Goal: Task Accomplishment & Management: Manage account settings

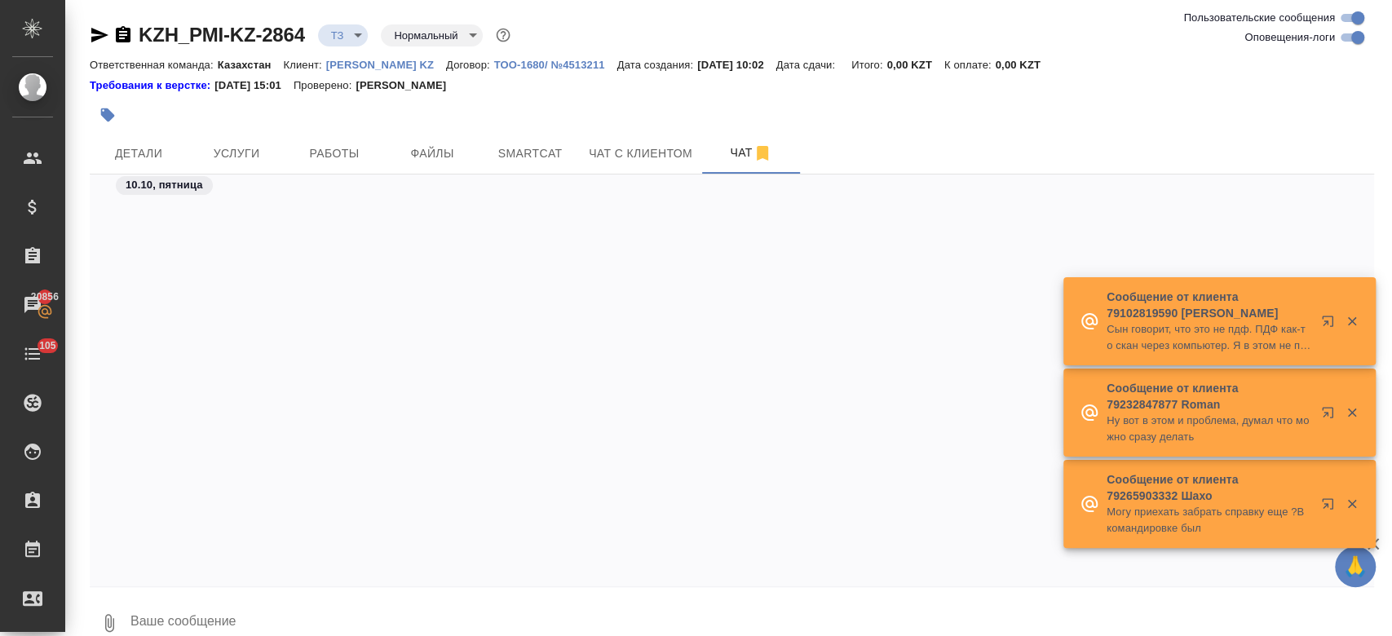
scroll to position [553, 0]
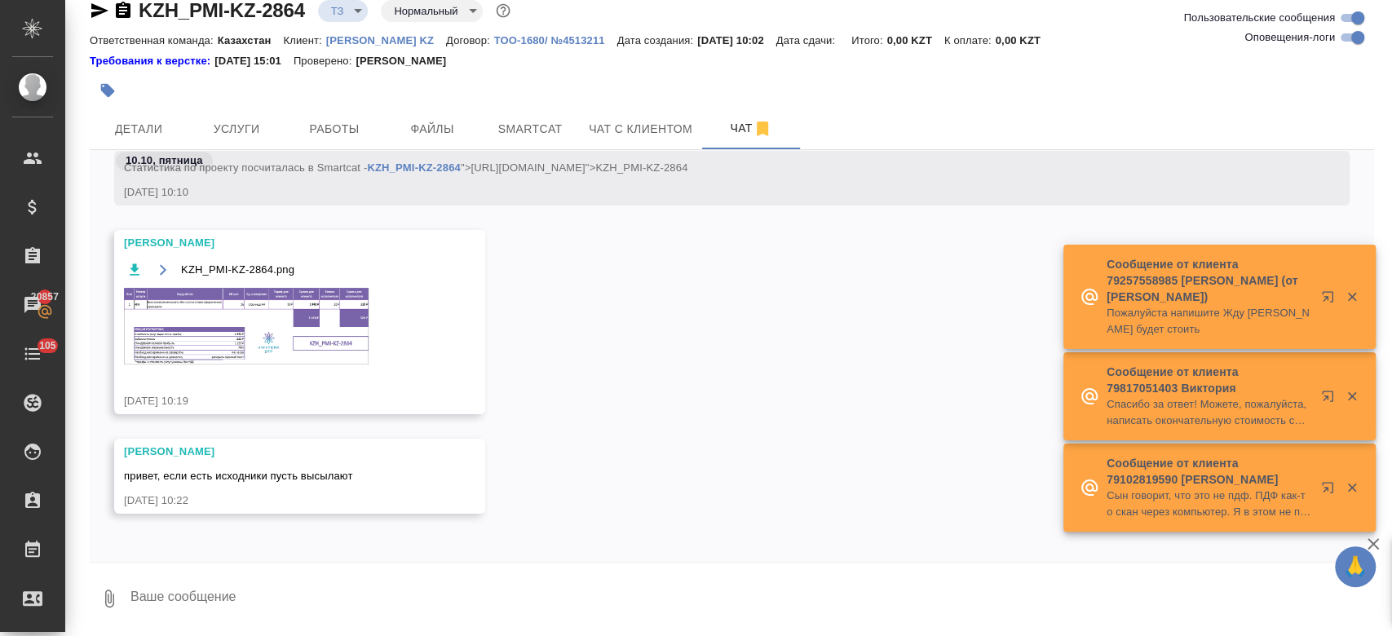
click at [376, 592] on textarea at bounding box center [751, 598] width 1245 height 55
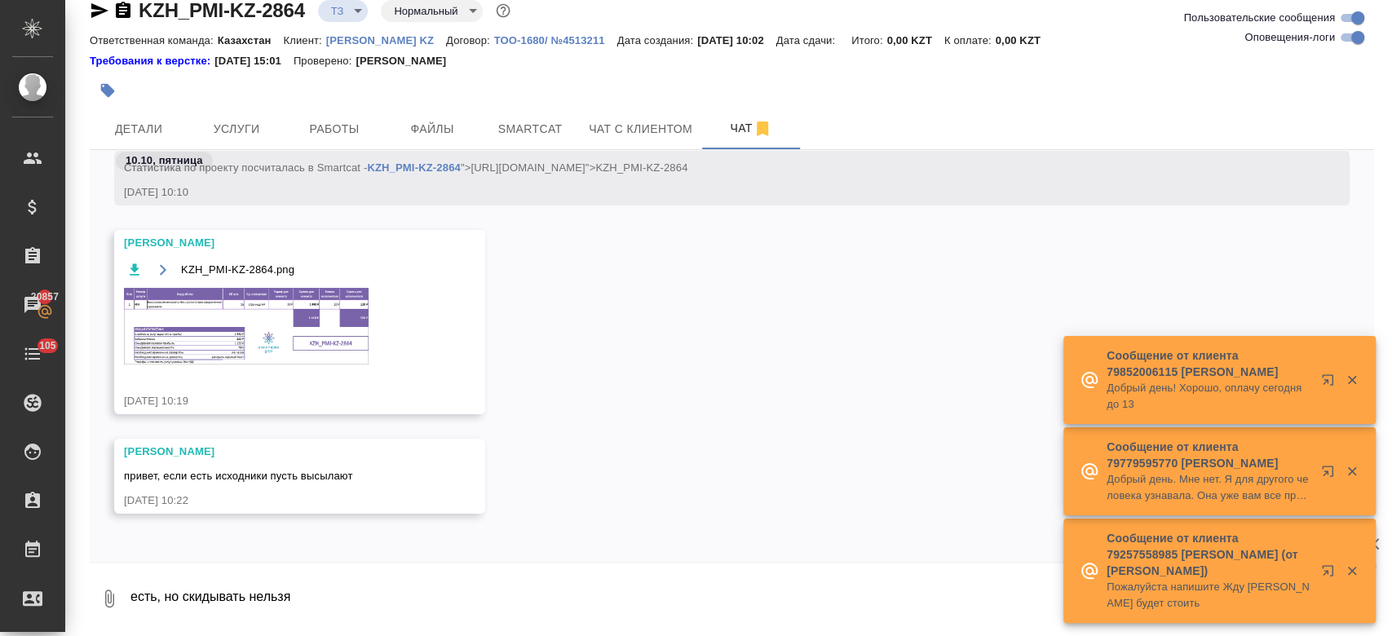
type textarea "есть, но скидывать нельзя"
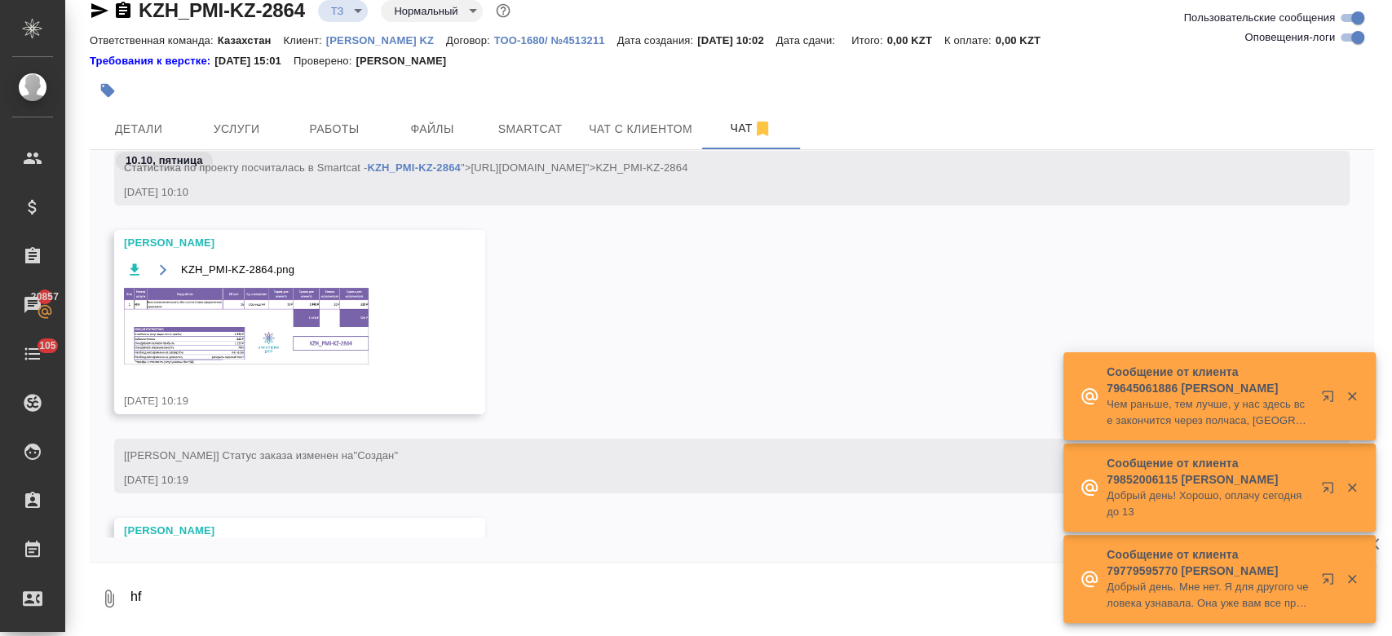
scroll to position [711, 0]
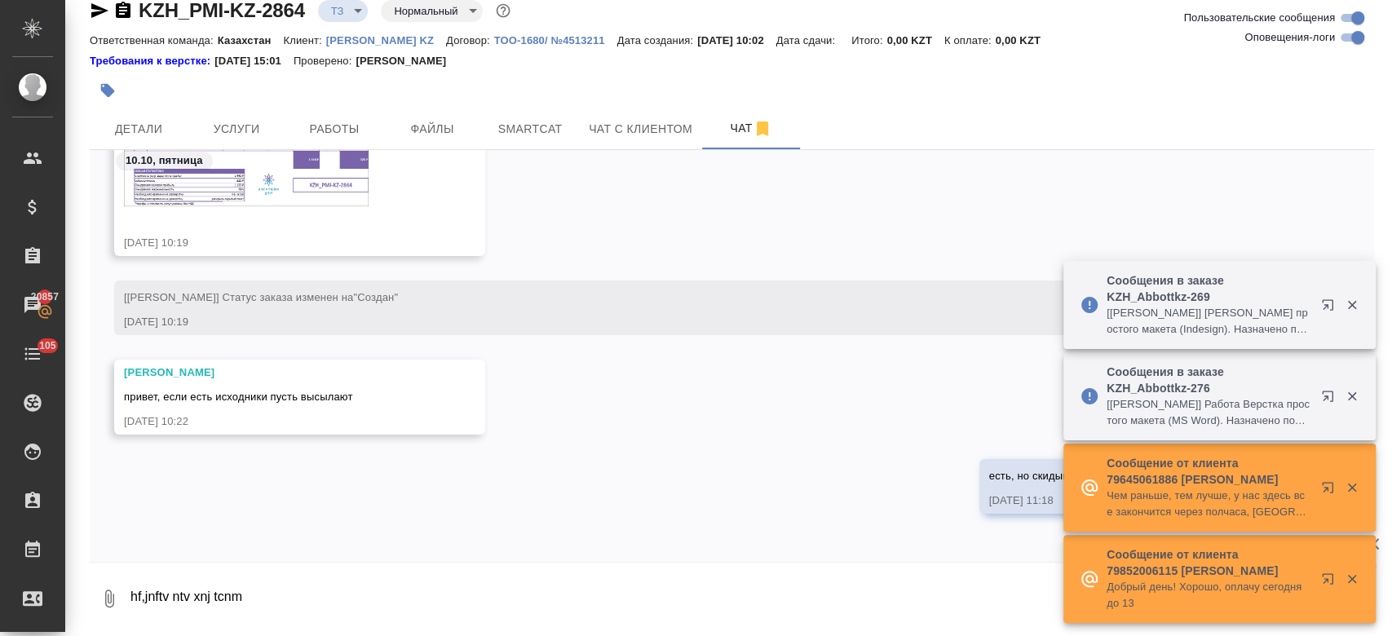
type textarea "hf,jnftv ntv xnj tcnm"
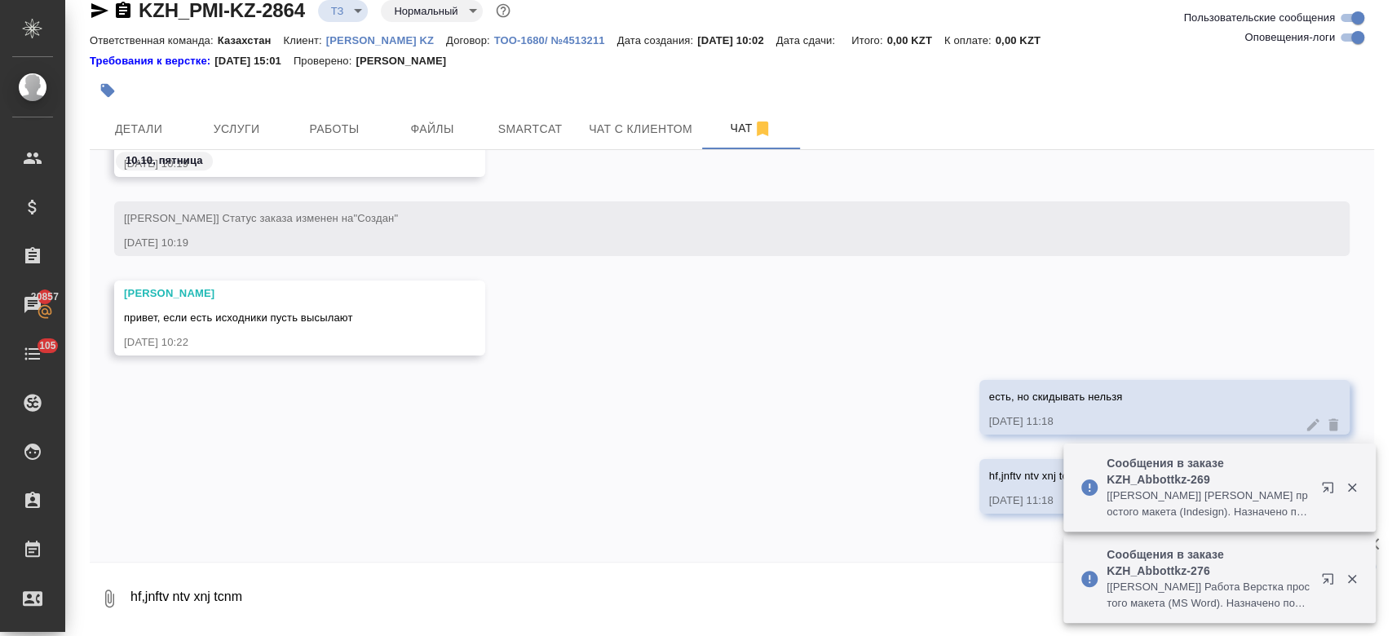
click at [1352, 493] on icon "button" at bounding box center [1352, 487] width 15 height 15
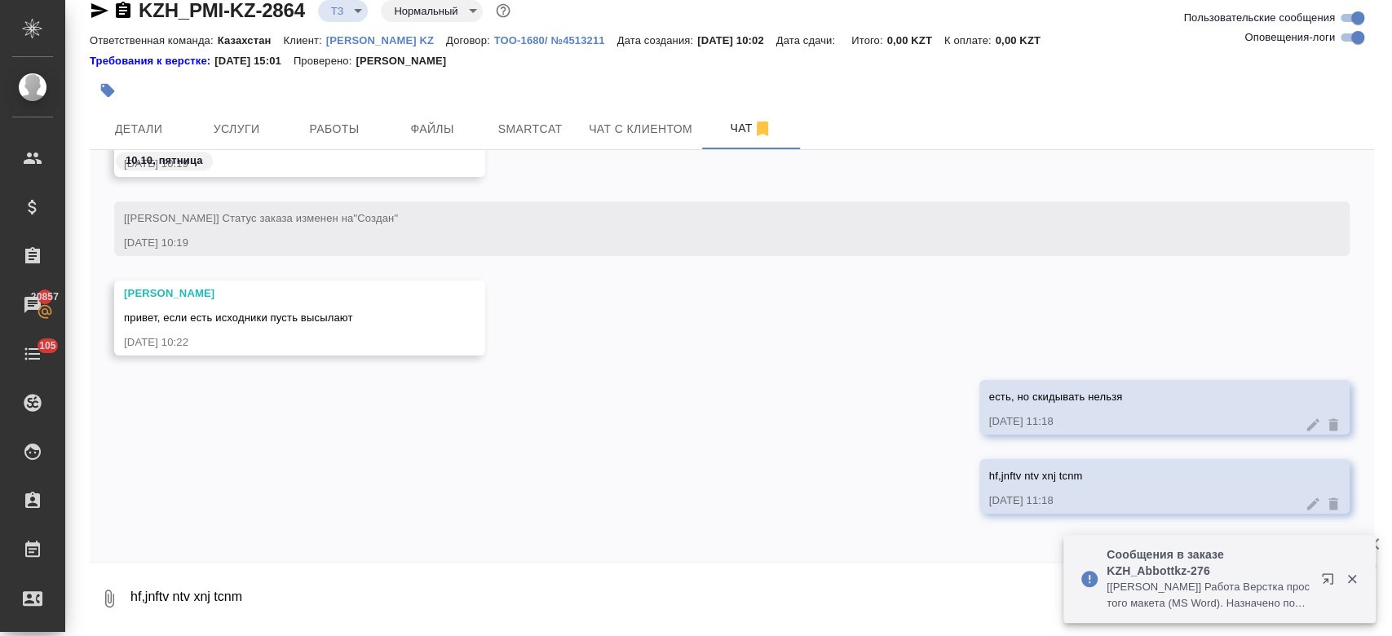
click at [1325, 499] on icon at bounding box center [1333, 504] width 16 height 16
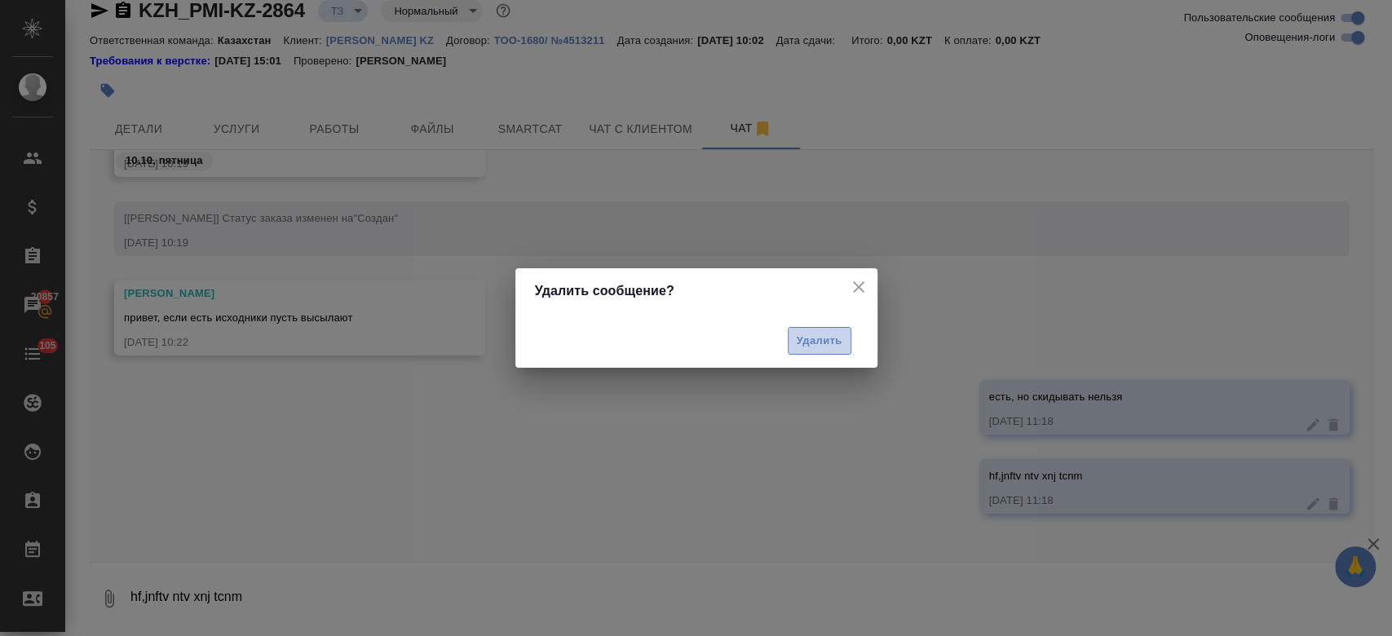
click at [826, 342] on span "Удалить" at bounding box center [820, 341] width 46 height 19
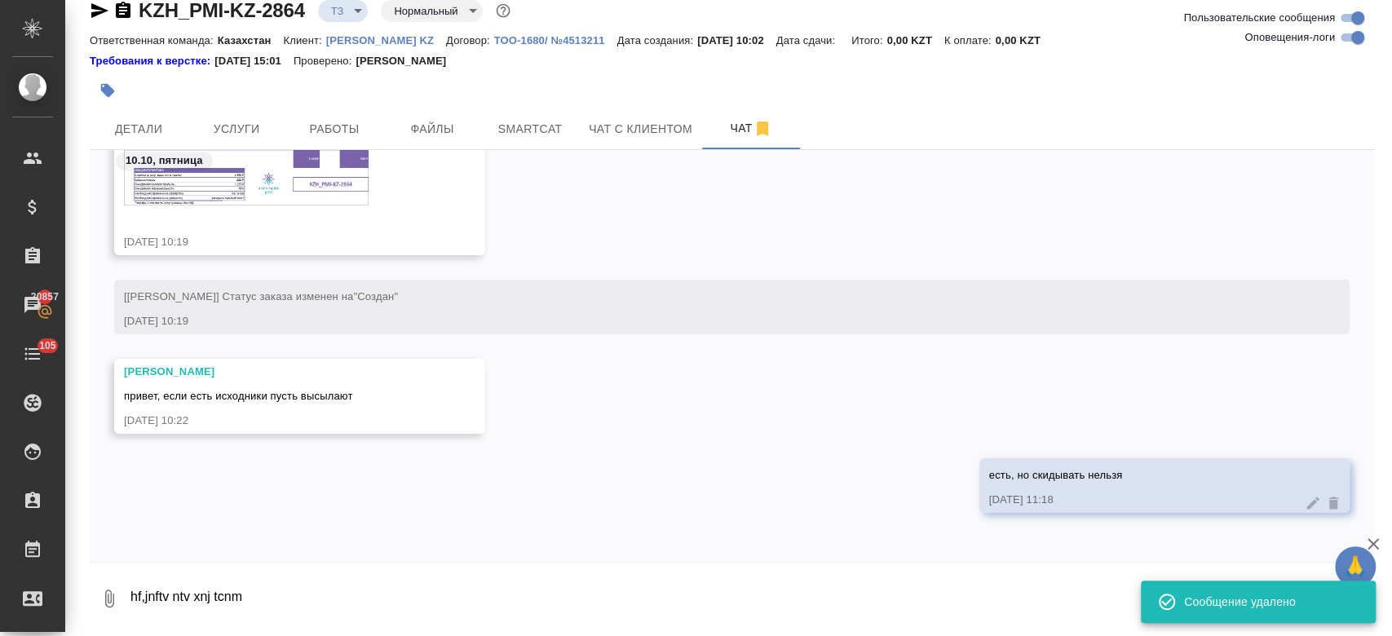
scroll to position [711, 0]
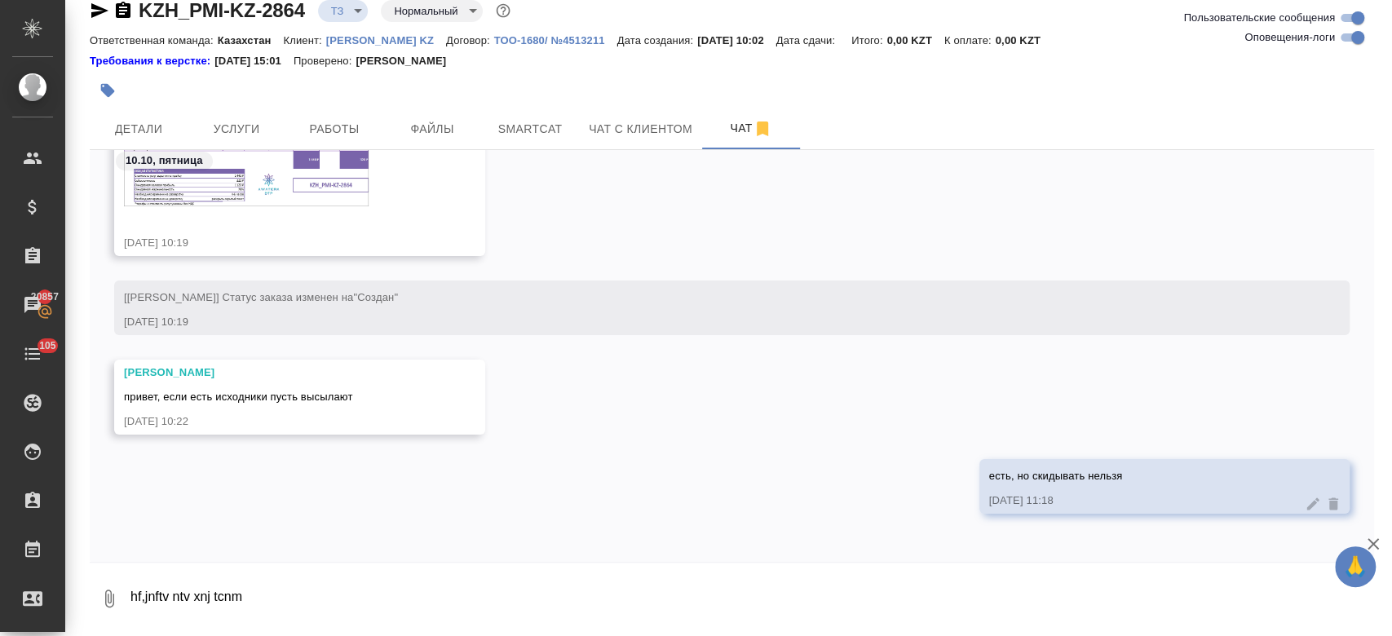
click at [133, 592] on textarea "hf,jnftv ntv xnj tcnm" at bounding box center [751, 598] width 1245 height 55
type textarea "сказали, работаем тем что есть"
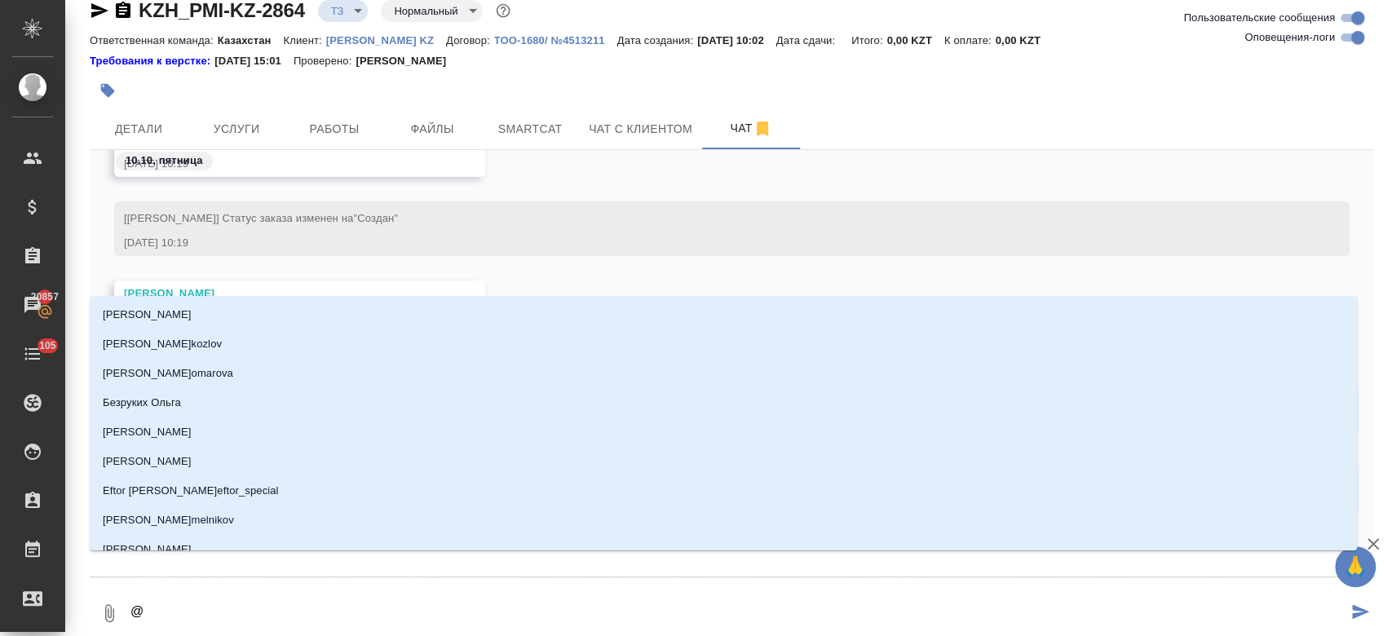
type textarea "@g"
type input "g"
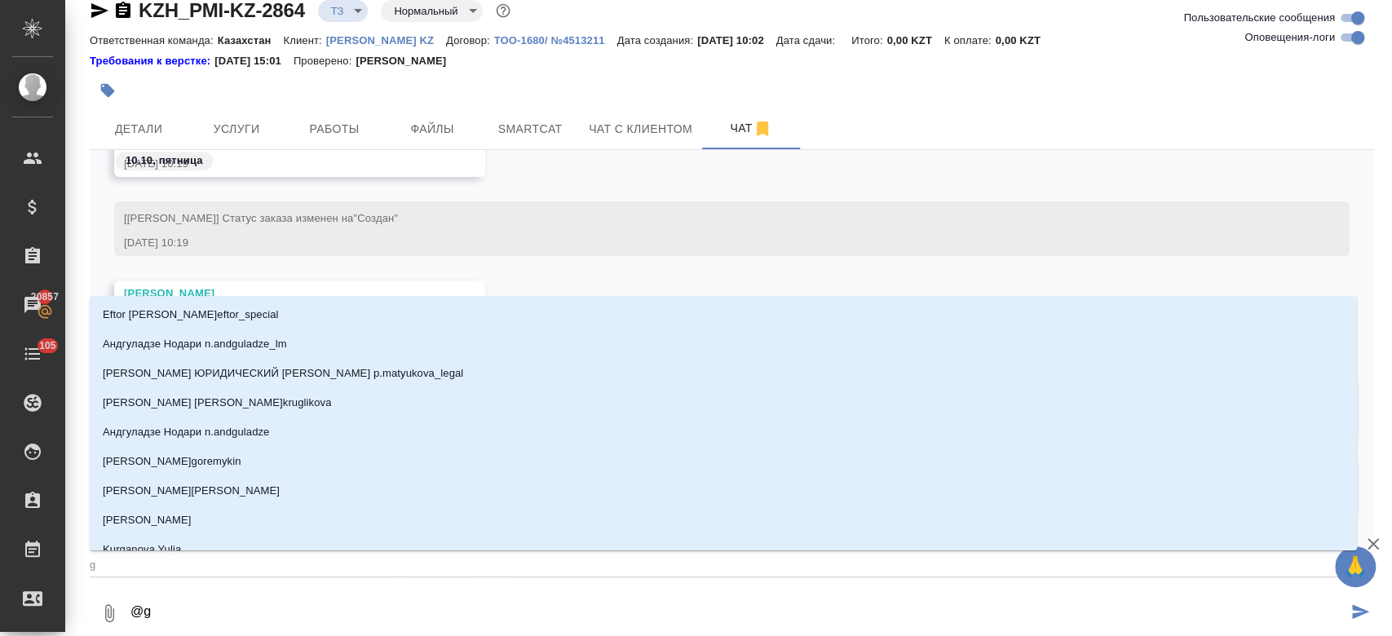
type textarea "@gt"
type input "gt"
type textarea "@gtn"
type input "gtn"
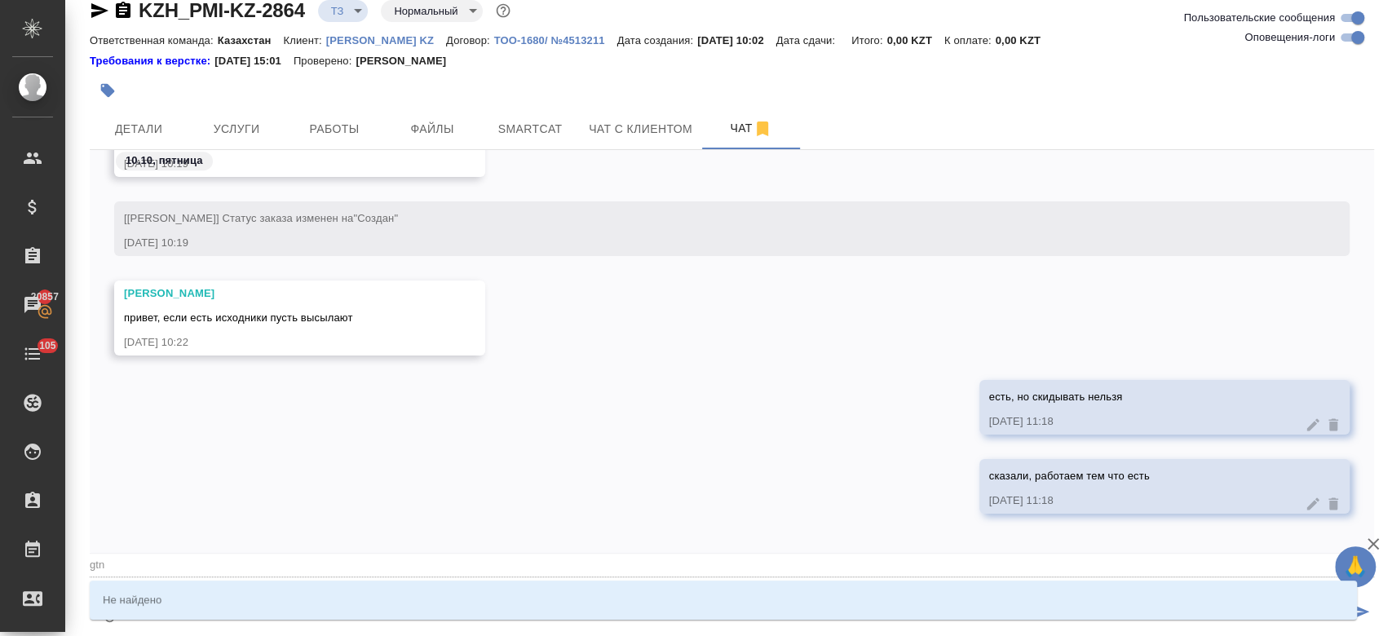
type textarea "@gtnh"
type input "gtnh"
type textarea "@gtnhj"
type input "gtnhj"
type textarea "@gtnh"
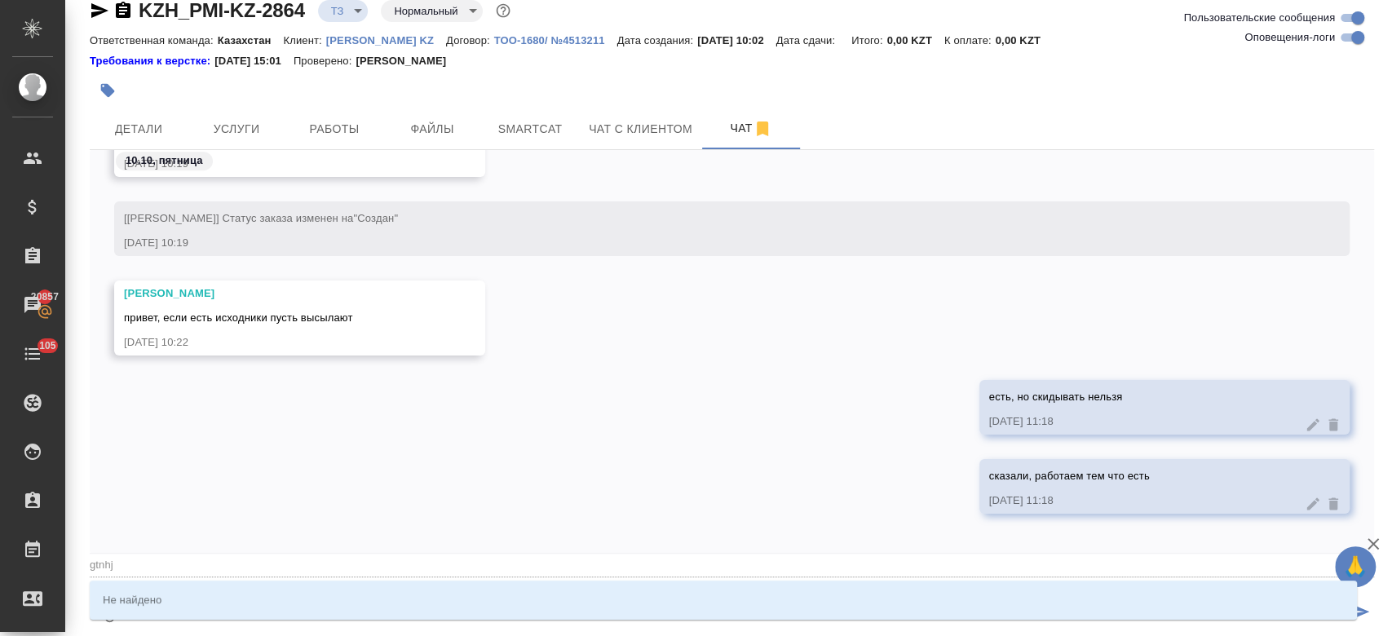
type input "gtnh"
type textarea "@gtn"
type input "gtn"
type textarea "@gt"
type input "gt"
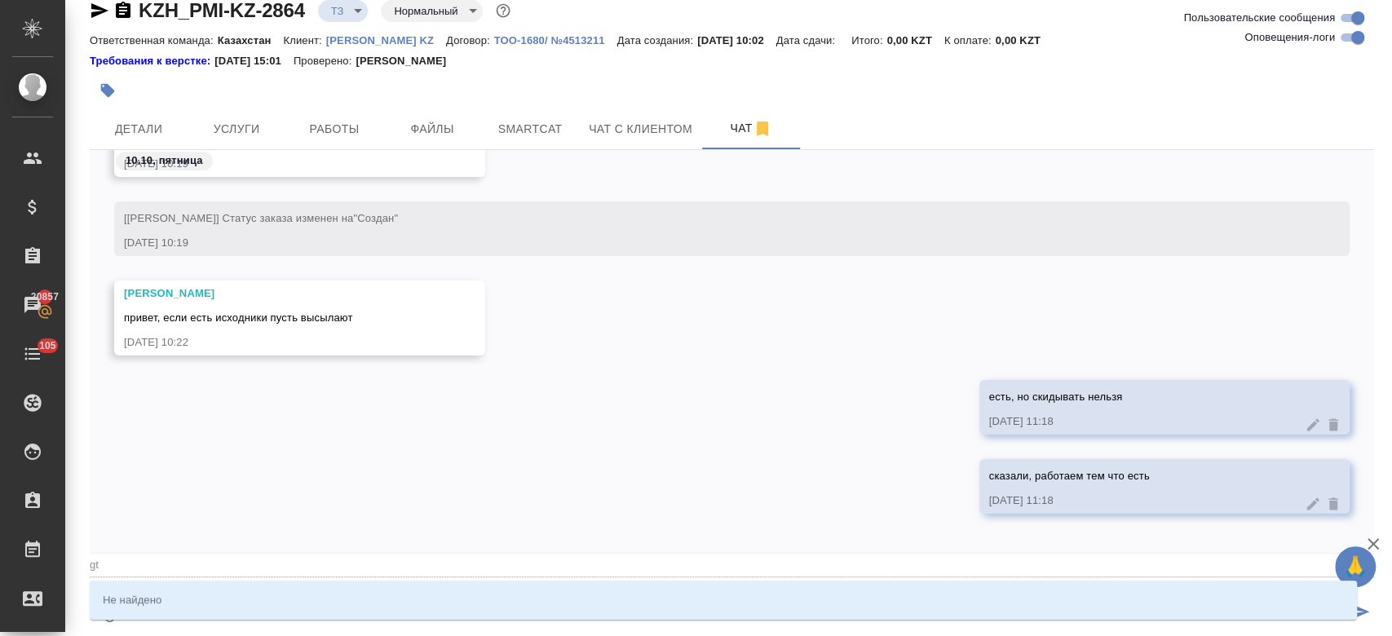
type textarea "@g"
type input "g"
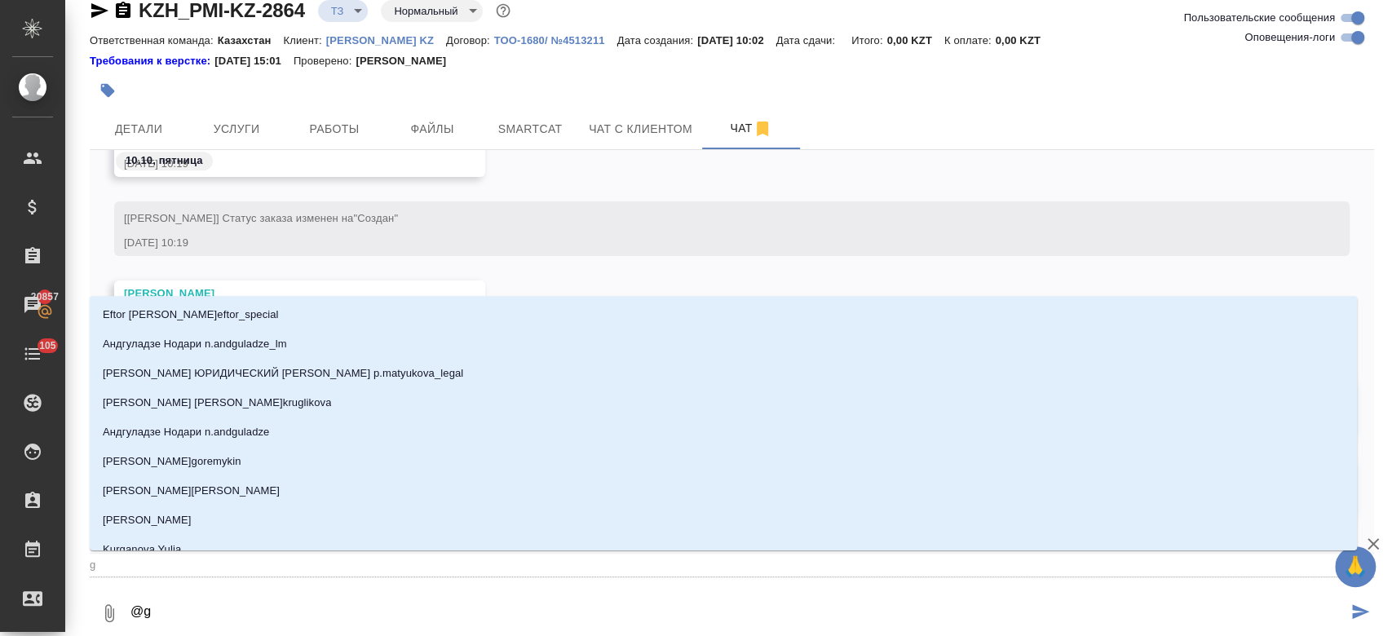
type textarea "@"
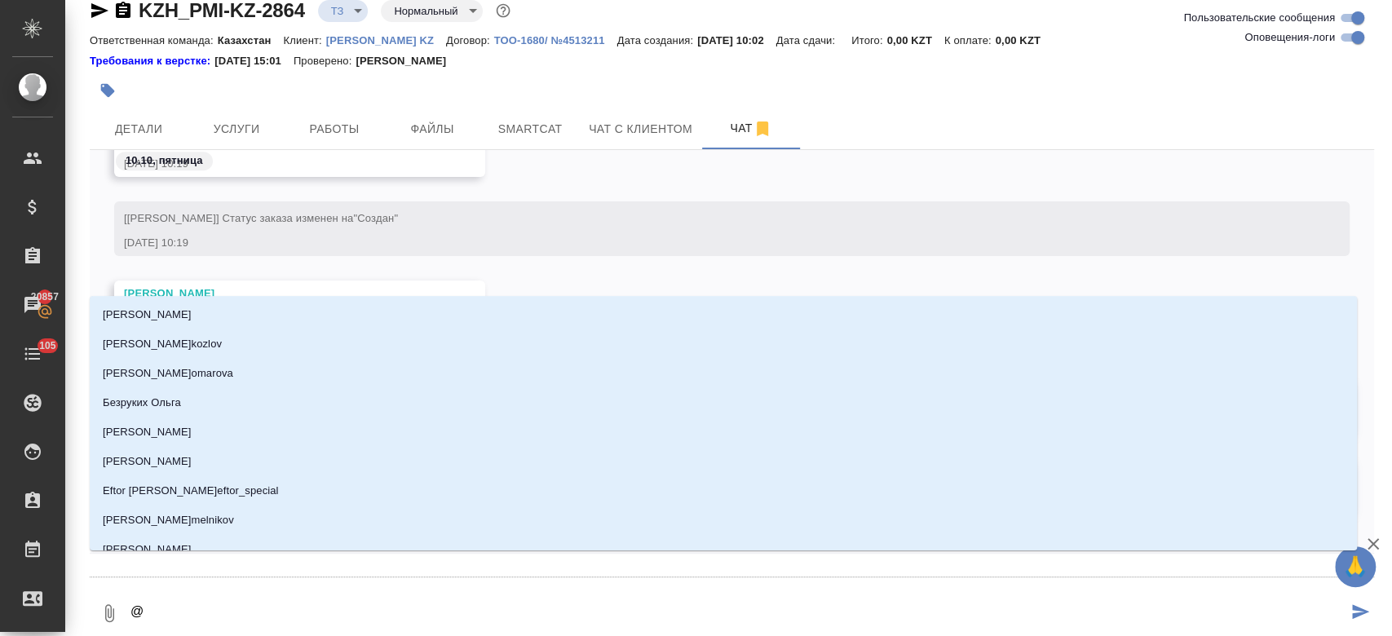
type textarea "@п"
type input "п"
type textarea "@пе"
type input "пе"
type textarea "@пет"
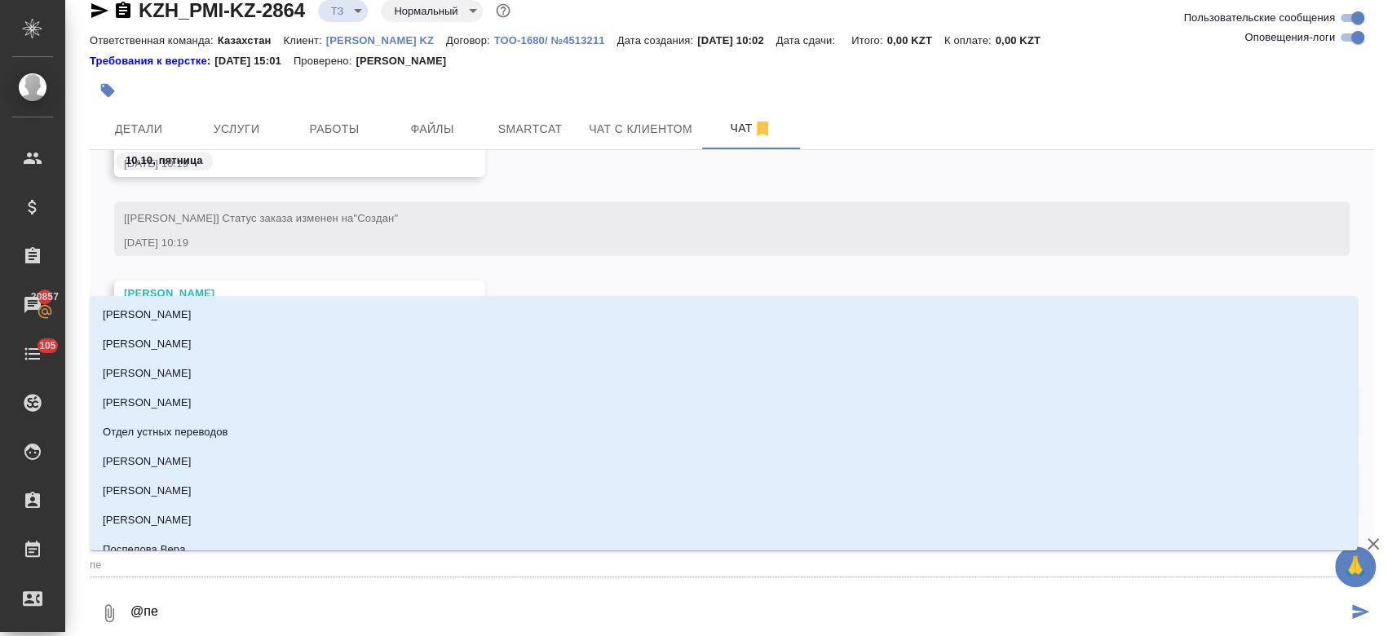
type input "пет"
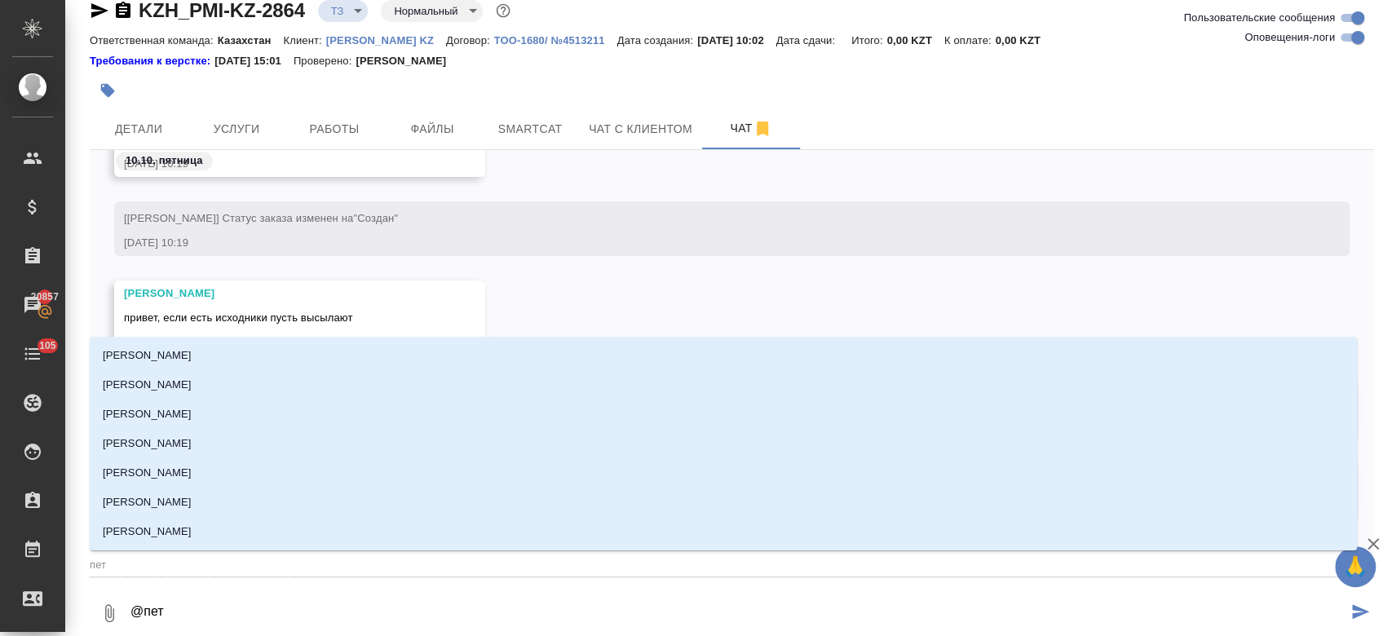
type textarea "@петр"
type input "петр"
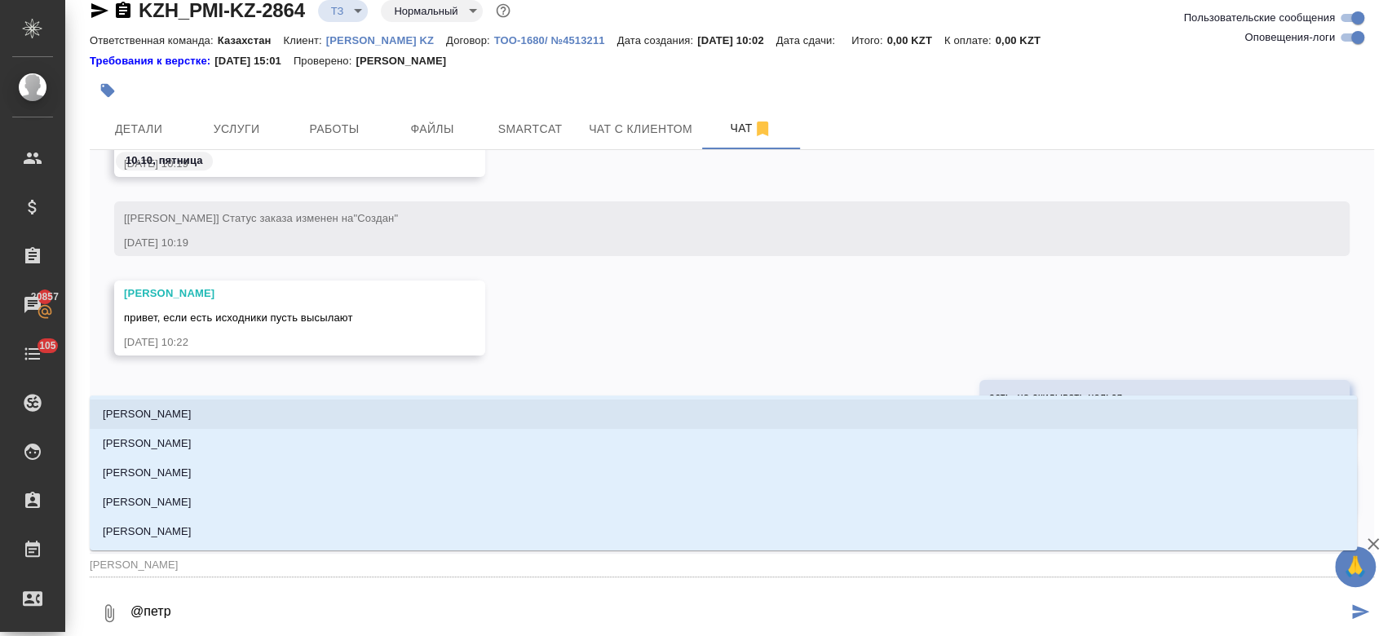
click at [152, 407] on p "Петрова Валерия" at bounding box center [147, 414] width 89 height 16
type textarea "@петр"
type input "петр"
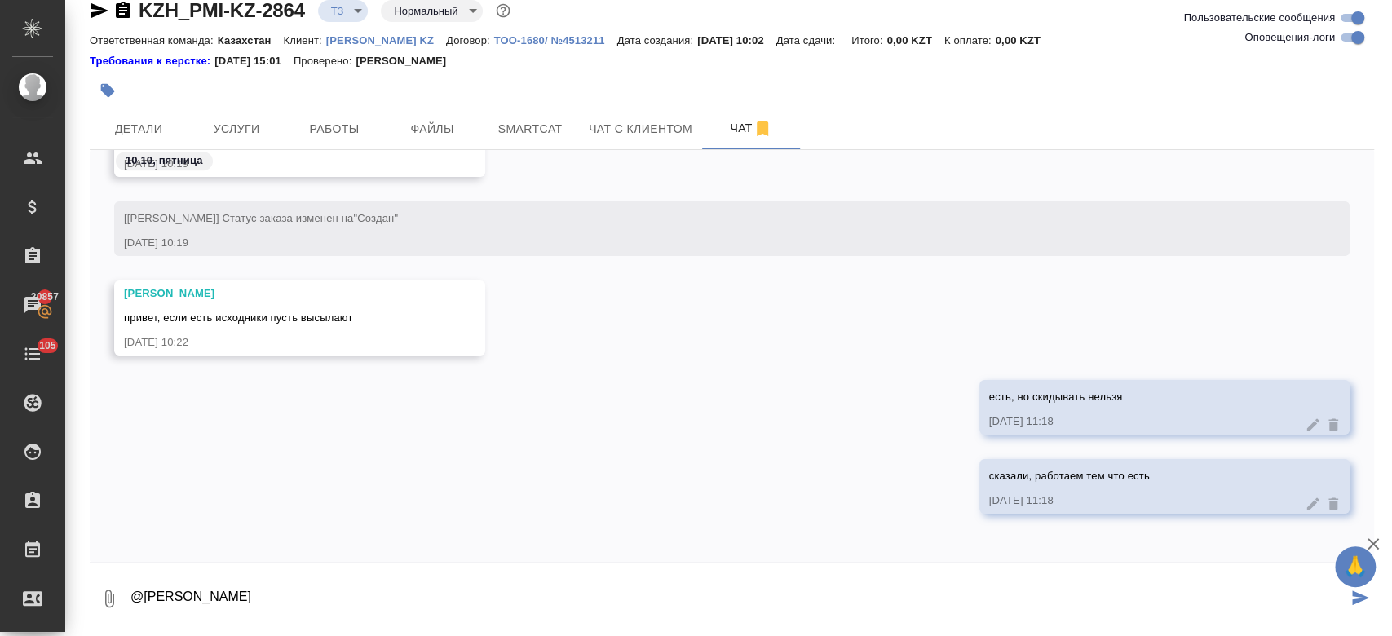
type textarea "@Петрова Валерия"
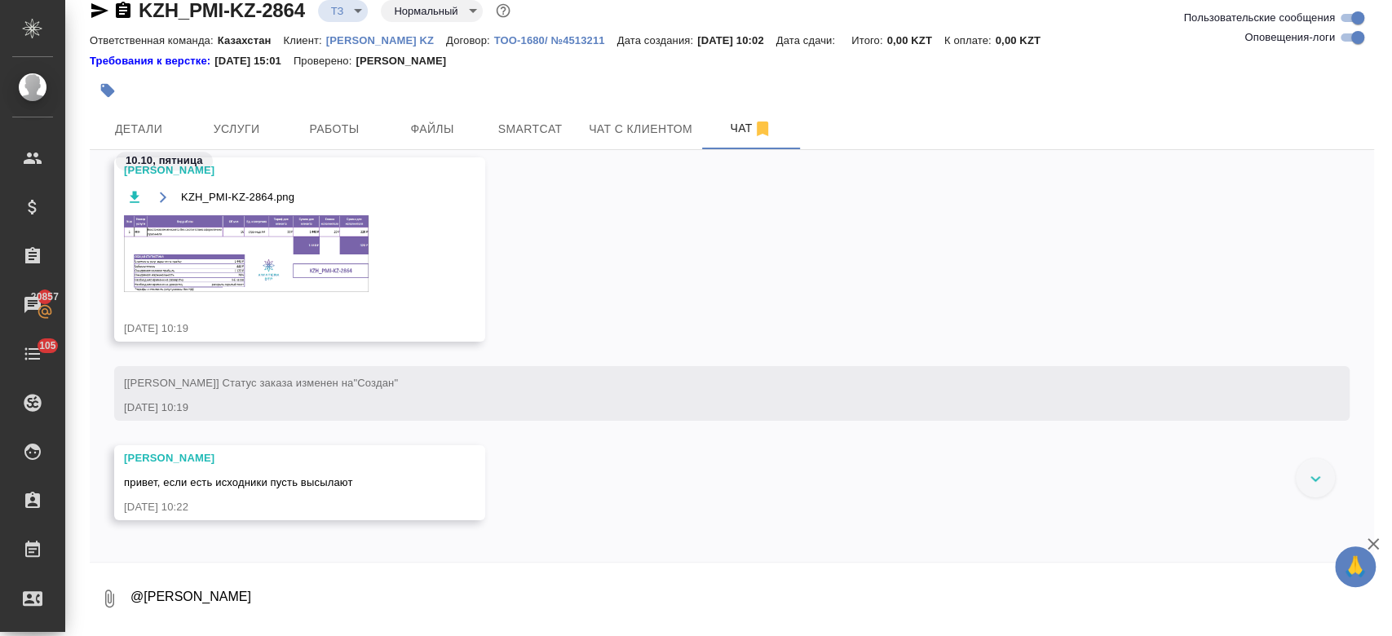
scroll to position [620, 0]
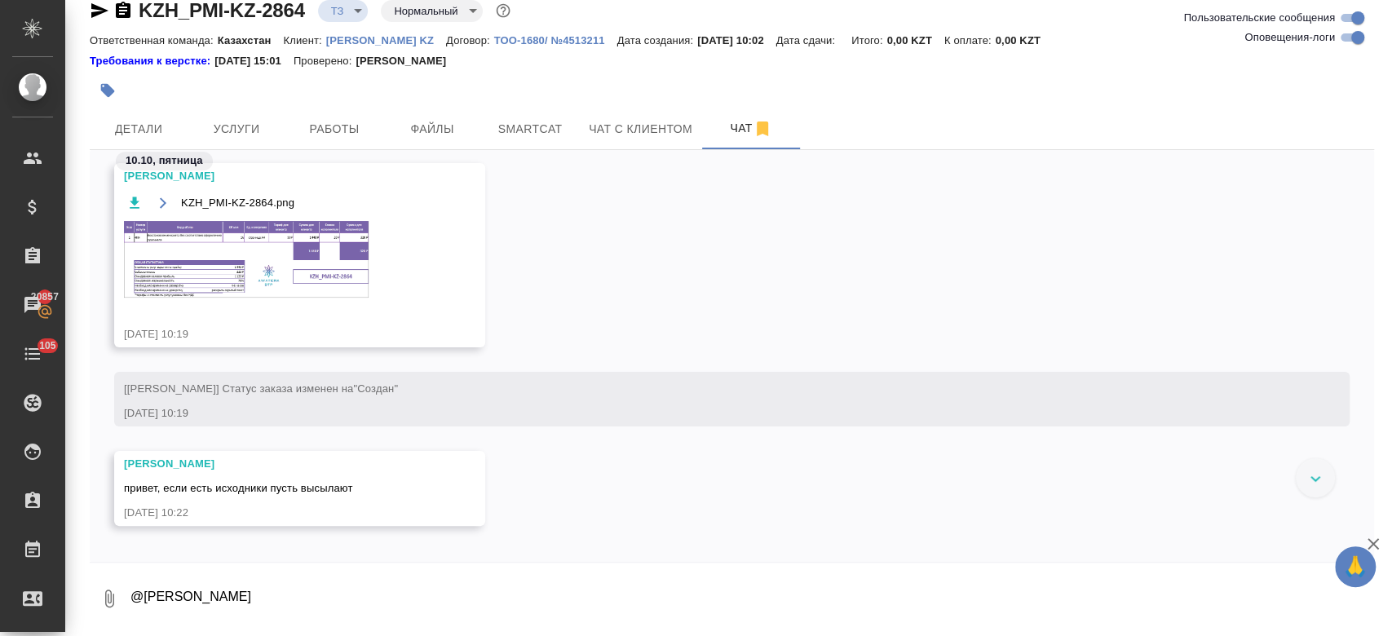
click at [254, 254] on img at bounding box center [246, 259] width 245 height 77
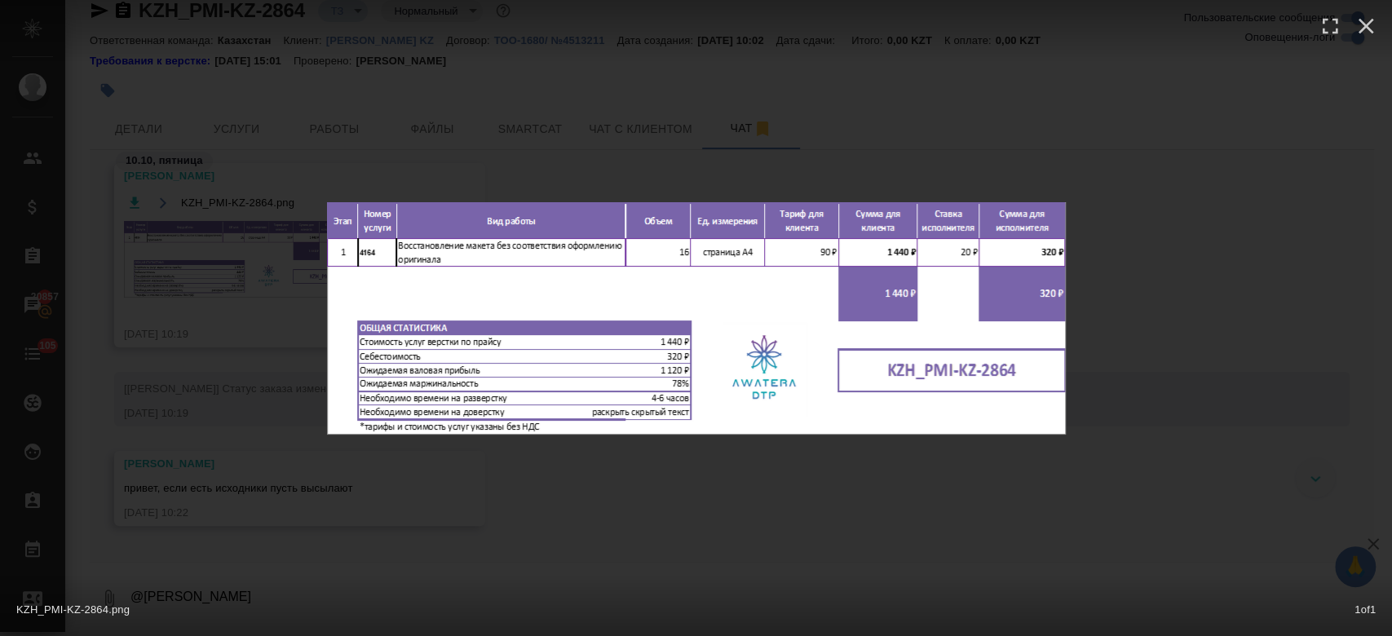
click at [928, 150] on div "KZH_PMI-KZ-2864.png 1 of 1" at bounding box center [696, 318] width 1392 height 636
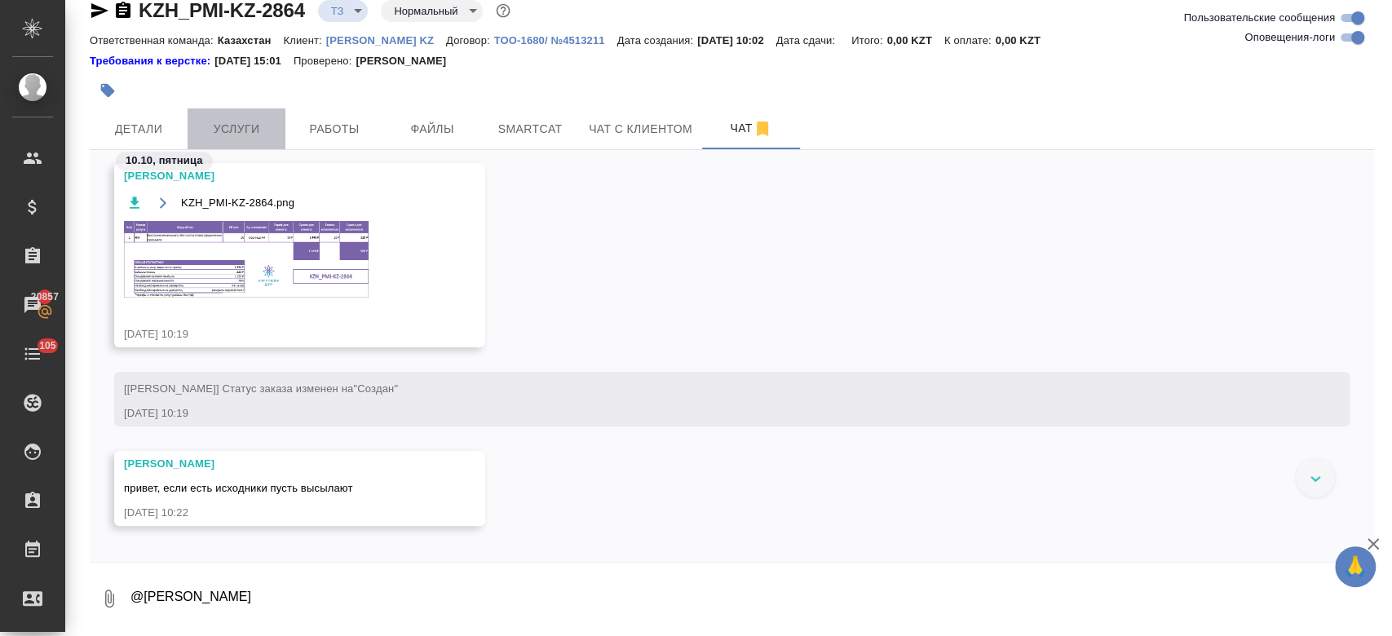
click at [251, 136] on span "Услуги" at bounding box center [236, 129] width 78 height 20
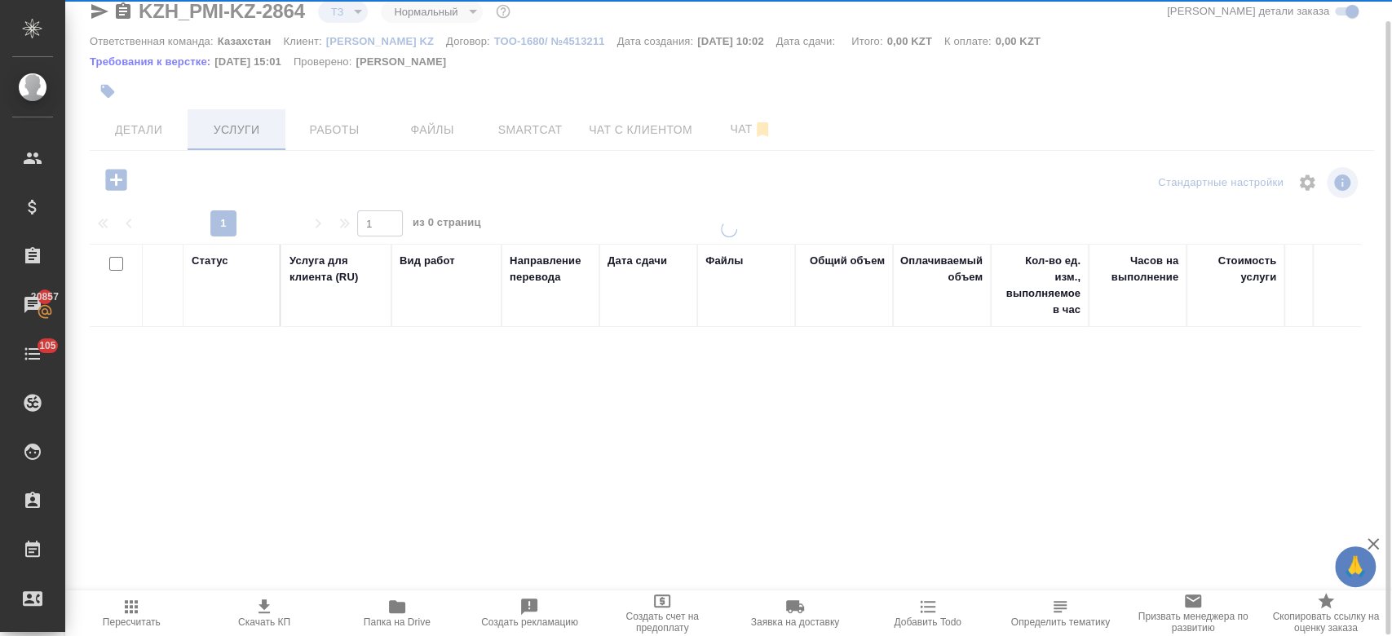
scroll to position [23, 0]
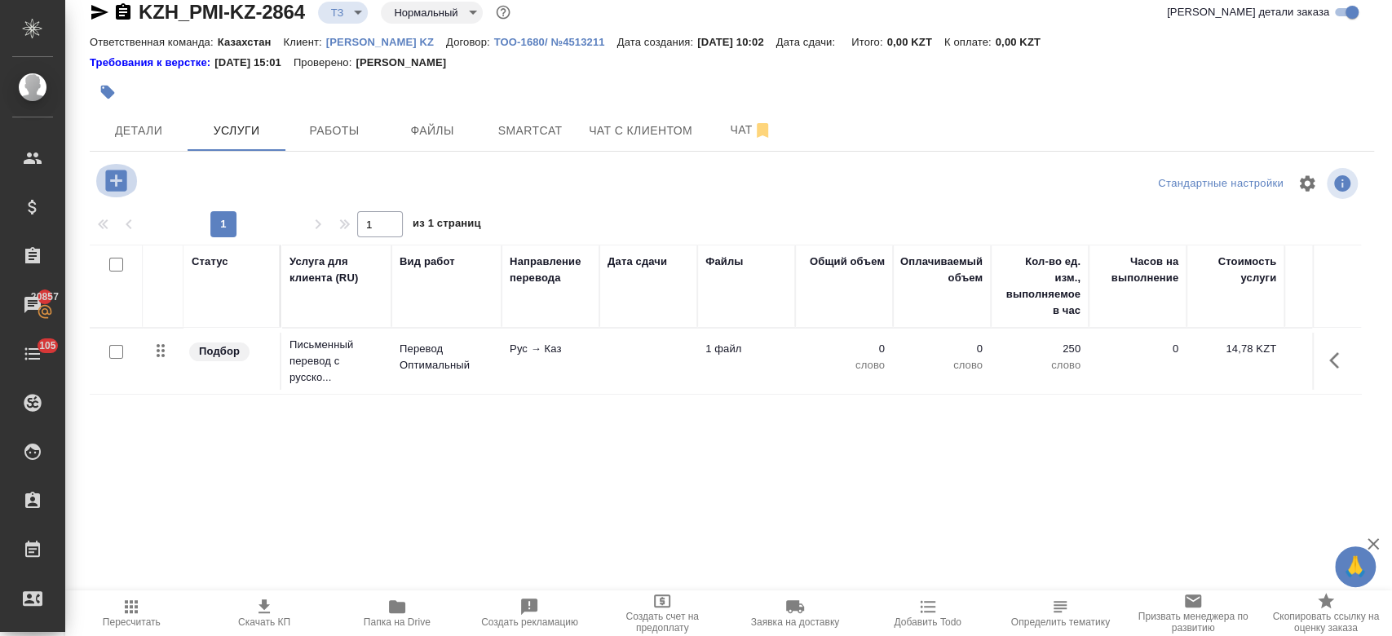
click at [121, 186] on icon "button" at bounding box center [115, 180] width 21 height 21
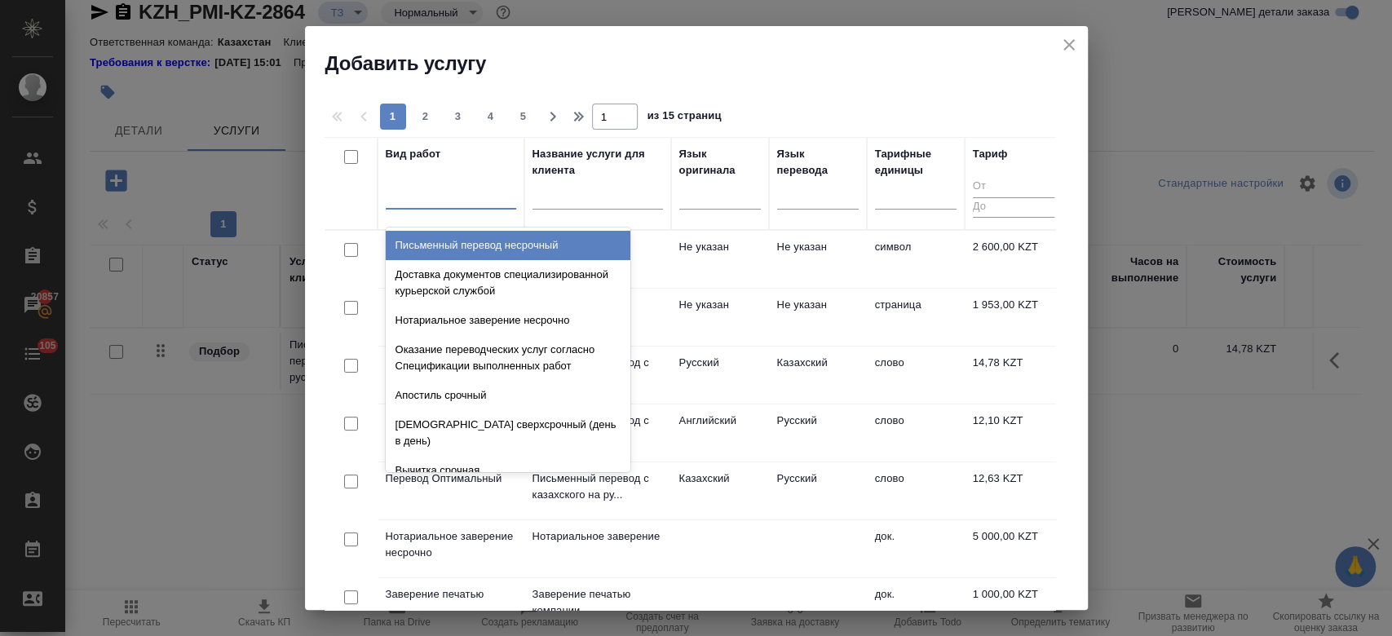
click at [452, 201] on div at bounding box center [451, 193] width 130 height 24
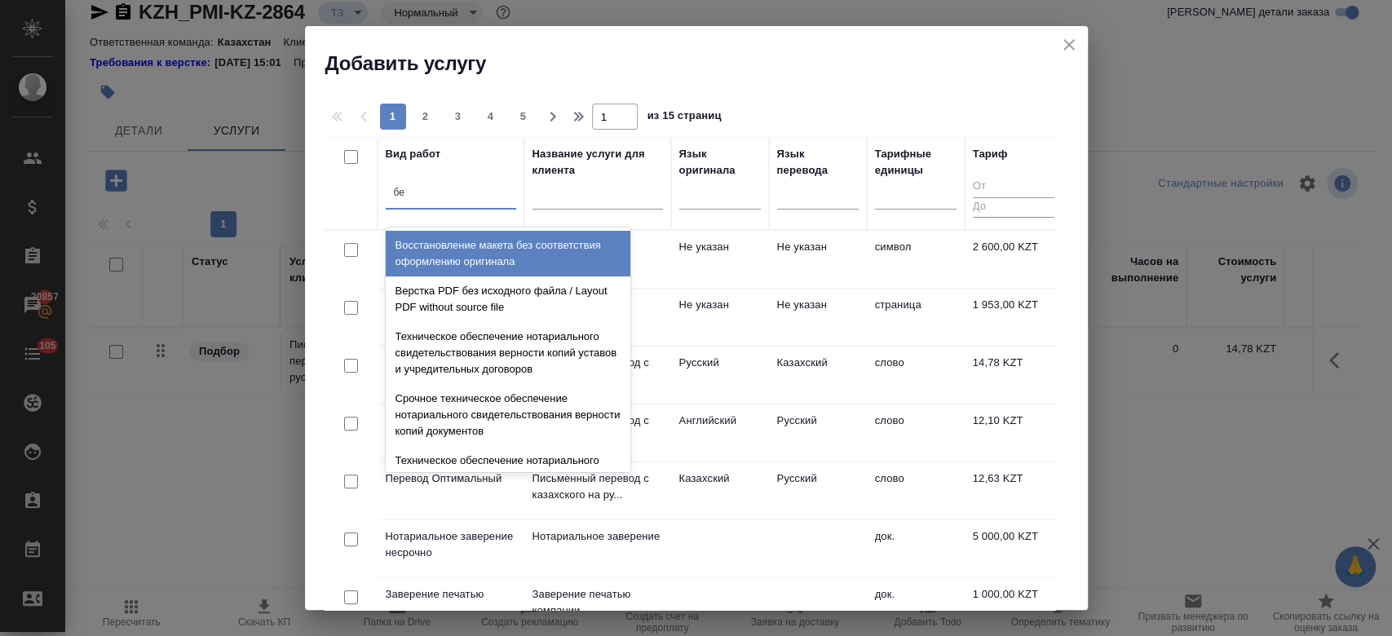
type input "без"
click at [493, 240] on div "Восстановление макета без соответствия оформлению оригинала" at bounding box center [508, 254] width 245 height 46
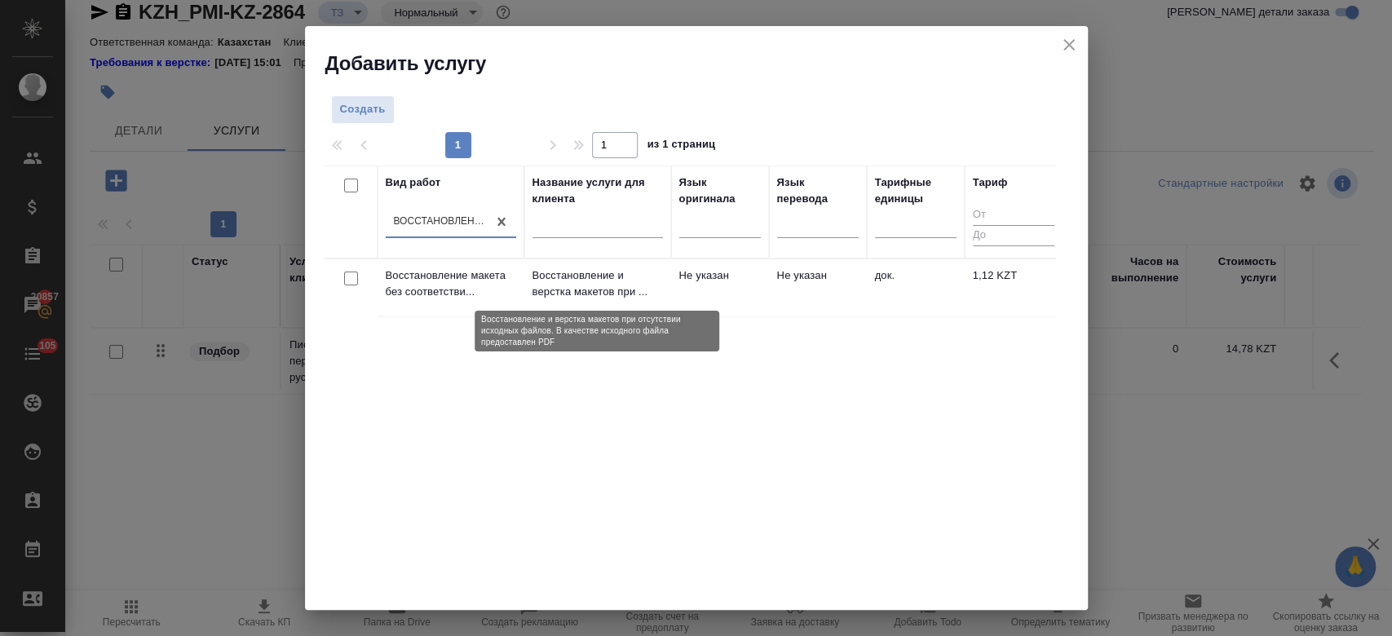
click at [564, 297] on p "Восстановление и верстка макетов при ..." at bounding box center [597, 283] width 130 height 33
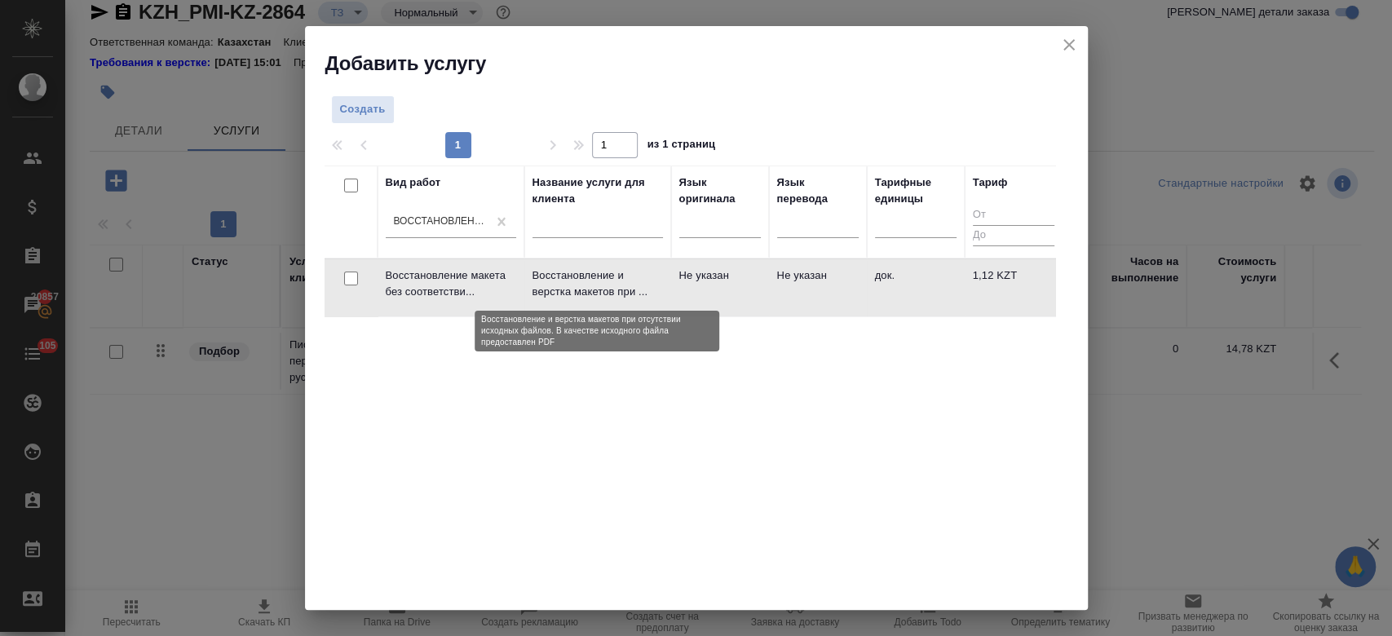
click at [564, 297] on p "Восстановление и верстка макетов при ..." at bounding box center [597, 283] width 130 height 33
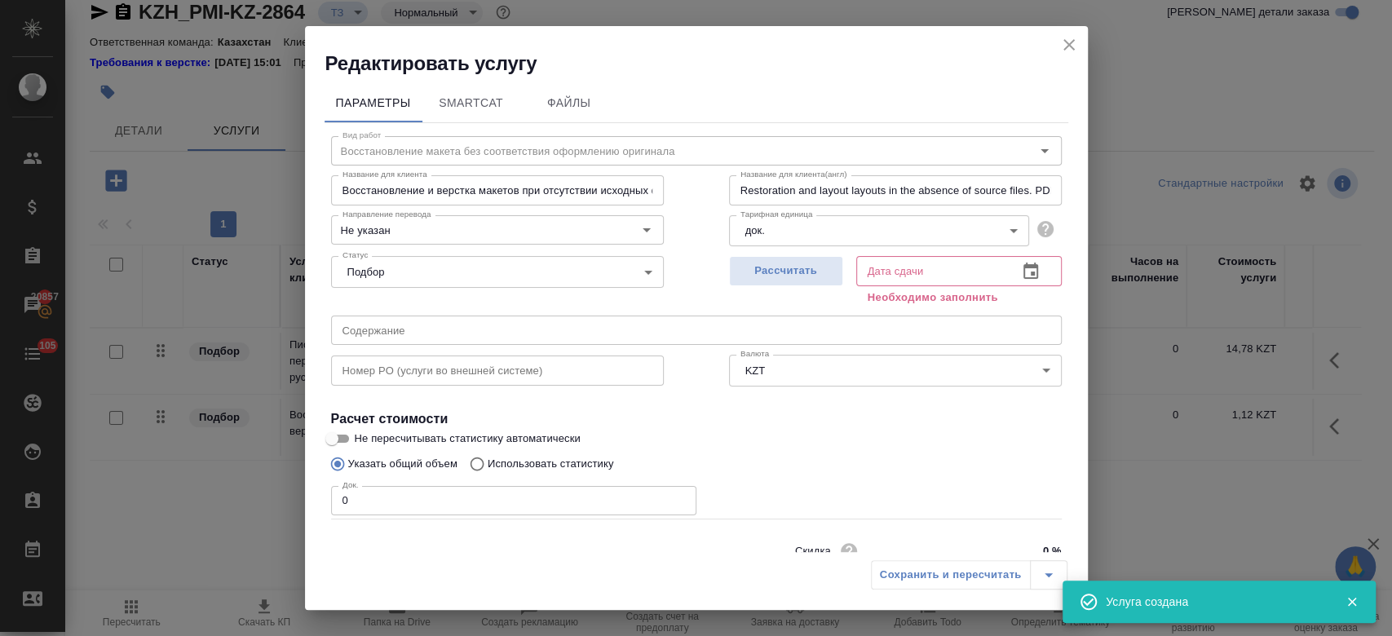
scroll to position [70, 0]
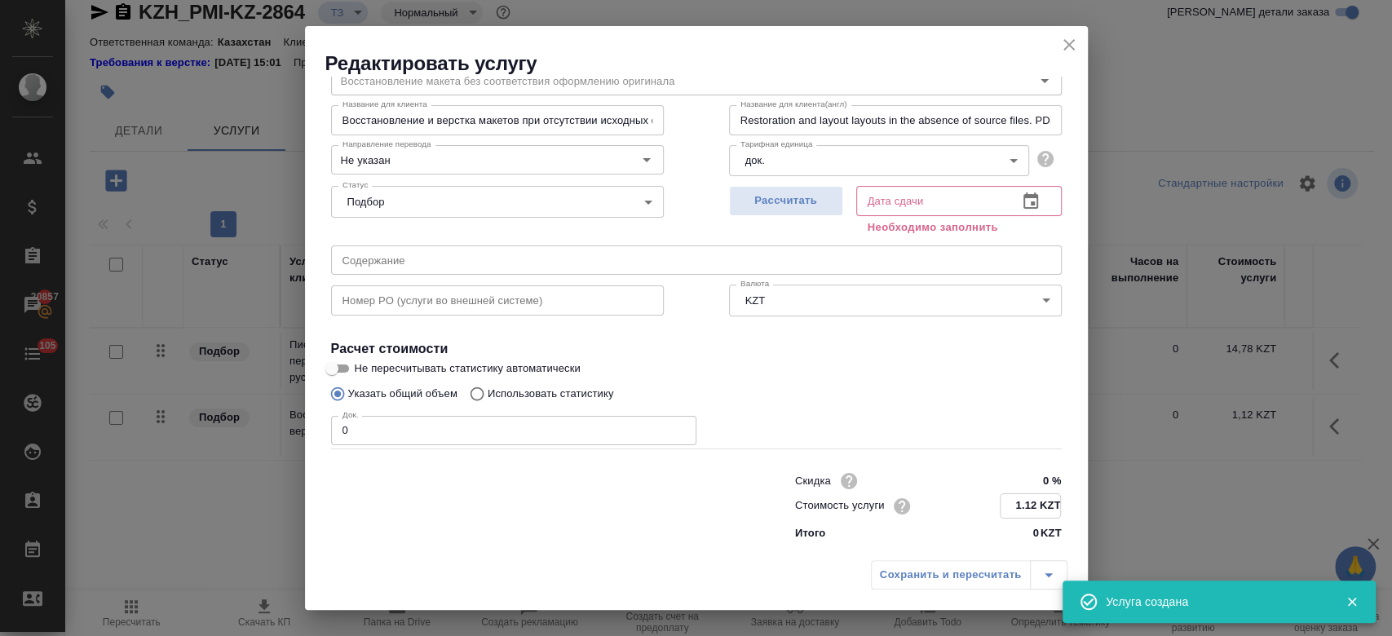
click at [1035, 509] on input "1.12 KZT" at bounding box center [1031, 506] width 60 height 24
type input "1 KZT"
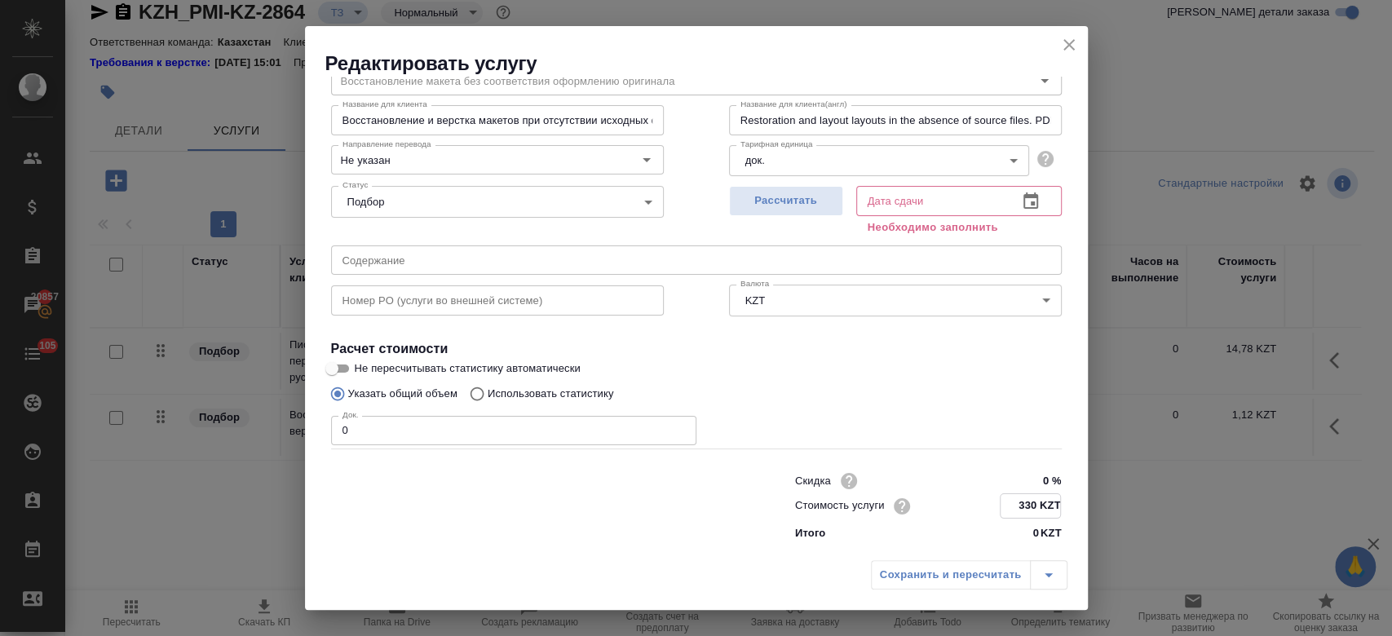
type input "330 KZT"
click at [367, 423] on input "0" at bounding box center [513, 430] width 365 height 29
type input "16"
click at [783, 190] on button "Рассчитать" at bounding box center [786, 201] width 114 height 30
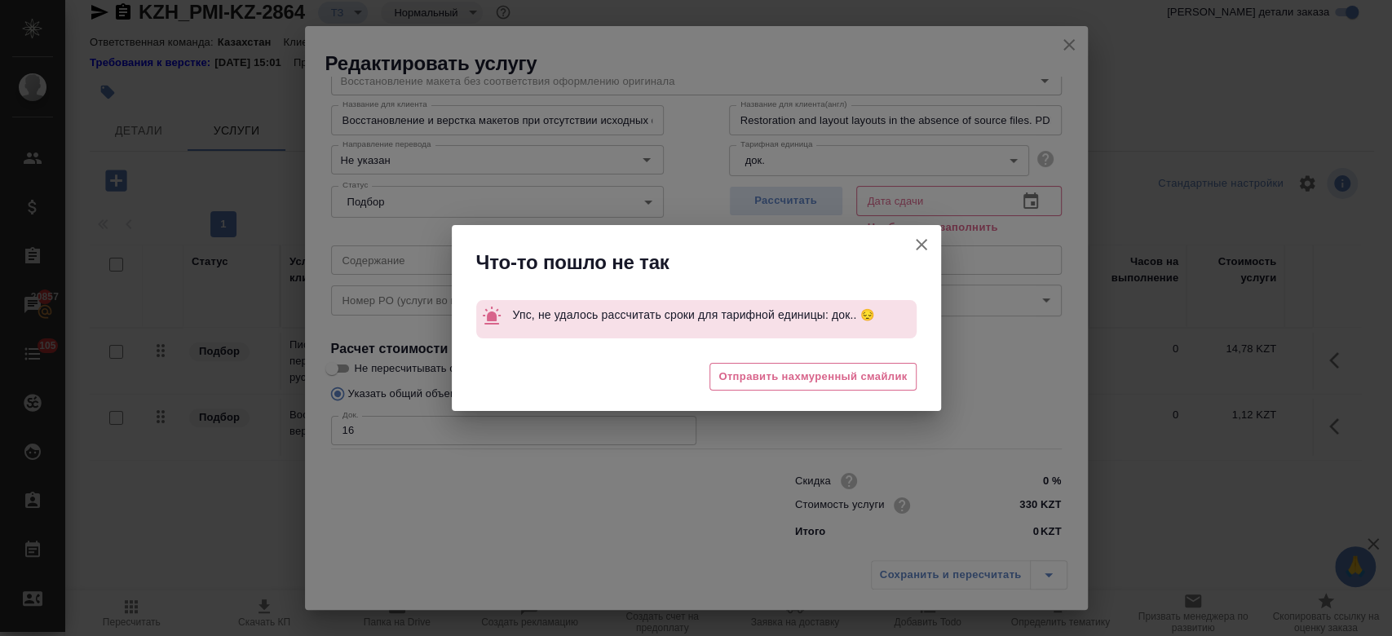
type input "10.10.2025 12:07"
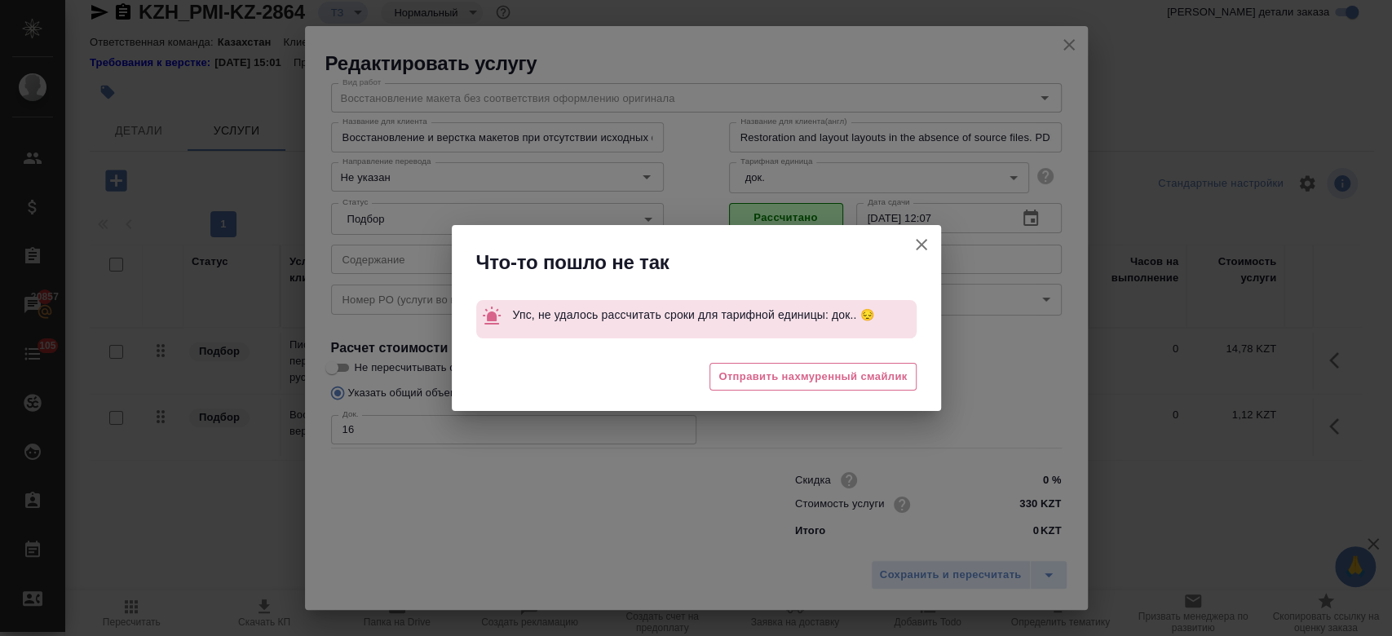
scroll to position [52, 0]
click at [918, 248] on icon "button" at bounding box center [922, 245] width 20 height 20
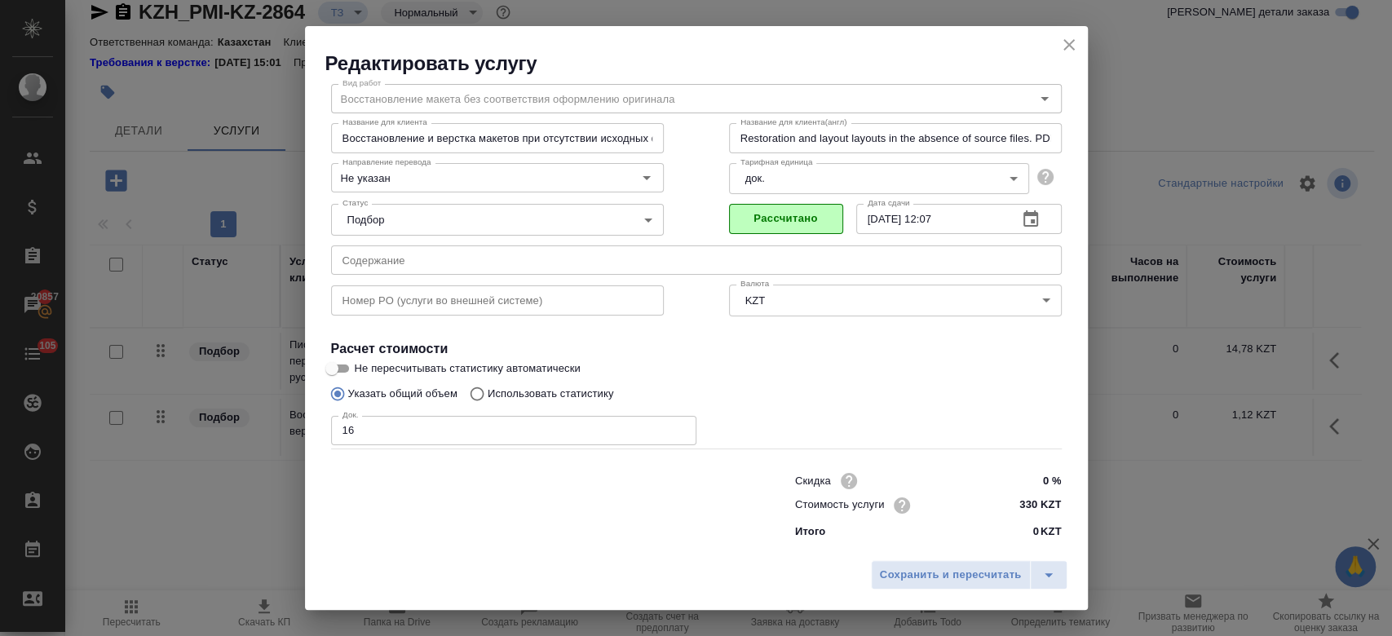
click at [948, 556] on div "Сохранить и пересчитать" at bounding box center [696, 581] width 783 height 58
click at [946, 574] on span "Сохранить и пересчитать" at bounding box center [951, 575] width 142 height 19
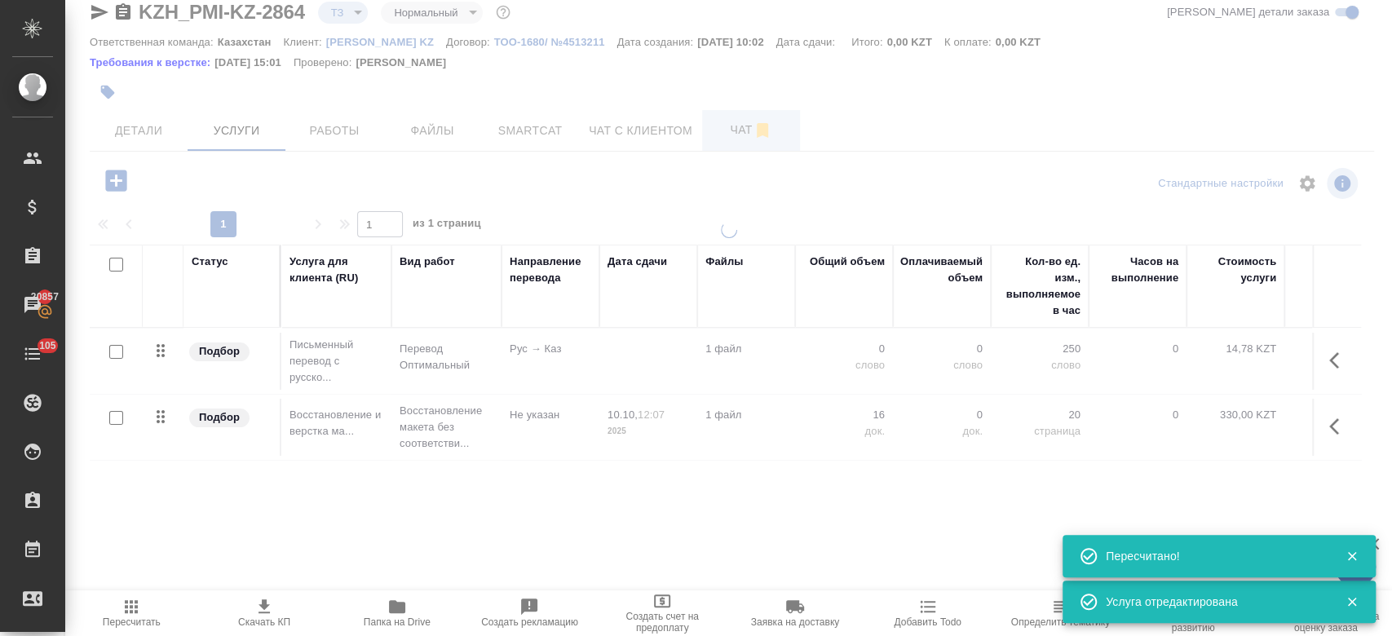
type input "new"
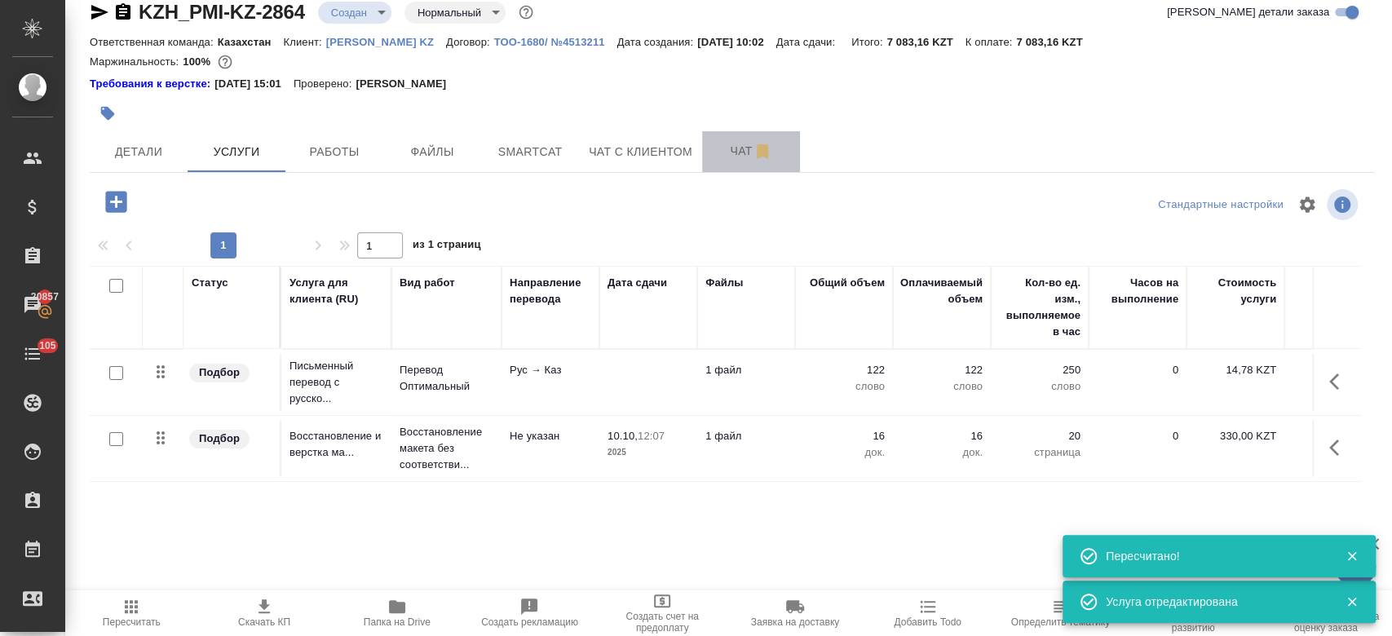
click at [725, 142] on span "Чат" at bounding box center [751, 151] width 78 height 20
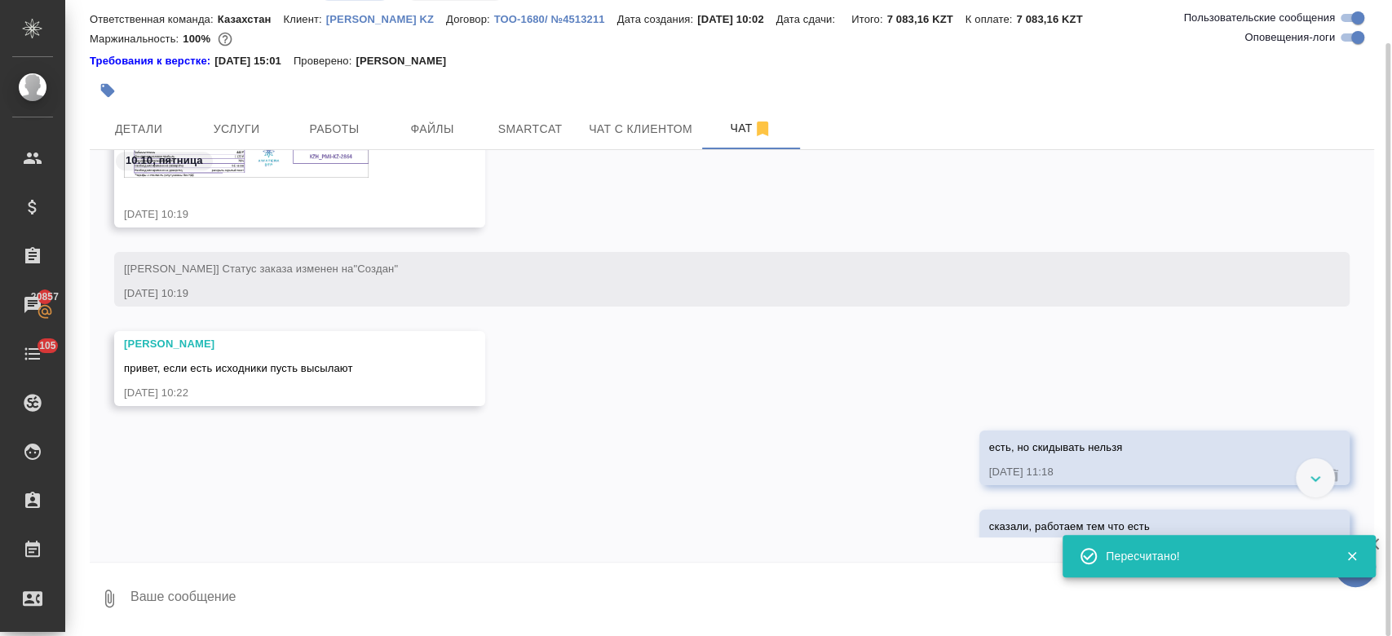
scroll to position [527, 0]
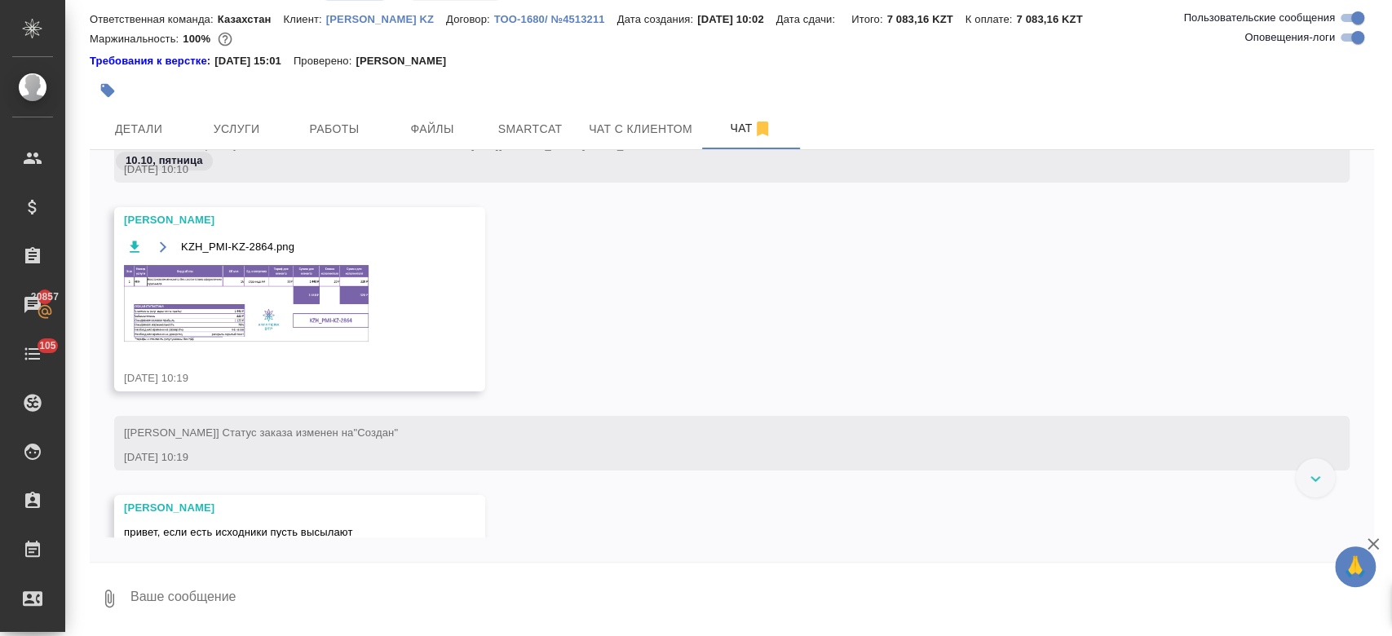
click at [287, 306] on img at bounding box center [246, 303] width 245 height 77
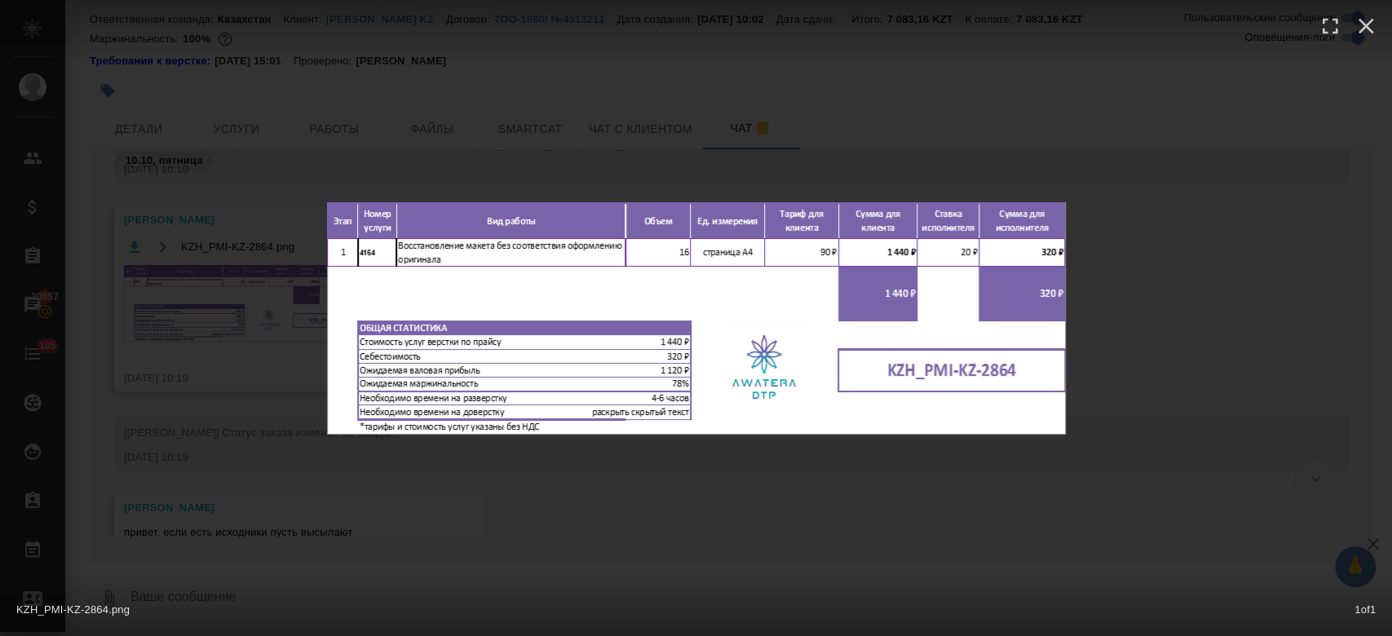
click at [238, 144] on div "KZH_PMI-KZ-2864.png 1 of 1" at bounding box center [696, 318] width 1392 height 636
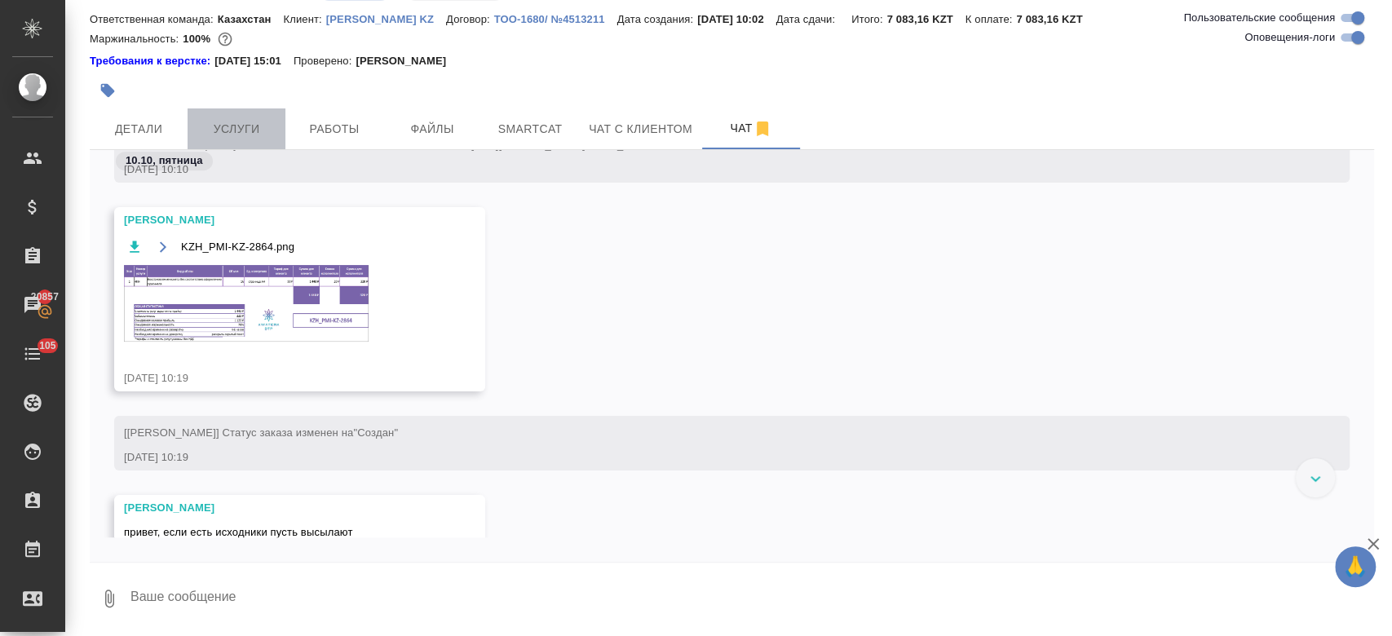
click at [225, 126] on span "Услуги" at bounding box center [236, 129] width 78 height 20
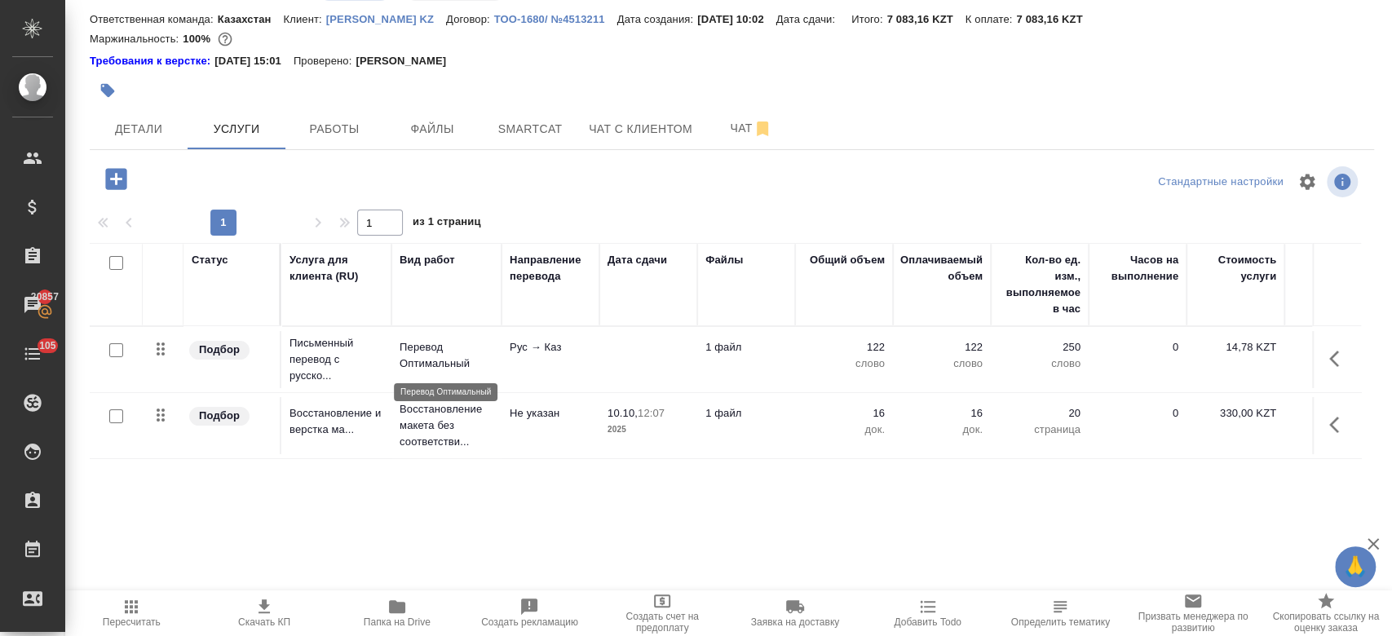
click at [425, 356] on p "Перевод Оптимальный" at bounding box center [447, 355] width 94 height 33
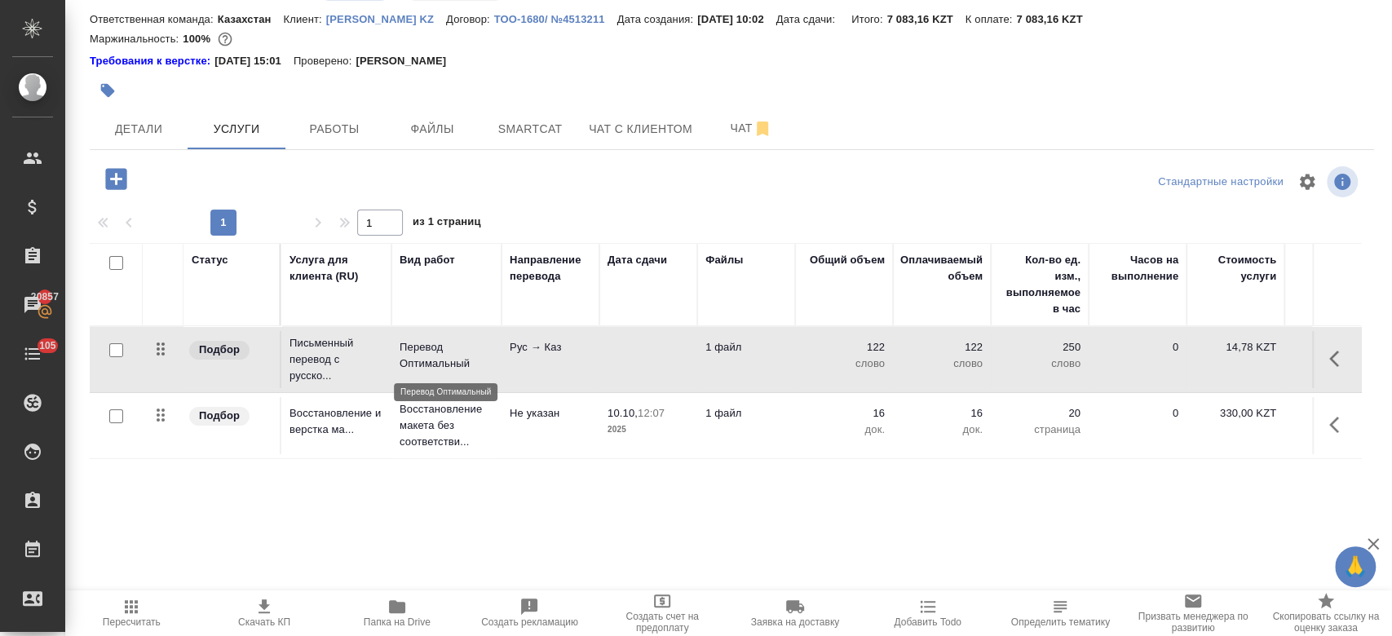
click at [425, 356] on p "Перевод Оптимальный" at bounding box center [447, 355] width 94 height 33
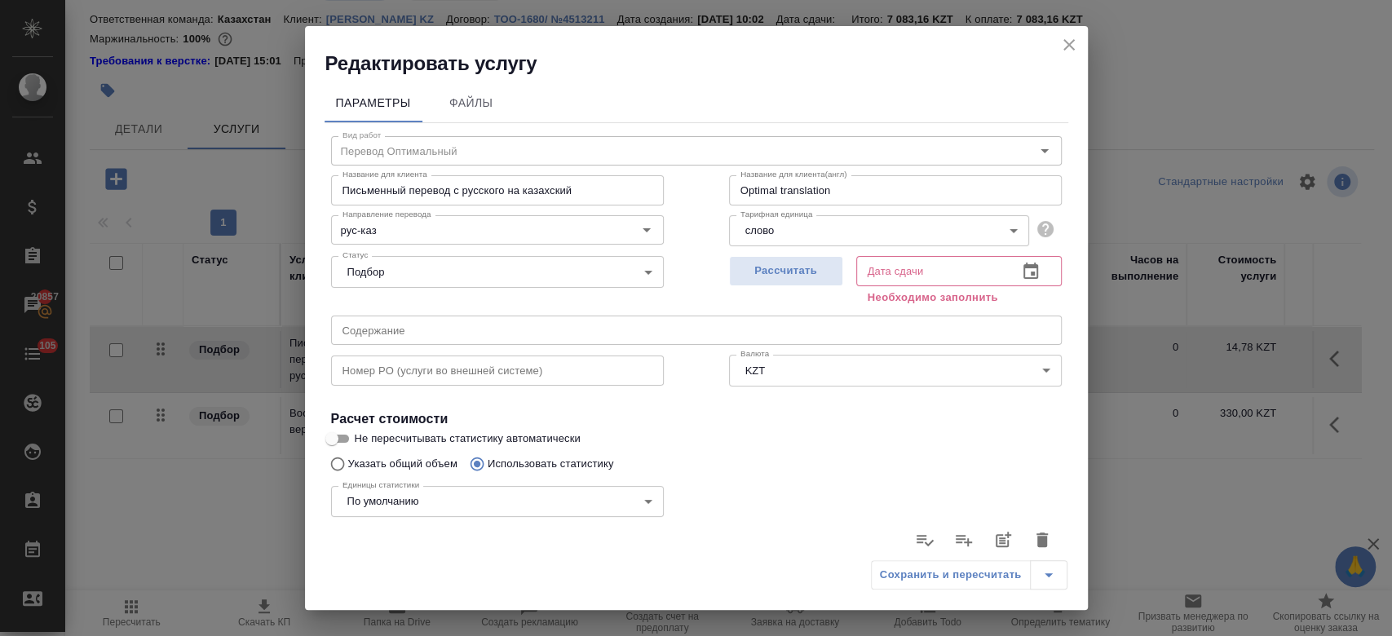
scroll to position [343, 0]
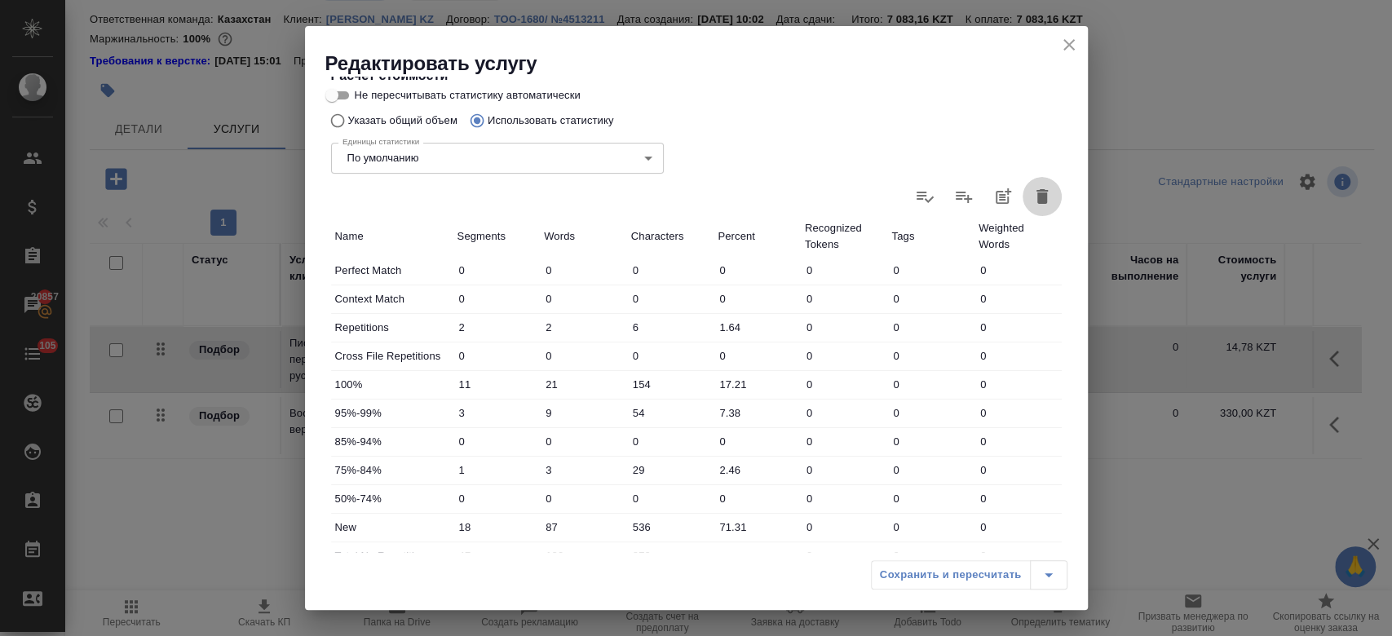
click at [1036, 192] on icon "button" at bounding box center [1041, 196] width 11 height 15
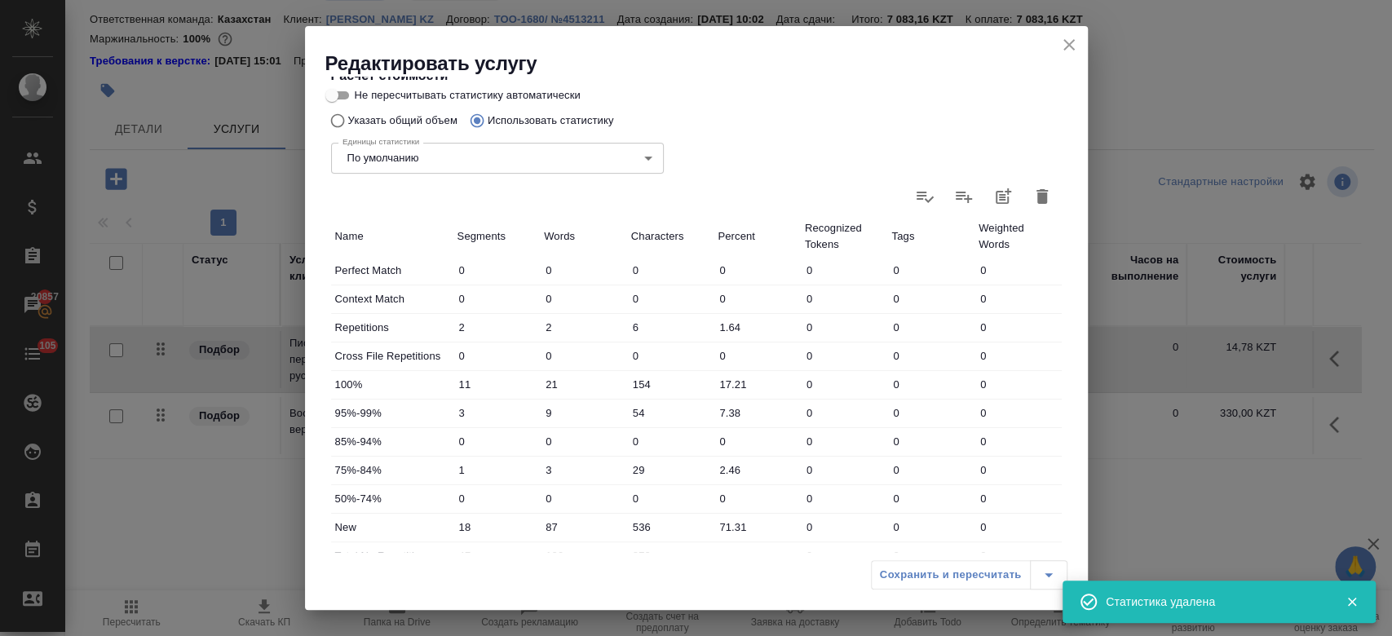
type input "0"
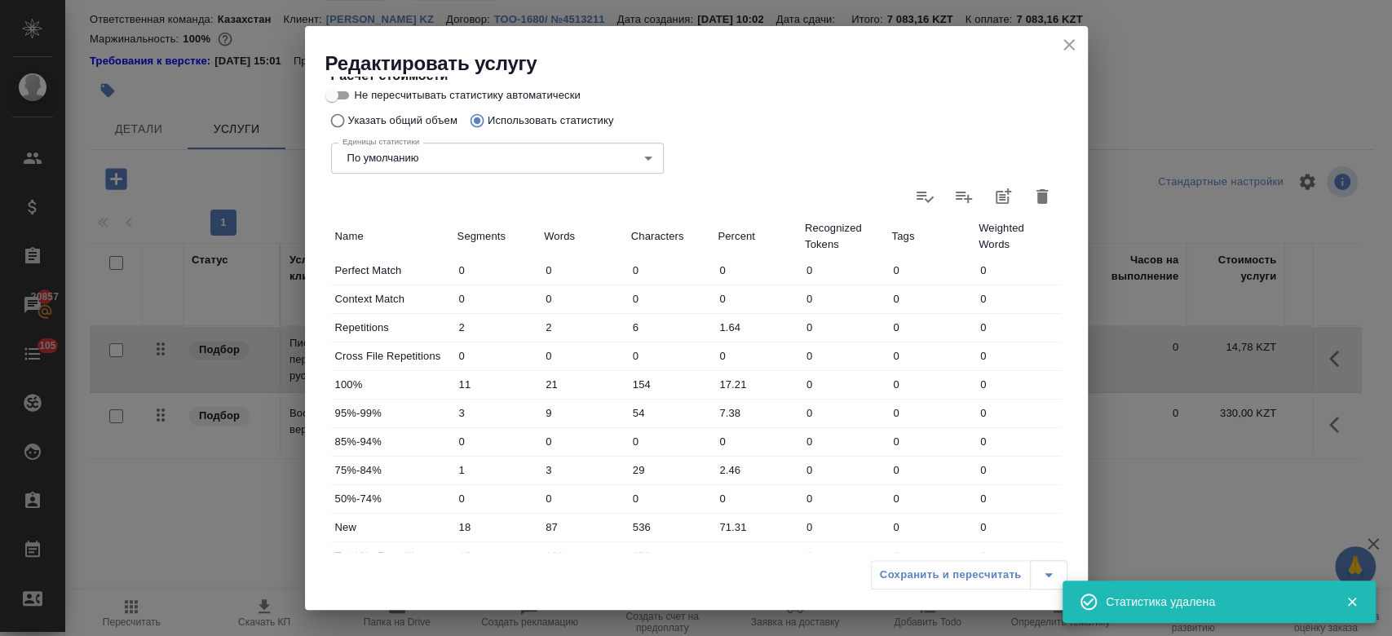
type input "0"
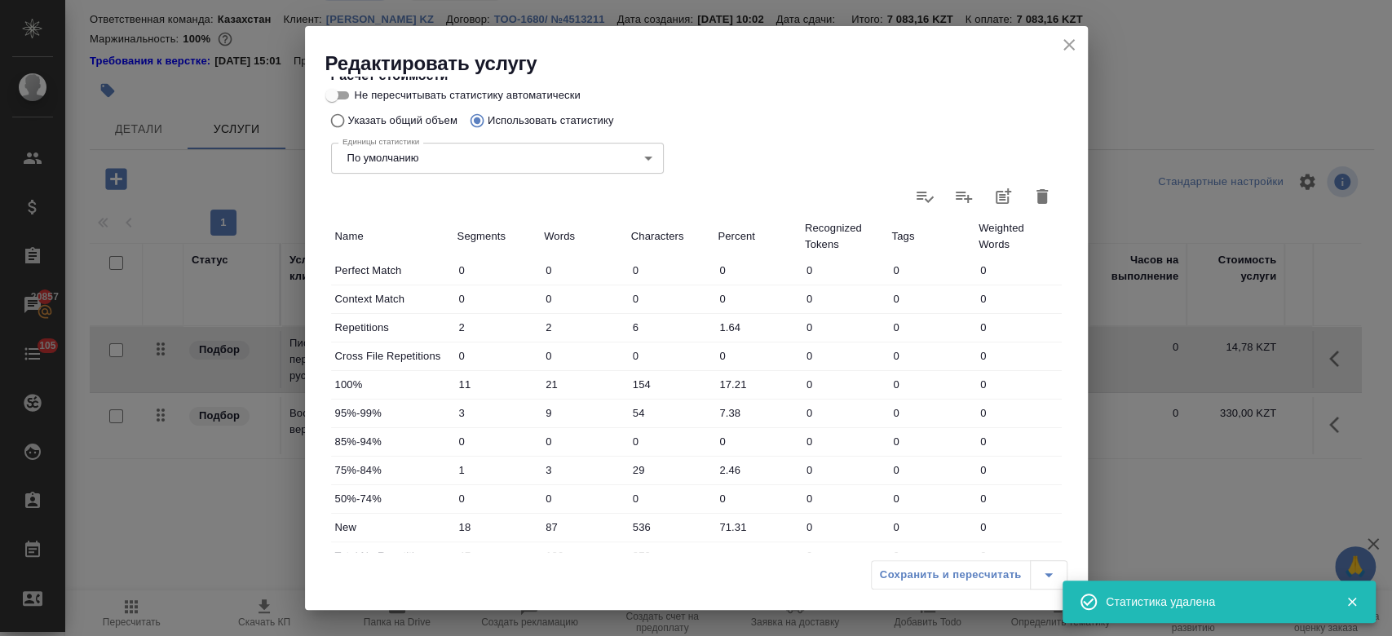
type input "0"
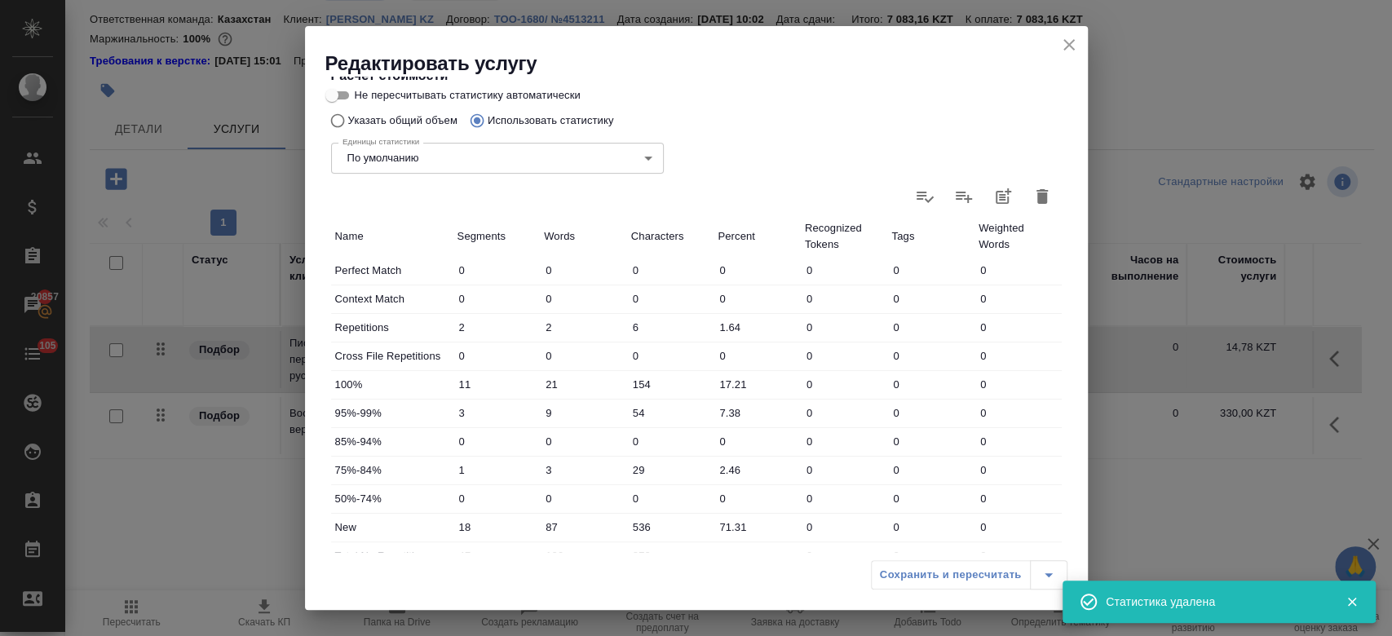
type input "0"
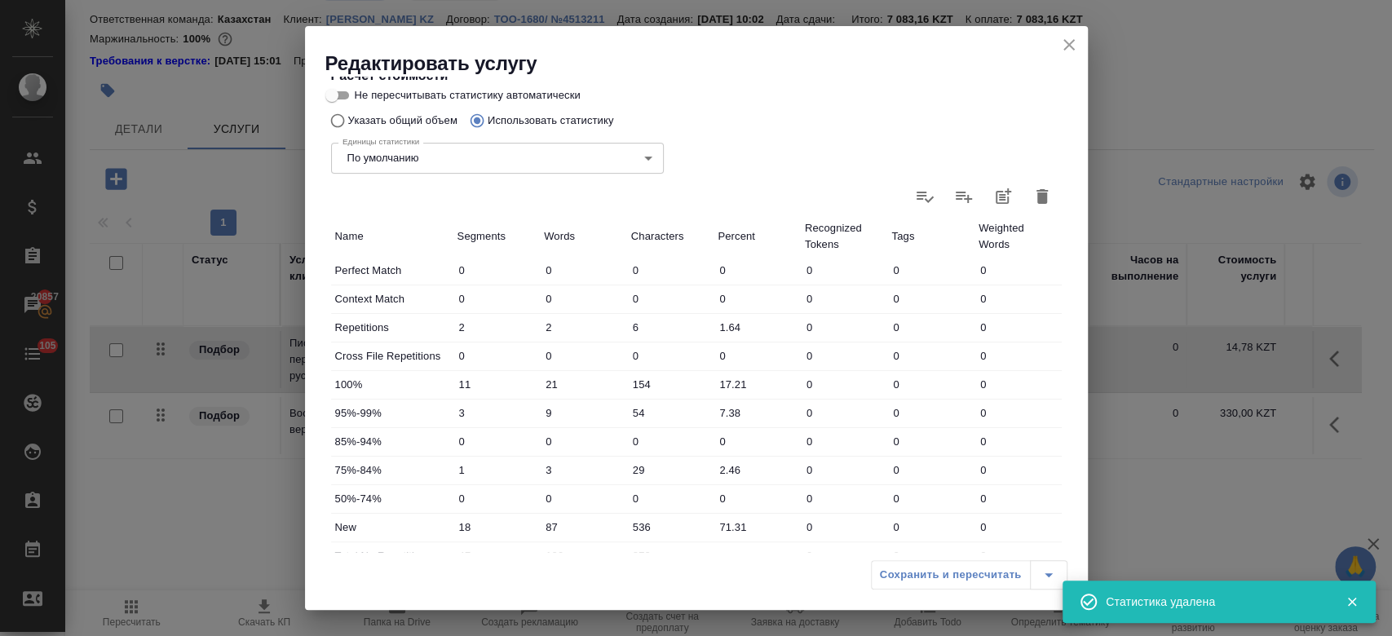
type input "0"
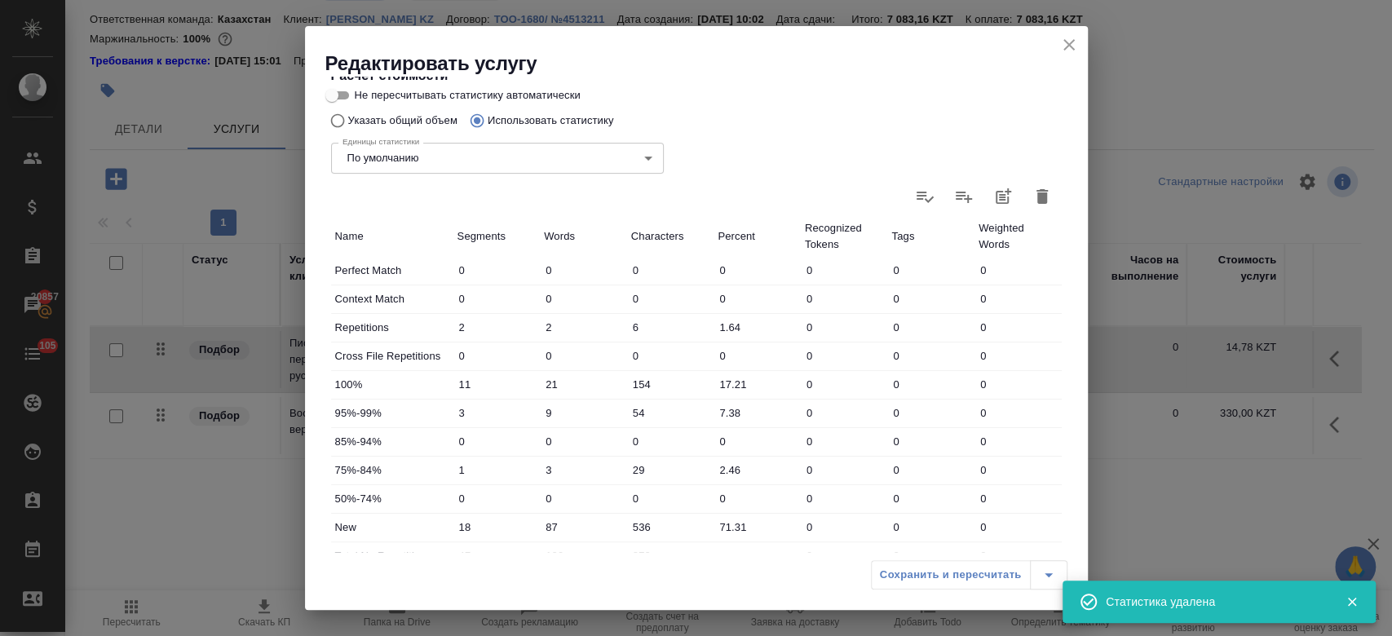
type input "0"
click at [342, 95] on input "Не пересчитывать статистику автоматически" at bounding box center [332, 96] width 59 height 20
checkbox input "true"
click at [339, 123] on input "Указать общий объем" at bounding box center [335, 120] width 26 height 31
radio input "true"
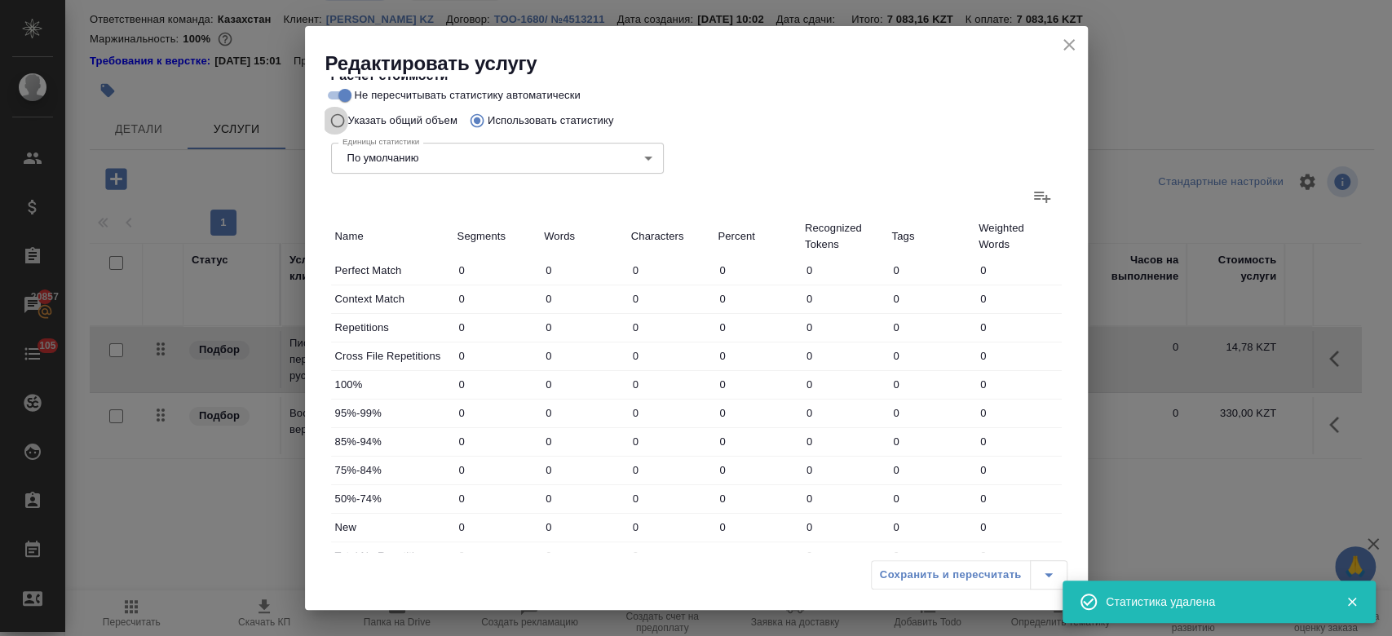
radio input "false"
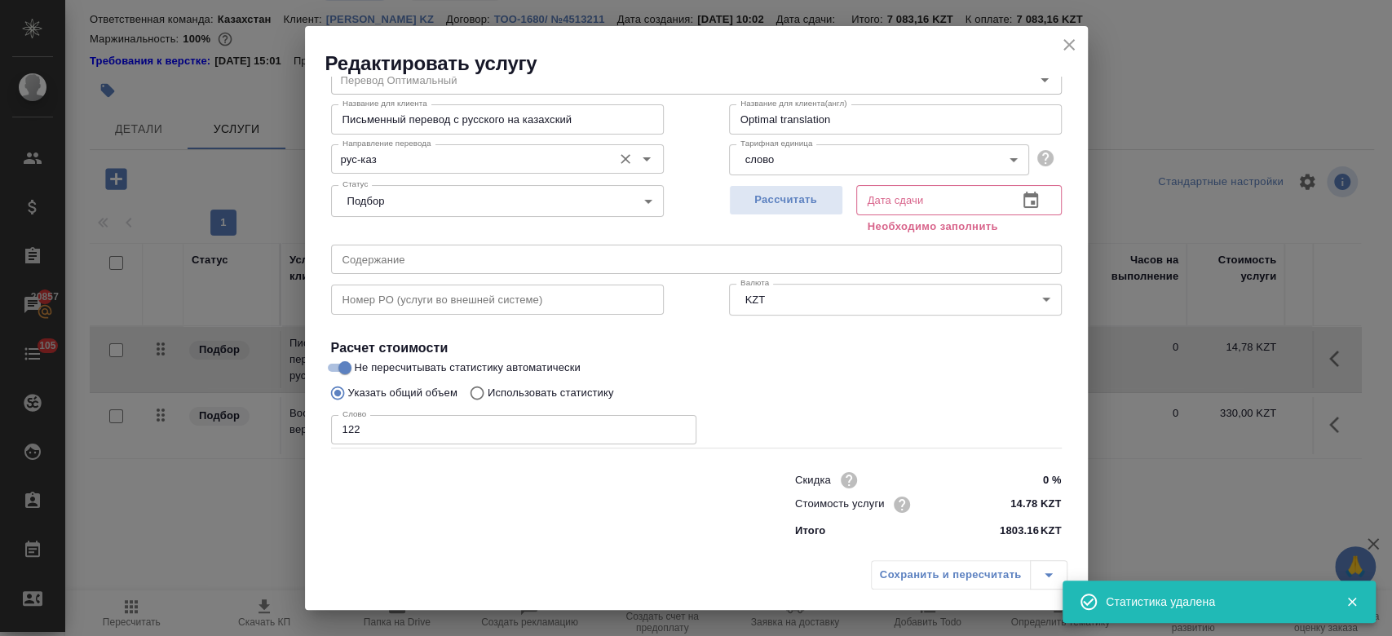
scroll to position [70, 0]
click at [426, 434] on input "122" at bounding box center [513, 430] width 365 height 29
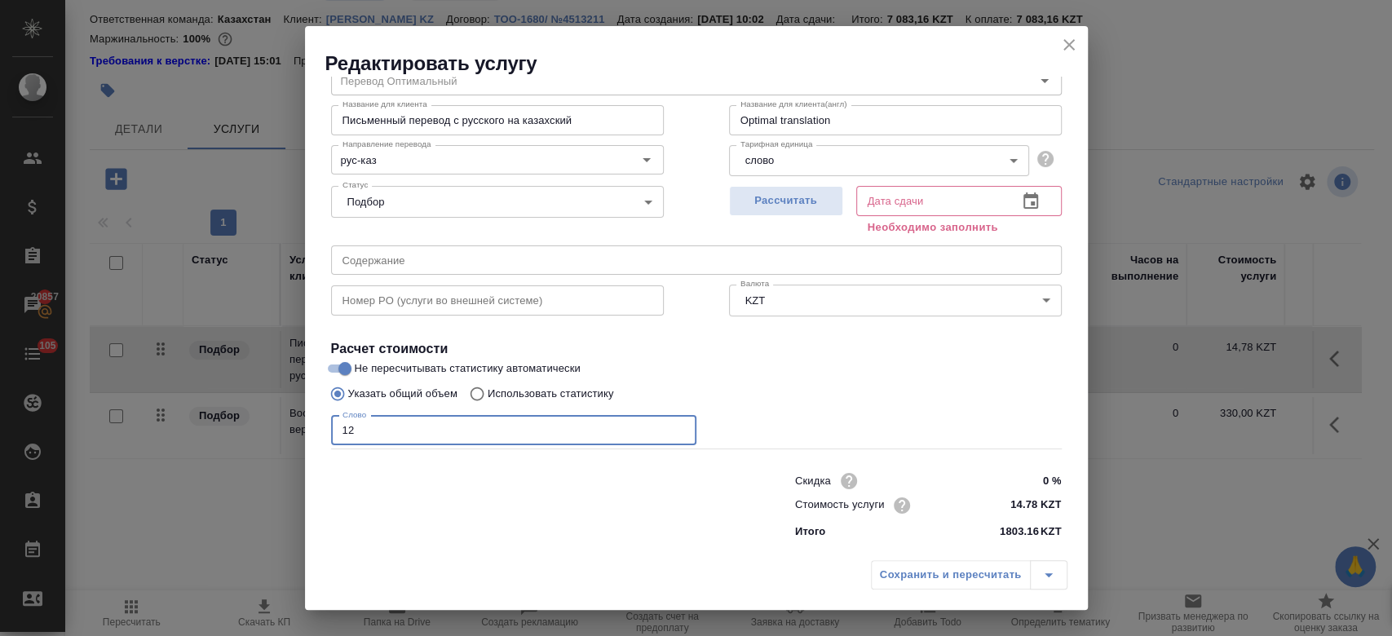
type input "1"
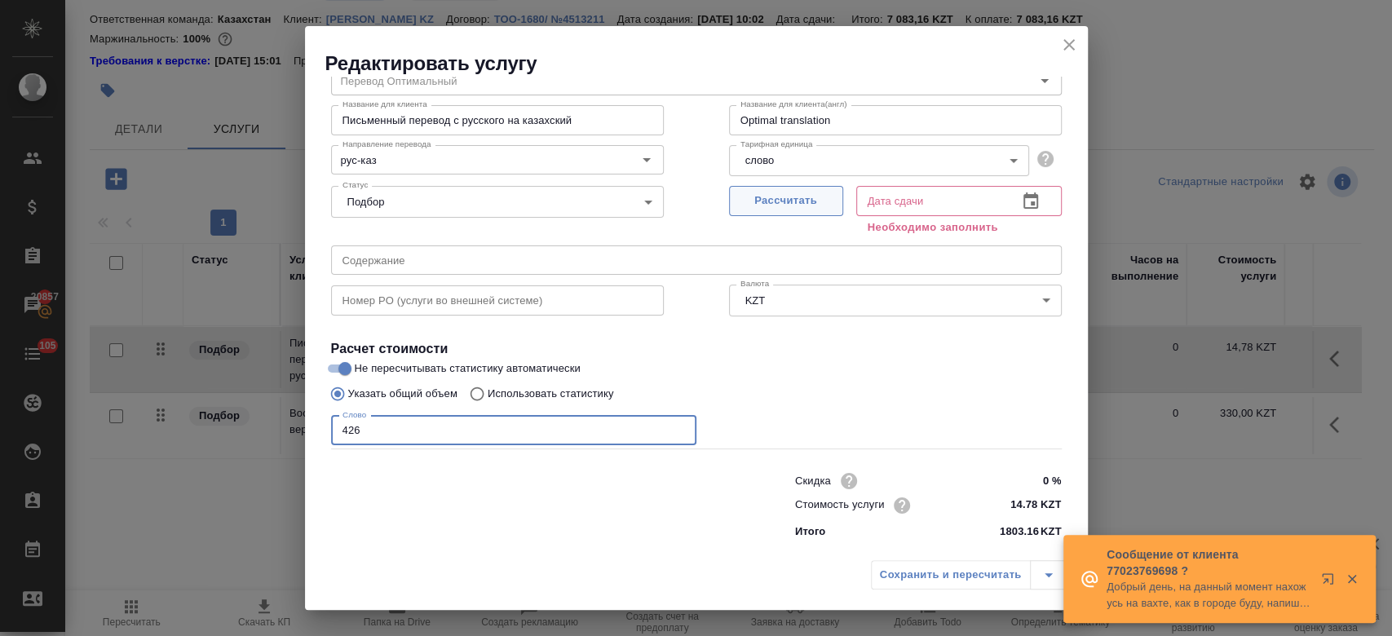
type input "426"
click at [784, 205] on span "Рассчитать" at bounding box center [786, 201] width 96 height 19
type input "10.10.2025 13:03"
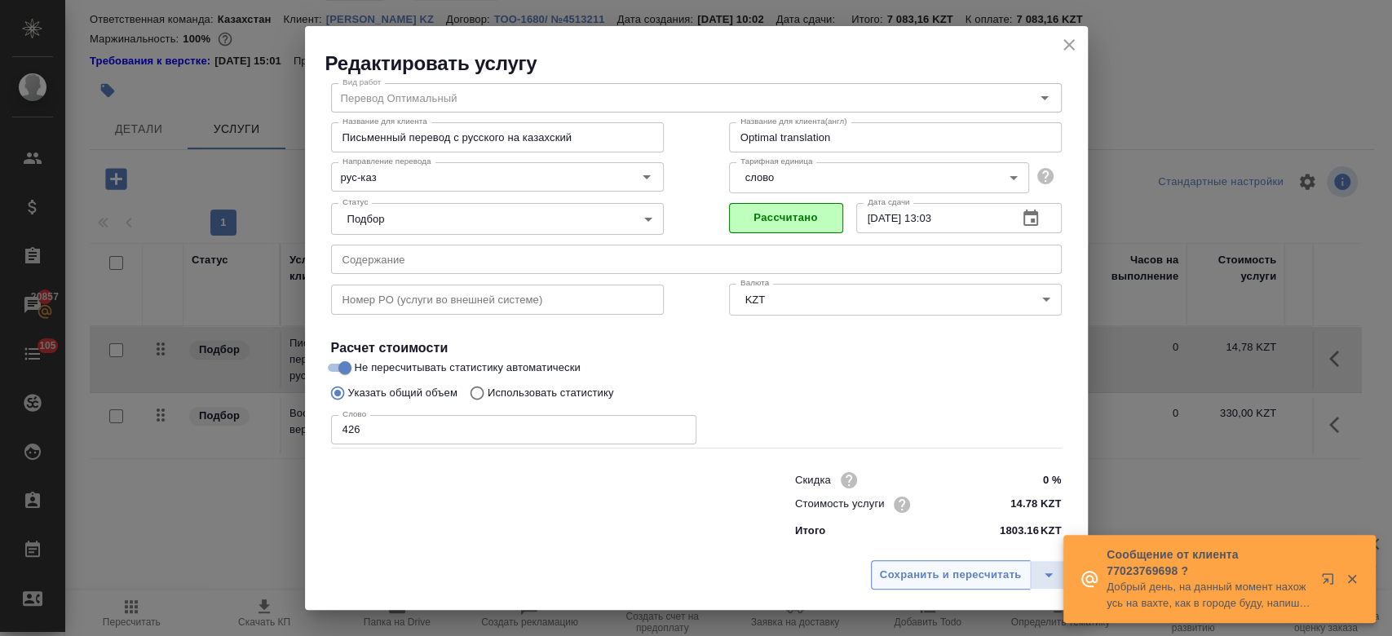
scroll to position [52, 0]
click at [939, 572] on span "Сохранить и пересчитать" at bounding box center [951, 575] width 142 height 19
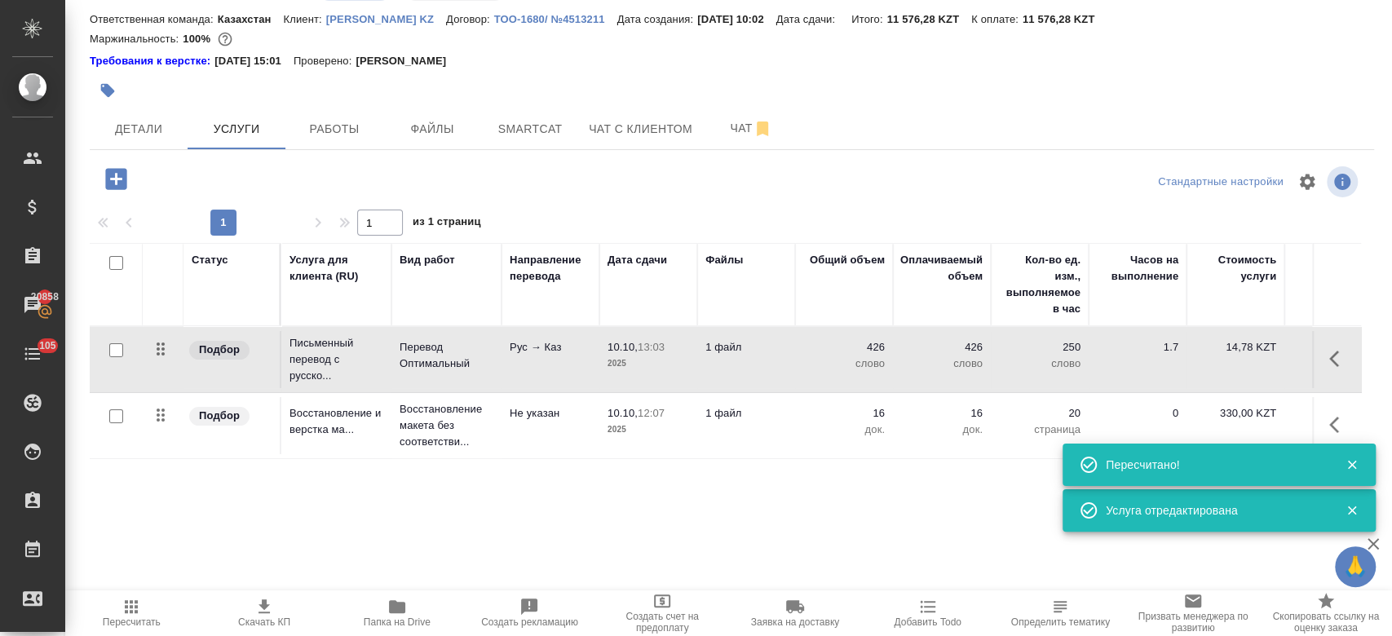
scroll to position [0, 282]
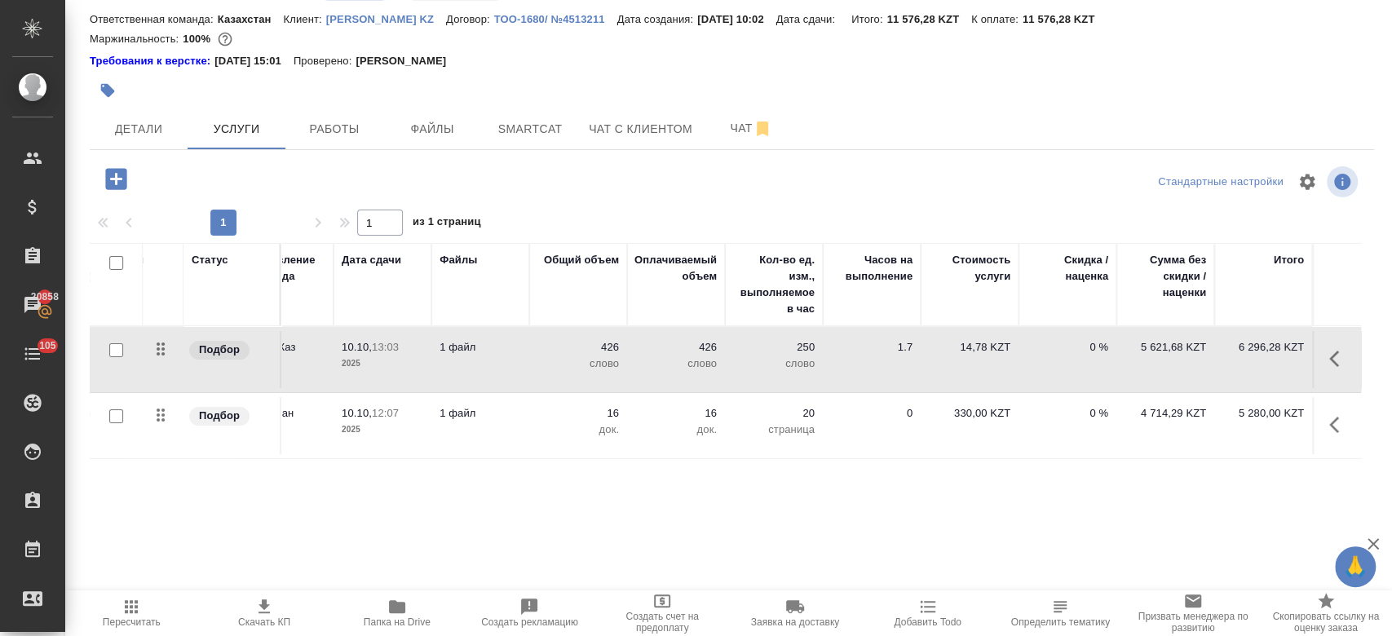
click at [704, 364] on td "426 слово" at bounding box center [676, 359] width 98 height 57
click at [497, 358] on td "1 файл" at bounding box center [480, 359] width 98 height 57
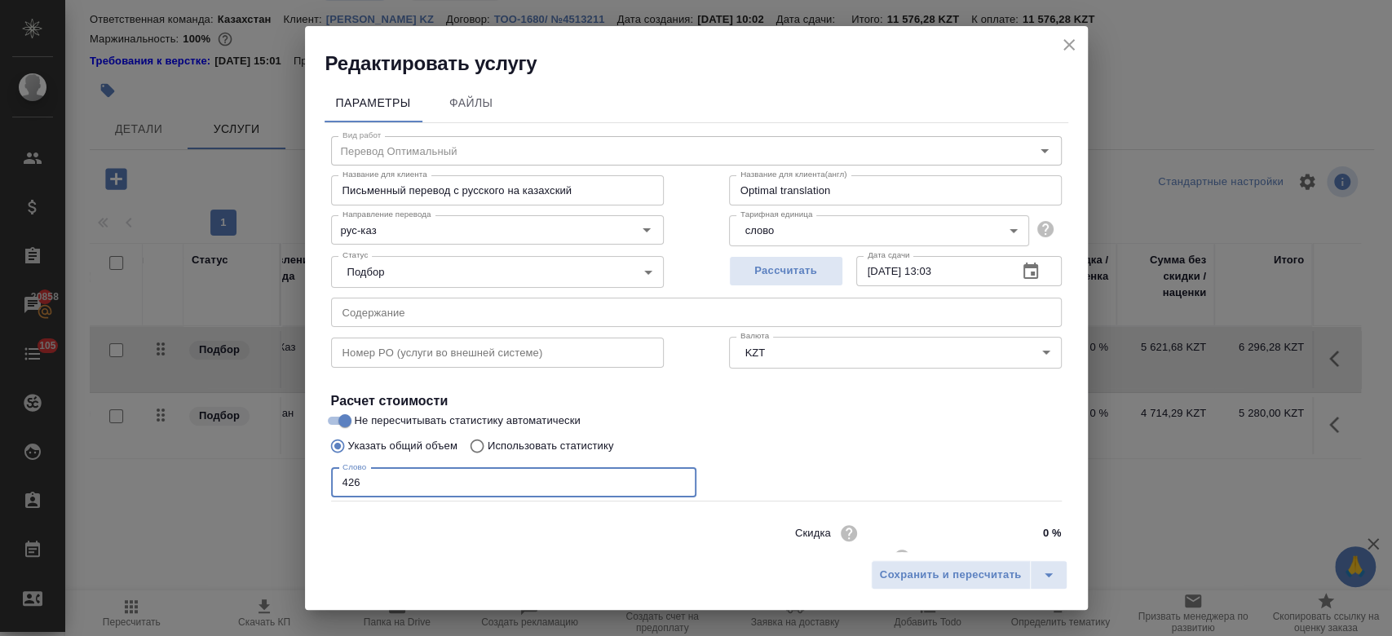
click at [352, 484] on input "426" at bounding box center [513, 482] width 365 height 29
type input "416"
click at [943, 583] on span "Сохранить и пересчитать" at bounding box center [951, 575] width 142 height 19
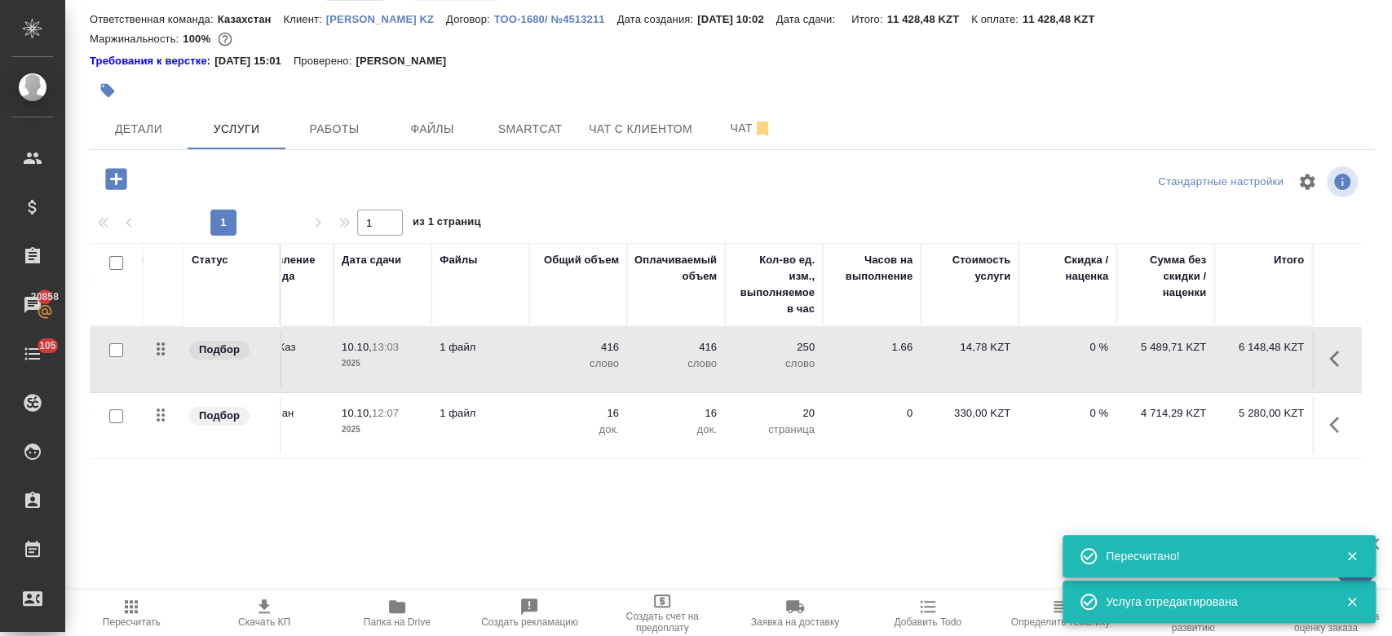
click at [885, 359] on td "1.66" at bounding box center [872, 359] width 98 height 57
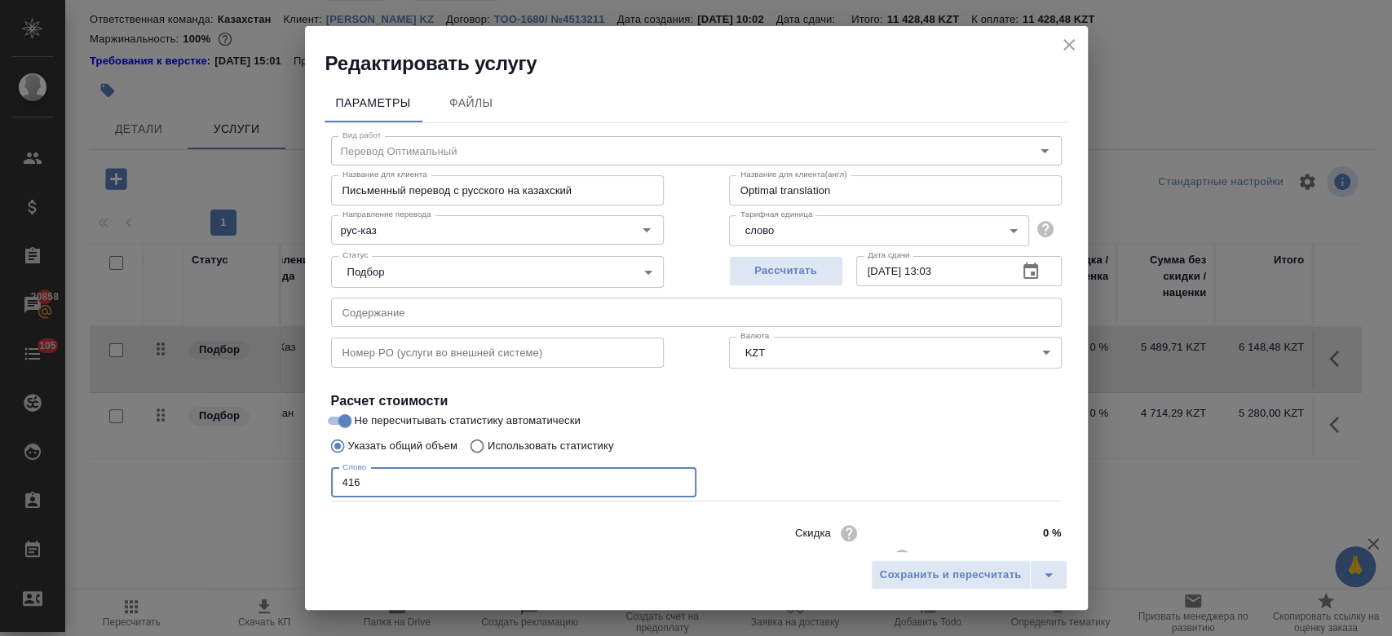
click at [356, 478] on input "416" at bounding box center [513, 482] width 365 height 29
click at [758, 433] on div "Указать общий объем Использовать статистику" at bounding box center [696, 446] width 731 height 31
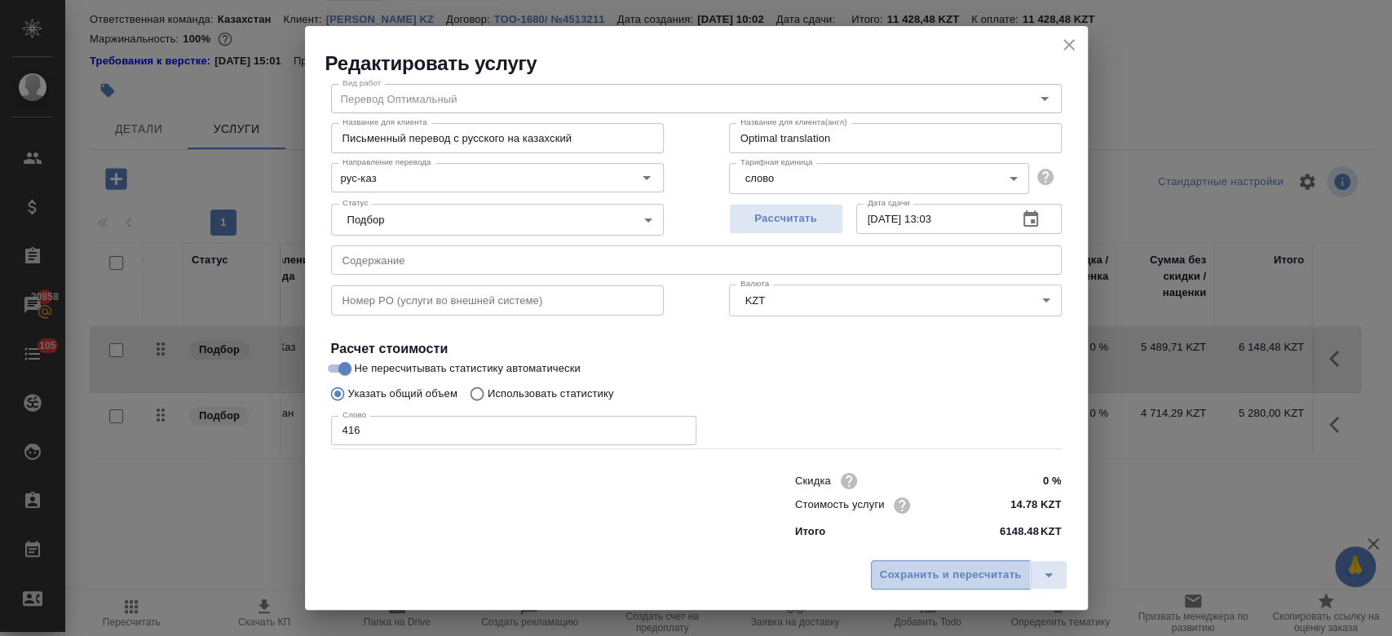
click at [921, 585] on button "Сохранить и пересчитать" at bounding box center [951, 574] width 160 height 29
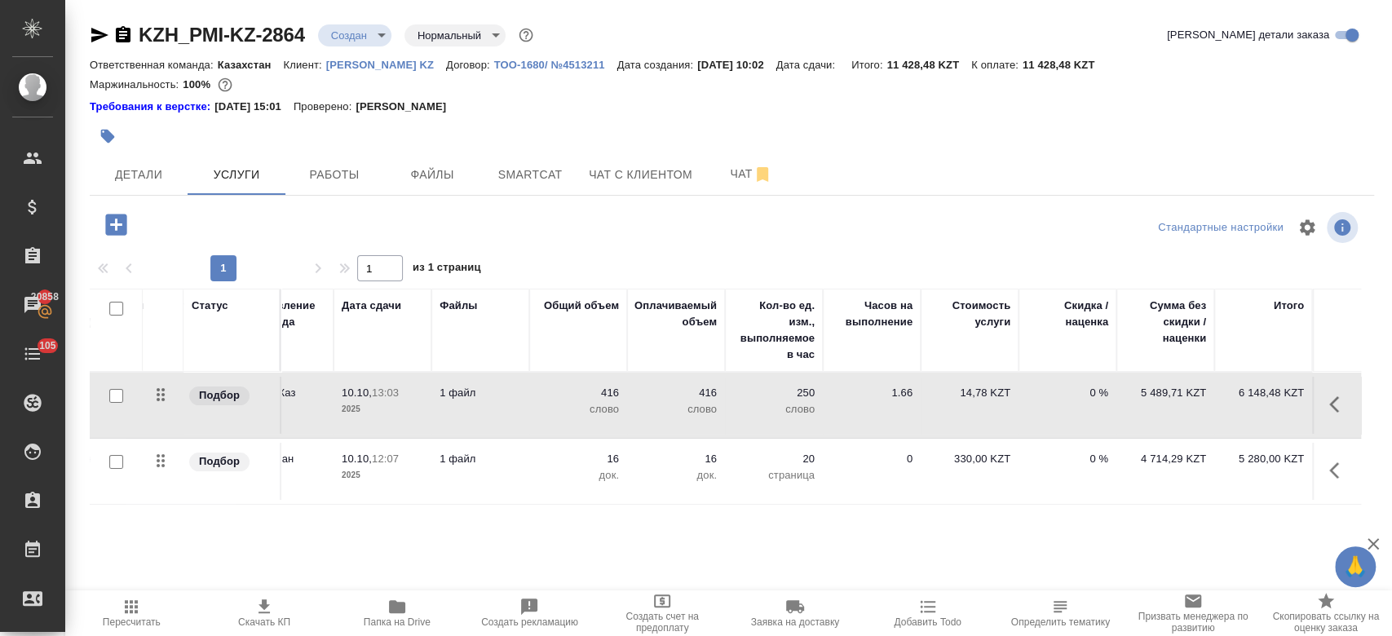
scroll to position [0, 0]
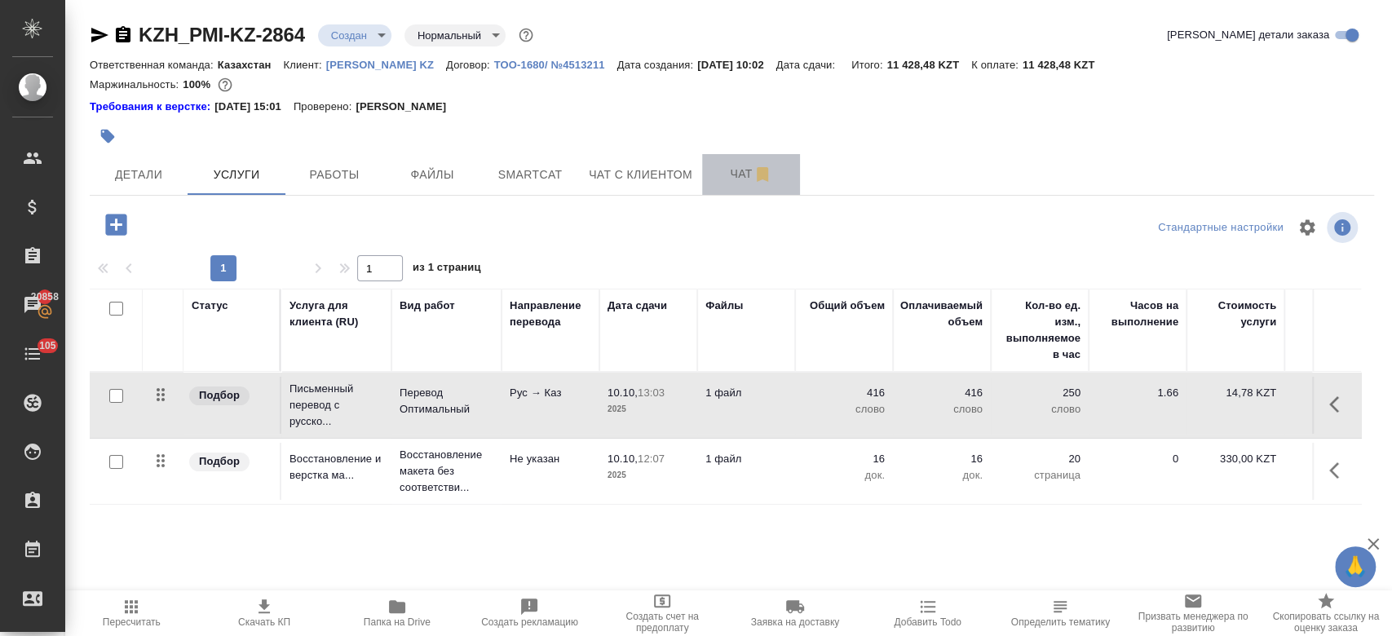
click at [722, 191] on button "Чат" at bounding box center [751, 174] width 98 height 41
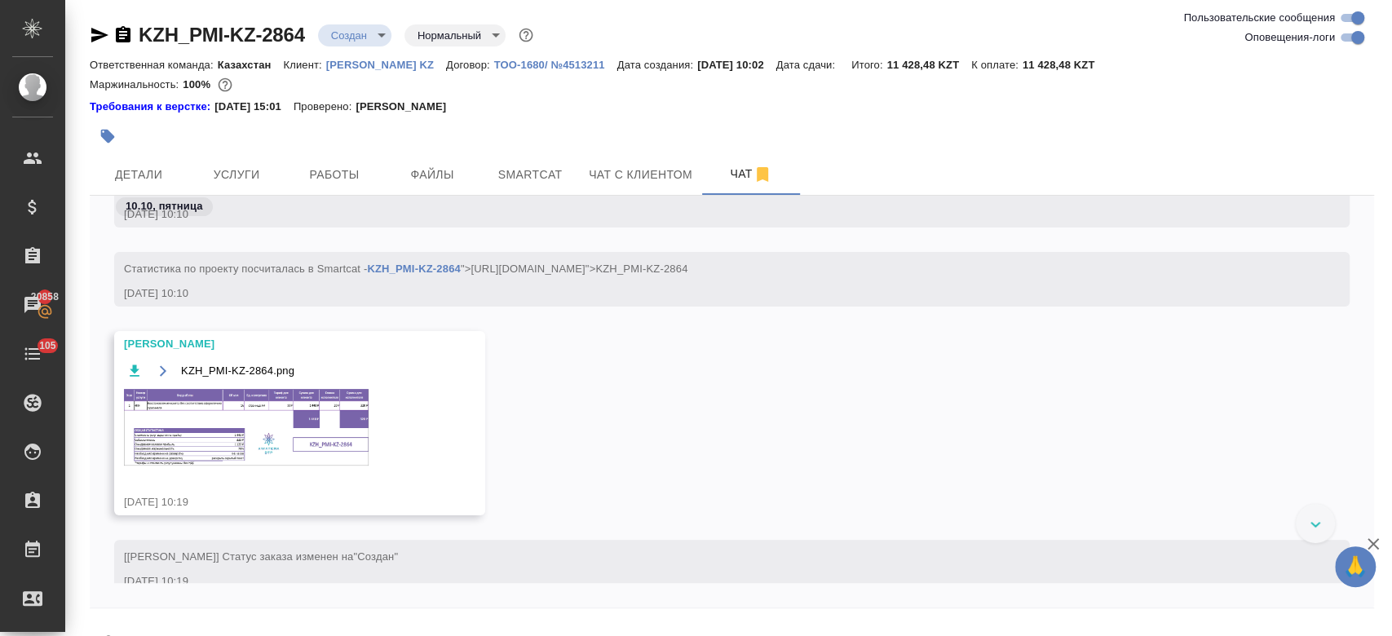
scroll to position [394, 0]
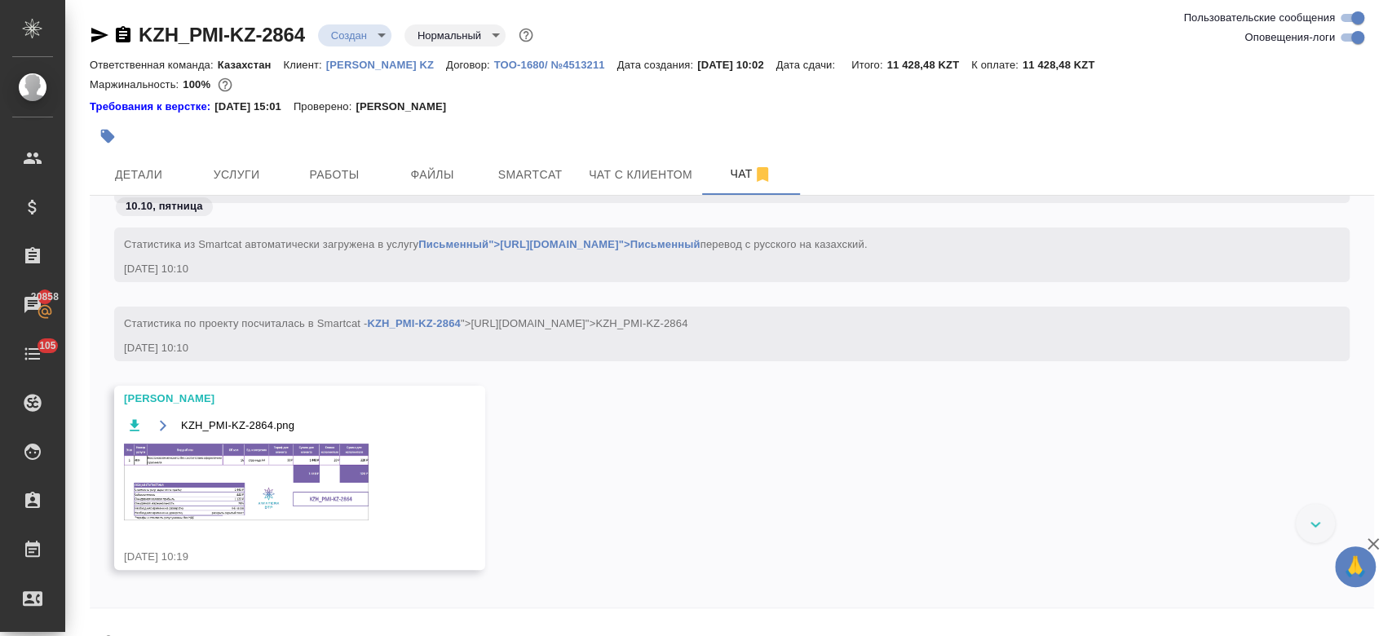
click at [298, 445] on img at bounding box center [246, 482] width 245 height 77
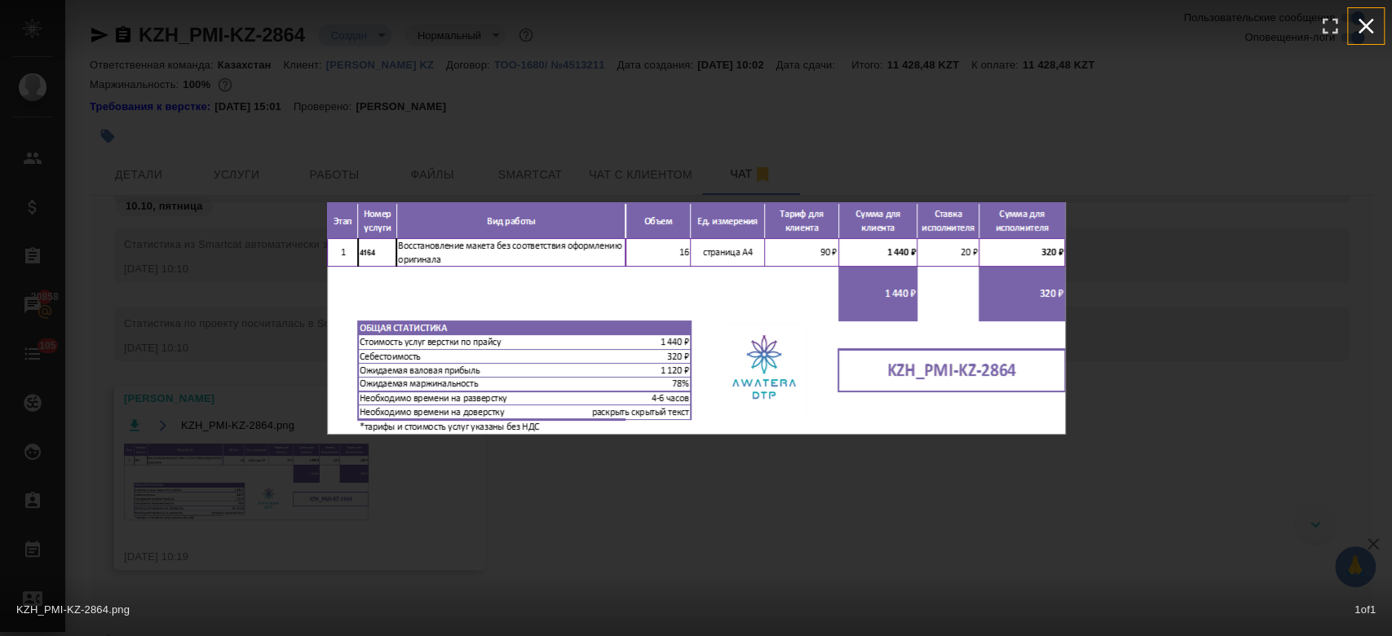
click at [1370, 15] on icon "button" at bounding box center [1366, 26] width 26 height 26
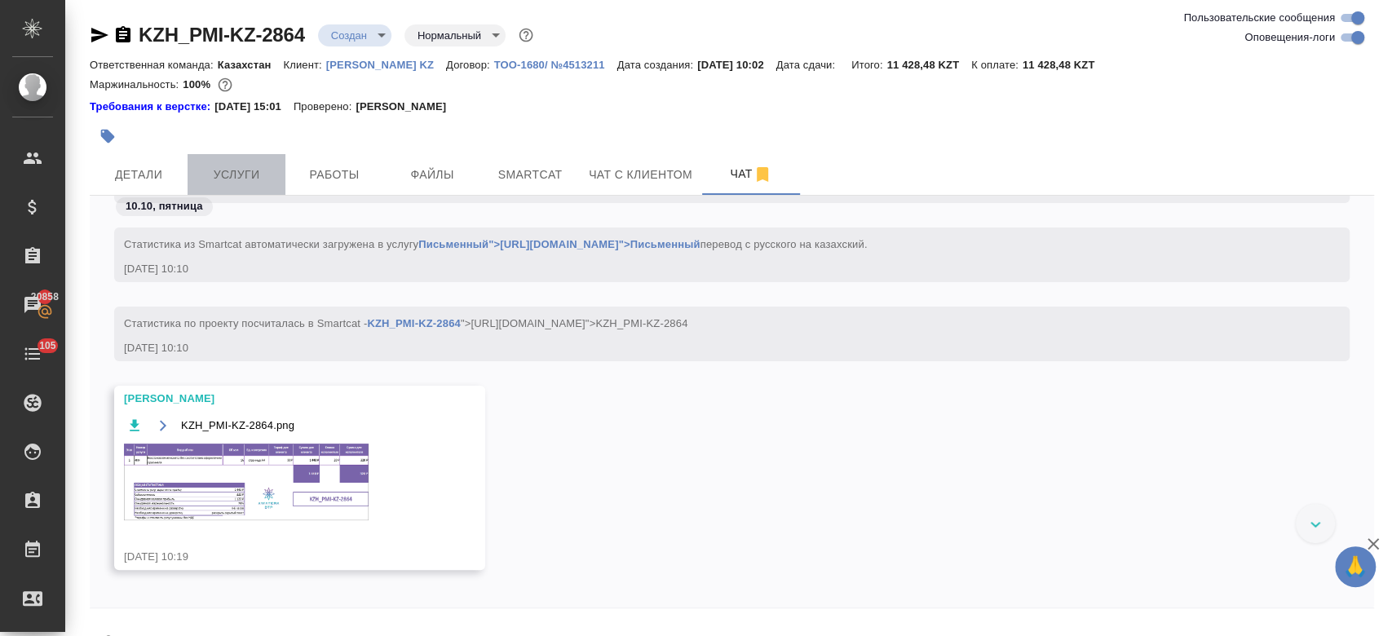
click at [224, 179] on span "Услуги" at bounding box center [236, 175] width 78 height 20
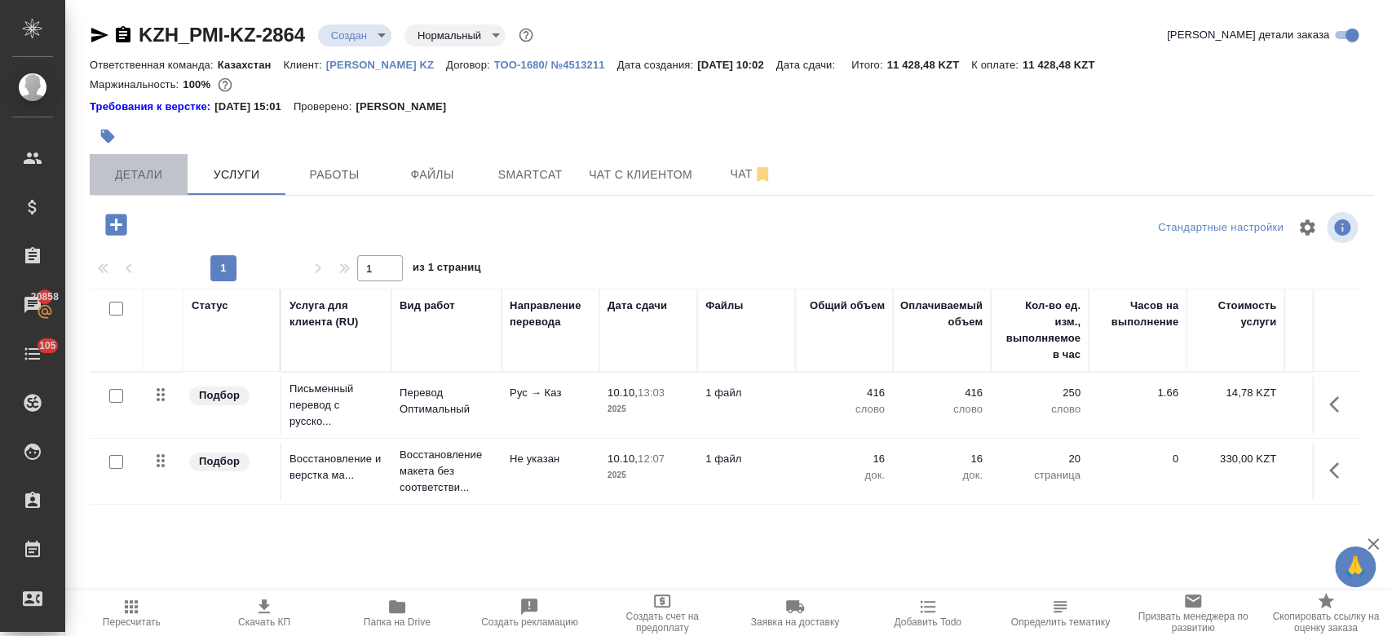
click at [137, 173] on span "Детали" at bounding box center [138, 175] width 78 height 20
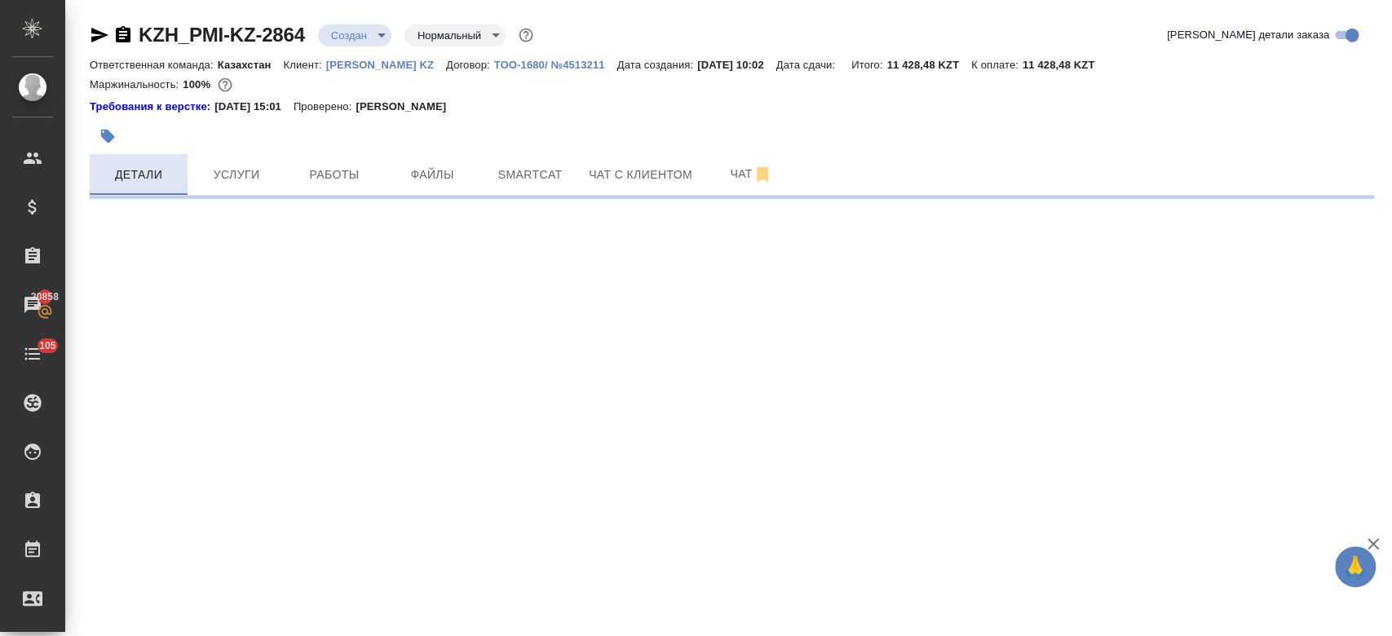
select select "RU"
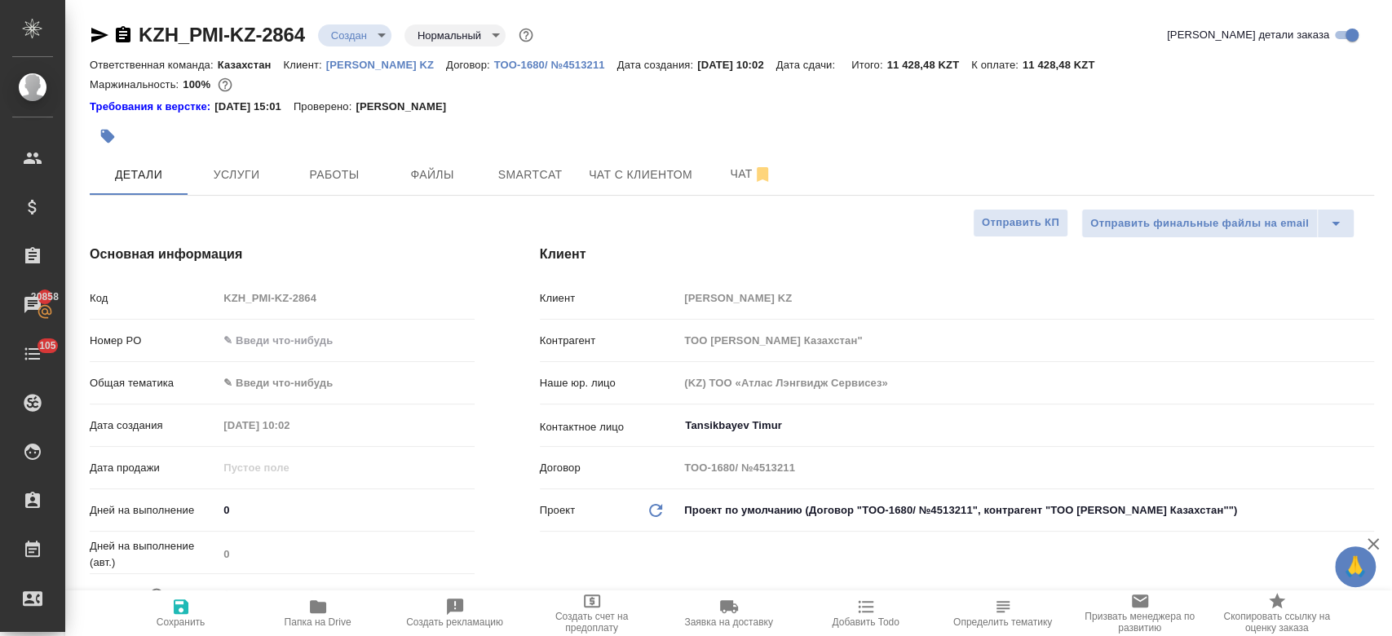
type textarea "x"
type input "[PERSON_NAME]"
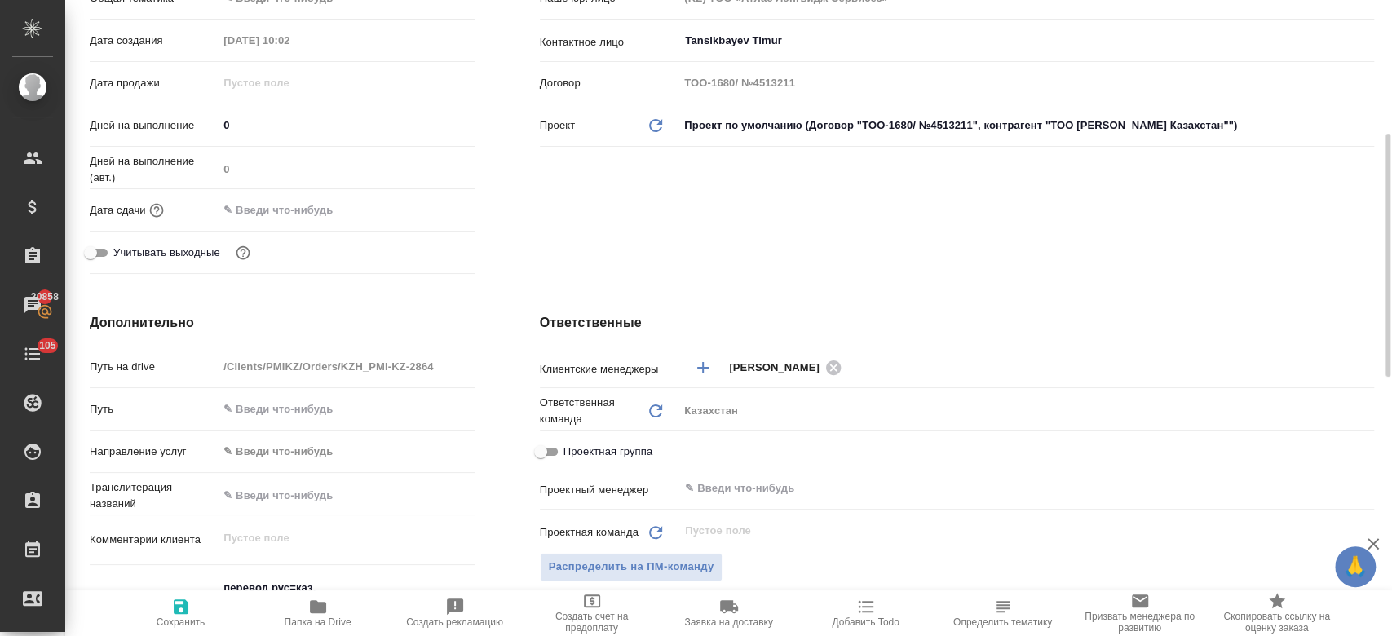
scroll to position [387, 0]
click at [313, 198] on input "text" at bounding box center [290, 208] width 143 height 24
click at [422, 207] on icon "button" at bounding box center [427, 206] width 15 height 16
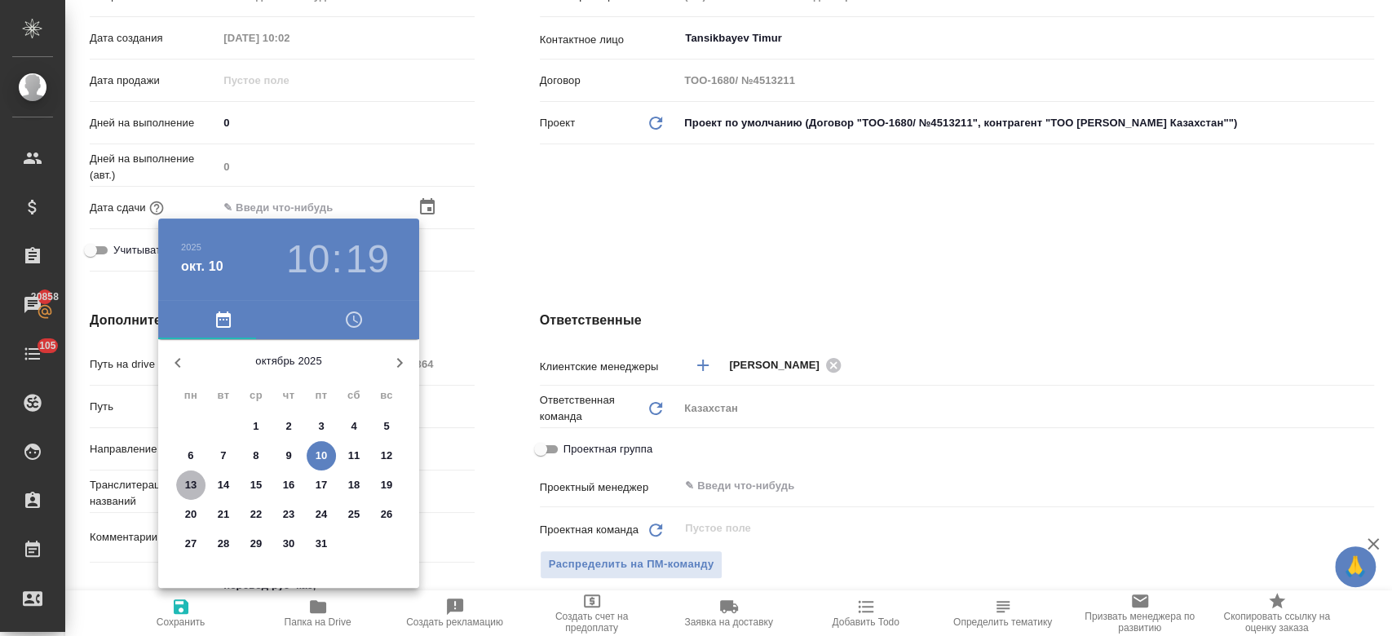
click at [193, 484] on p "13" at bounding box center [191, 485] width 12 height 16
type input "13.10.2025 10:19"
type textarea "x"
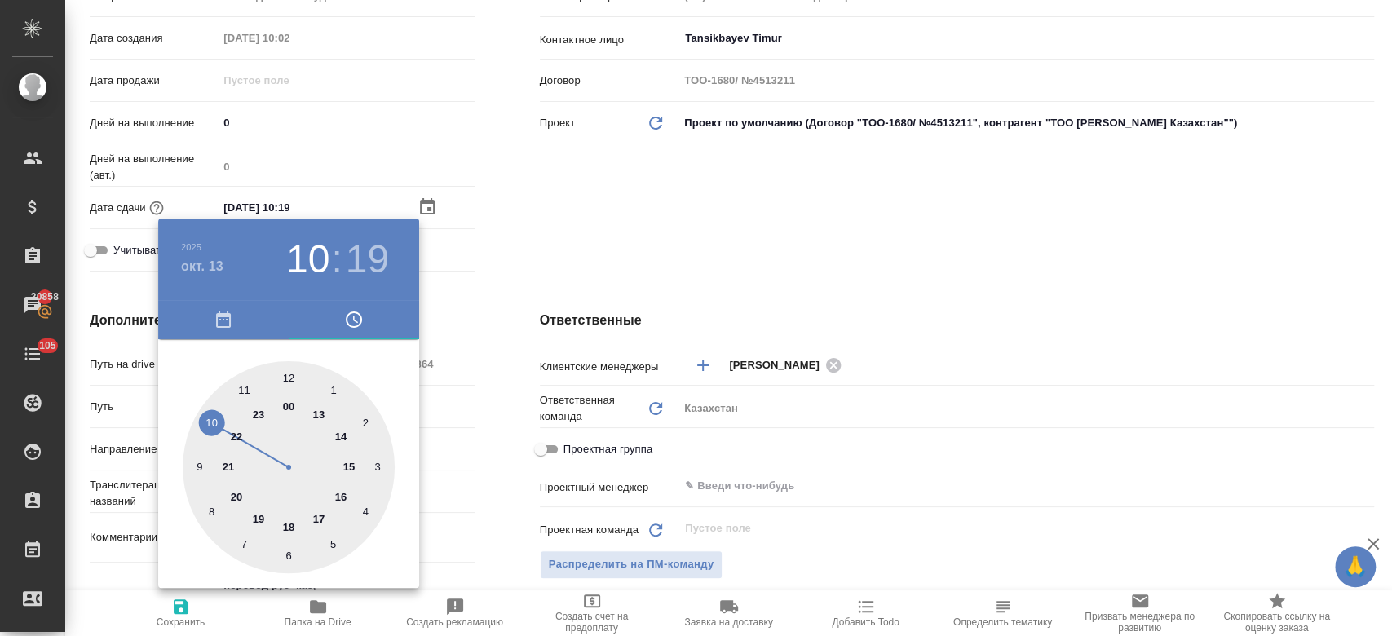
click at [341, 435] on div at bounding box center [289, 467] width 212 height 212
type input "13.10.2025 14:19"
type textarea "x"
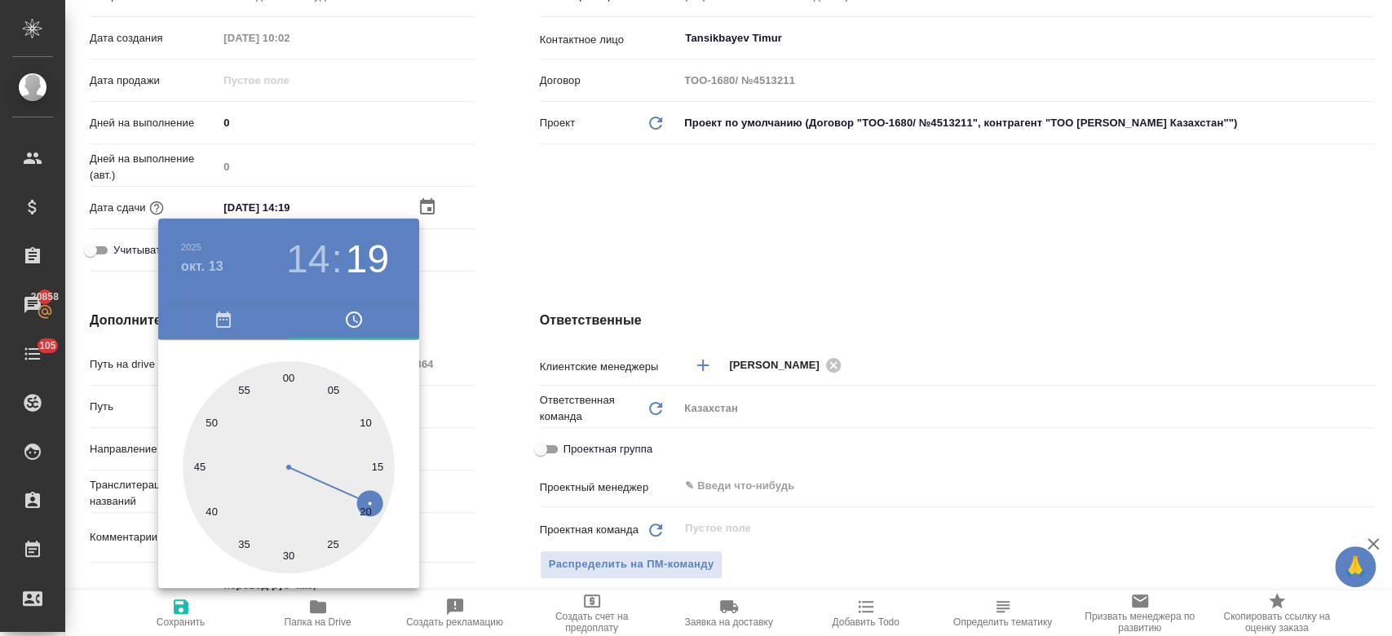
click at [286, 376] on div at bounding box center [289, 467] width 212 height 212
type input "13.10.2025 14:00"
type textarea "x"
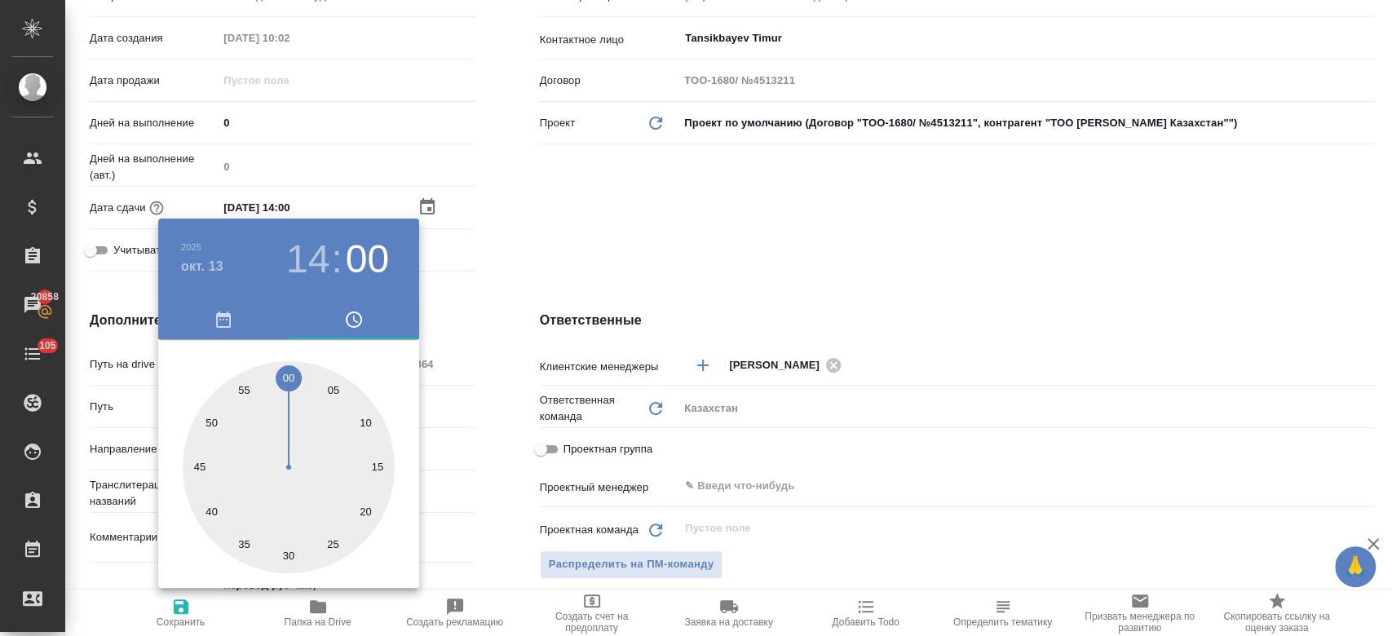
click at [565, 274] on div at bounding box center [696, 318] width 1392 height 636
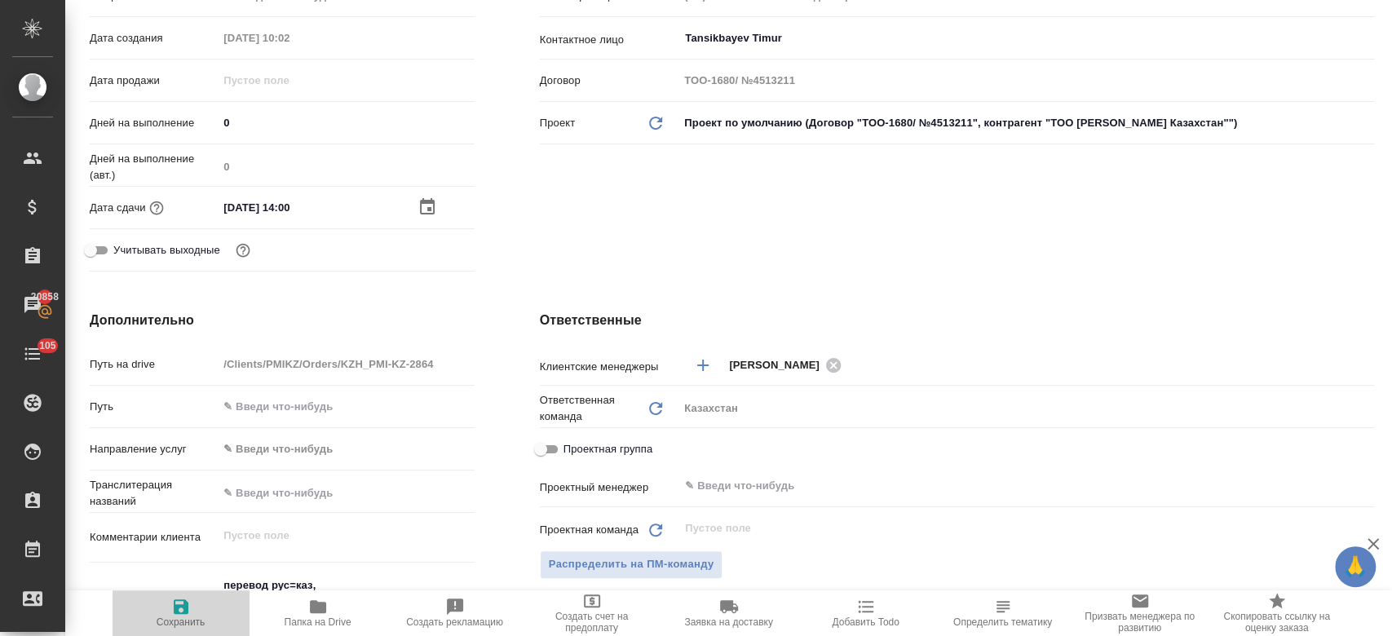
click at [174, 621] on span "Сохранить" at bounding box center [181, 621] width 49 height 11
type textarea "x"
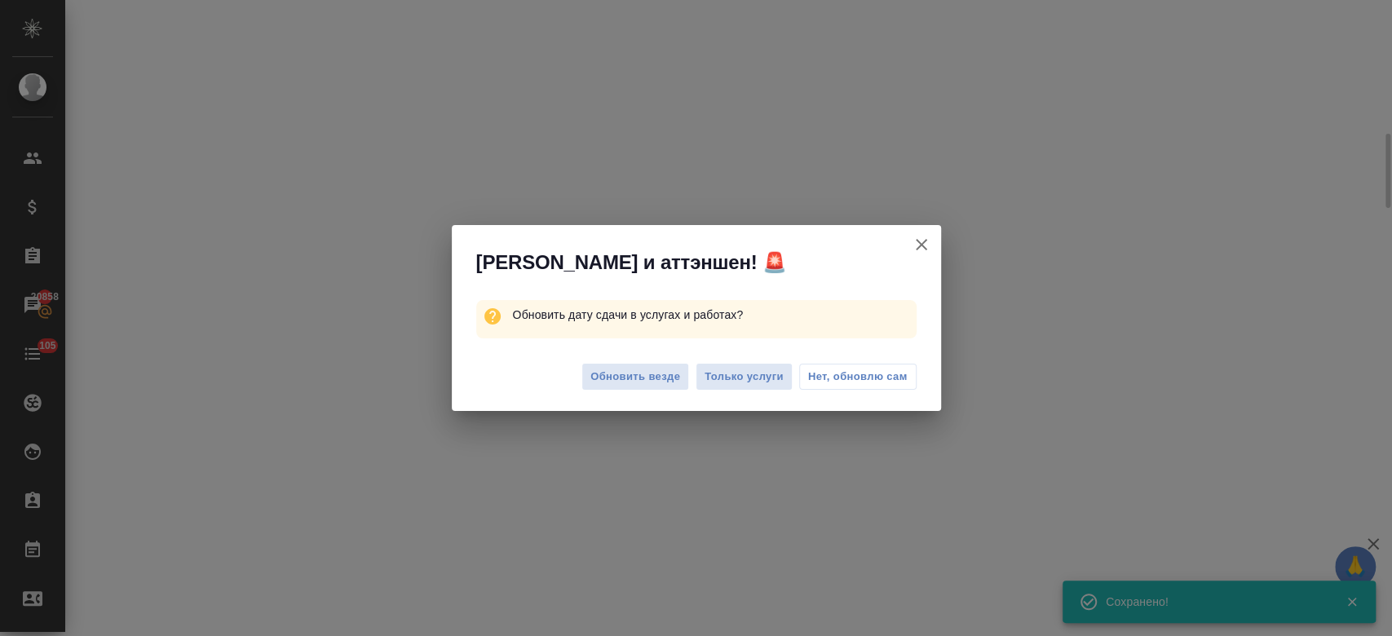
select select "RU"
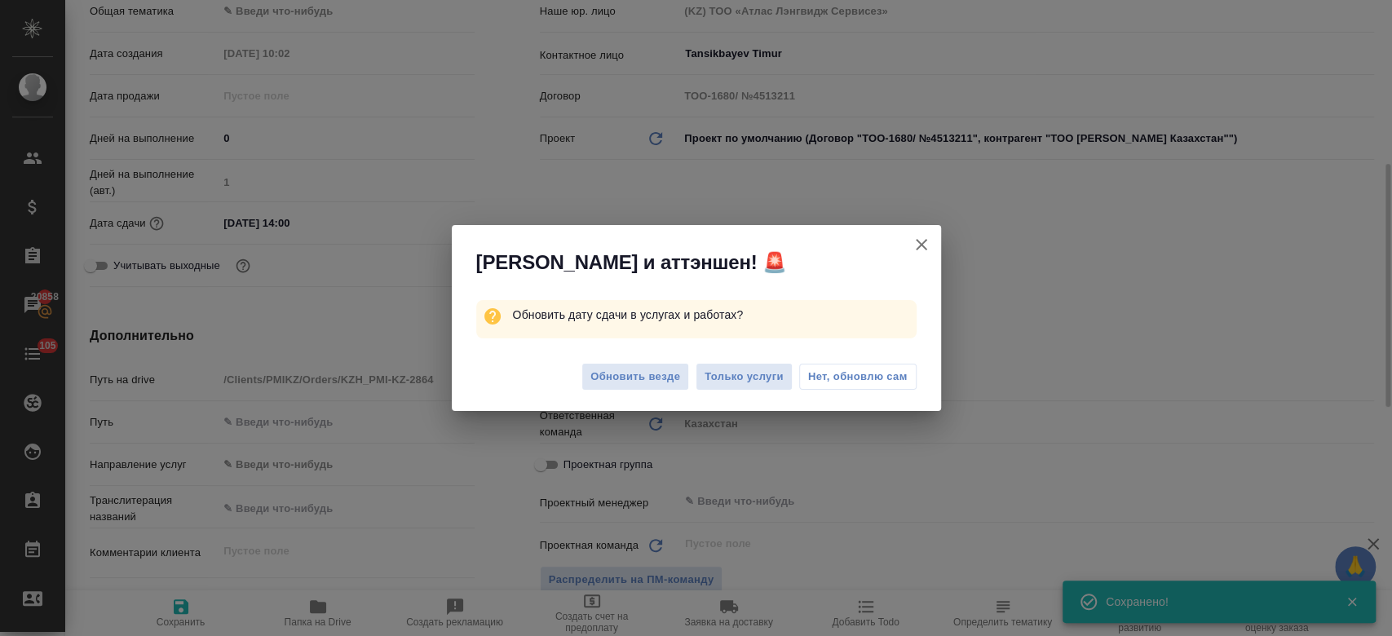
type textarea "x"
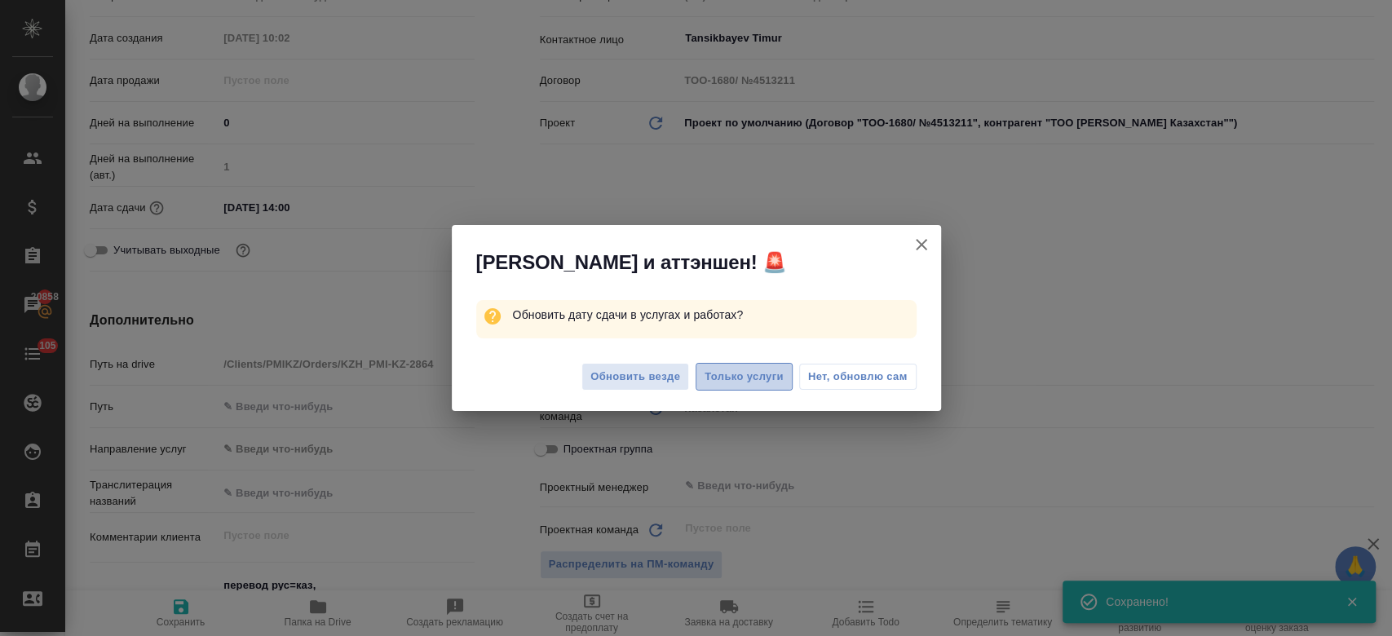
click at [763, 386] on span "Только услуги" at bounding box center [744, 377] width 79 height 19
type textarea "x"
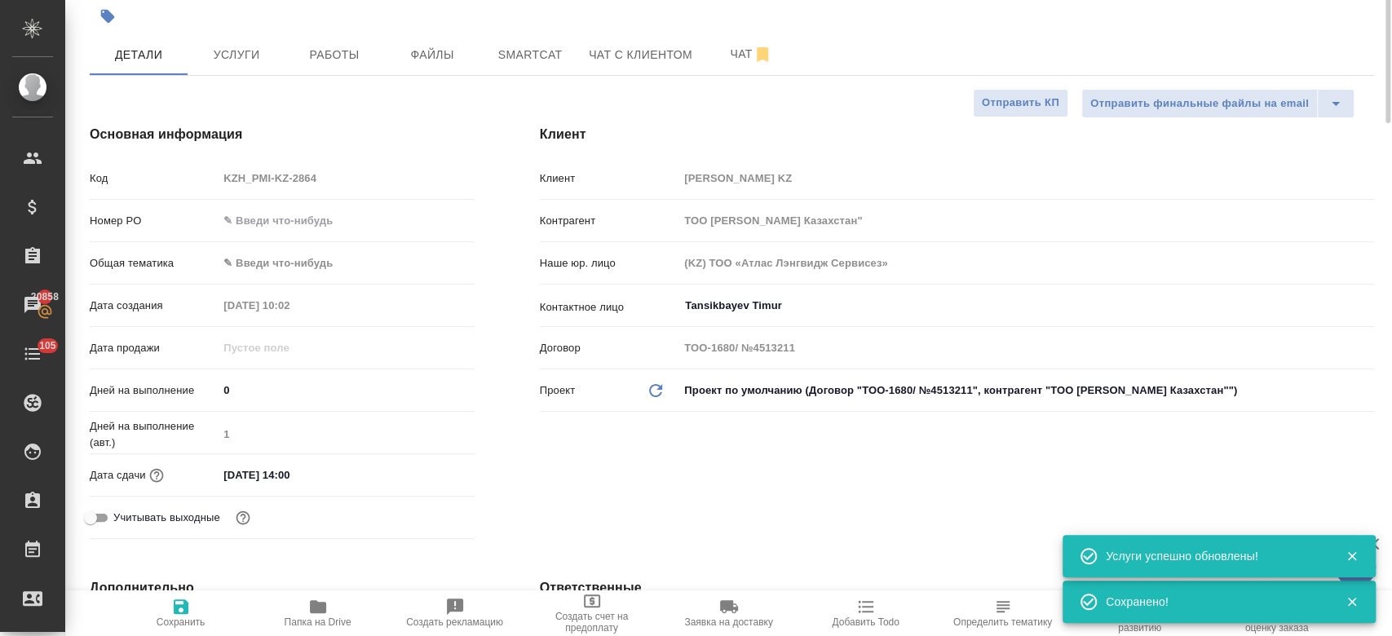
scroll to position [0, 0]
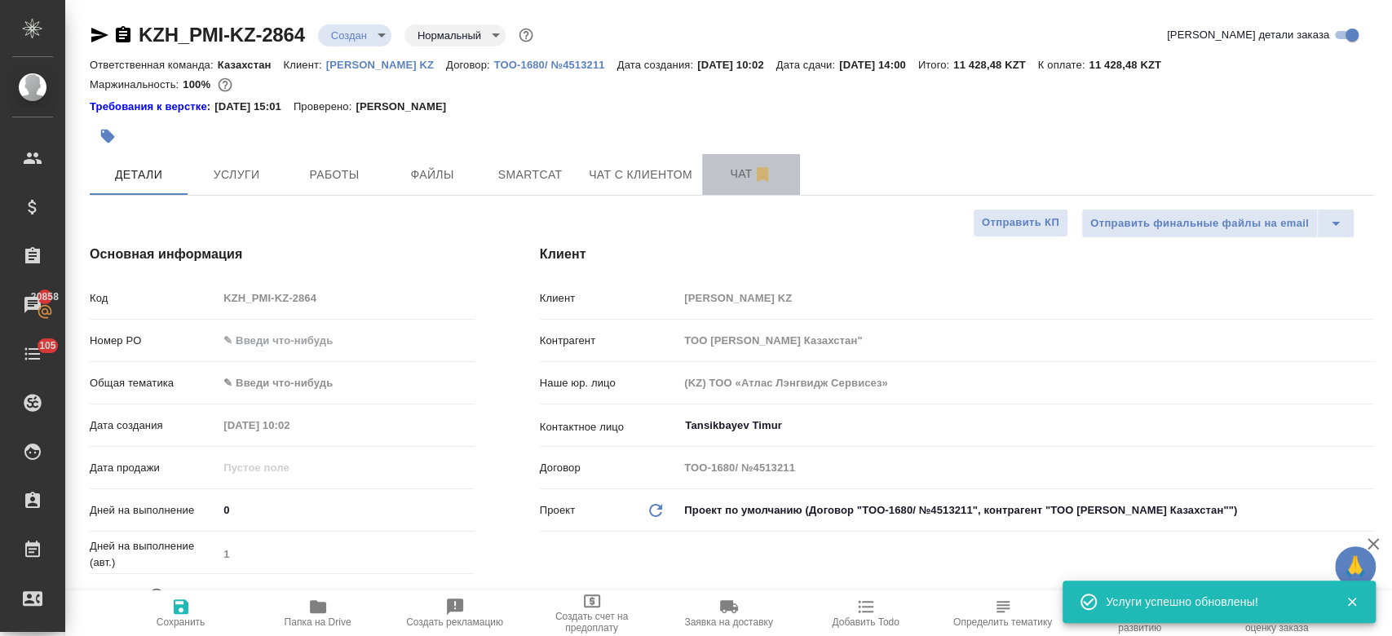
click at [719, 168] on span "Чат" at bounding box center [751, 174] width 78 height 20
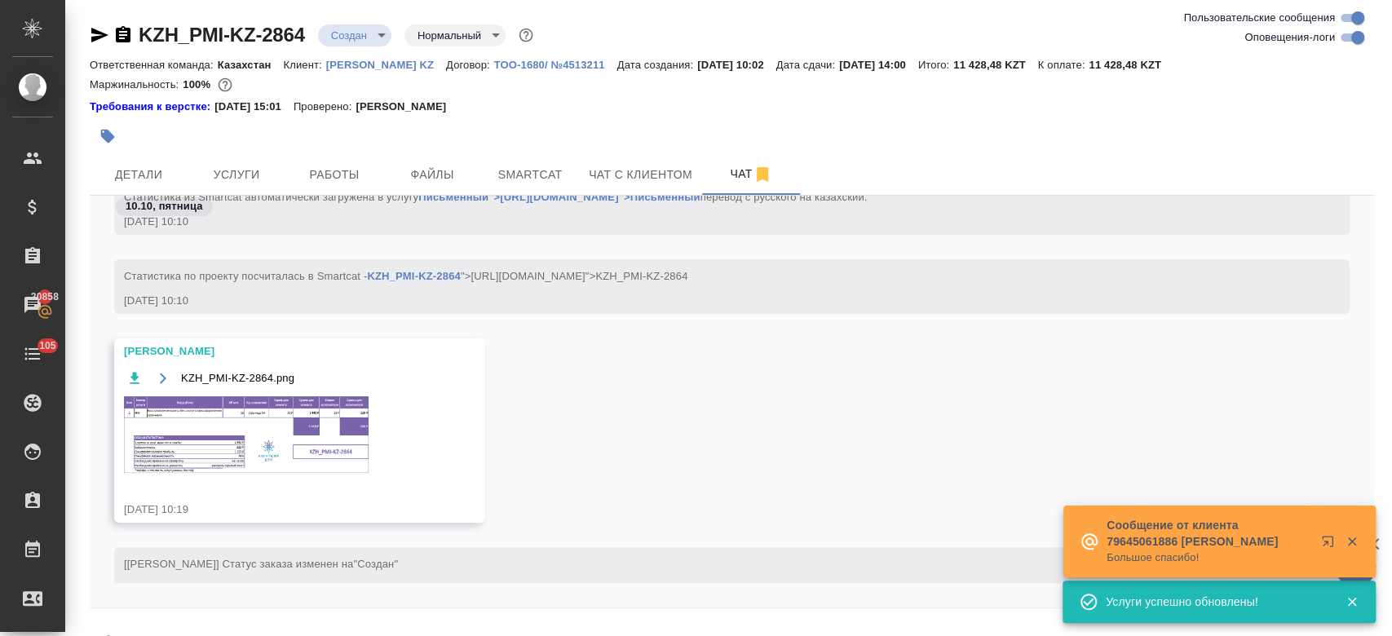
scroll to position [433, 0]
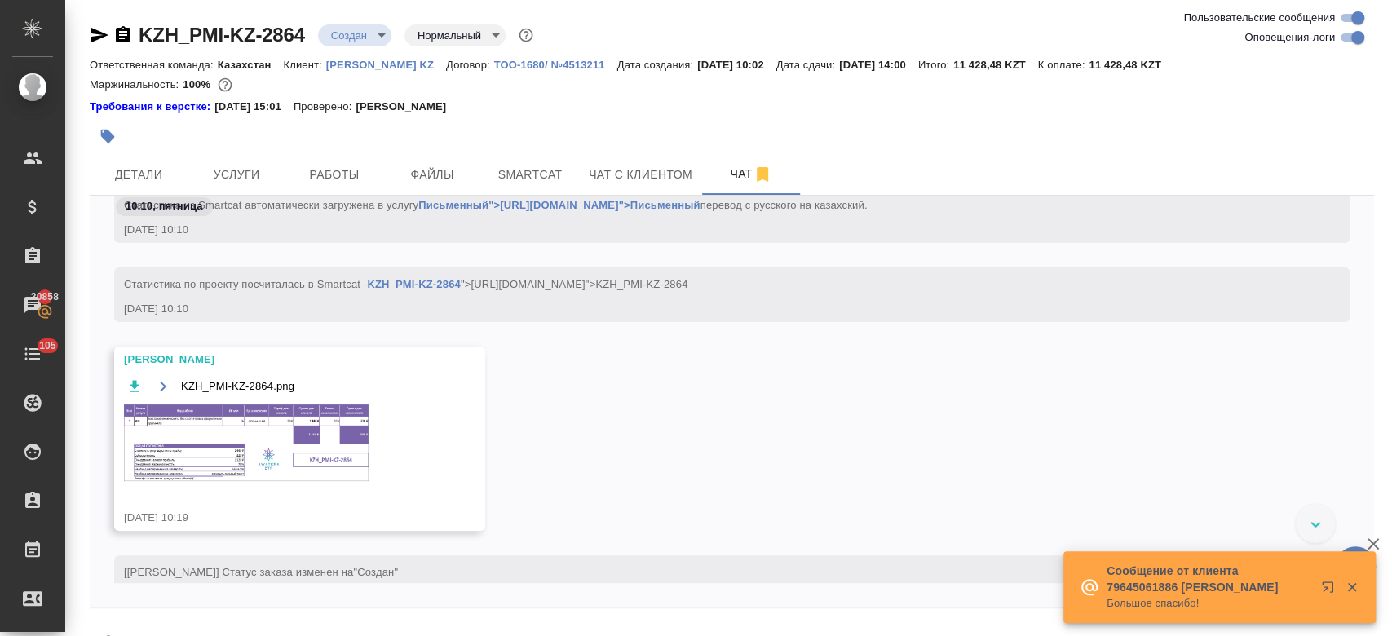
click at [279, 435] on img at bounding box center [246, 442] width 245 height 77
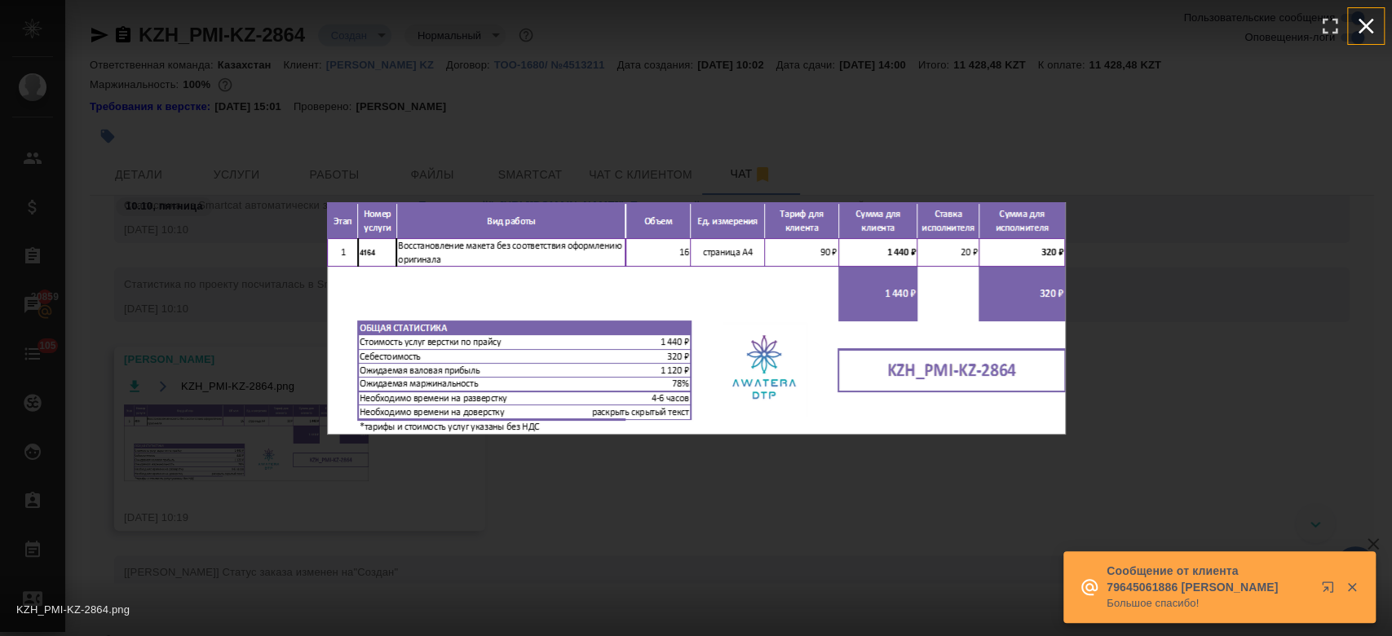
click at [1363, 29] on icon "button" at bounding box center [1366, 26] width 26 height 26
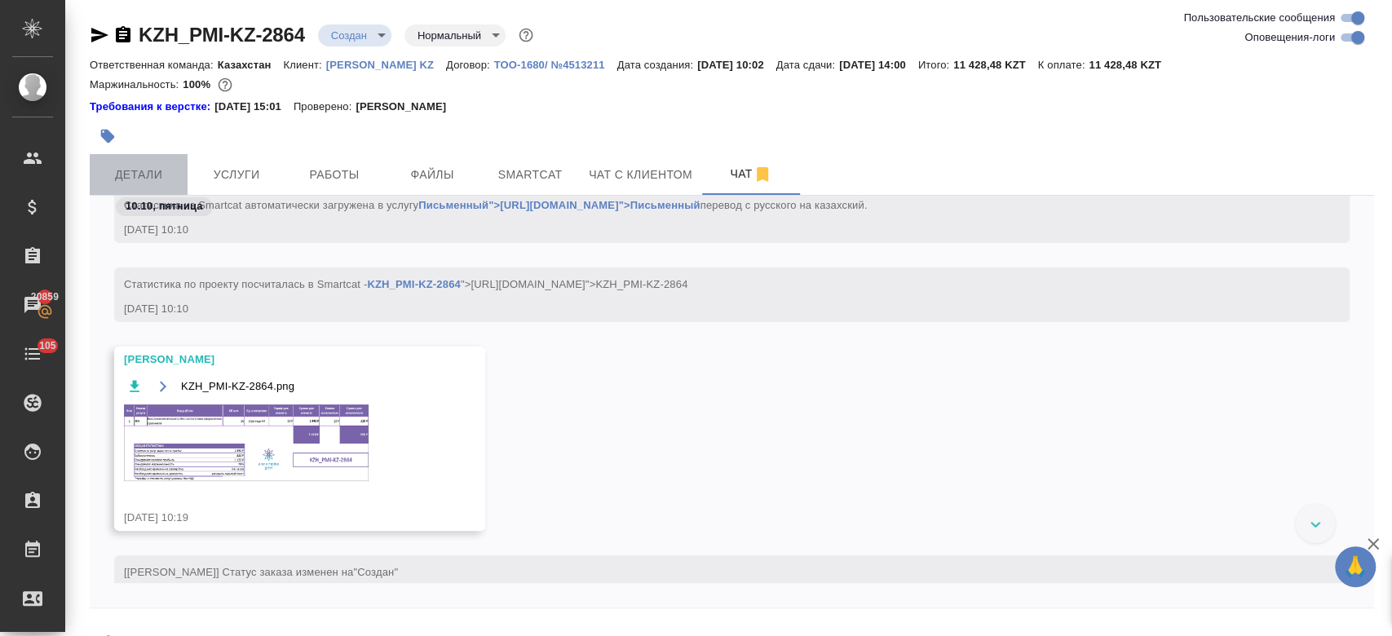
click at [150, 179] on span "Детали" at bounding box center [138, 175] width 78 height 20
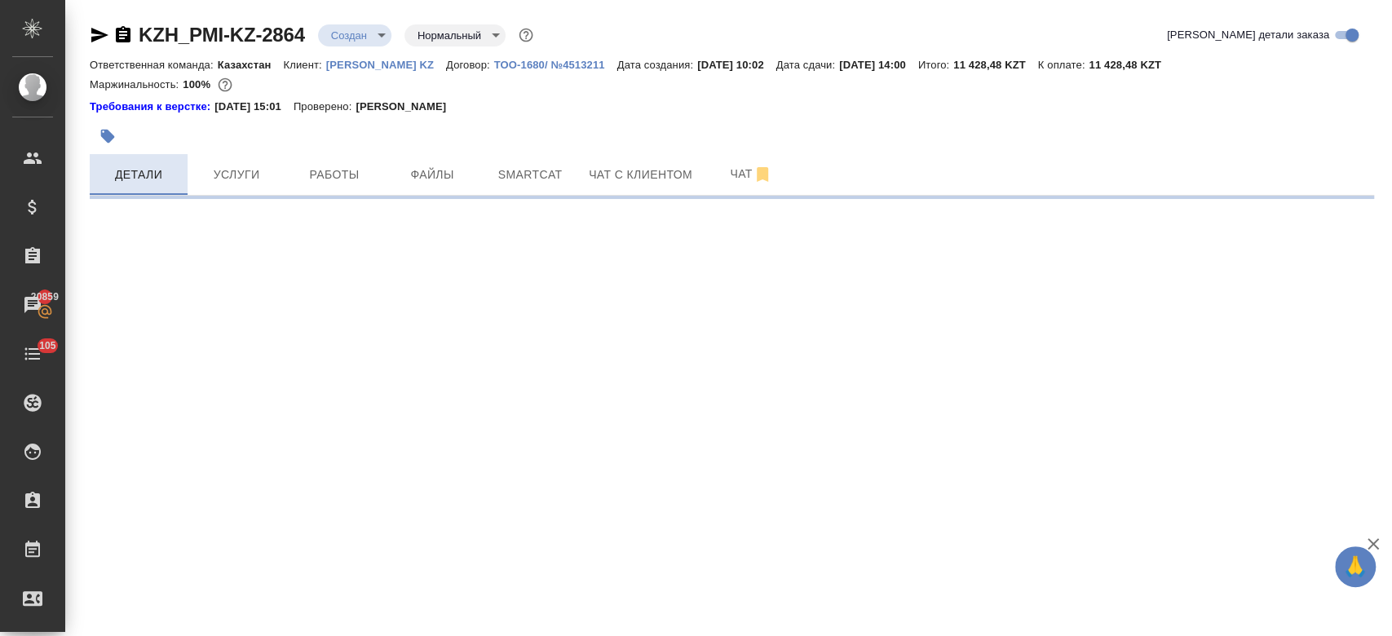
select select "RU"
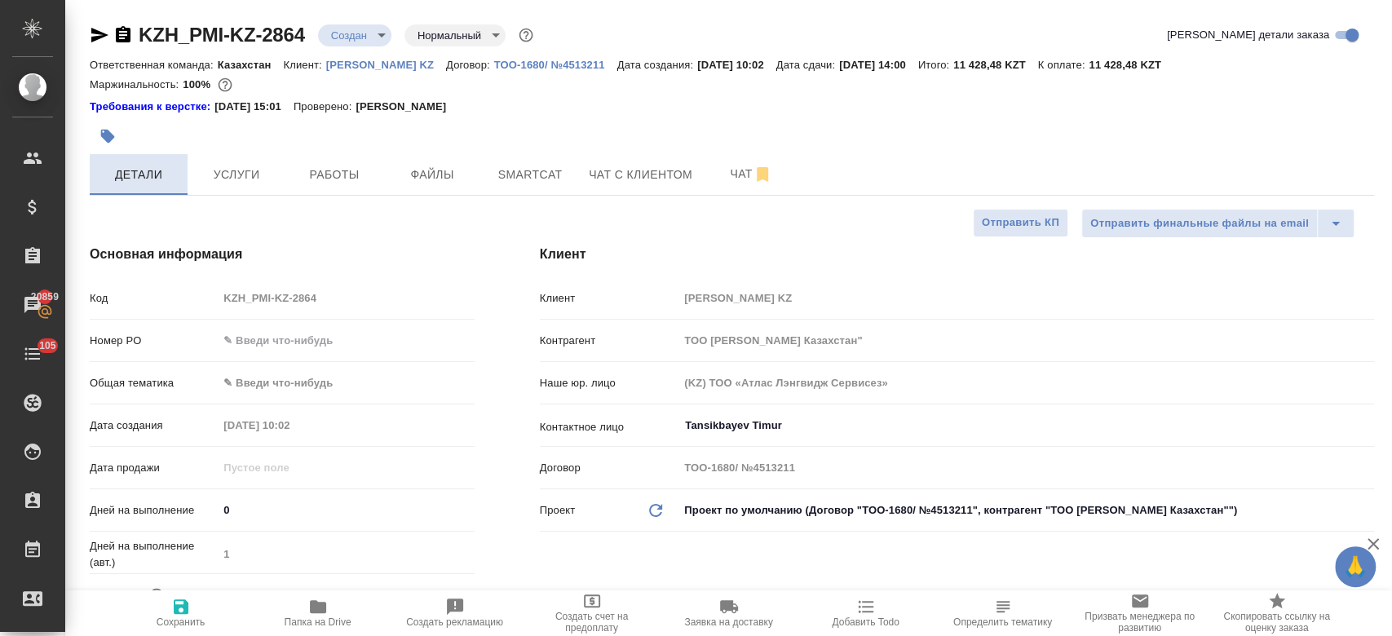
type textarea "x"
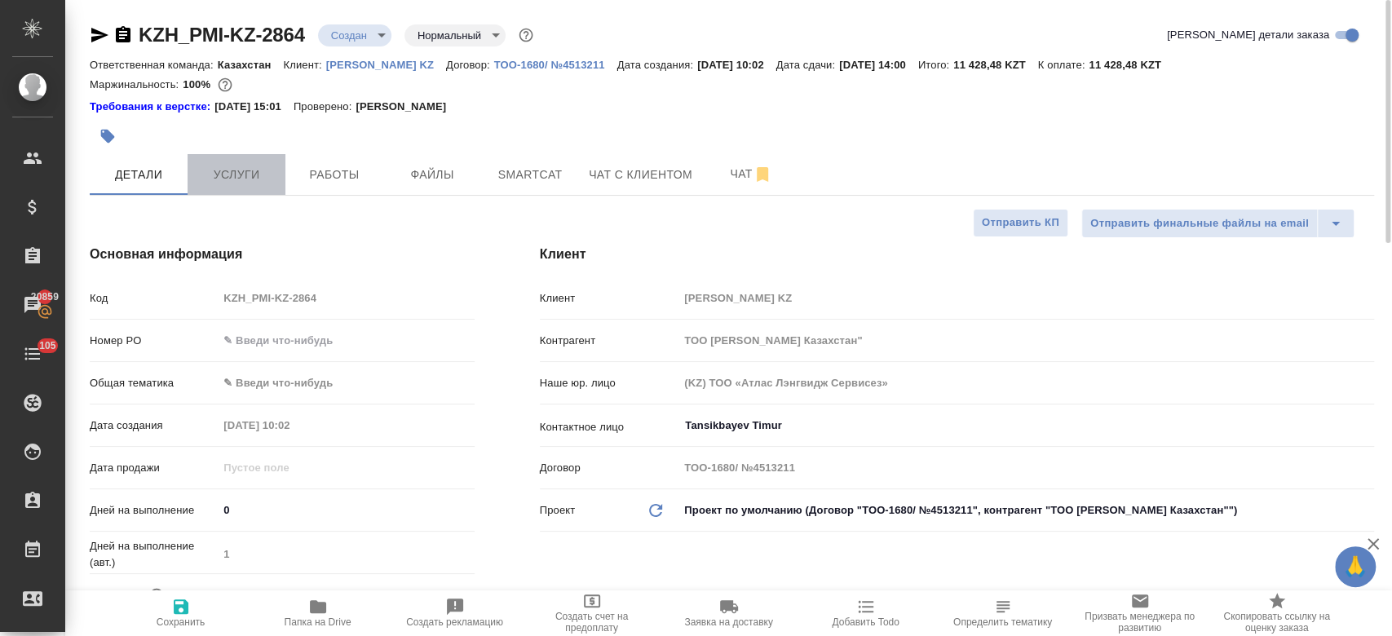
click at [247, 162] on button "Услуги" at bounding box center [237, 174] width 98 height 41
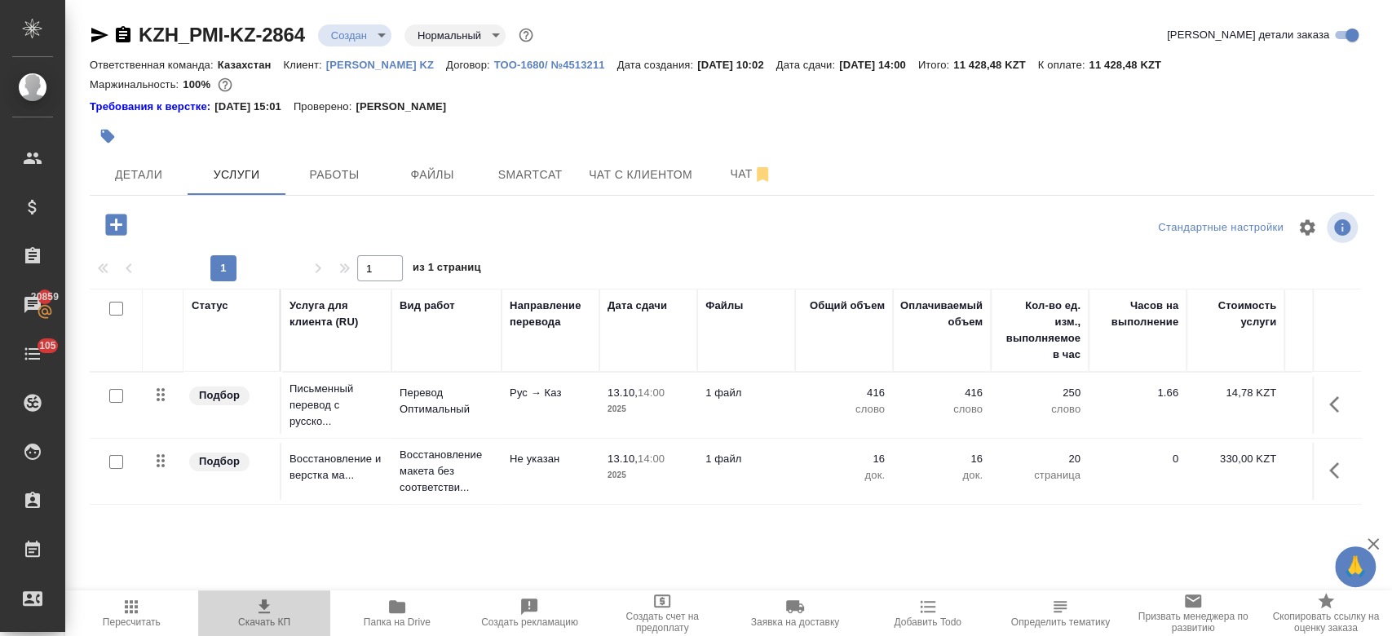
click at [267, 621] on span "Скачать КП" at bounding box center [264, 621] width 52 height 11
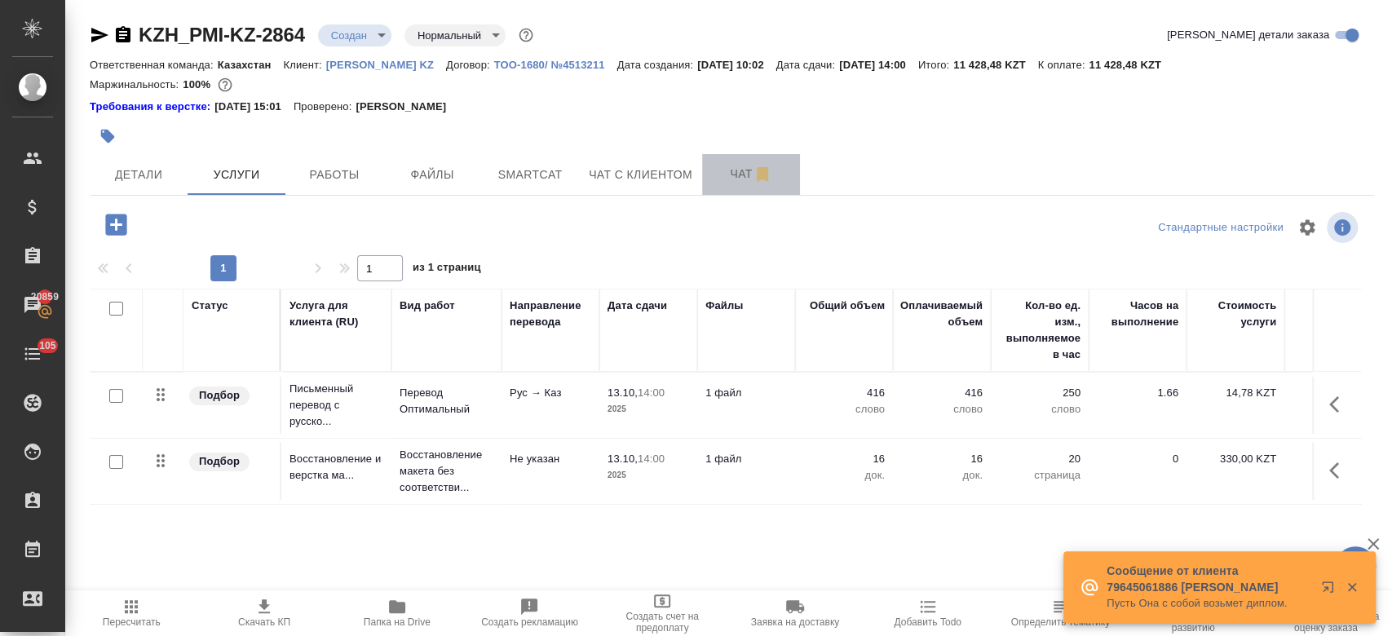
click at [743, 186] on button "Чат" at bounding box center [751, 174] width 98 height 41
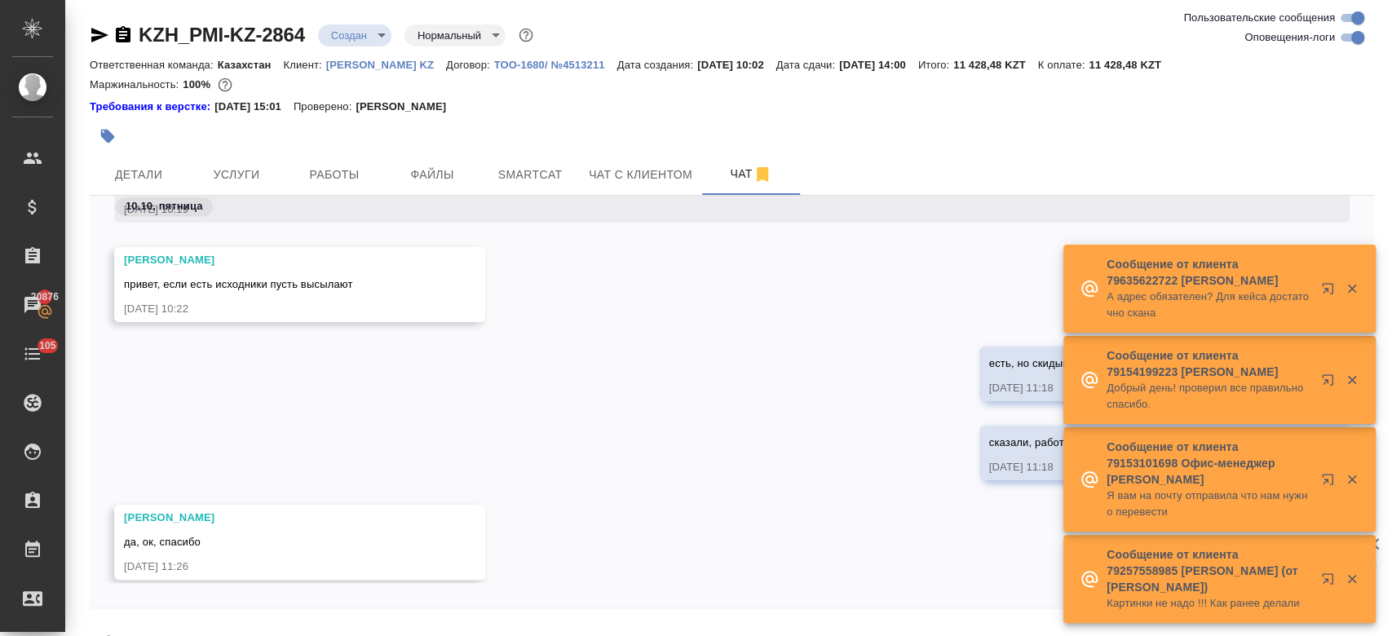
scroll to position [711, 0]
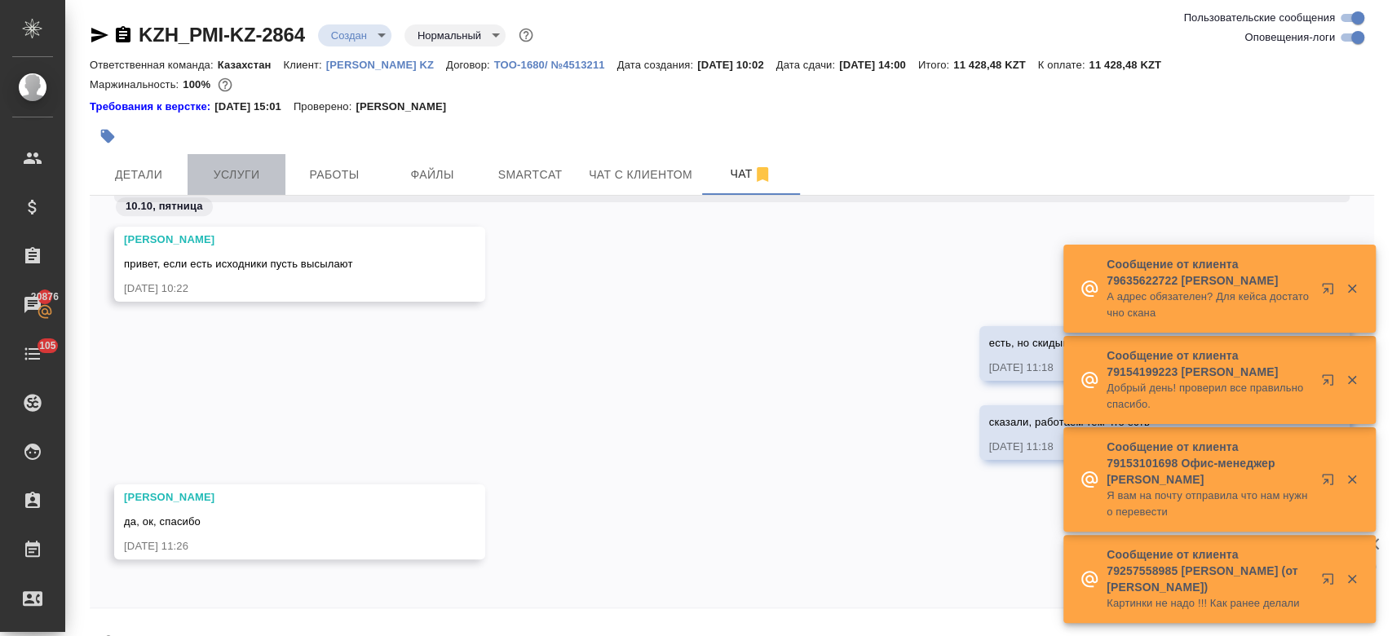
click at [254, 181] on span "Услуги" at bounding box center [236, 175] width 78 height 20
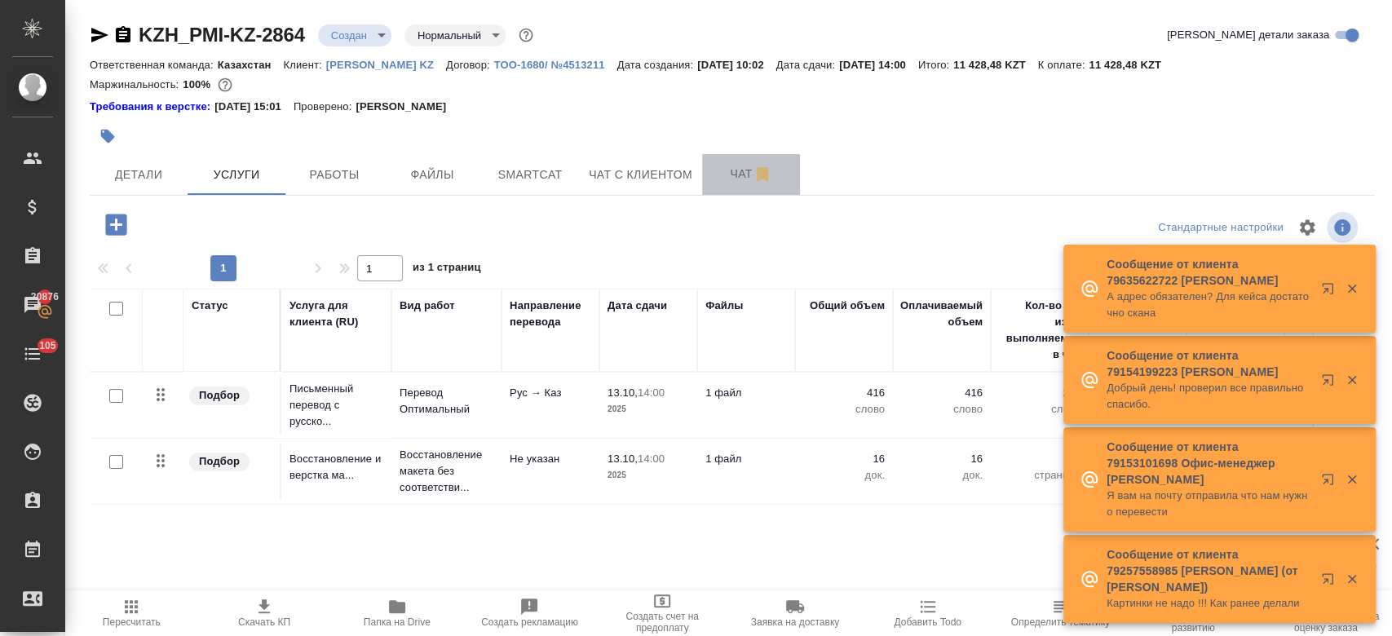
click at [722, 179] on span "Чат" at bounding box center [751, 174] width 78 height 20
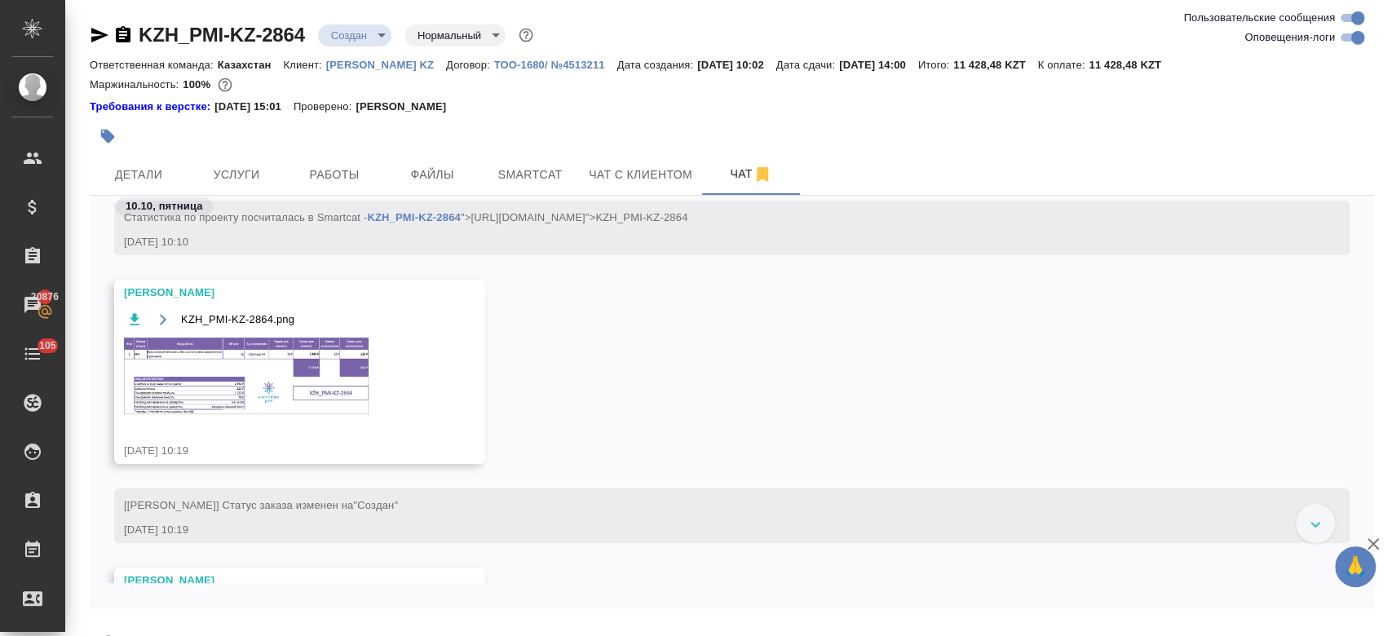
scroll to position [494, 0]
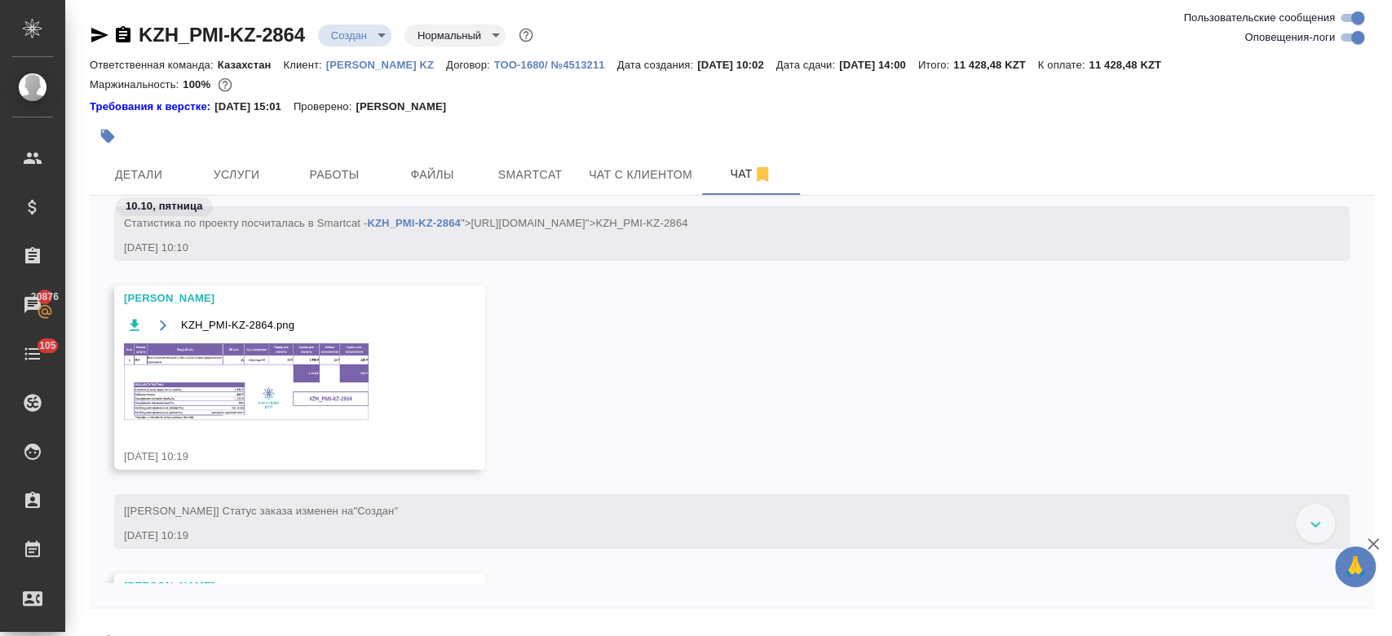
click at [282, 378] on img at bounding box center [246, 381] width 245 height 77
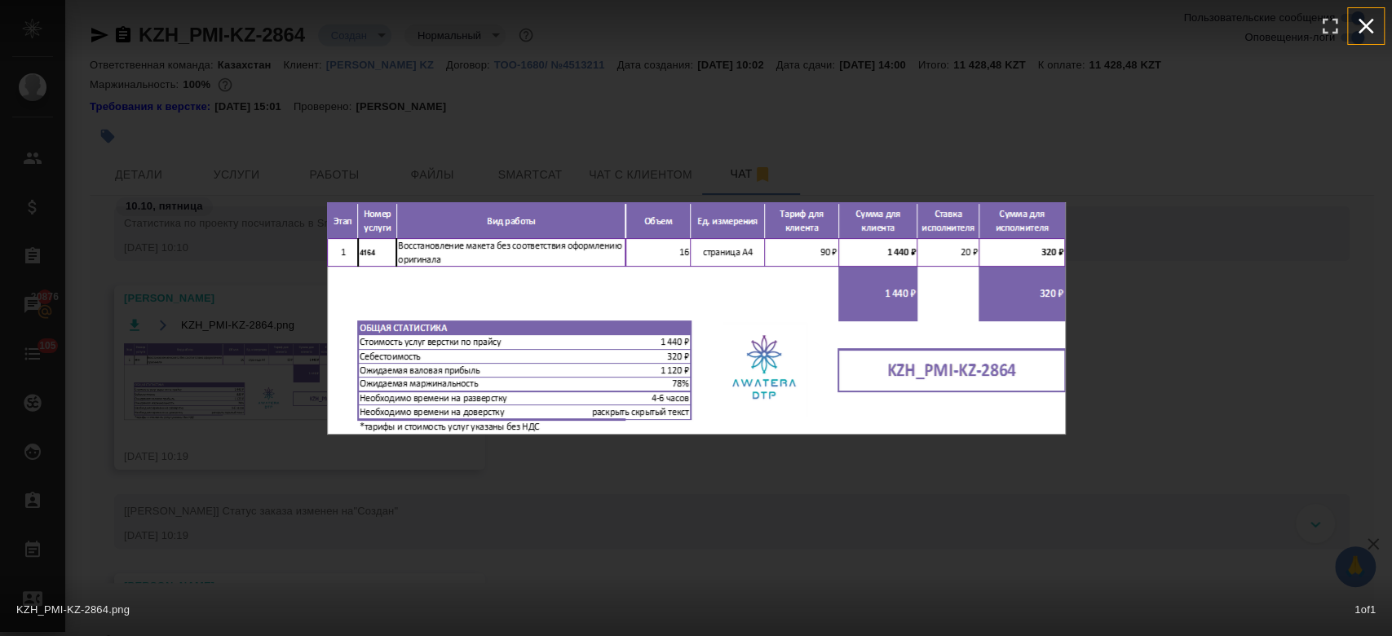
click at [1356, 36] on icon "button" at bounding box center [1366, 26] width 26 height 26
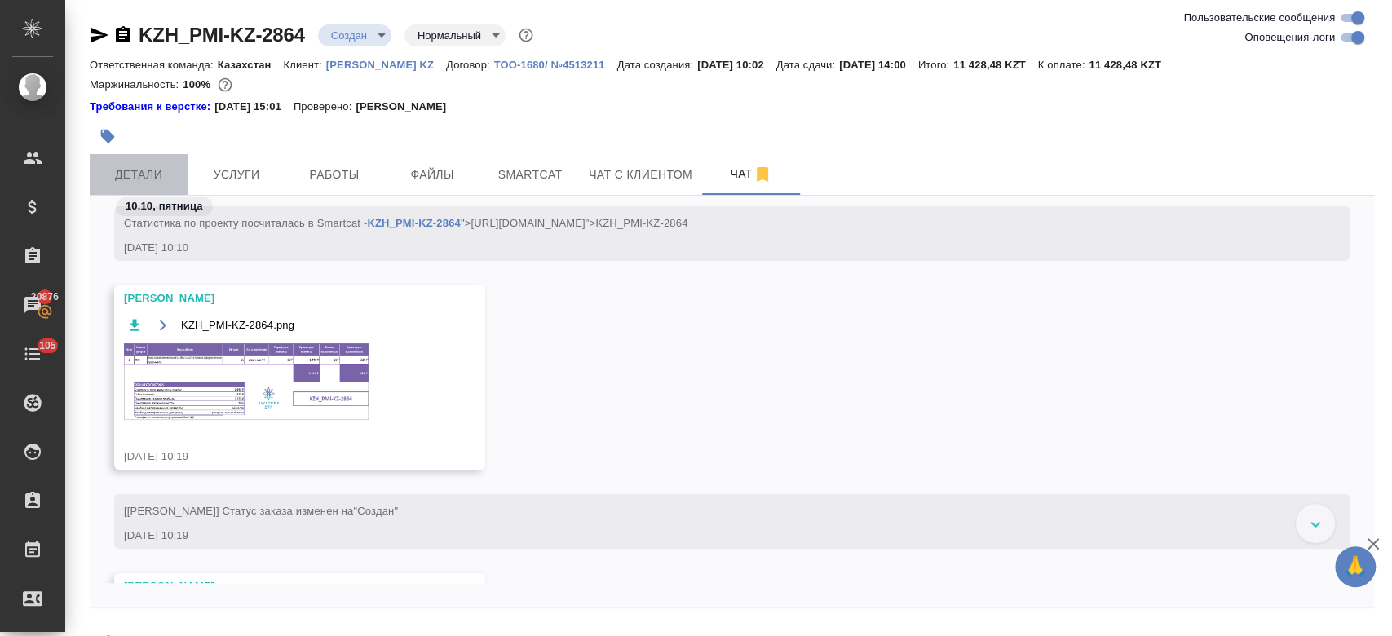
click at [113, 192] on button "Детали" at bounding box center [139, 174] width 98 height 41
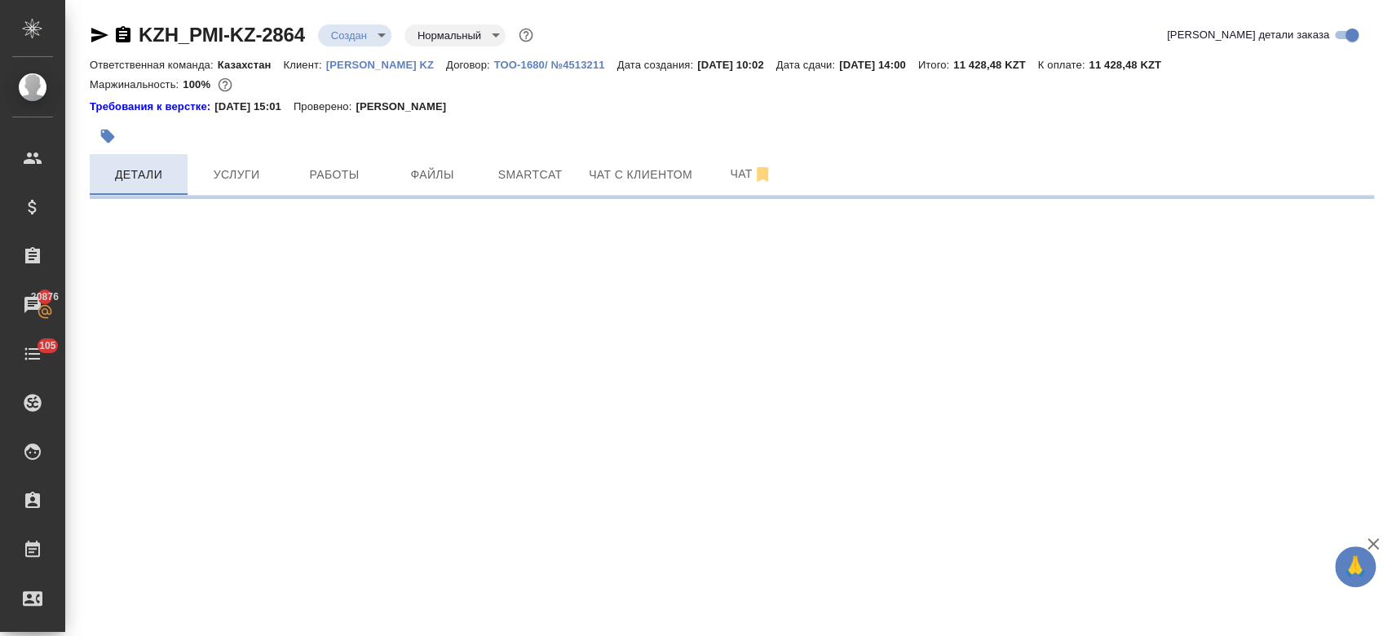
select select "RU"
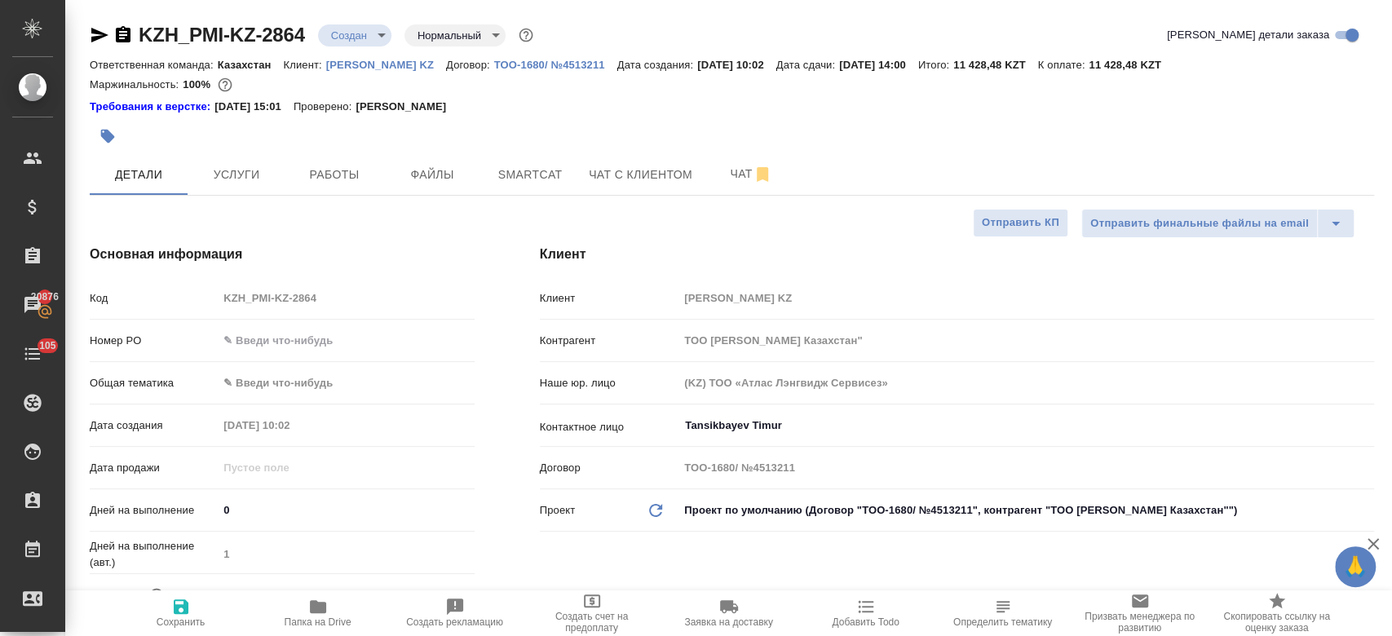
type textarea "x"
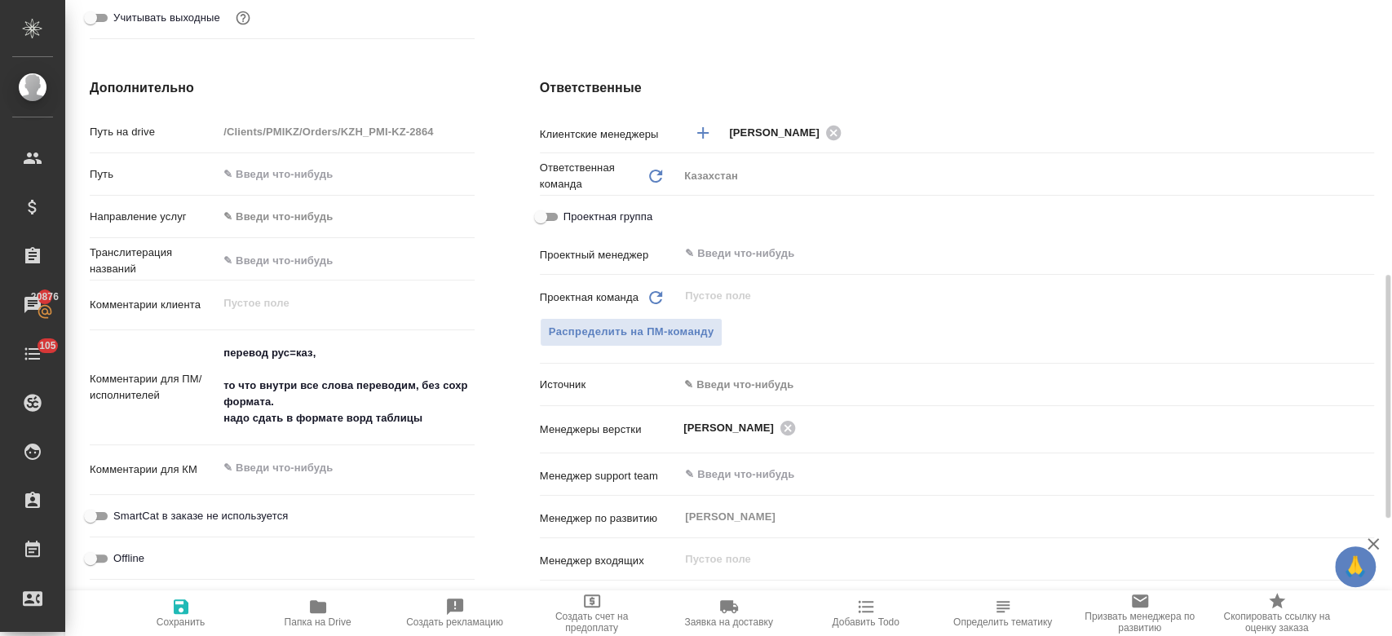
scroll to position [656, 0]
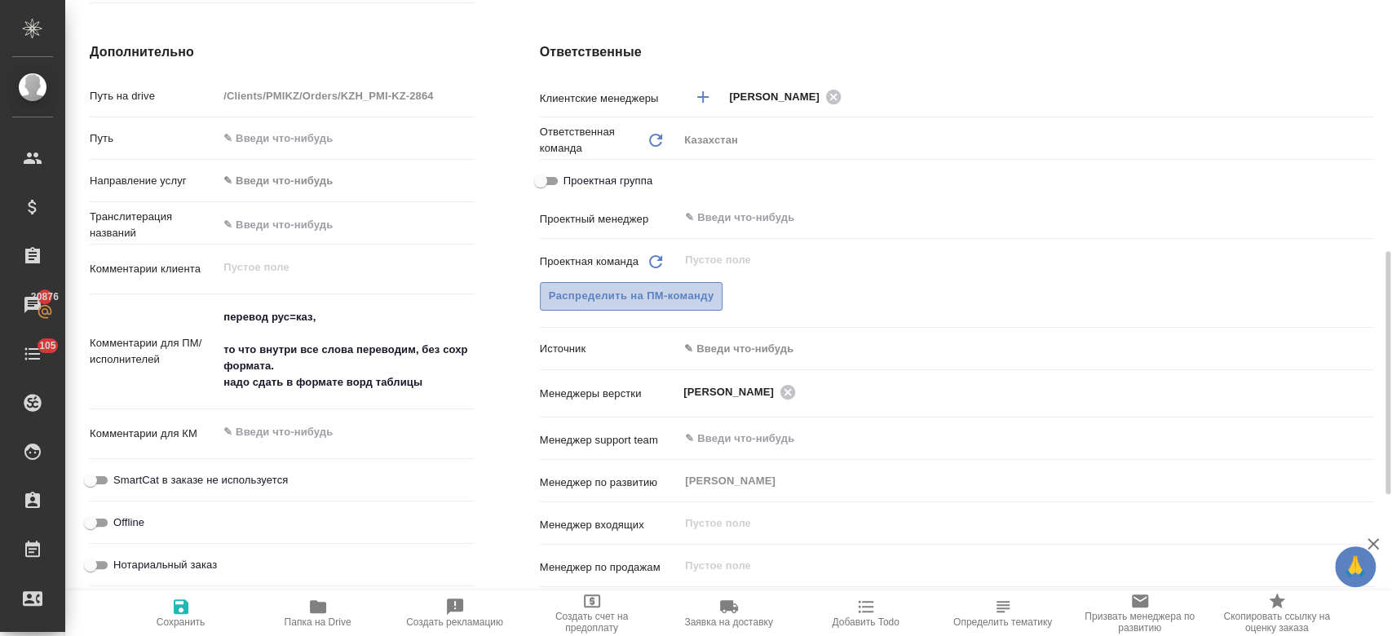
click at [669, 309] on button "Распределить на ПМ-команду" at bounding box center [631, 296] width 183 height 29
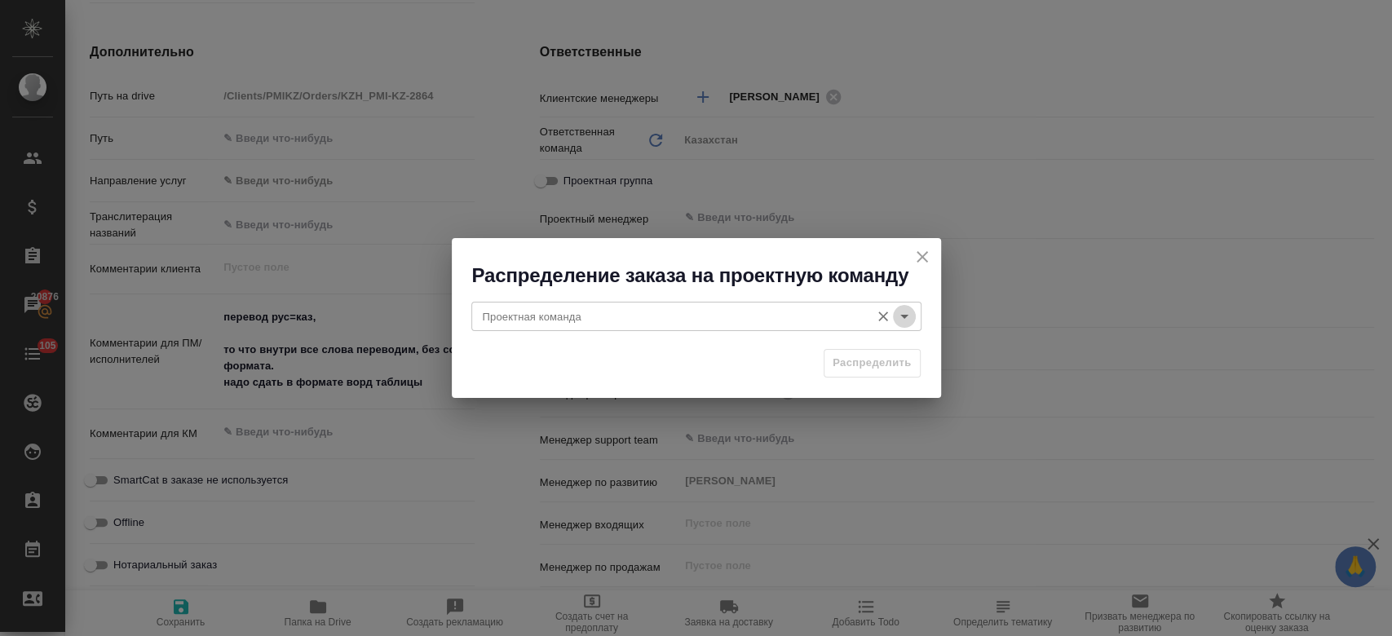
click at [902, 310] on icon "Open" at bounding box center [905, 317] width 20 height 20
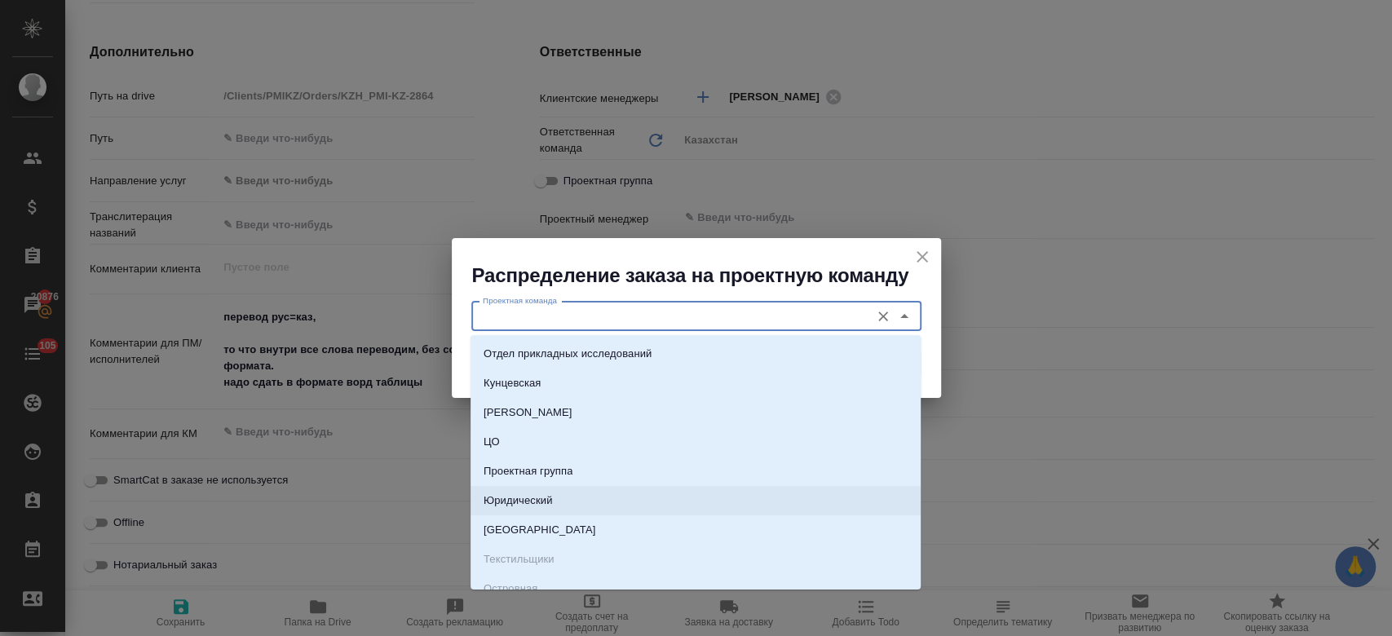
click at [620, 490] on li "Юридический" at bounding box center [695, 500] width 450 height 29
type input "Юридический"
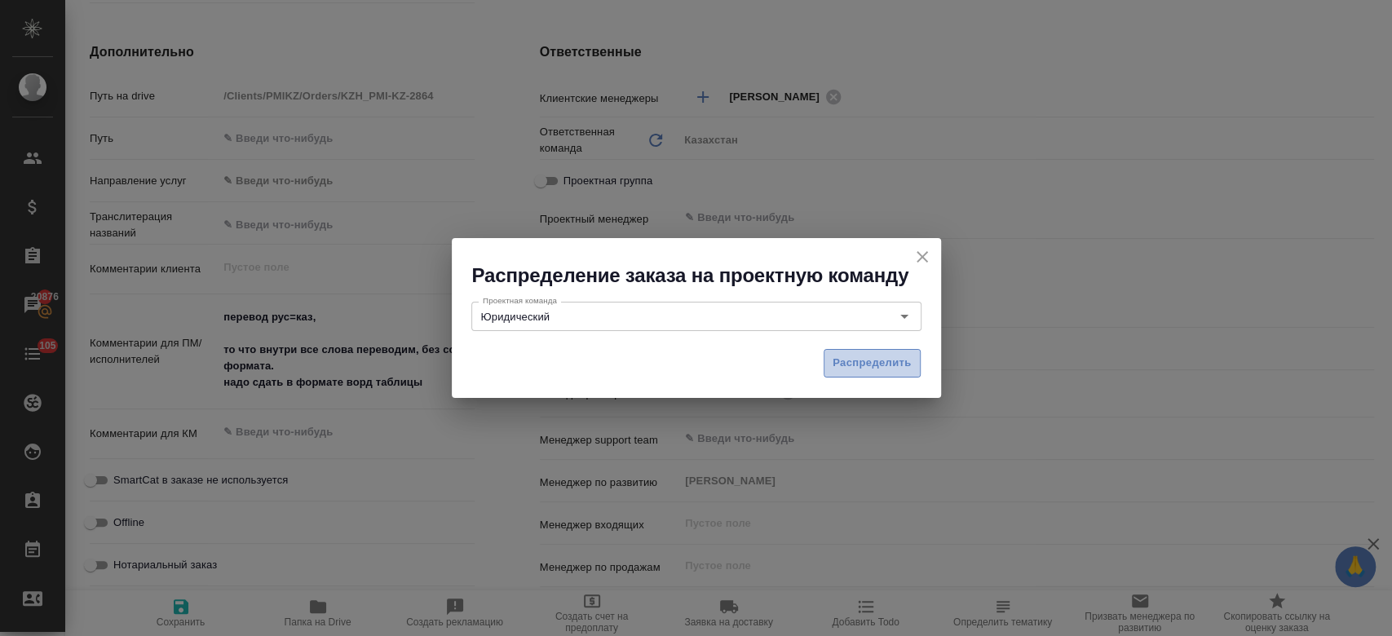
click at [890, 366] on span "Распределить" at bounding box center [872, 363] width 79 height 19
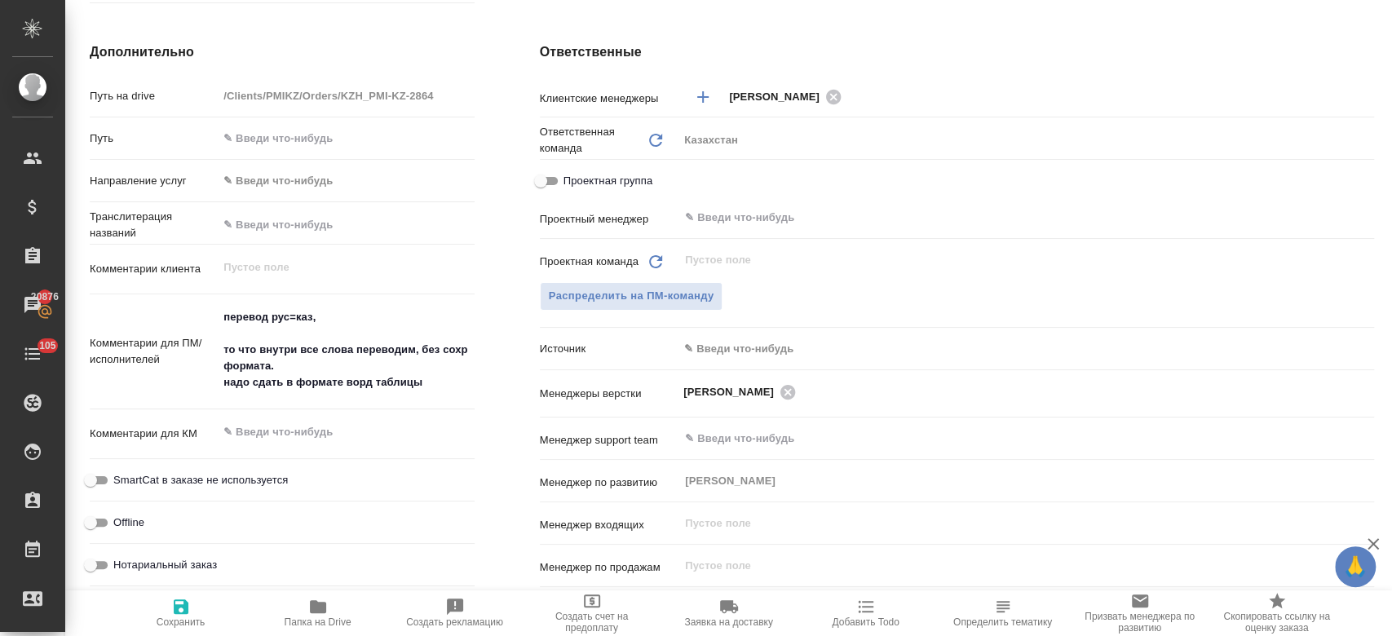
type textarea "x"
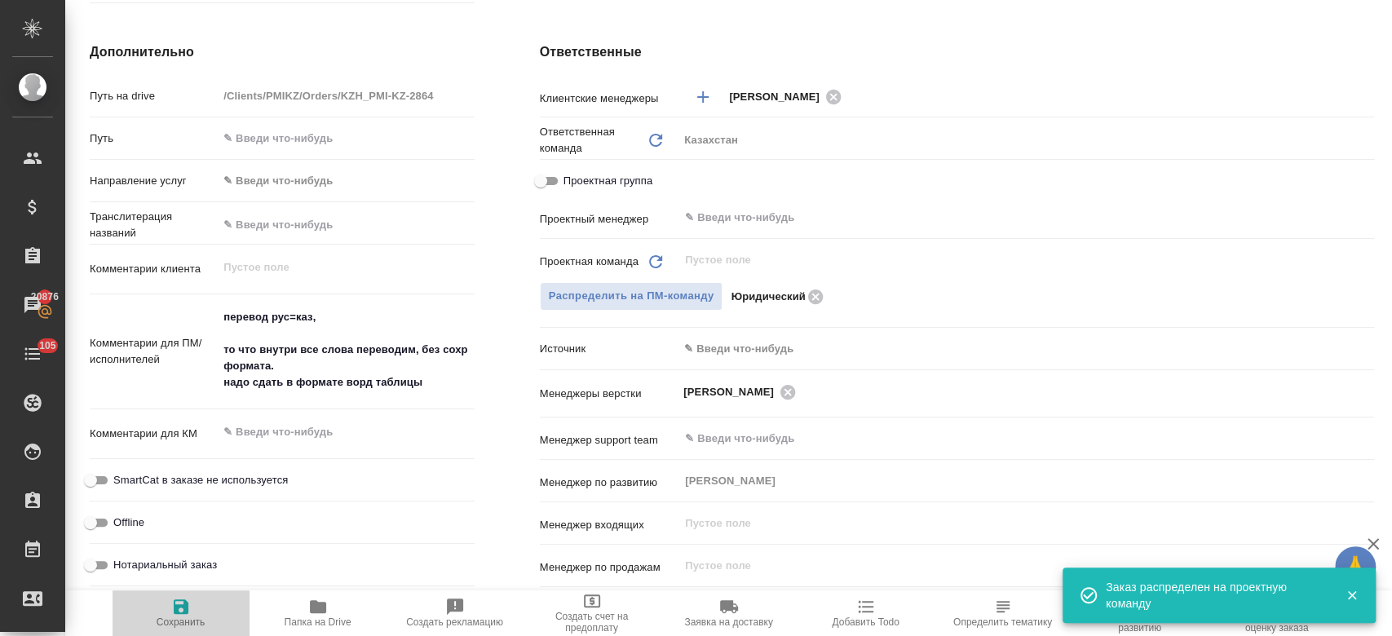
click at [164, 614] on span "Сохранить" at bounding box center [180, 612] width 117 height 31
type textarea "x"
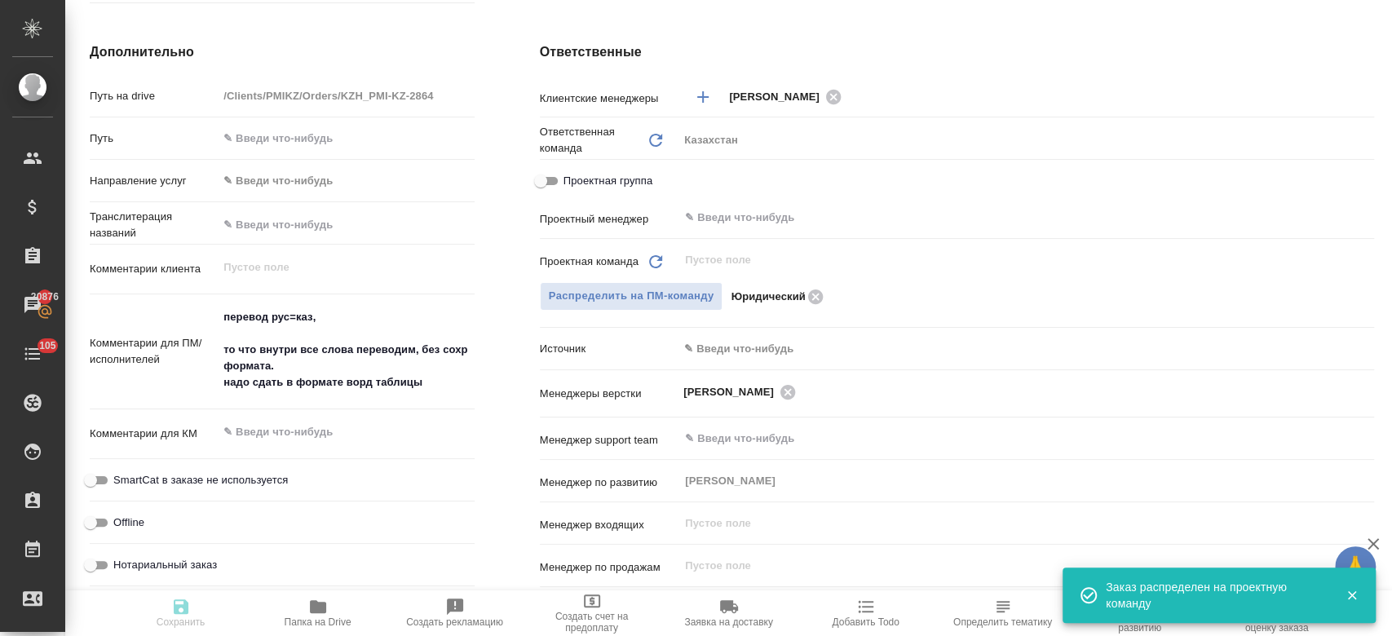
type textarea "x"
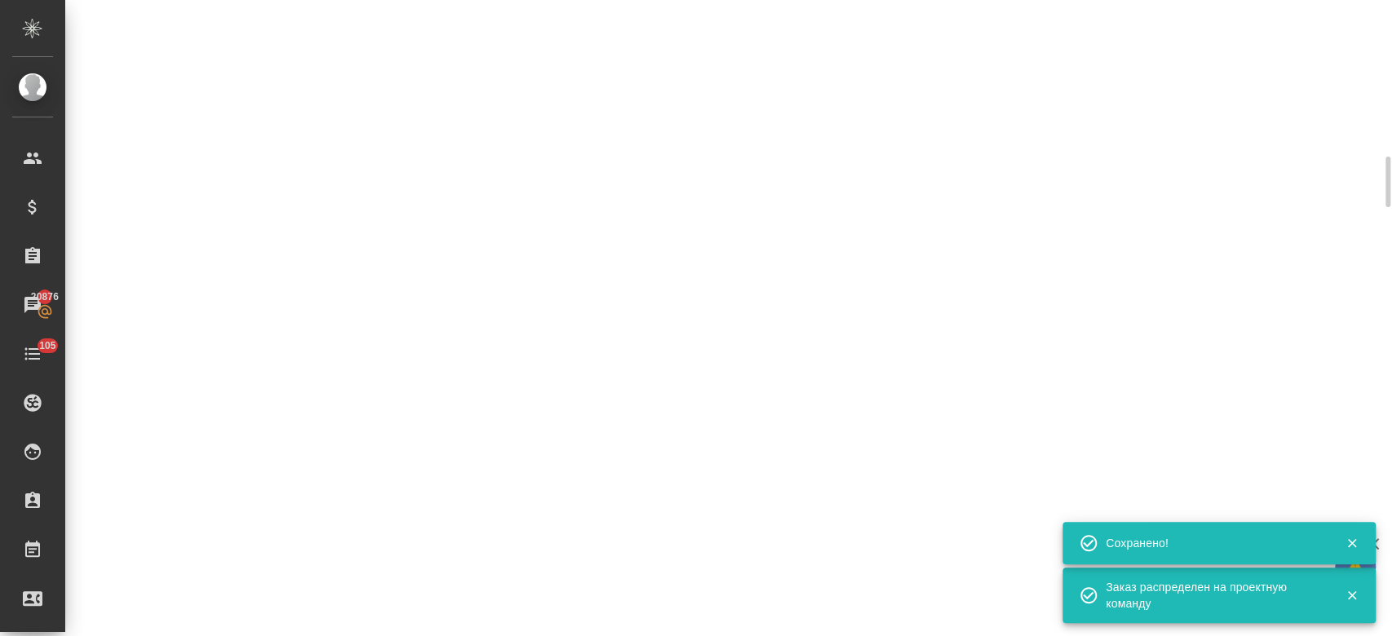
scroll to position [639, 0]
select select "RU"
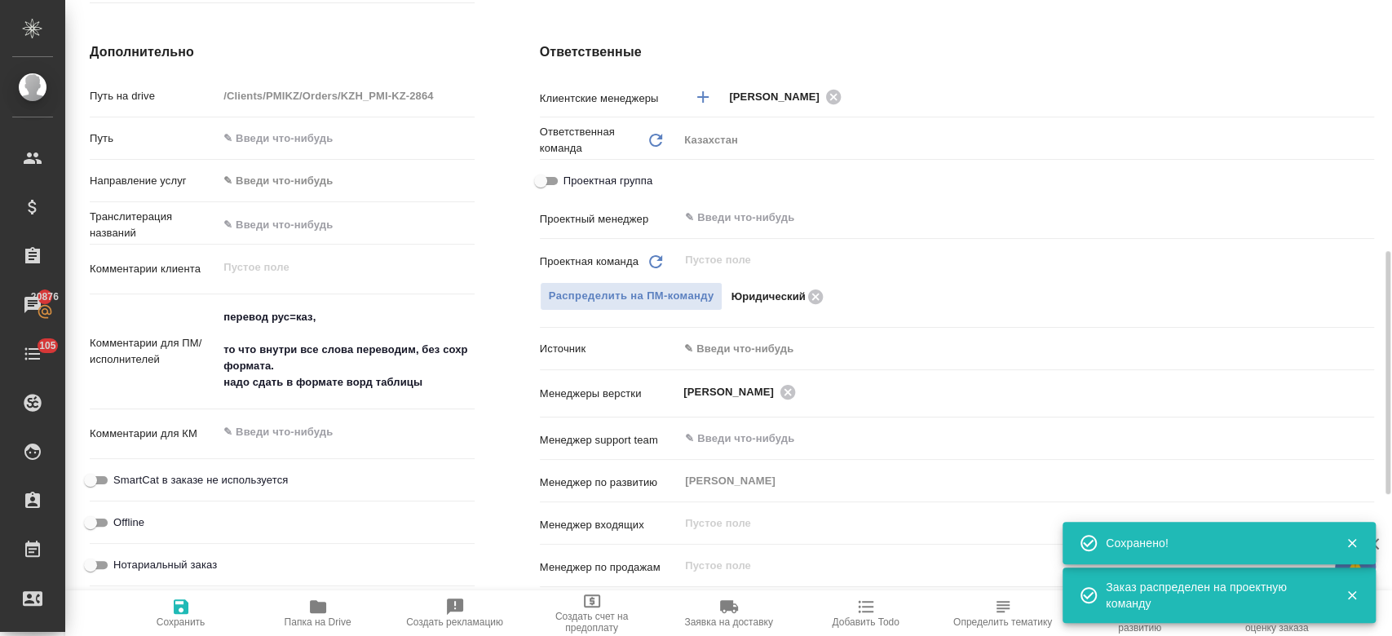
type textarea "x"
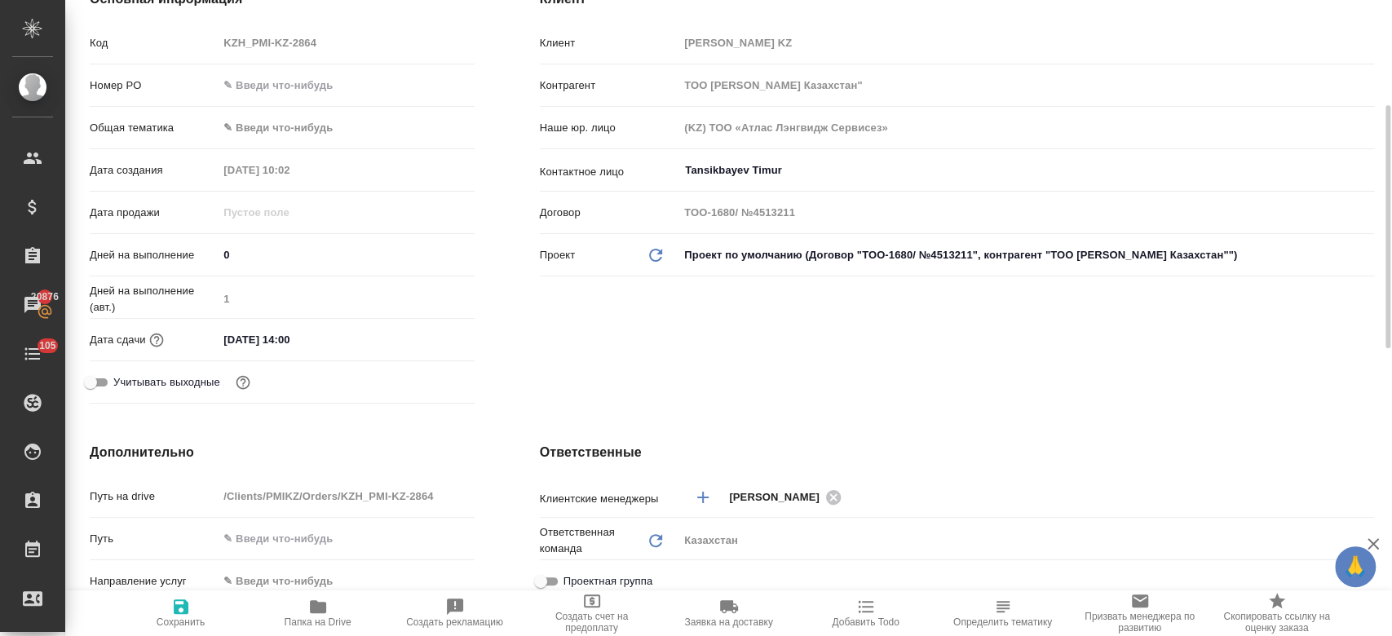
scroll to position [263, 0]
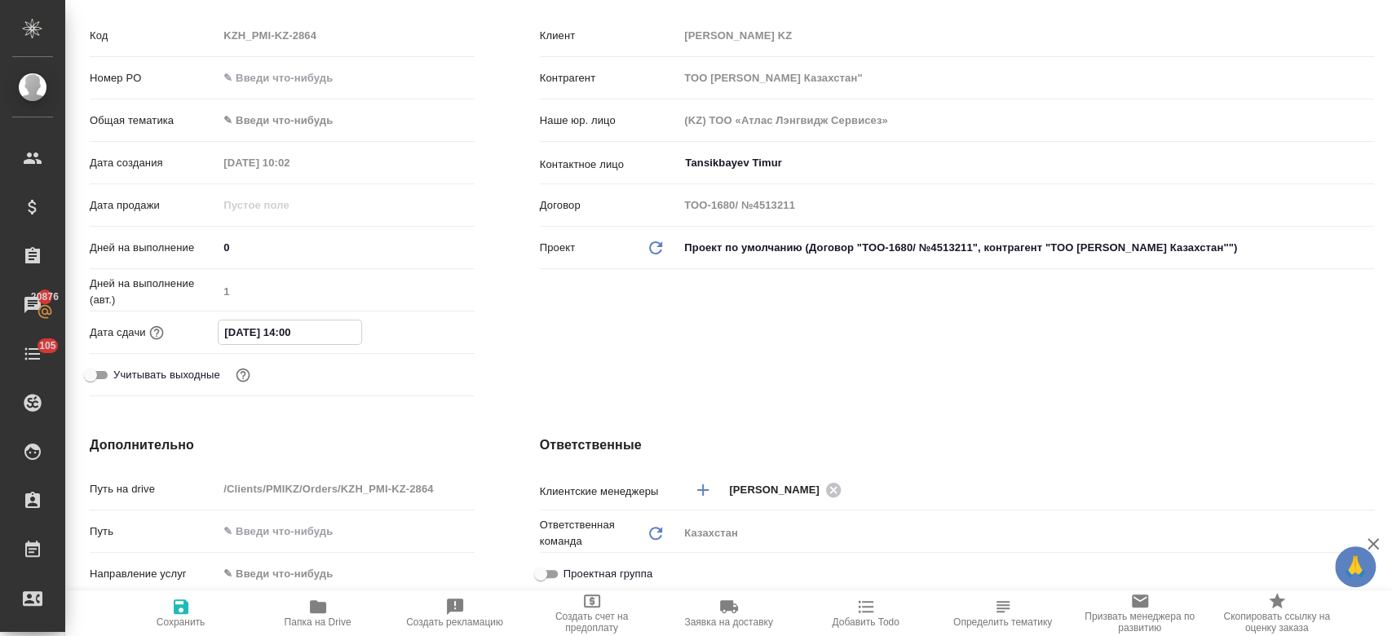
click at [315, 329] on input "13.10.2025 14:00" at bounding box center [290, 332] width 143 height 24
click at [426, 320] on div "13.10.2025 14:00" at bounding box center [346, 332] width 256 height 24
click at [189, 617] on span "Сохранить" at bounding box center [181, 621] width 49 height 11
type textarea "x"
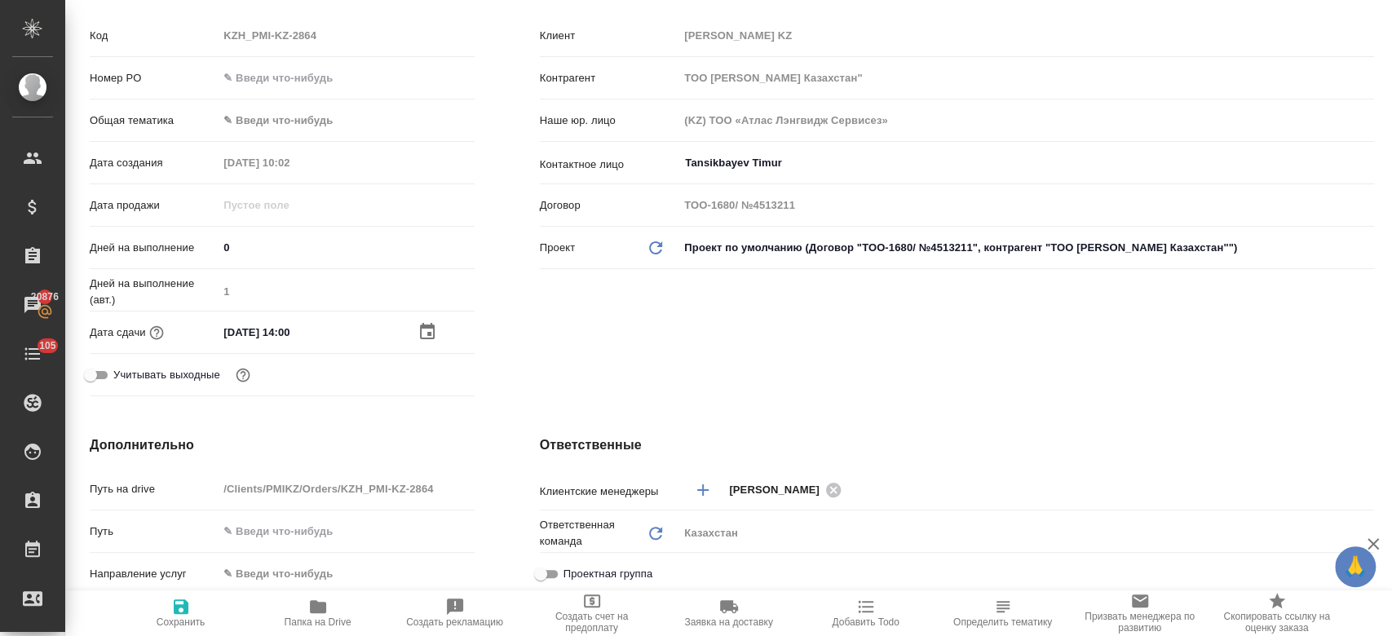
type textarea "x"
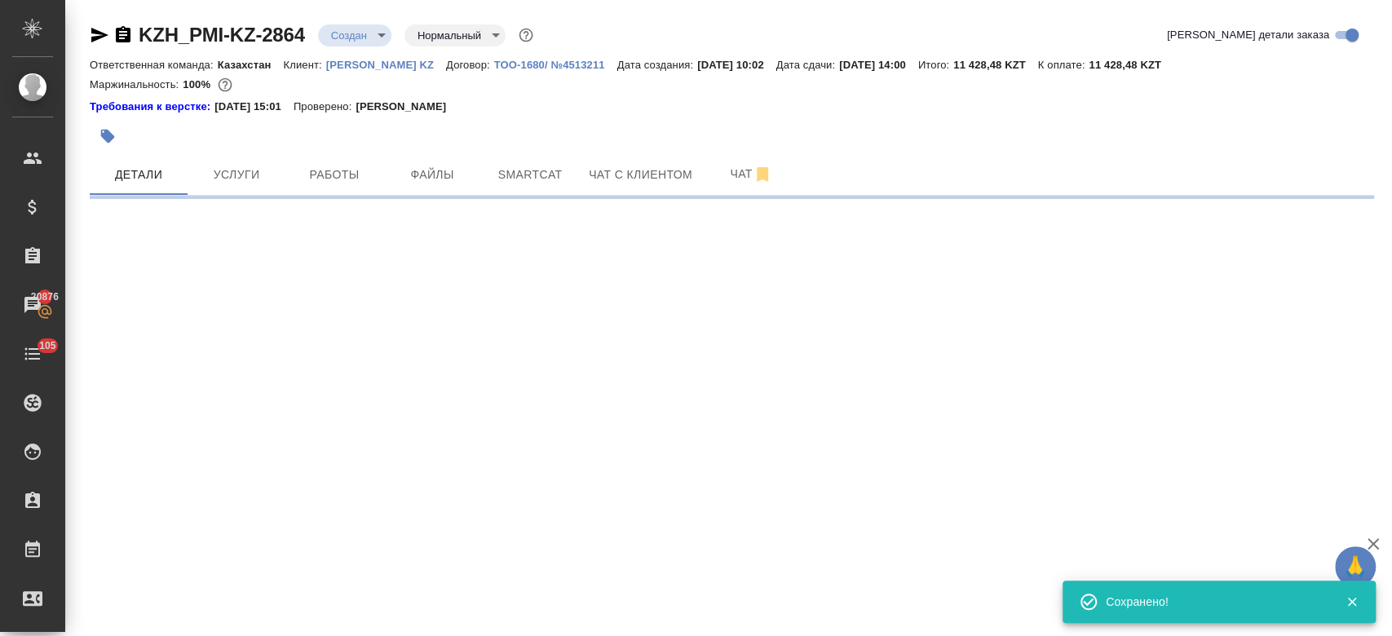
drag, startPoint x: 351, startPoint y: 48, endPoint x: 361, endPoint y: 29, distance: 21.5
click at [361, 29] on div "KZH_PMI-KZ-2864 Создан new Нормальный normal Кратко детали заказа" at bounding box center [732, 38] width 1284 height 33
select select "RU"
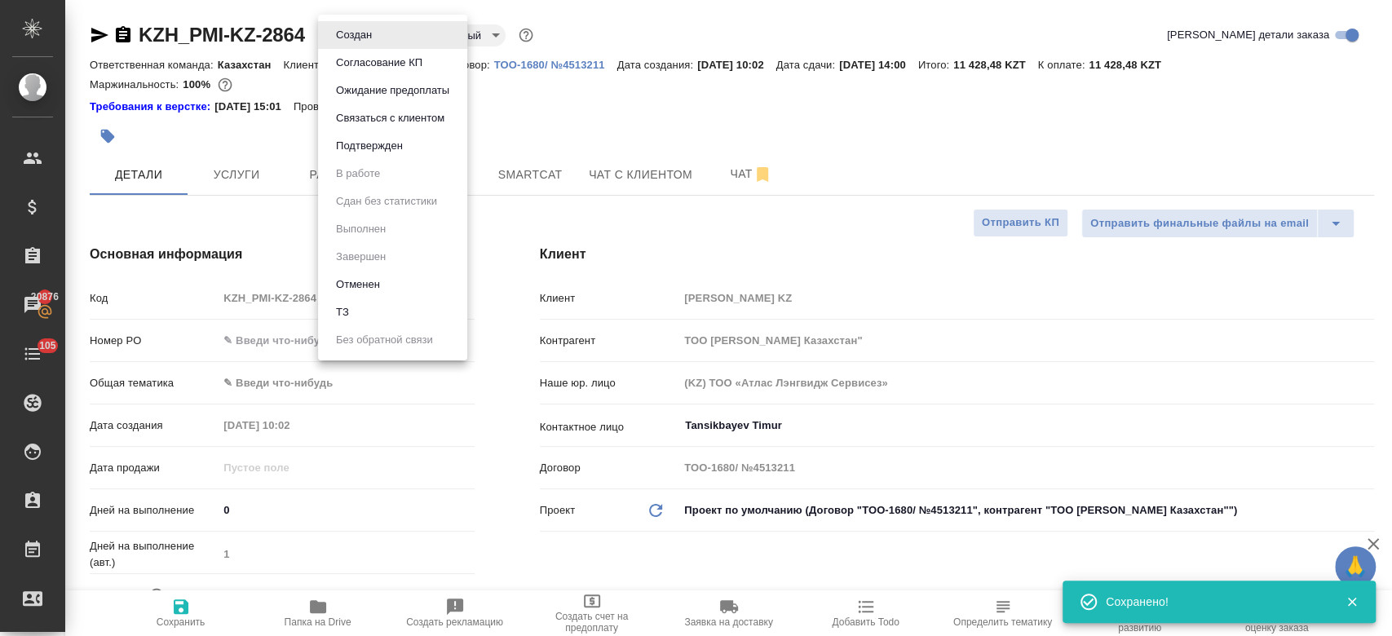
click at [361, 29] on body "🙏 .cls-1 fill:#fff; AWATERA Kosherbayeva Nazerke Клиенты Спецификации Заказы 20…" at bounding box center [696, 318] width 1392 height 636
type textarea "x"
click at [373, 303] on li "ТЗ" at bounding box center [392, 312] width 149 height 28
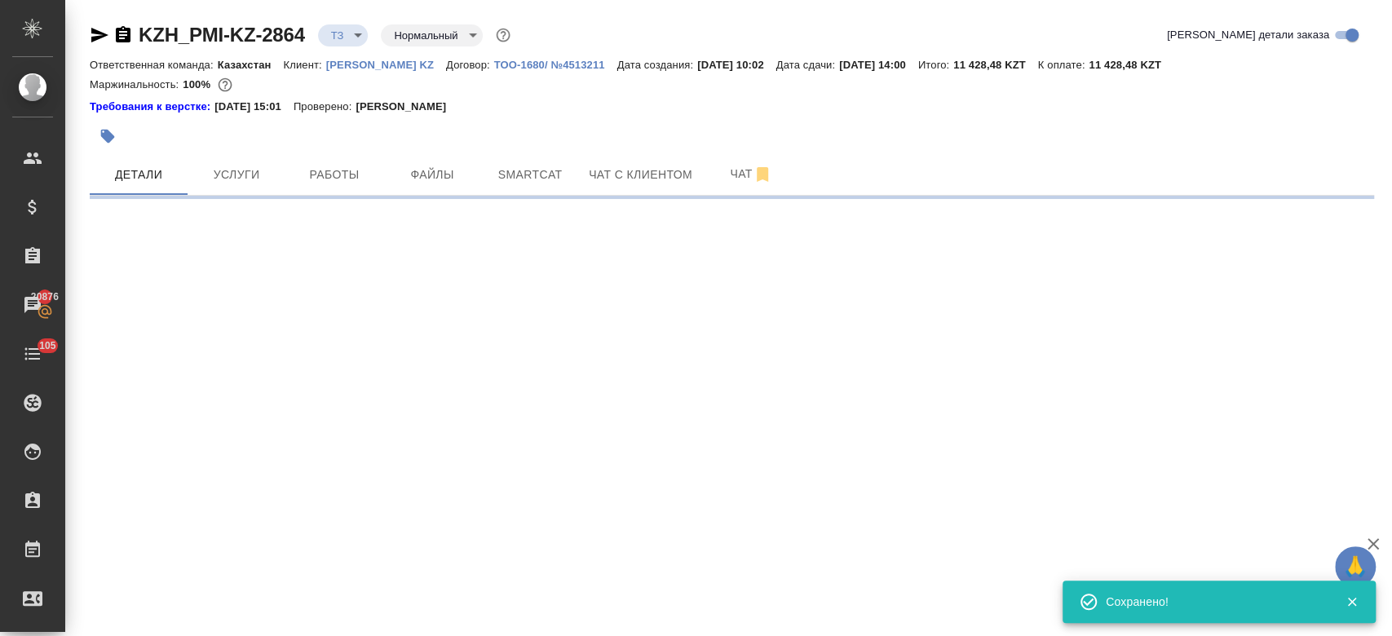
select select "RU"
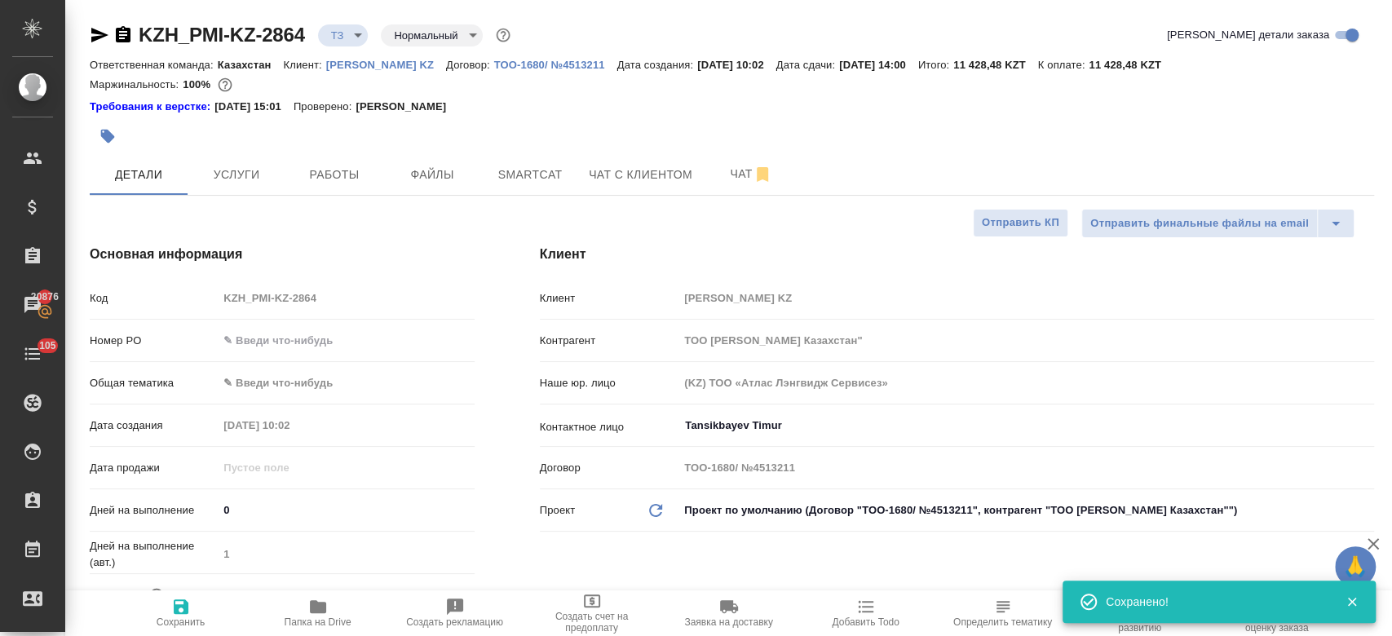
type textarea "x"
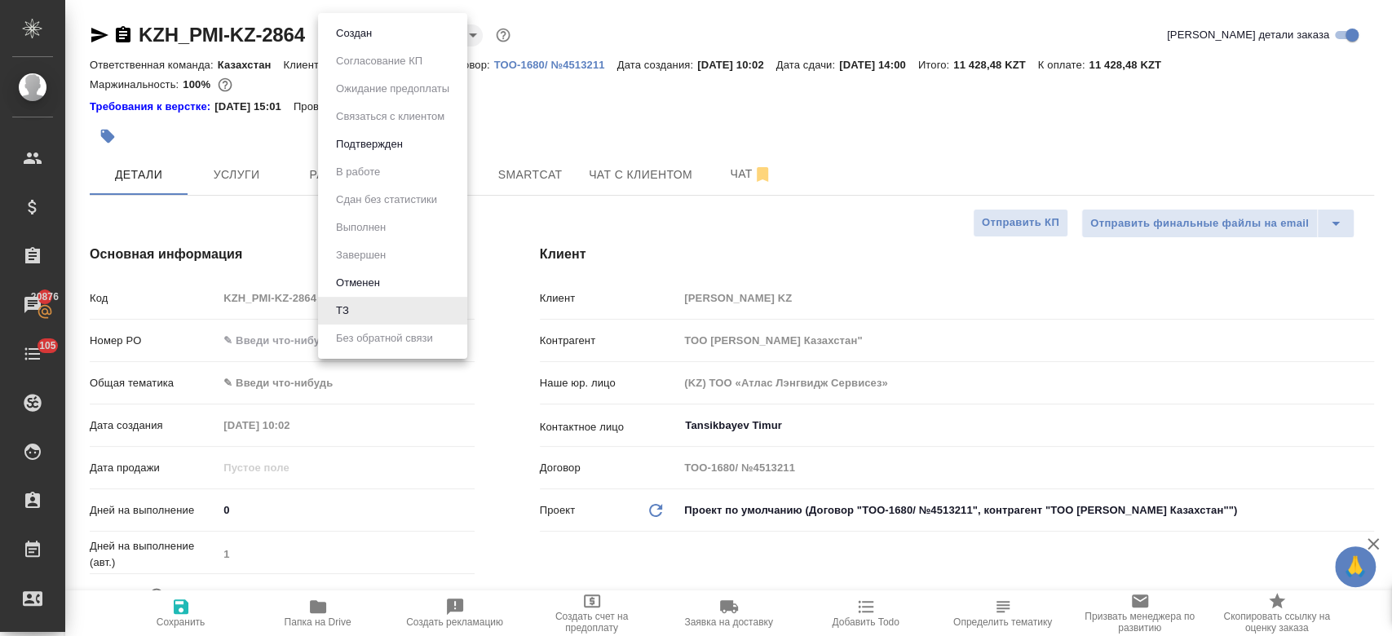
click at [352, 34] on body "🙏 .cls-1 fill:#fff; AWATERA Kosherbayeva Nazerke Клиенты Спецификации Заказы 20…" at bounding box center [696, 318] width 1392 height 636
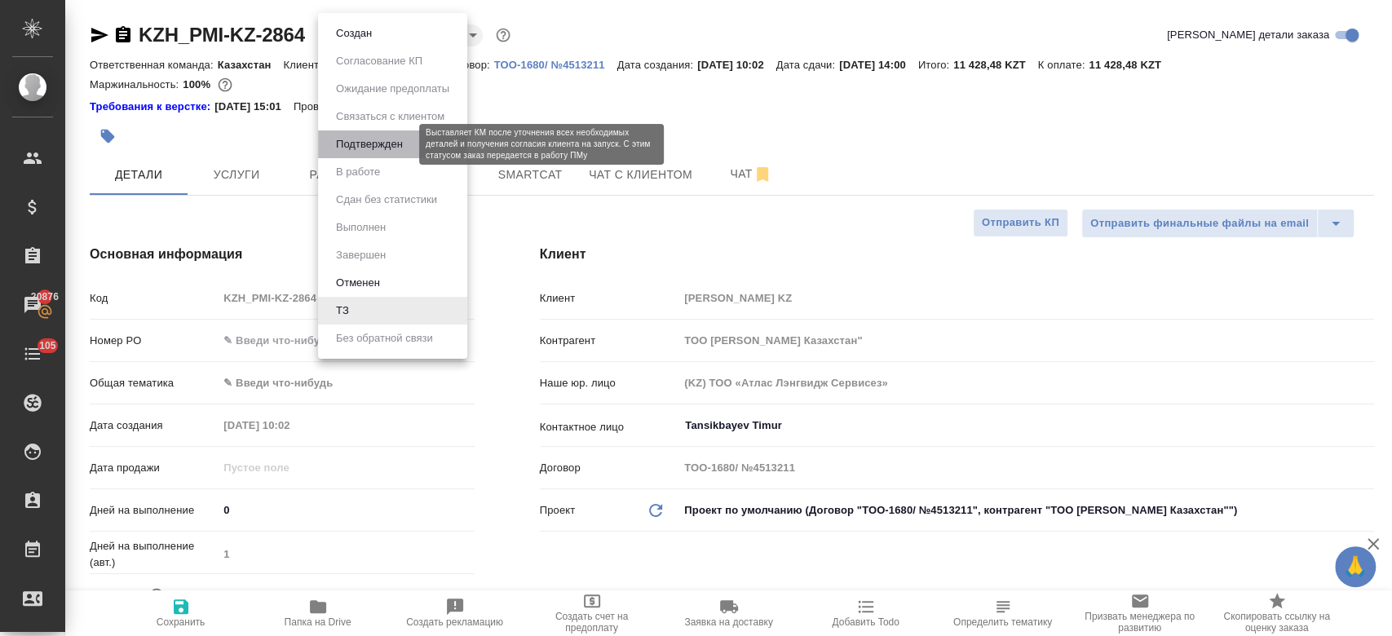
click at [378, 140] on button "Подтвержден" at bounding box center [369, 144] width 77 height 18
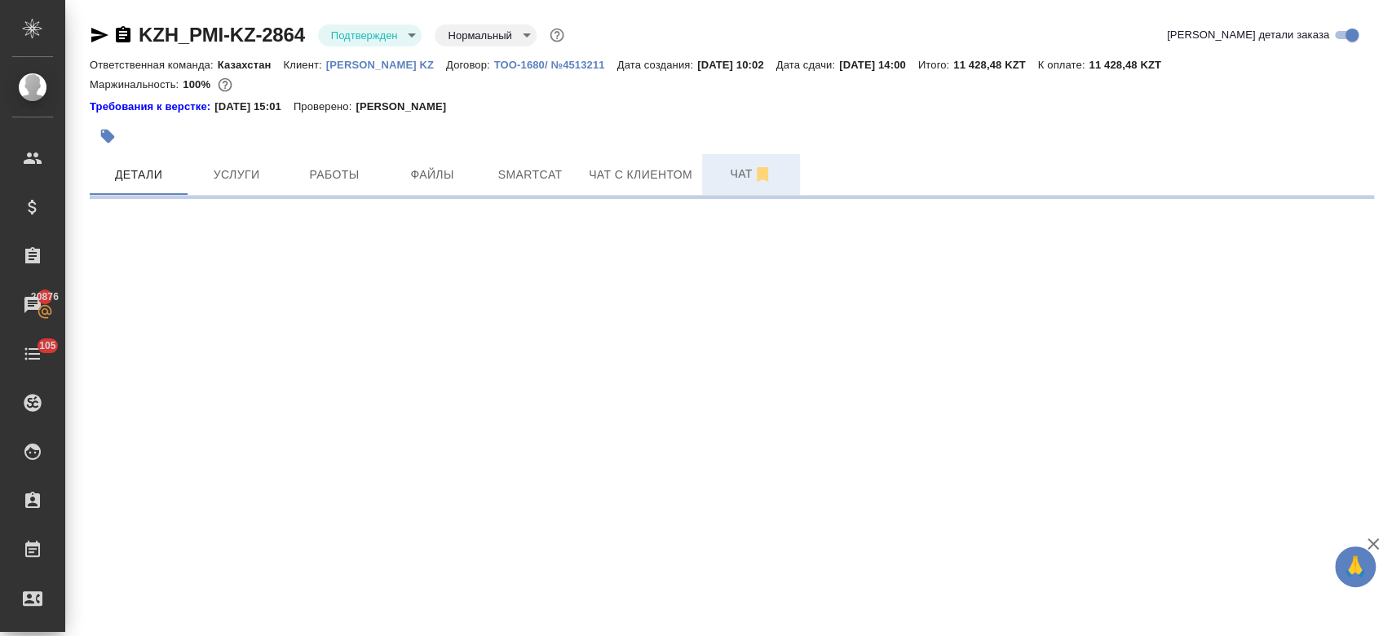
select select "RU"
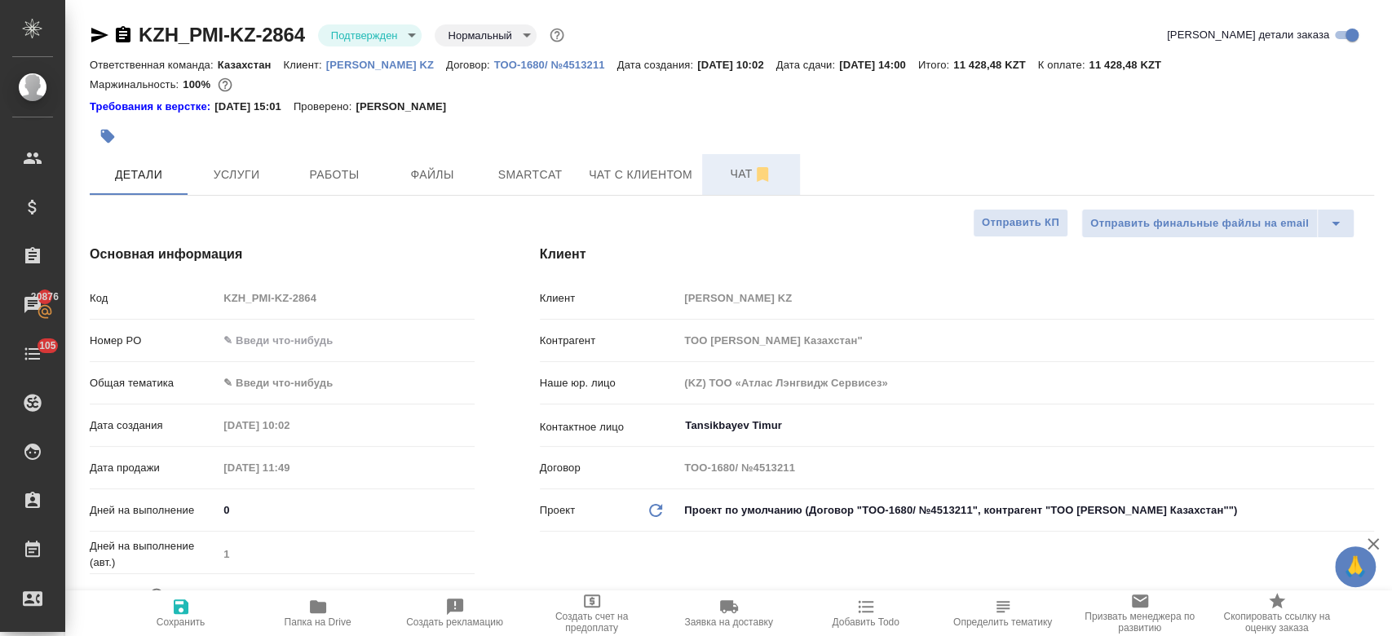
type textarea "x"
click at [727, 185] on button "Чат" at bounding box center [751, 174] width 98 height 41
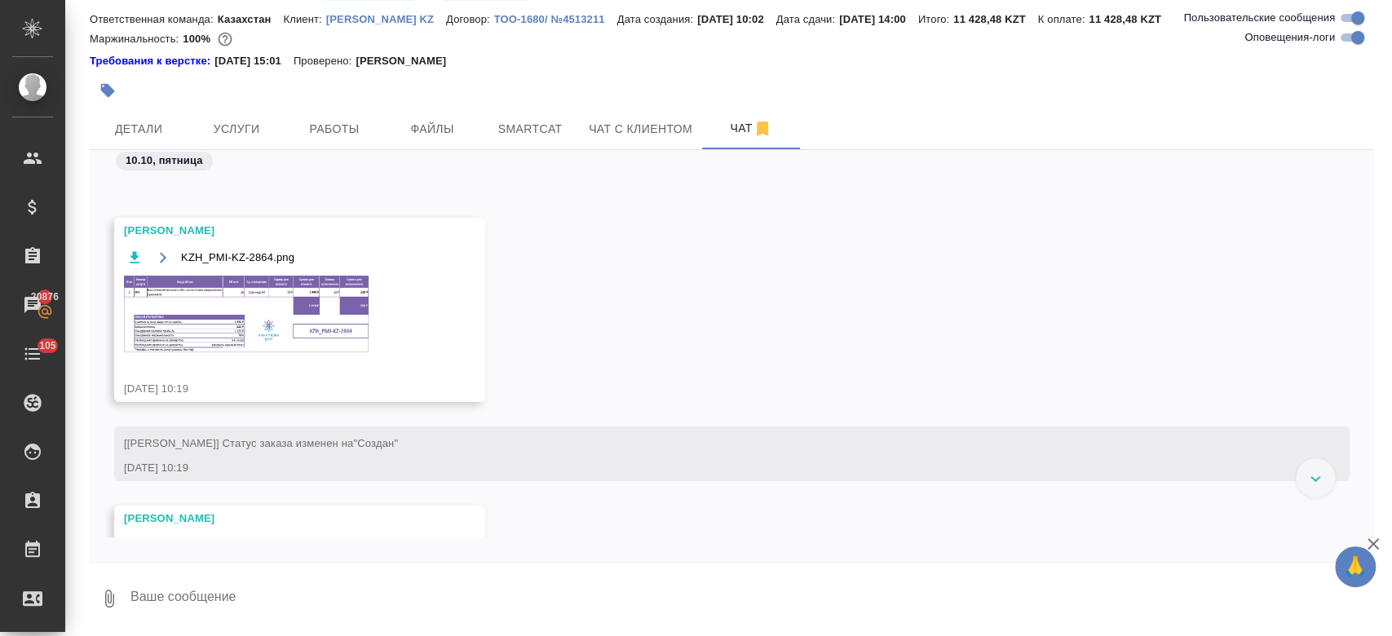
scroll to position [515, 0]
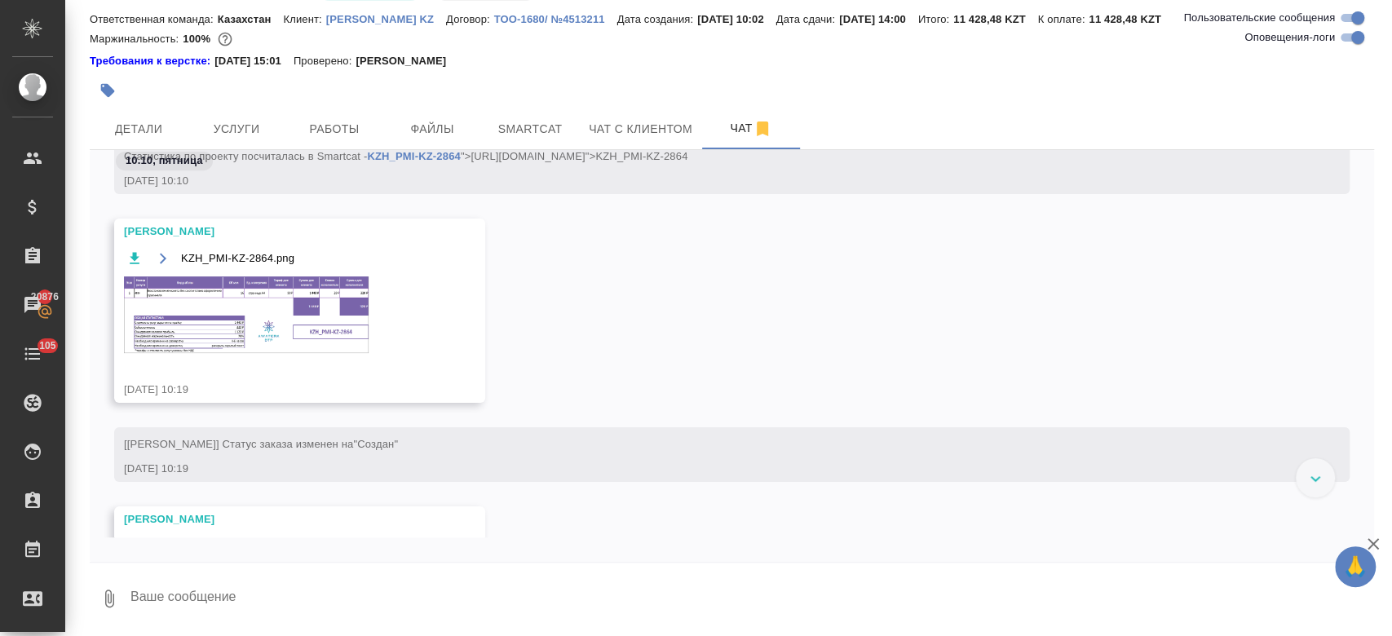
click at [313, 308] on img at bounding box center [246, 314] width 245 height 77
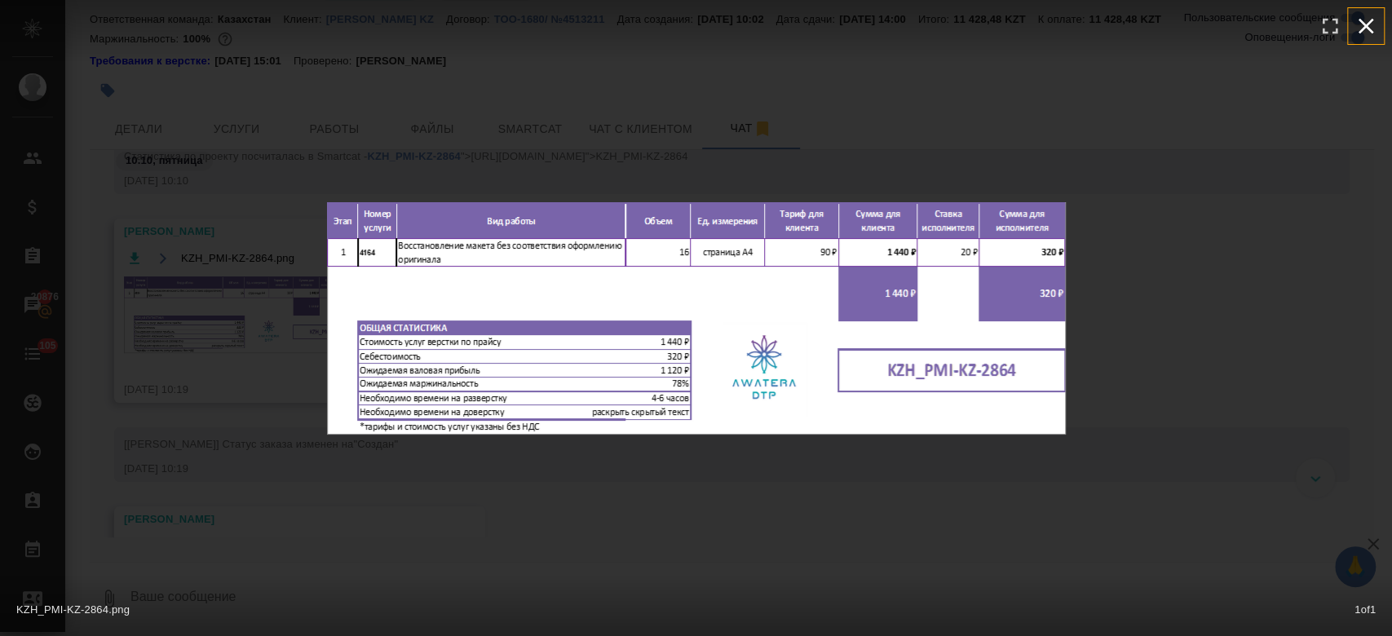
click at [1362, 26] on icon "button" at bounding box center [1366, 26] width 26 height 26
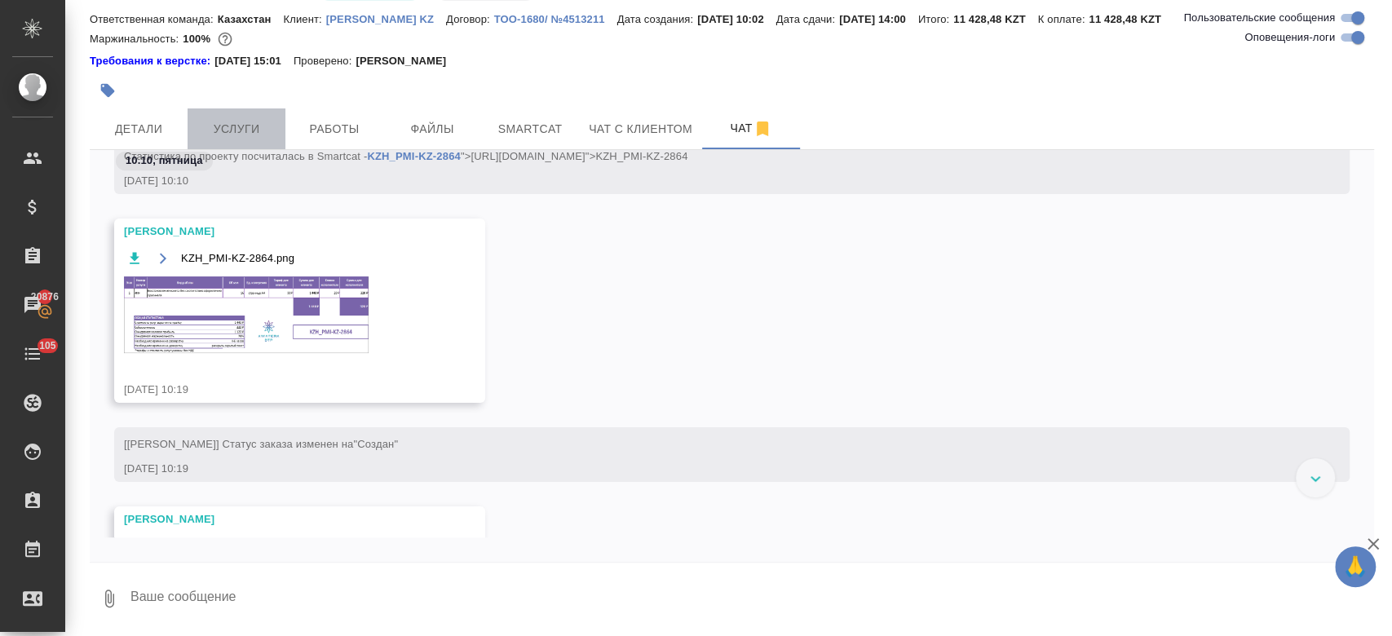
click at [241, 135] on span "Услуги" at bounding box center [236, 129] width 78 height 20
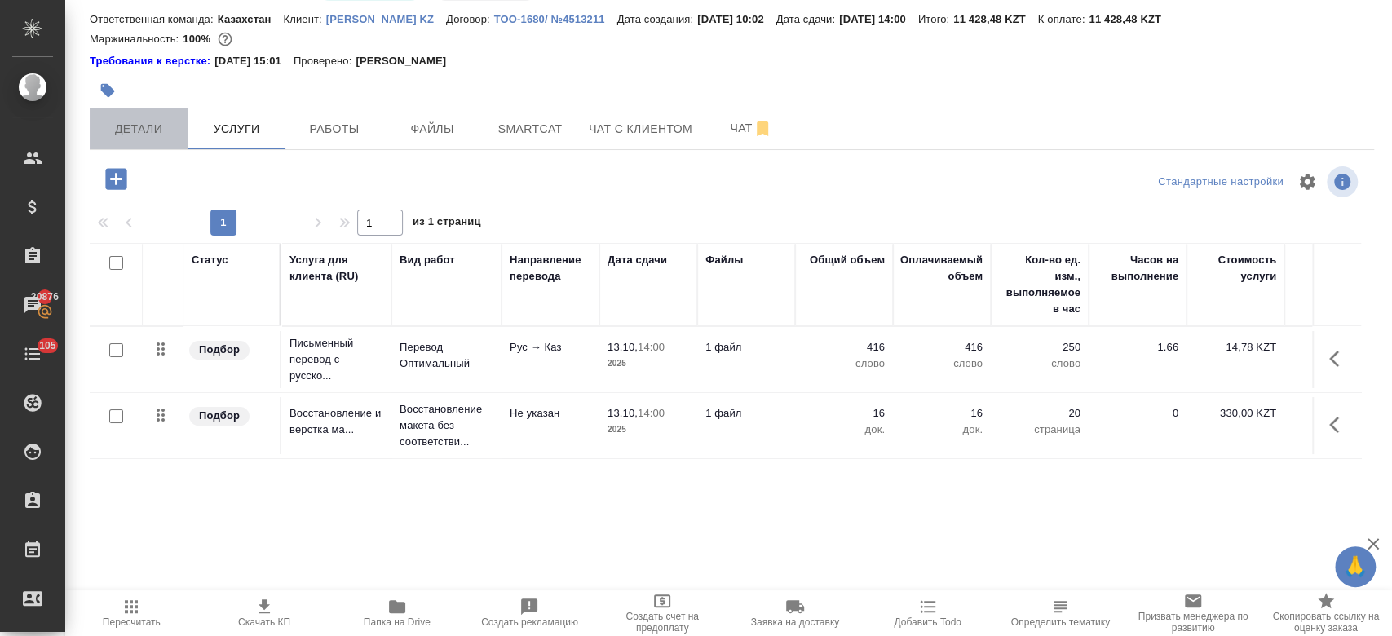
click at [153, 128] on span "Детали" at bounding box center [138, 129] width 78 height 20
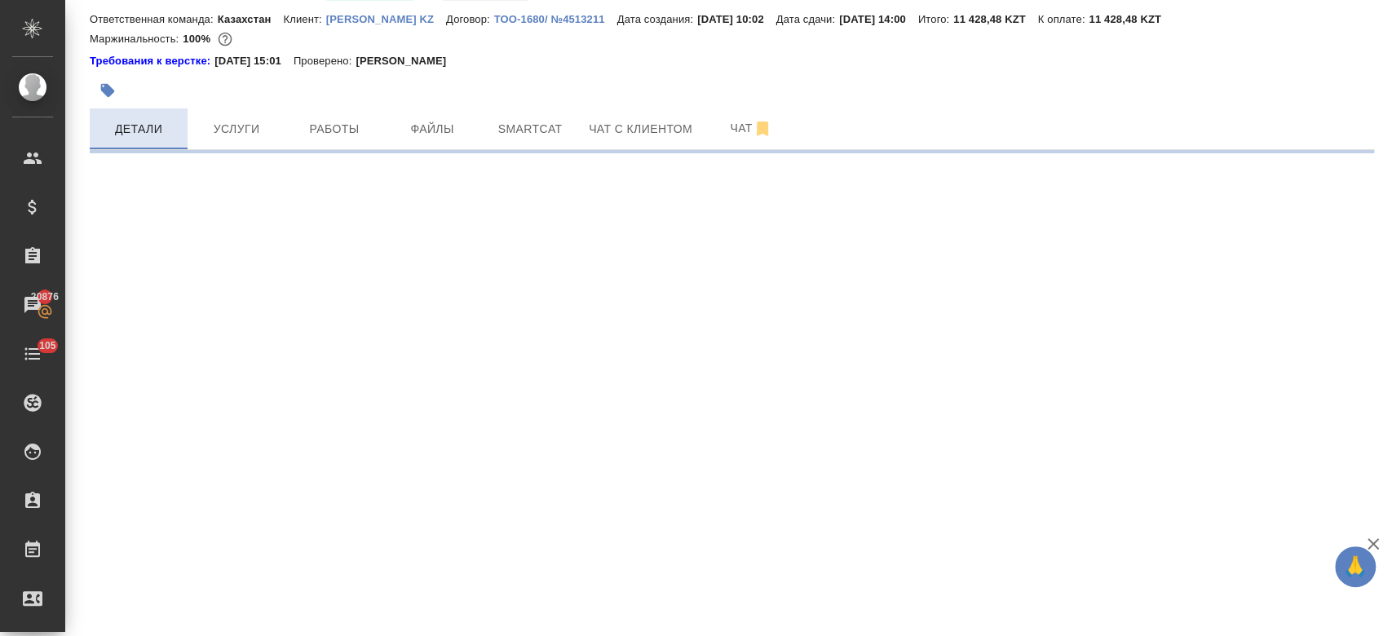
select select "RU"
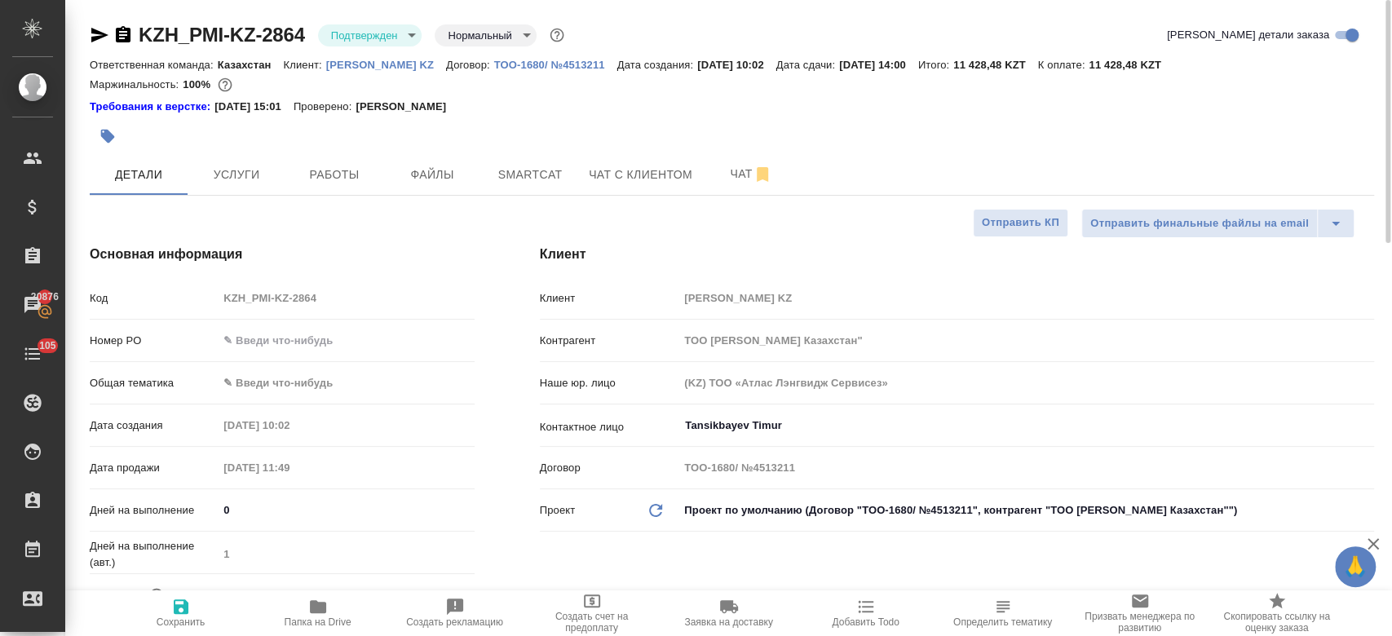
type textarea "x"
click at [96, 35] on icon "button" at bounding box center [100, 35] width 20 height 20
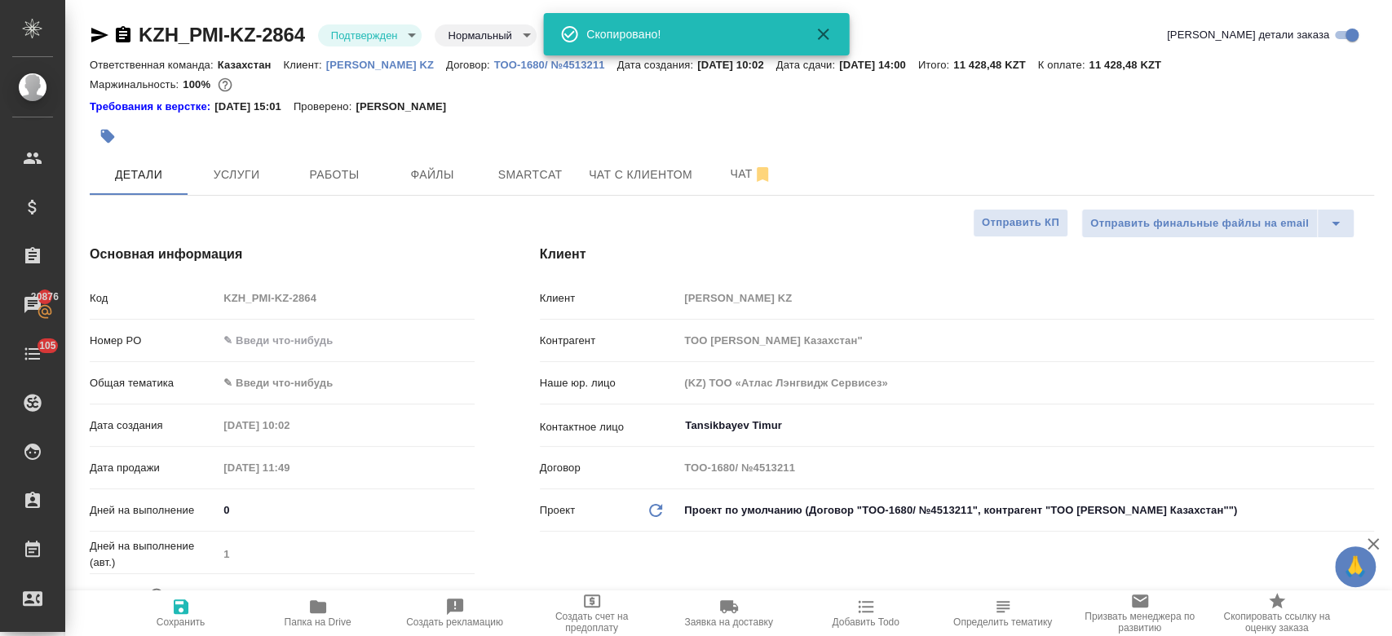
type textarea "x"
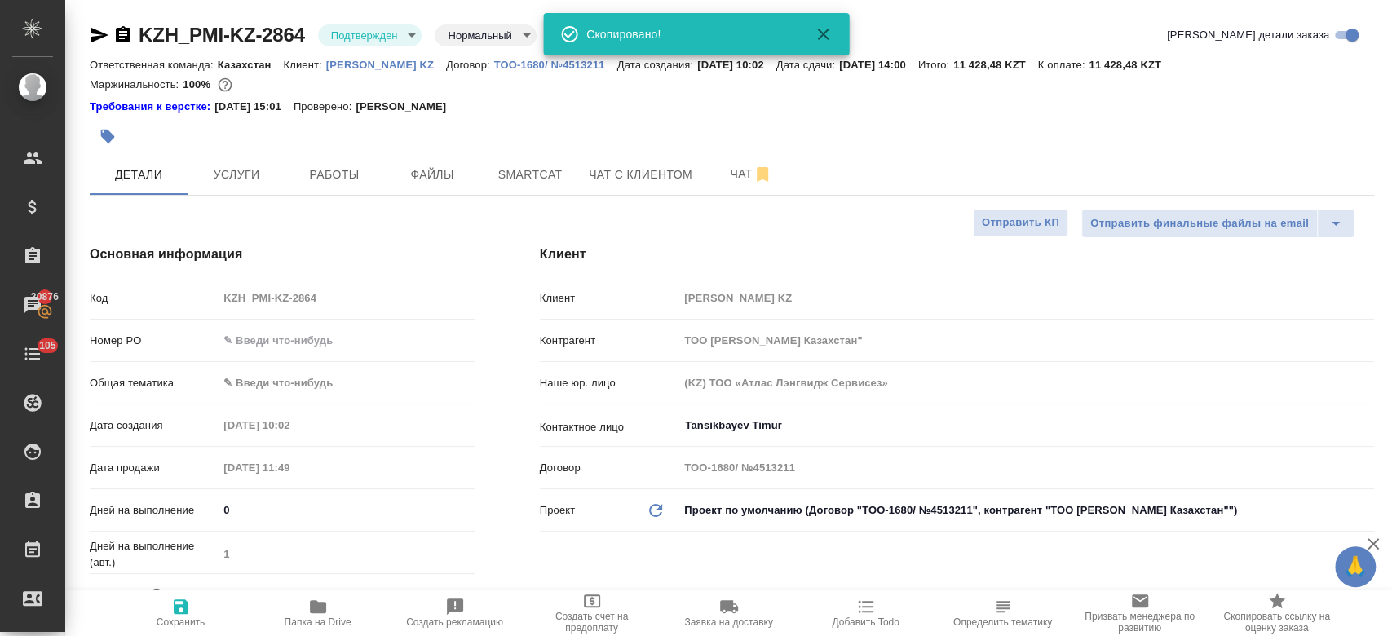
type textarea "x"
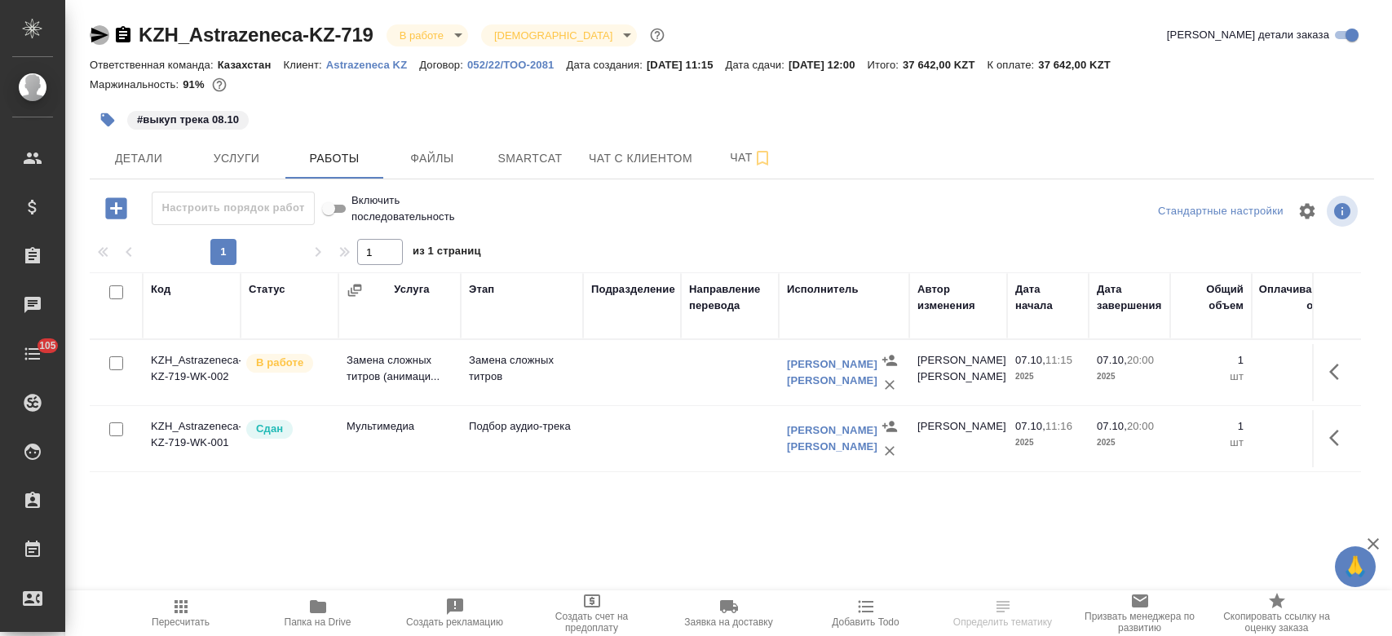
click at [91, 33] on icon "button" at bounding box center [99, 35] width 17 height 15
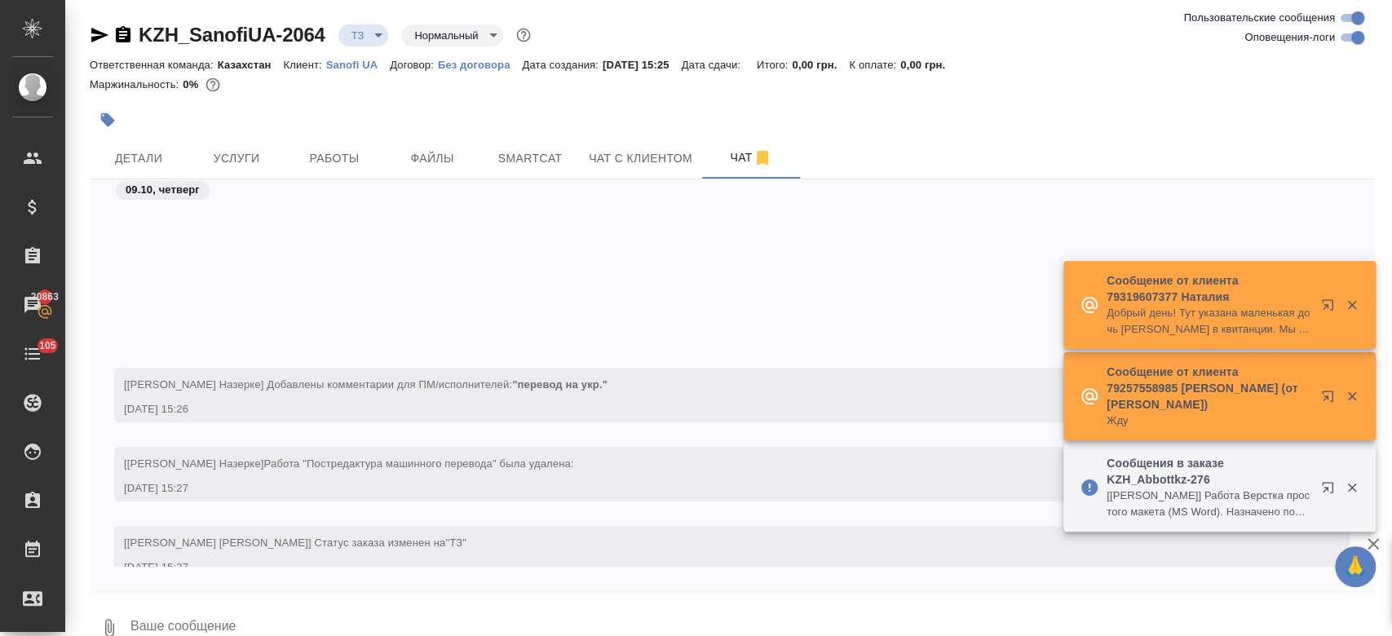
scroll to position [333, 0]
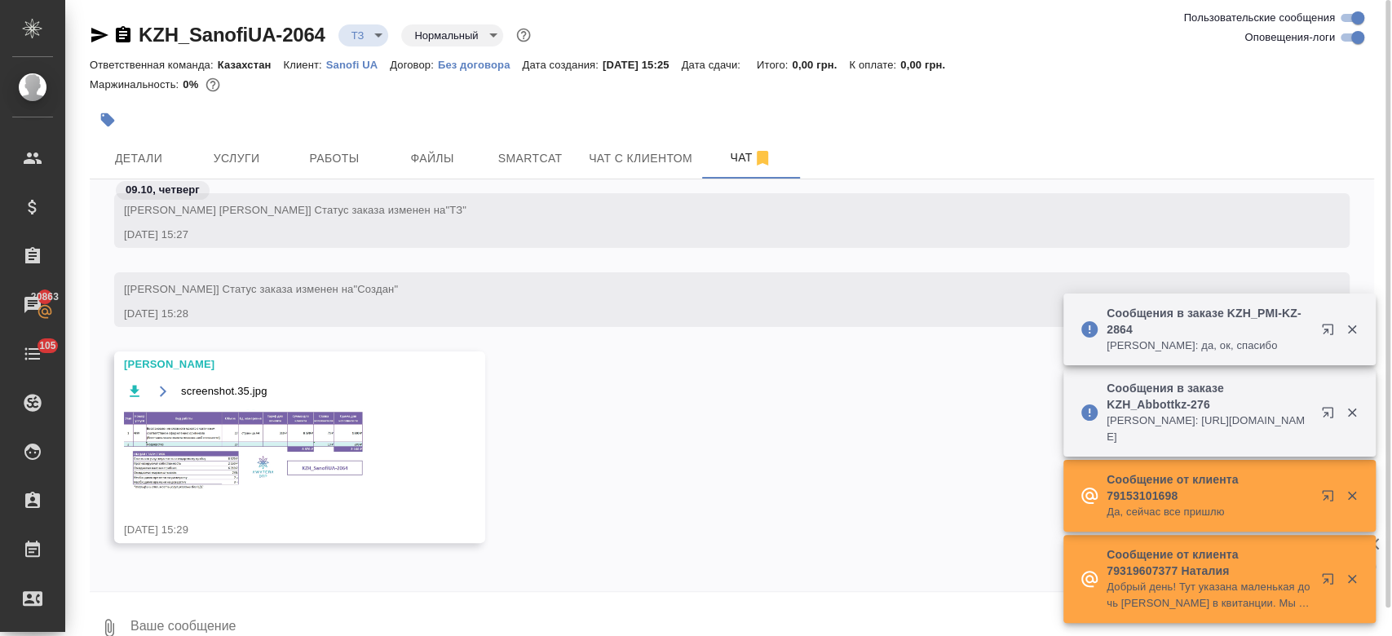
click at [314, 454] on img at bounding box center [246, 451] width 245 height 84
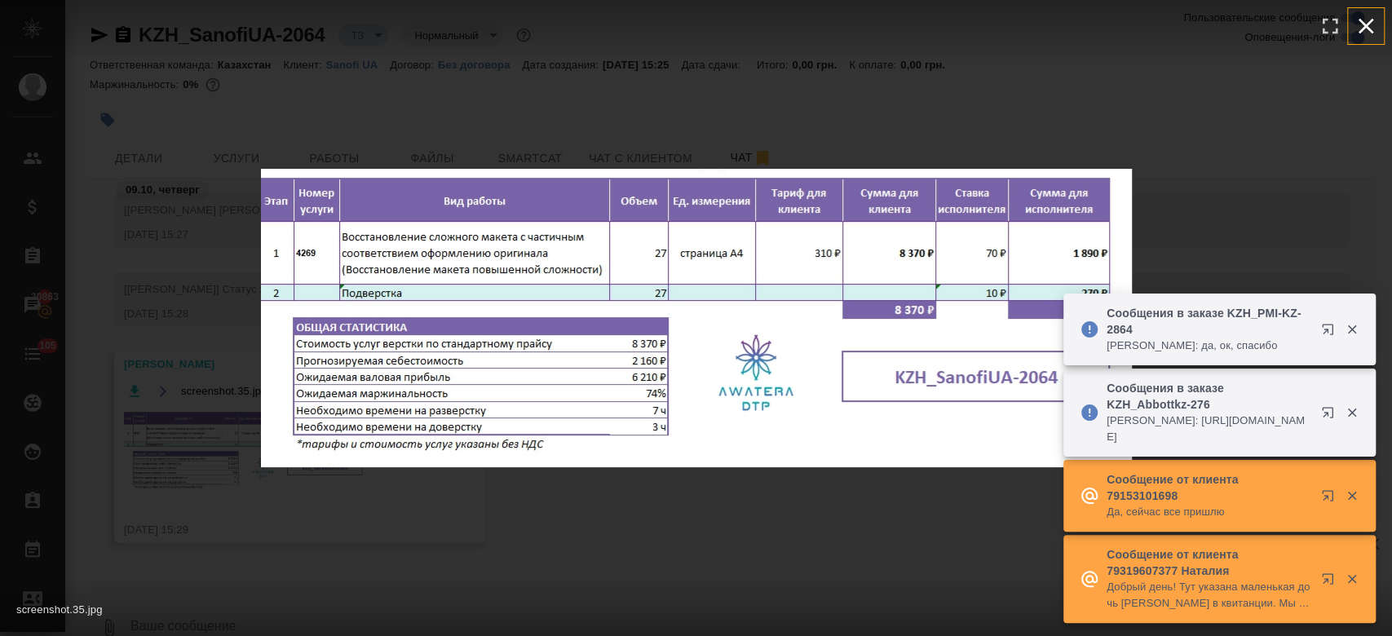
click at [1371, 16] on icon "button" at bounding box center [1366, 26] width 26 height 26
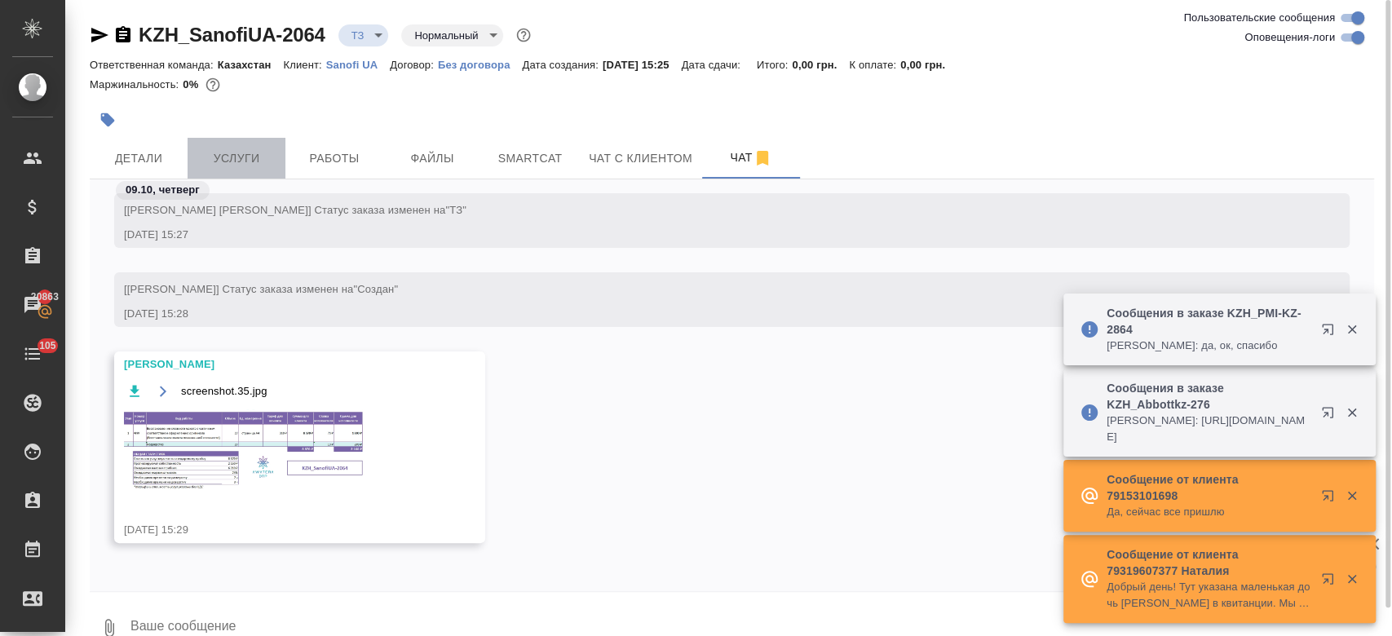
click at [217, 162] on span "Услуги" at bounding box center [236, 158] width 78 height 20
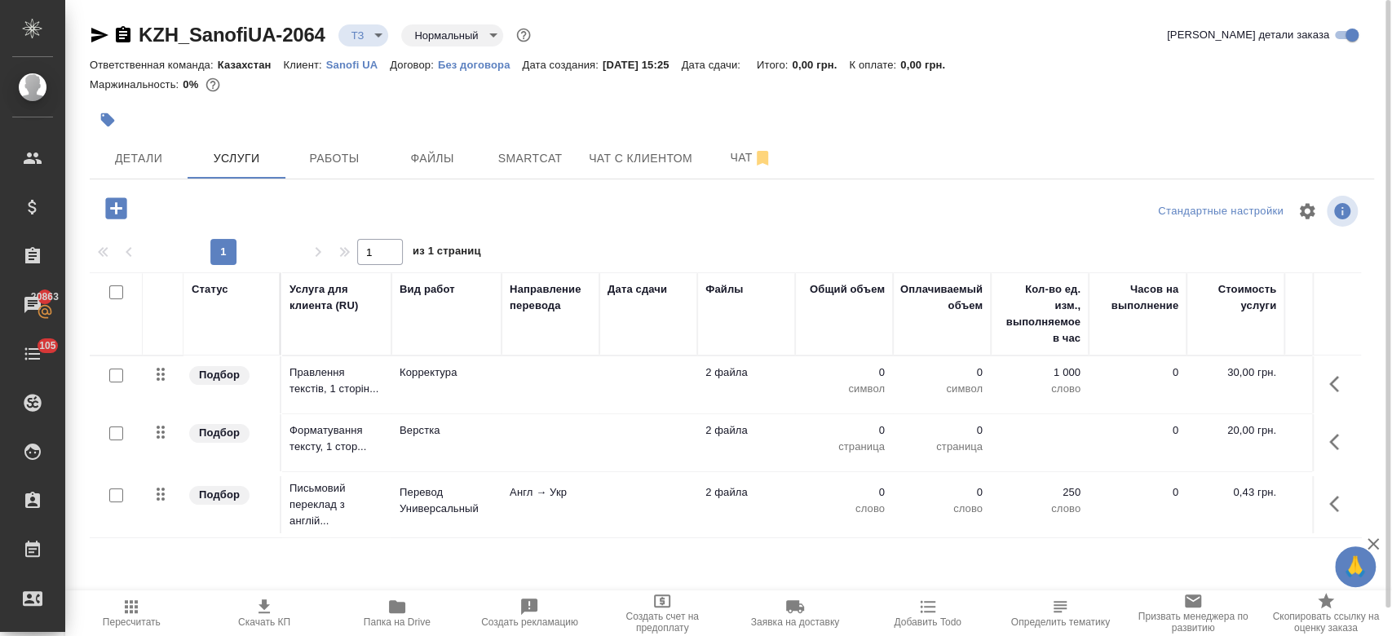
click at [116, 493] on input "checkbox" at bounding box center [116, 495] width 14 height 14
checkbox input "true"
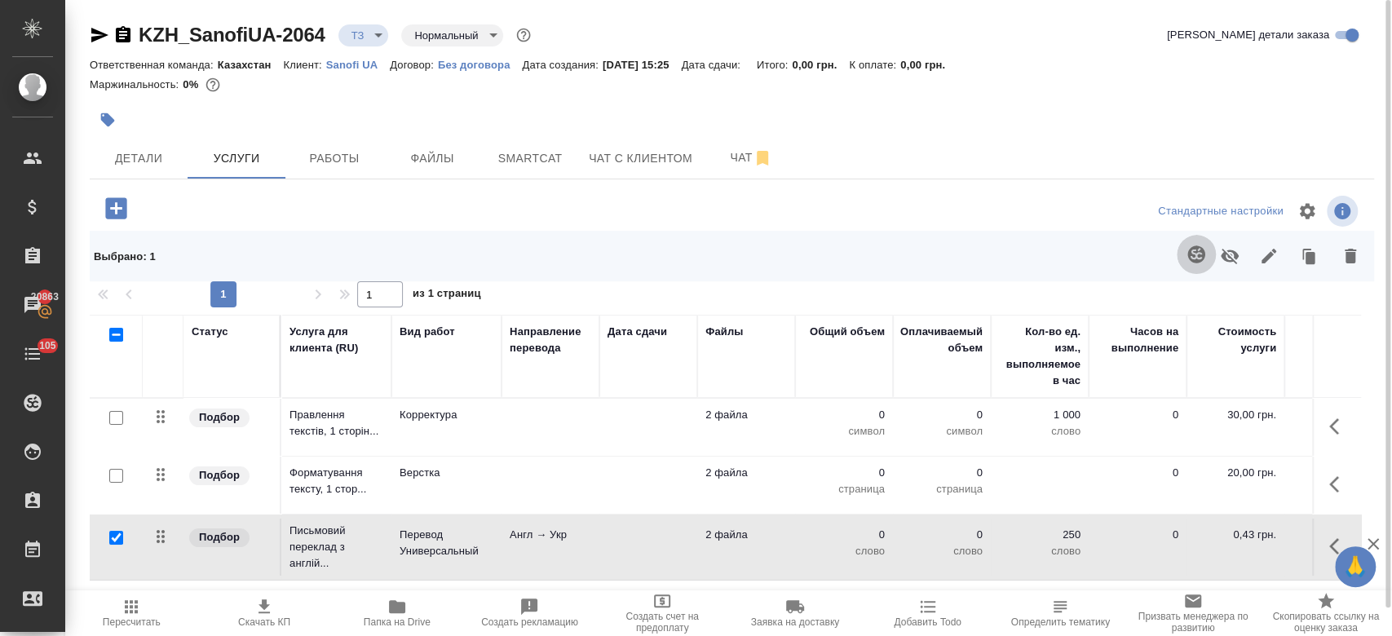
click at [1189, 256] on icon "button" at bounding box center [1195, 253] width 17 height 17
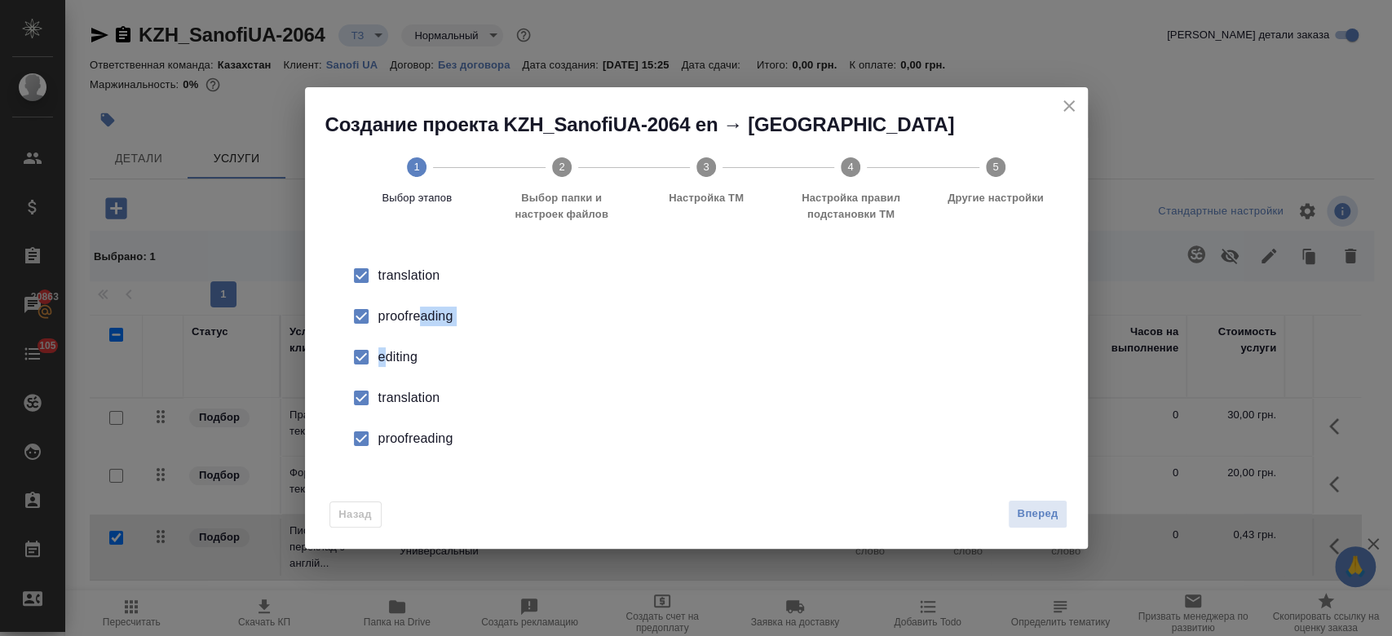
drag, startPoint x: 421, startPoint y: 319, endPoint x: 388, endPoint y: 362, distance: 54.1
click at [388, 362] on ul "translation proofreading editing translation proofreading" at bounding box center [696, 357] width 731 height 204
click at [388, 362] on div "editing" at bounding box center [713, 357] width 670 height 20
drag, startPoint x: 363, startPoint y: 321, endPoint x: 364, endPoint y: 396, distance: 75.0
click at [364, 396] on ul "translation proofreading editing translation proofreading" at bounding box center [696, 357] width 731 height 204
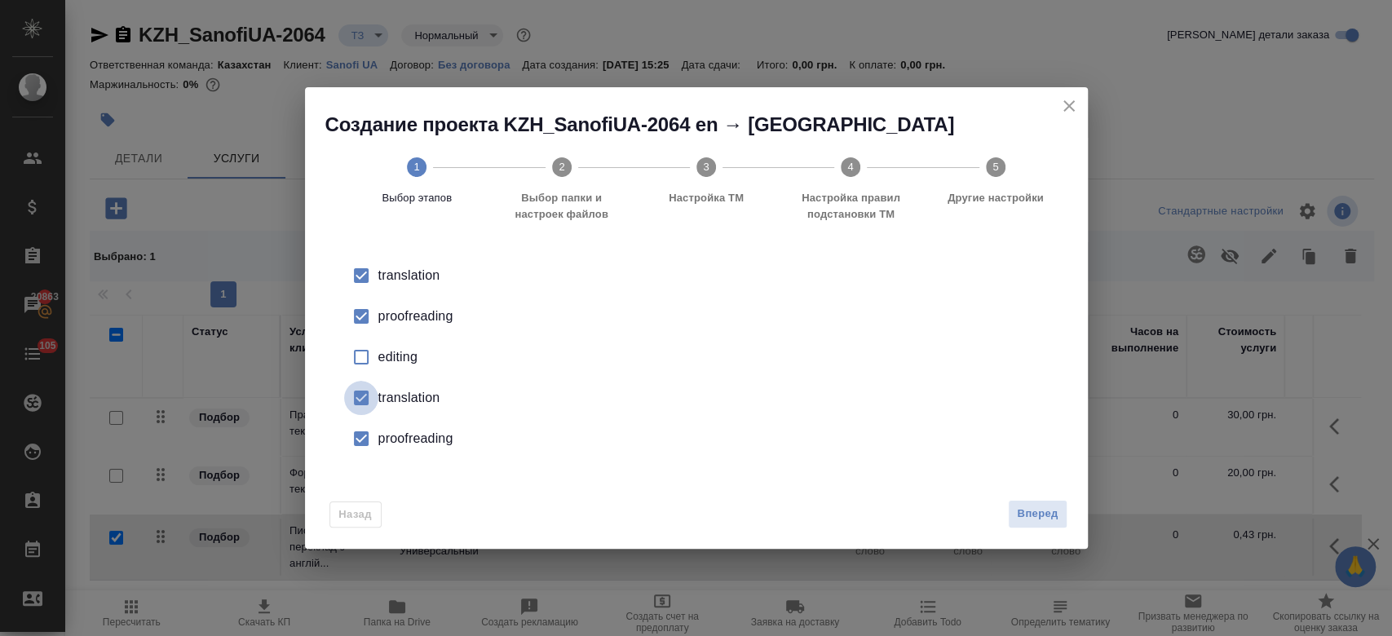
click at [364, 396] on input "checkbox" at bounding box center [361, 398] width 34 height 34
click at [363, 427] on input "checkbox" at bounding box center [361, 439] width 34 height 34
click at [363, 311] on input "checkbox" at bounding box center [361, 316] width 34 height 34
click at [1032, 517] on span "Вперед" at bounding box center [1037, 514] width 41 height 19
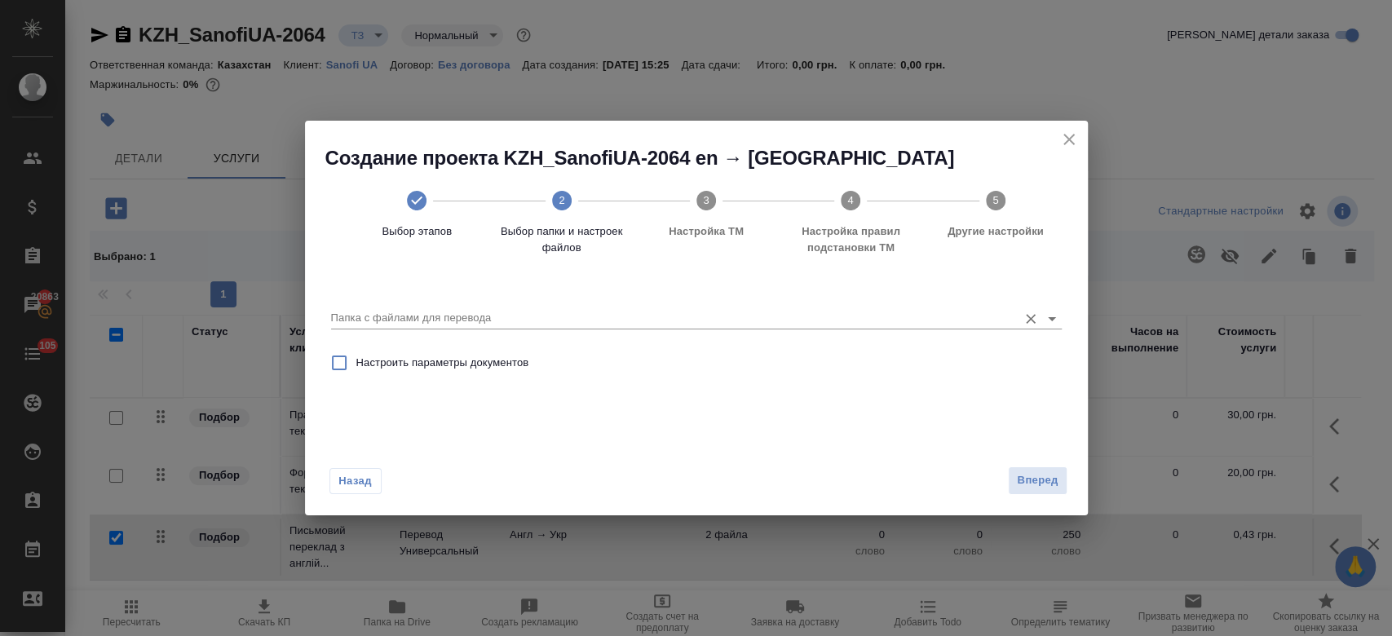
click at [1049, 320] on icon "Open" at bounding box center [1052, 319] width 20 height 20
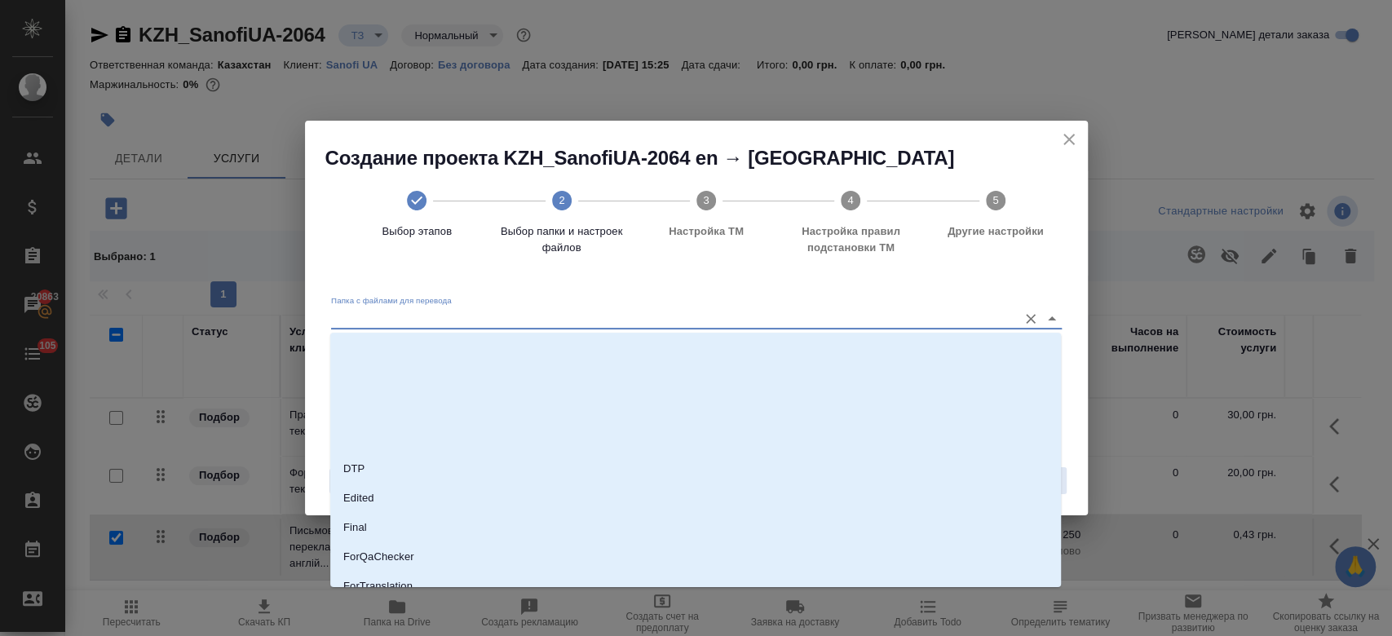
scroll to position [161, 0]
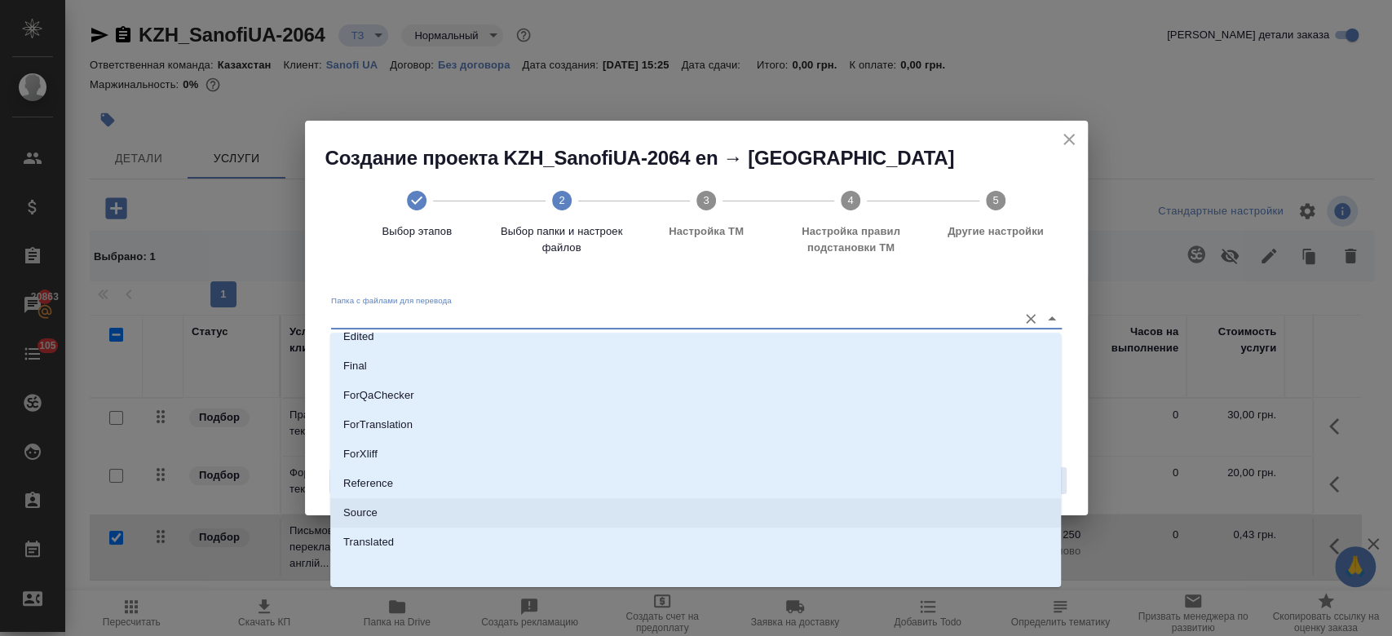
click at [625, 503] on li "Source" at bounding box center [695, 512] width 731 height 29
type input "Source"
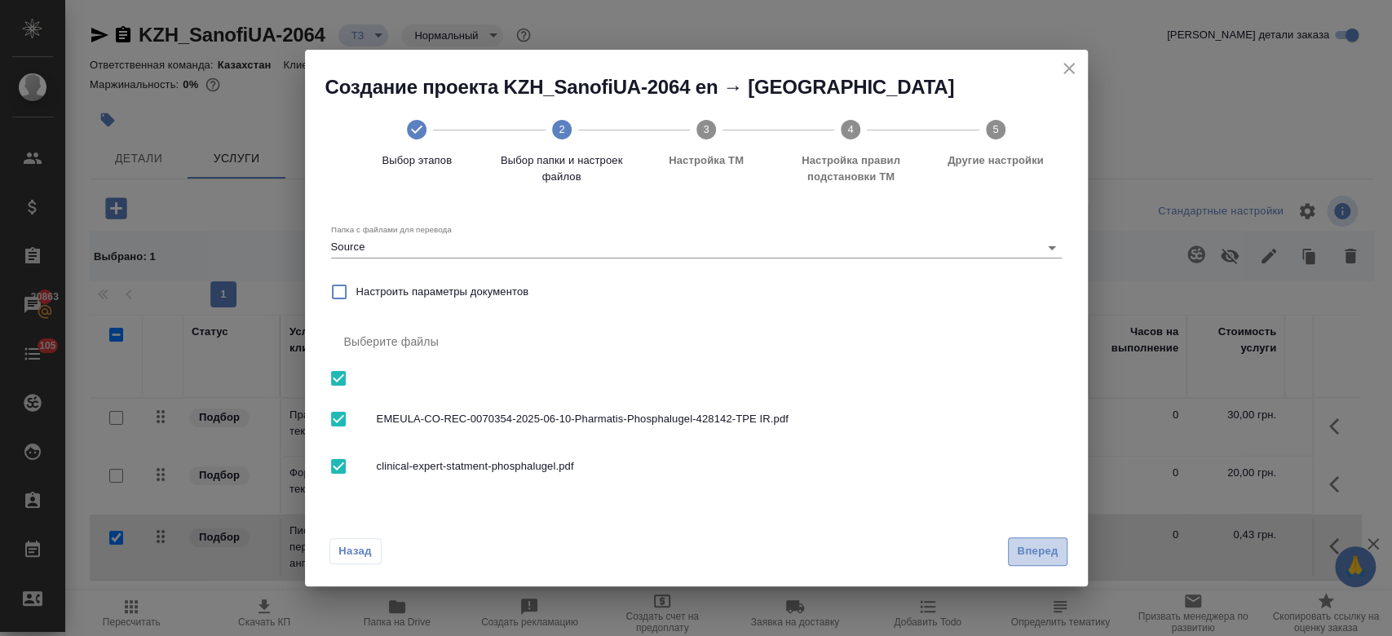
click at [1024, 545] on span "Вперед" at bounding box center [1037, 551] width 41 height 19
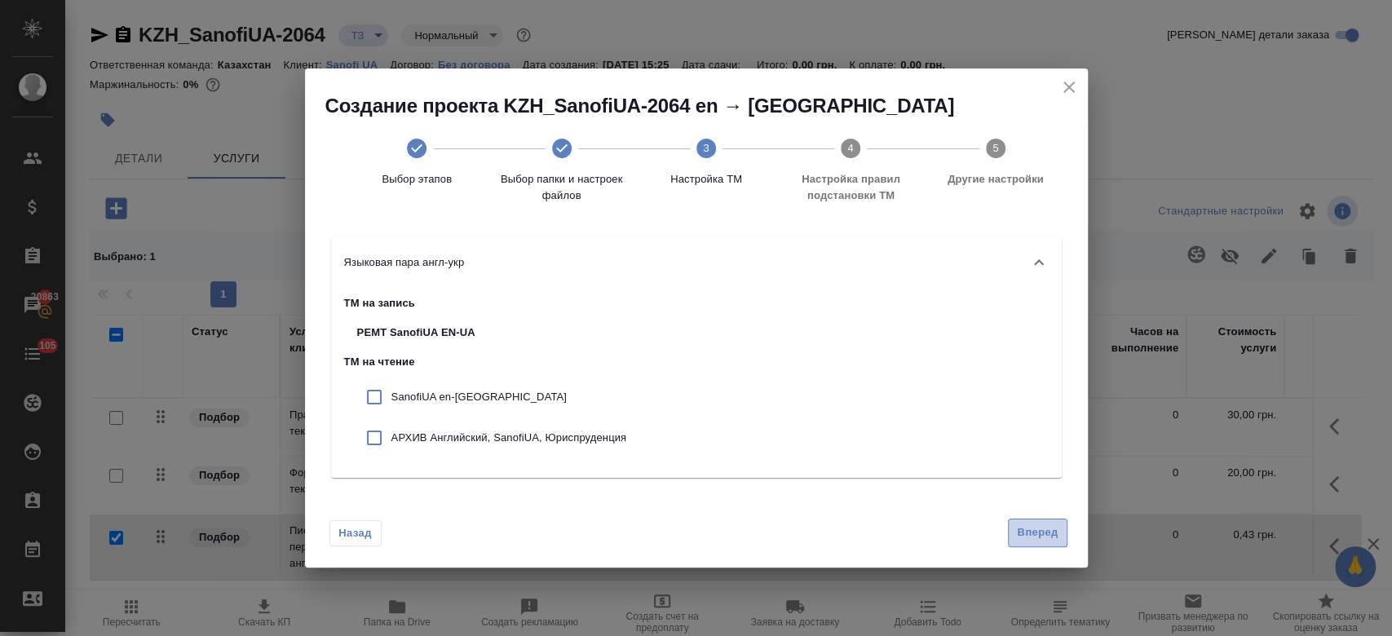
click at [1045, 540] on span "Вперед" at bounding box center [1037, 532] width 41 height 19
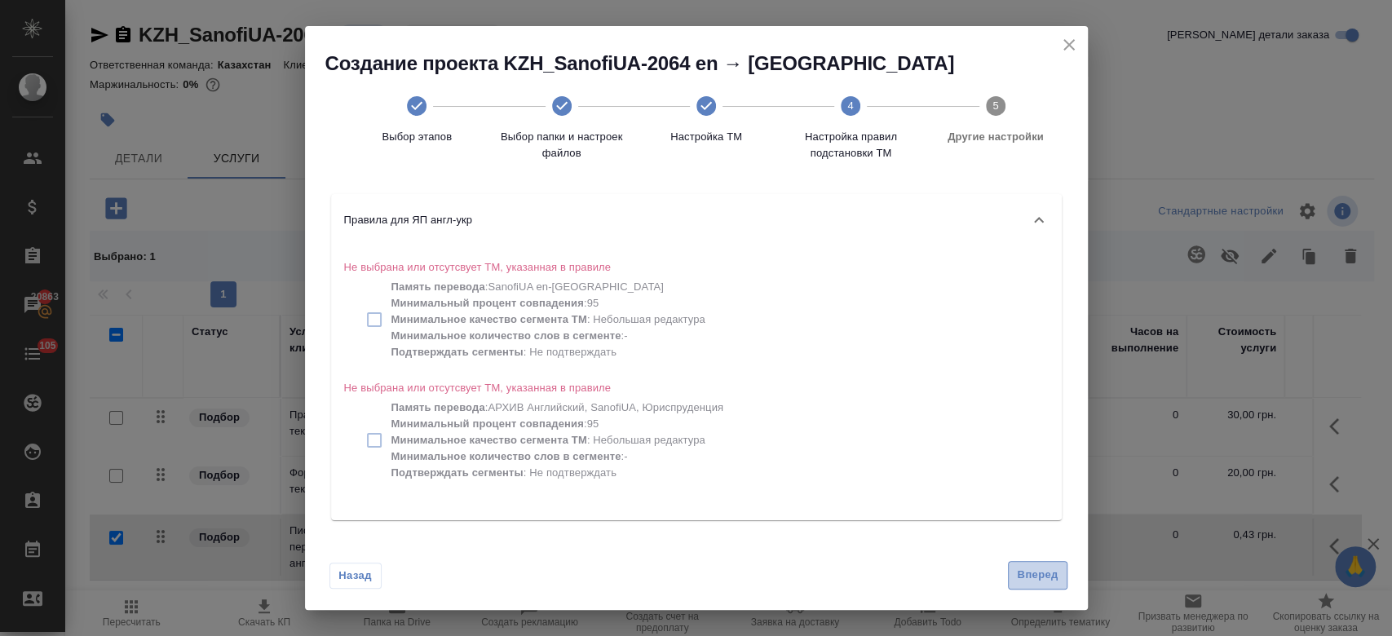
click at [1012, 584] on button "Вперед" at bounding box center [1037, 575] width 59 height 29
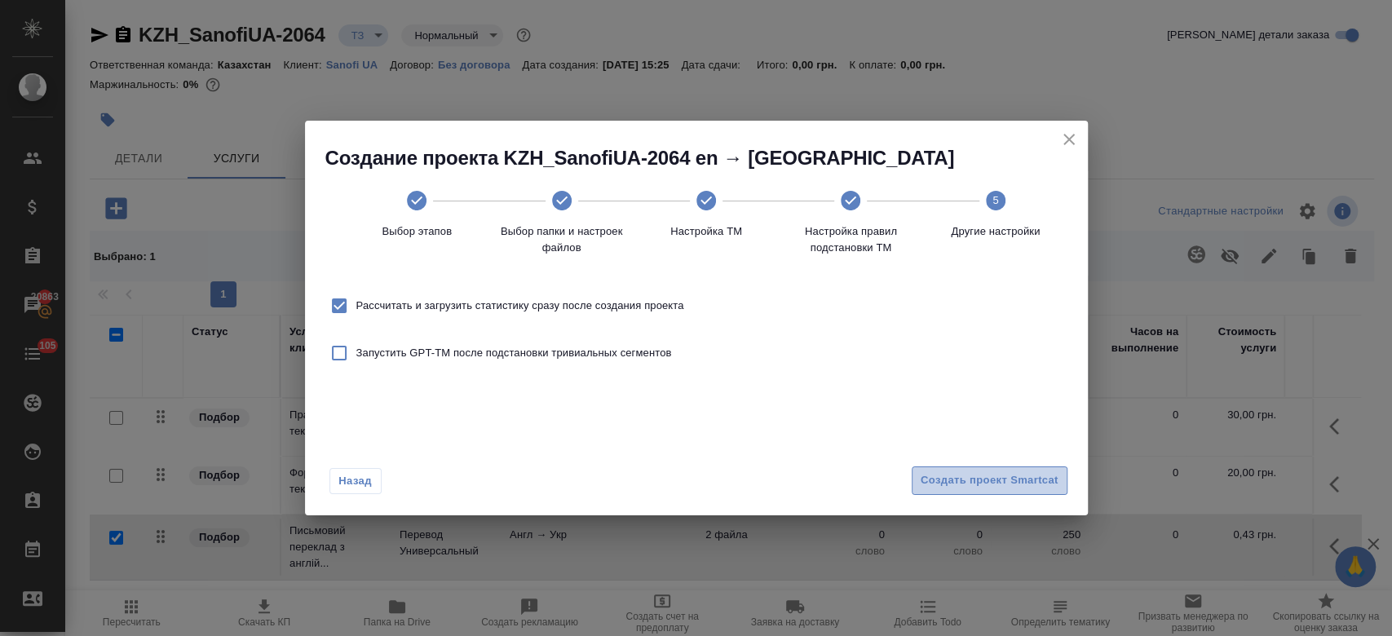
click at [993, 491] on button "Создать проект Smartcat" at bounding box center [990, 480] width 156 height 29
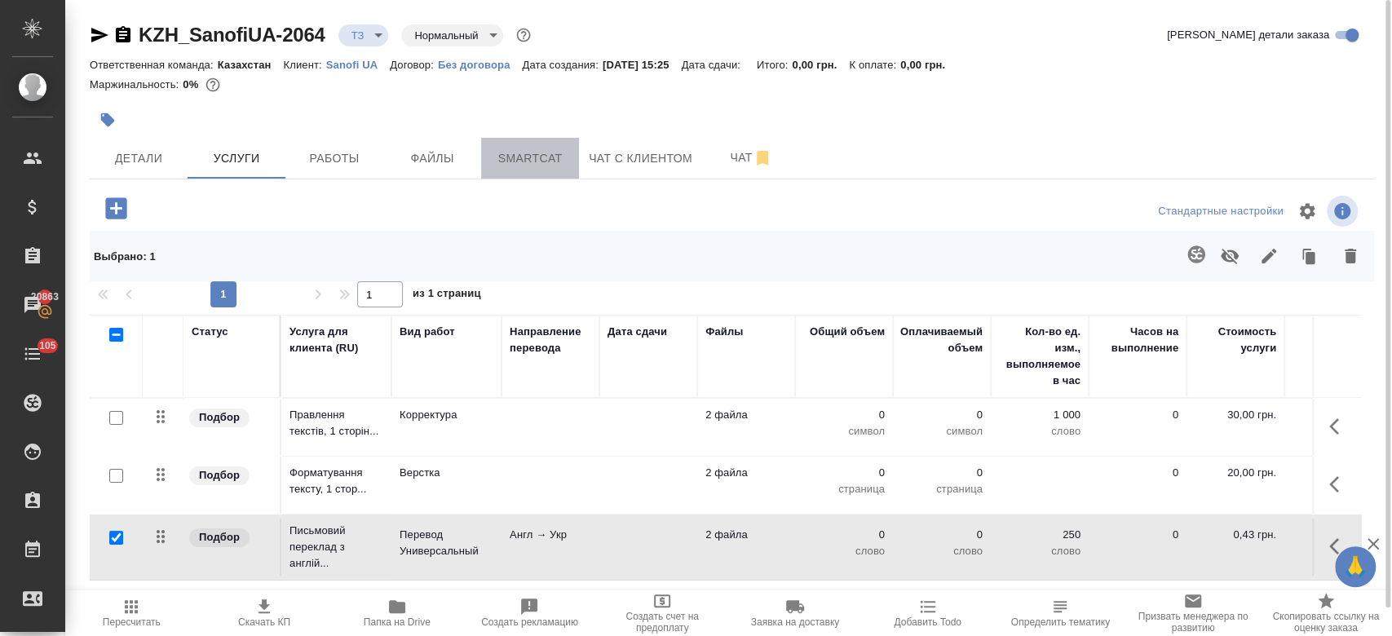
click at [523, 152] on span "Smartcat" at bounding box center [530, 158] width 78 height 20
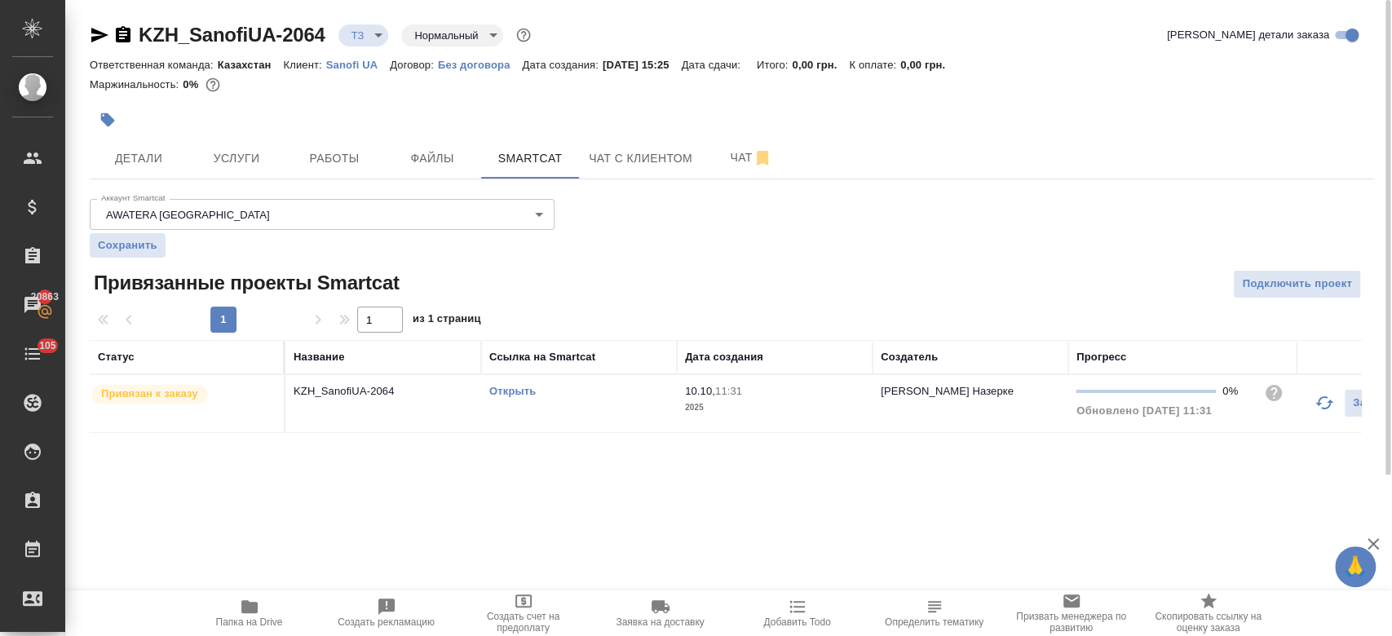
click at [518, 388] on link "Открыть" at bounding box center [512, 391] width 46 height 12
click at [250, 152] on span "Услуги" at bounding box center [236, 158] width 78 height 20
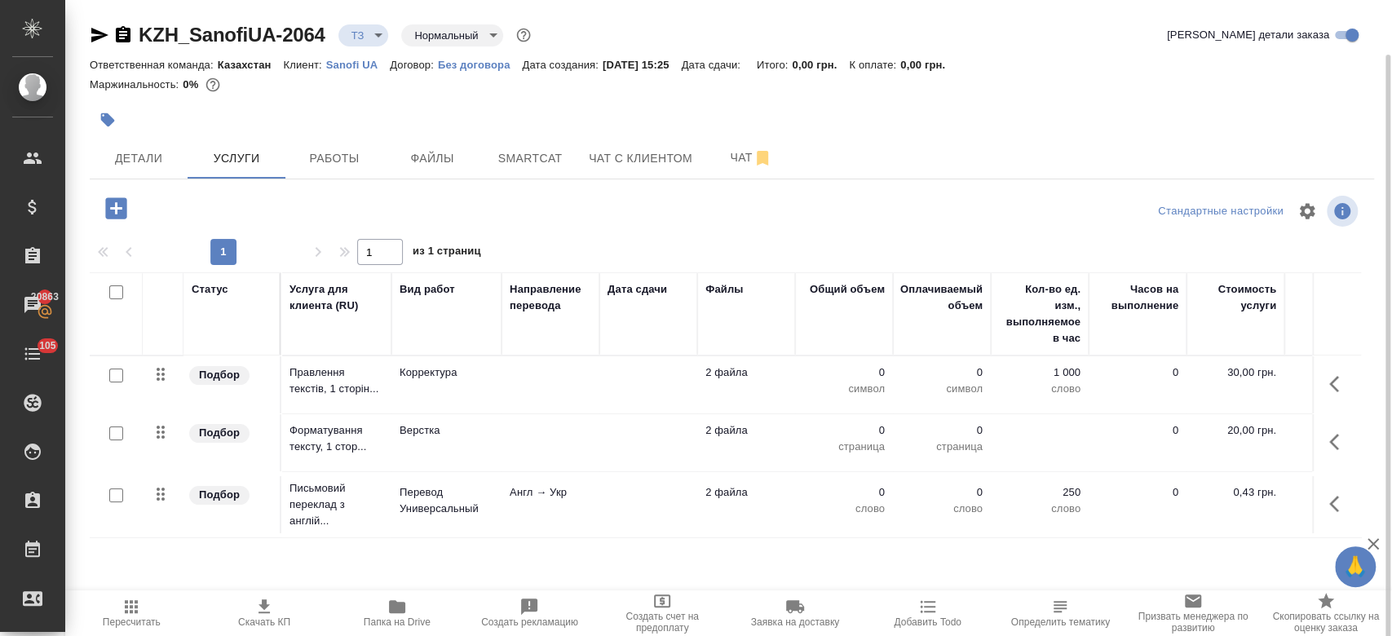
scroll to position [28, 0]
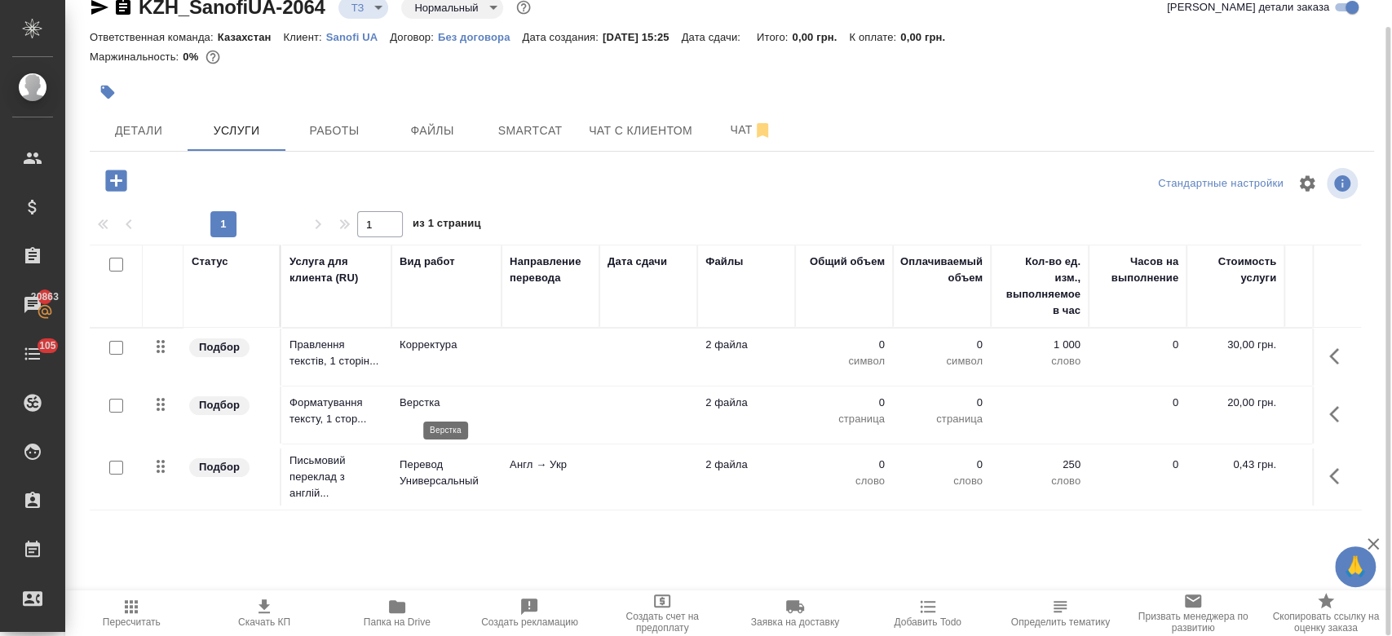
click at [470, 405] on p "Верстка" at bounding box center [447, 403] width 94 height 16
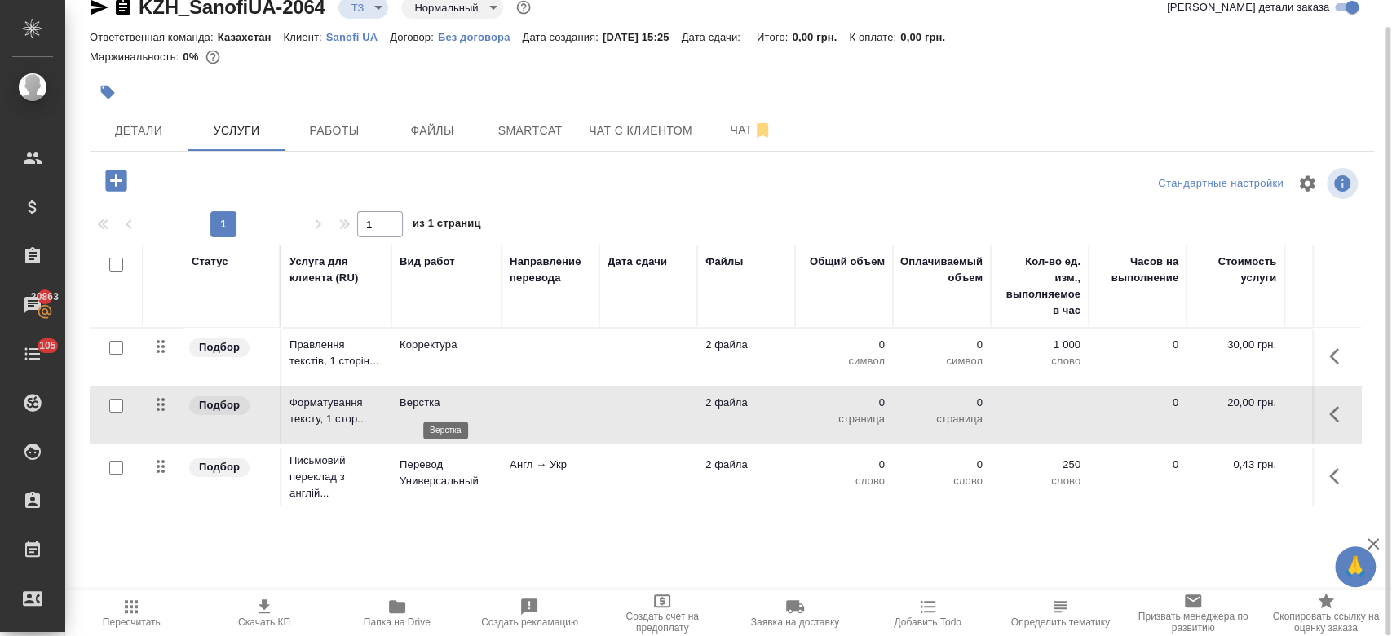
click at [470, 405] on p "Верстка" at bounding box center [447, 403] width 94 height 16
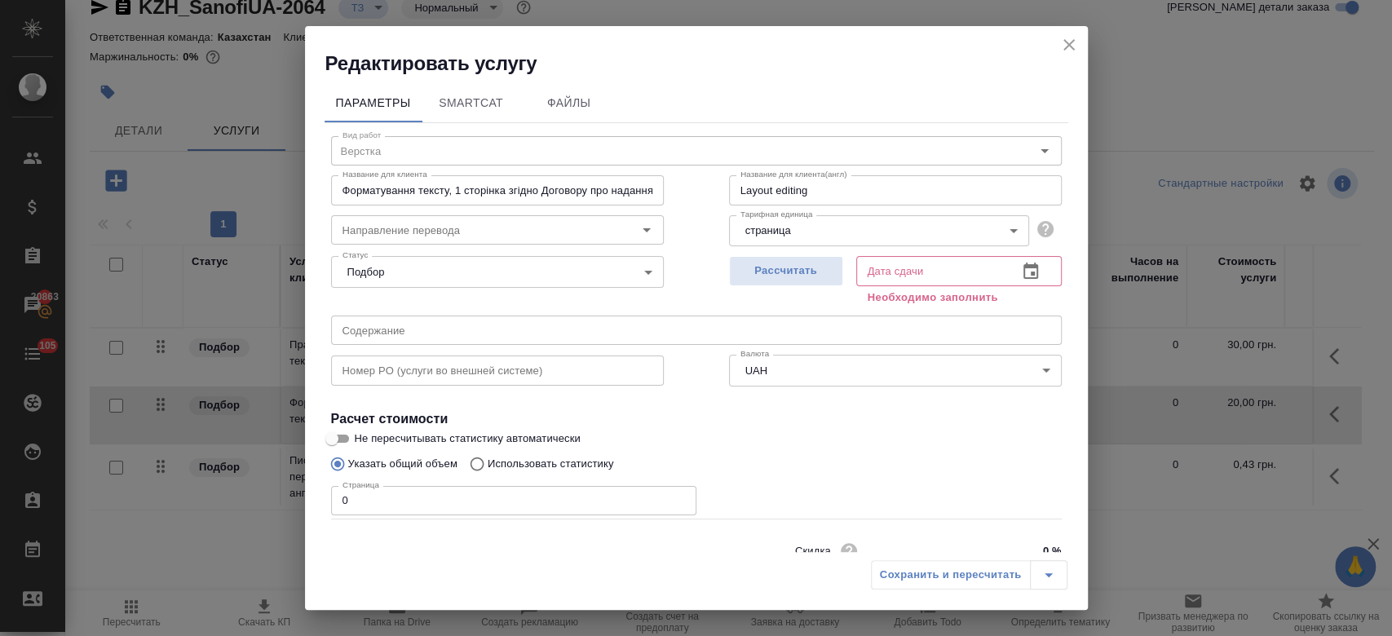
scroll to position [70, 0]
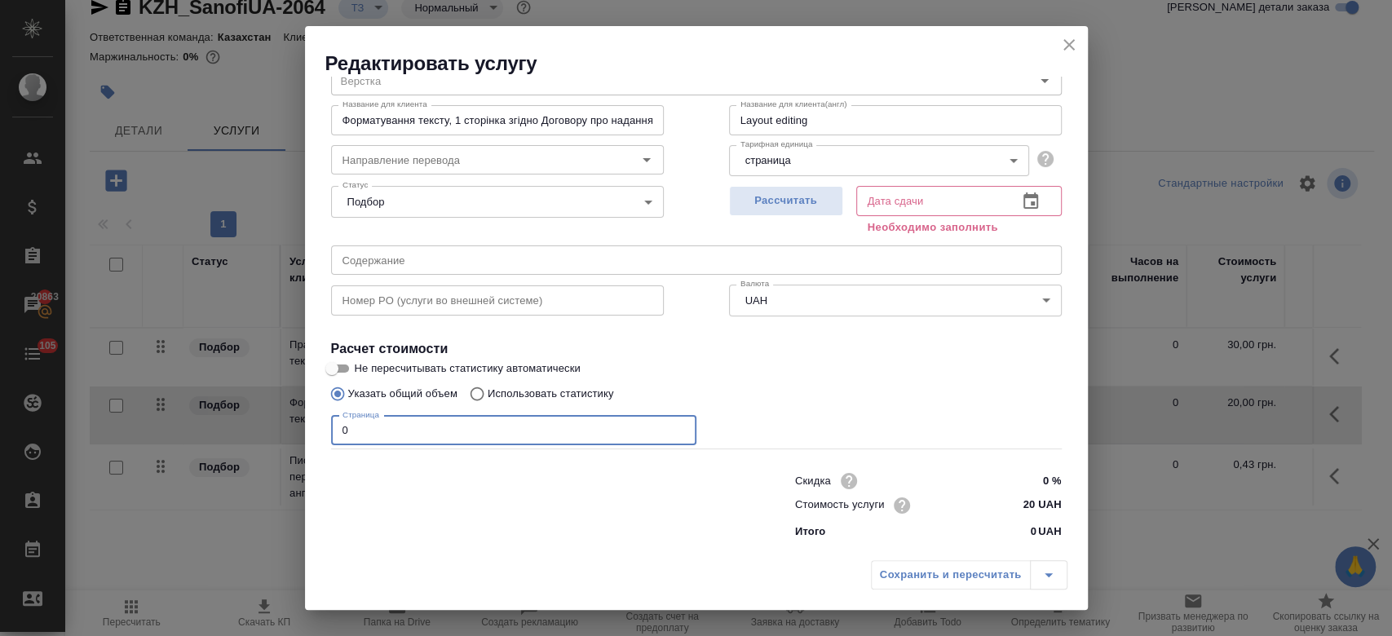
click at [444, 420] on input "0" at bounding box center [513, 430] width 365 height 29
type input "27"
click at [778, 197] on span "Рассчитать" at bounding box center [786, 201] width 96 height 19
type input "10.10.2025 11:32"
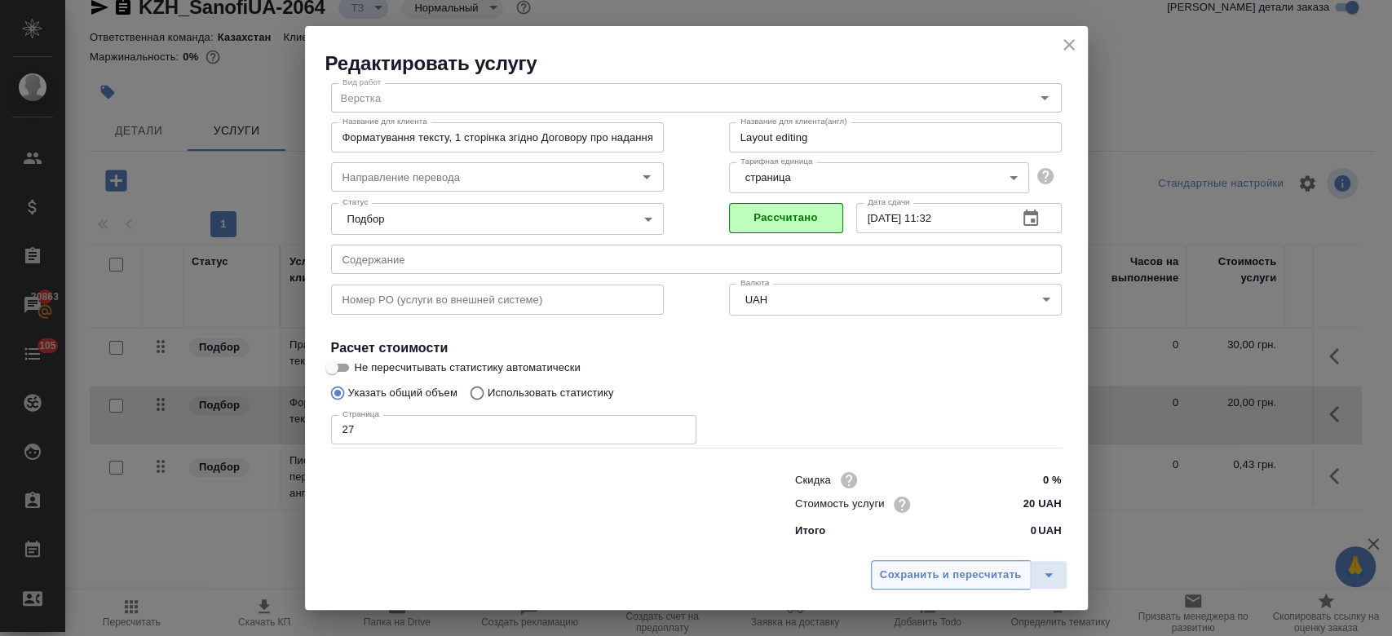
scroll to position [52, 0]
click at [920, 577] on span "Сохранить и пересчитать" at bounding box center [951, 575] width 142 height 19
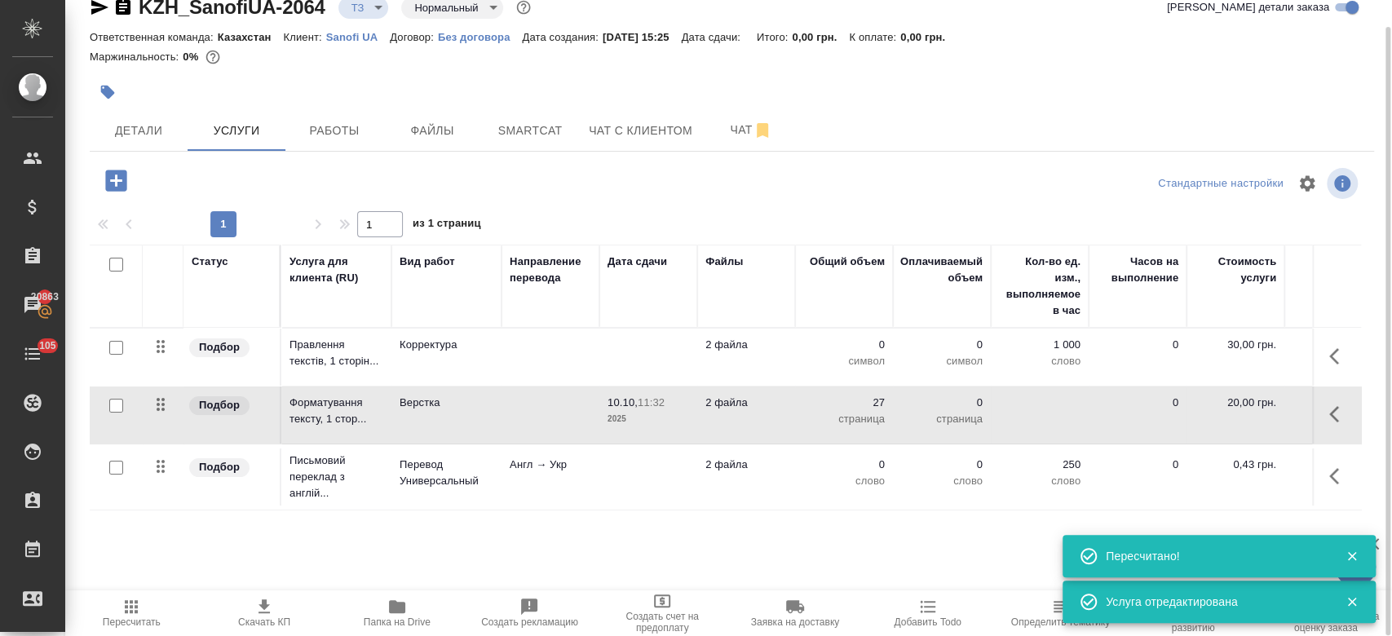
type input "new"
click at [351, 369] on td "Правлення текстів, 1 сторін..." at bounding box center [336, 357] width 110 height 57
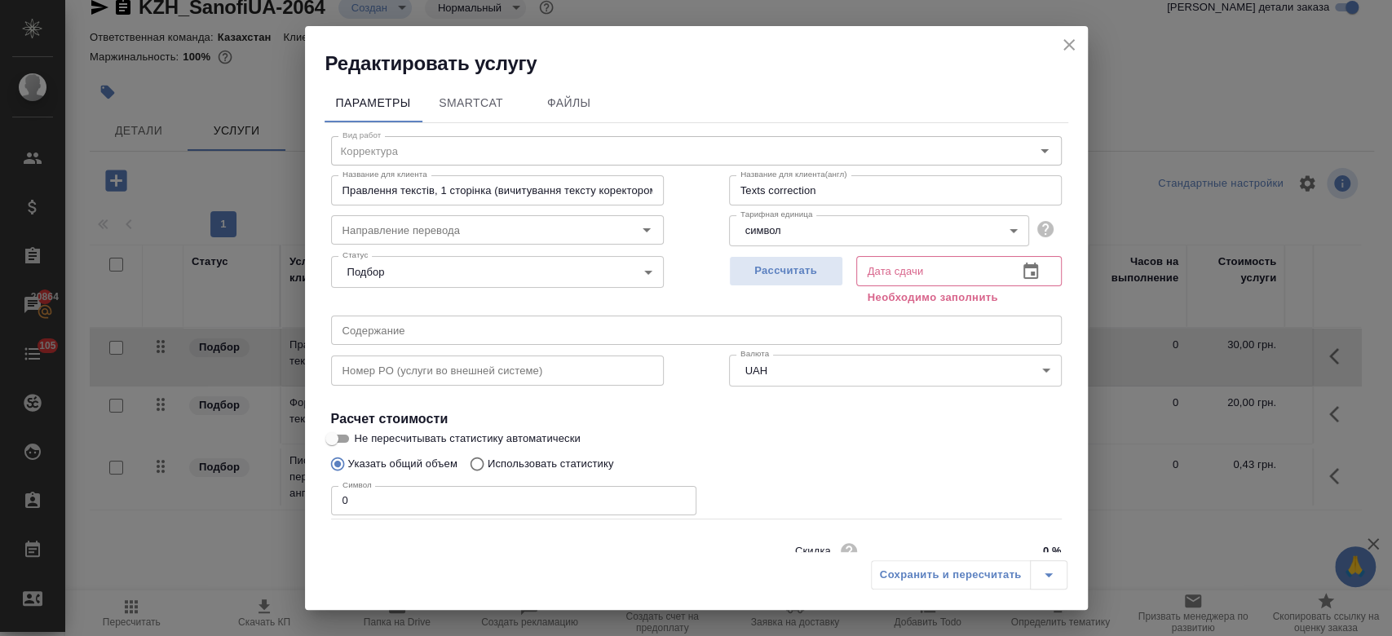
click at [528, 469] on p "Использовать статистику" at bounding box center [551, 464] width 126 height 16
click at [488, 469] on input "Использовать статистику" at bounding box center [475, 463] width 26 height 31
radio input "true"
radio input "false"
click at [1032, 537] on icon at bounding box center [1042, 540] width 20 height 20
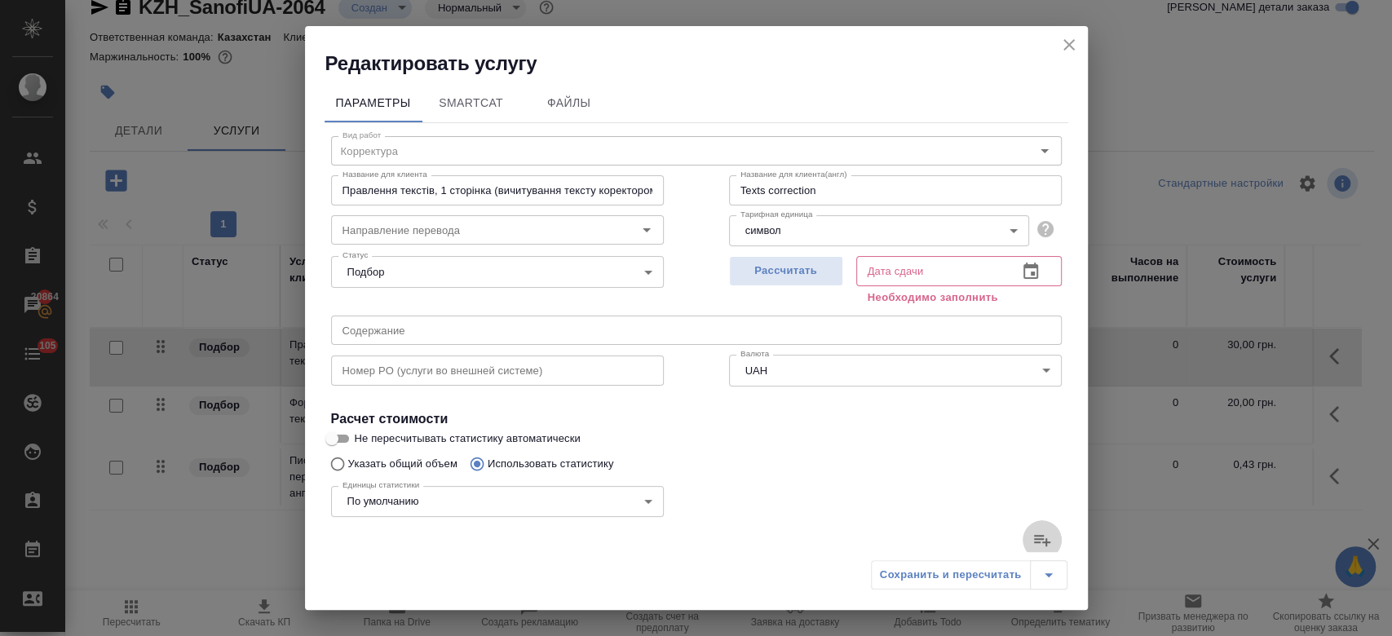
click at [0, 0] on input "file" at bounding box center [0, 0] width 0 height 0
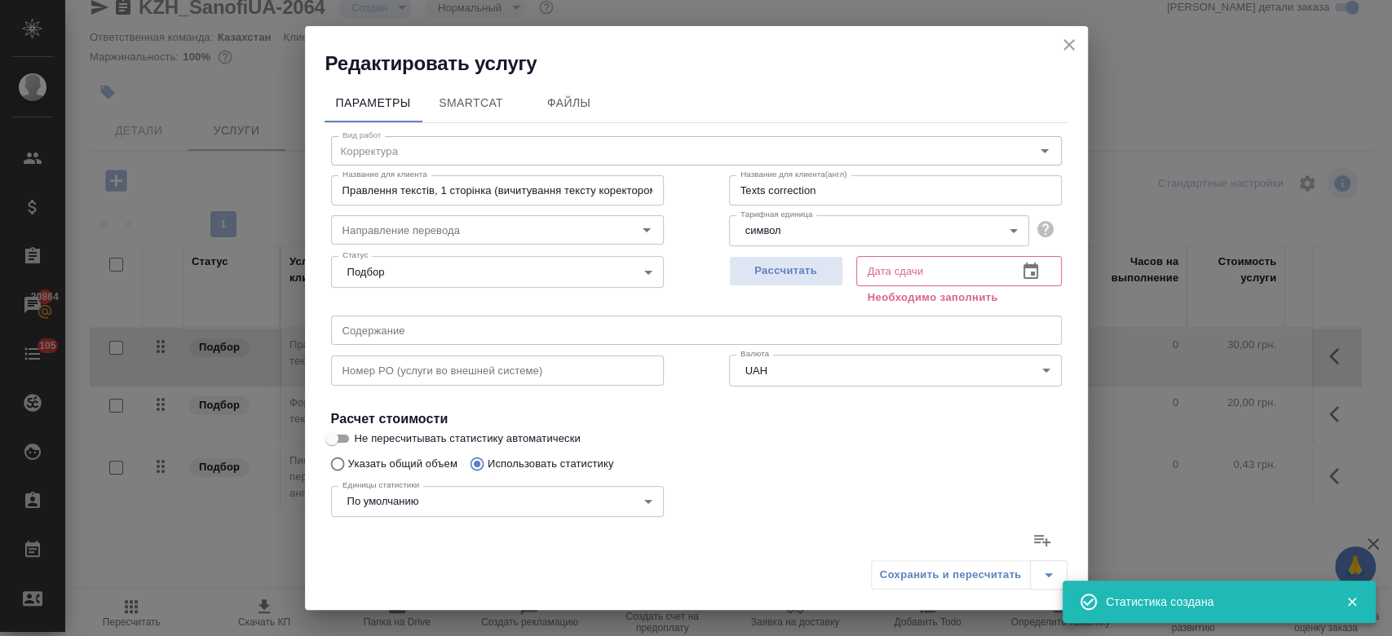
type input "4"
type input "9"
type input "42"
type input "58"
type input "210"
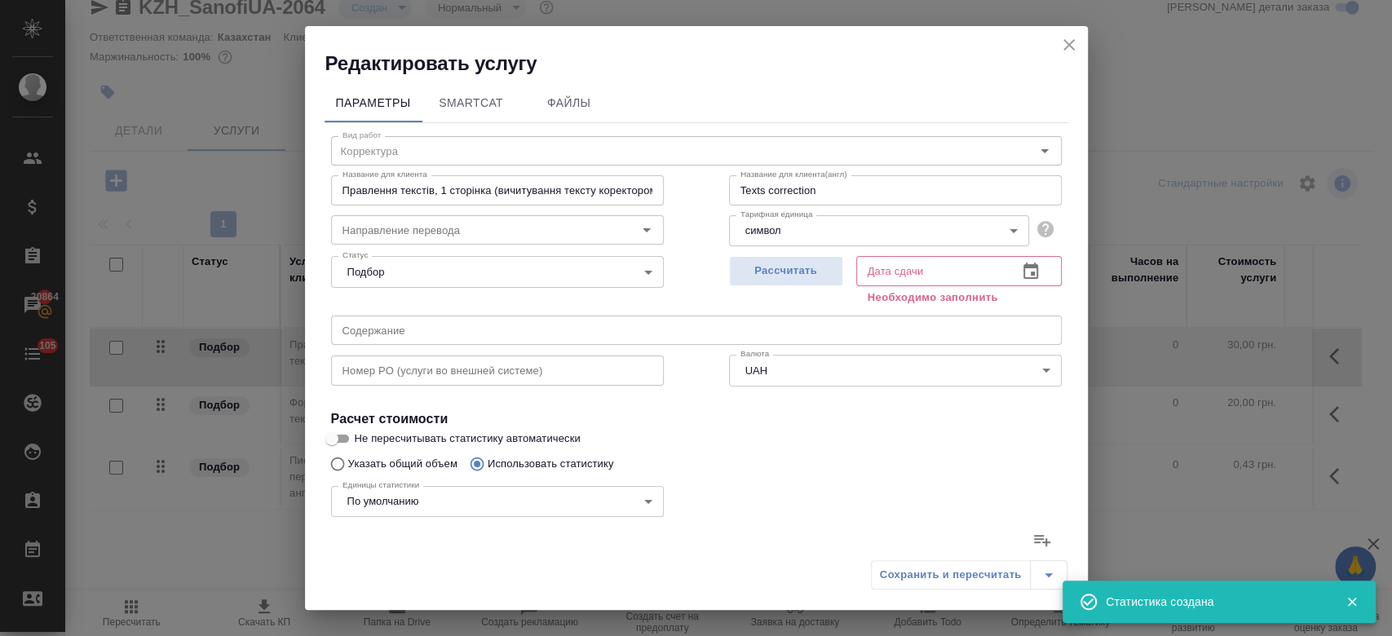
type input "1314"
type input "112"
type input "189"
type input "1088"
type input "24"
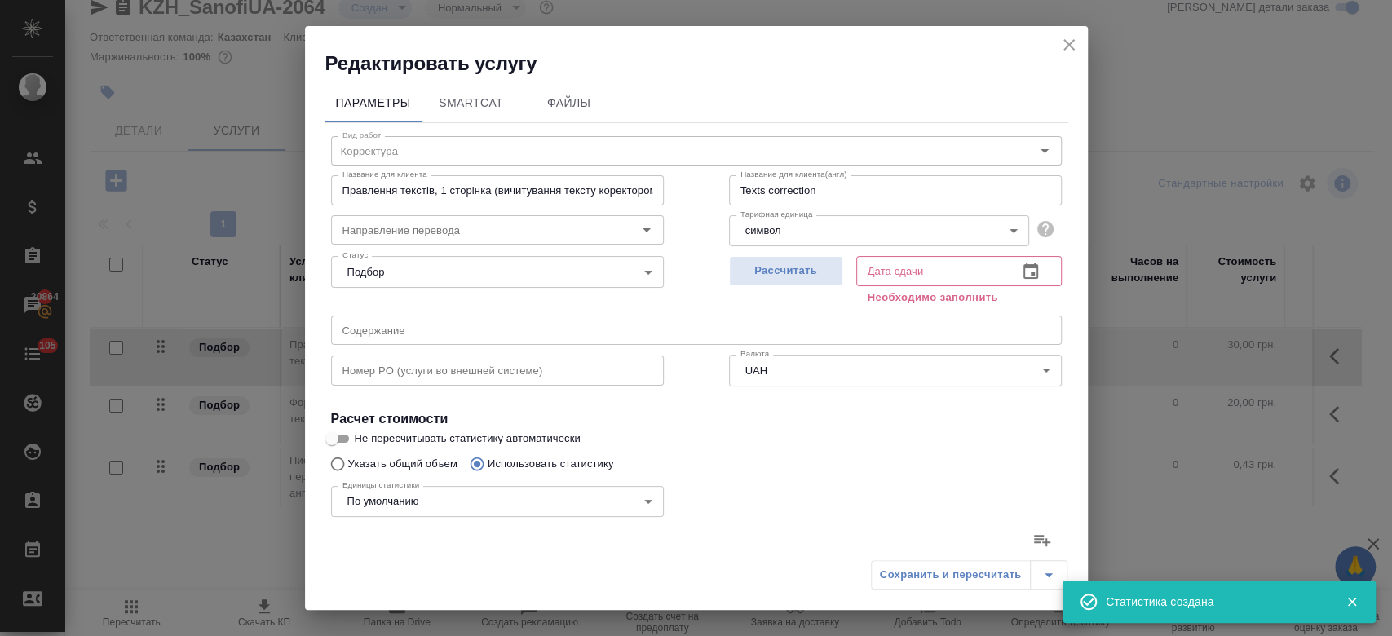
type input "67"
type input "450"
type input "5"
type input "23"
type input "145"
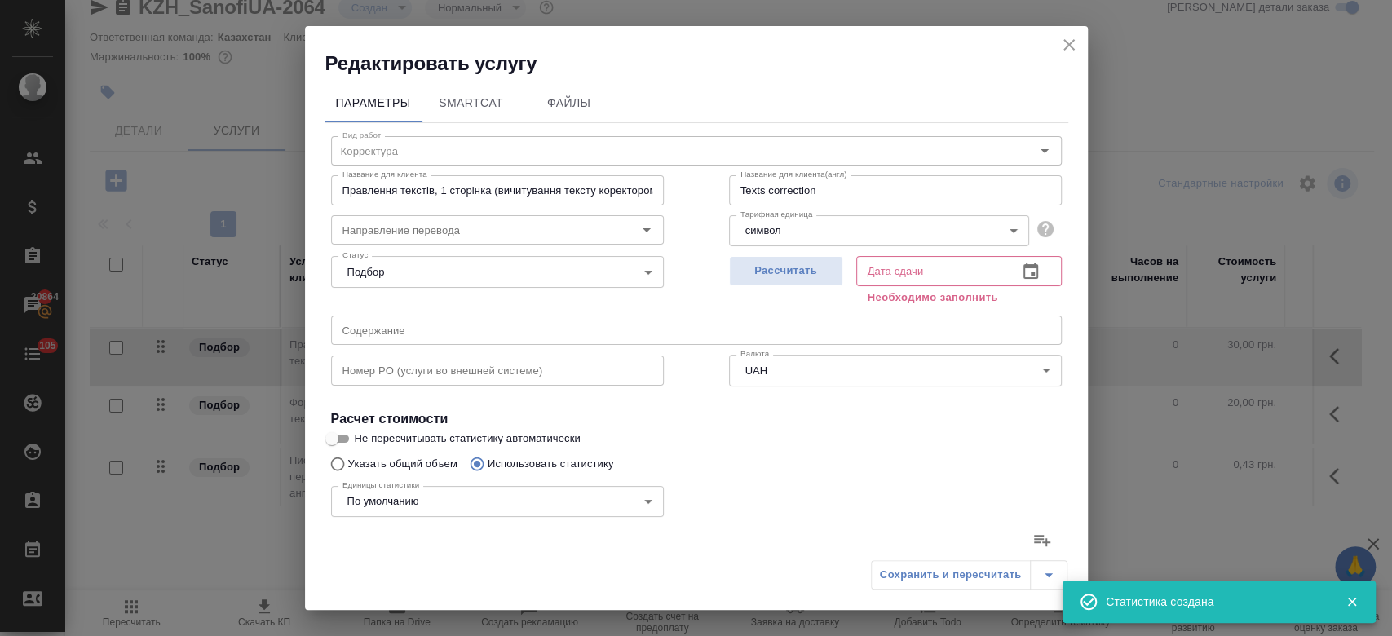
type input "38"
type input "132"
type input "941"
type input "389"
type input "5453"
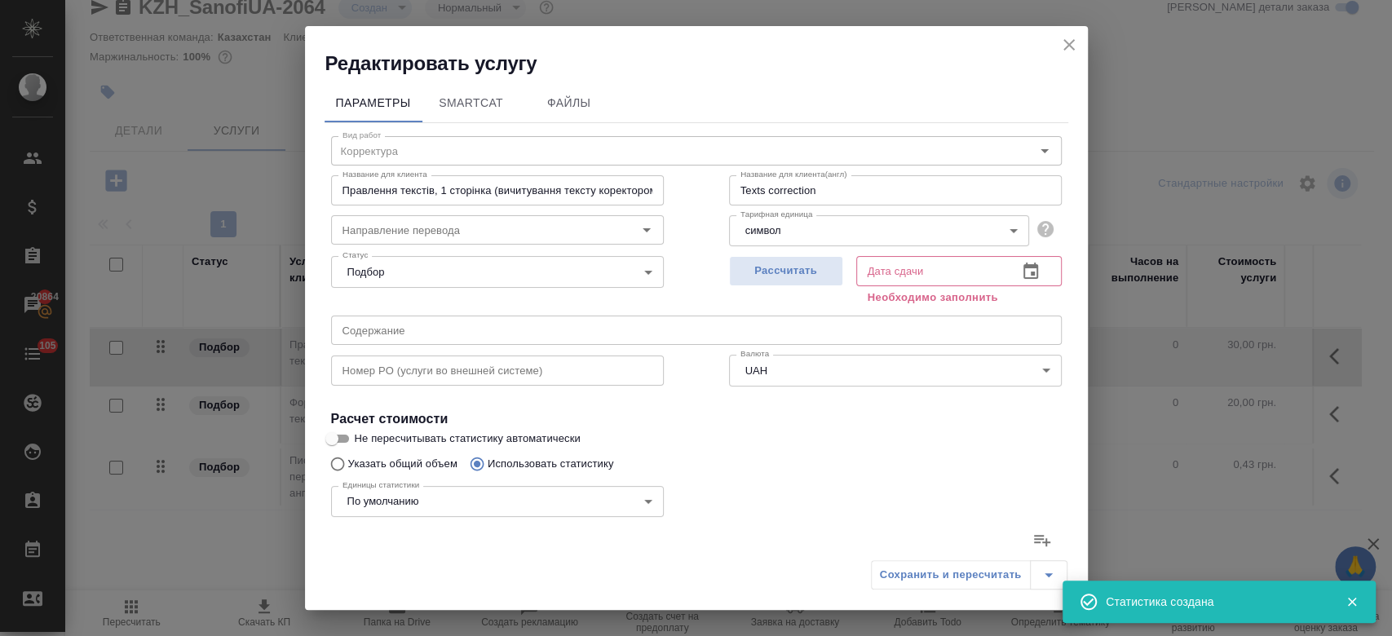
type input "35758"
type input "572"
type input "5873"
type input "38424"
type input "630"
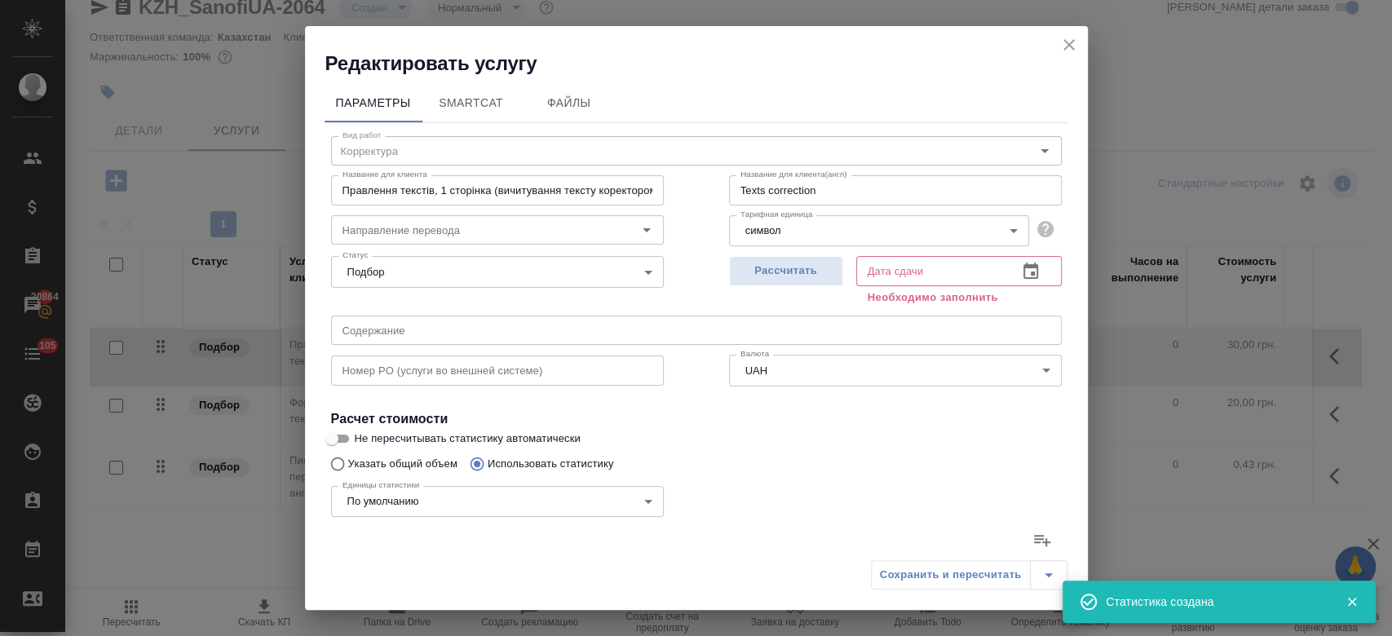
type input "6083"
type input "39738"
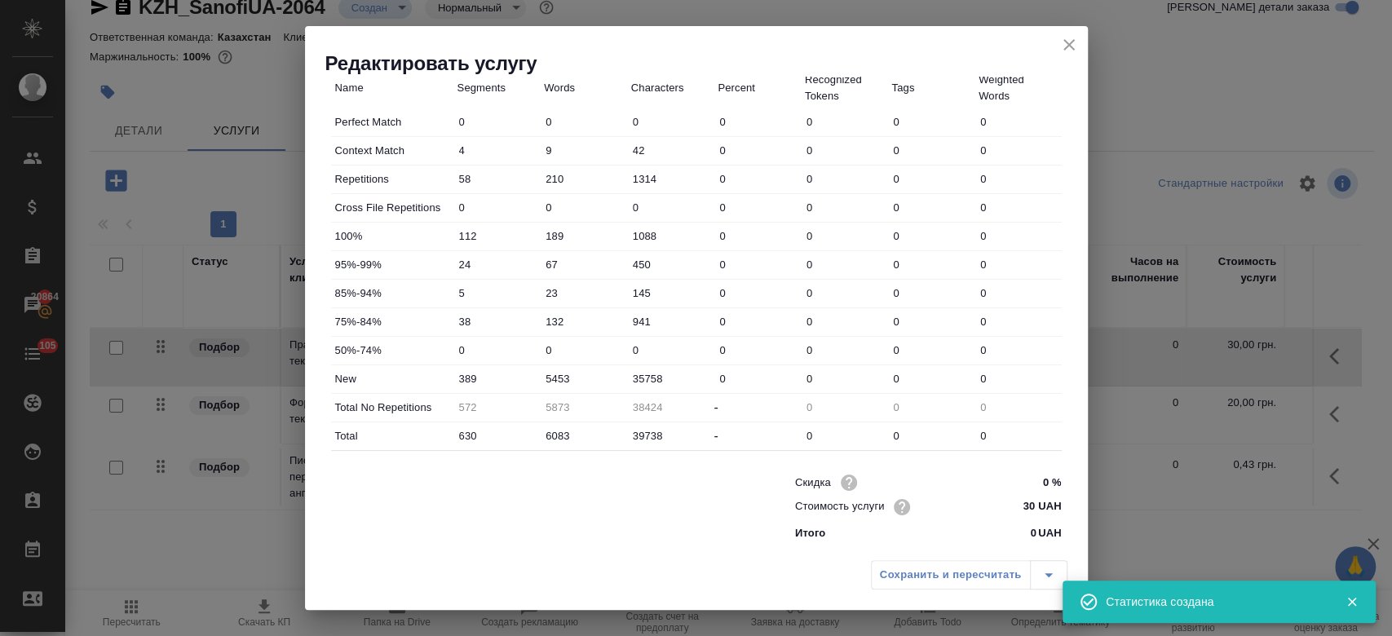
scroll to position [0, 0]
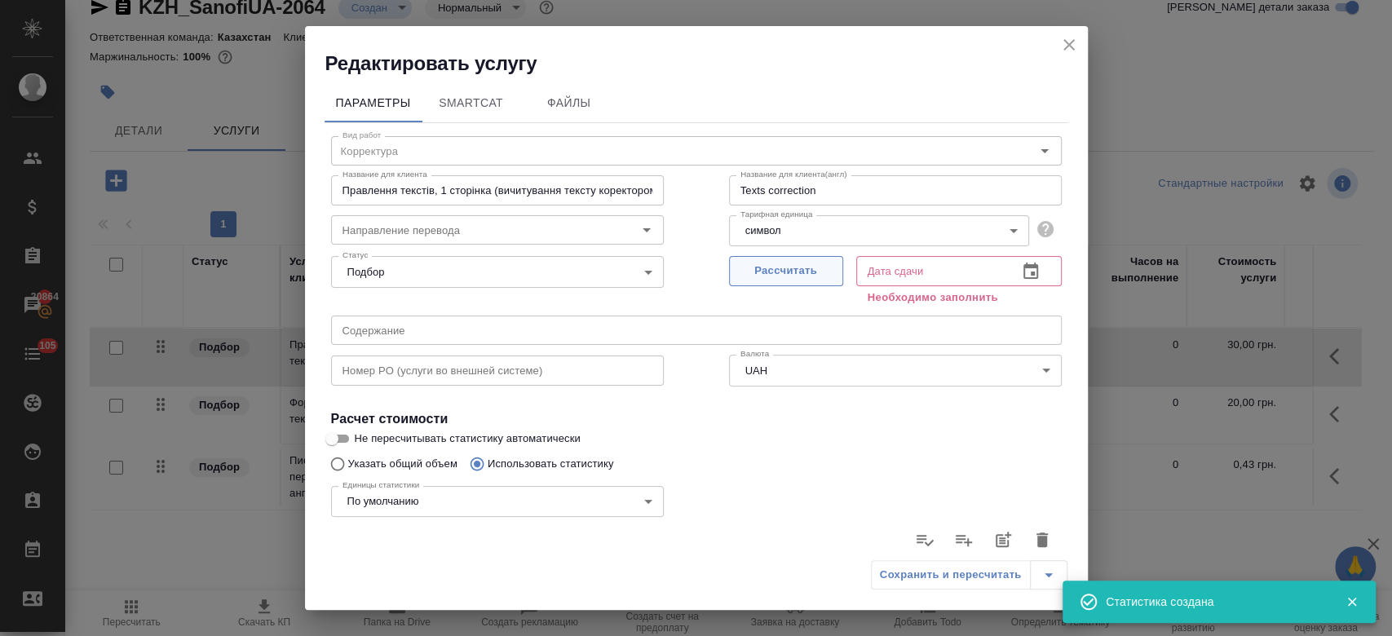
click at [784, 275] on span "Рассчитать" at bounding box center [786, 271] width 96 height 19
type input "10.10.2025 11:35"
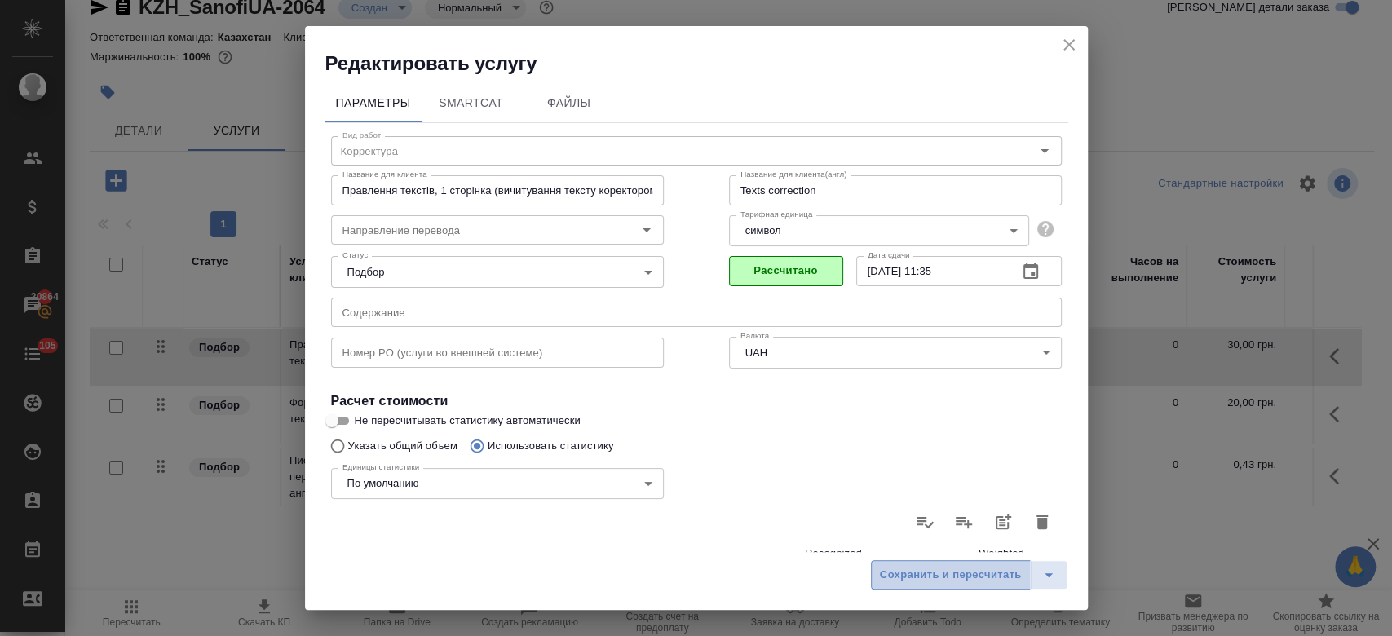
click at [949, 563] on button "Сохранить и пересчитать" at bounding box center [951, 574] width 160 height 29
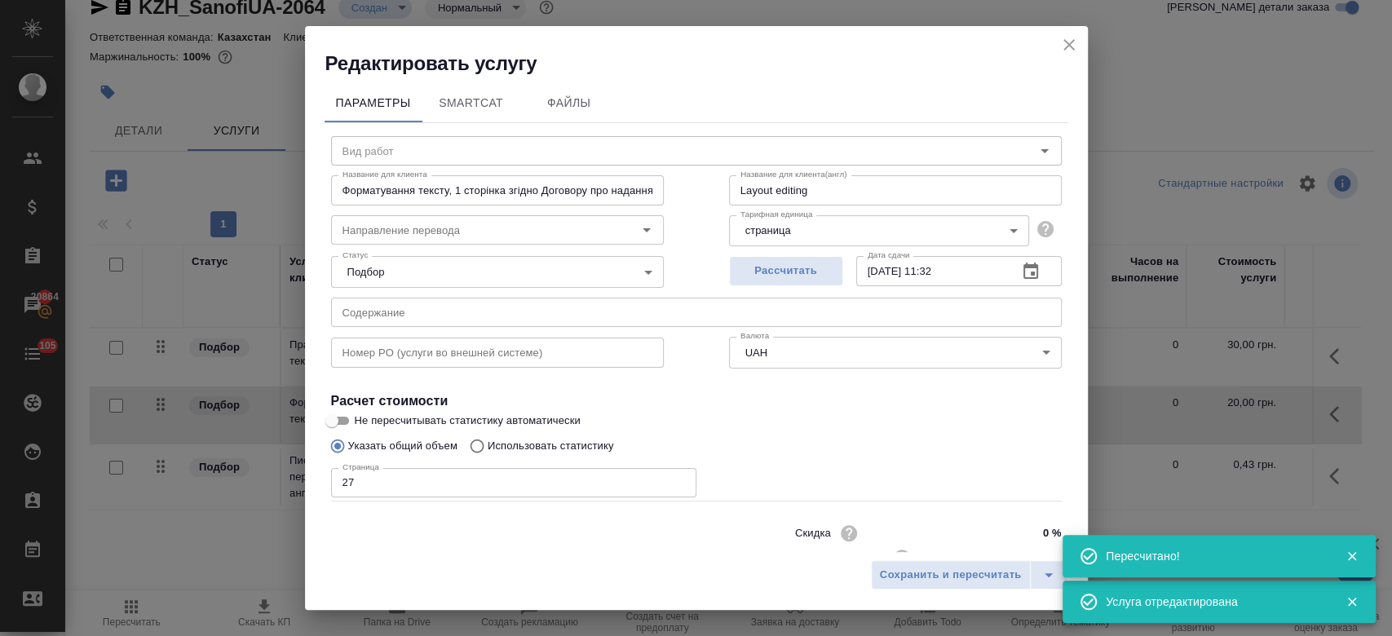
type input "Верстка"
click at [1064, 53] on icon "close" at bounding box center [1069, 45] width 20 height 20
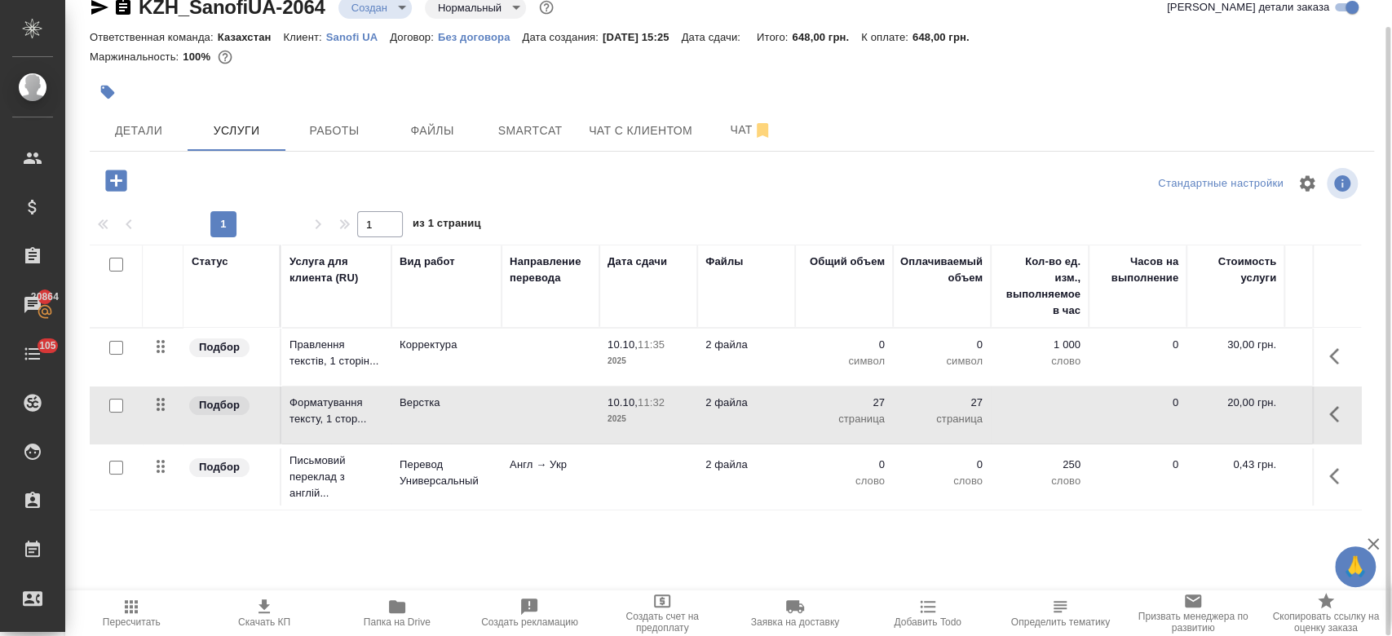
click at [686, 487] on td at bounding box center [648, 476] width 98 height 57
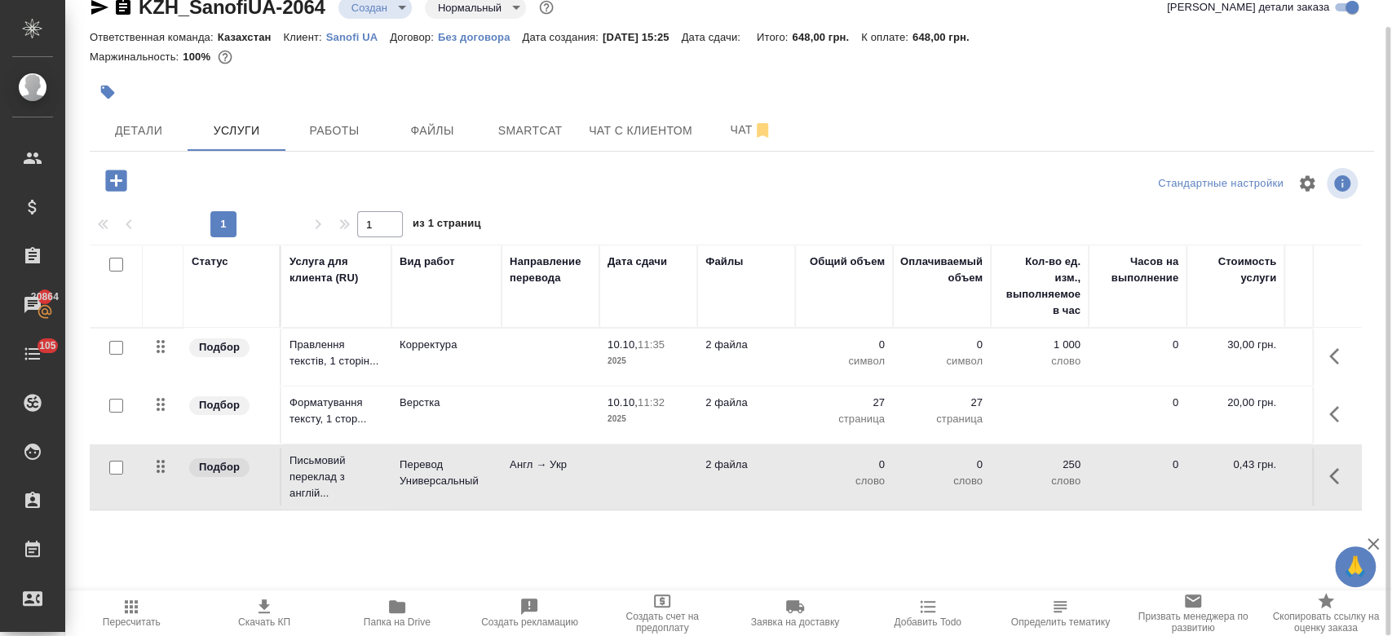
click at [686, 487] on td at bounding box center [648, 476] width 98 height 57
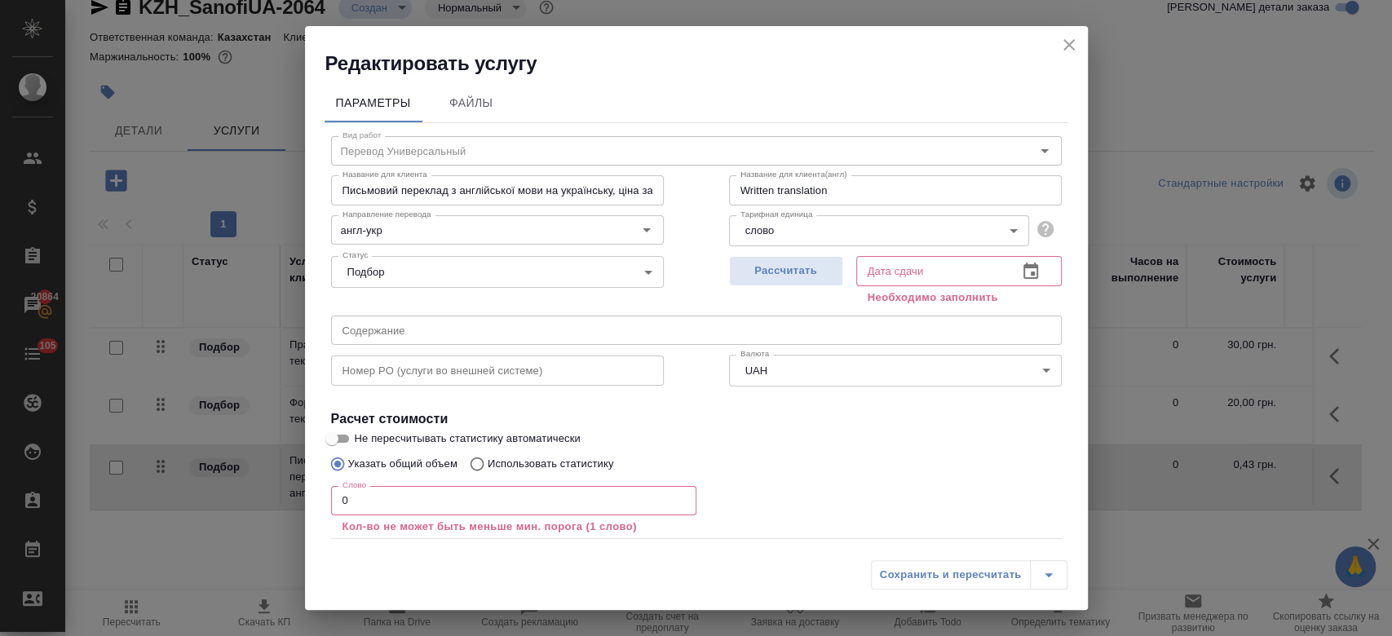
click at [576, 465] on p "Использовать статистику" at bounding box center [551, 464] width 126 height 16
click at [488, 465] on input "Использовать статистику" at bounding box center [475, 463] width 26 height 31
radio input "true"
radio input "false"
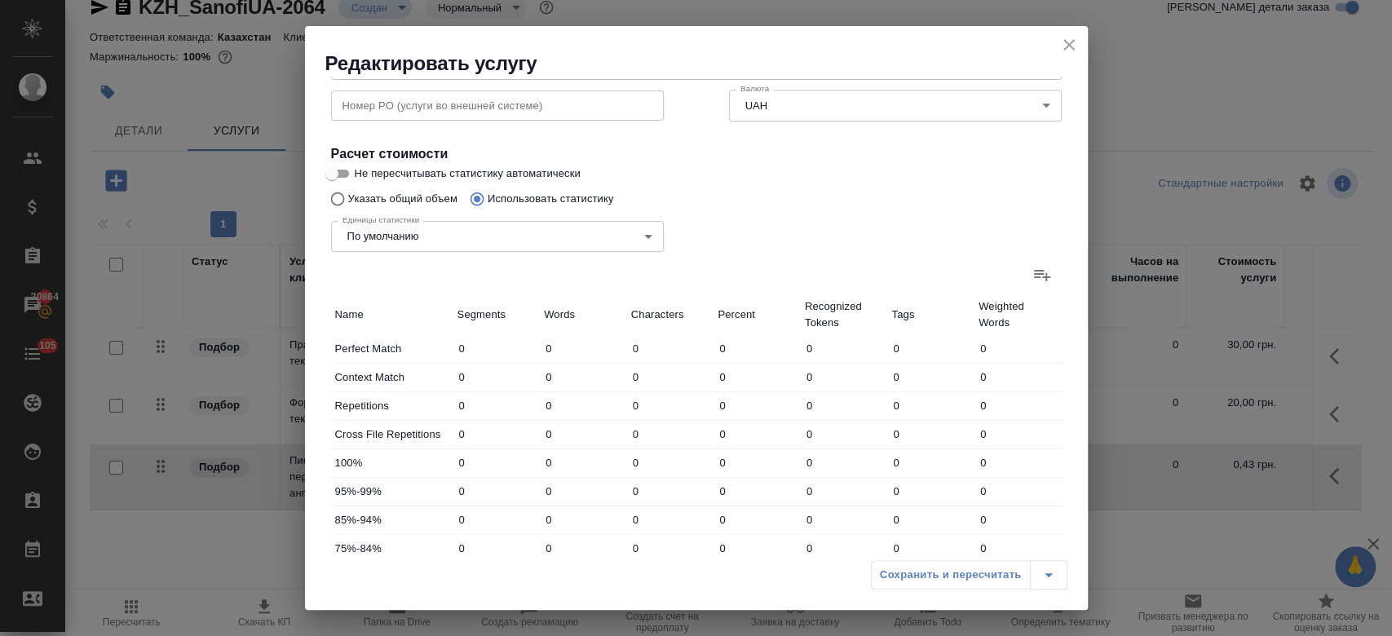
scroll to position [263, 0]
click at [1032, 274] on icon at bounding box center [1042, 277] width 20 height 20
click at [0, 0] on input "file" at bounding box center [0, 0] width 0 height 0
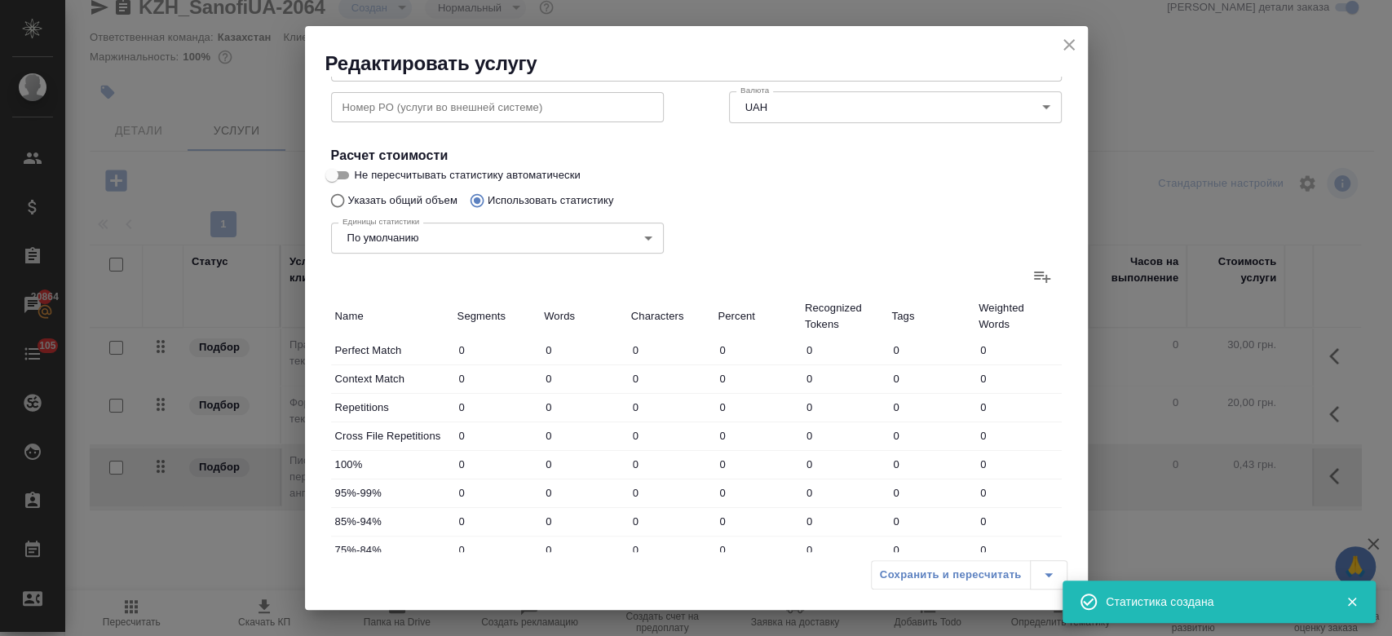
scroll to position [492, 0]
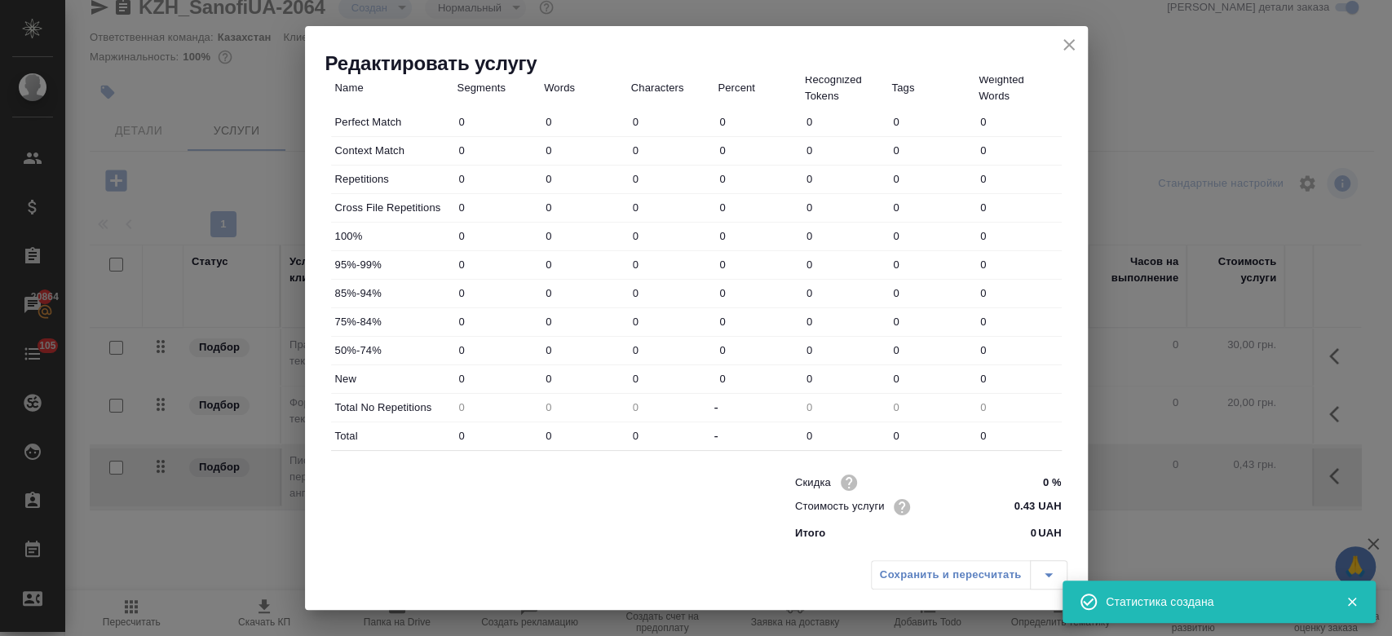
type input "4"
type input "9"
type input "42"
type input "58"
type input "210"
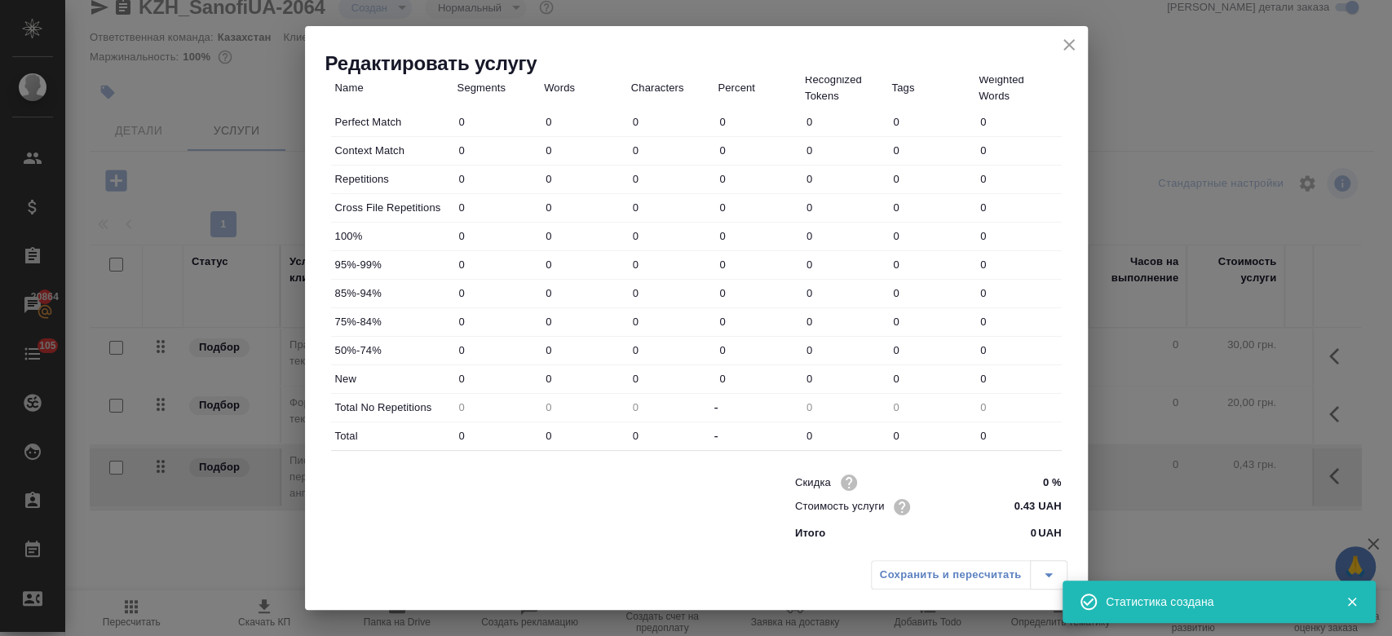
type input "1314"
type input "112"
type input "189"
type input "1088"
type input "24"
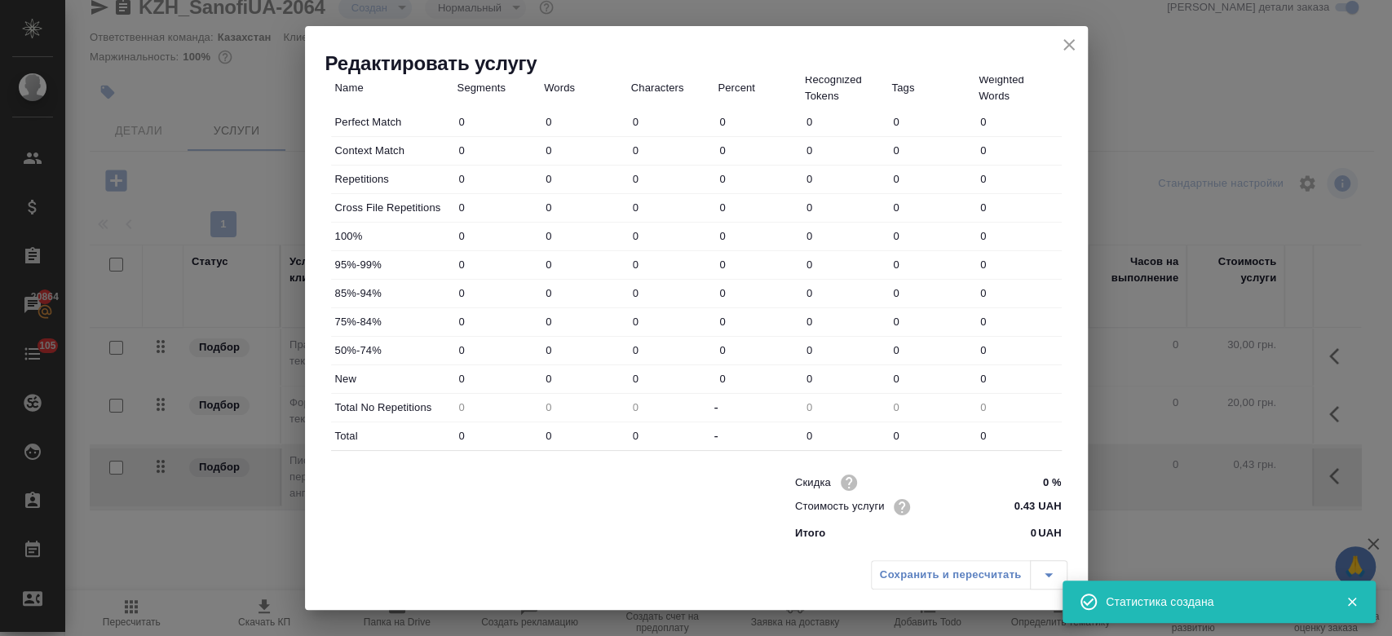
type input "67"
type input "450"
type input "5"
type input "23"
type input "145"
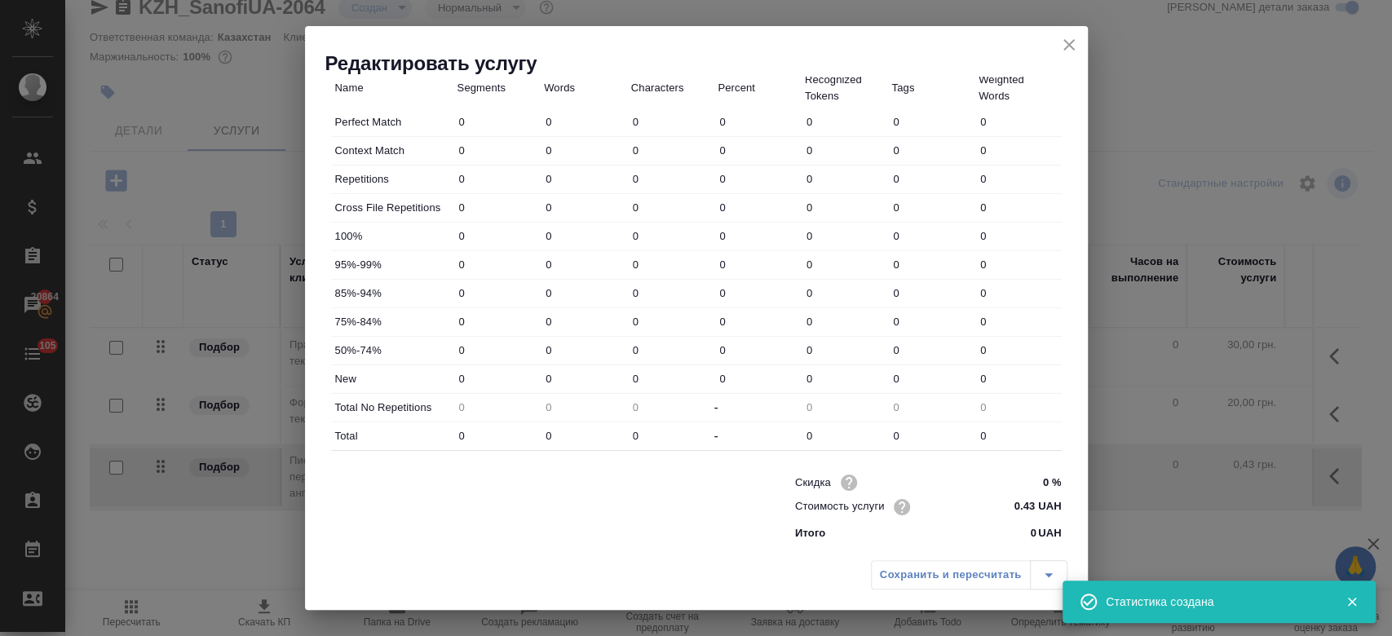
type input "38"
type input "132"
type input "941"
type input "389"
type input "5453"
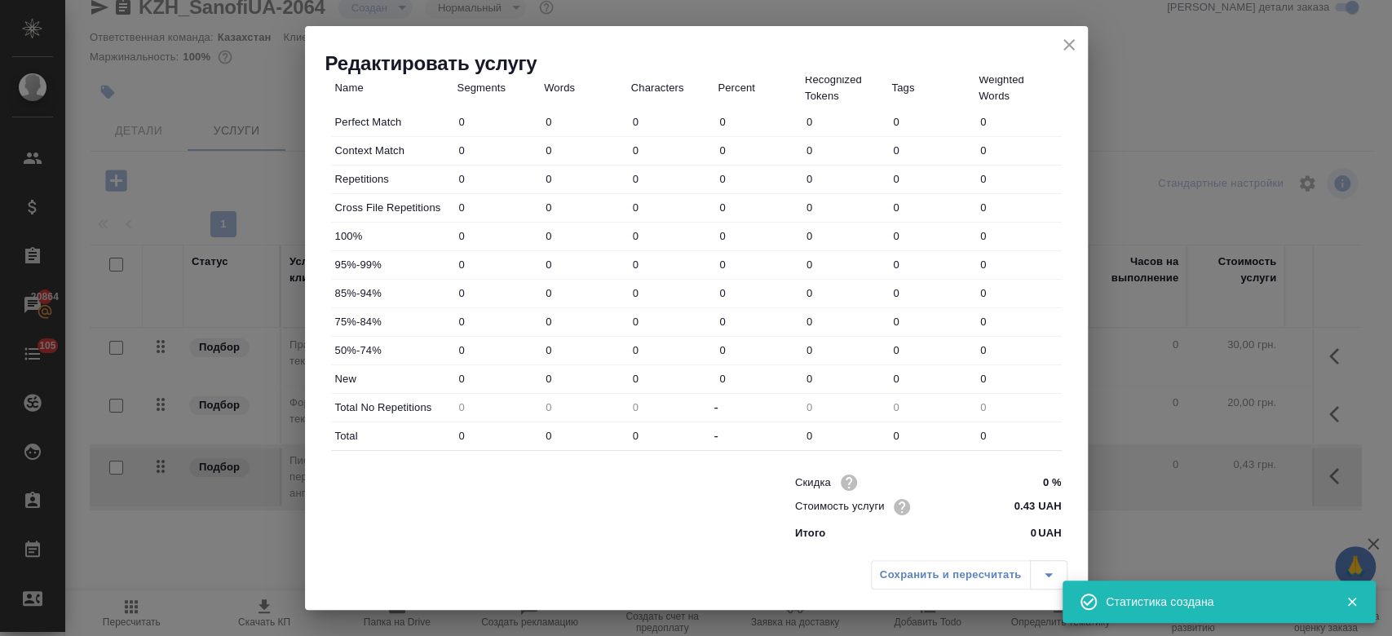
type input "35758"
type input "572"
type input "5873"
type input "38424"
type input "630"
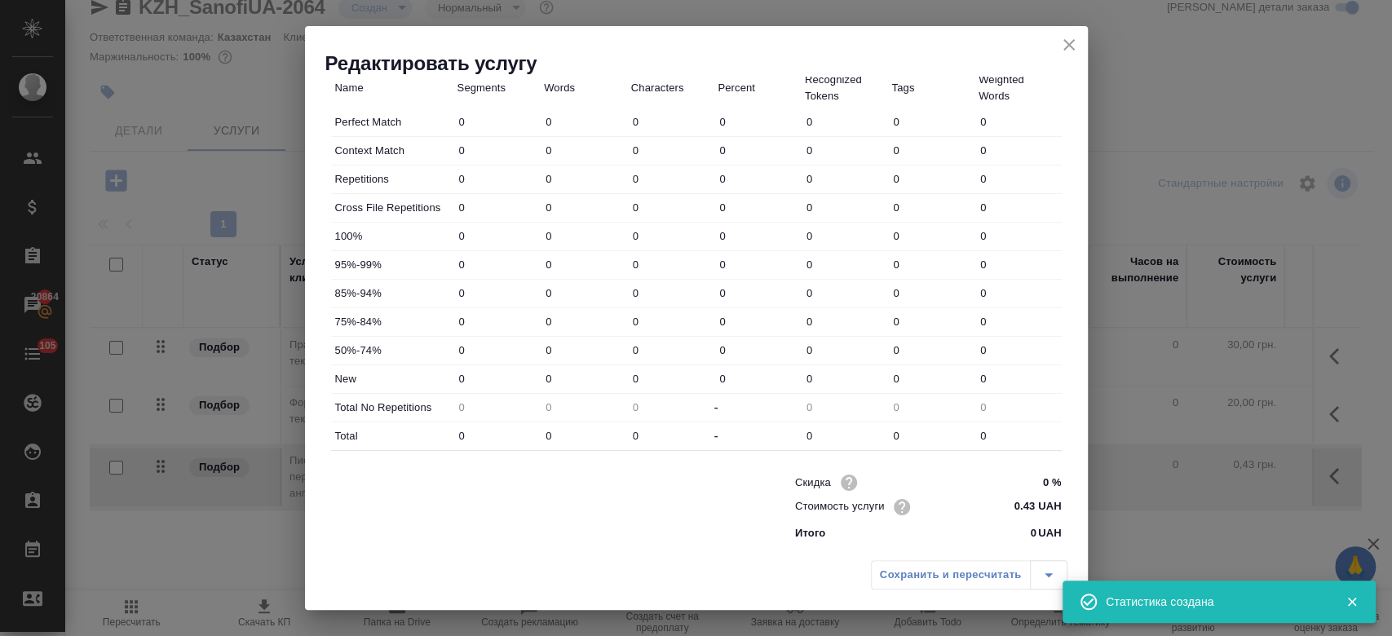
type input "6083"
type input "39738"
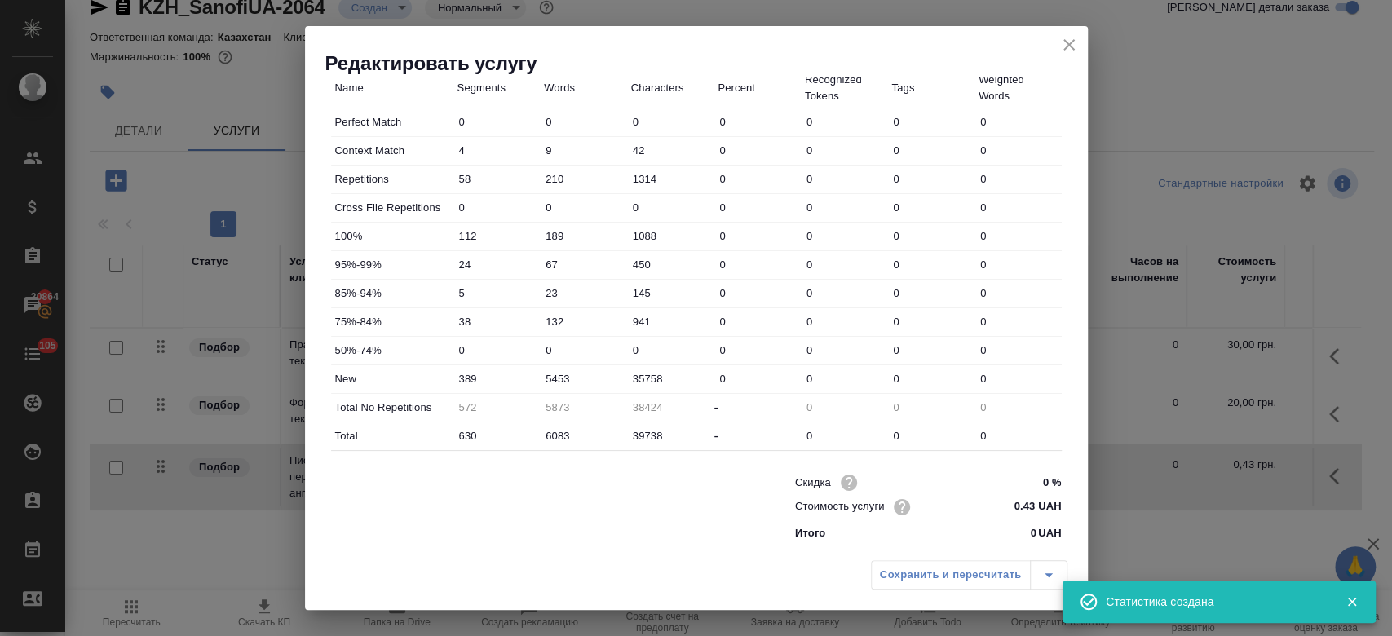
scroll to position [0, 0]
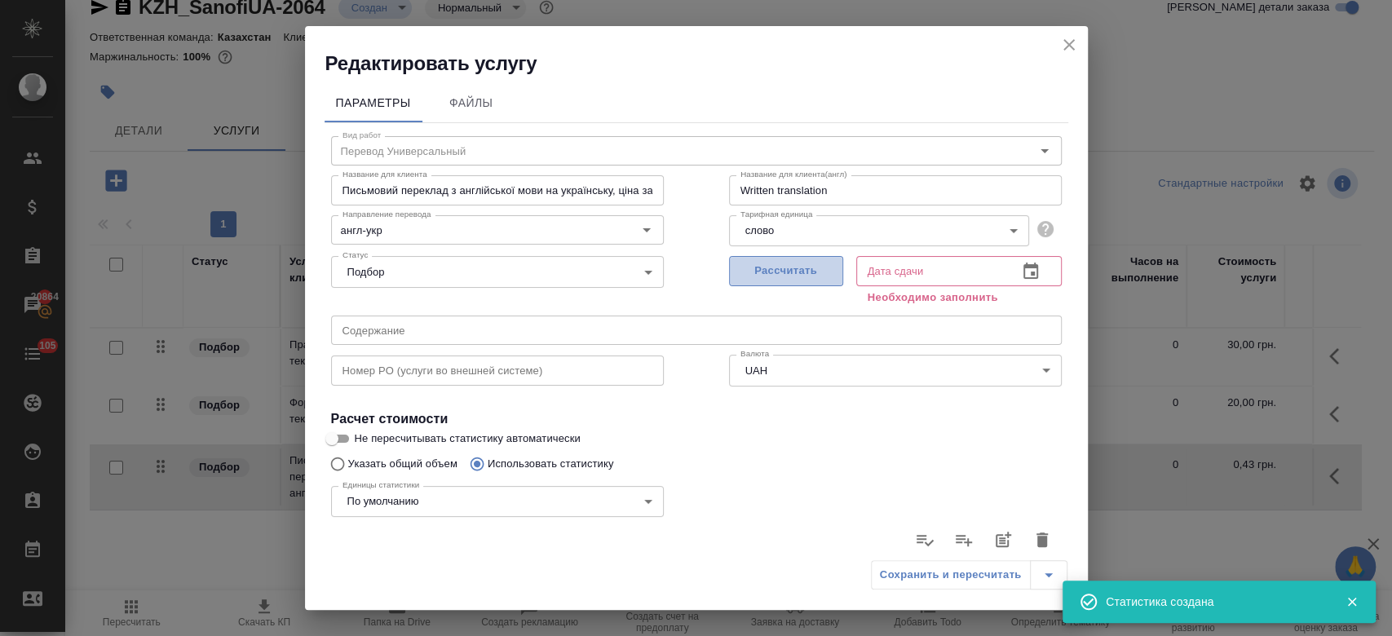
click at [762, 258] on button "Рассчитать" at bounding box center [786, 271] width 114 height 30
type input "10.10.2025 11:35"
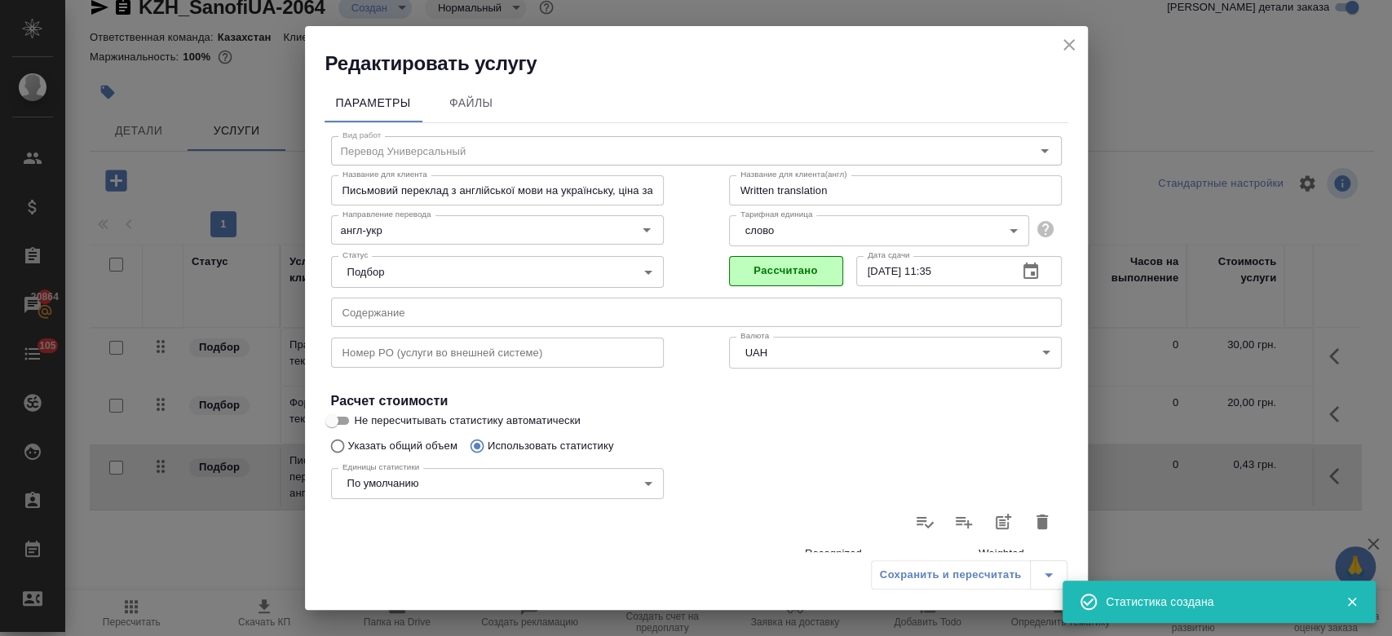
scroll to position [474, 0]
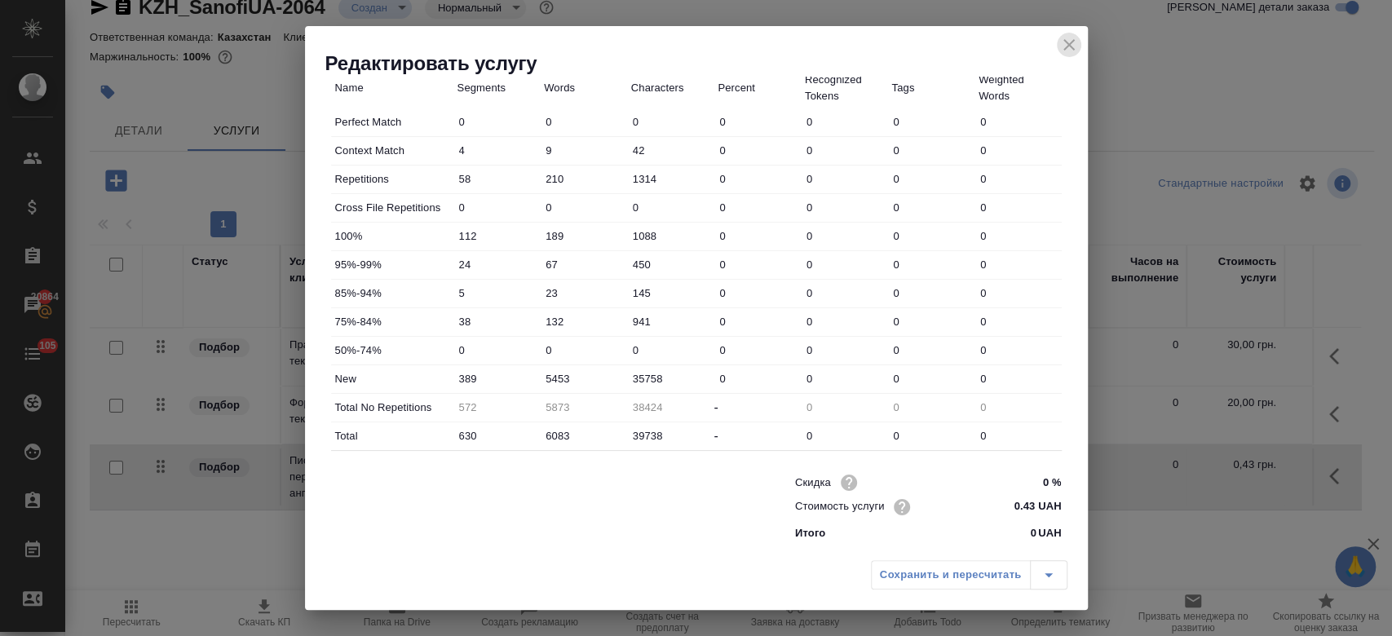
click at [1065, 50] on icon "close" at bounding box center [1069, 45] width 20 height 20
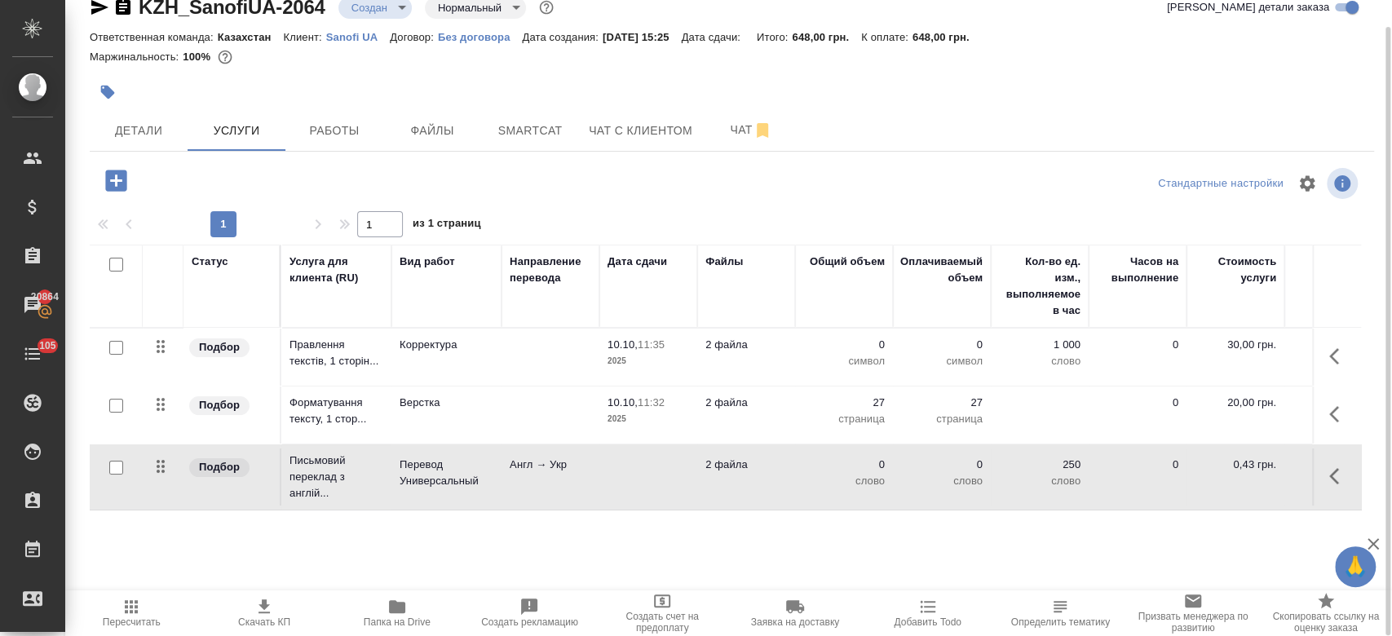
click at [690, 342] on td "10.10, 11:35 2025" at bounding box center [648, 357] width 98 height 57
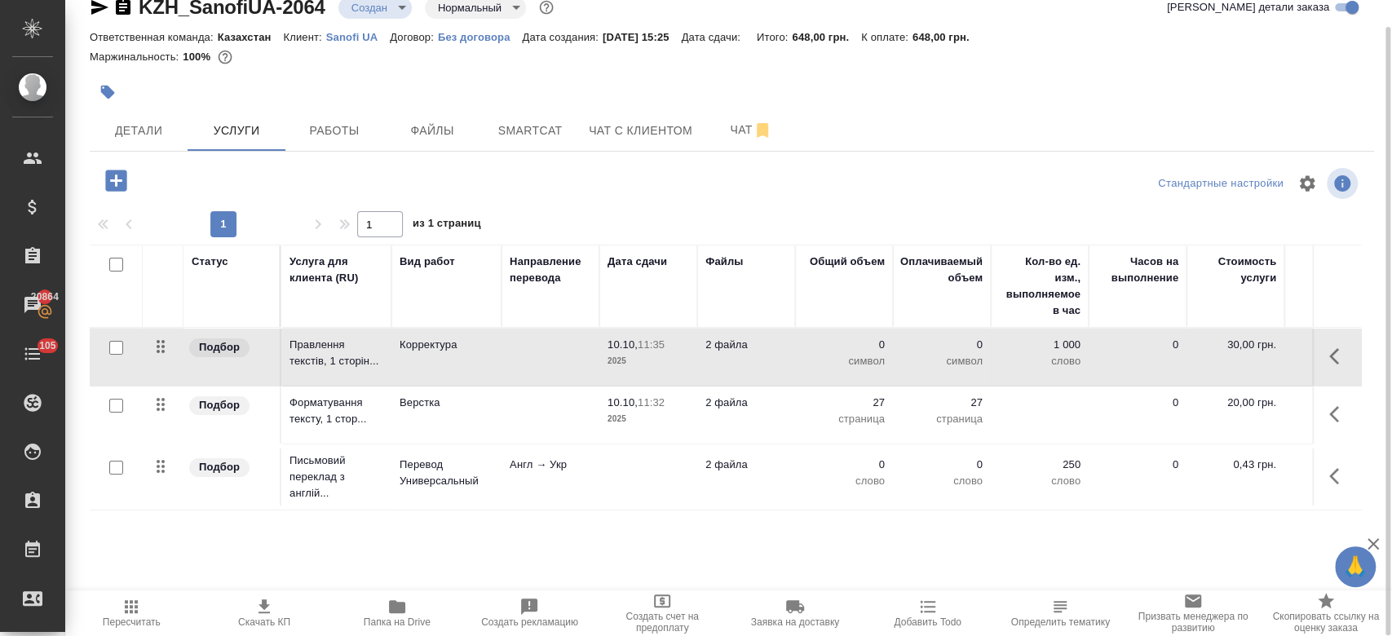
click at [690, 342] on td "10.10, 11:35 2025" at bounding box center [648, 357] width 98 height 57
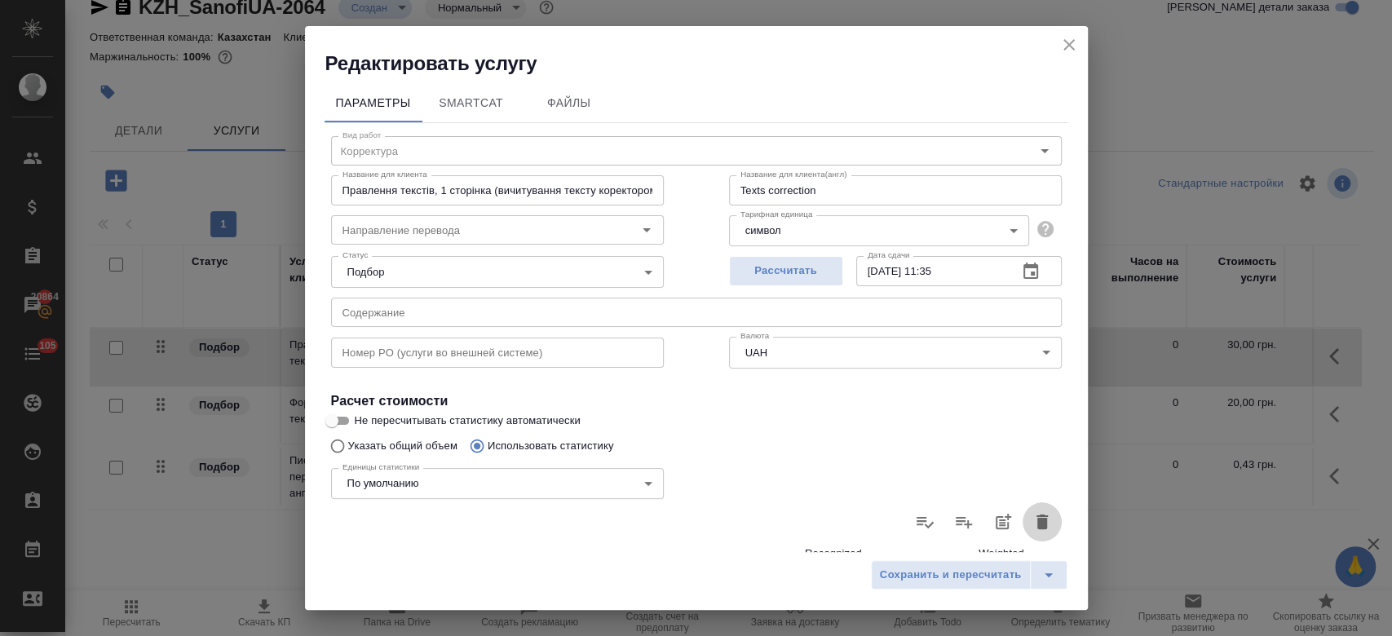
click at [1037, 519] on button "button" at bounding box center [1042, 521] width 39 height 39
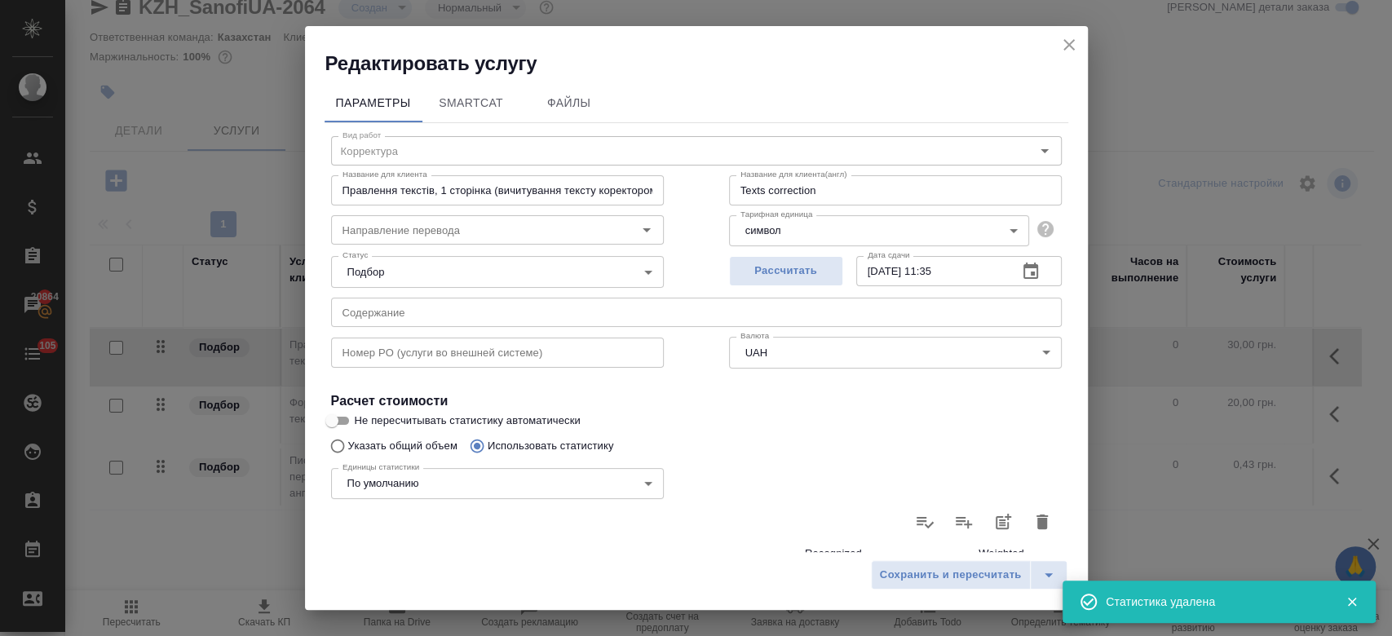
type input "0"
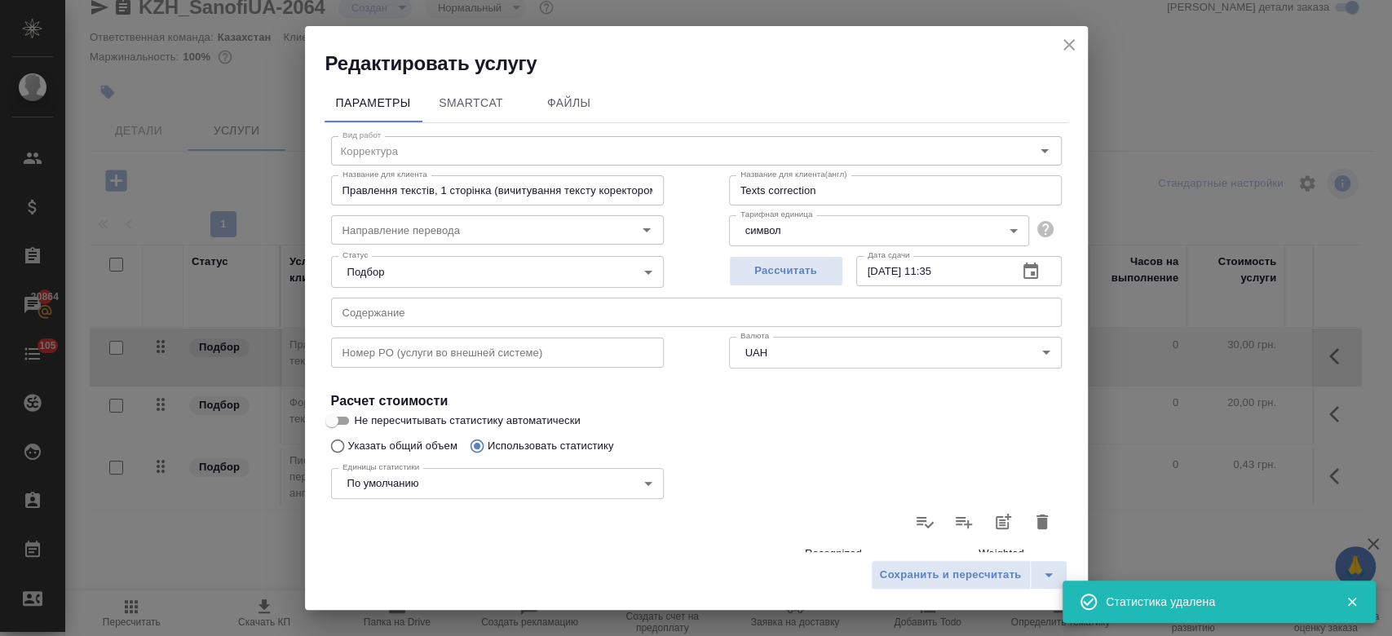
type input "0"
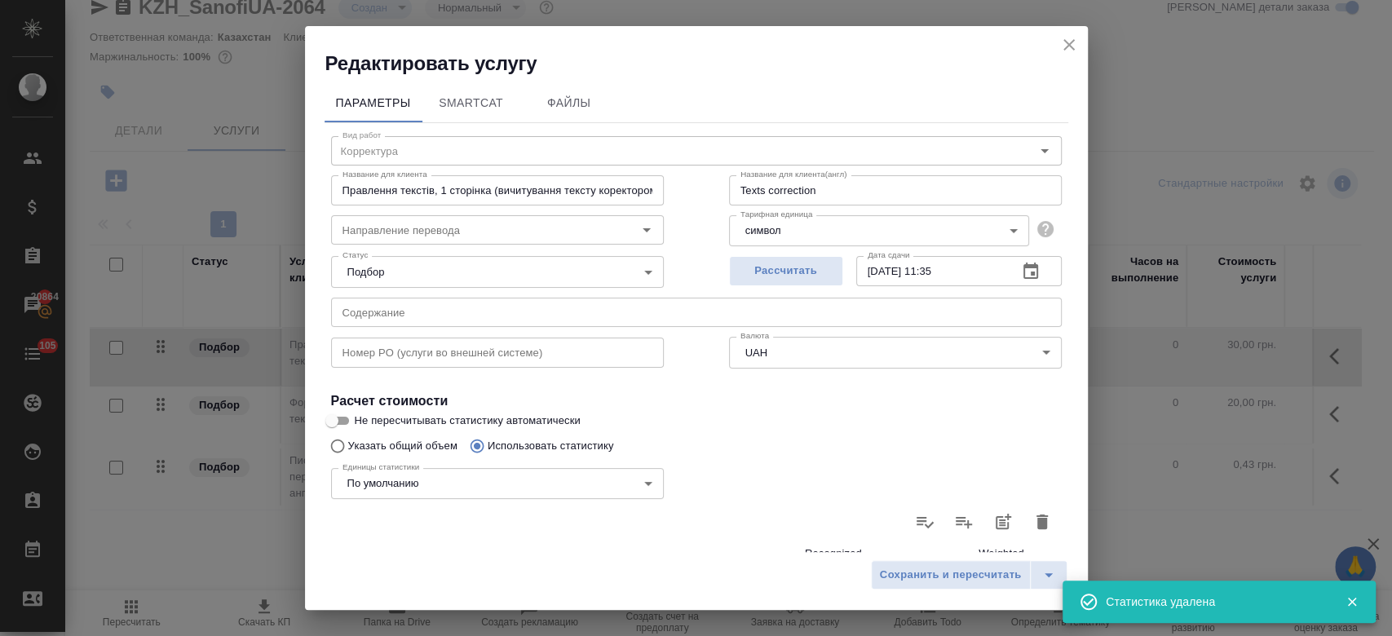
type input "0"
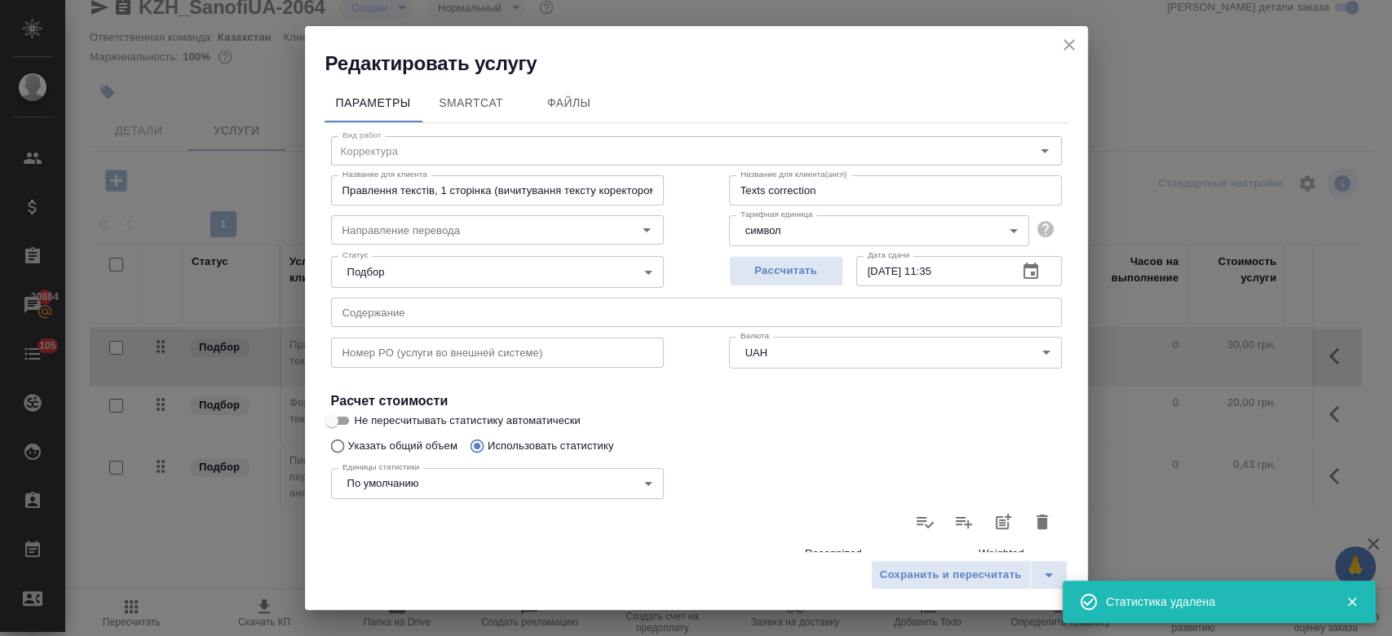
type input "0"
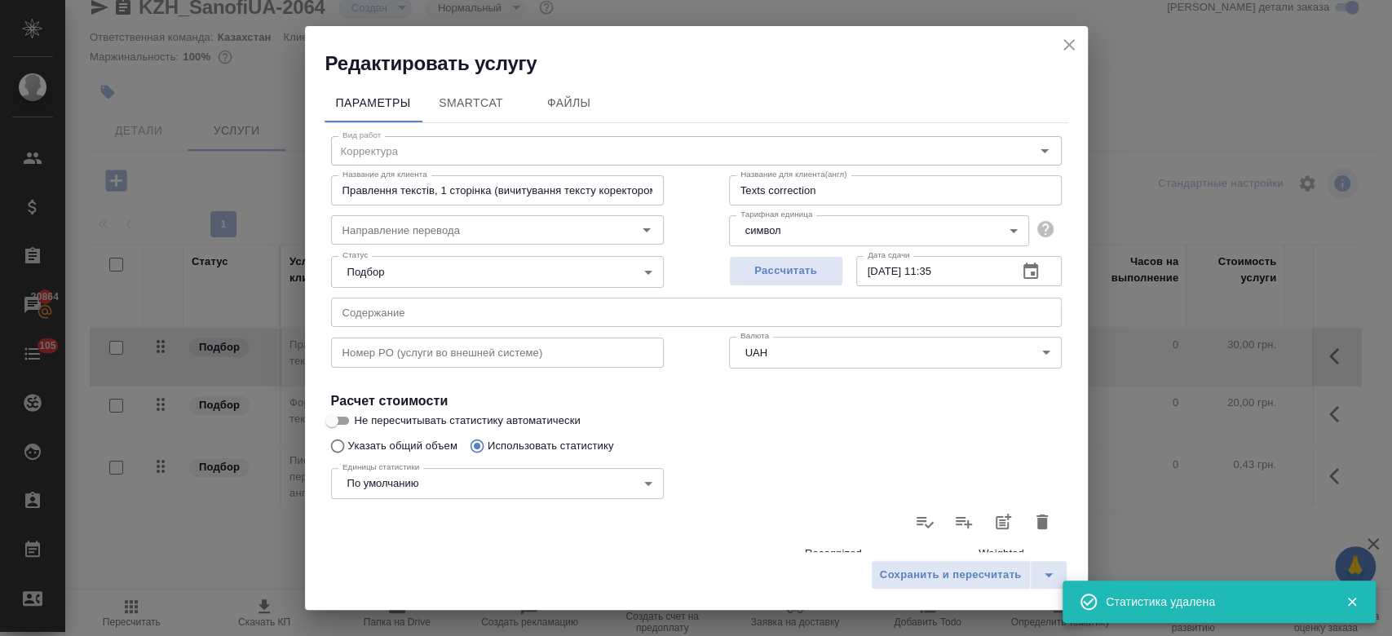
type input "0"
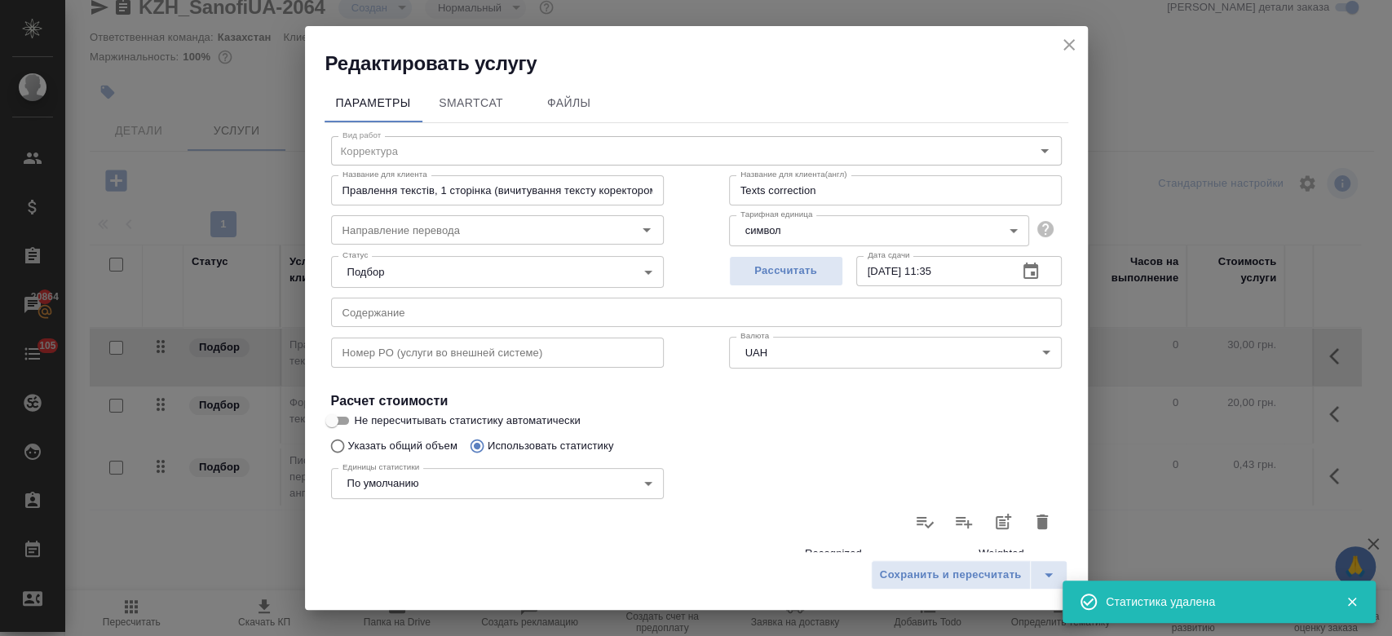
type input "0"
click at [331, 420] on input "Не пересчитывать статистику автоматически" at bounding box center [332, 421] width 59 height 20
checkbox input "true"
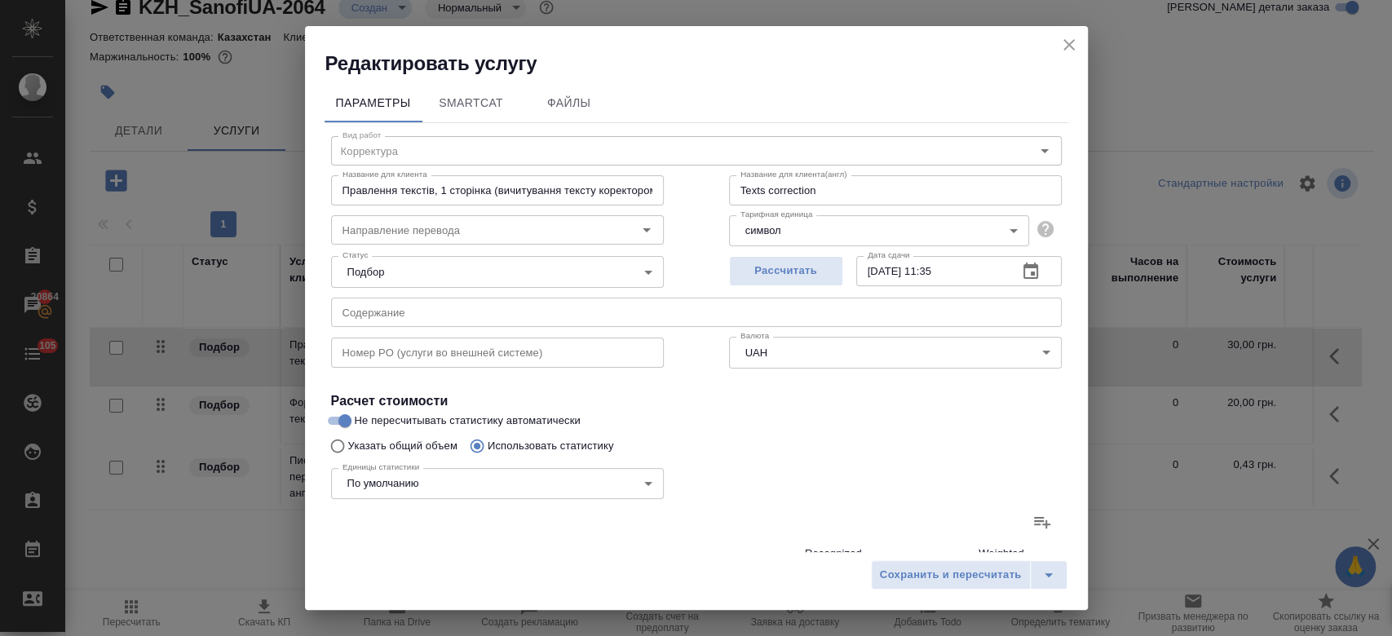
click at [333, 440] on input "Указать общий объем" at bounding box center [335, 446] width 26 height 31
radio input "true"
radio input "false"
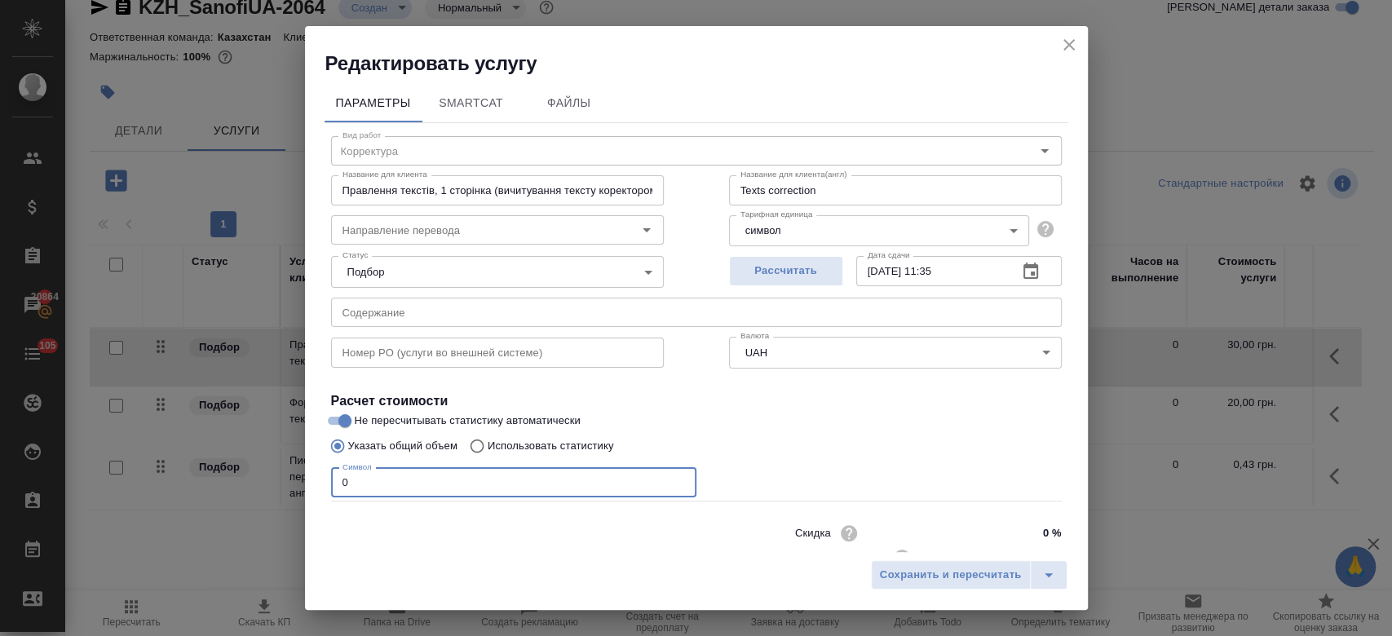
click at [378, 475] on input "0" at bounding box center [513, 482] width 365 height 29
type input "40729"
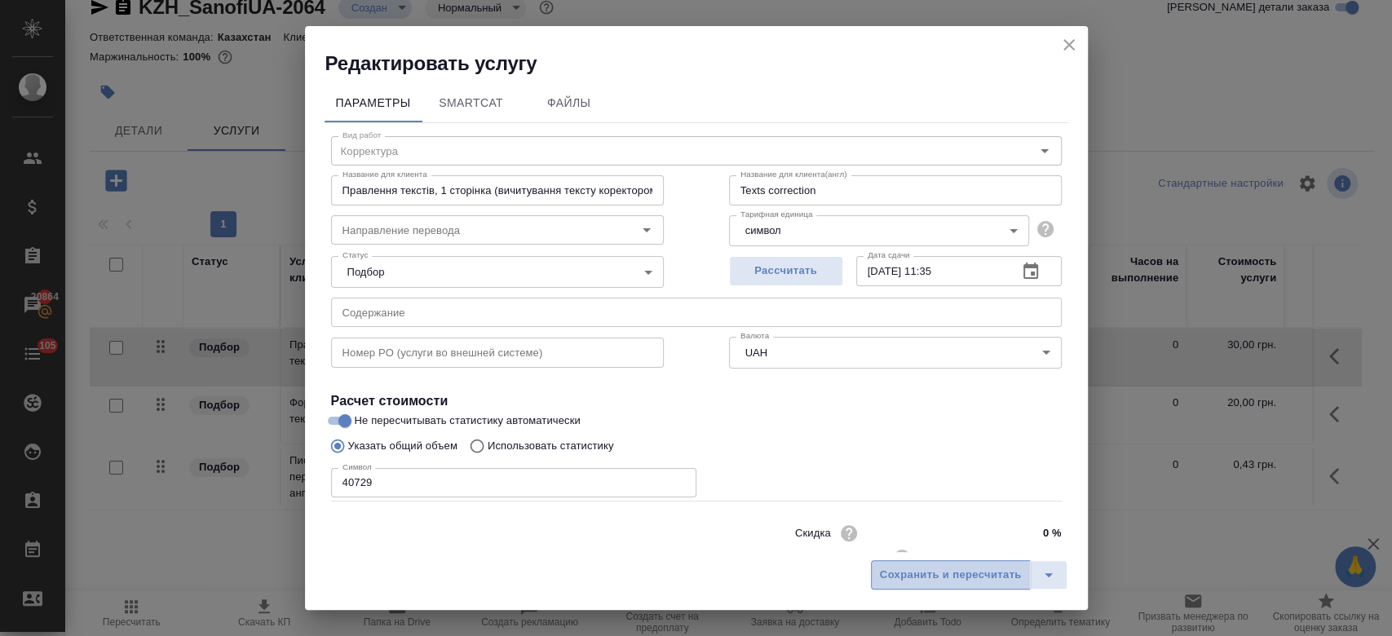
click at [916, 576] on span "Сохранить и пересчитать" at bounding box center [951, 575] width 142 height 19
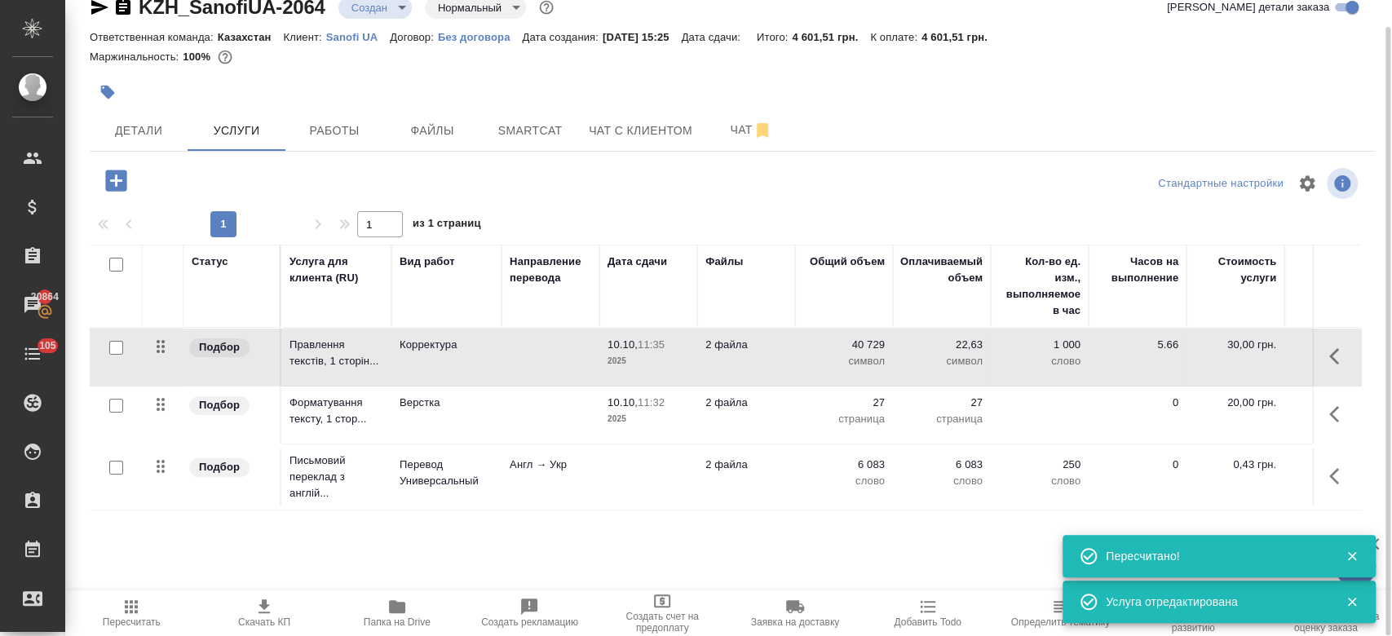
scroll to position [0, 266]
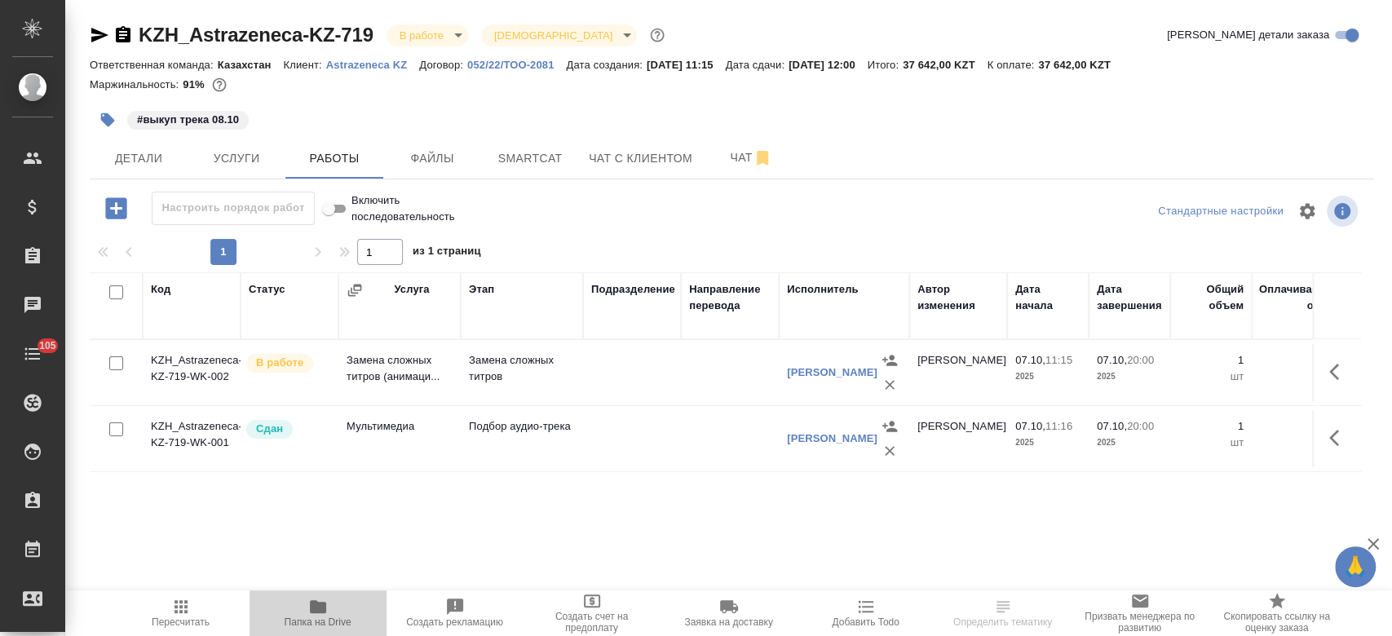
click at [320, 621] on span "Папка на Drive" at bounding box center [318, 621] width 67 height 11
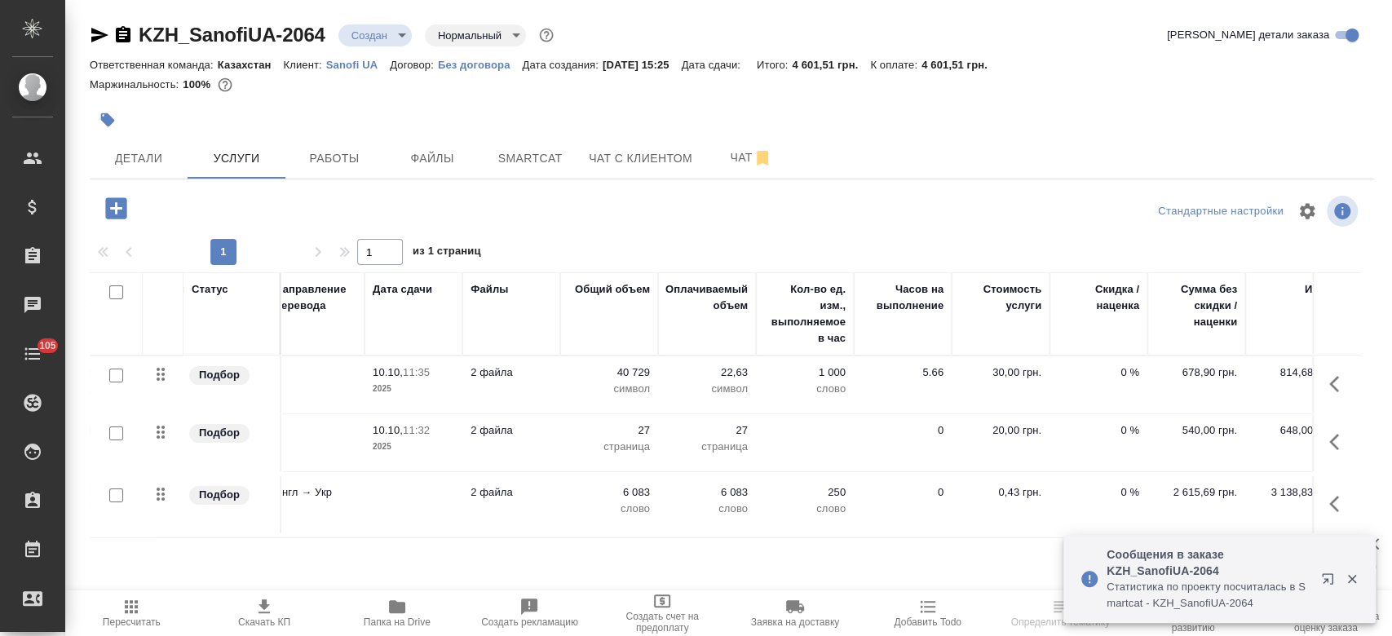
scroll to position [0, 266]
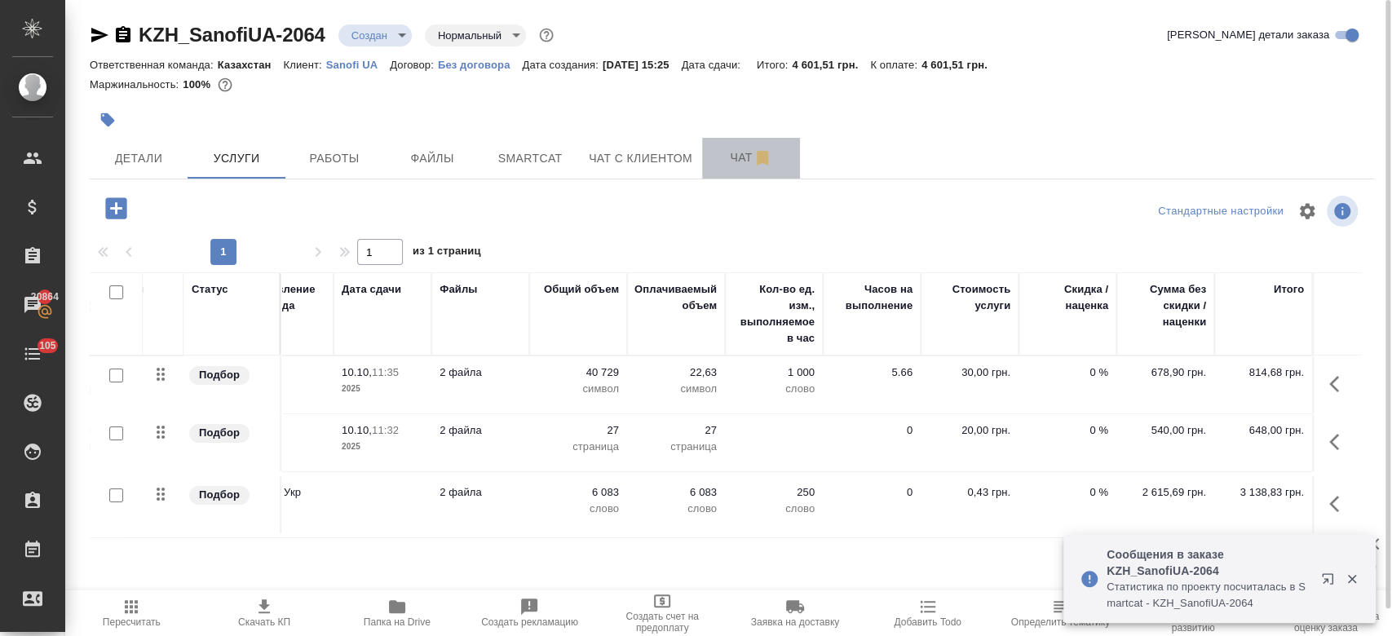
click at [732, 149] on span "Чат" at bounding box center [751, 158] width 78 height 20
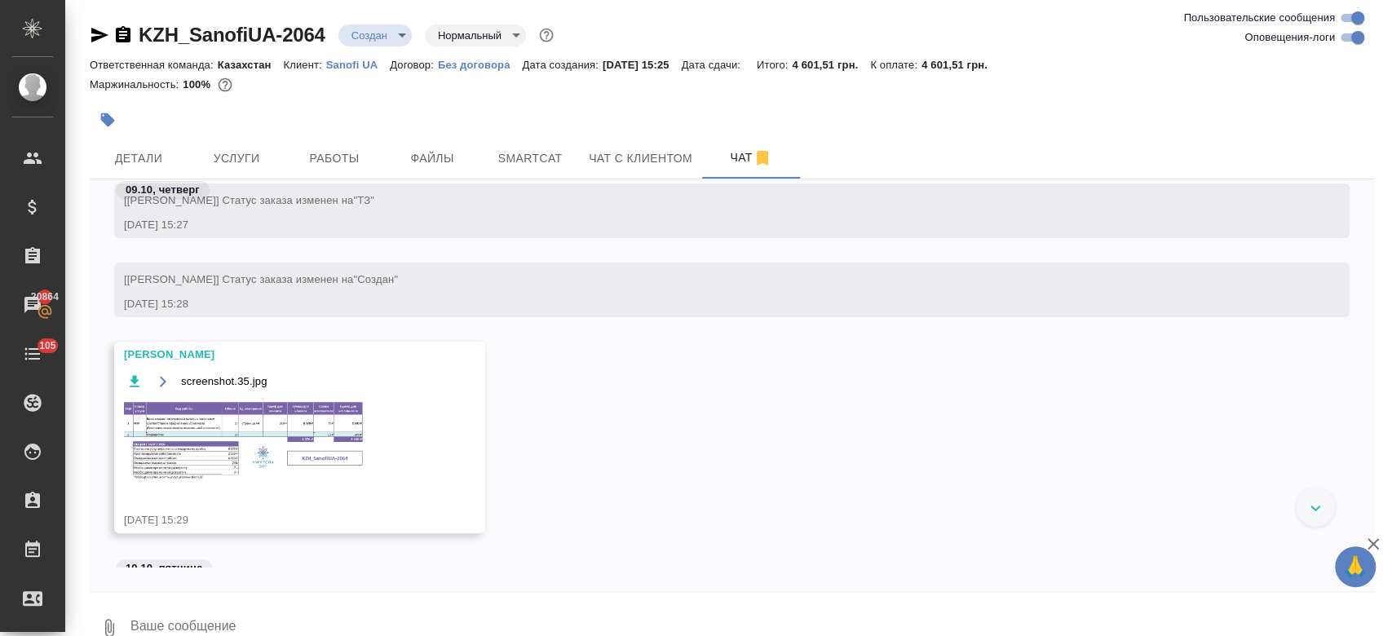
scroll to position [336, 0]
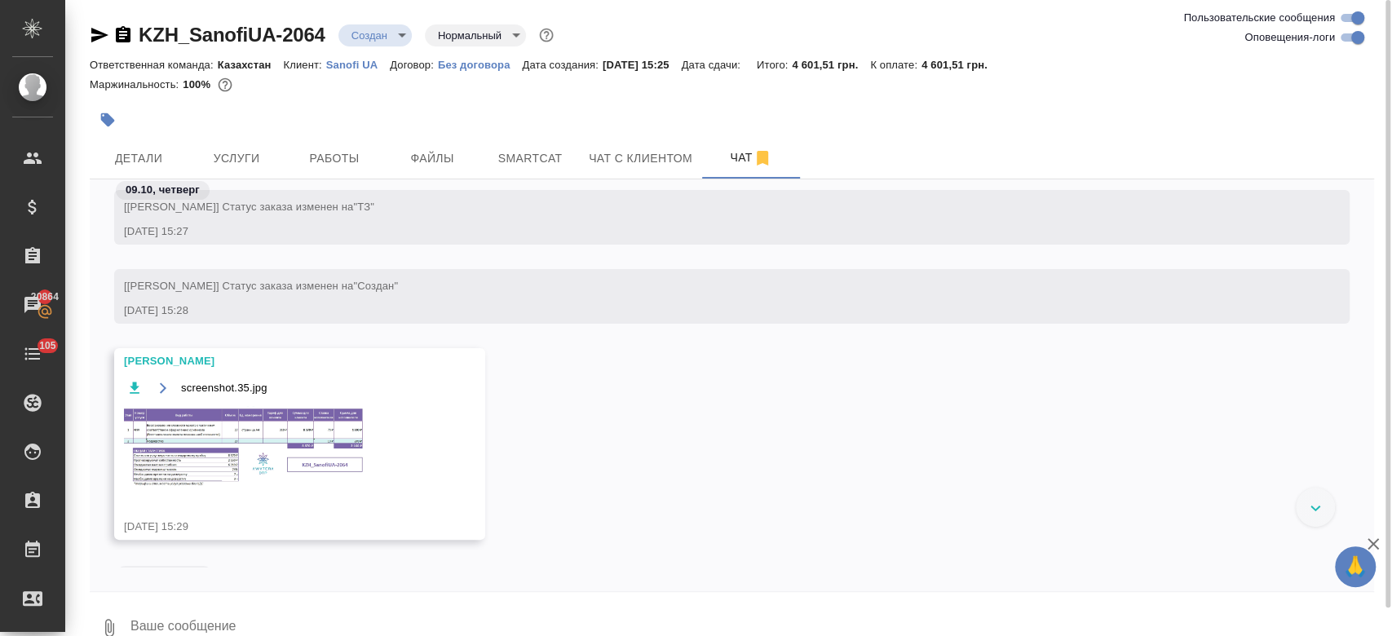
click at [296, 446] on img at bounding box center [246, 448] width 245 height 84
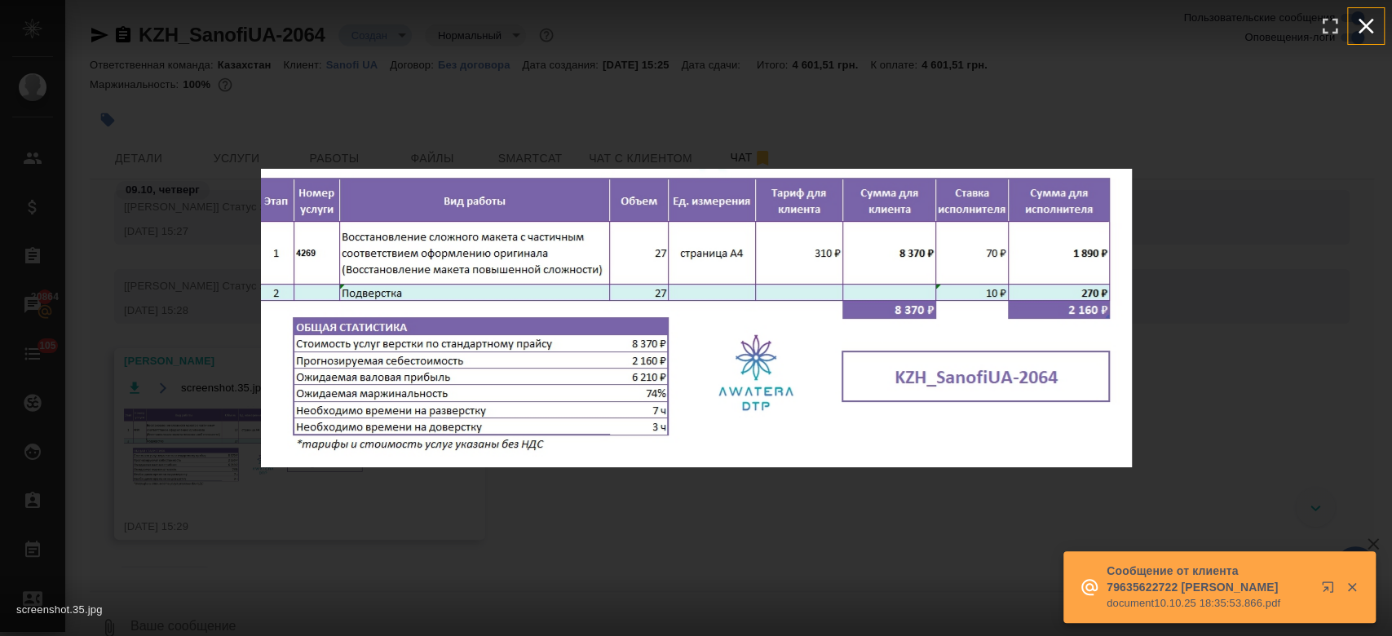
click at [1356, 22] on icon "button" at bounding box center [1366, 26] width 26 height 26
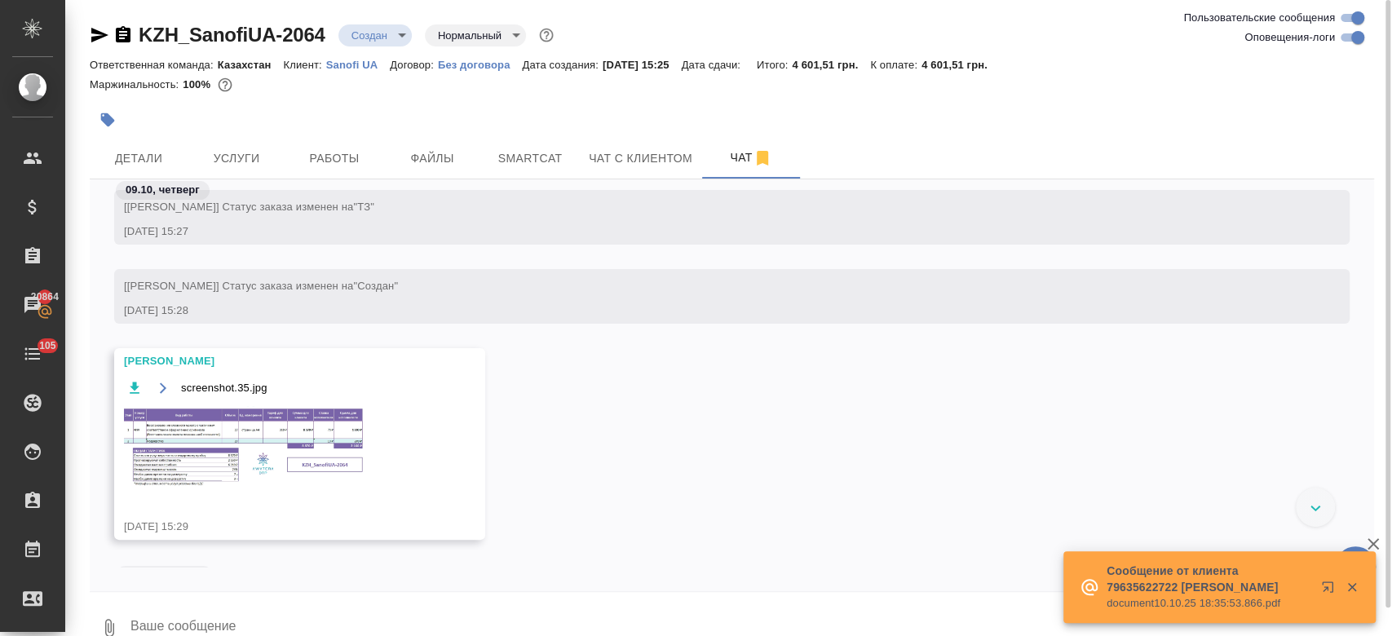
scroll to position [616, 0]
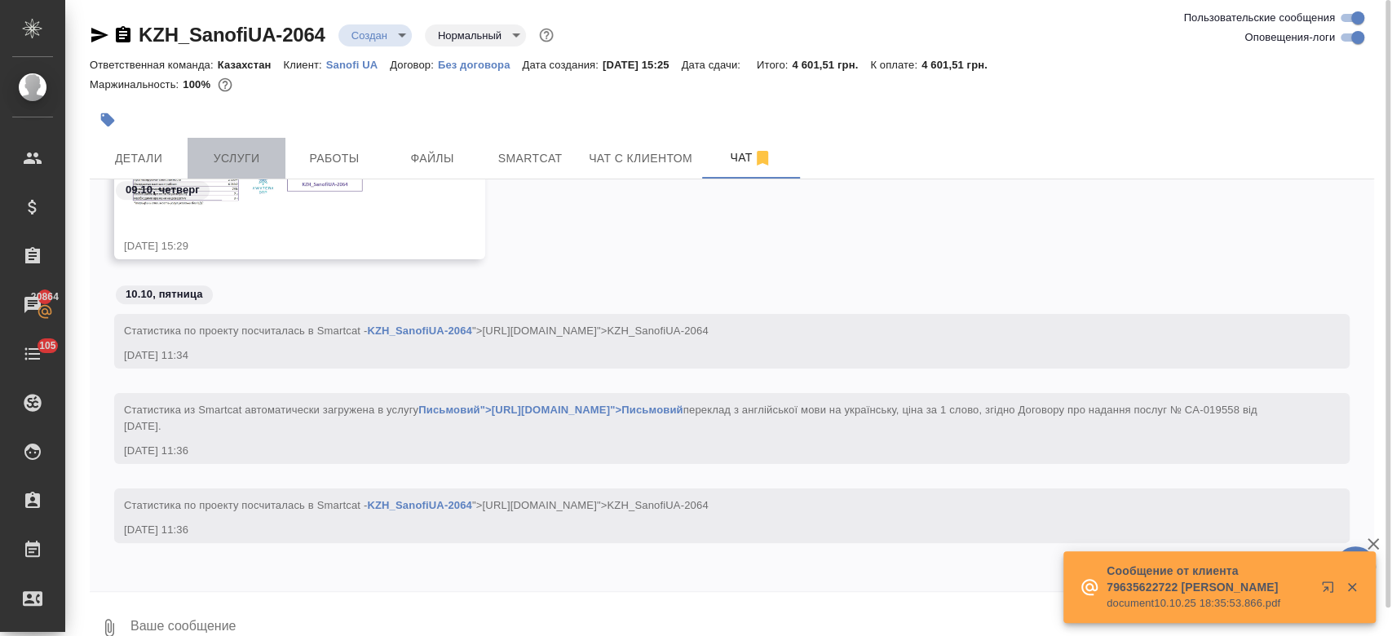
click at [232, 148] on span "Услуги" at bounding box center [236, 158] width 78 height 20
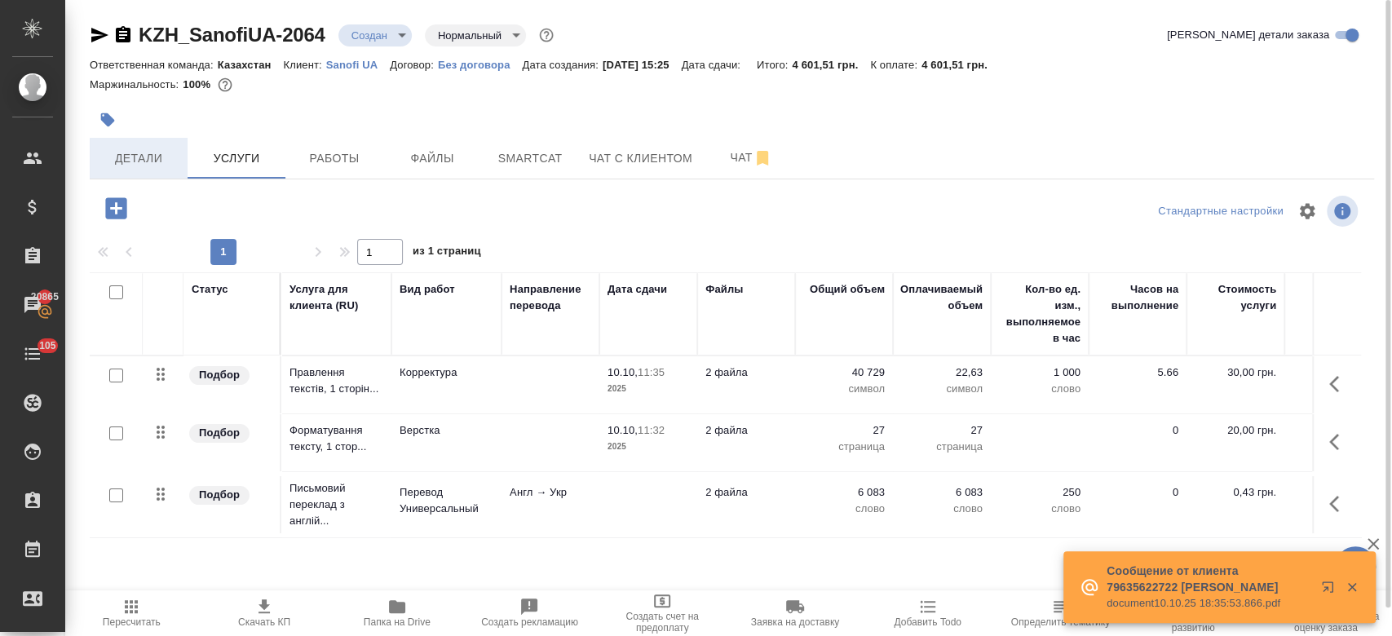
click at [155, 163] on span "Детали" at bounding box center [138, 158] width 78 height 20
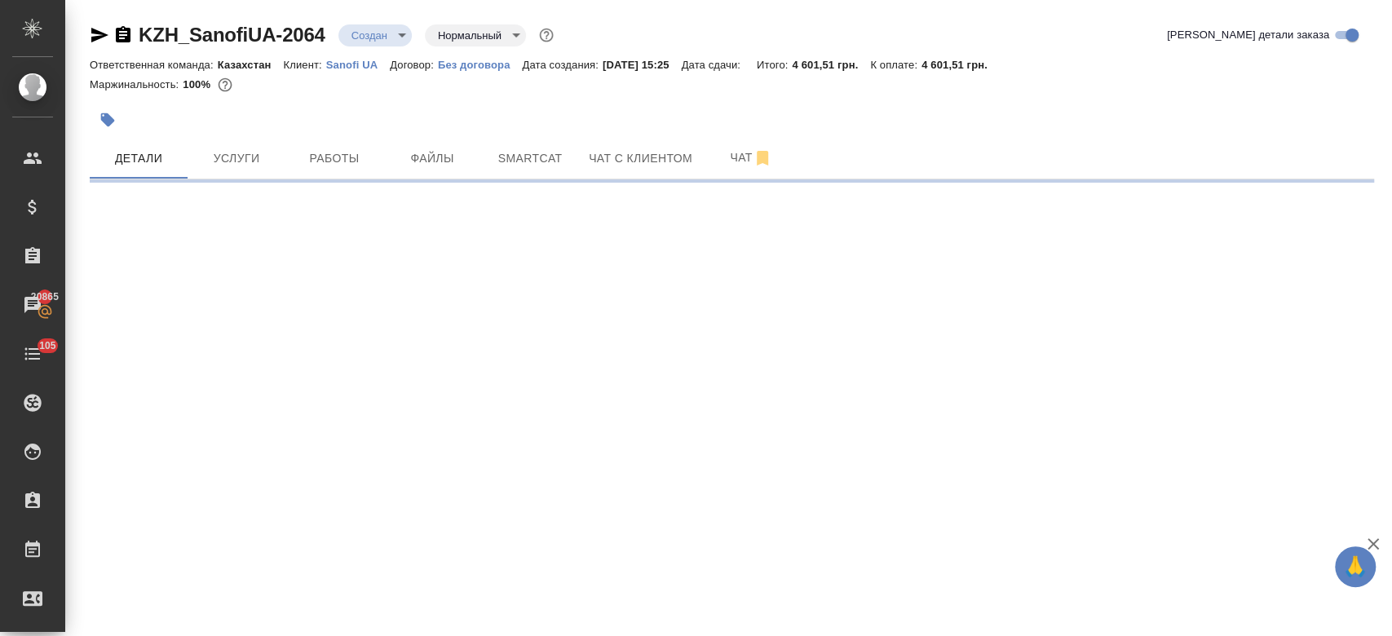
select select "RU"
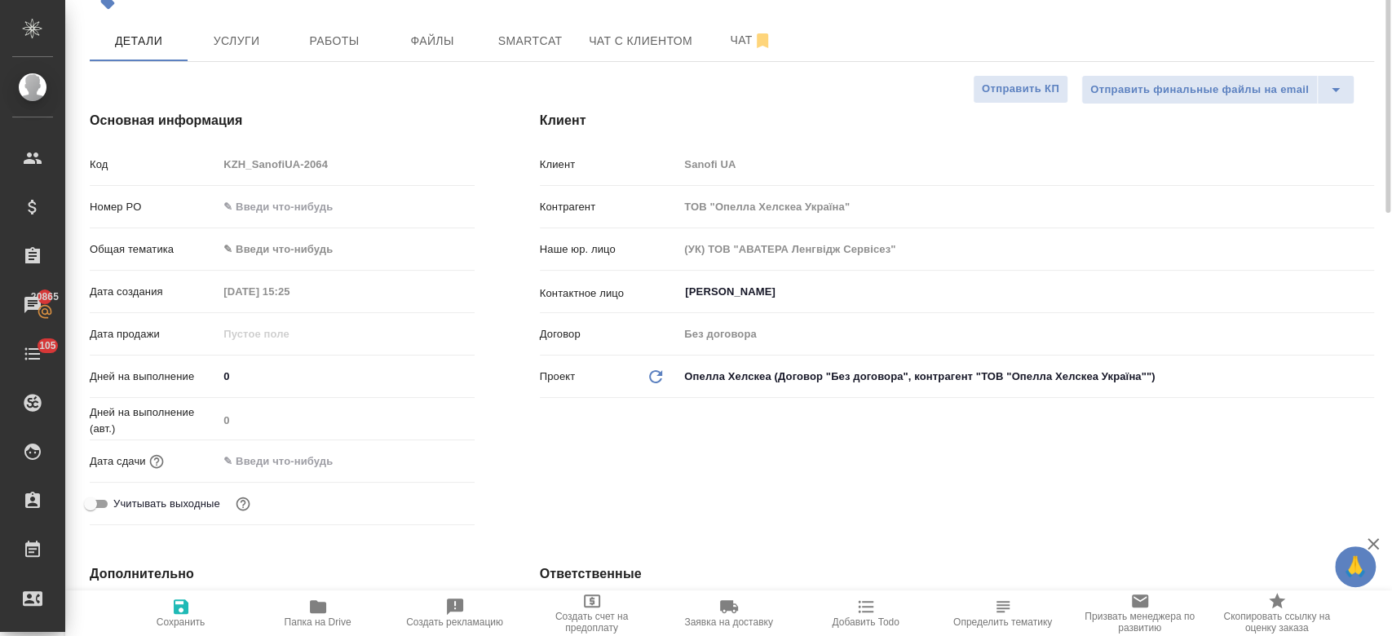
type textarea "x"
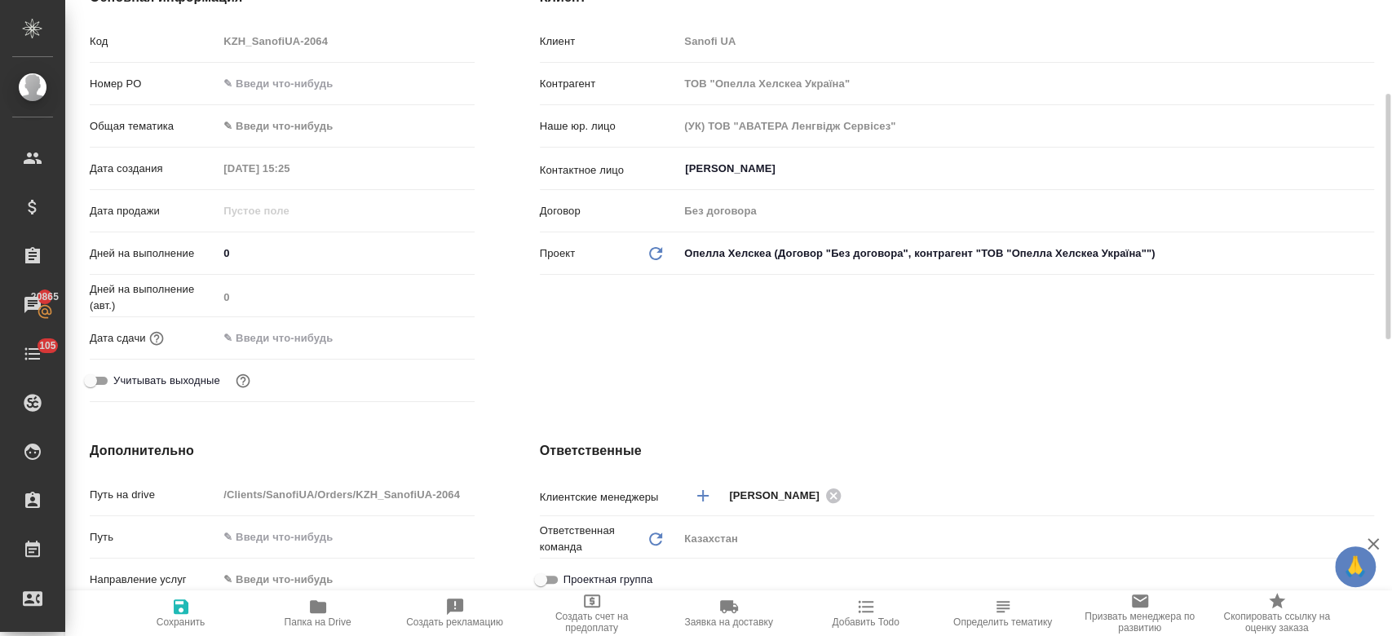
scroll to position [241, 0]
click at [294, 335] on input "text" at bounding box center [290, 337] width 143 height 24
click at [425, 335] on icon "button" at bounding box center [427, 337] width 20 height 20
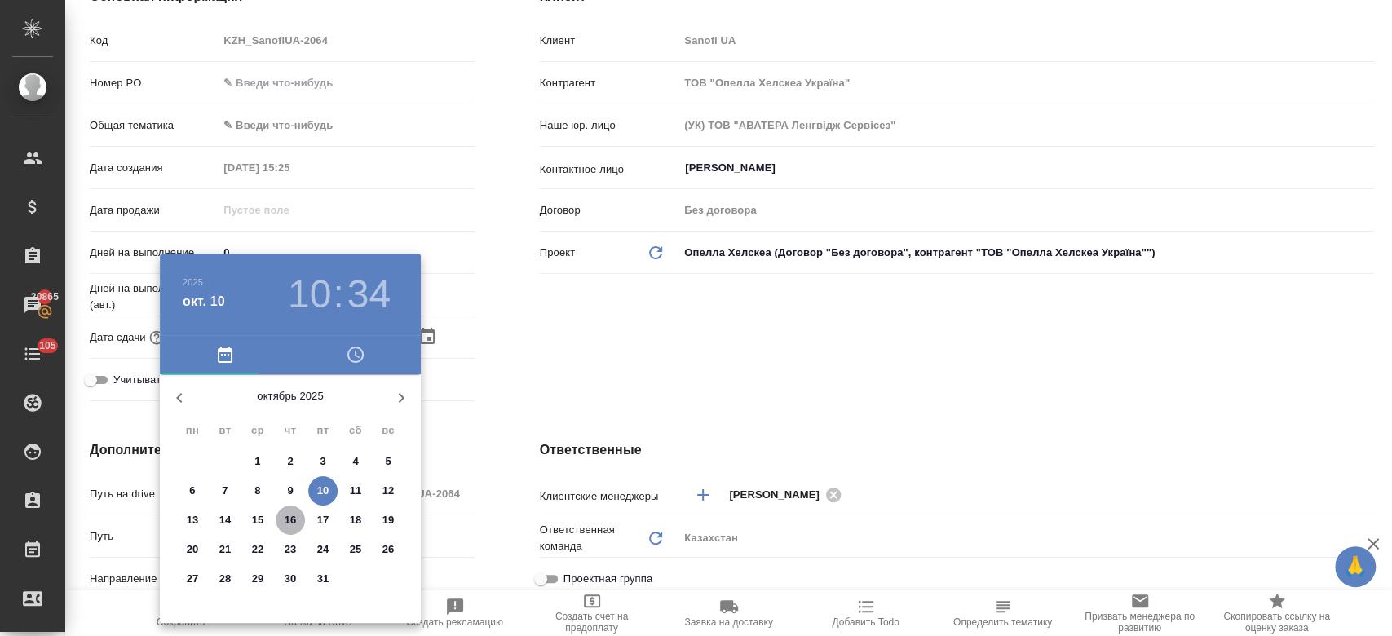
click at [290, 519] on p "16" at bounding box center [291, 520] width 12 height 16
type input "16.10.2025 10:34"
type textarea "x"
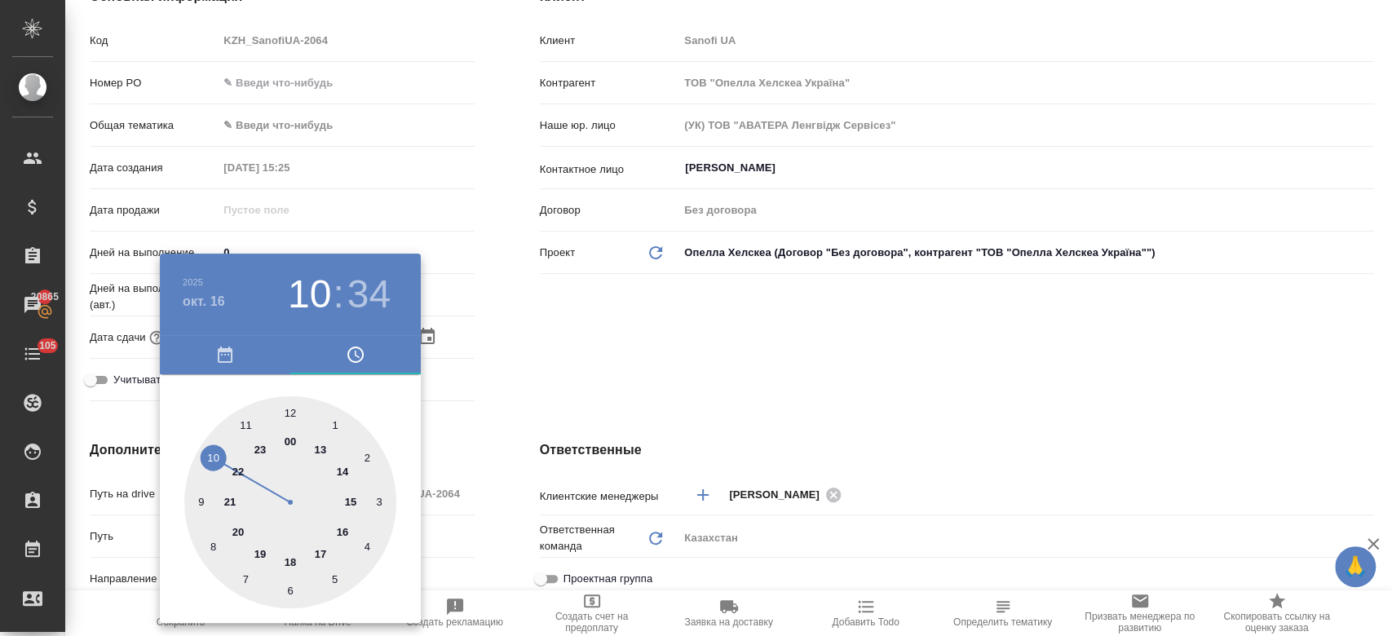
click at [288, 408] on div at bounding box center [290, 502] width 212 height 212
type input "16.10.2025 12:34"
type textarea "x"
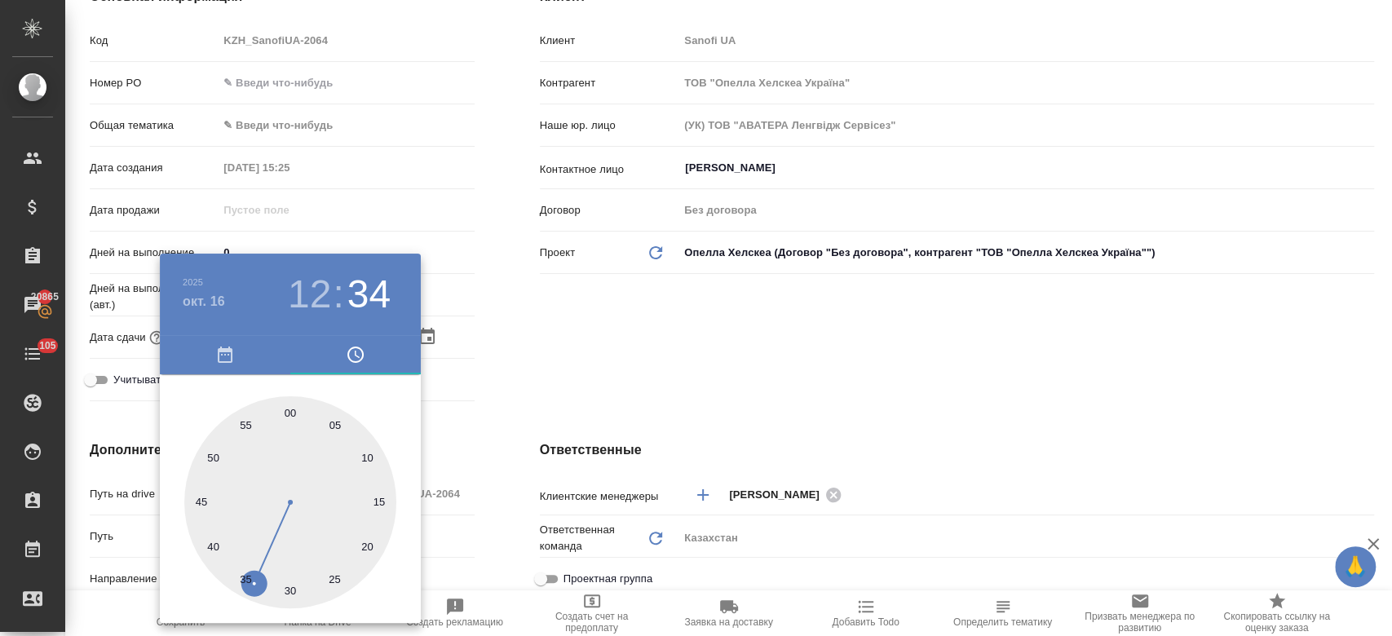
click at [287, 414] on div at bounding box center [290, 502] width 212 height 212
type input "16.10.2025 12:00"
type textarea "x"
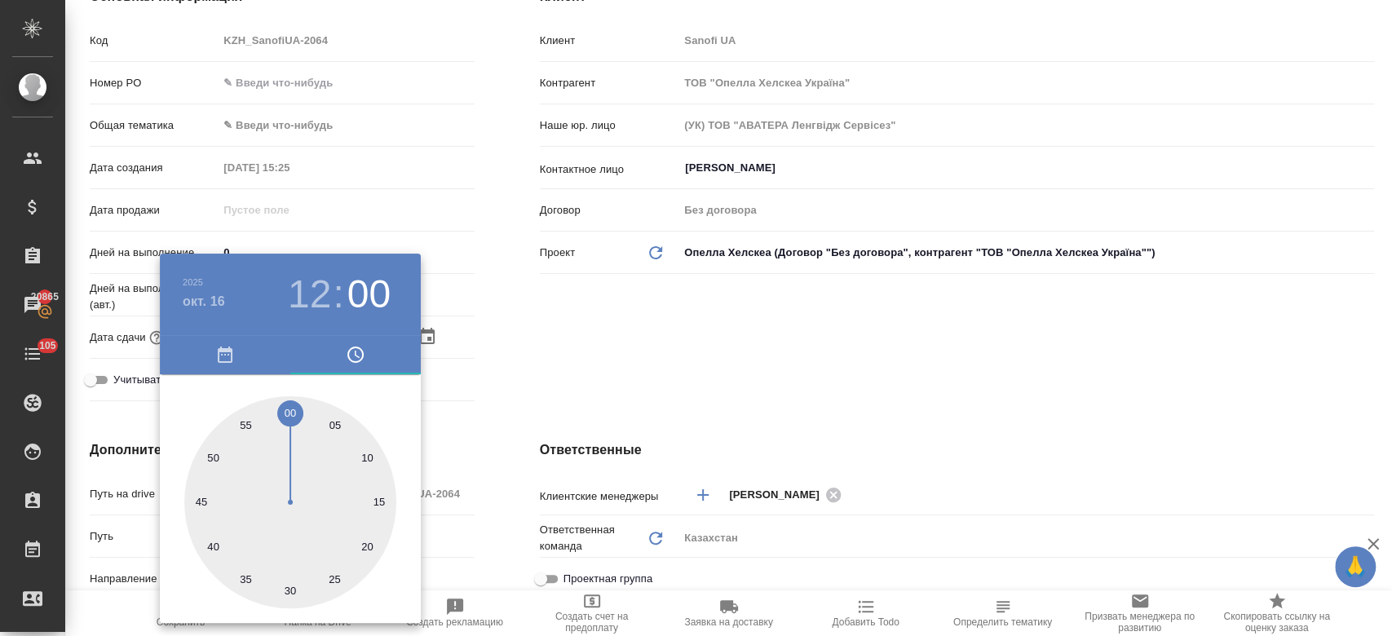
click at [507, 378] on div at bounding box center [696, 318] width 1392 height 636
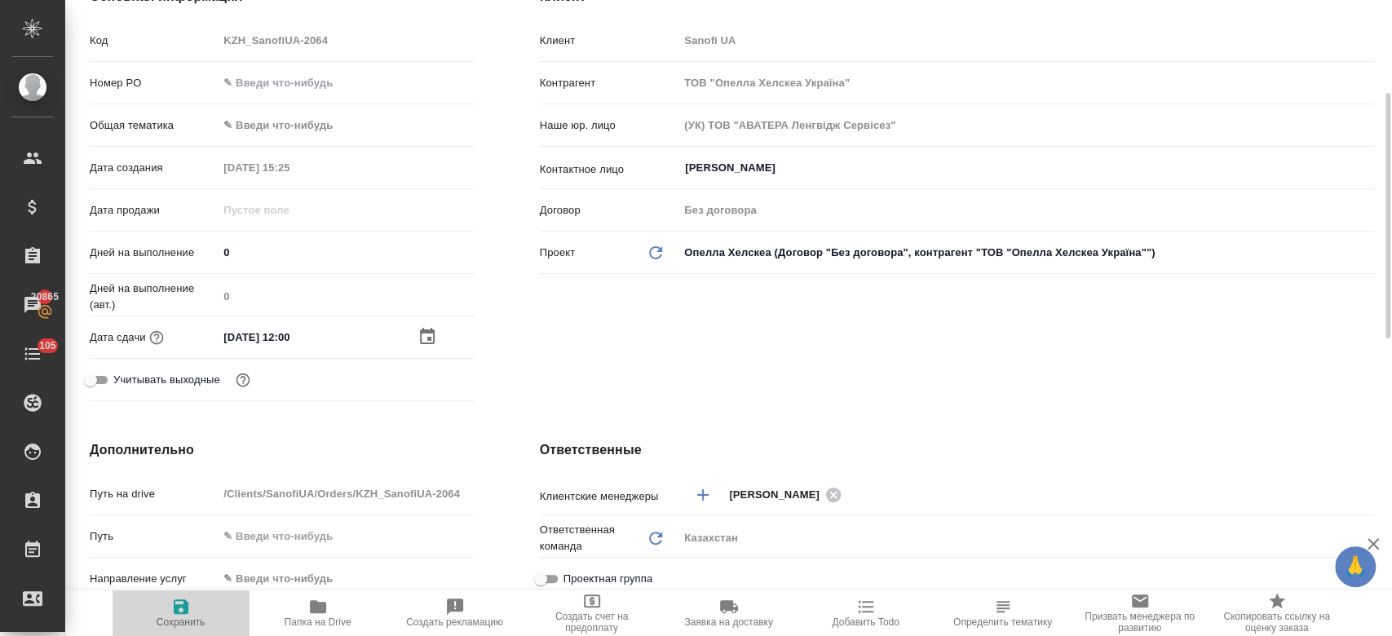
click at [179, 611] on icon "button" at bounding box center [181, 607] width 20 height 20
type textarea "x"
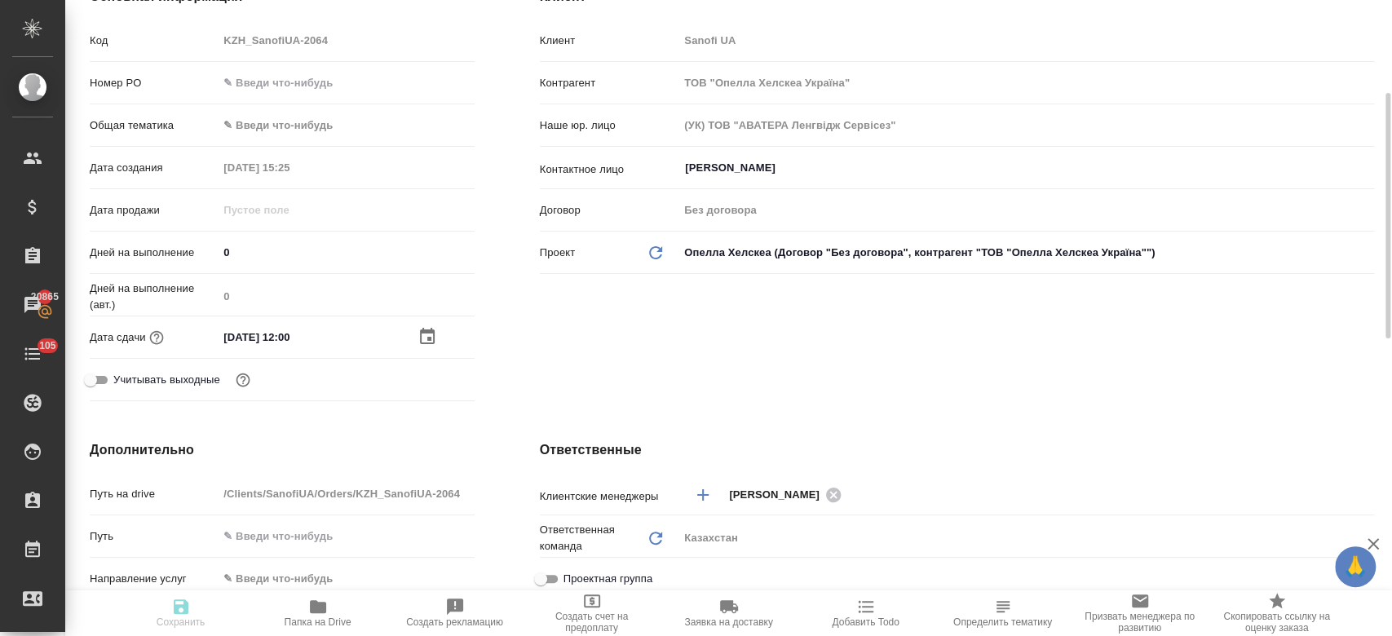
type textarea "x"
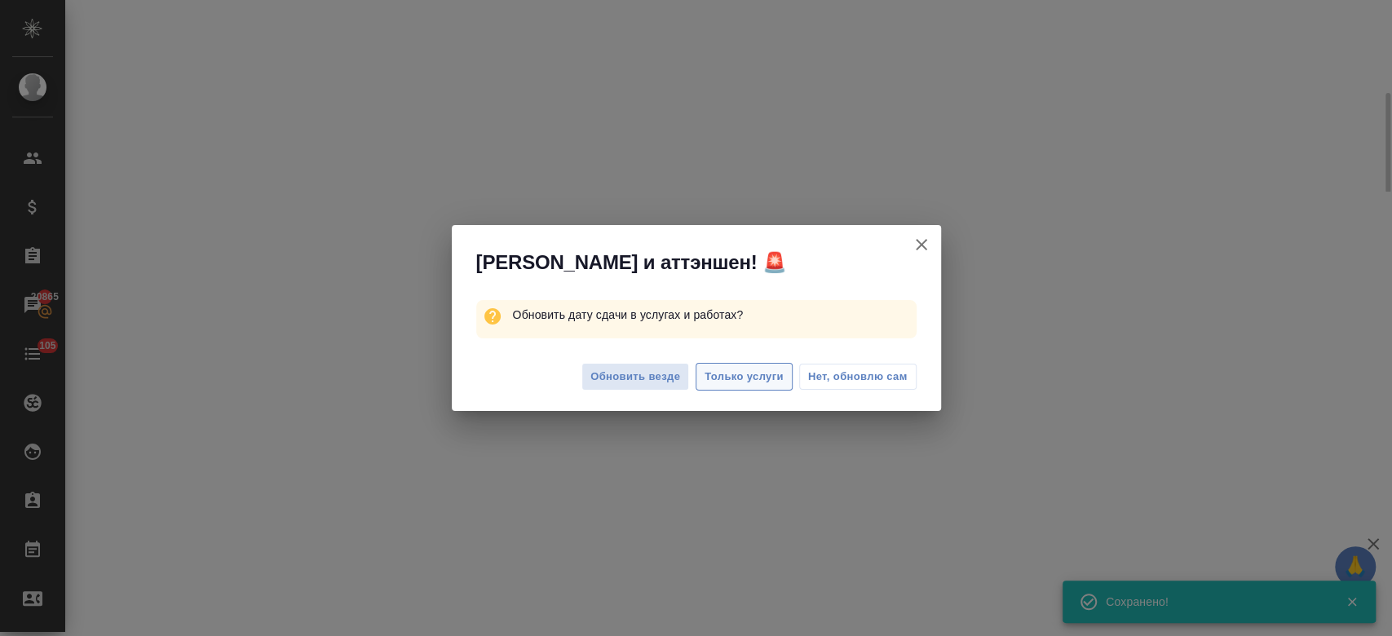
select select "RU"
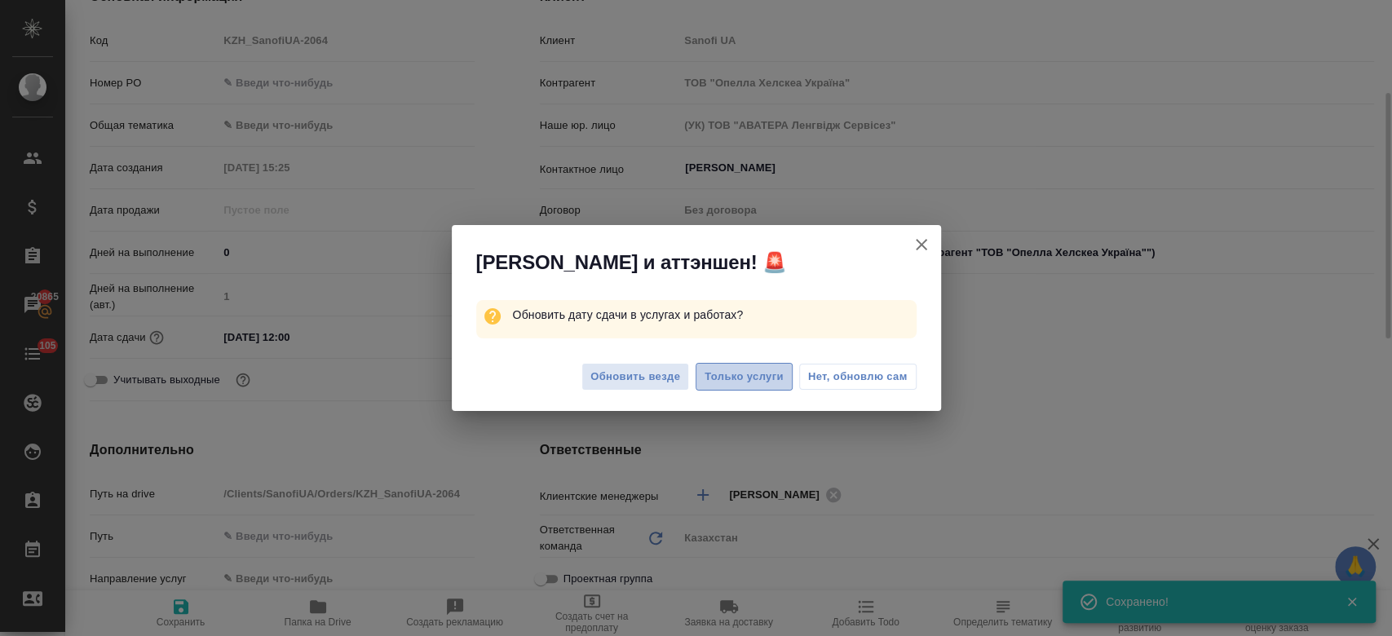
click at [750, 378] on span "Только услуги" at bounding box center [744, 377] width 79 height 19
type textarea "x"
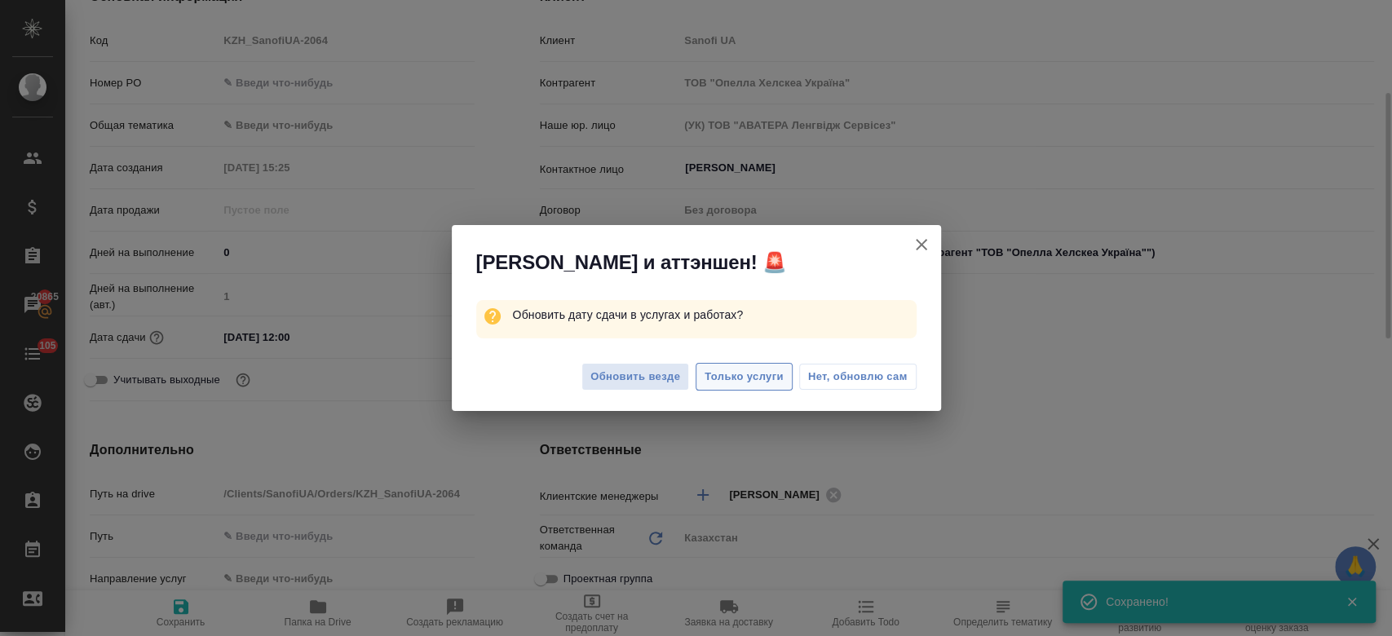
type textarea "x"
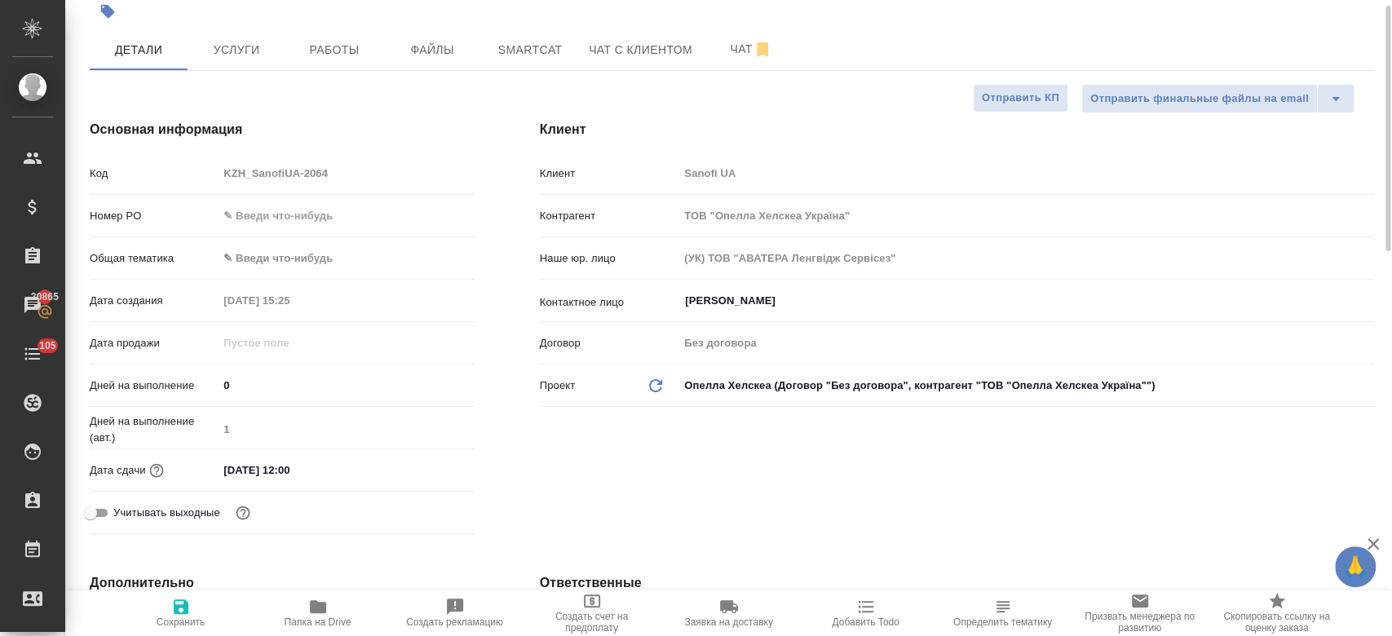
scroll to position [0, 0]
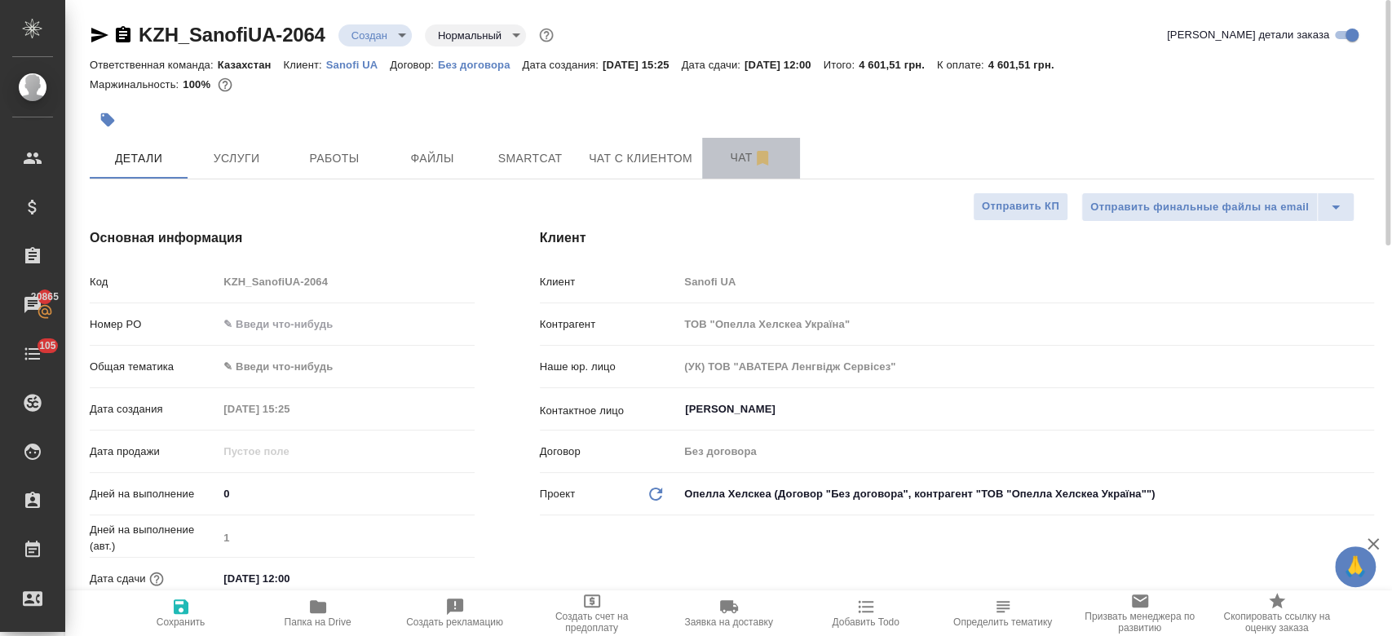
click at [713, 159] on span "Чат" at bounding box center [751, 158] width 78 height 20
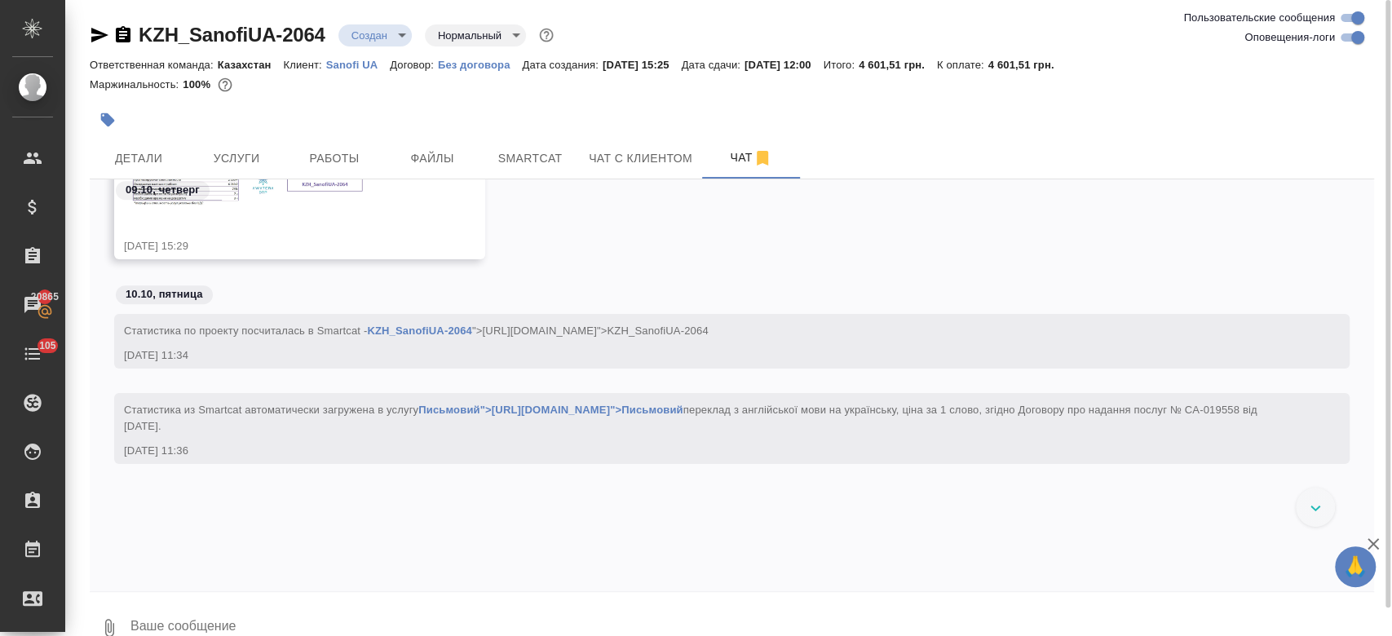
scroll to position [453, 0]
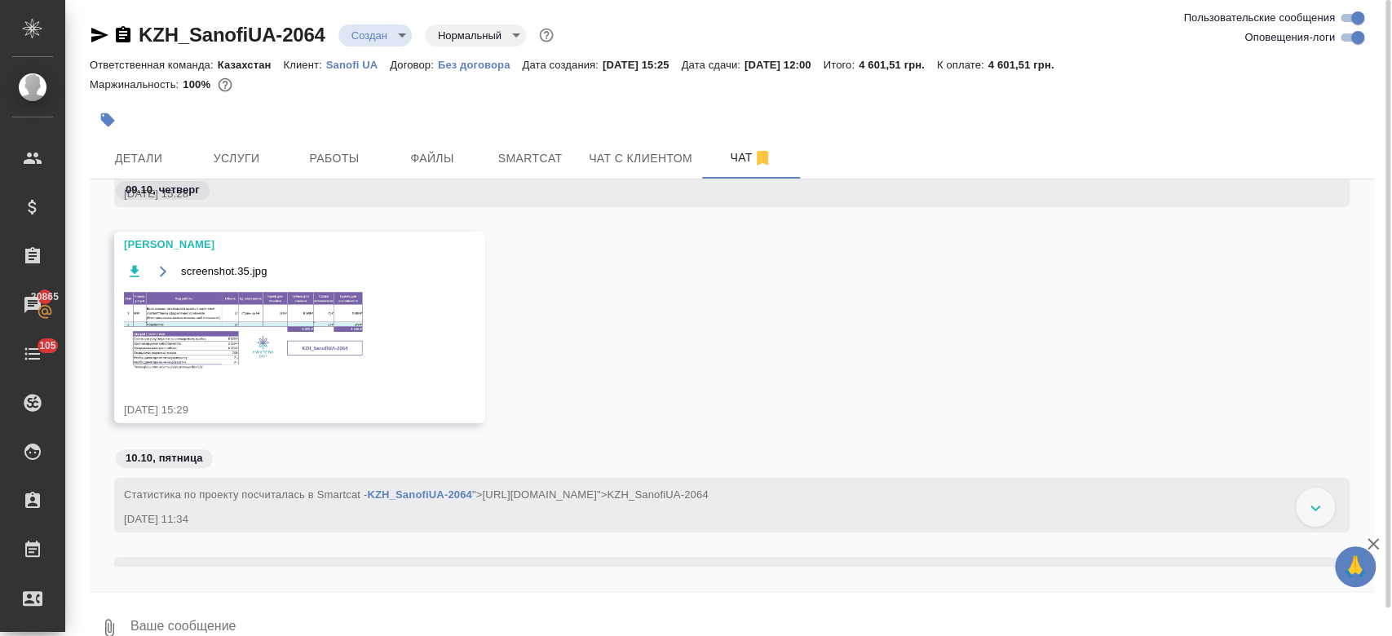
click at [314, 343] on img at bounding box center [246, 331] width 245 height 84
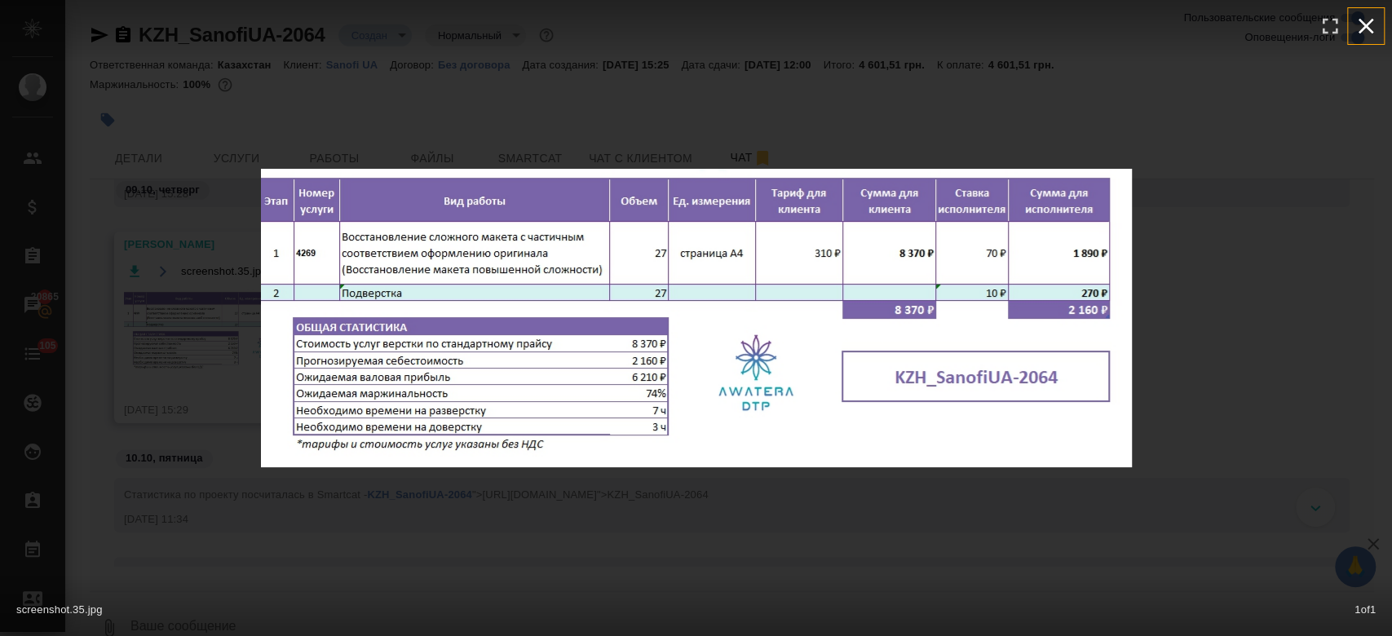
click at [1363, 33] on icon "button" at bounding box center [1366, 26] width 26 height 26
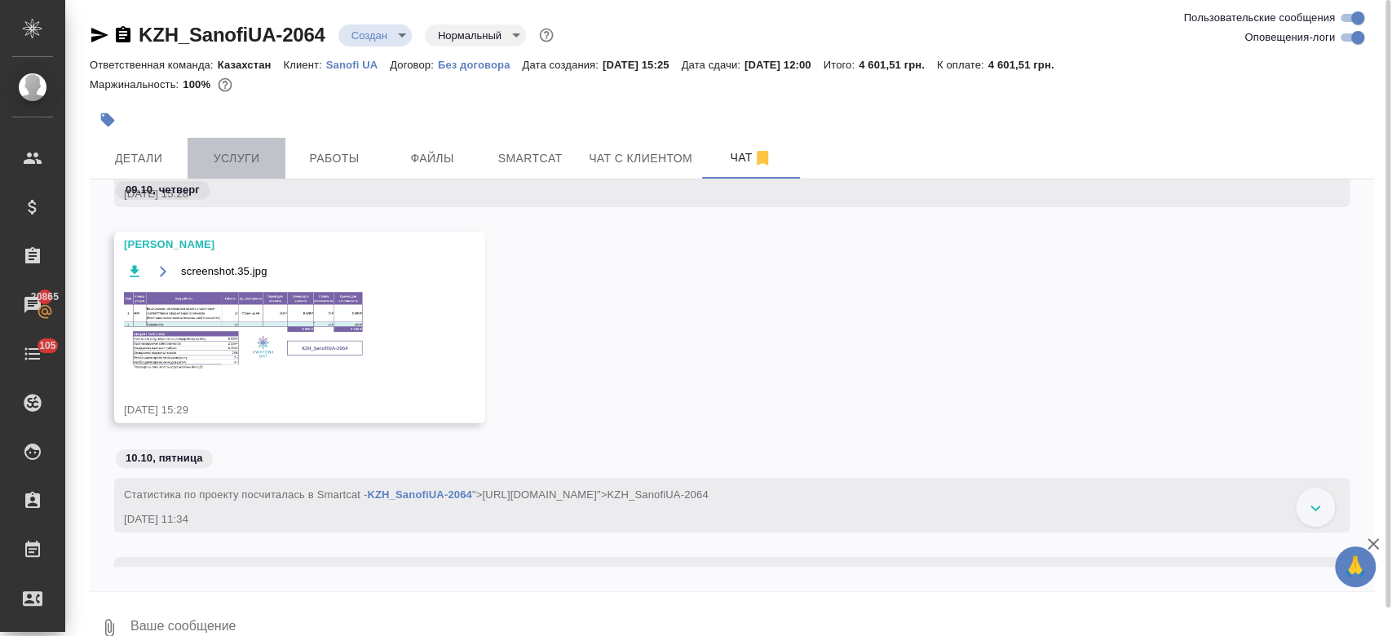
click at [263, 153] on span "Услуги" at bounding box center [236, 158] width 78 height 20
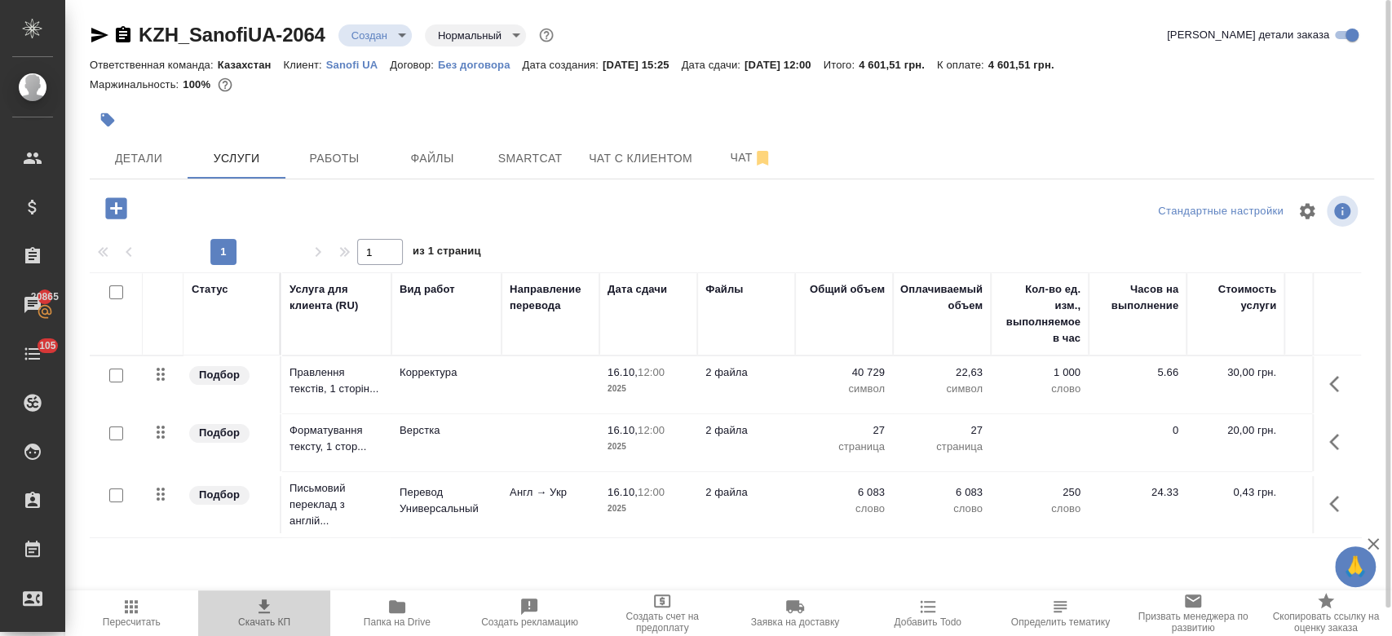
click at [254, 612] on span "Скачать КП" at bounding box center [264, 612] width 113 height 31
click at [594, 108] on div at bounding box center [518, 120] width 856 height 36
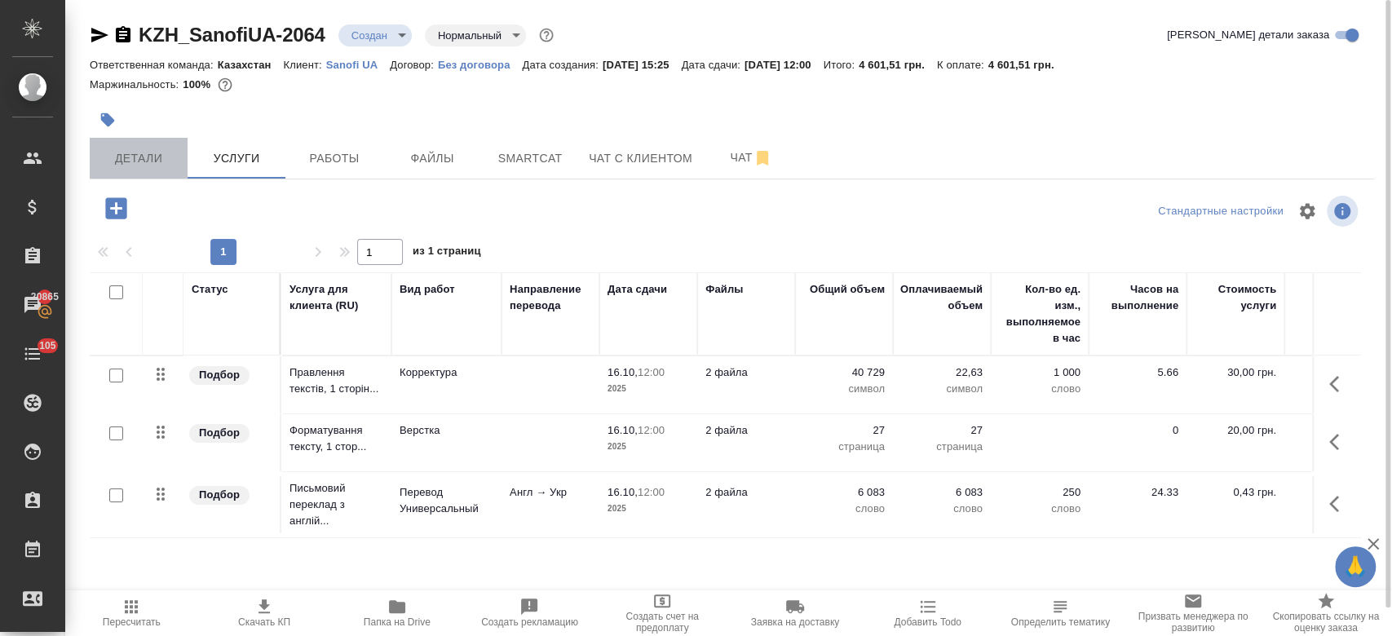
click at [132, 154] on span "Детали" at bounding box center [138, 158] width 78 height 20
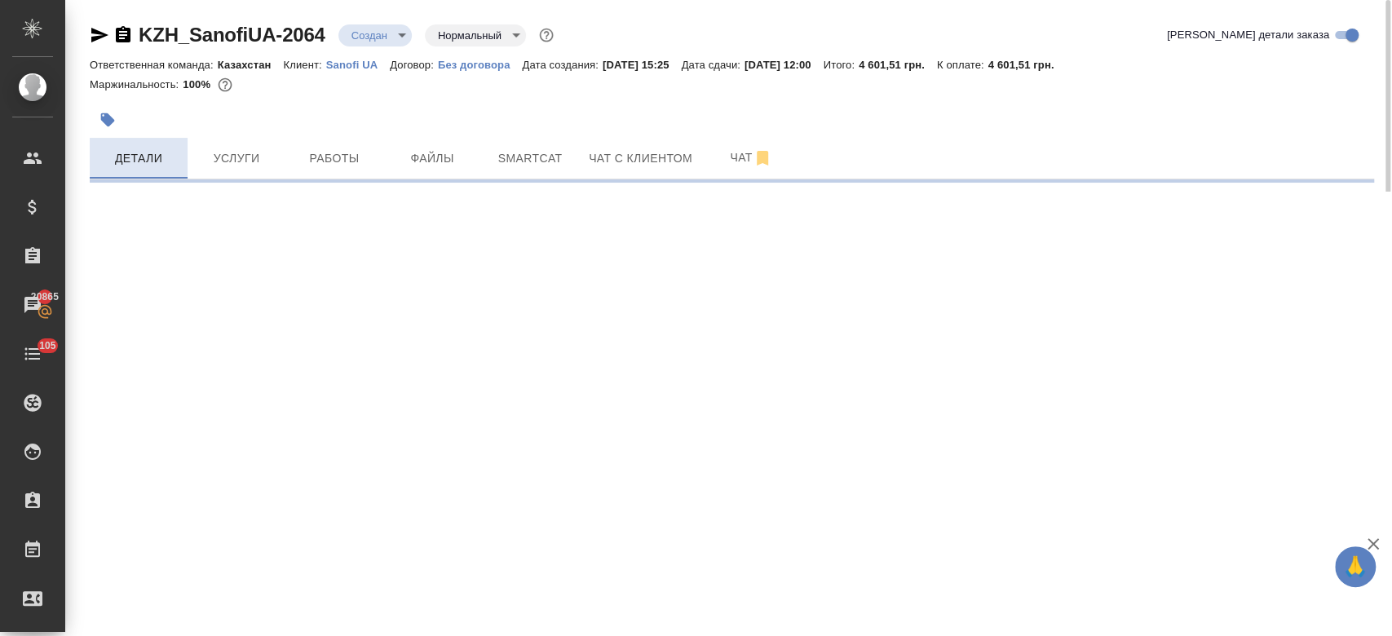
select select "RU"
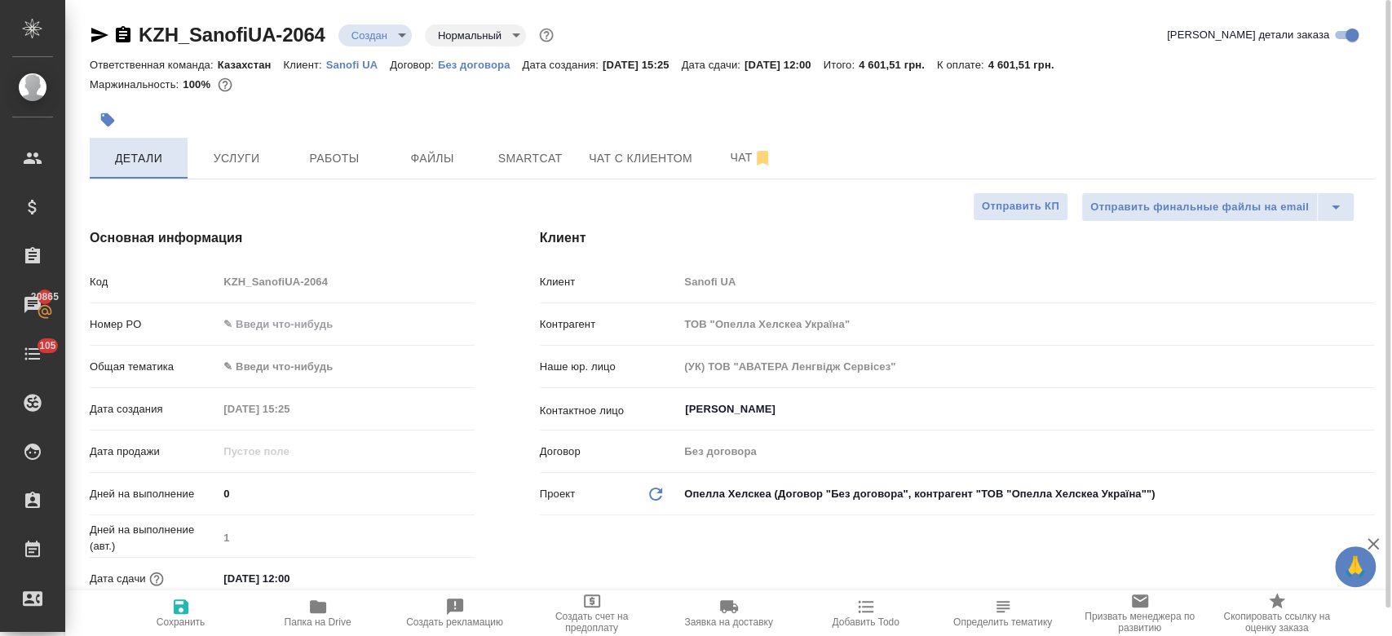
type textarea "x"
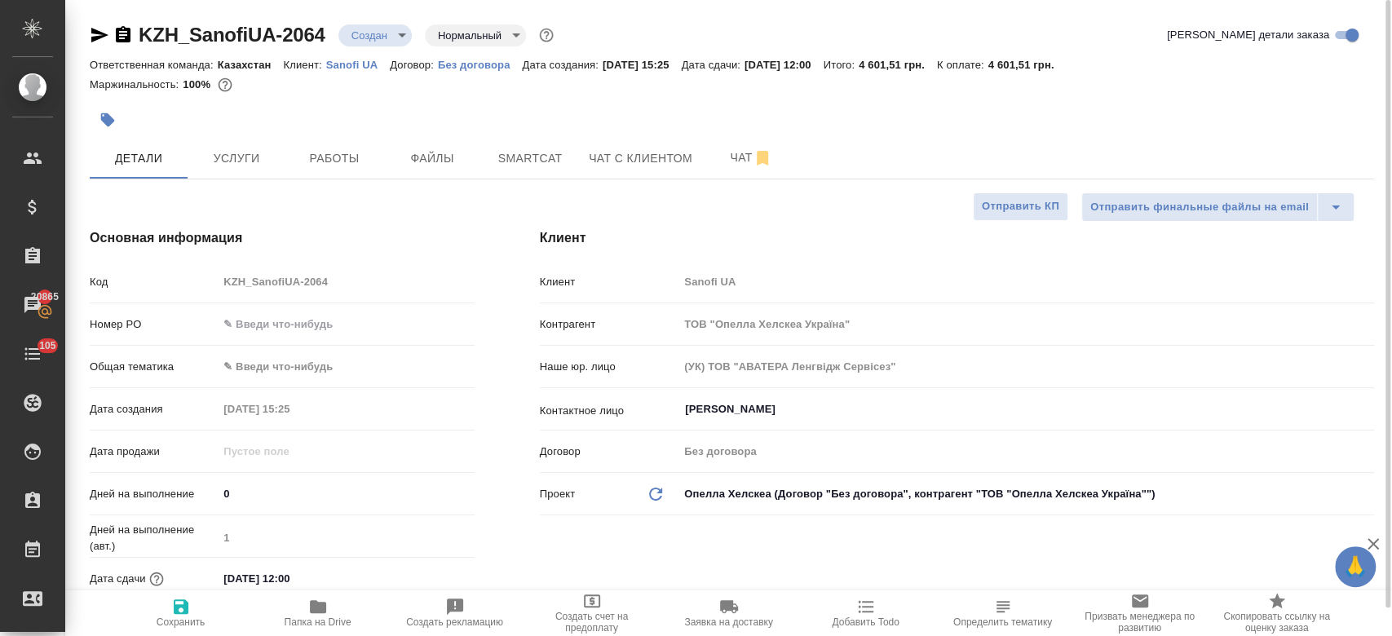
type textarea "x"
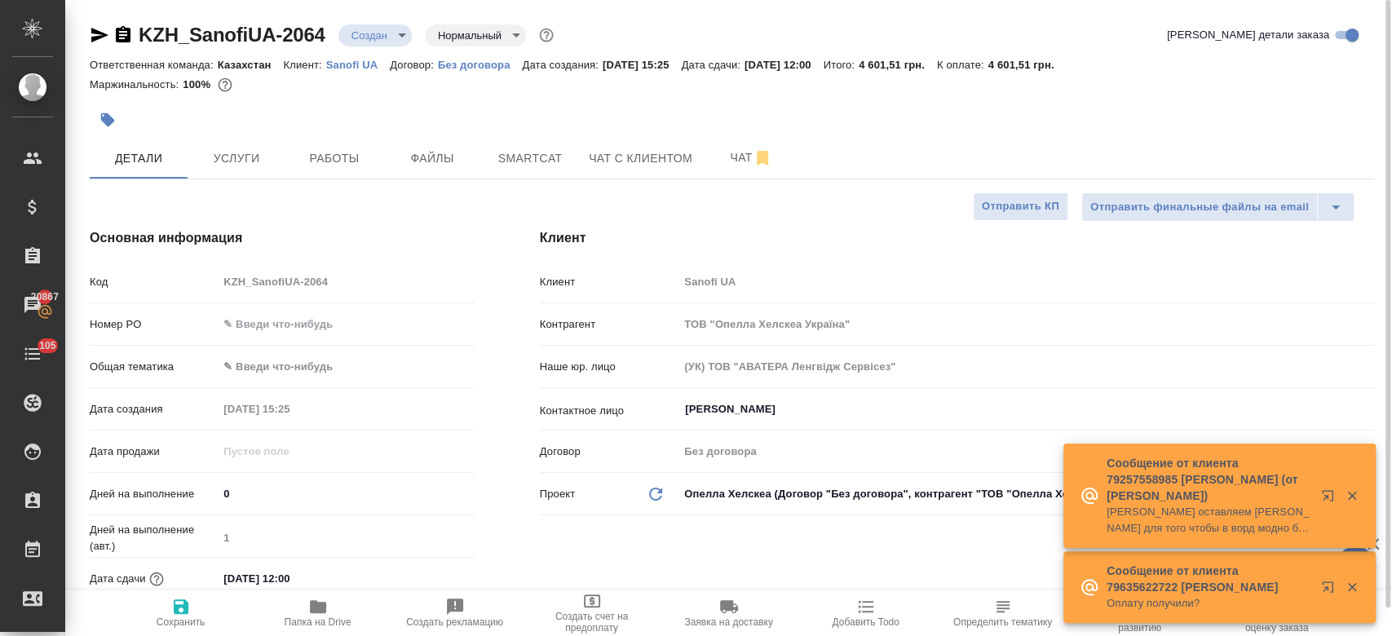
type textarea "x"
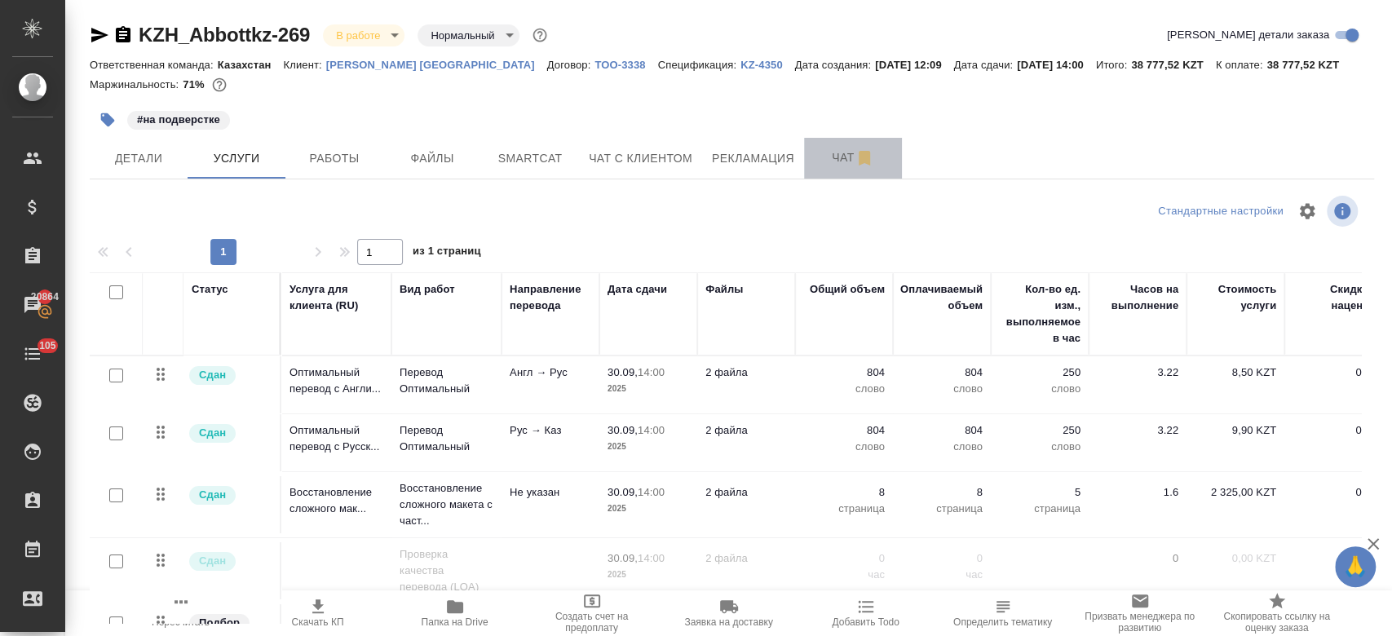
click at [841, 160] on span "Чат" at bounding box center [853, 158] width 78 height 20
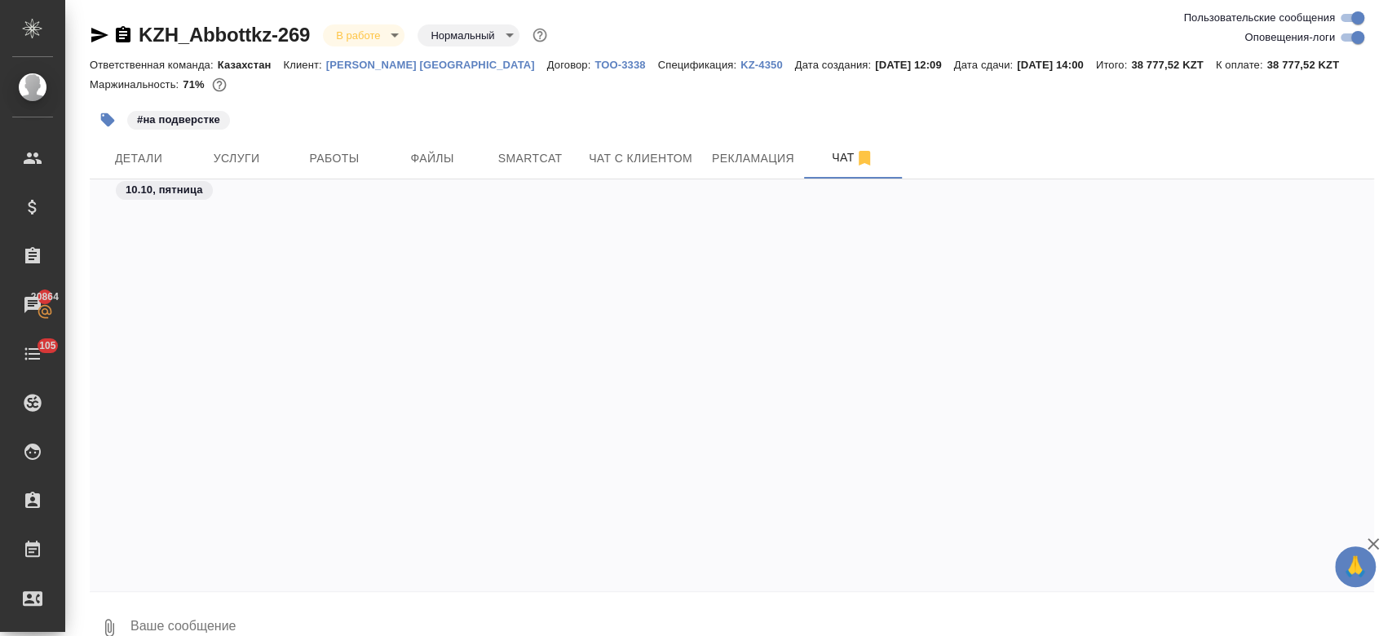
scroll to position [8635, 0]
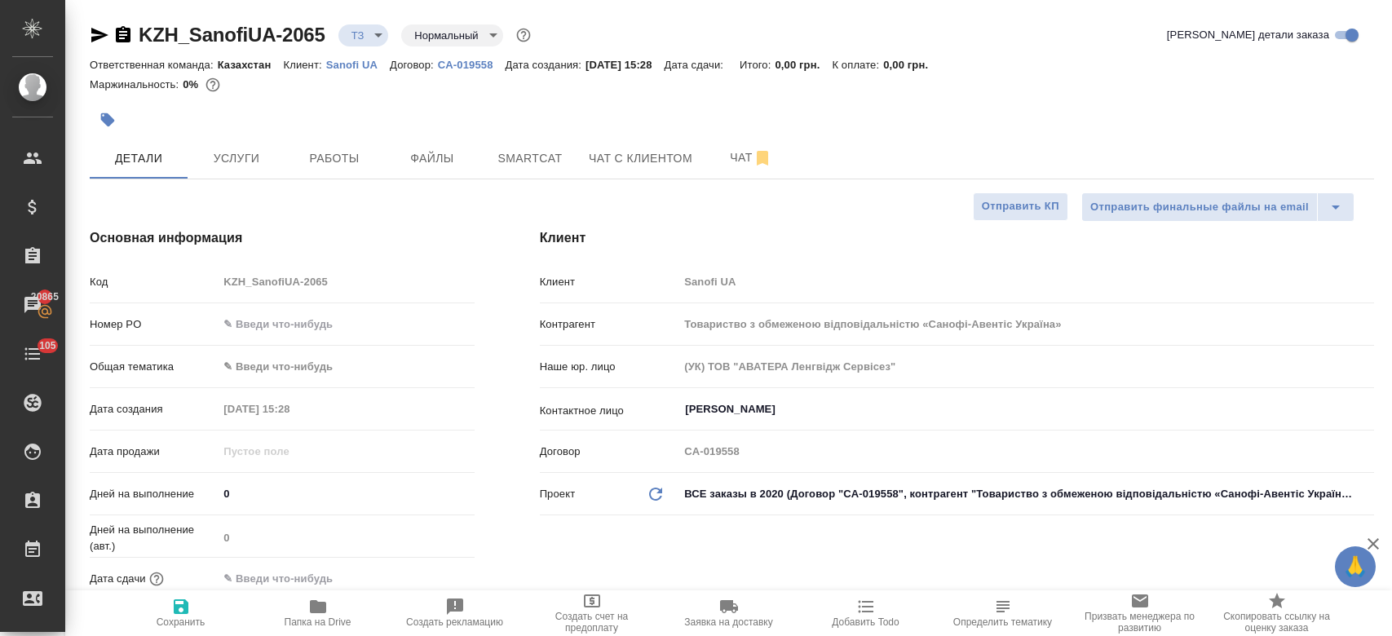
select select "RU"
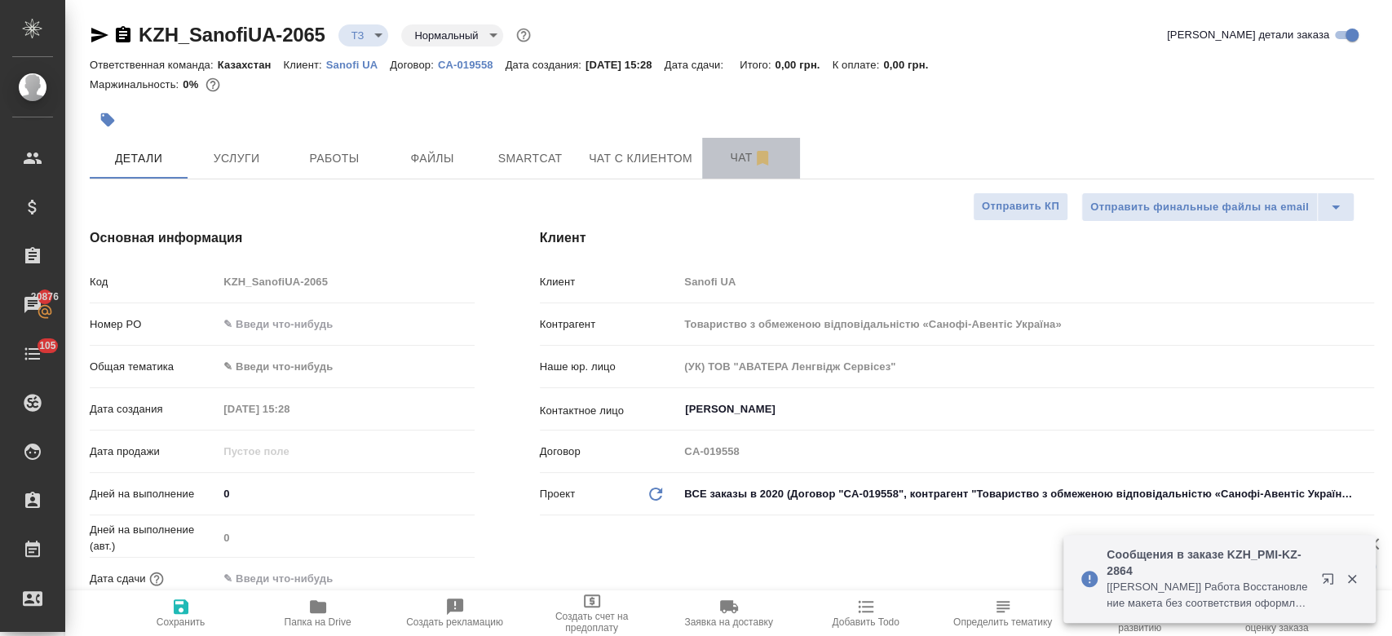
click at [722, 153] on span "Чат" at bounding box center [751, 158] width 78 height 20
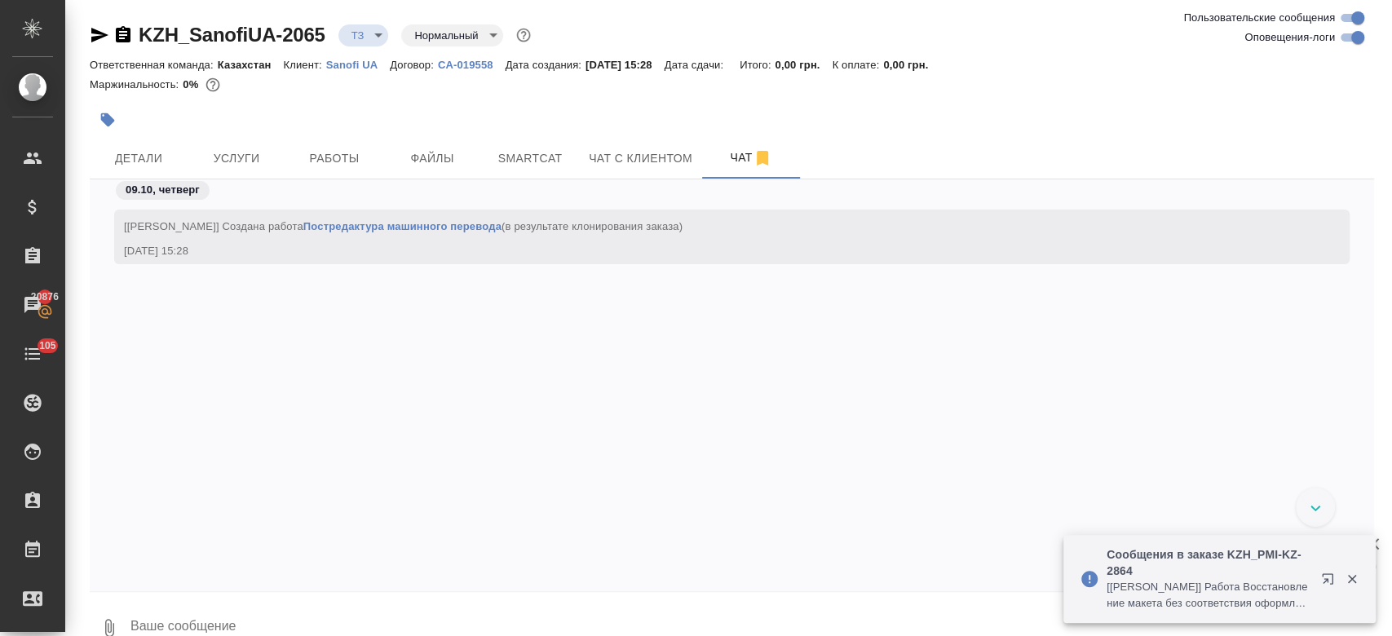
scroll to position [170, 0]
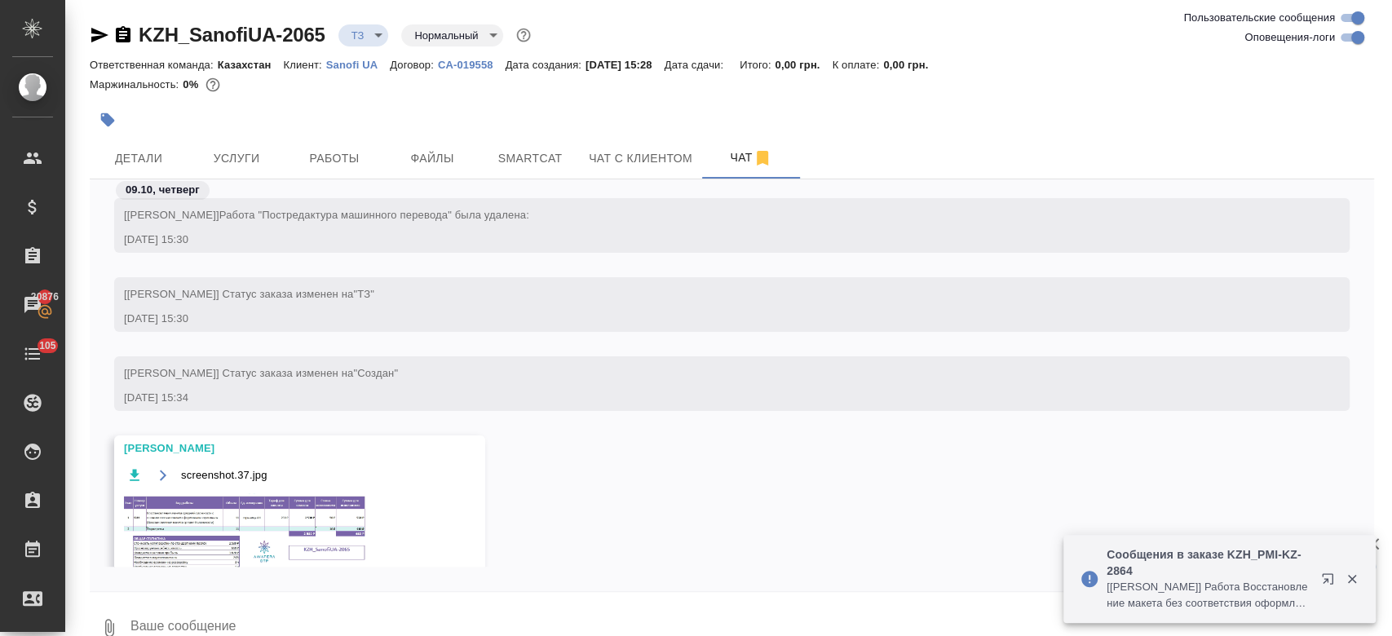
click at [261, 539] on img at bounding box center [246, 534] width 245 height 83
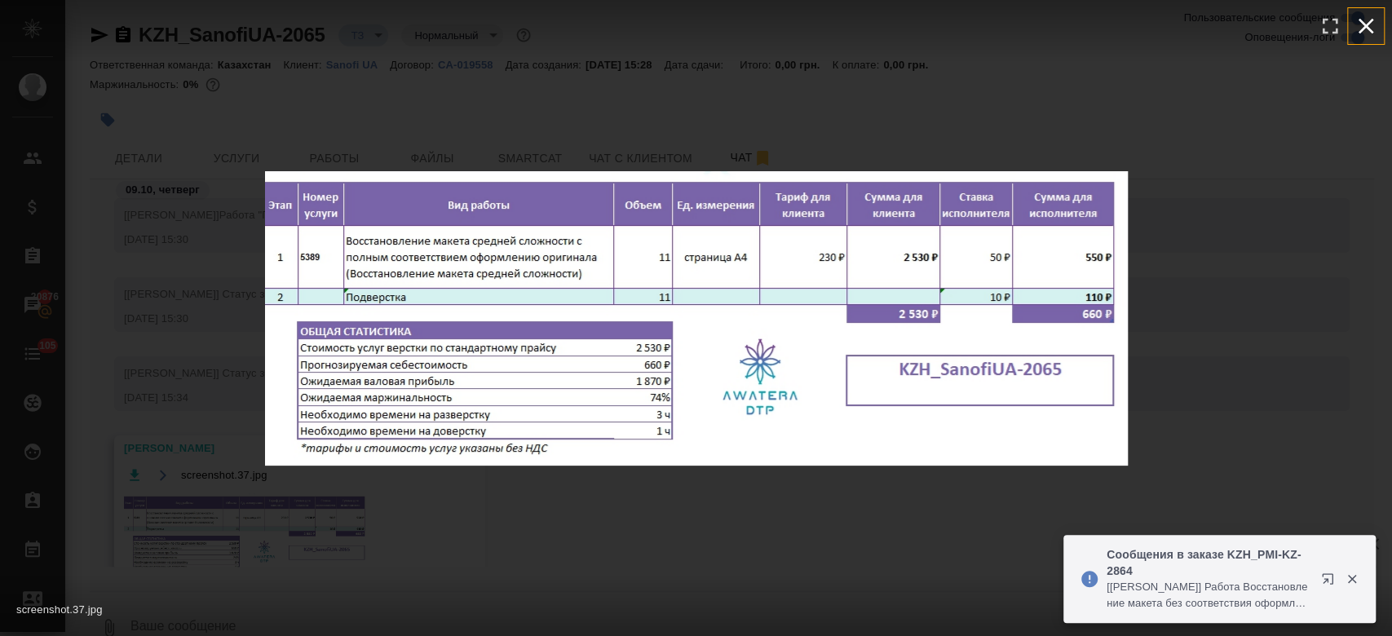
click at [1372, 24] on icon "button" at bounding box center [1366, 26] width 26 height 26
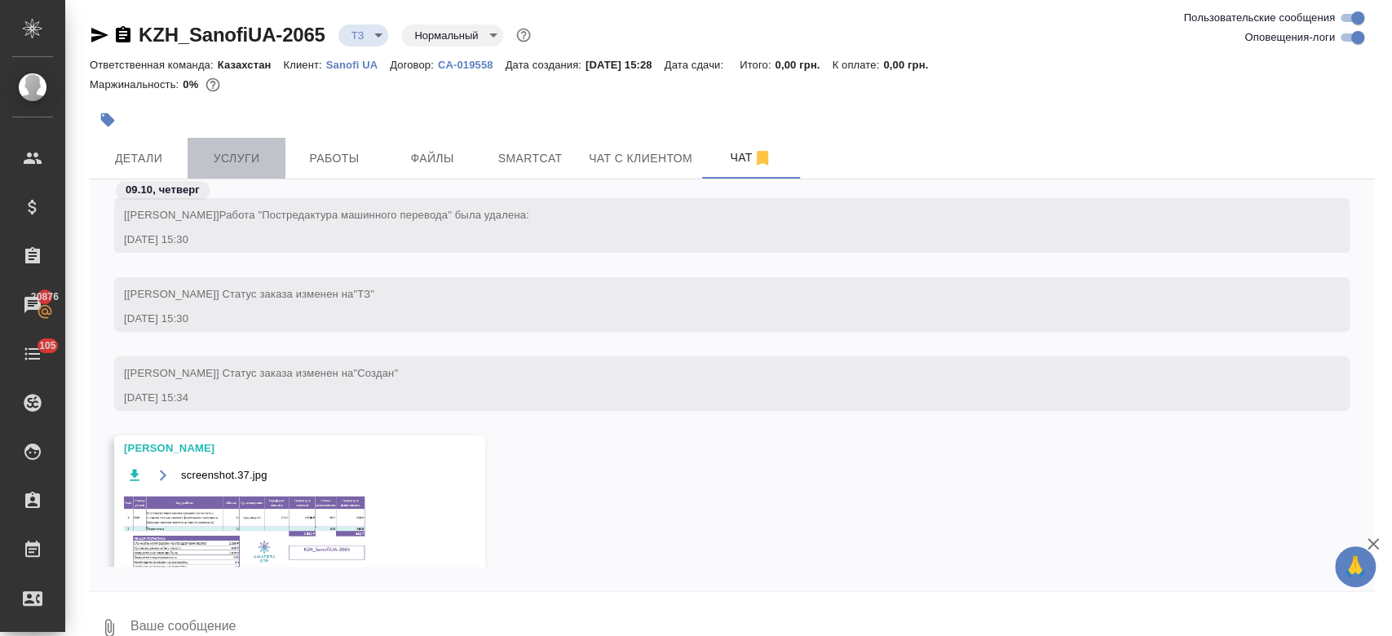
click at [241, 161] on span "Услуги" at bounding box center [236, 158] width 78 height 20
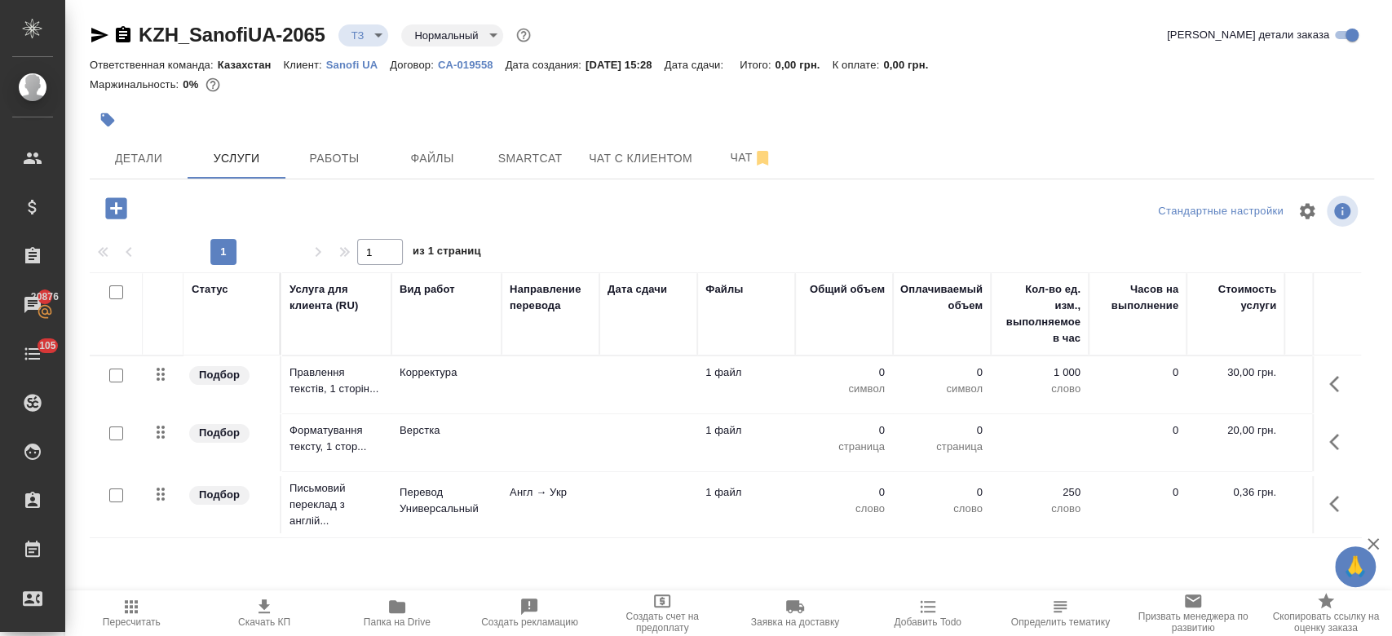
click at [117, 496] on input "checkbox" at bounding box center [116, 495] width 14 height 14
checkbox input "true"
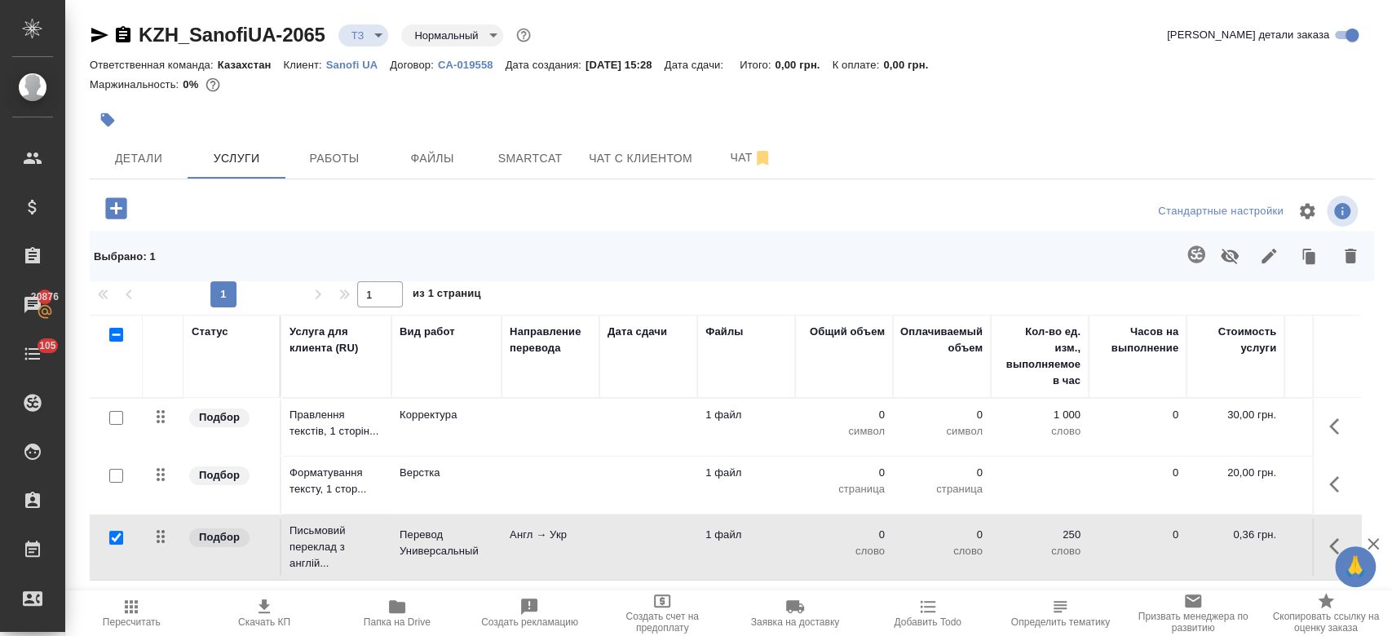
drag, startPoint x: 1173, startPoint y: 265, endPoint x: 1193, endPoint y: 258, distance: 21.4
click at [1193, 258] on div at bounding box center [859, 256] width 1021 height 42
click at [1193, 258] on icon "button" at bounding box center [1196, 255] width 20 height 20
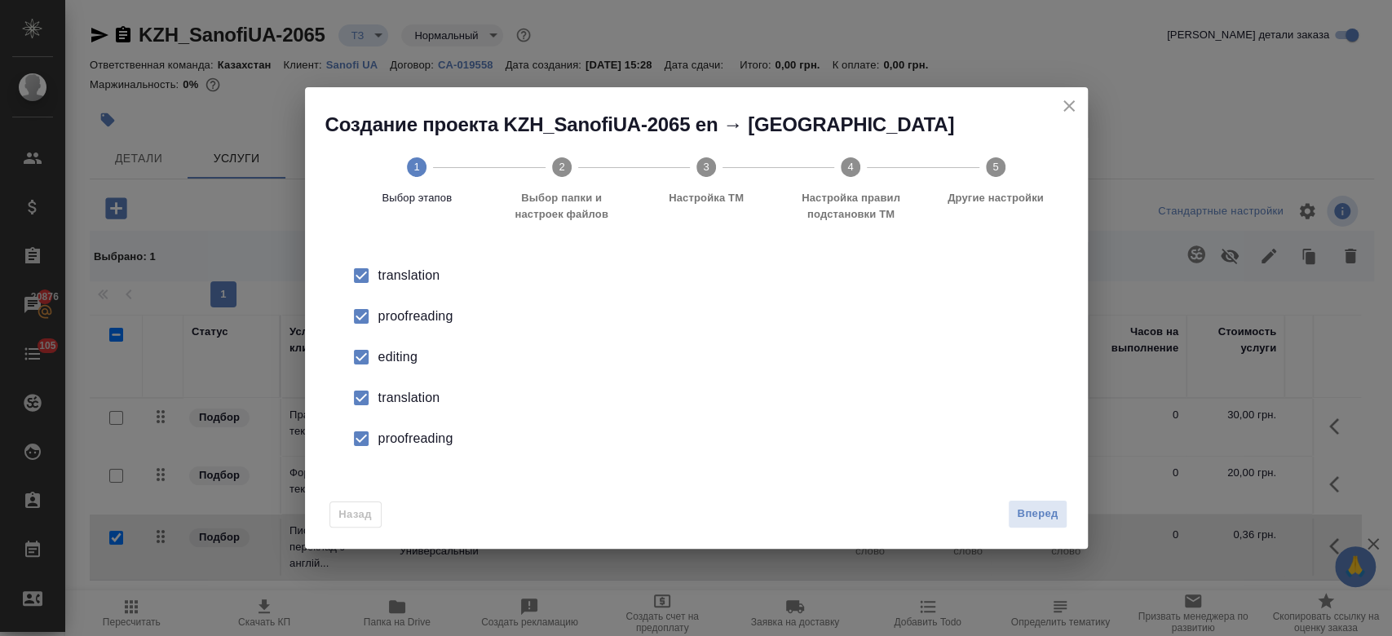
click at [431, 322] on div "proofreading" at bounding box center [713, 317] width 670 height 20
click at [385, 356] on div "editing" at bounding box center [713, 357] width 670 height 20
click at [385, 395] on div "translation" at bounding box center [713, 398] width 670 height 20
click at [404, 437] on div "proofreading" at bounding box center [713, 439] width 670 height 20
click at [1009, 512] on button "Вперед" at bounding box center [1037, 514] width 59 height 29
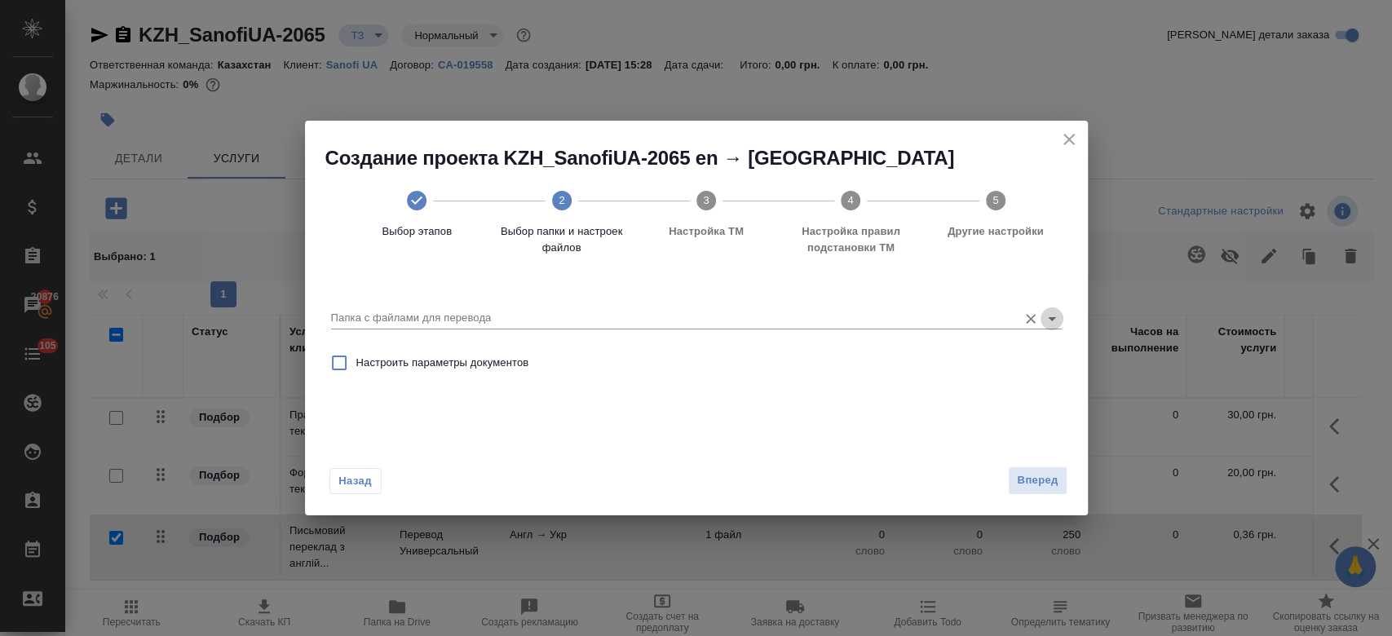
click at [1058, 327] on icon "Open" at bounding box center [1052, 319] width 20 height 20
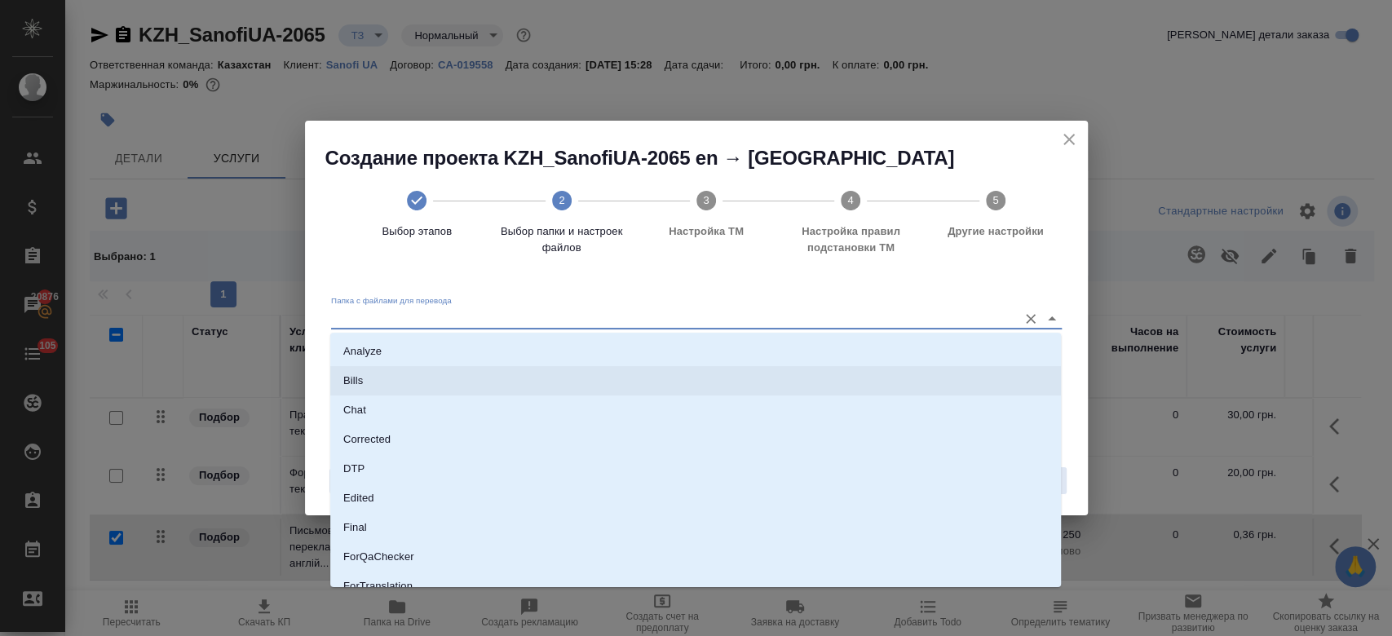
scroll to position [161, 0]
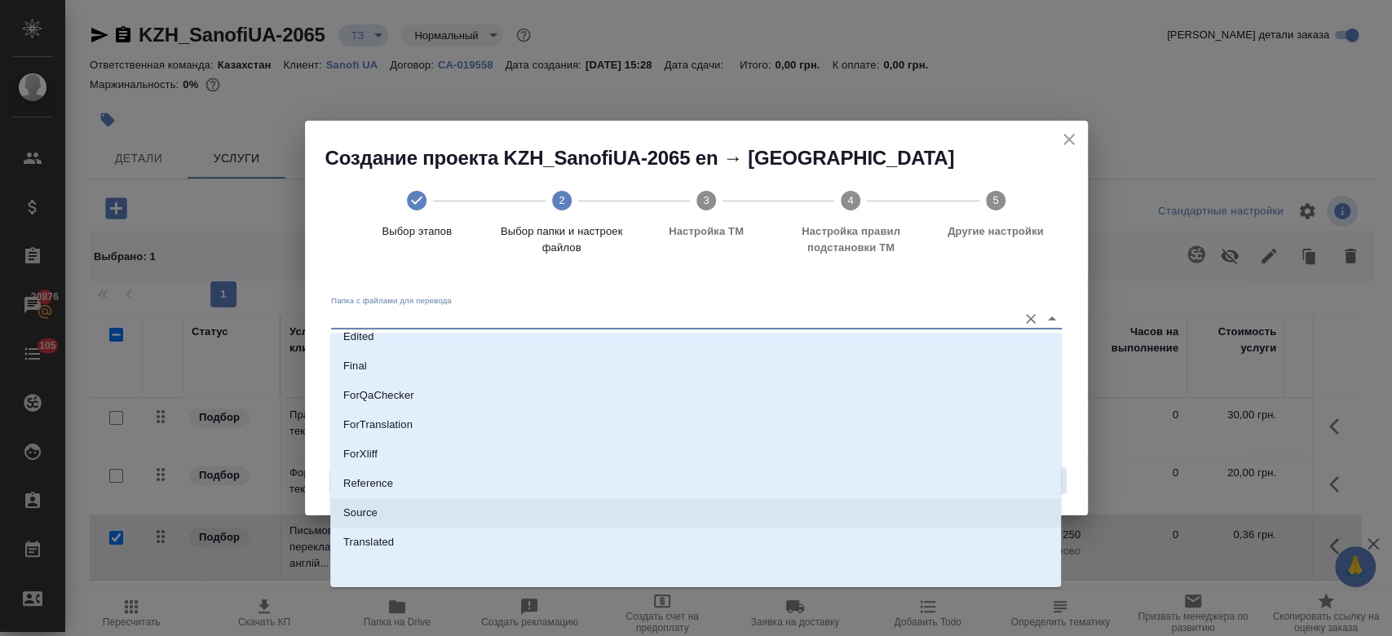
click at [709, 508] on li "Source" at bounding box center [695, 512] width 731 height 29
type input "Source"
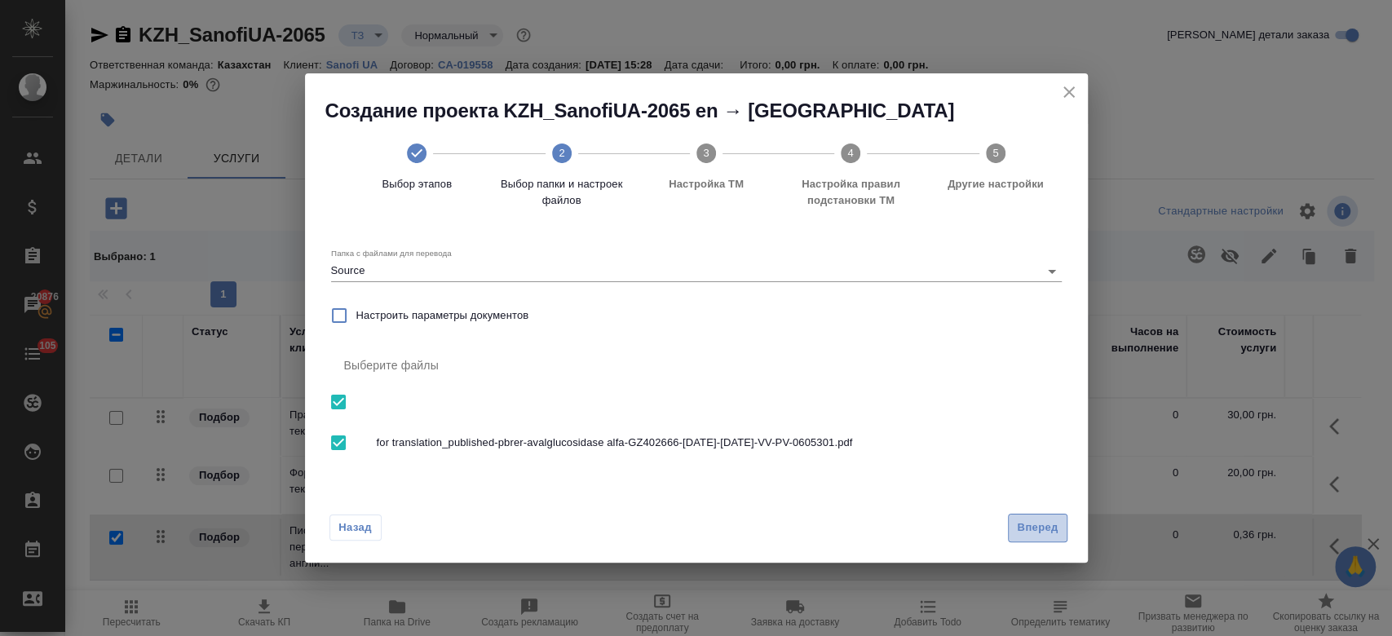
click at [1032, 535] on span "Вперед" at bounding box center [1037, 528] width 41 height 19
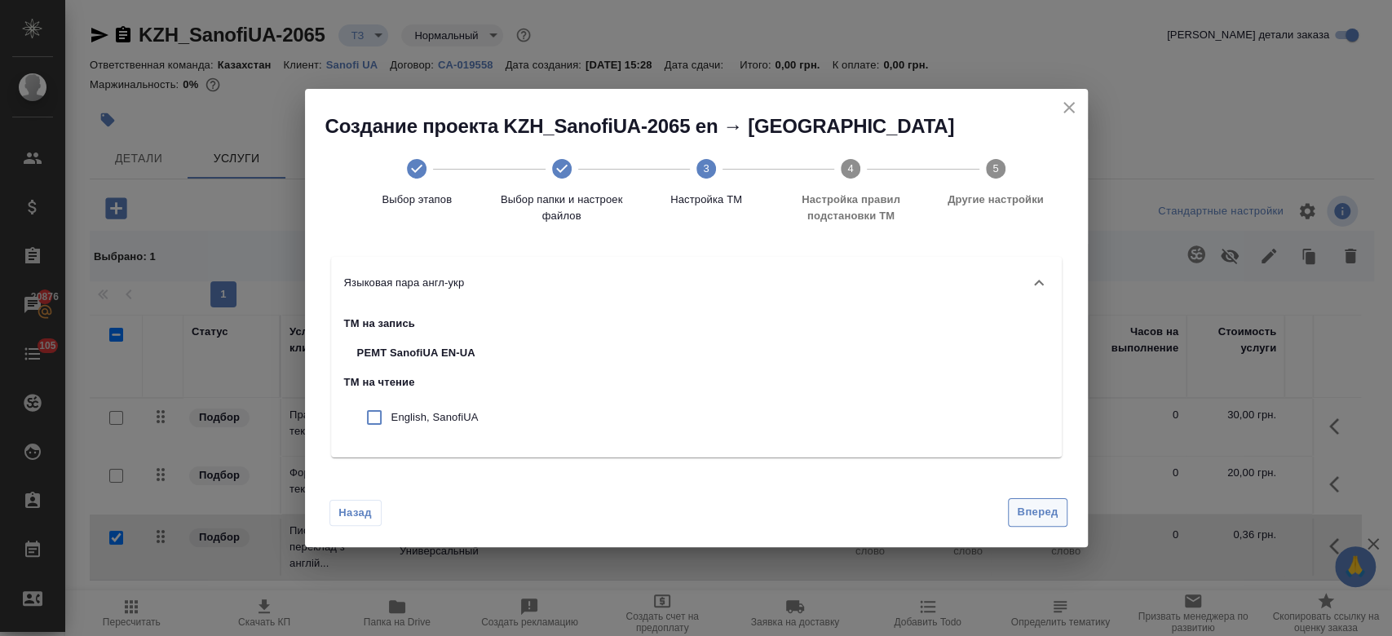
drag, startPoint x: 1036, startPoint y: 491, endPoint x: 1029, endPoint y: 523, distance: 32.6
click at [1029, 523] on div "Назад Вперед" at bounding box center [696, 508] width 783 height 77
click at [1029, 523] on button "Вперед" at bounding box center [1037, 512] width 59 height 29
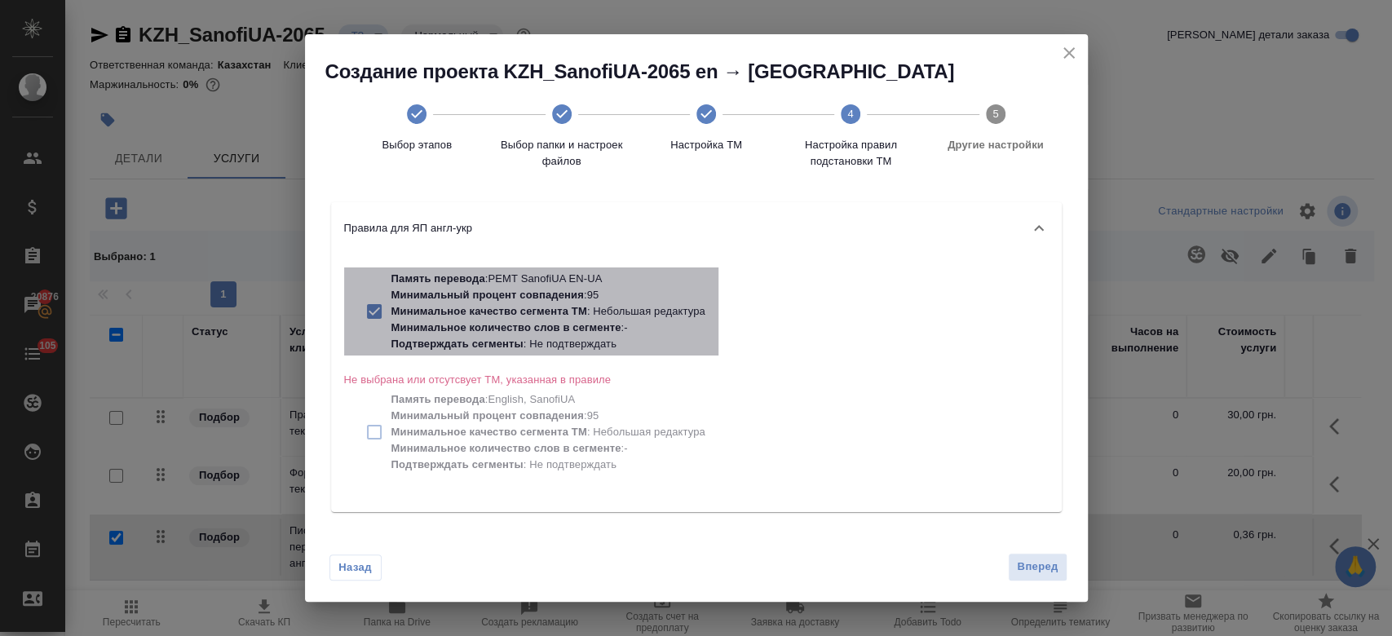
click at [583, 303] on p "Минимальное качество сегмента ТМ : Небольшая редактура" at bounding box center [548, 311] width 314 height 16
checkbox input "false"
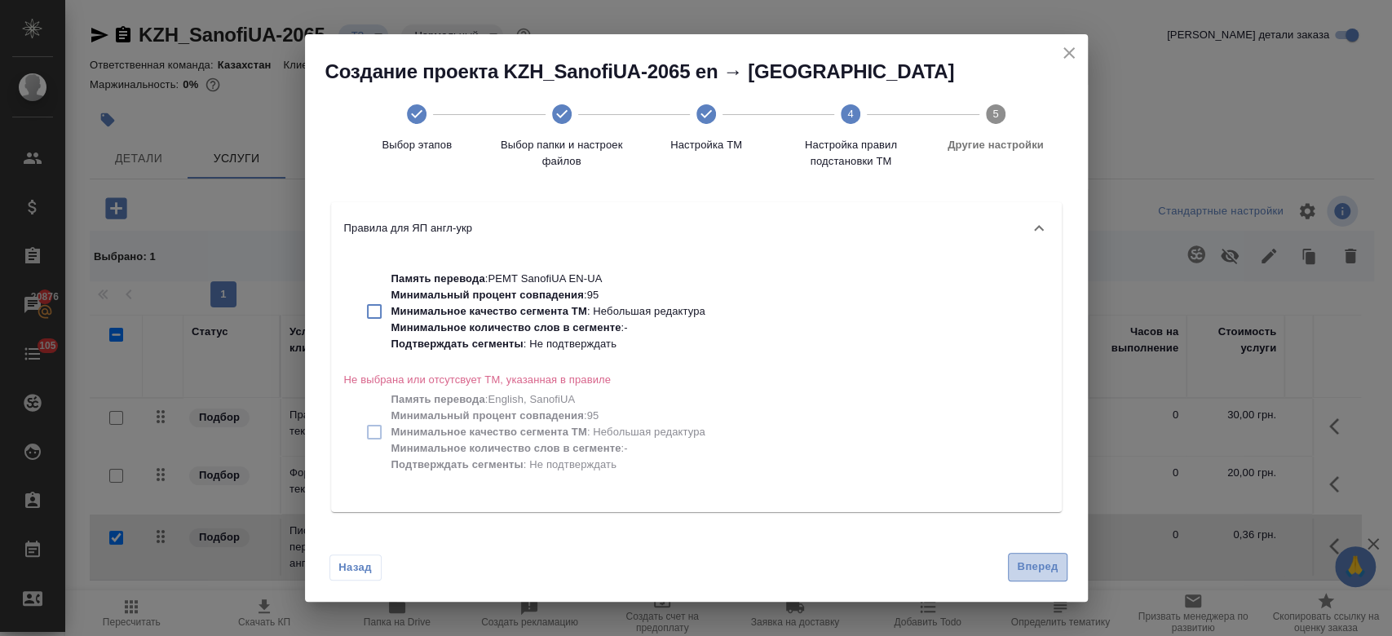
click at [1045, 573] on span "Вперед" at bounding box center [1037, 567] width 41 height 19
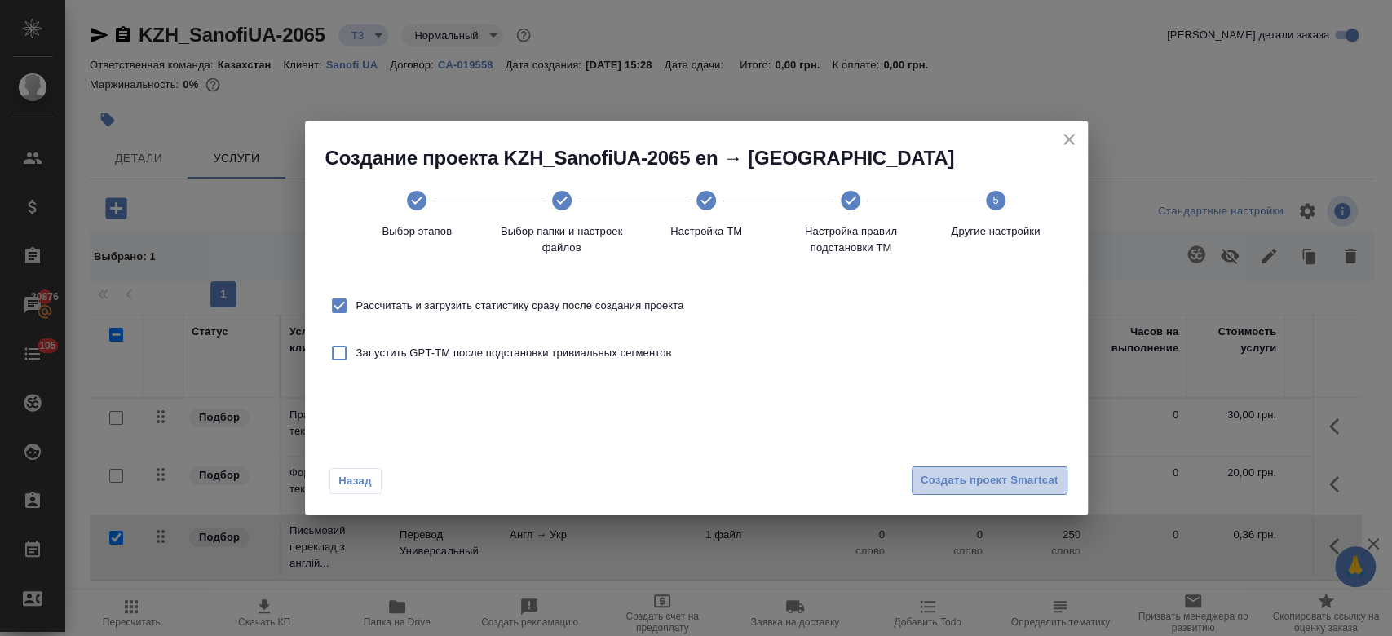
click at [1003, 486] on span "Создать проект Smartcat" at bounding box center [990, 480] width 138 height 19
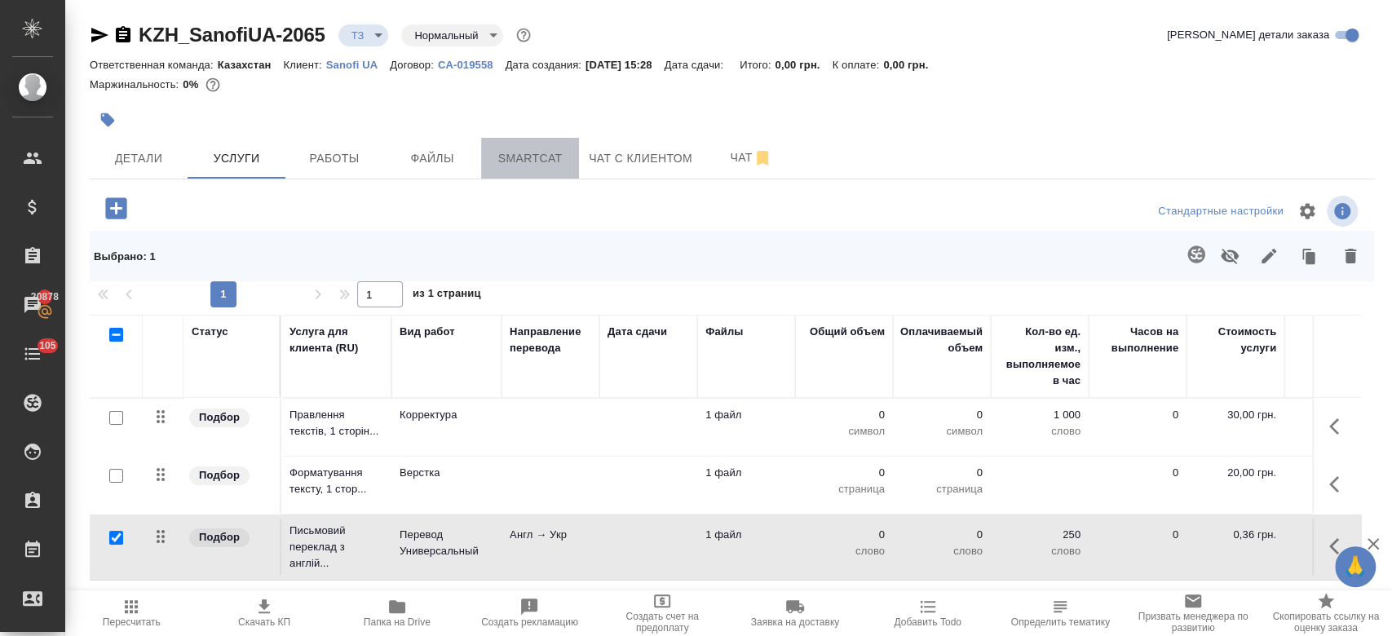
click at [530, 159] on span "Smartcat" at bounding box center [530, 158] width 78 height 20
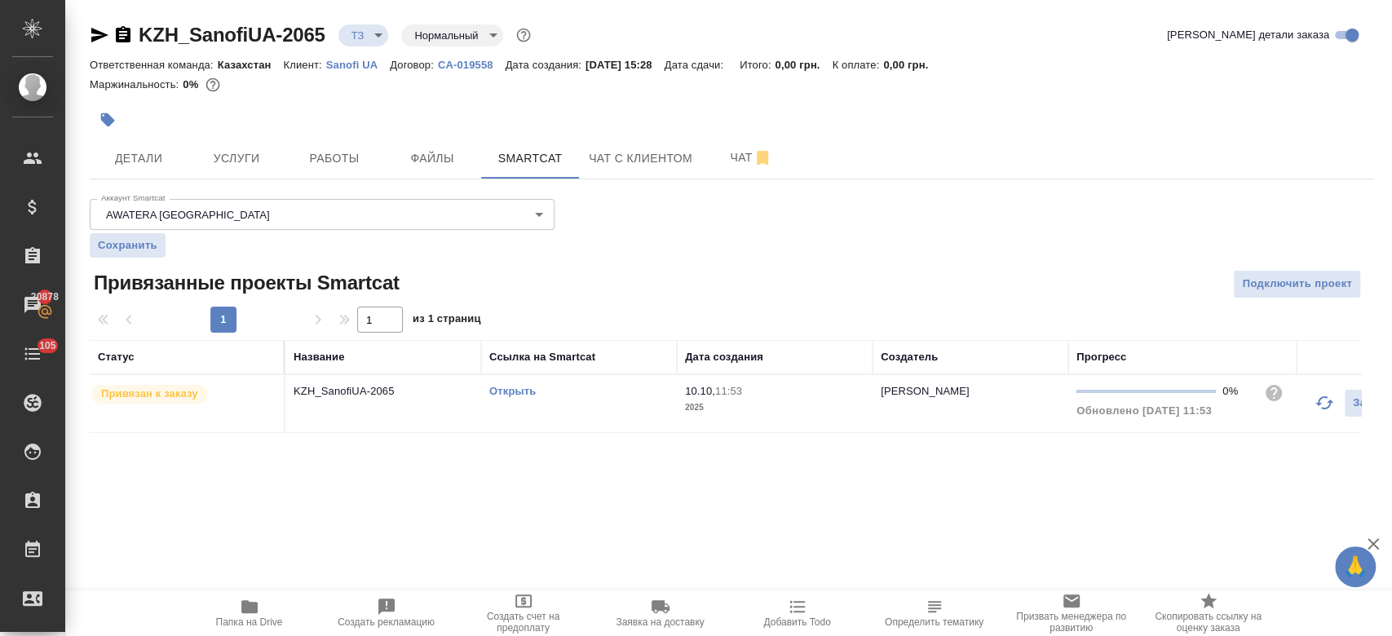
click at [529, 385] on link "Открыть" at bounding box center [512, 391] width 46 height 12
click at [243, 138] on button "Услуги" at bounding box center [237, 158] width 98 height 41
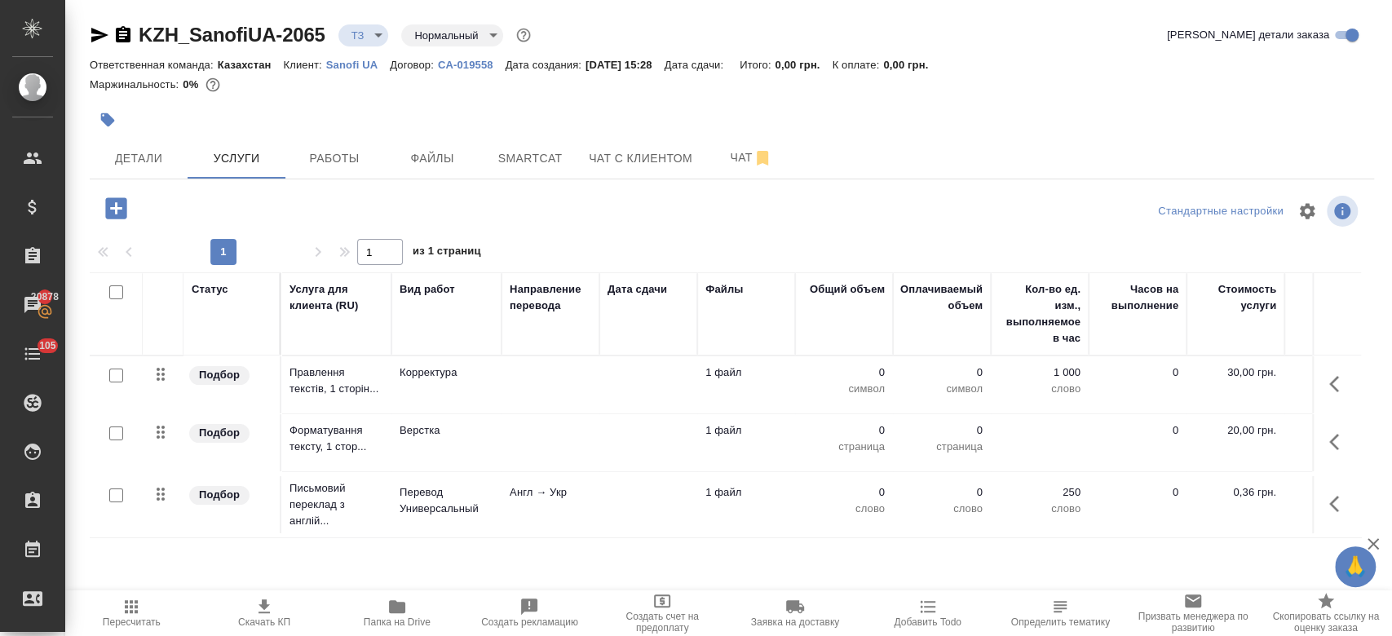
click at [537, 501] on td "Англ → Укр" at bounding box center [550, 504] width 98 height 57
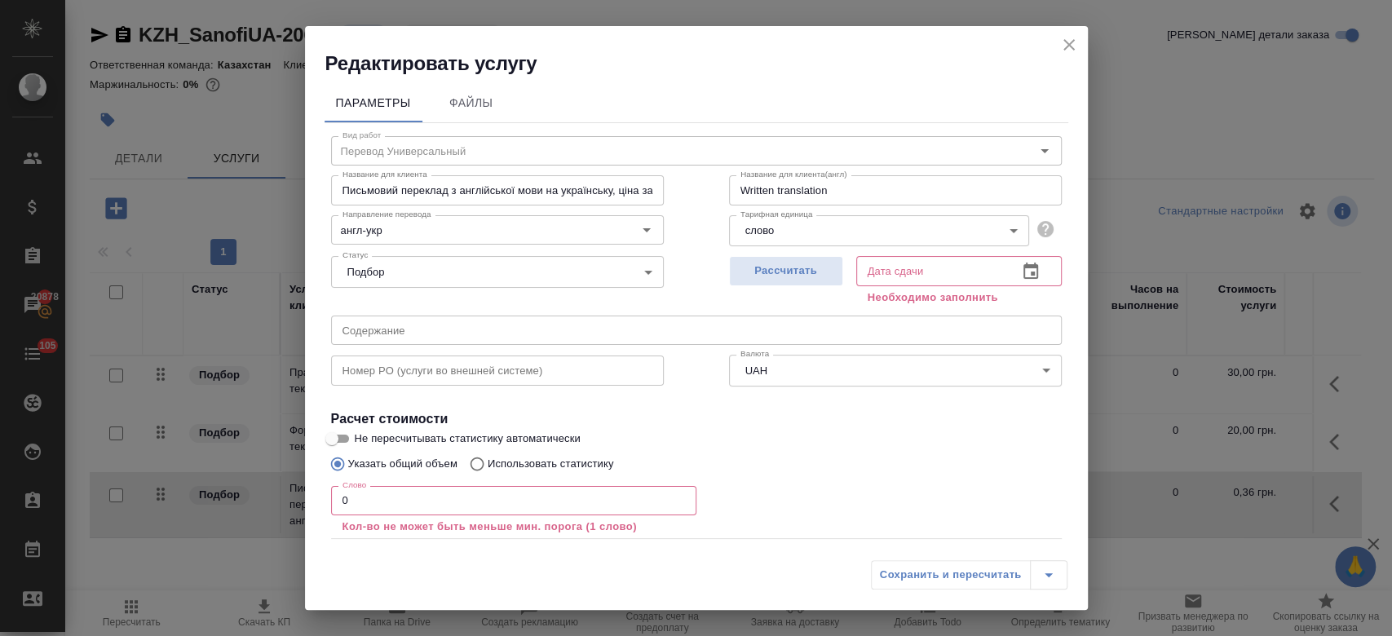
click at [577, 457] on p "Использовать статистику" at bounding box center [551, 464] width 126 height 16
click at [488, 457] on input "Использовать статистику" at bounding box center [475, 463] width 26 height 31
radio input "true"
radio input "false"
click at [1032, 538] on icon at bounding box center [1042, 540] width 20 height 20
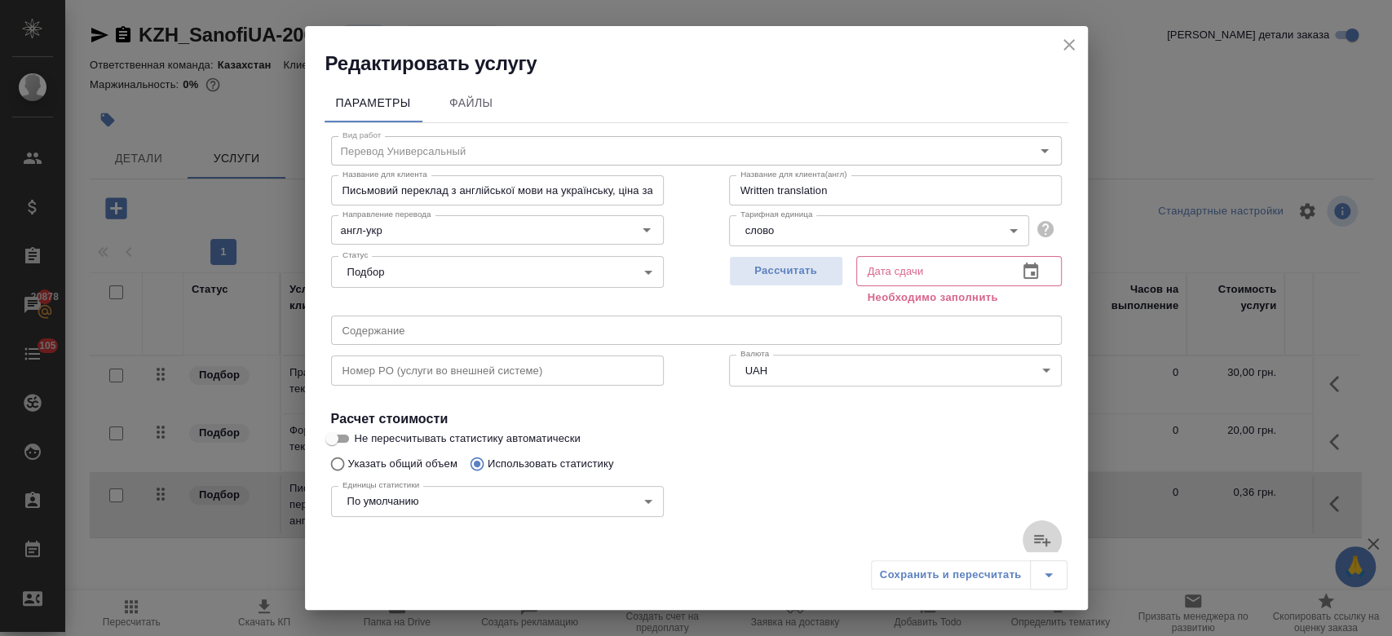
click at [0, 0] on input "file" at bounding box center [0, 0] width 0 height 0
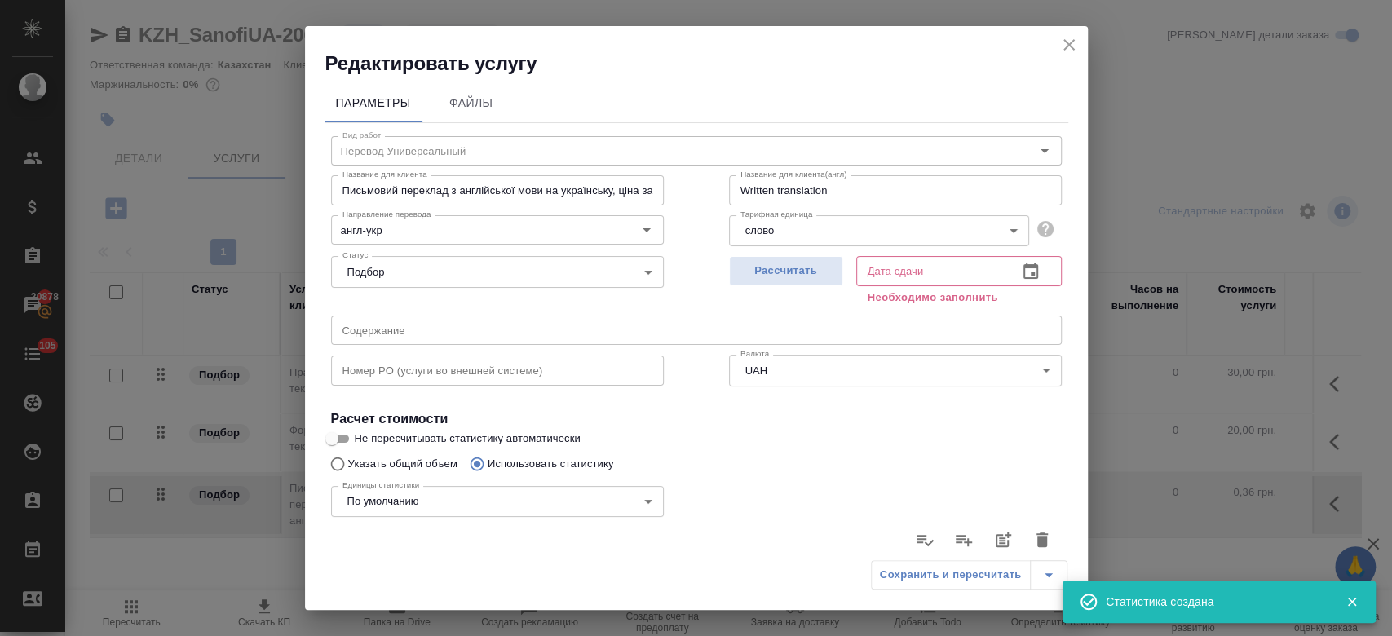
type input "72"
type input "435"
type input "3286"
type input "24"
type input "133"
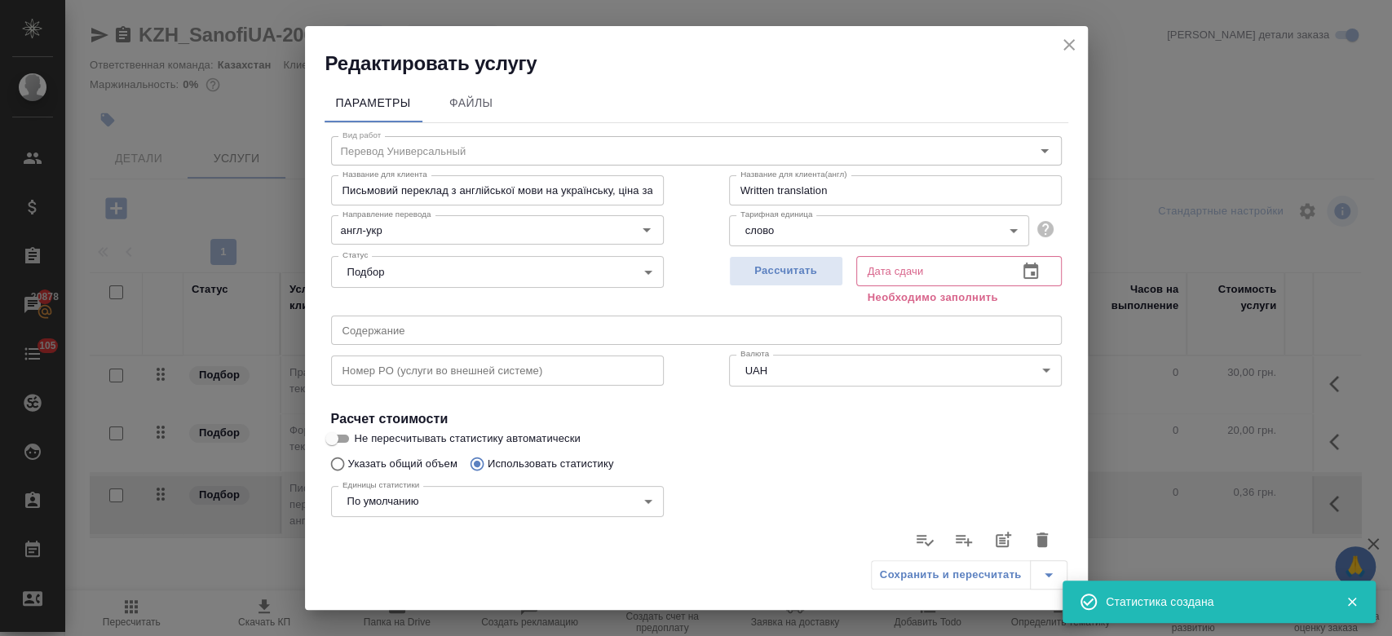
type input "848"
type input "29"
type input "86"
type input "579"
type input "9"
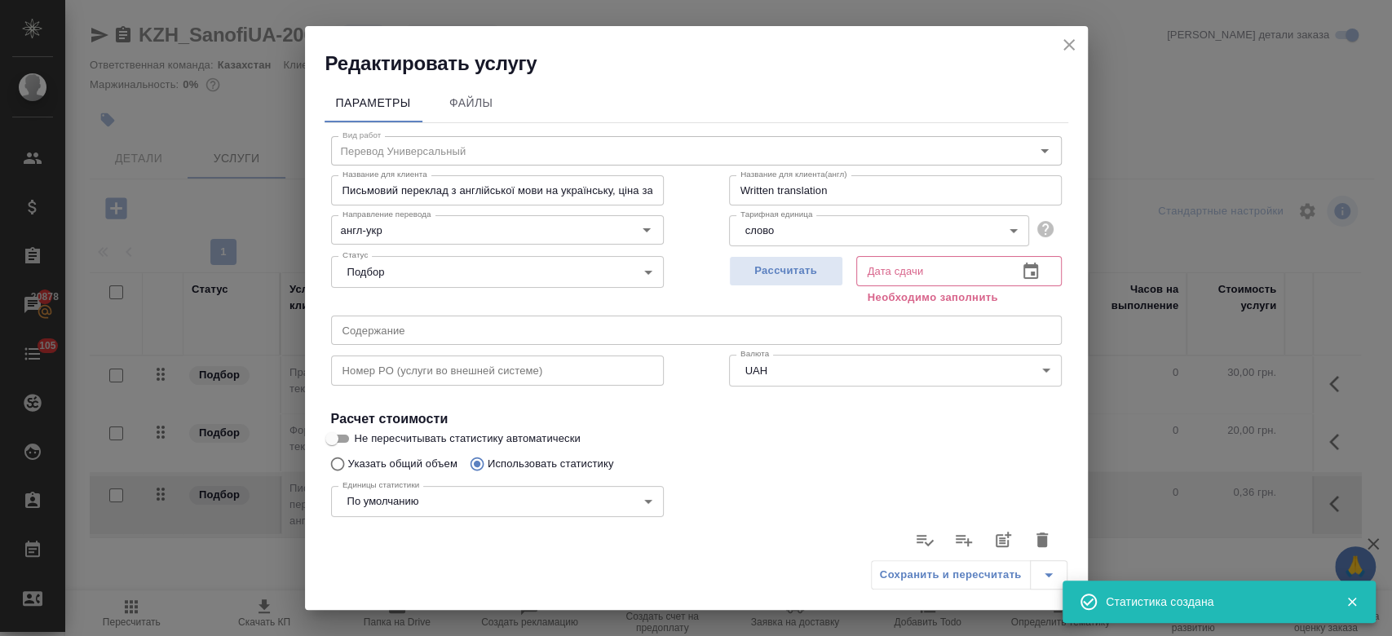
type input "181"
type input "1278"
type input "10"
type input "240"
type input "1504"
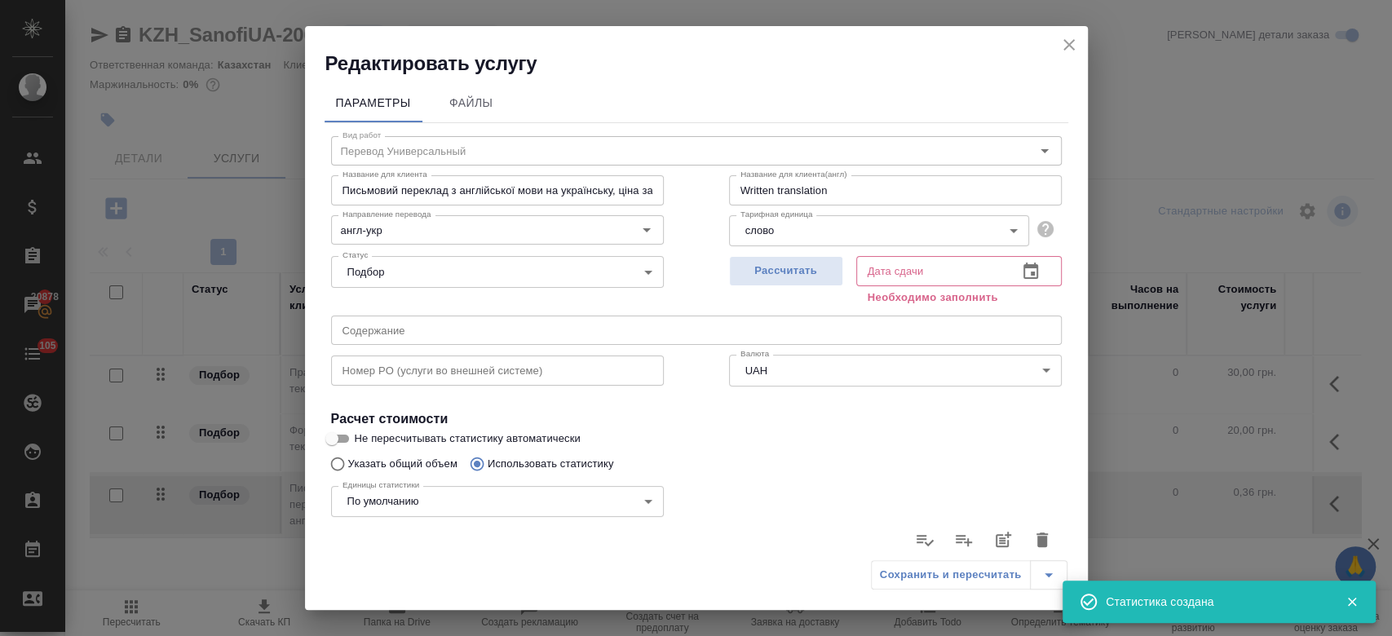
type input "8"
type input "75"
type input "513"
type input "137"
type input "3227"
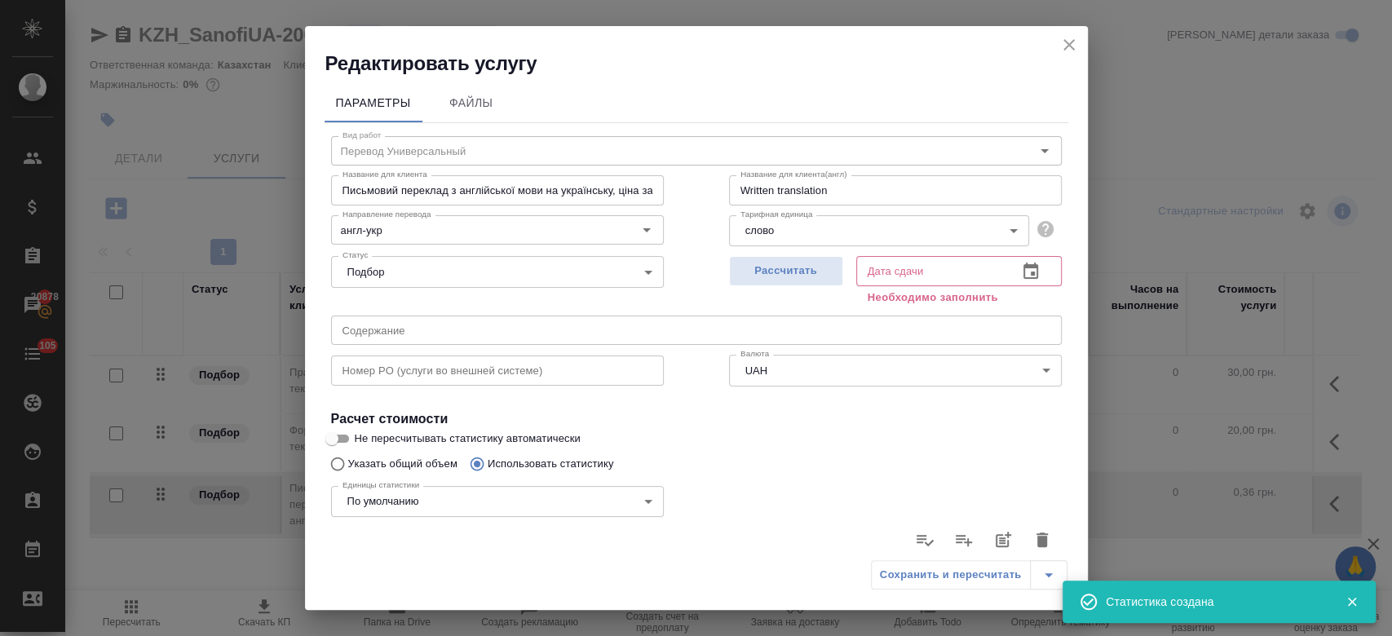
type input "22021"
type input "265"
type input "4244"
type input "29181"
type input "289"
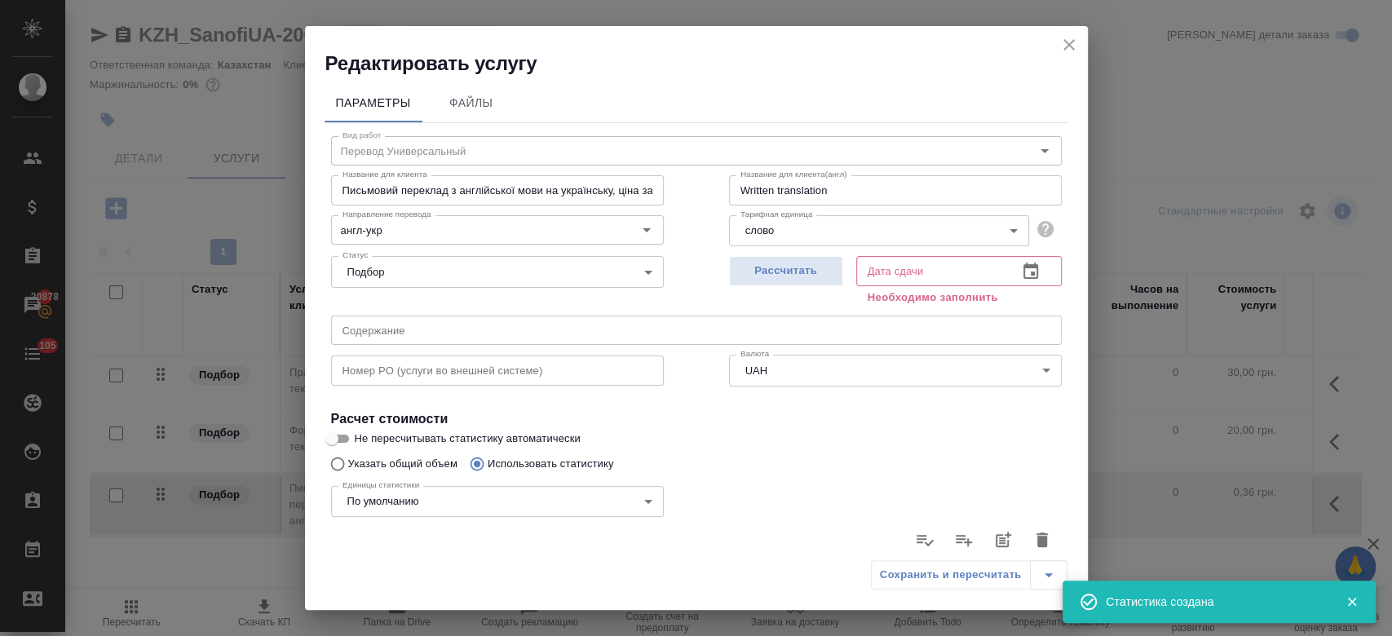
type input "4377"
type input "30029"
click at [776, 286] on div "Рассчитать" at bounding box center [786, 279] width 114 height 59
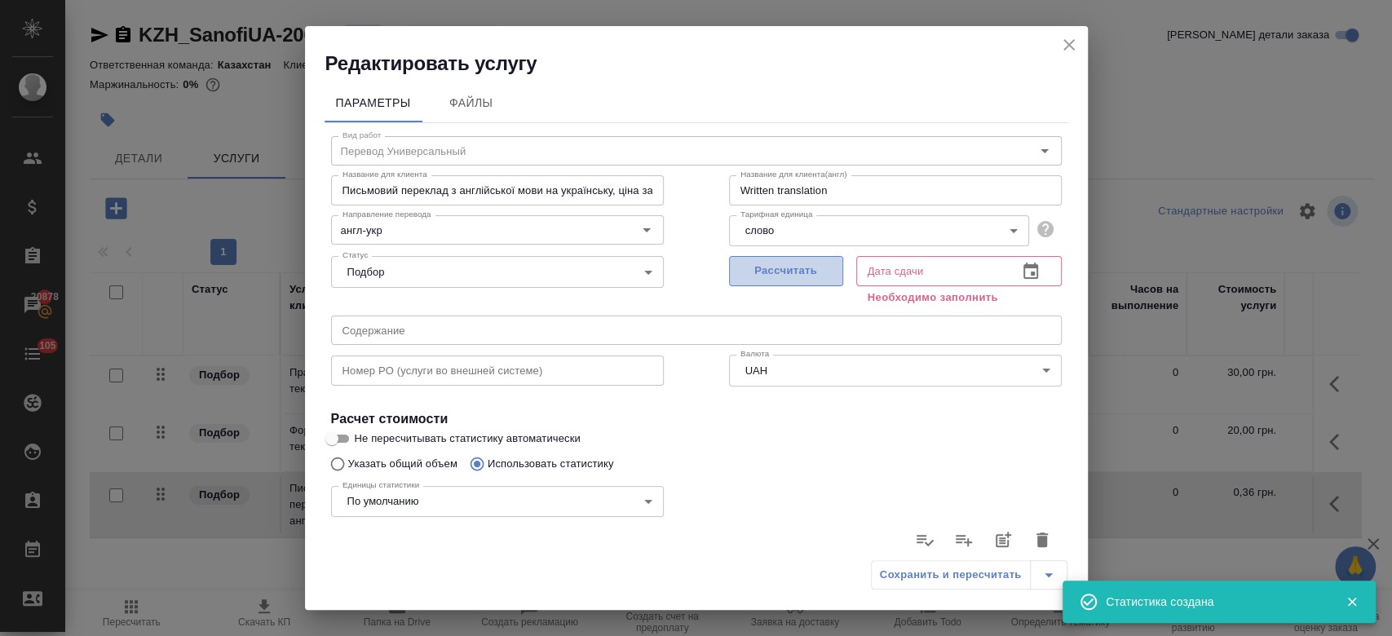
click at [763, 276] on span "Рассчитать" at bounding box center [786, 271] width 96 height 19
type input "10.10.2025 11:54"
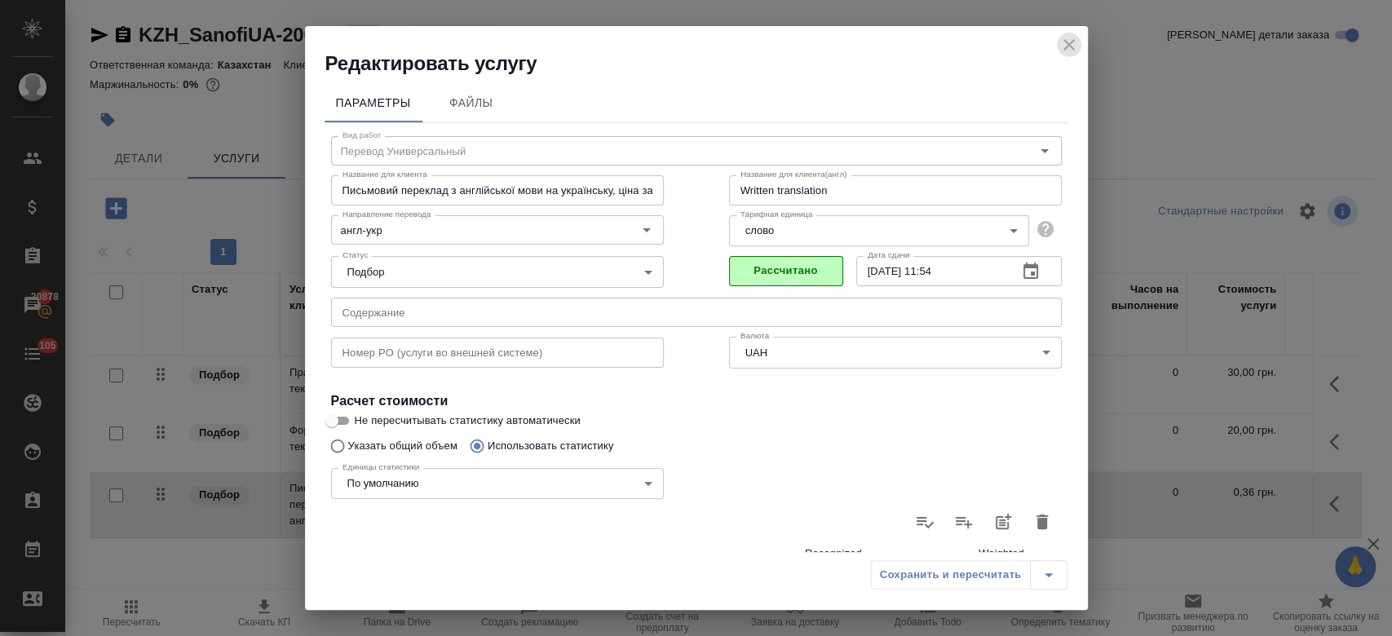
click at [1071, 44] on icon "close" at bounding box center [1069, 45] width 20 height 20
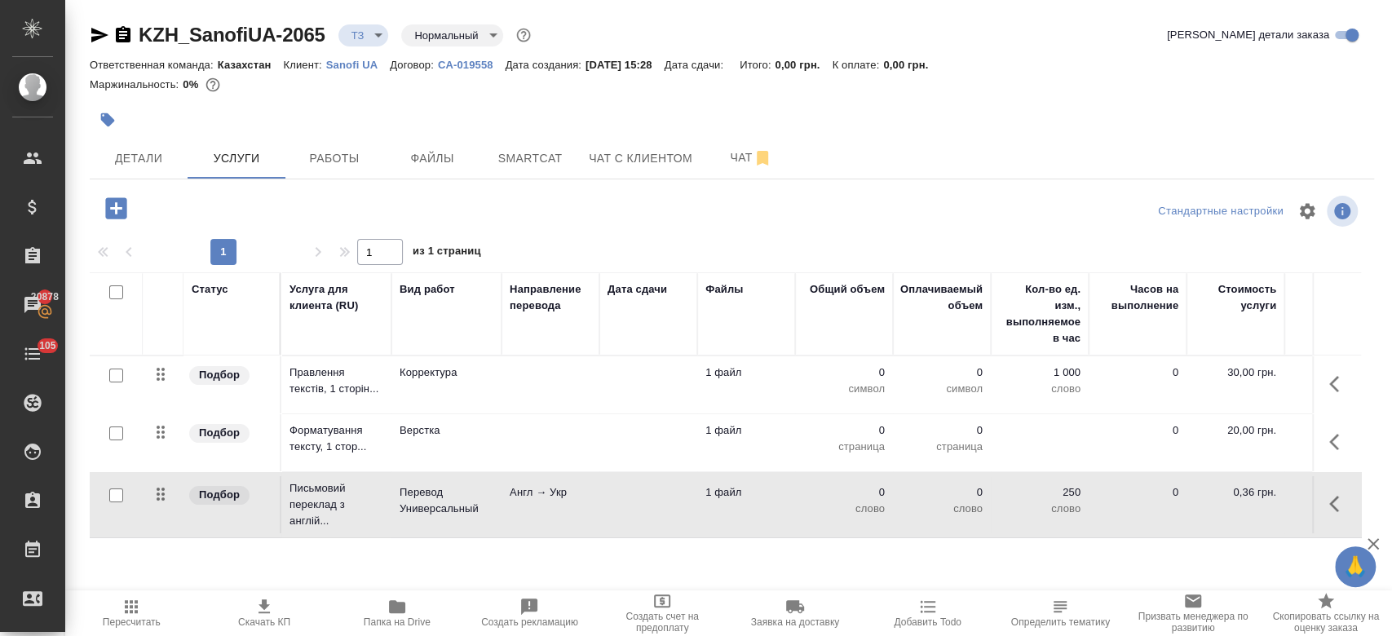
click at [509, 389] on td at bounding box center [550, 384] width 98 height 57
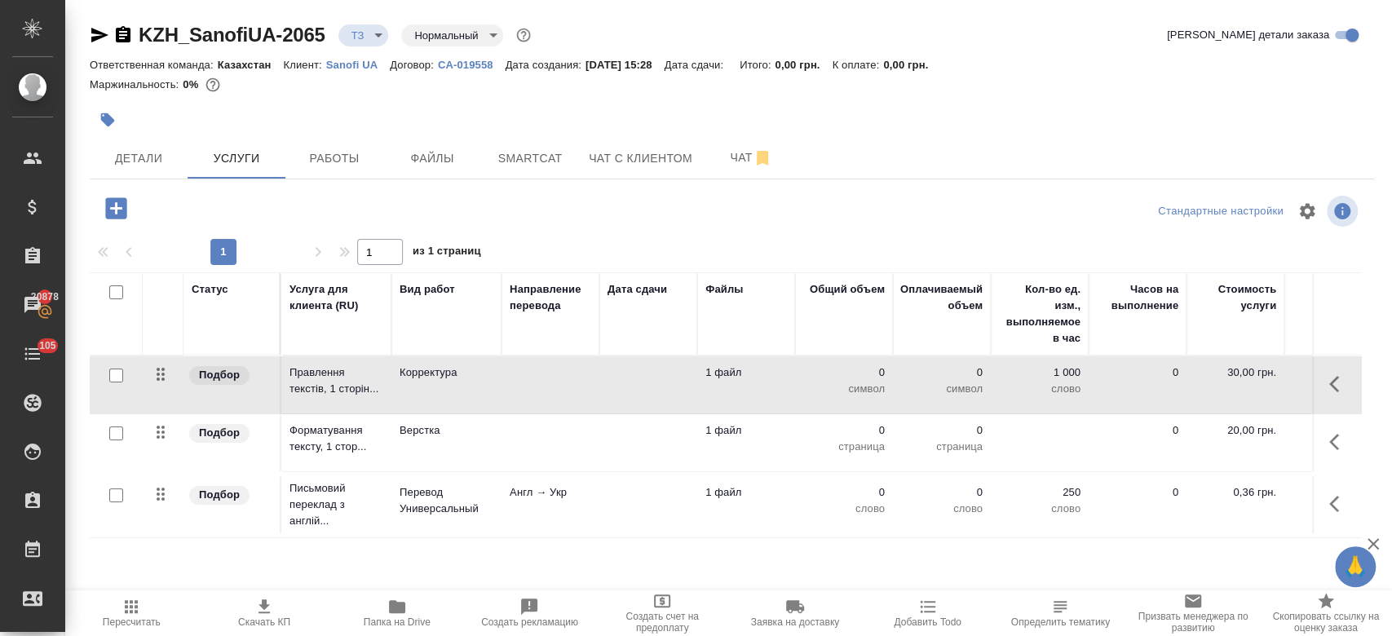
click at [509, 389] on td at bounding box center [550, 384] width 98 height 57
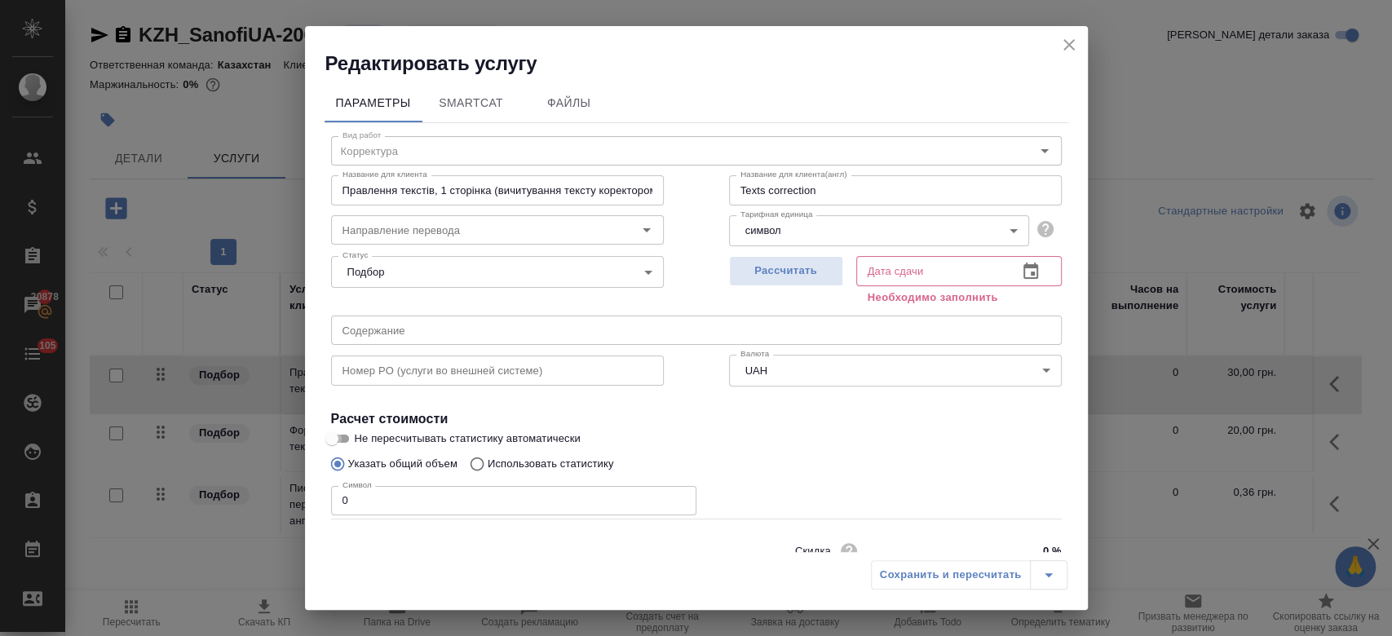
click at [339, 434] on input "Не пересчитывать статистику автоматически" at bounding box center [332, 439] width 59 height 20
checkbox input "true"
click at [364, 510] on input "0" at bounding box center [513, 500] width 365 height 29
type input "30031"
click at [789, 272] on span "Рассчитать" at bounding box center [786, 271] width 96 height 19
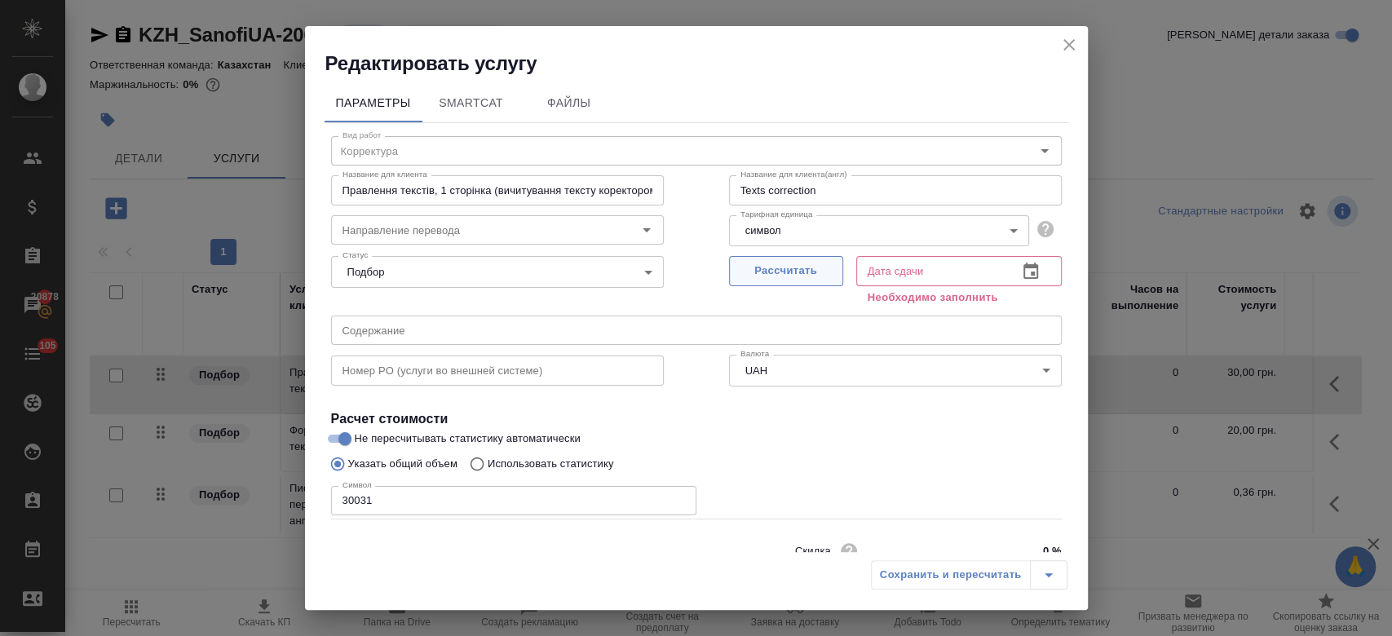
type input "10.10.2025 16:05"
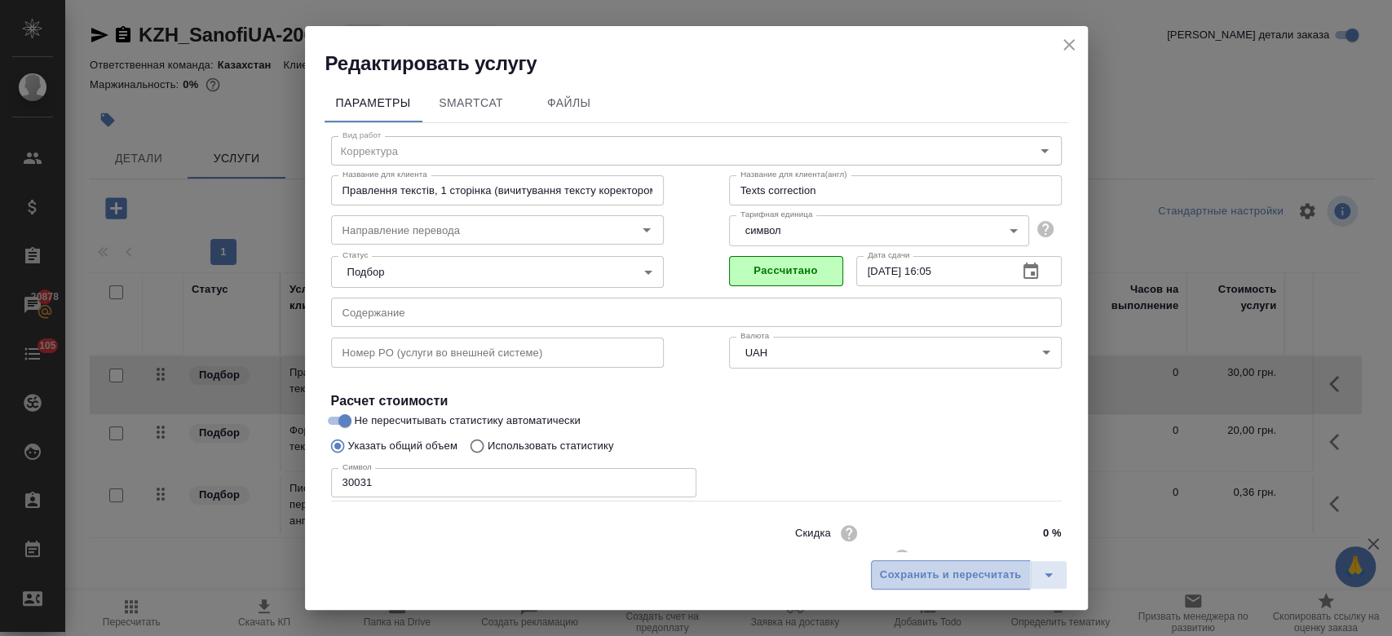
click at [908, 581] on span "Сохранить и пересчитать" at bounding box center [951, 575] width 142 height 19
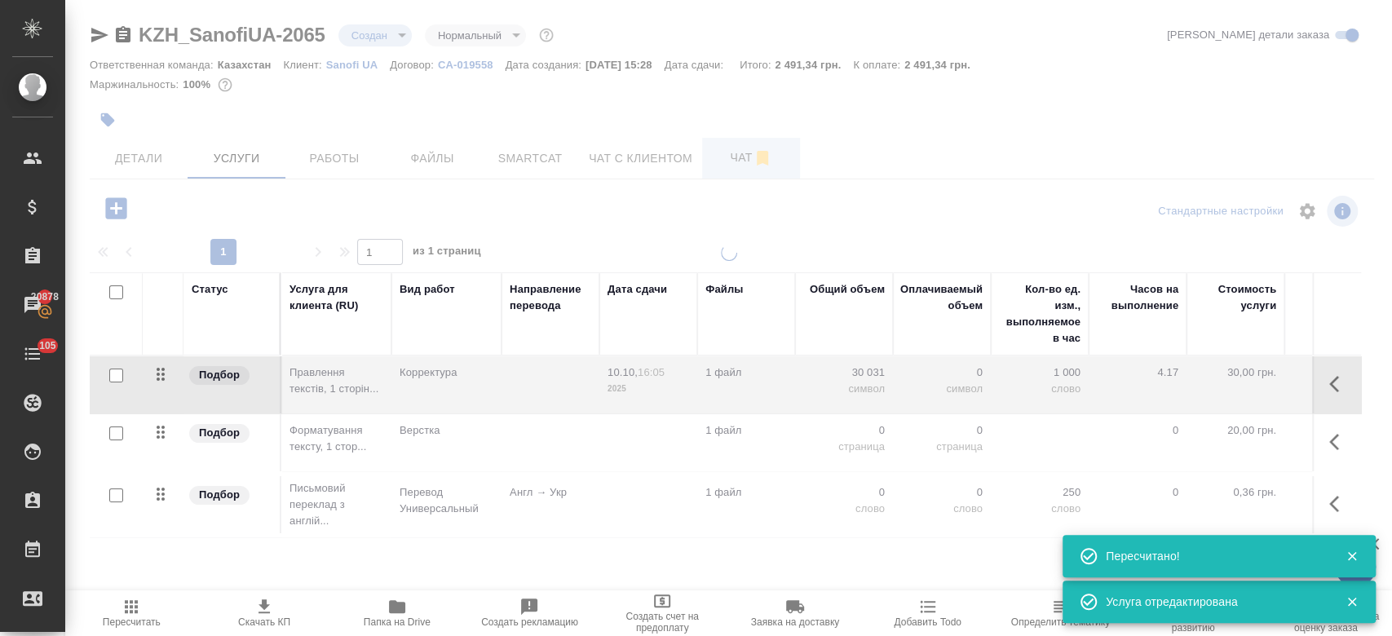
type input "new"
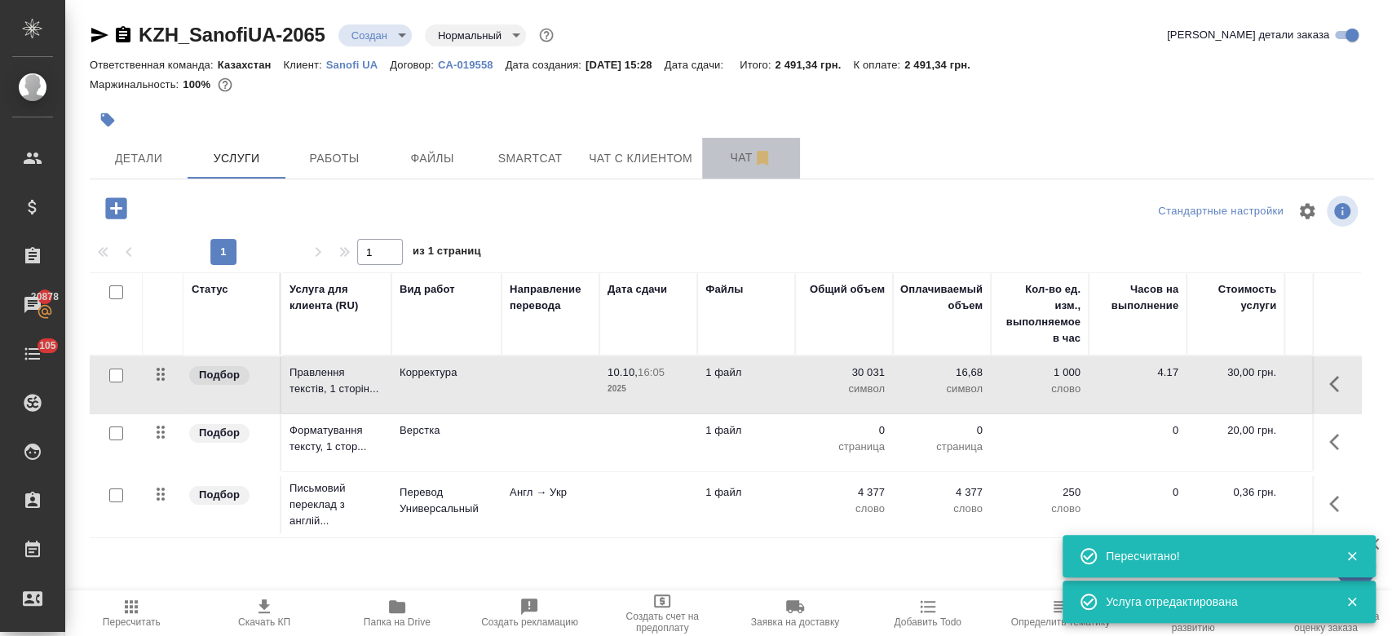
click at [731, 163] on span "Чат" at bounding box center [751, 158] width 78 height 20
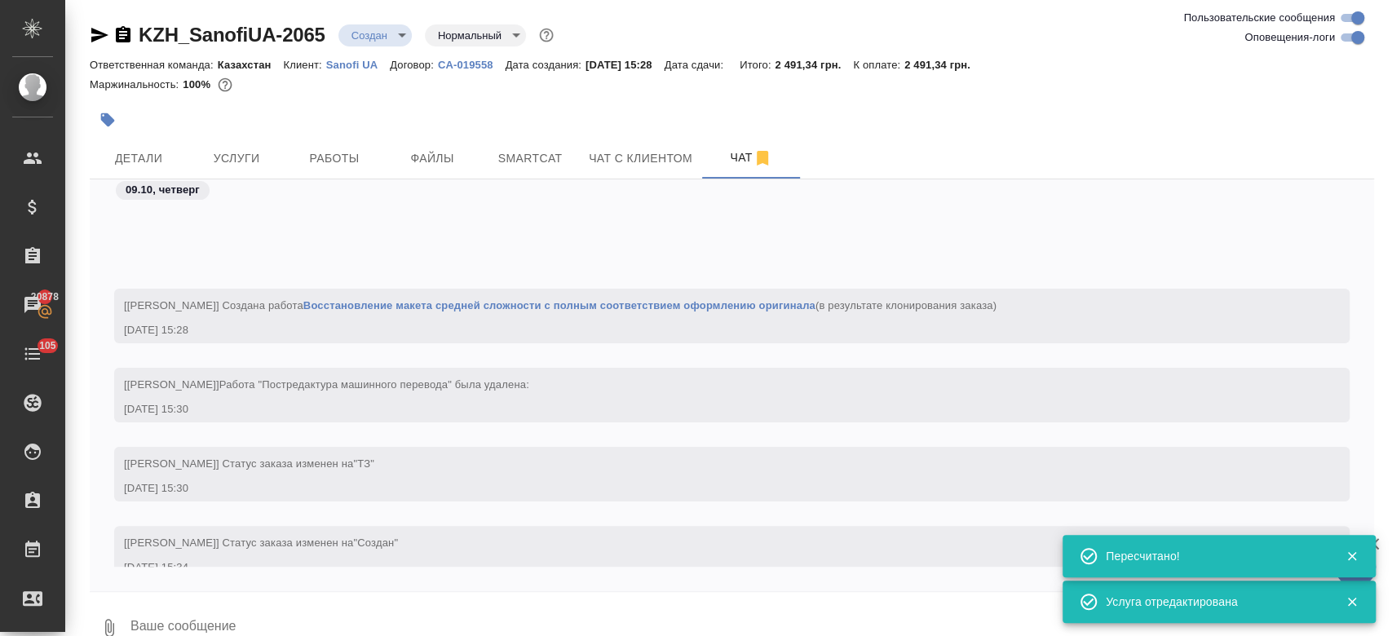
scroll to position [170, 0]
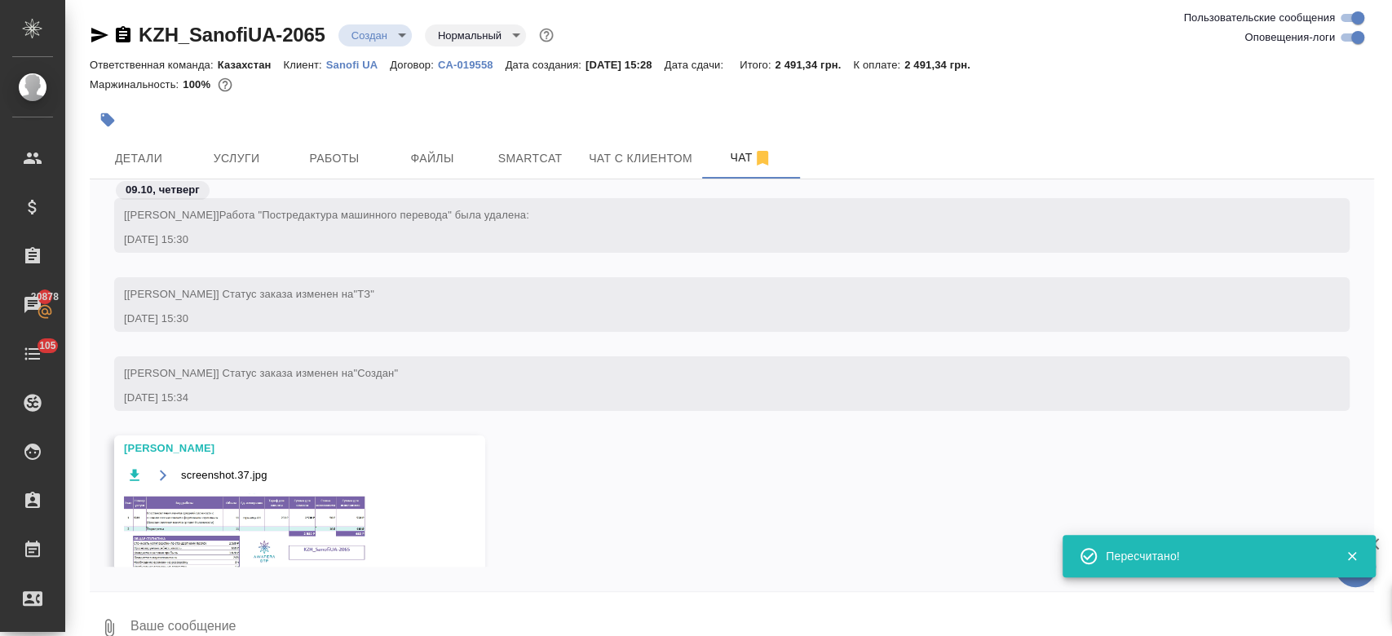
click at [298, 497] on img at bounding box center [246, 534] width 245 height 83
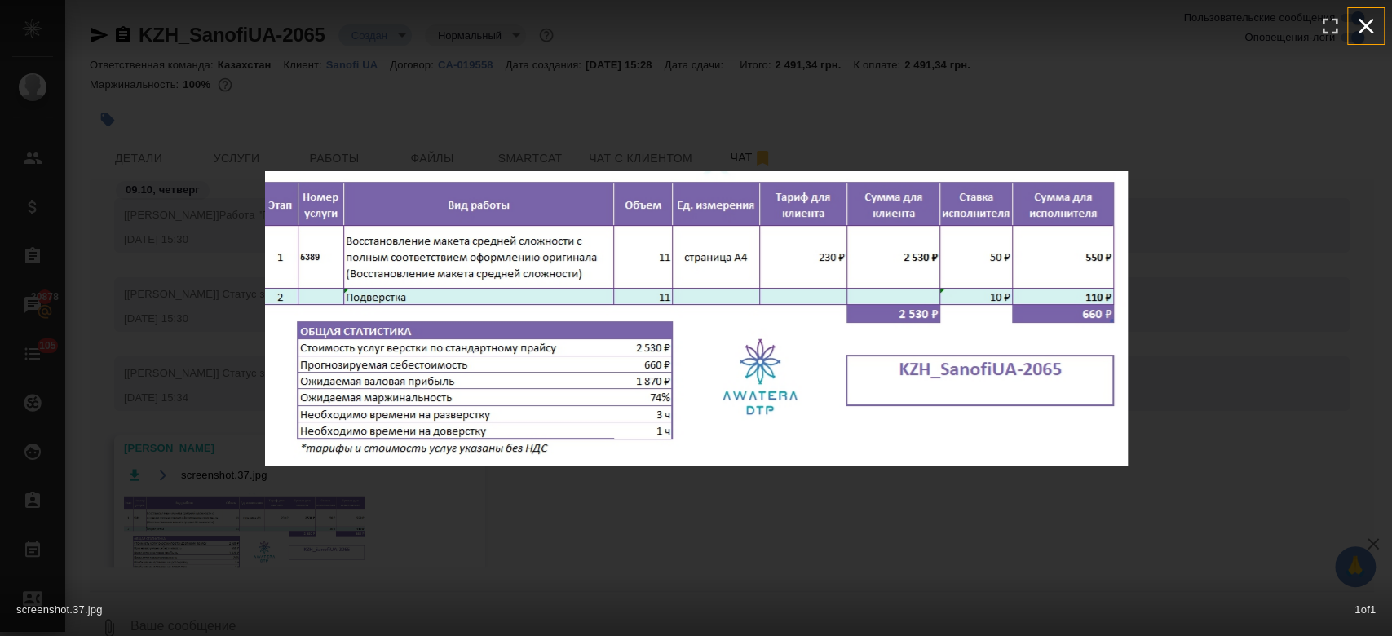
click at [1363, 25] on icon "button" at bounding box center [1366, 26] width 26 height 26
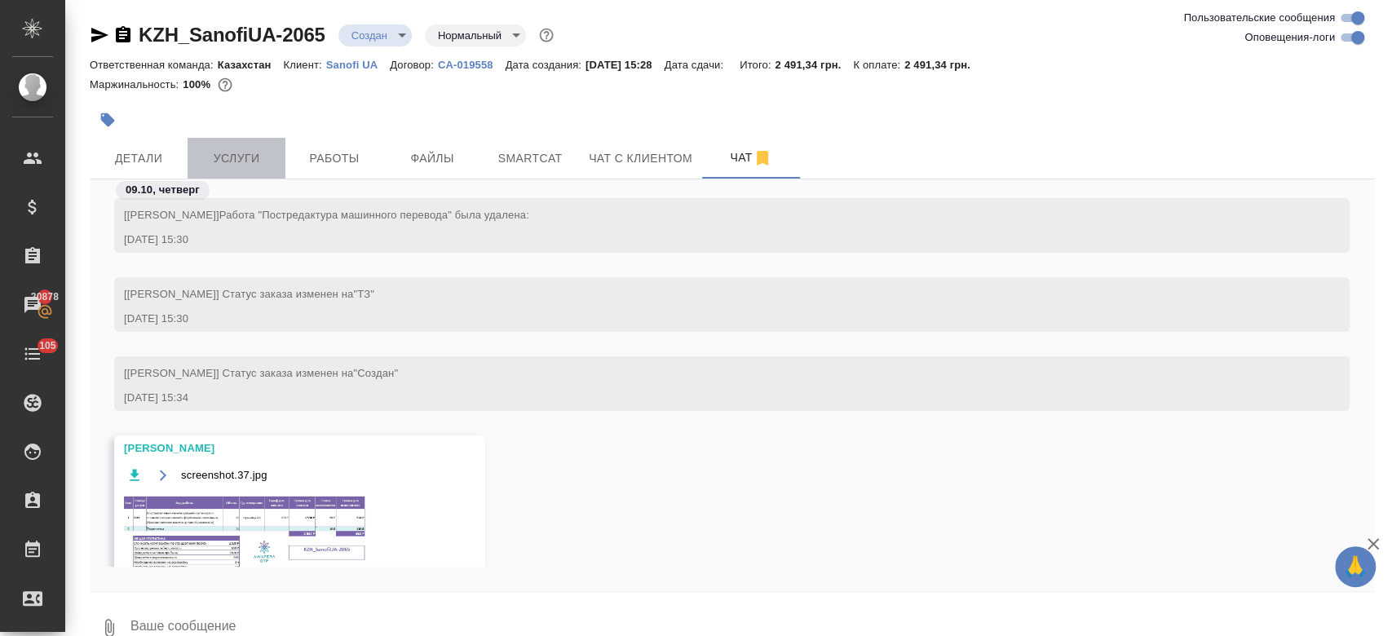
click at [219, 157] on span "Услуги" at bounding box center [236, 158] width 78 height 20
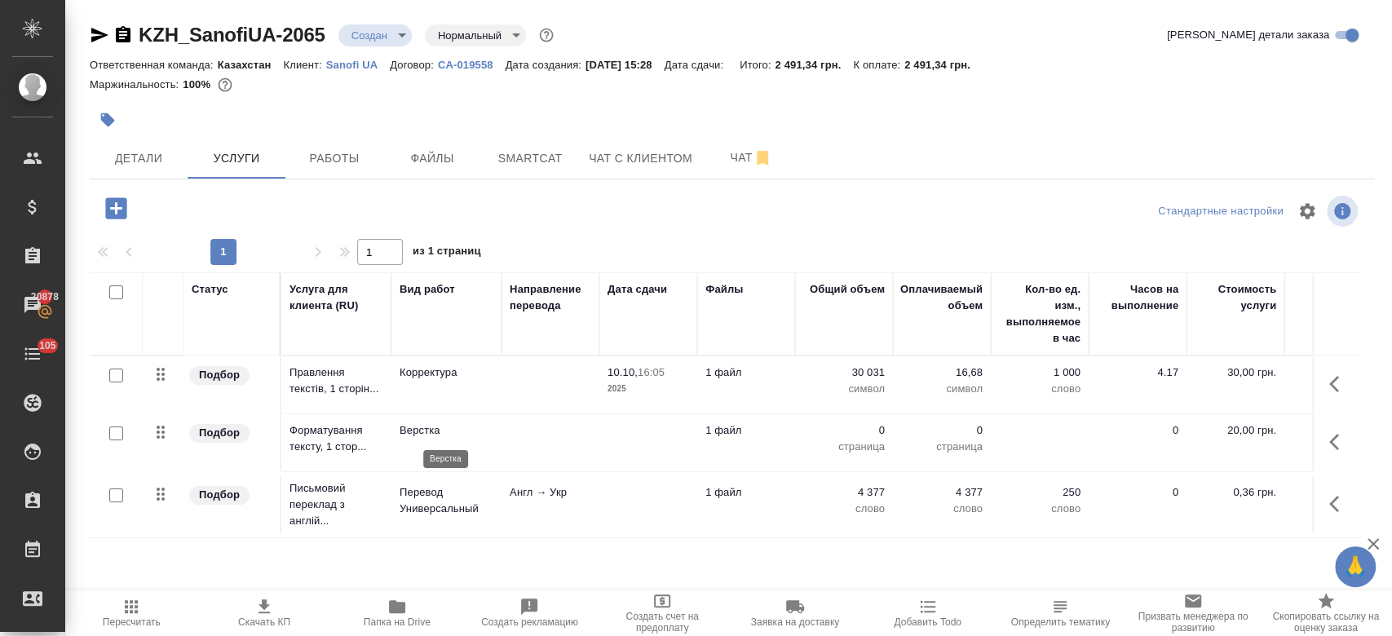
click at [458, 435] on p "Верстка" at bounding box center [447, 430] width 94 height 16
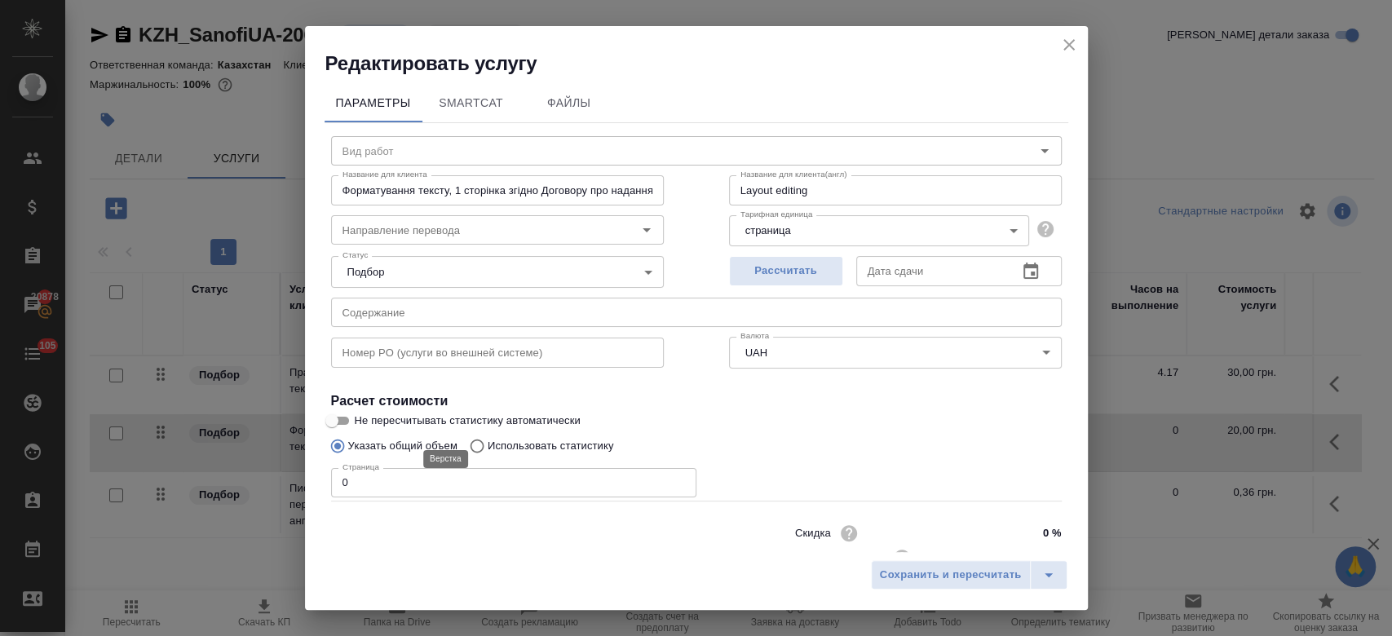
type input "Верстка"
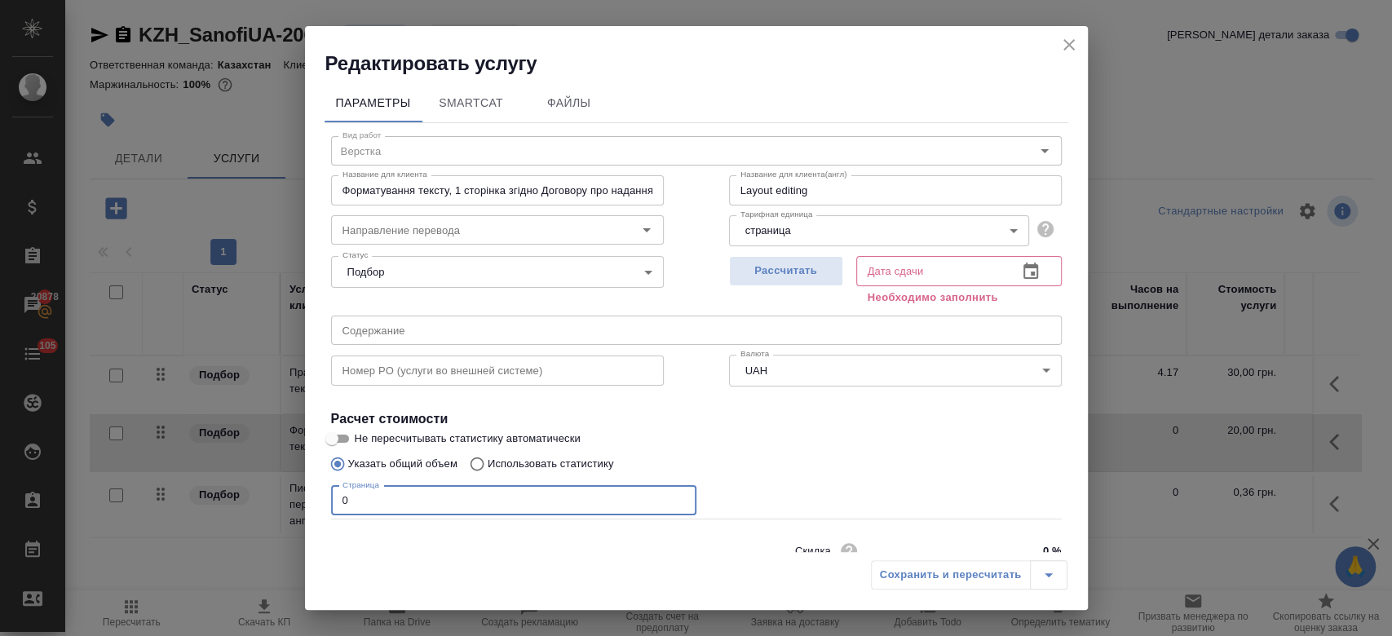
click at [462, 502] on input "0" at bounding box center [513, 500] width 365 height 29
type input "0"
type input "11"
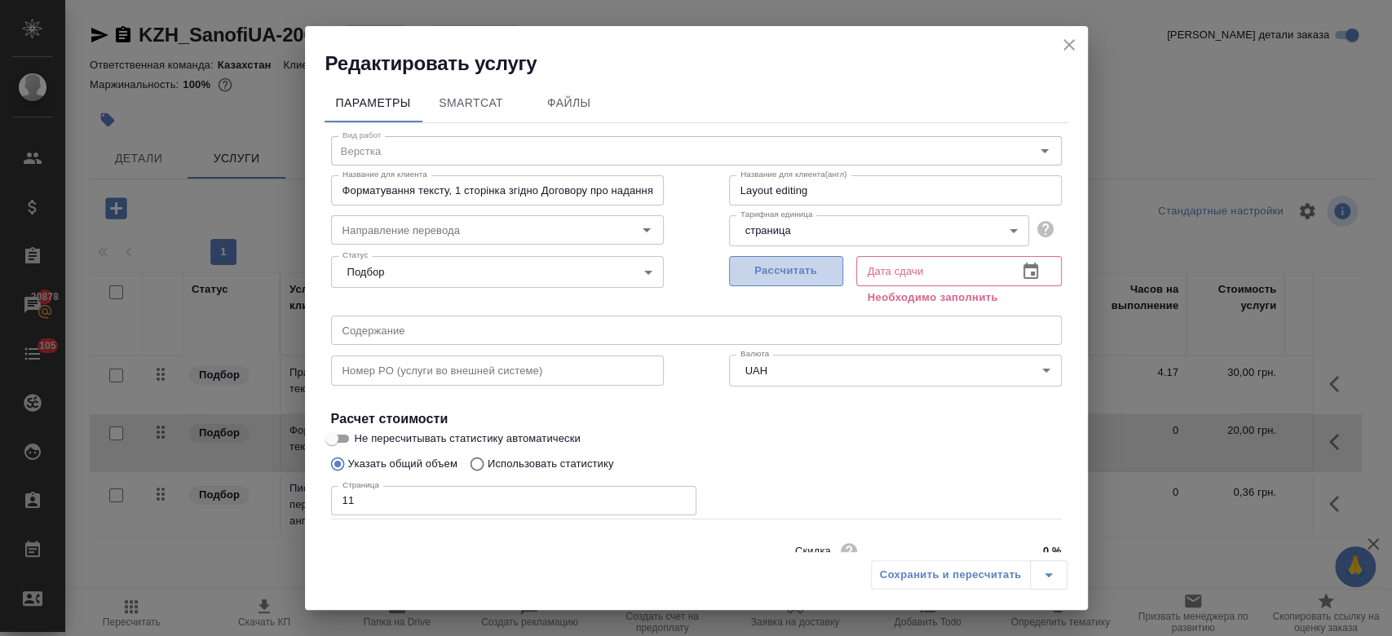
click at [796, 270] on span "Рассчитать" at bounding box center [786, 271] width 96 height 19
type input "10.10.2025 11:55"
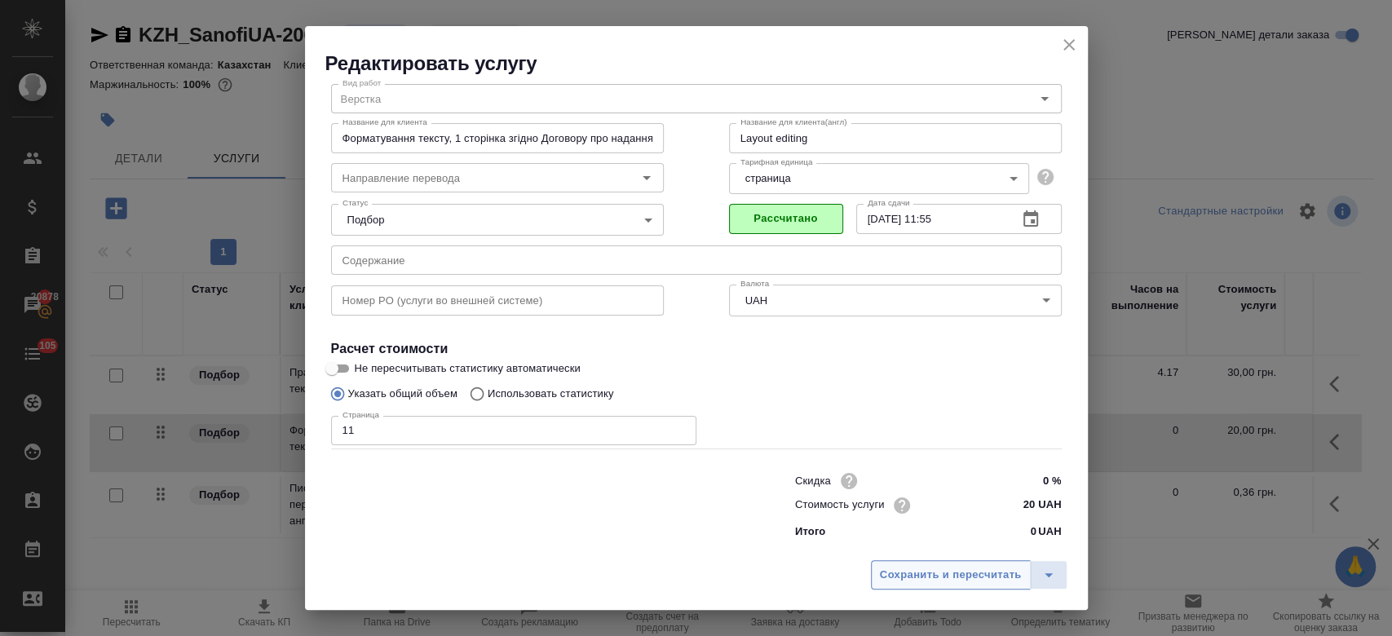
click at [904, 588] on button "Сохранить и пересчитать" at bounding box center [951, 574] width 160 height 29
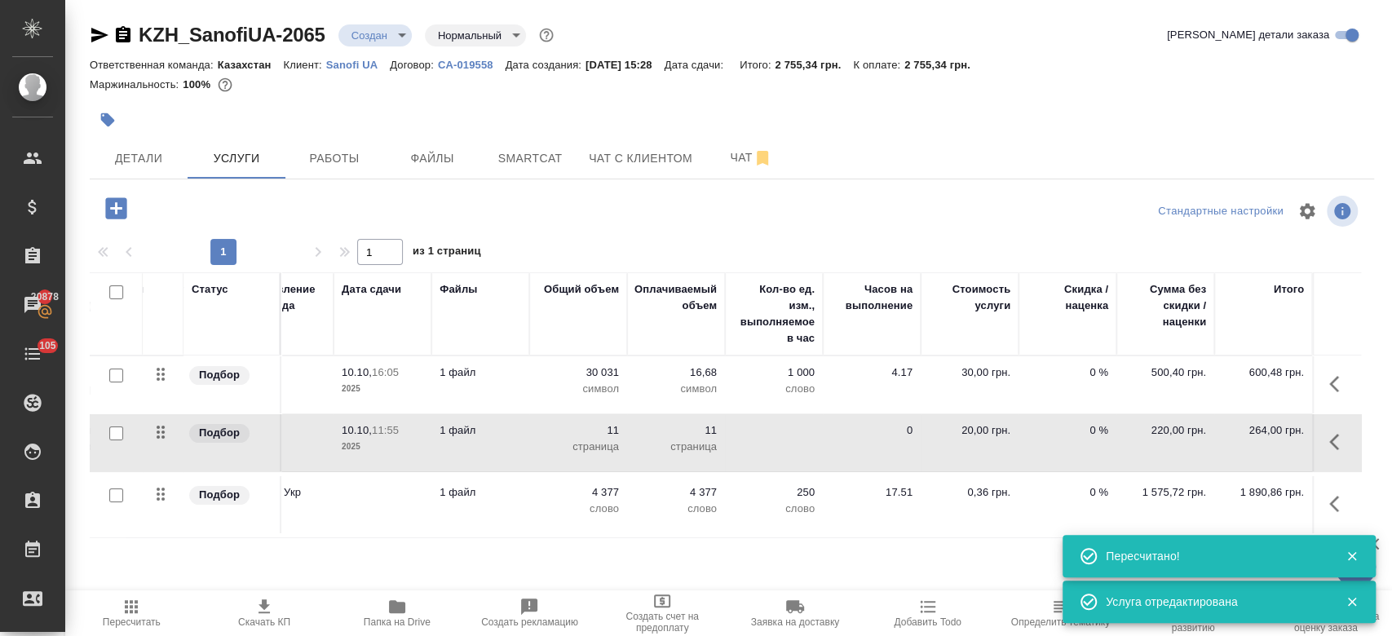
scroll to position [0, 0]
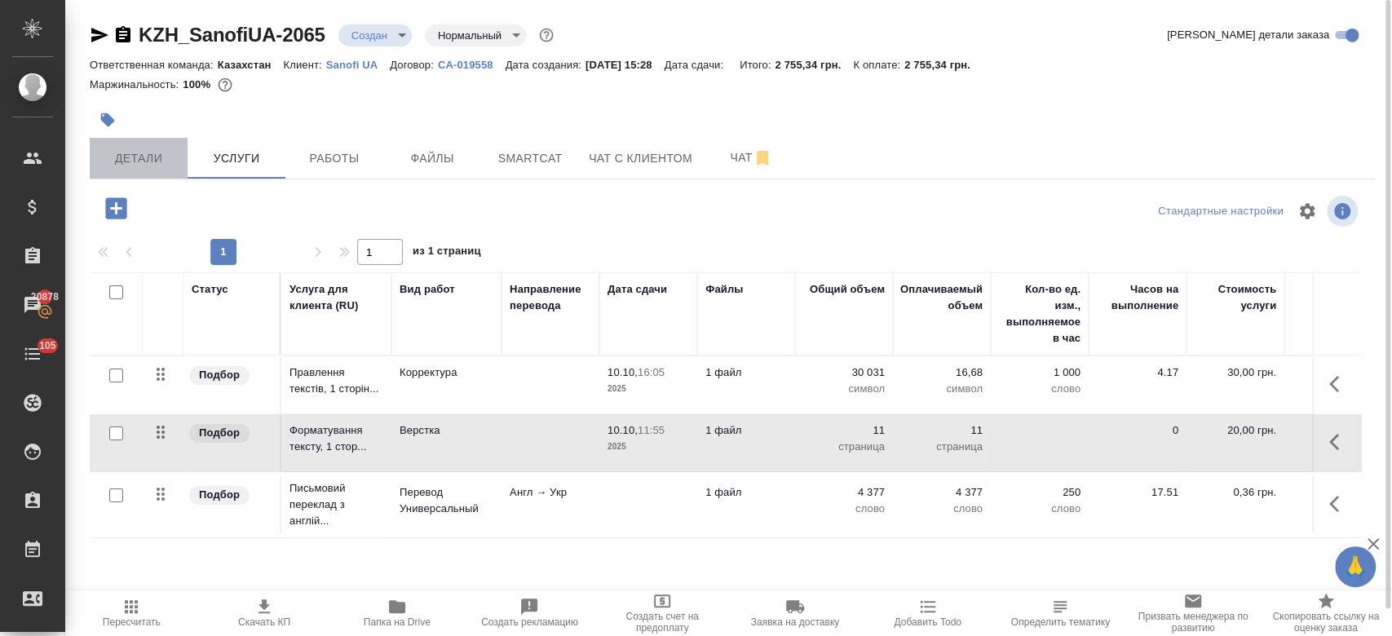
click at [148, 155] on span "Детали" at bounding box center [138, 158] width 78 height 20
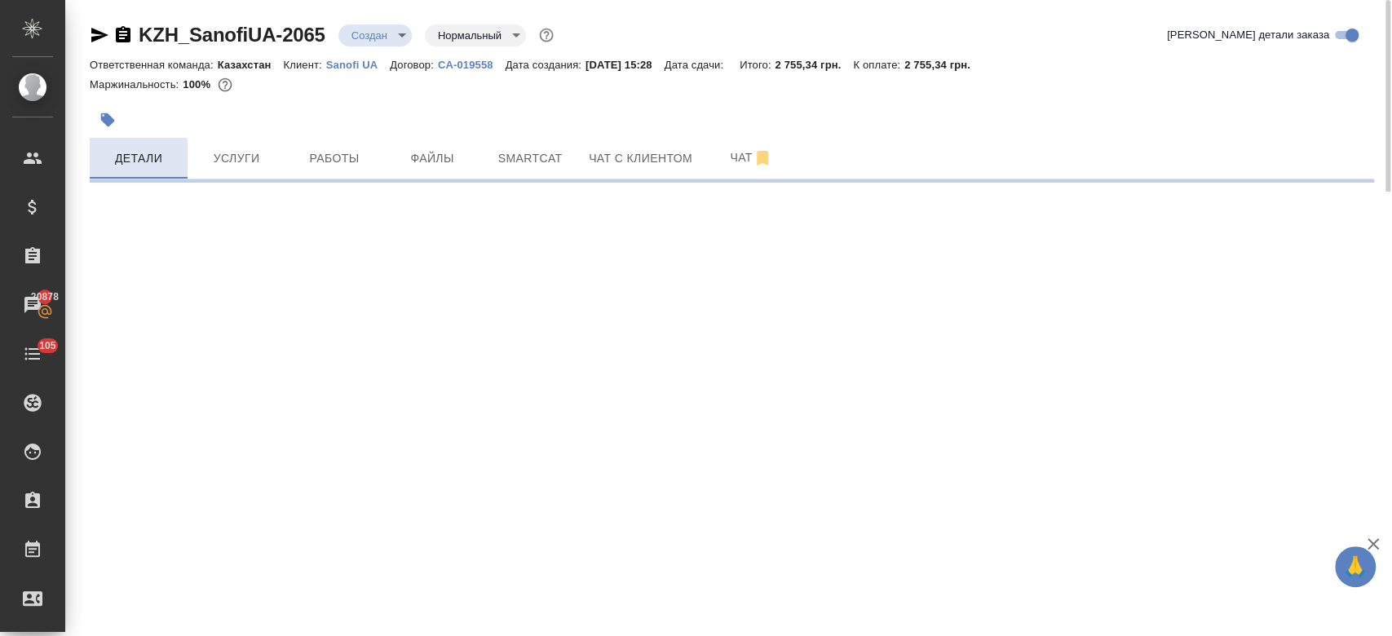
select select "RU"
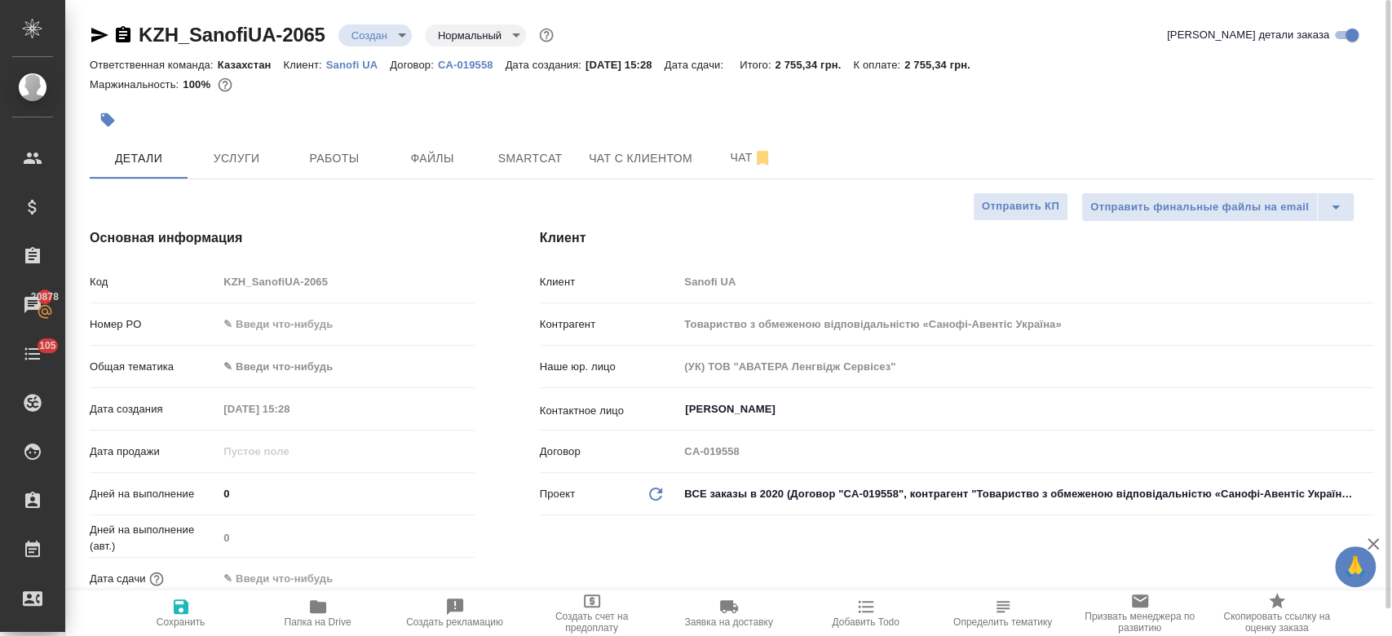
type textarea "x"
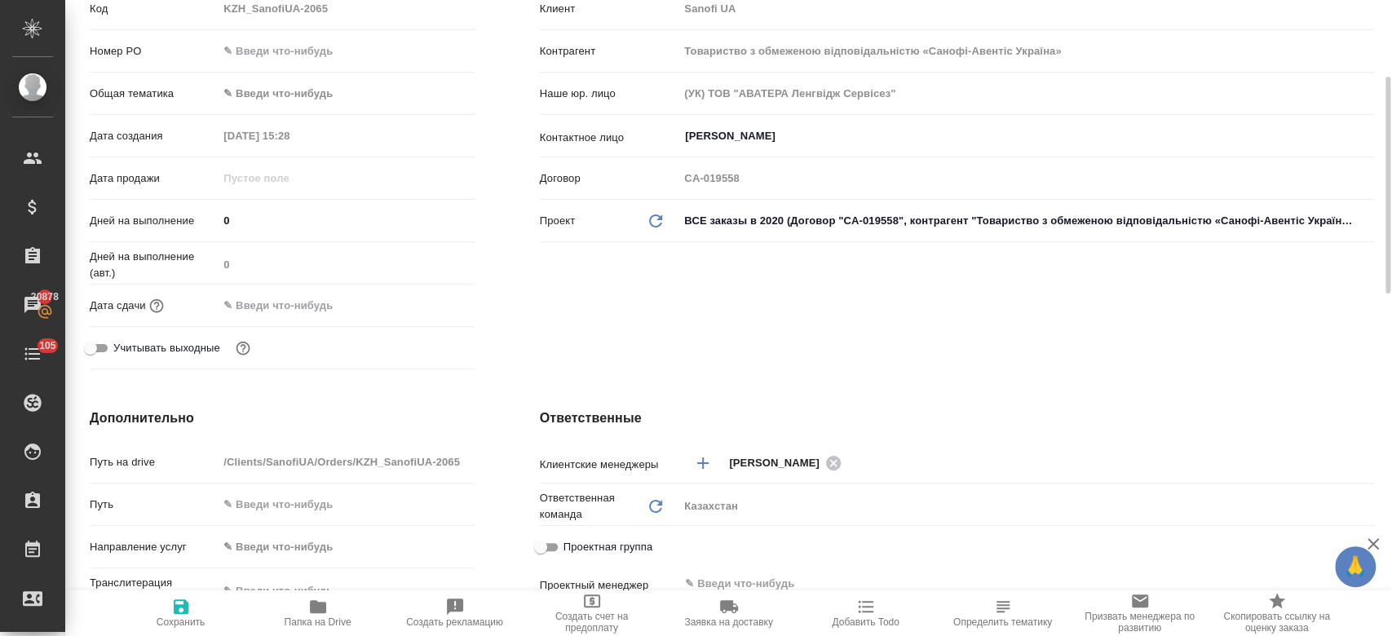
scroll to position [282, 0]
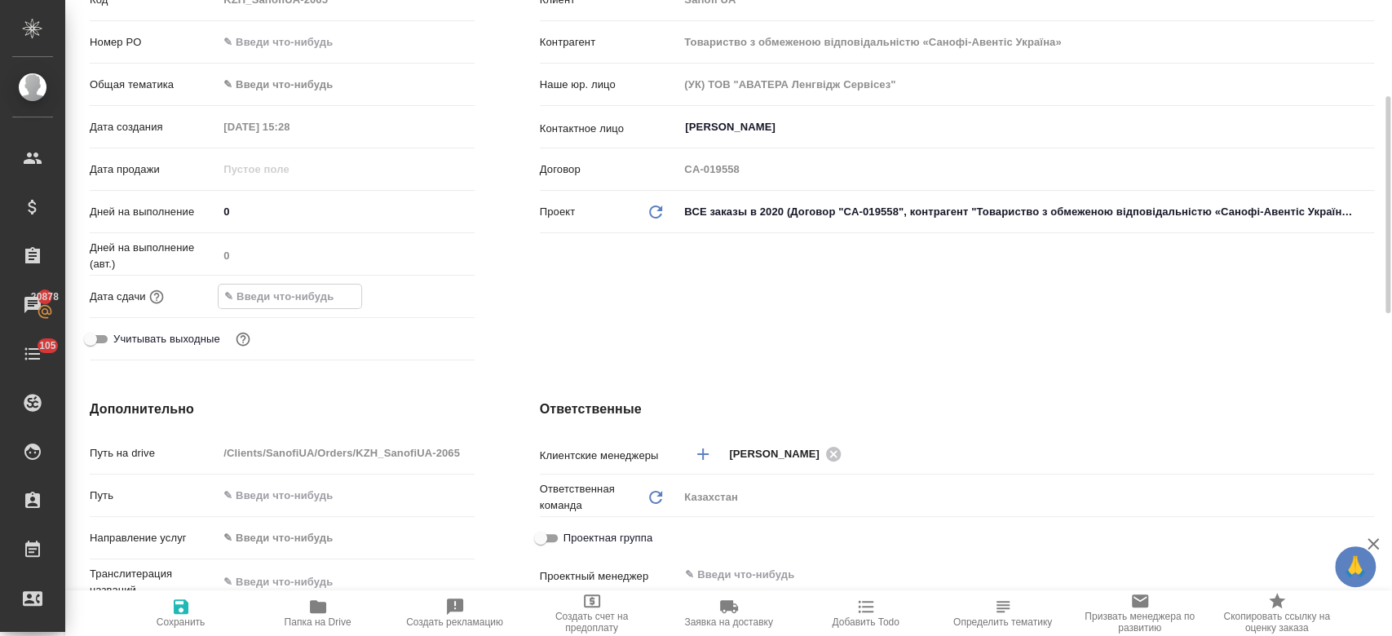
click at [286, 291] on input "text" at bounding box center [290, 297] width 143 height 24
click at [420, 296] on icon "button" at bounding box center [427, 295] width 15 height 16
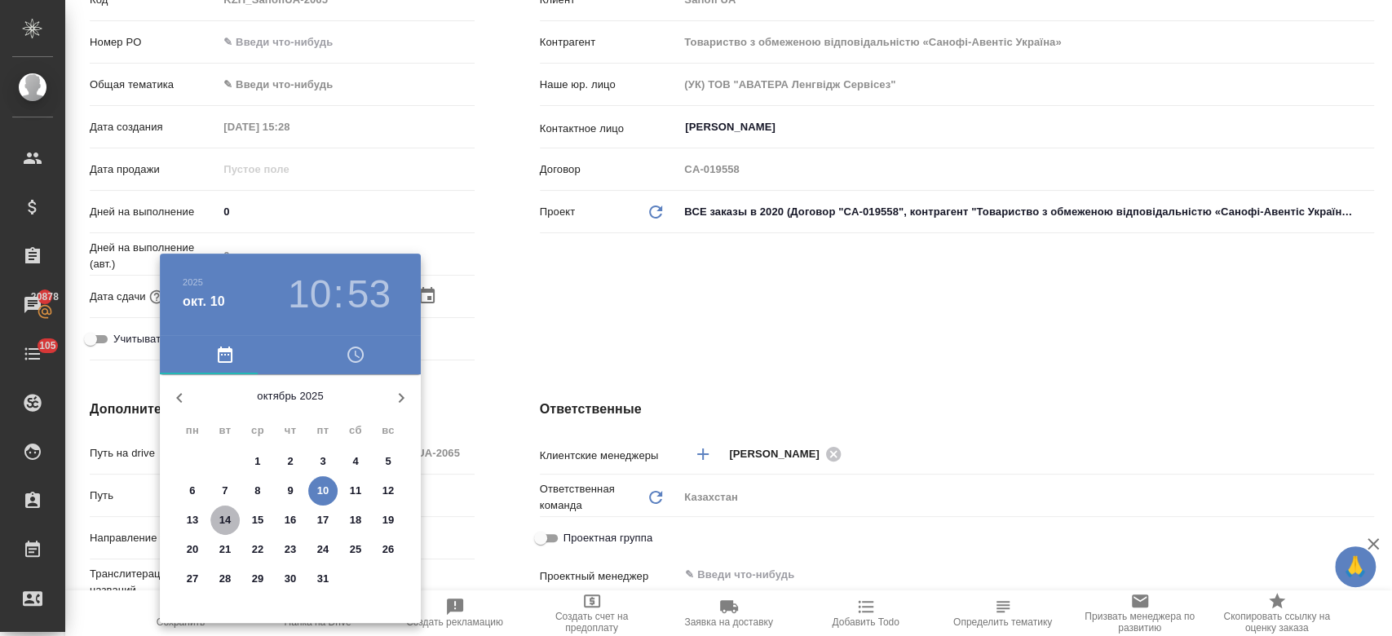
click at [225, 520] on p "14" at bounding box center [225, 520] width 12 height 16
type input "14.10.2025 10:53"
type textarea "x"
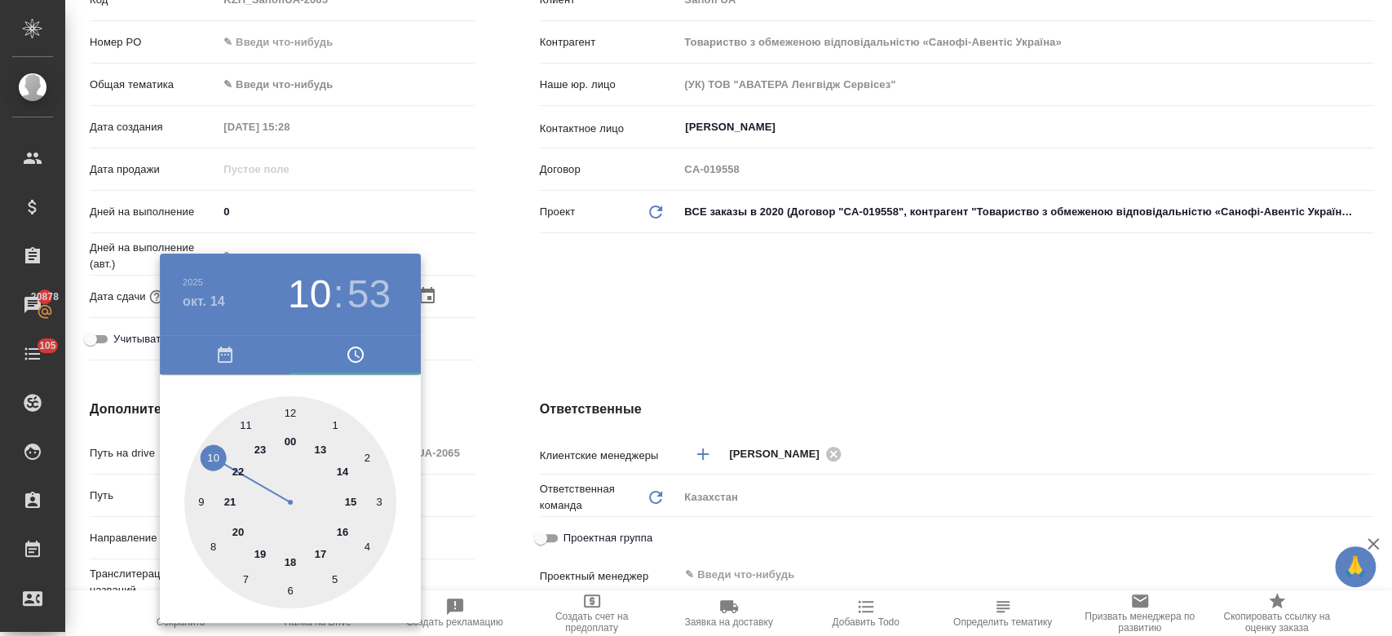
click at [289, 563] on div at bounding box center [290, 502] width 212 height 212
type input "14.10.2025 18:53"
type textarea "x"
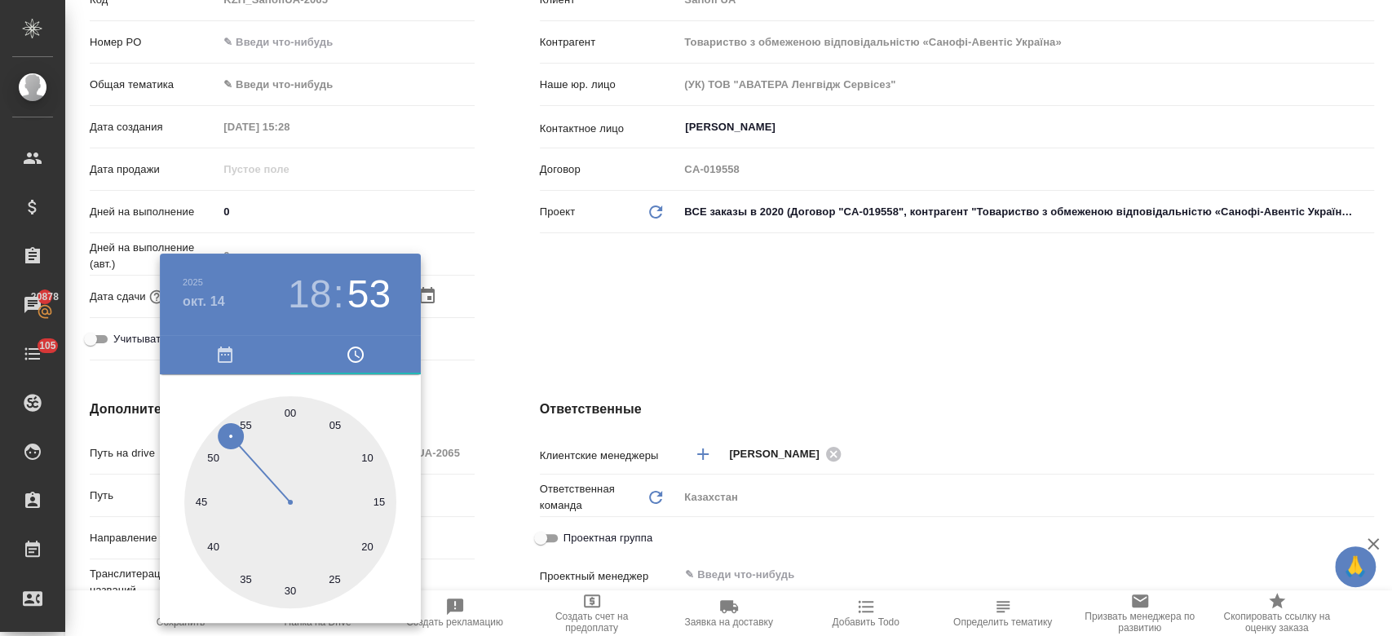
click at [287, 414] on div at bounding box center [290, 502] width 212 height 212
type input "14.10.2025 18:00"
type textarea "x"
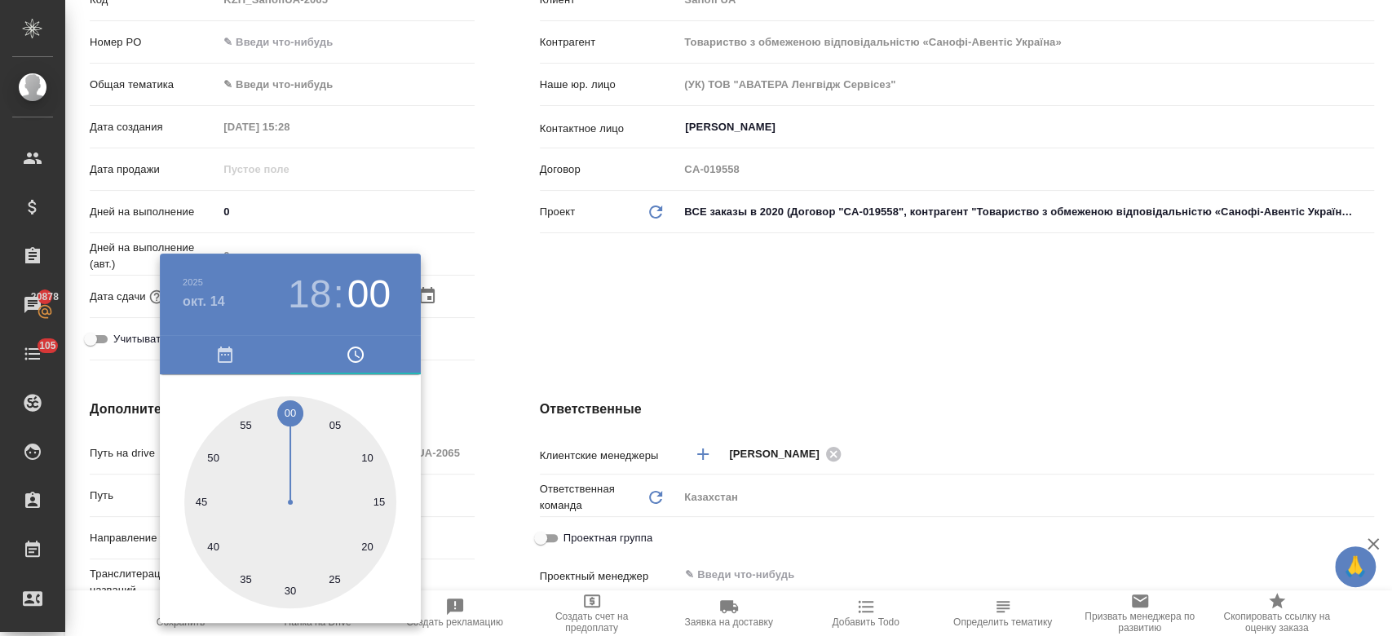
click at [606, 309] on div at bounding box center [696, 318] width 1392 height 636
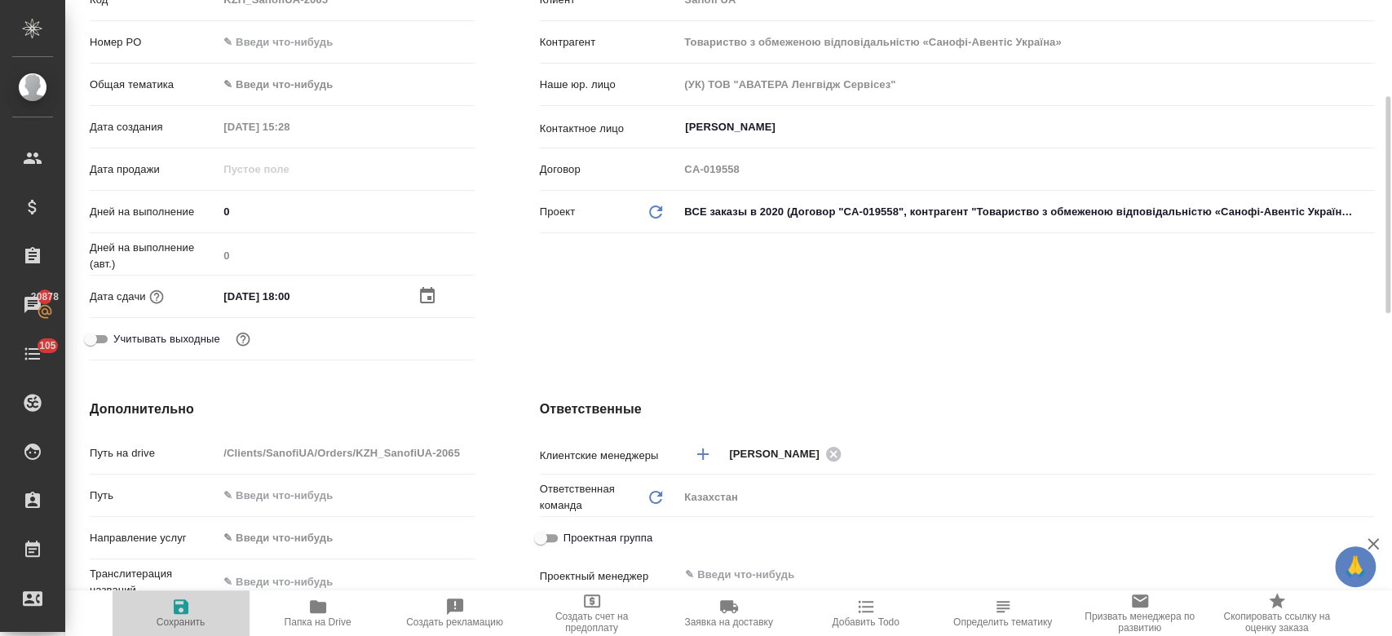
click at [176, 621] on span "Сохранить" at bounding box center [181, 621] width 49 height 11
type textarea "x"
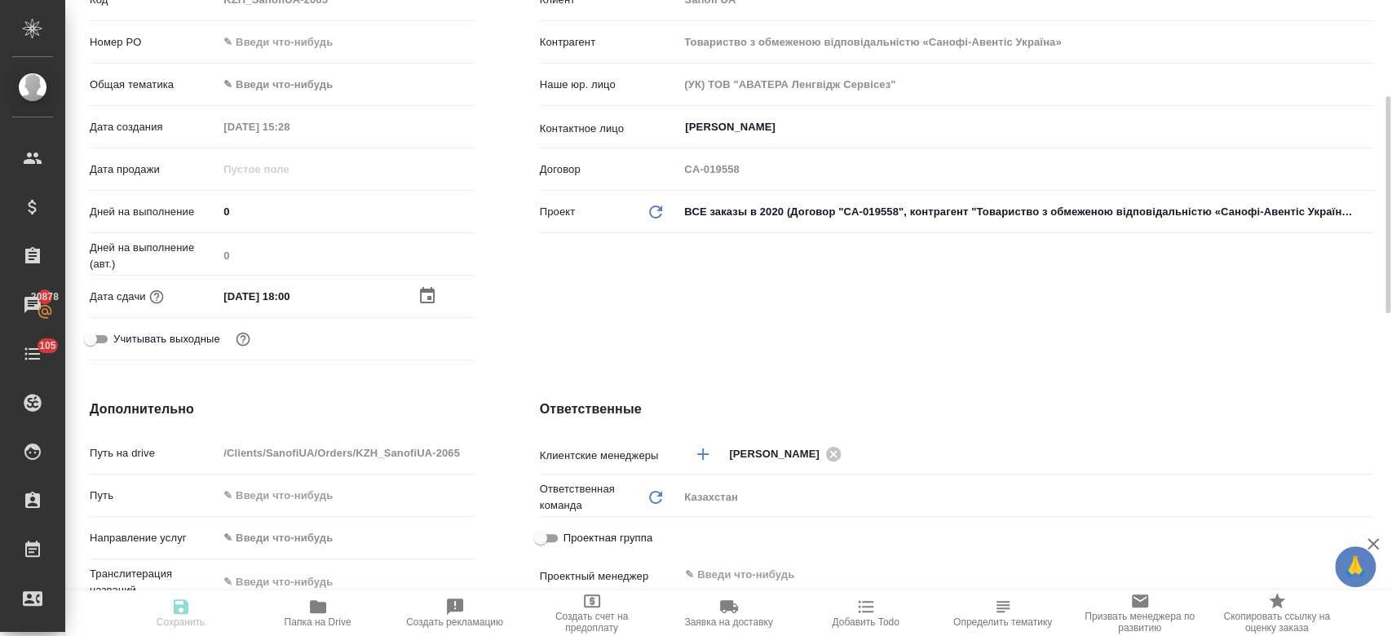
type textarea "x"
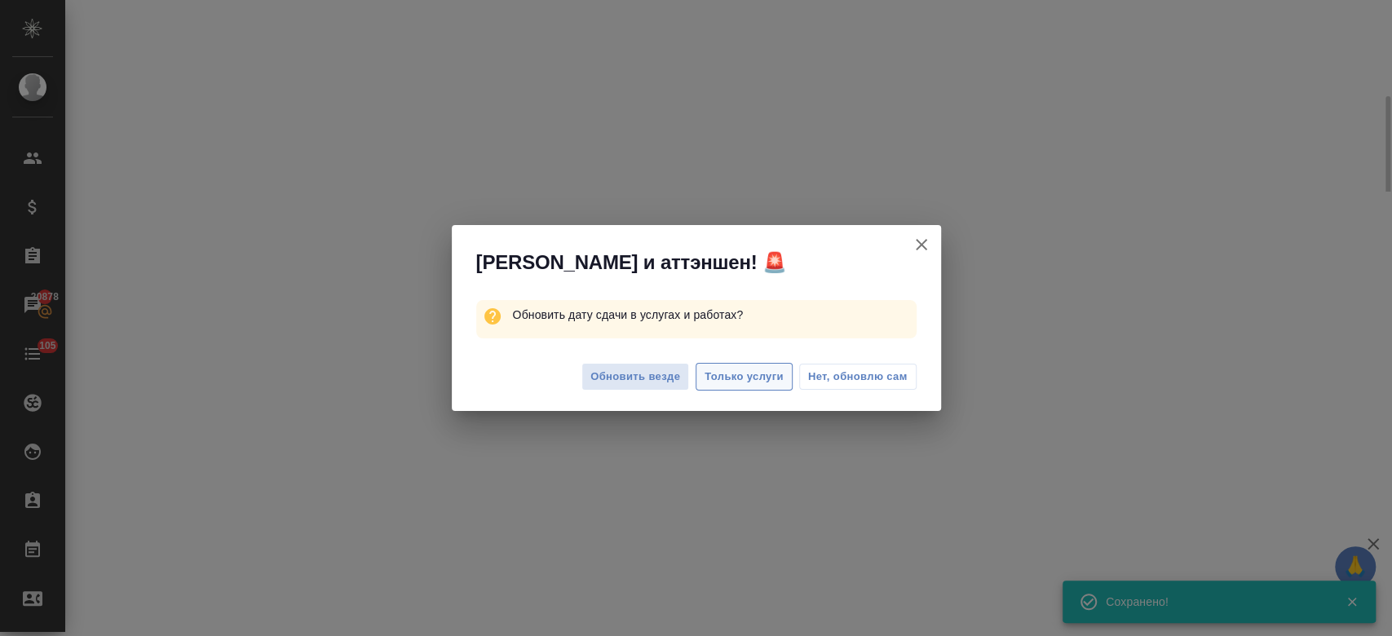
click at [739, 366] on button "Только услуги" at bounding box center [744, 377] width 97 height 29
select select "RU"
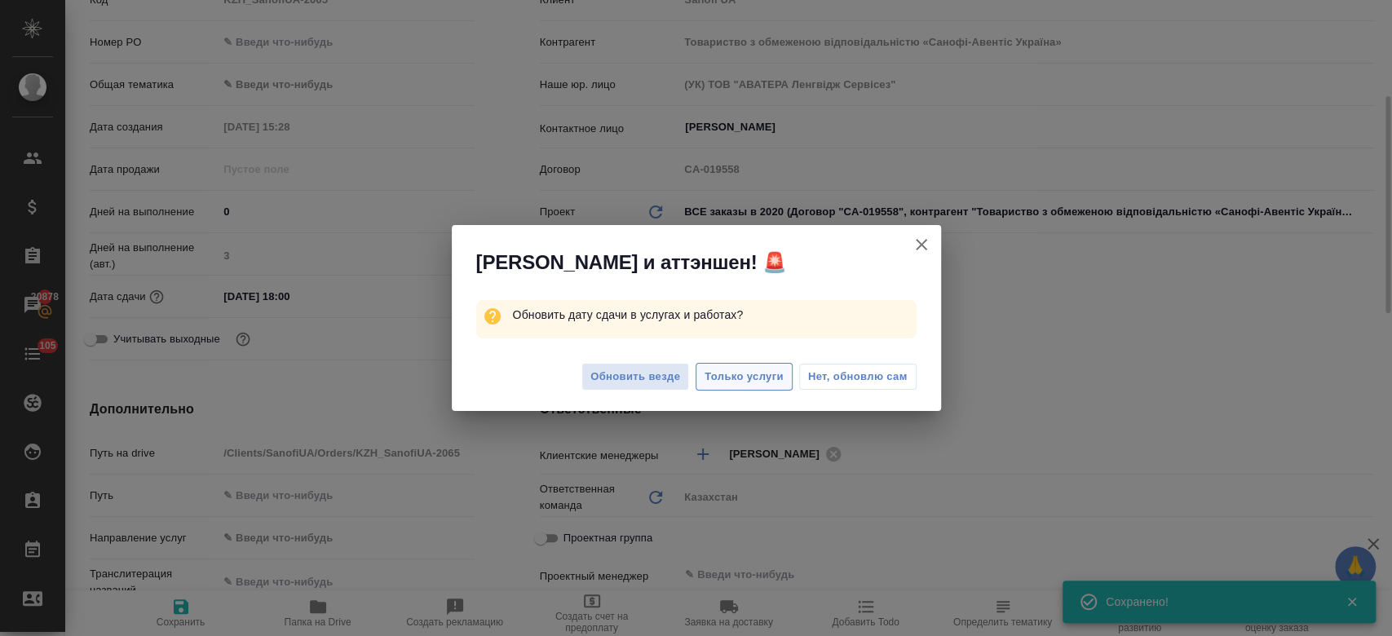
type textarea "x"
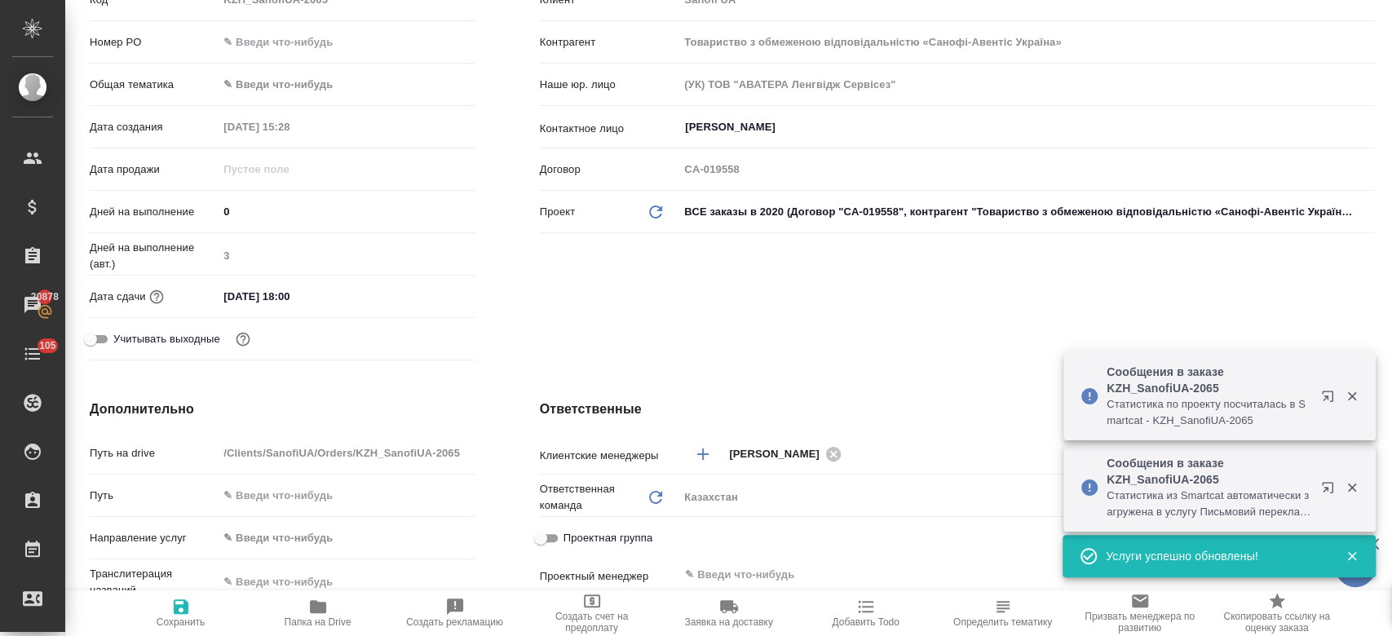
scroll to position [0, 0]
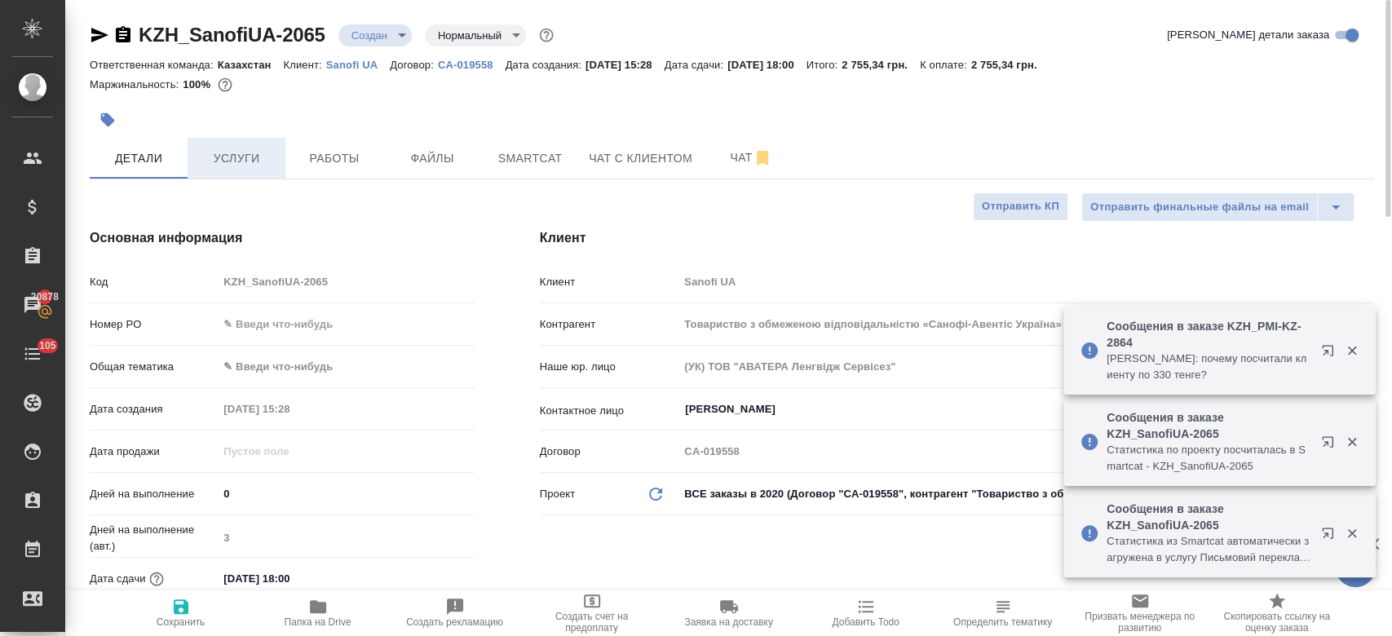
click at [244, 152] on span "Услуги" at bounding box center [236, 158] width 78 height 20
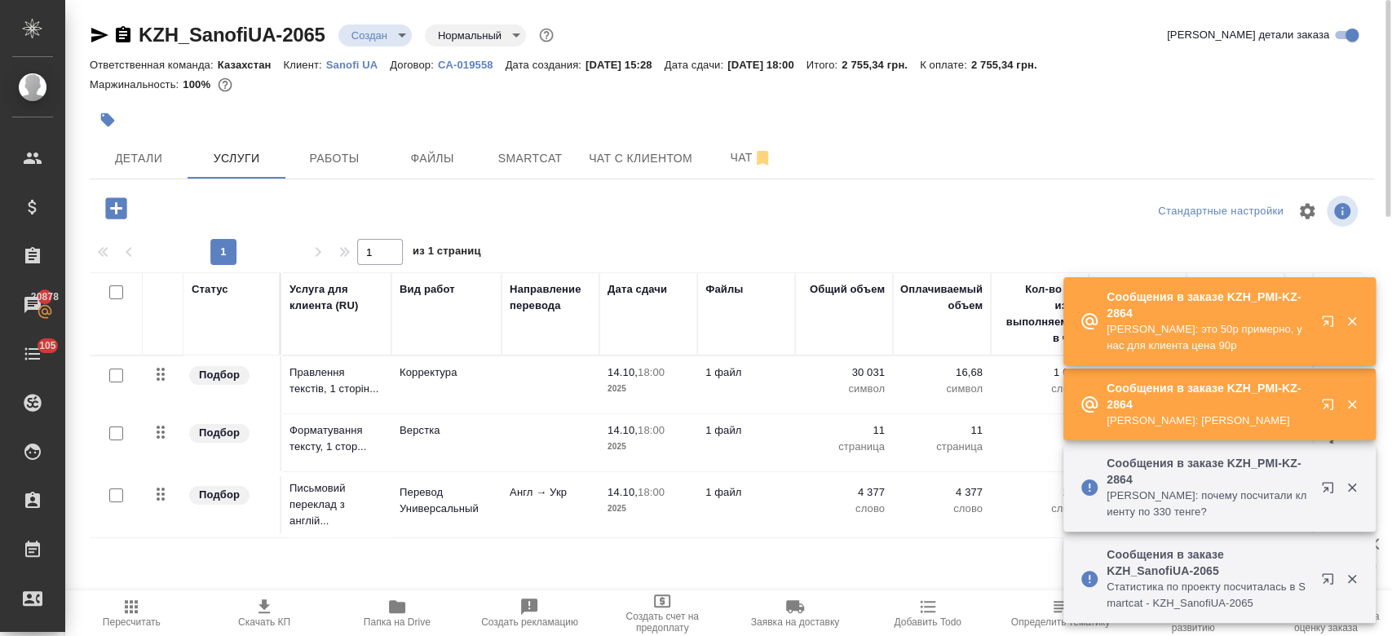
click at [838, 110] on div at bounding box center [518, 120] width 856 height 36
click at [267, 621] on span "Скачать КП" at bounding box center [264, 621] width 52 height 11
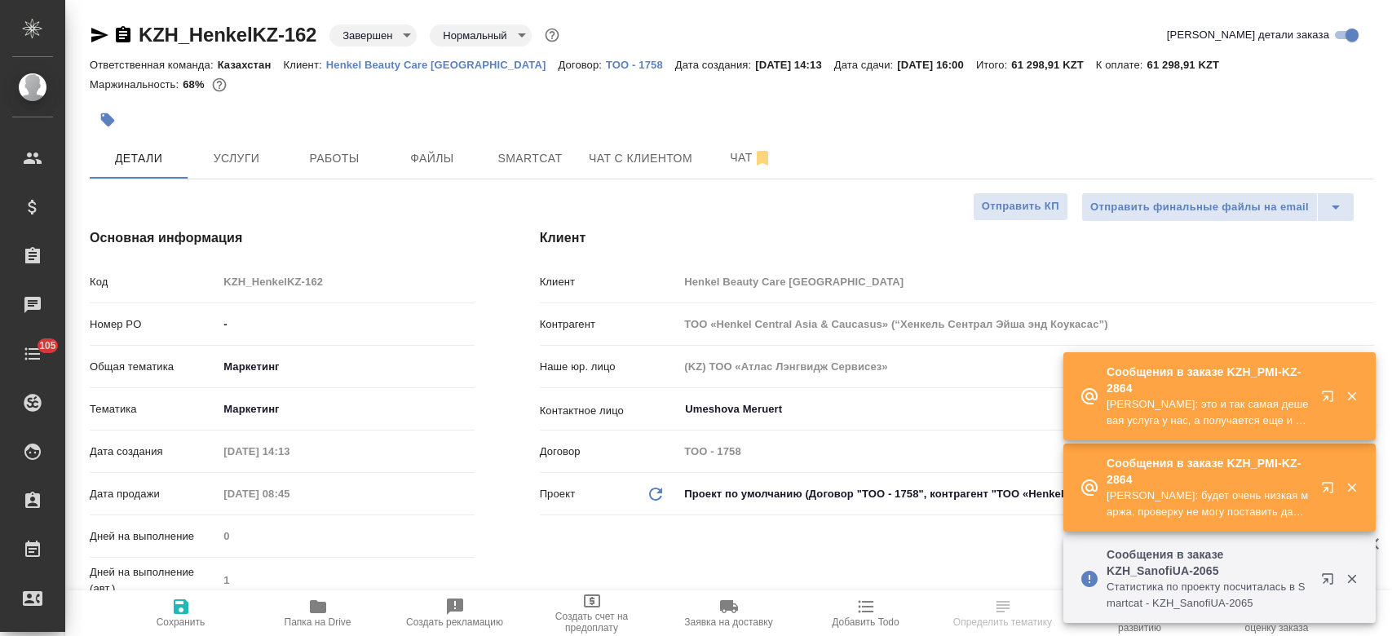
select select "RU"
click at [380, 66] on p "Henkel Beauty Care [GEOGRAPHIC_DATA]" at bounding box center [442, 65] width 232 height 12
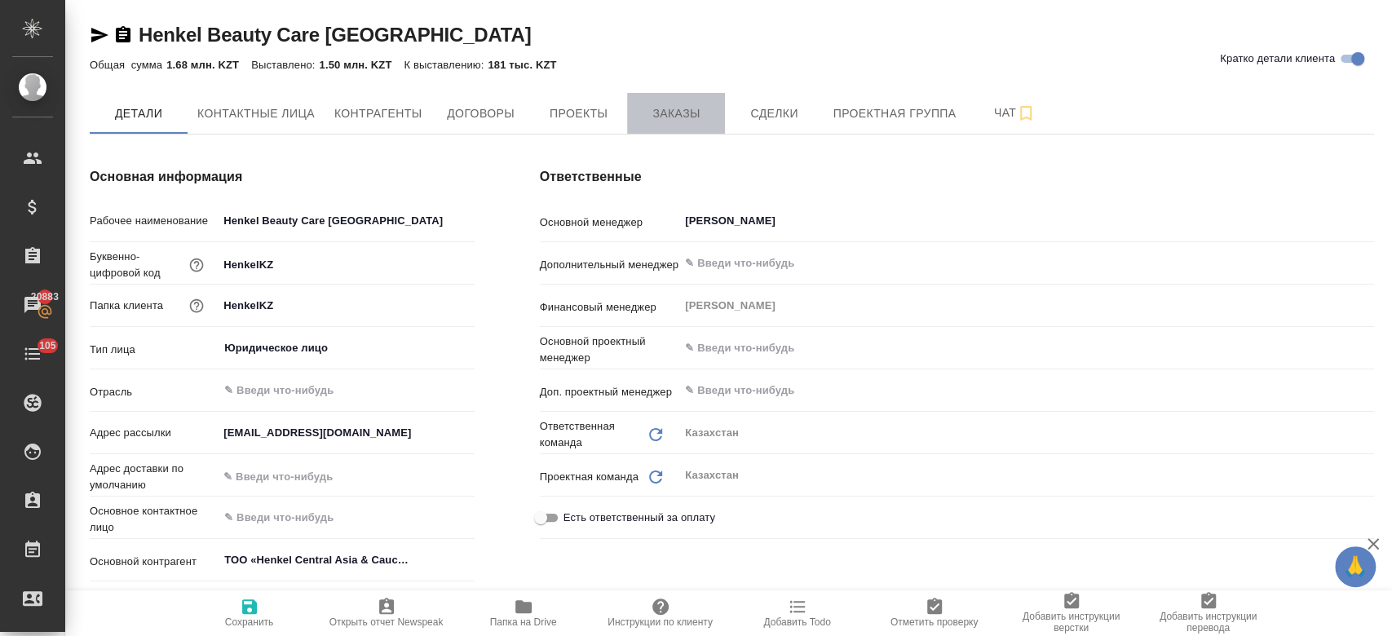
click at [665, 106] on span "Заказы" at bounding box center [676, 114] width 78 height 20
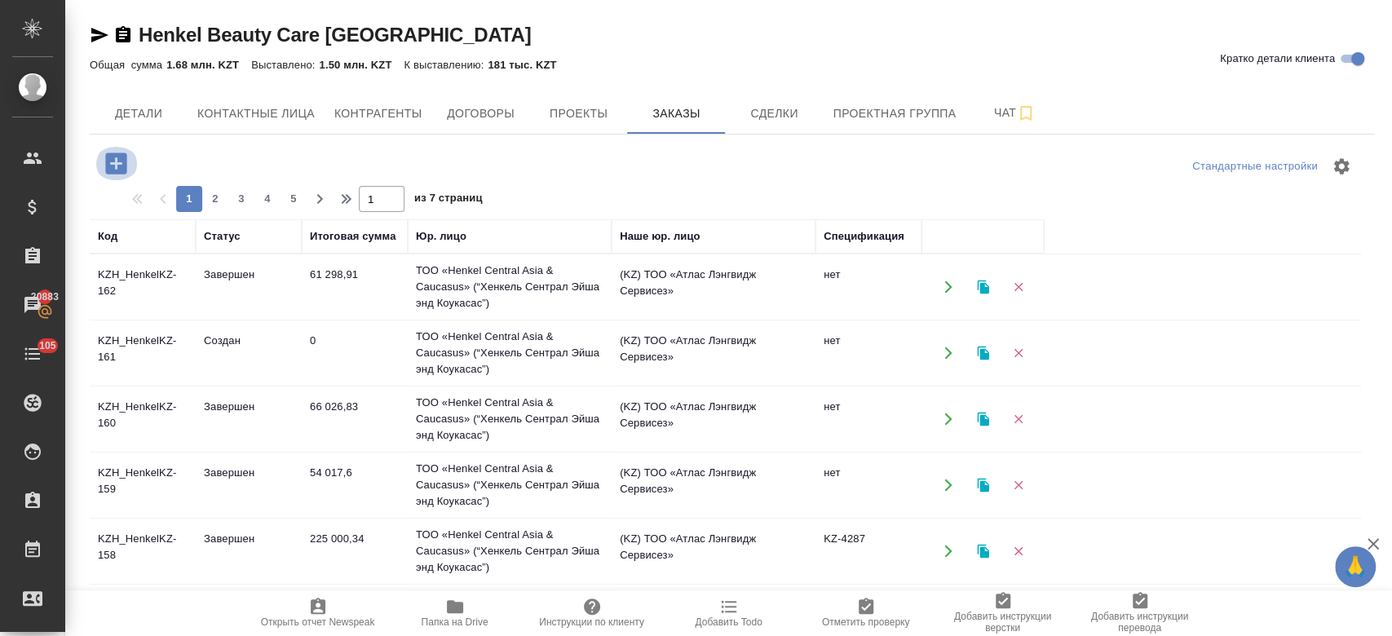
click at [123, 166] on icon "button" at bounding box center [115, 162] width 21 height 21
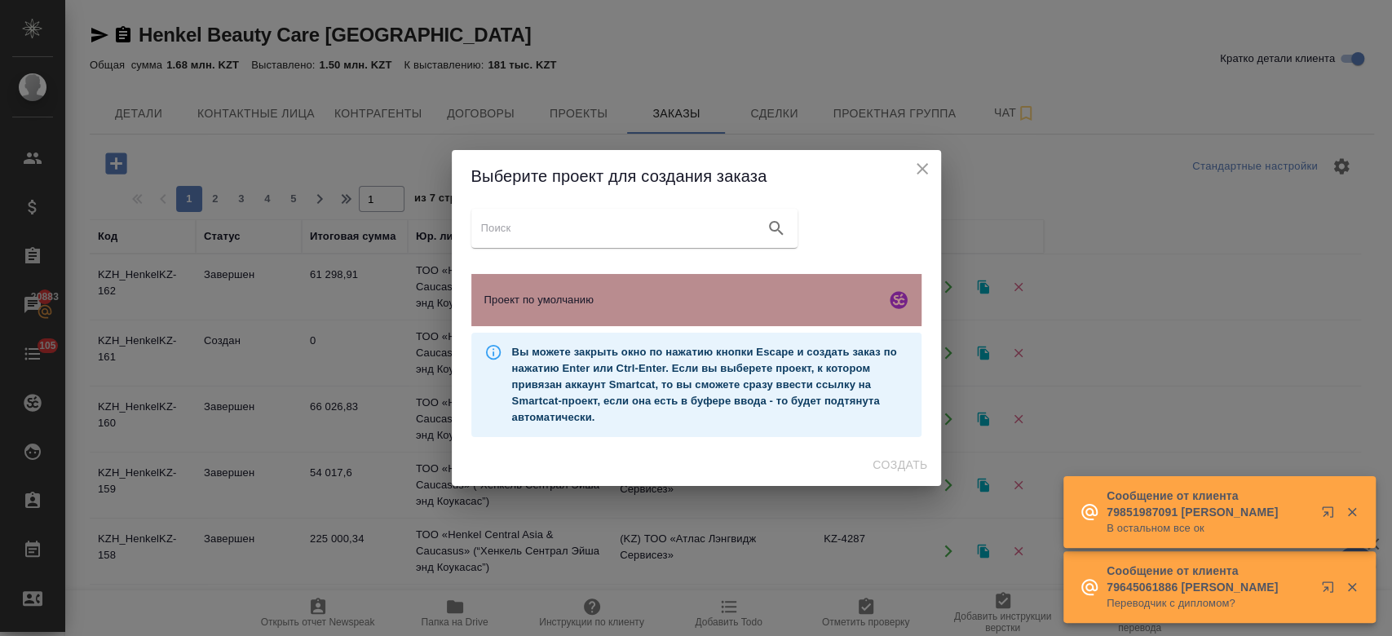
click at [634, 297] on span "Проект по умолчанию" at bounding box center [681, 300] width 395 height 16
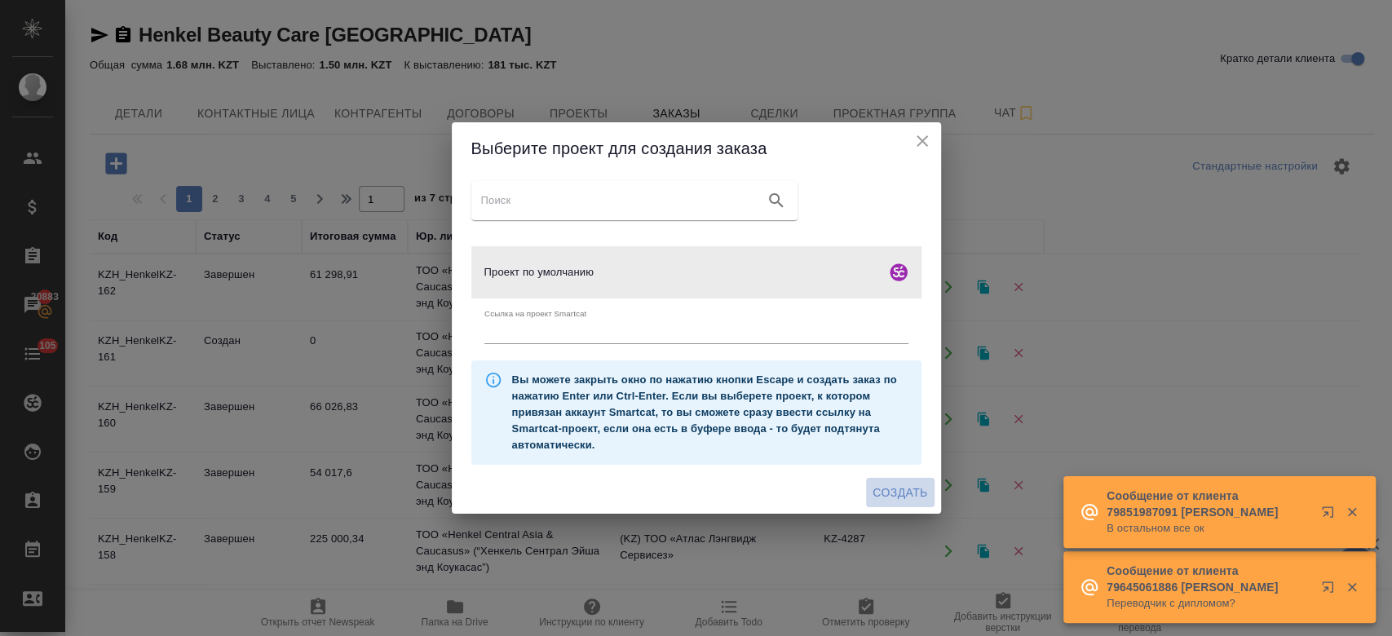
click at [903, 486] on span "Создать" at bounding box center [899, 493] width 55 height 20
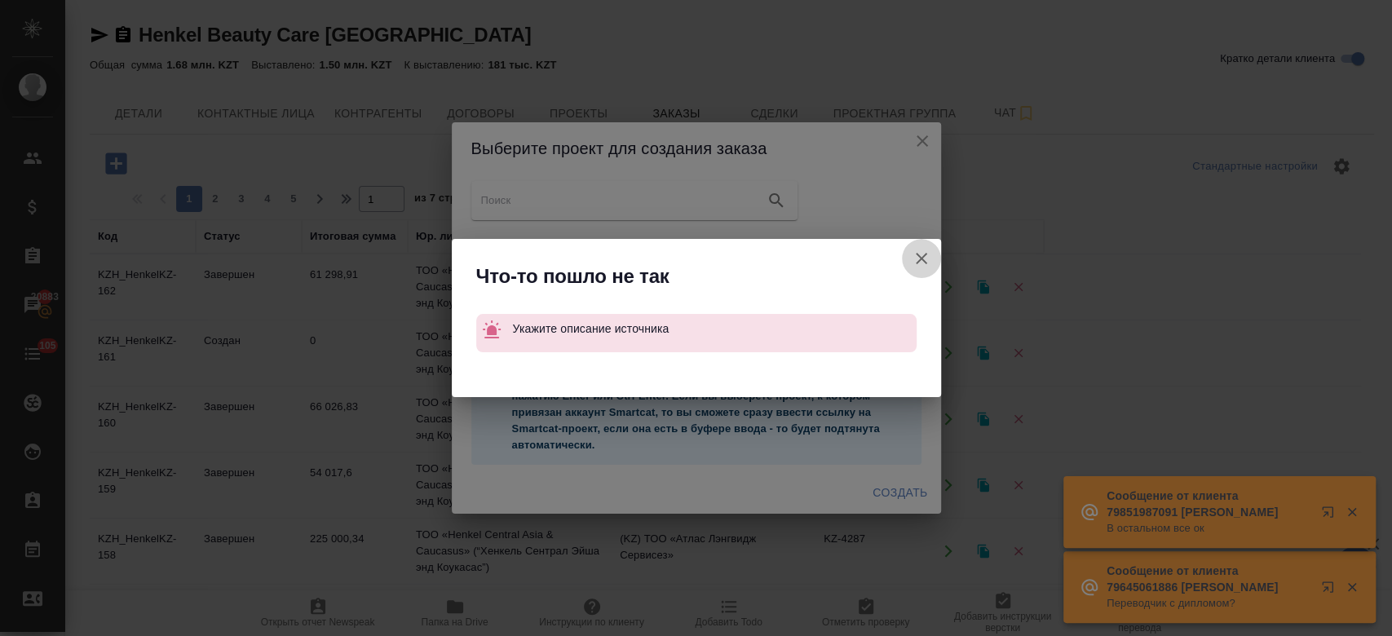
click at [925, 255] on icon "button" at bounding box center [921, 258] width 11 height 11
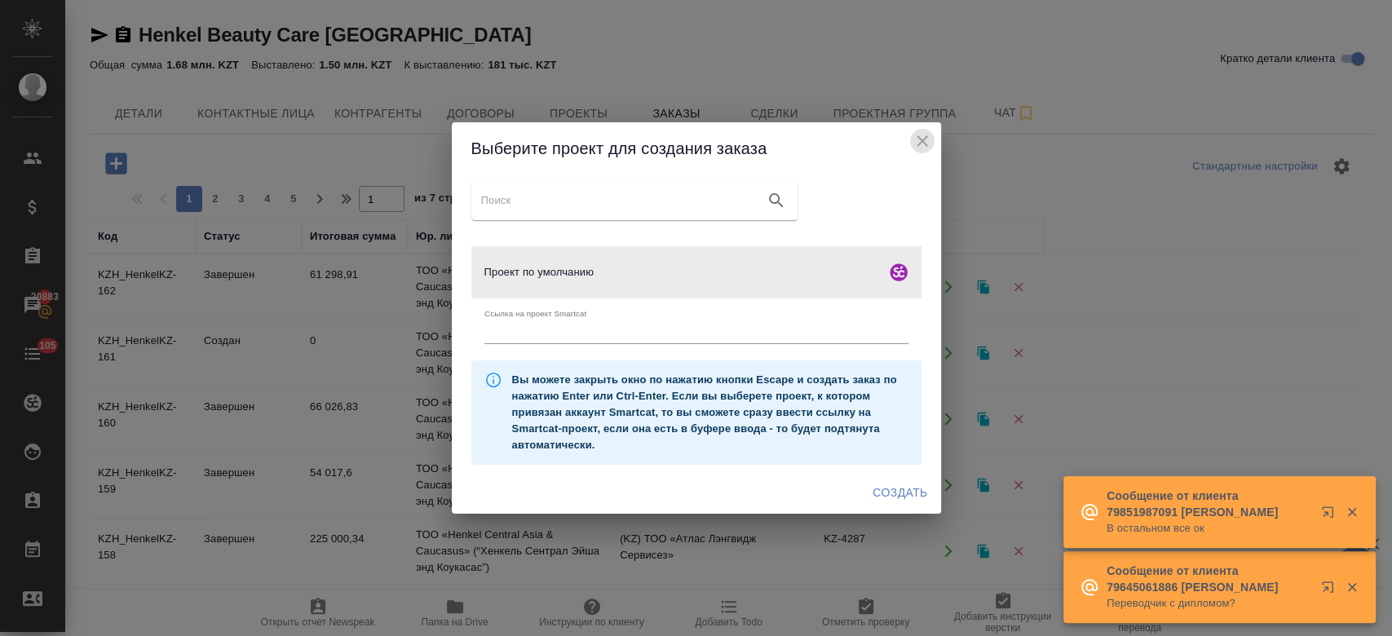
click at [916, 133] on icon "close" at bounding box center [922, 141] width 20 height 20
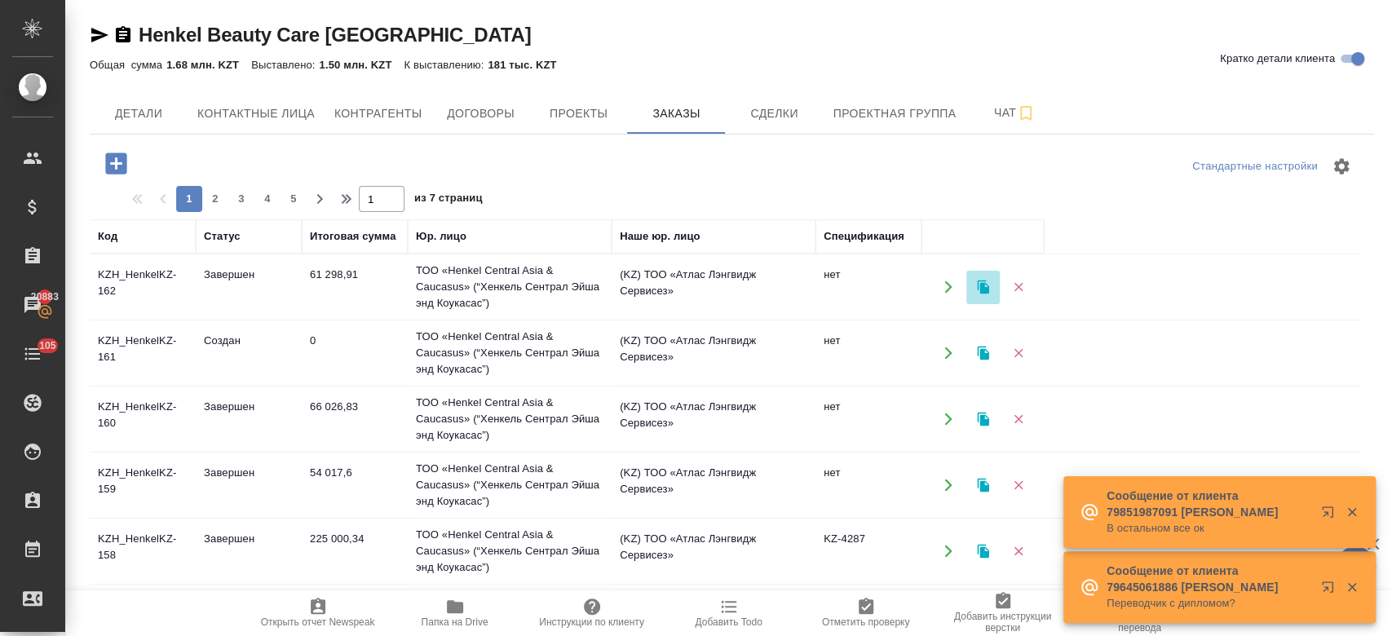
click at [987, 286] on icon "button" at bounding box center [983, 287] width 15 height 15
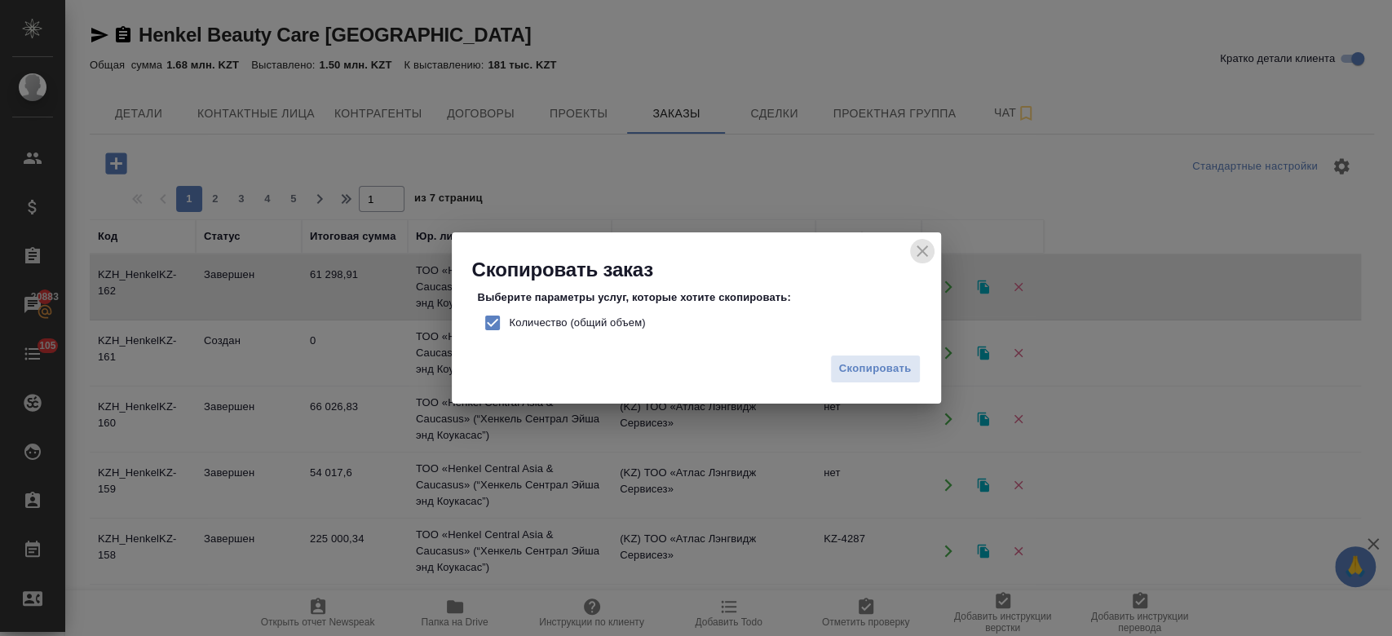
click at [922, 251] on icon "close" at bounding box center [922, 250] width 11 height 11
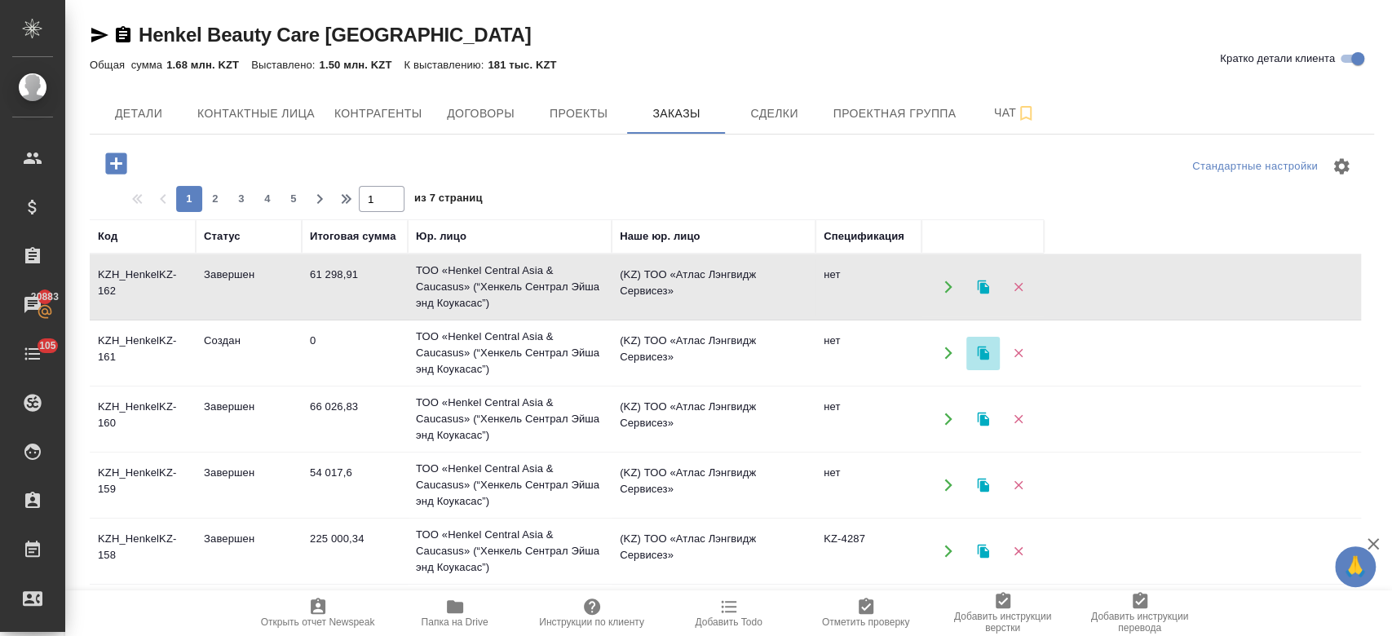
click at [985, 348] on icon "button" at bounding box center [983, 353] width 15 height 15
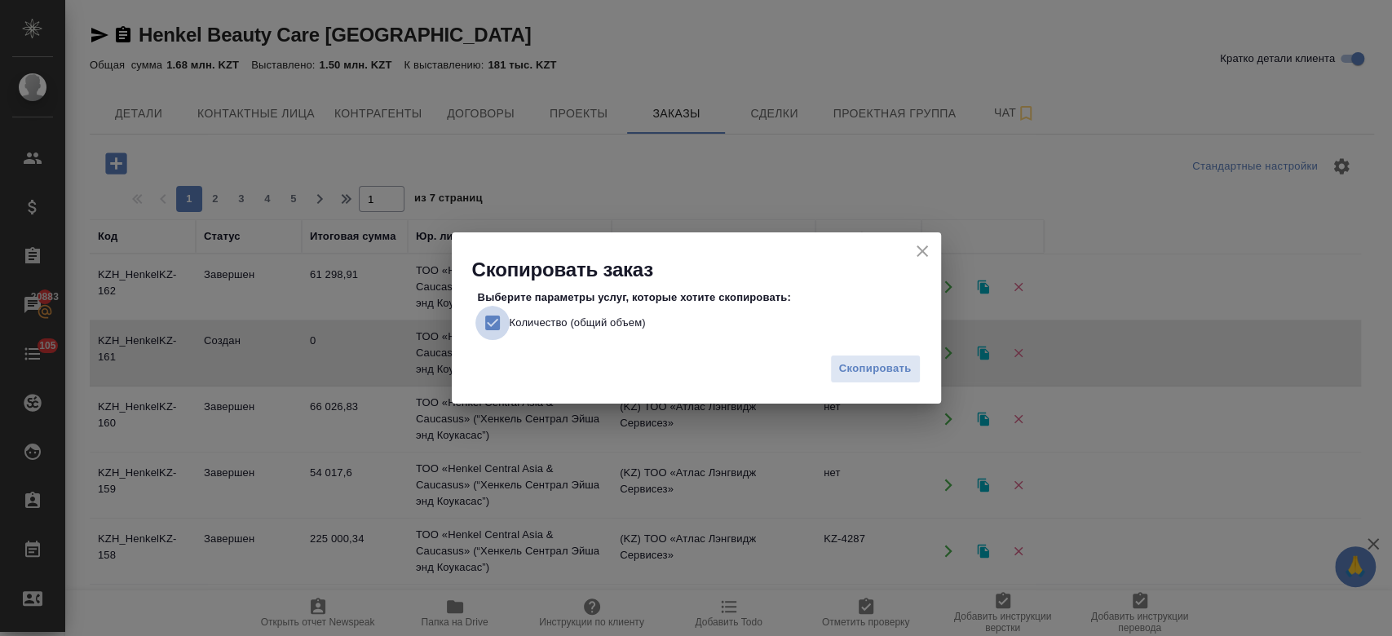
click at [496, 320] on input "Количество (общий объем)" at bounding box center [492, 323] width 34 height 34
checkbox input "false"
click at [874, 362] on span "Скопировать" at bounding box center [875, 369] width 73 height 19
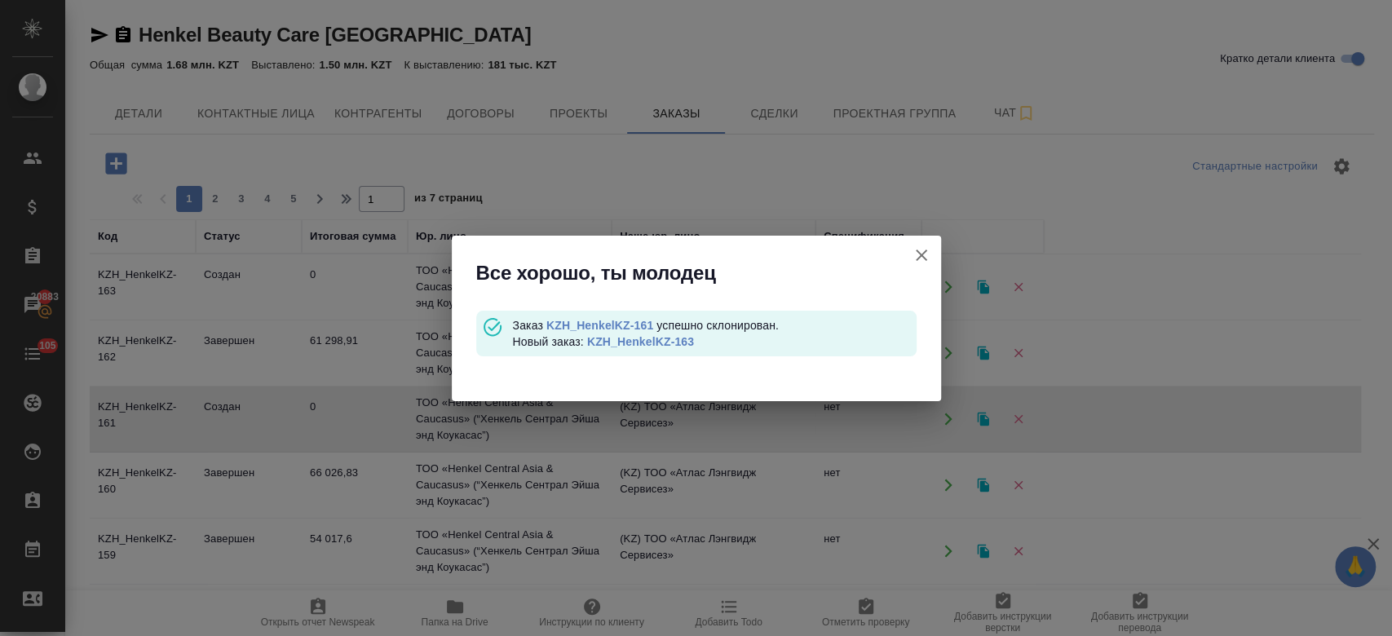
click at [675, 343] on link "KZH_HenkelKZ-163" at bounding box center [640, 341] width 107 height 13
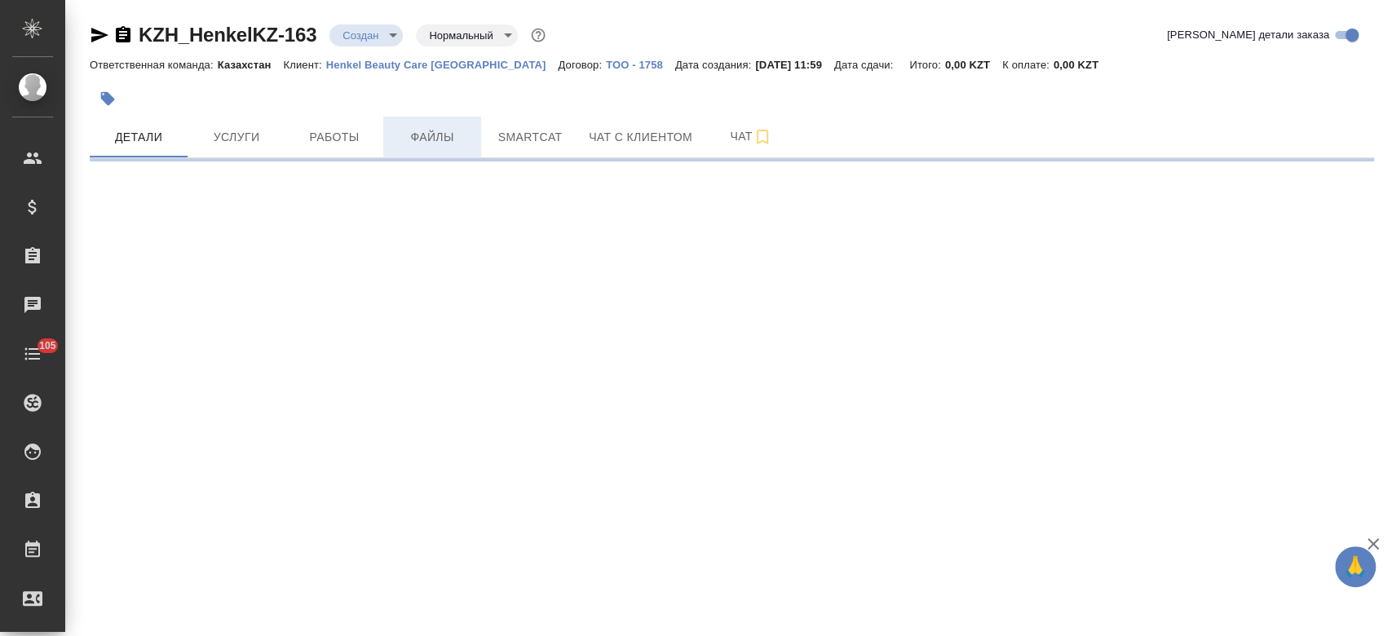
select select "RU"
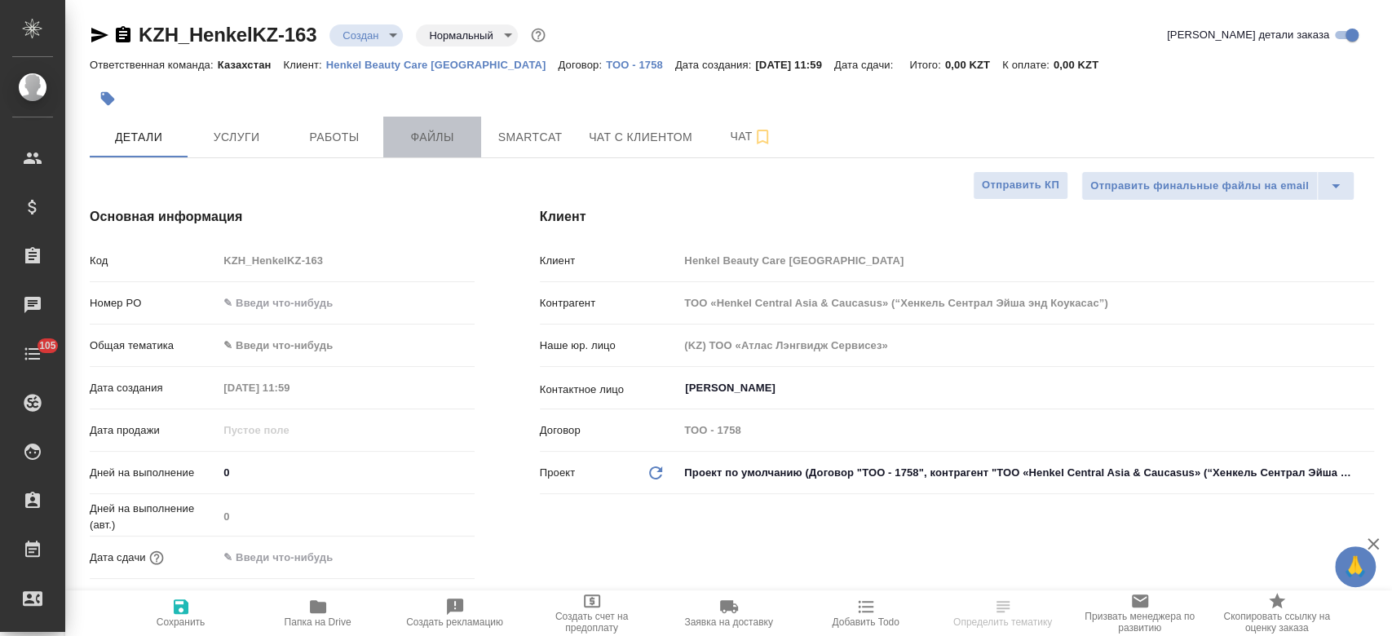
click at [427, 140] on span "Файлы" at bounding box center [432, 137] width 78 height 20
type textarea "x"
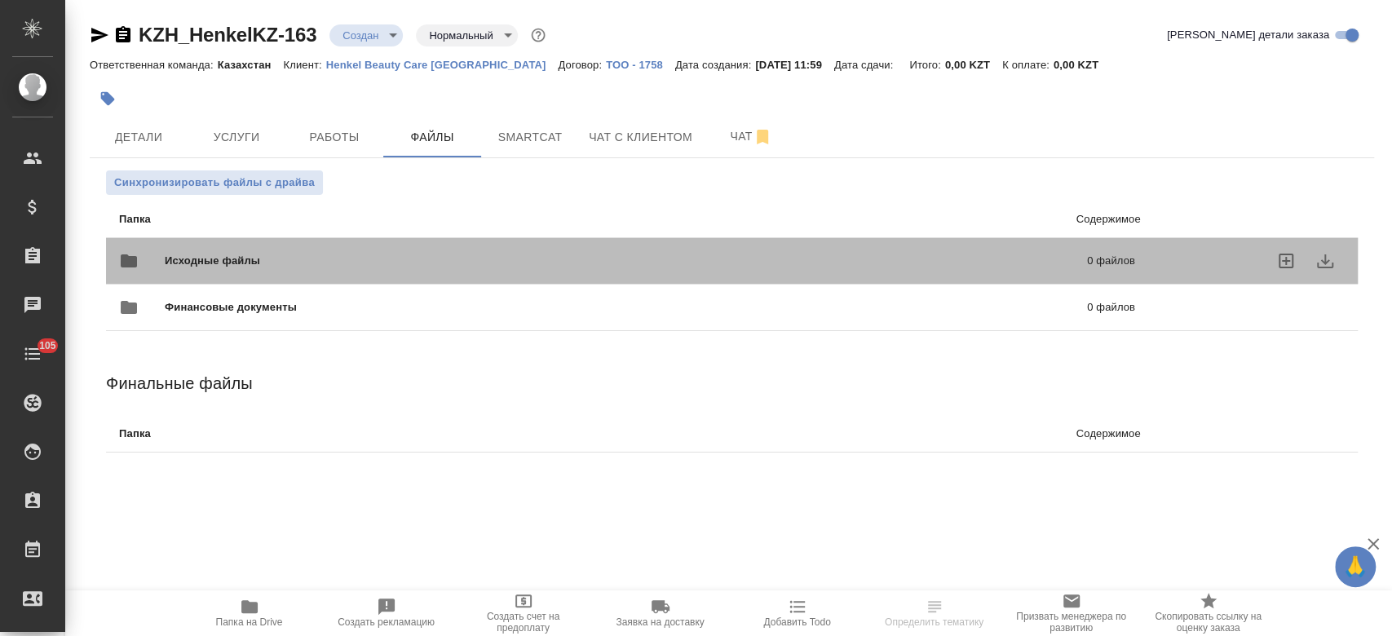
click at [316, 260] on span "Исходные файлы" at bounding box center [419, 261] width 509 height 16
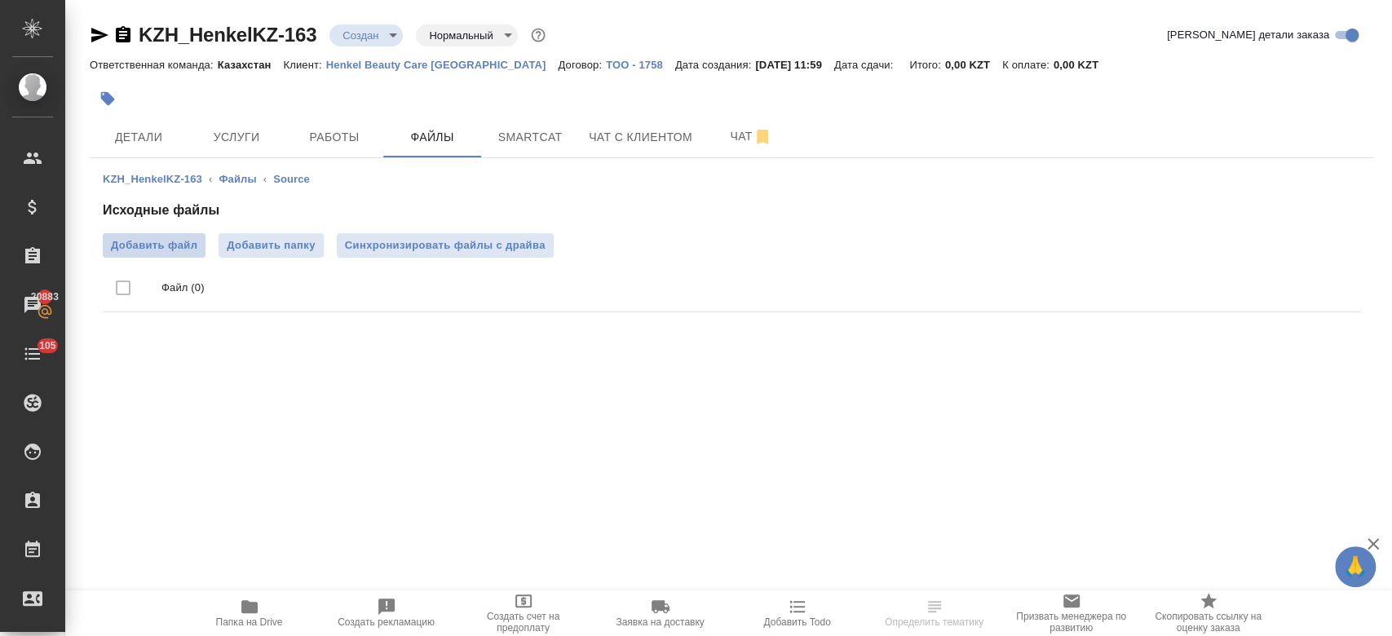
click at [158, 242] on span "Добавить файл" at bounding box center [154, 245] width 86 height 16
click at [0, 0] on input "Добавить файл" at bounding box center [0, 0] width 0 height 0
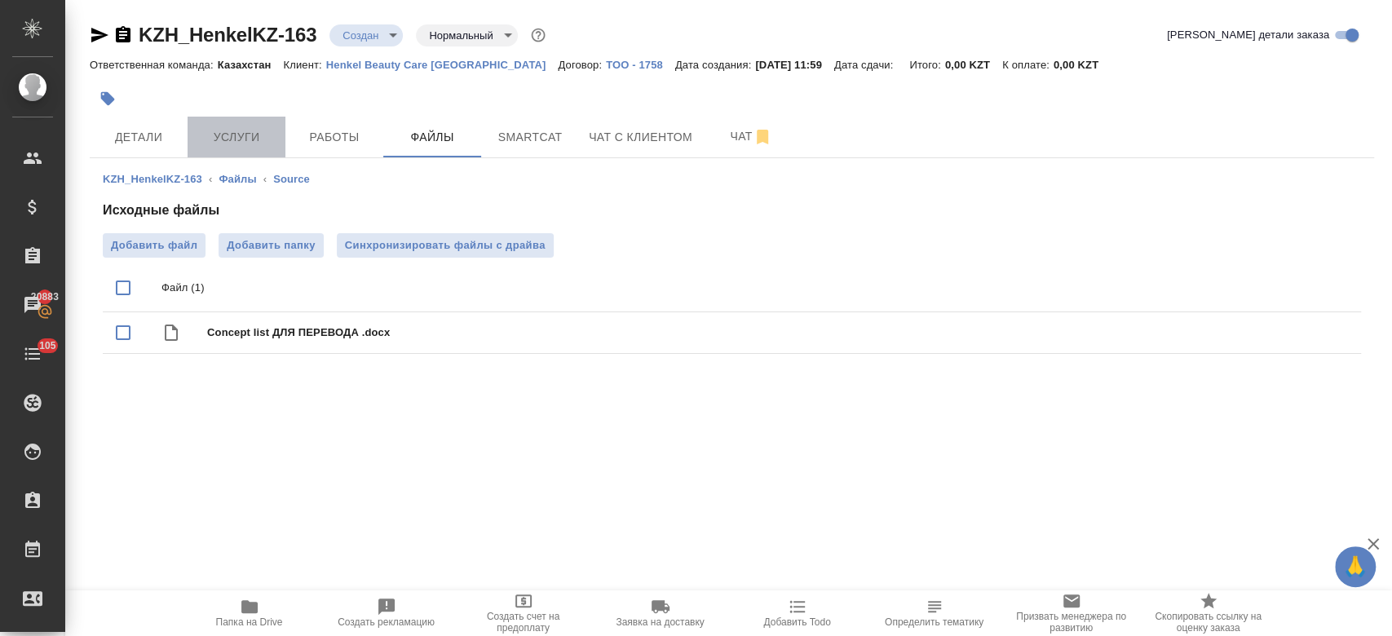
click at [247, 140] on span "Услуги" at bounding box center [236, 137] width 78 height 20
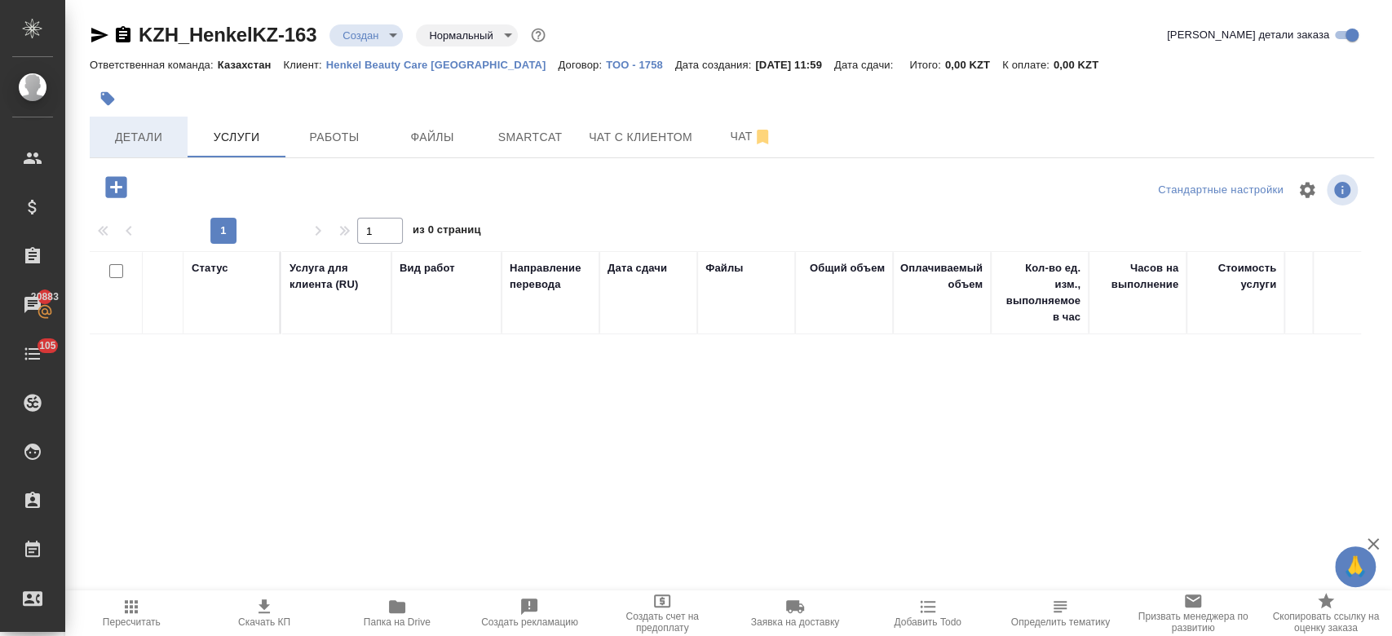
click at [155, 142] on span "Детали" at bounding box center [138, 137] width 78 height 20
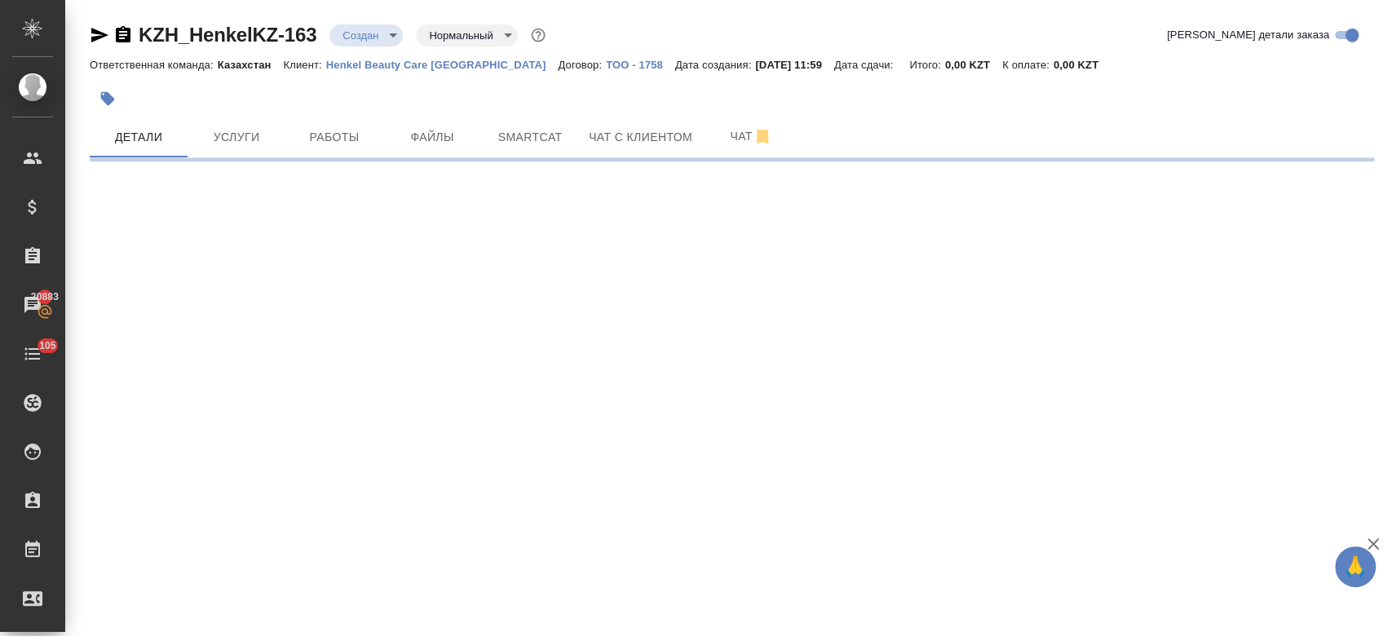
select select "RU"
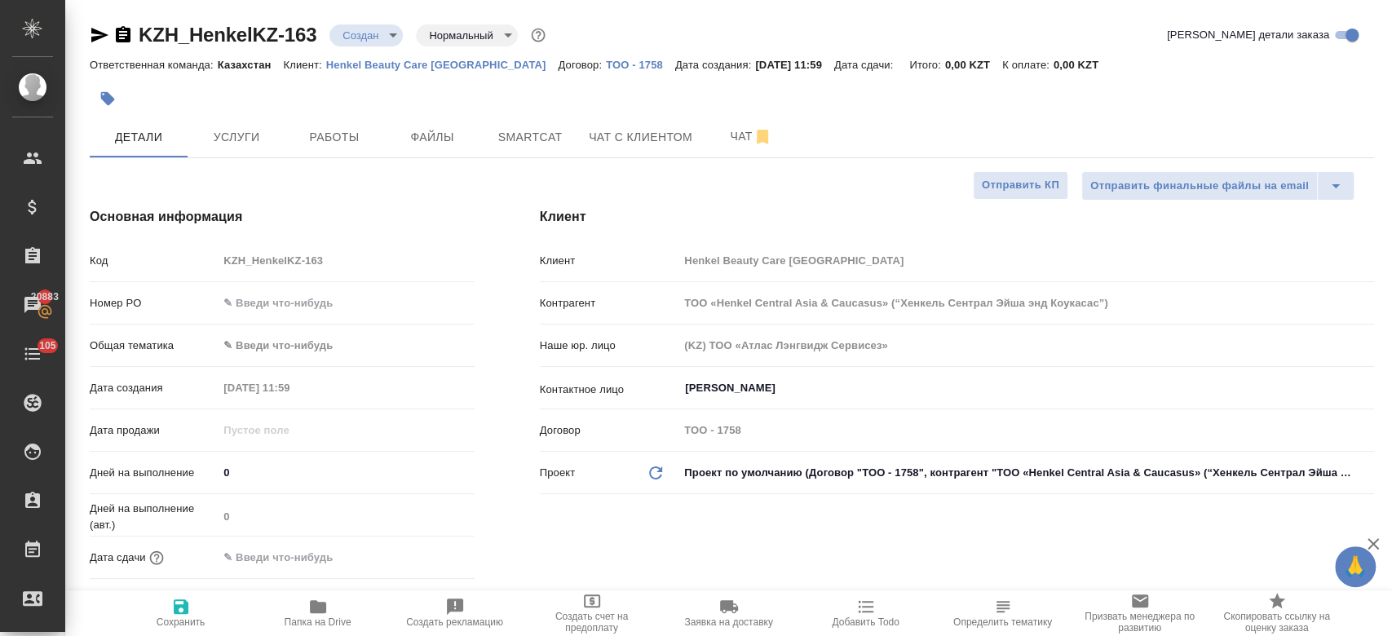
type textarea "x"
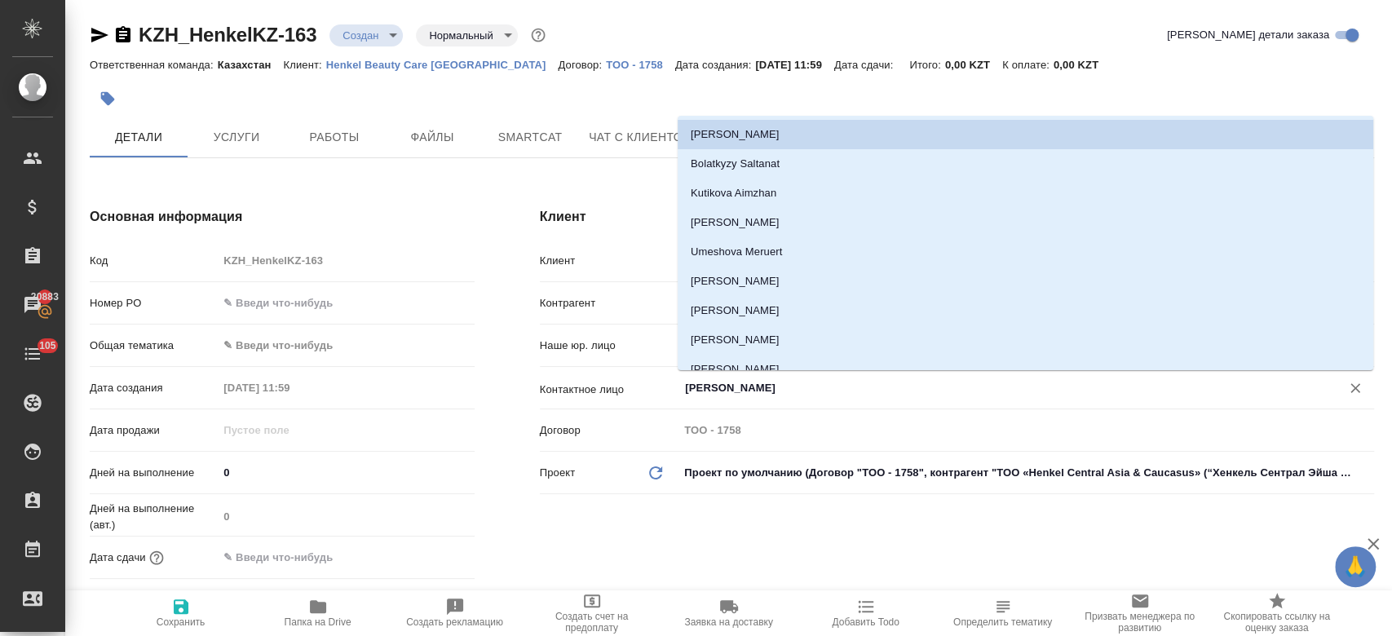
click at [767, 396] on input "[PERSON_NAME]" at bounding box center [998, 388] width 631 height 20
type textarea "x"
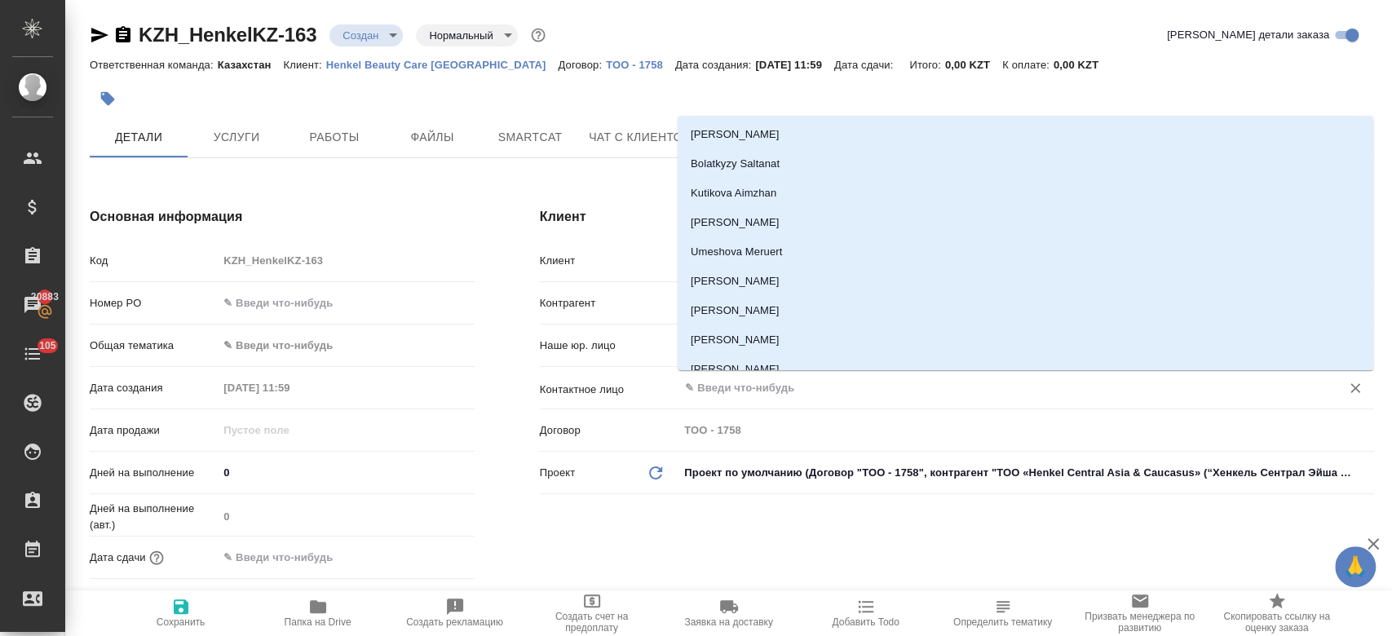
type input "e"
type textarea "x"
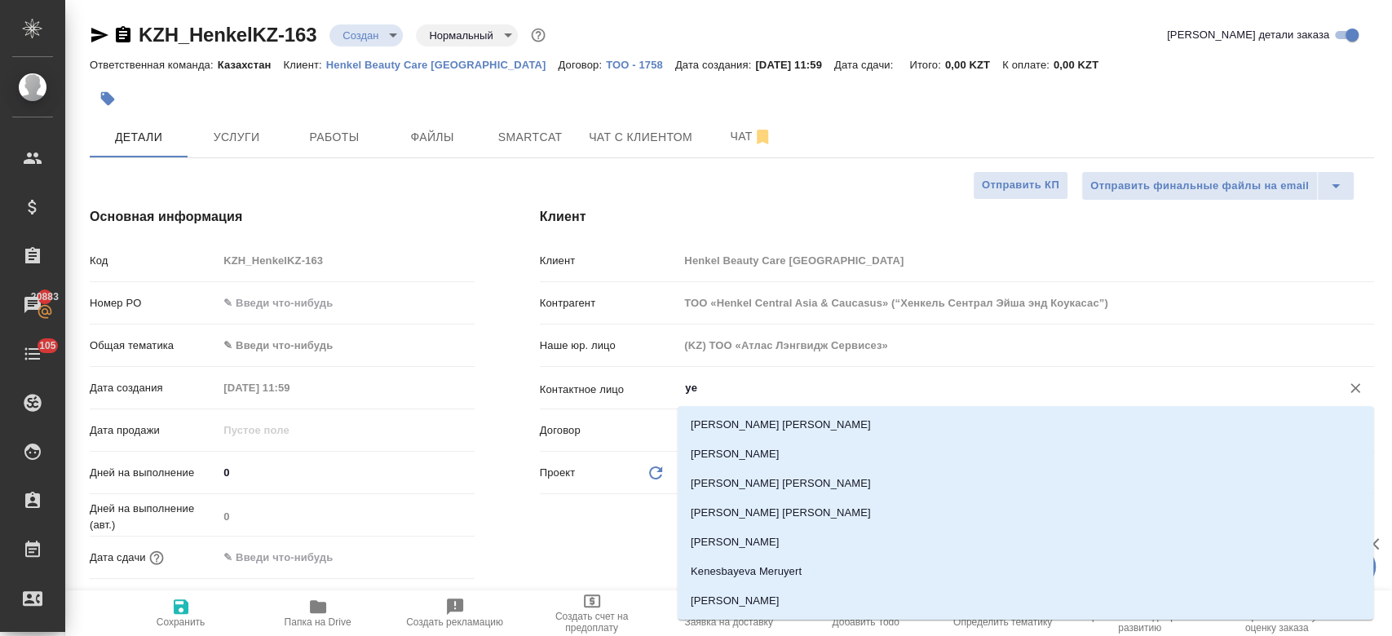
type input "y"
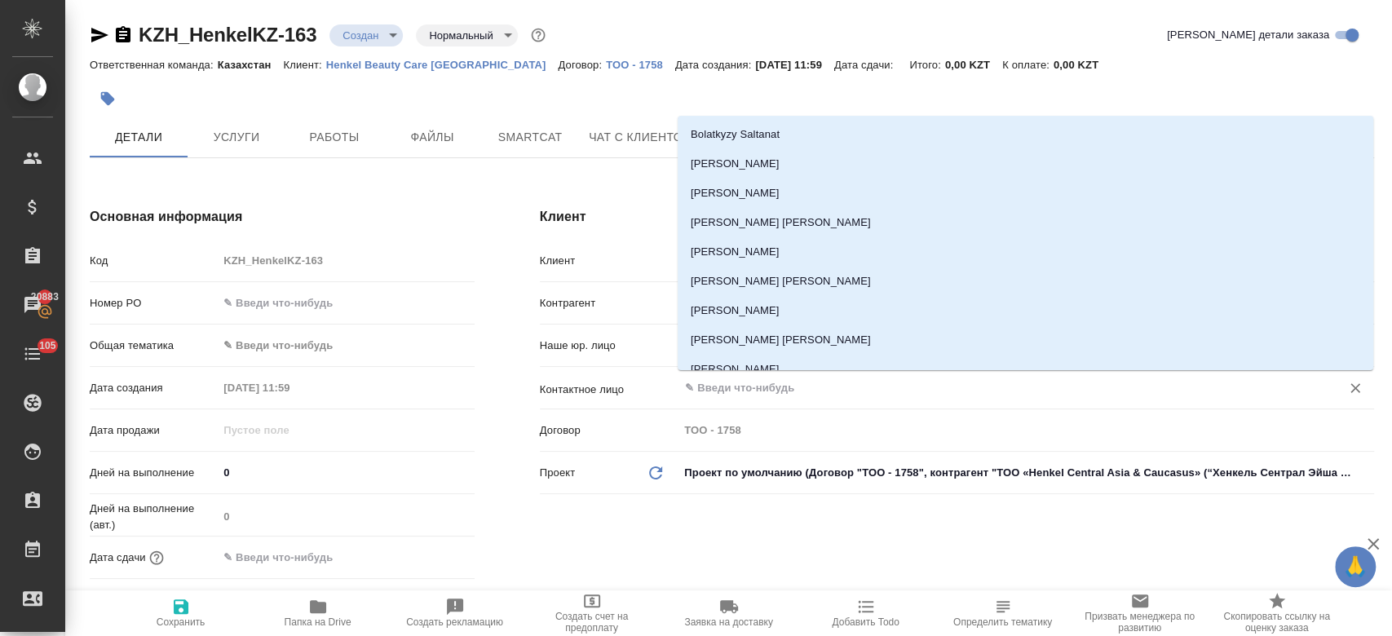
type textarea "x"
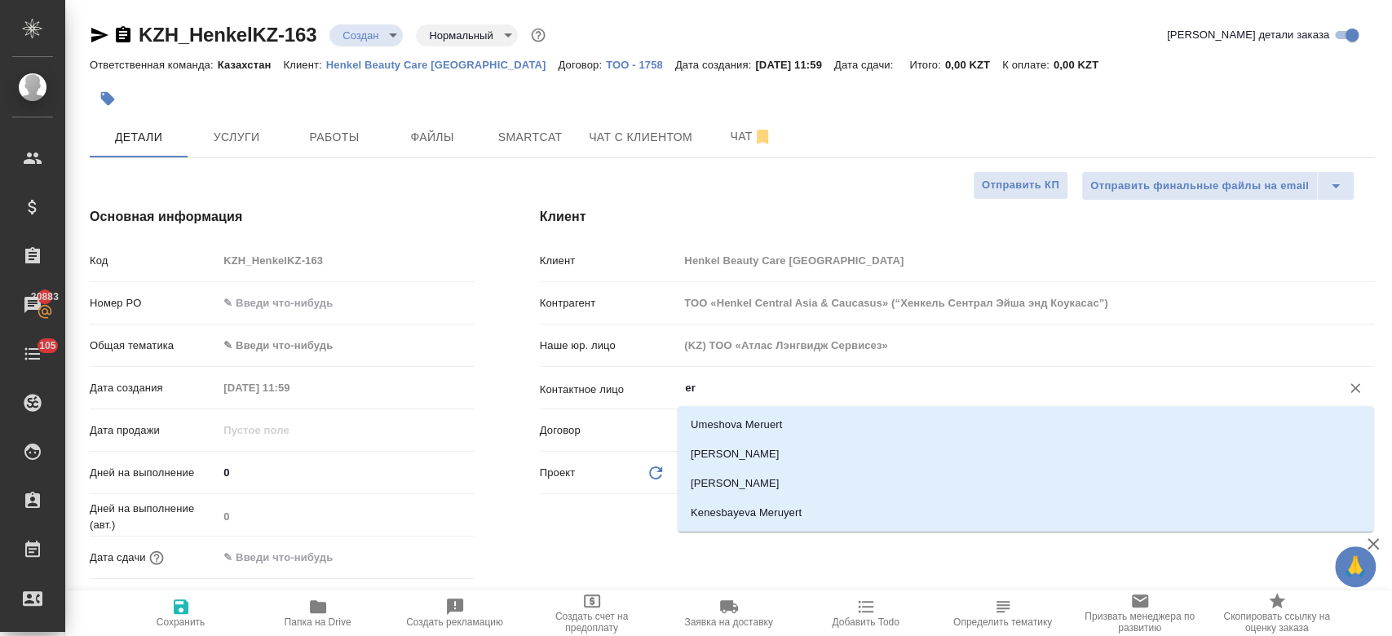
type input "e"
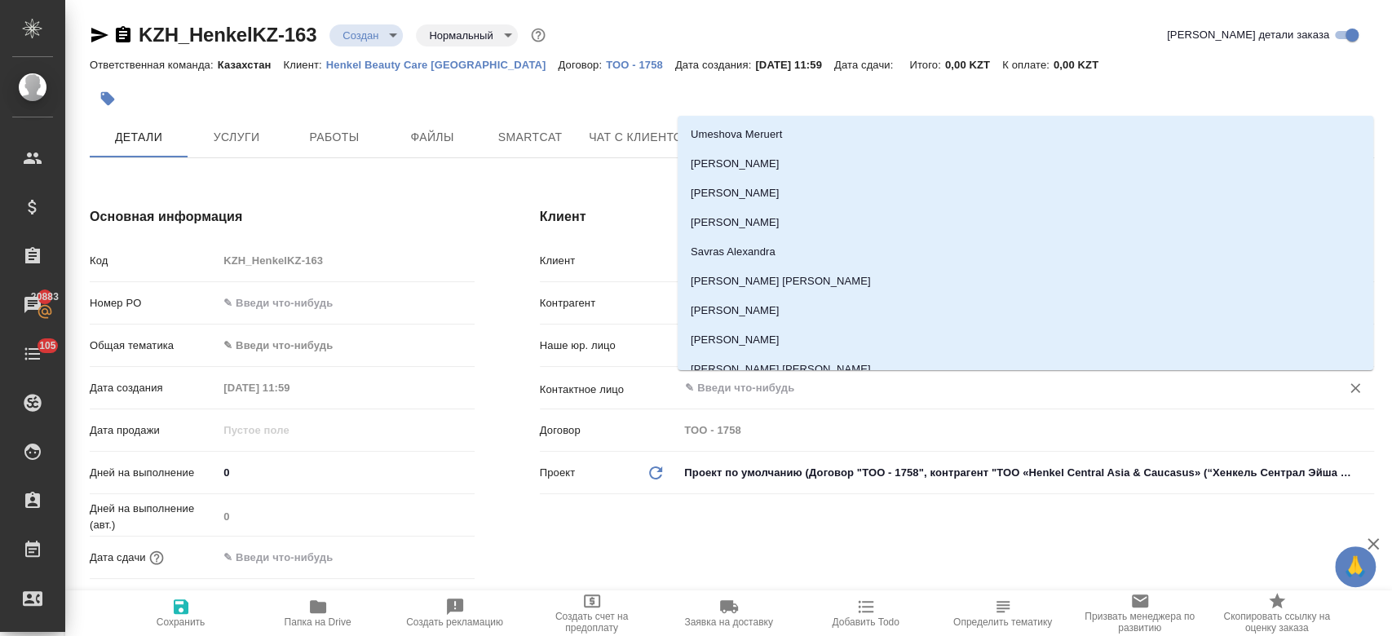
type textarea "x"
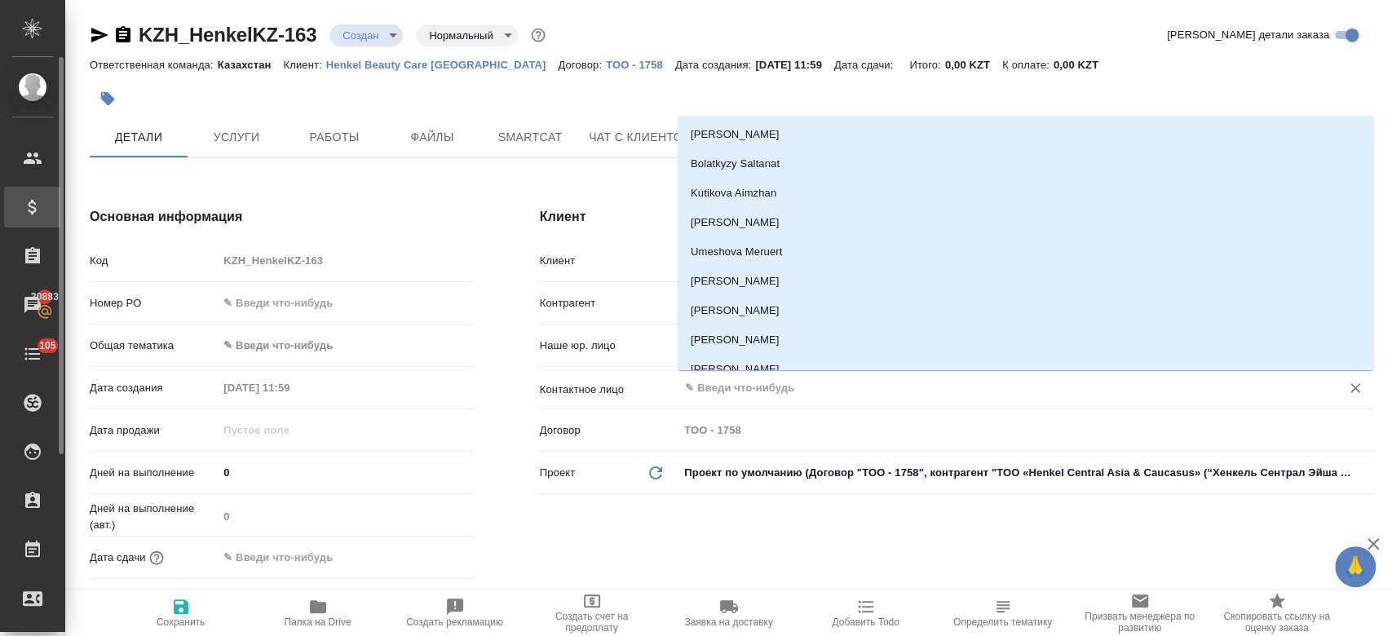
type textarea "x"
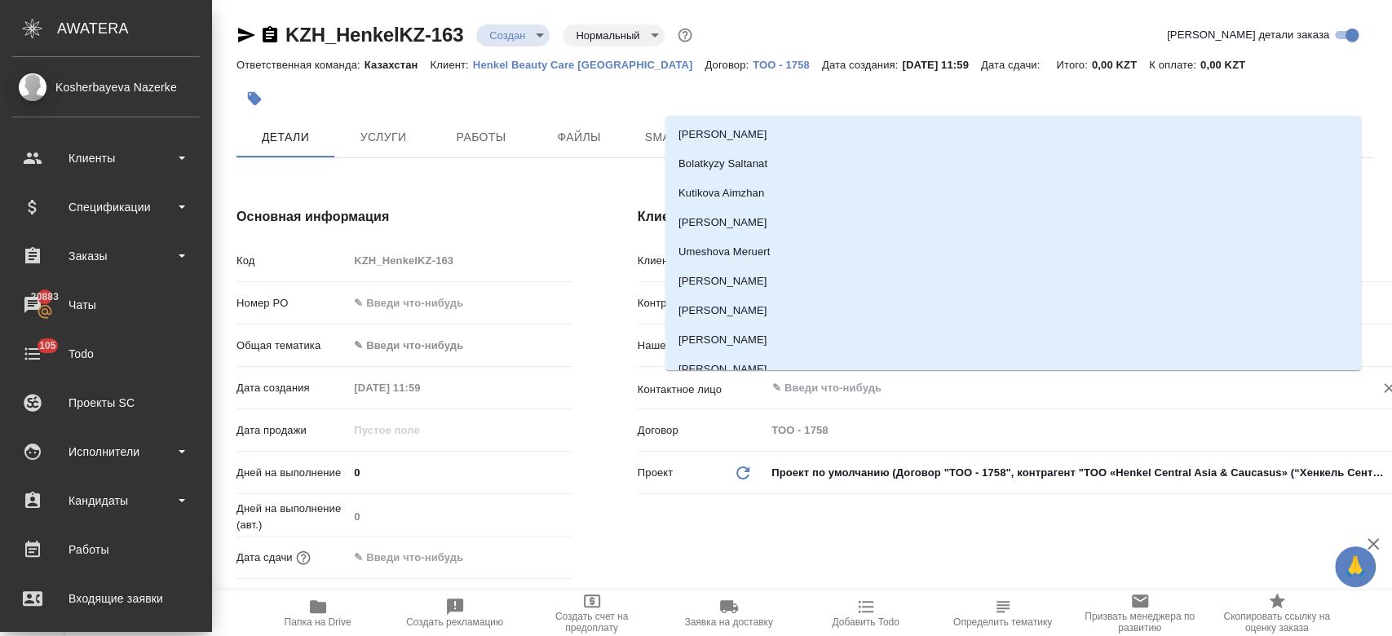
type textarea "x"
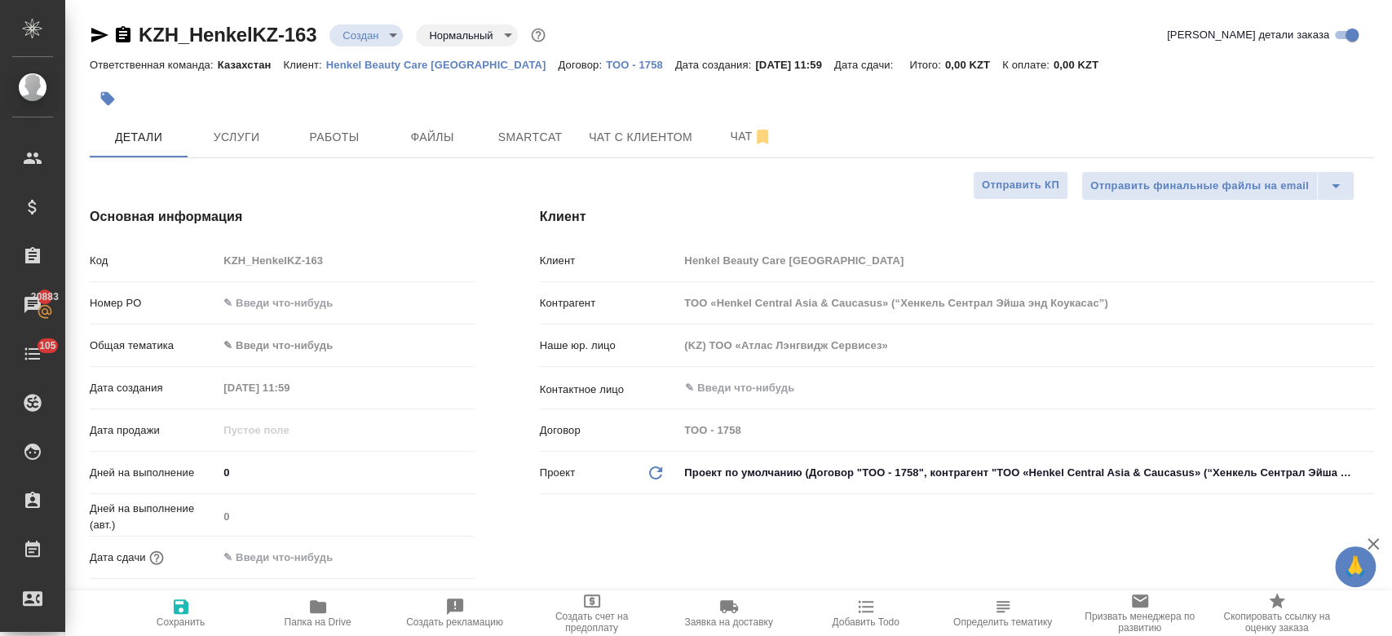
type textarea "x"
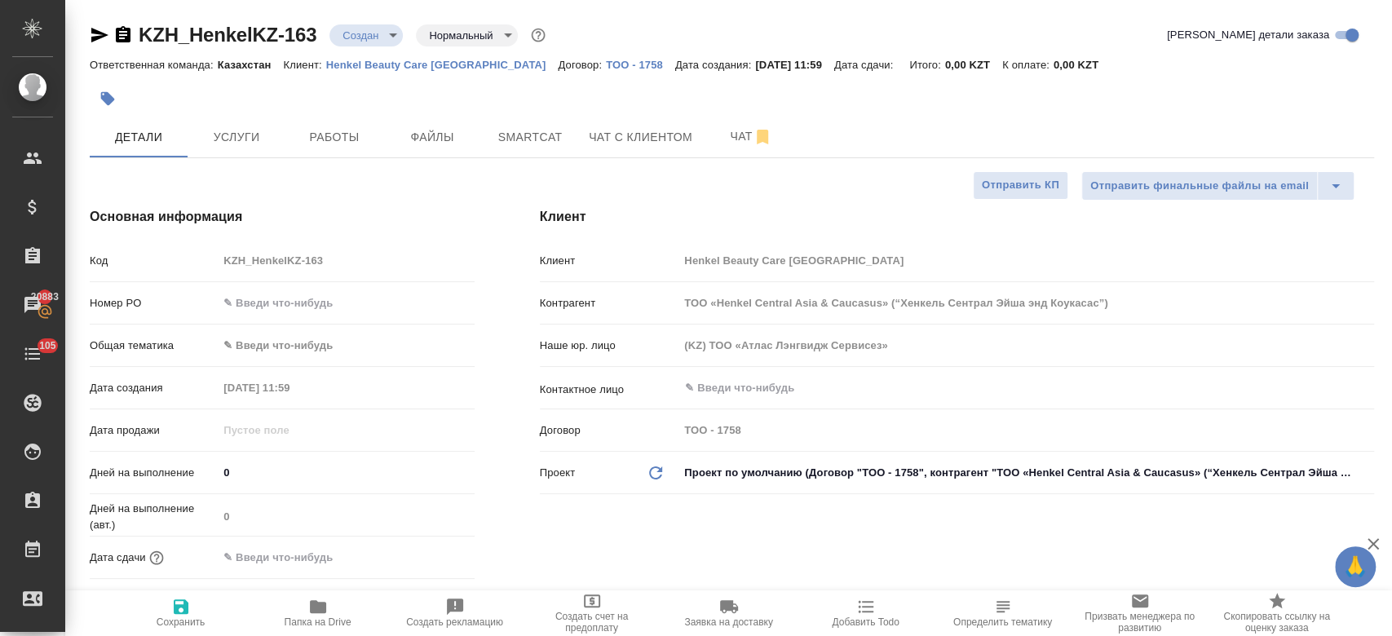
type textarea "x"
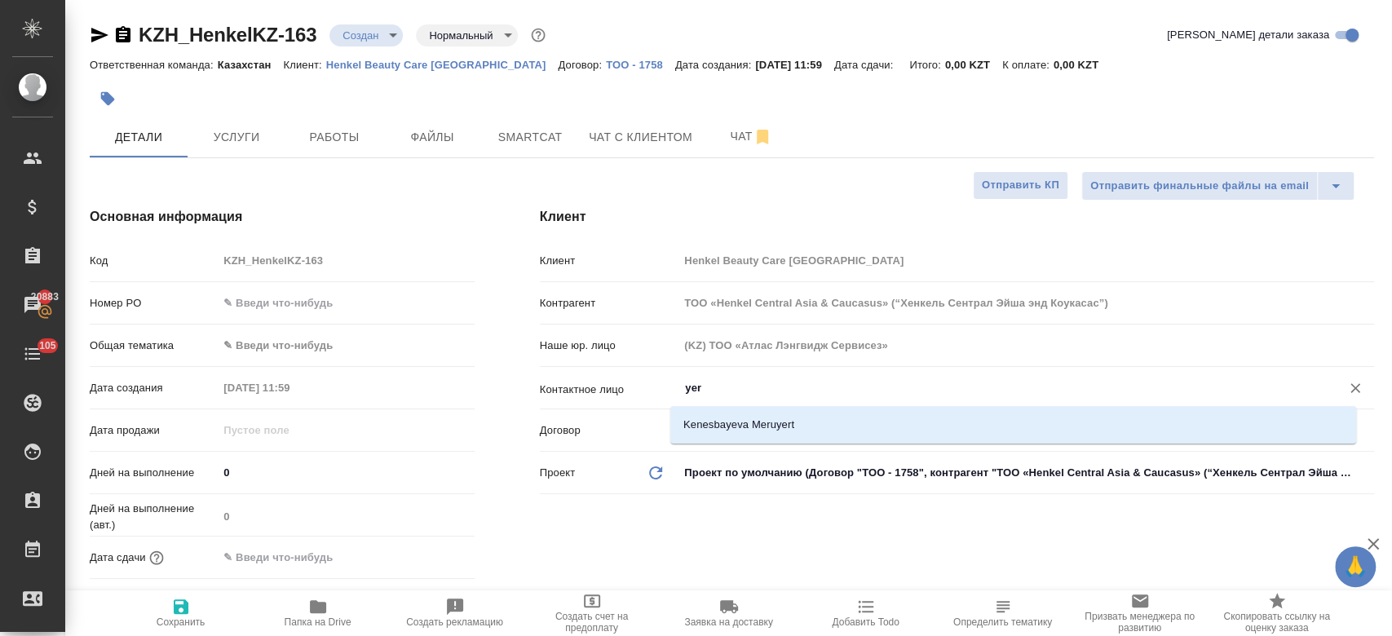
type input "yer"
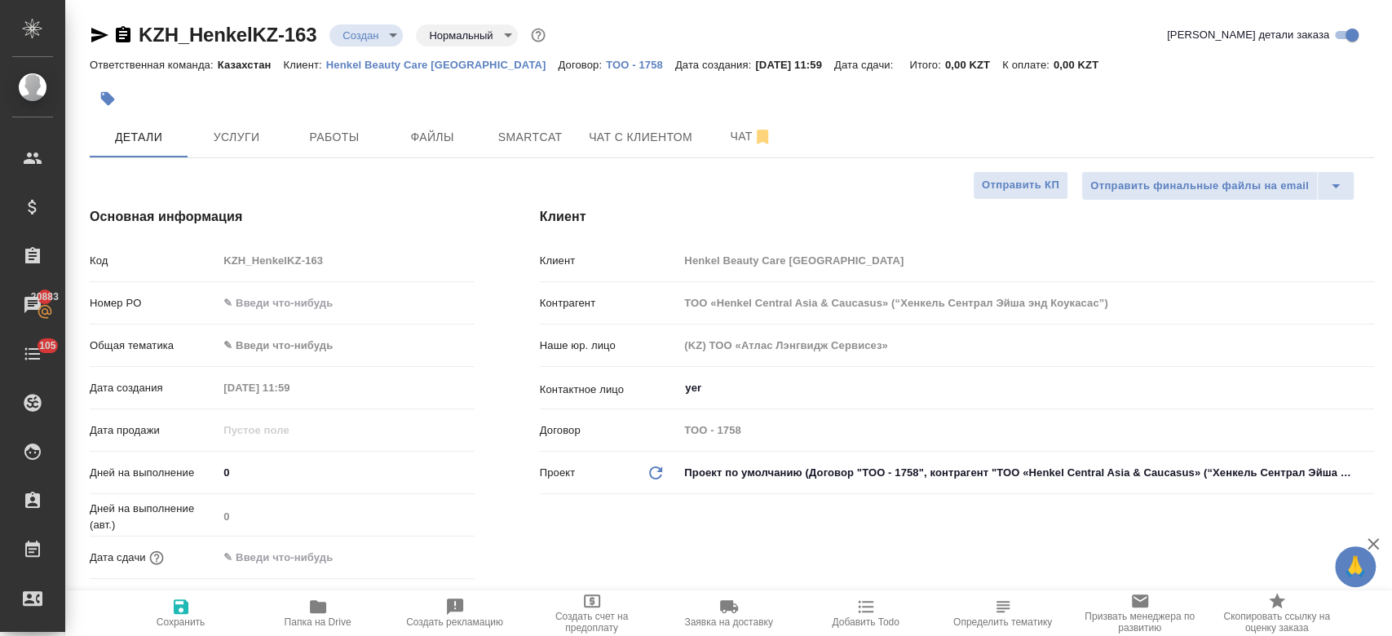
click at [729, 515] on div "Клиент Клиент Henkel Beauty Care [GEOGRAPHIC_DATA] Контрагент ТОО «Henkel Centr…" at bounding box center [956, 417] width 899 height 486
click at [703, 366] on hr at bounding box center [957, 366] width 834 height 1
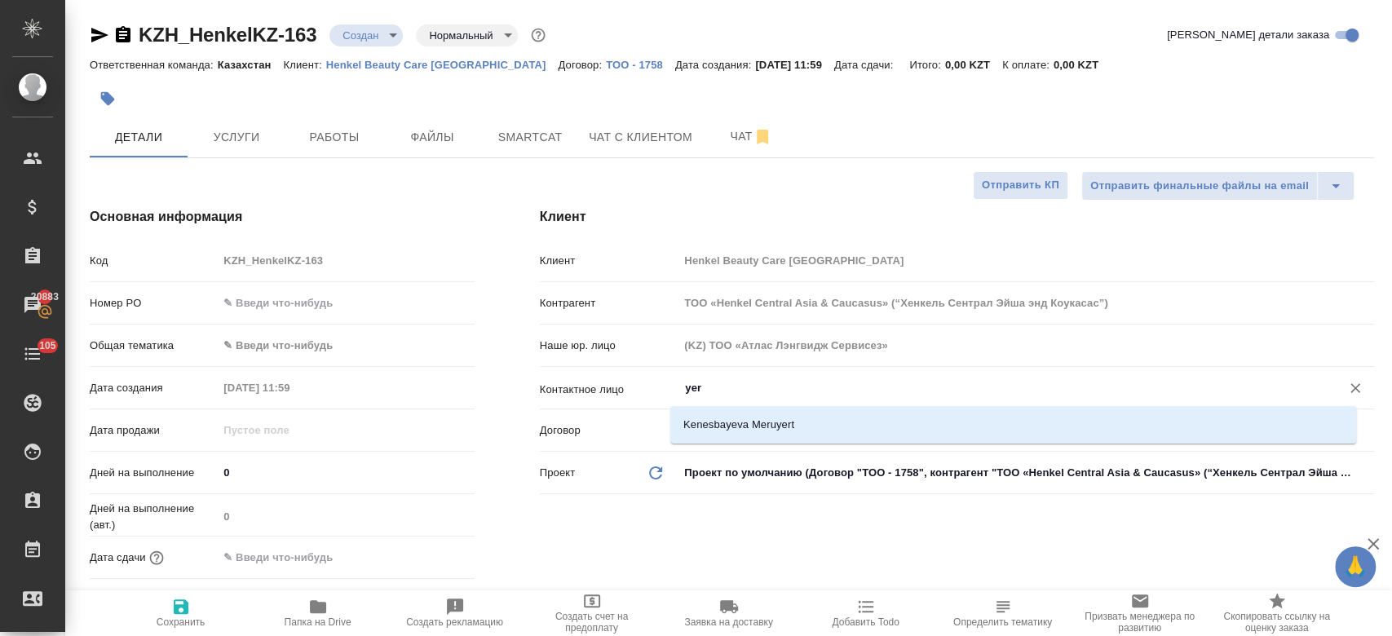
click at [707, 382] on input "yer" at bounding box center [998, 388] width 631 height 20
type textarea "x"
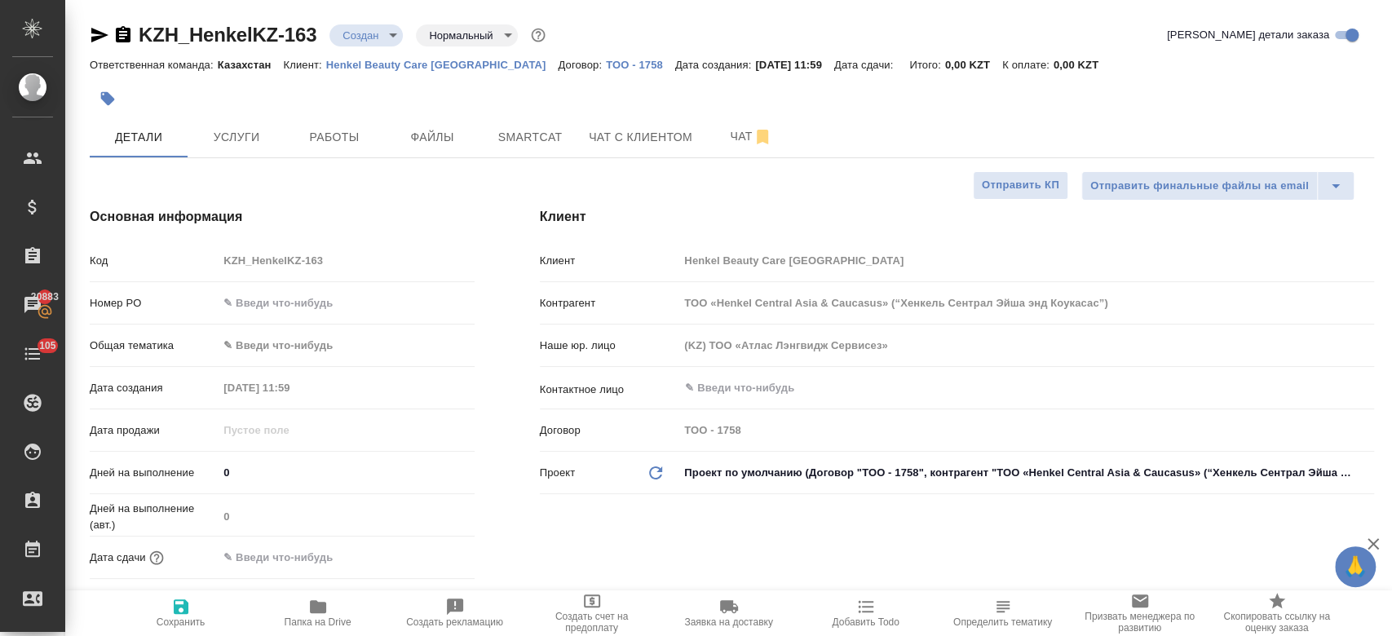
click at [598, 559] on div "Клиент Клиент Henkel Beauty Care [GEOGRAPHIC_DATA] Контрагент ТОО «Henkel Centr…" at bounding box center [956, 417] width 899 height 486
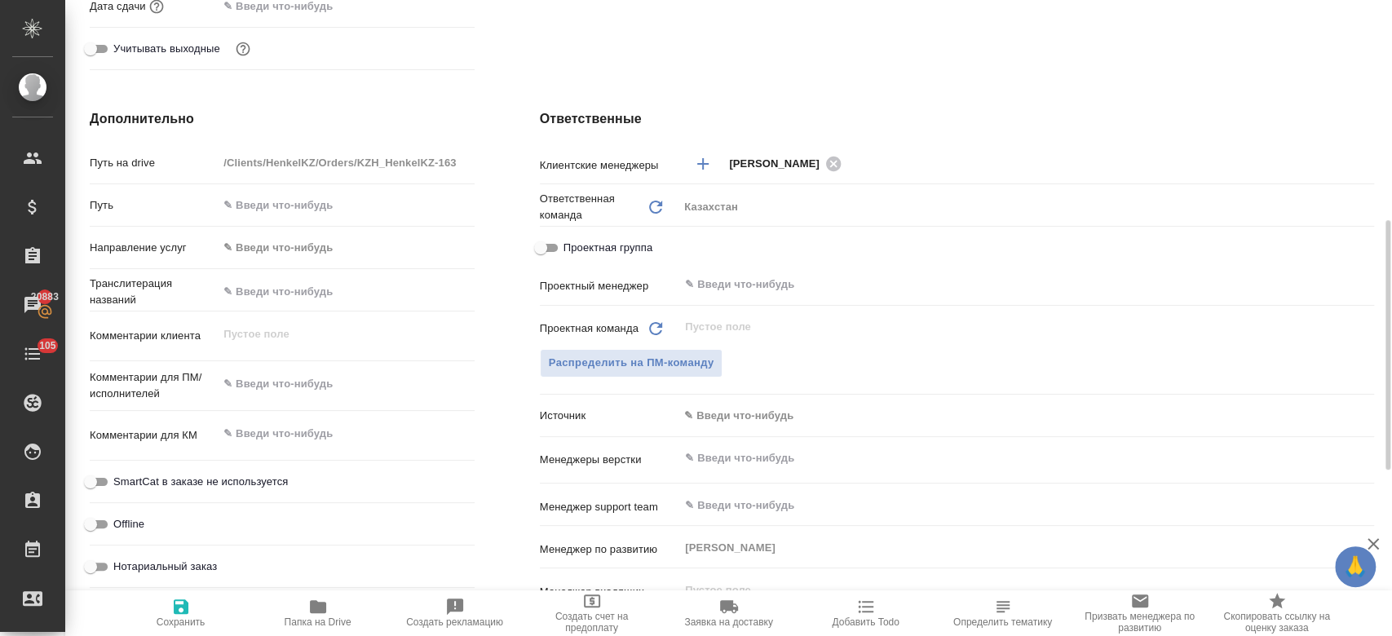
scroll to position [554, 0]
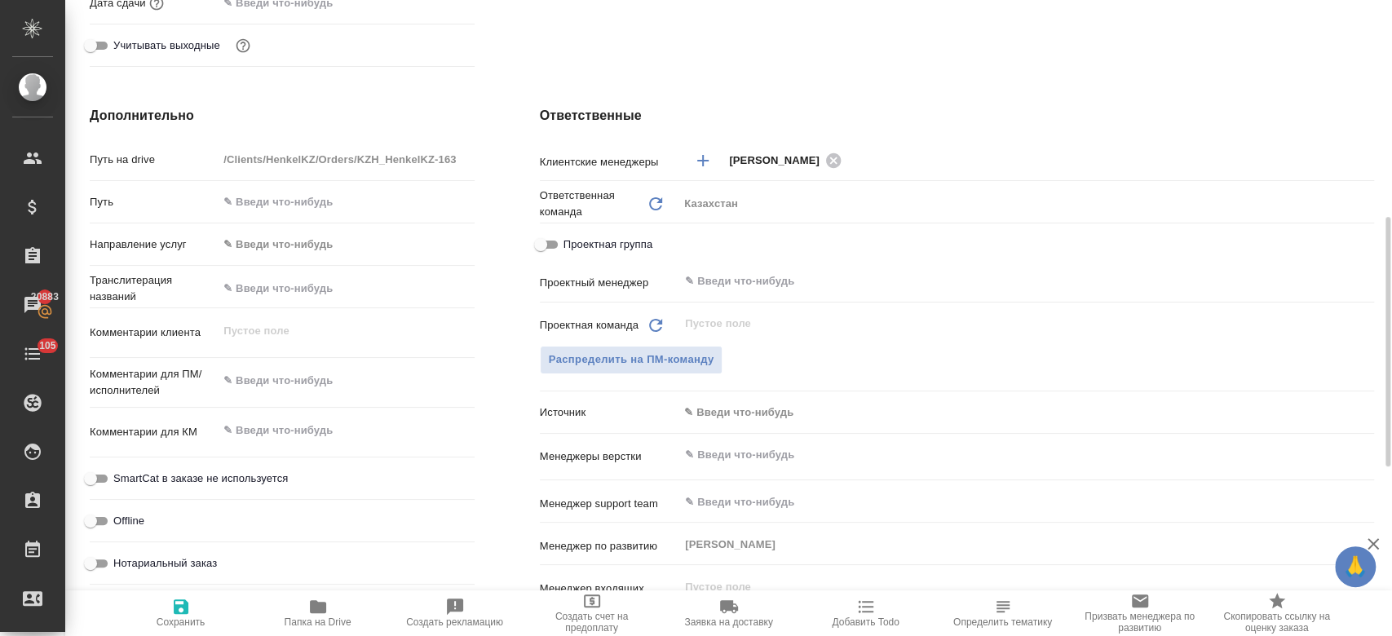
type textarea "x"
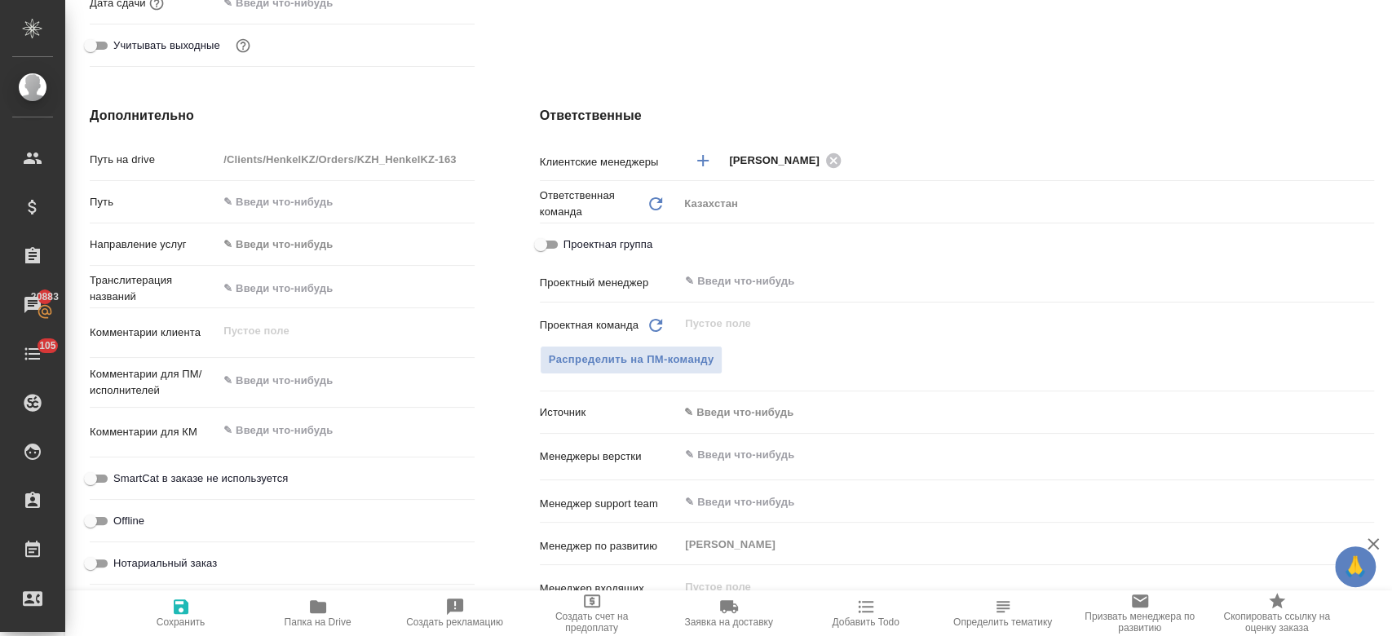
type textarea "x"
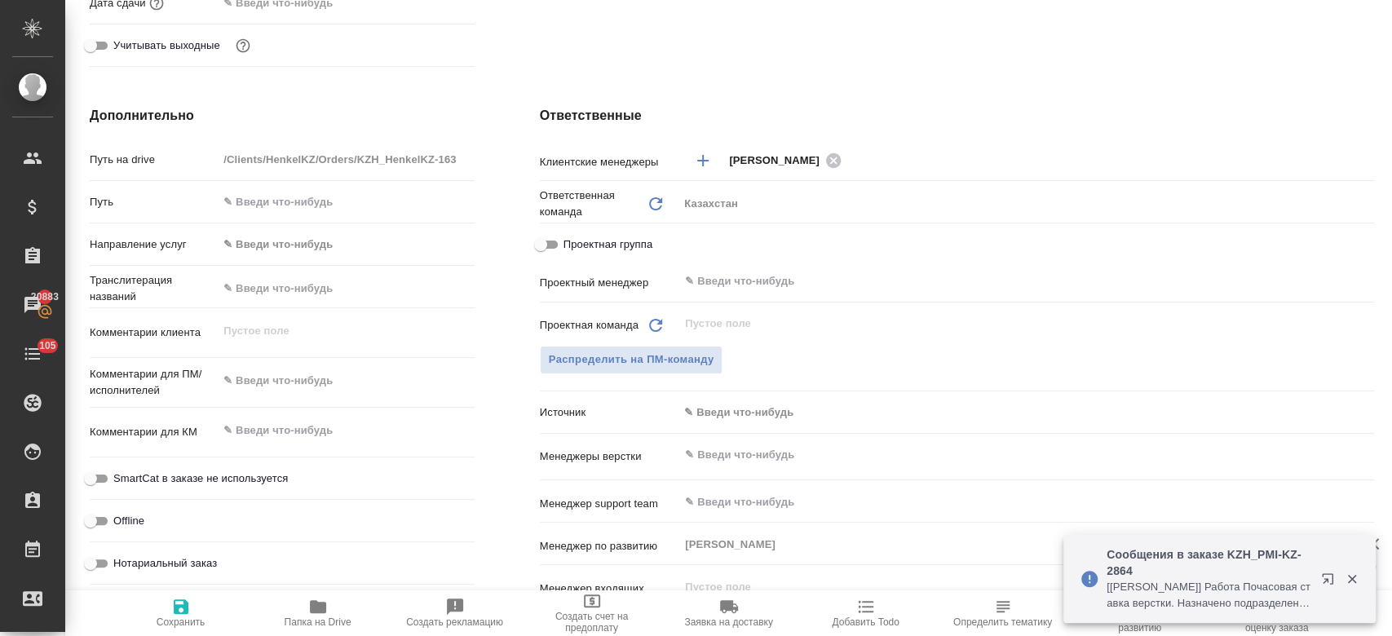
scroll to position [623, 0]
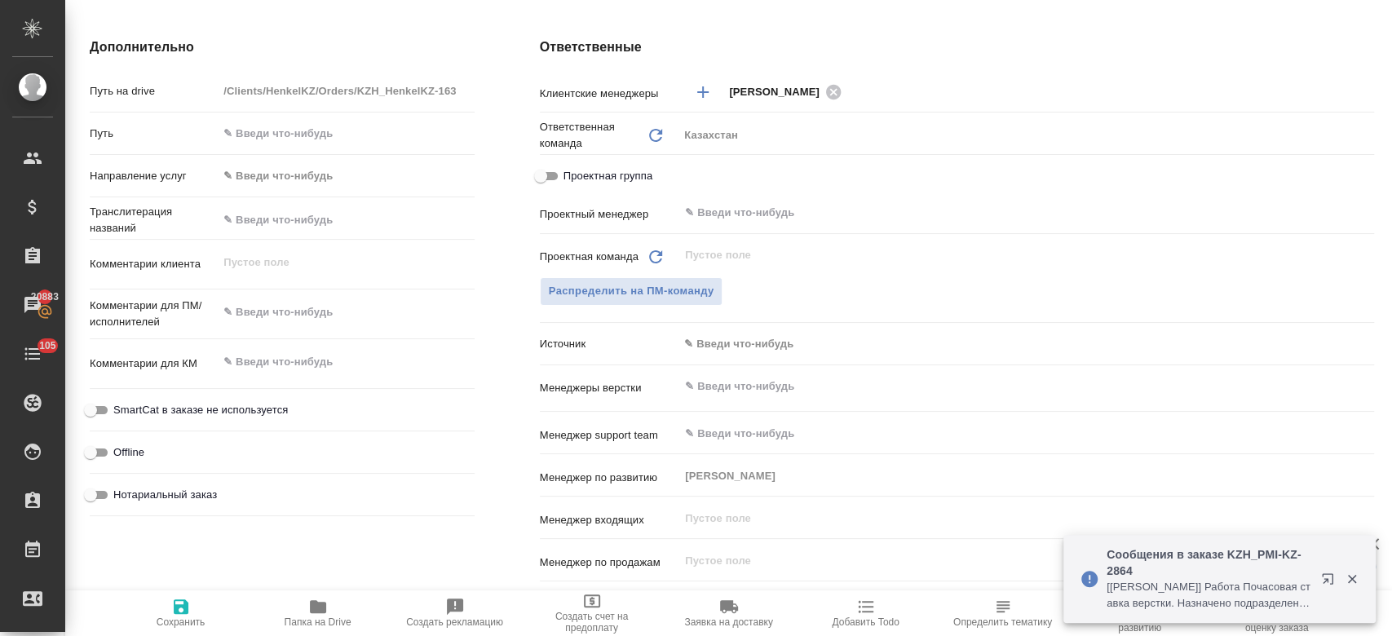
click at [289, 331] on div "Комментарии для ПМ/исполнителей x" at bounding box center [282, 321] width 385 height 50
type textarea "x"
click at [283, 313] on textarea at bounding box center [346, 313] width 254 height 28
paste textarea "а русский и узбекский."
type textarea "а русский и узбекский."
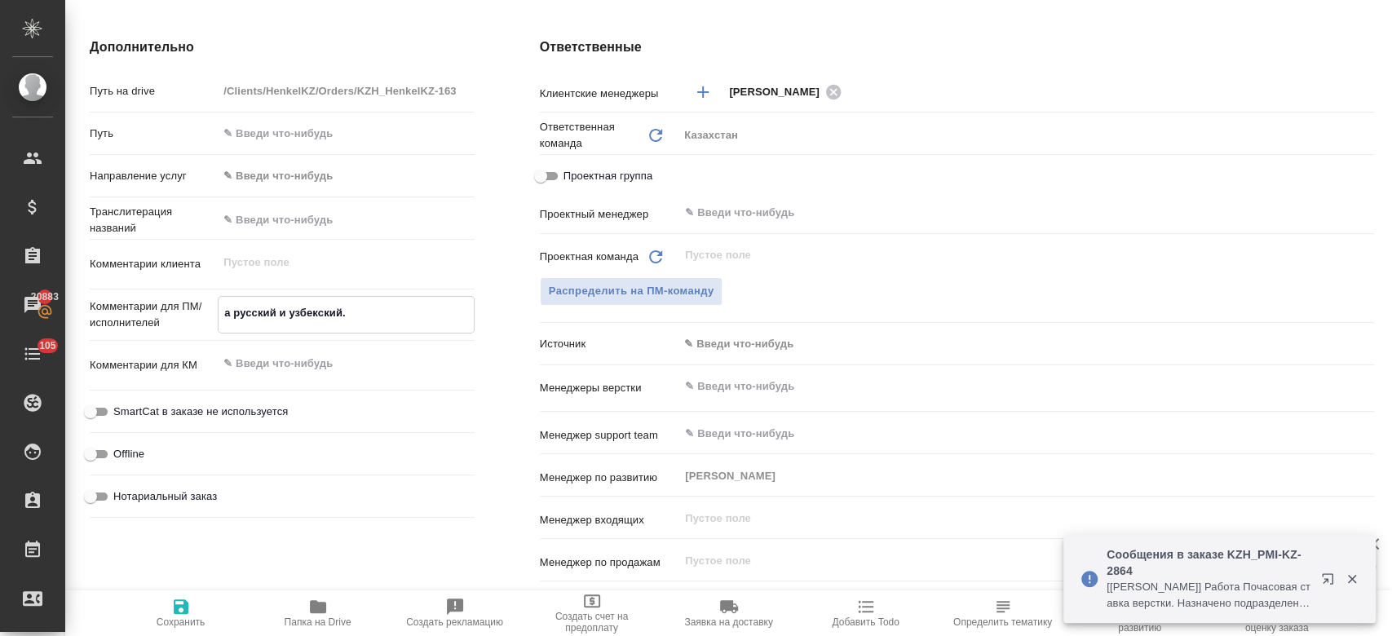
type textarea "x"
click at [228, 311] on textarea "а русский и узбекский." at bounding box center [346, 313] width 254 height 28
type textarea "русский и узбекский."
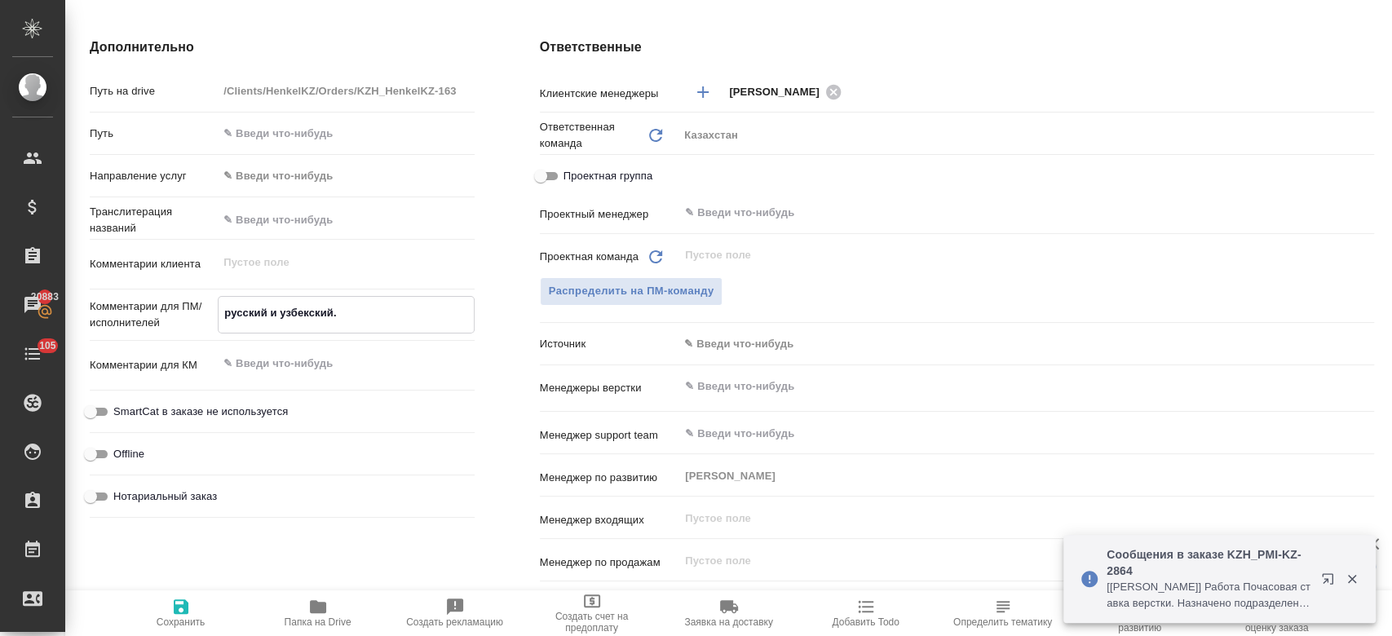
type textarea "x"
type textarea "g русский и узбекский."
type textarea "x"
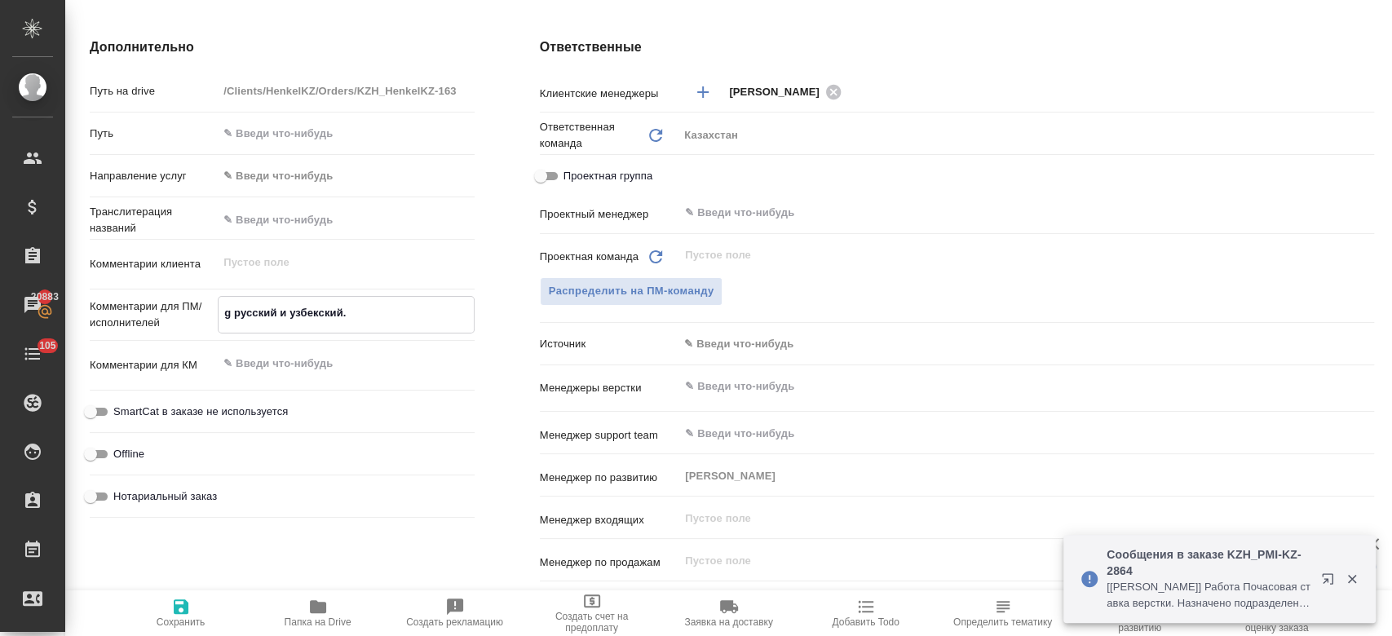
type textarea "x"
type textarea "gt русский и узбекский."
type textarea "x"
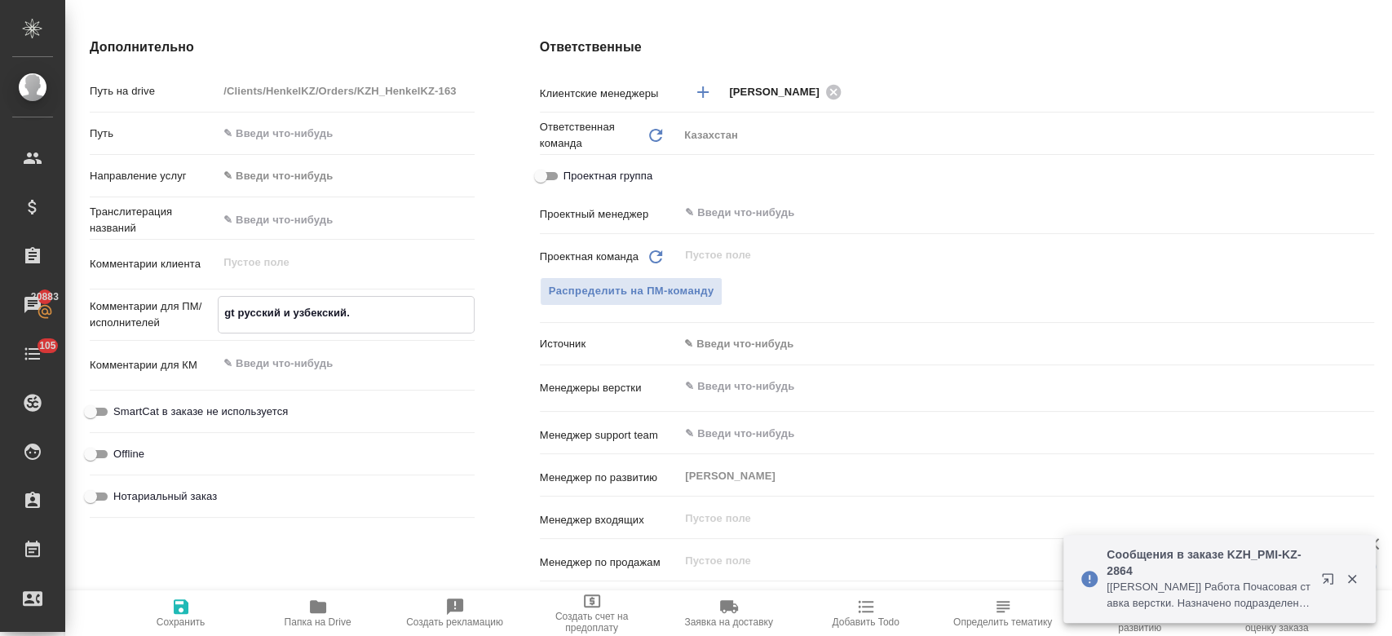
type textarea "x"
type textarea "gth русский и узбекский."
type textarea "x"
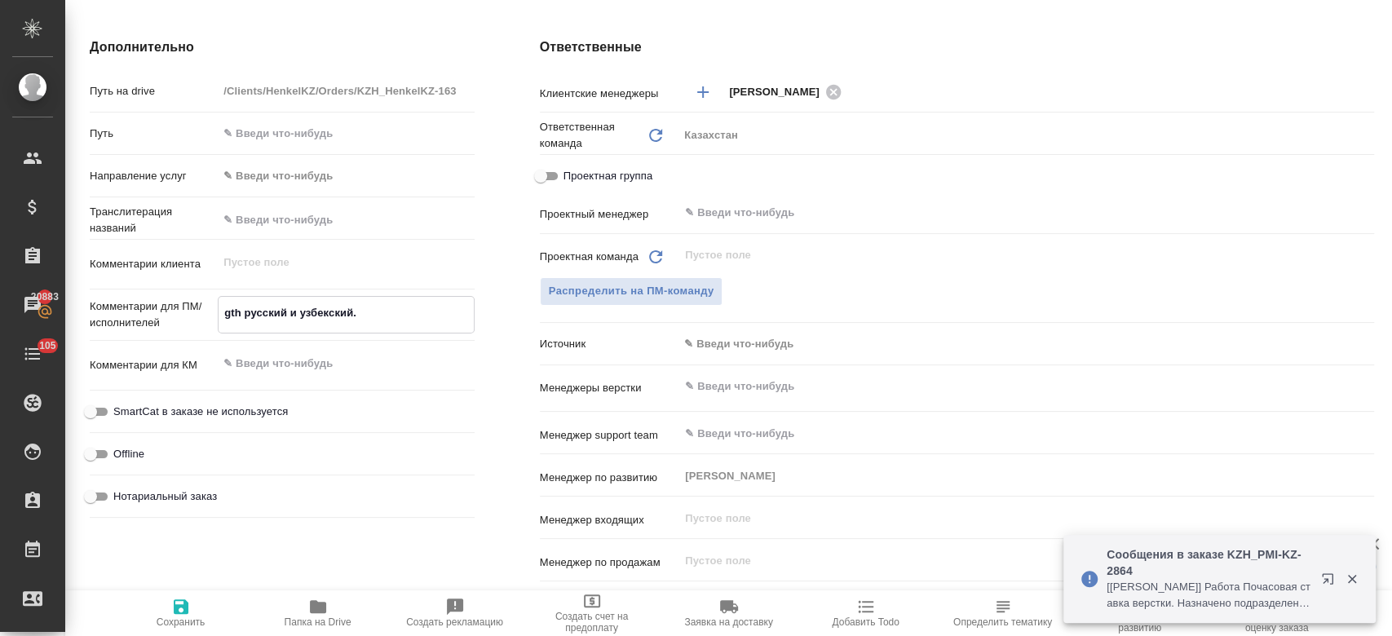
type textarea "gtht русский и узбекский."
type textarea "x"
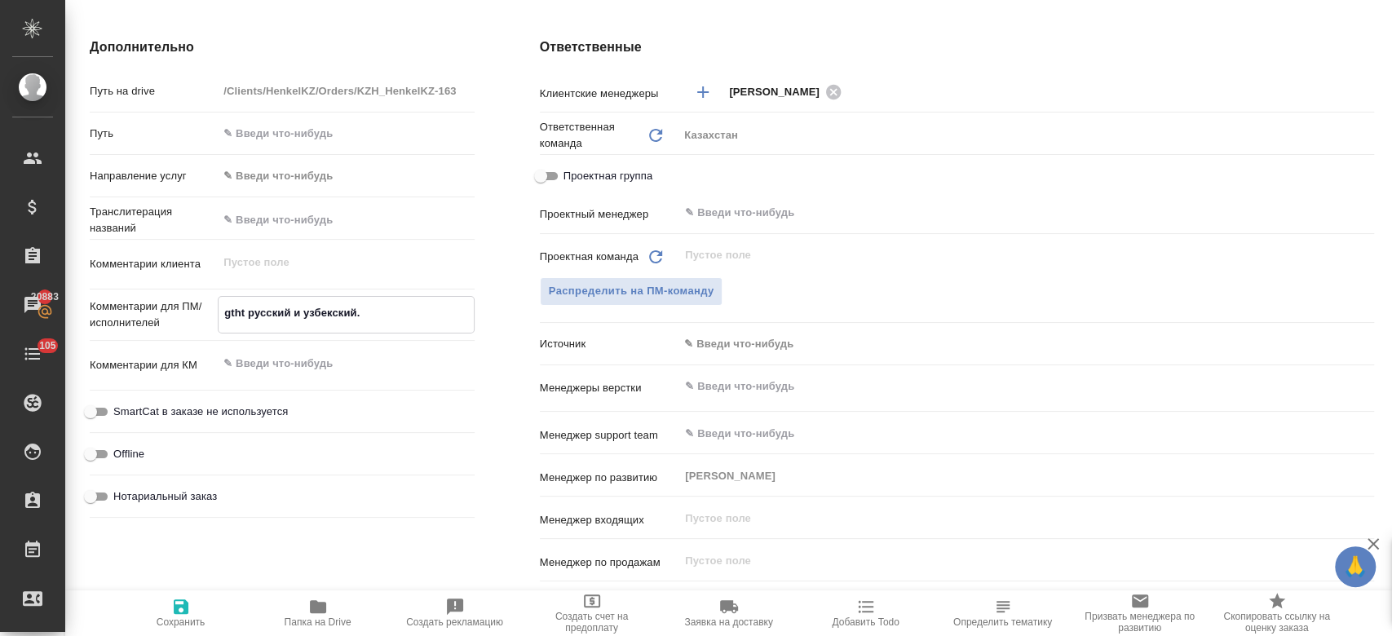
type textarea "x"
type textarea "gthtd русский и узбекский."
type textarea "x"
type textarea "gthtdj русский и узбекский."
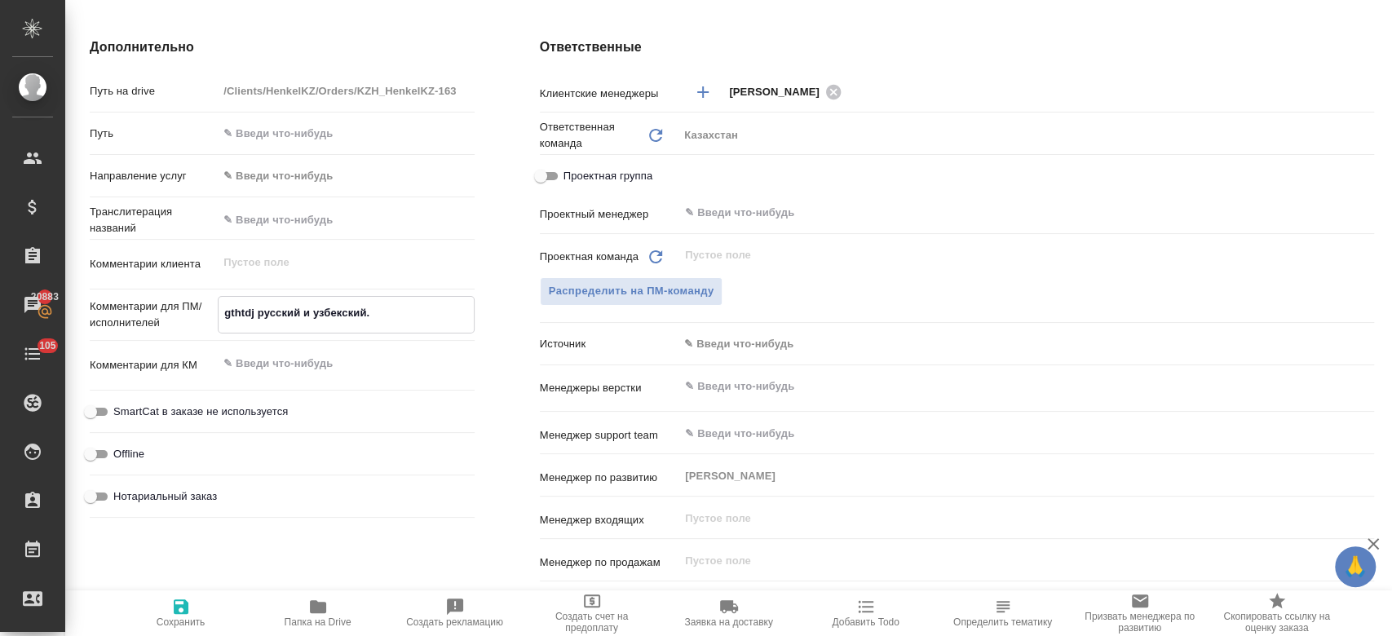
type textarea "x"
type textarea "gthtdjl русский и узбекский."
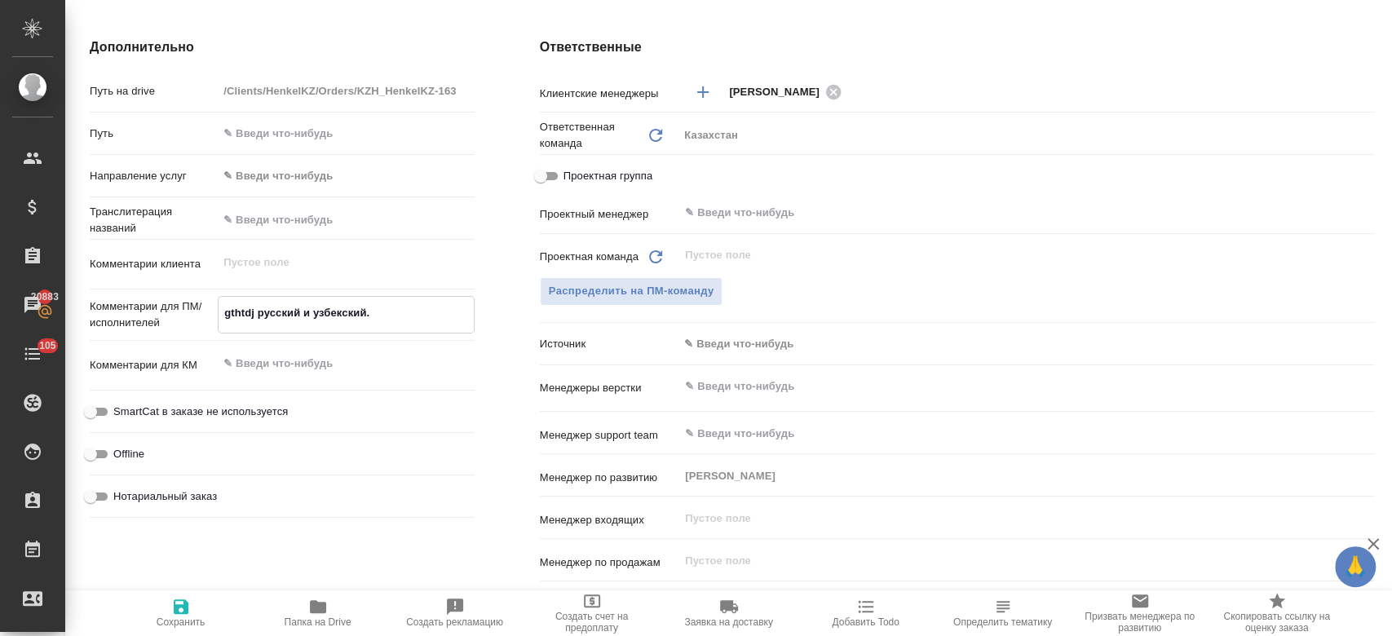
type textarea "x"
type textarea "gthtdjl русский и узбекский."
type textarea "x"
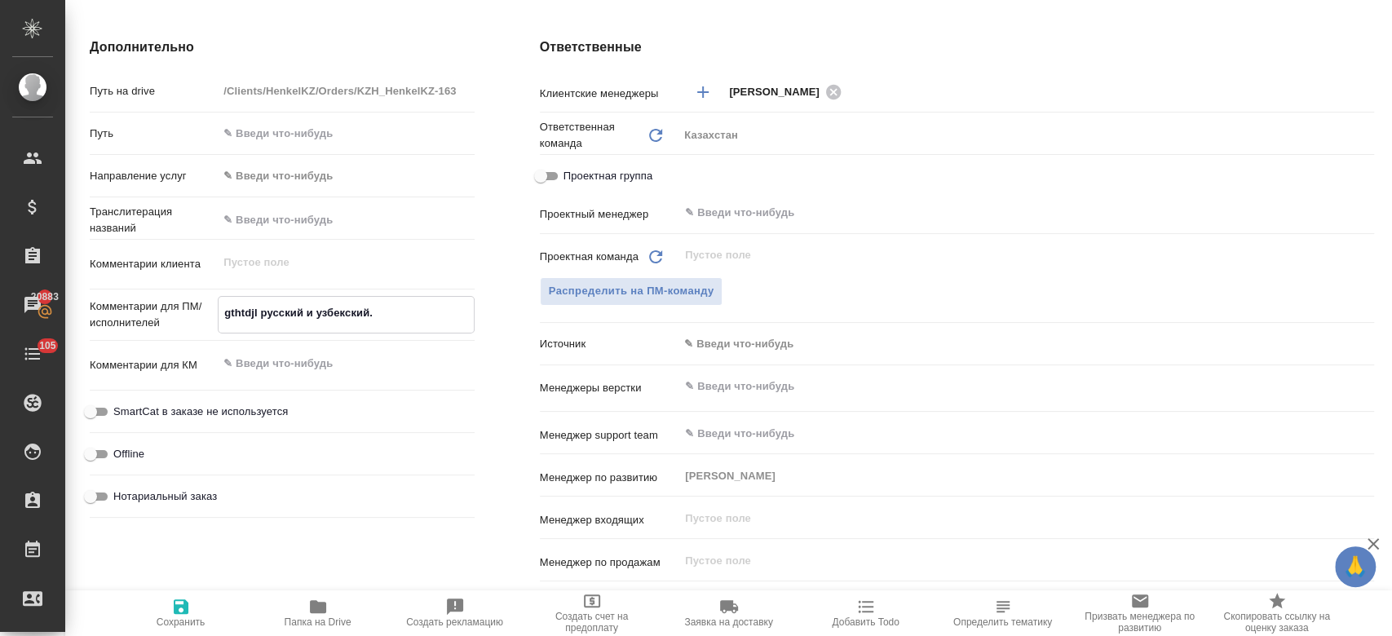
type textarea "x"
type textarea "gthtdjl y русский и узбекский."
type textarea "x"
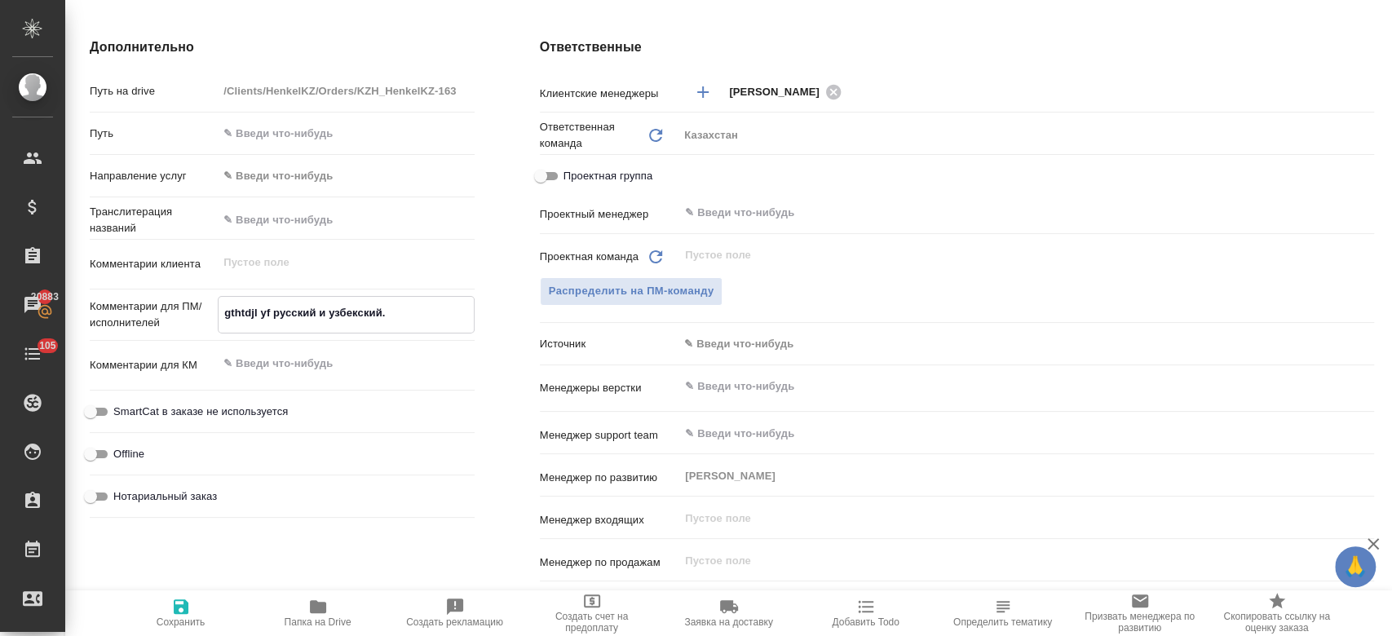
type textarea "gthtdjl yf русский и узбекский."
type textarea "x"
type textarea "gthtdjl yf h русский и узбекский."
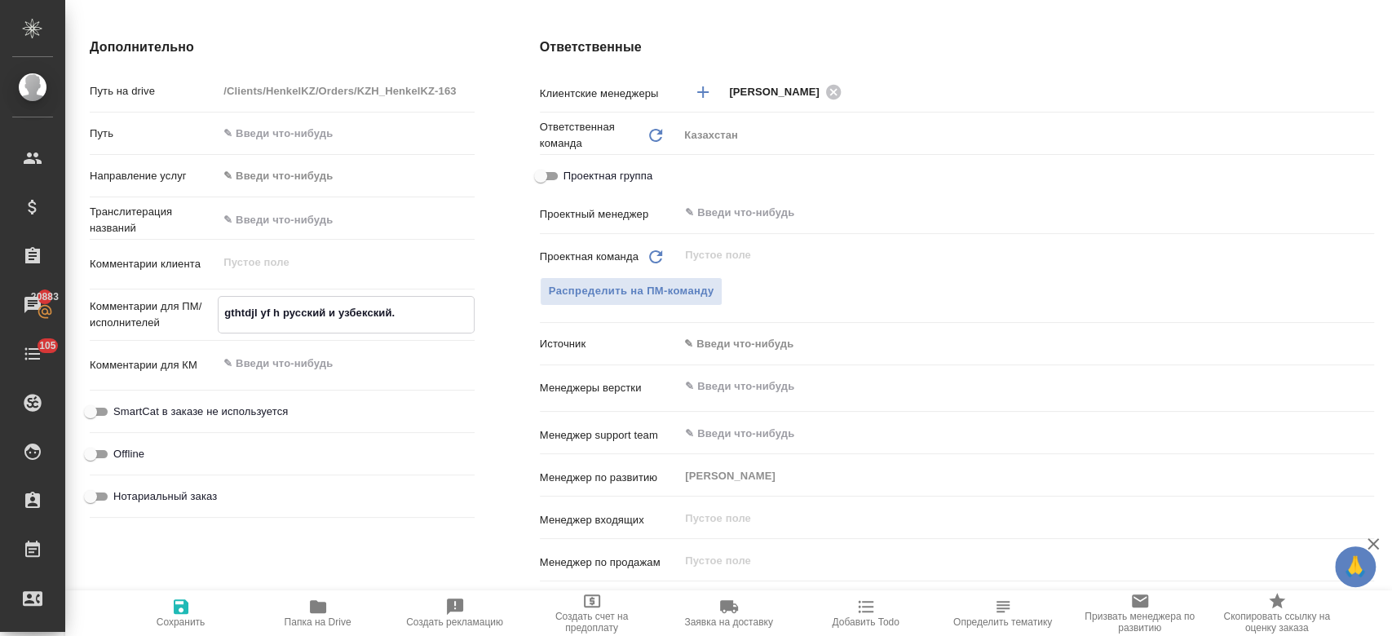
type textarea "x"
type textarea "gthtdjl yf he русский и узбекский."
type textarea "x"
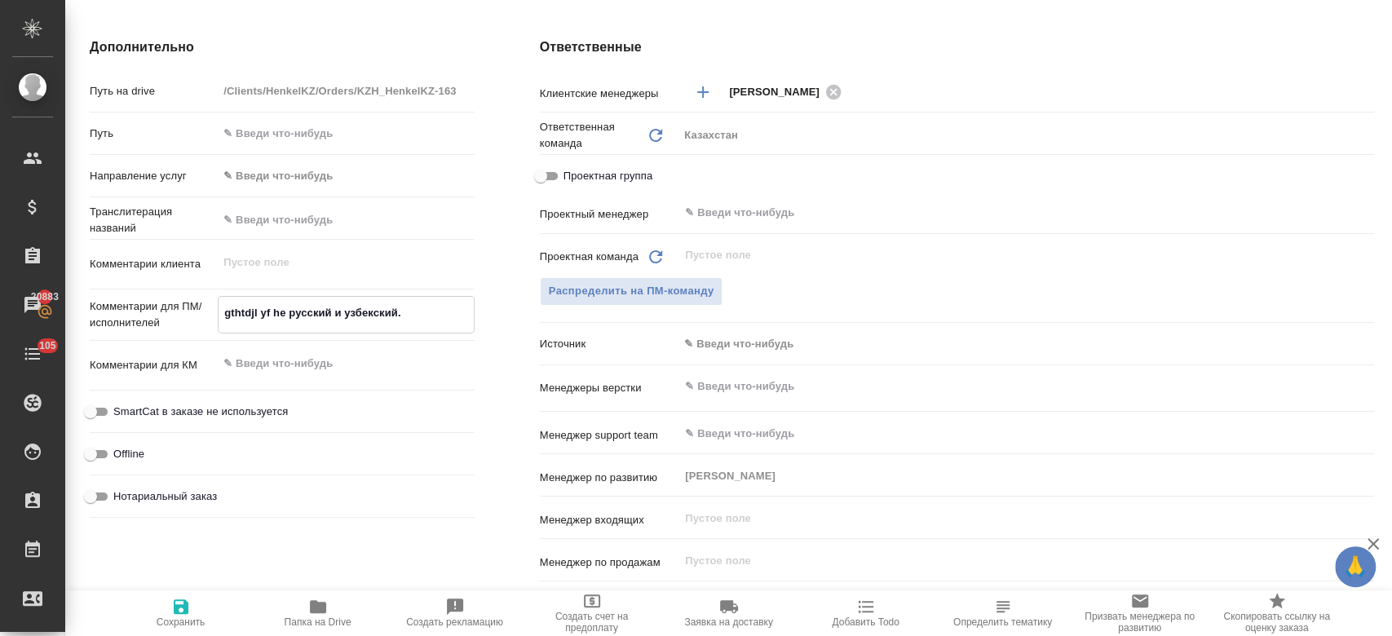
type textarea "x"
type textarea "gthtdjl yf hec русский и узбекский."
type textarea "x"
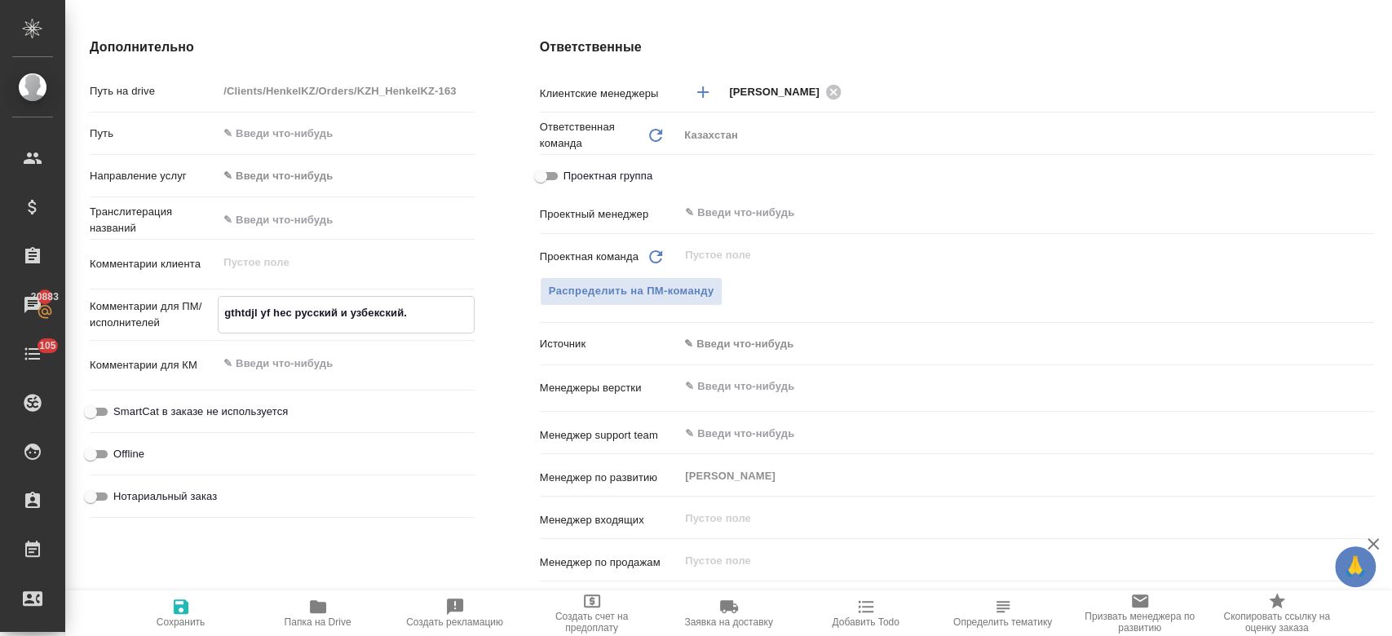
type textarea "x"
type textarea "gthtdjl yf h русский и узбекский."
type textarea "x"
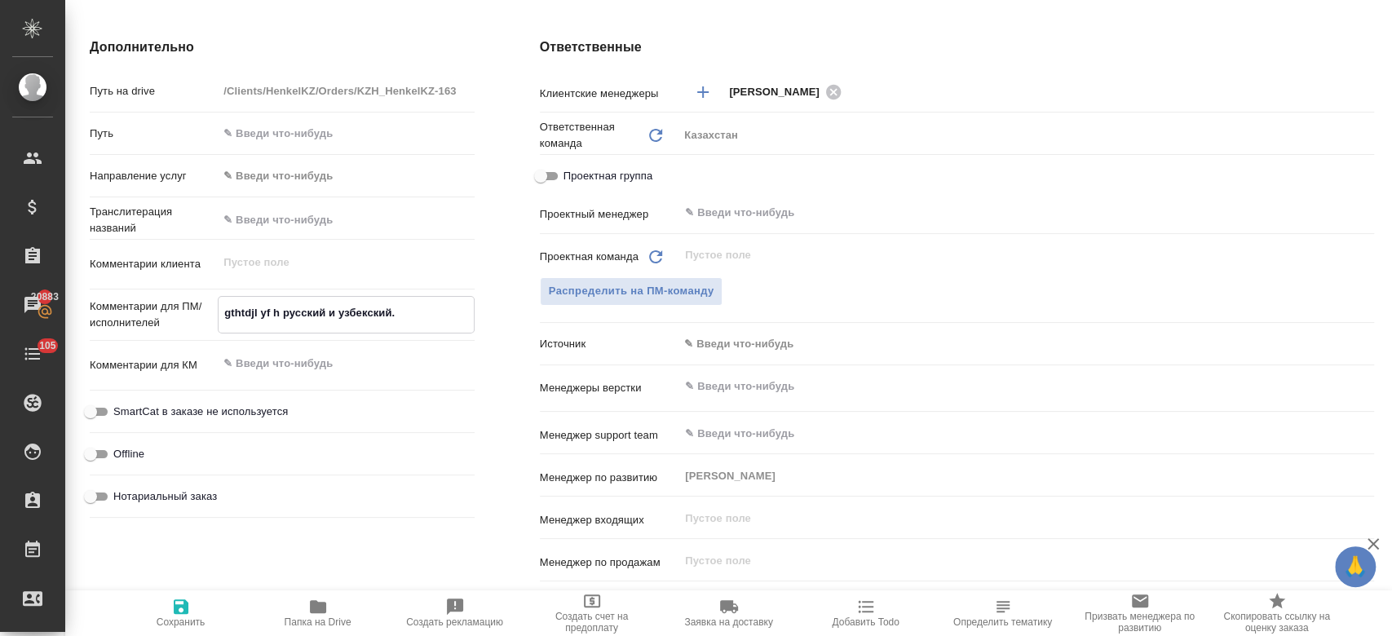
type textarea "x"
type textarea "gthtdjl yf русский и узбекский."
type textarea "x"
type textarea "русский и узбекский."
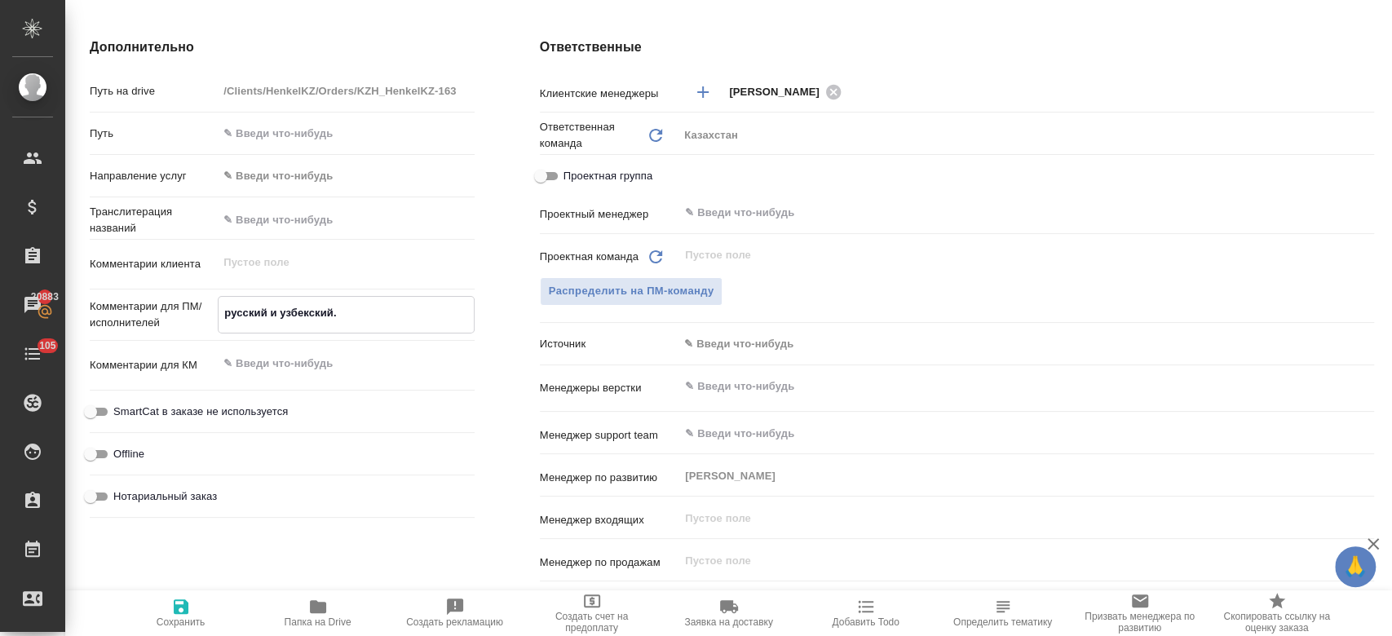
type textarea "x"
type textarea "п русский и узбекский."
type textarea "x"
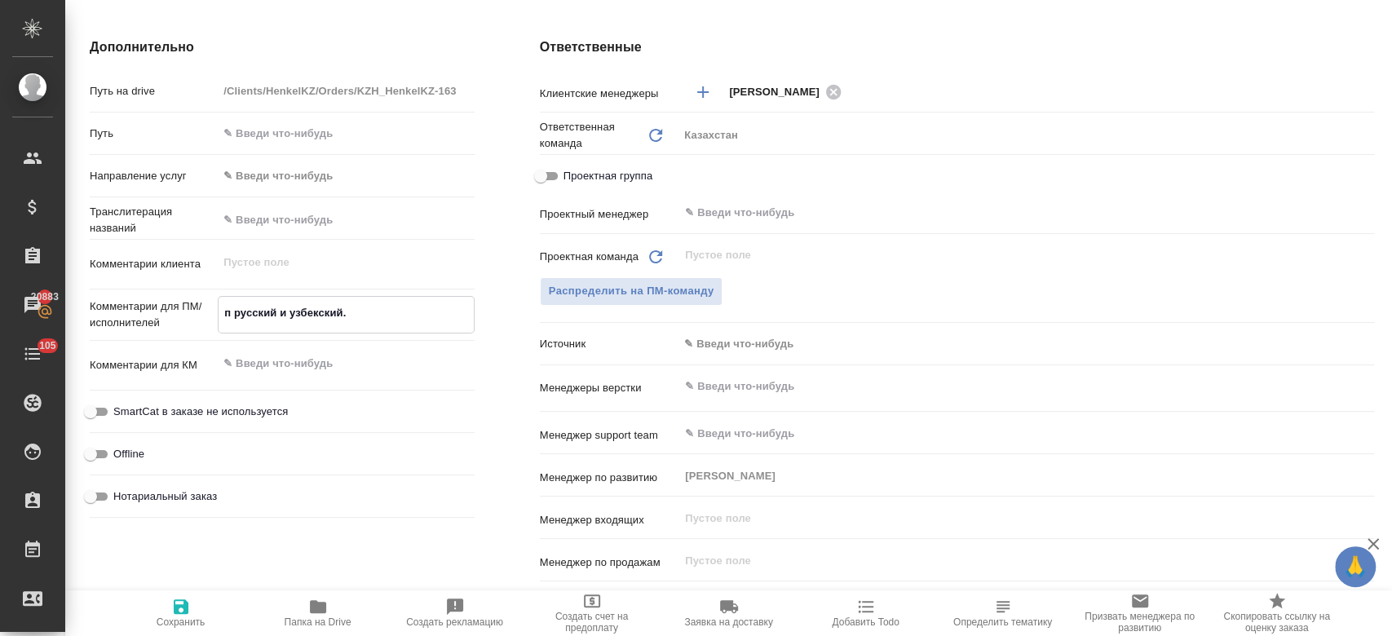
type textarea "x"
type textarea "пе русский и узбекский."
type textarea "x"
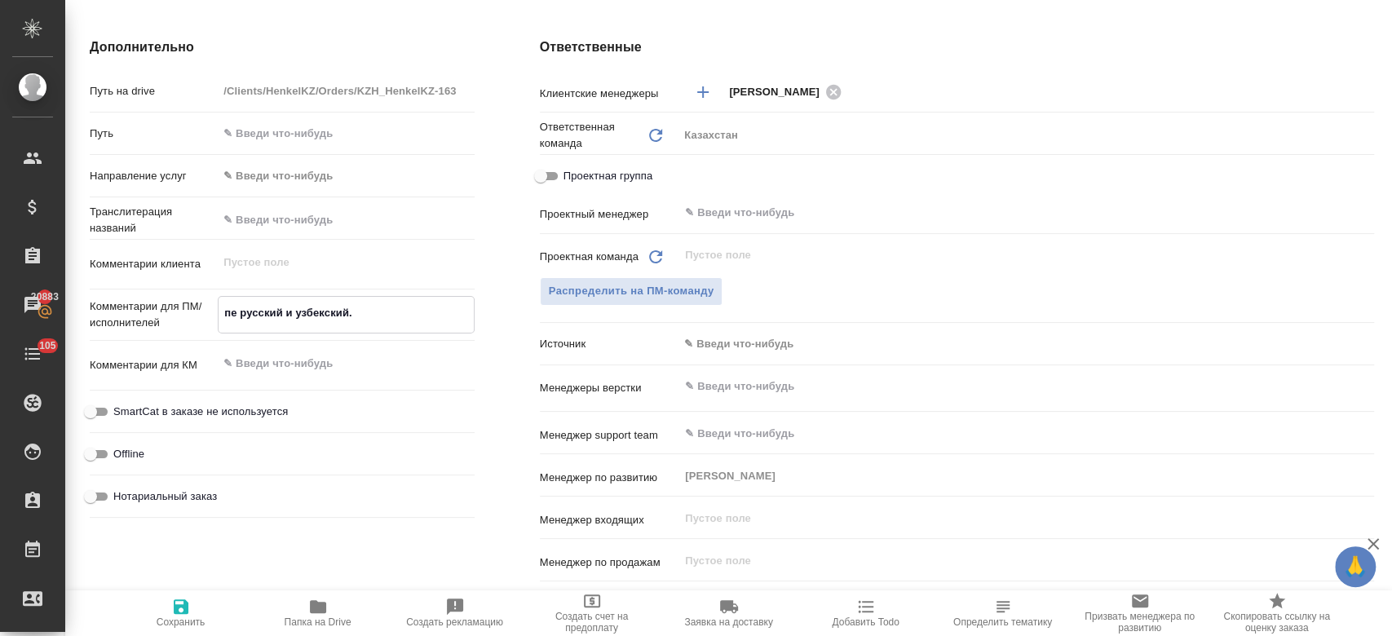
type textarea "x"
type textarea "пер русский и узбекский."
type textarea "x"
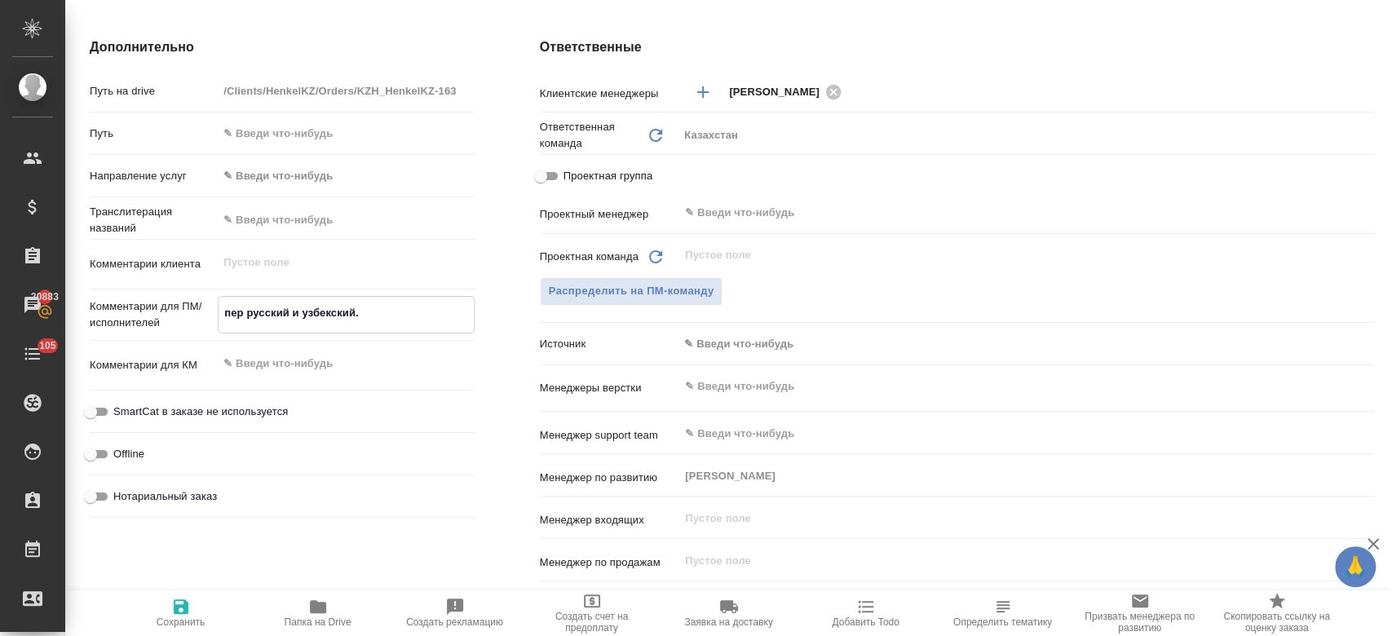
type textarea "пере русский и узбекский."
type textarea "x"
type textarea "перев русский и [PERSON_NAME]."
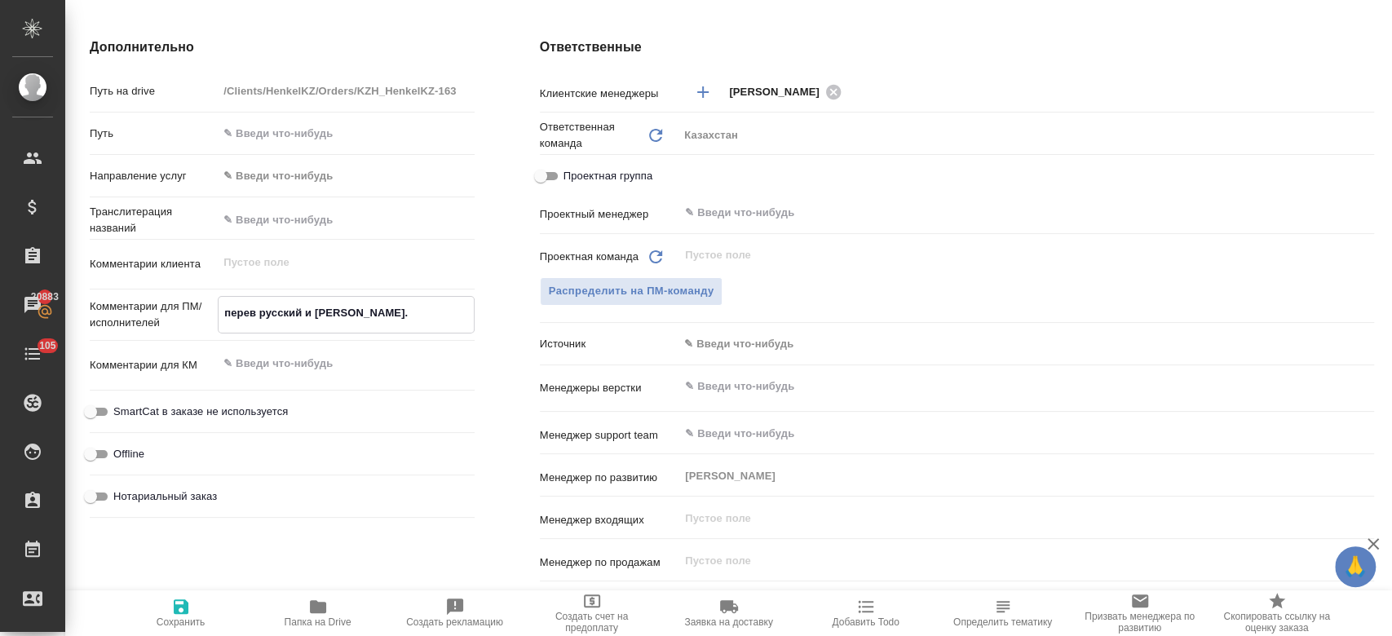
type textarea "x"
type textarea "перево русский и узбекский."
type textarea "x"
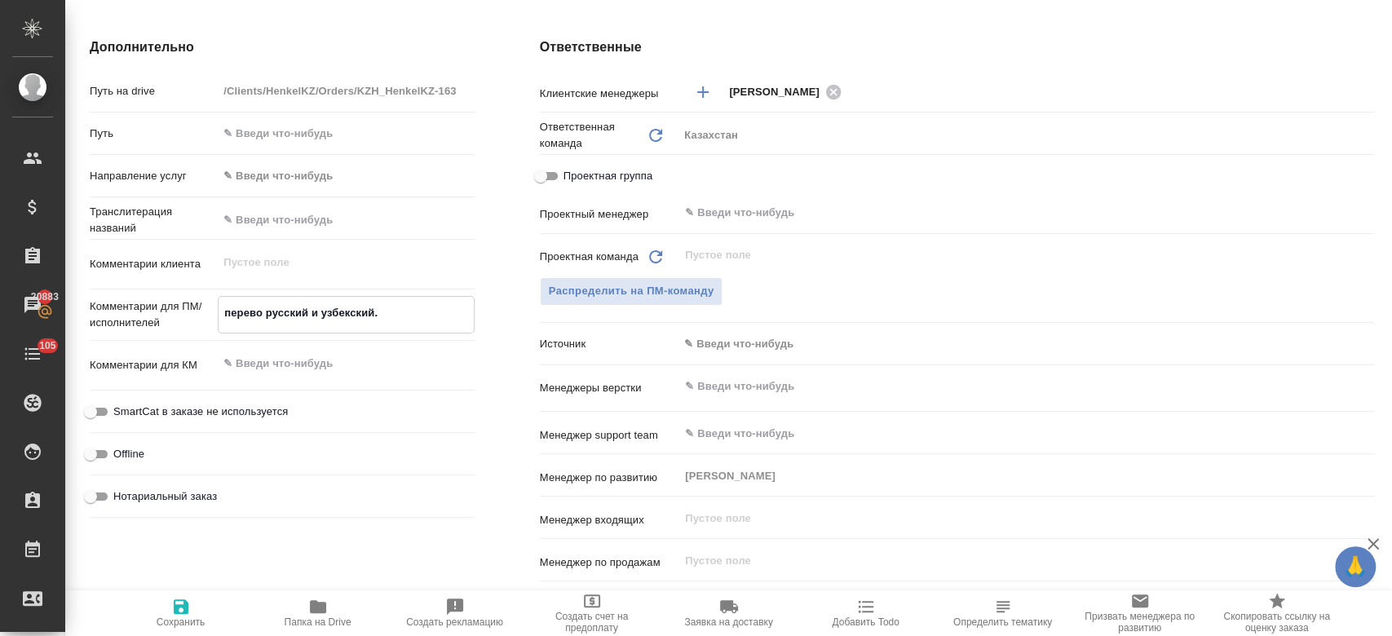
type textarea "x"
type textarea "перевод русский и узбекский."
type textarea "x"
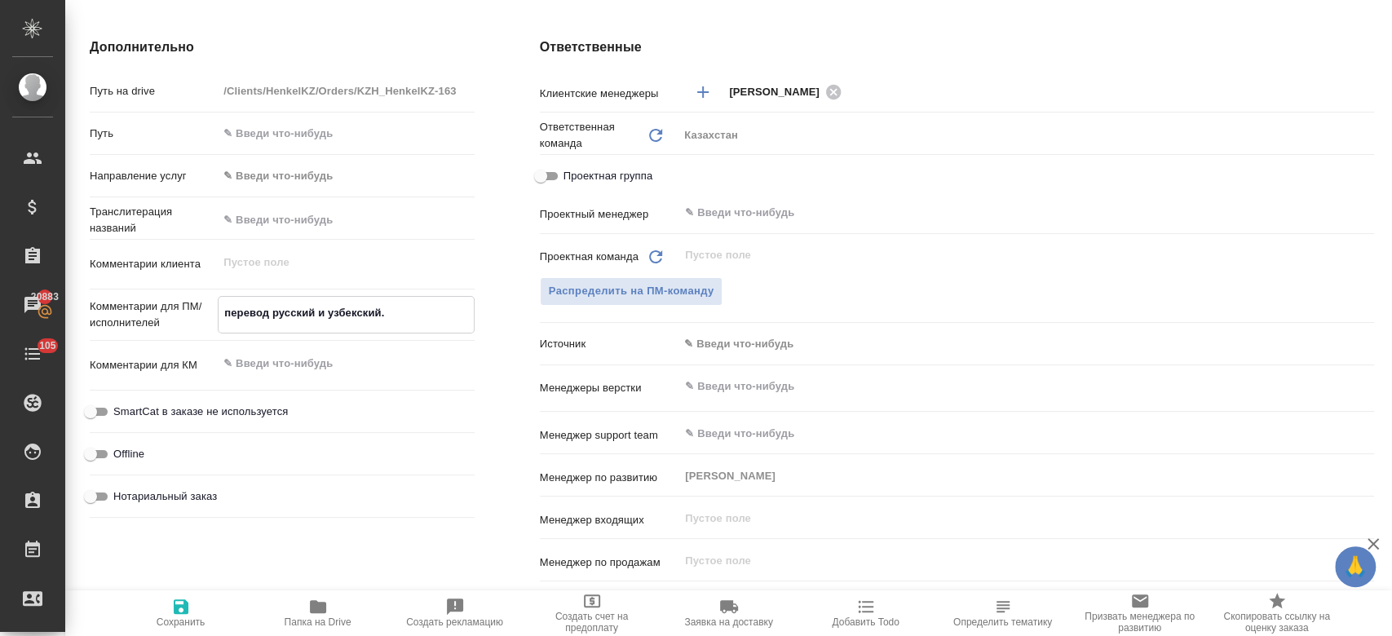
type textarea "x"
type textarea "перевод русский и узбекский."
type textarea "x"
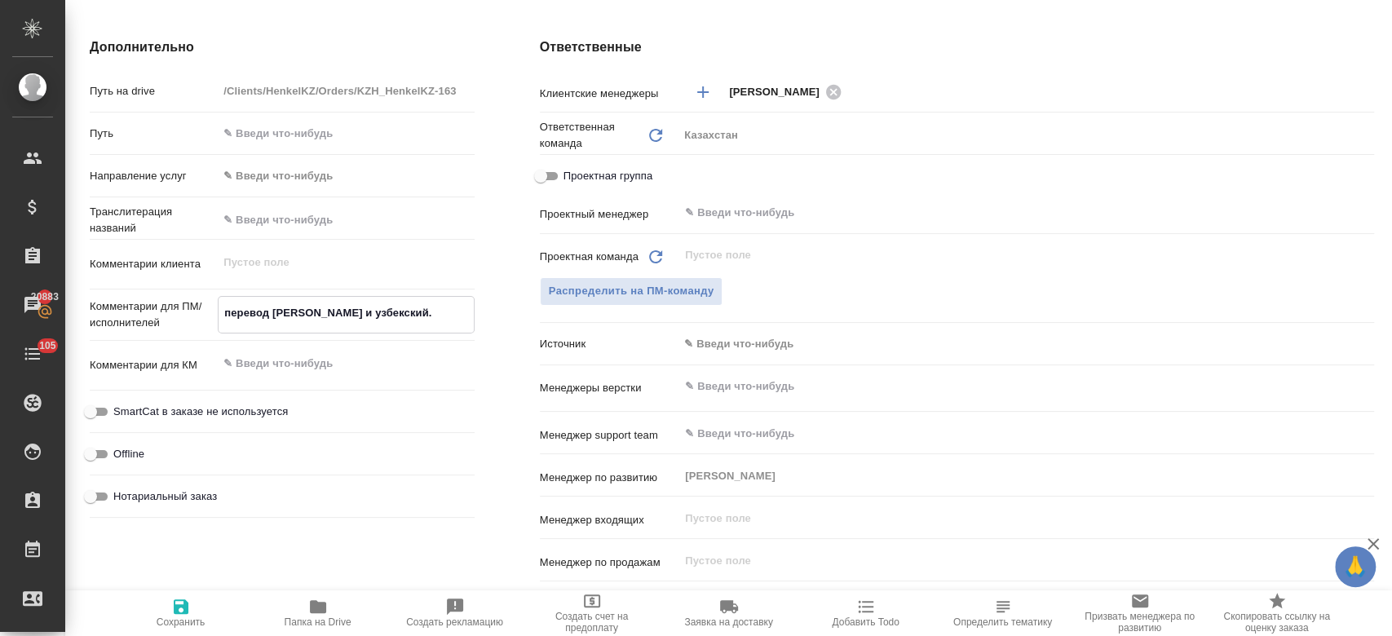
type textarea "перевод на русский и узбекский."
type textarea "x"
type textarea "перевод на русский и узбекский."
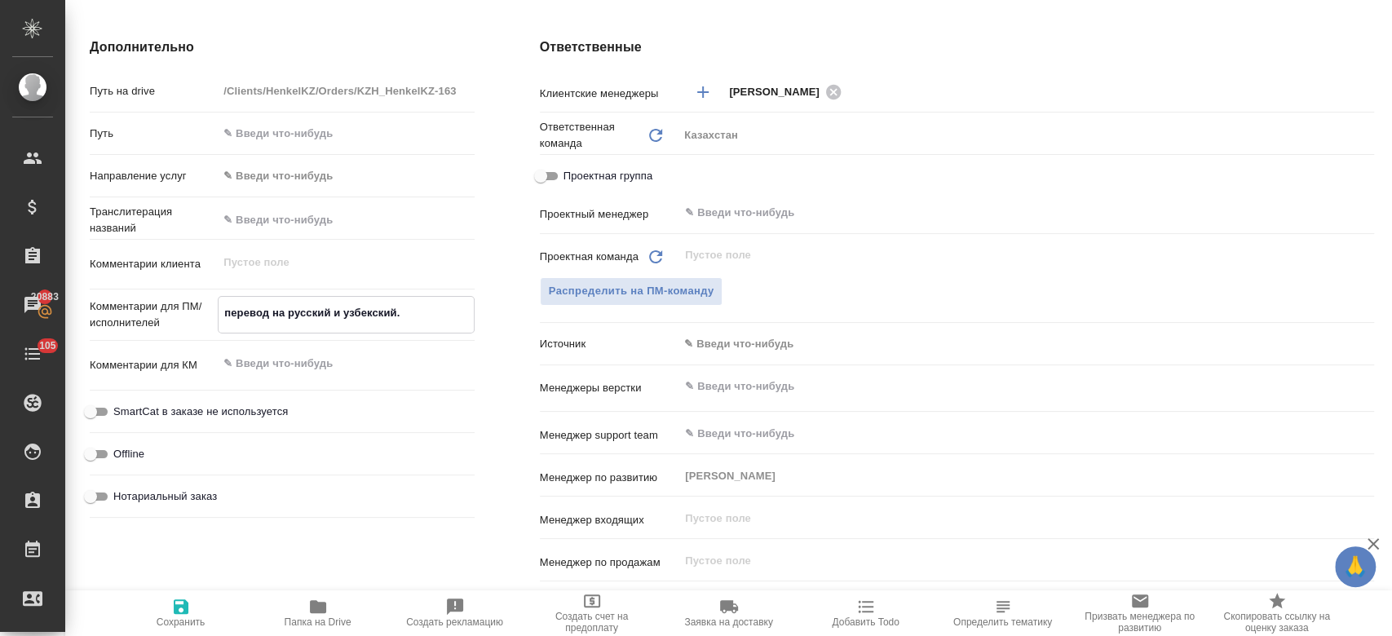
type textarea "x"
click at [171, 619] on span "Сохранить" at bounding box center [181, 621] width 49 height 11
type textarea "x"
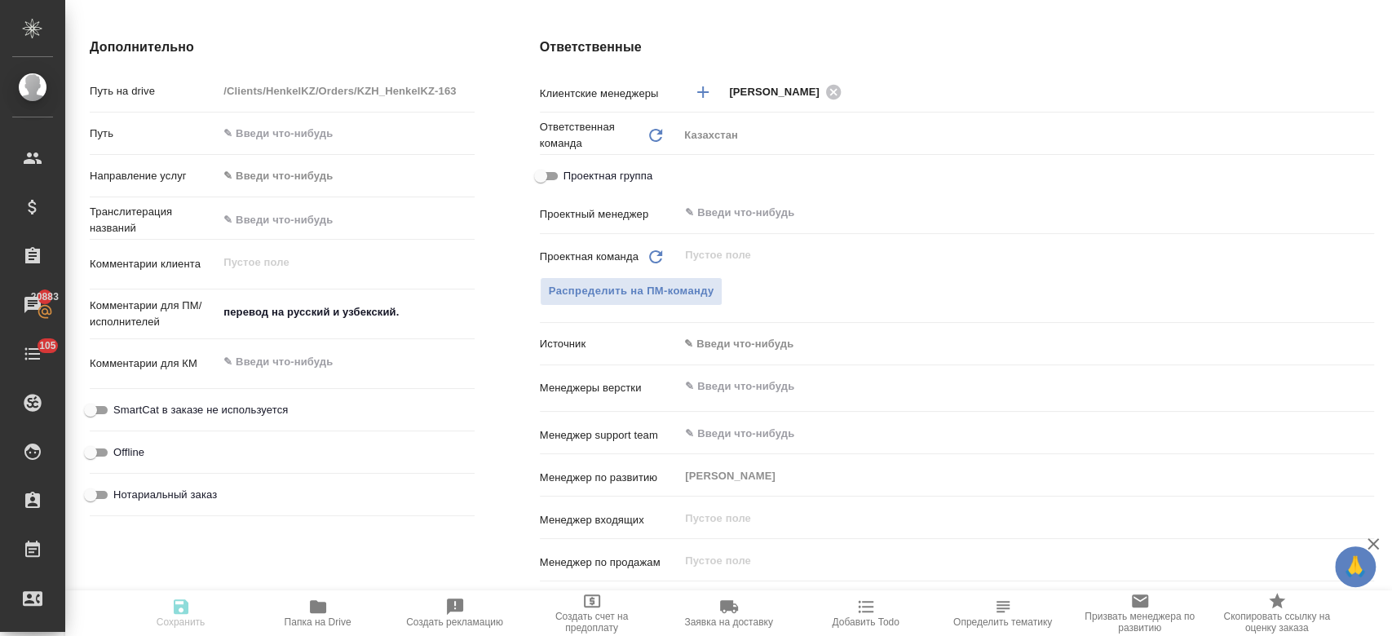
type textarea "x"
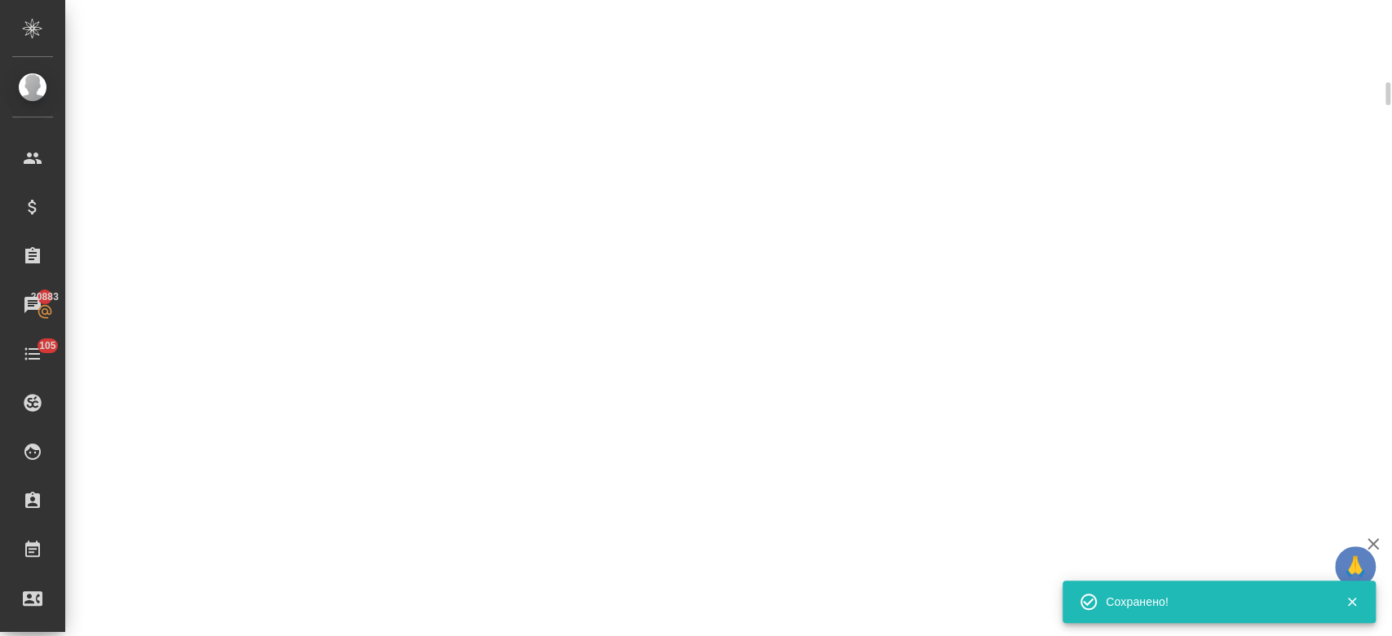
select select "RU"
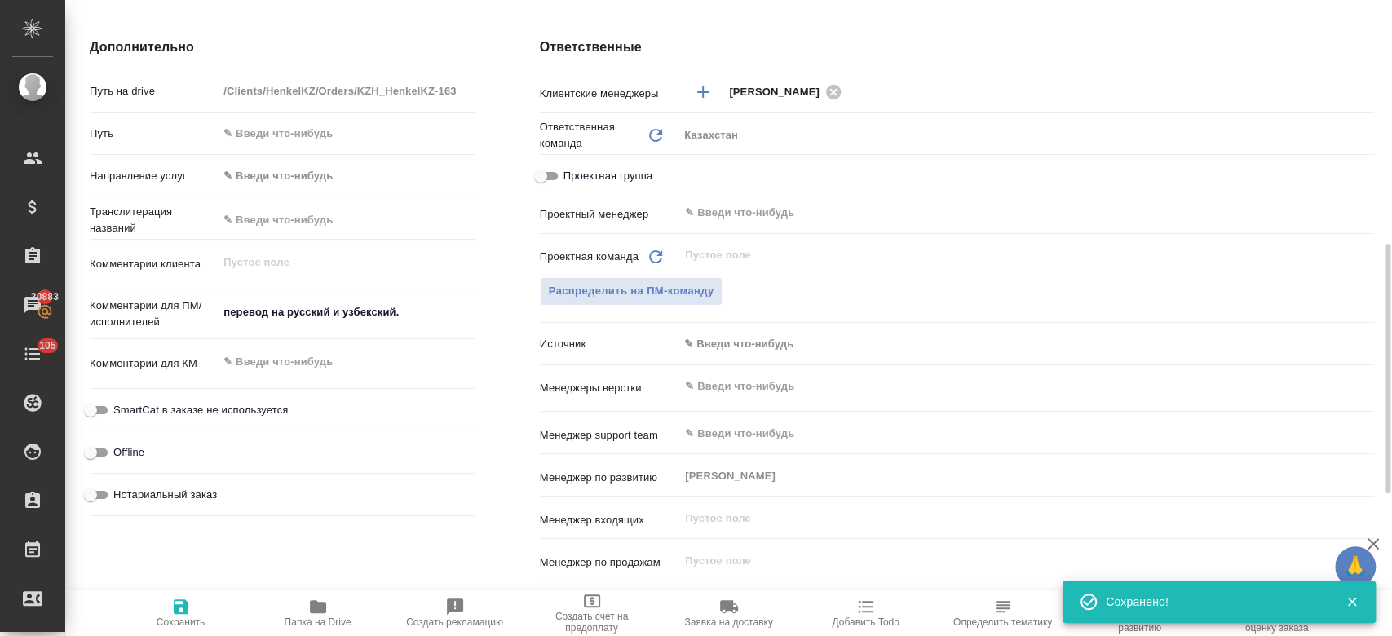
type textarea "x"
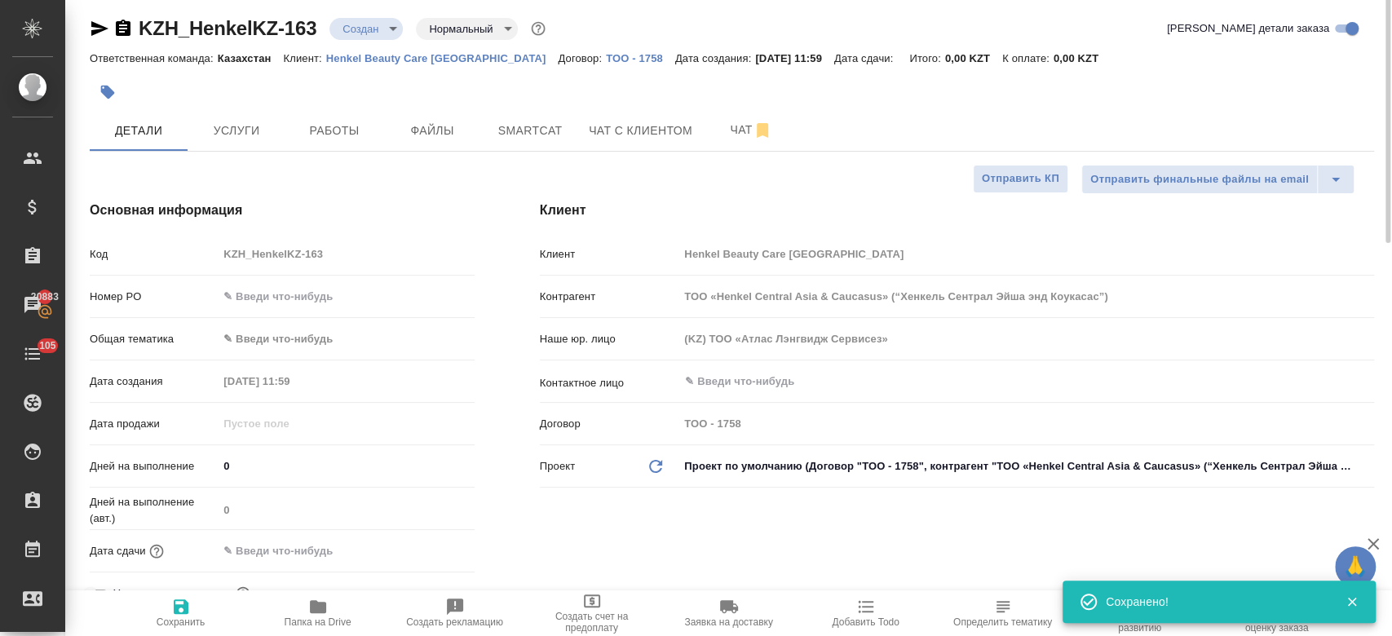
scroll to position [0, 0]
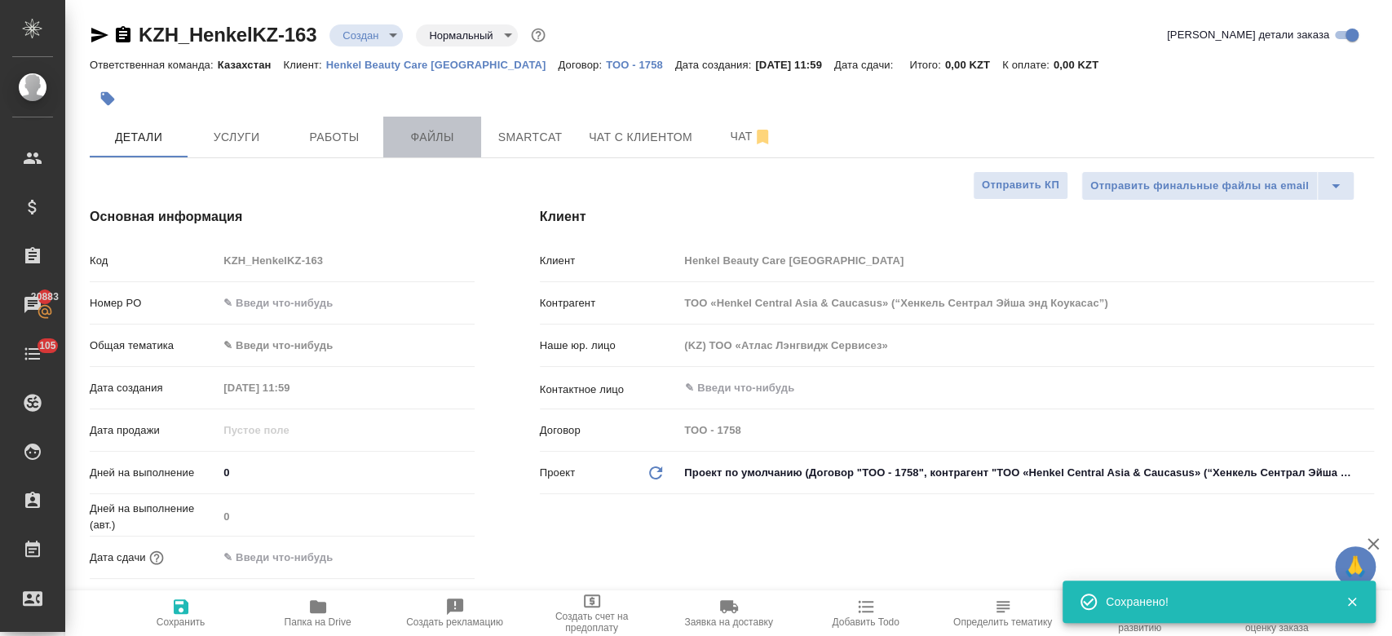
click at [433, 142] on span "Файлы" at bounding box center [432, 137] width 78 height 20
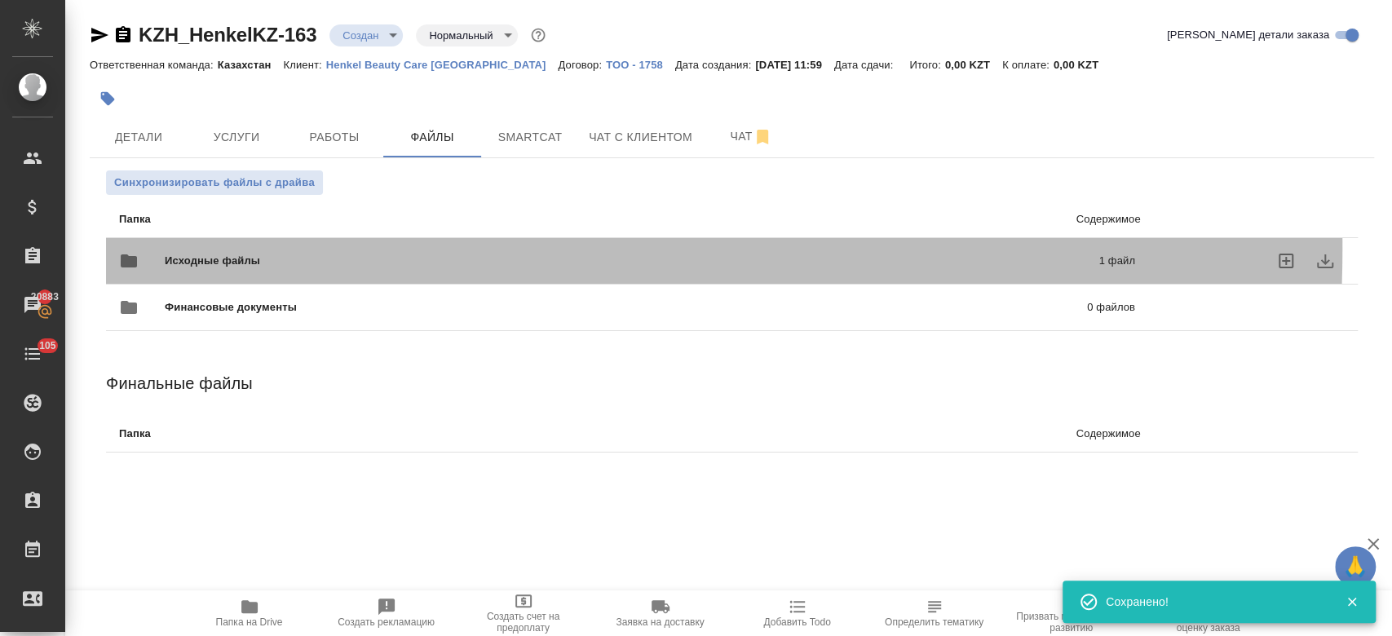
click at [277, 248] on div "Исходные файлы 1 файл" at bounding box center [627, 260] width 1016 height 39
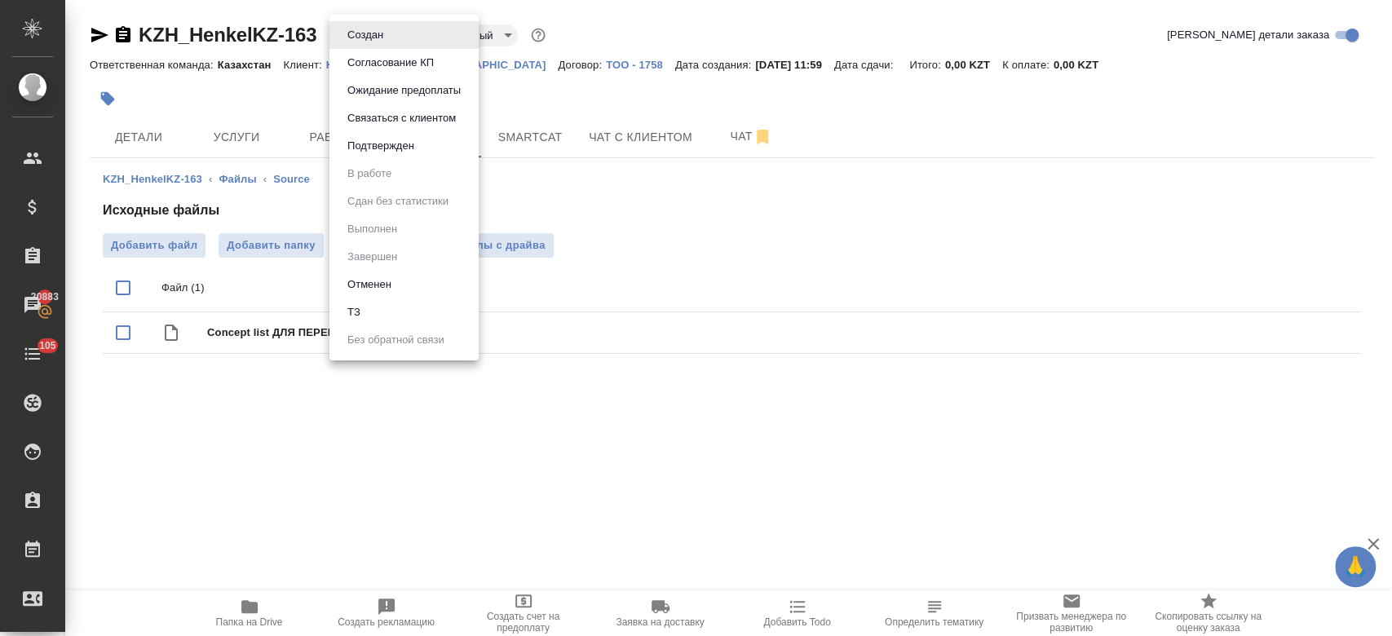
click at [364, 28] on body "🙏 .cls-1 fill:#fff; AWATERA Kosherbayeva Nazerke Клиенты Спецификации Заказы 20…" at bounding box center [696, 318] width 1392 height 636
click at [378, 303] on li "ТЗ" at bounding box center [403, 312] width 149 height 28
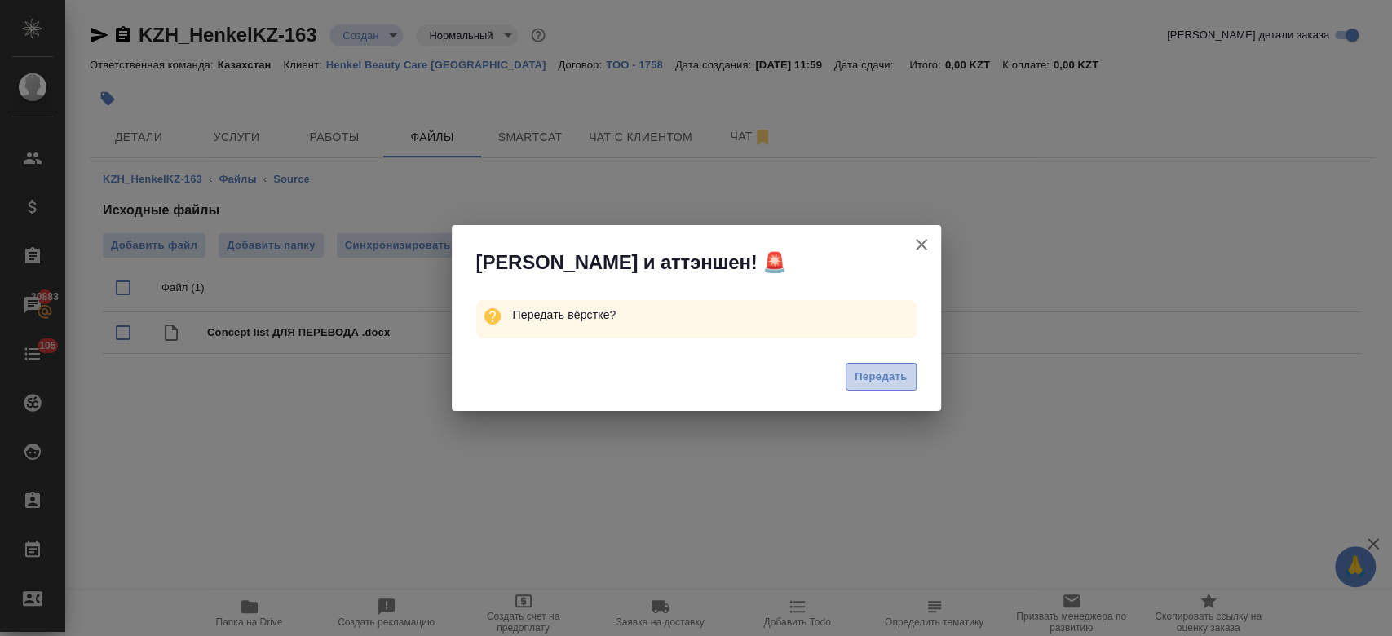
click at [881, 375] on span "Передать" at bounding box center [881, 377] width 53 height 19
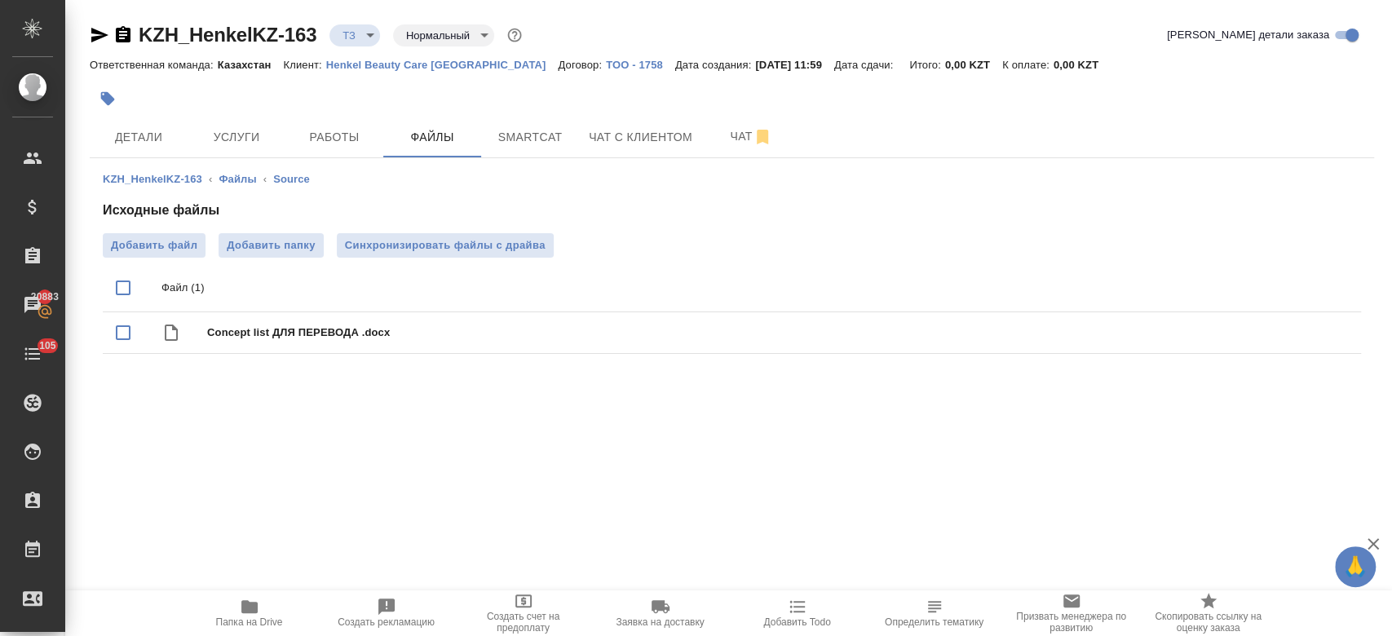
click at [405, 408] on div ".cls-1 fill:#fff; AWATERA Kosherbayeva Nazerke Клиенты Спецификации Заказы 2088…" at bounding box center [696, 318] width 1392 height 636
click at [258, 105] on div at bounding box center [518, 99] width 856 height 36
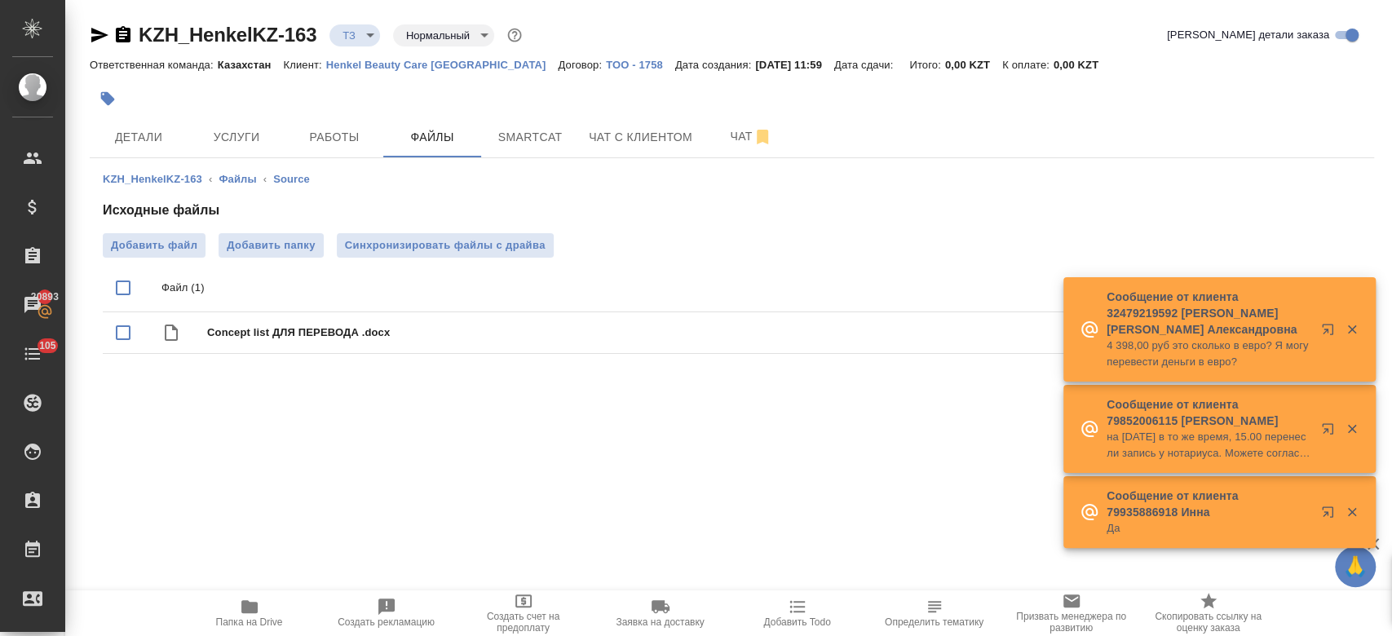
click at [378, 107] on div at bounding box center [518, 99] width 856 height 36
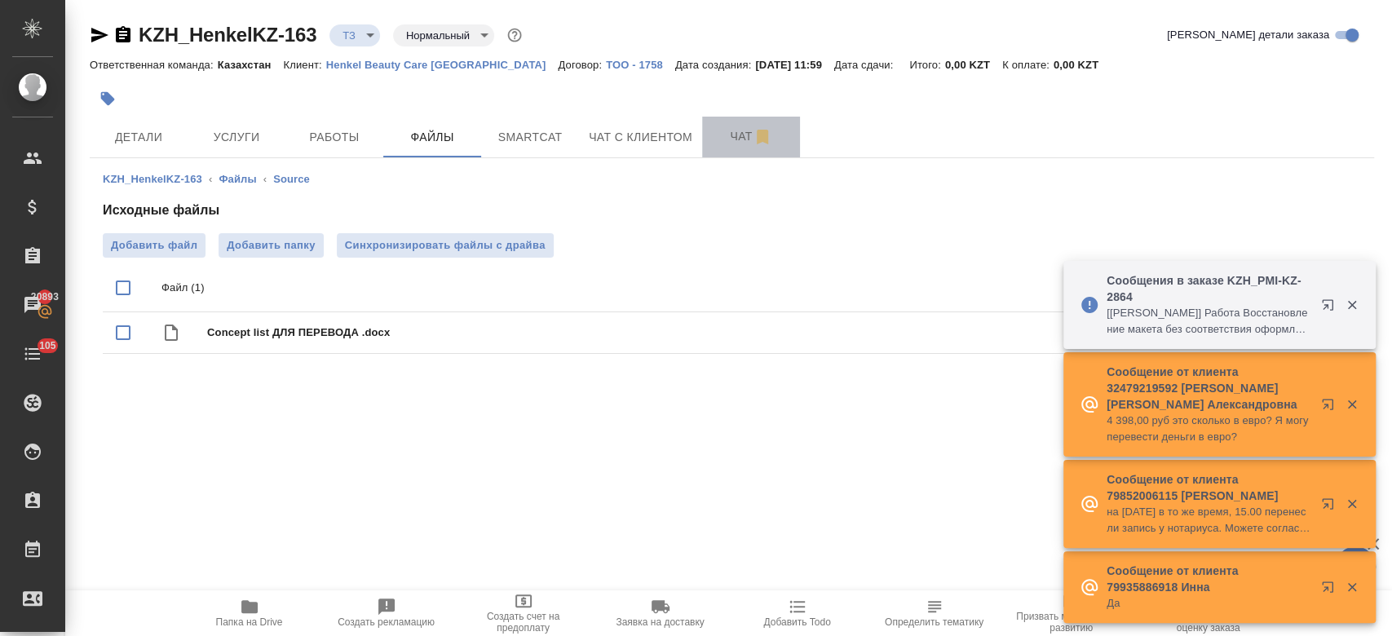
click at [727, 121] on button "Чат" at bounding box center [751, 137] width 98 height 41
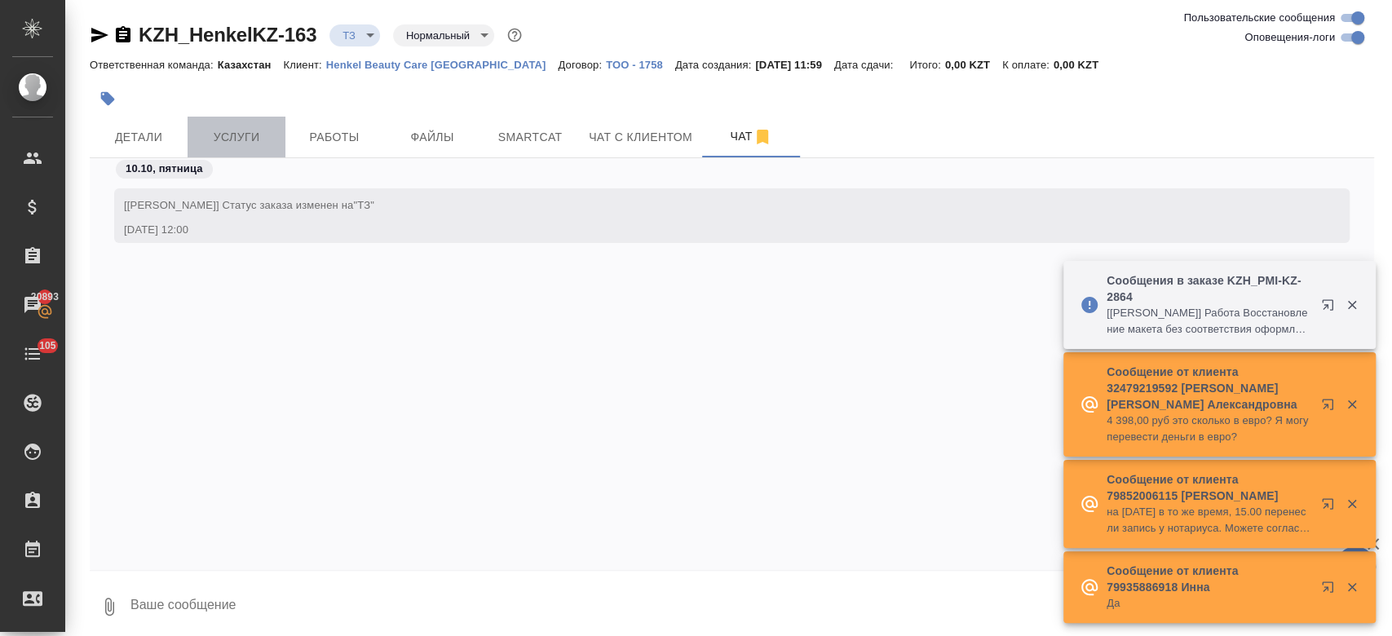
click at [236, 147] on span "Услуги" at bounding box center [236, 137] width 78 height 20
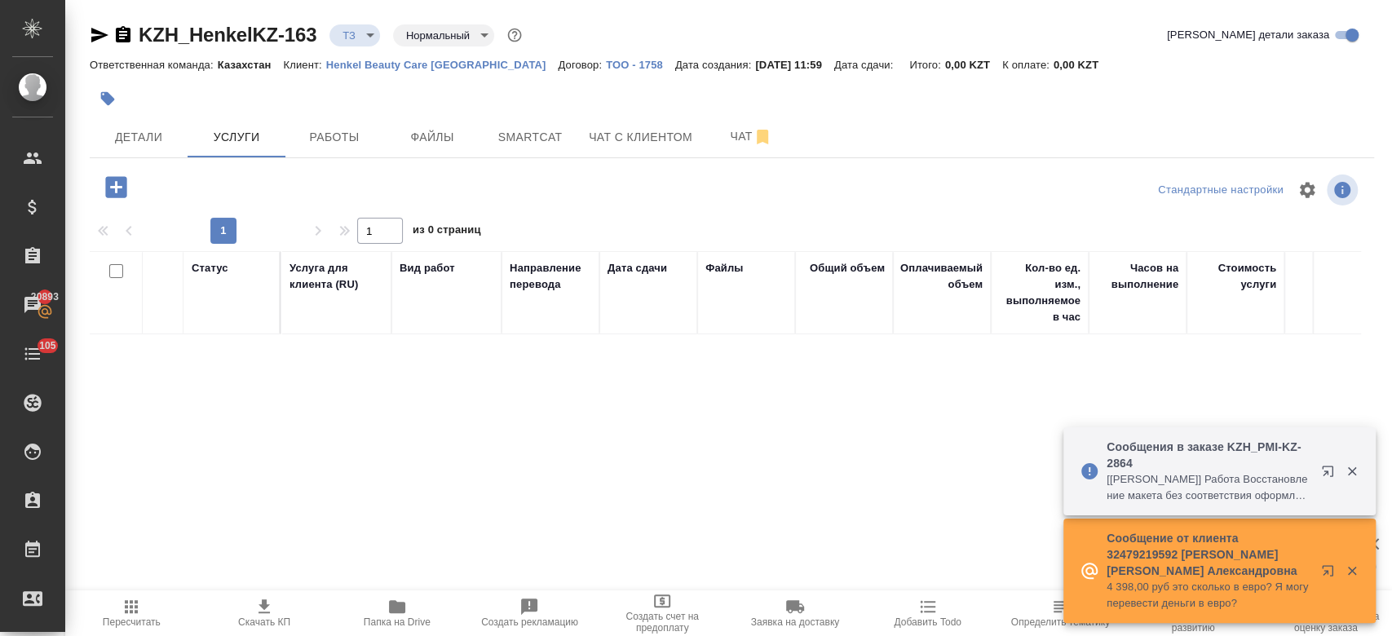
click at [423, 104] on div at bounding box center [518, 99] width 856 height 36
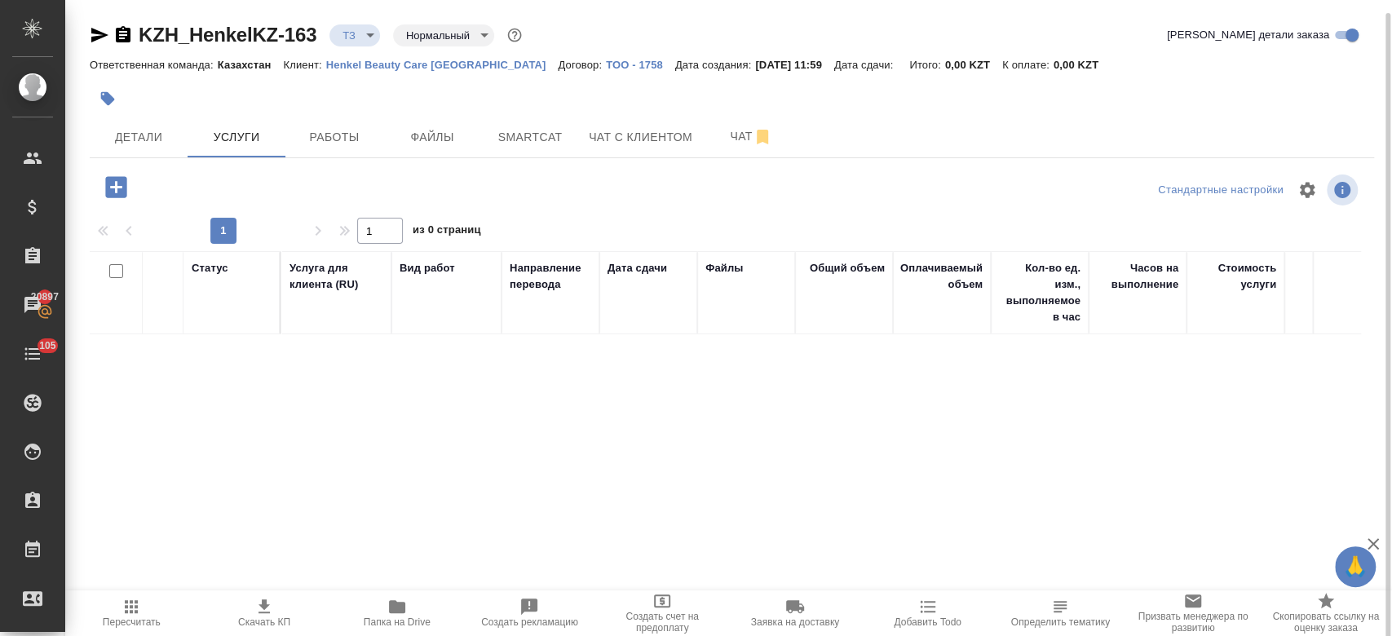
scroll to position [7, 0]
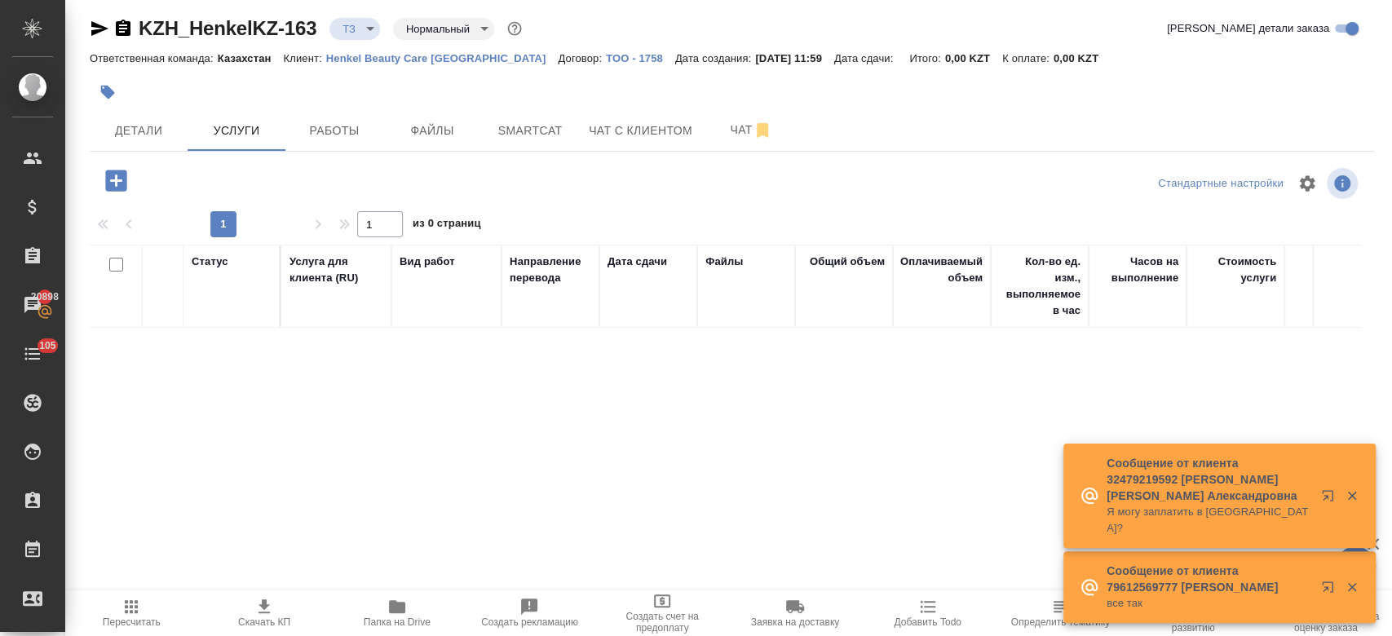
click at [423, 104] on div at bounding box center [518, 92] width 856 height 36
click at [734, 140] on button "Чат" at bounding box center [751, 130] width 98 height 41
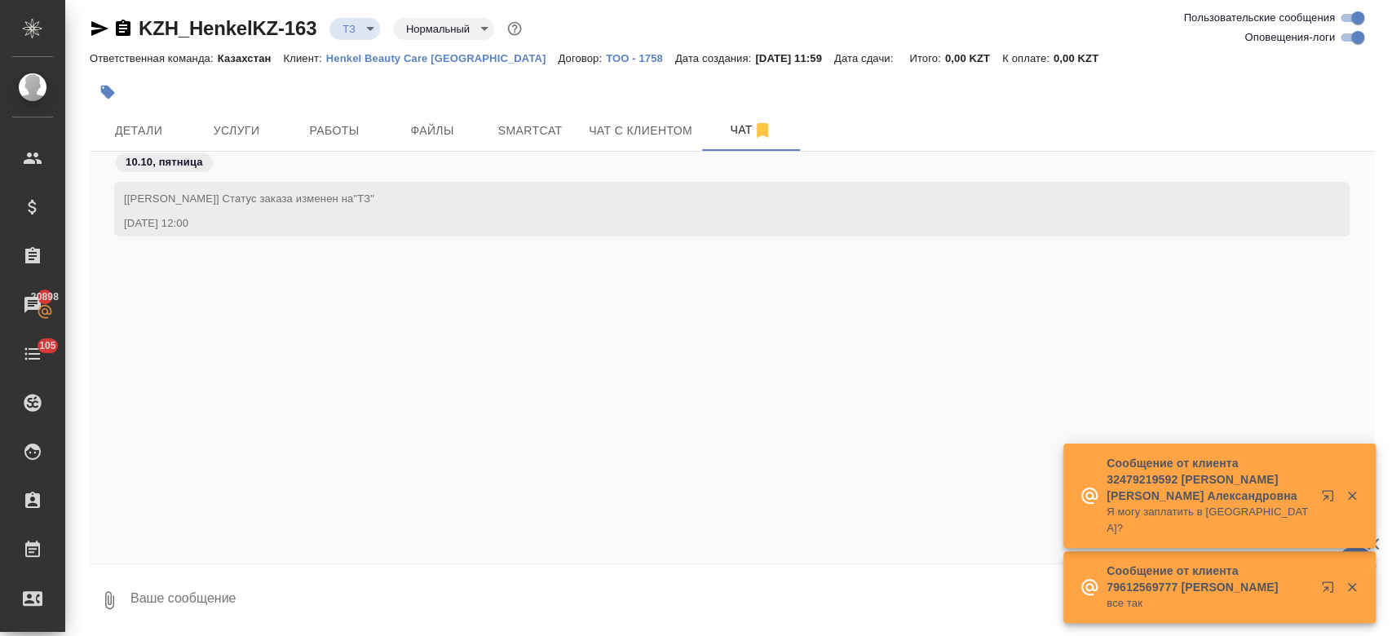
scroll to position [7, 0]
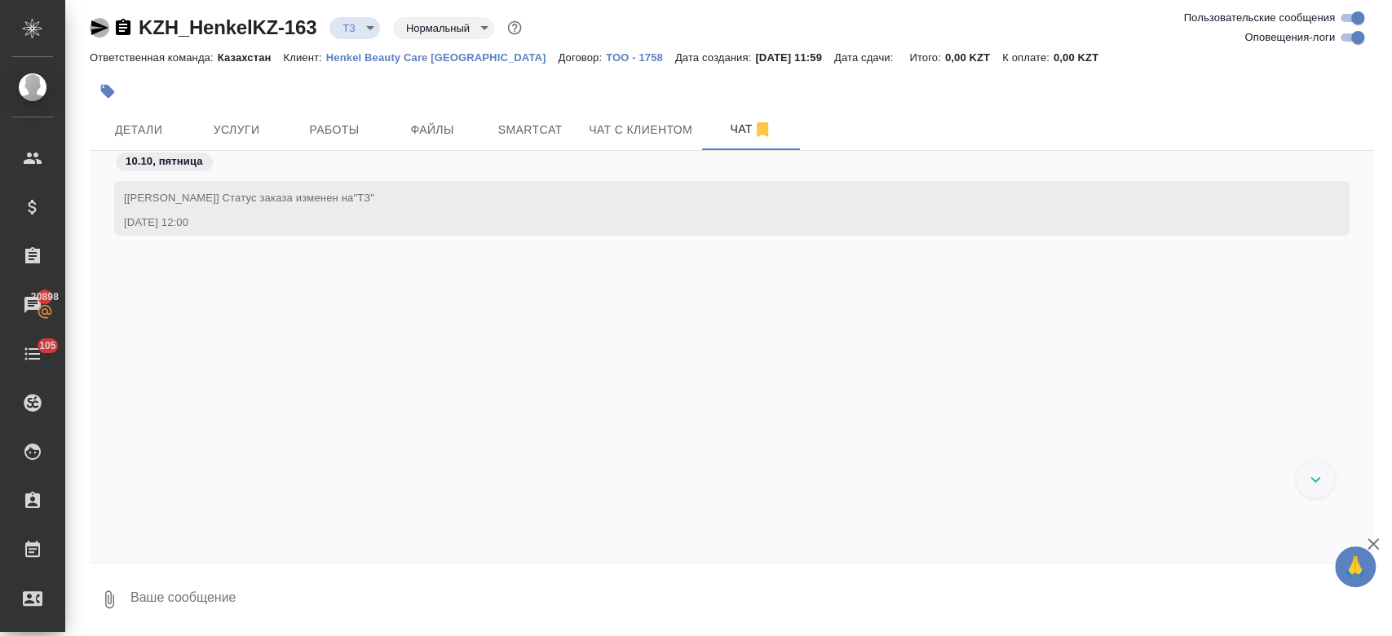
click at [94, 33] on icon "button" at bounding box center [100, 28] width 20 height 20
click at [404, 82] on div at bounding box center [518, 91] width 856 height 36
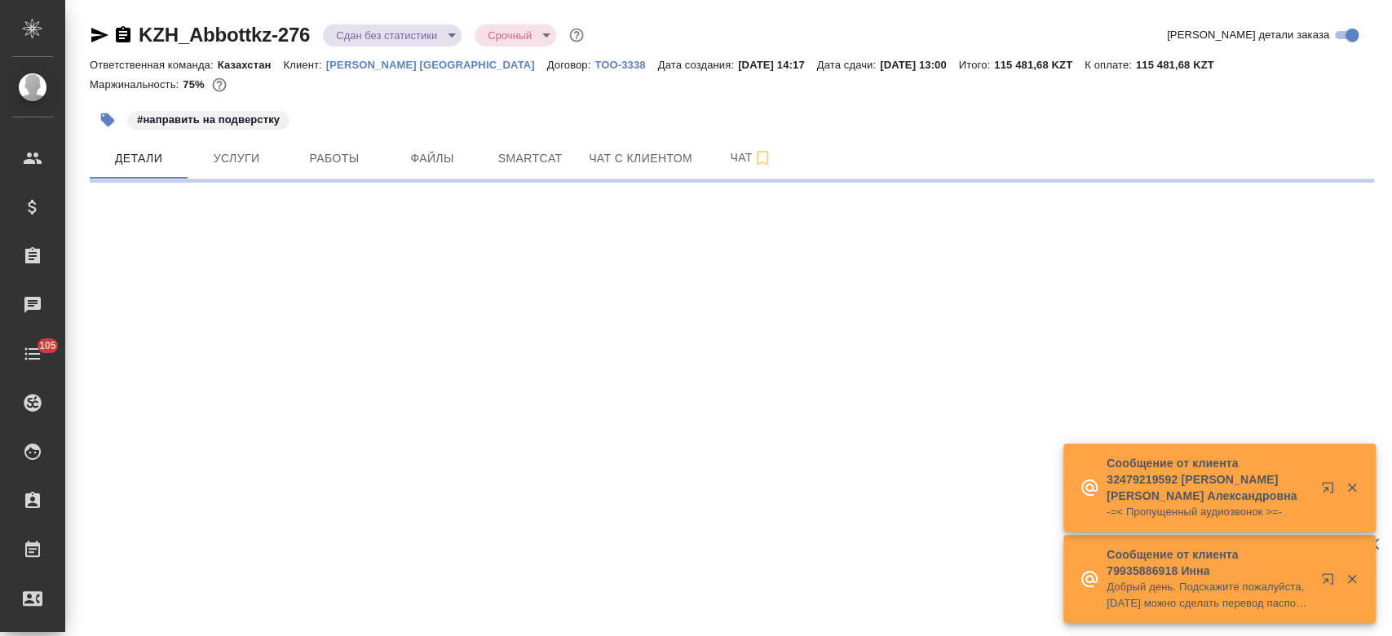
select select "RU"
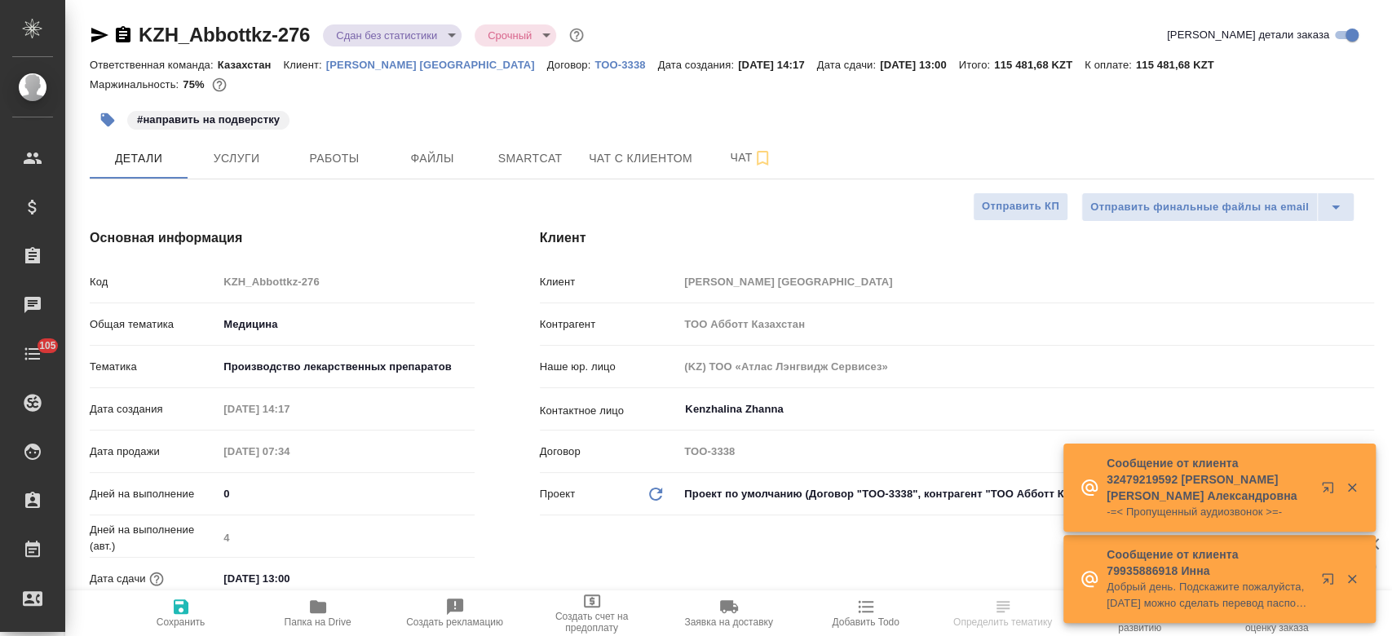
type textarea "x"
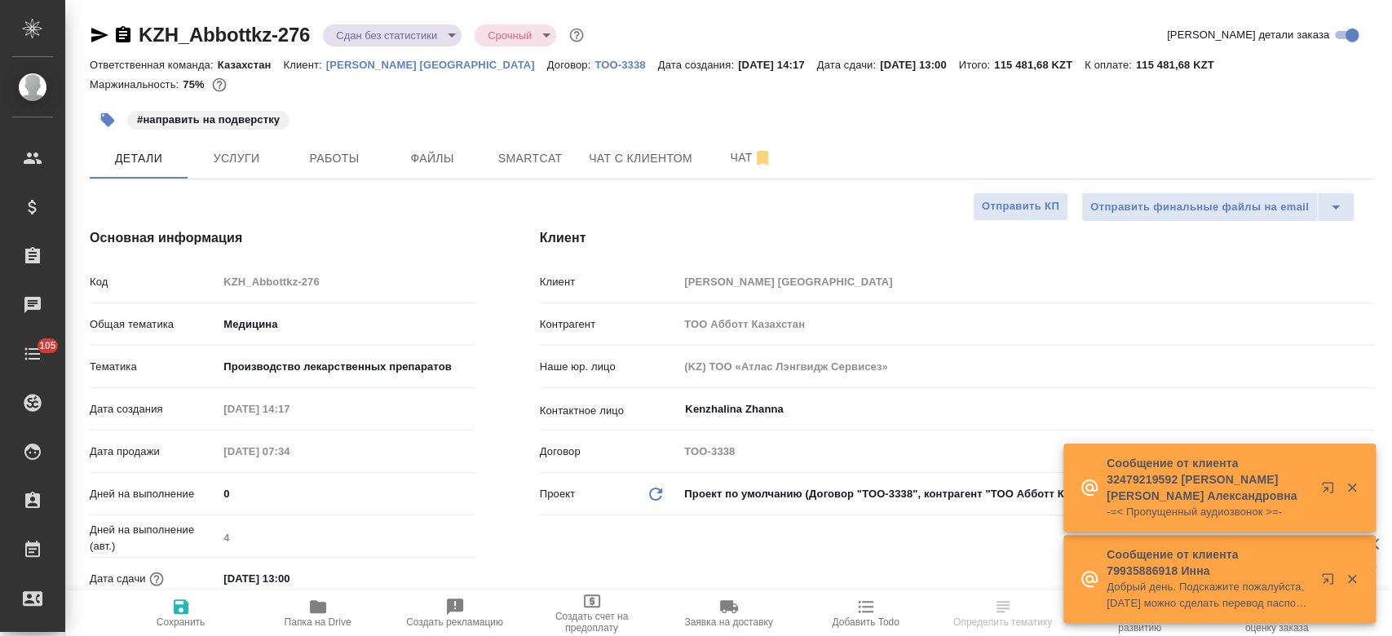
type textarea "x"
click at [438, 99] on div at bounding box center [732, 100] width 1284 height 3
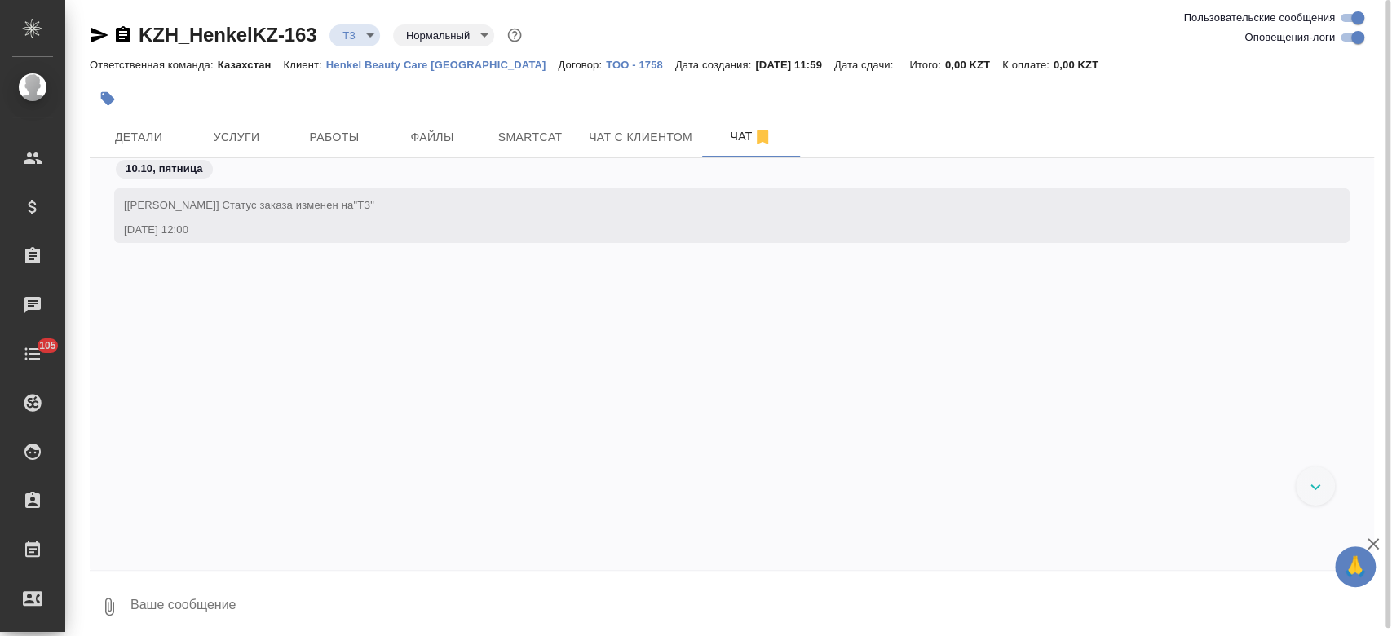
click at [351, 101] on div at bounding box center [518, 99] width 856 height 36
click at [250, 132] on span "Услуги" at bounding box center [236, 137] width 78 height 20
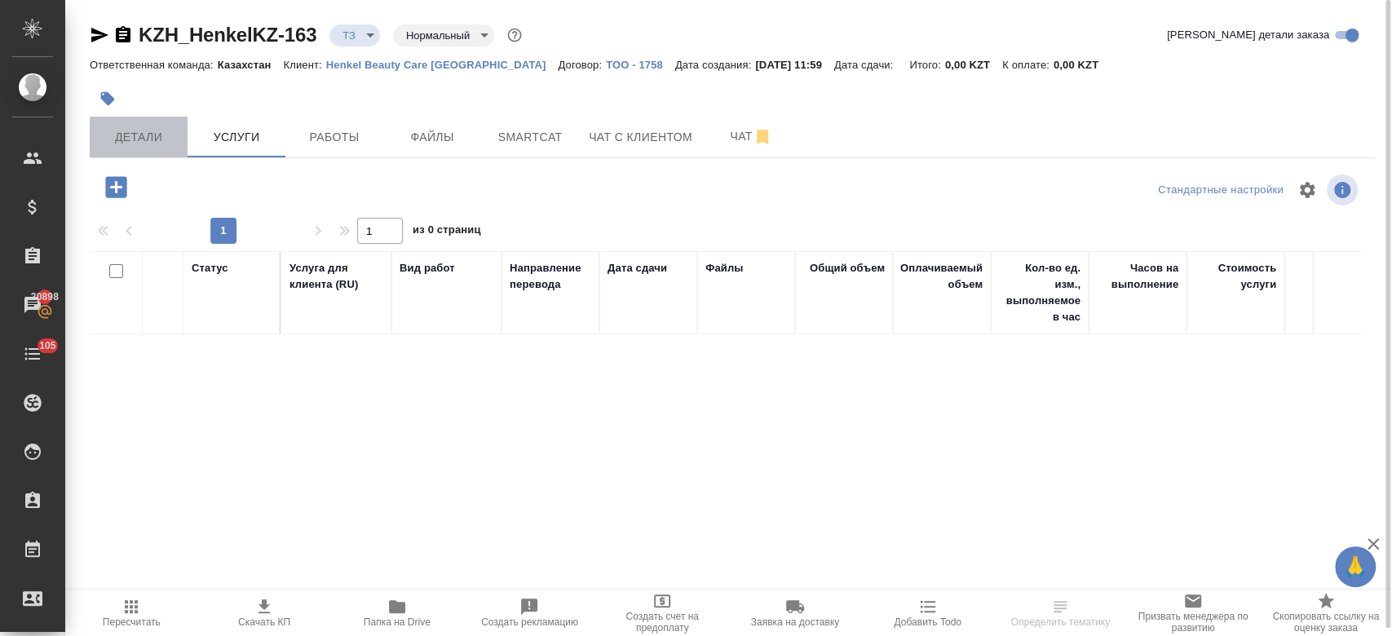
click at [126, 149] on button "Детали" at bounding box center [139, 137] width 98 height 41
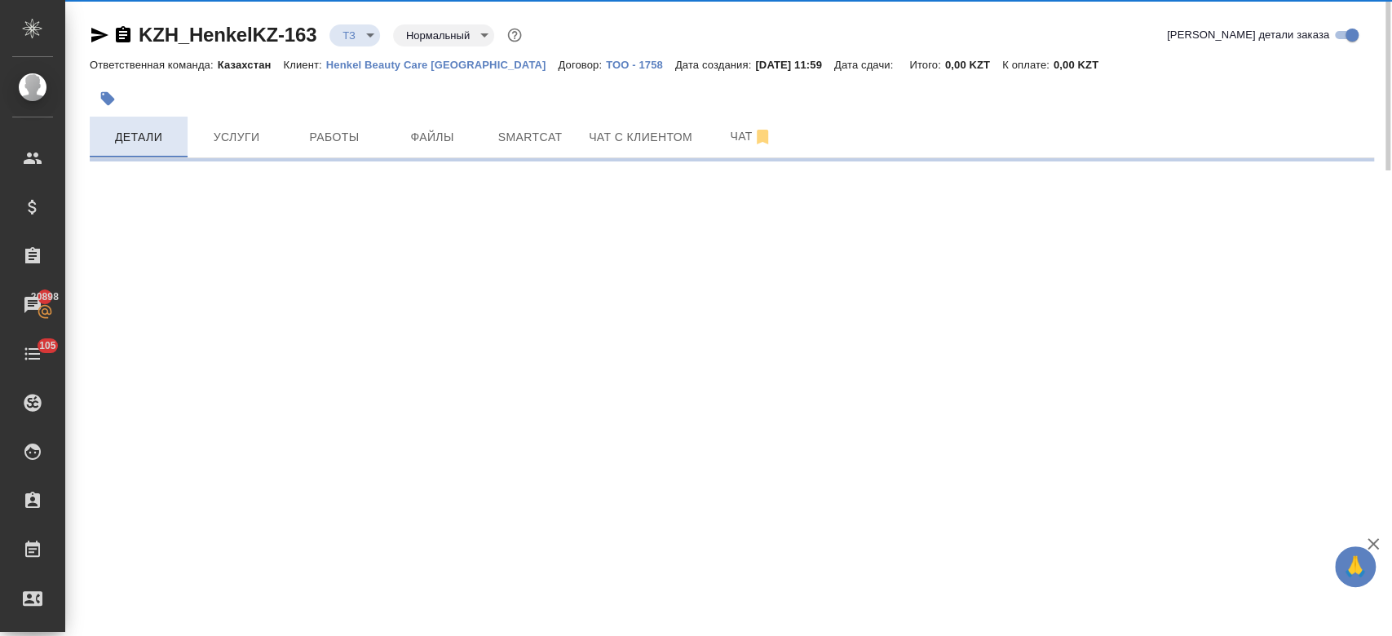
select select "RU"
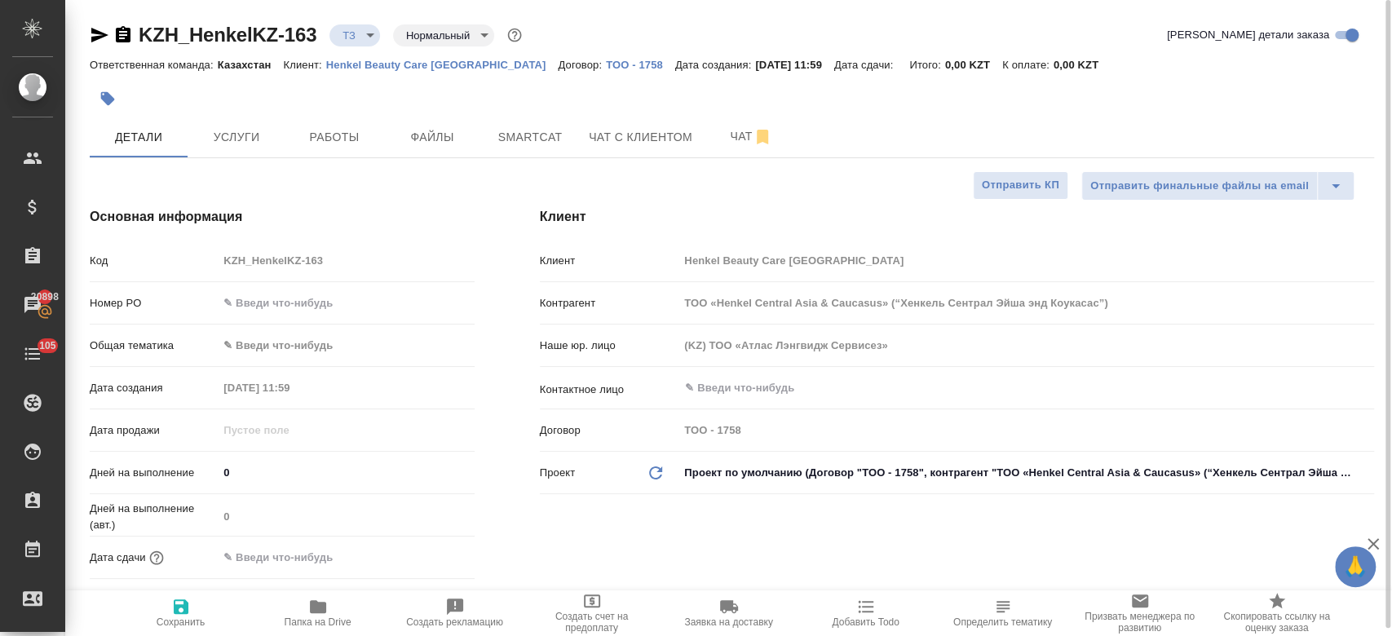
type textarea "x"
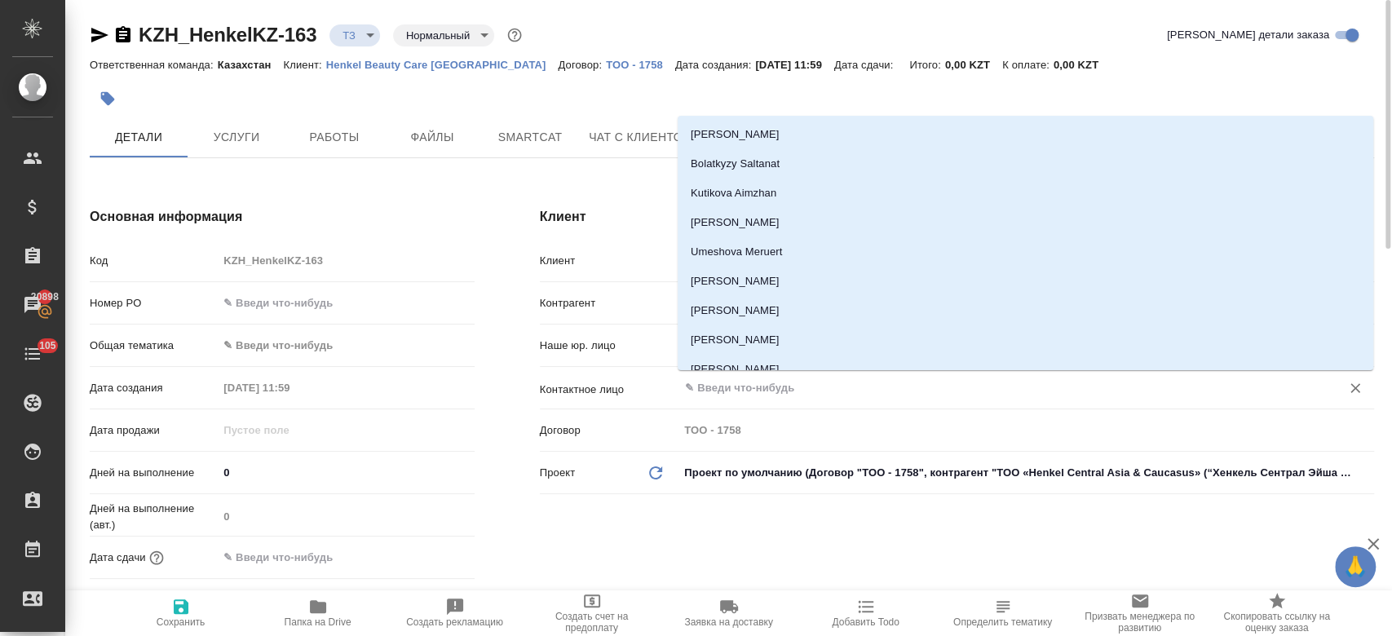
click at [740, 389] on input "text" at bounding box center [998, 388] width 631 height 20
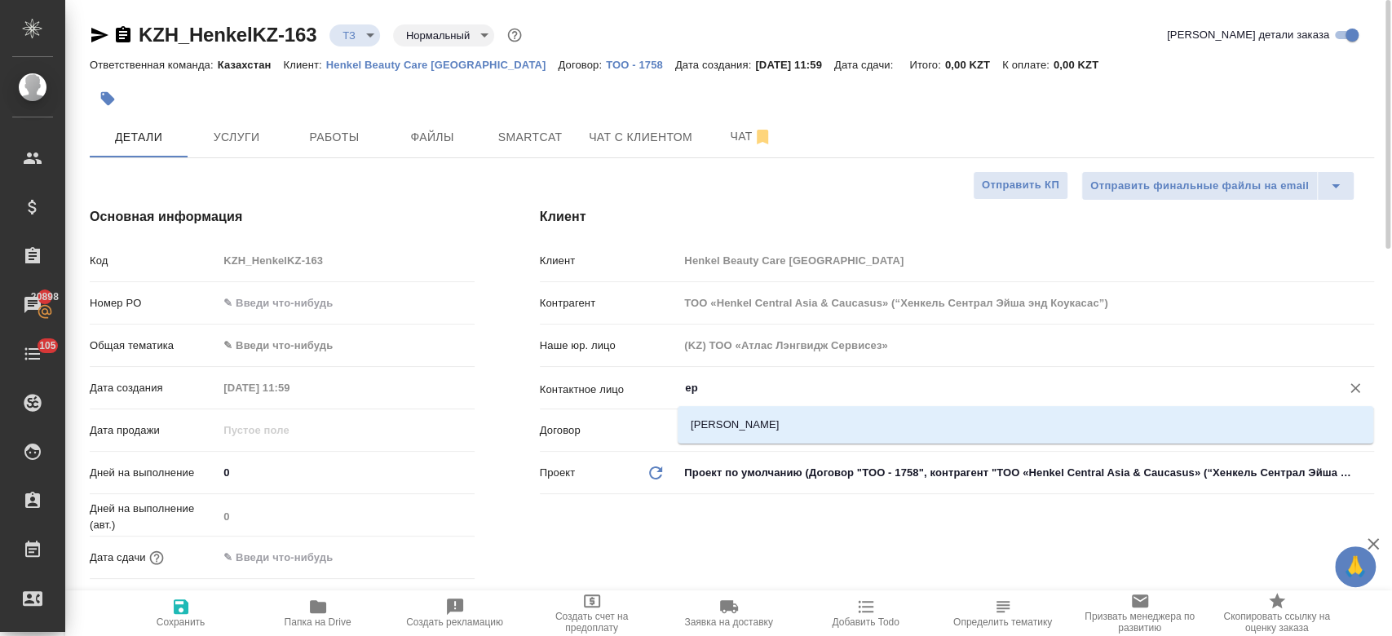
type input "е"
type textarea "x"
type input "y"
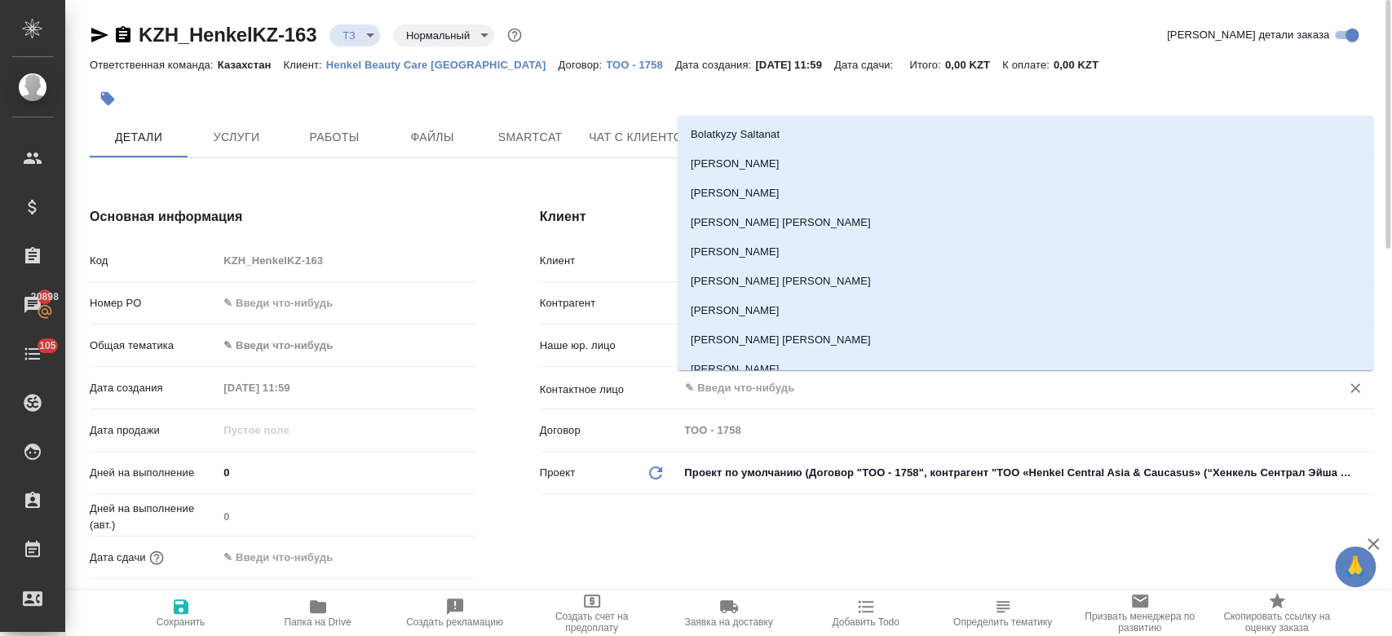
type textarea "x"
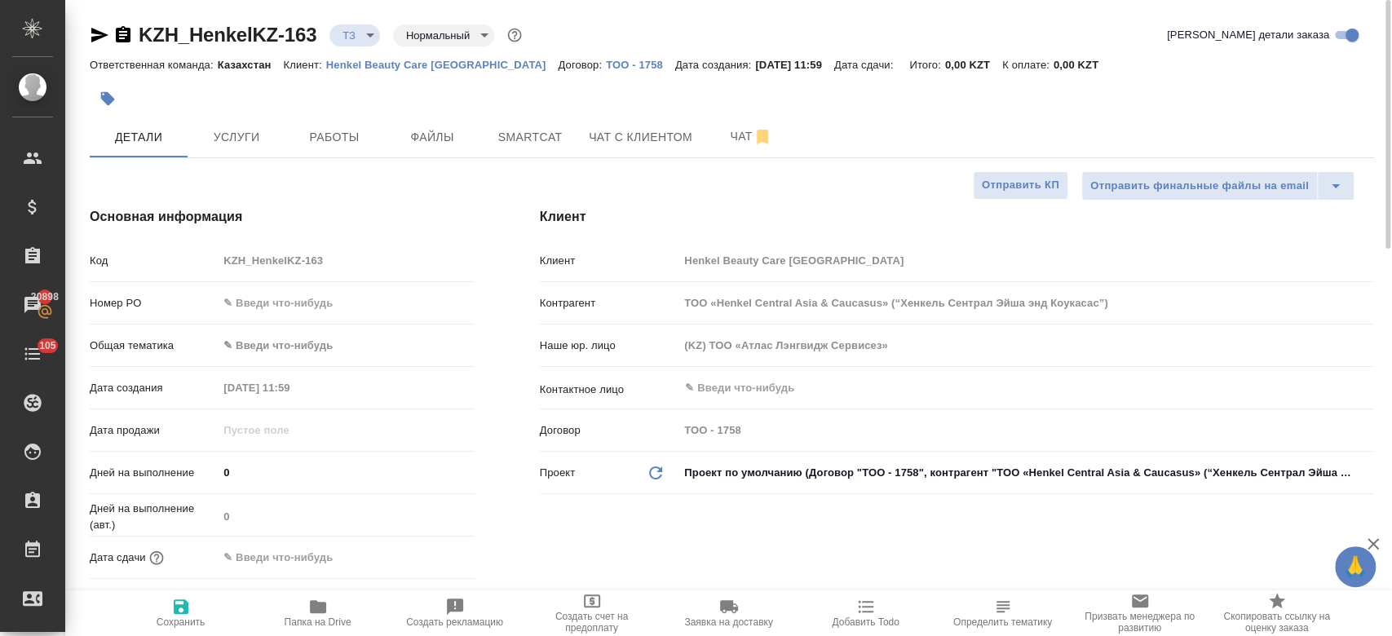
click at [351, 68] on p "Henkel Beauty Care [GEOGRAPHIC_DATA]" at bounding box center [442, 65] width 232 height 12
type textarea "x"
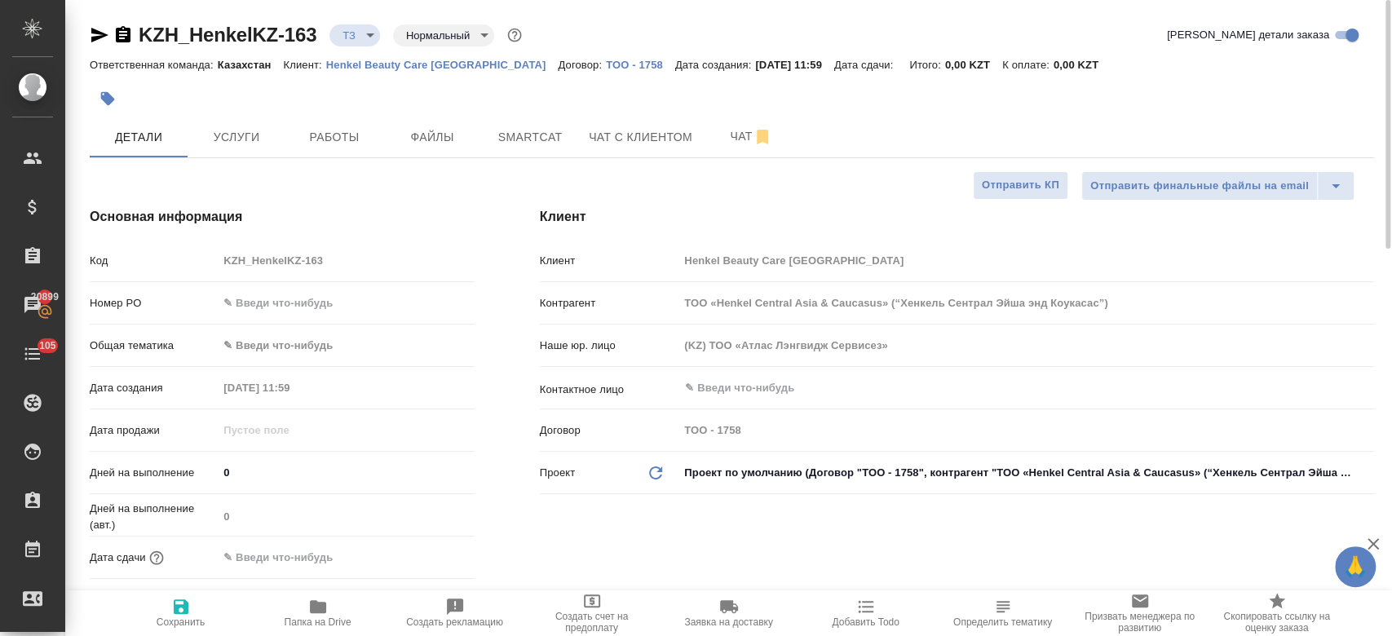
type textarea "x"
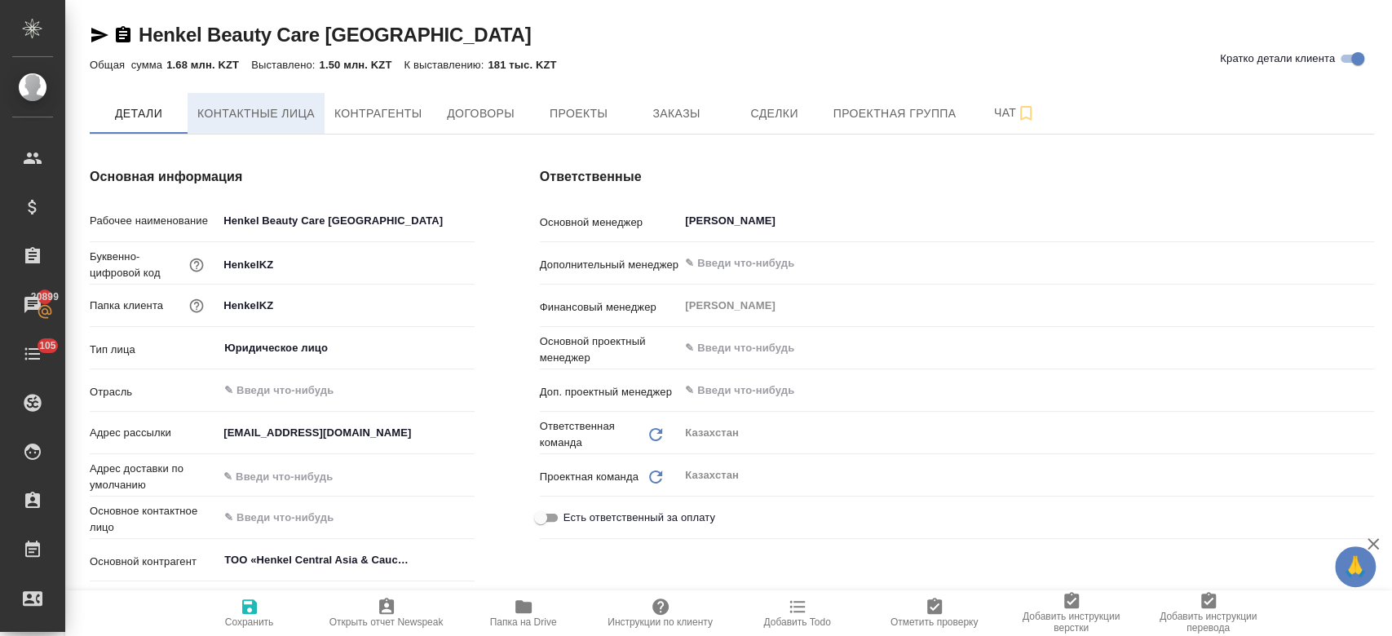
click at [287, 118] on span "Контактные лица" at bounding box center [255, 114] width 117 height 20
select select "RU"
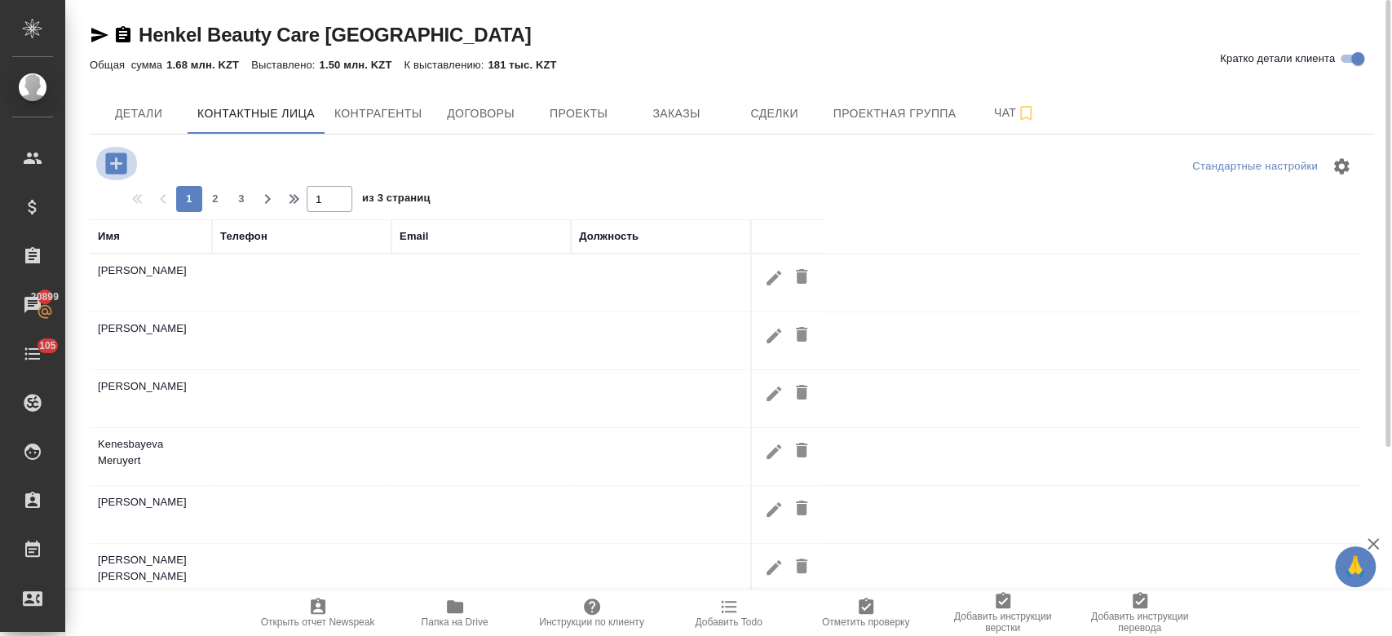
click at [121, 166] on icon "button" at bounding box center [115, 162] width 21 height 21
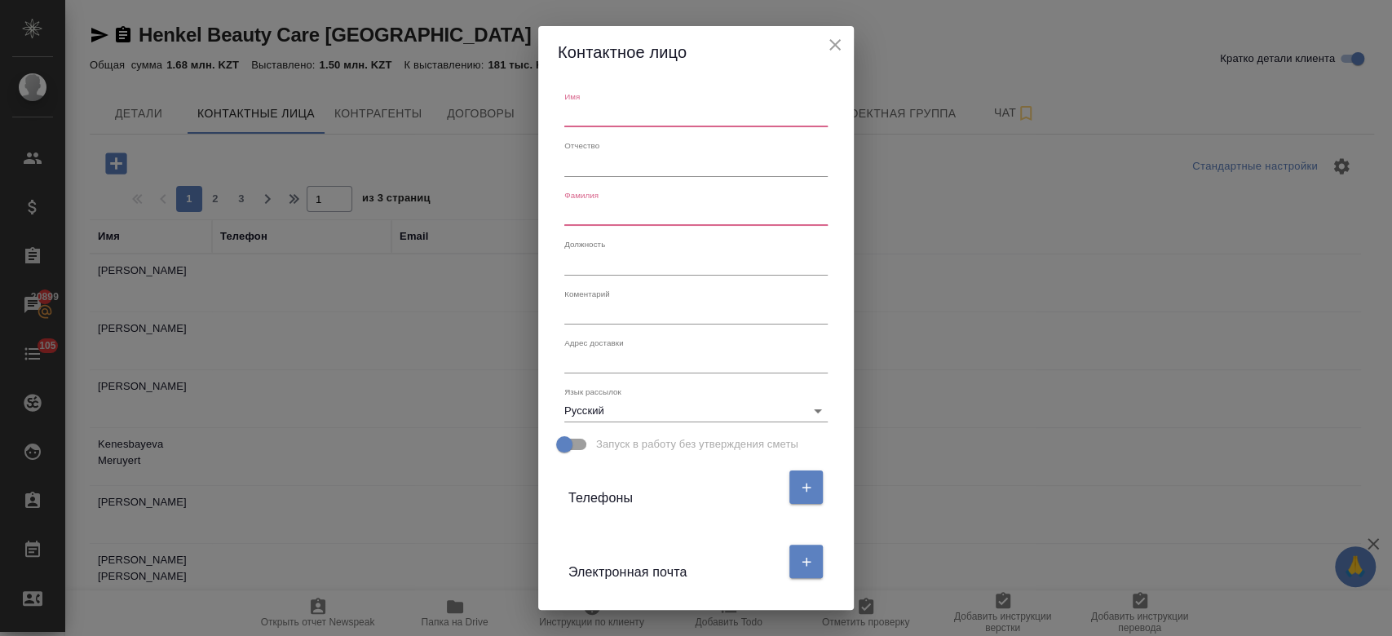
click at [635, 114] on input "text" at bounding box center [695, 115] width 263 height 23
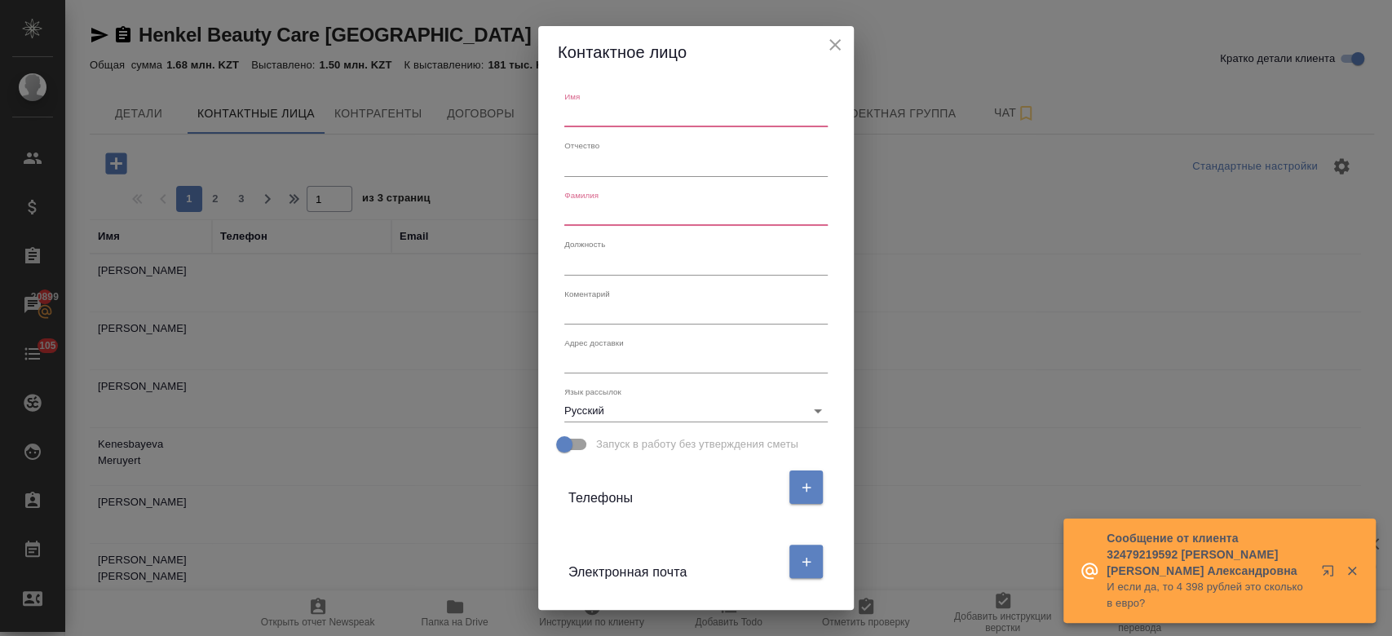
paste input "[PERSON_NAME]"
drag, startPoint x: 691, startPoint y: 105, endPoint x: 581, endPoint y: 116, distance: 110.6
click at [581, 116] on input "[PERSON_NAME]" at bounding box center [695, 115] width 263 height 23
type input "Yerke"
click at [607, 208] on input "text" at bounding box center [695, 214] width 263 height 23
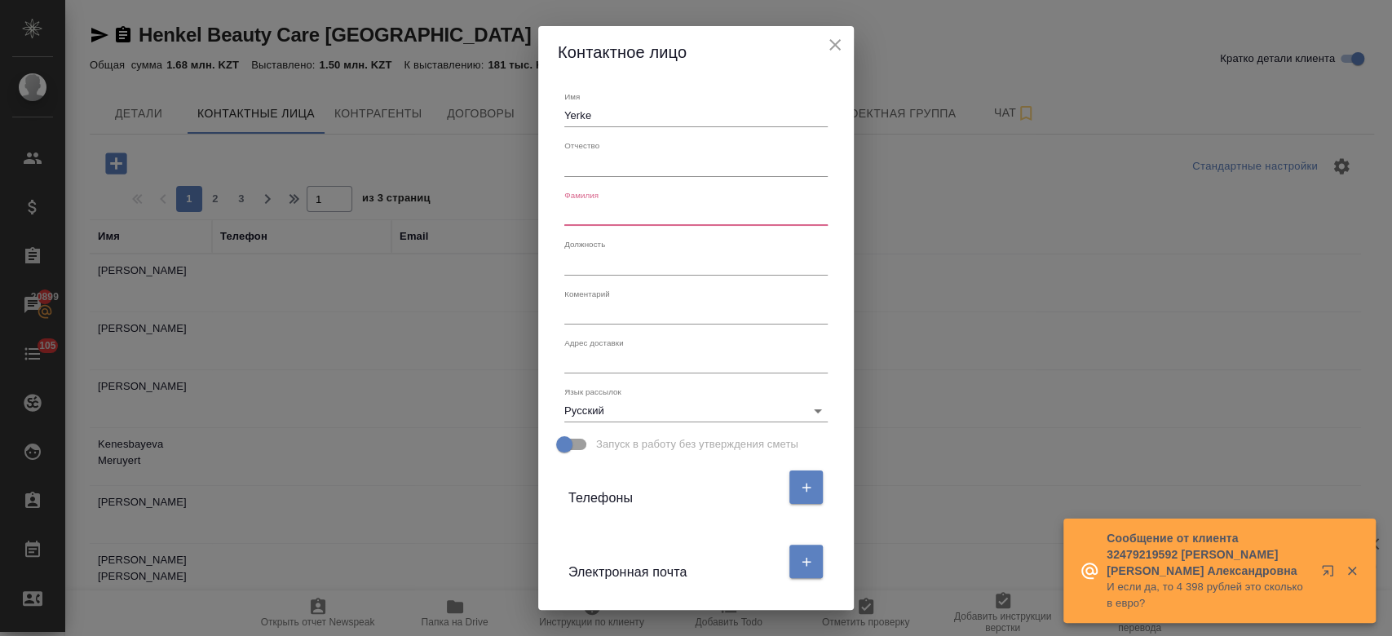
paste input "[PERSON_NAME]"
click at [587, 212] on input "[PERSON_NAME]" at bounding box center [695, 214] width 263 height 23
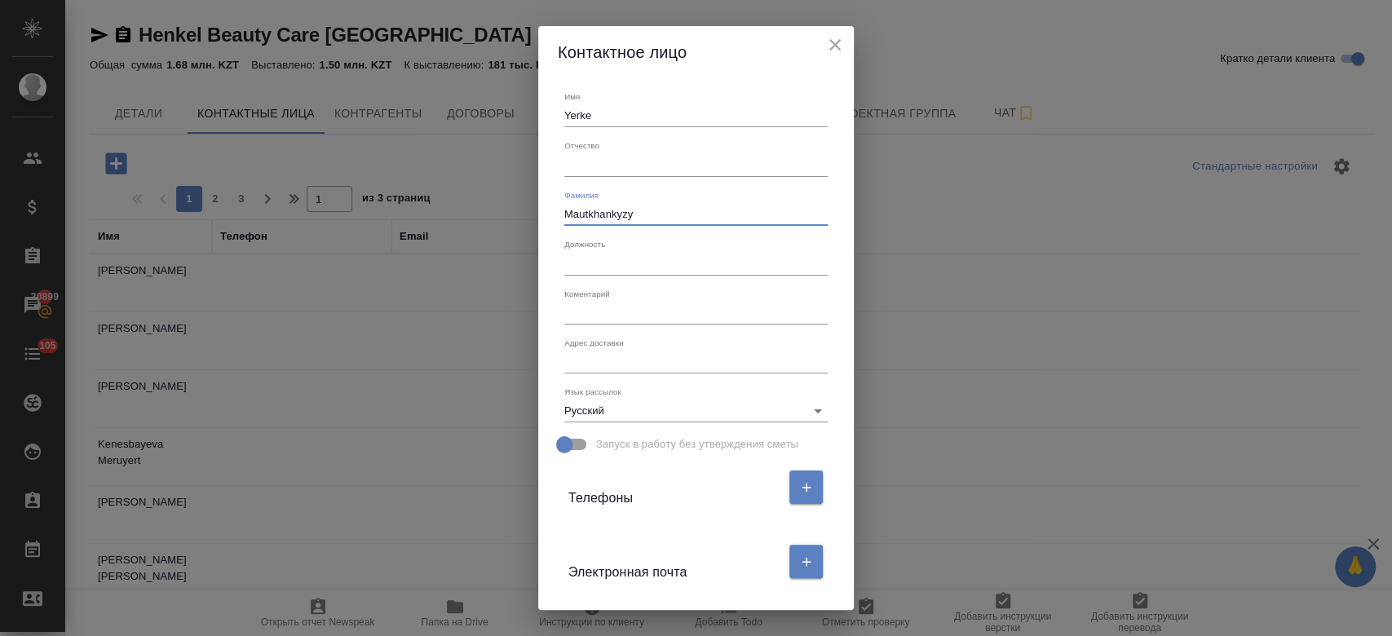
scroll to position [185, 0]
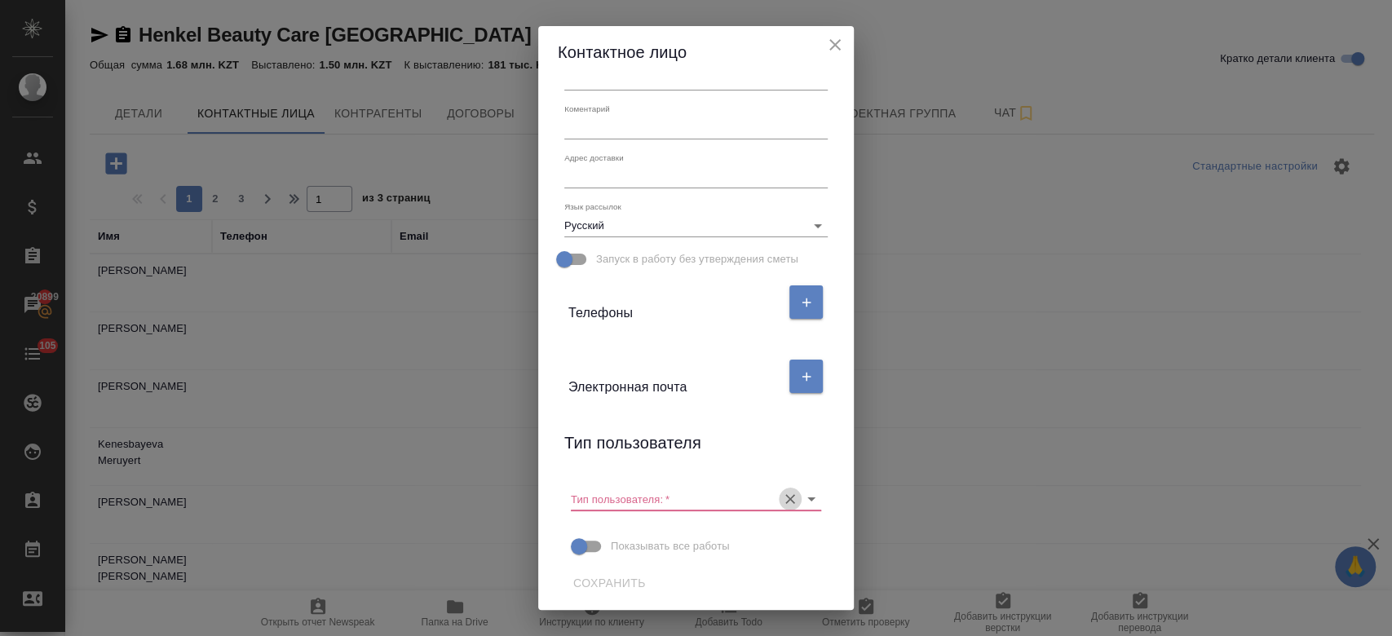
click at [785, 500] on icon "Очистить" at bounding box center [790, 500] width 10 height 10
type input "Mautkhankyzy"
click at [613, 571] on button "Сохранить" at bounding box center [610, 583] width 86 height 30
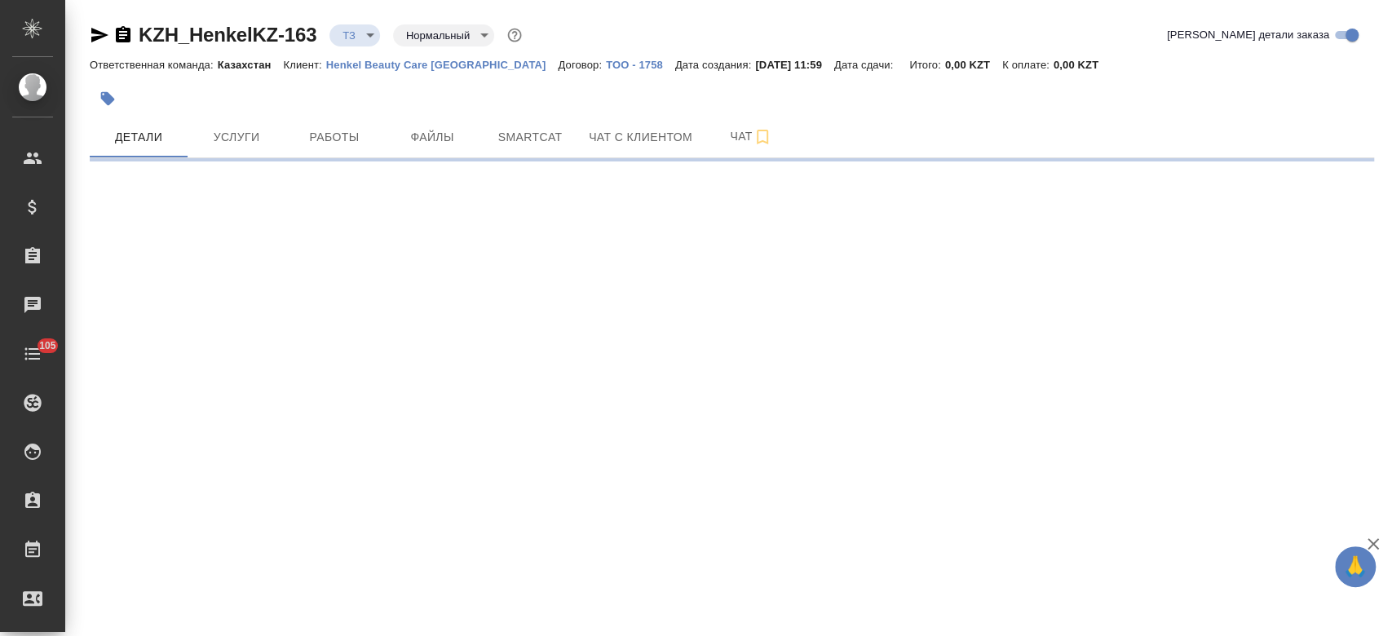
select select "RU"
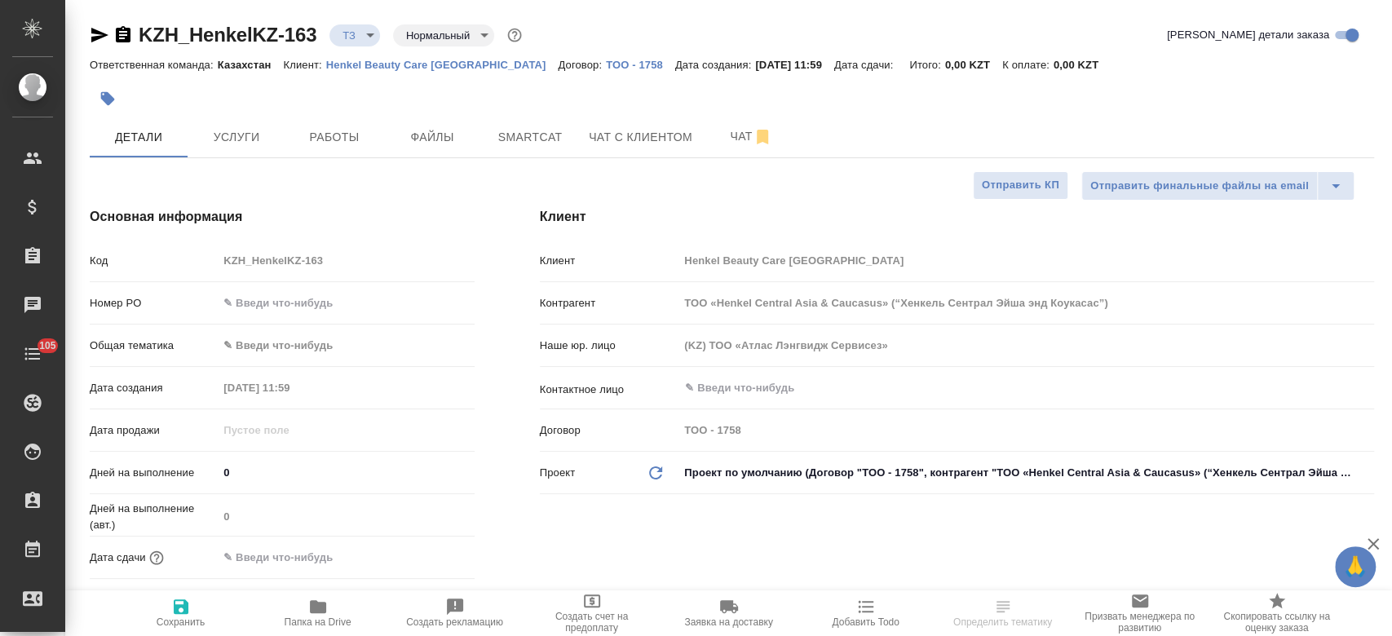
type textarea "x"
click at [779, 382] on input "text" at bounding box center [998, 388] width 631 height 20
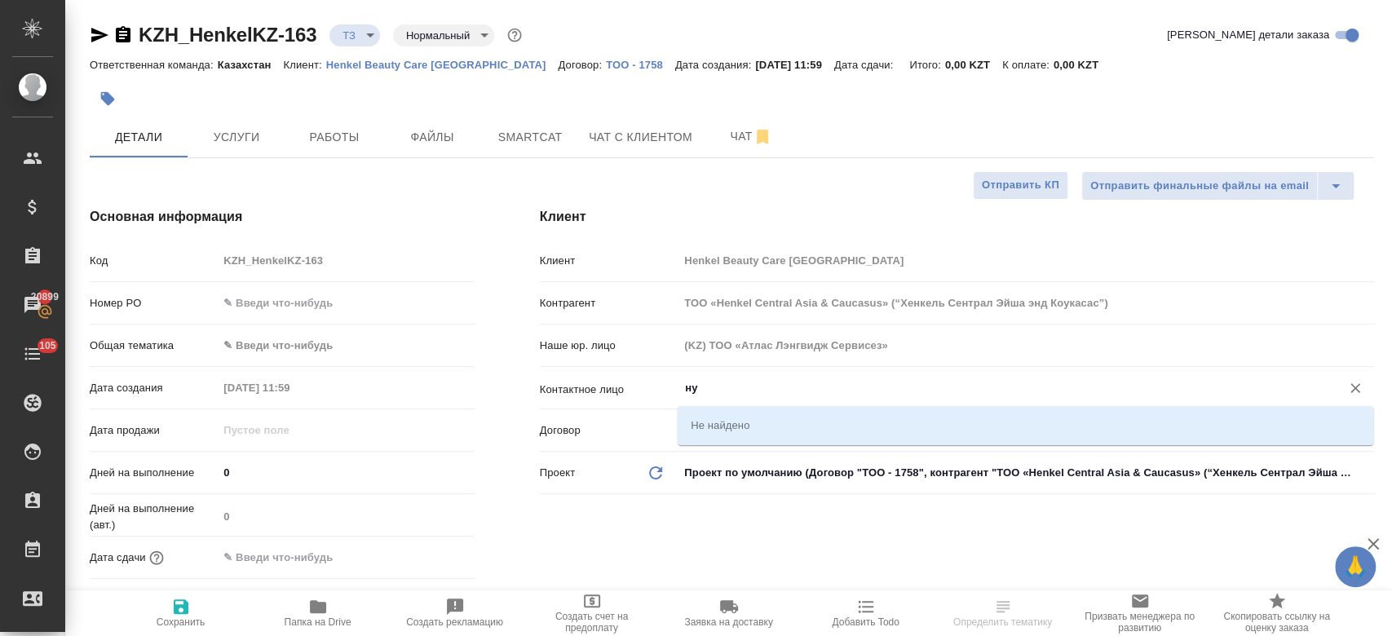
type input "н"
type textarea "x"
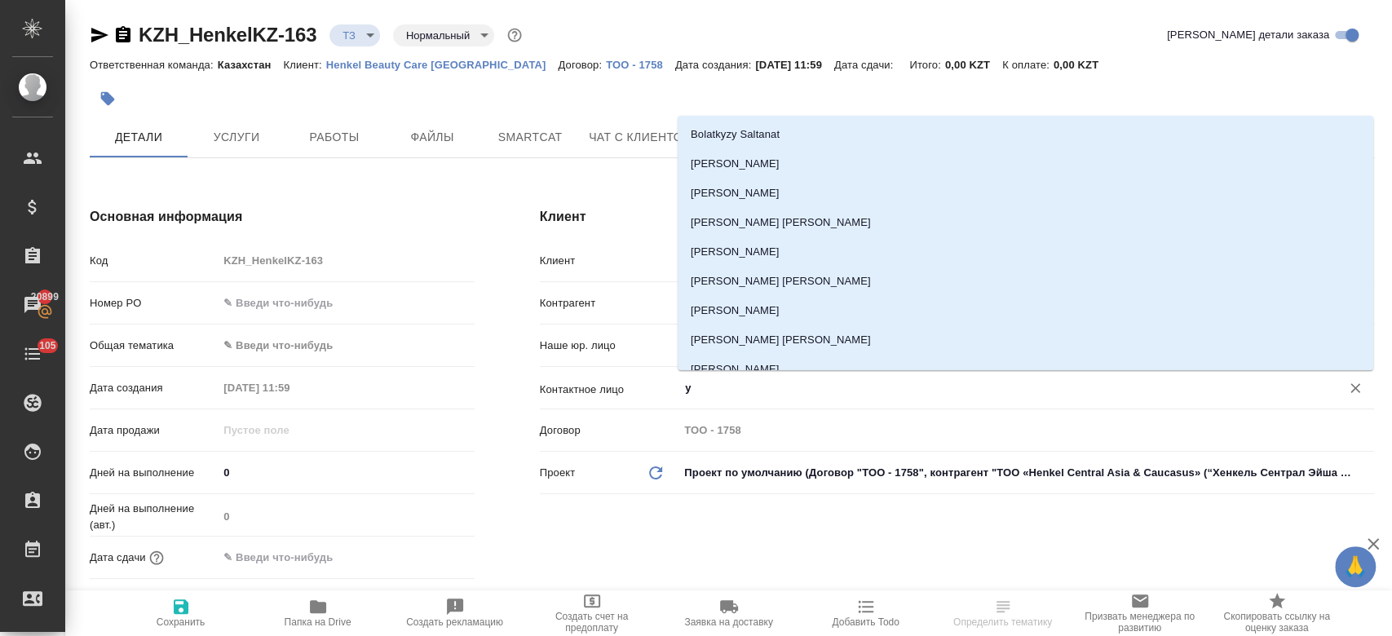
type input "ye"
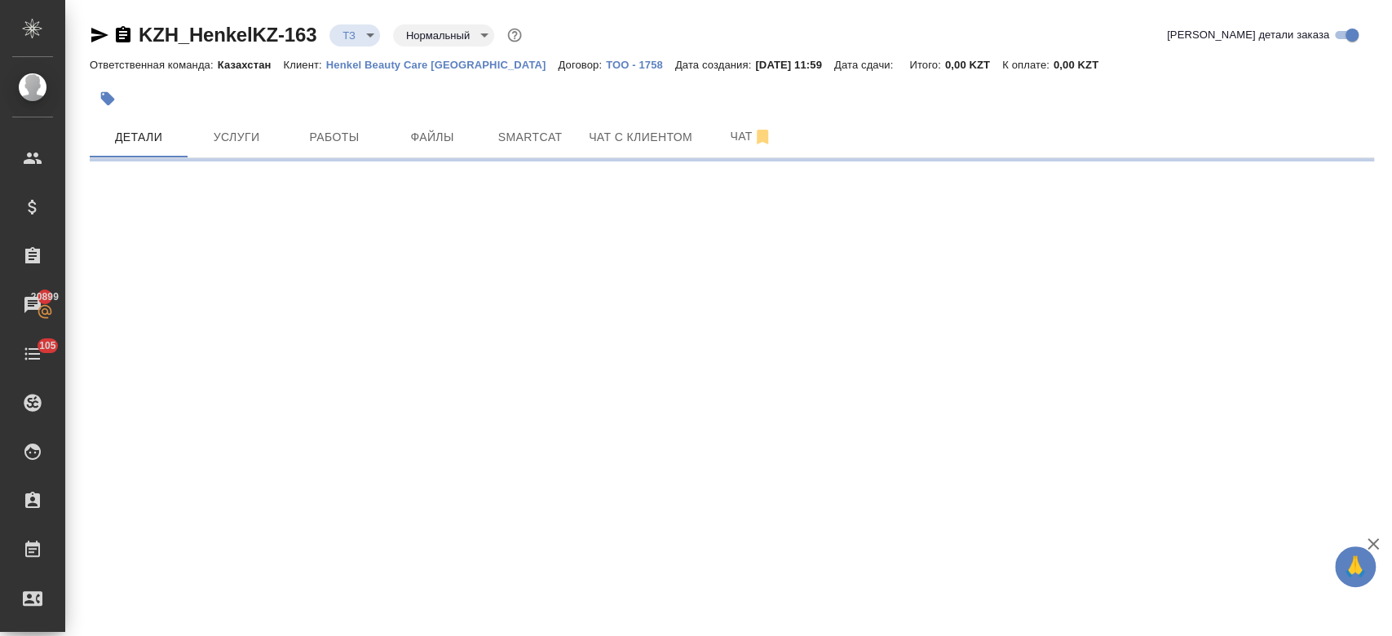
select select "RU"
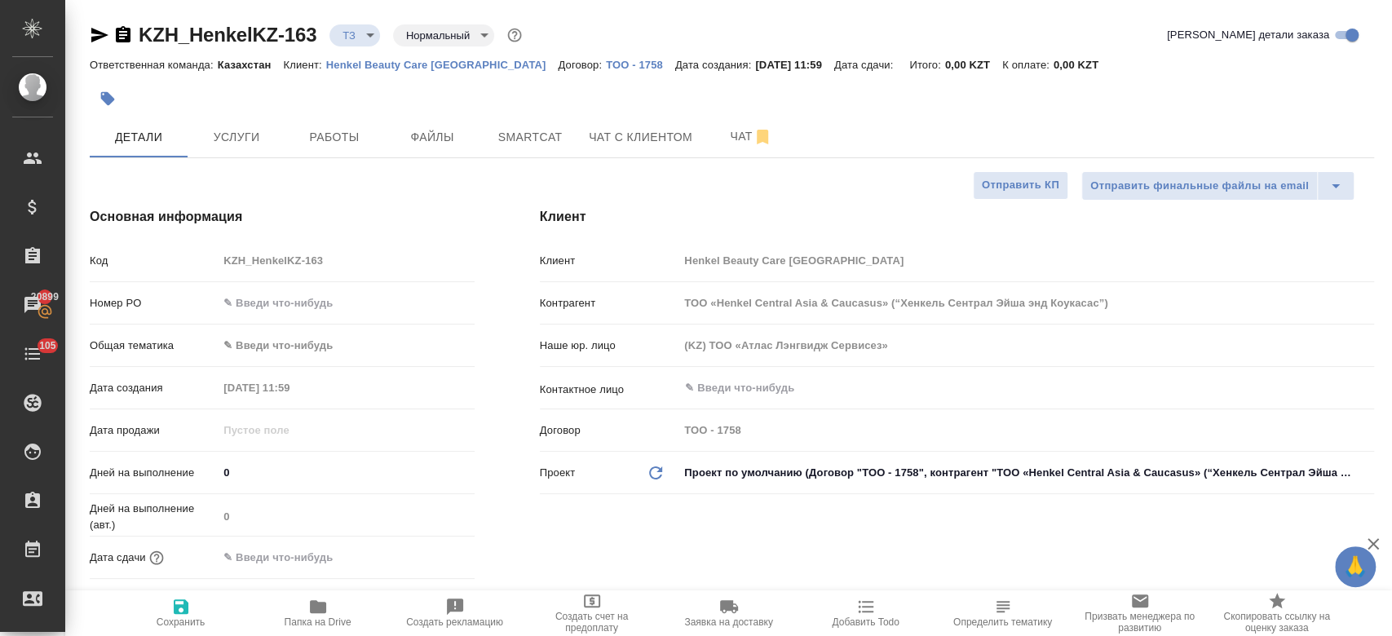
type textarea "x"
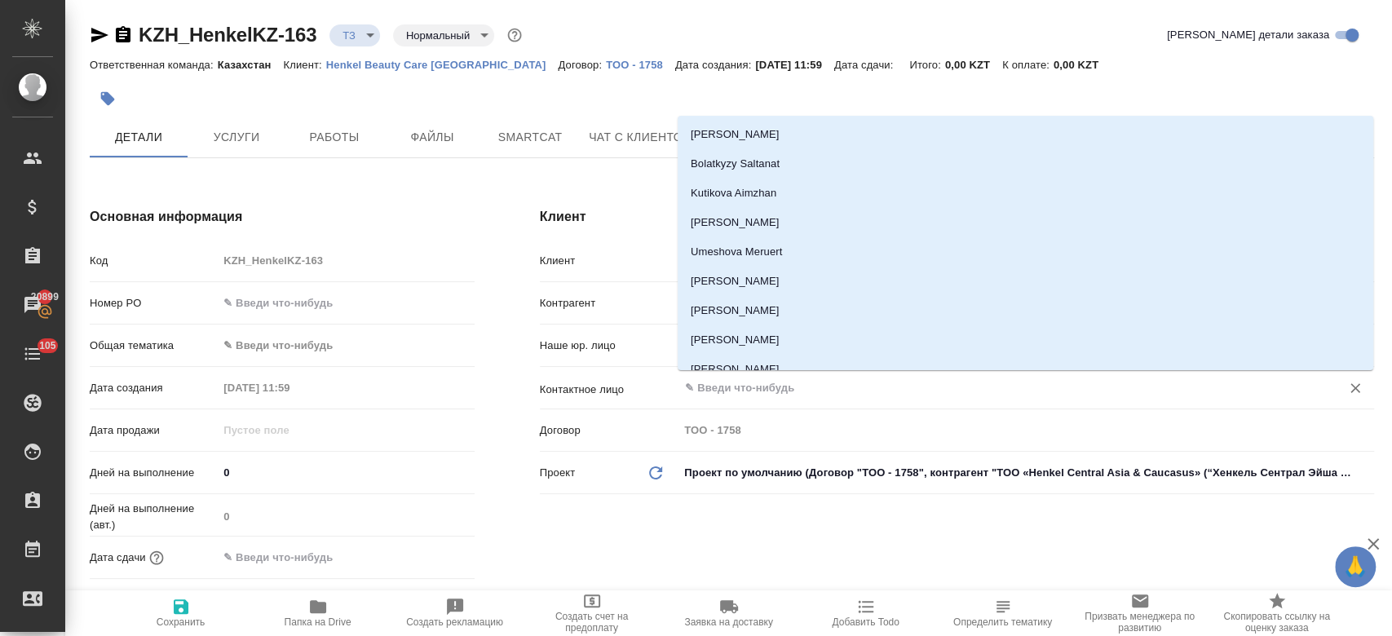
click at [712, 387] on input "text" at bounding box center [998, 388] width 631 height 20
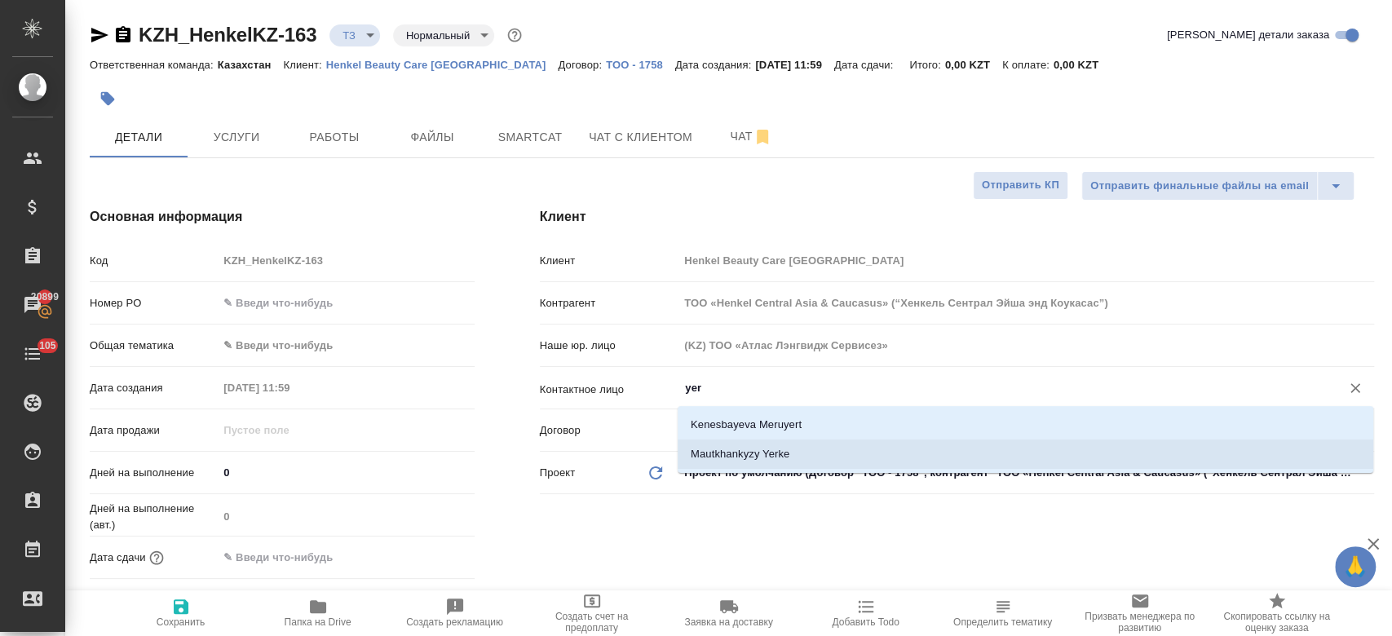
click at [743, 462] on li "Mautkhankyzy Yerke" at bounding box center [1026, 454] width 696 height 29
type input "Mautkhankyzy Yerke"
type textarea "x"
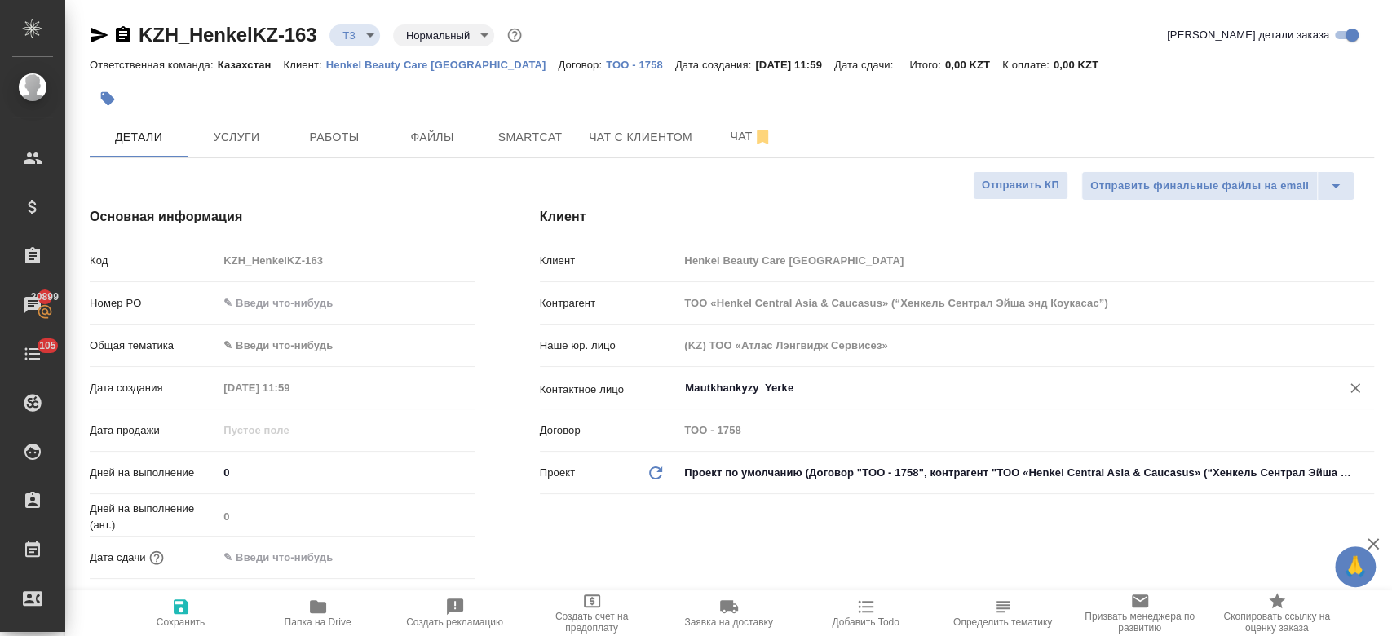
type input "Mautkhankyzy Yerke"
click at [174, 622] on span "Сохранить" at bounding box center [181, 621] width 49 height 11
type textarea "x"
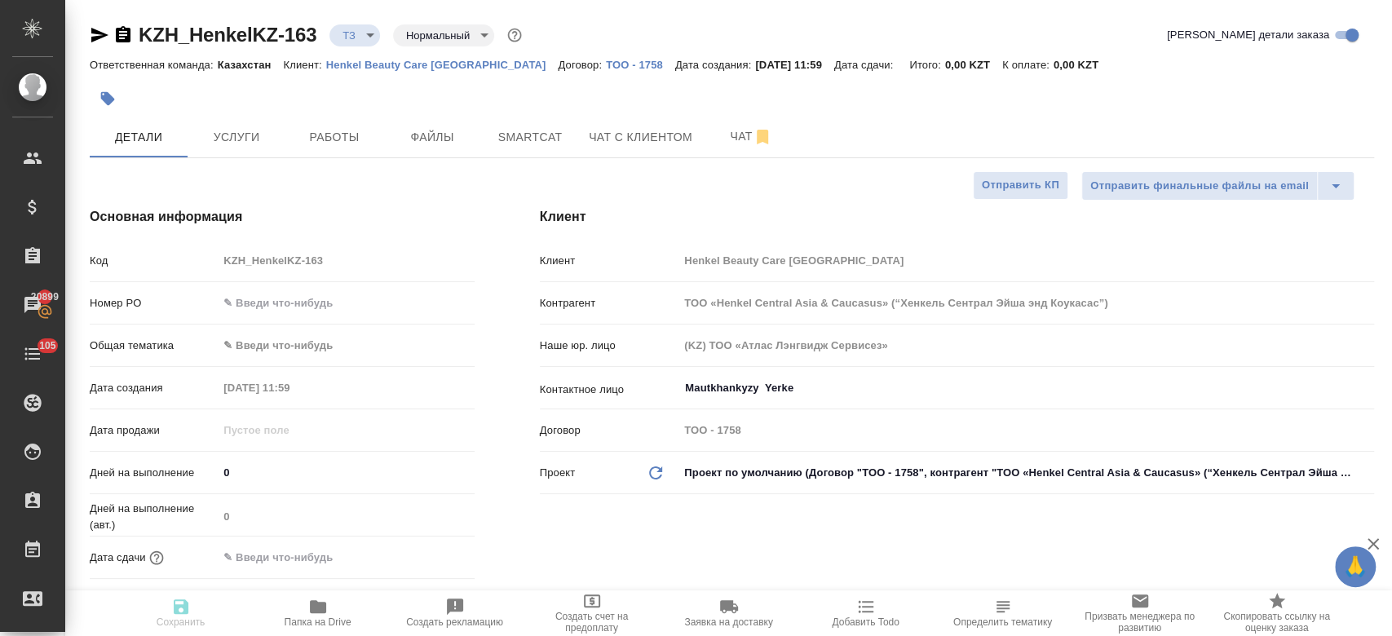
type textarea "x"
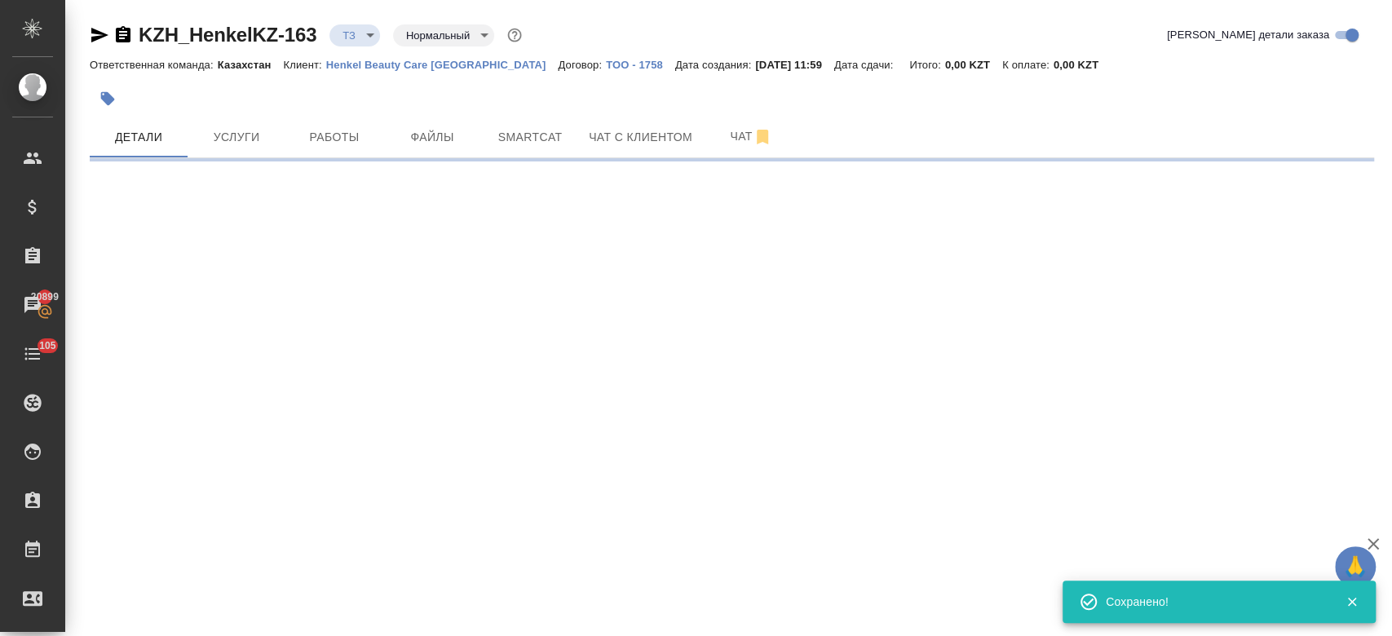
type input "holyTrinity"
select select "RU"
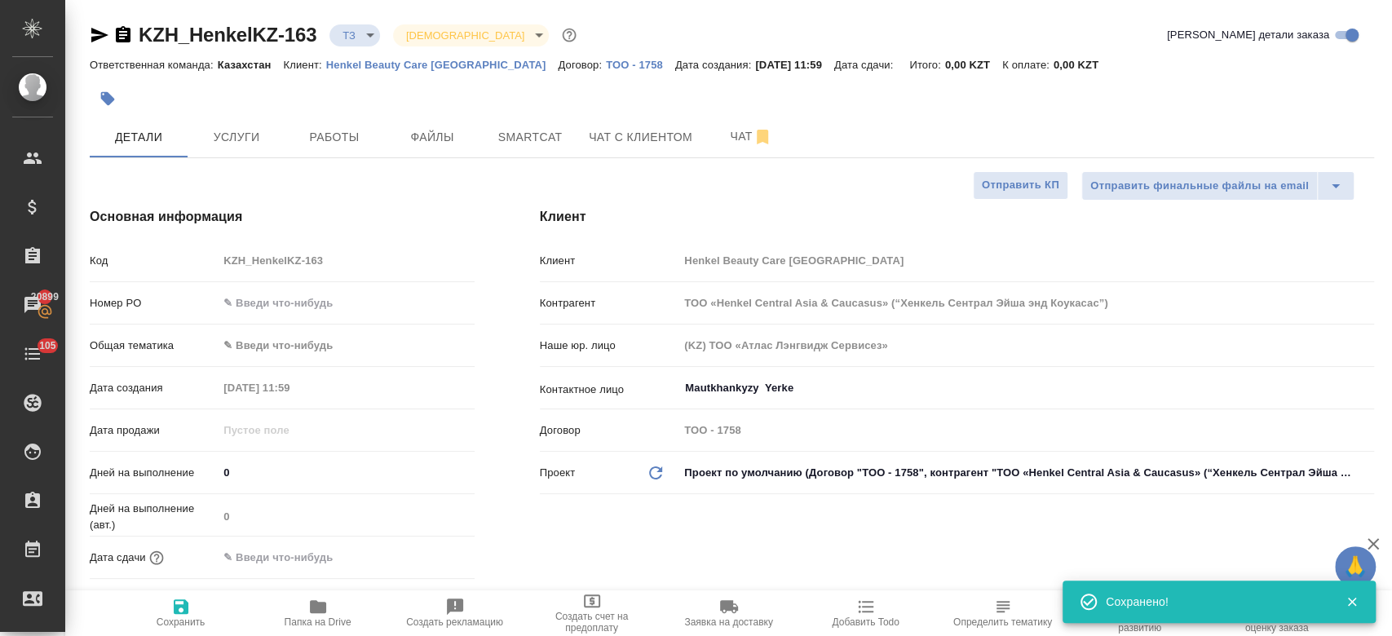
type textarea "x"
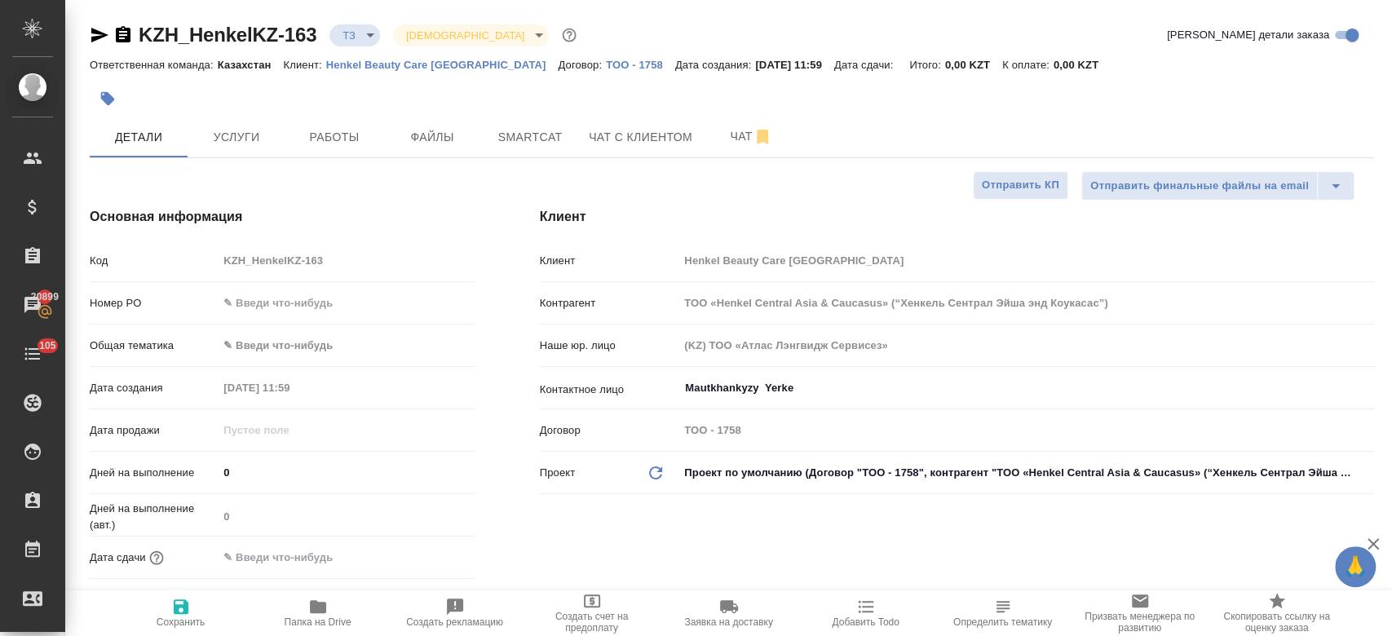
type textarea "x"
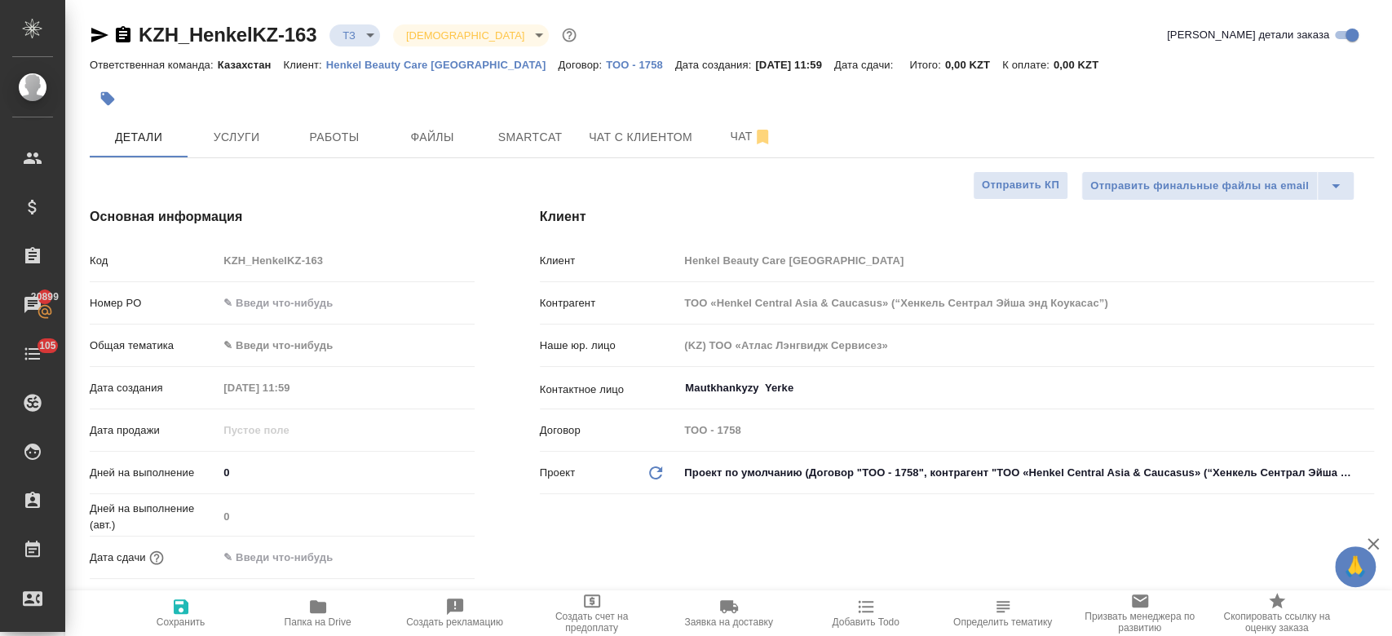
type textarea "x"
click at [737, 144] on span "Чат" at bounding box center [751, 136] width 78 height 20
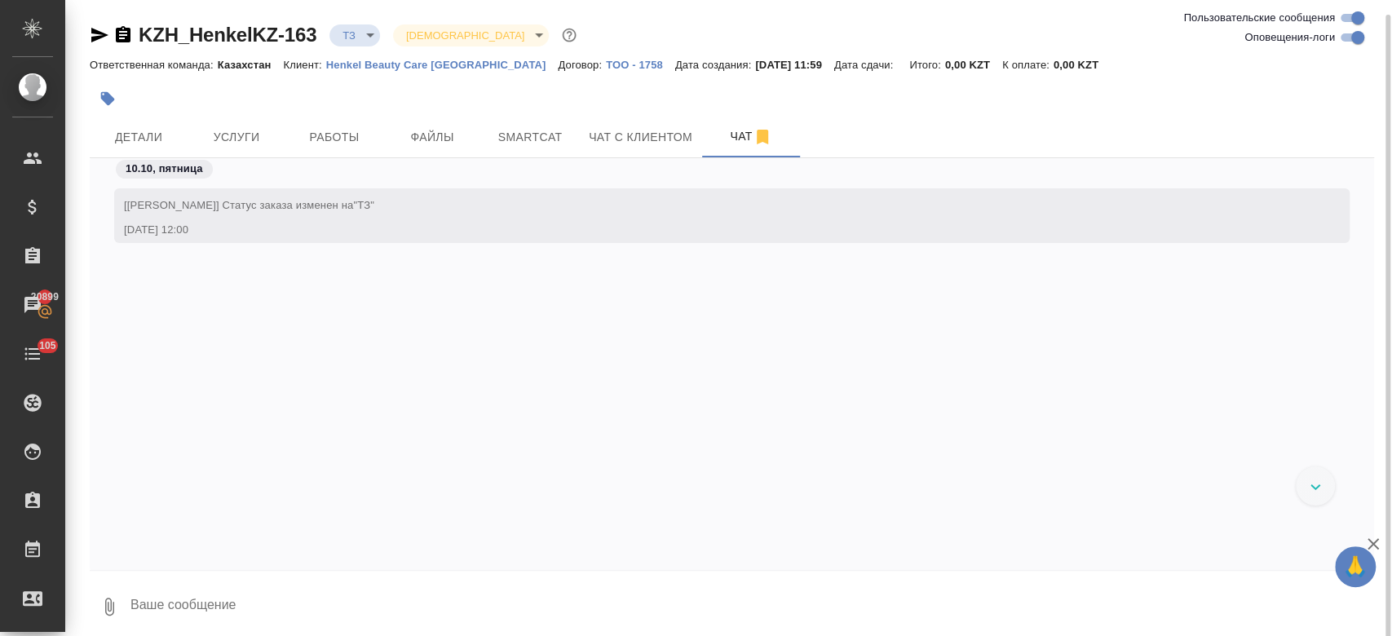
scroll to position [7, 0]
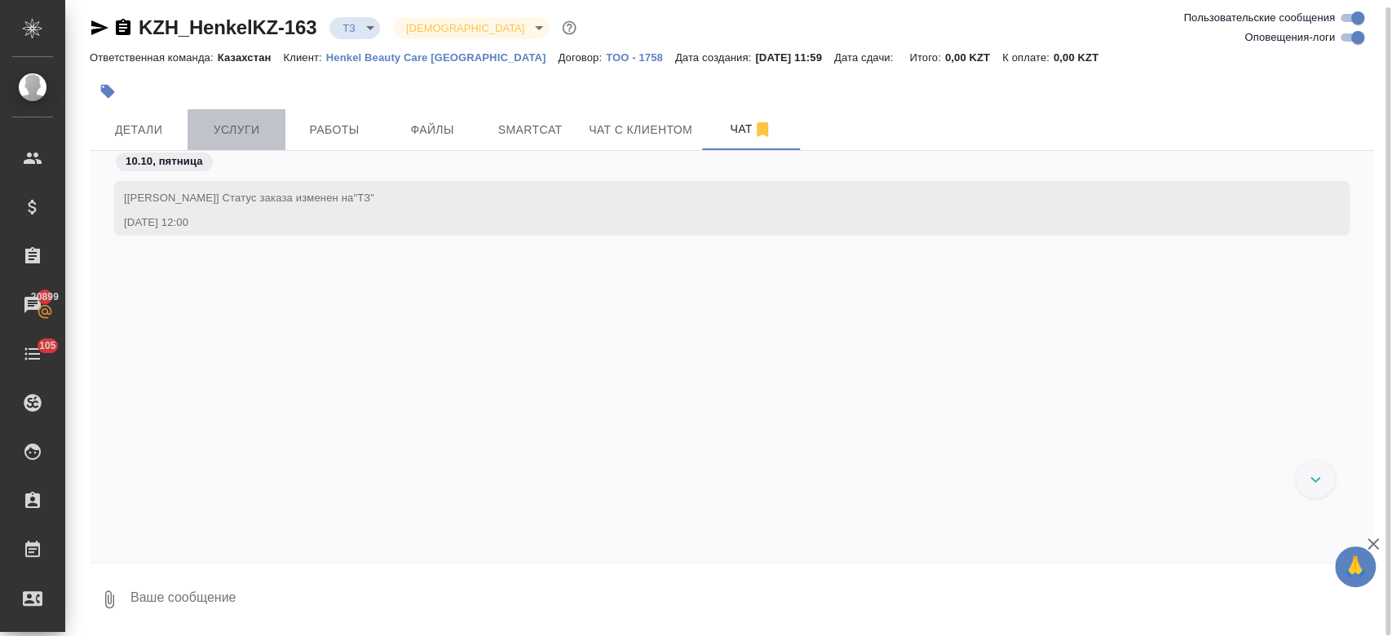
click at [245, 124] on span "Услуги" at bounding box center [236, 130] width 78 height 20
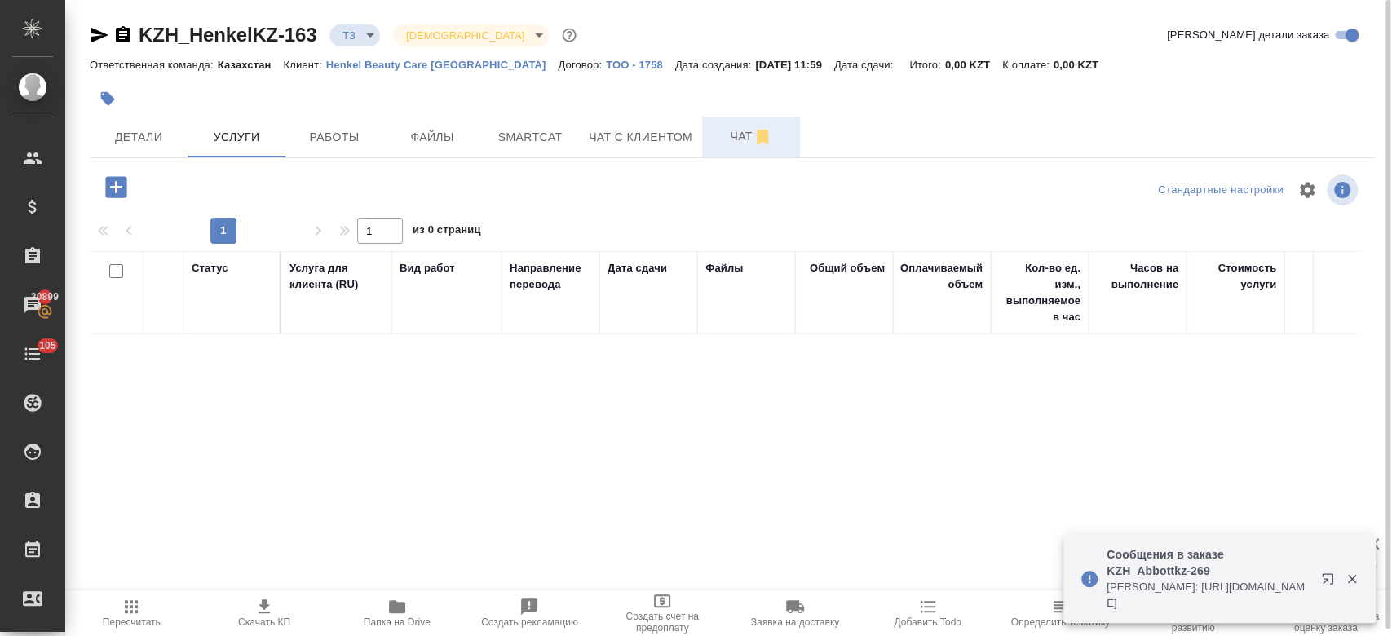
click at [720, 130] on span "Чат" at bounding box center [751, 136] width 78 height 20
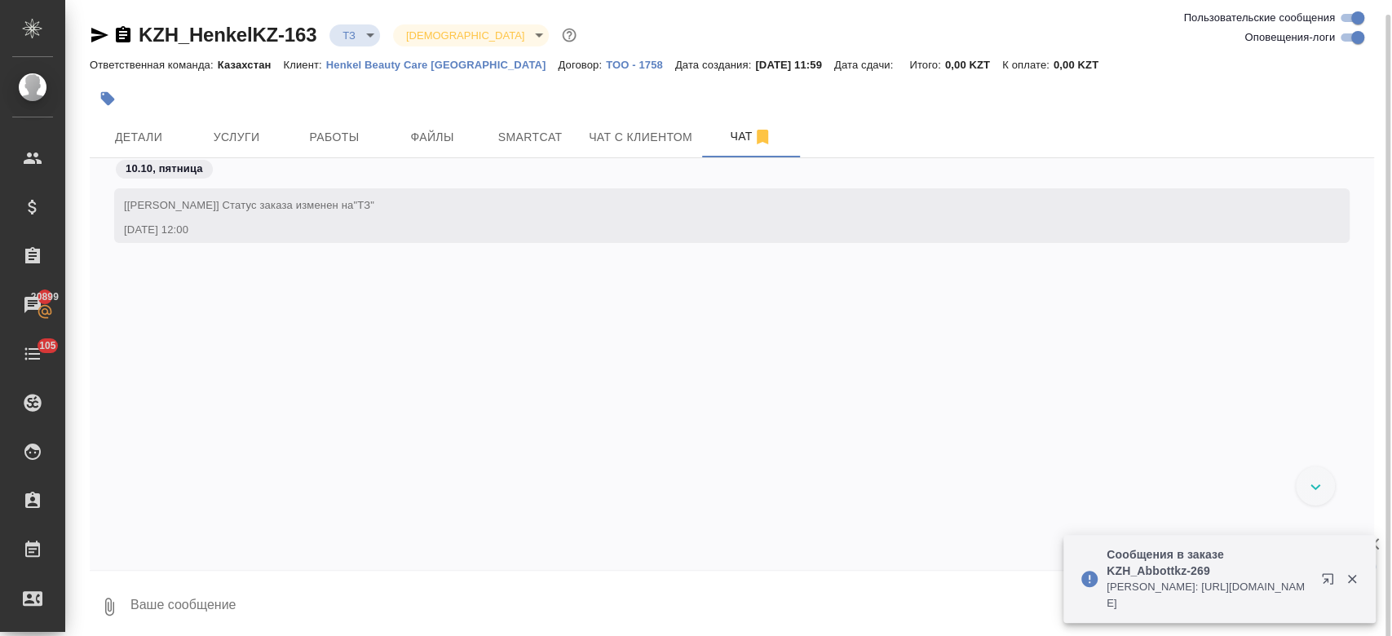
scroll to position [7, 0]
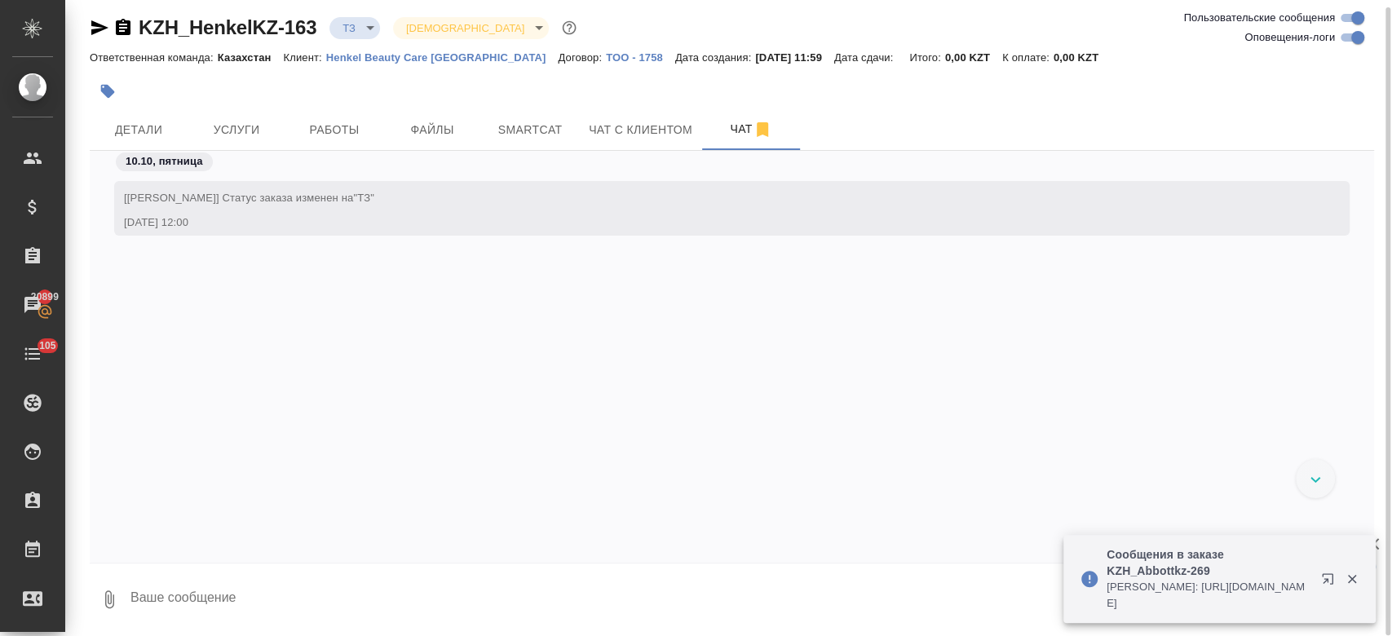
click at [272, 85] on div at bounding box center [518, 91] width 856 height 36
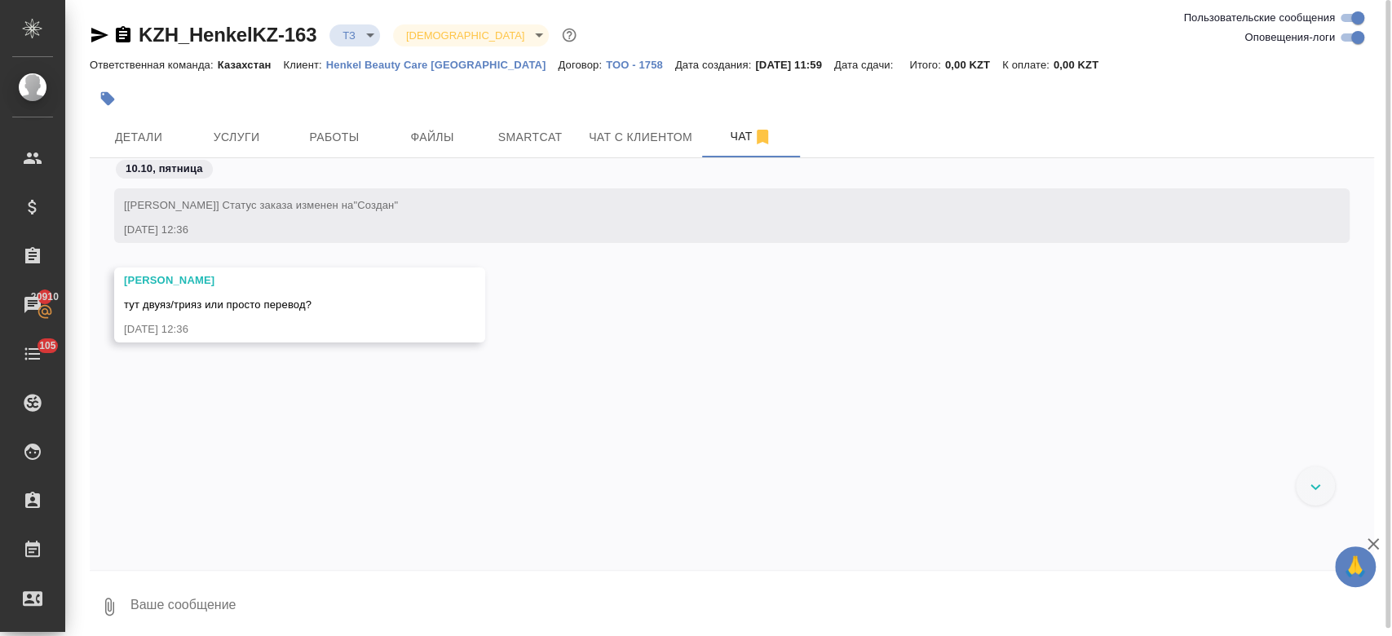
click at [294, 603] on textarea at bounding box center [751, 606] width 1245 height 55
type textarea "привет! просто перевод"
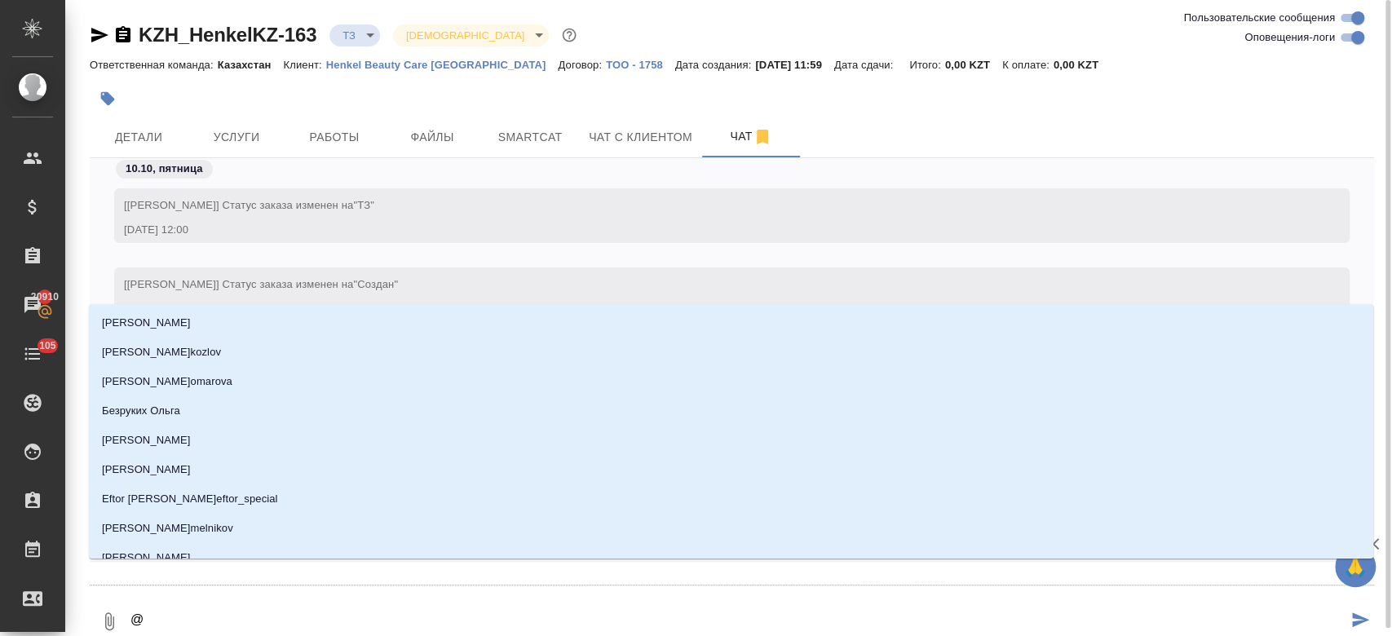
type textarea "@м"
type input "м"
type textarea "@ма"
type input "ма"
type textarea "@мал"
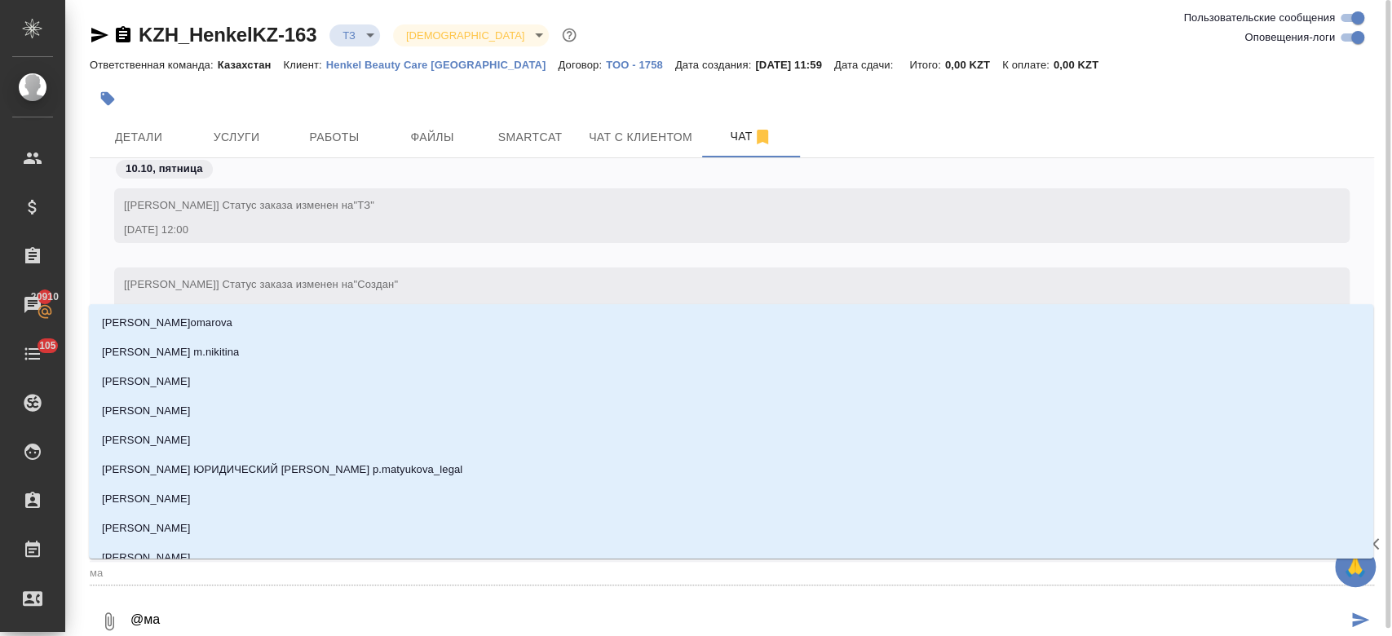
type input "мал"
type textarea "@мало"
type input "мало"
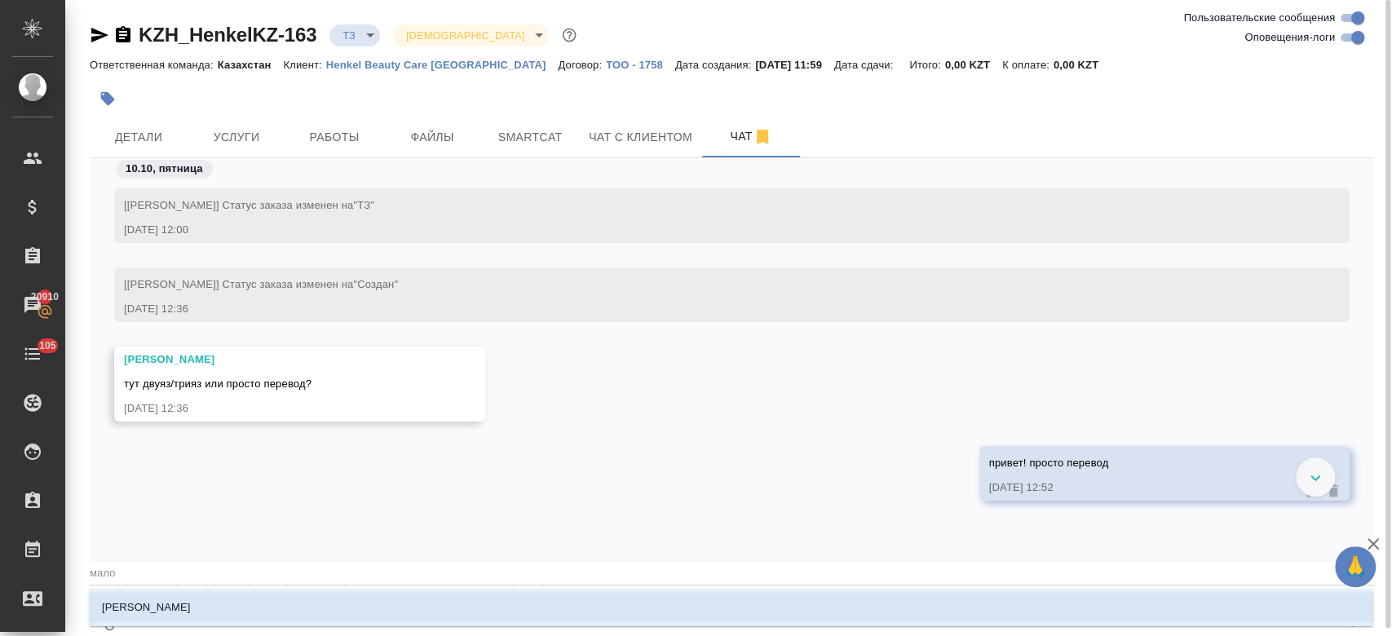
type textarea "@малоы"
type input "малоы"
type textarea "@мало"
type input "мало"
click at [238, 597] on li "Малофеева Екатерина" at bounding box center [731, 607] width 1284 height 29
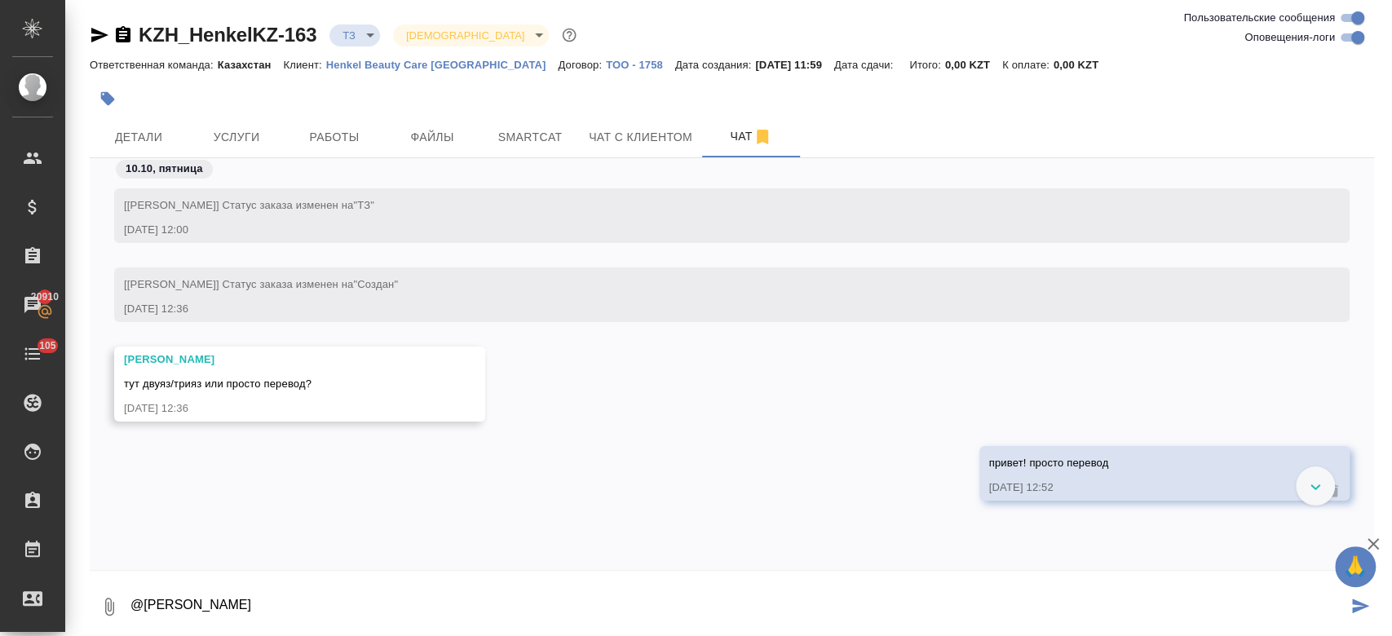
type textarea "@Малофеева Екатерина"
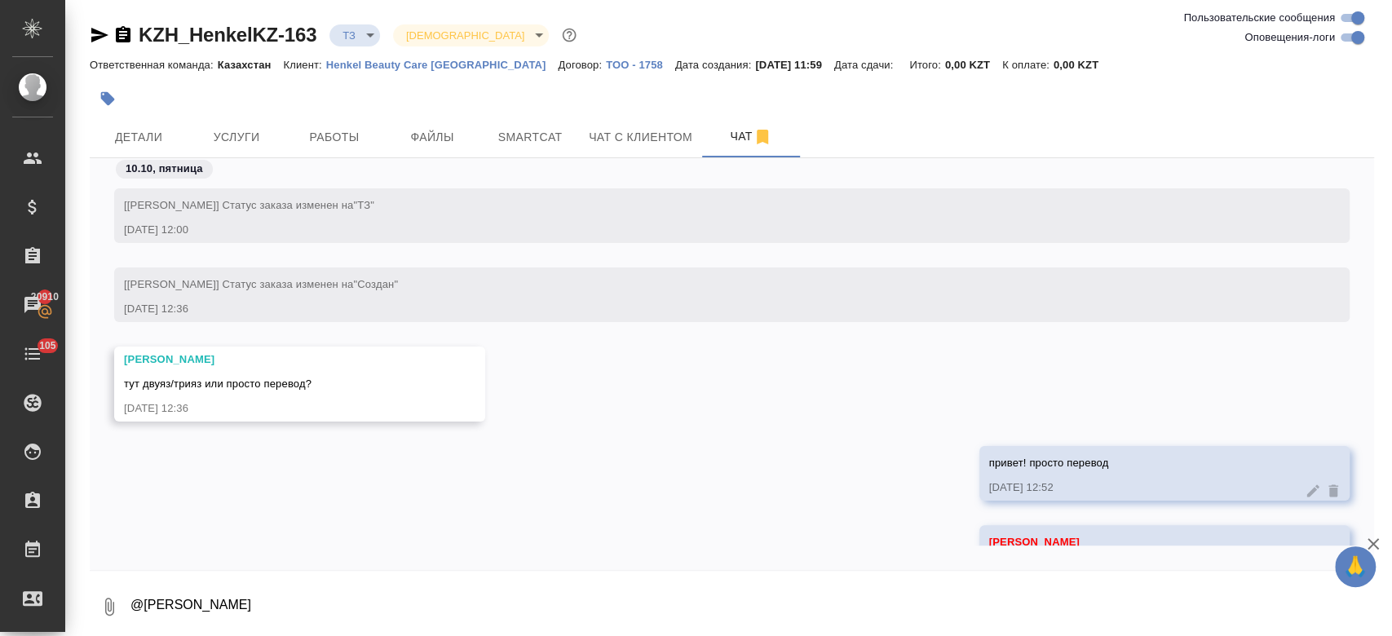
scroll to position [58, 0]
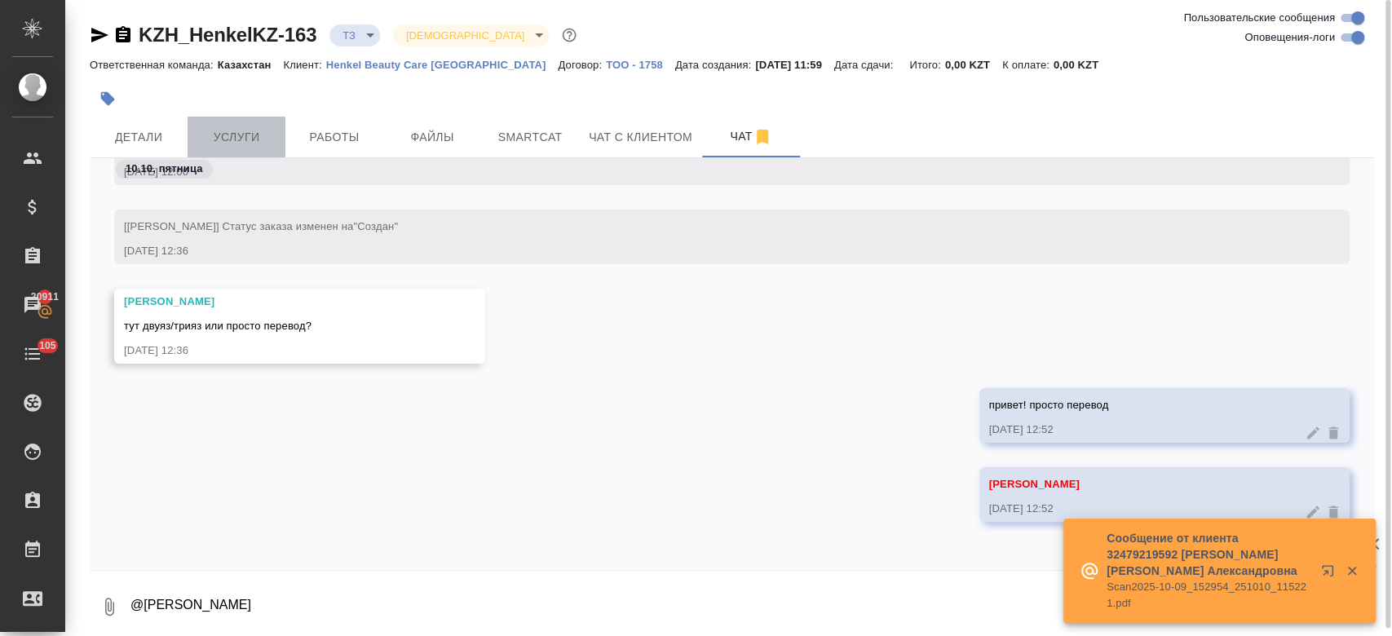
click at [250, 153] on button "Услуги" at bounding box center [237, 137] width 98 height 41
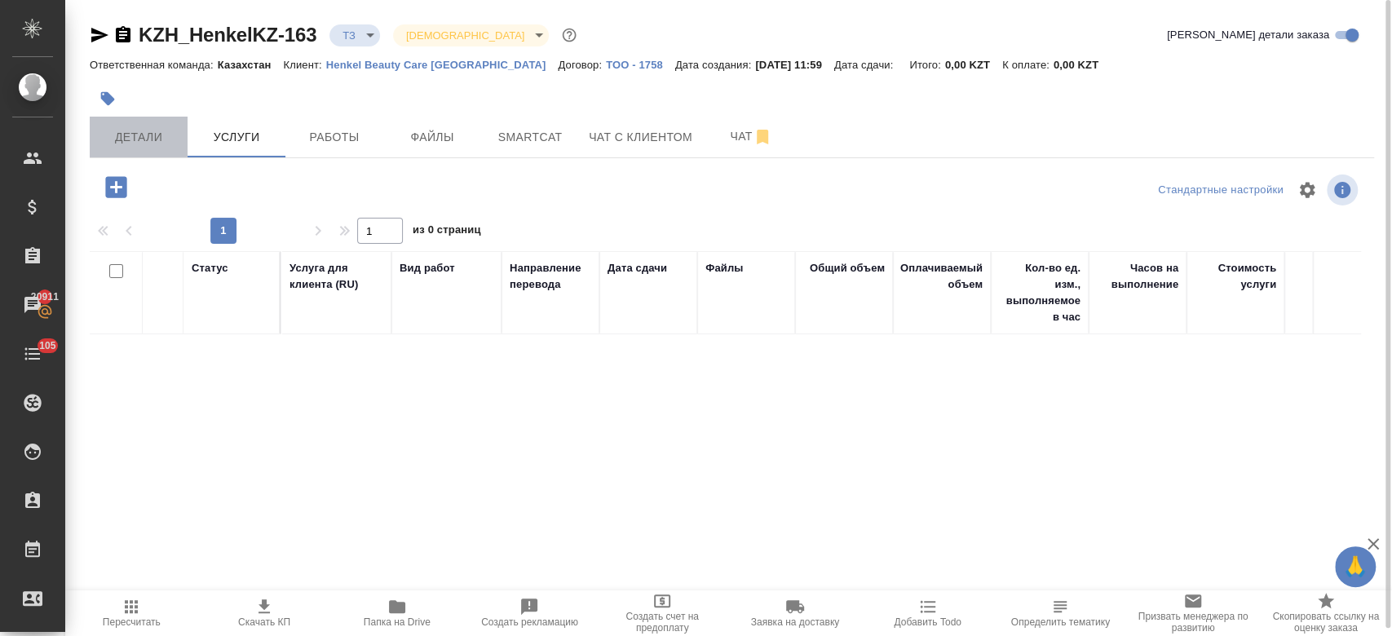
click at [144, 139] on span "Детали" at bounding box center [138, 137] width 78 height 20
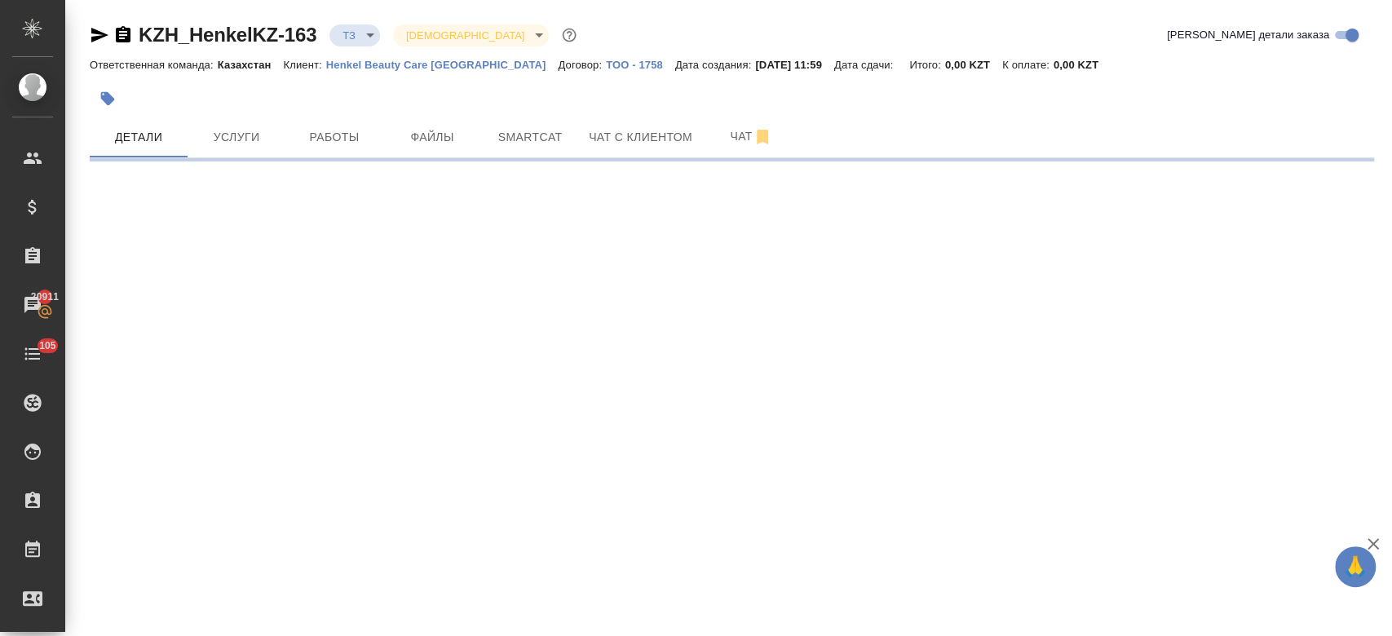
select select "RU"
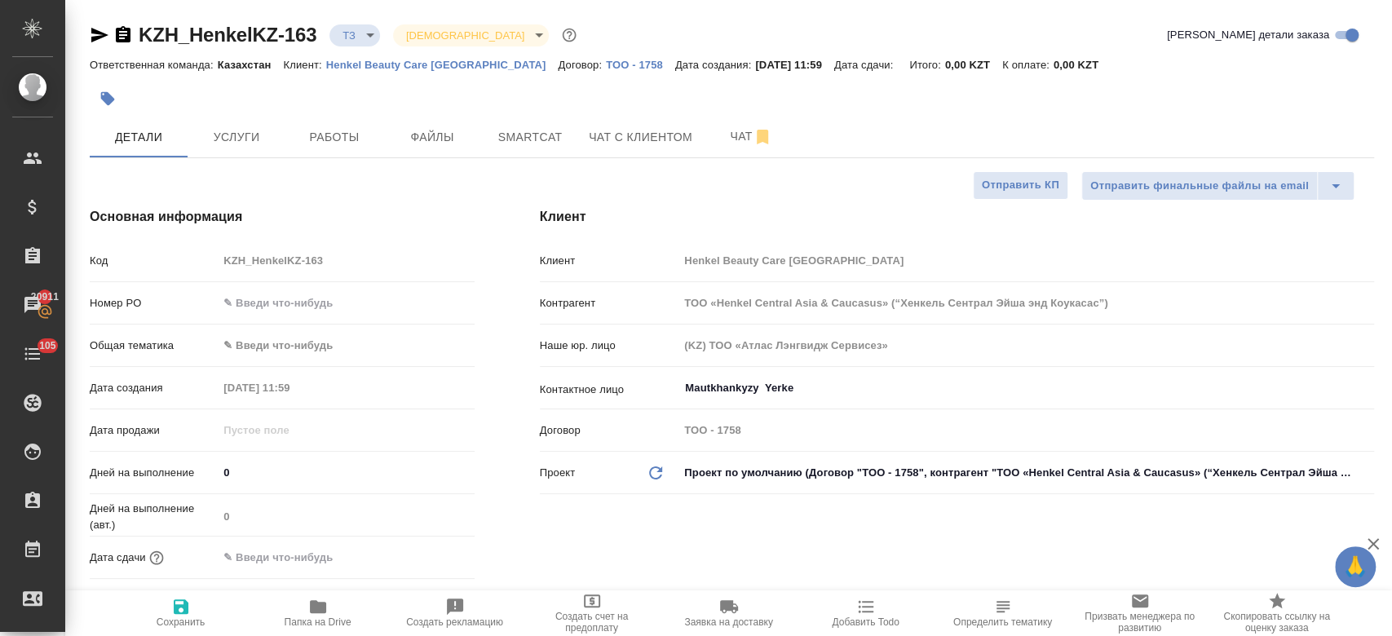
type textarea "x"
click at [261, 143] on span "Услуги" at bounding box center [236, 137] width 78 height 20
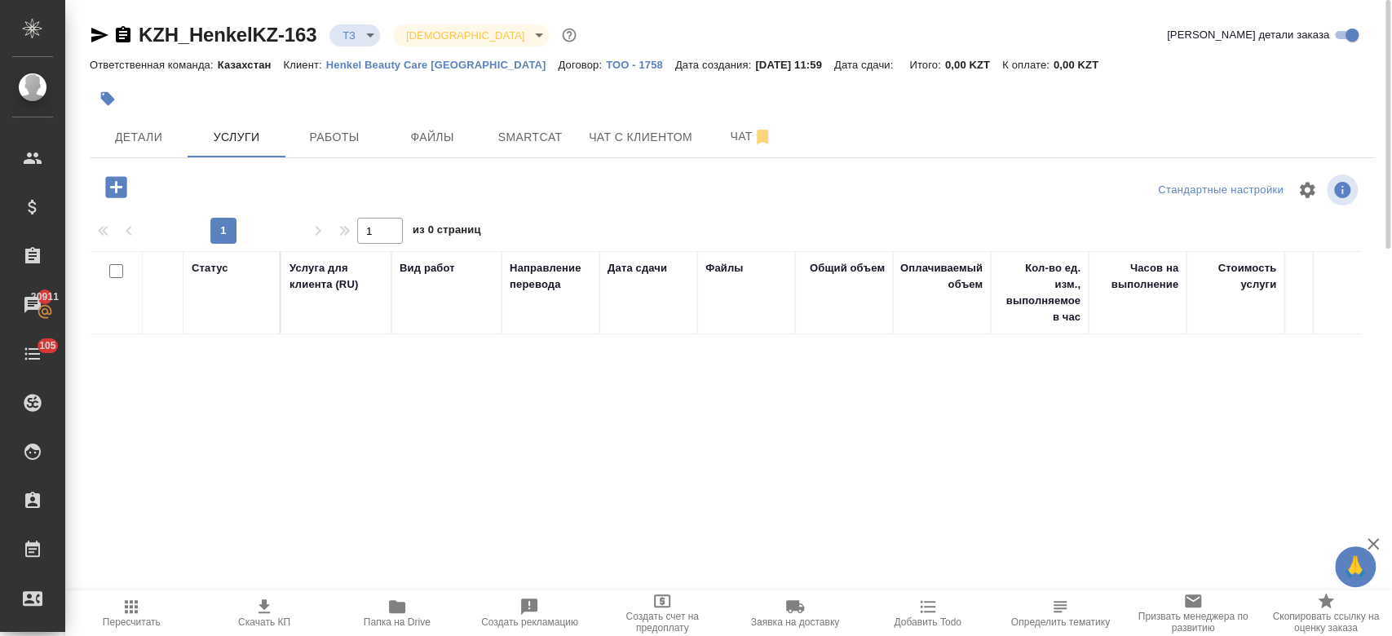
click at [119, 197] on icon "button" at bounding box center [115, 186] width 21 height 21
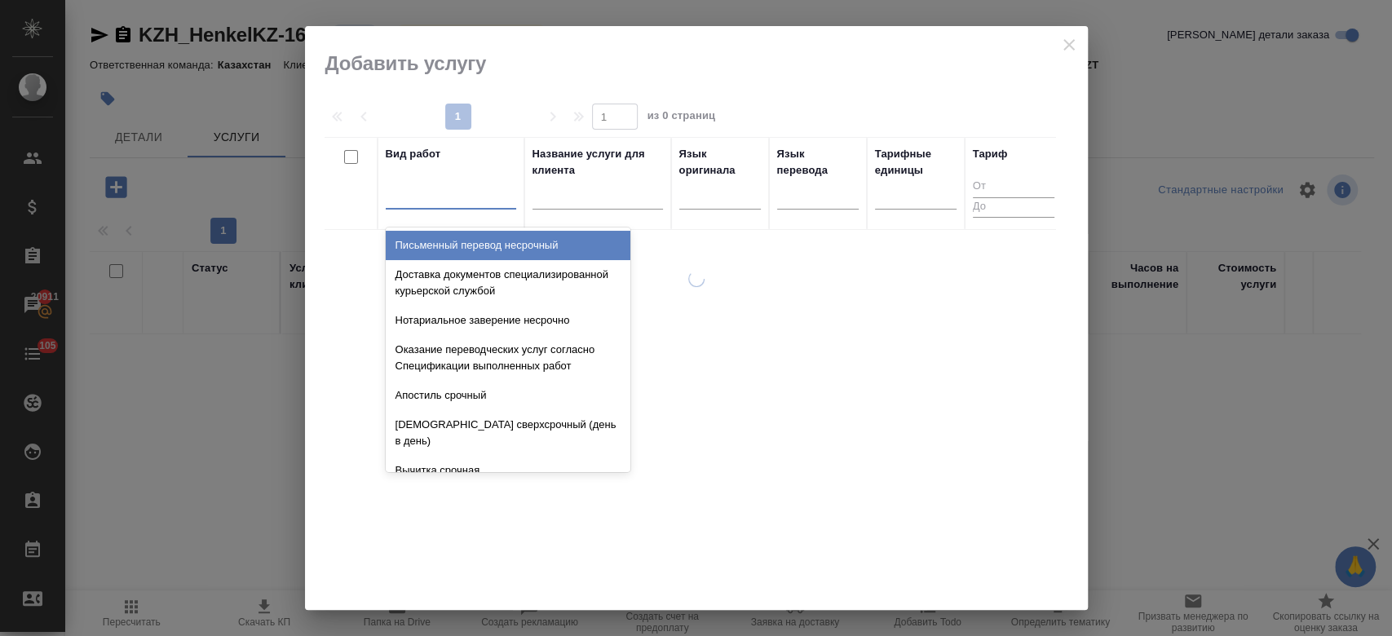
click at [441, 196] on div at bounding box center [451, 193] width 130 height 24
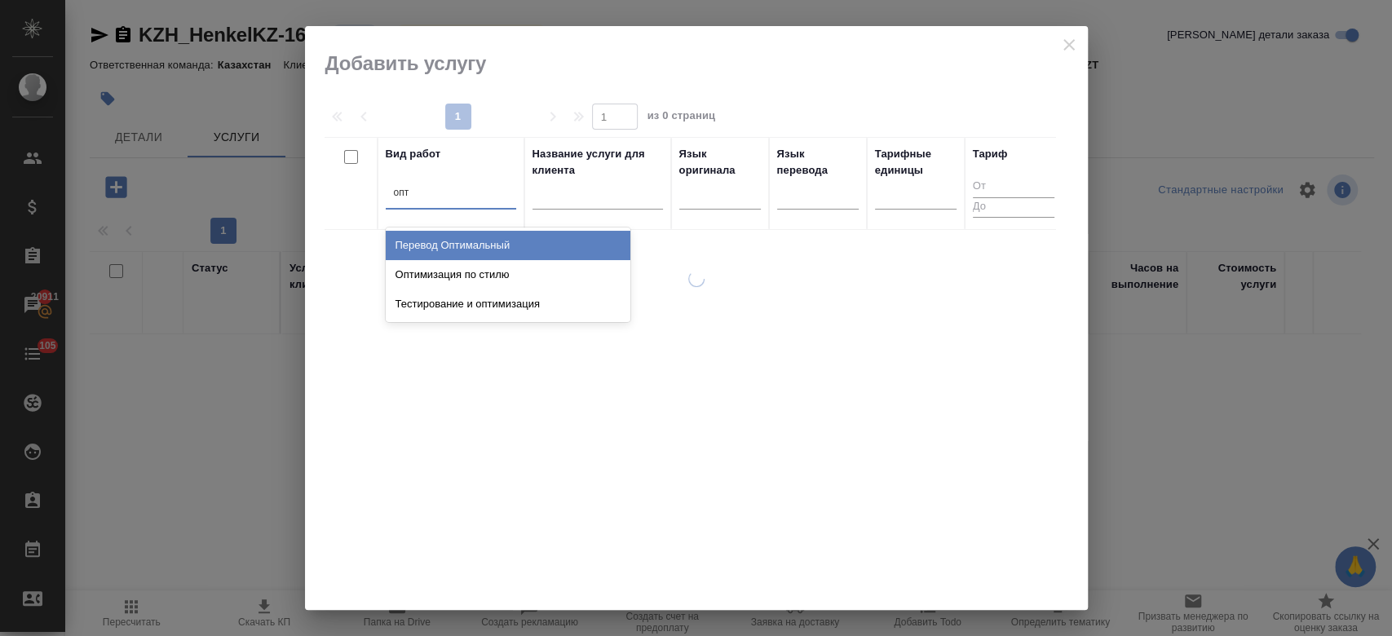
type input "опти"
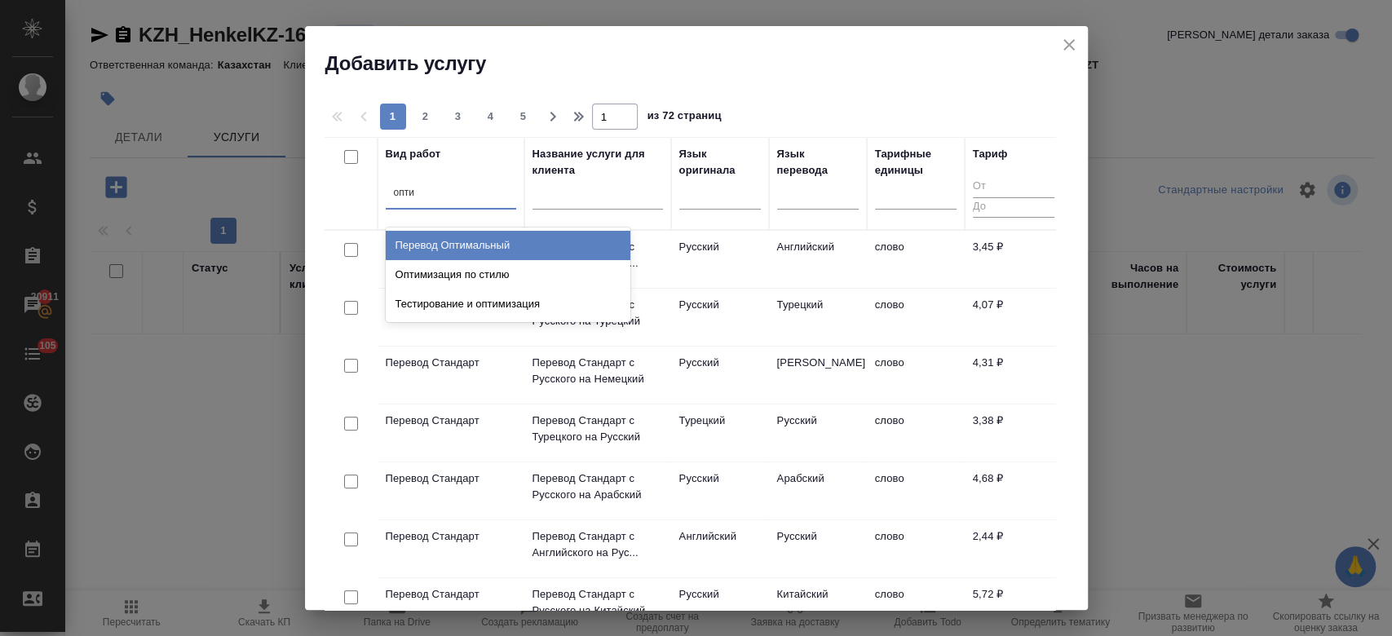
click at [473, 237] on div "Перевод Оптимальный" at bounding box center [508, 245] width 245 height 29
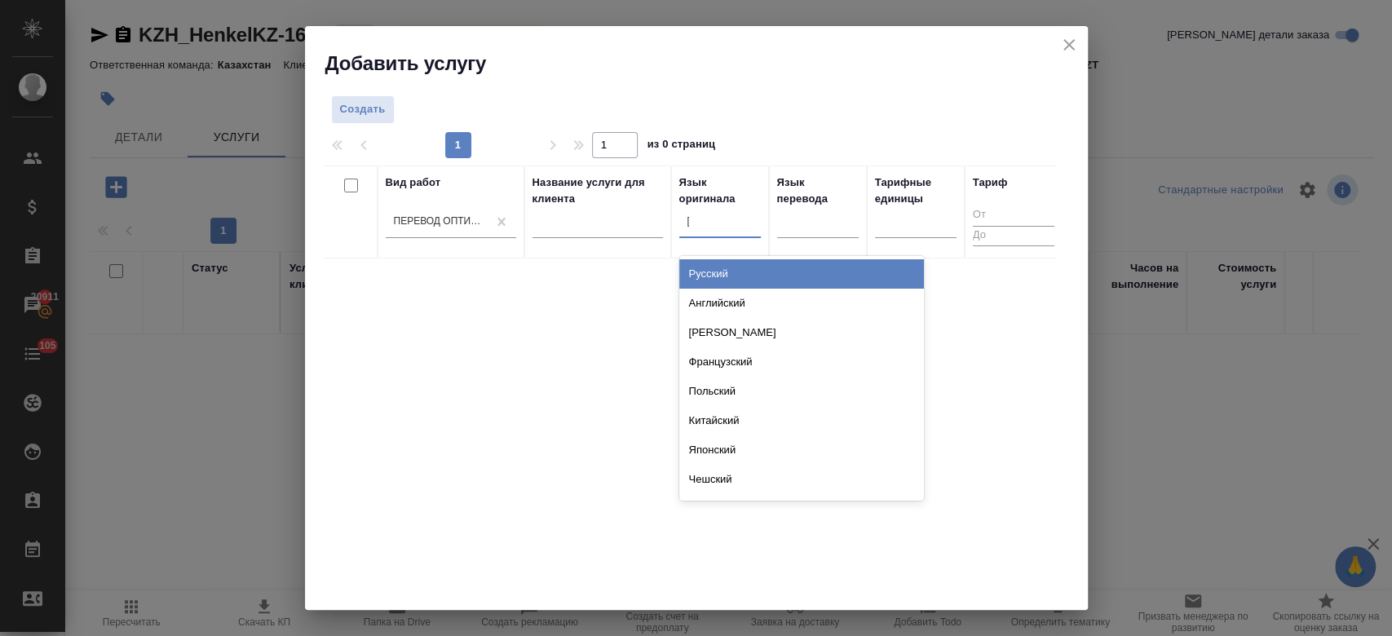
click at [722, 221] on div "а" at bounding box center [720, 222] width 82 height 24
type input "анг"
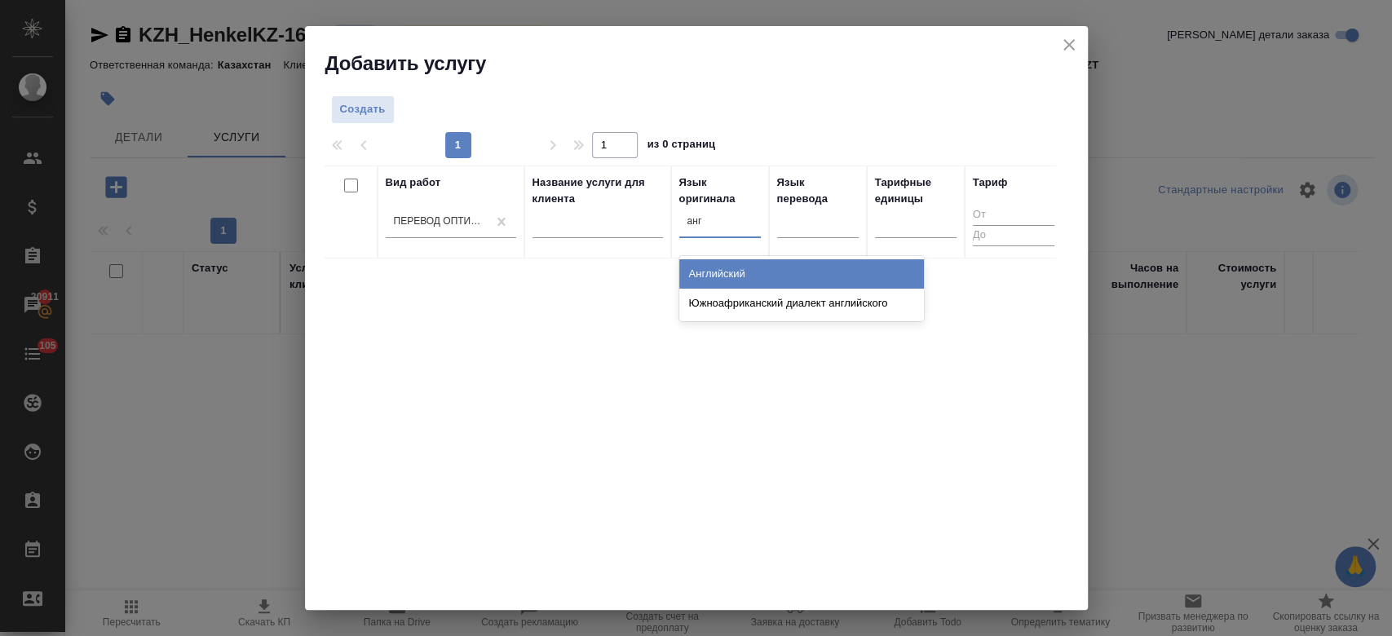
click at [814, 267] on div "Английский" at bounding box center [801, 273] width 245 height 29
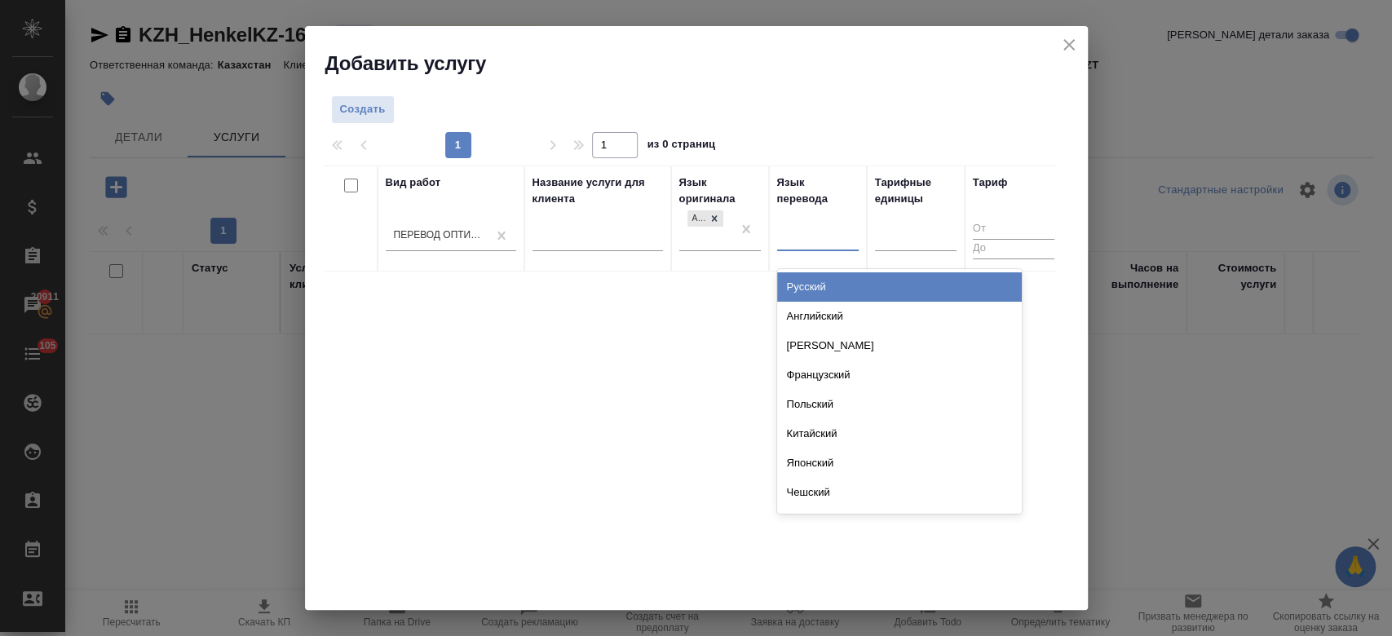
click at [793, 232] on div at bounding box center [818, 235] width 82 height 24
type input "рус"
click at [801, 280] on div "Русский" at bounding box center [899, 286] width 245 height 29
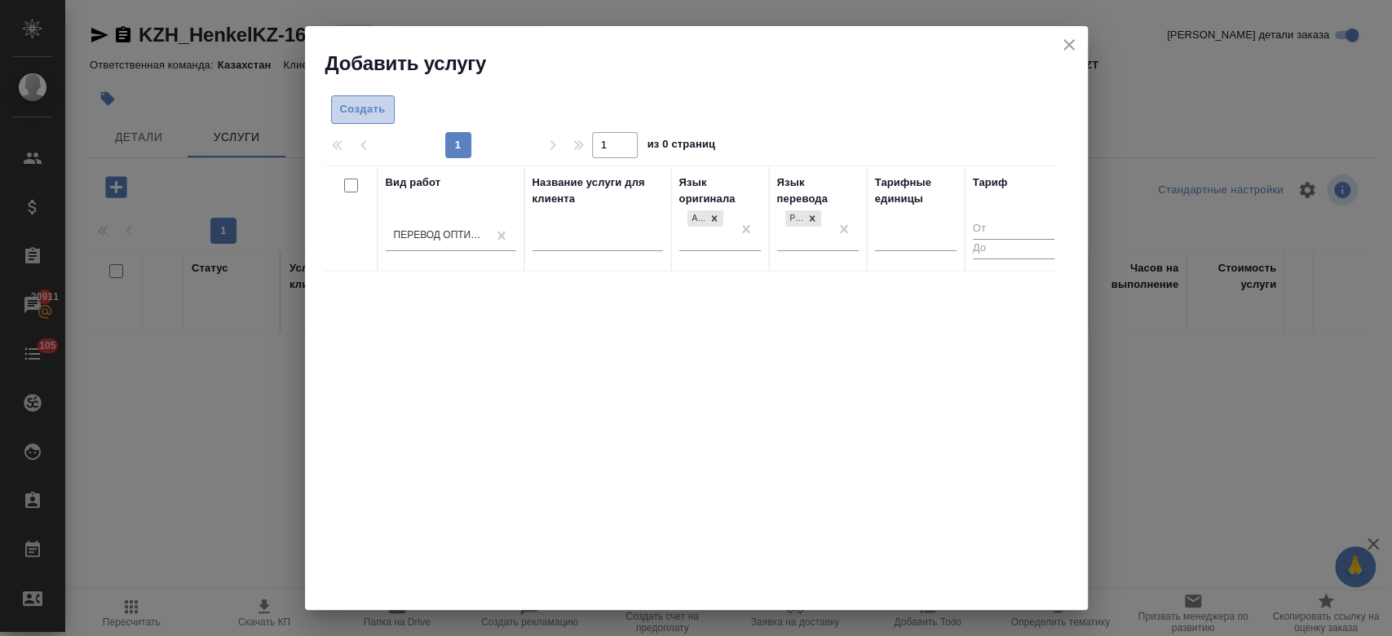
click at [352, 121] on button "Создать" at bounding box center [363, 109] width 64 height 29
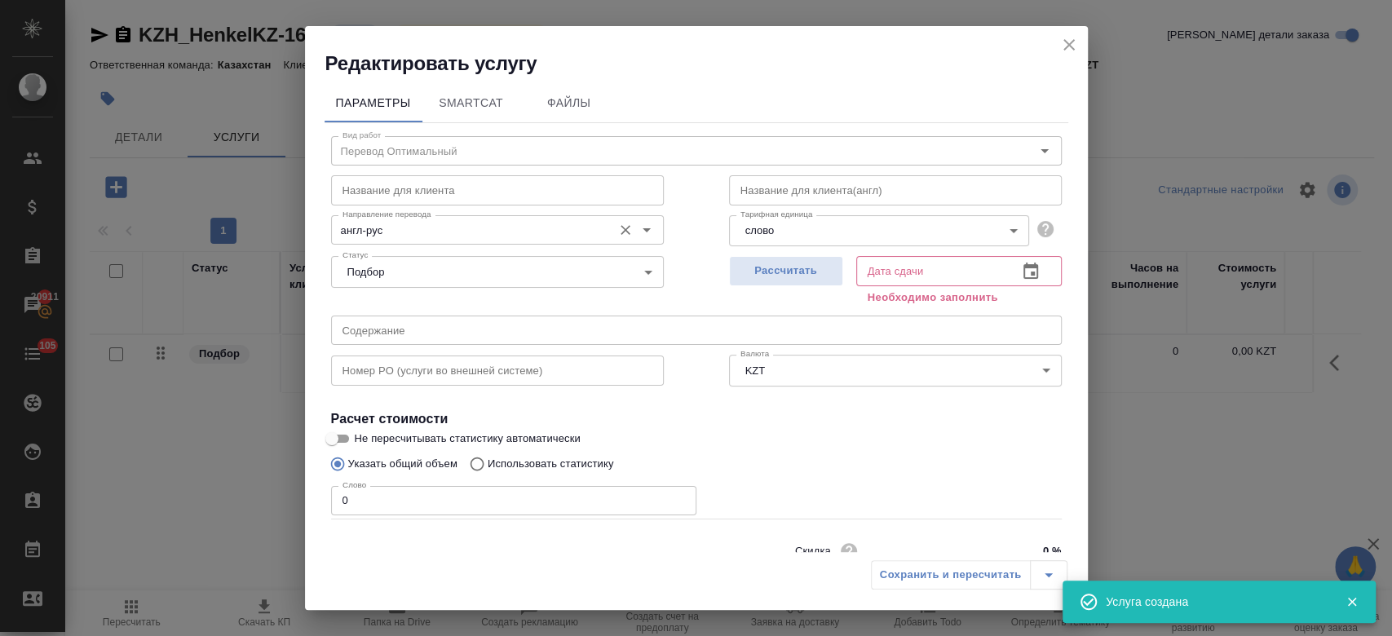
scroll to position [70, 0]
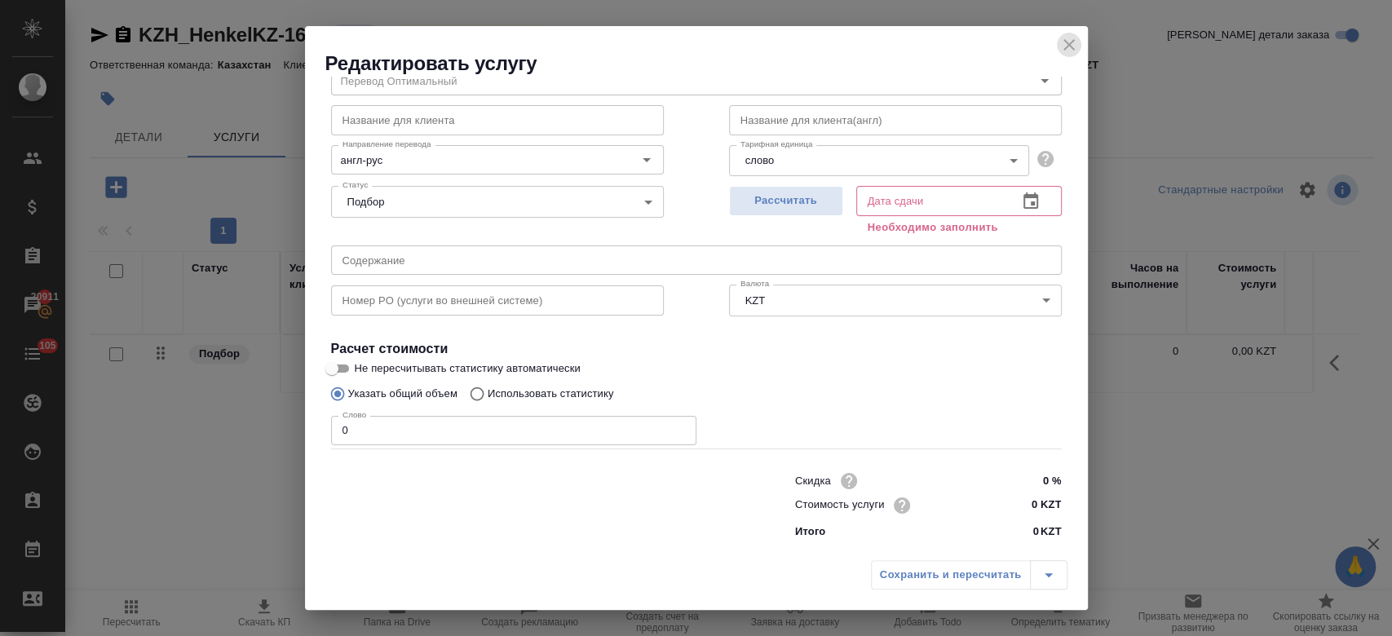
click at [1073, 46] on icon "close" at bounding box center [1069, 45] width 20 height 20
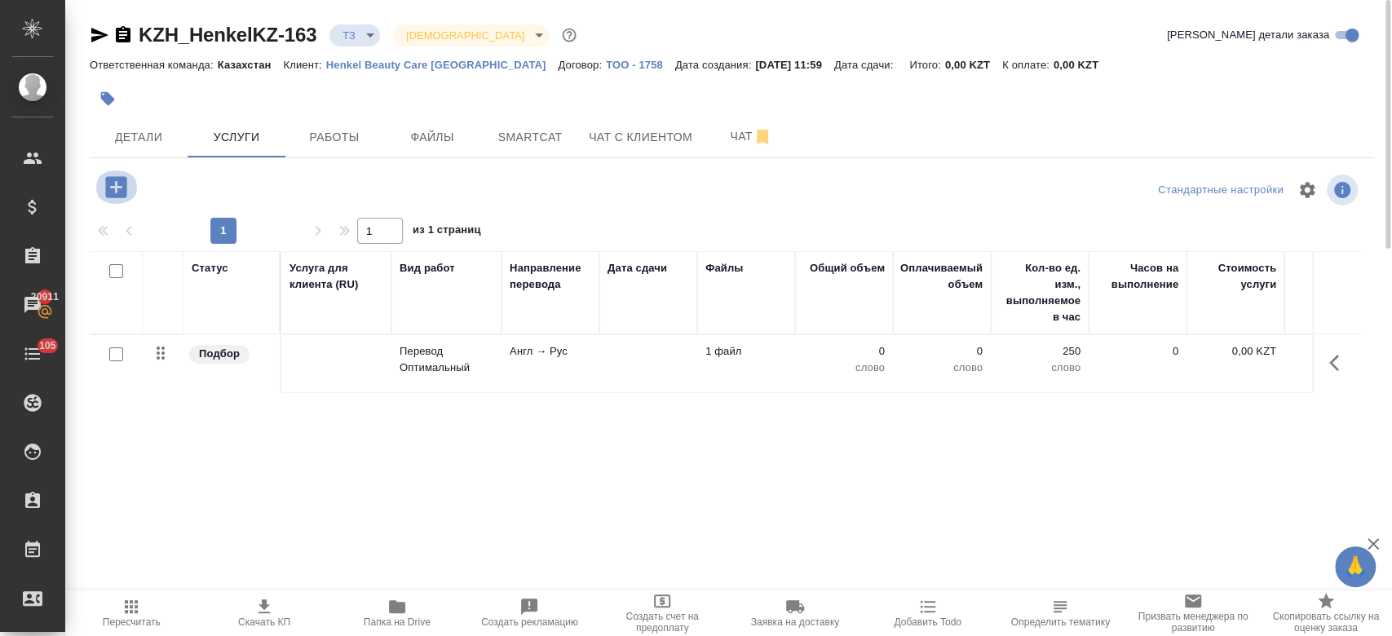
click at [112, 183] on icon "button" at bounding box center [115, 186] width 21 height 21
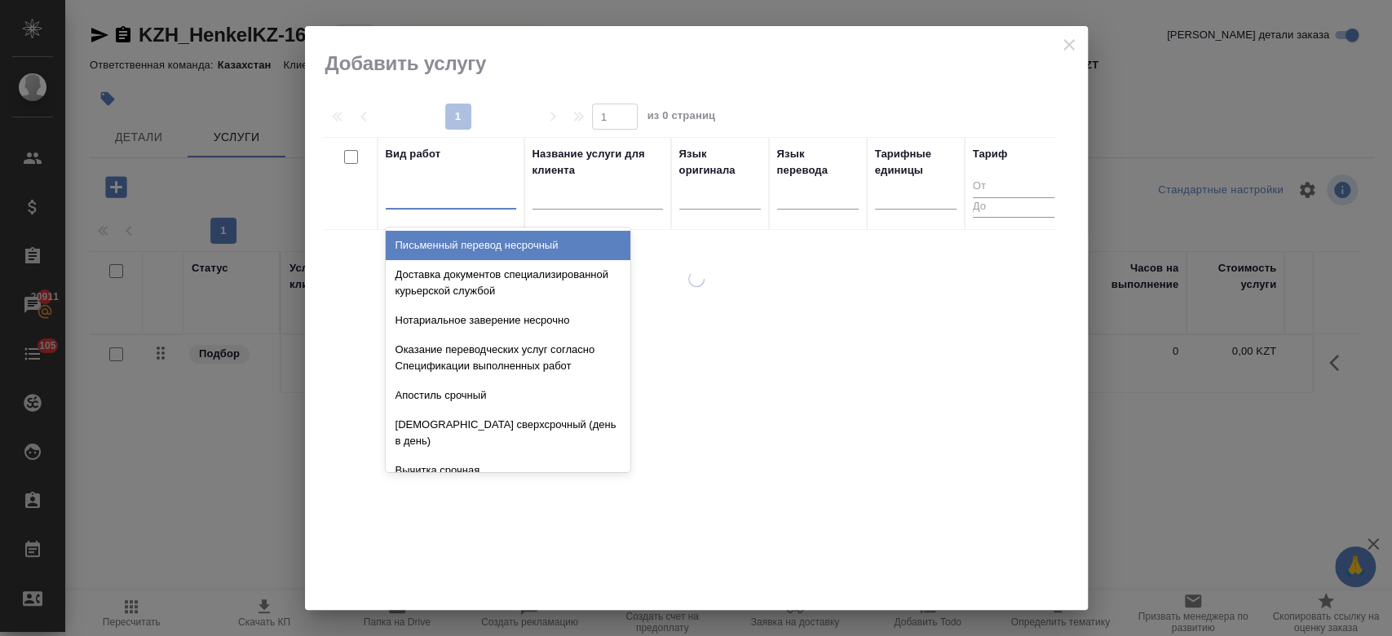
click at [474, 201] on div at bounding box center [451, 193] width 130 height 24
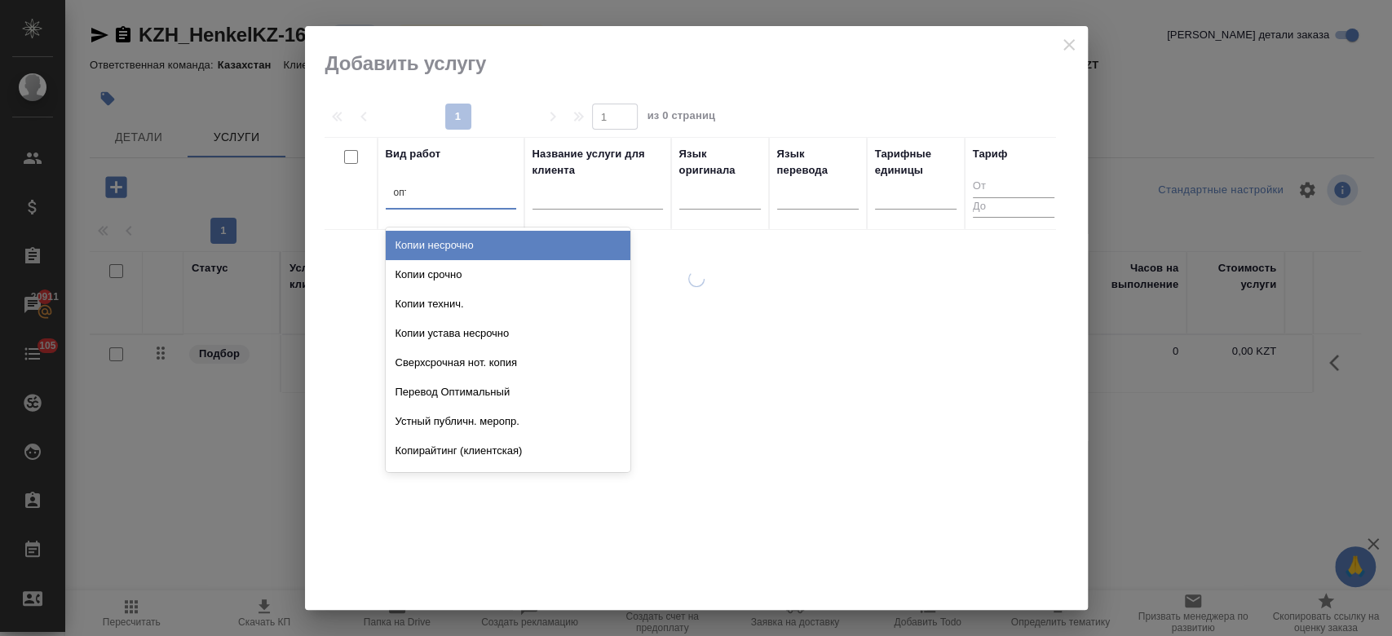
type input "оптим"
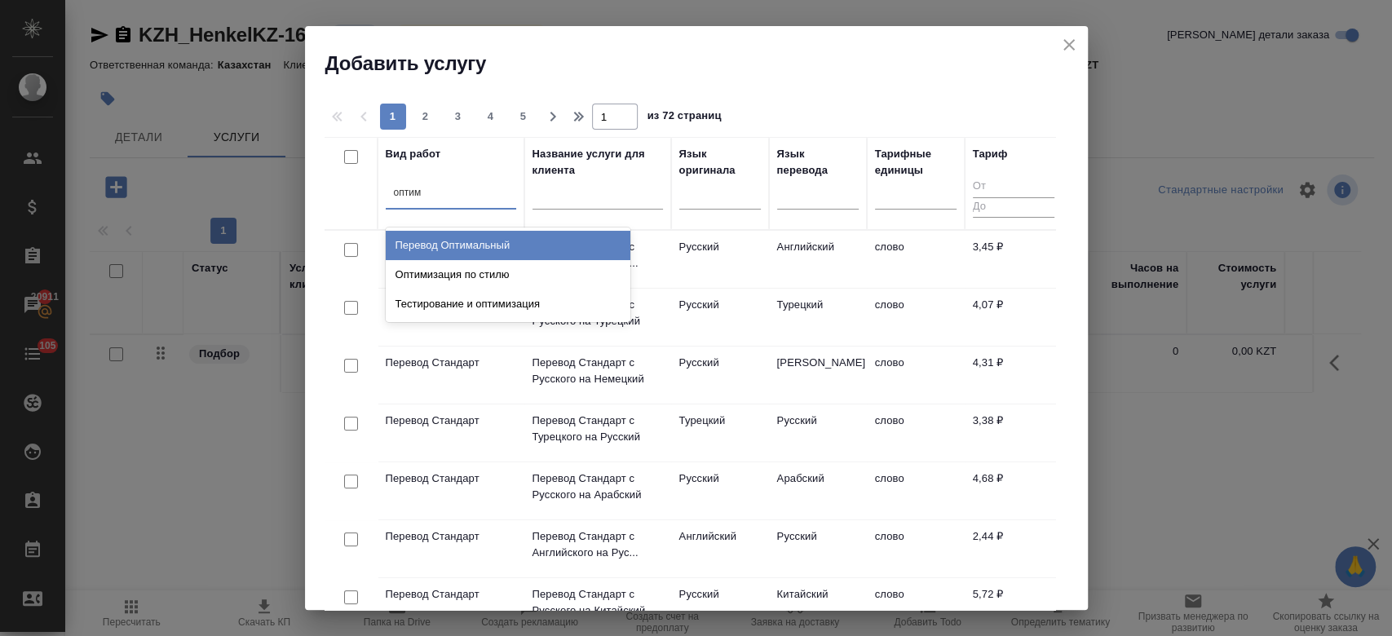
click at [492, 242] on div "Перевод Оптимальный" at bounding box center [508, 245] width 245 height 29
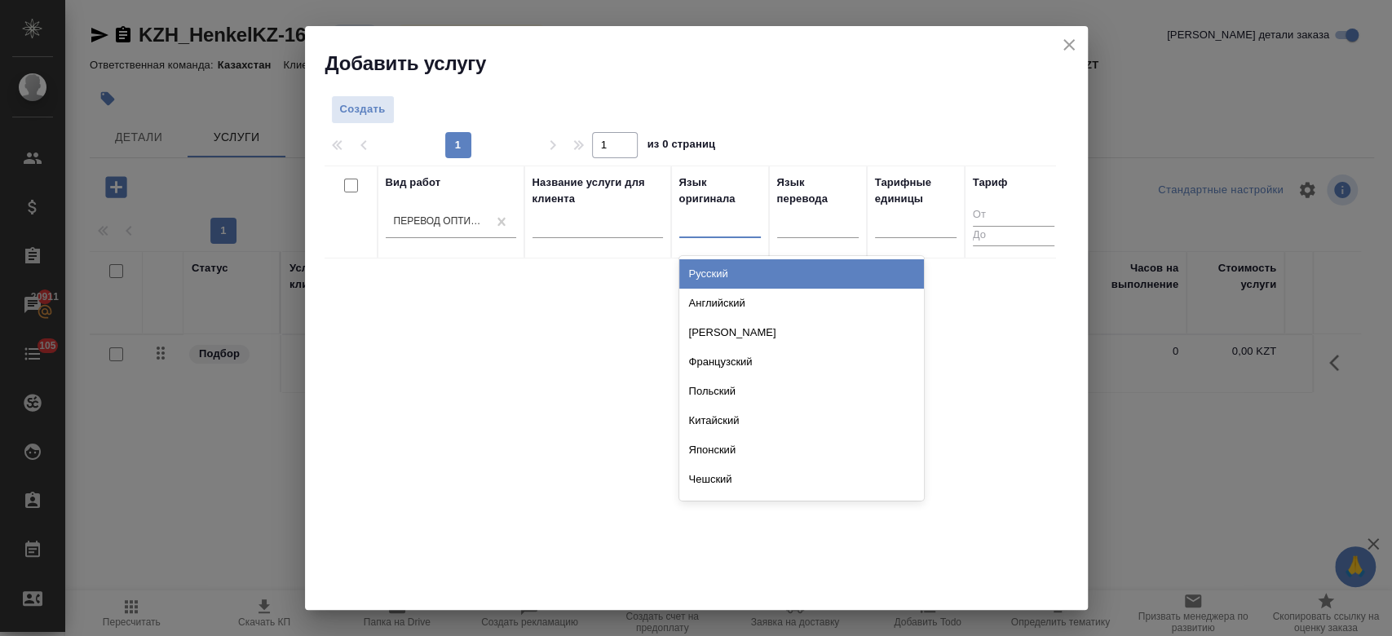
click at [707, 210] on div at bounding box center [720, 222] width 82 height 24
type input "рус"
click at [729, 281] on div "Русский" at bounding box center [801, 273] width 245 height 29
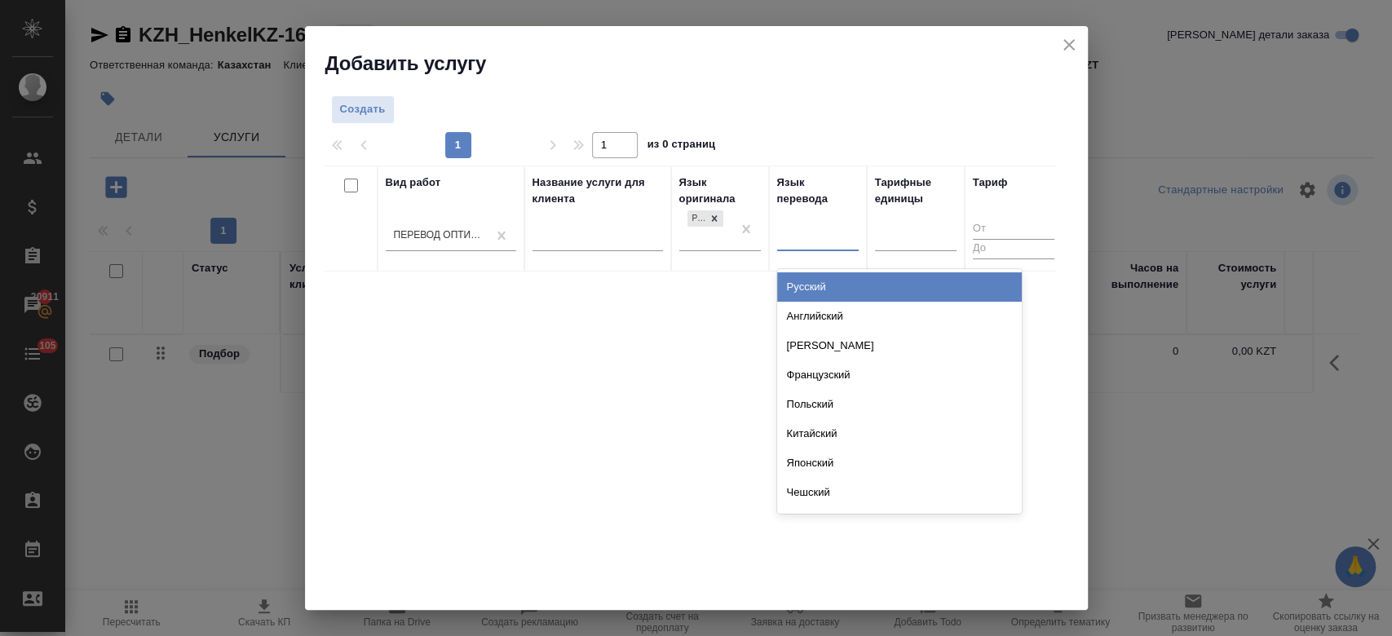
click at [795, 245] on div at bounding box center [818, 235] width 82 height 24
type input "узб"
click at [819, 287] on div "Узбекский" at bounding box center [899, 286] width 245 height 29
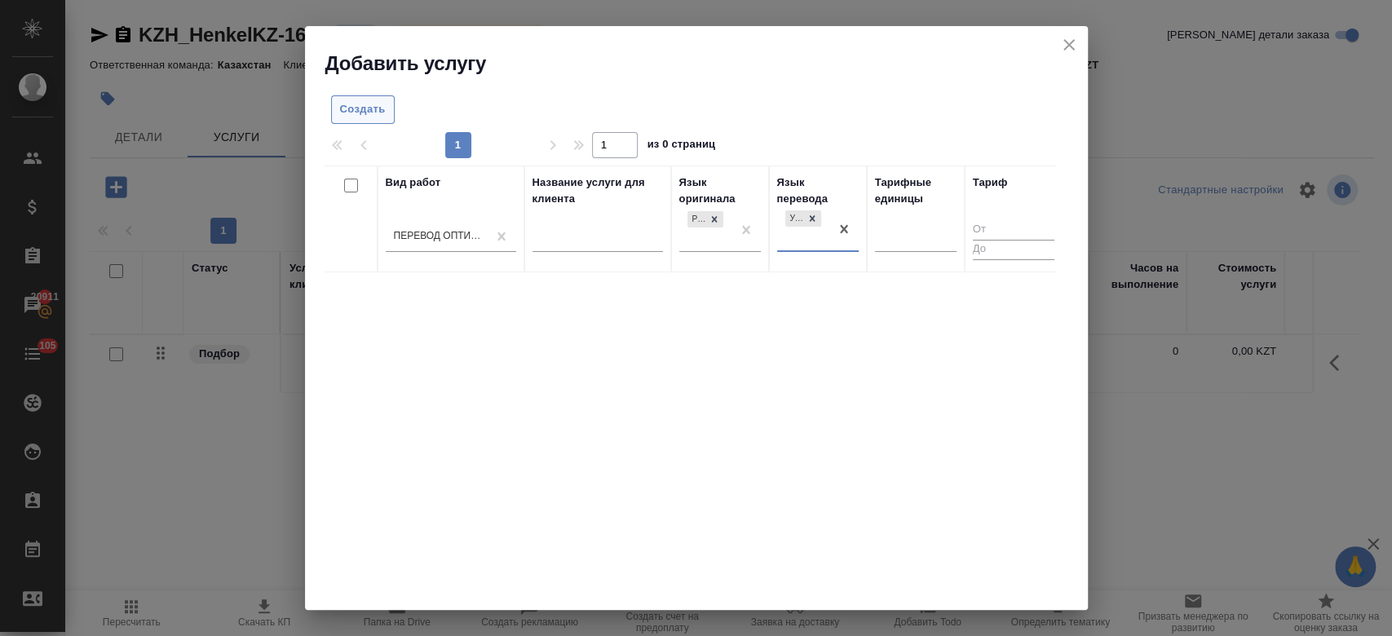
click at [363, 111] on span "Создать" at bounding box center [363, 109] width 46 height 19
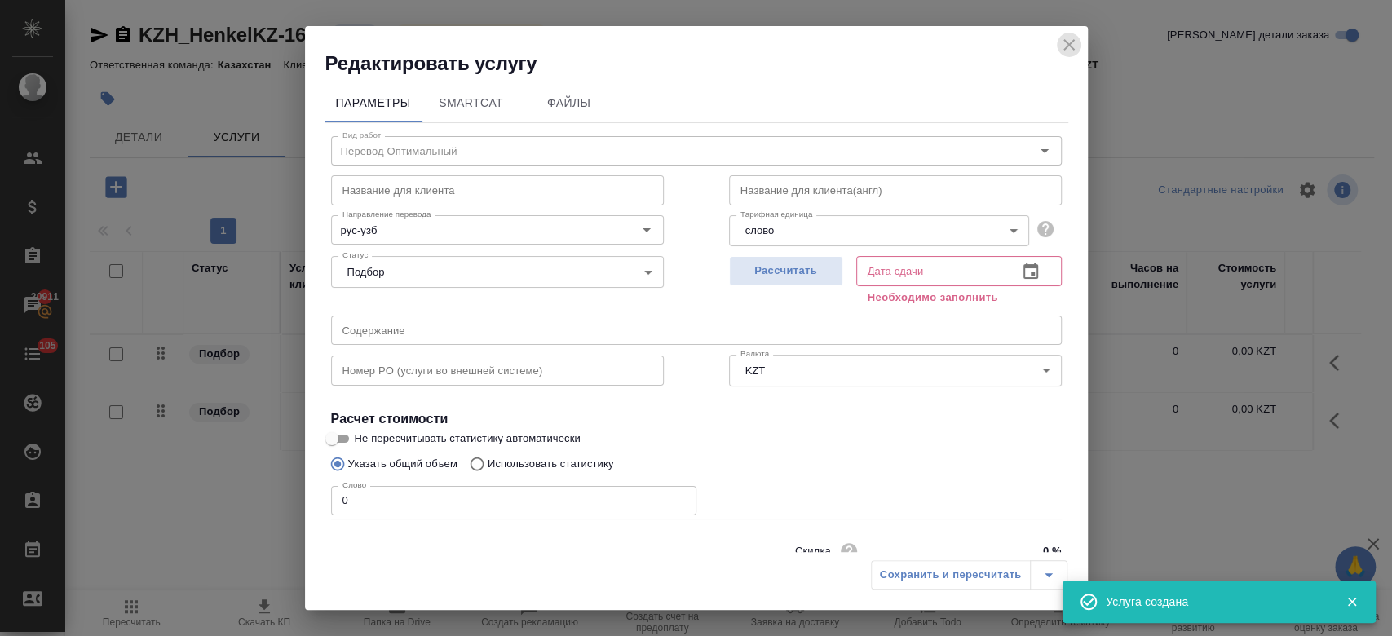
click at [1068, 46] on icon "close" at bounding box center [1068, 44] width 11 height 11
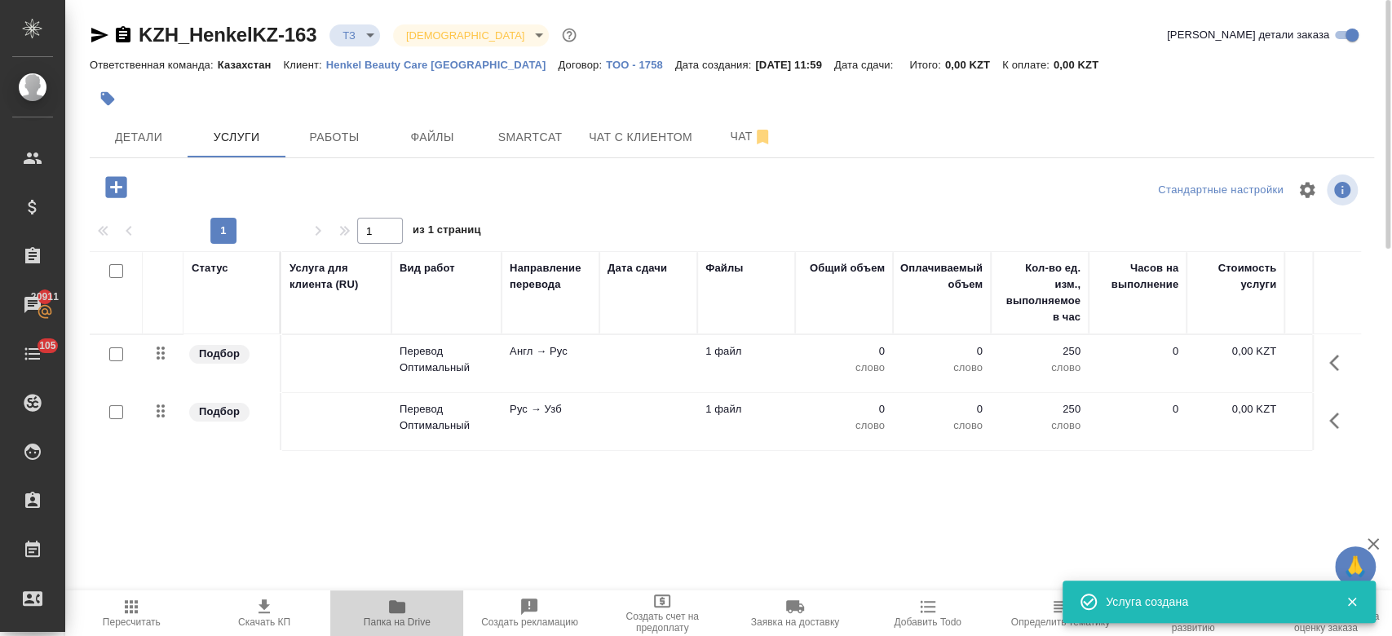
click at [398, 608] on icon "button" at bounding box center [397, 606] width 16 height 13
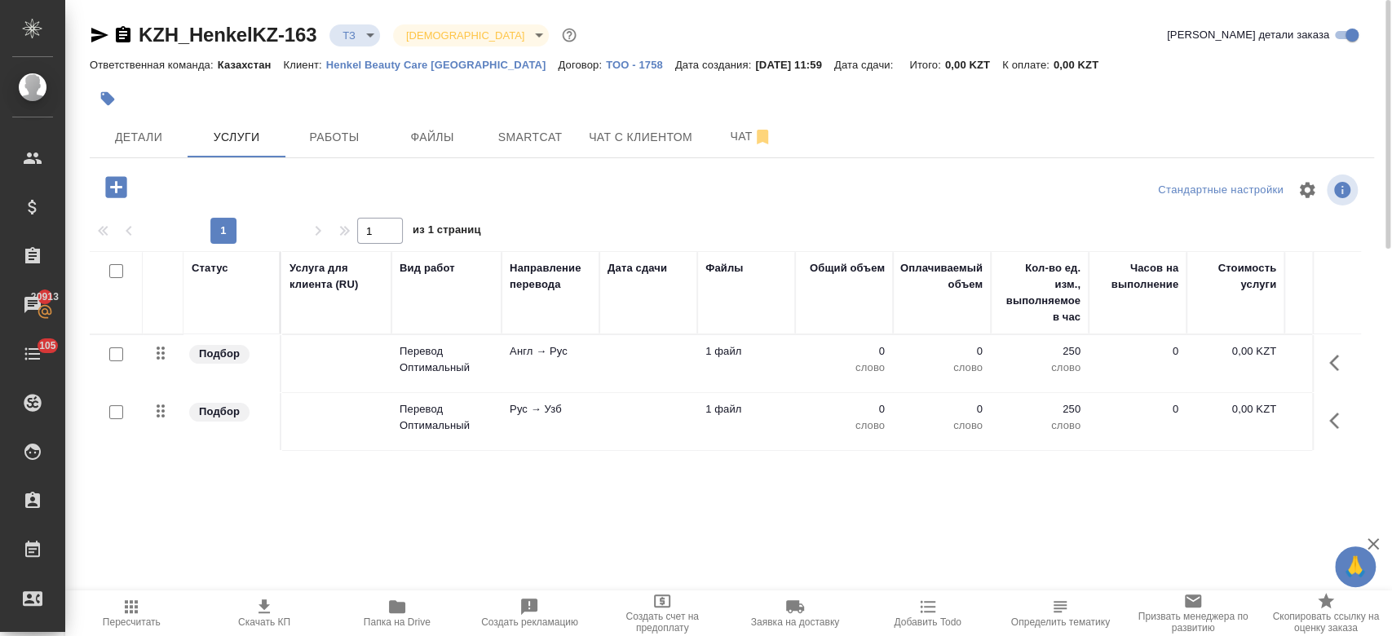
click at [497, 368] on td "Перевод Оптимальный" at bounding box center [446, 363] width 110 height 57
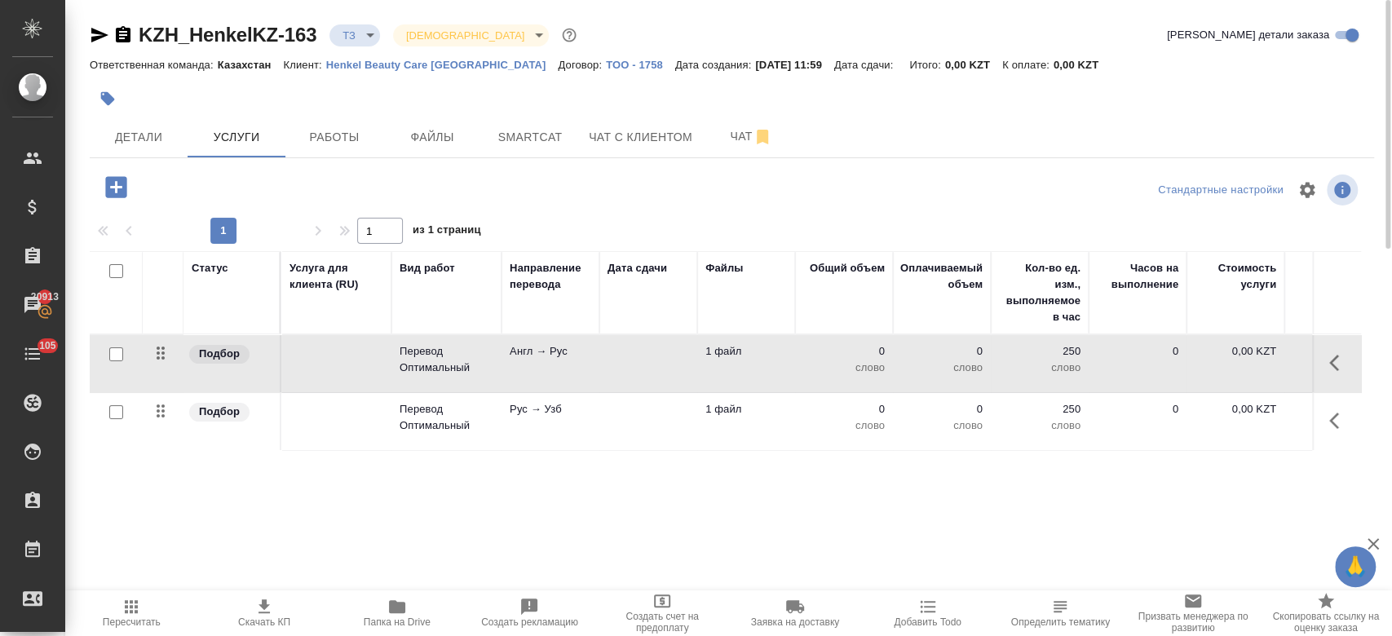
click at [497, 368] on td "Перевод Оптимальный" at bounding box center [446, 363] width 110 height 57
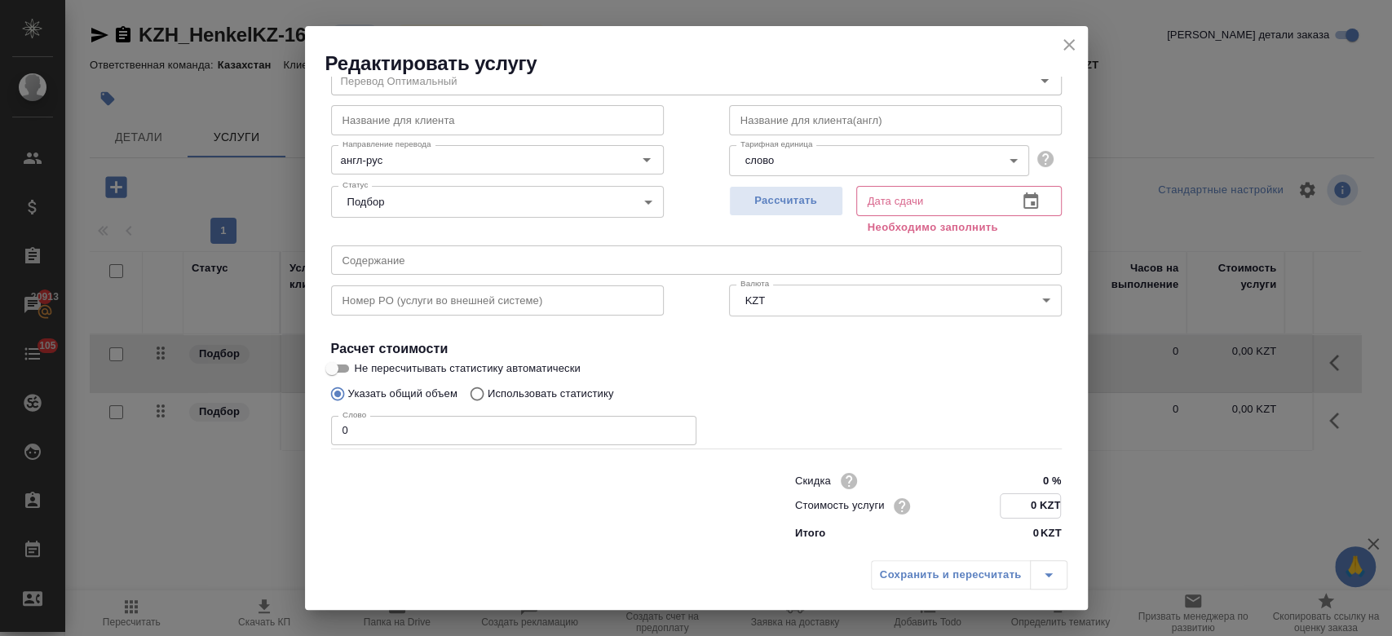
click at [1026, 510] on input "0 KZT" at bounding box center [1031, 506] width 60 height 24
type input "11 KZT"
click at [795, 207] on span "Рассчитать" at bounding box center [786, 201] width 96 height 19
type input "10.10.2025 12:55"
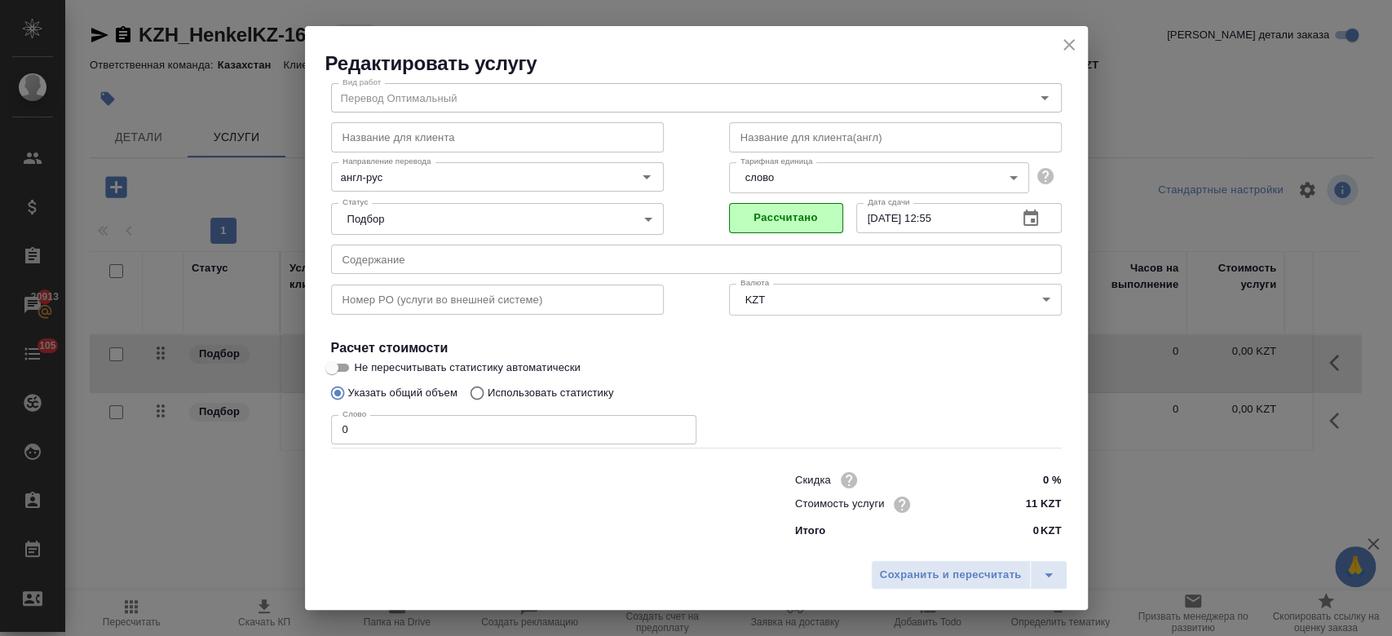
scroll to position [52, 0]
click at [964, 567] on span "Сохранить и пересчитать" at bounding box center [951, 575] width 142 height 19
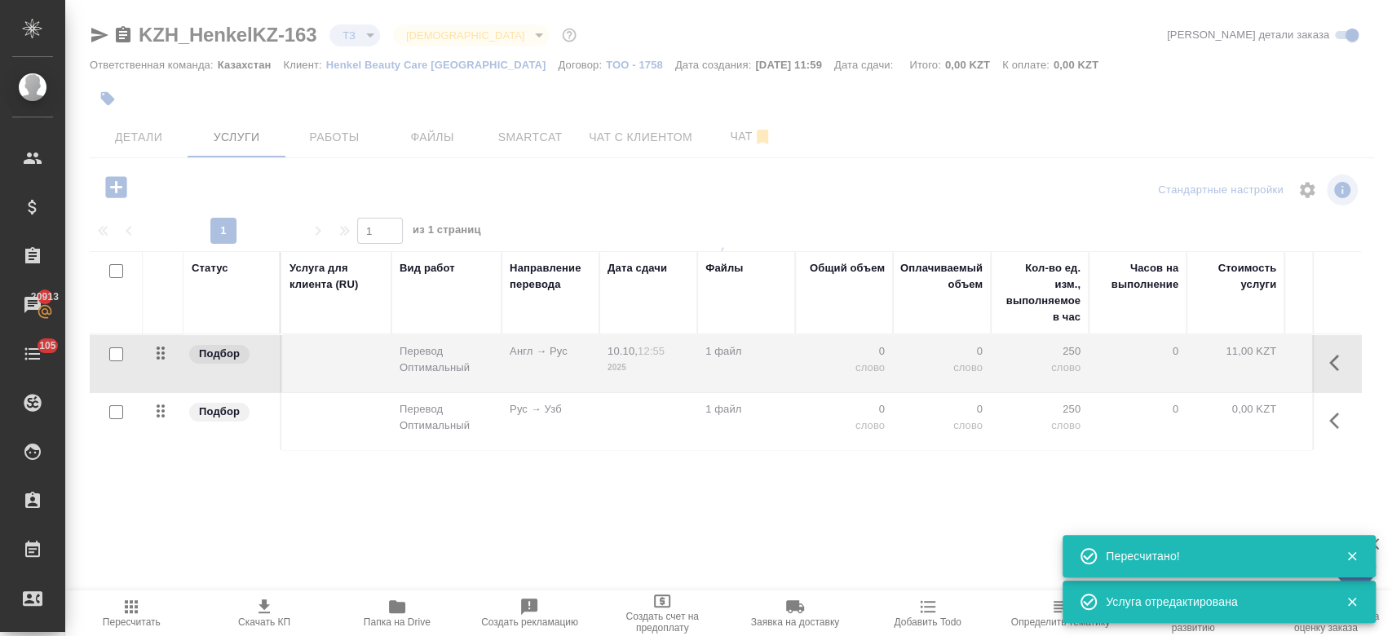
type input "new"
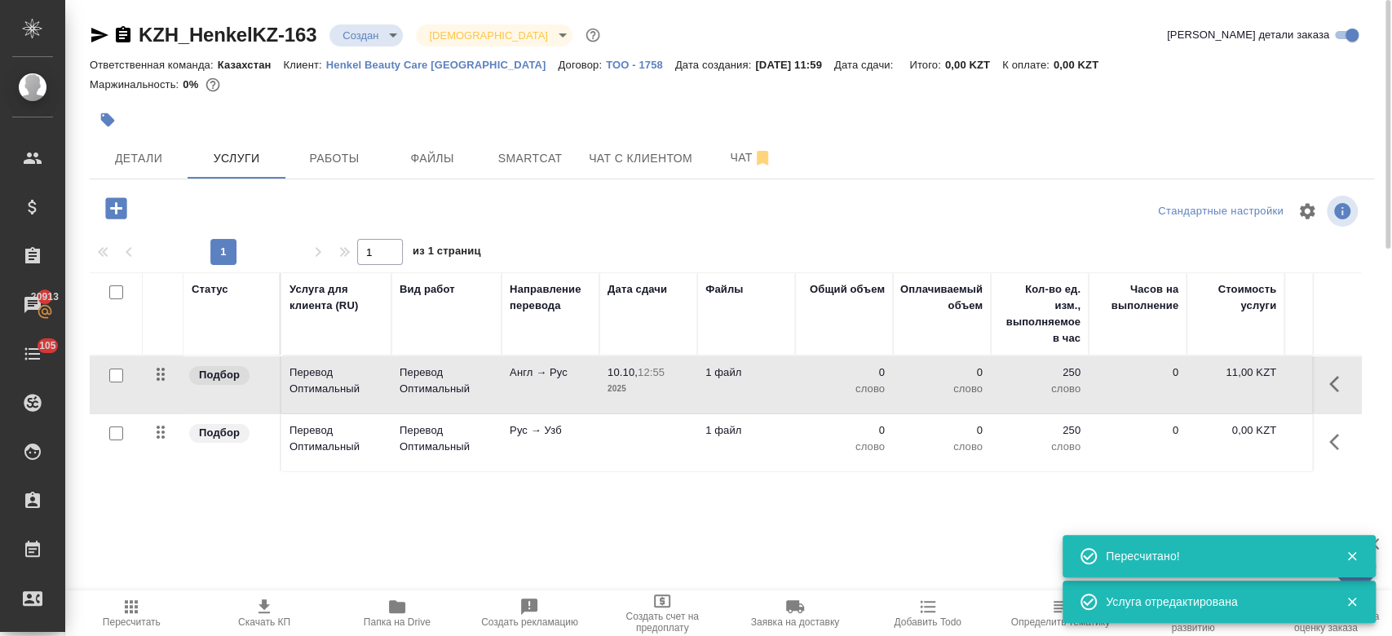
click at [506, 448] on td "Рус → Узб" at bounding box center [550, 442] width 98 height 57
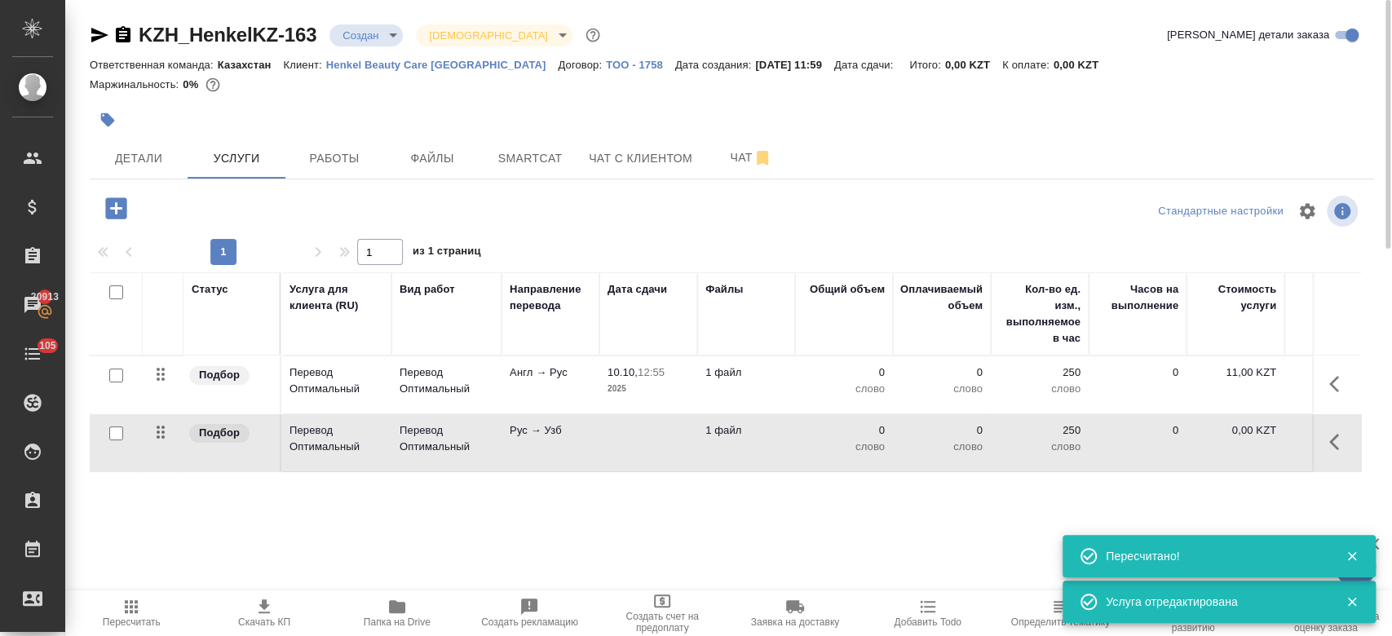
click at [506, 448] on td "Рус → Узб" at bounding box center [550, 442] width 98 height 57
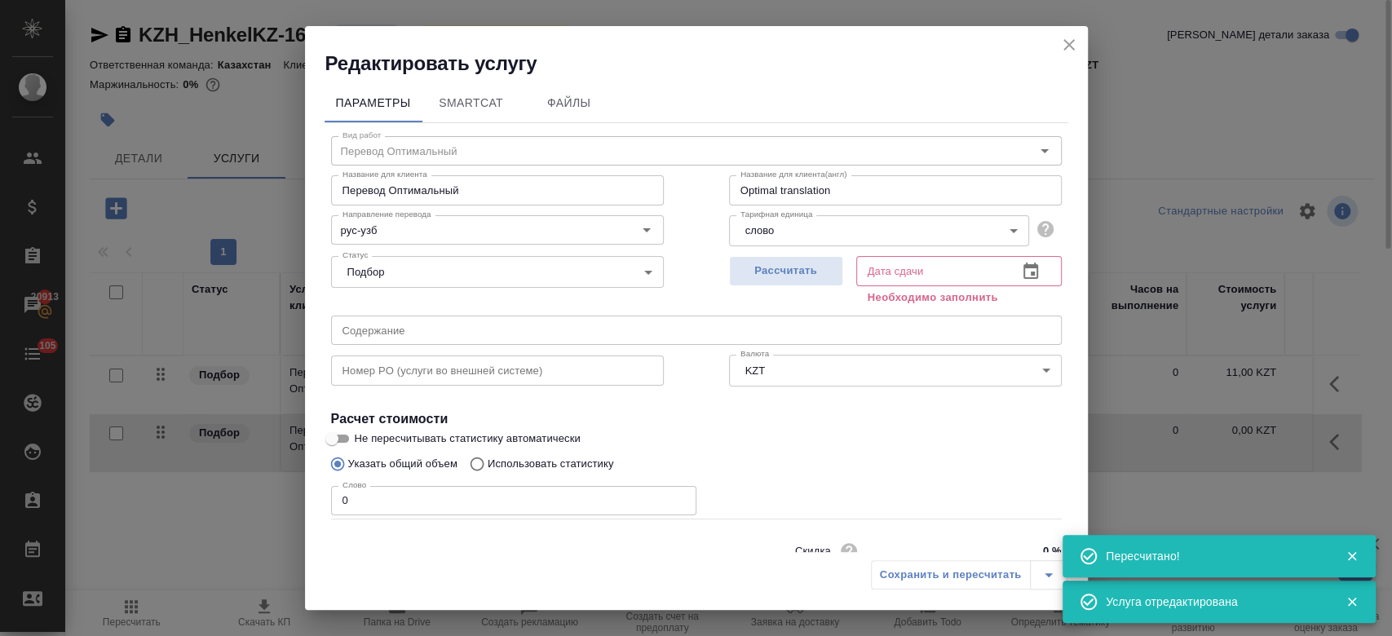
scroll to position [70, 0]
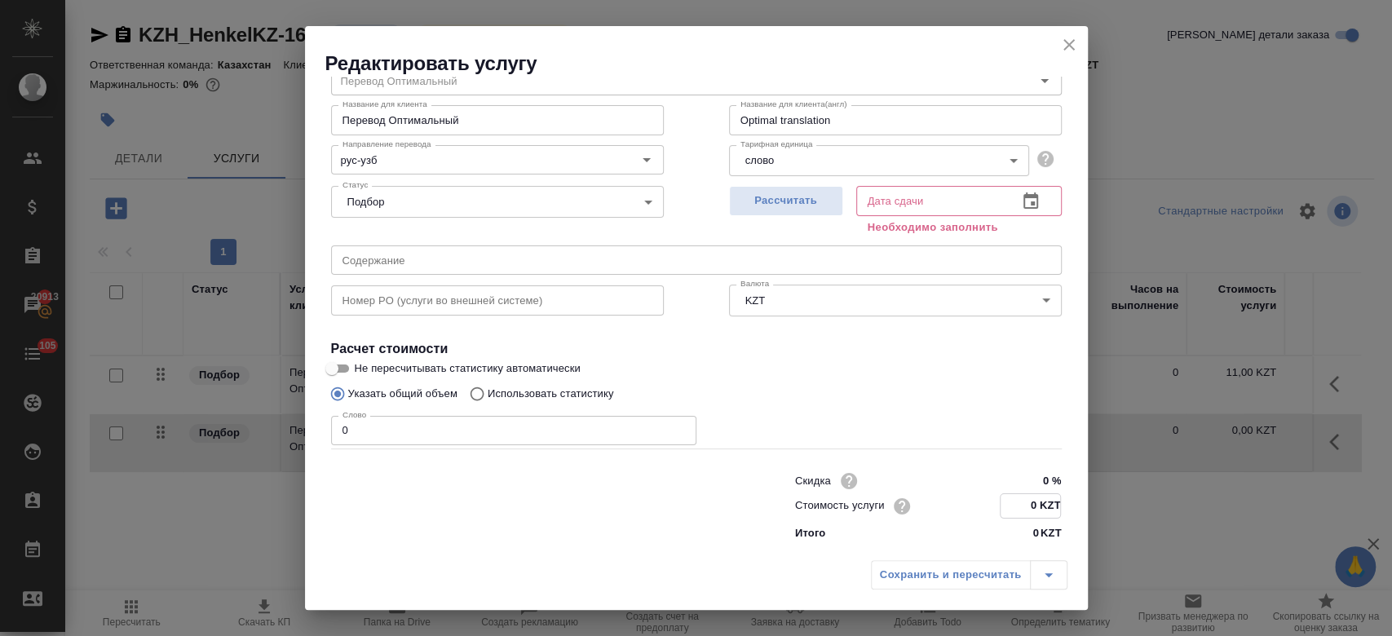
click at [1029, 512] on input "0 KZT" at bounding box center [1031, 506] width 60 height 24
type input "13.2 KZT"
click at [774, 192] on span "Рассчитать" at bounding box center [786, 201] width 96 height 19
type input "10.10.2025 12:56"
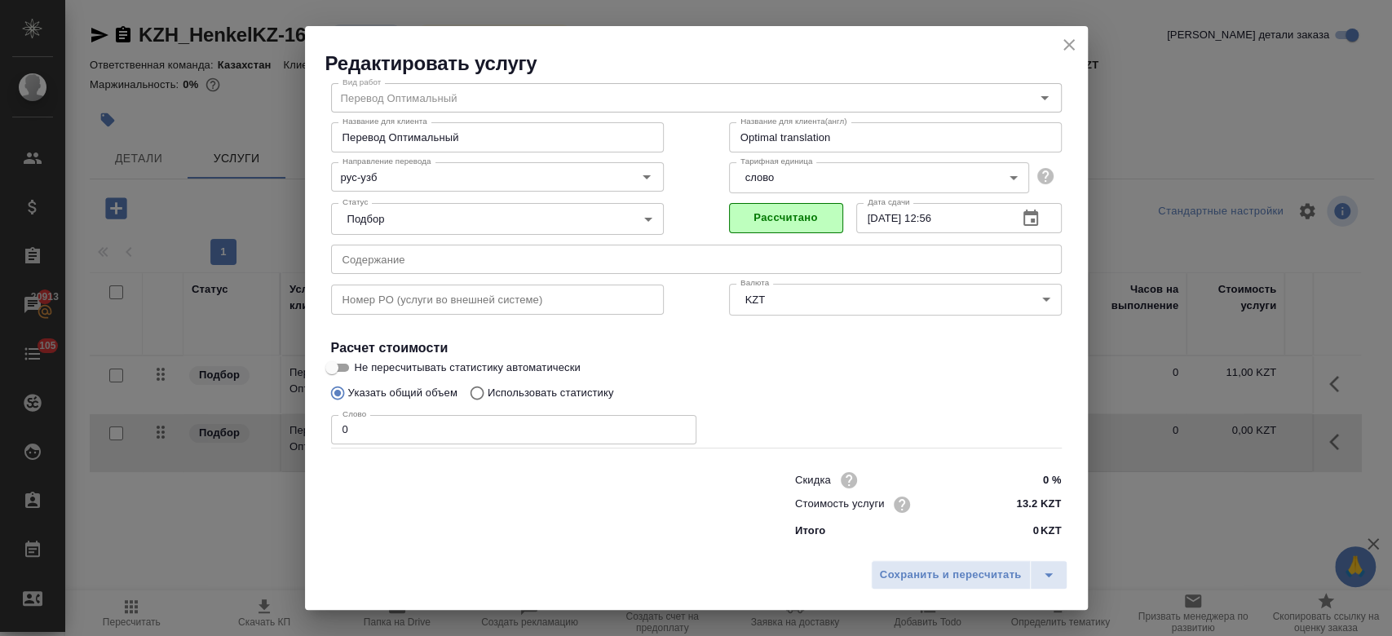
scroll to position [52, 0]
click at [950, 582] on span "Сохранить и пересчитать" at bounding box center [951, 575] width 142 height 19
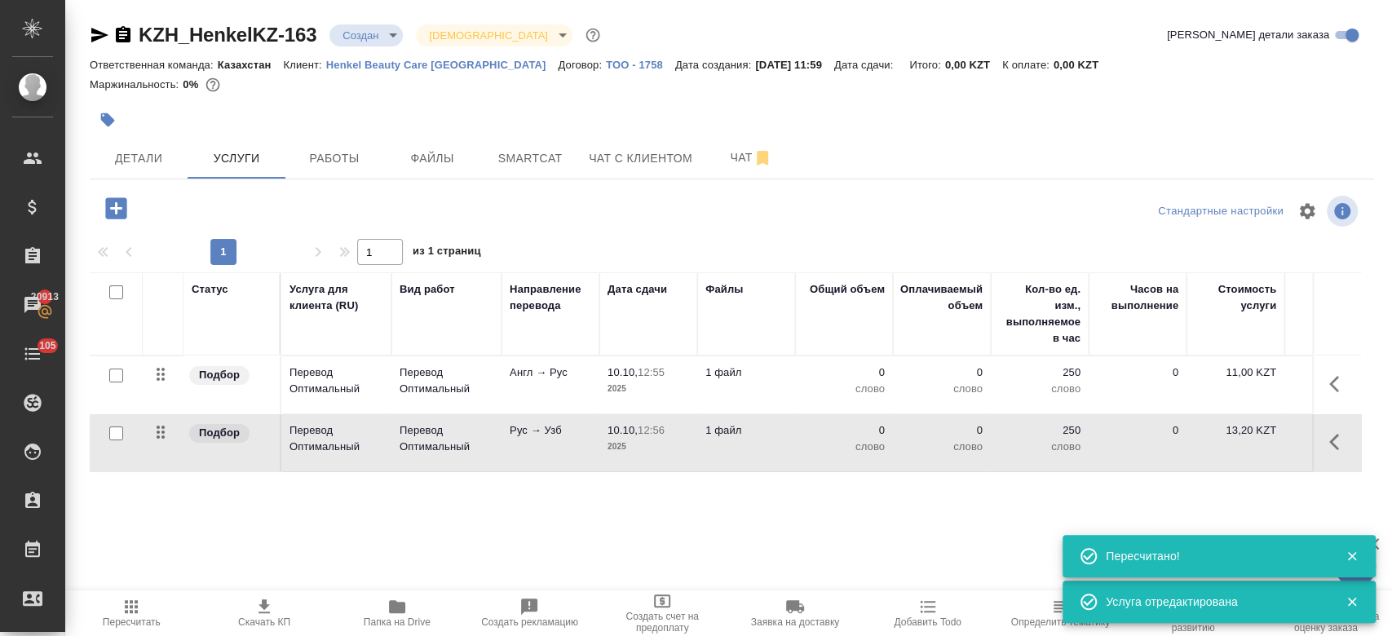
click at [114, 375] on input "checkbox" at bounding box center [116, 376] width 14 height 14
checkbox input "true"
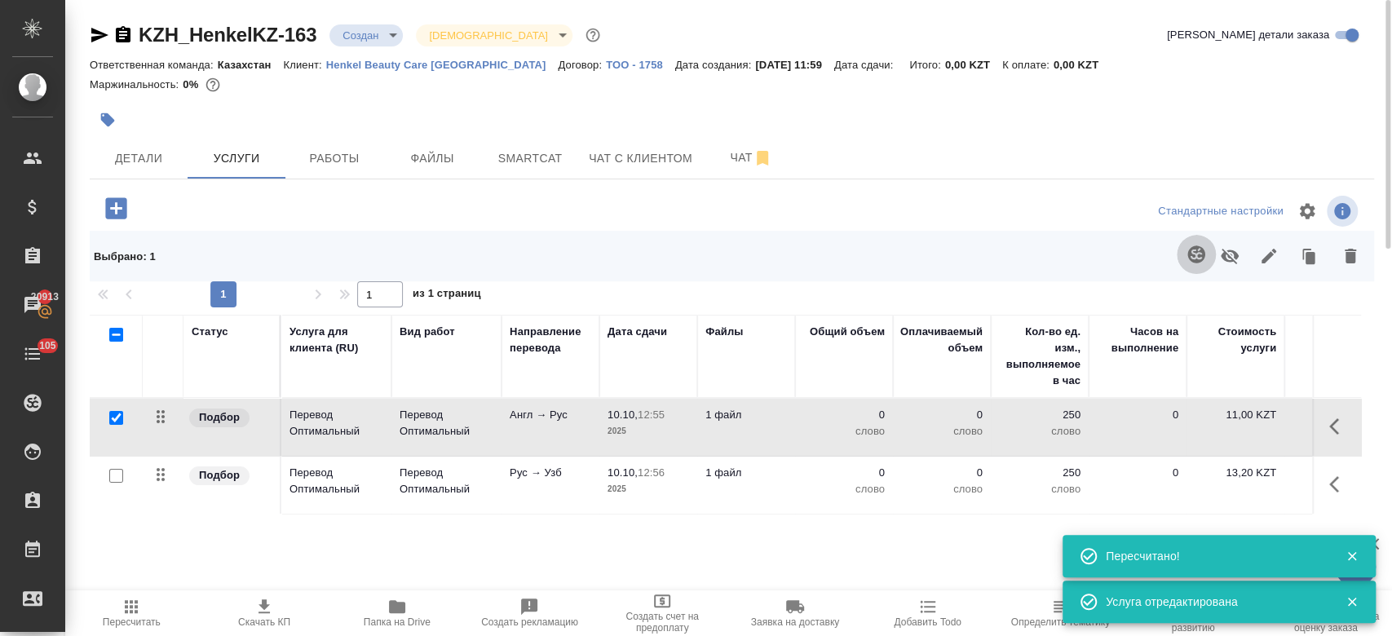
click at [1200, 261] on icon "button" at bounding box center [1195, 253] width 17 height 17
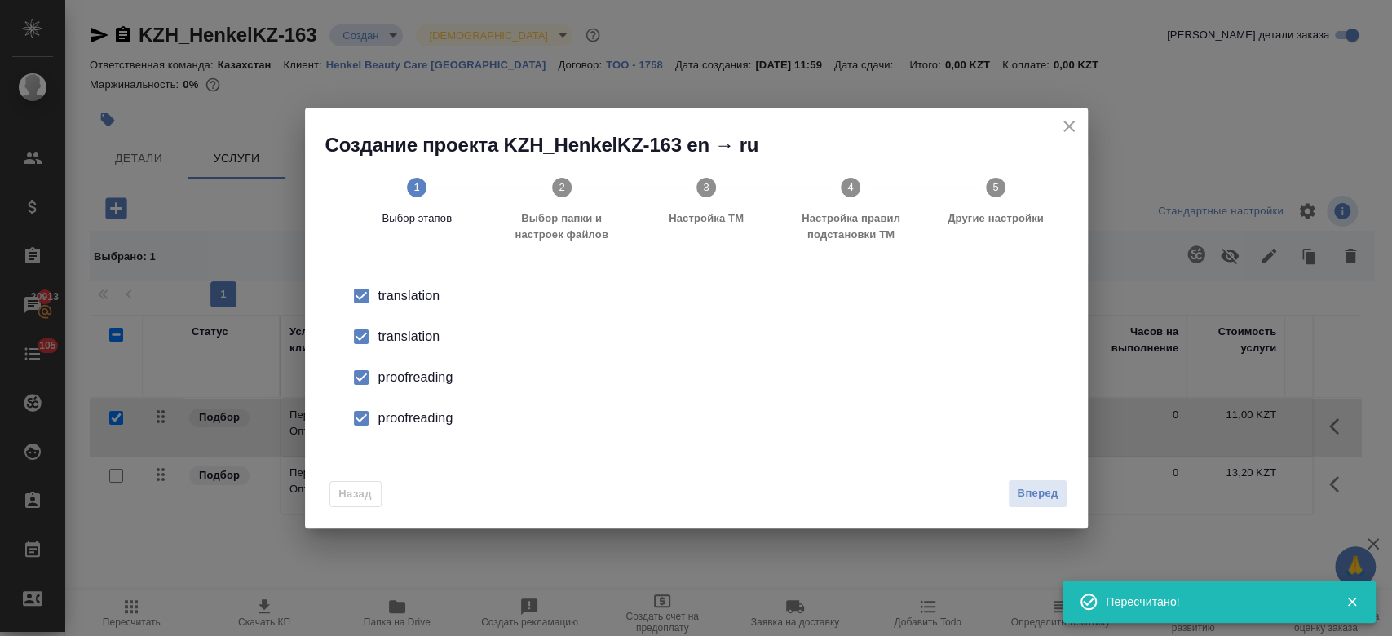
click at [435, 333] on div "translation" at bounding box center [713, 337] width 670 height 20
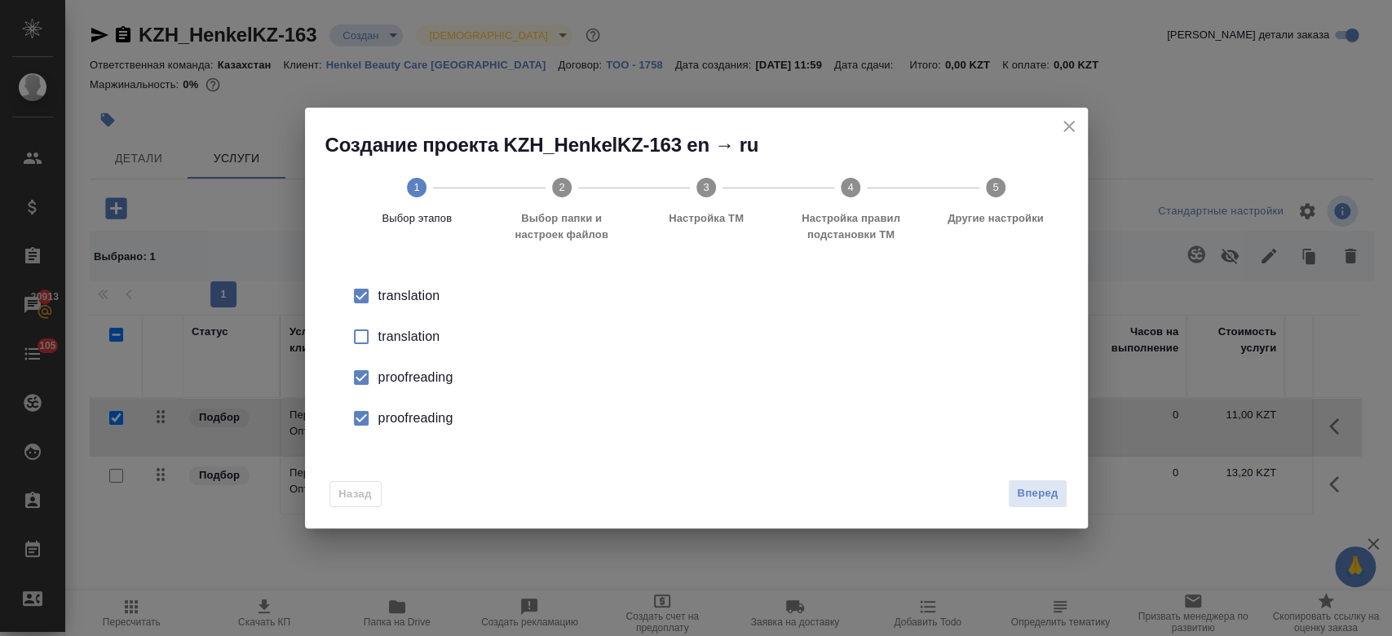
click at [423, 380] on div "proofreading" at bounding box center [713, 378] width 670 height 20
click at [429, 418] on div "proofreading" at bounding box center [713, 419] width 670 height 20
click at [1036, 491] on span "Вперед" at bounding box center [1037, 493] width 41 height 19
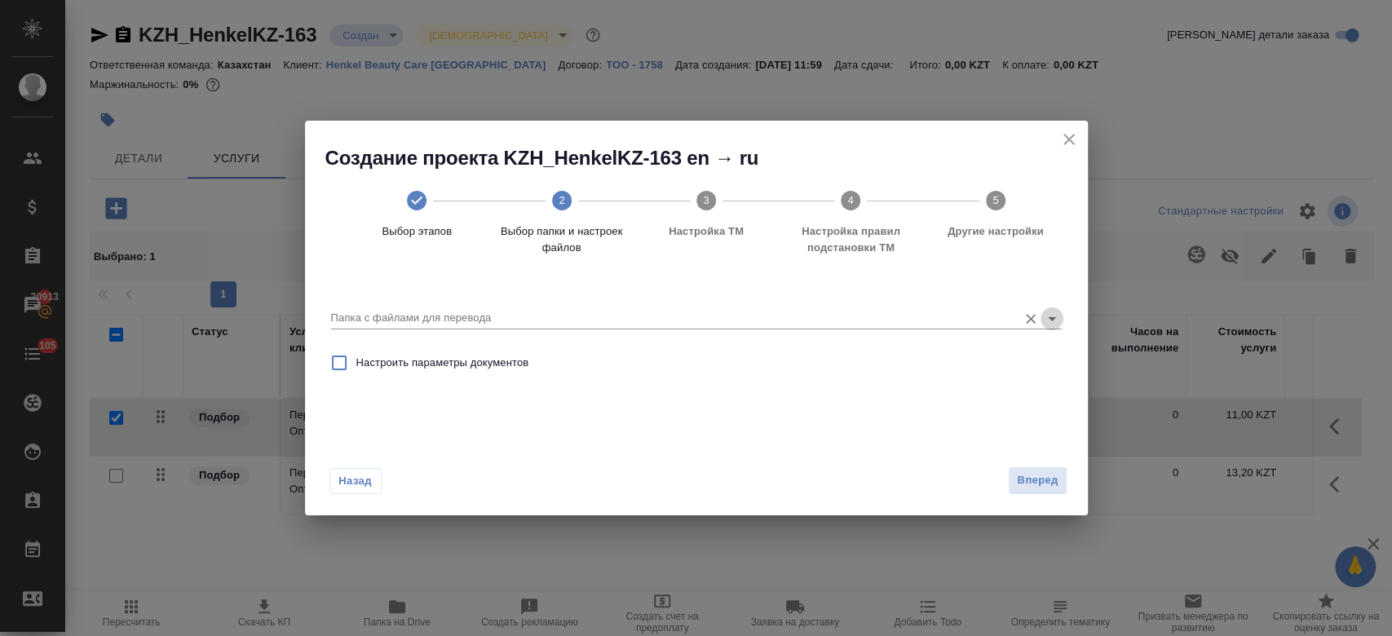
click at [1048, 320] on icon "Open" at bounding box center [1052, 319] width 20 height 20
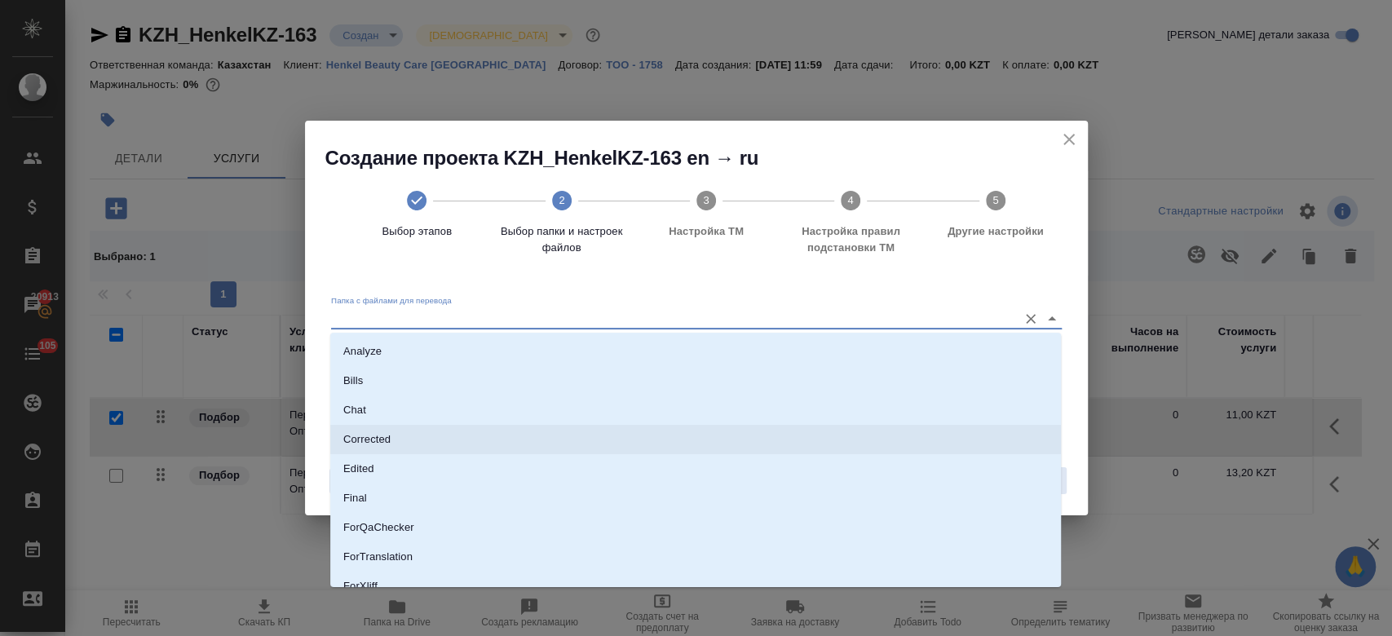
scroll to position [131, 0]
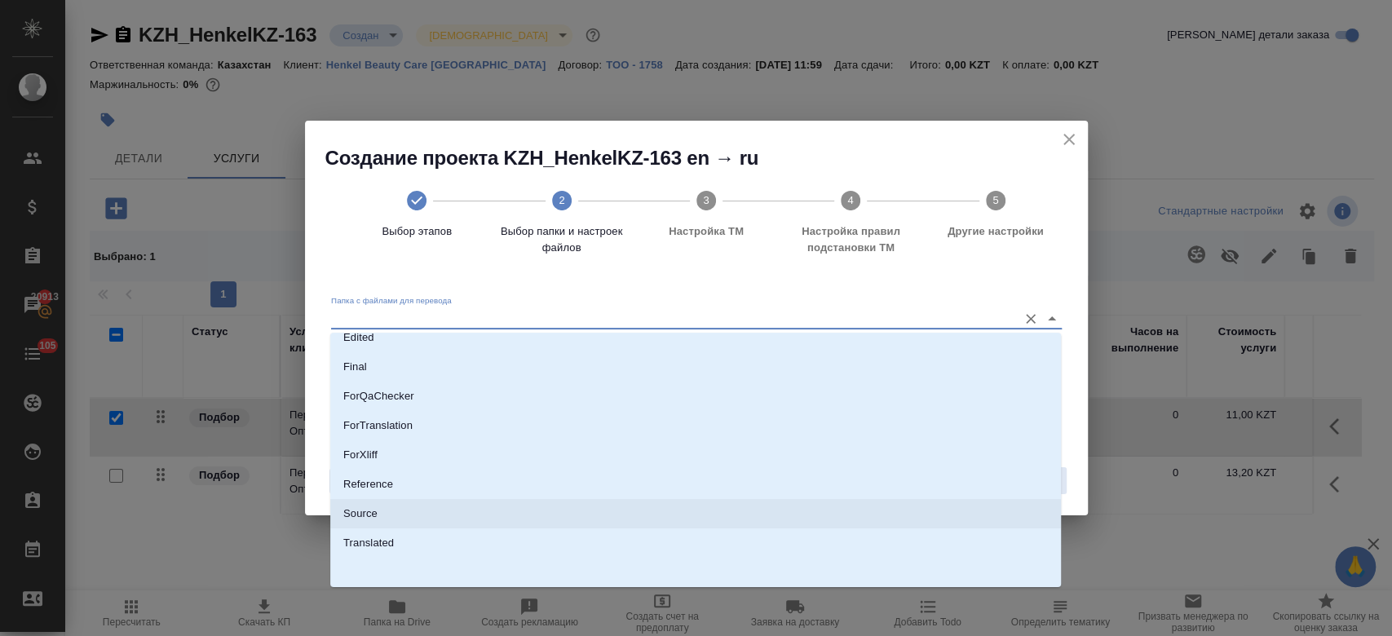
click at [638, 519] on li "Source" at bounding box center [695, 513] width 731 height 29
type input "Source"
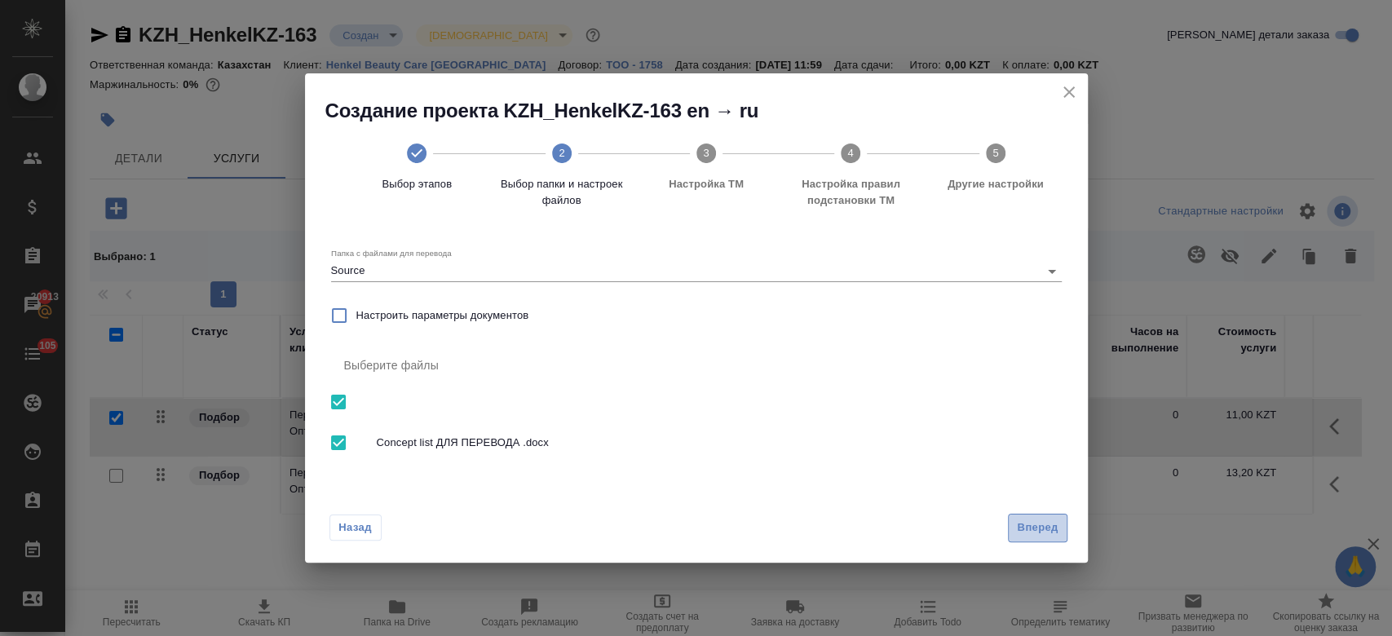
click at [1027, 514] on button "Вперед" at bounding box center [1037, 528] width 59 height 29
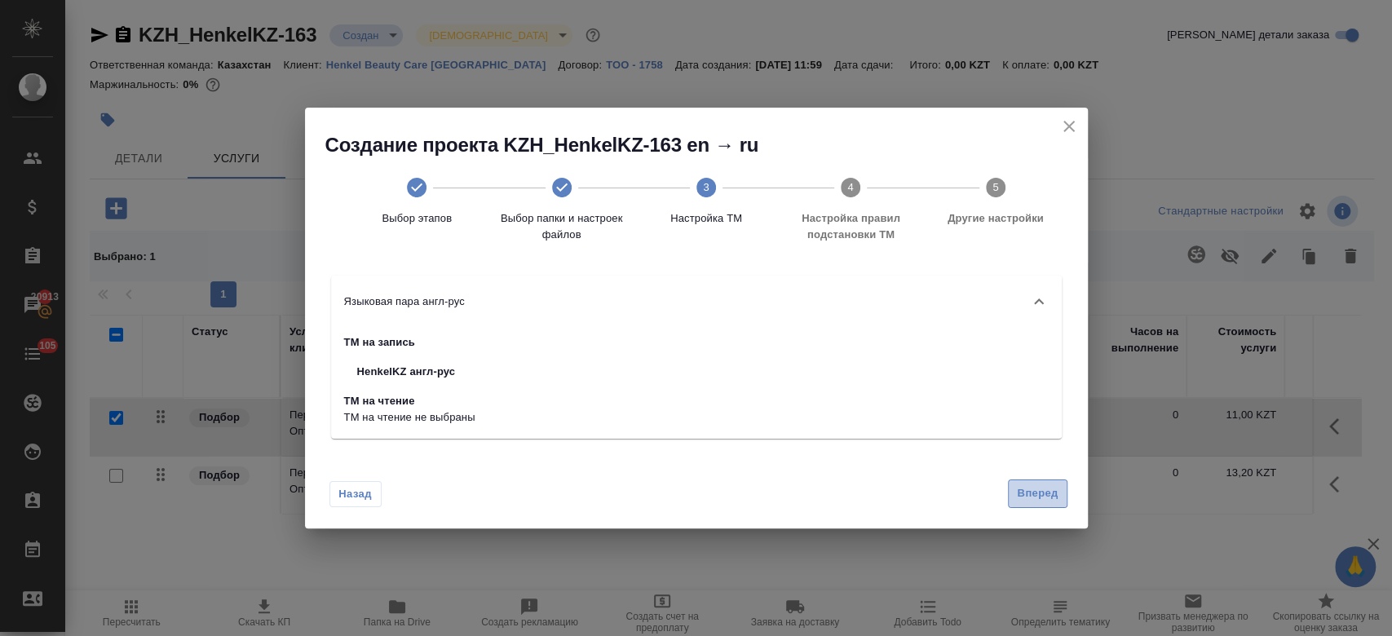
click at [1031, 493] on span "Вперед" at bounding box center [1037, 493] width 41 height 19
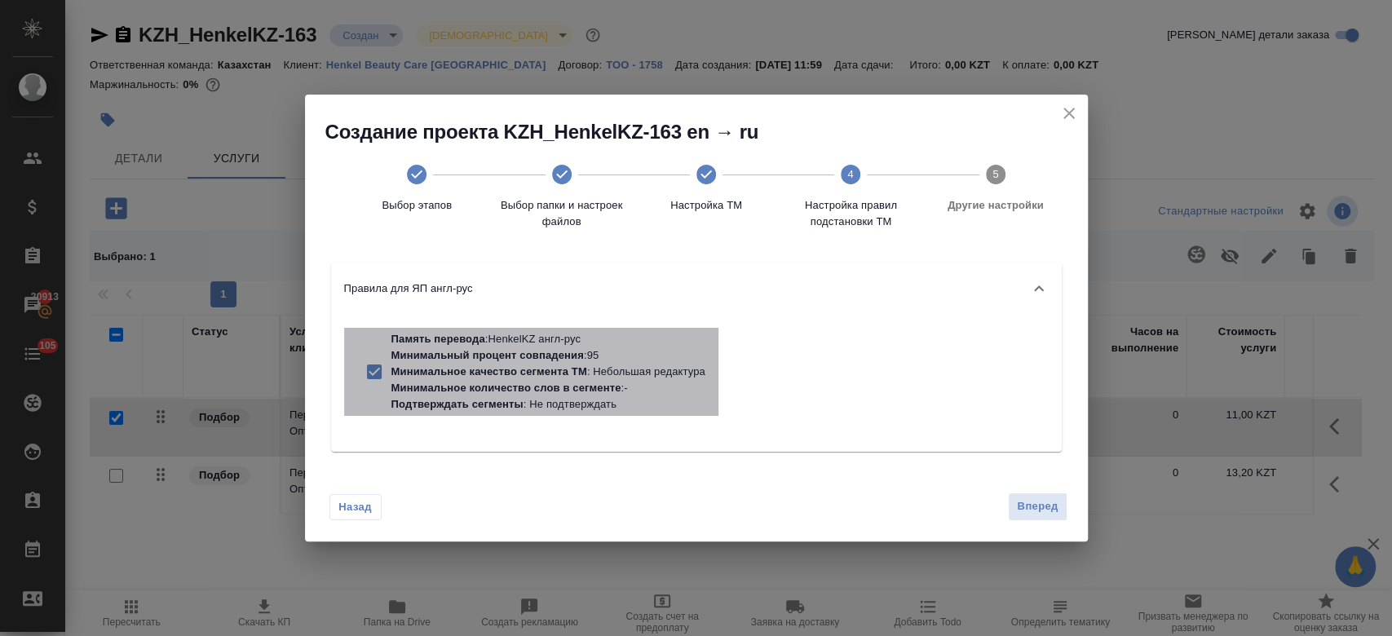
click at [634, 343] on p "Память перевода : HenkelKZ англ-рус" at bounding box center [548, 339] width 314 height 16
checkbox input "false"
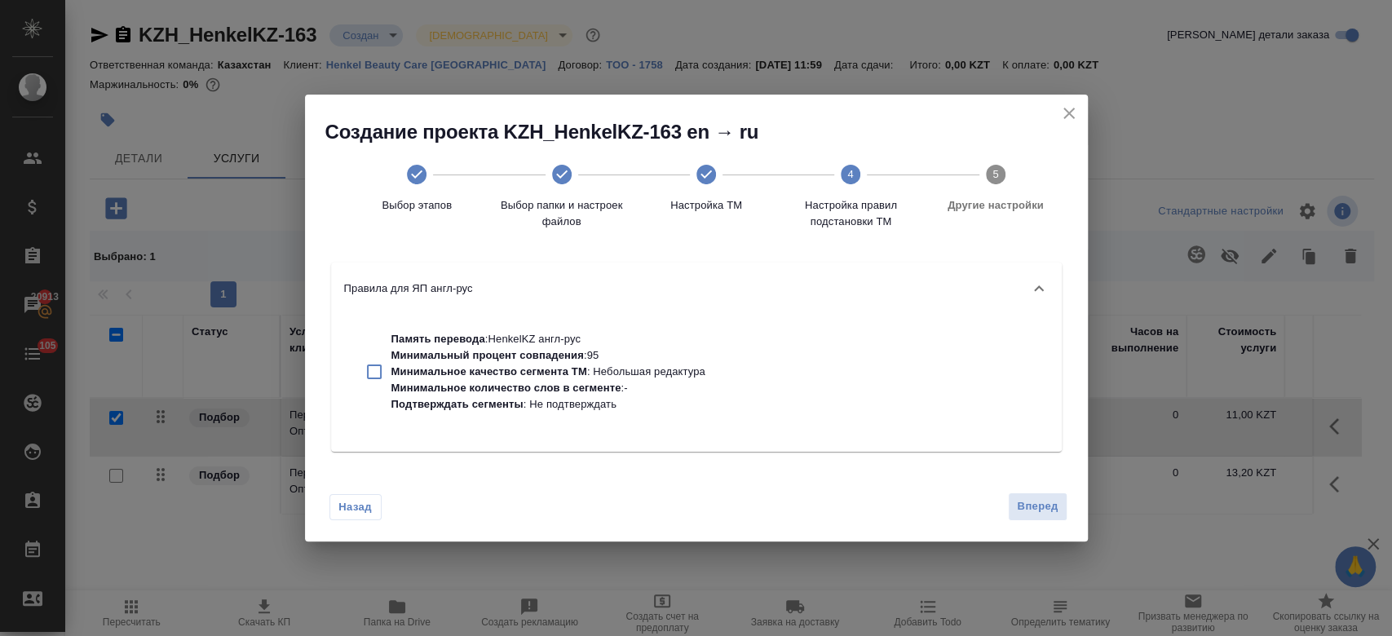
click at [1067, 513] on div "Назад Вперед" at bounding box center [696, 503] width 783 height 77
click at [1040, 506] on span "Вперед" at bounding box center [1037, 506] width 41 height 19
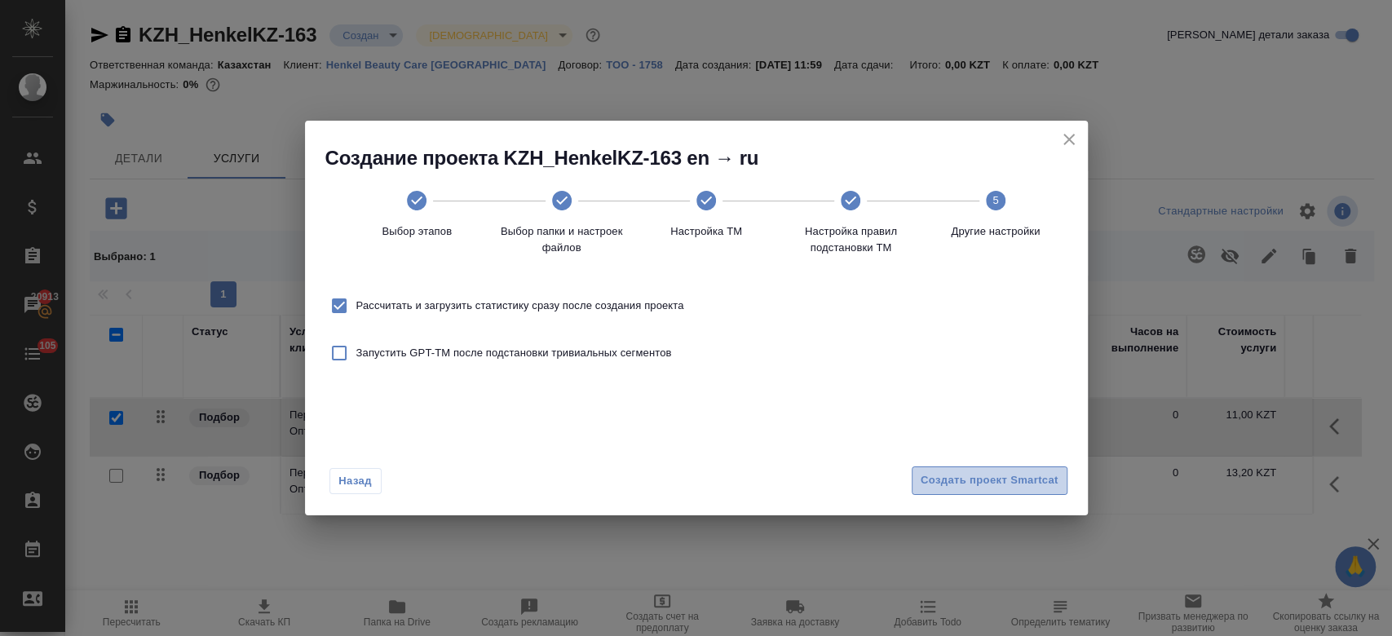
click at [960, 473] on span "Создать проект Smartcat" at bounding box center [990, 480] width 138 height 19
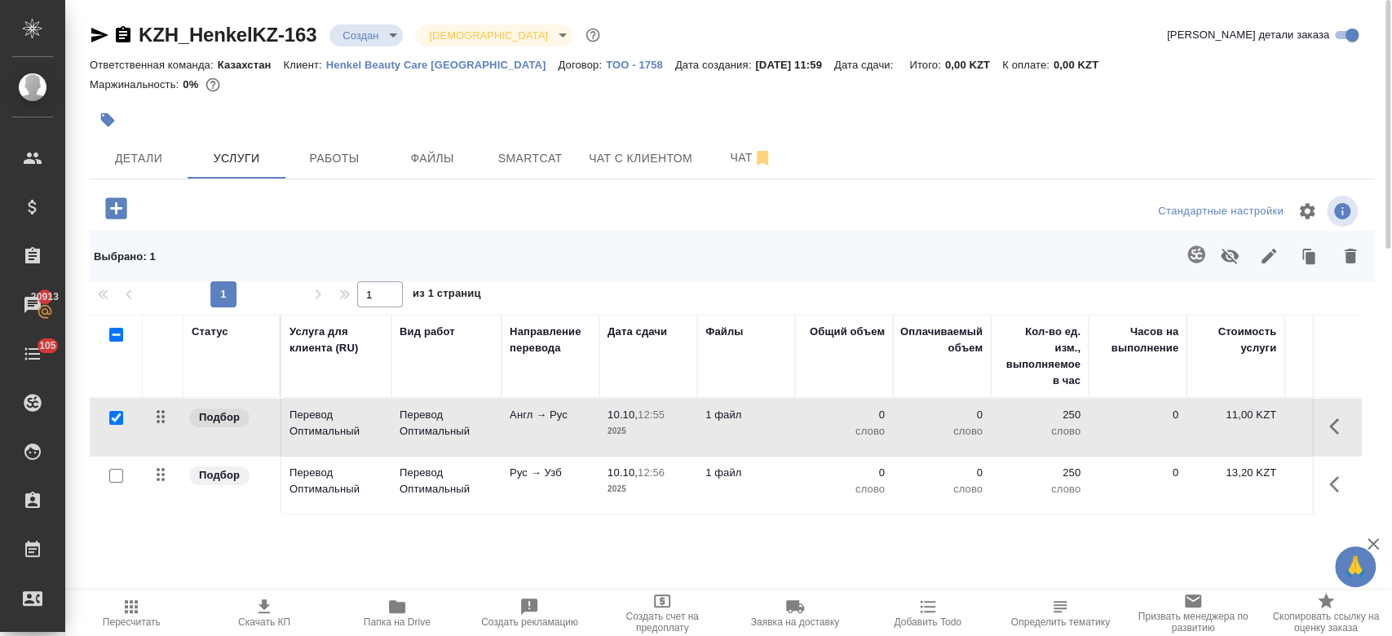
click at [121, 414] on input "checkbox" at bounding box center [116, 418] width 14 height 14
checkbox input "false"
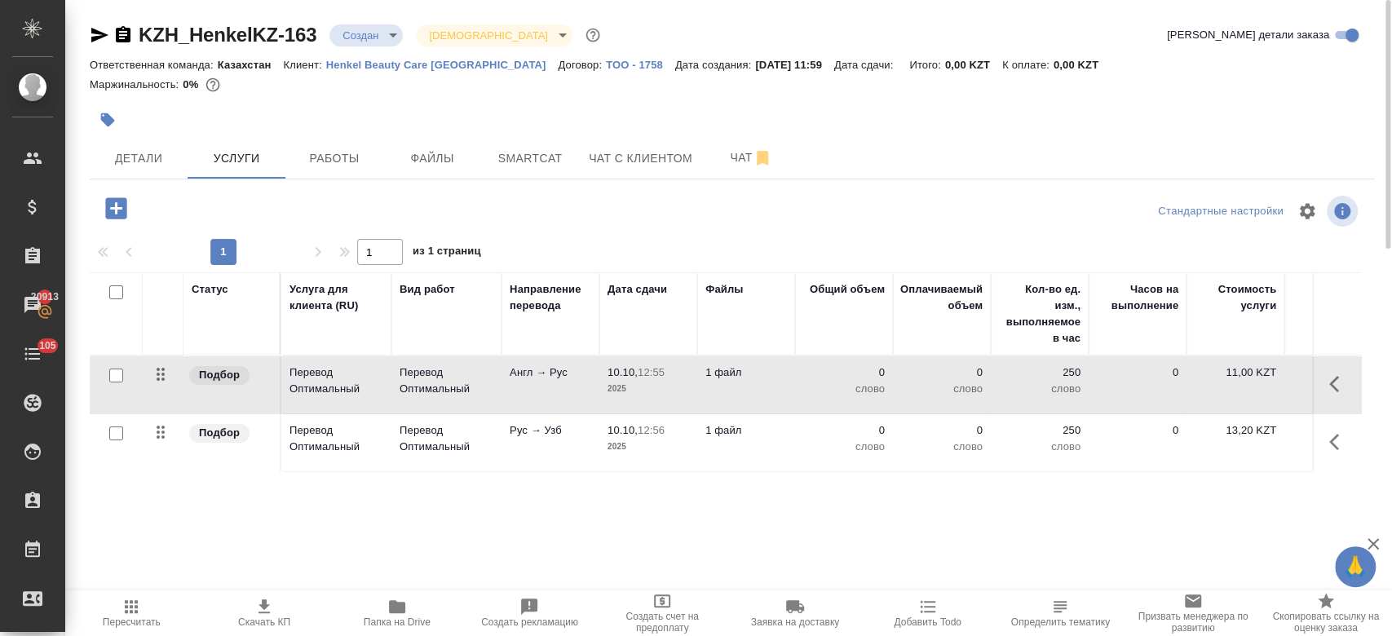
click at [112, 436] on input "checkbox" at bounding box center [116, 433] width 14 height 14
checkbox input "true"
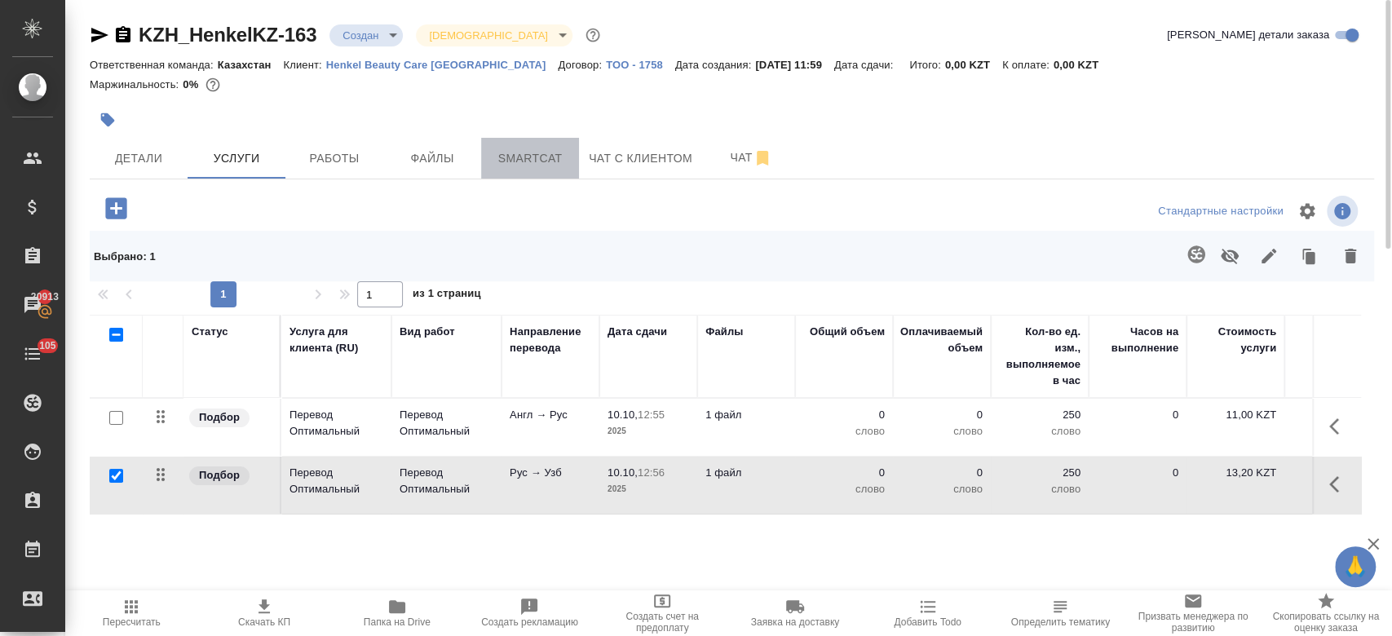
click at [528, 175] on button "Smartcat" at bounding box center [530, 158] width 98 height 41
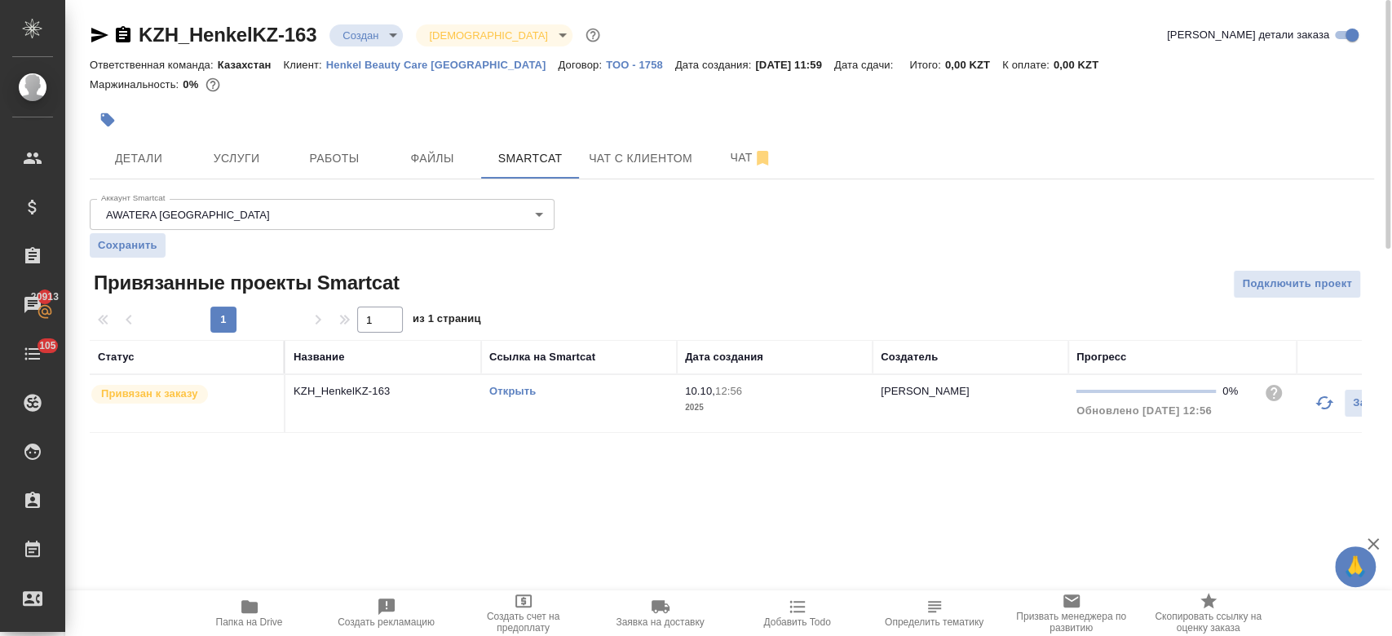
click at [503, 391] on link "Открыть" at bounding box center [512, 391] width 46 height 12
click at [235, 160] on span "Услуги" at bounding box center [236, 158] width 78 height 20
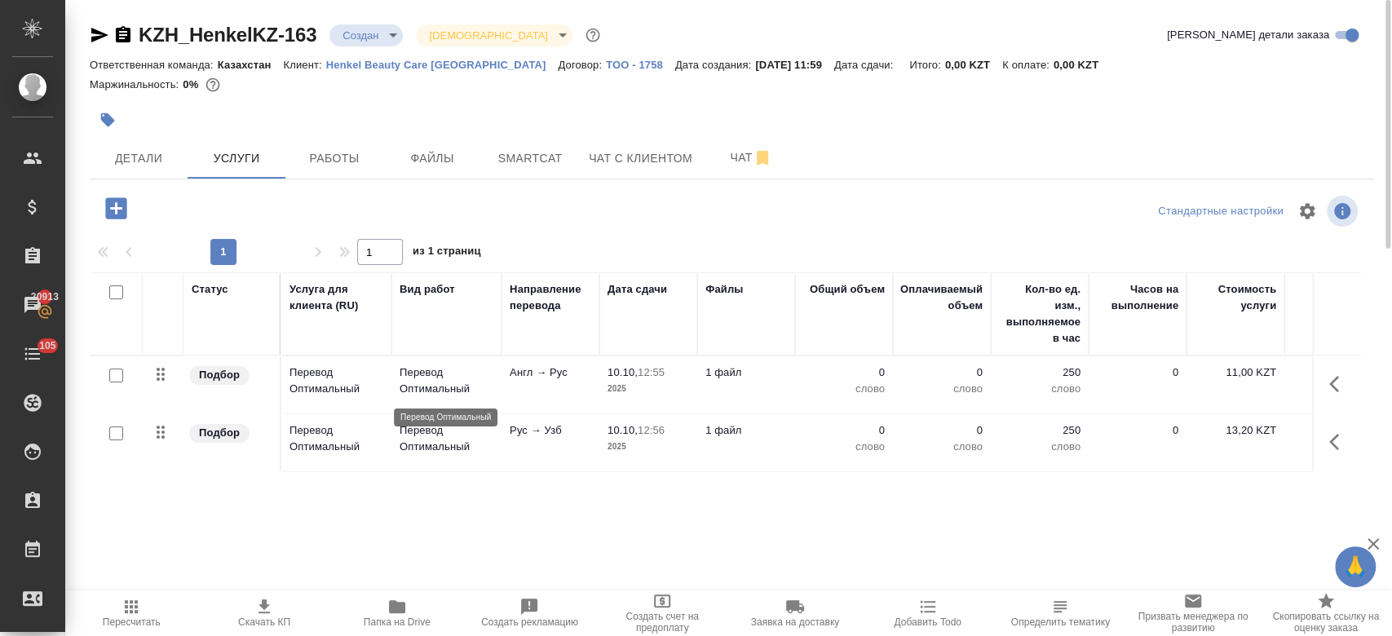
click at [435, 391] on p "Перевод Оптимальный" at bounding box center [447, 380] width 94 height 33
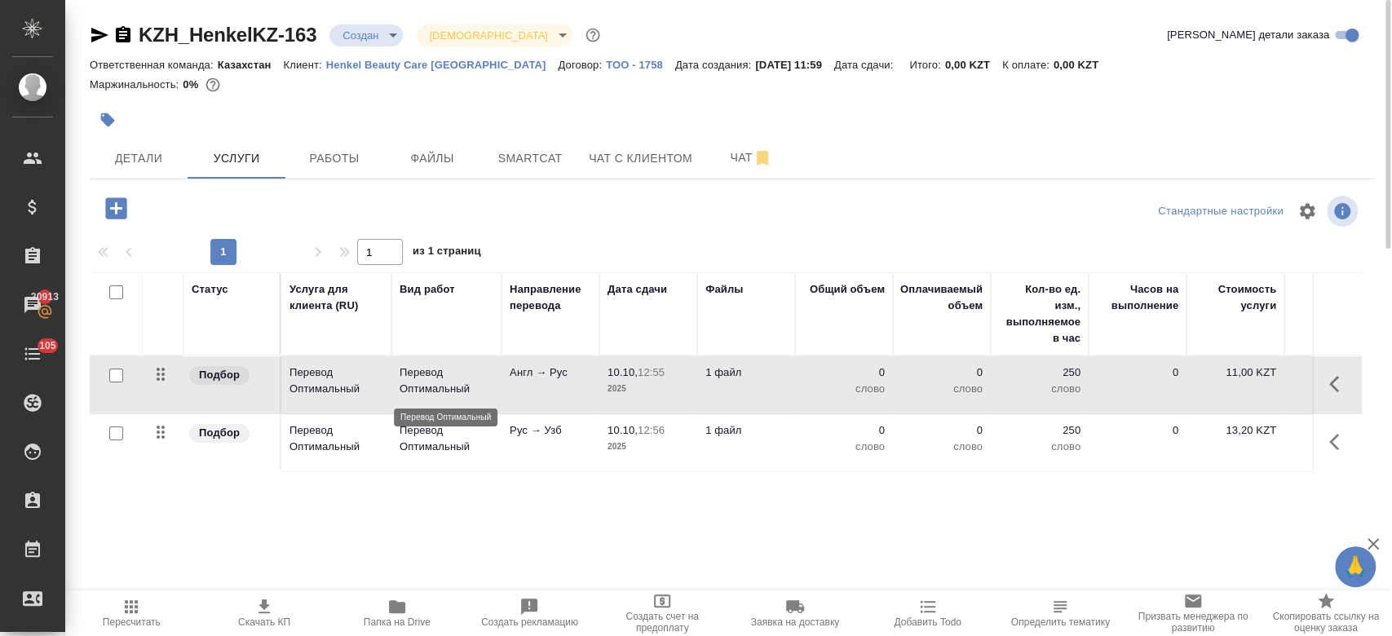
click at [435, 391] on p "Перевод Оптимальный" at bounding box center [447, 380] width 94 height 33
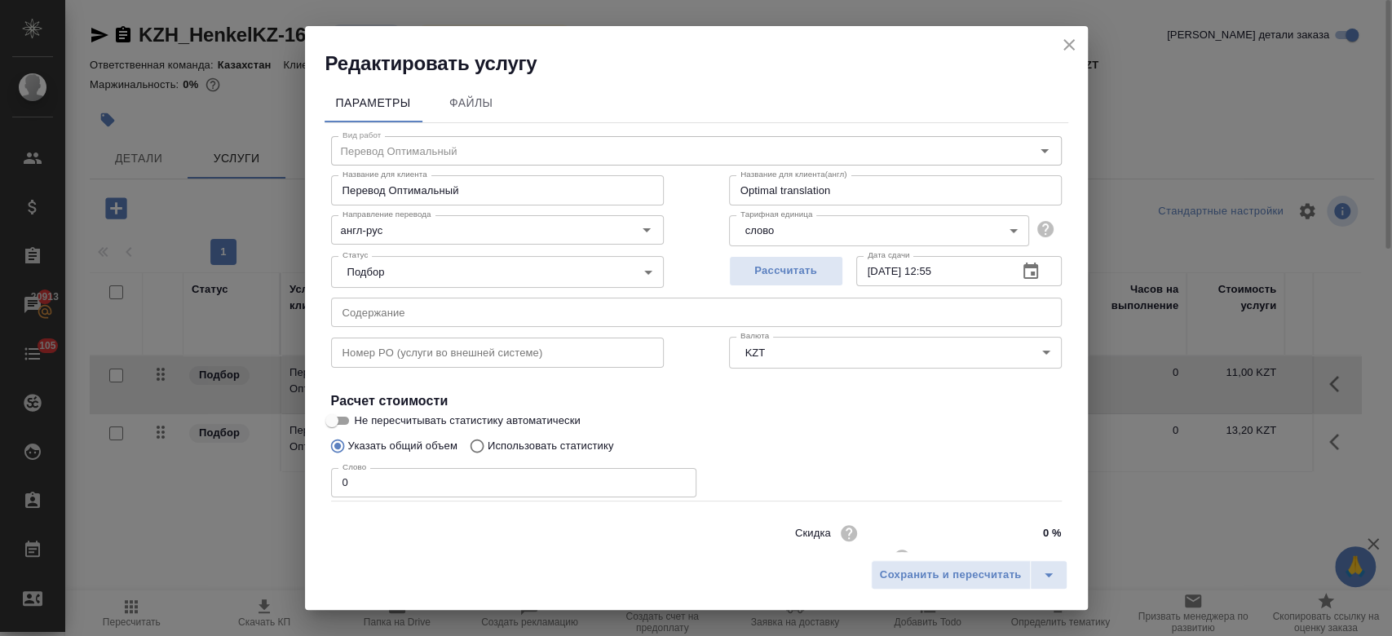
scroll to position [52, 0]
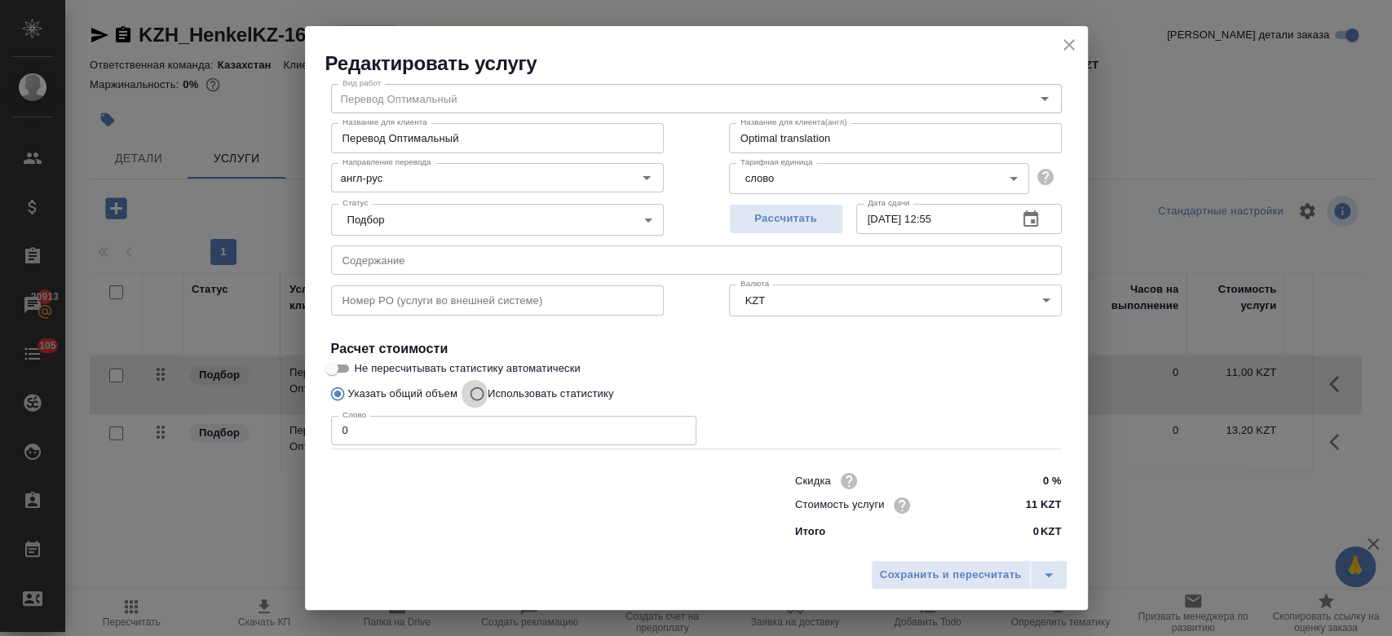
click at [478, 395] on input "Использовать статистику" at bounding box center [475, 393] width 26 height 31
radio input "true"
radio input "false"
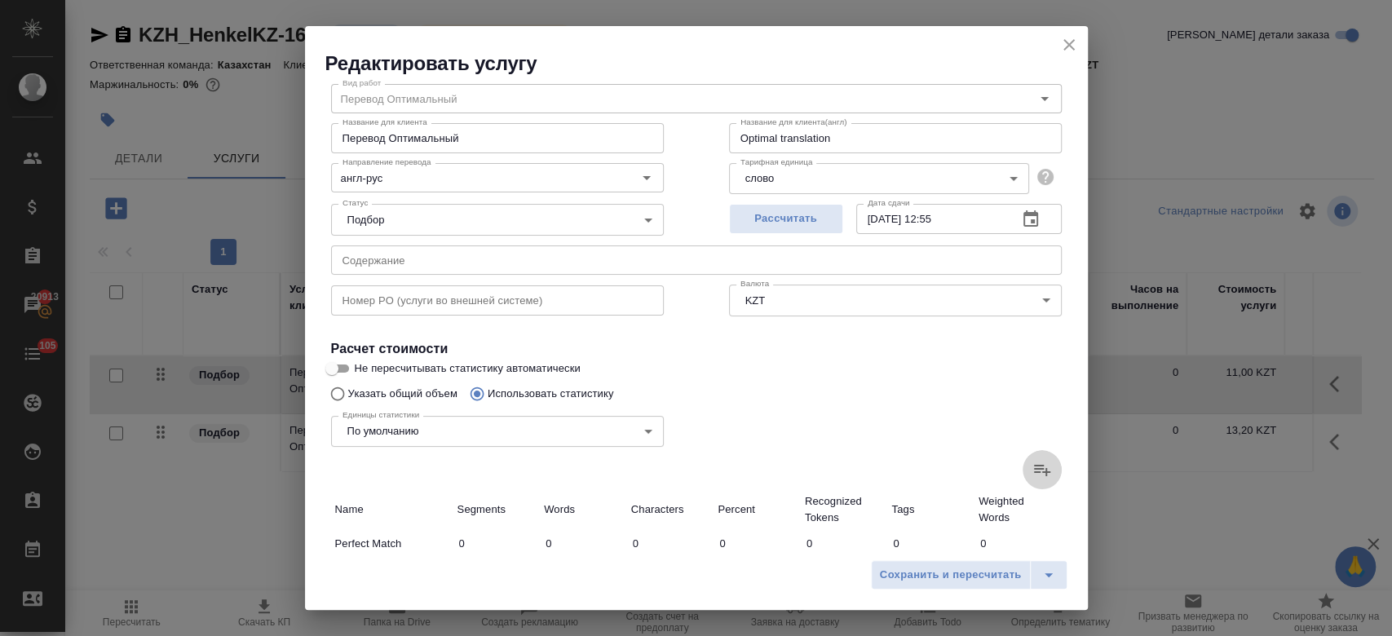
click at [1034, 469] on icon at bounding box center [1042, 470] width 16 height 11
click at [0, 0] on input "file" at bounding box center [0, 0] width 0 height 0
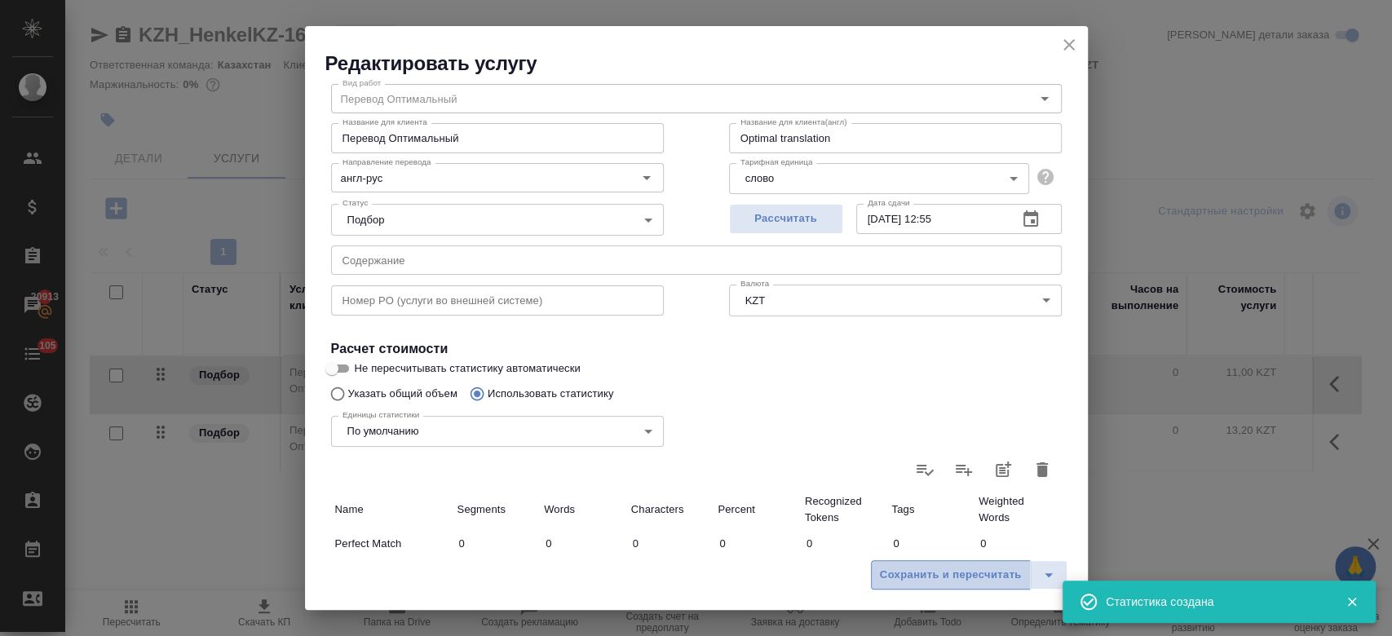
type input "15"
type input "17"
type input "122"
type input "51"
type input "557"
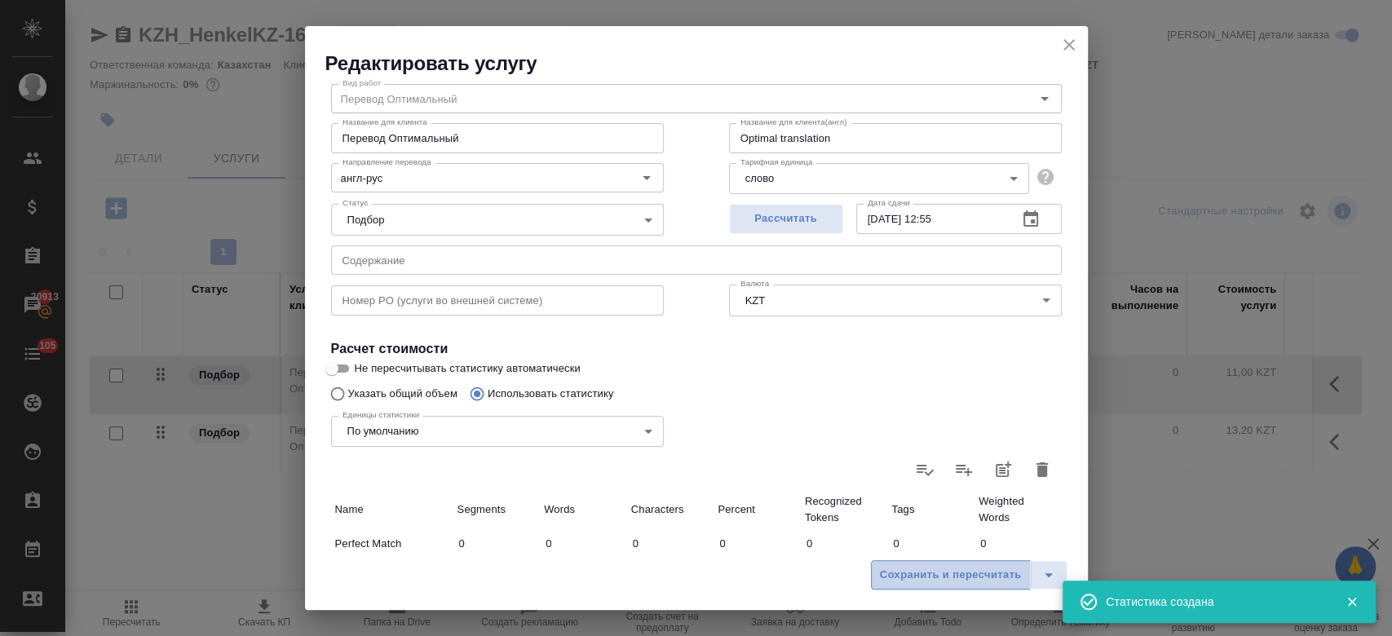
type input "3412"
type input "51"
type input "557"
type input "3412"
type input "66"
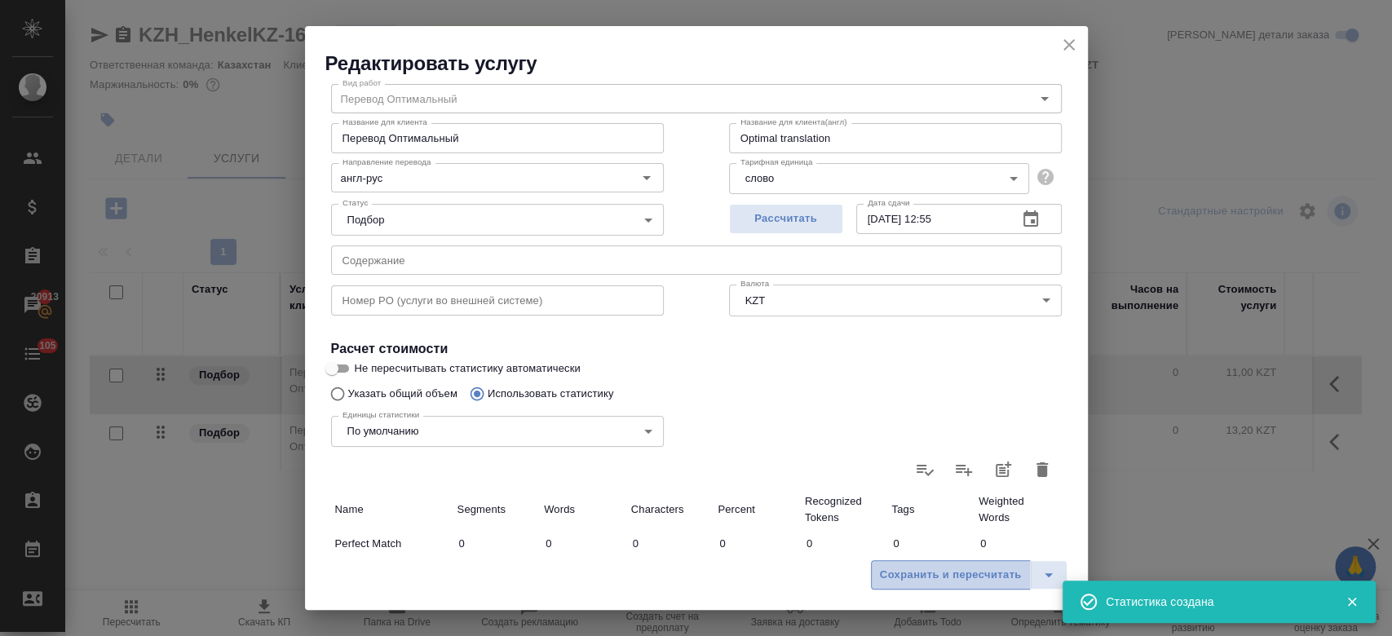
type input "574"
type input "3534"
click at [943, 568] on span "Сохранить и пересчитать" at bounding box center [951, 575] width 142 height 19
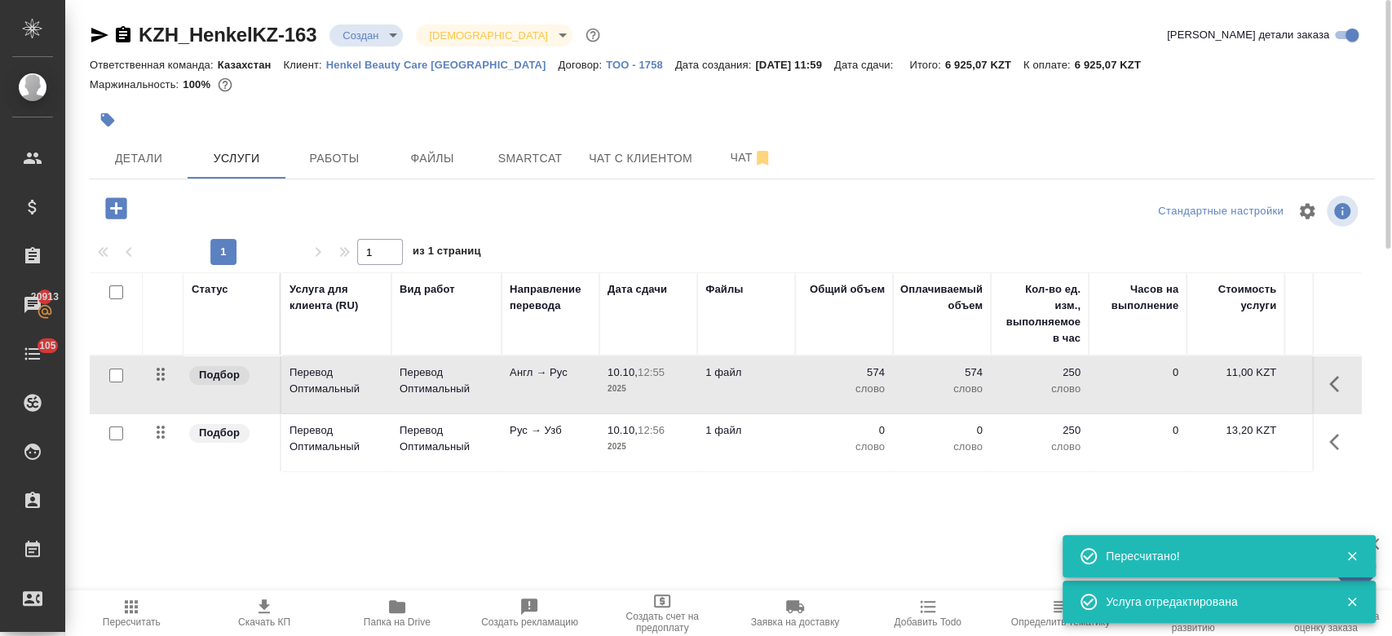
click at [117, 428] on input "checkbox" at bounding box center [116, 433] width 14 height 14
checkbox input "true"
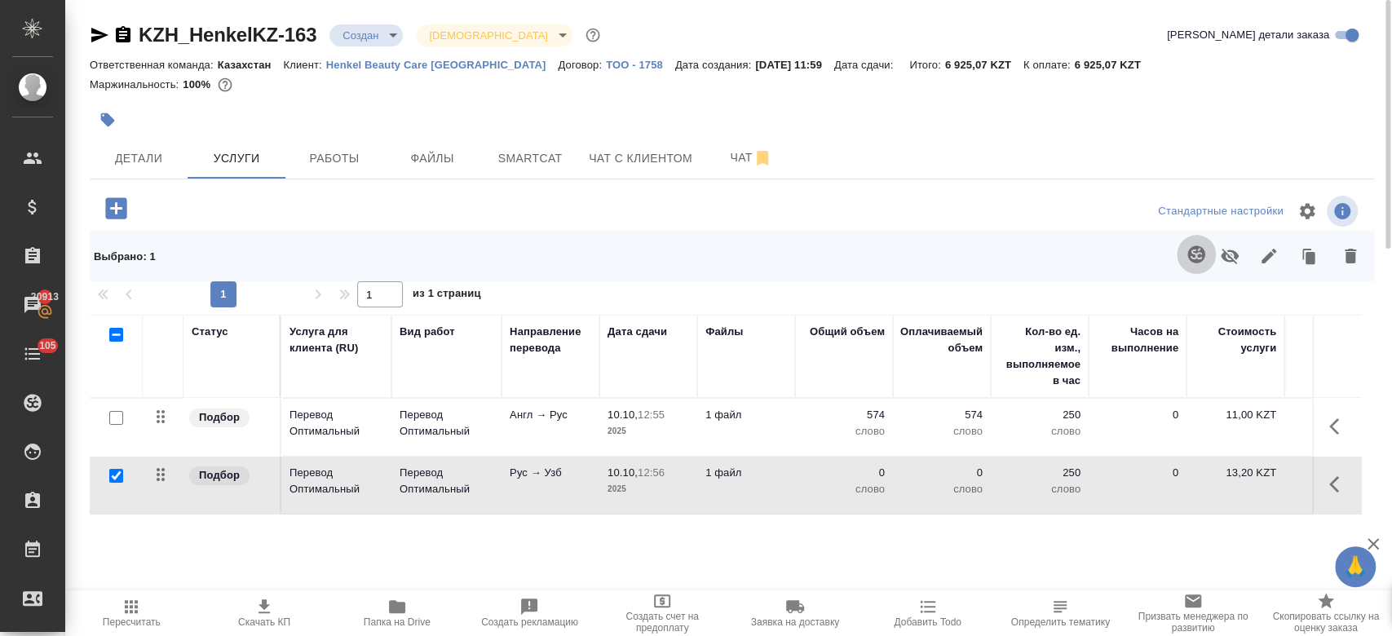
click at [1190, 246] on icon "button" at bounding box center [1196, 255] width 20 height 20
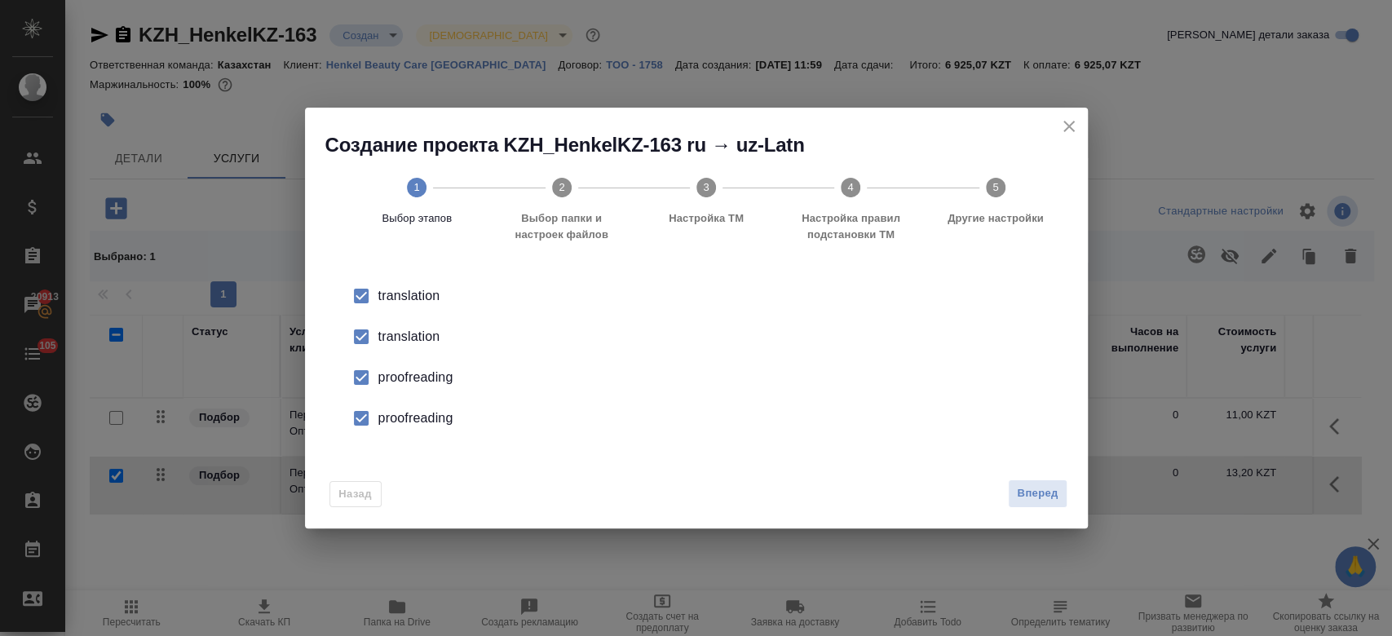
click at [398, 340] on div "translation" at bounding box center [713, 337] width 670 height 20
click at [417, 371] on div "proofreading" at bounding box center [713, 378] width 670 height 20
click at [435, 426] on div "proofreading" at bounding box center [713, 419] width 670 height 20
click at [1042, 503] on button "Вперед" at bounding box center [1037, 493] width 59 height 29
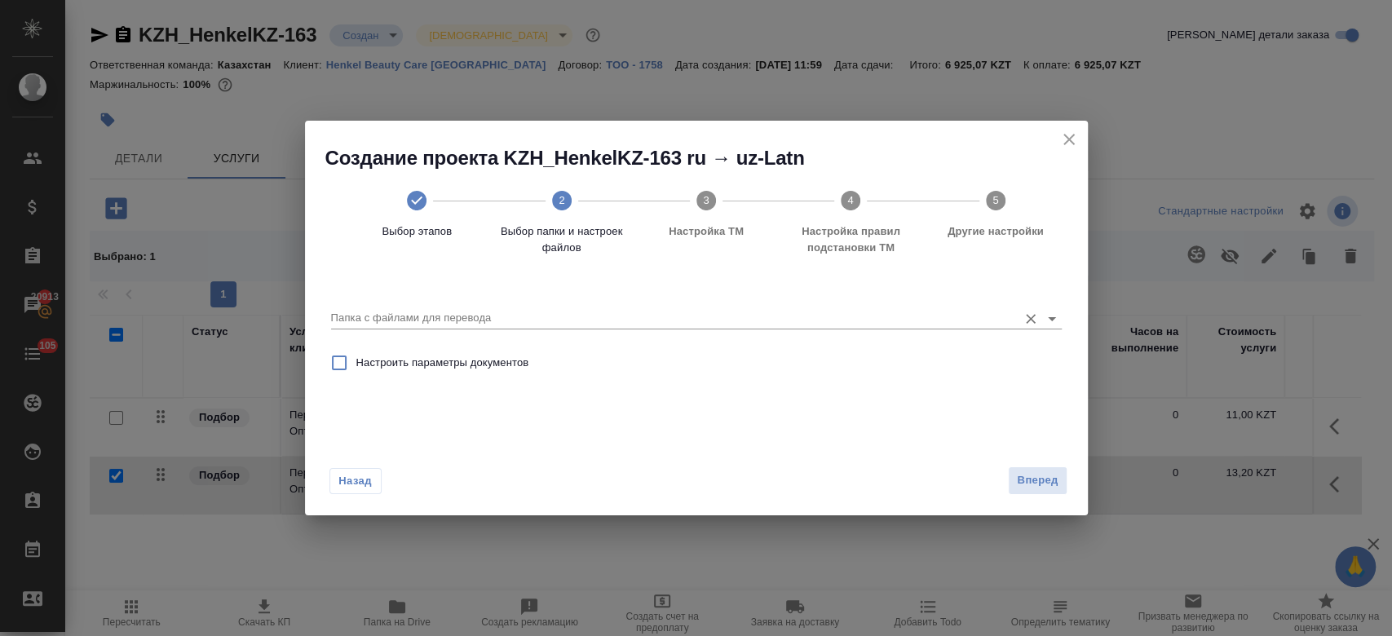
click at [1054, 313] on icon "Open" at bounding box center [1052, 319] width 20 height 20
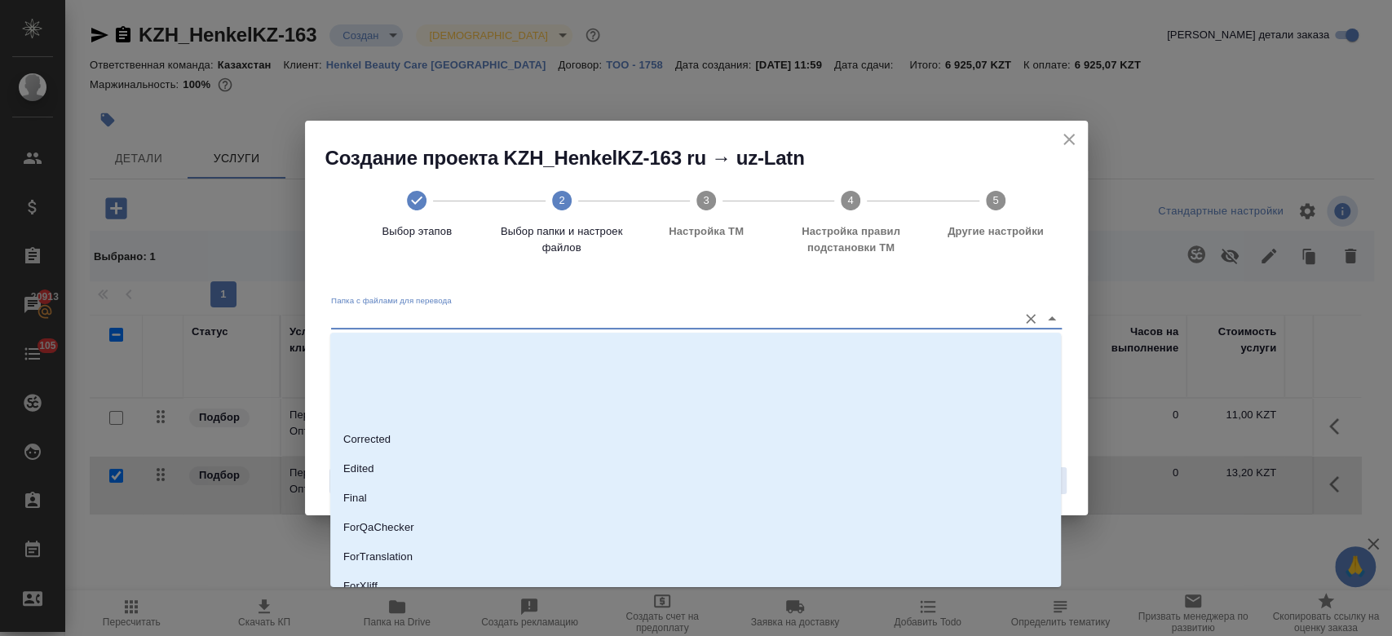
scroll to position [131, 0]
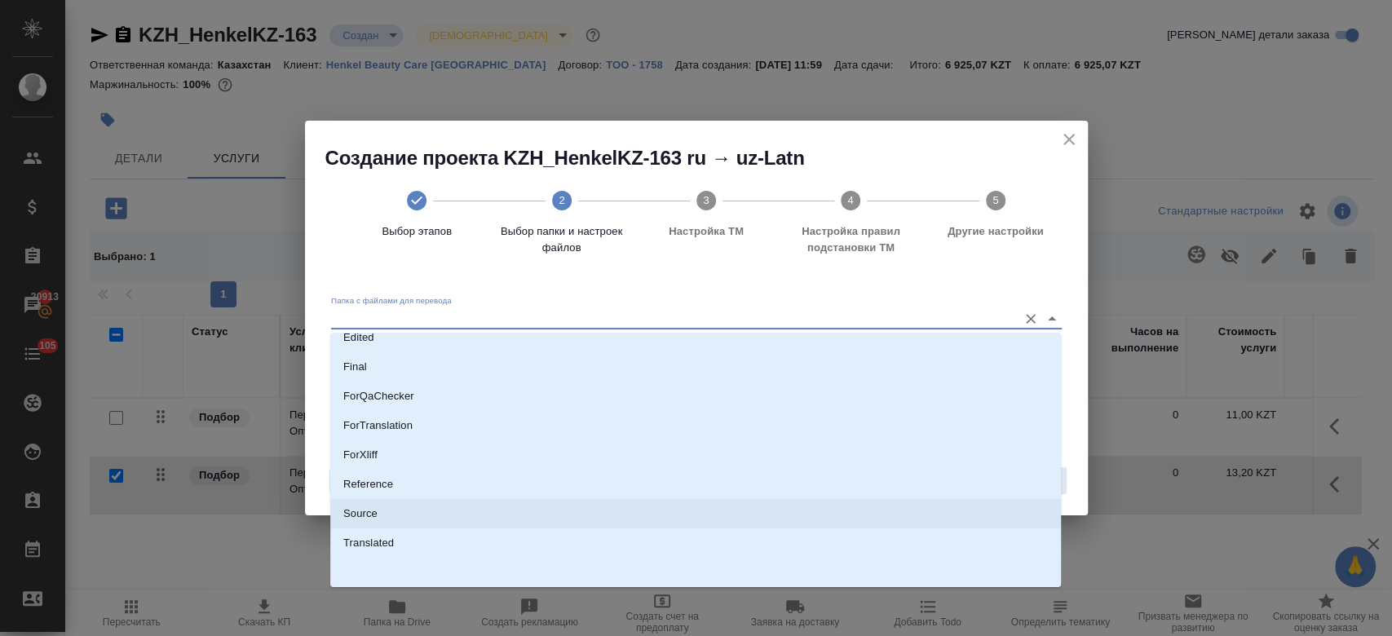
click at [638, 511] on li "Source" at bounding box center [695, 513] width 731 height 29
type input "Source"
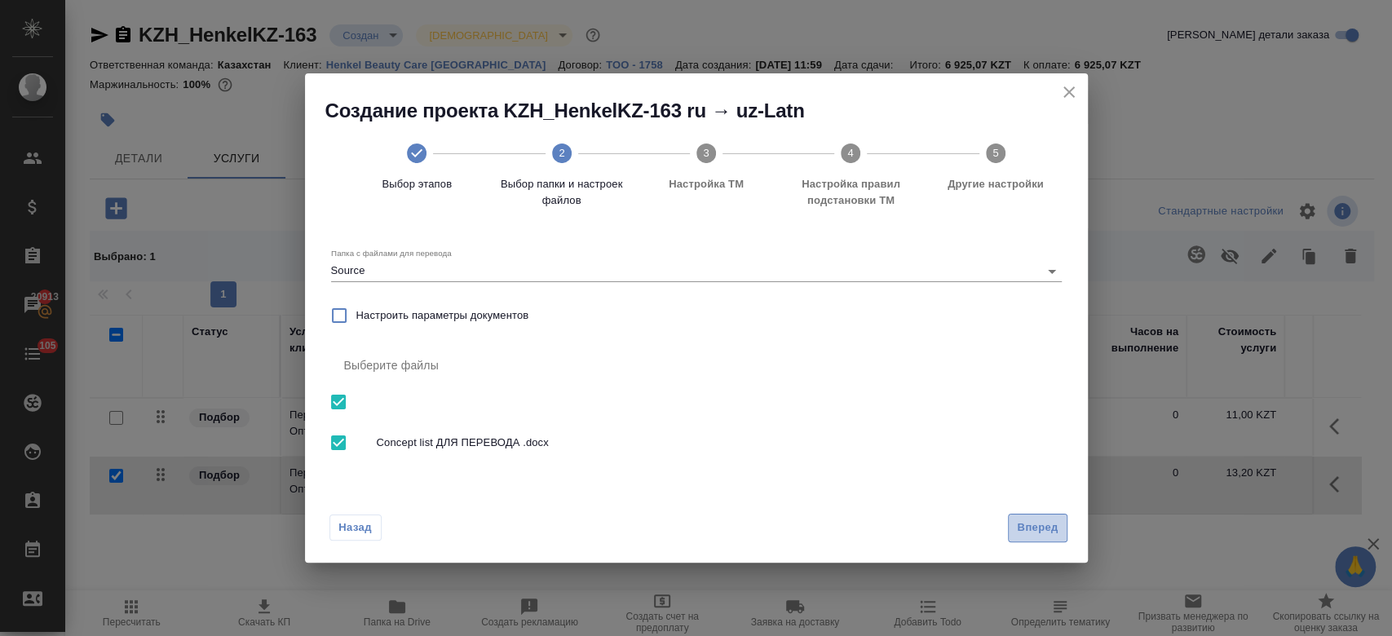
click at [1048, 522] on span "Вперед" at bounding box center [1037, 528] width 41 height 19
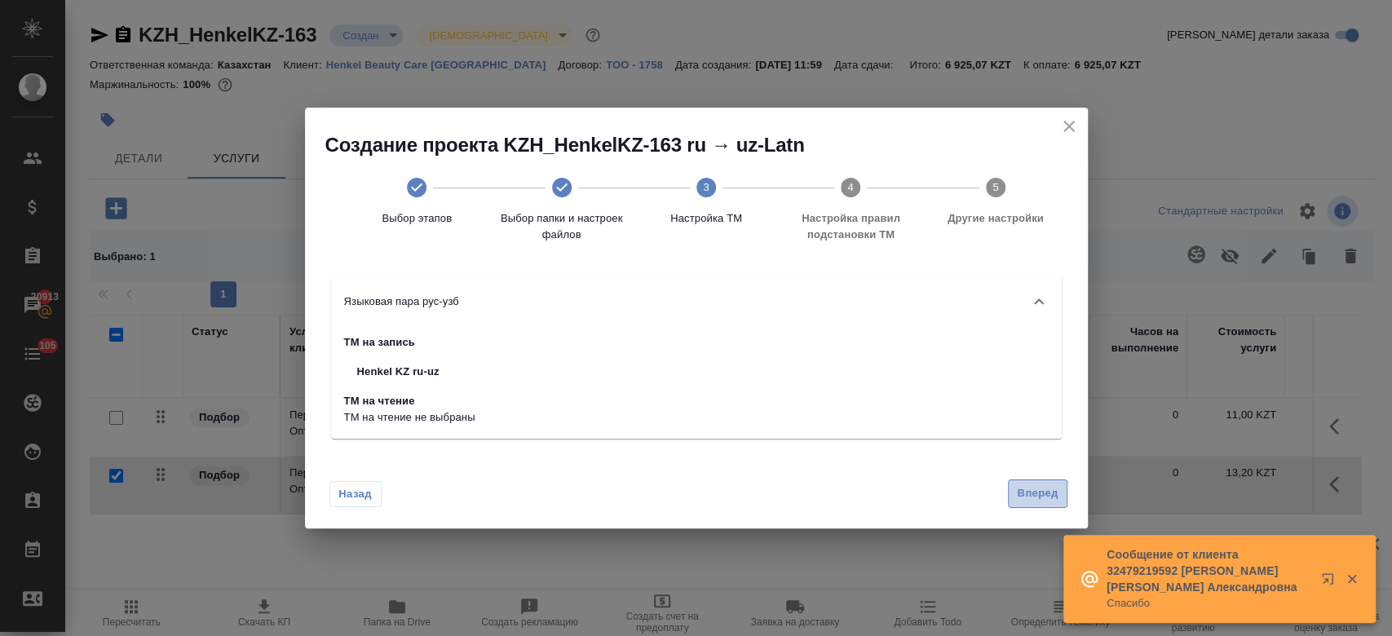
click at [1020, 479] on button "Вперед" at bounding box center [1037, 493] width 59 height 29
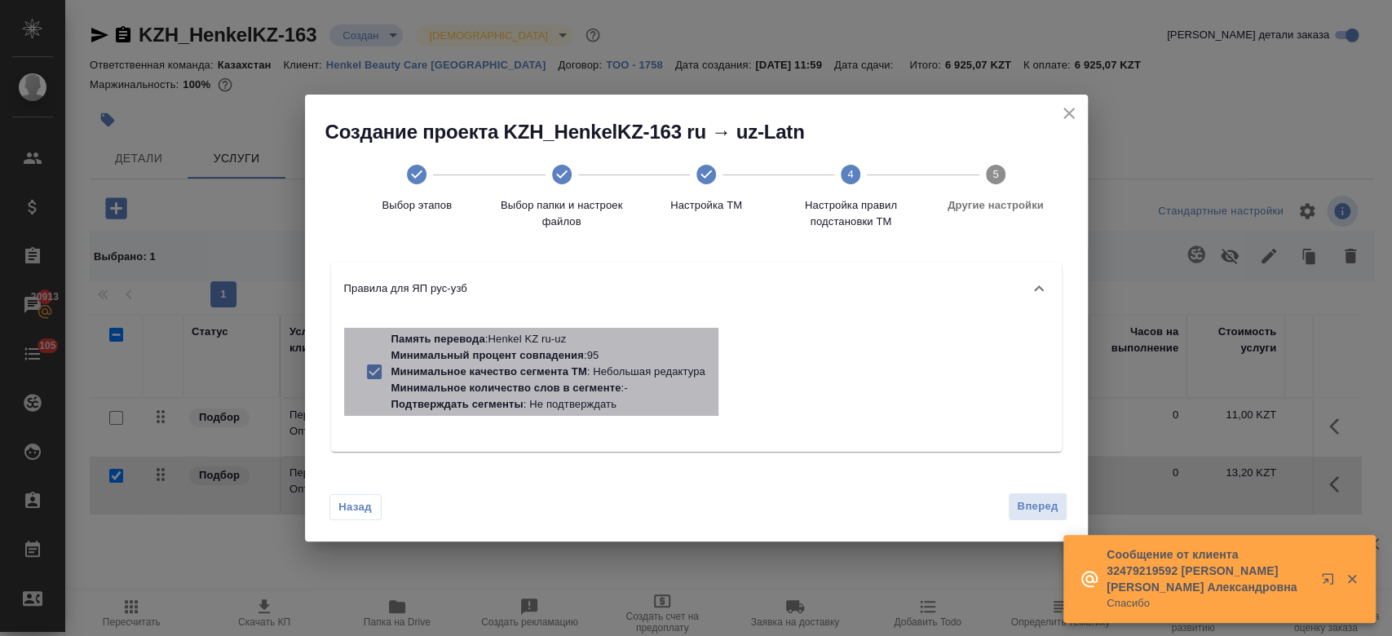
click at [621, 393] on p "Минимальное количество слов в сегменте : -" at bounding box center [548, 388] width 314 height 16
checkbox input "false"
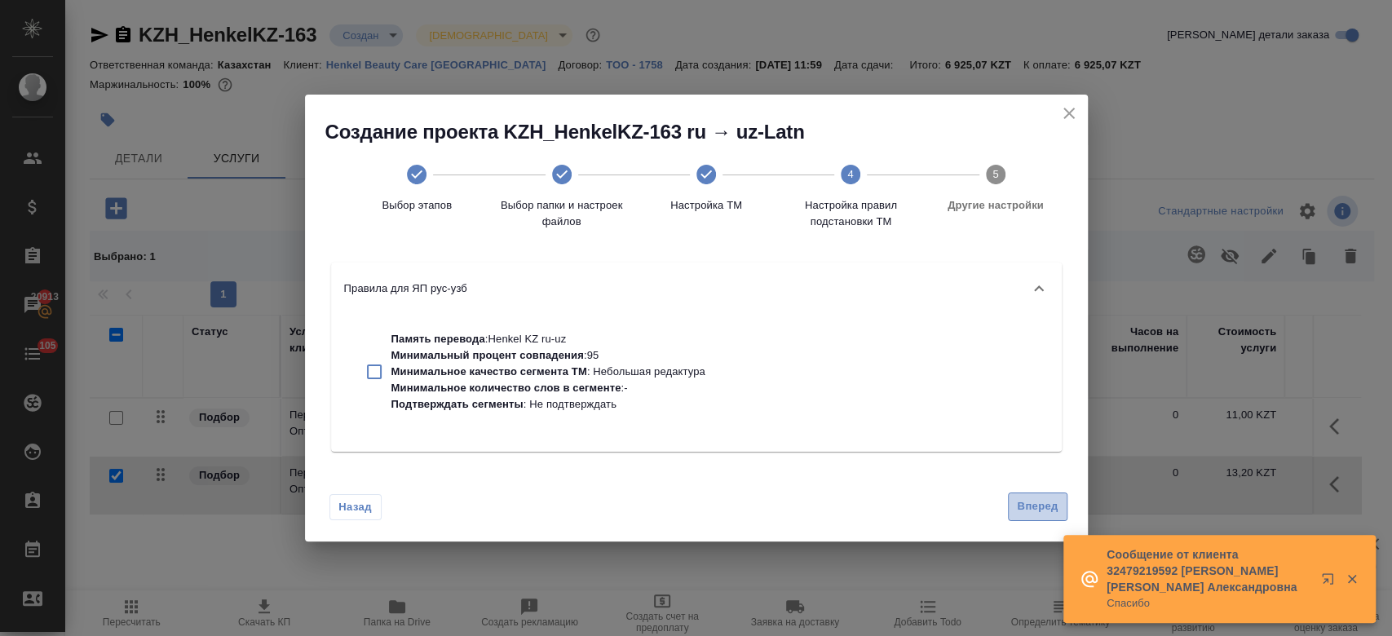
click at [1026, 501] on span "Вперед" at bounding box center [1037, 506] width 41 height 19
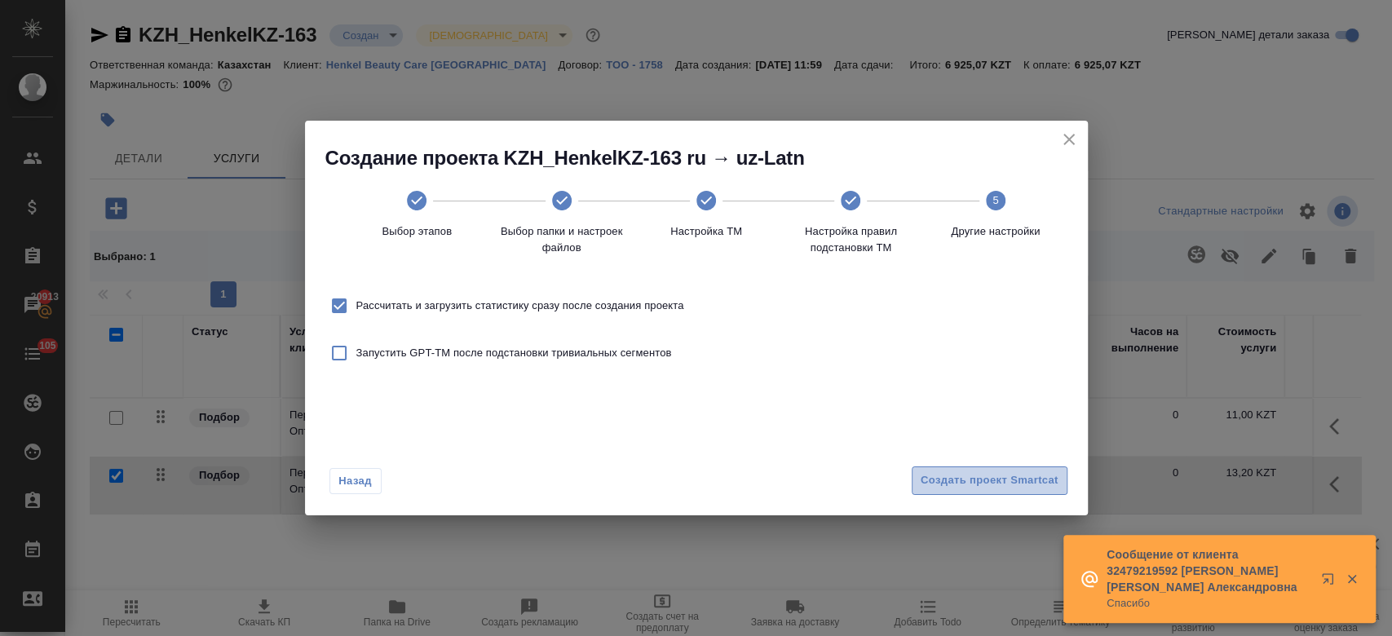
click at [999, 483] on span "Создать проект Smartcat" at bounding box center [990, 480] width 138 height 19
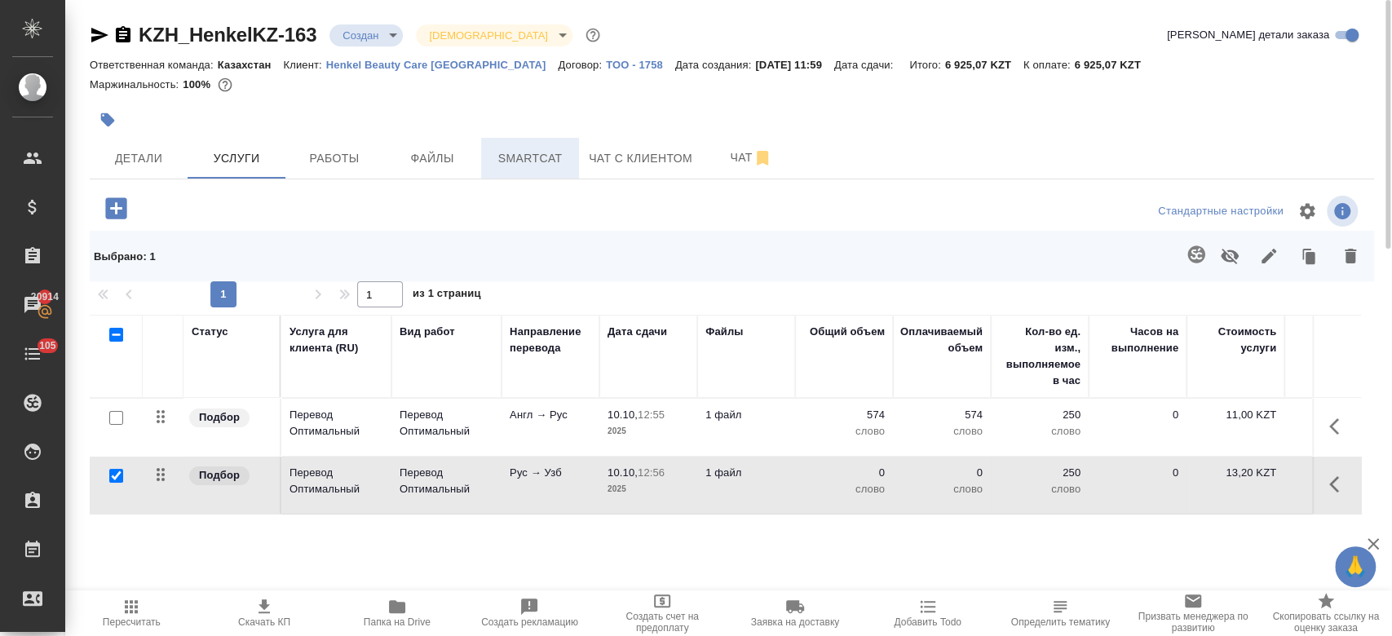
click at [523, 153] on span "Smartcat" at bounding box center [530, 158] width 78 height 20
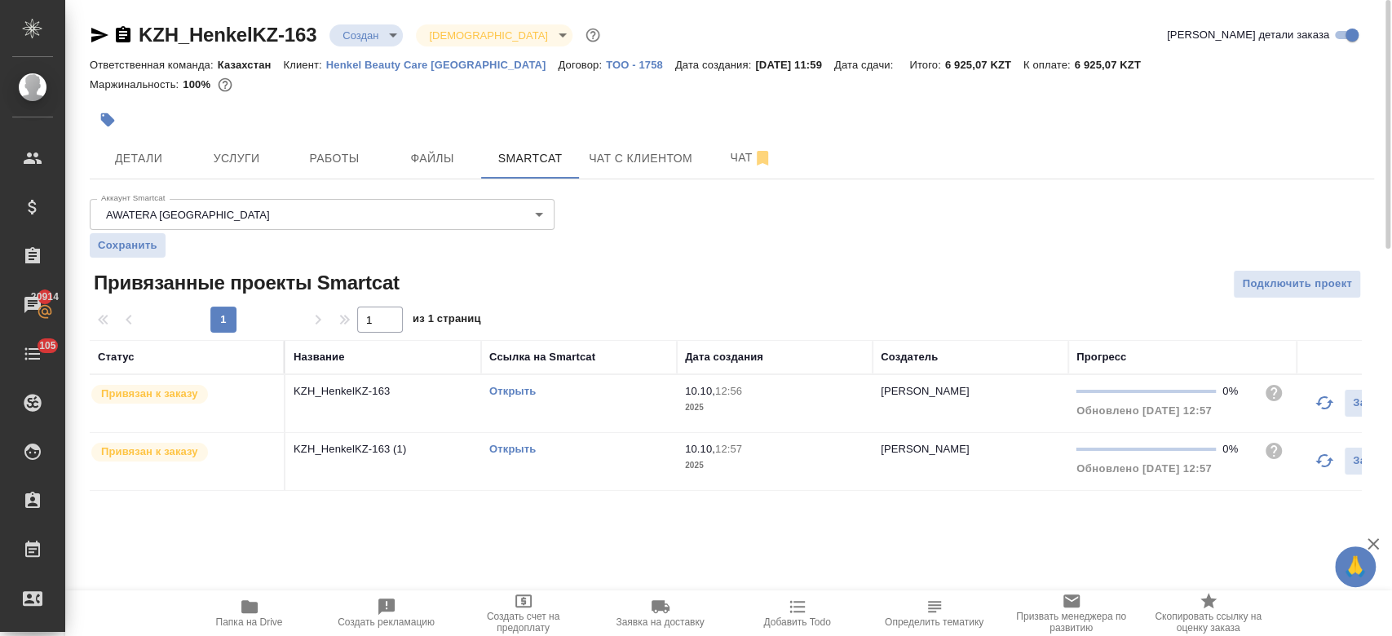
click at [516, 452] on link "Открыть" at bounding box center [512, 449] width 46 height 12
click at [245, 139] on button "Услуги" at bounding box center [237, 158] width 98 height 41
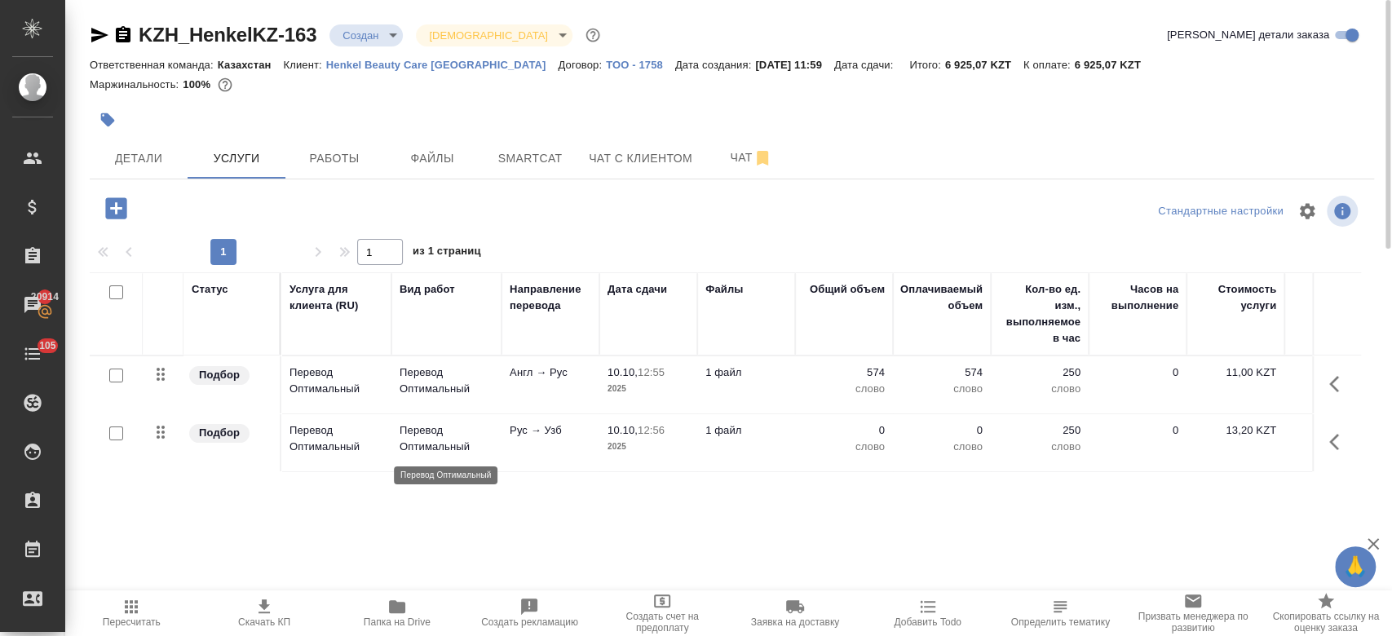
click at [441, 436] on p "Перевод Оптимальный" at bounding box center [447, 438] width 94 height 33
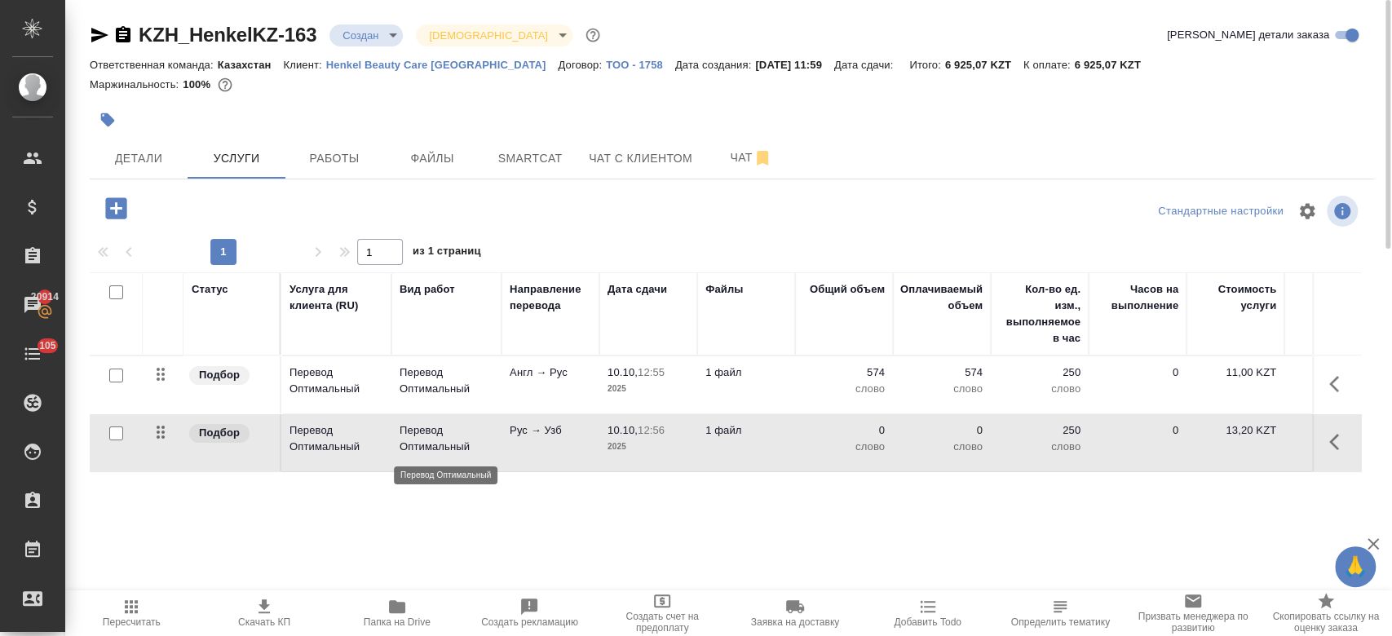
click at [441, 436] on p "Перевод Оптимальный" at bounding box center [447, 438] width 94 height 33
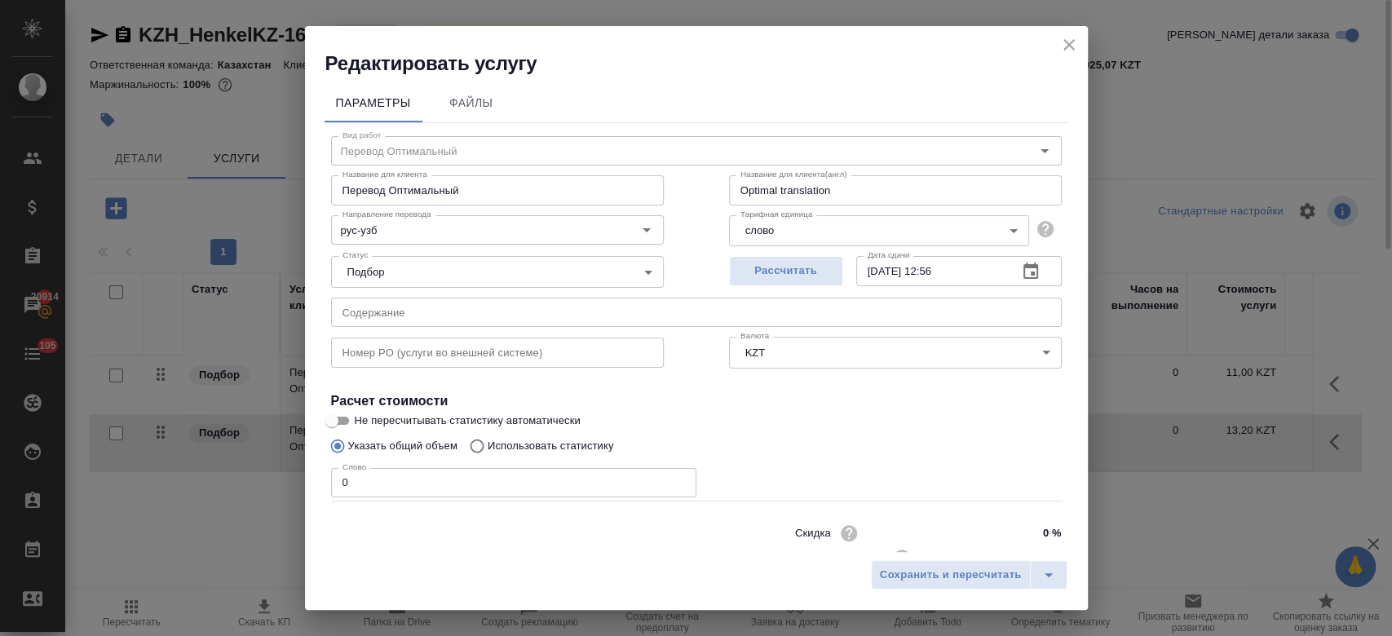
scroll to position [52, 0]
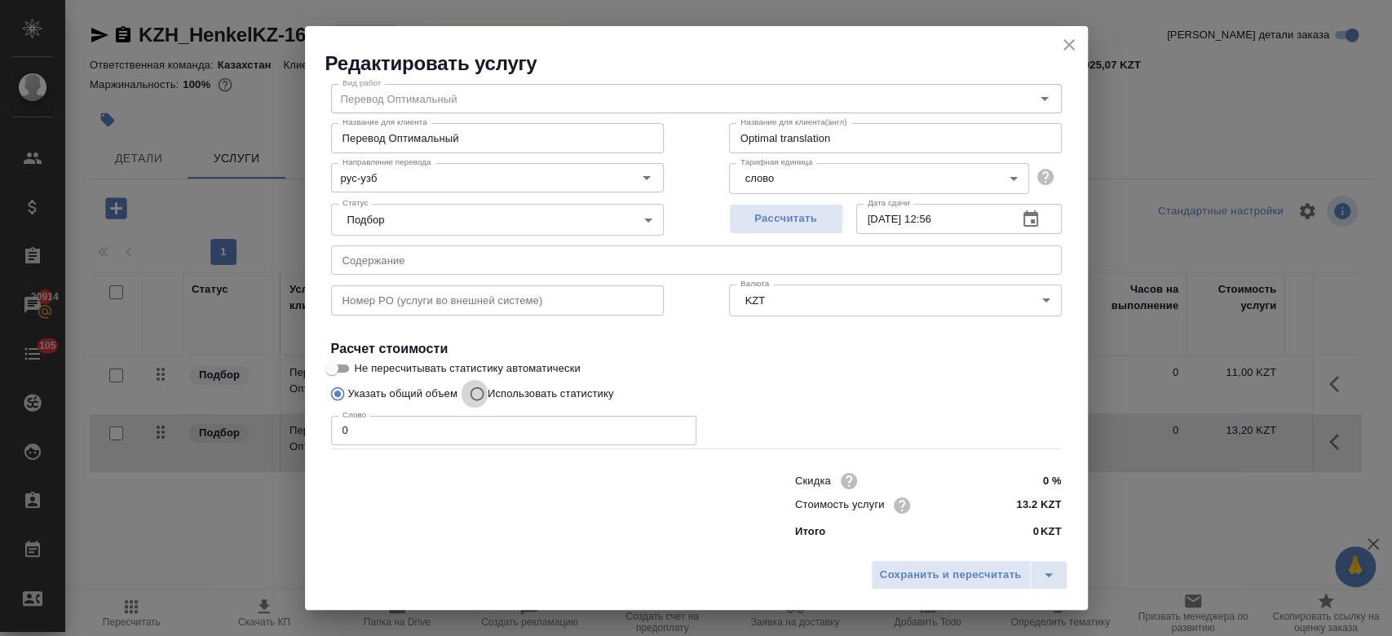
click at [478, 388] on input "Использовать статистику" at bounding box center [475, 393] width 26 height 31
radio input "true"
radio input "false"
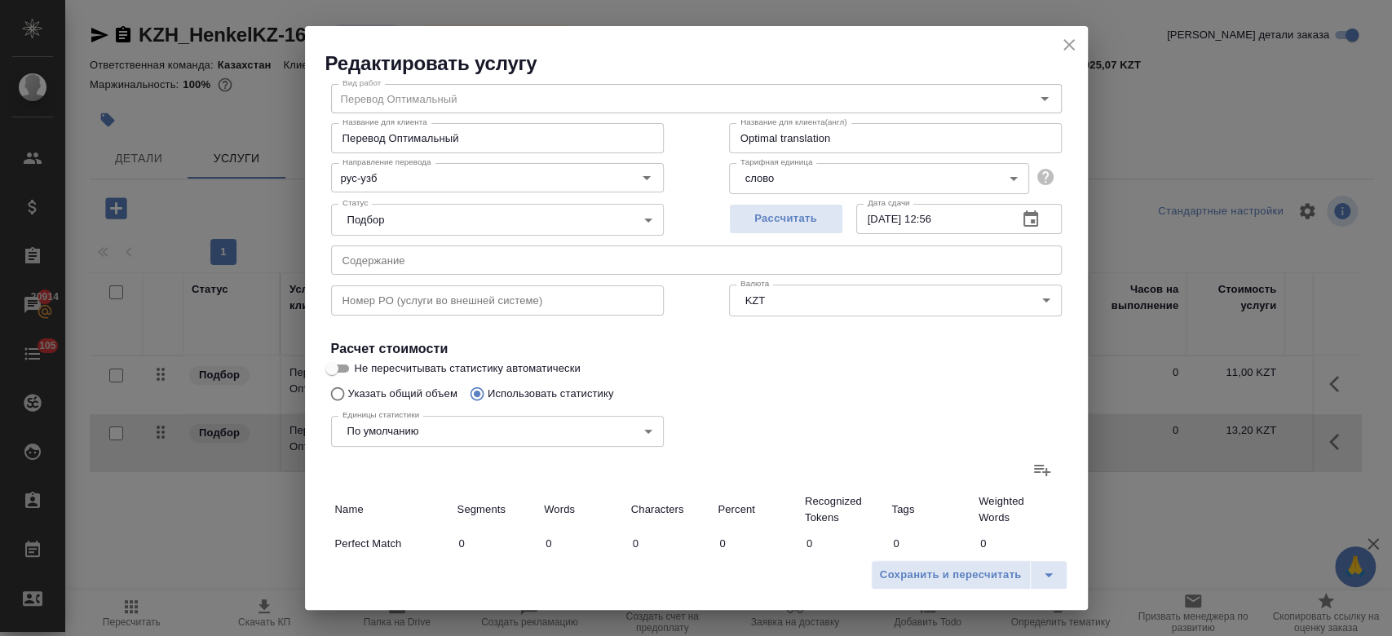
click at [1023, 463] on label at bounding box center [1042, 469] width 39 height 39
click at [0, 0] on input "file" at bounding box center [0, 0] width 0 height 0
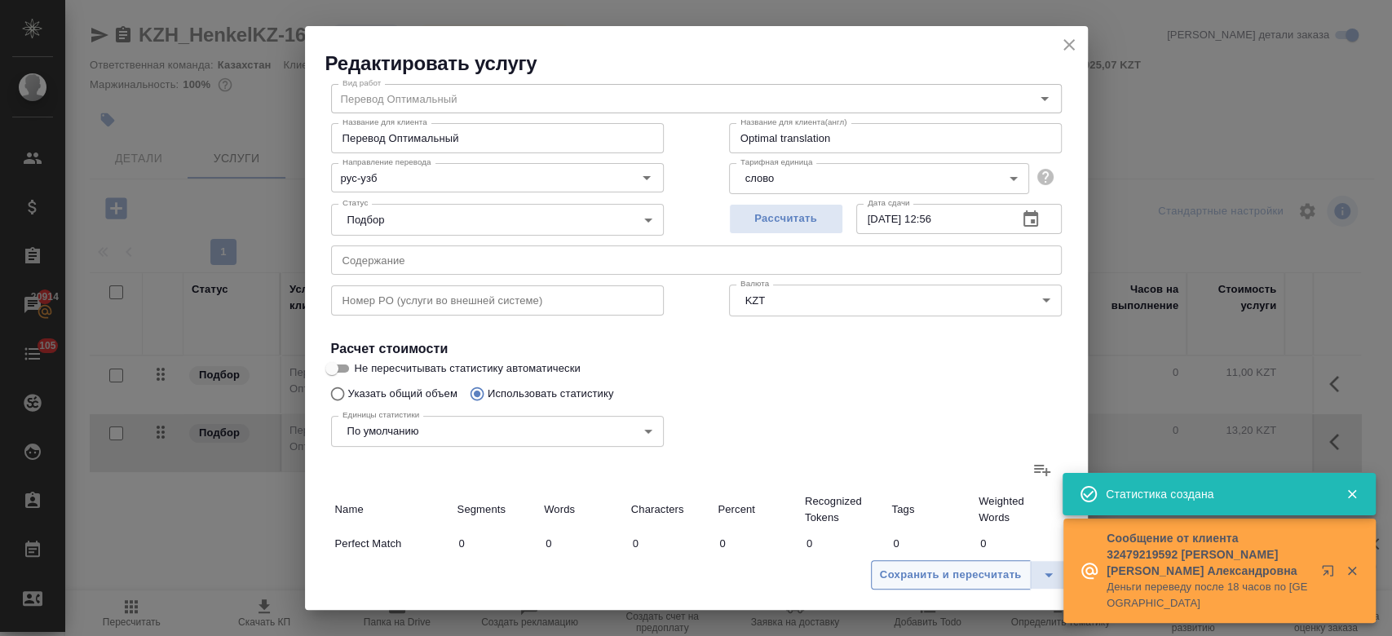
click at [930, 581] on span "Сохранить и пересчитать" at bounding box center [951, 575] width 142 height 19
type input "15"
type input "17"
type input "122"
type input "51"
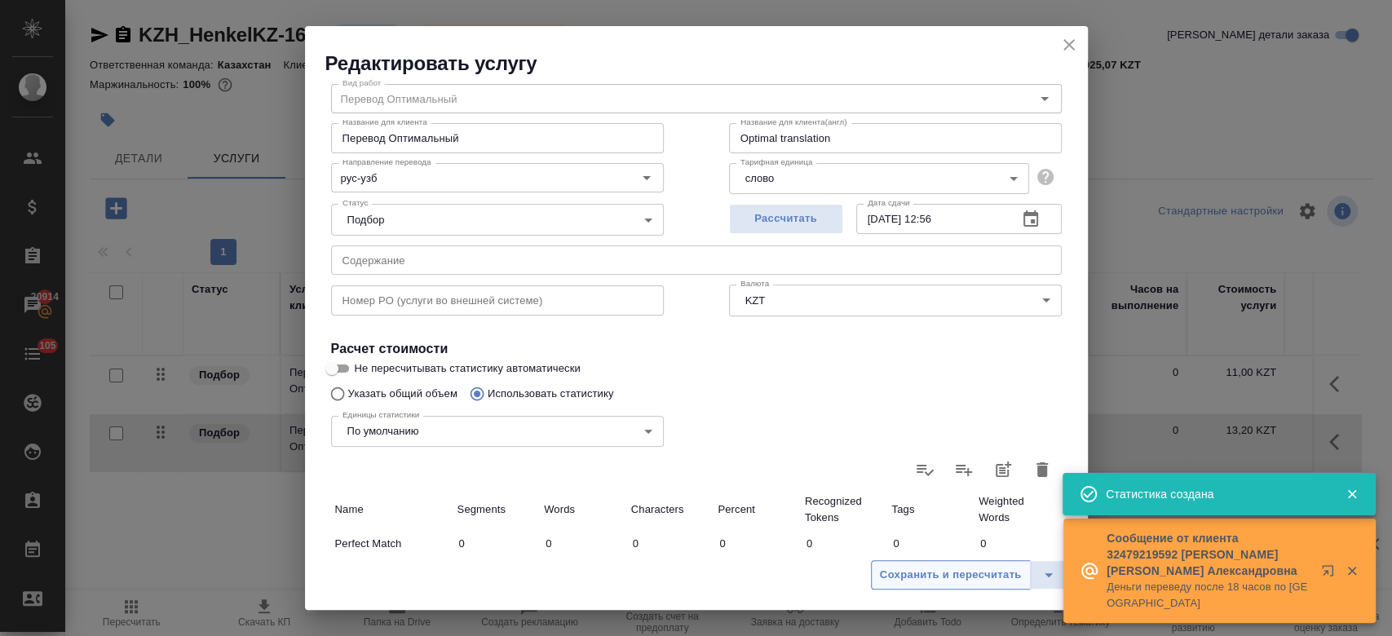
type input "557"
type input "3412"
type input "51"
type input "557"
type input "3412"
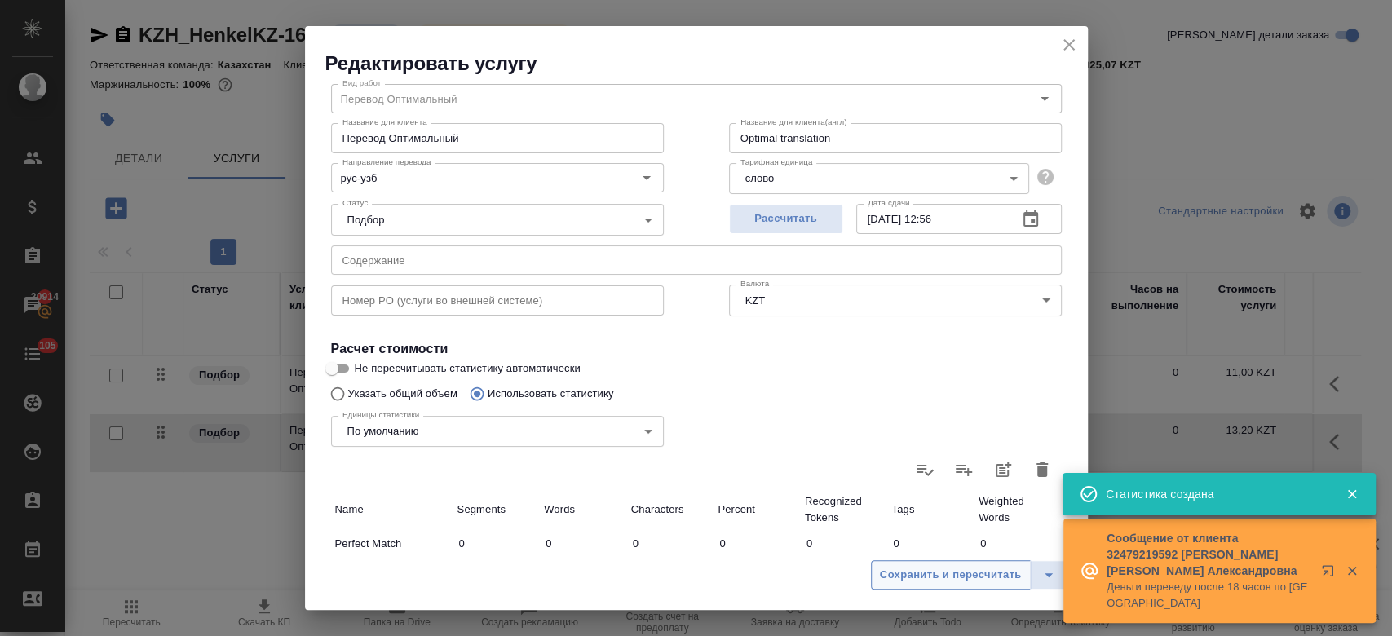
type input "66"
type input "574"
type input "3534"
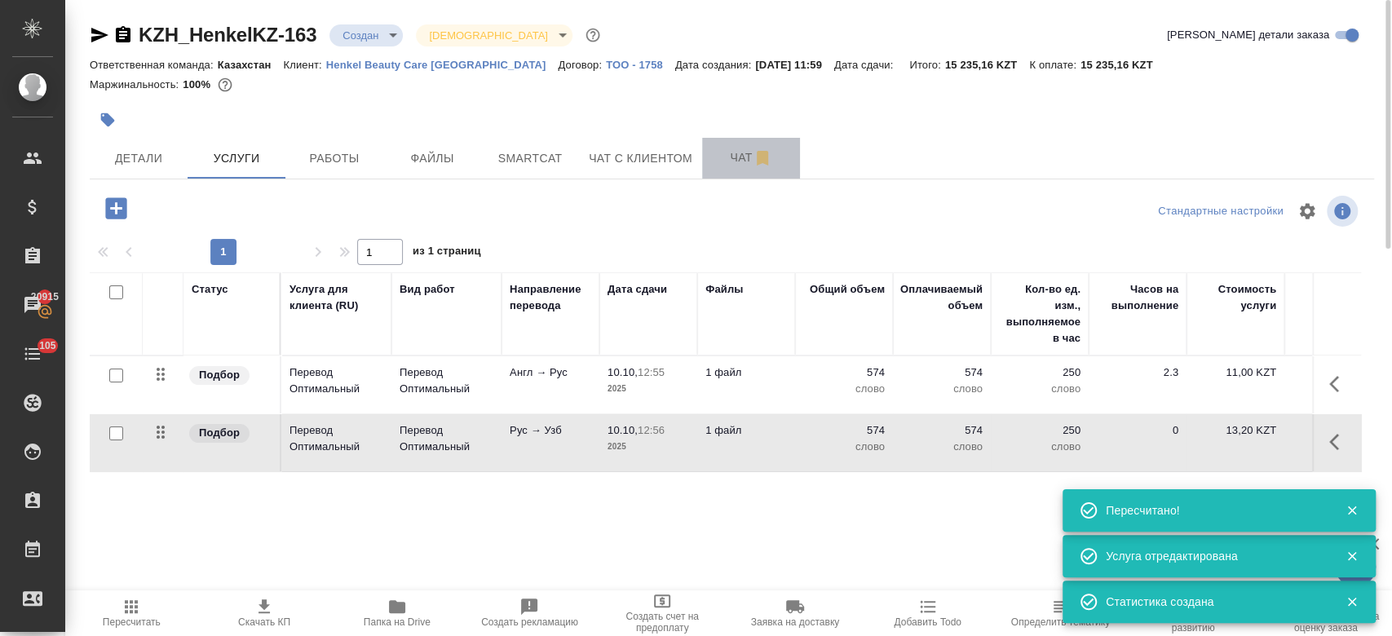
click at [744, 151] on span "Чат" at bounding box center [751, 158] width 78 height 20
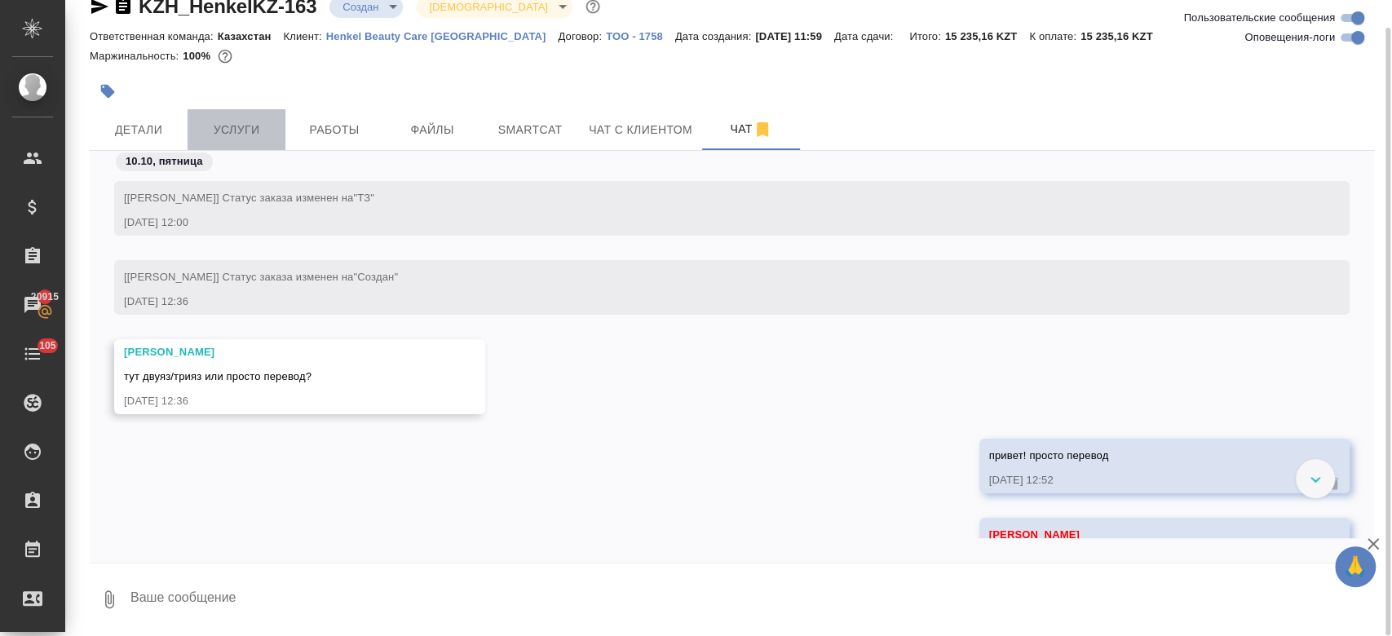
click at [228, 121] on span "Услуги" at bounding box center [236, 130] width 78 height 20
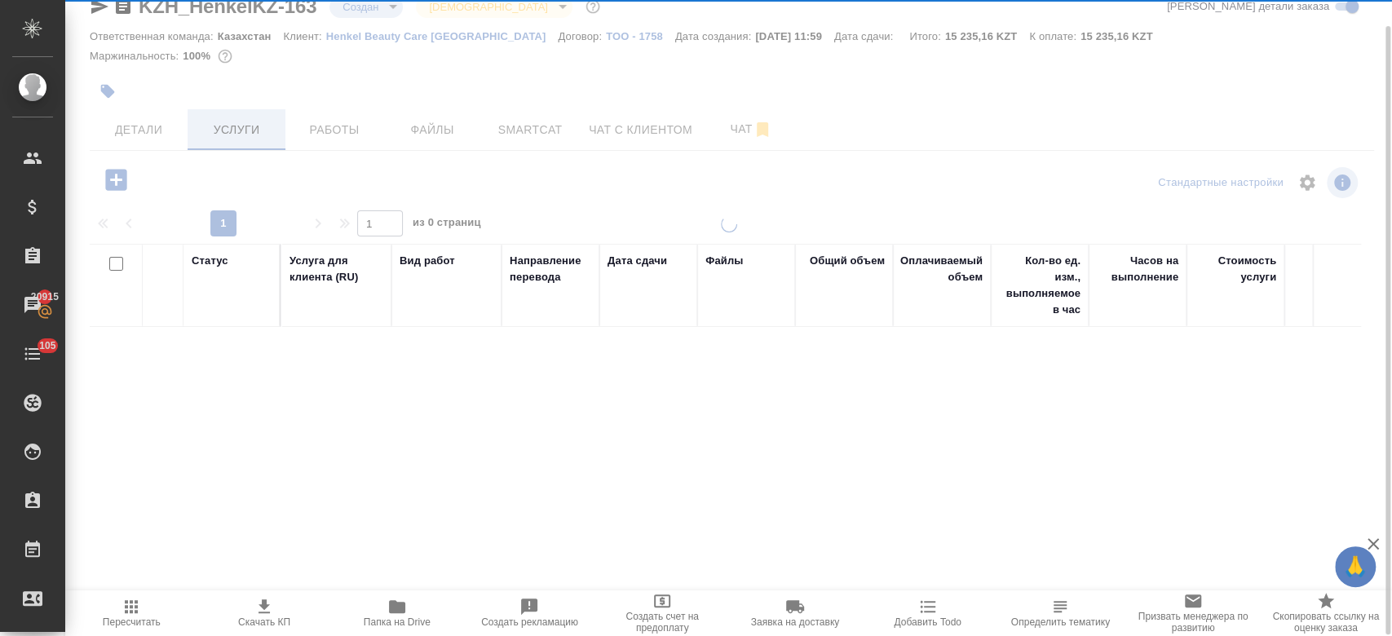
scroll to position [28, 0]
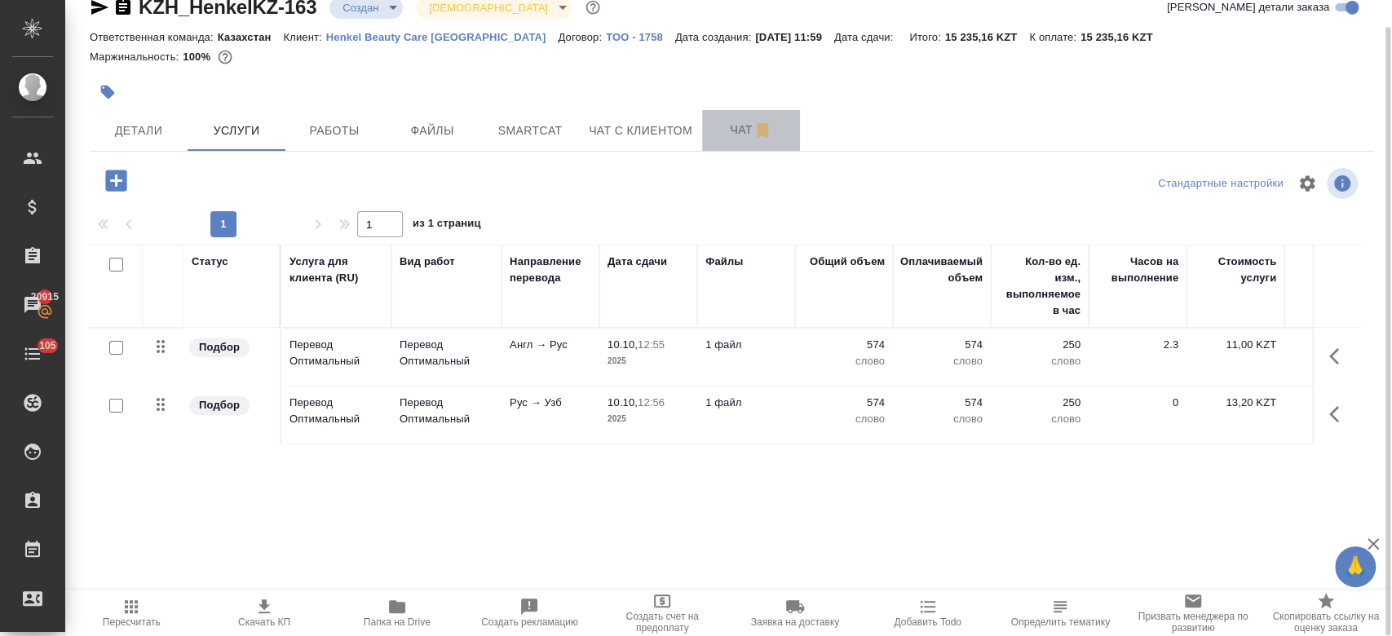
click at [733, 131] on span "Чат" at bounding box center [751, 130] width 78 height 20
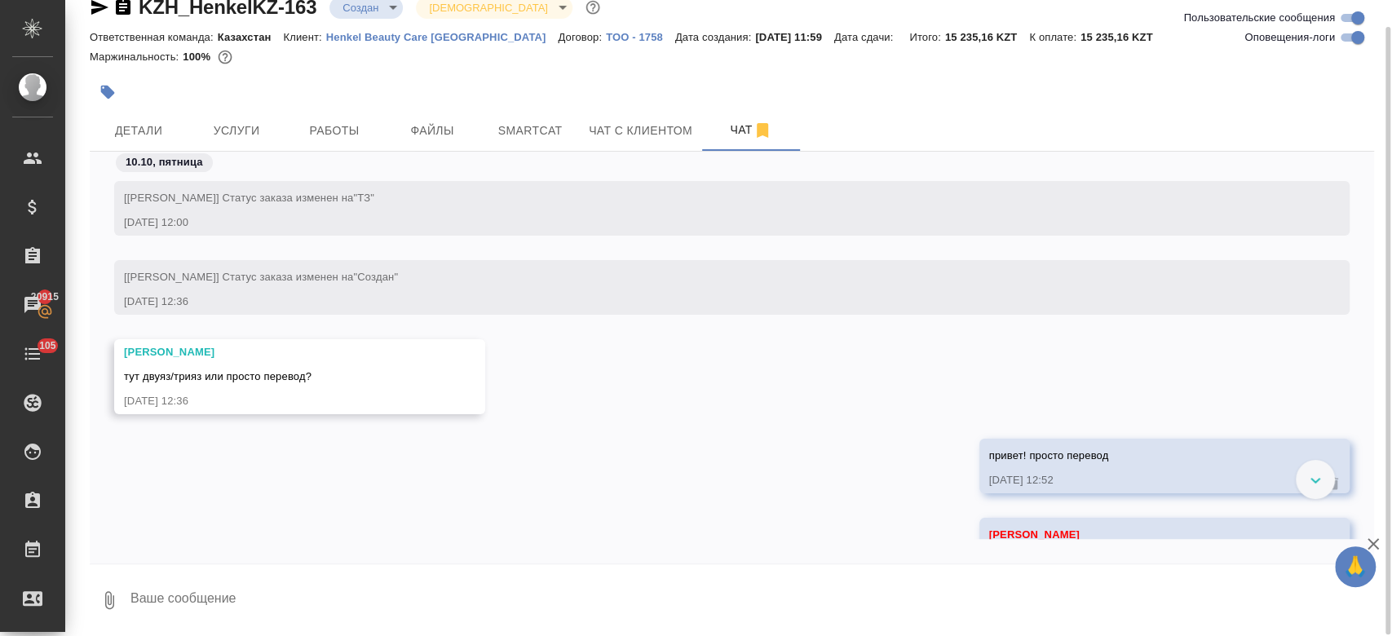
scroll to position [216, 0]
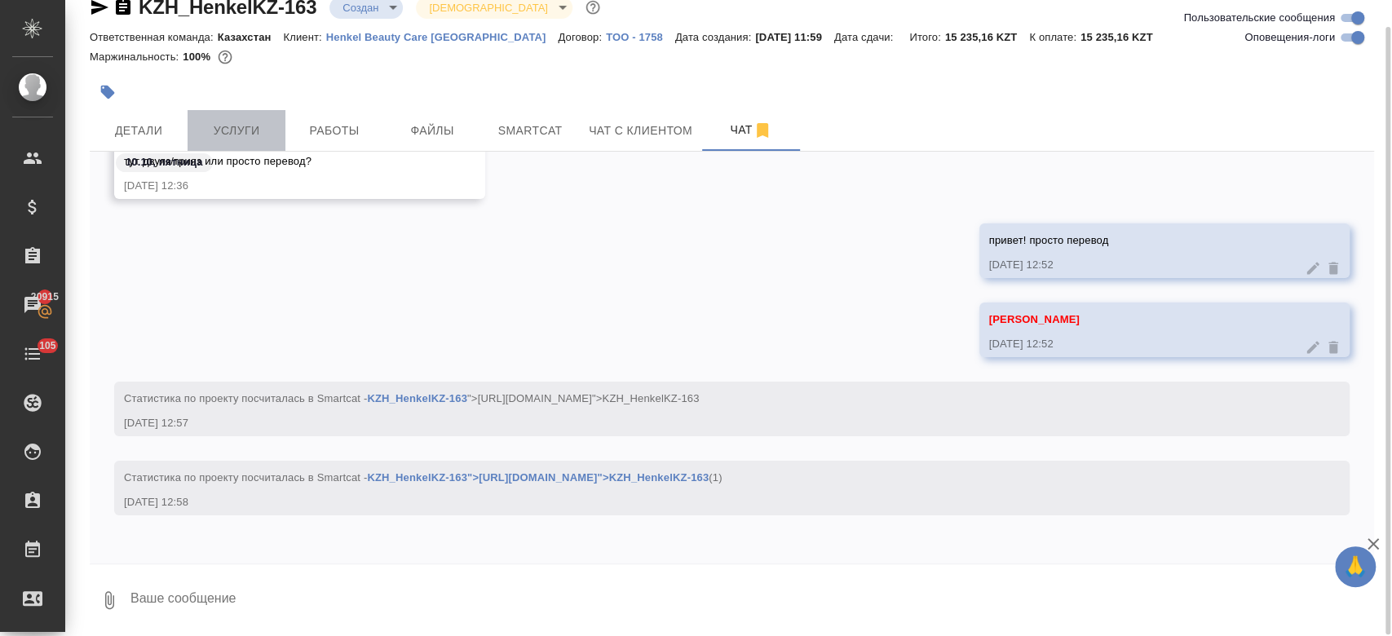
click at [219, 116] on button "Услуги" at bounding box center [237, 130] width 98 height 41
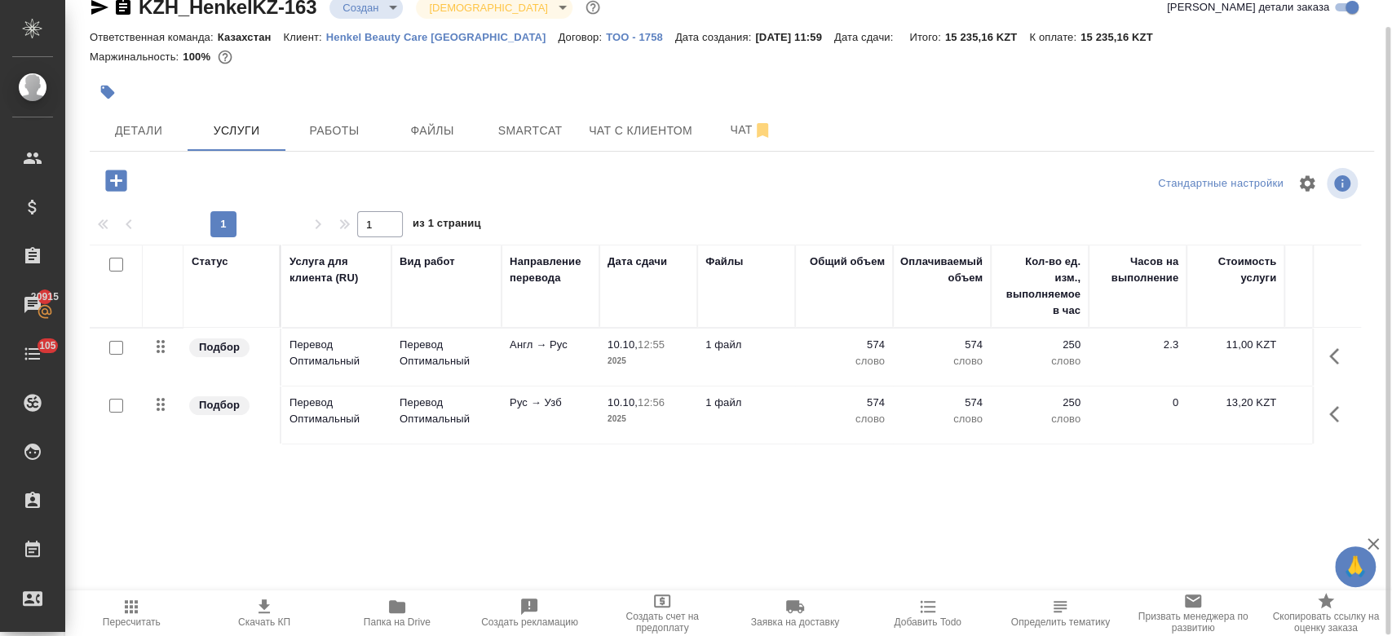
click at [394, 86] on div at bounding box center [518, 92] width 856 height 36
click at [727, 139] on button "Чат" at bounding box center [751, 130] width 98 height 41
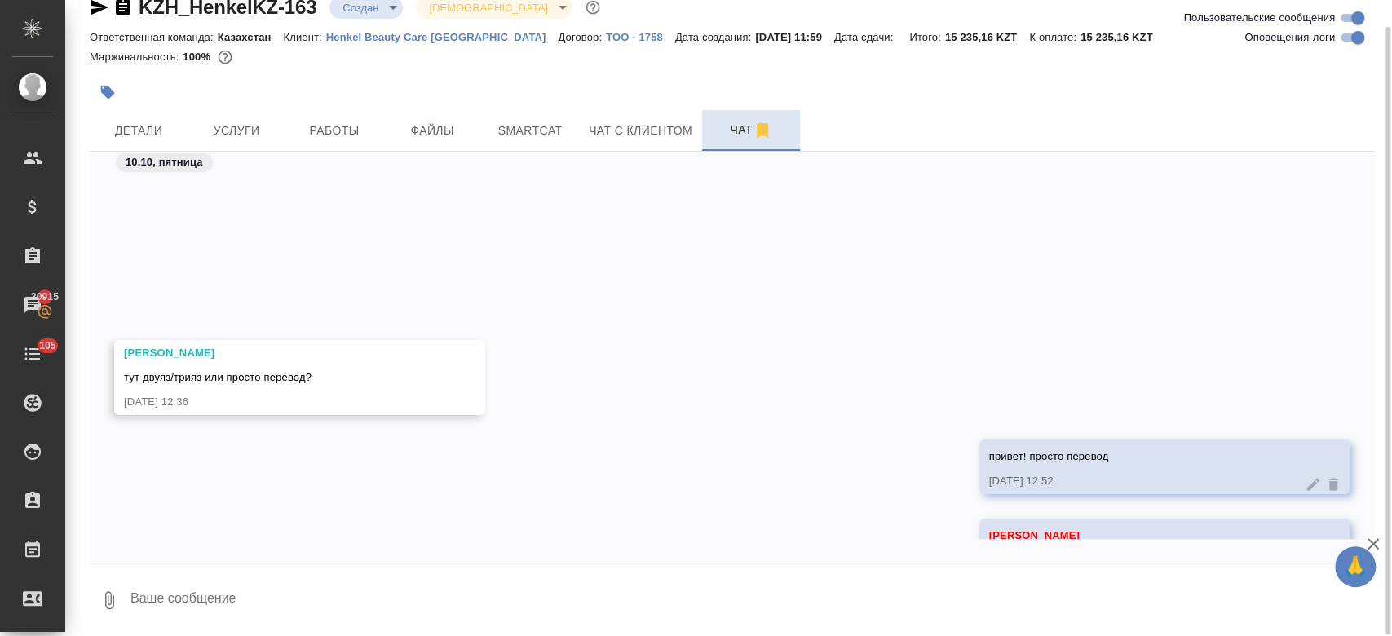
scroll to position [216, 0]
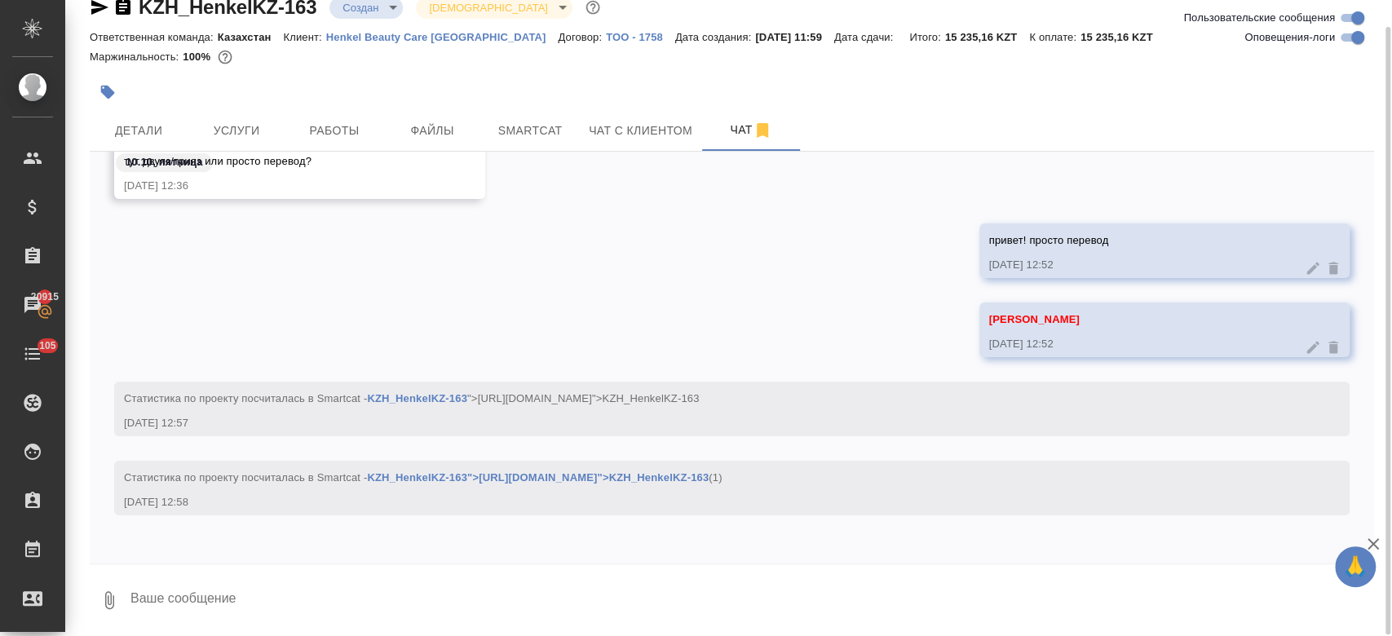
click at [319, 78] on div at bounding box center [518, 92] width 856 height 36
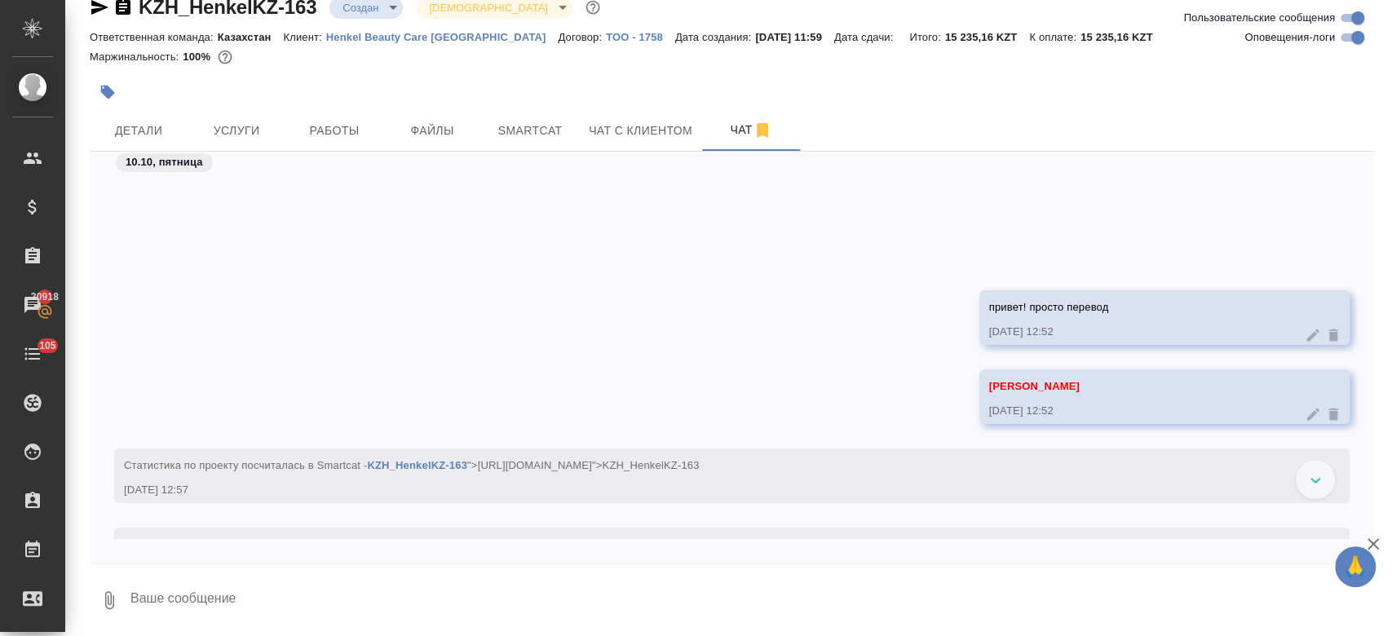
scroll to position [553, 0]
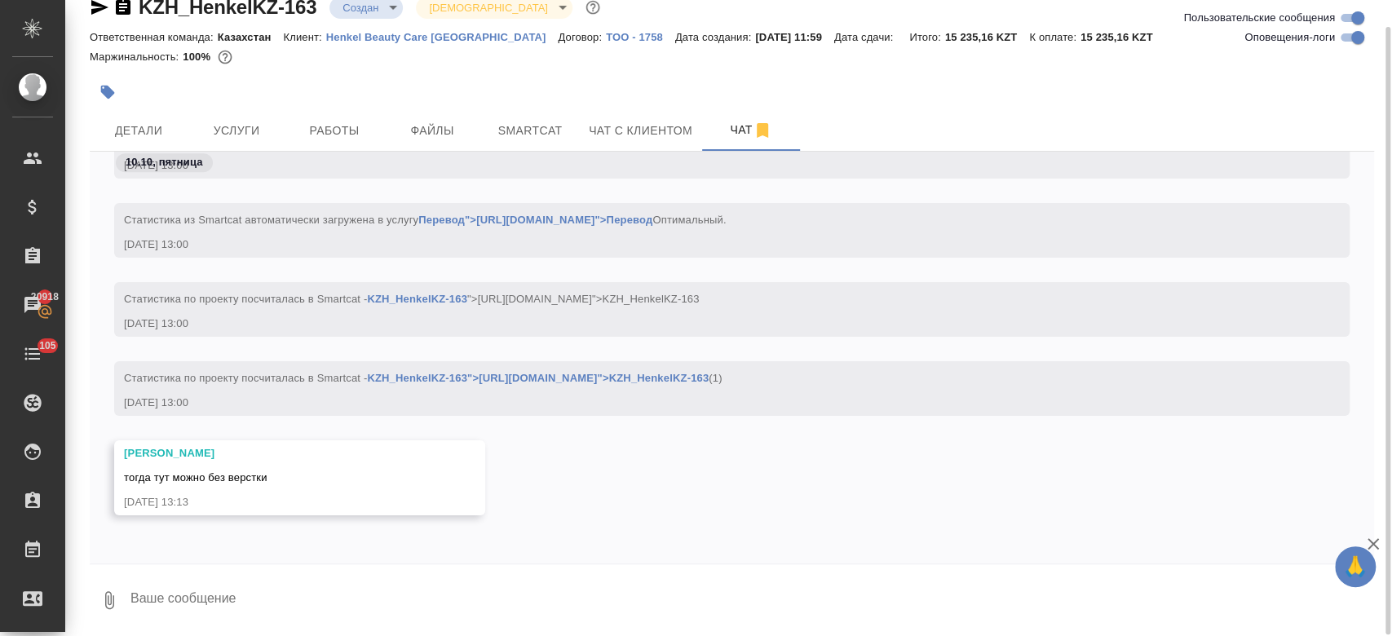
click at [302, 572] on textarea at bounding box center [751, 599] width 1245 height 55
type textarea "ок"
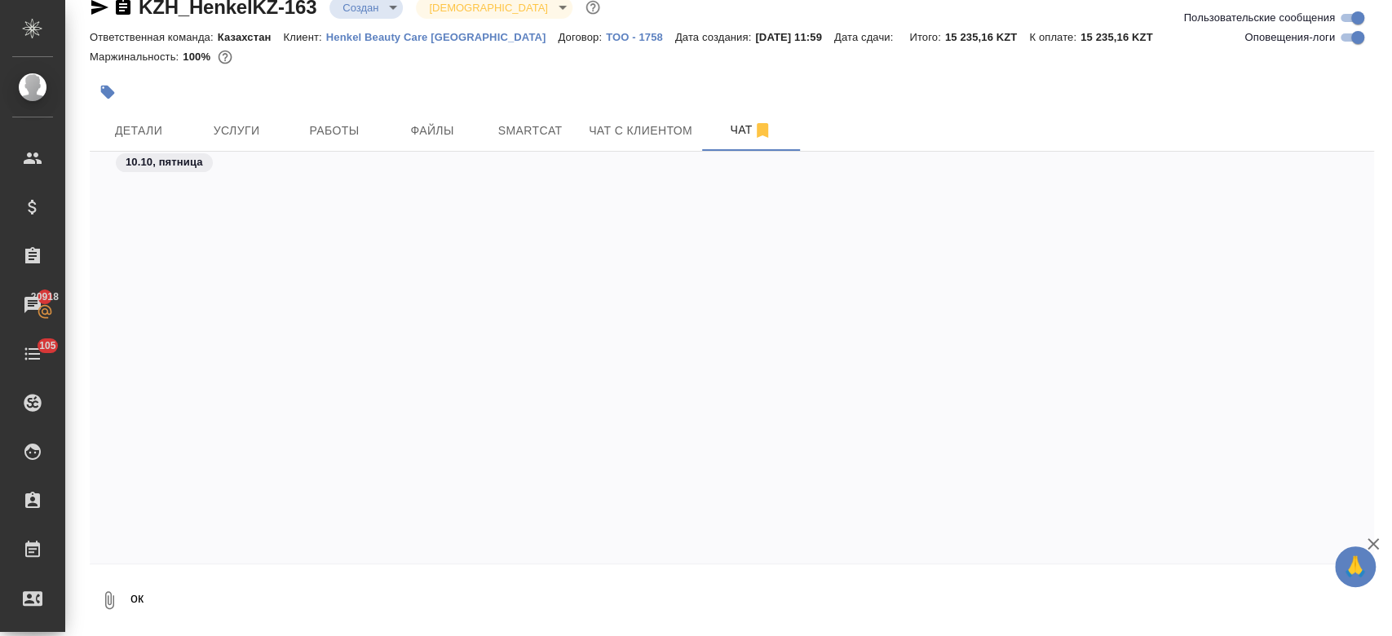
scroll to position [711, 0]
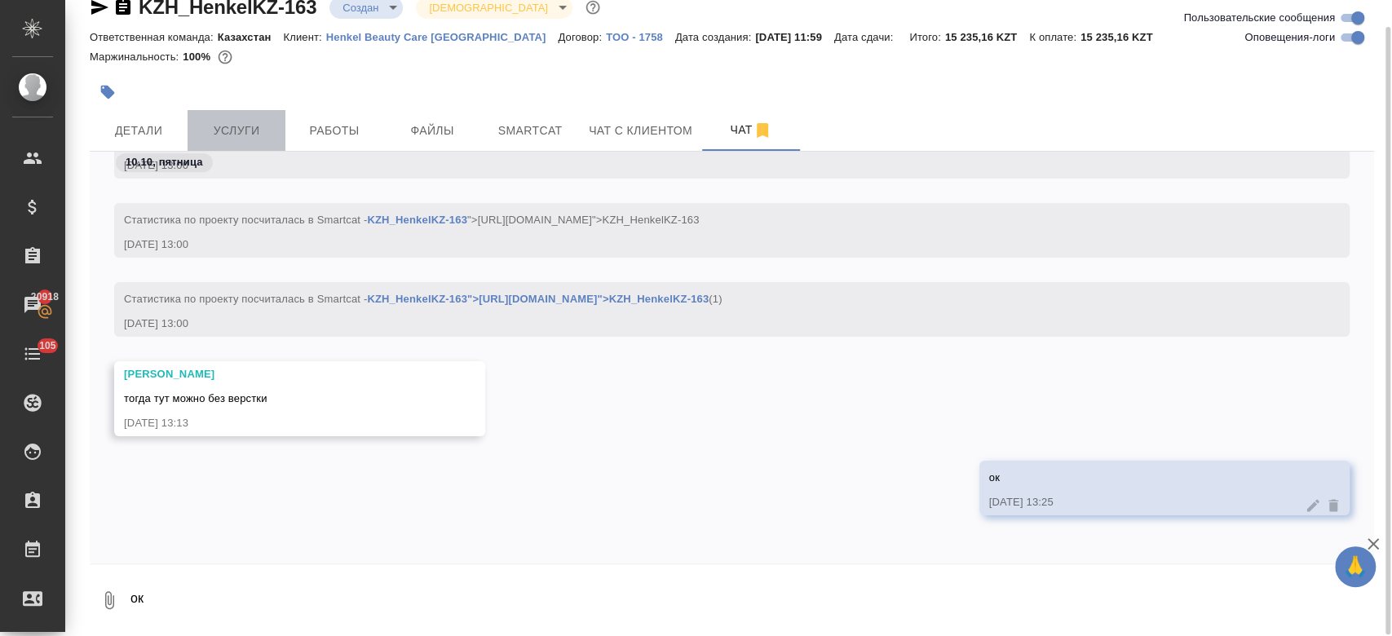
click at [262, 122] on span "Услуги" at bounding box center [236, 131] width 78 height 20
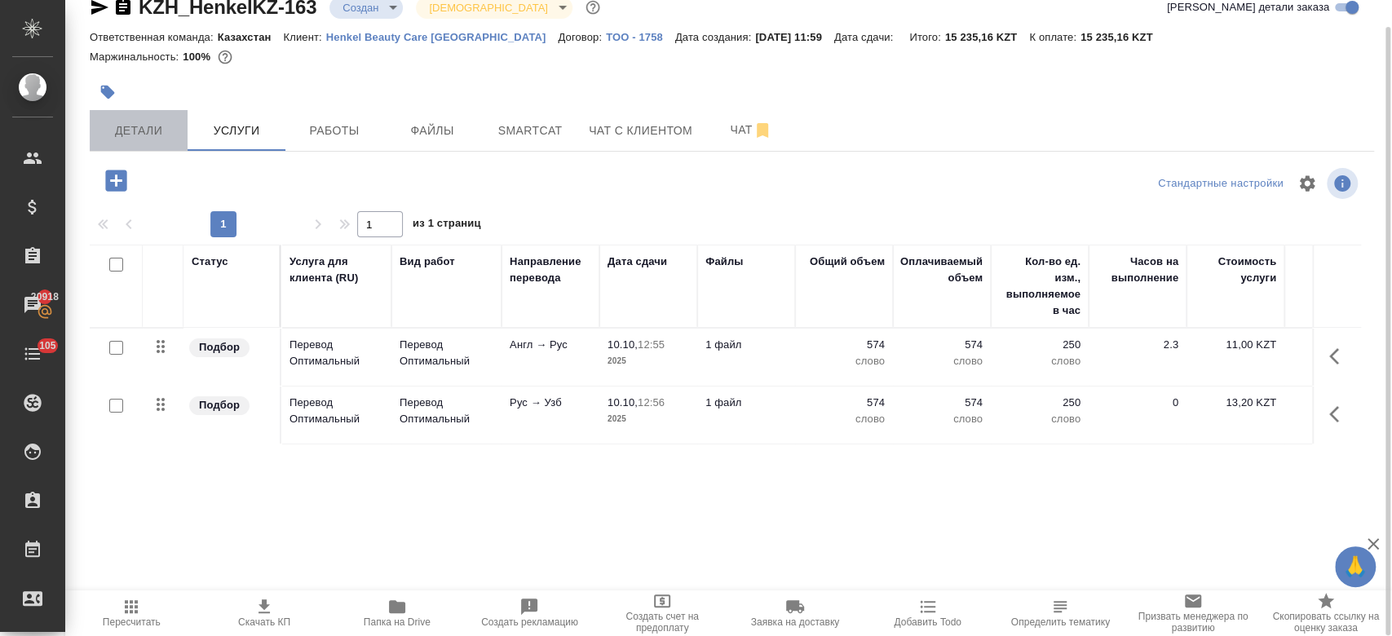
click at [148, 144] on button "Детали" at bounding box center [139, 130] width 98 height 41
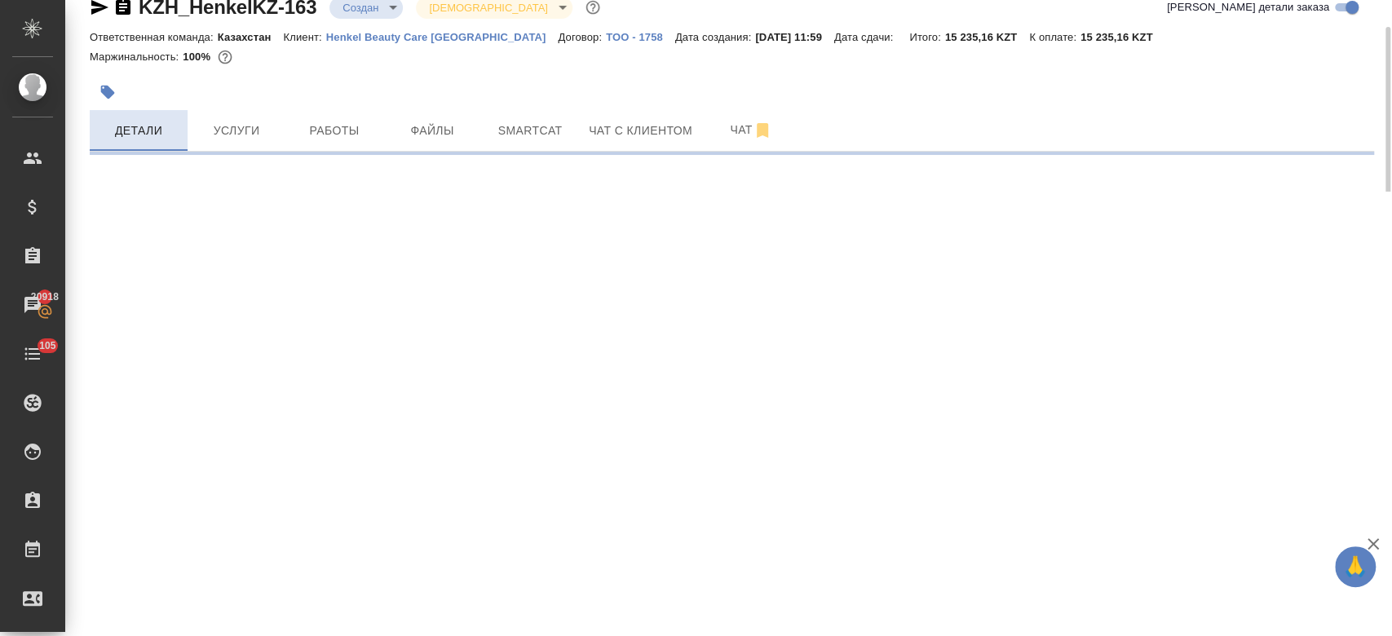
select select "RU"
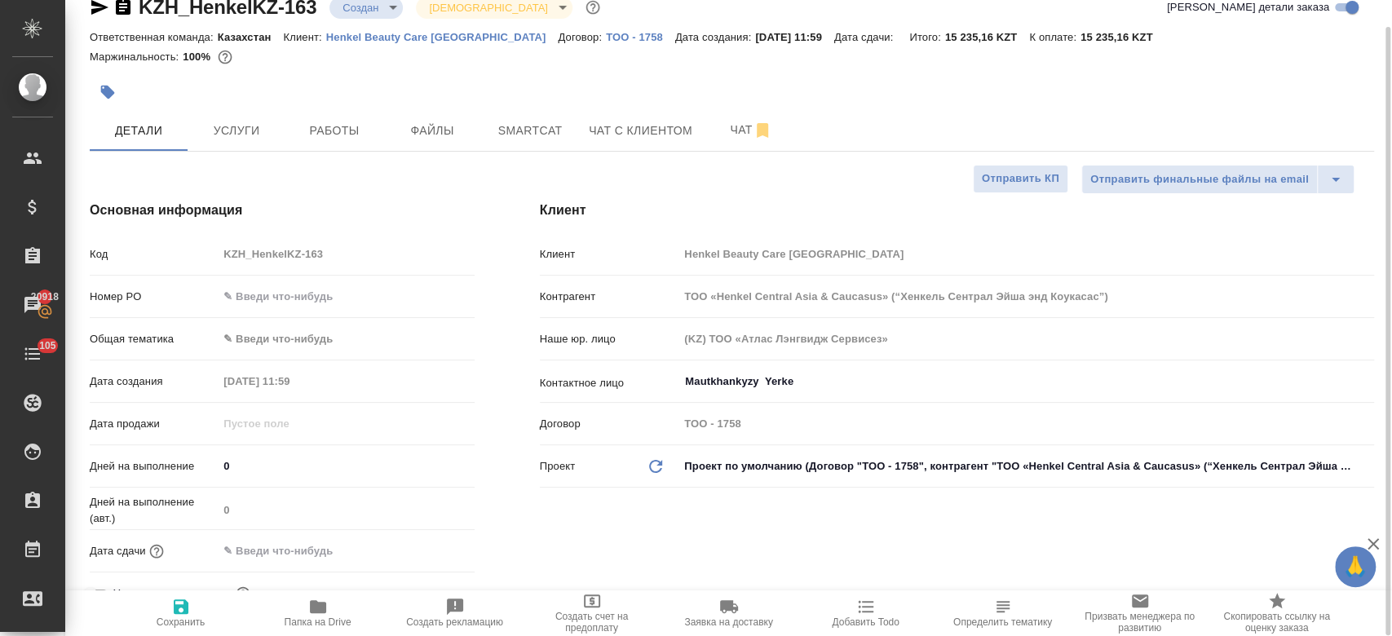
type textarea "x"
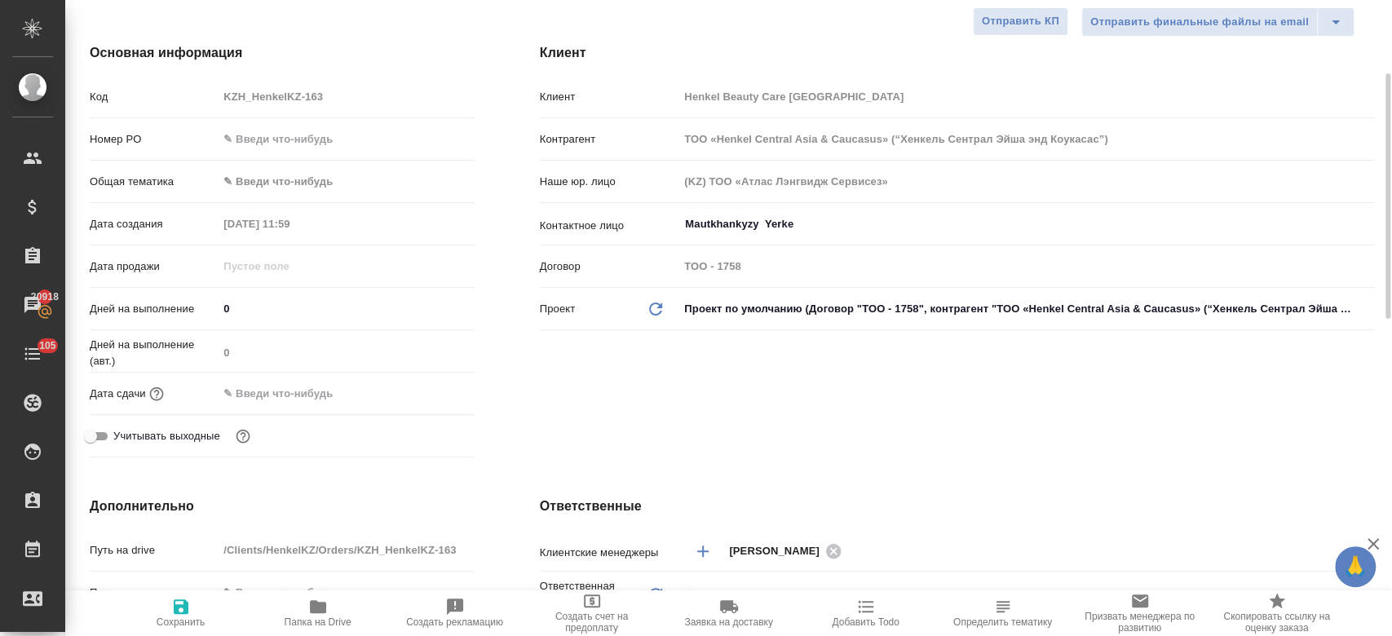
scroll to position [188, 0]
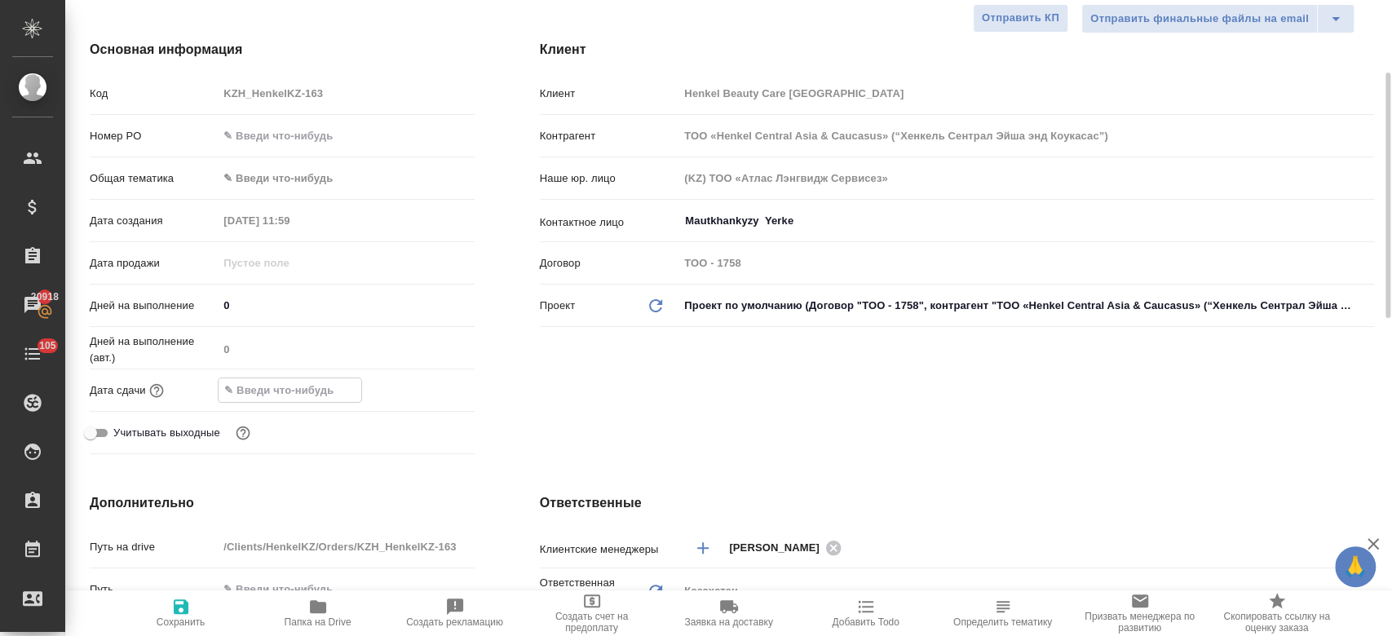
click at [307, 396] on input "text" at bounding box center [290, 390] width 143 height 24
click at [424, 384] on icon "button" at bounding box center [427, 389] width 15 height 16
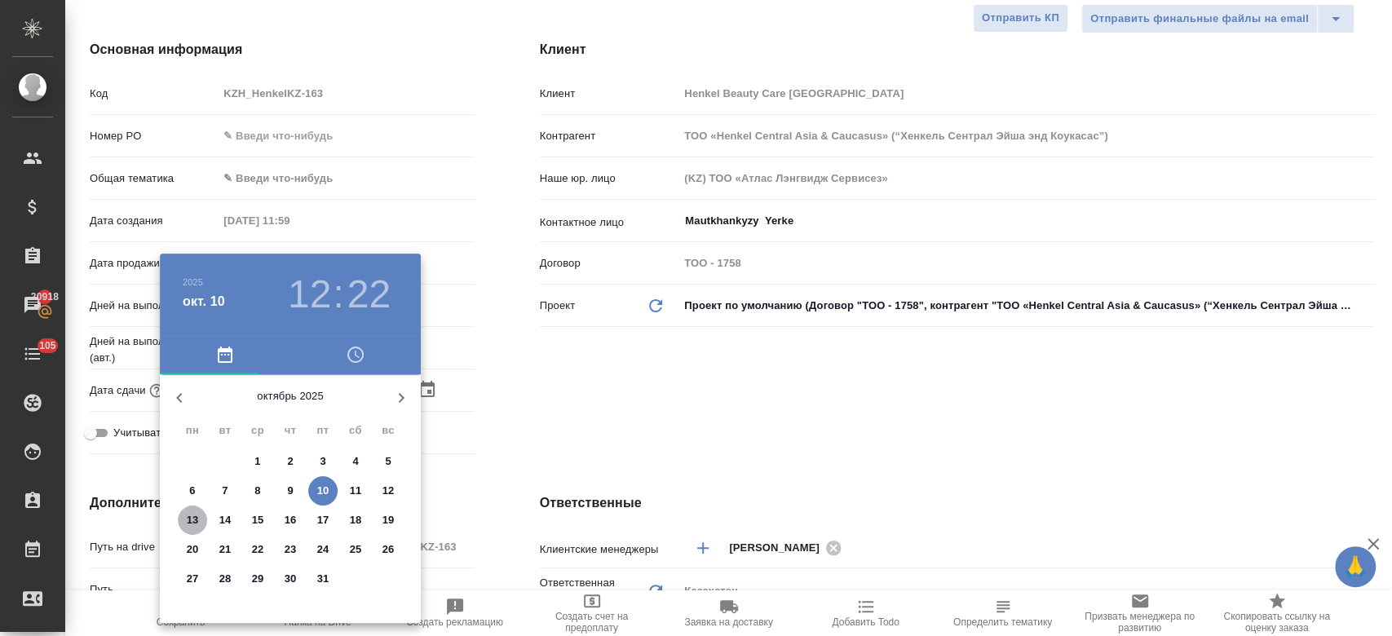
click at [198, 519] on span "13" at bounding box center [192, 520] width 29 height 16
type input "13.10.2025 12:22"
type textarea "x"
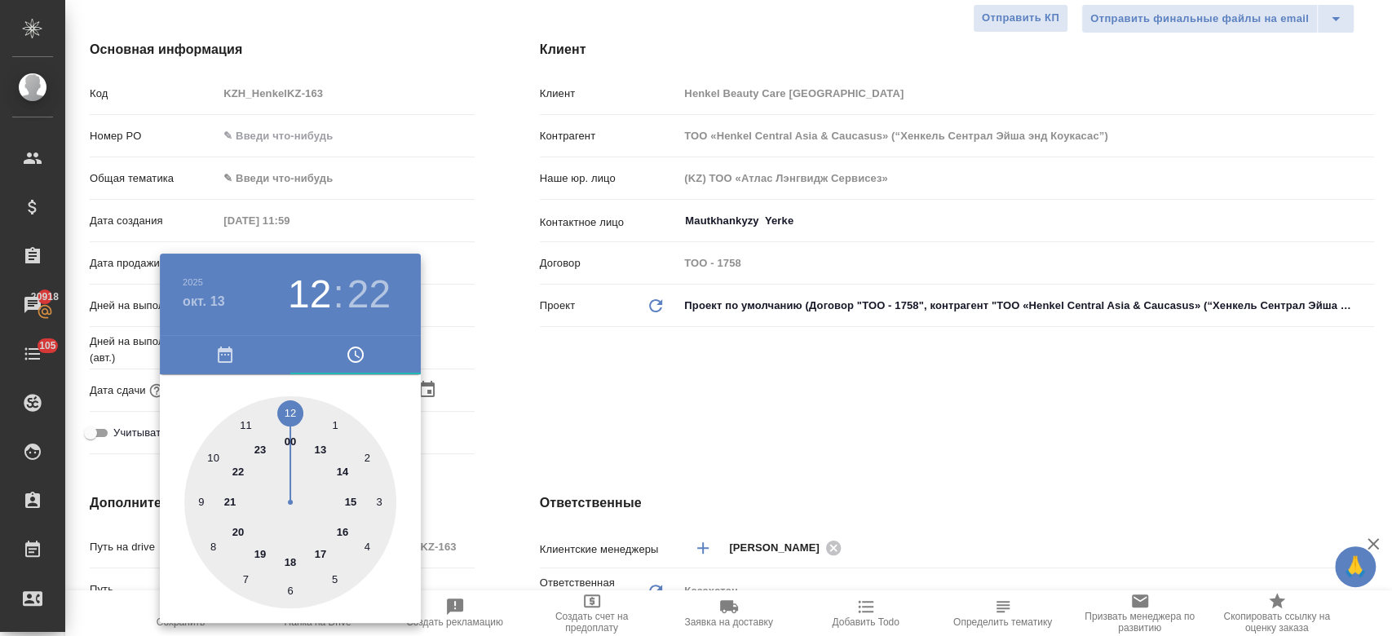
click at [209, 452] on div at bounding box center [290, 502] width 212 height 212
type input "13.10.2025 10:22"
type textarea "x"
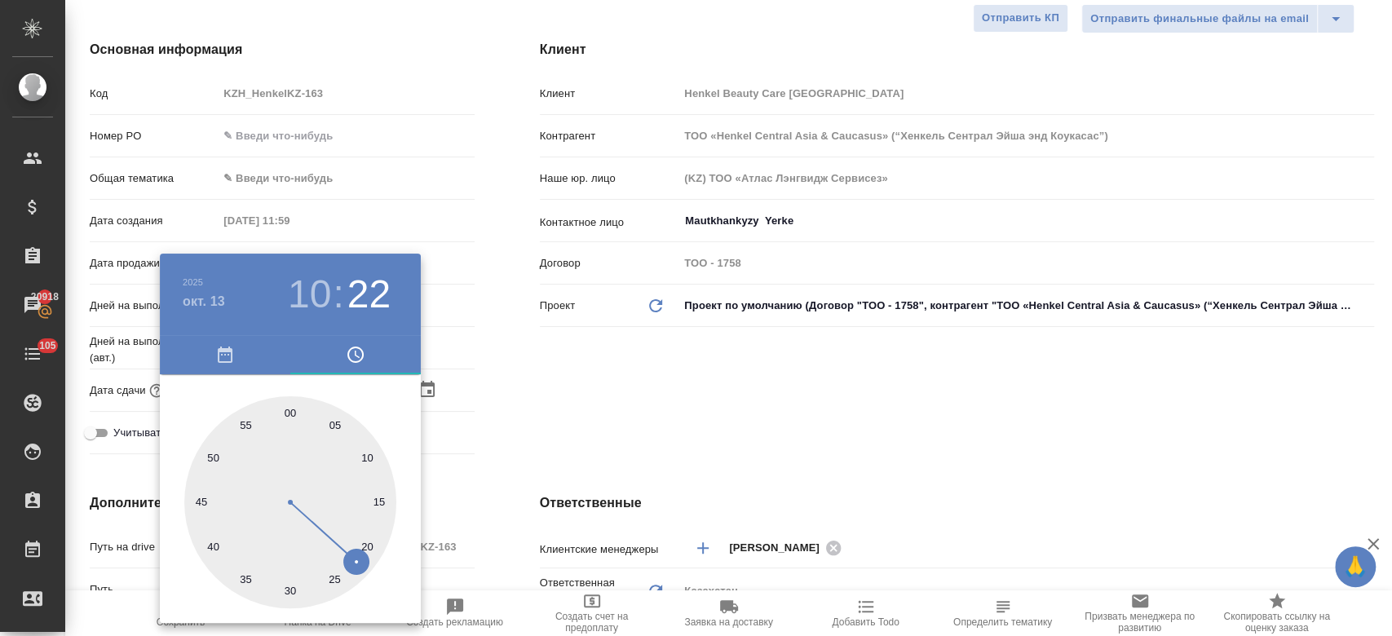
click at [288, 413] on div at bounding box center [290, 502] width 212 height 212
type input "13.10.2025 10:00"
type textarea "x"
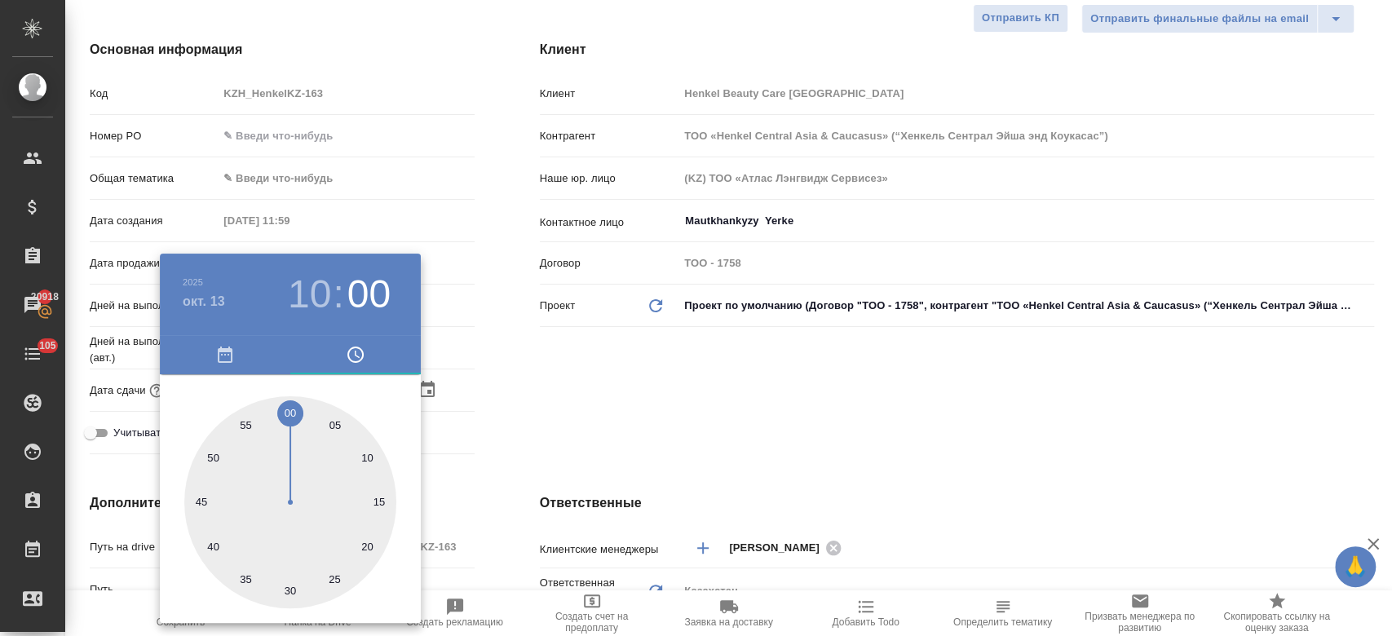
click at [589, 387] on div at bounding box center [696, 318] width 1392 height 636
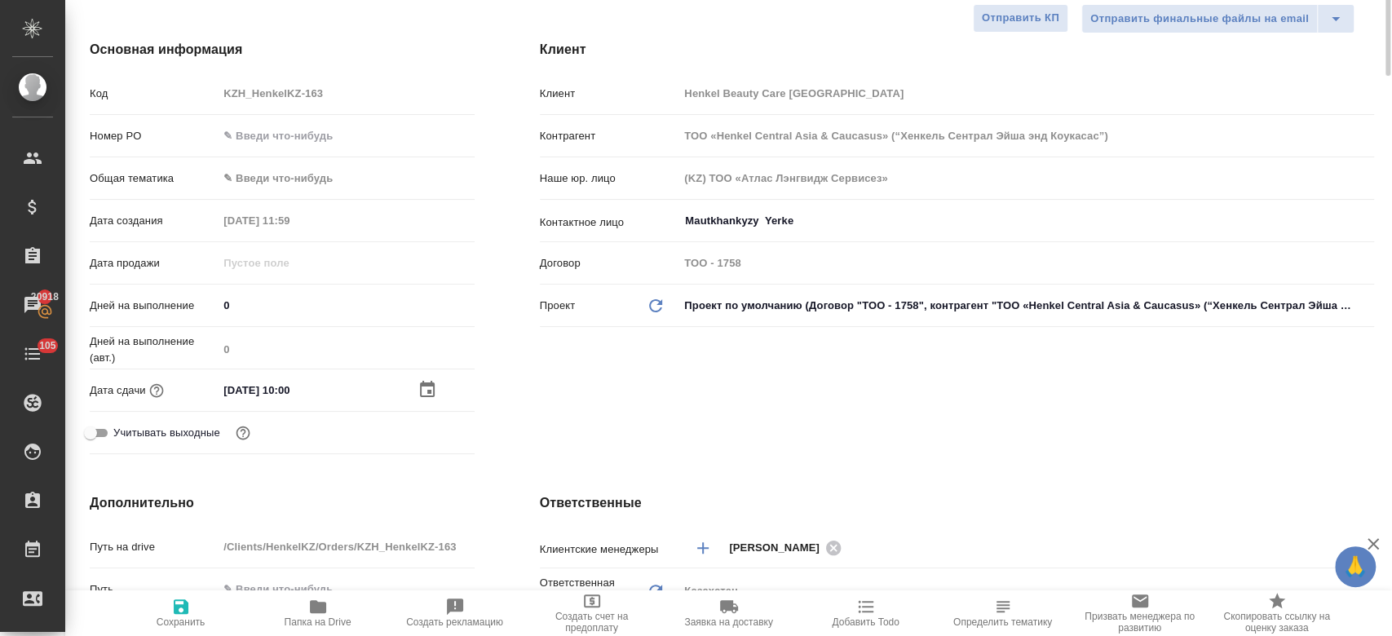
scroll to position [0, 0]
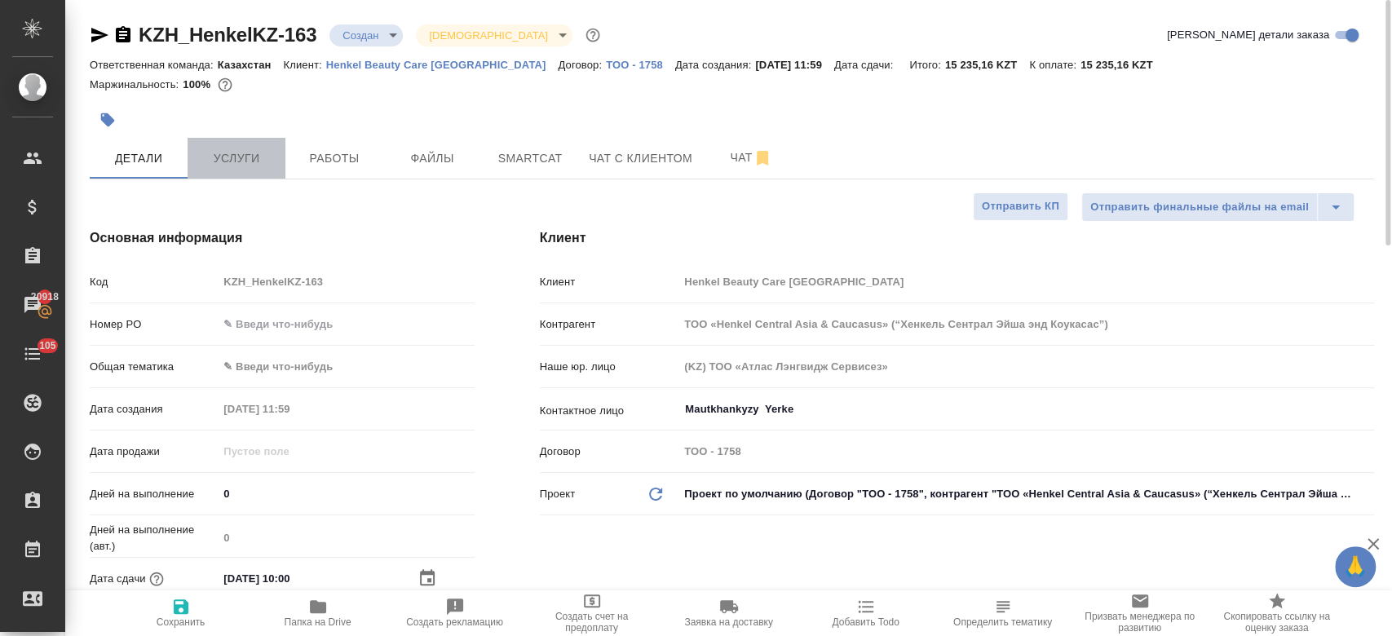
click at [232, 139] on button "Услуги" at bounding box center [237, 158] width 98 height 41
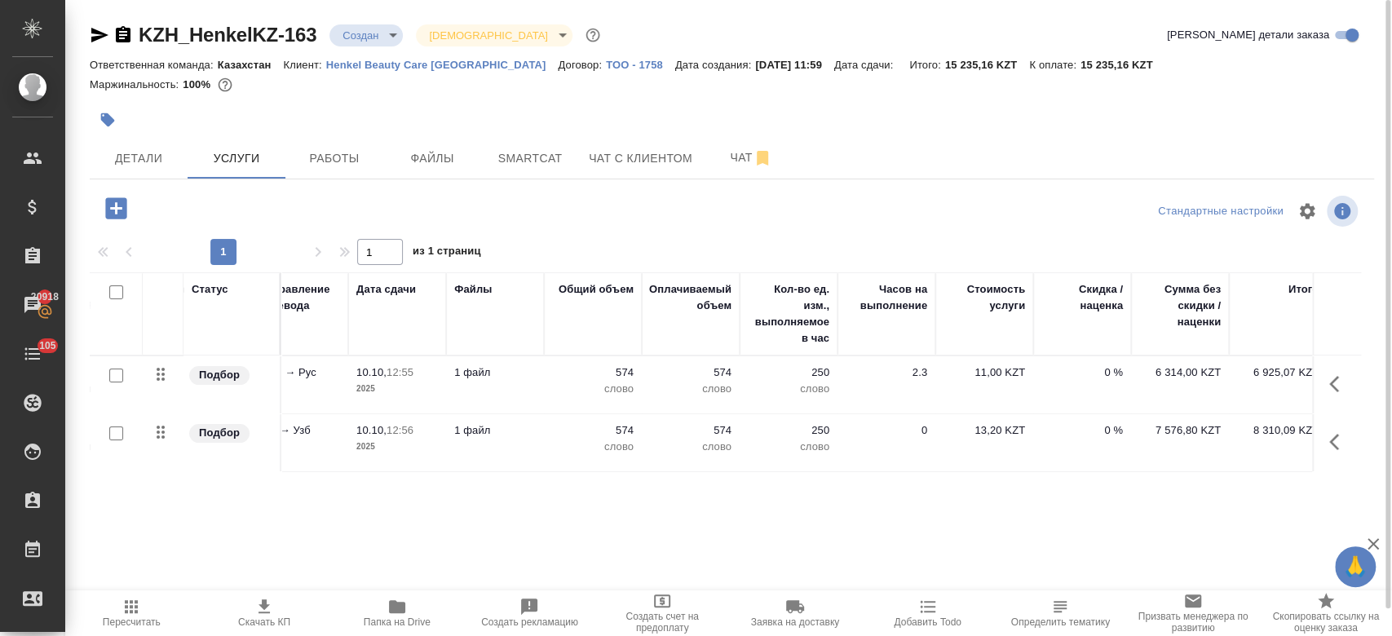
scroll to position [0, 266]
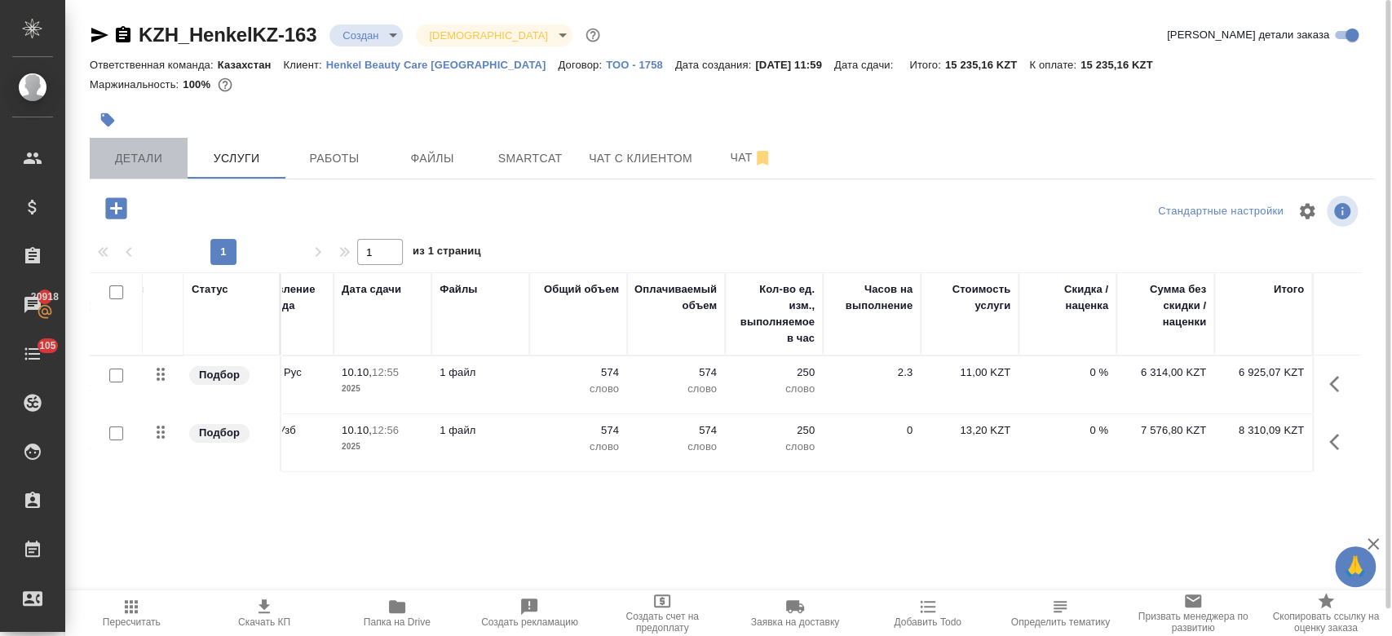
click at [146, 160] on span "Детали" at bounding box center [138, 158] width 78 height 20
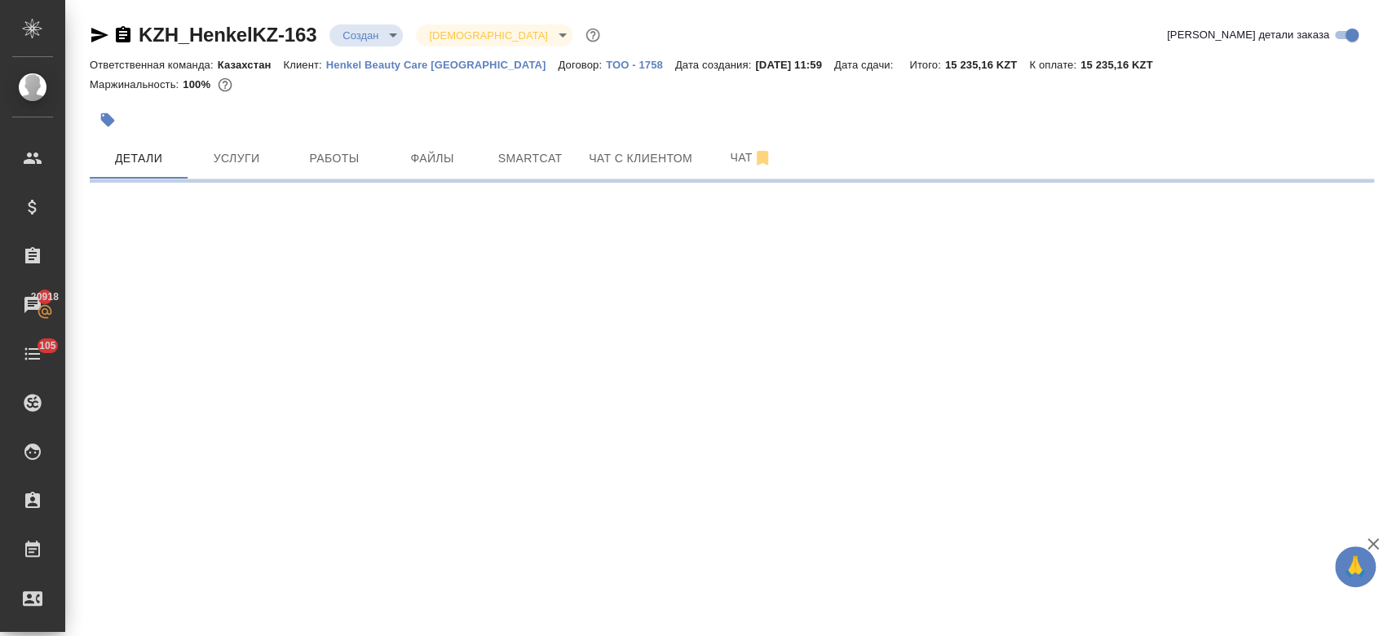
select select "RU"
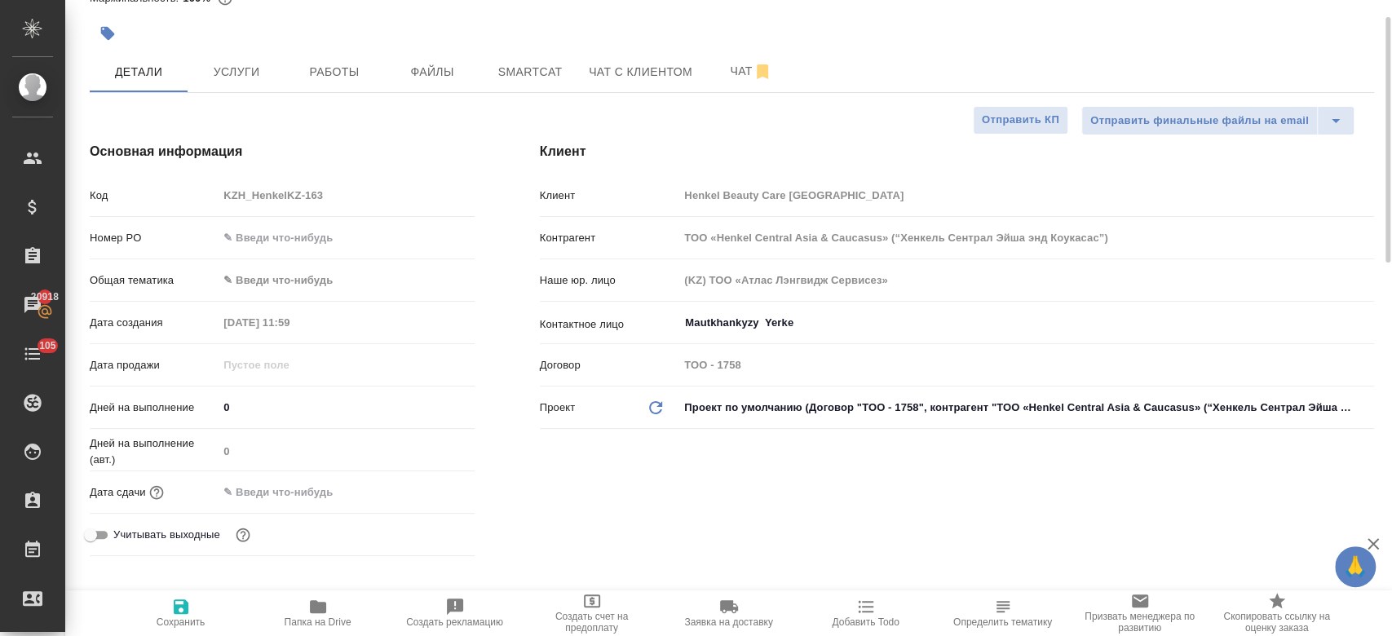
type textarea "x"
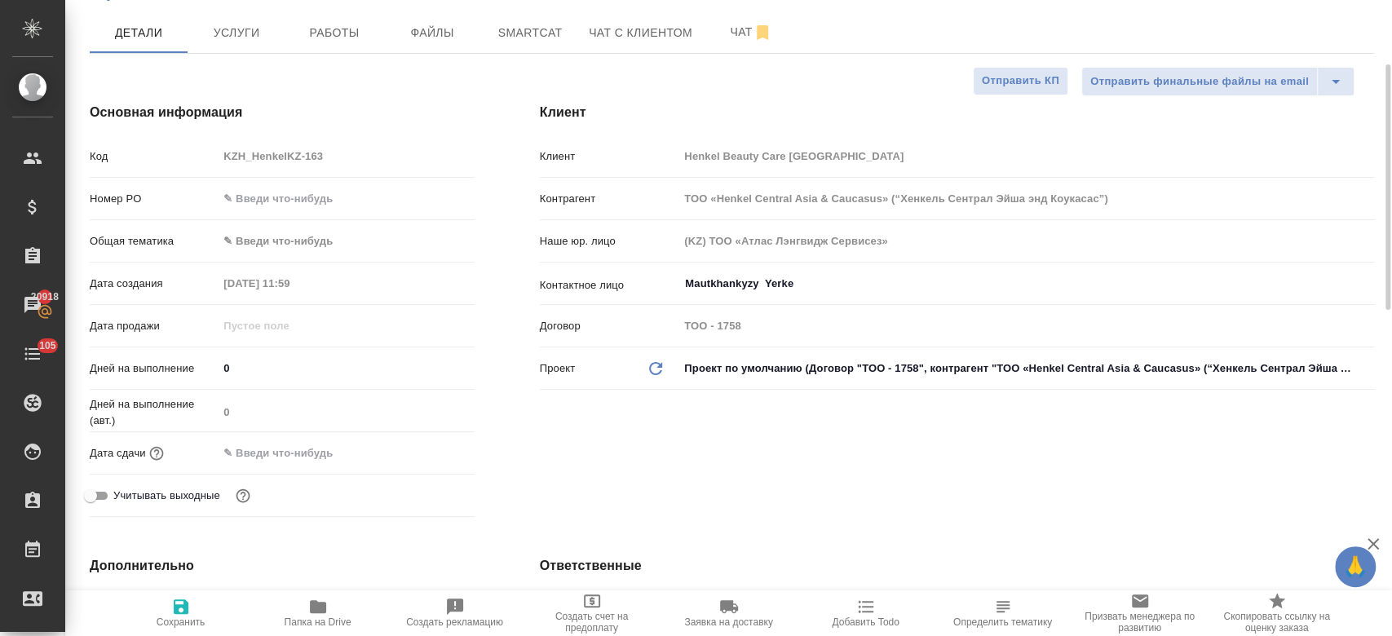
scroll to position [137, 0]
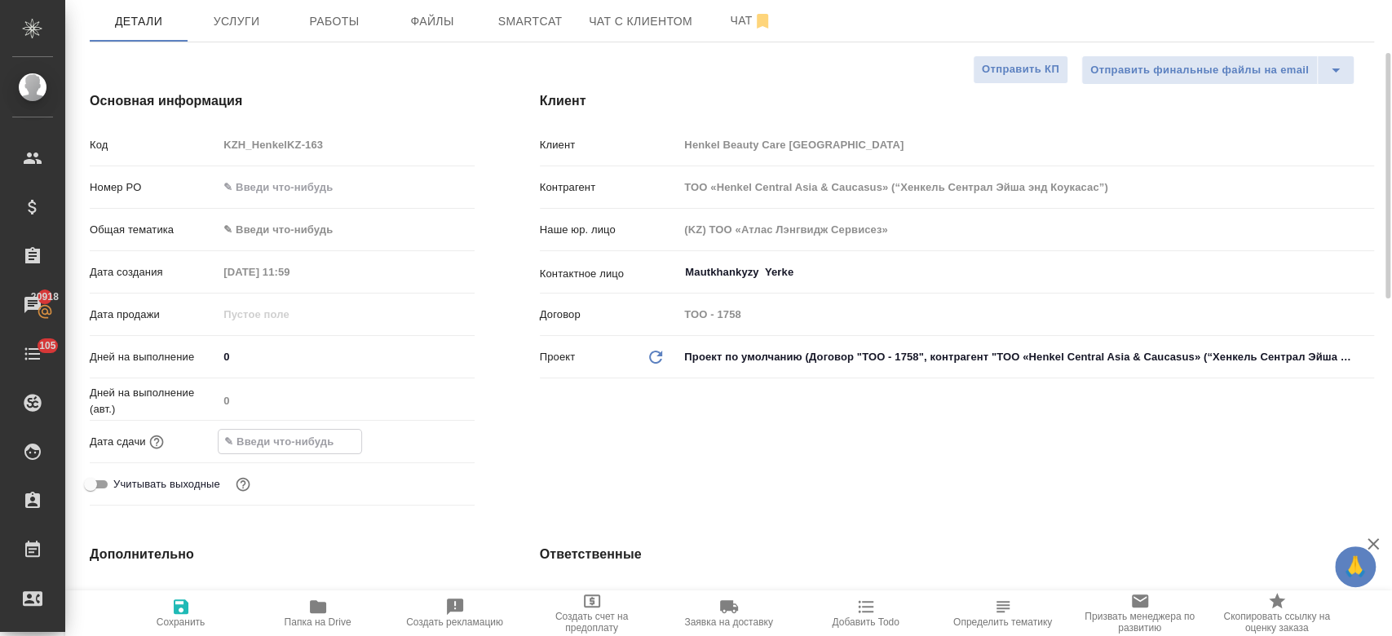
click at [282, 435] on input "text" at bounding box center [290, 442] width 143 height 24
click at [429, 444] on icon "button" at bounding box center [427, 441] width 20 height 20
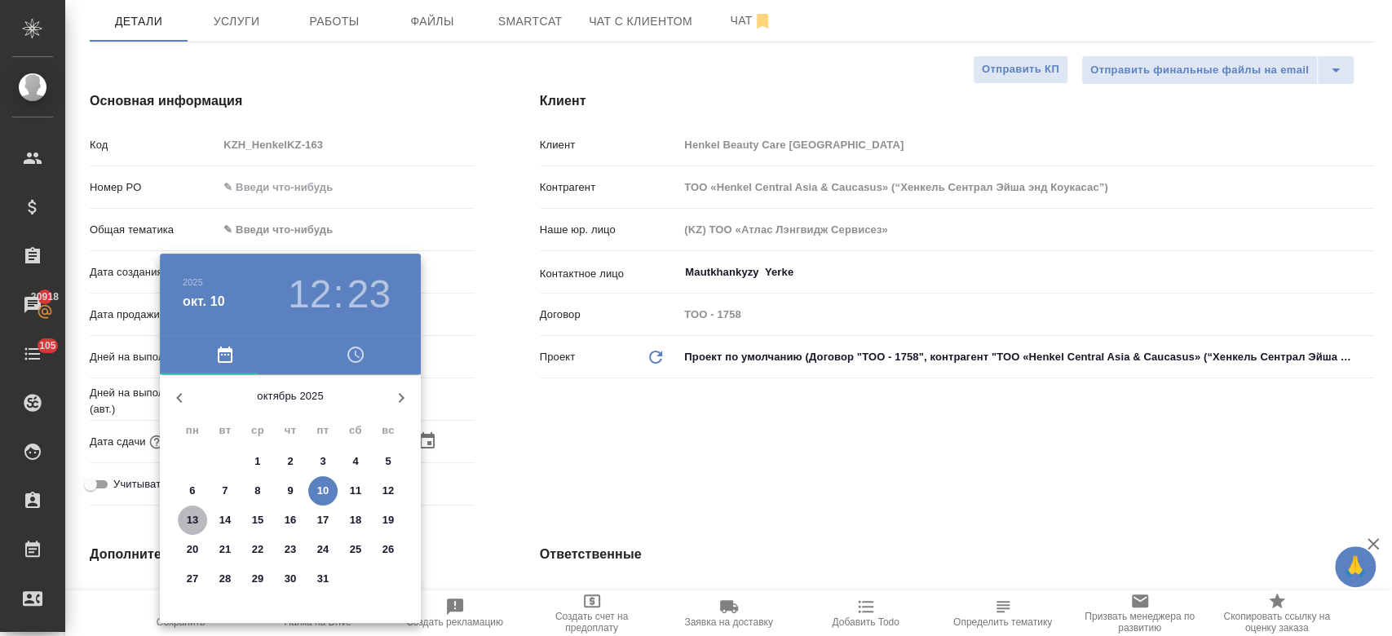
click at [185, 525] on span "13" at bounding box center [192, 520] width 29 height 16
type input "13.10.2025 12:23"
type textarea "x"
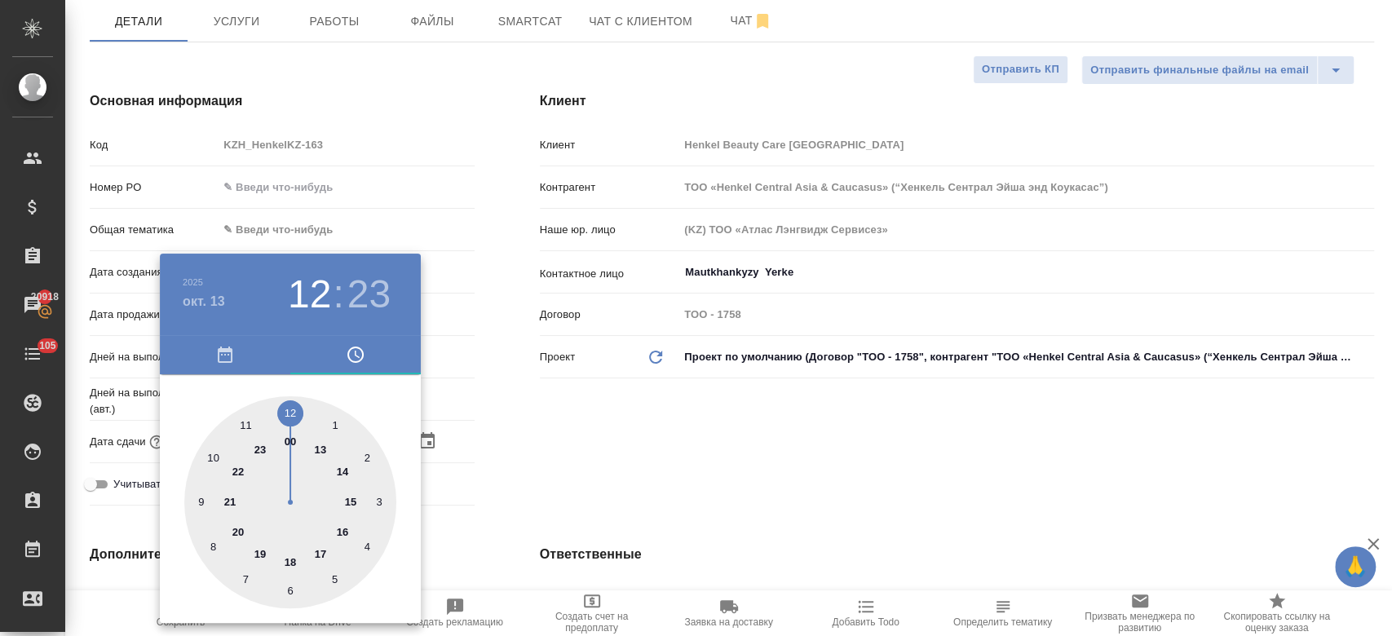
click at [216, 455] on div at bounding box center [290, 502] width 212 height 212
type input "13.10.2025 10:23"
type textarea "x"
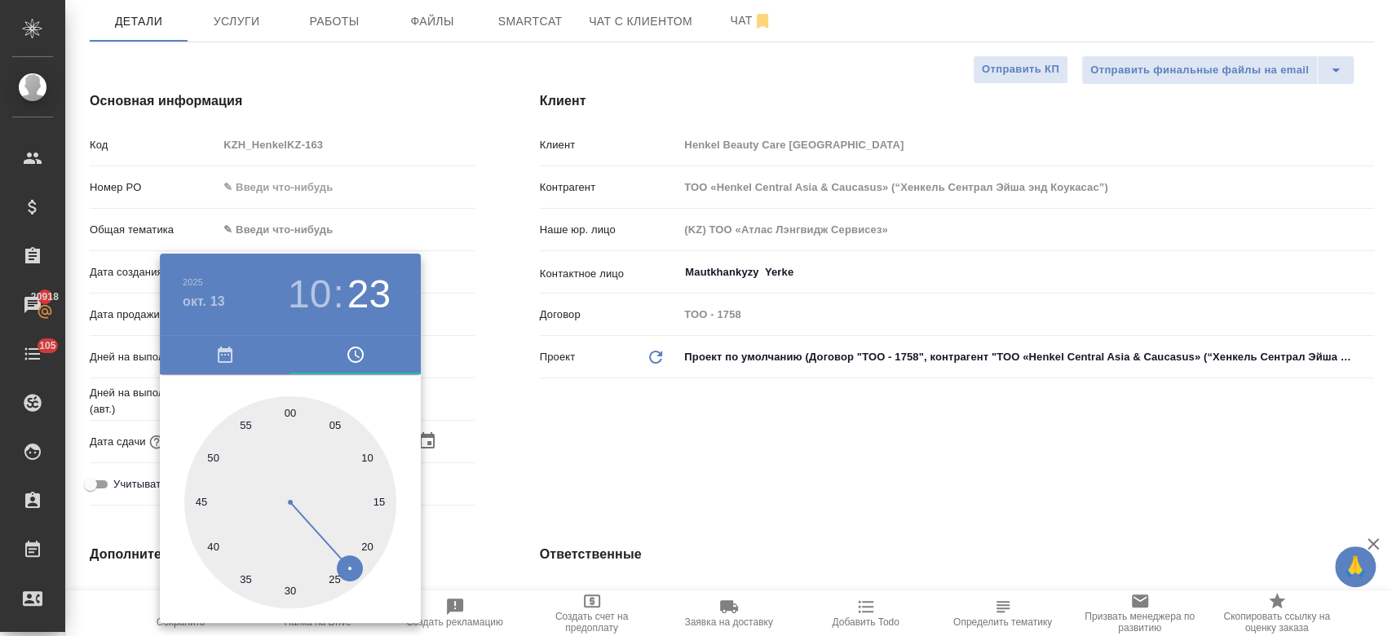
click at [286, 406] on div at bounding box center [290, 502] width 212 height 212
type input "13.10.2025 10:00"
type textarea "x"
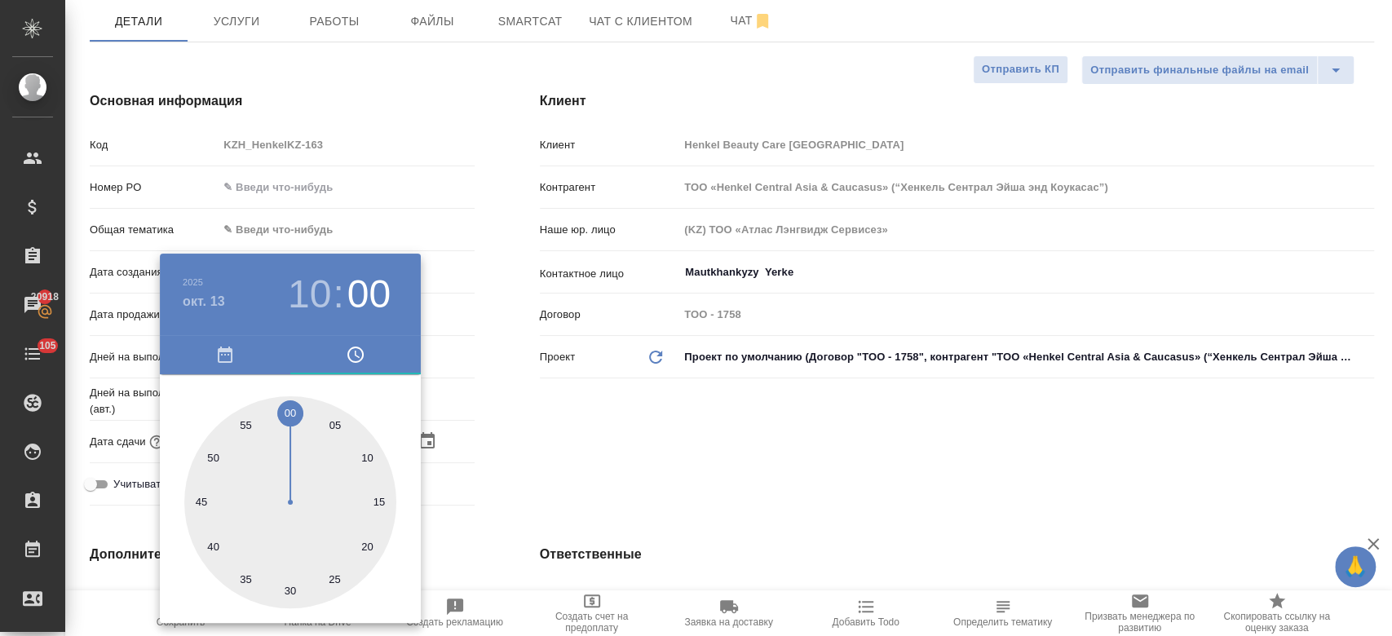
click at [572, 408] on div at bounding box center [696, 318] width 1392 height 636
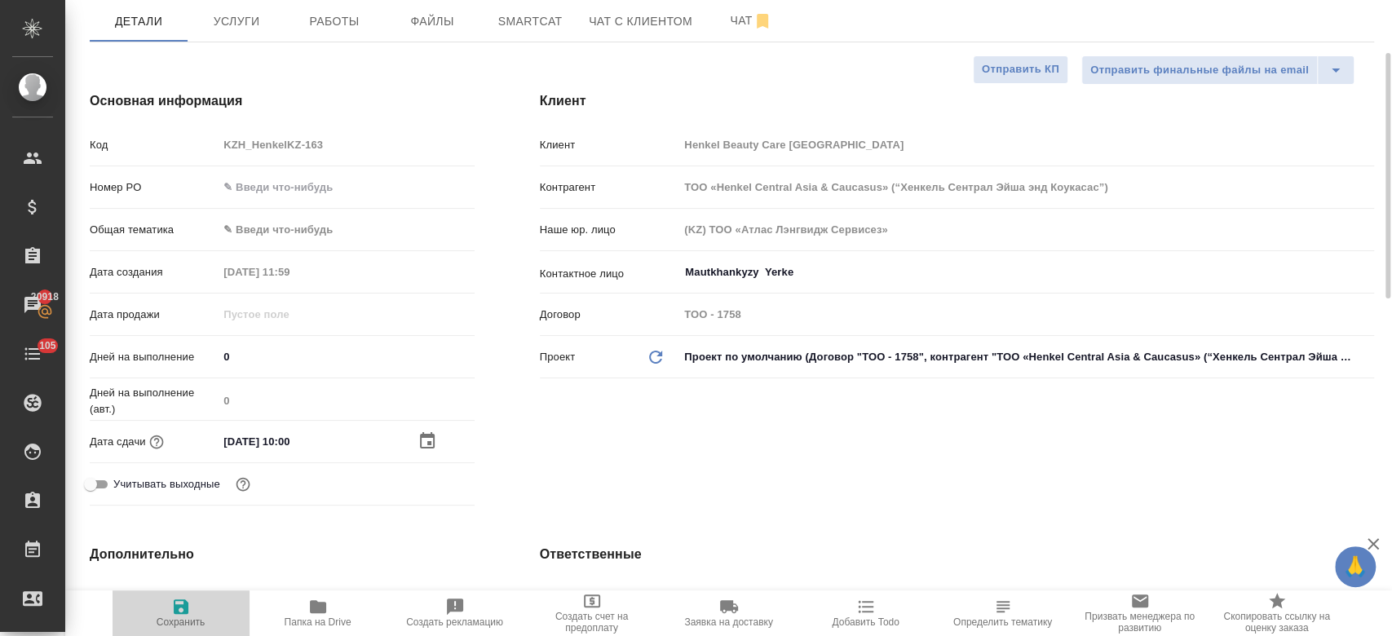
click at [192, 599] on span "Сохранить" at bounding box center [180, 612] width 117 height 31
type textarea "x"
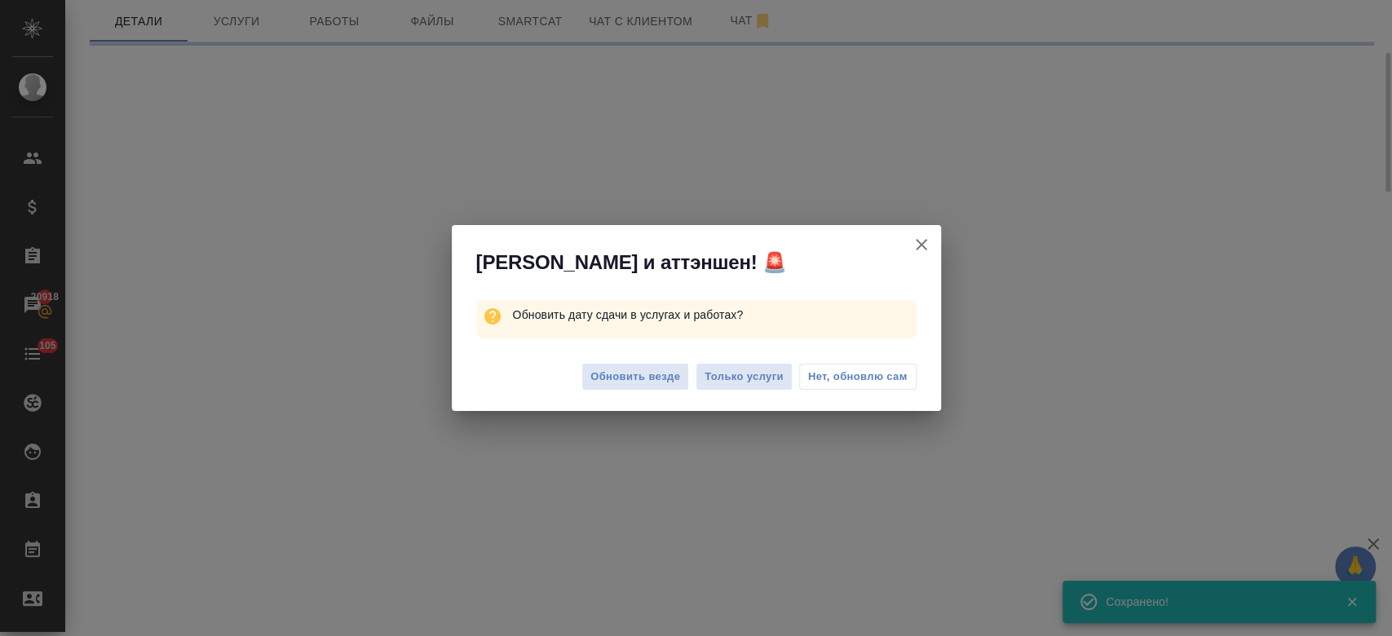
select select "RU"
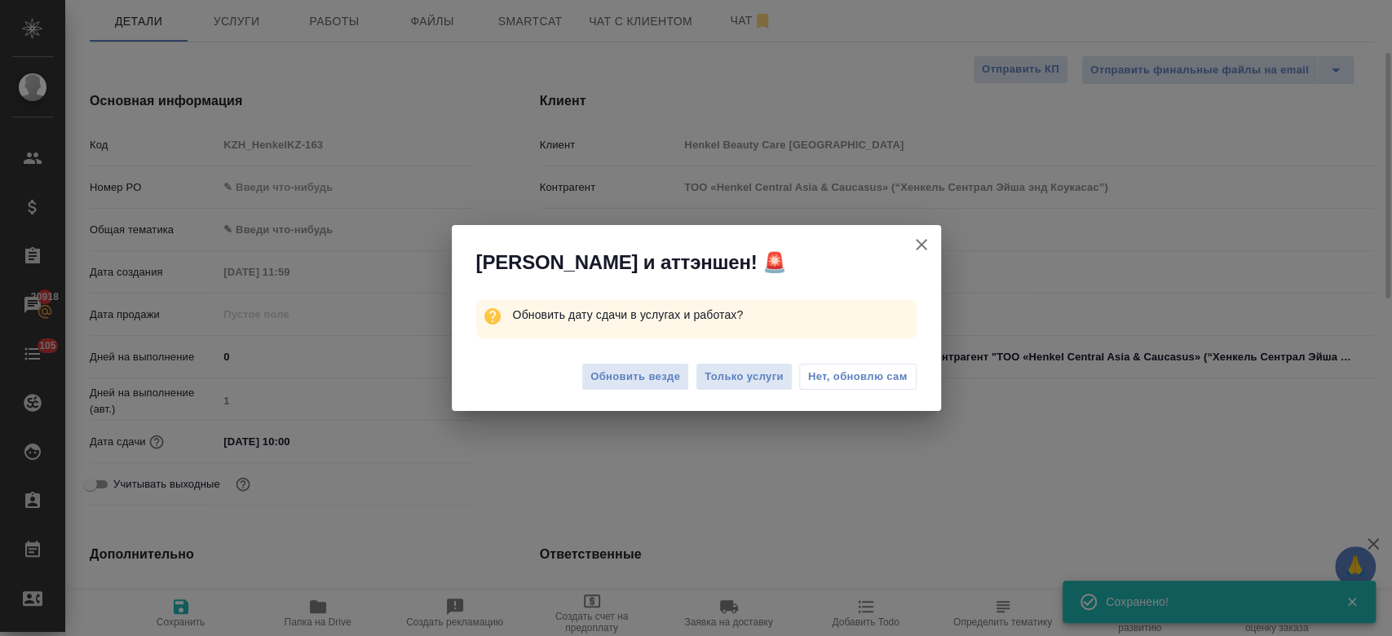
type textarea "x"
drag, startPoint x: 716, startPoint y: 360, endPoint x: 717, endPoint y: 377, distance: 16.3
click at [717, 377] on div "Обновить везде Только услуги Нет, обновлю сам" at bounding box center [696, 379] width 489 height 65
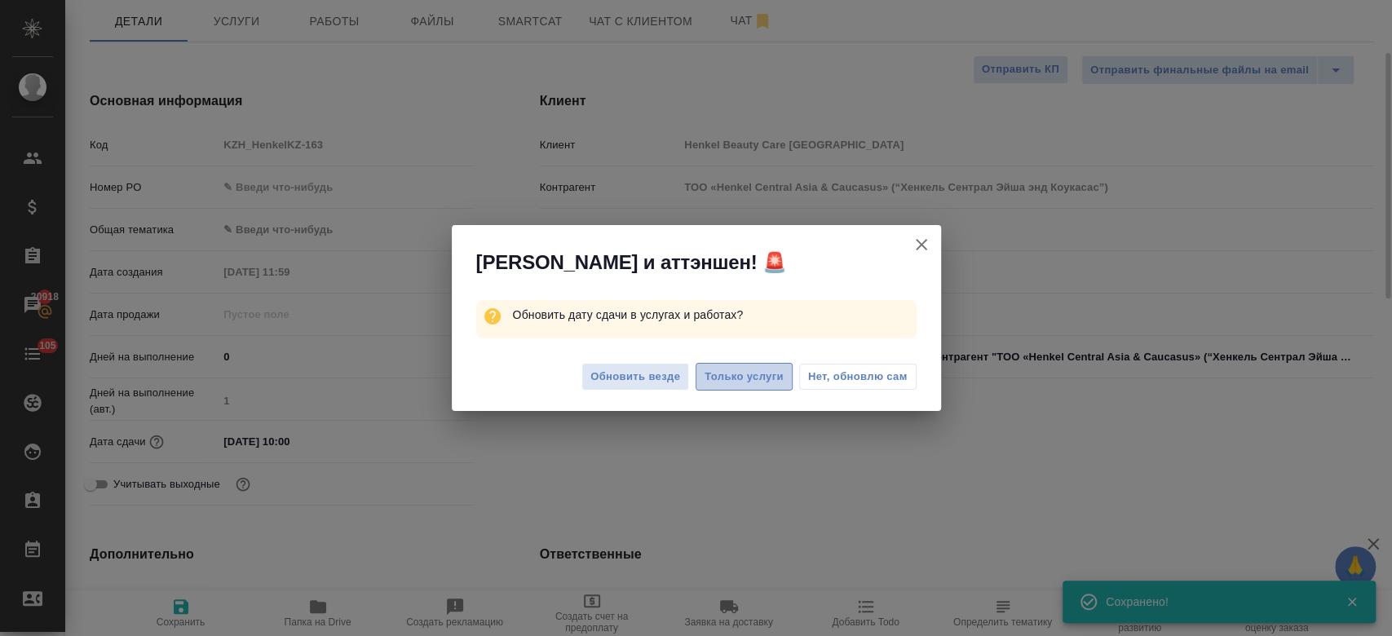
click at [717, 377] on span "Только услуги" at bounding box center [744, 377] width 79 height 19
type textarea "x"
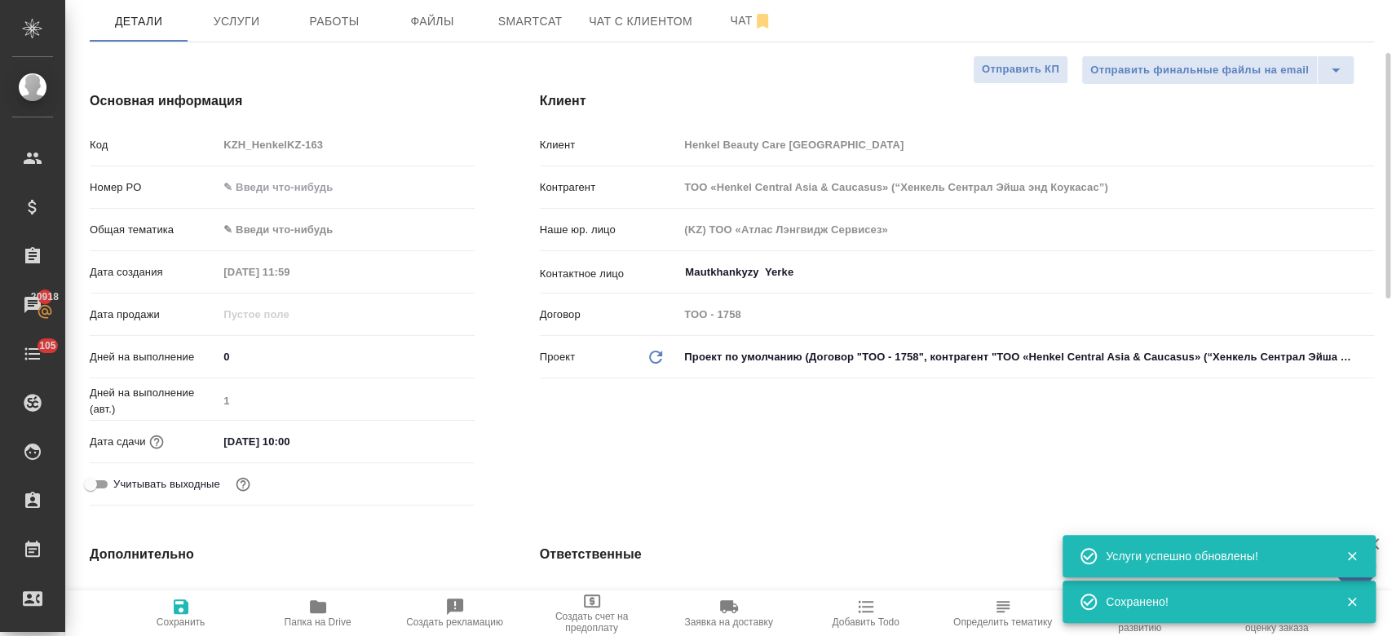
scroll to position [0, 0]
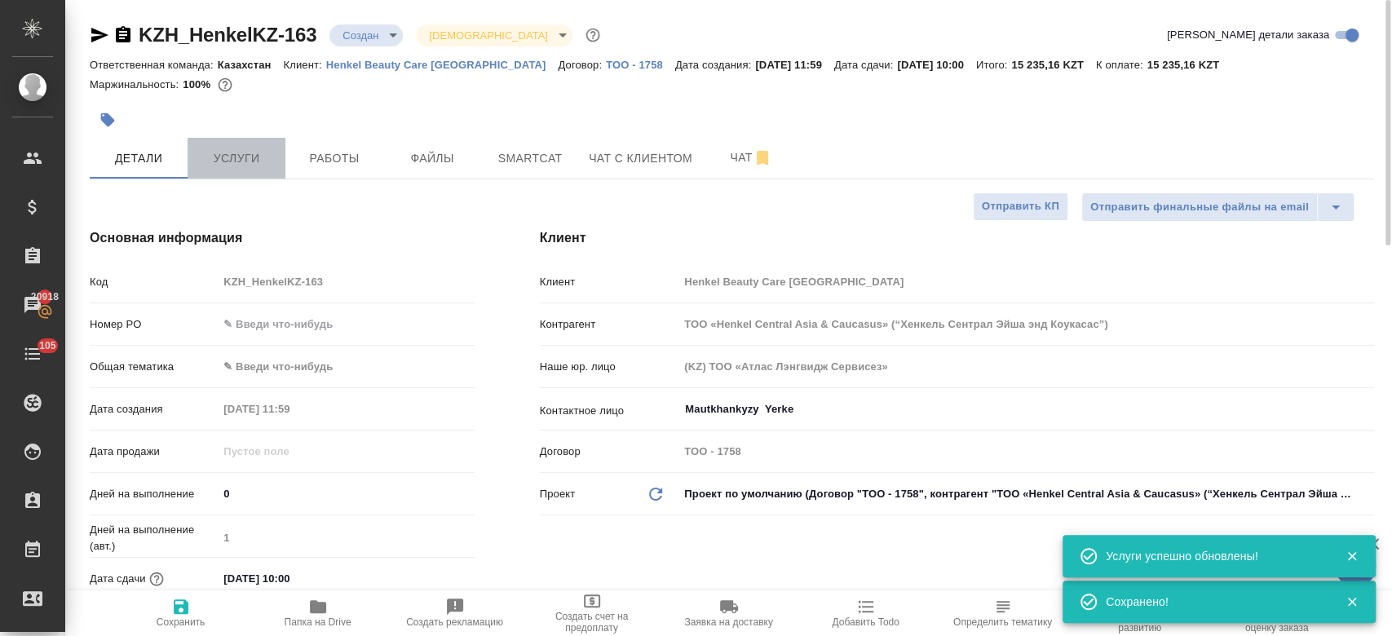
click at [231, 166] on span "Услуги" at bounding box center [236, 158] width 78 height 20
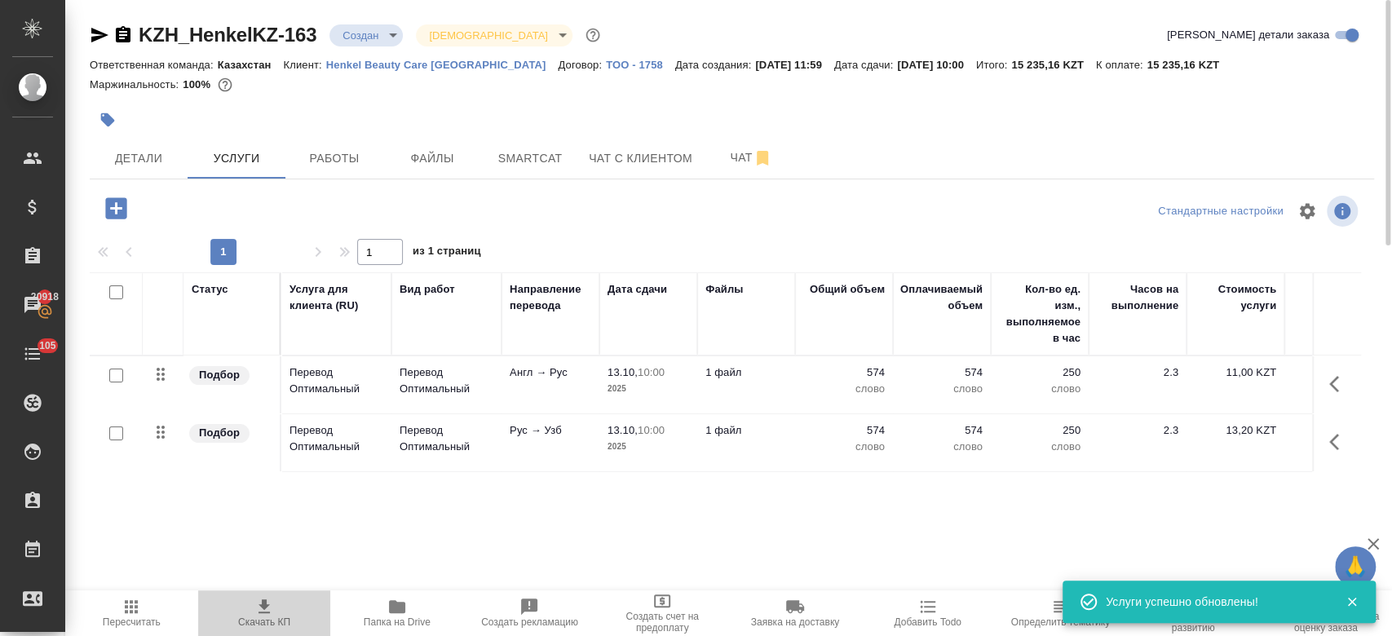
click at [267, 603] on icon "button" at bounding box center [264, 607] width 20 height 20
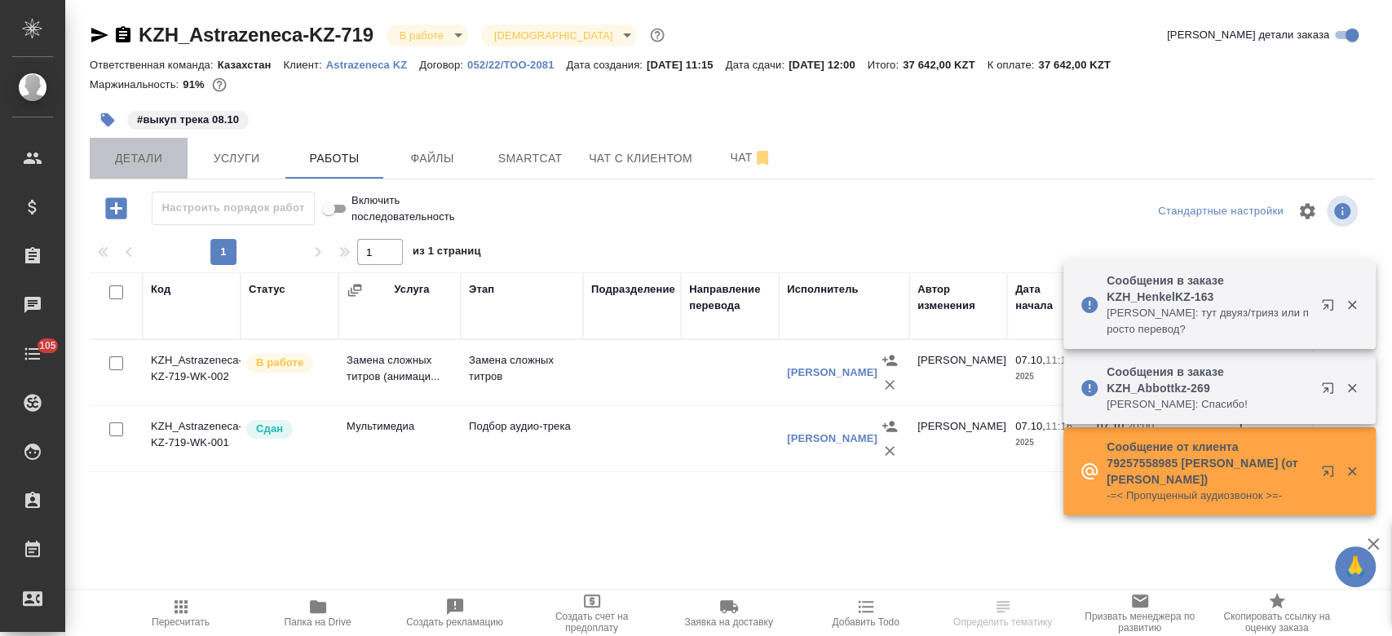
click at [149, 147] on button "Детали" at bounding box center [139, 158] width 98 height 41
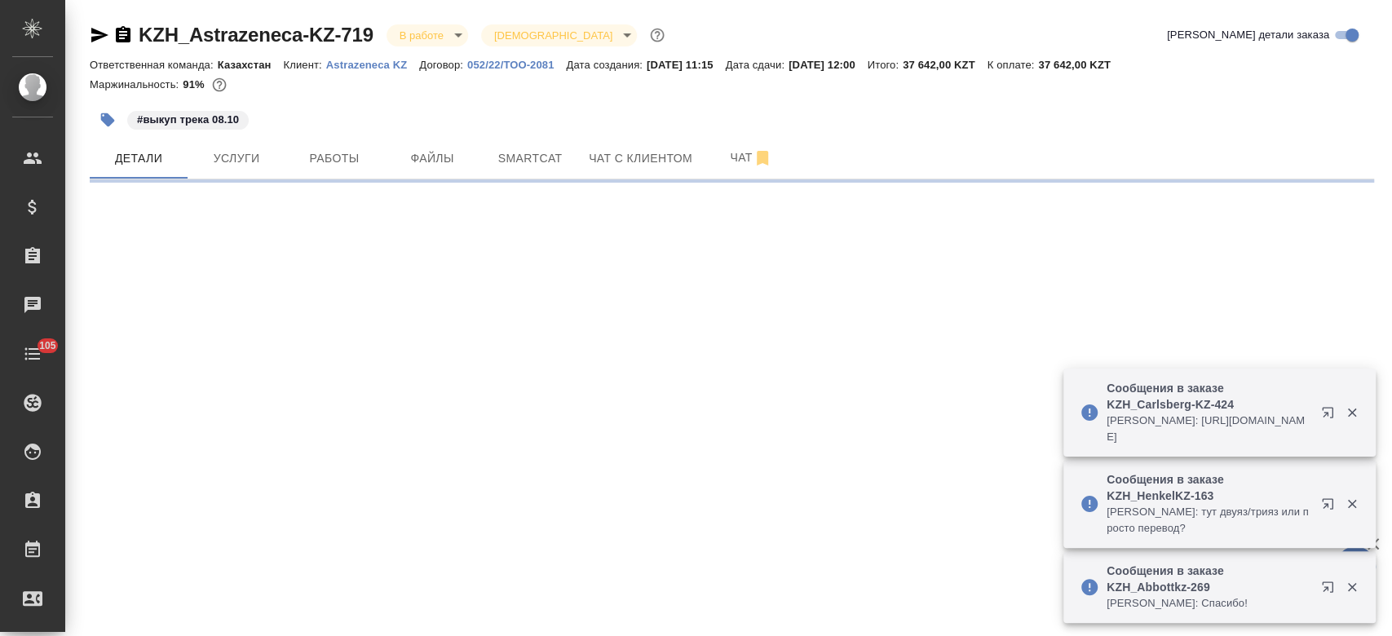
select select "RU"
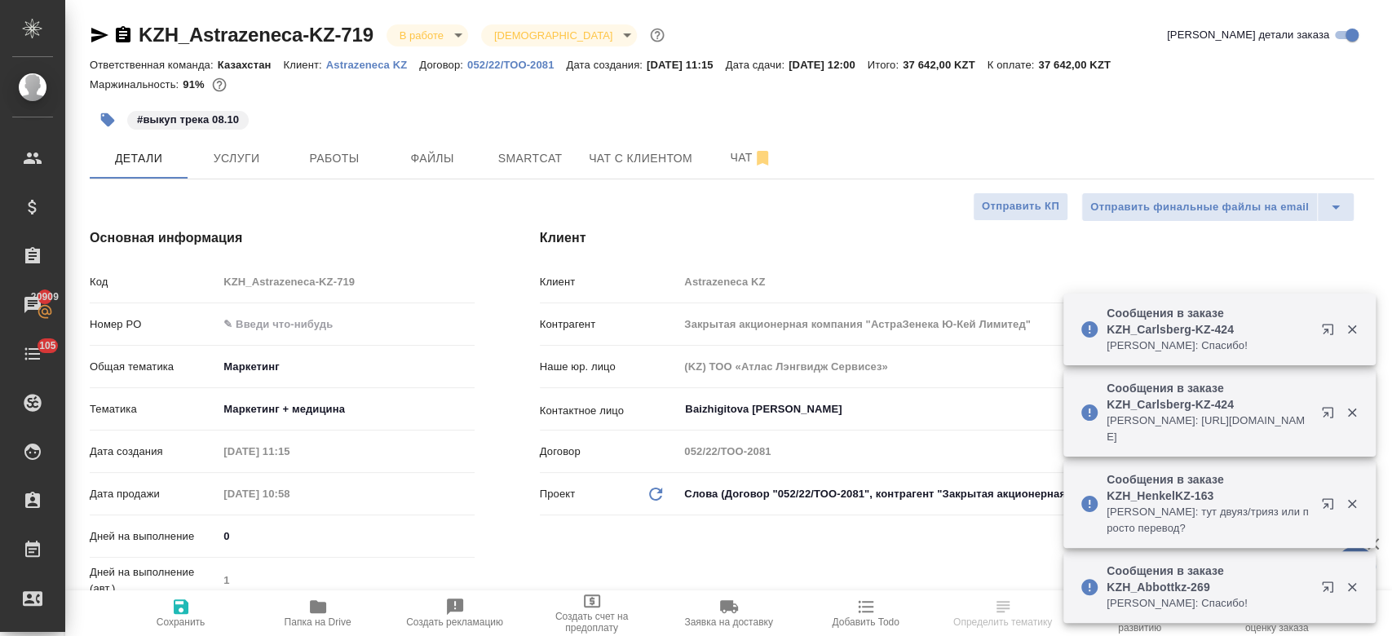
type textarea "x"
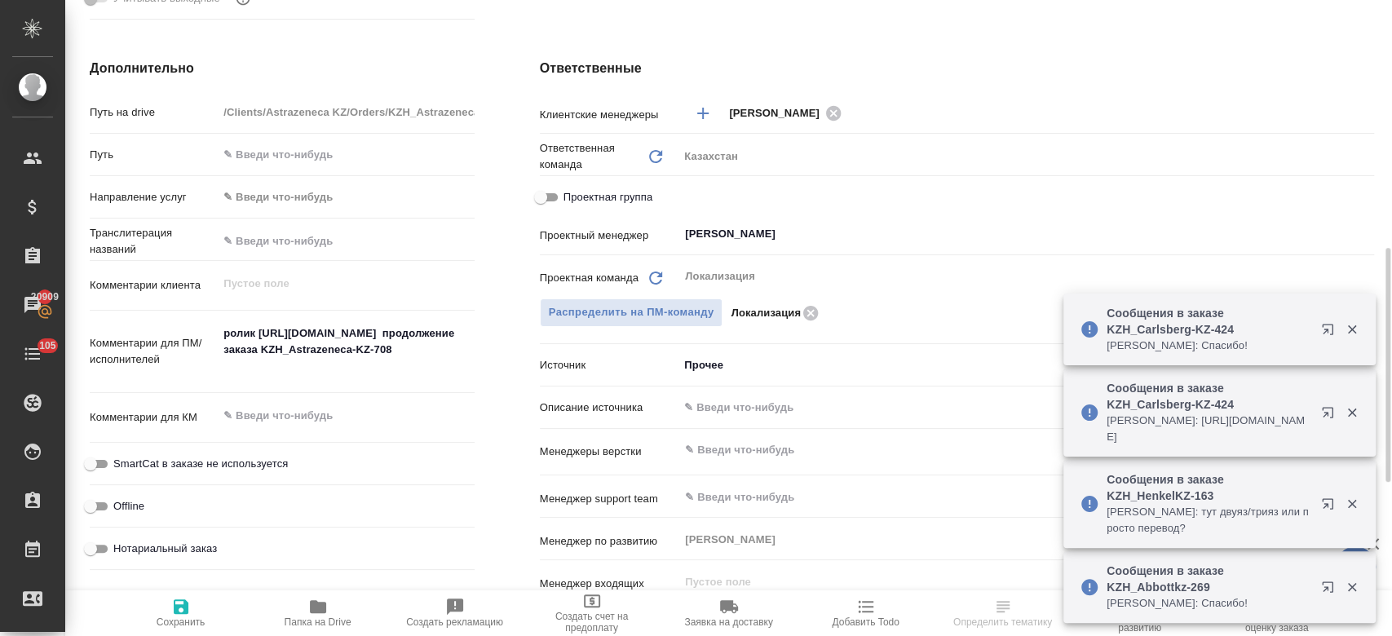
scroll to position [672, 0]
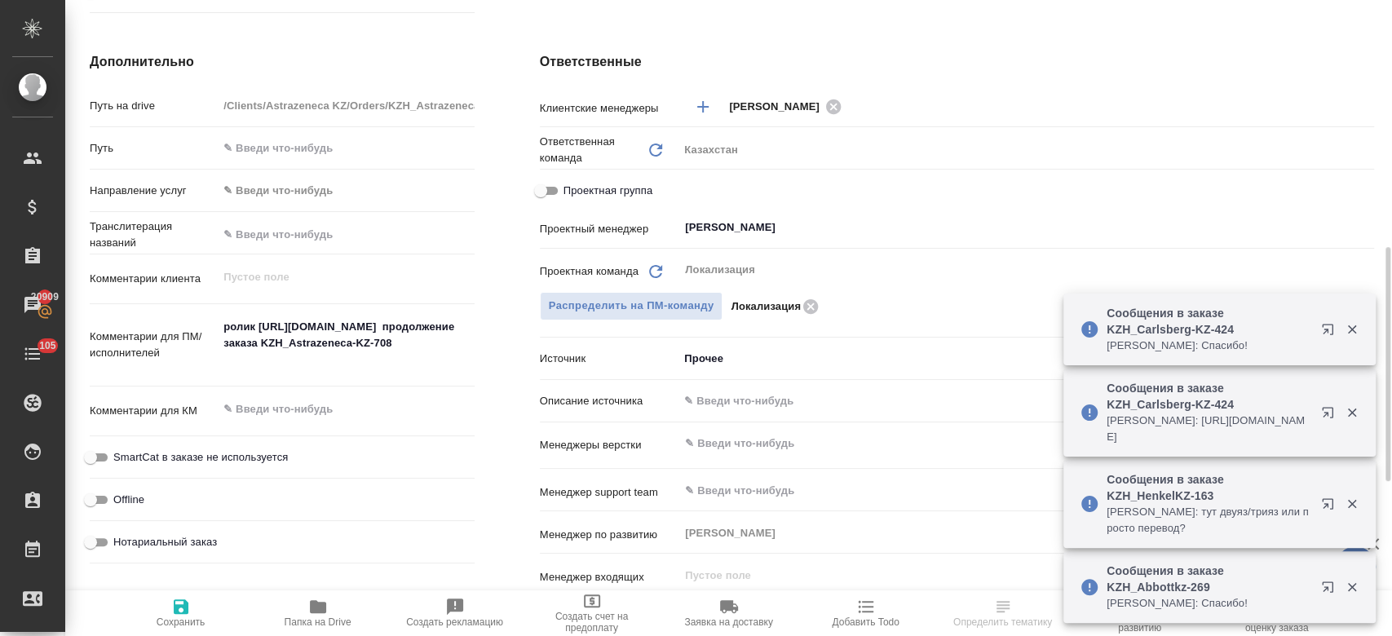
type textarea "x"
drag, startPoint x: 225, startPoint y: 330, endPoint x: 472, endPoint y: 360, distance: 248.9
click at [472, 360] on textarea "ролик https://drive.awatera.com/s/iXEdSnMy8jmo8je продолжение заказа KZH_Astraz…" at bounding box center [346, 344] width 254 height 60
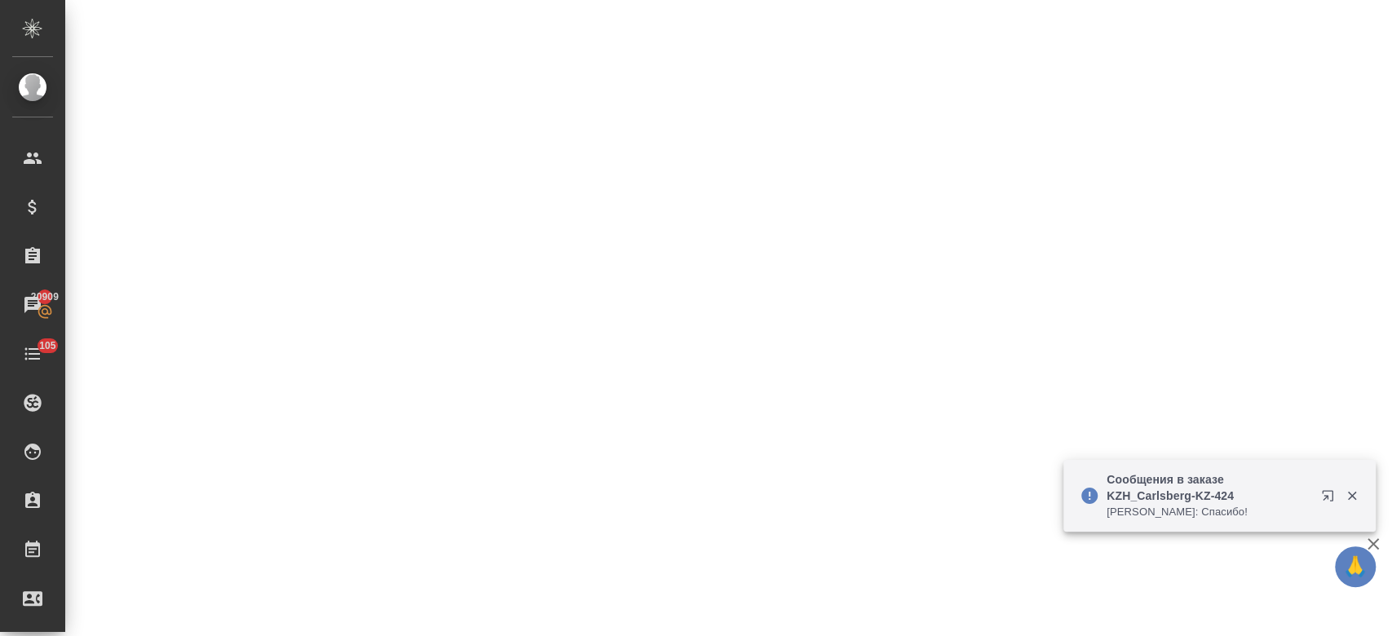
select select "RU"
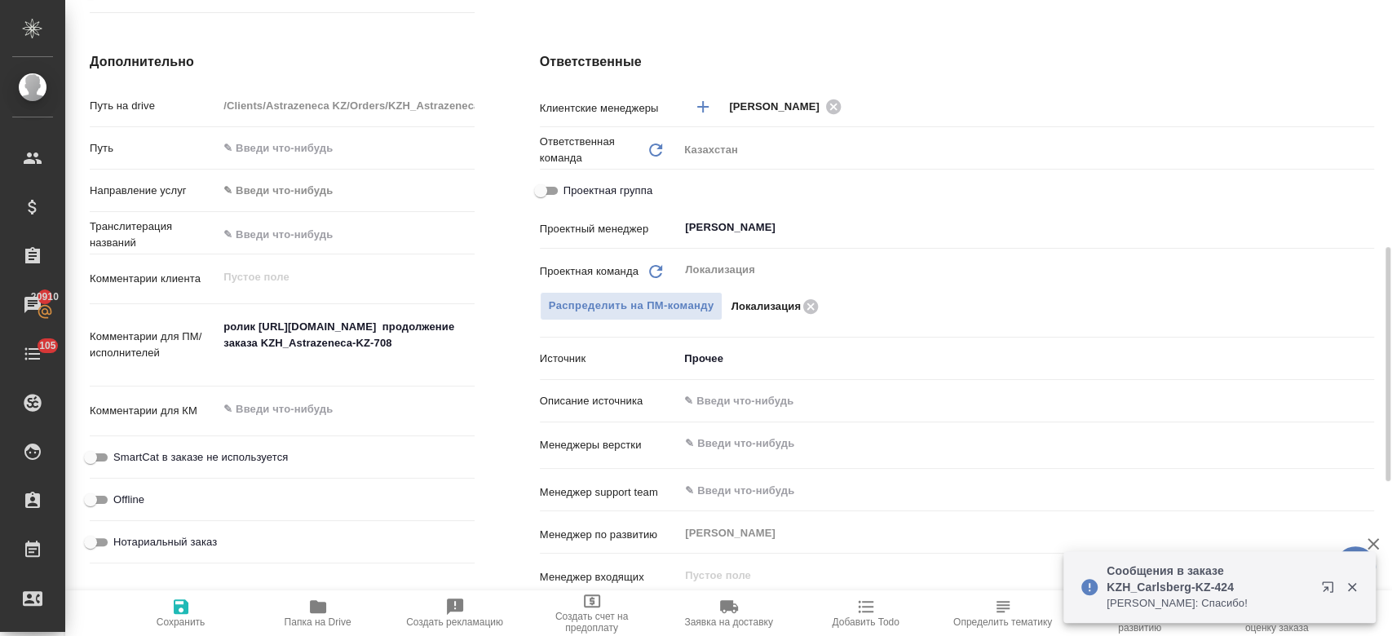
type textarea "x"
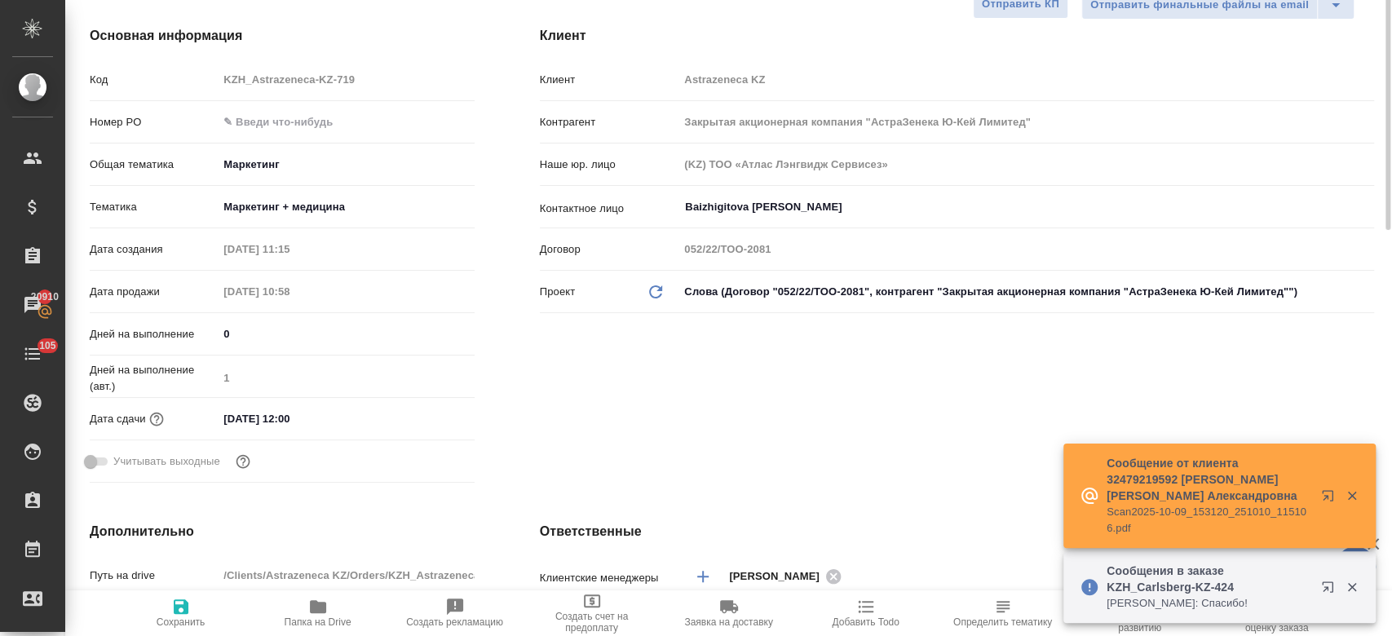
scroll to position [0, 0]
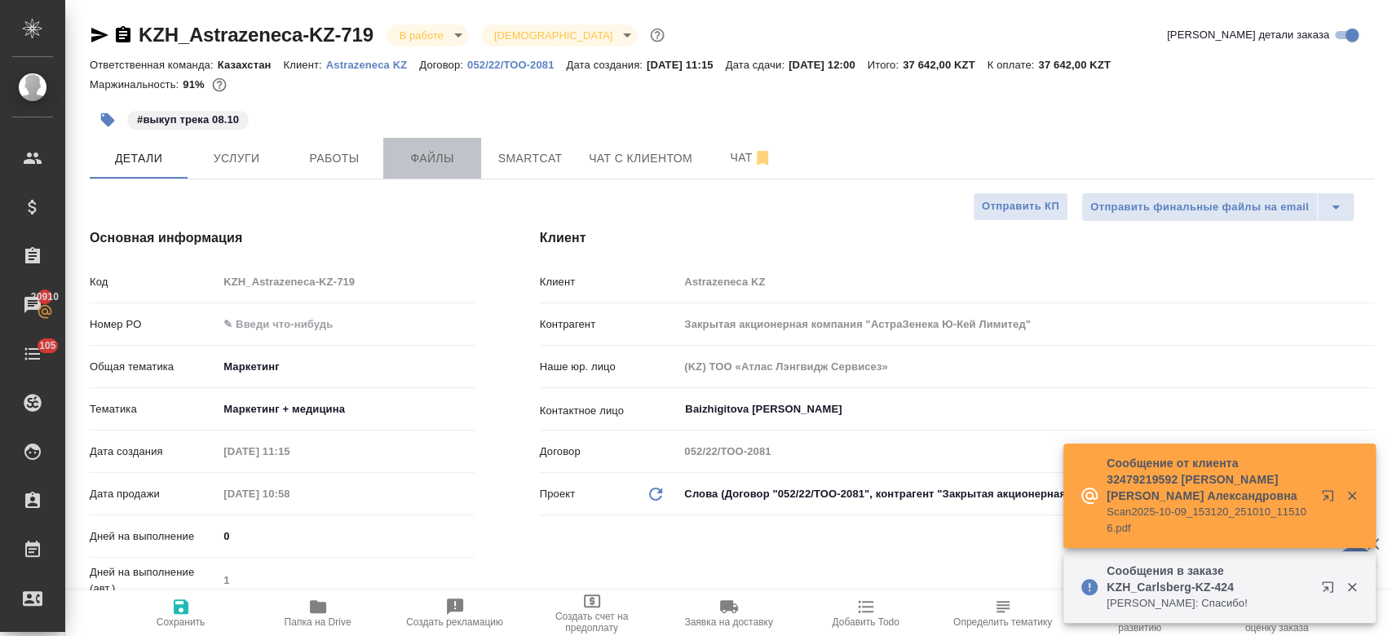
click at [442, 166] on span "Файлы" at bounding box center [432, 158] width 78 height 20
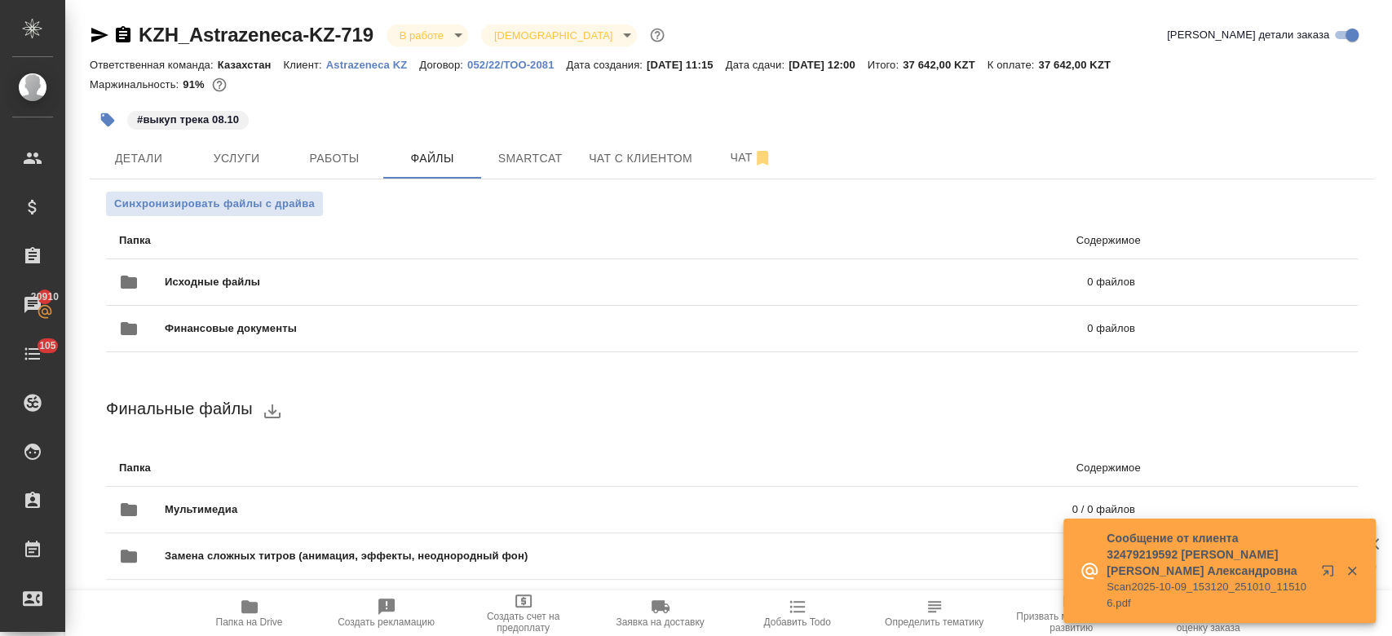
click at [411, 100] on div at bounding box center [732, 100] width 1284 height 3
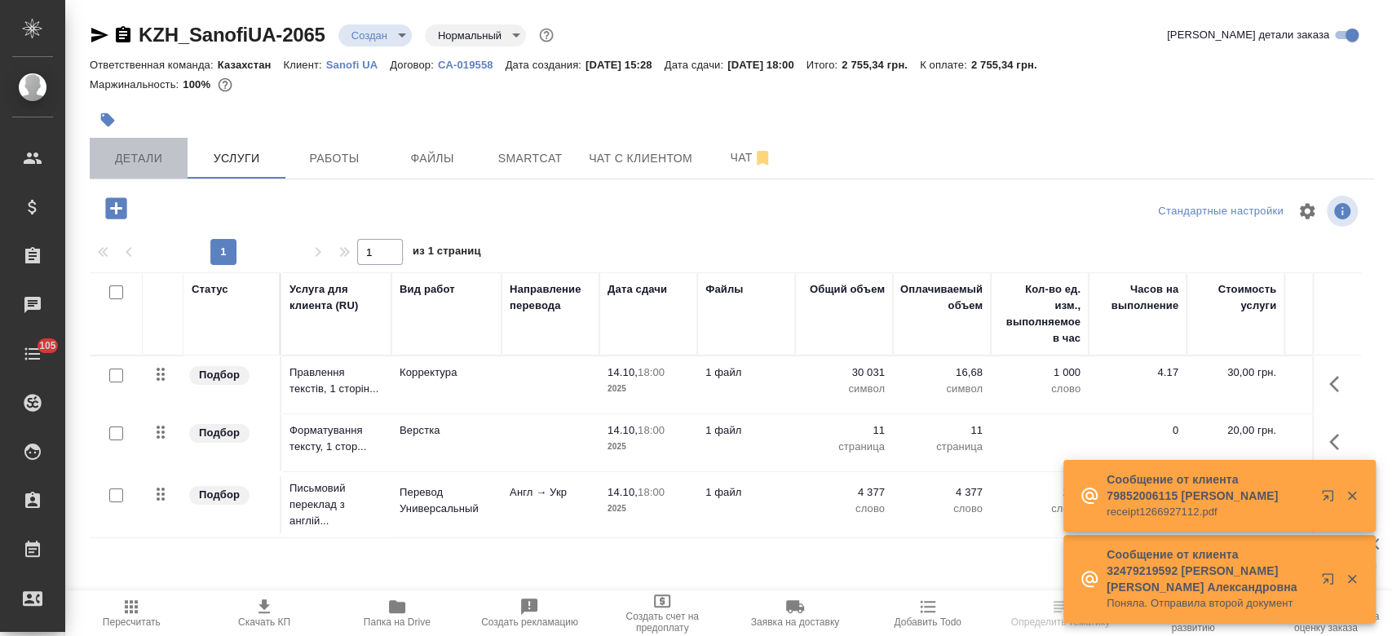
click at [150, 150] on span "Детали" at bounding box center [138, 158] width 78 height 20
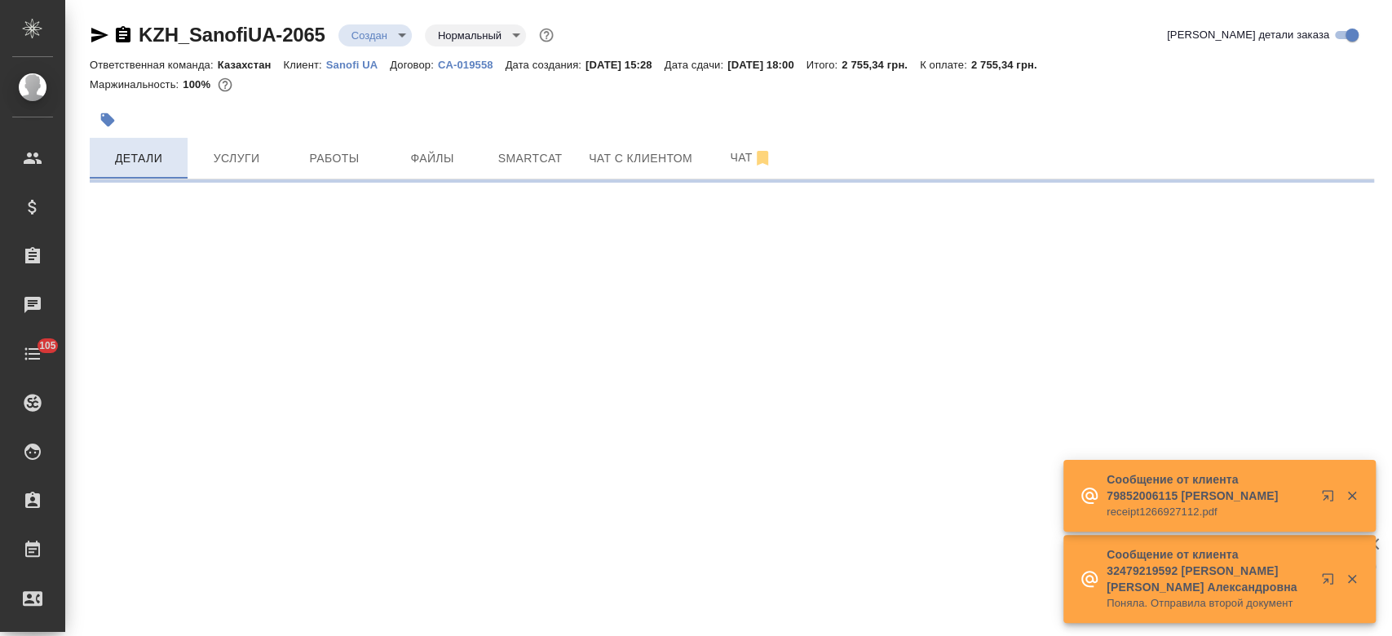
select select "RU"
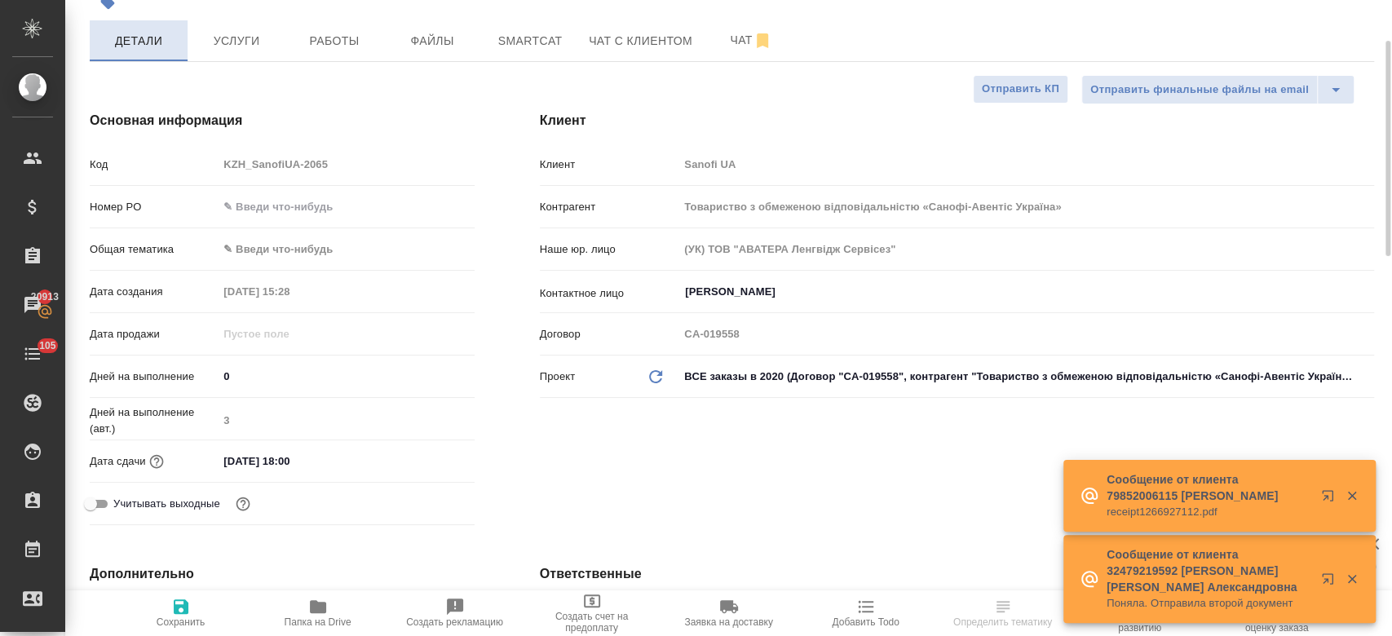
scroll to position [119, 0]
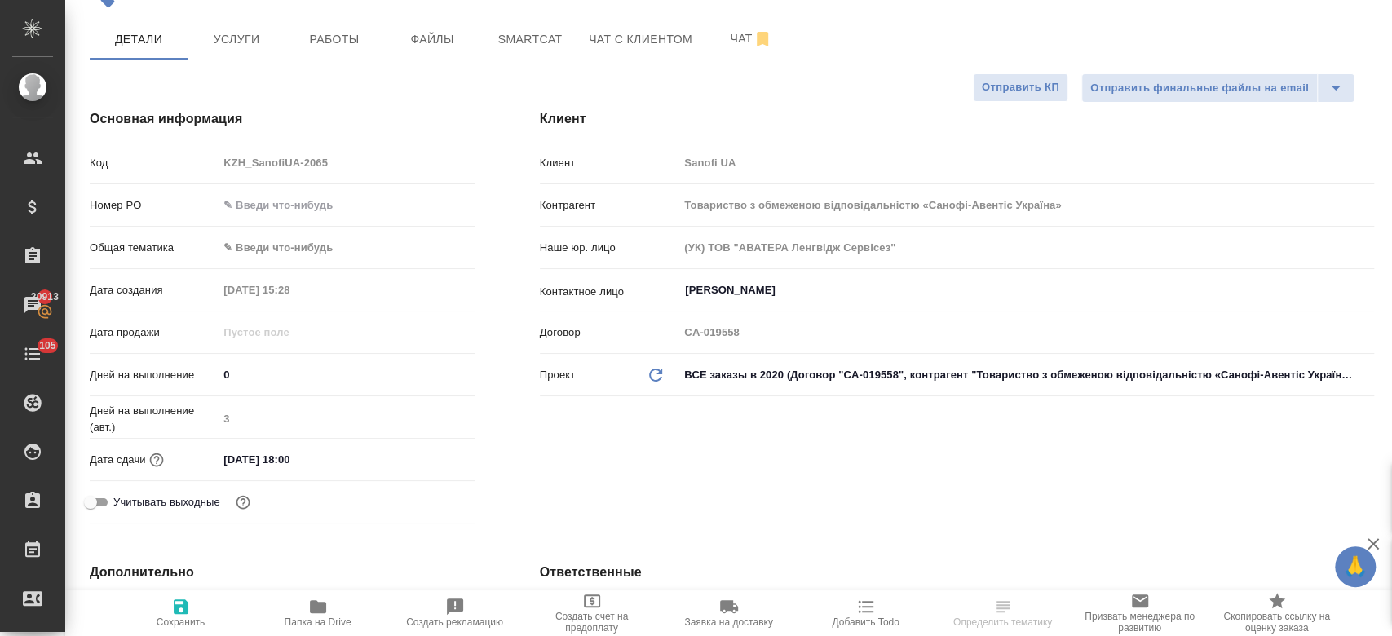
type textarea "x"
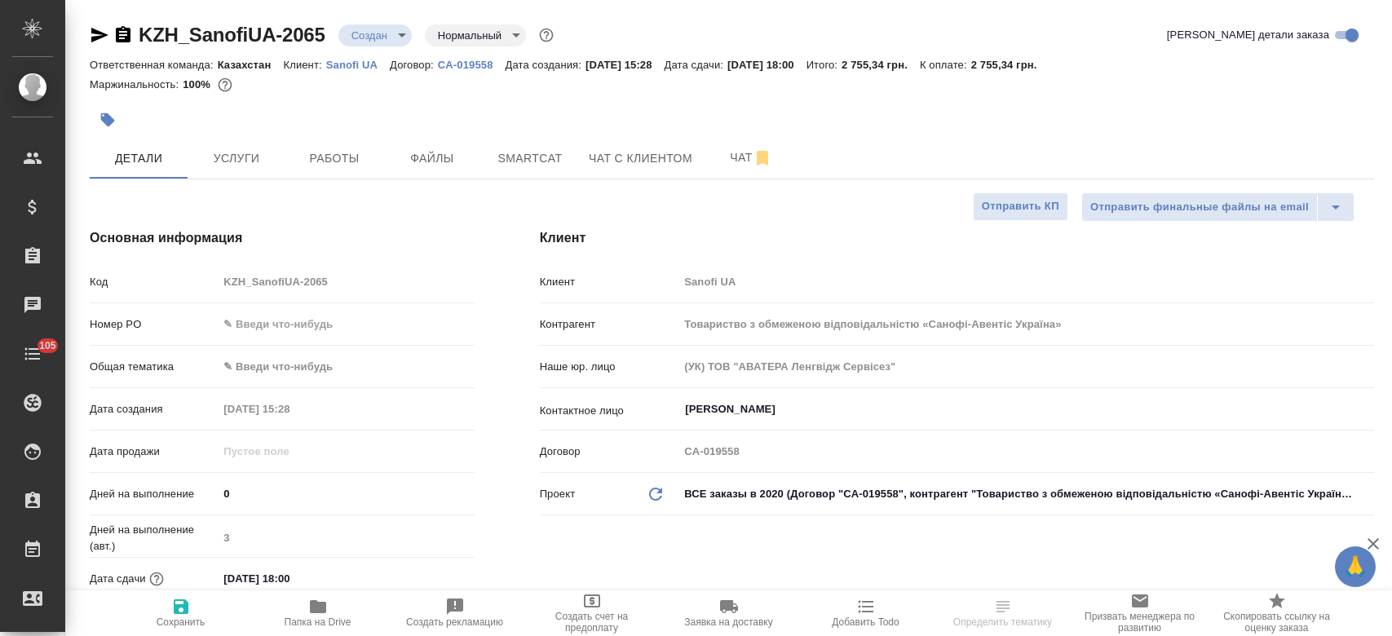
select select "RU"
click at [327, 315] on input "text" at bounding box center [346, 324] width 254 height 24
type input "м"
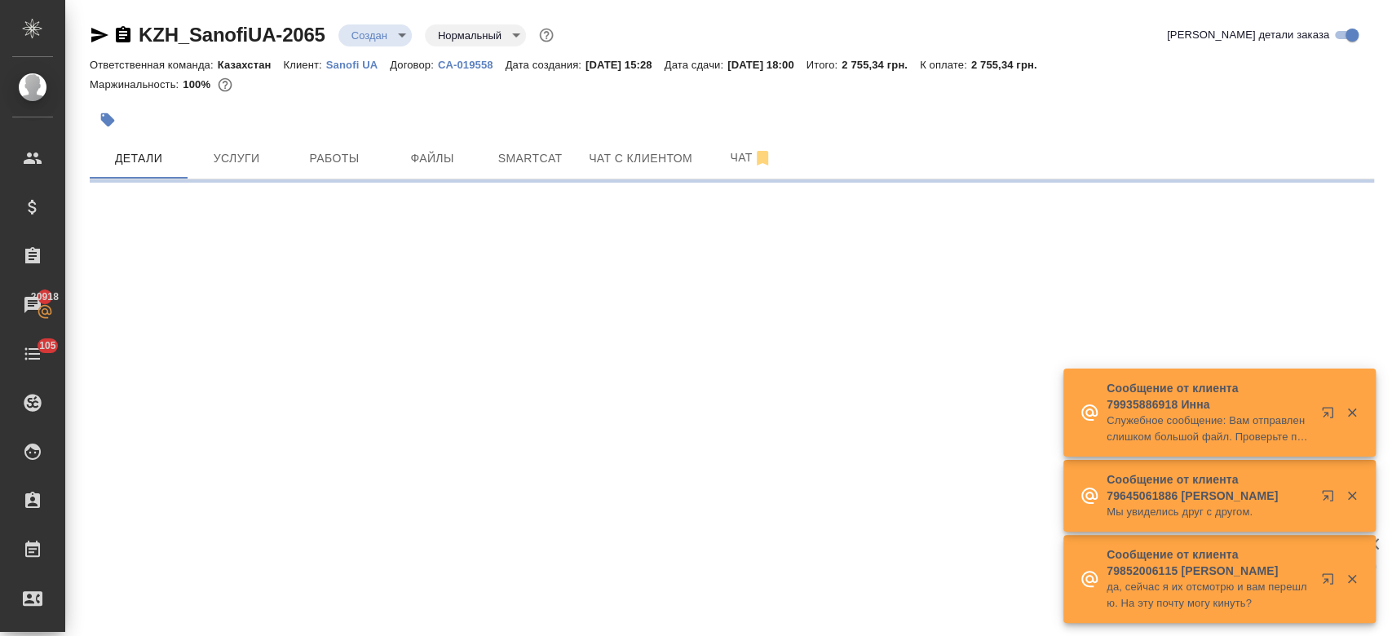
select select "RU"
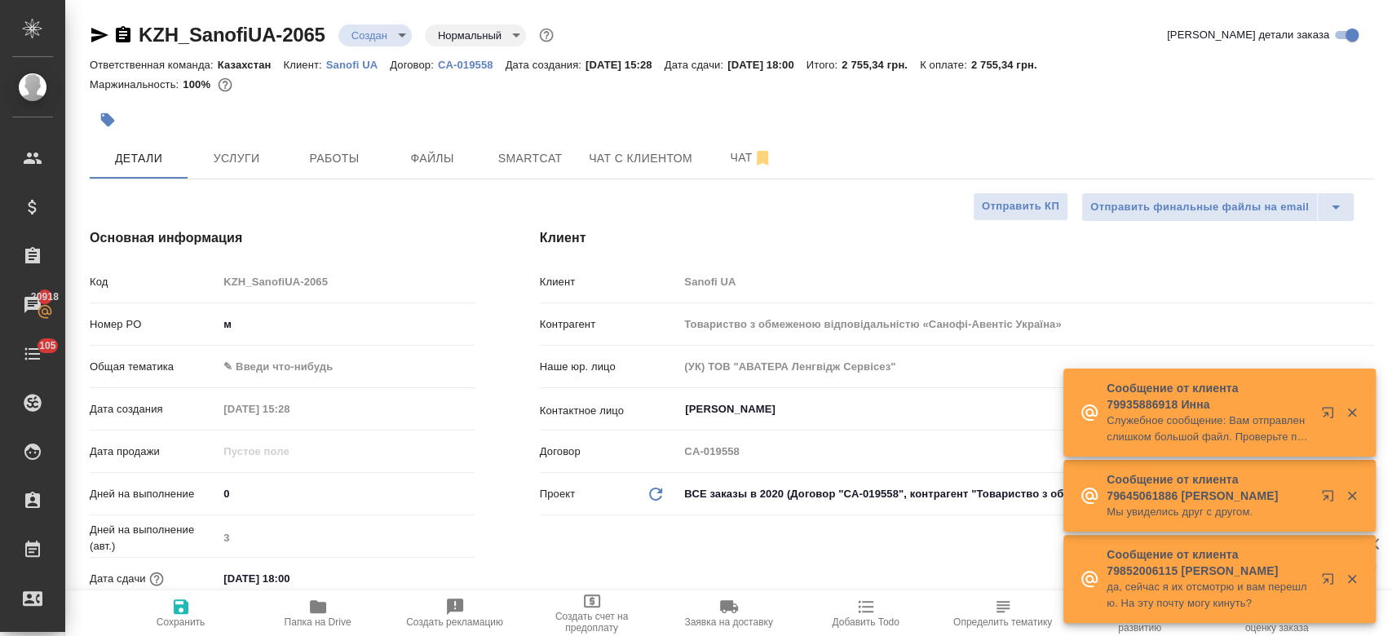
type textarea "x"
click at [322, 323] on input "м" at bounding box center [346, 324] width 254 height 24
type textarea "x"
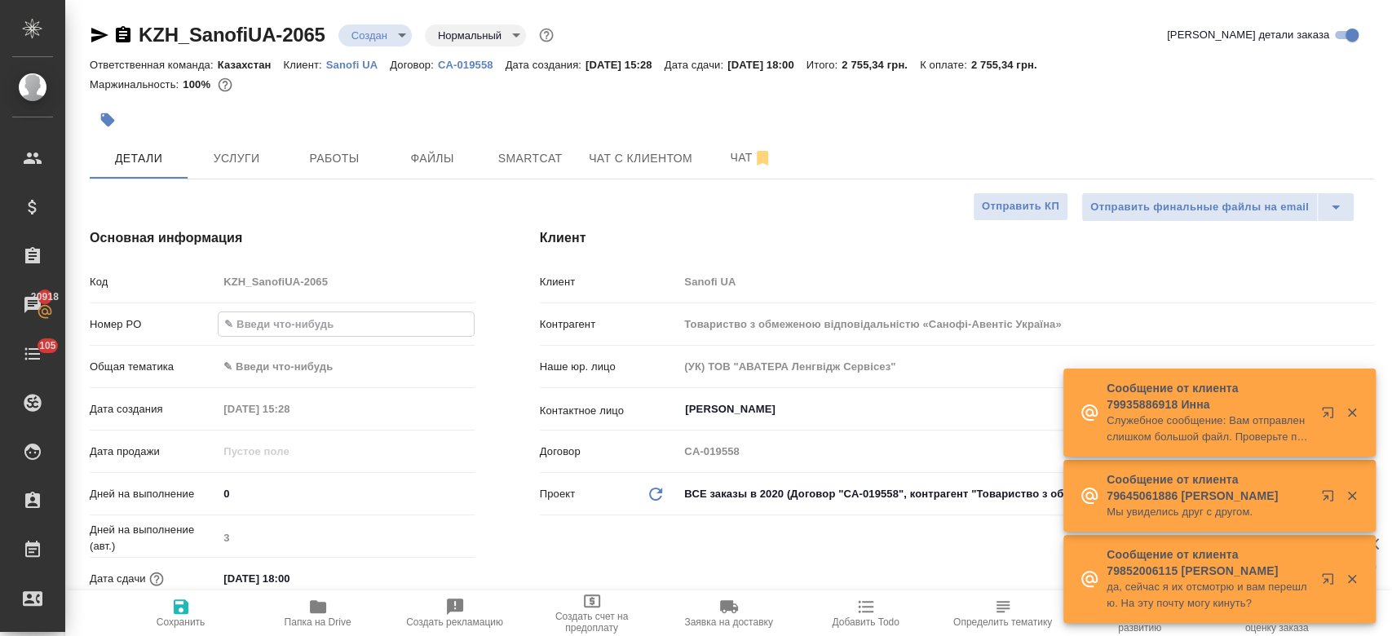
type textarea "x"
paste input "PO #E005896184"
type input "PO #E005896184"
type textarea "x"
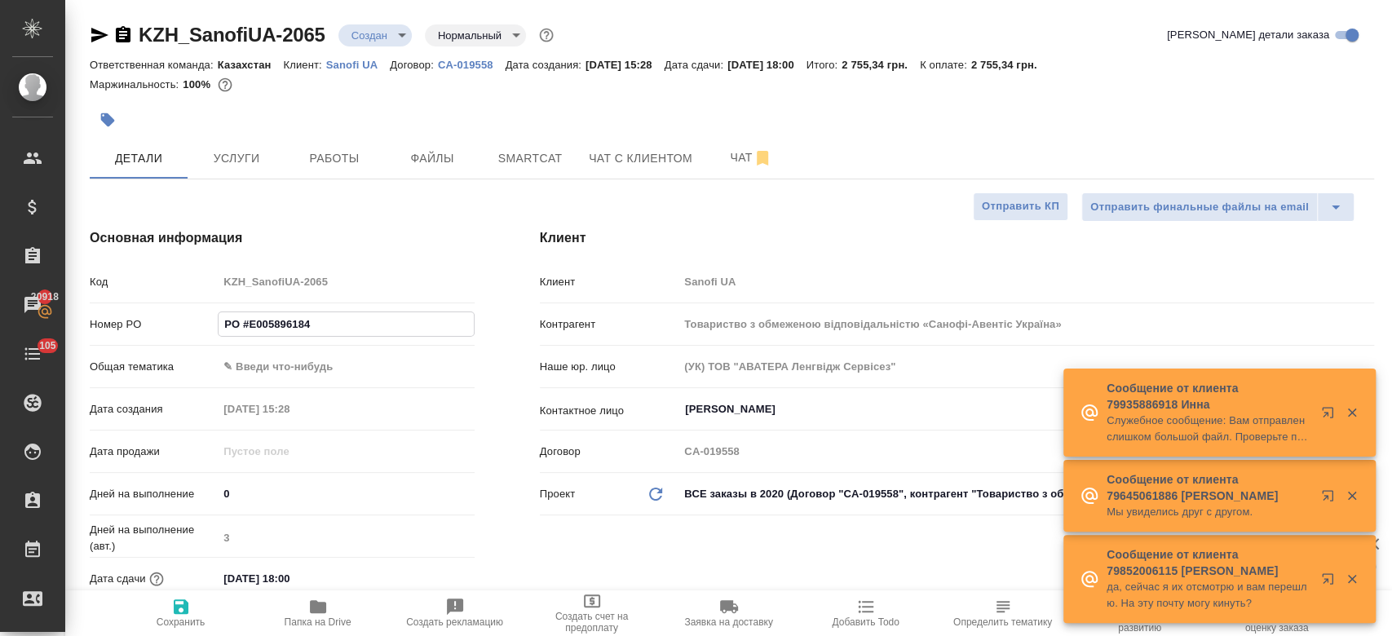
type textarea "x"
type input "PO #E005896184"
click at [183, 594] on button "Сохранить" at bounding box center [181, 613] width 137 height 46
type textarea "x"
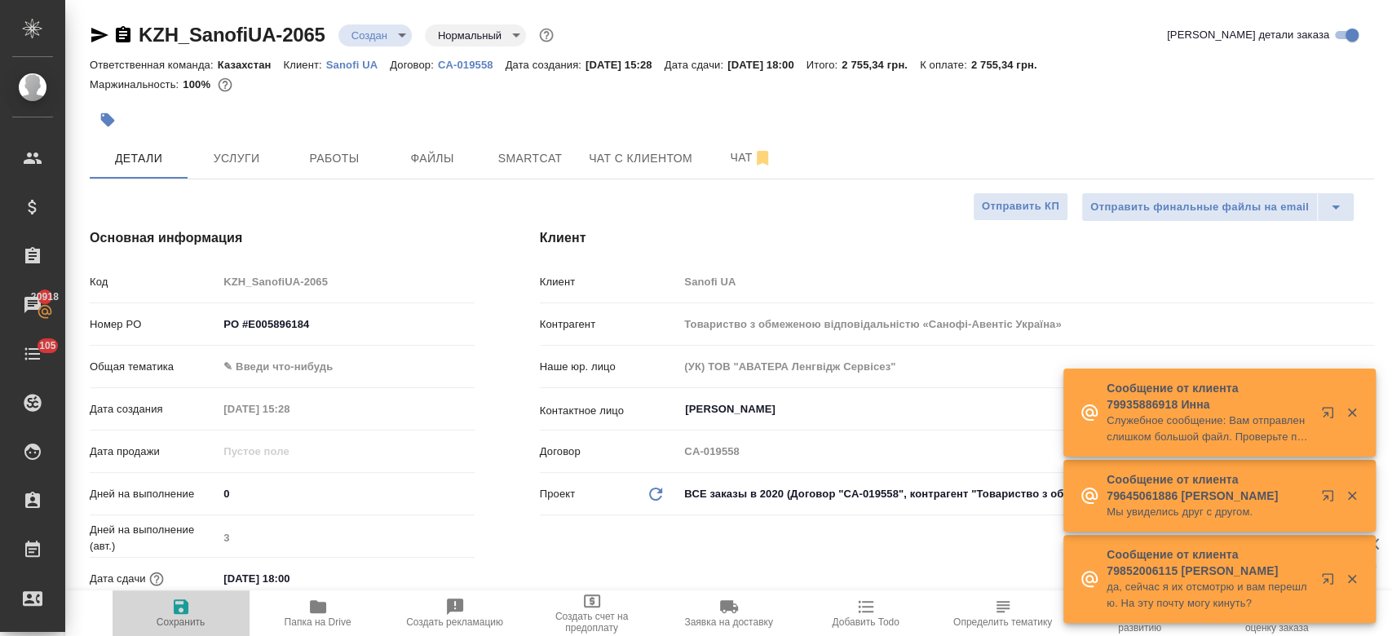
type textarea "x"
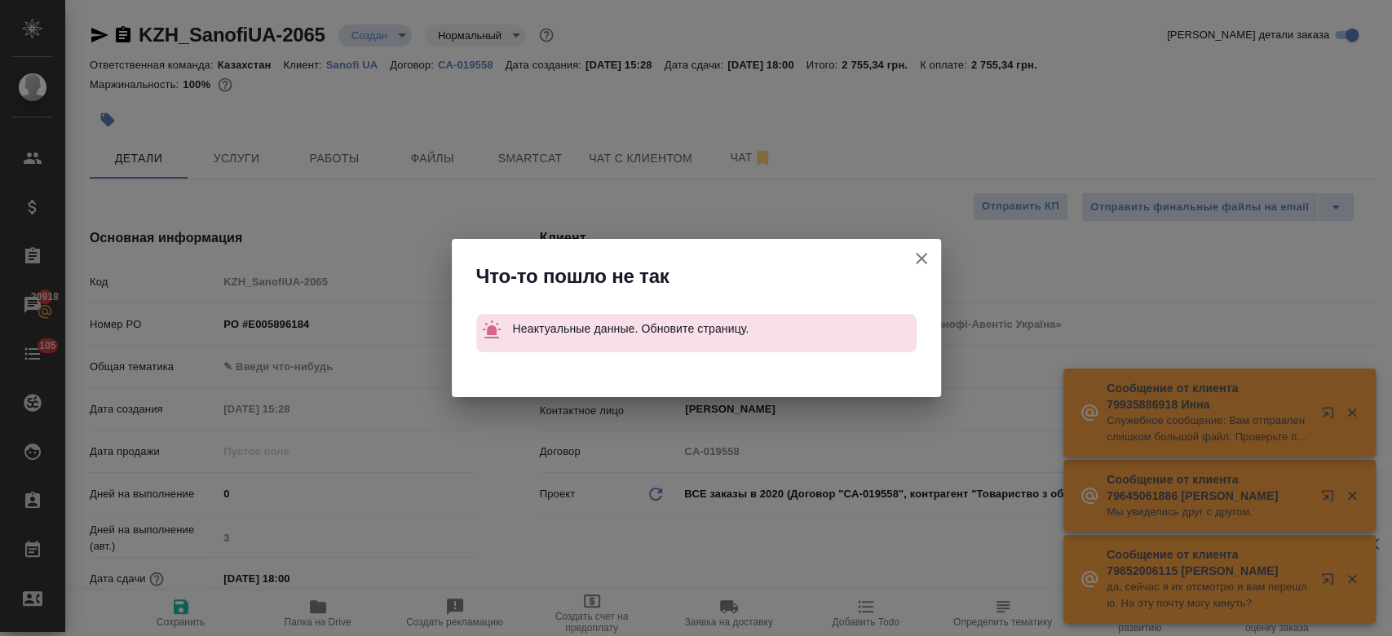
type textarea "x"
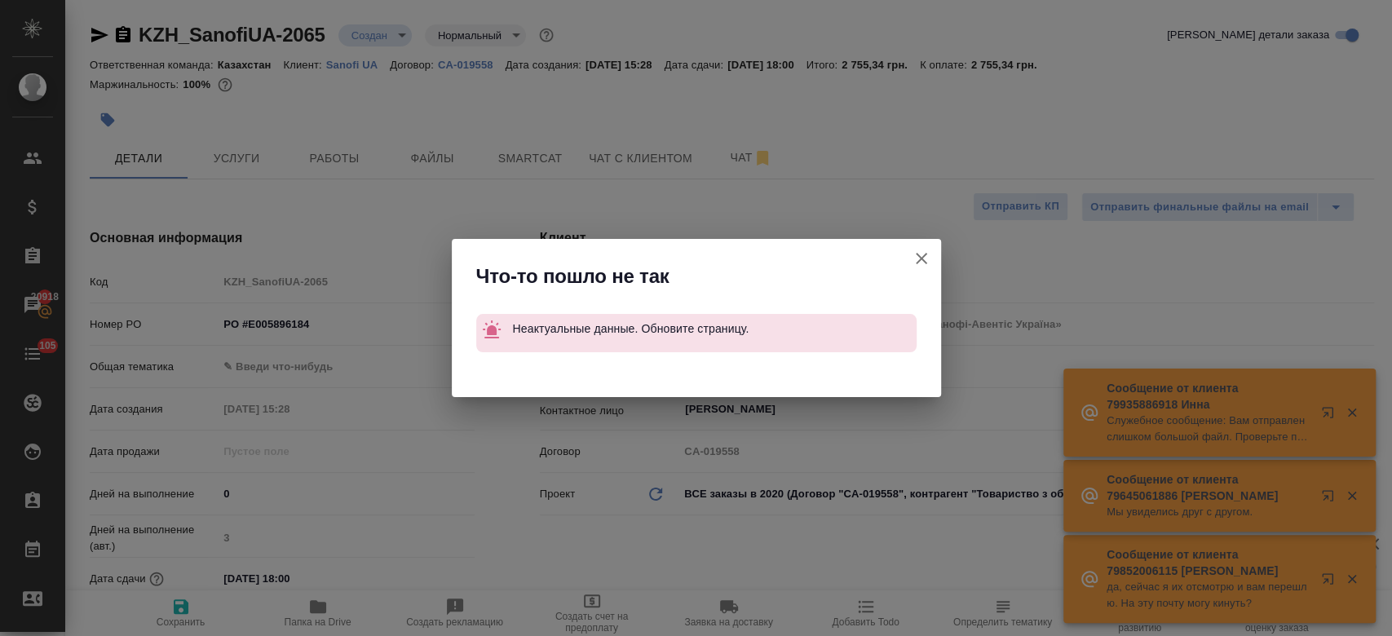
type textarea "x"
click at [918, 250] on icon "button" at bounding box center [922, 259] width 20 height 20
type textarea "x"
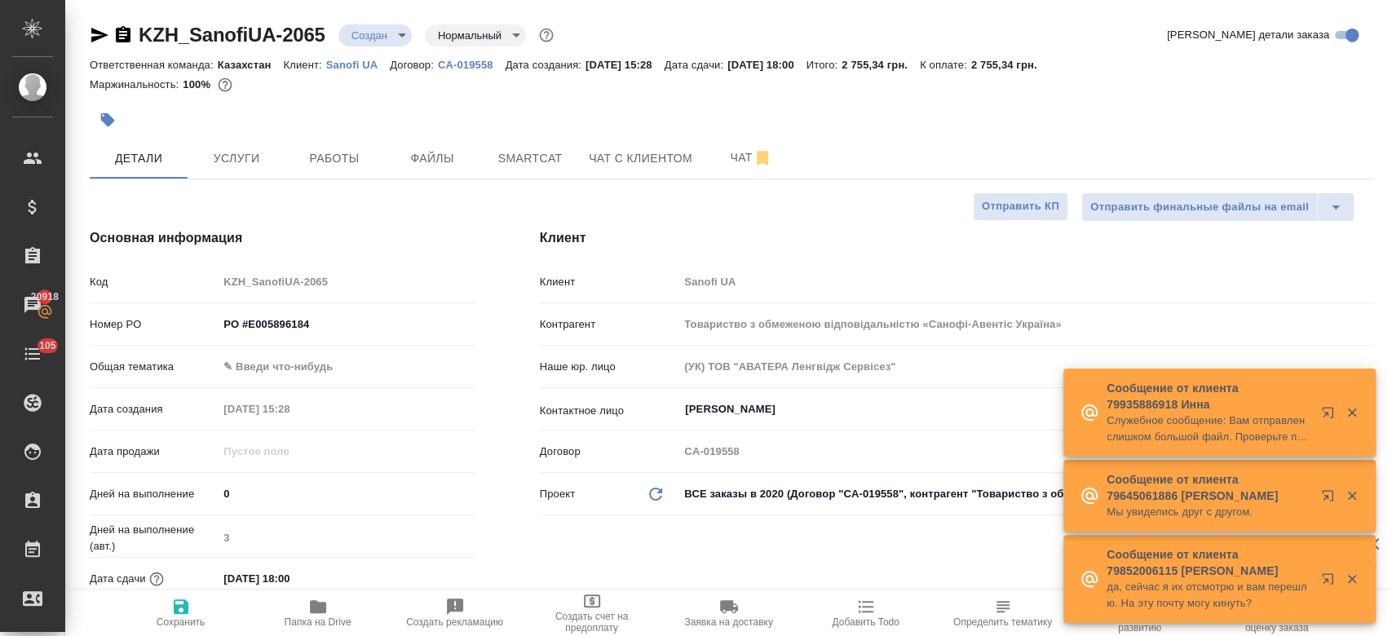
click at [193, 603] on span "Сохранить" at bounding box center [180, 612] width 117 height 31
type textarea "x"
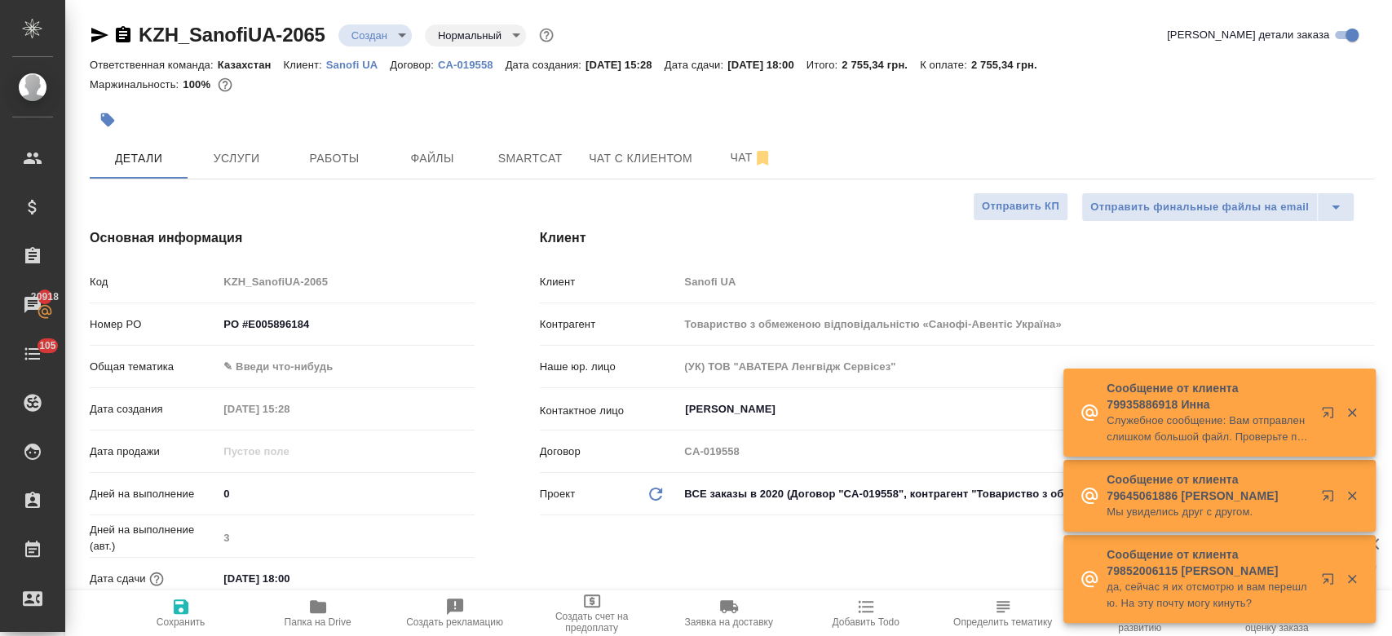
type textarea "x"
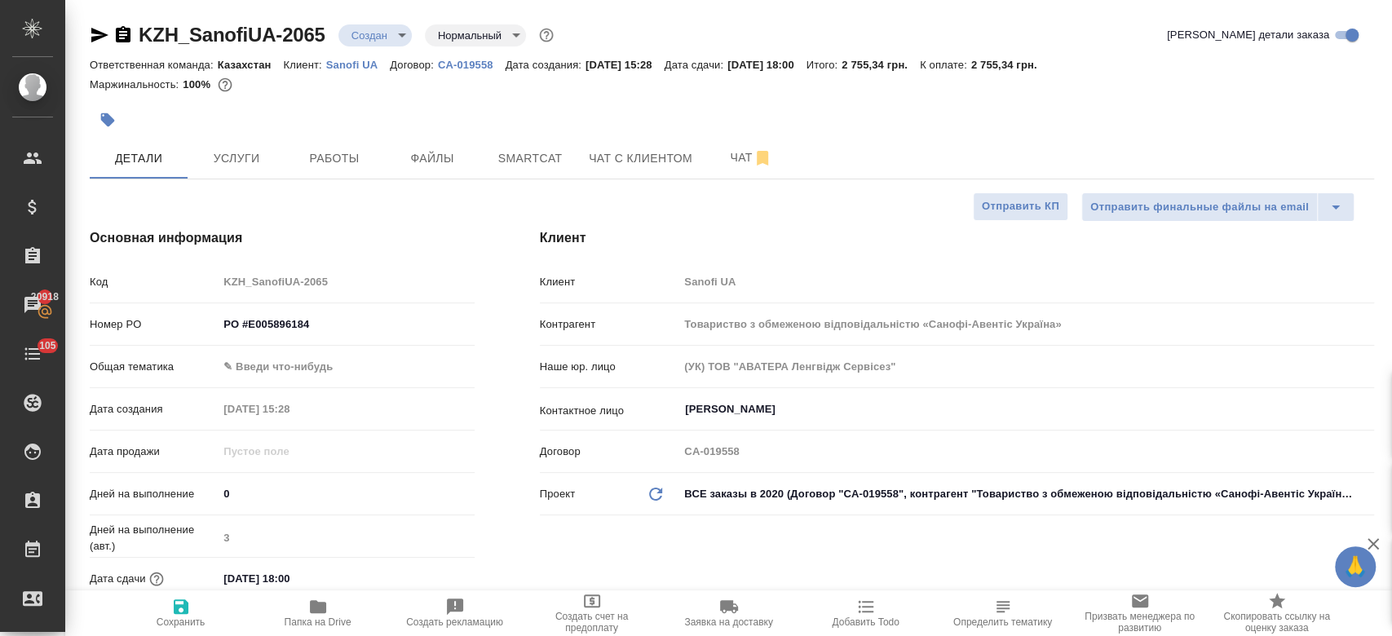
type textarea "x"
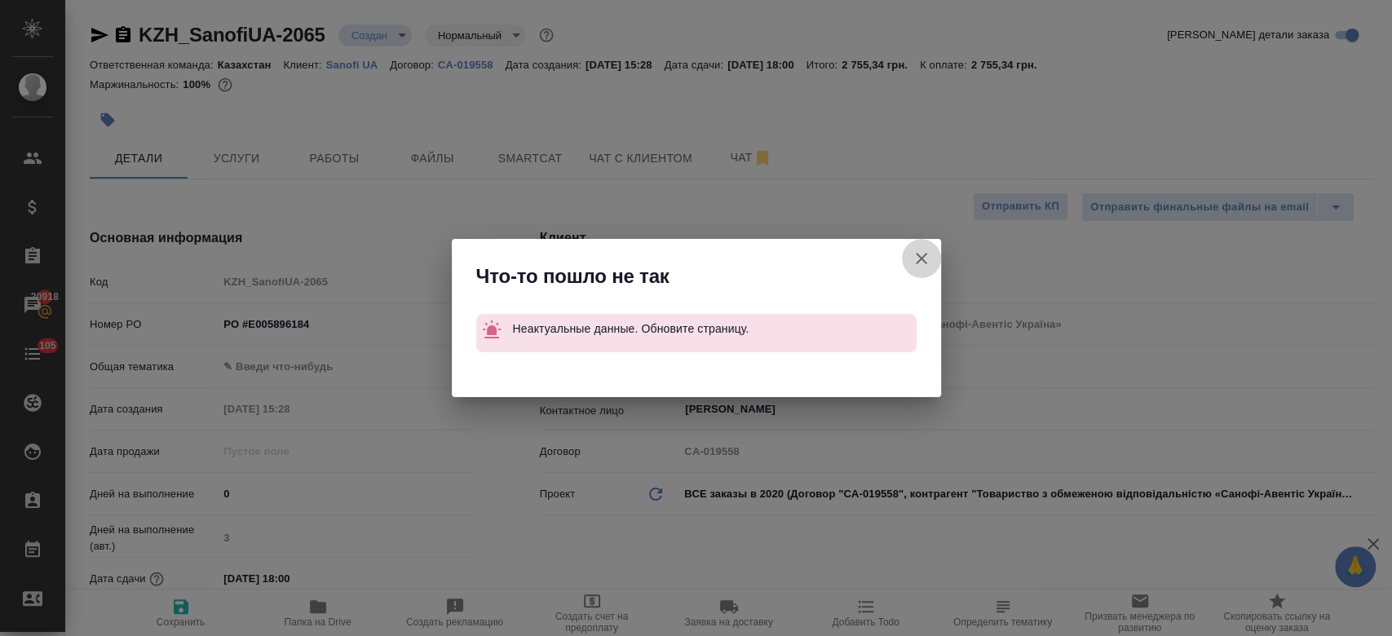
click at [919, 256] on icon "button" at bounding box center [921, 258] width 11 height 11
type textarea "x"
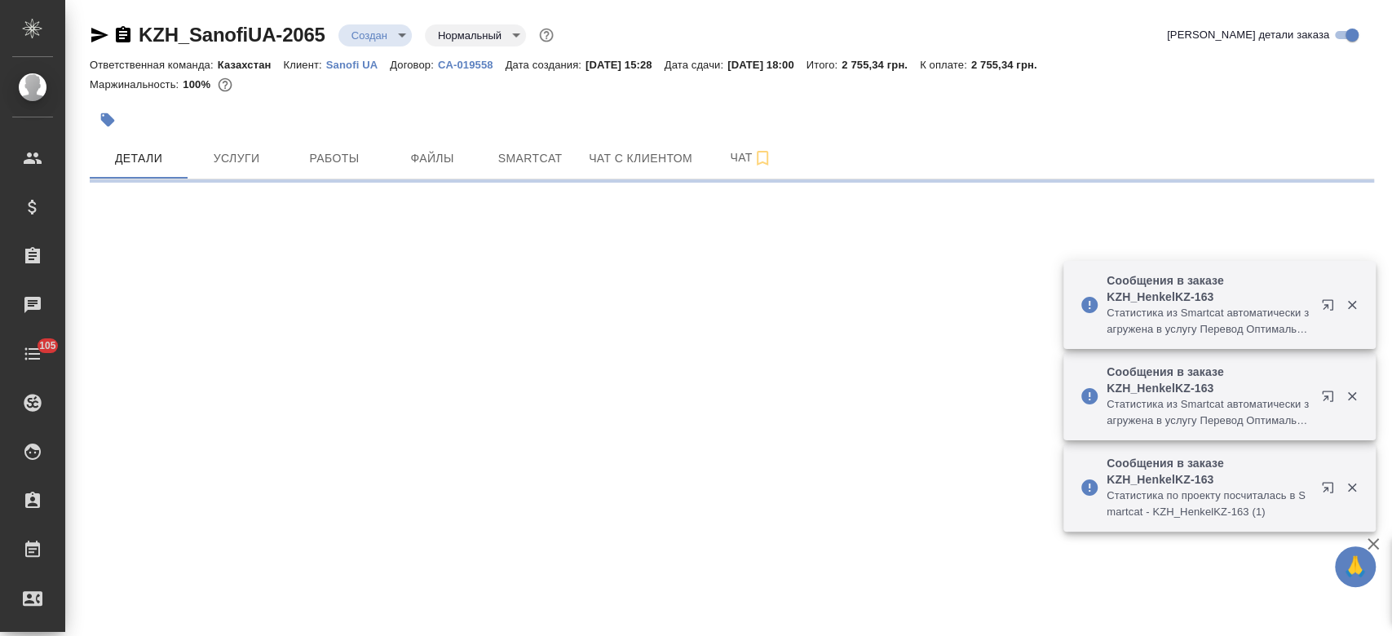
select select "RU"
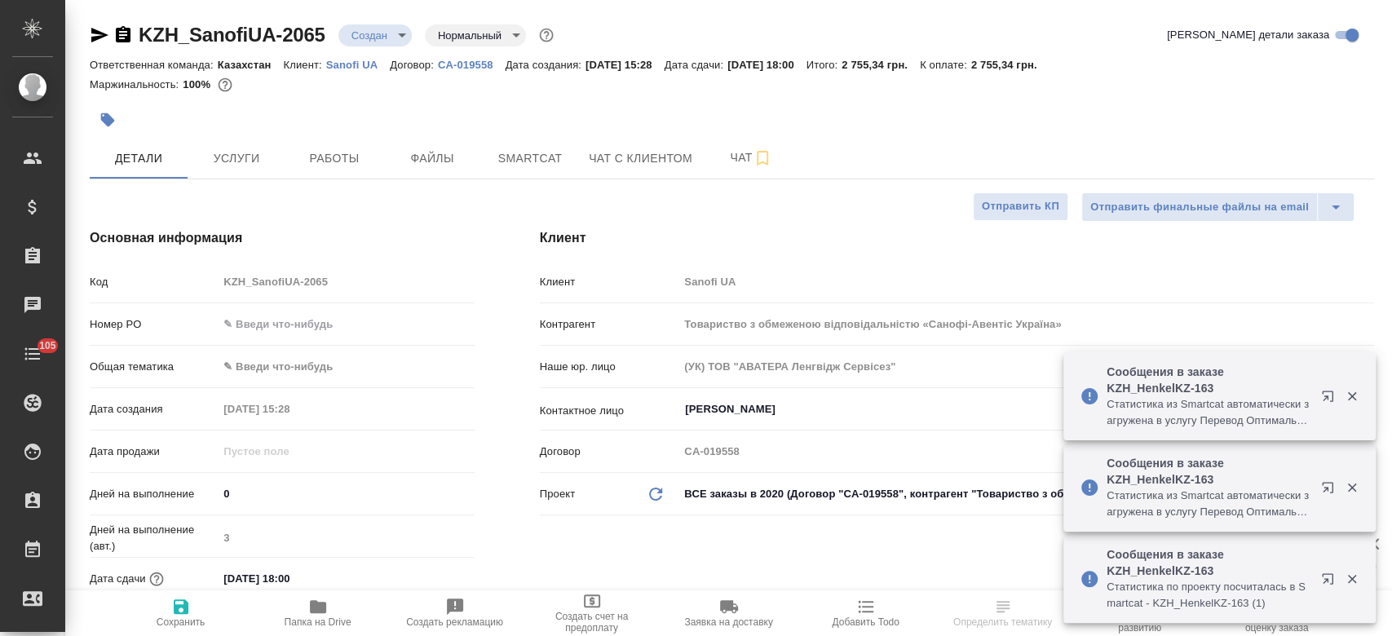
type textarea "x"
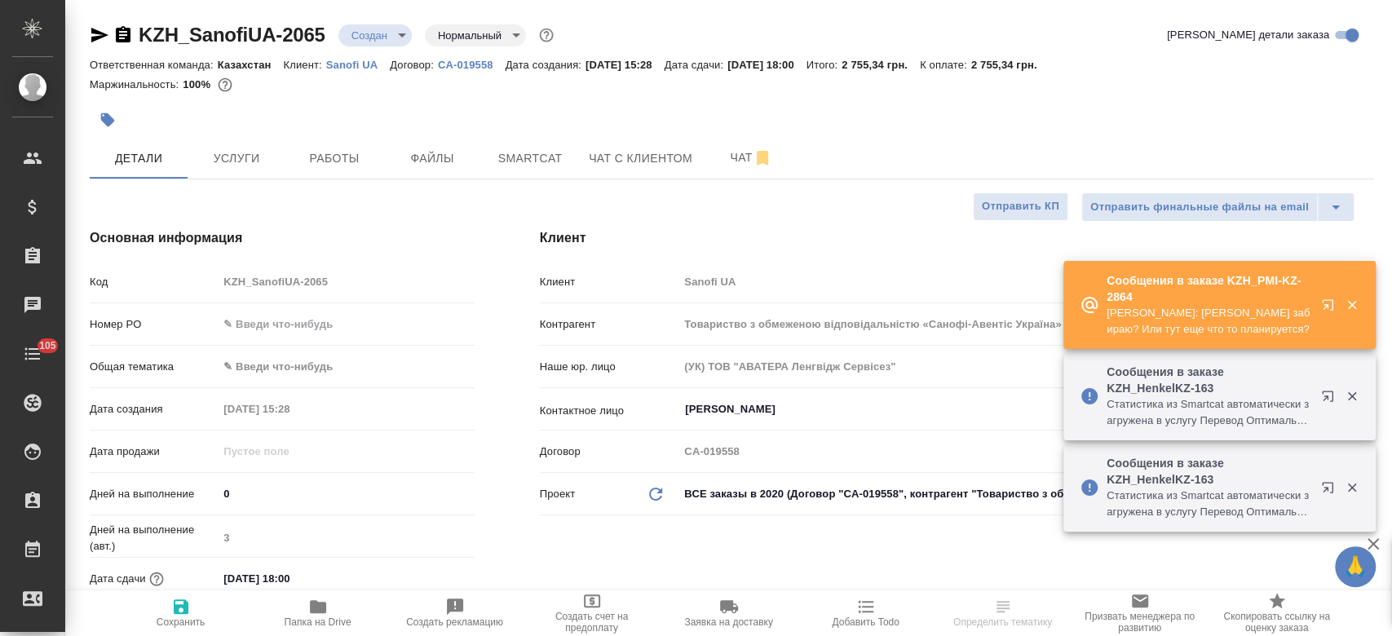
click at [338, 334] on input "text" at bounding box center [346, 324] width 256 height 24
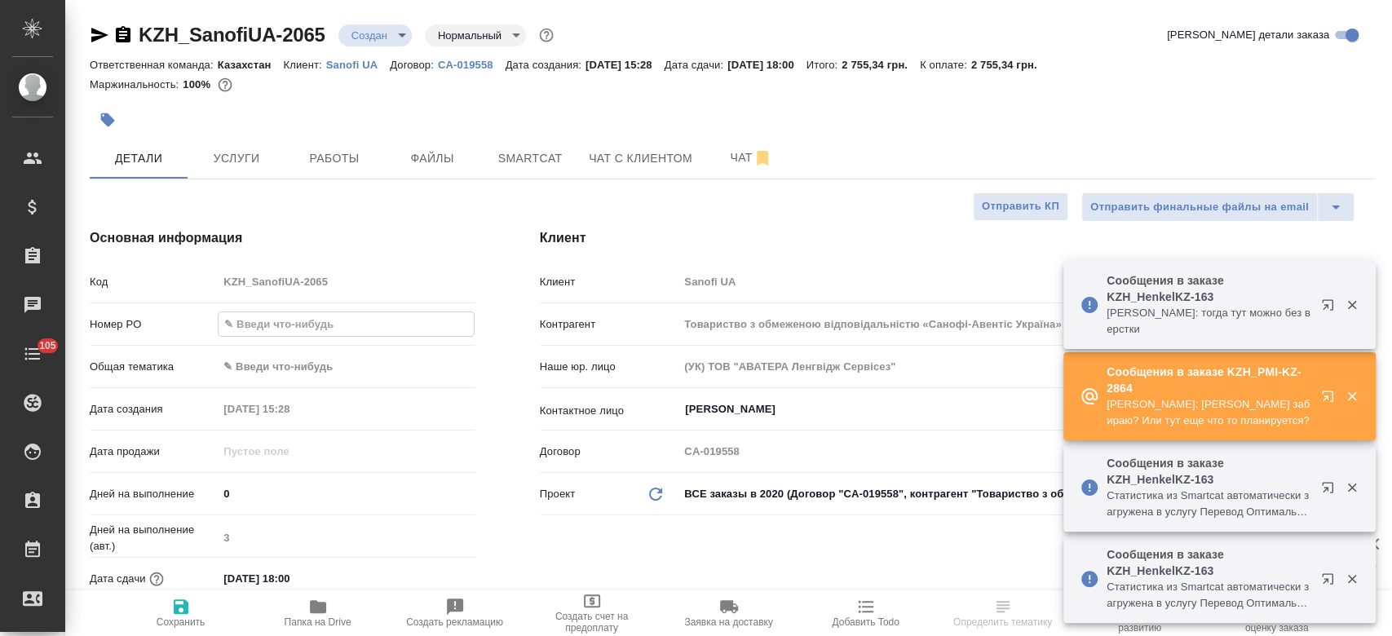
paste input "PO #E005896184"
type input "PO #E005896184"
type textarea "x"
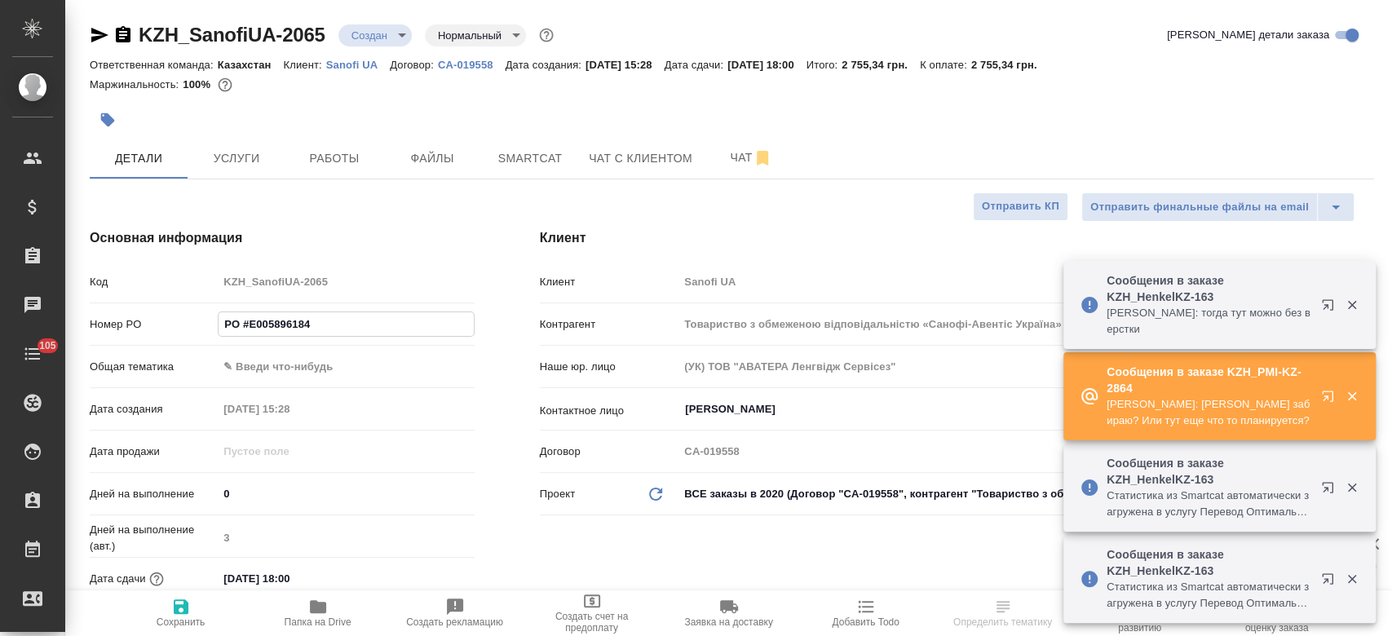
type input "PO #E005896184"
click at [176, 619] on span "Сохранить" at bounding box center [181, 621] width 49 height 11
type textarea "x"
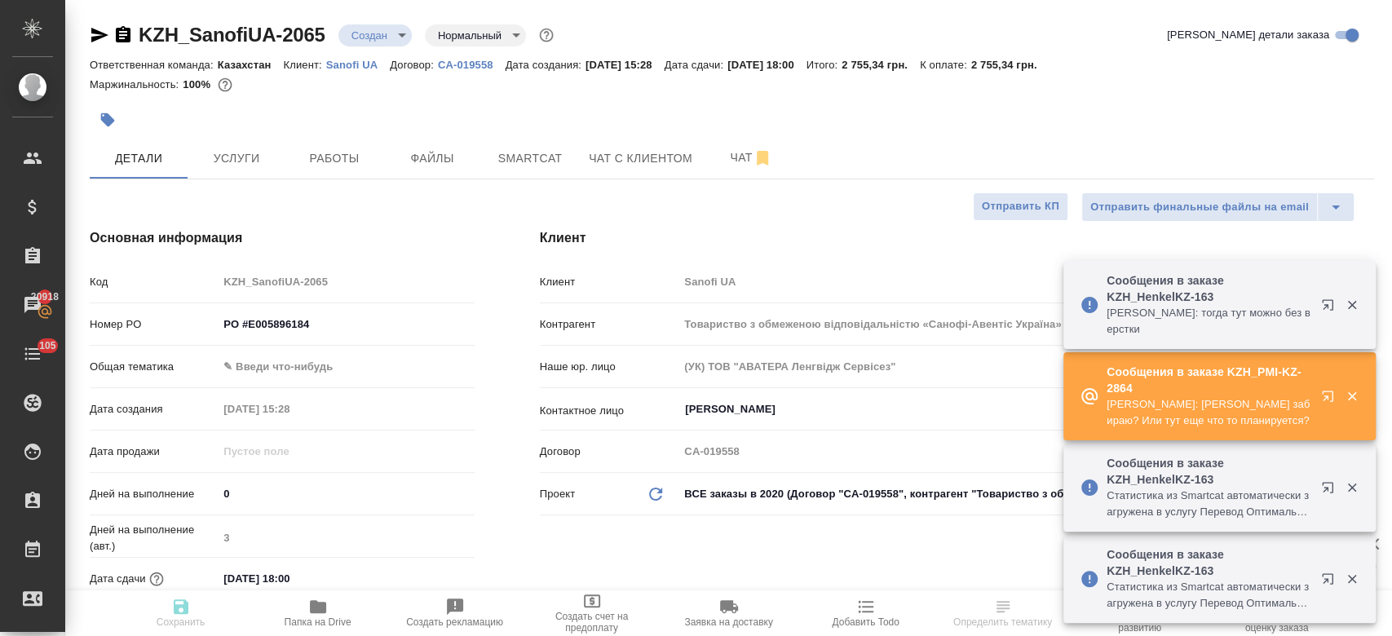
type textarea "x"
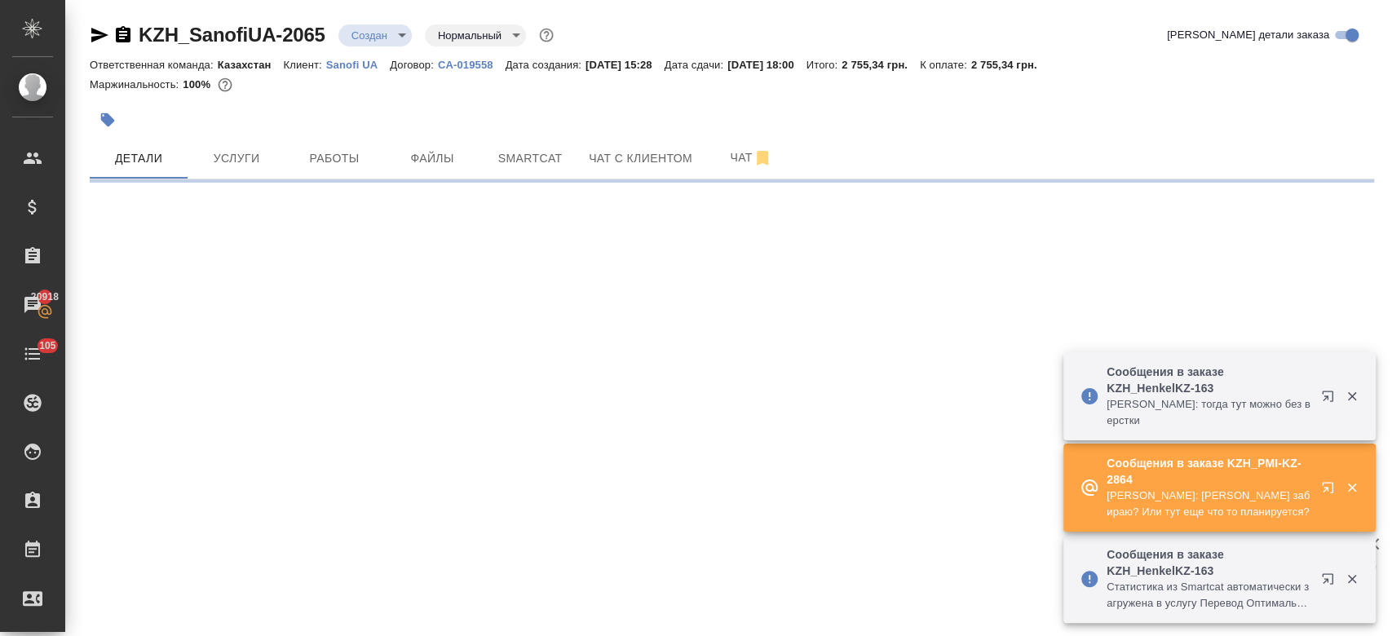
select select "RU"
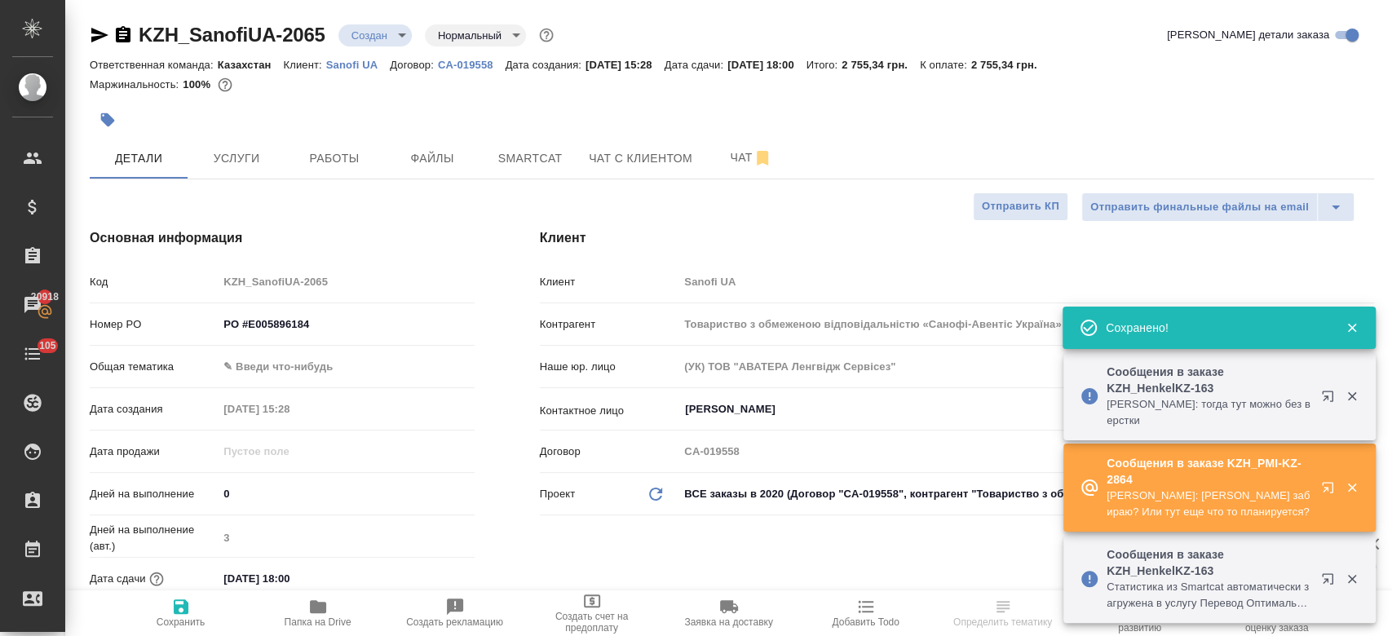
type textarea "x"
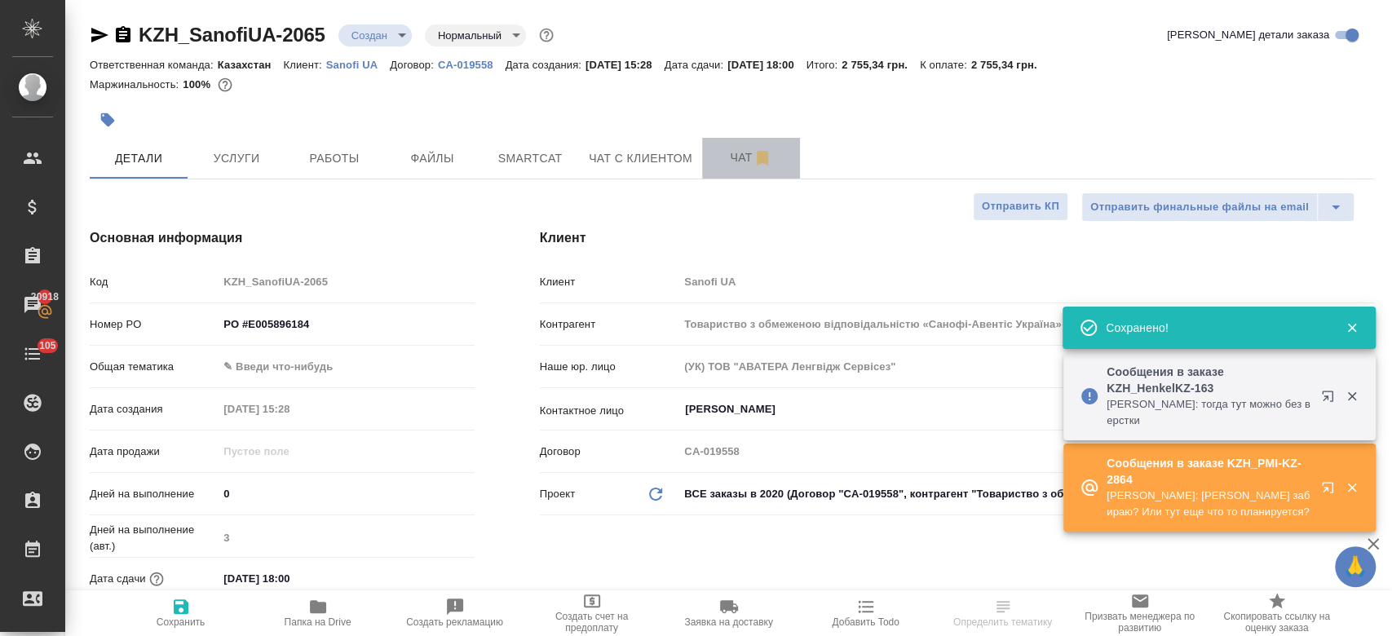
click at [726, 147] on button "Чат" at bounding box center [751, 158] width 98 height 41
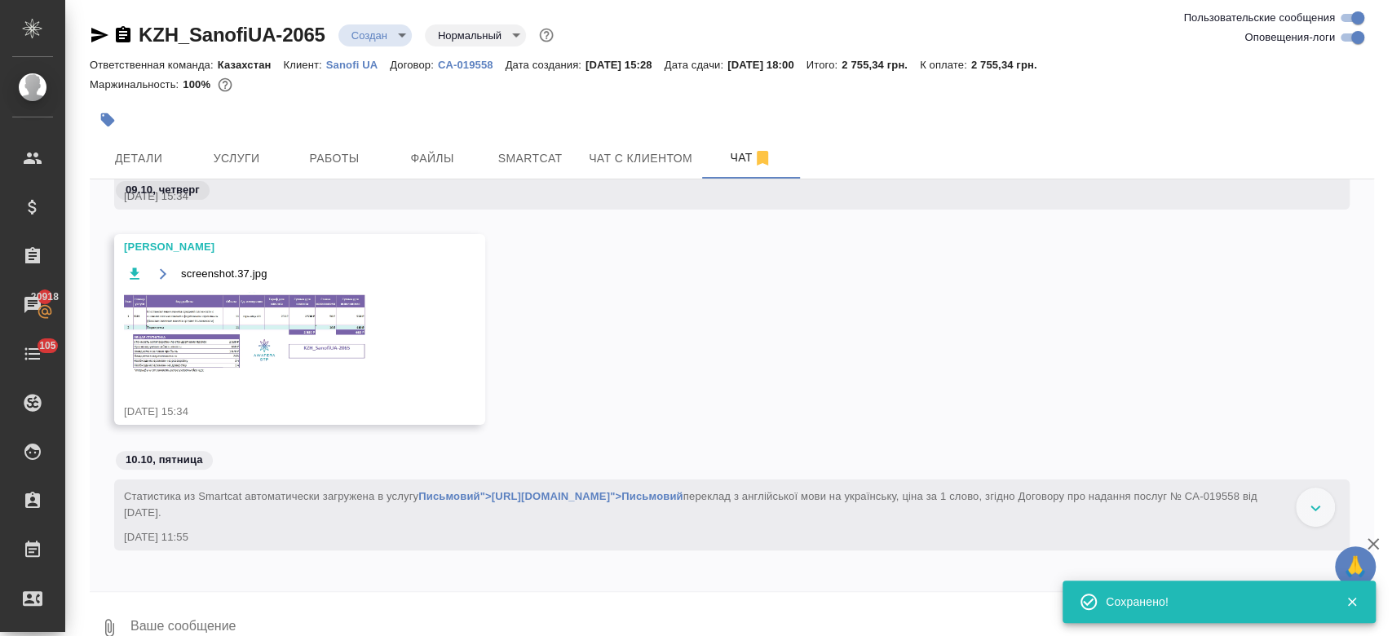
scroll to position [434, 0]
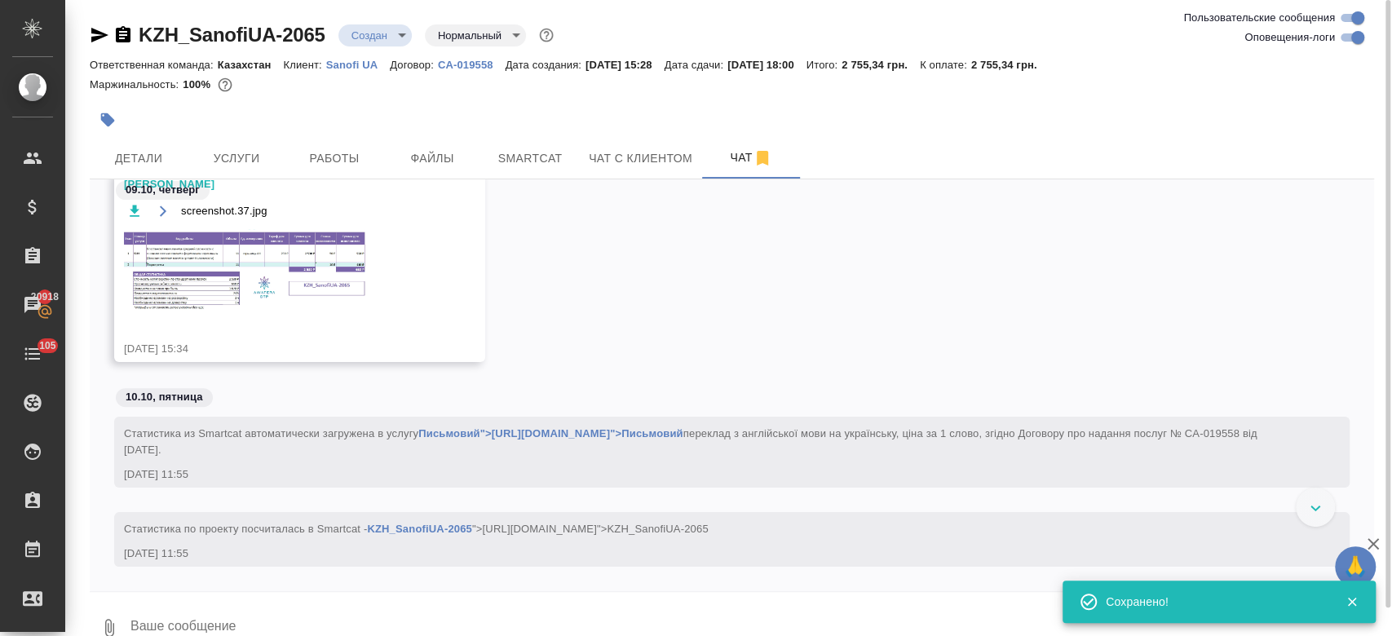
click at [272, 261] on img at bounding box center [246, 270] width 245 height 83
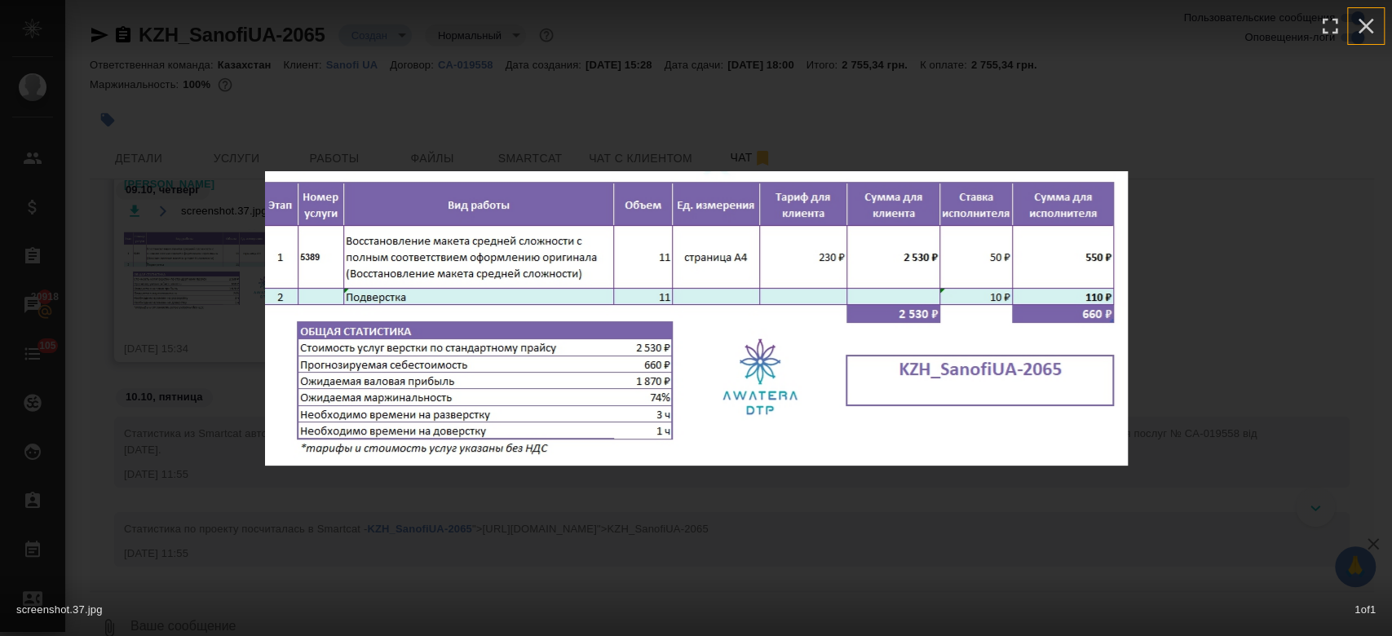
drag, startPoint x: 1367, startPoint y: 28, endPoint x: 535, endPoint y: 255, distance: 863.1
click at [535, 255] on div "screenshot.37.jpg 1 of 1" at bounding box center [696, 318] width 863 height 294
click at [1365, 29] on icon "button" at bounding box center [1366, 26] width 26 height 26
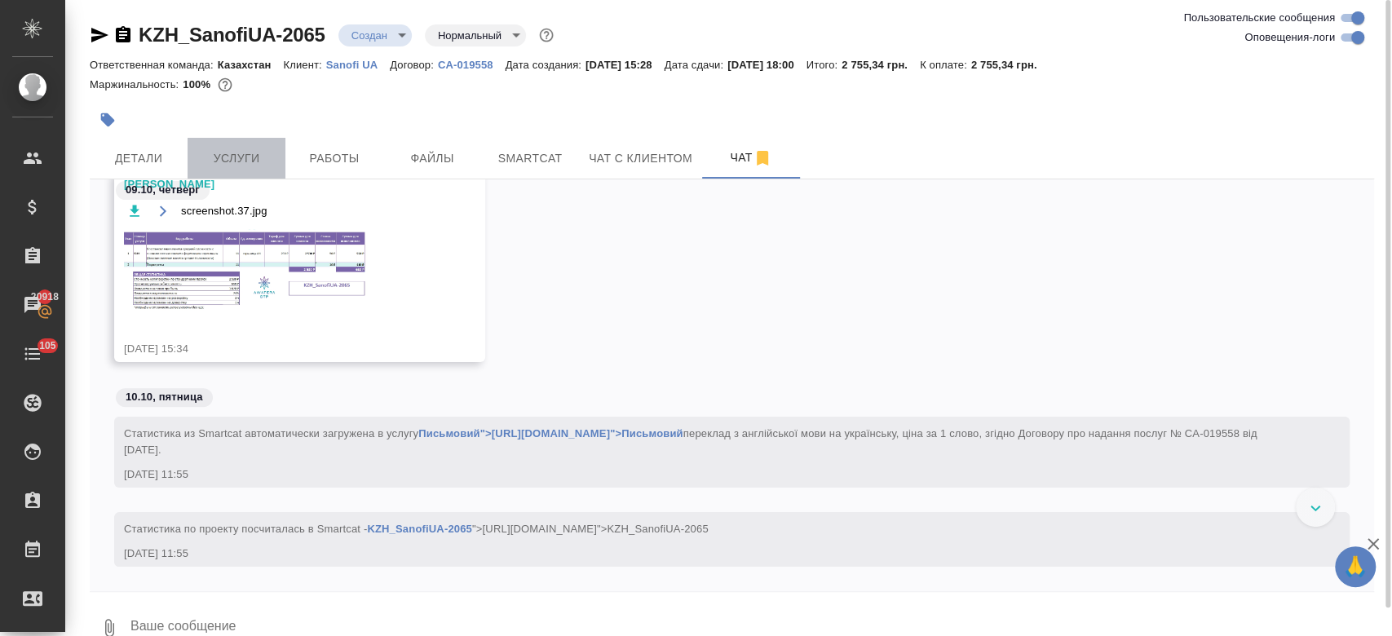
click at [241, 140] on button "Услуги" at bounding box center [237, 158] width 98 height 41
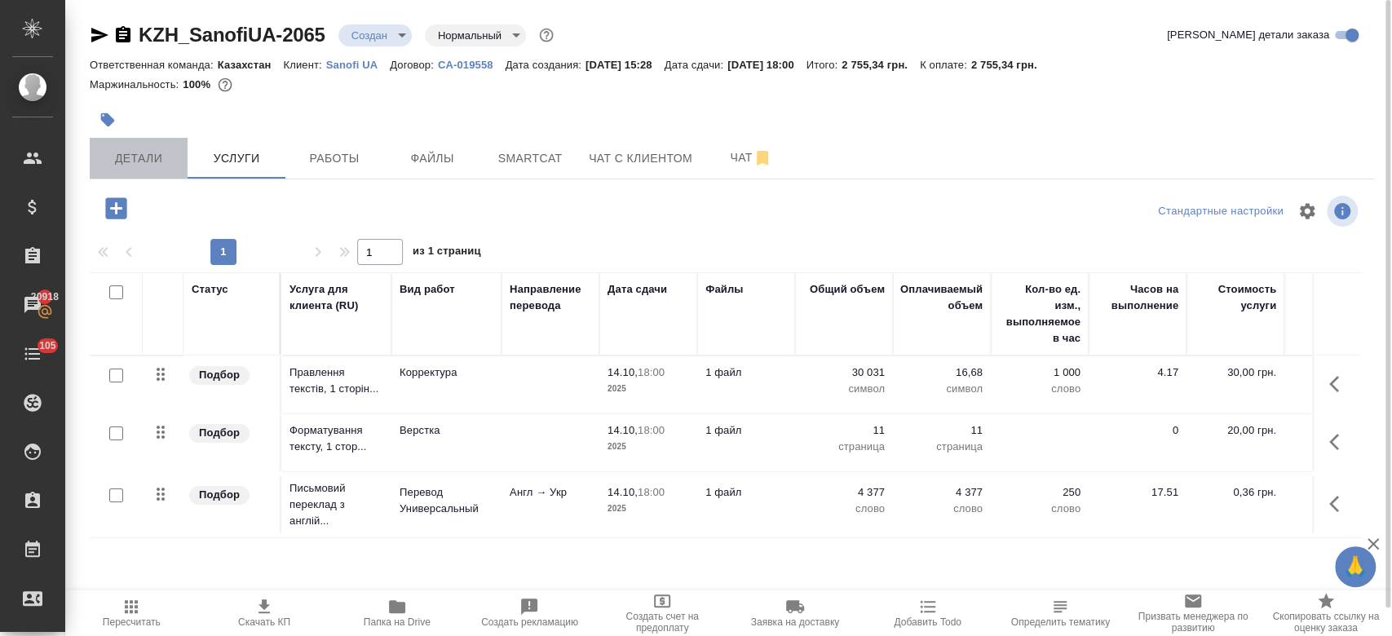
click at [138, 151] on span "Детали" at bounding box center [138, 158] width 78 height 20
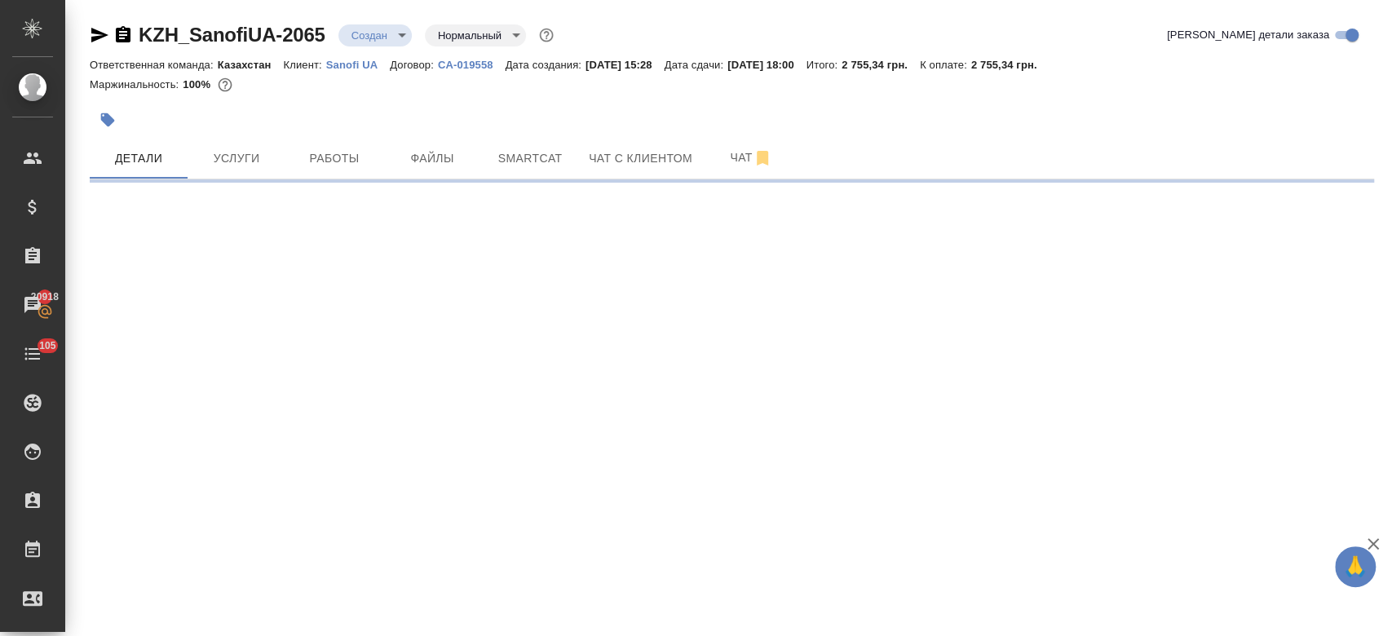
select select "RU"
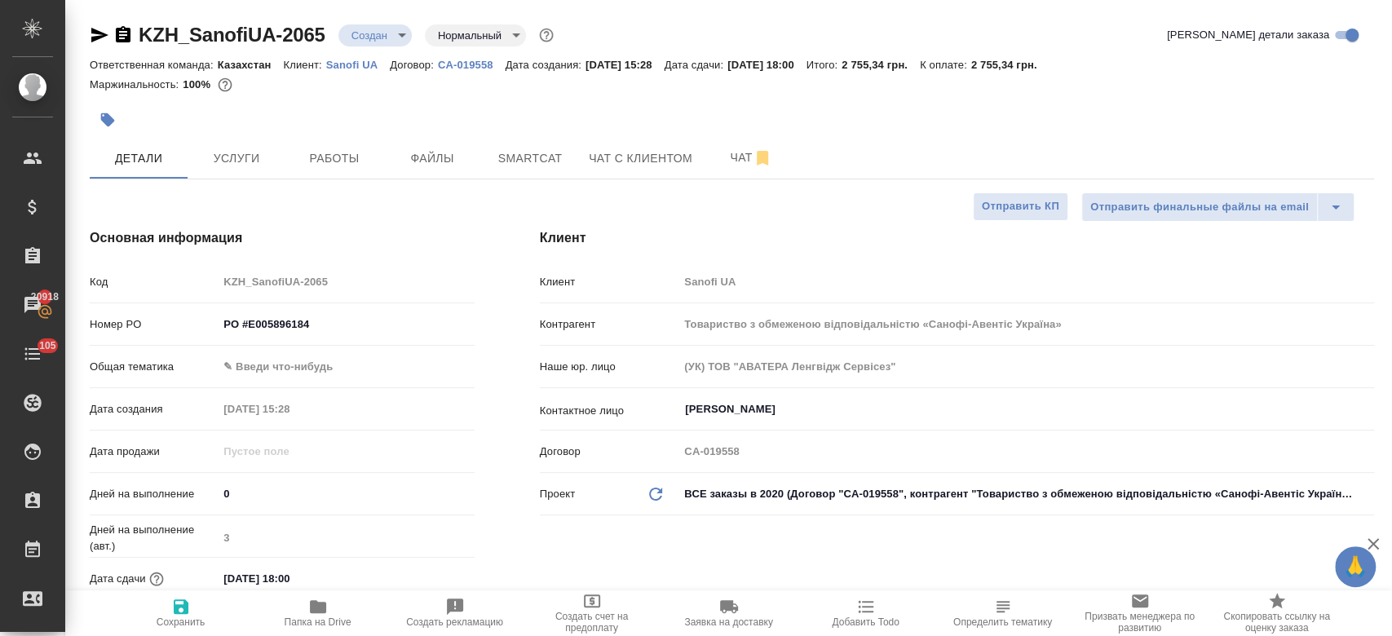
type textarea "x"
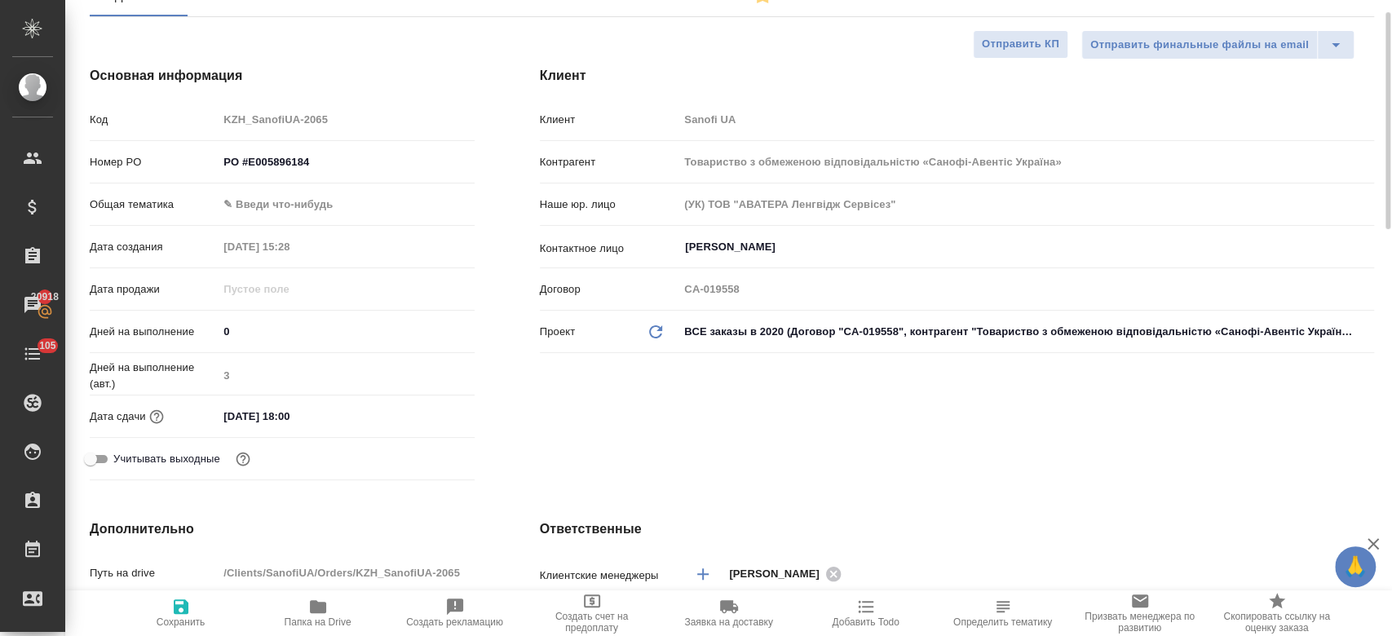
scroll to position [174, 0]
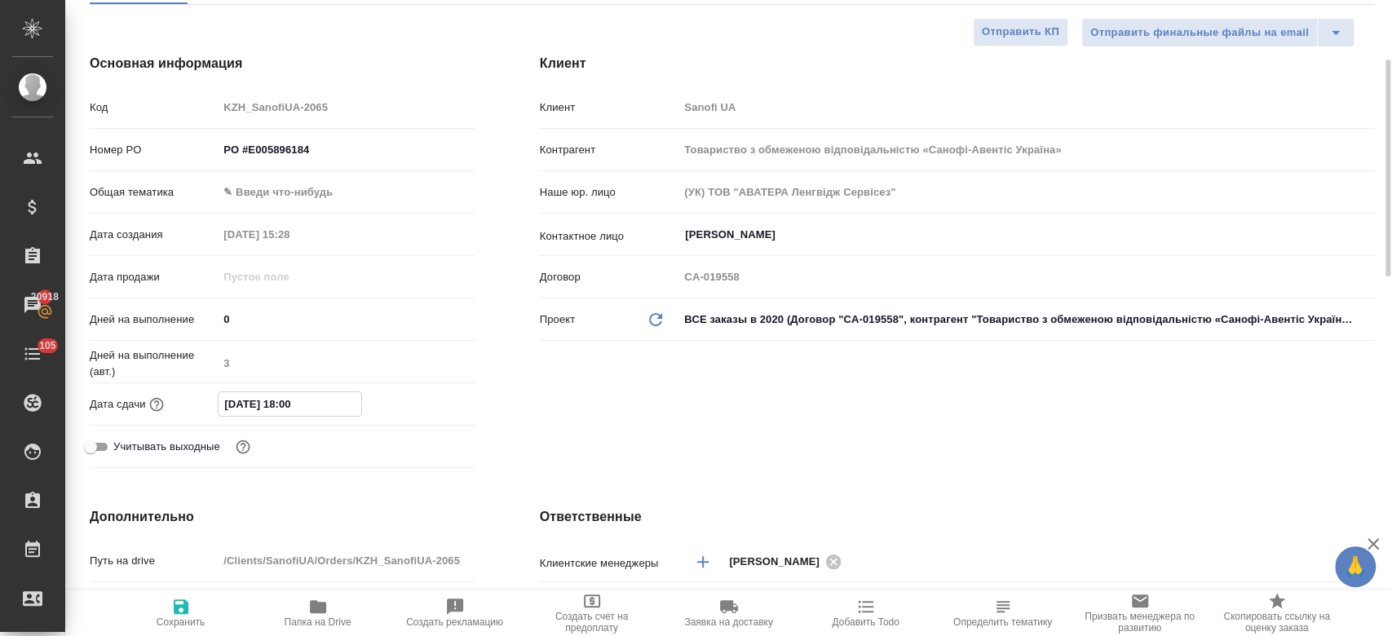
click at [308, 404] on input "14.10.2025 18:00" at bounding box center [290, 404] width 143 height 24
click at [413, 404] on div "14.10.2025 18:00" at bounding box center [346, 403] width 256 height 25
click at [431, 402] on icon "button" at bounding box center [427, 404] width 20 height 20
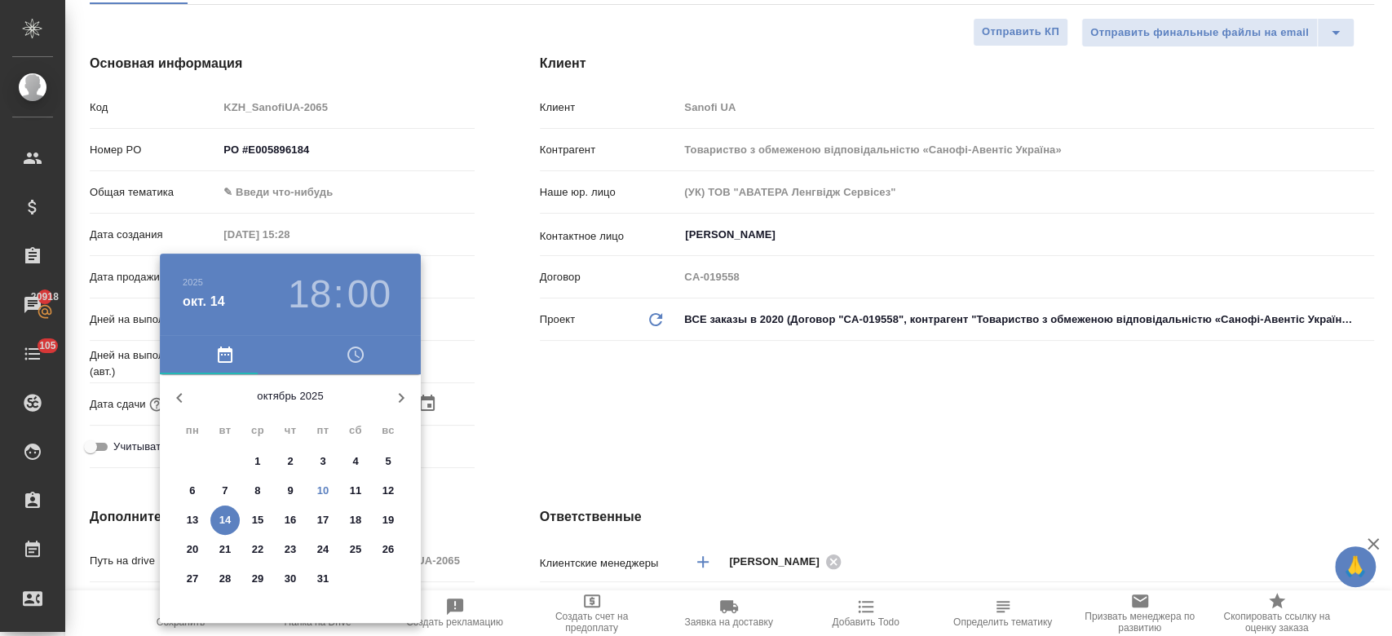
click at [568, 391] on div at bounding box center [696, 318] width 1392 height 636
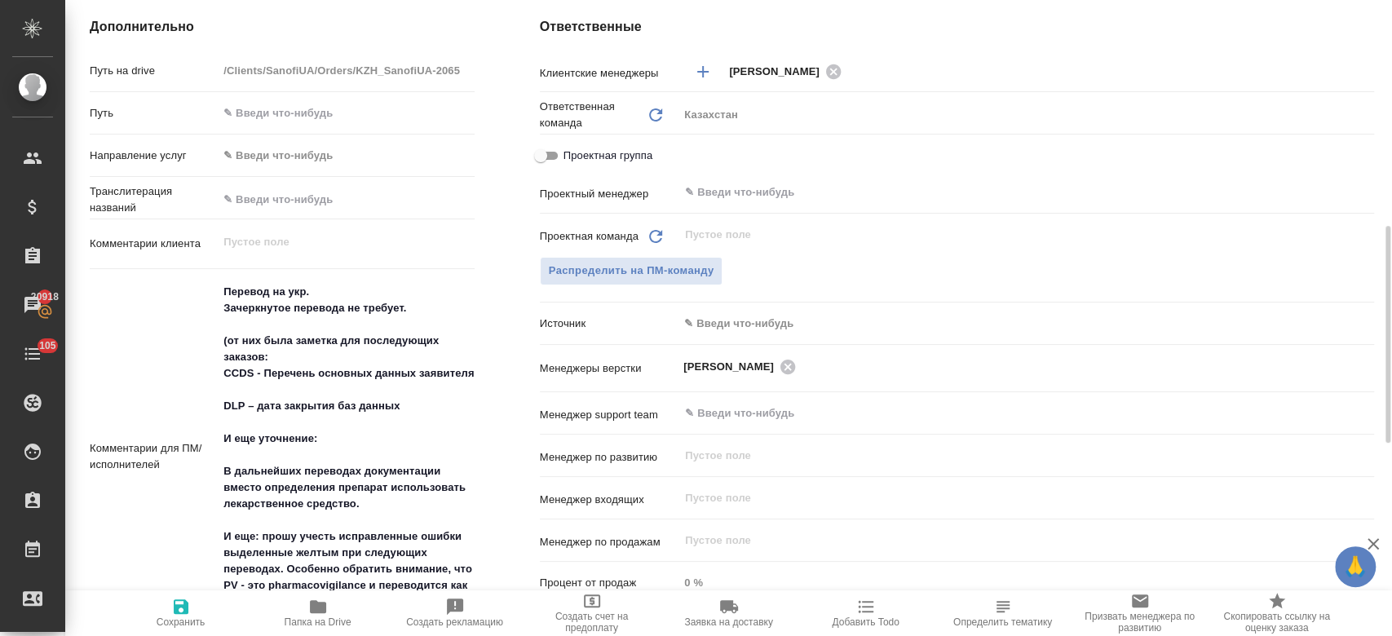
scroll to position [664, 0]
click at [689, 258] on button "Распределить на ПМ-команду" at bounding box center [631, 272] width 183 height 29
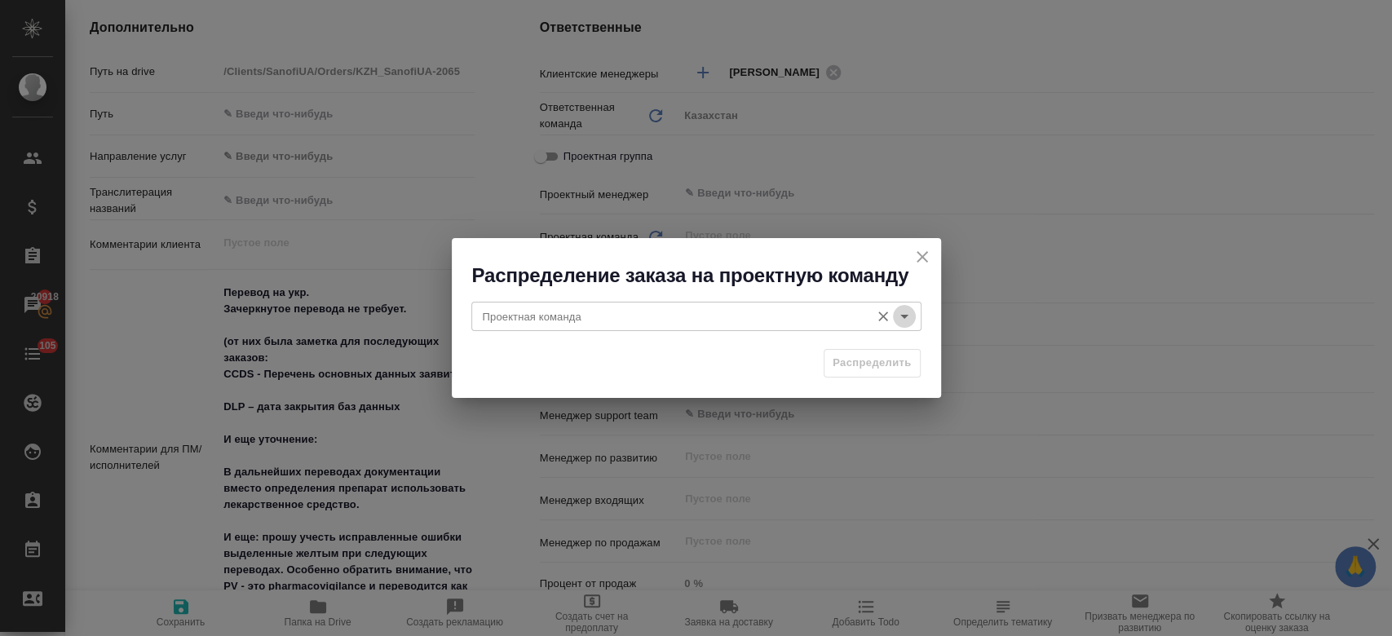
click at [905, 313] on icon "Open" at bounding box center [905, 317] width 20 height 20
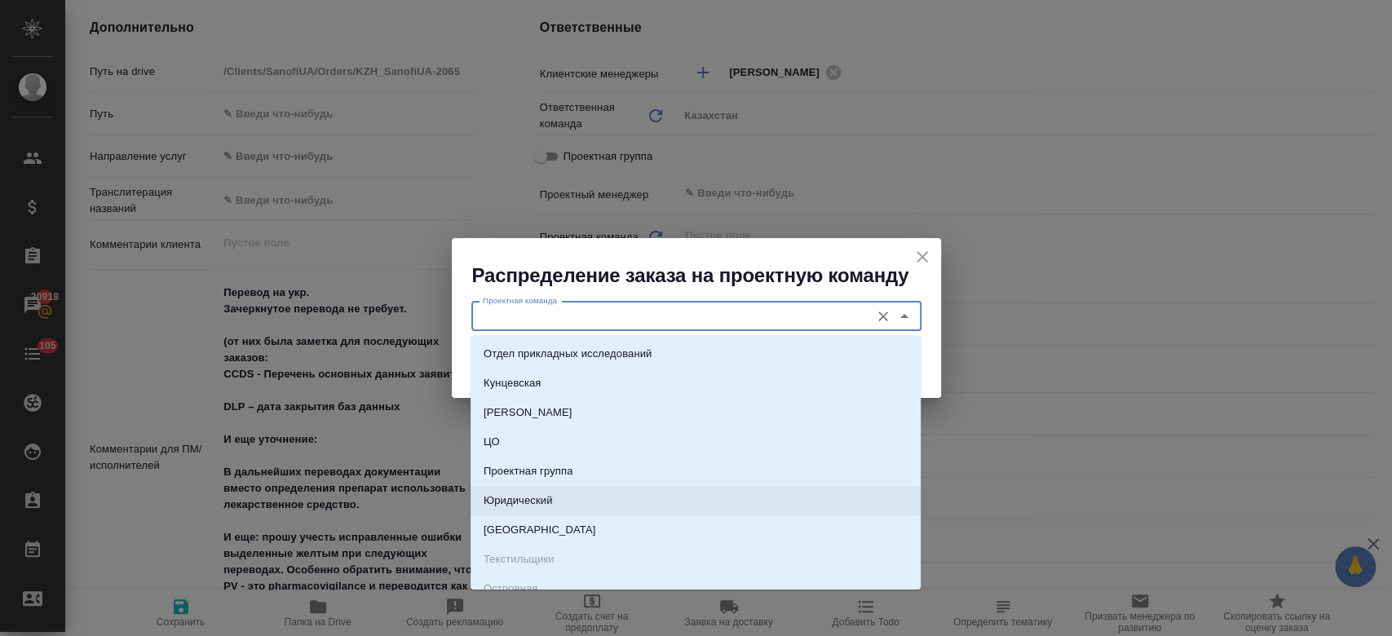
click at [683, 493] on li "Юридический" at bounding box center [695, 500] width 450 height 29
type input "Юридический"
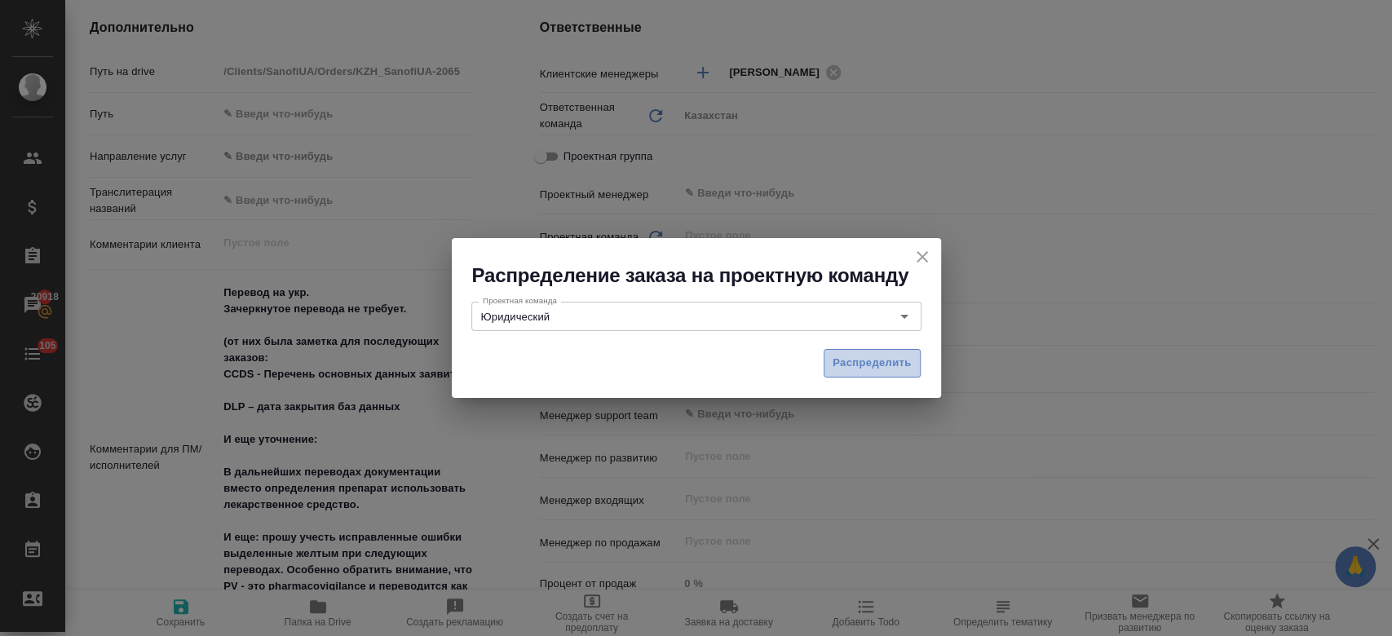
click at [856, 371] on span "Распределить" at bounding box center [872, 363] width 79 height 19
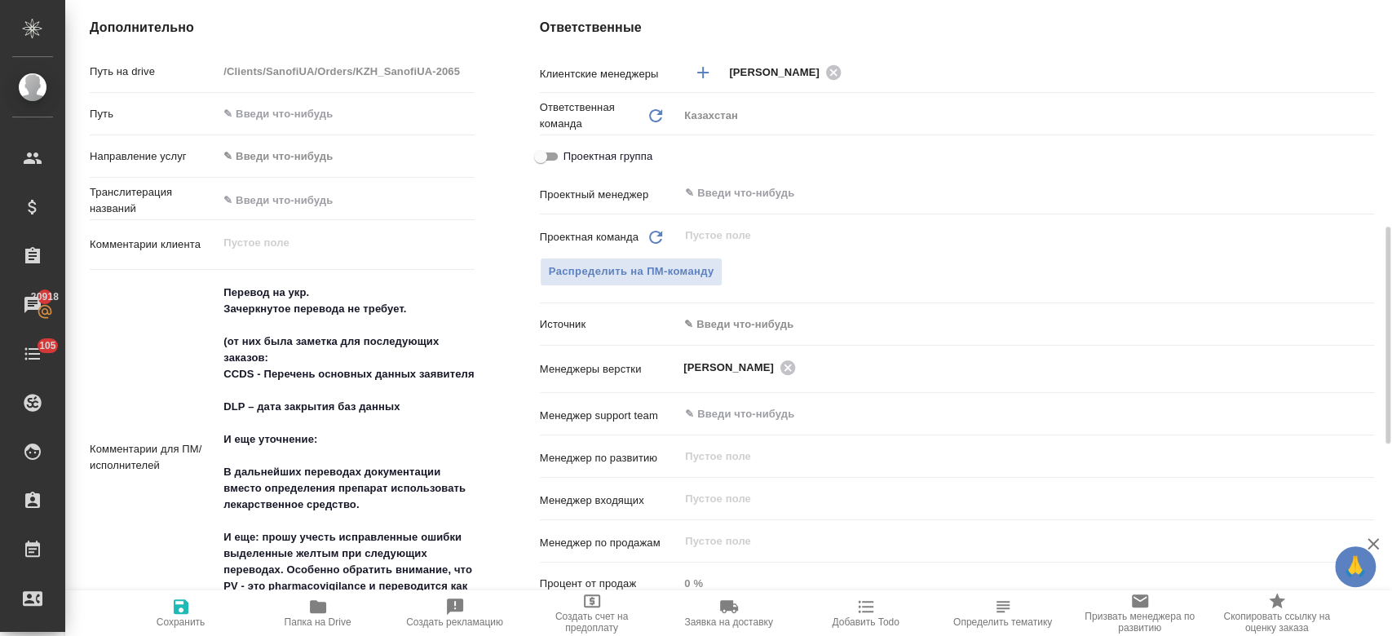
type textarea "x"
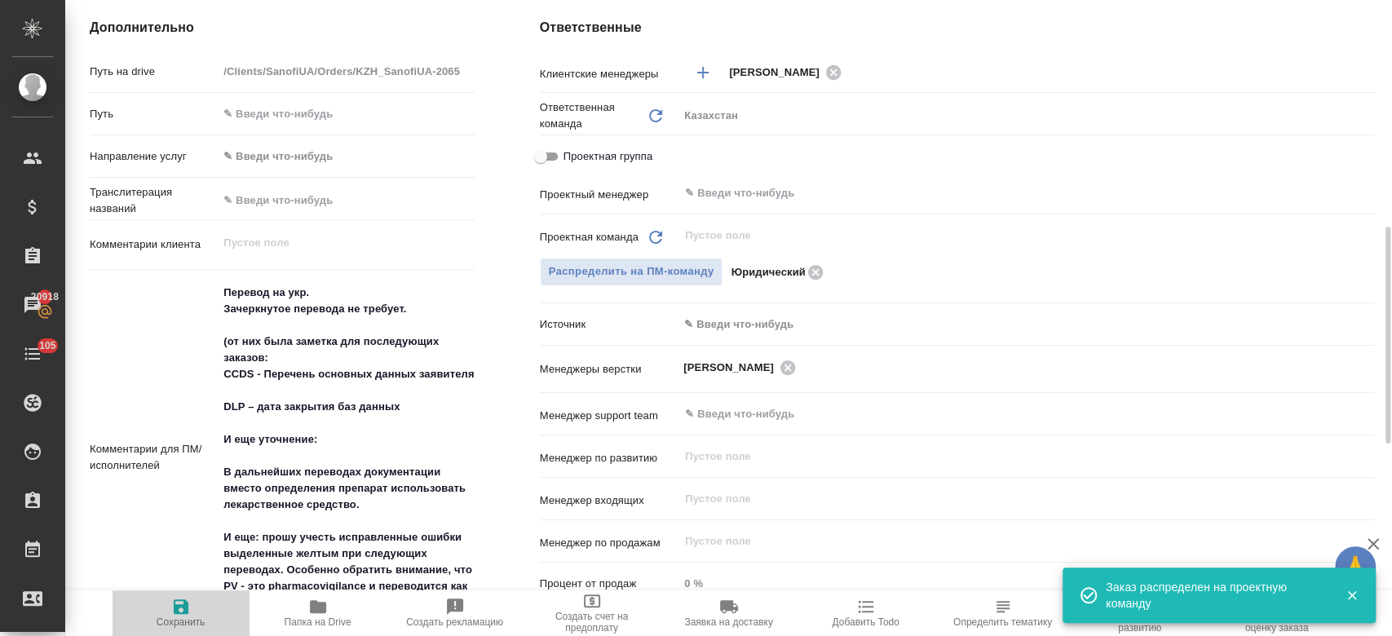
click at [188, 607] on icon "button" at bounding box center [181, 607] width 20 height 20
type textarea "x"
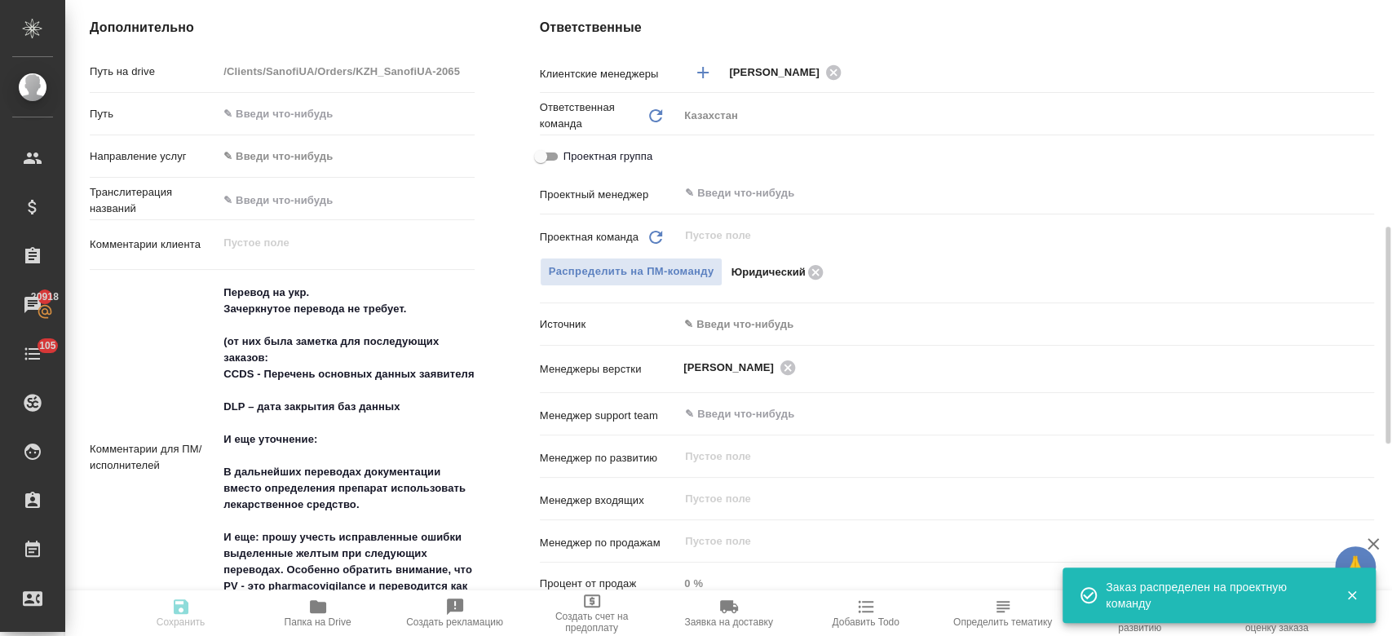
type textarea "x"
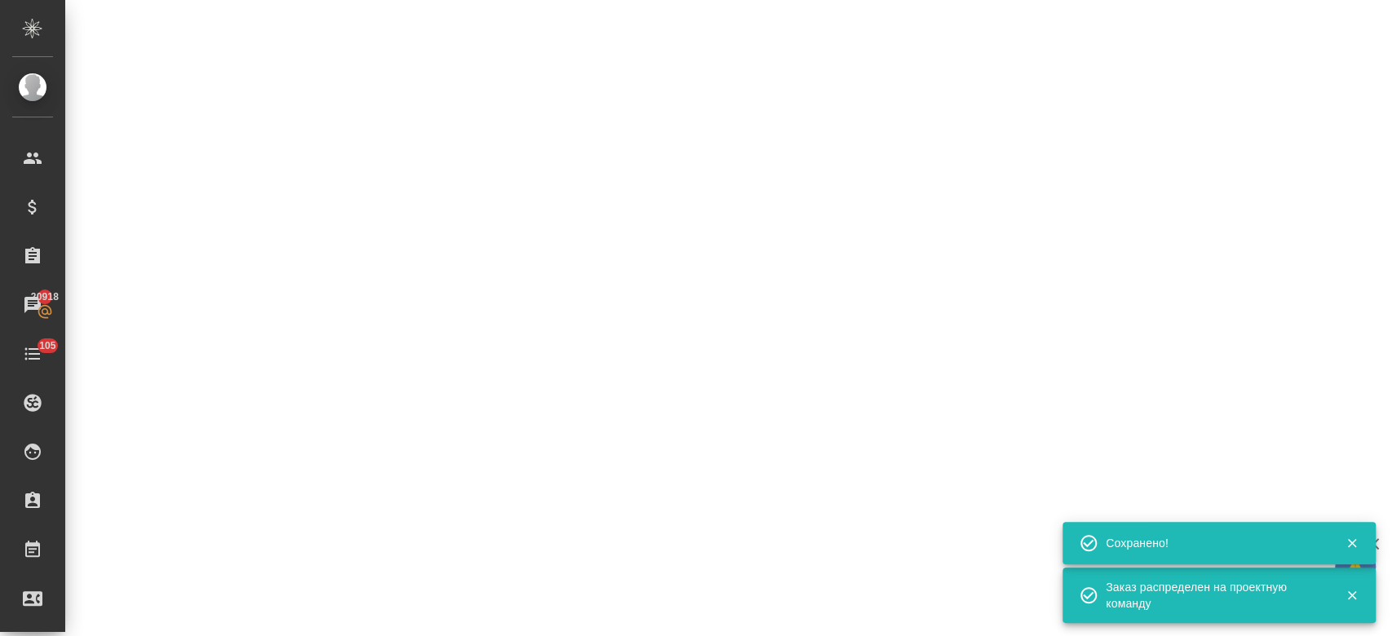
select select "RU"
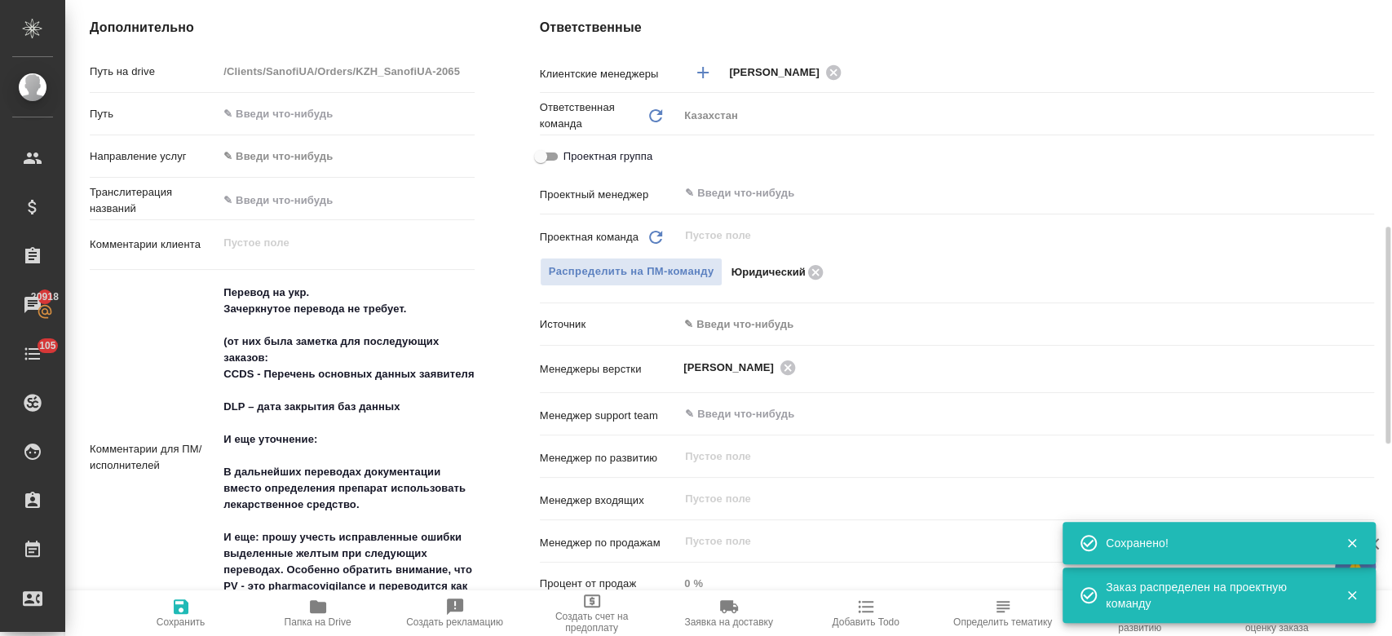
type textarea "x"
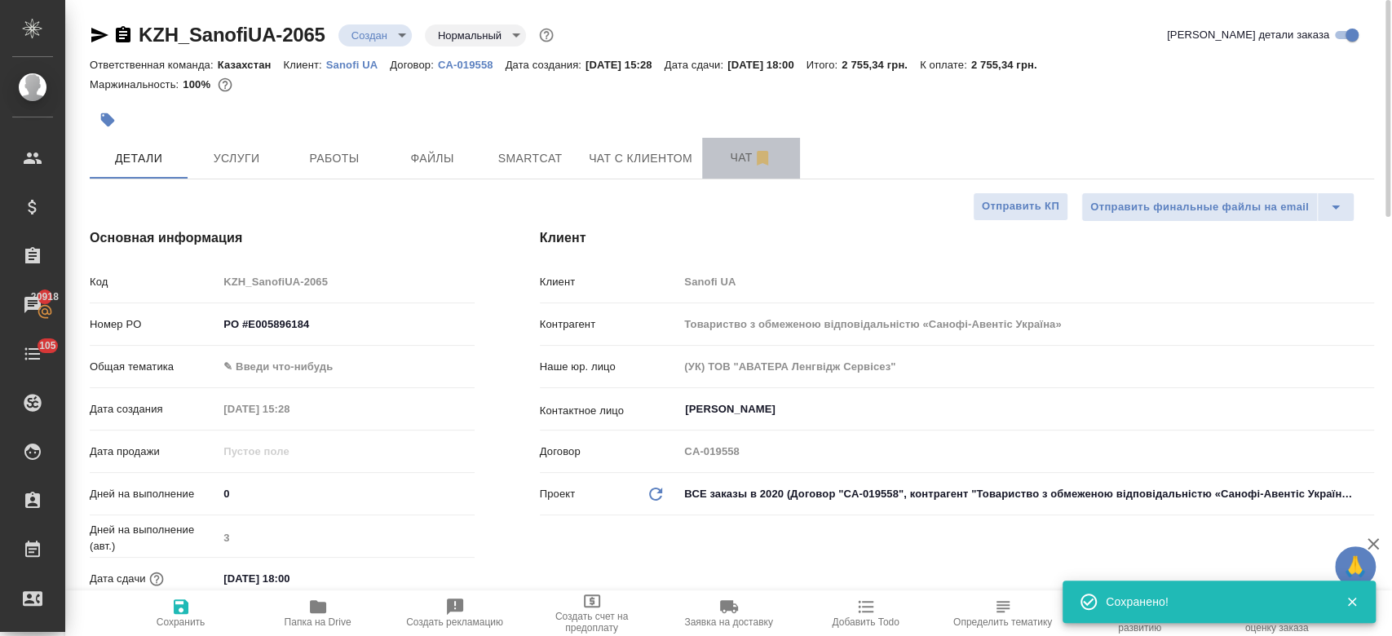
click at [719, 165] on span "Чат" at bounding box center [751, 158] width 78 height 20
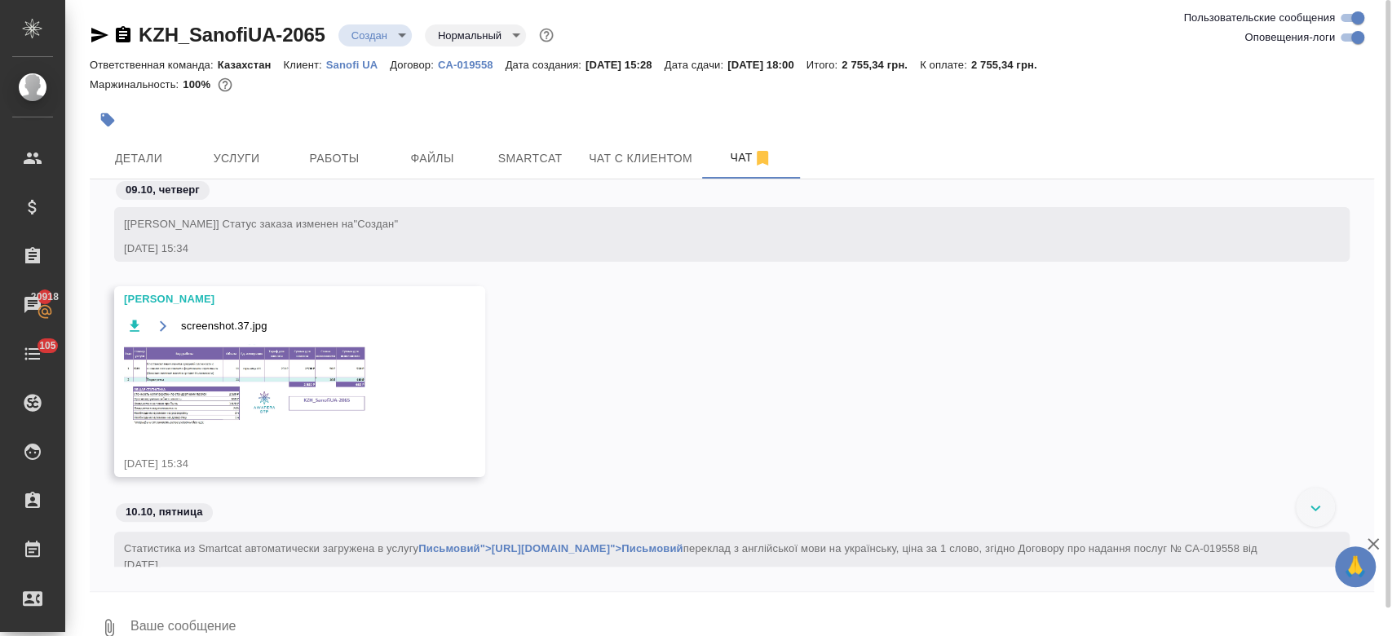
scroll to position [313, 0]
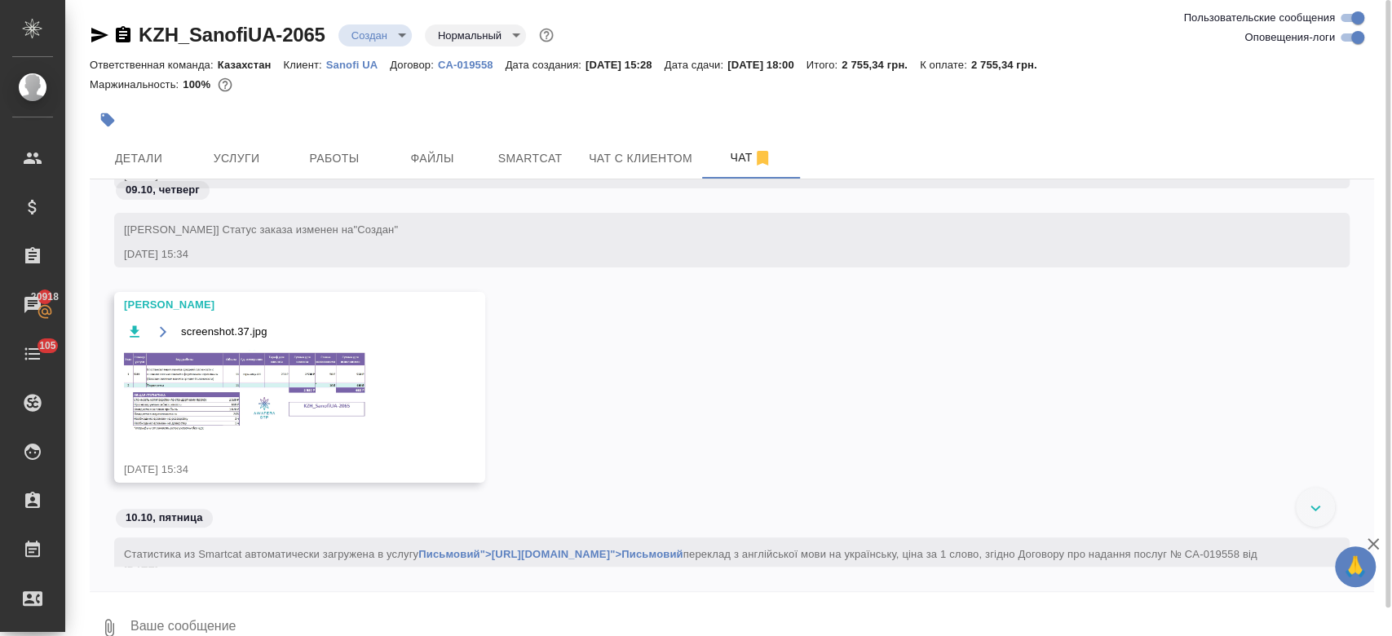
click at [316, 386] on img at bounding box center [246, 391] width 245 height 83
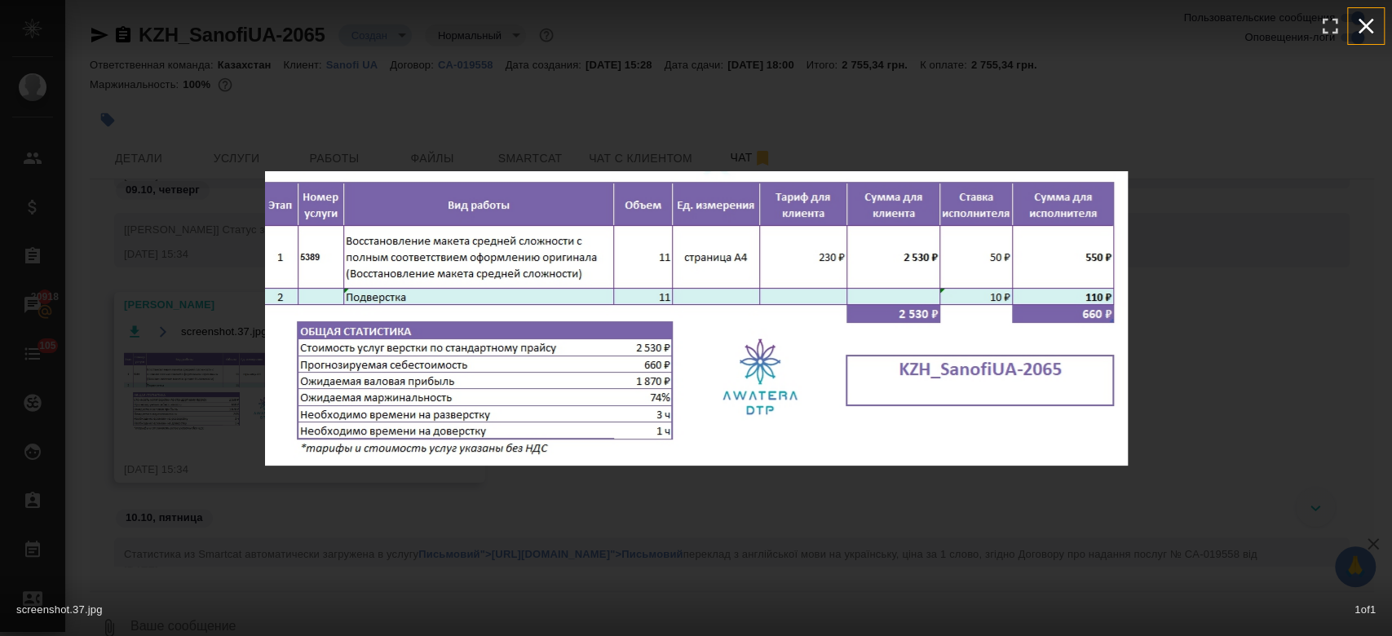
click at [1372, 17] on icon "button" at bounding box center [1366, 26] width 26 height 26
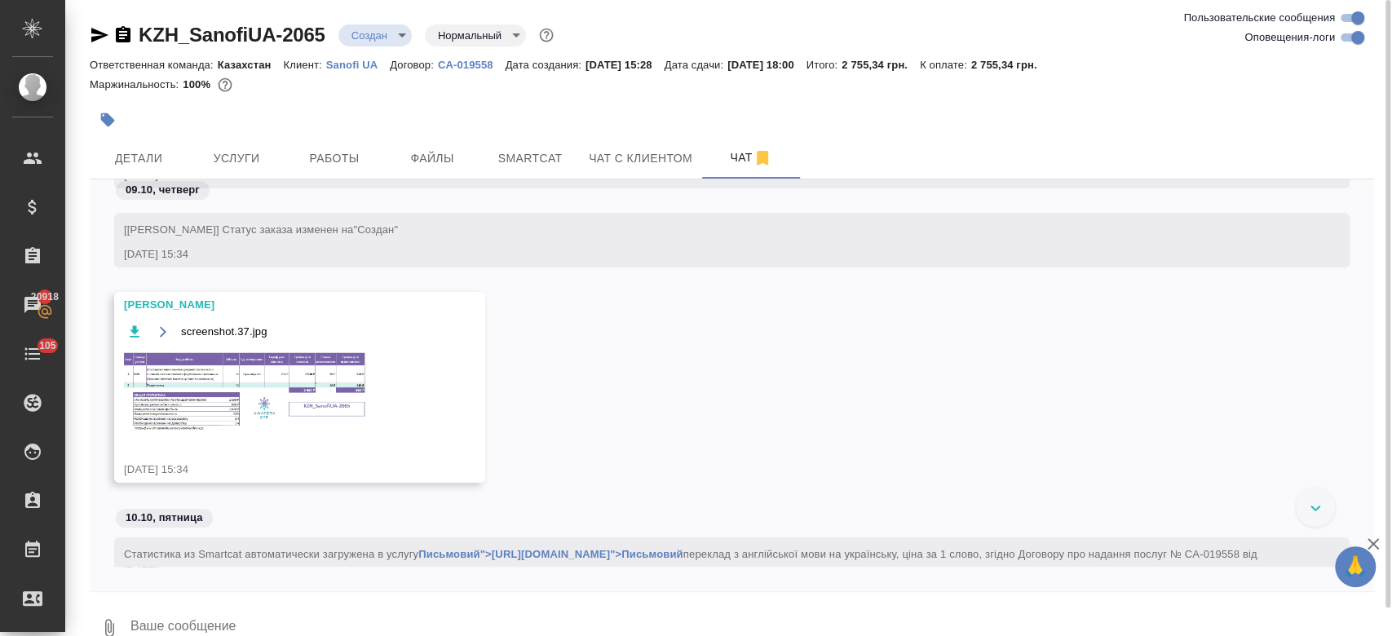
click at [604, 91] on div "Маржинальность: 100%" at bounding box center [732, 84] width 1284 height 21
click at [368, 33] on body "🙏 .cls-1 fill:#fff; AWATERA Kosherbayeva Nazerke Клиенты Спецификации Заказы 20…" at bounding box center [696, 318] width 1392 height 636
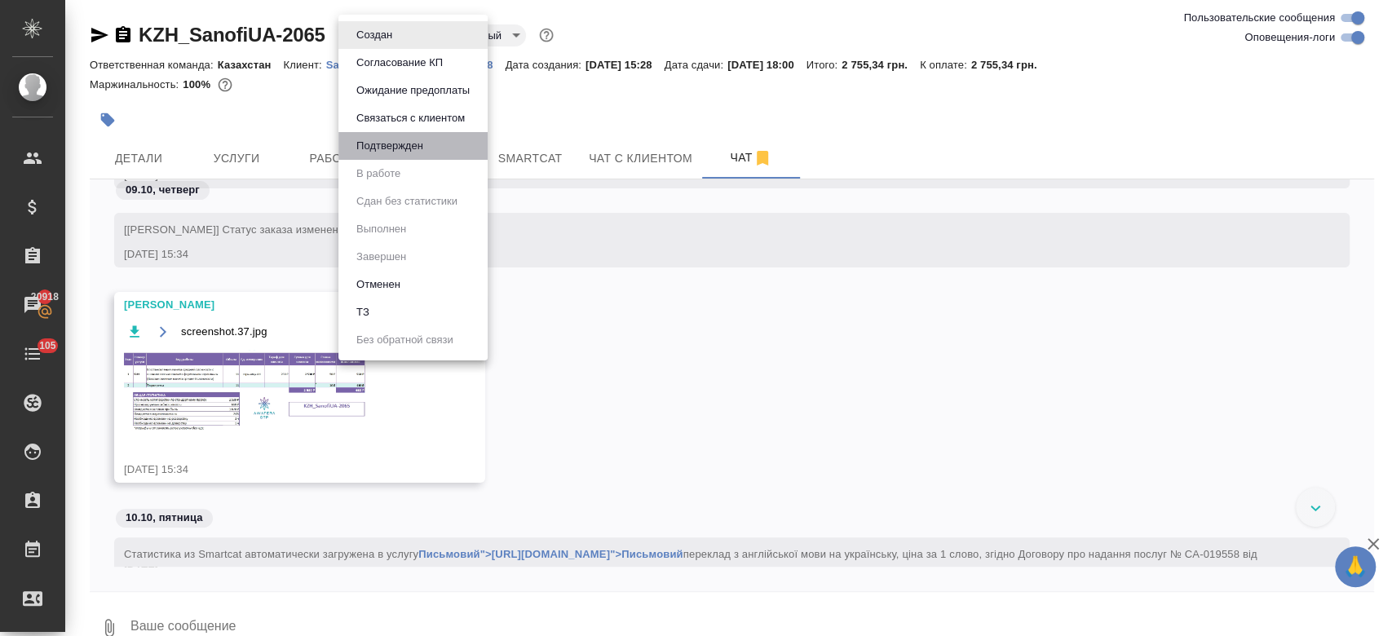
click at [391, 156] on li "Подтвержден" at bounding box center [412, 146] width 149 height 28
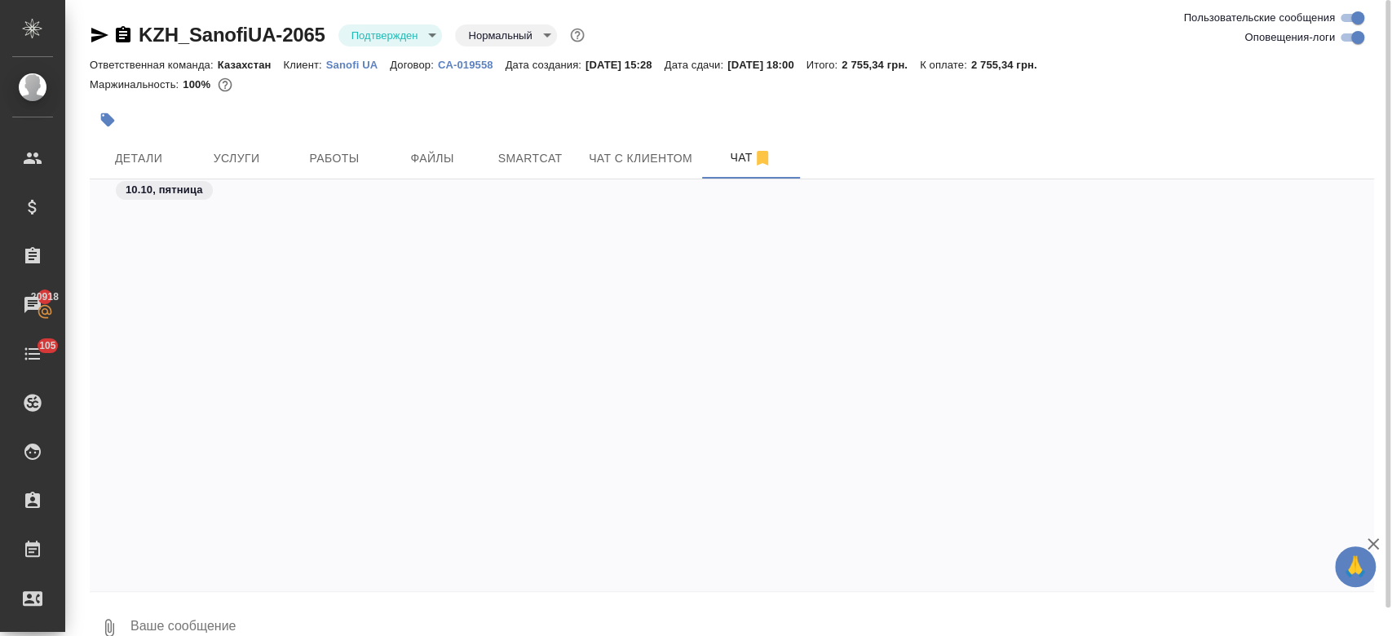
scroll to position [559, 0]
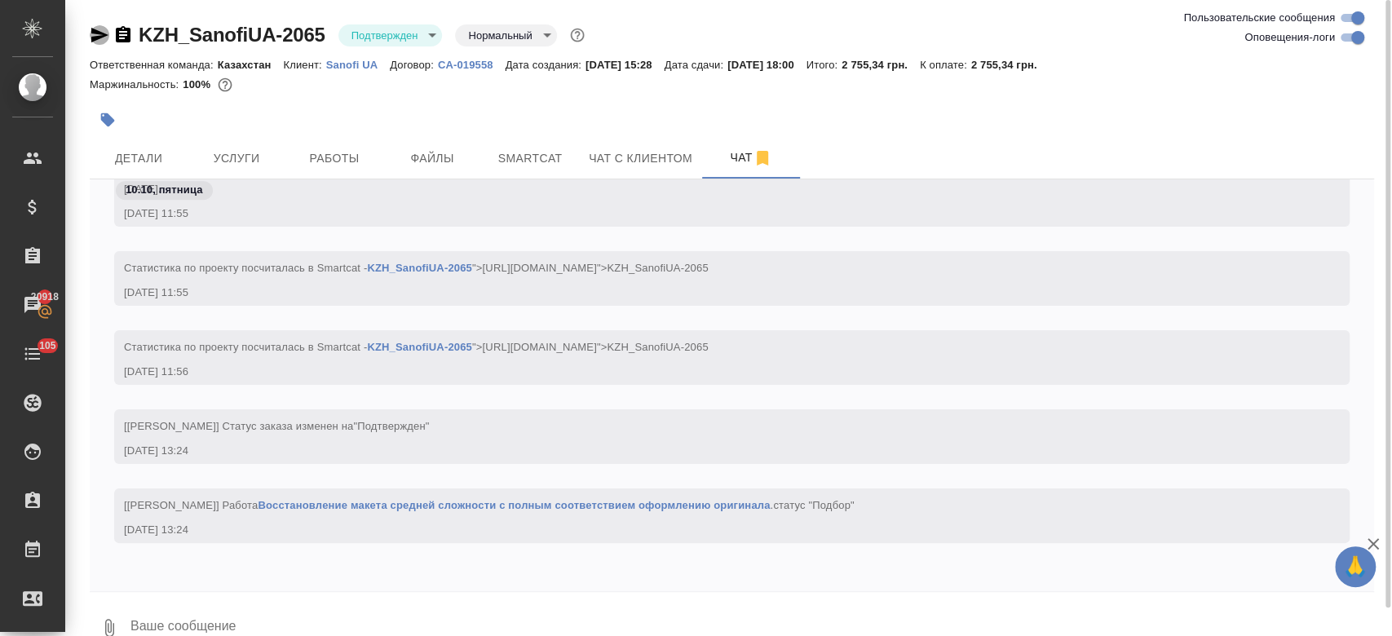
click at [91, 38] on icon "button" at bounding box center [99, 35] width 17 height 15
click at [226, 154] on span "Услуги" at bounding box center [236, 158] width 78 height 20
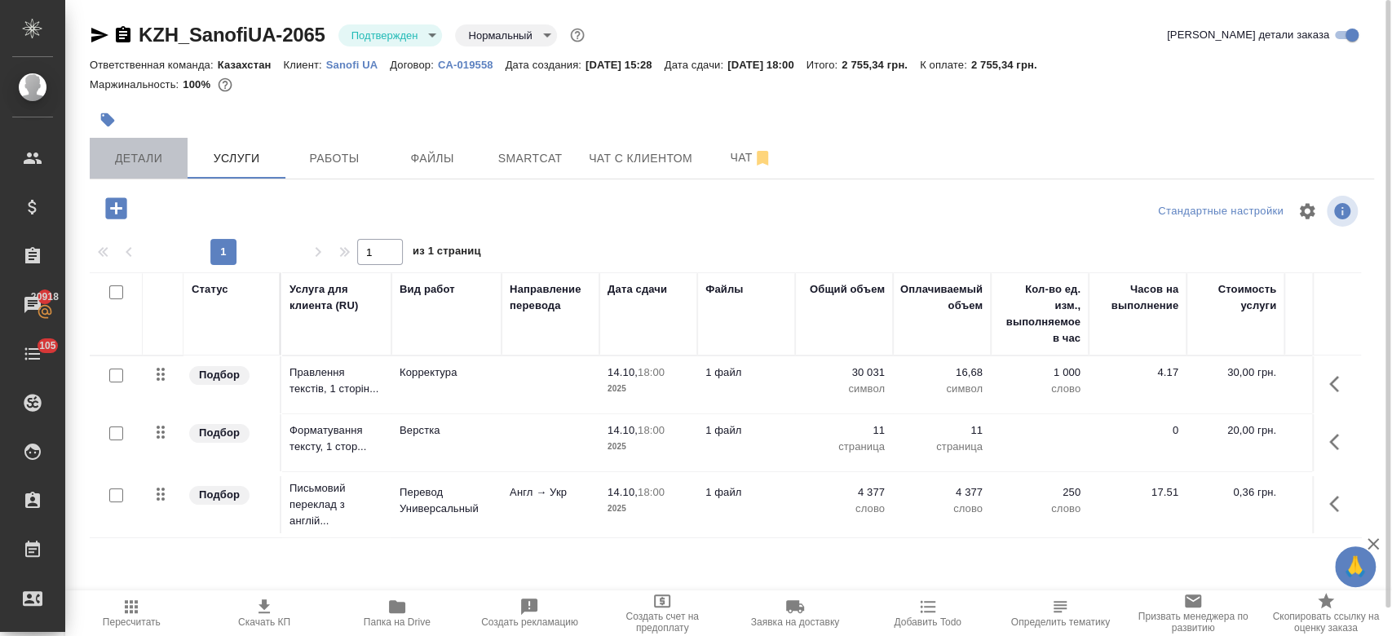
click at [138, 155] on span "Детали" at bounding box center [138, 158] width 78 height 20
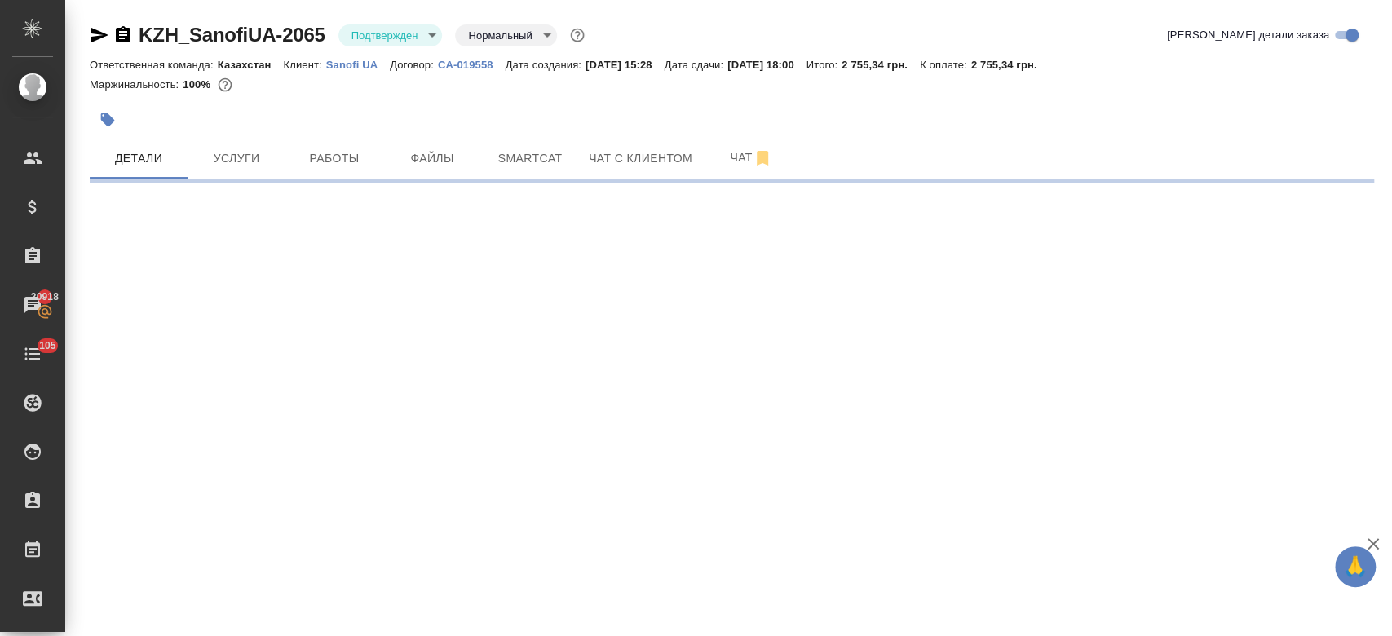
select select "RU"
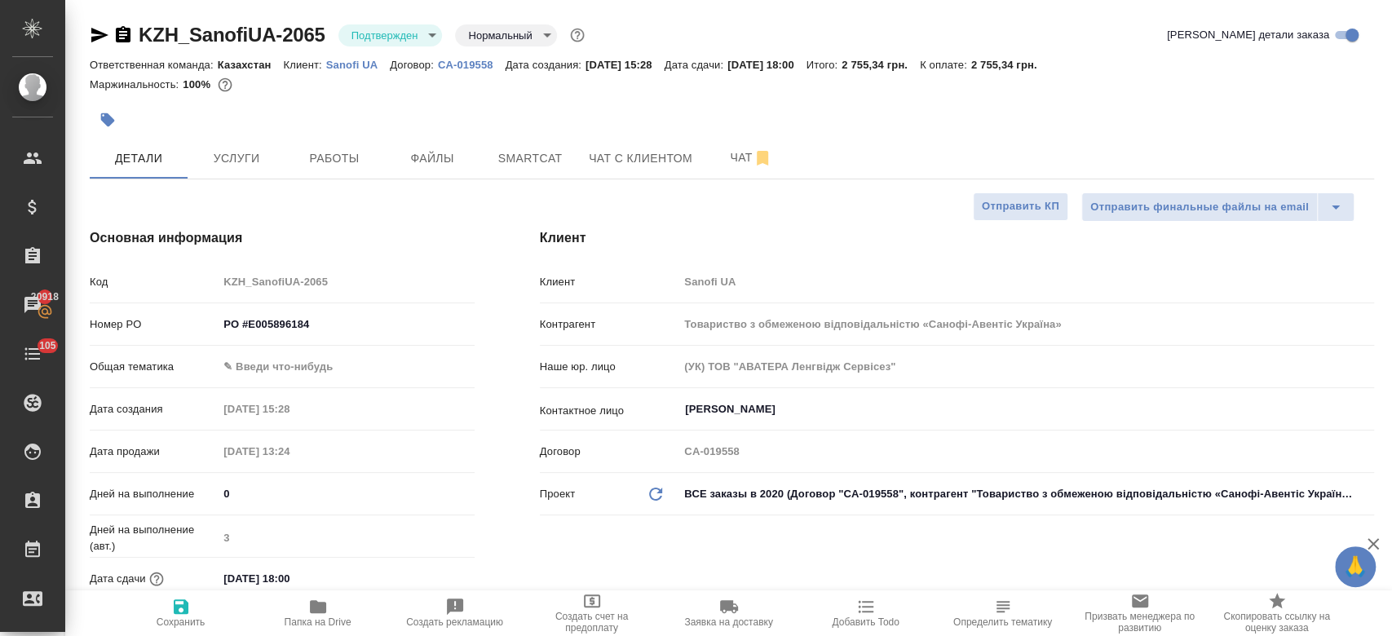
type textarea "x"
click at [439, 88] on div "Маржинальность: 100%" at bounding box center [732, 84] width 1284 height 21
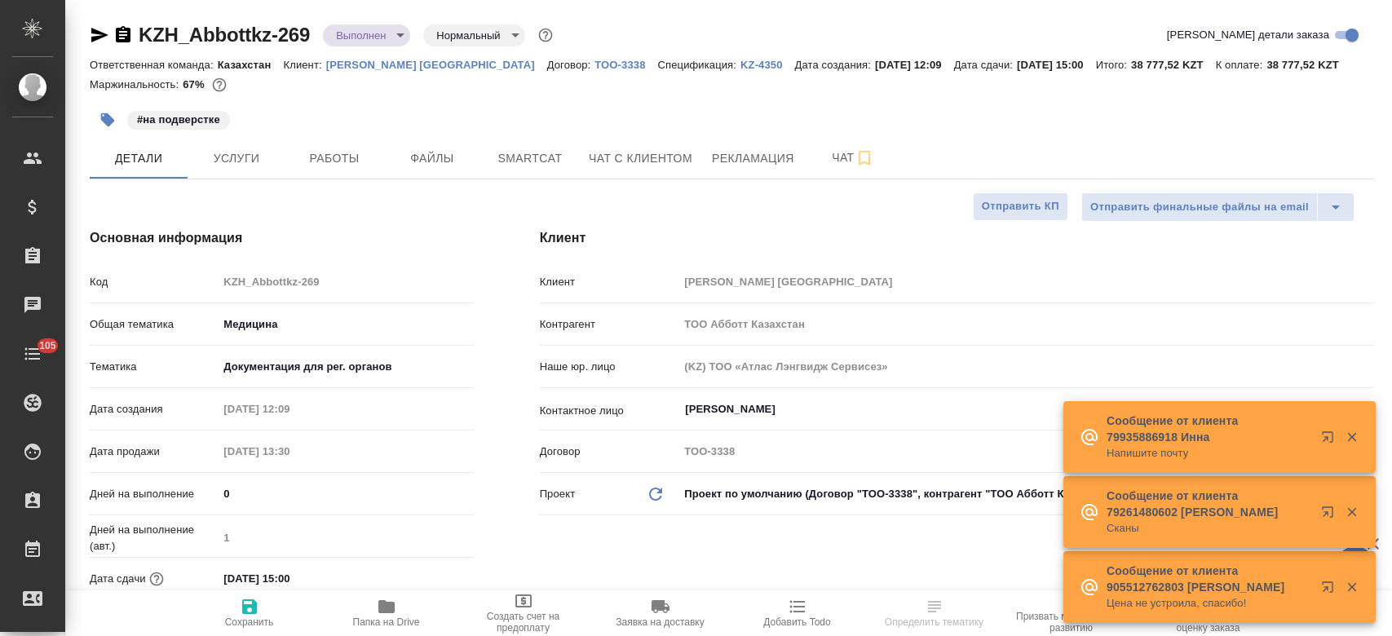
select select "RU"
click at [824, 164] on span "Чат" at bounding box center [853, 158] width 78 height 20
type input "Matveeva Anastasia"
type input "[PERSON_NAME]"
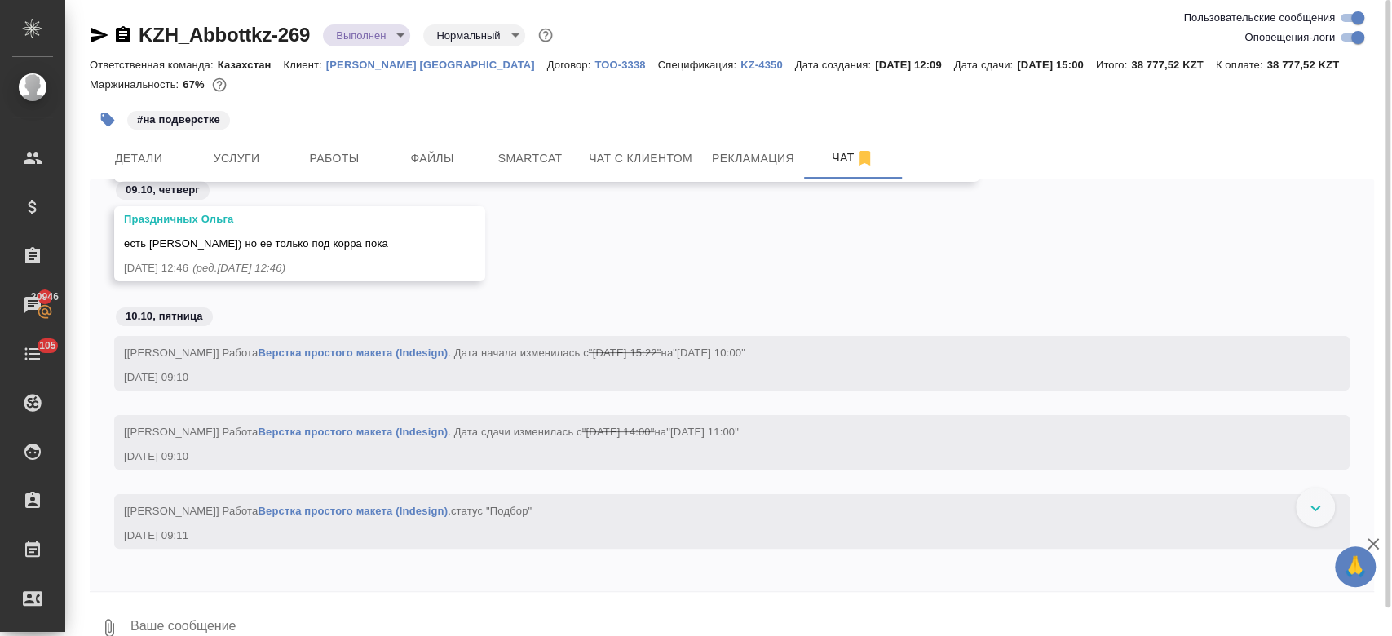
scroll to position [8387, 0]
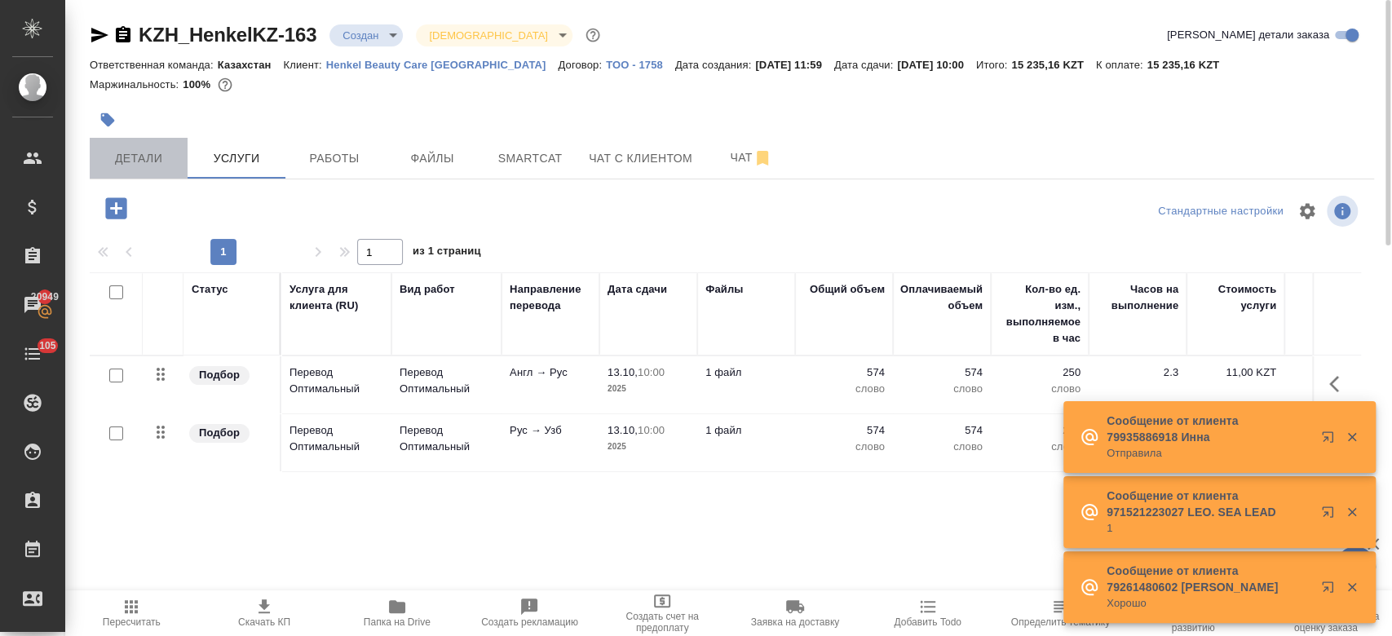
click at [114, 166] on span "Детали" at bounding box center [138, 158] width 78 height 20
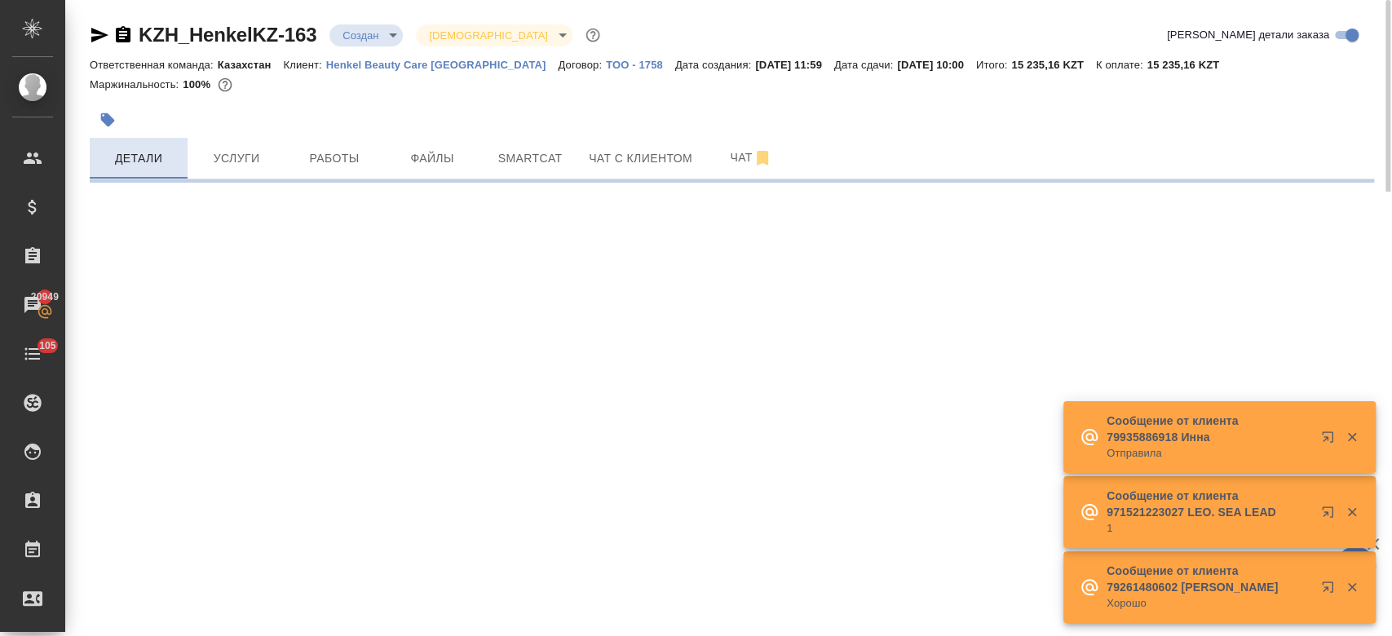
select select "RU"
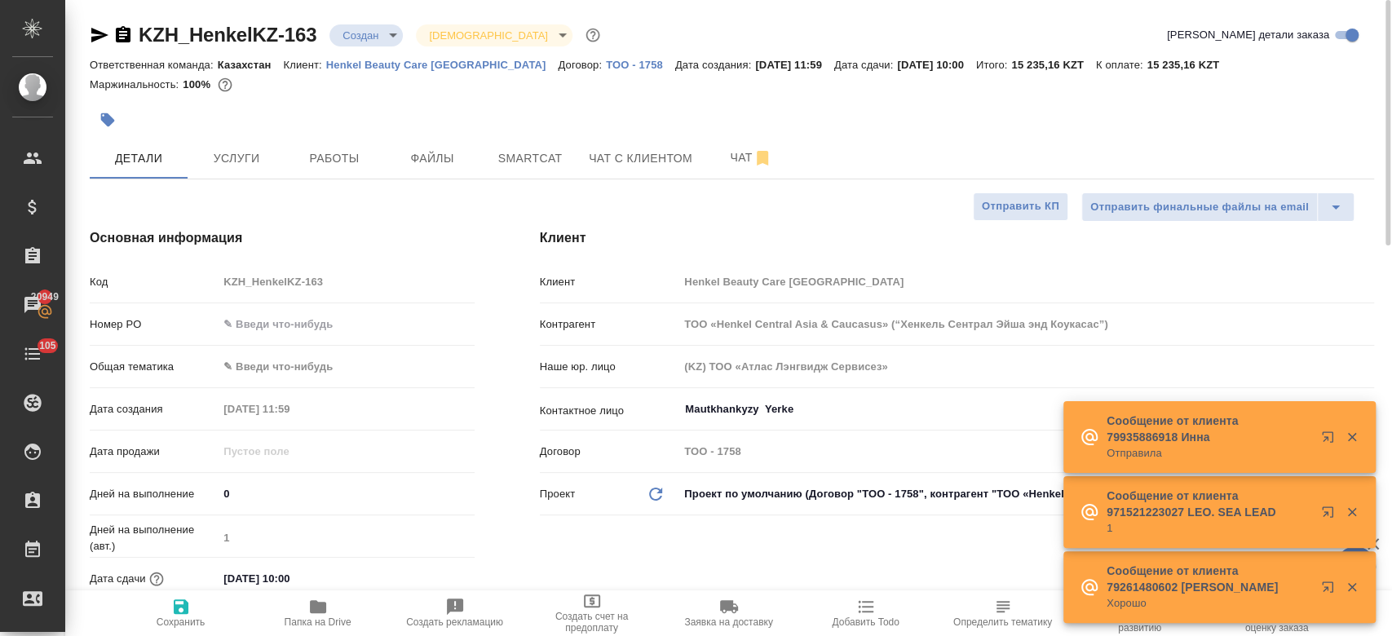
type textarea "x"
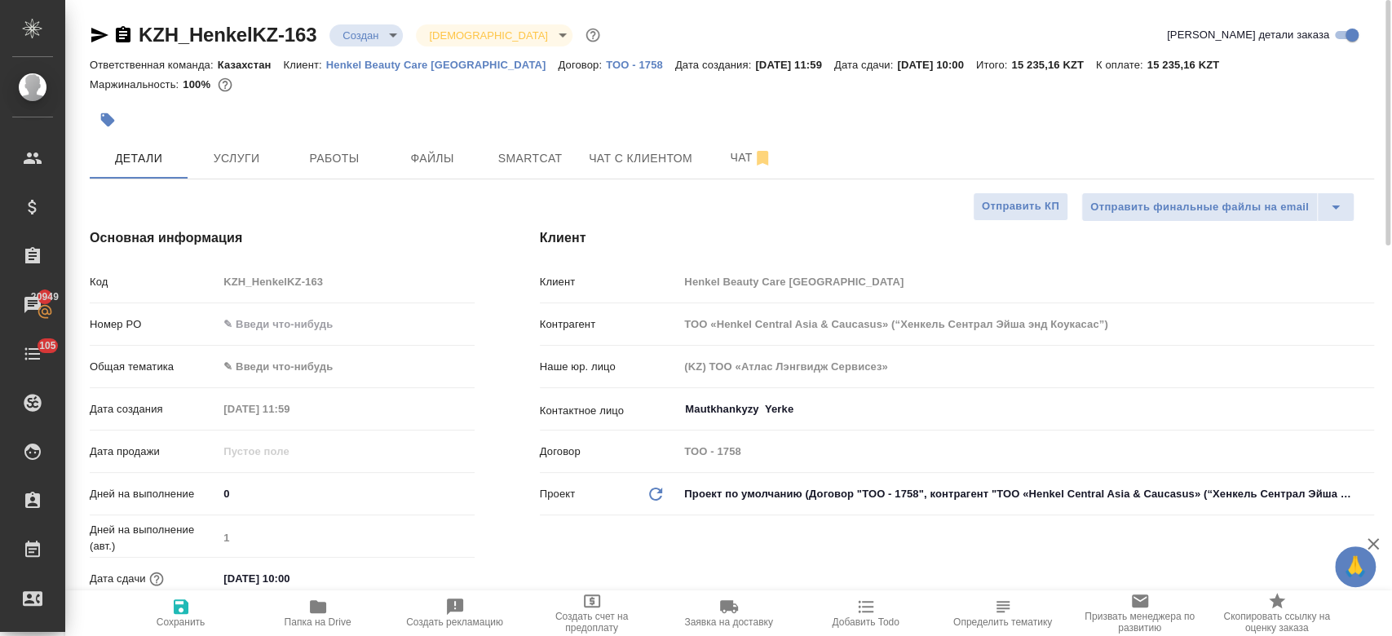
click at [93, 40] on icon "button" at bounding box center [99, 35] width 17 height 15
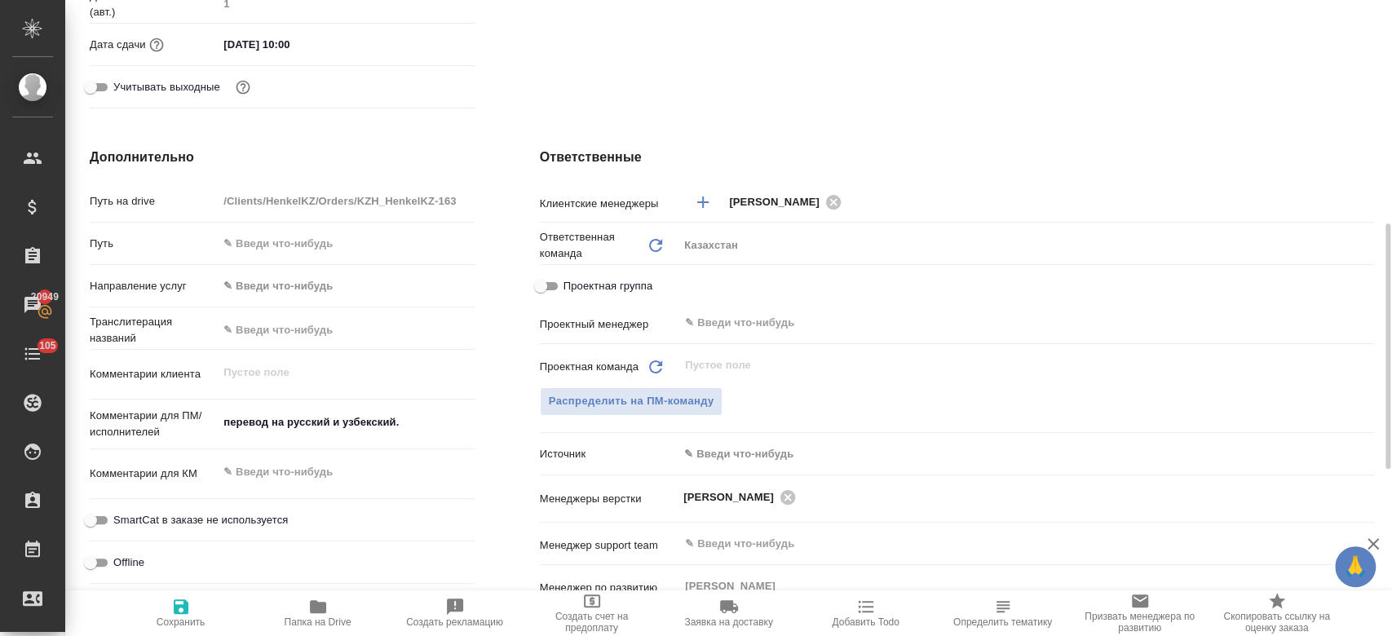
scroll to position [549, 0]
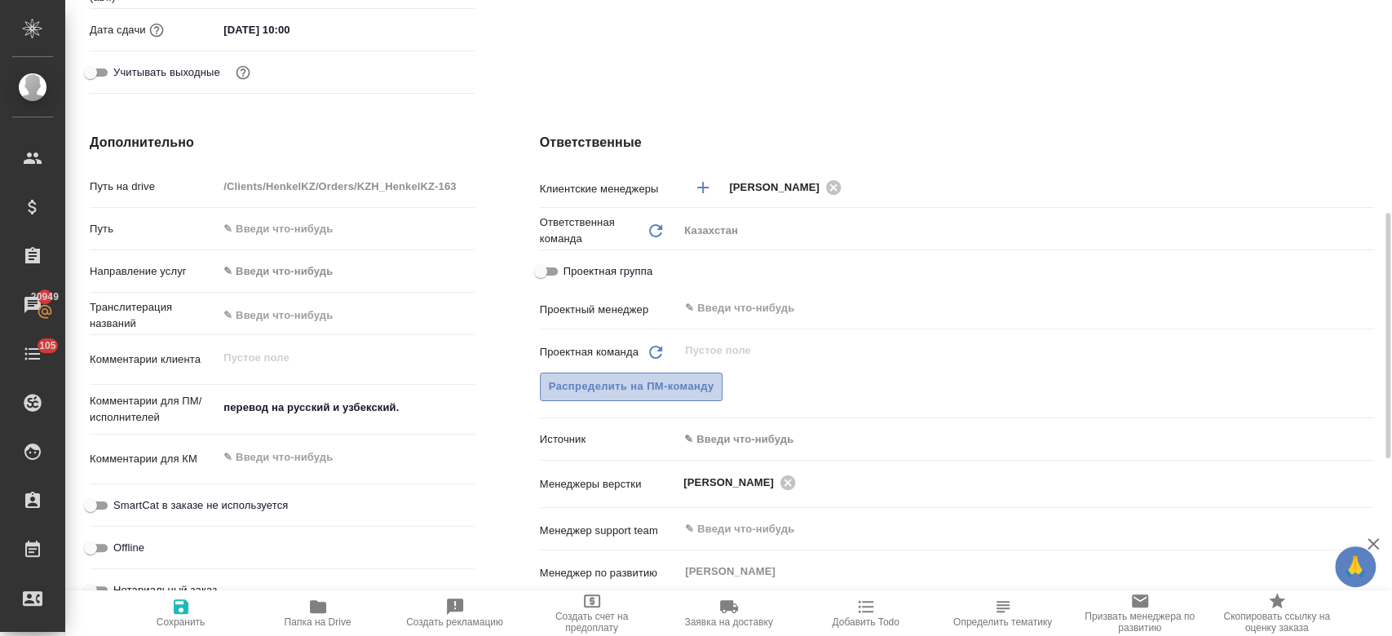
click at [591, 390] on span "Распределить на ПМ-команду" at bounding box center [632, 387] width 166 height 19
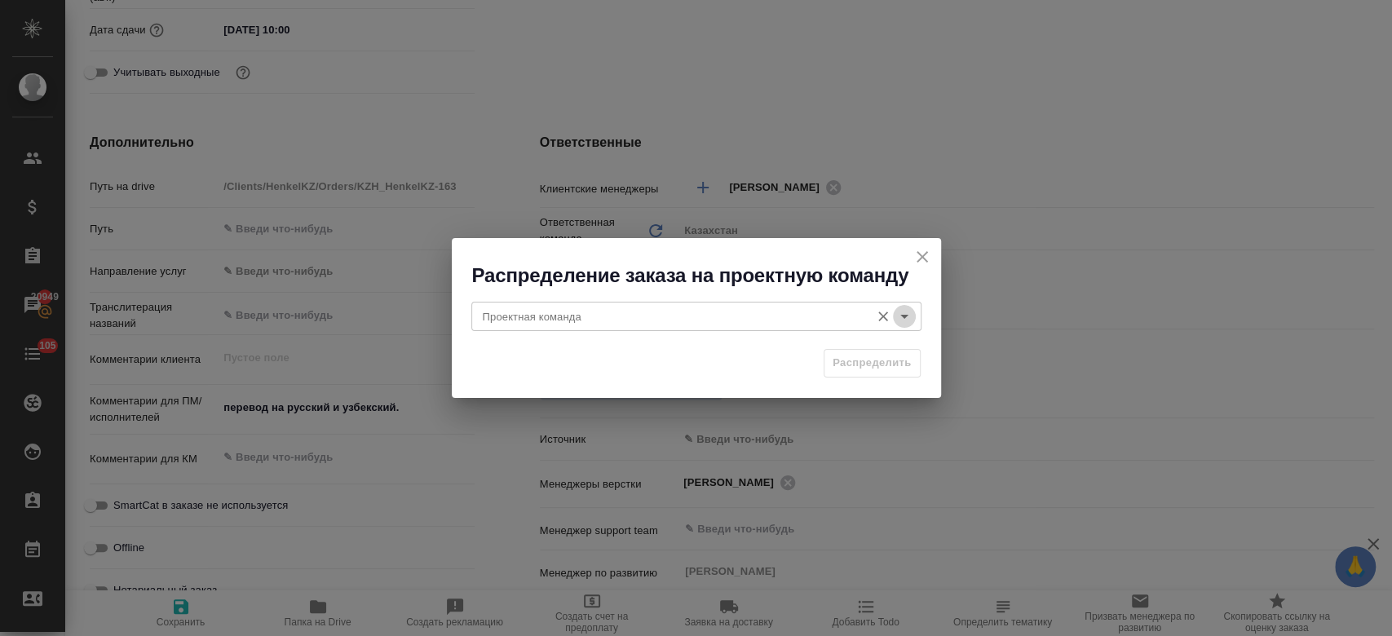
click at [911, 316] on icon "Open" at bounding box center [905, 317] width 20 height 20
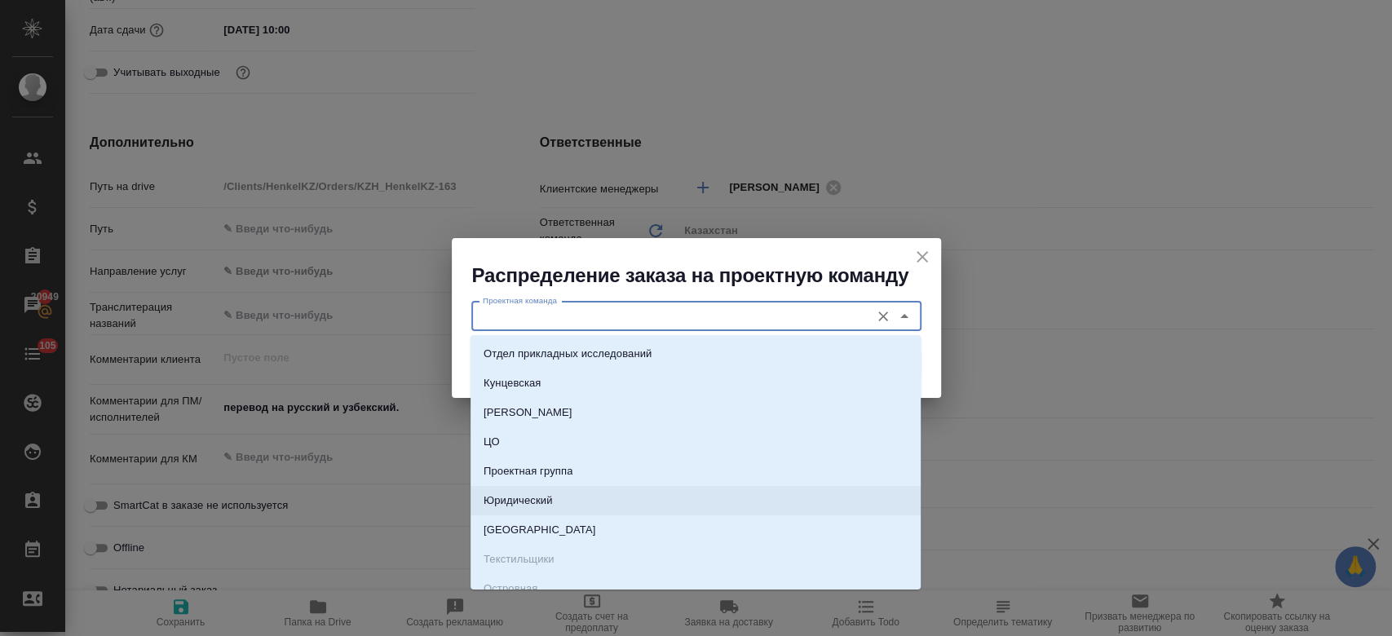
click at [729, 487] on li "Юридический" at bounding box center [695, 500] width 450 height 29
type input "Юридический"
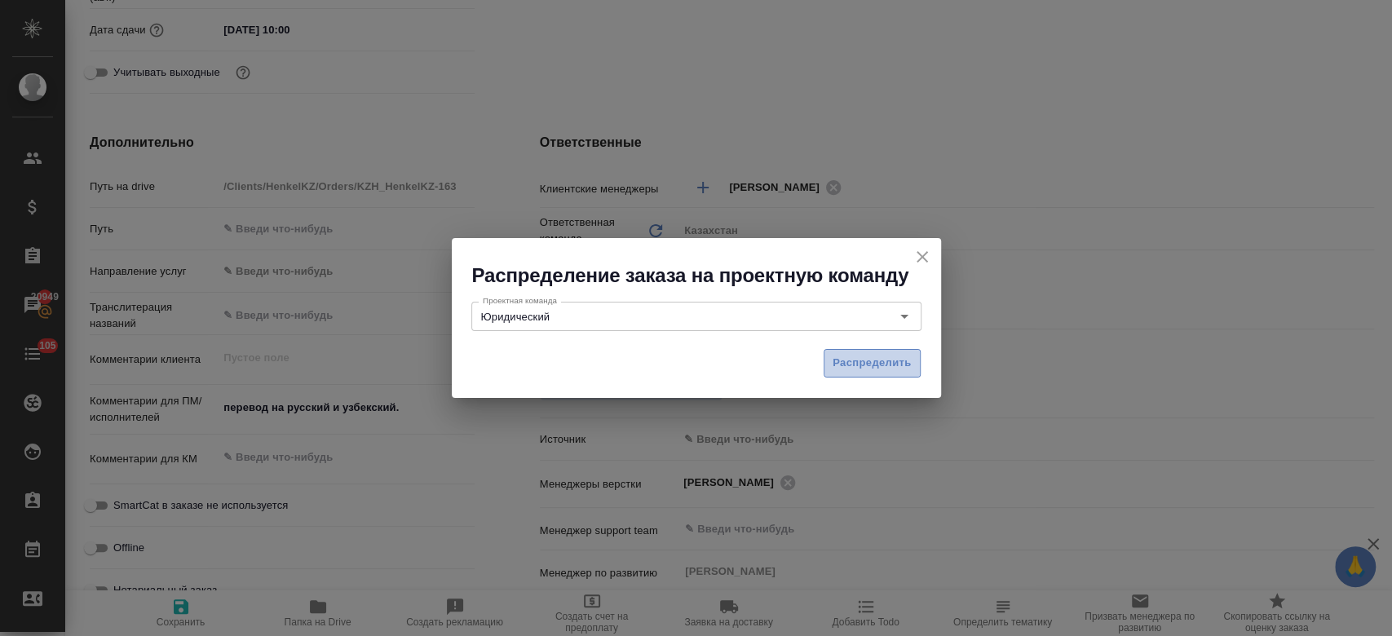
click at [894, 355] on span "Распределить" at bounding box center [872, 363] width 79 height 19
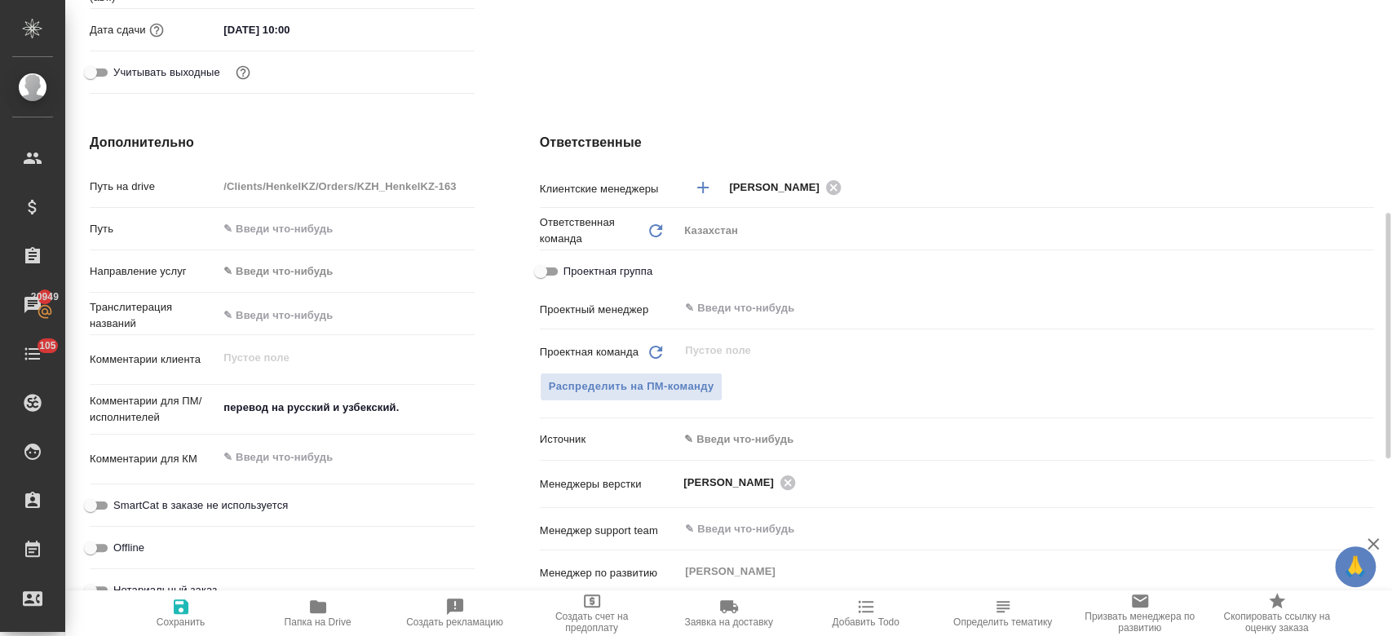
type textarea "x"
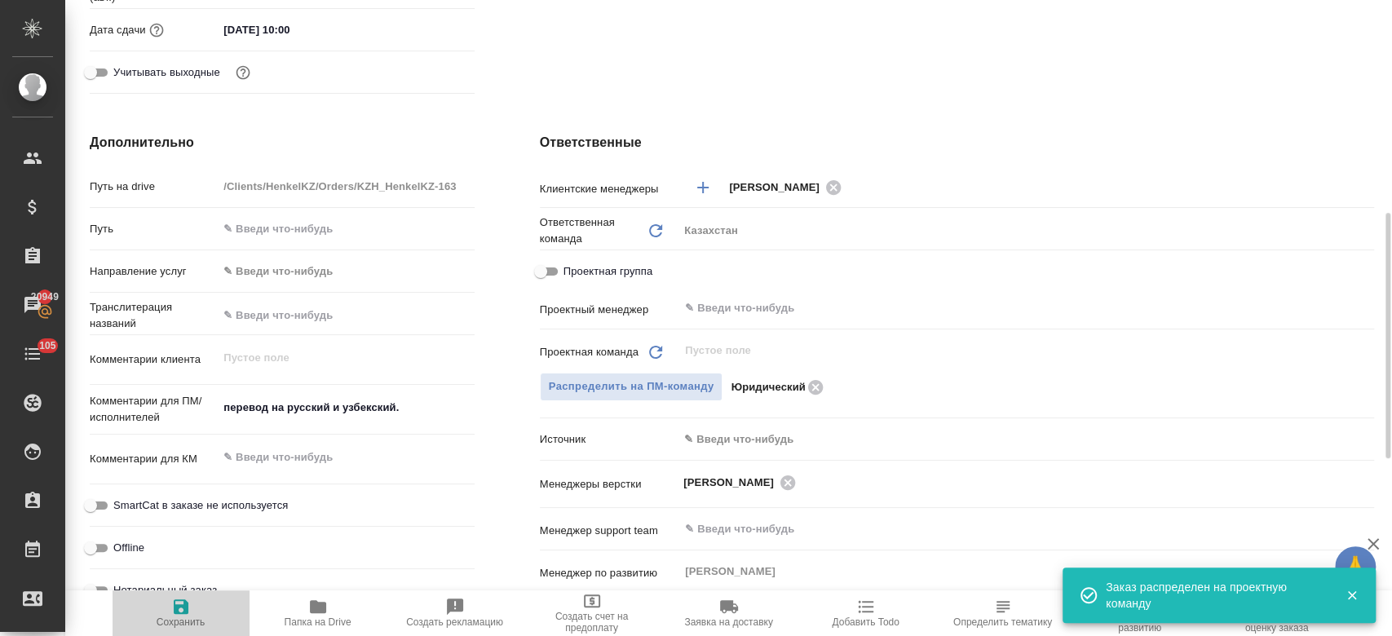
click at [194, 610] on span "Сохранить" at bounding box center [180, 612] width 117 height 31
type textarea "x"
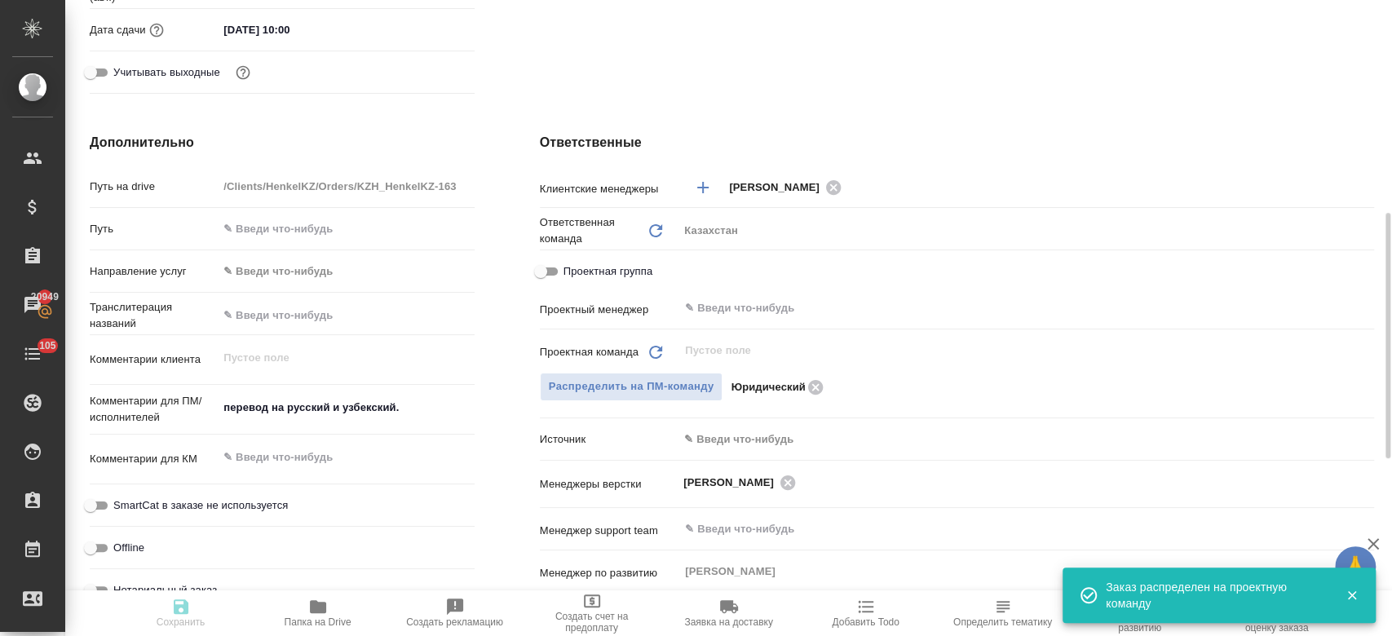
type textarea "x"
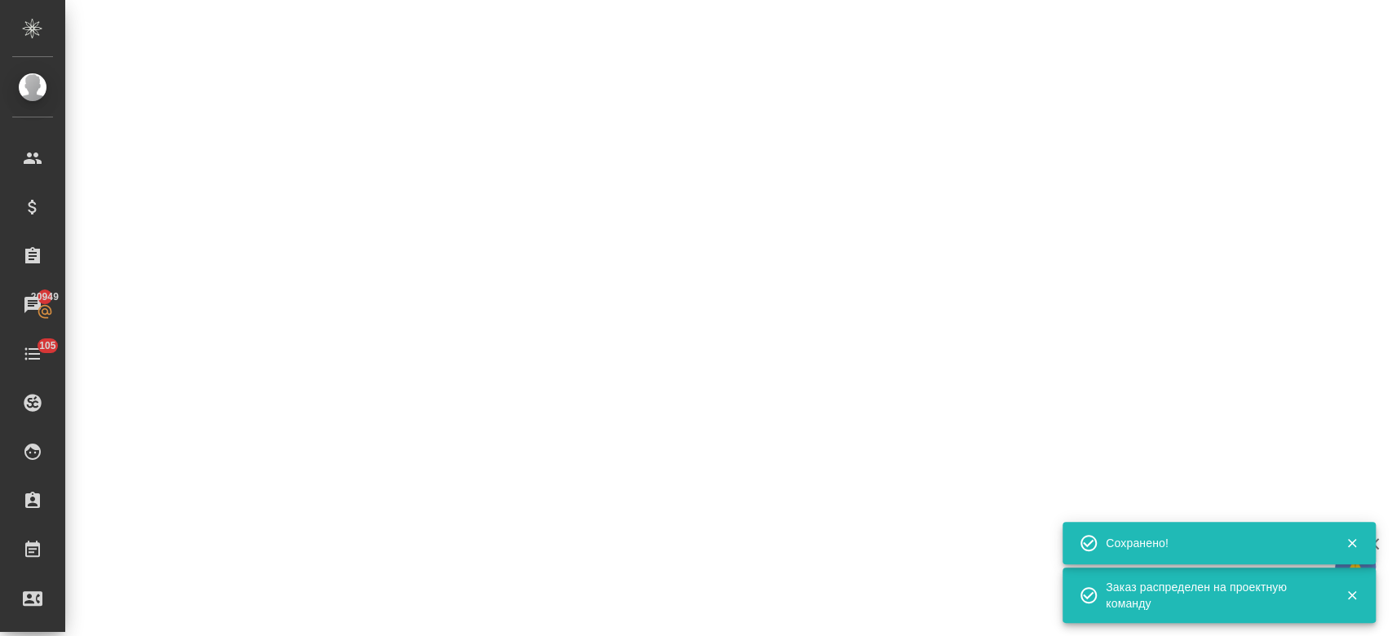
select select "RU"
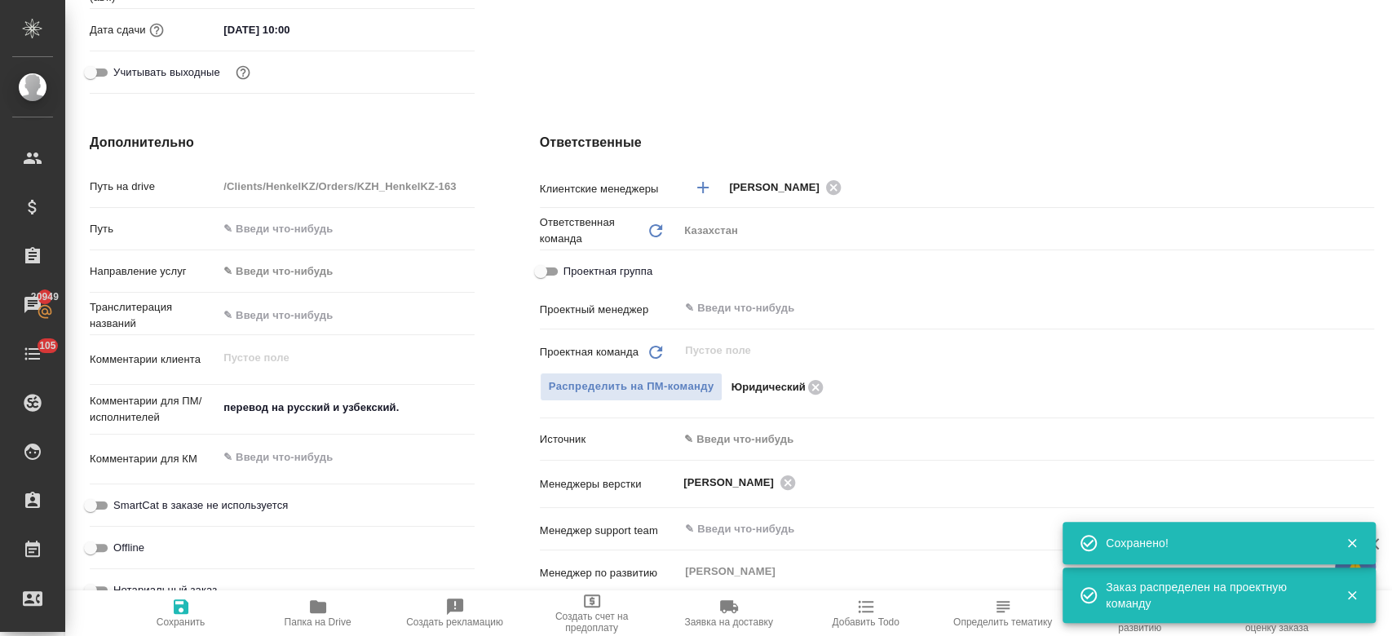
scroll to position [0, 0]
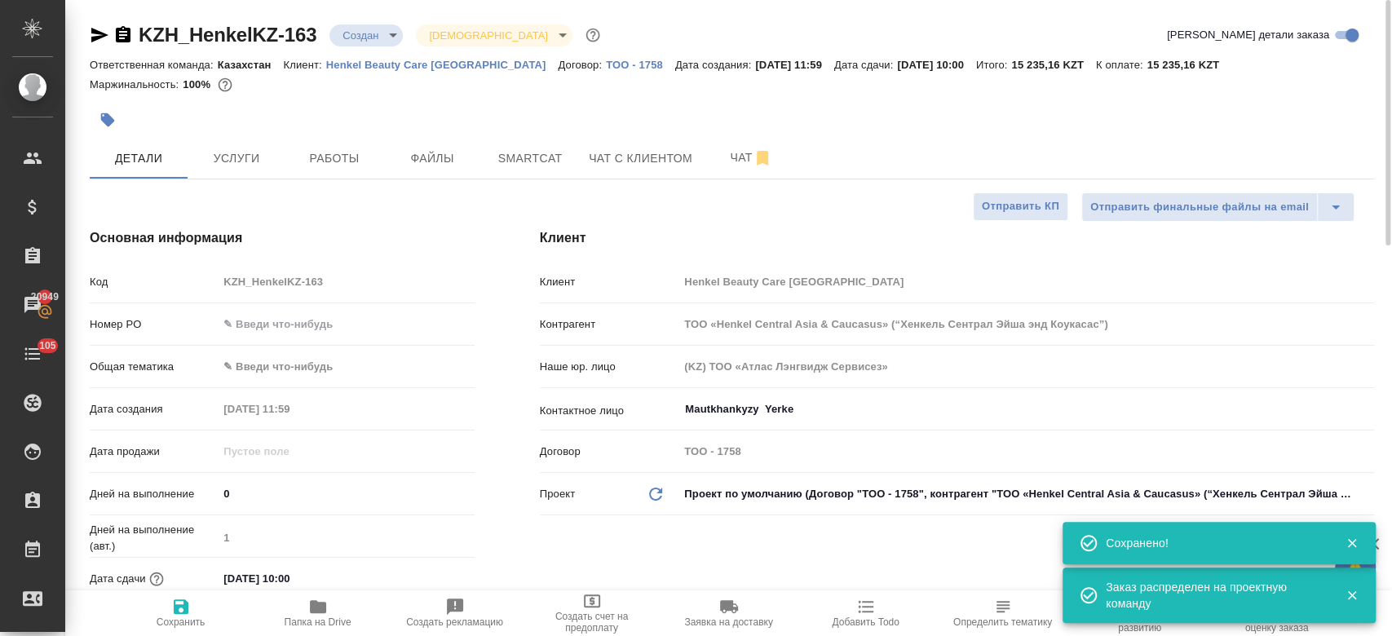
type textarea "x"
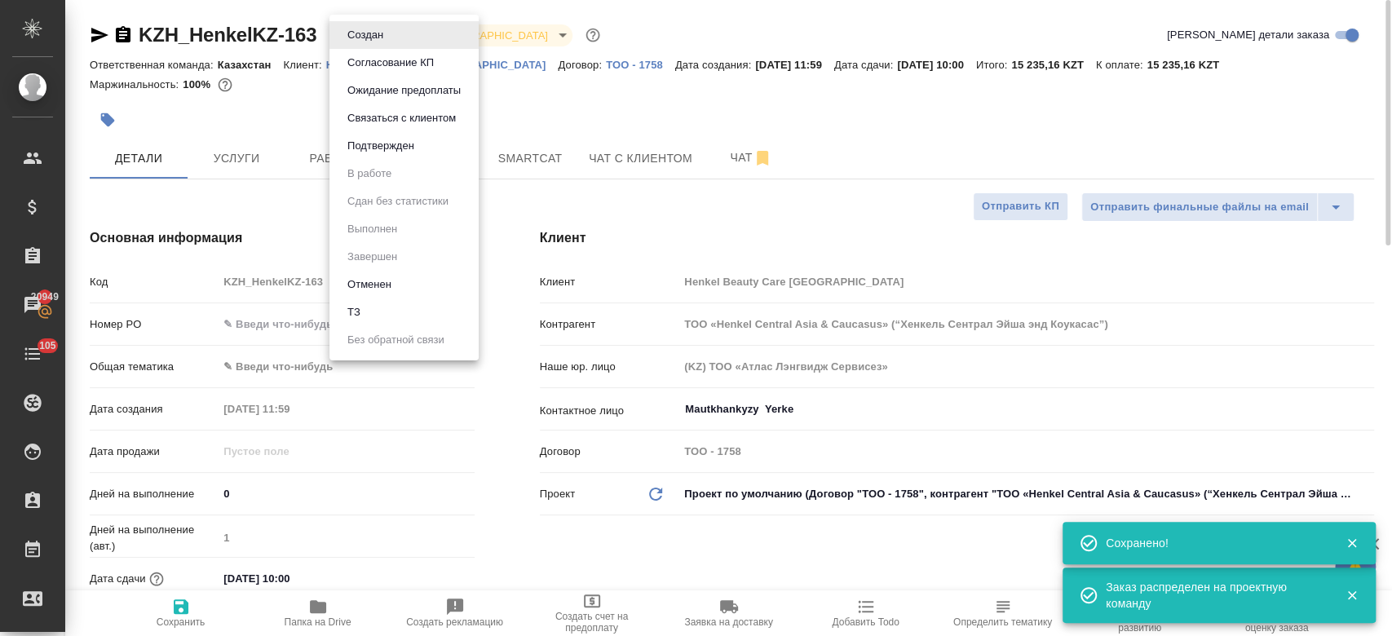
click at [363, 29] on body "🙏 .cls-1 fill:#fff; AWATERA Kosherbayeva Nazerke Клиенты Спецификации Заказы 20…" at bounding box center [696, 318] width 1392 height 636
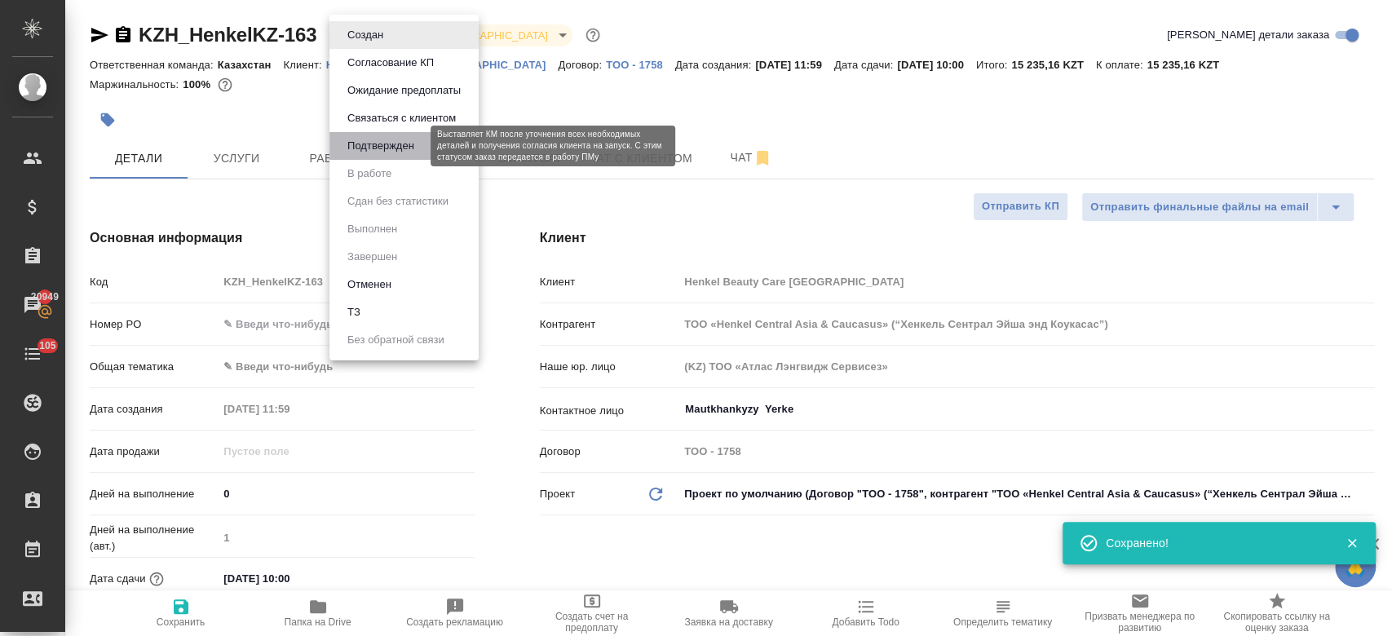
click at [393, 147] on button "Подтвержден" at bounding box center [380, 146] width 77 height 18
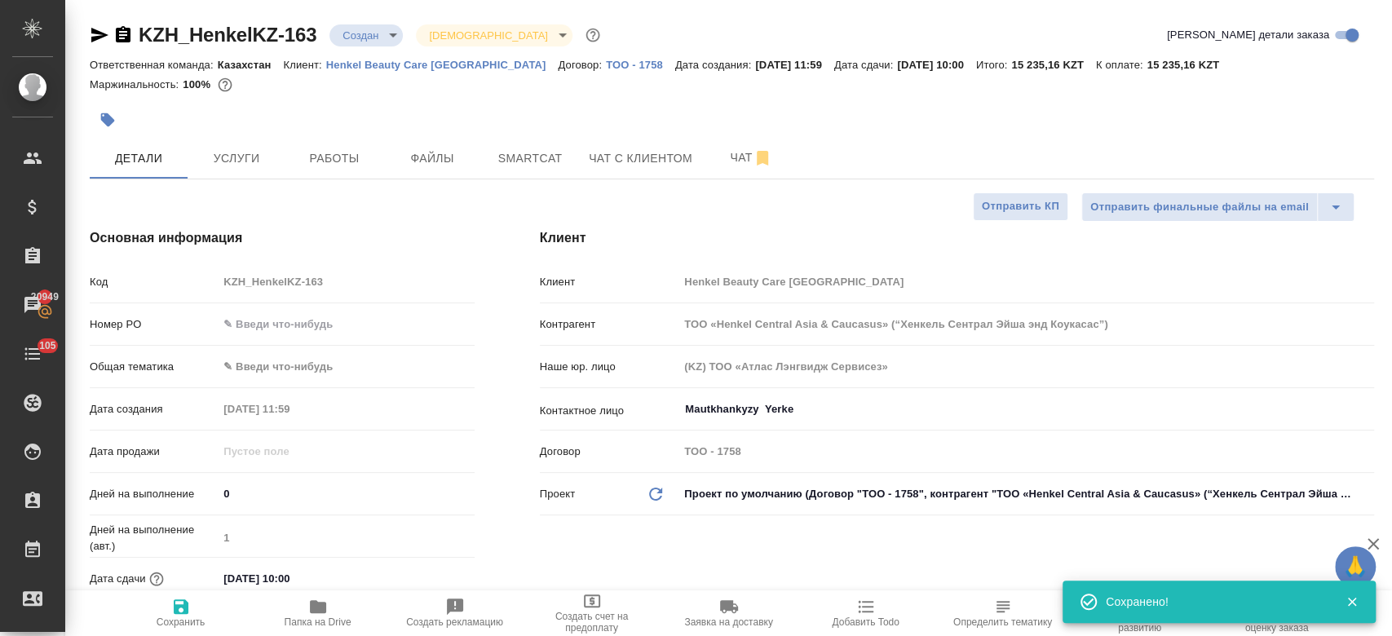
type textarea "x"
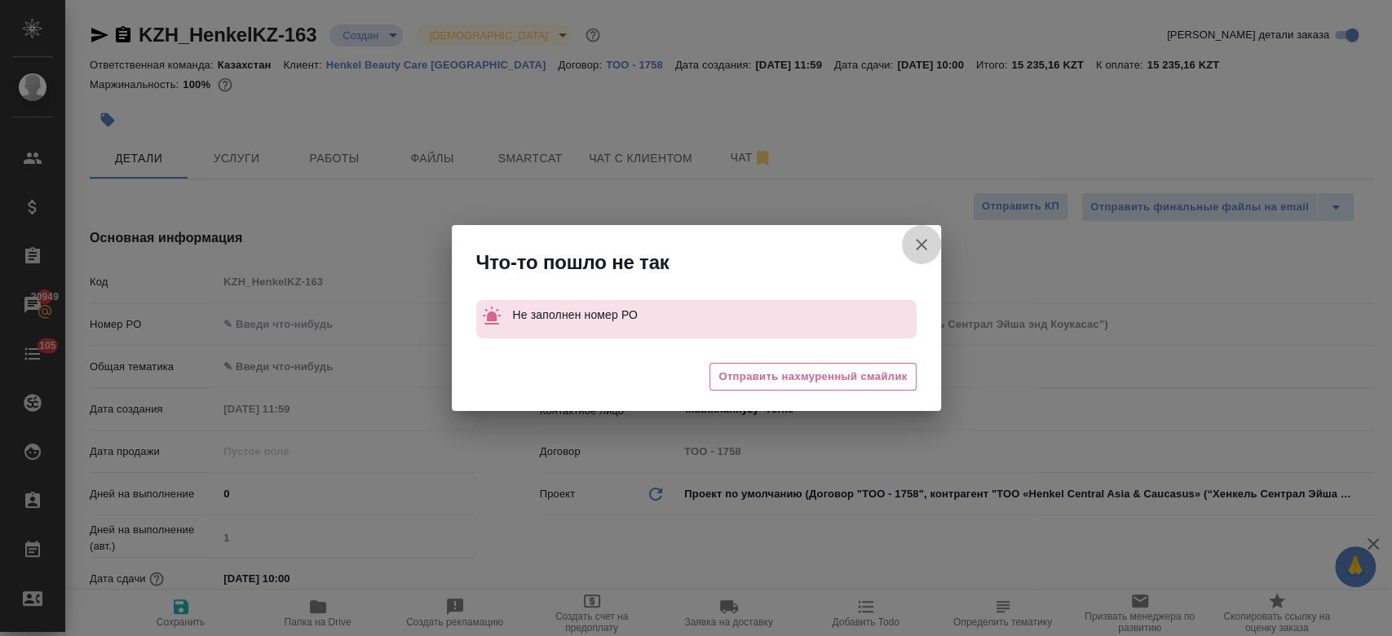
click at [925, 244] on icon "button" at bounding box center [922, 245] width 20 height 20
type textarea "x"
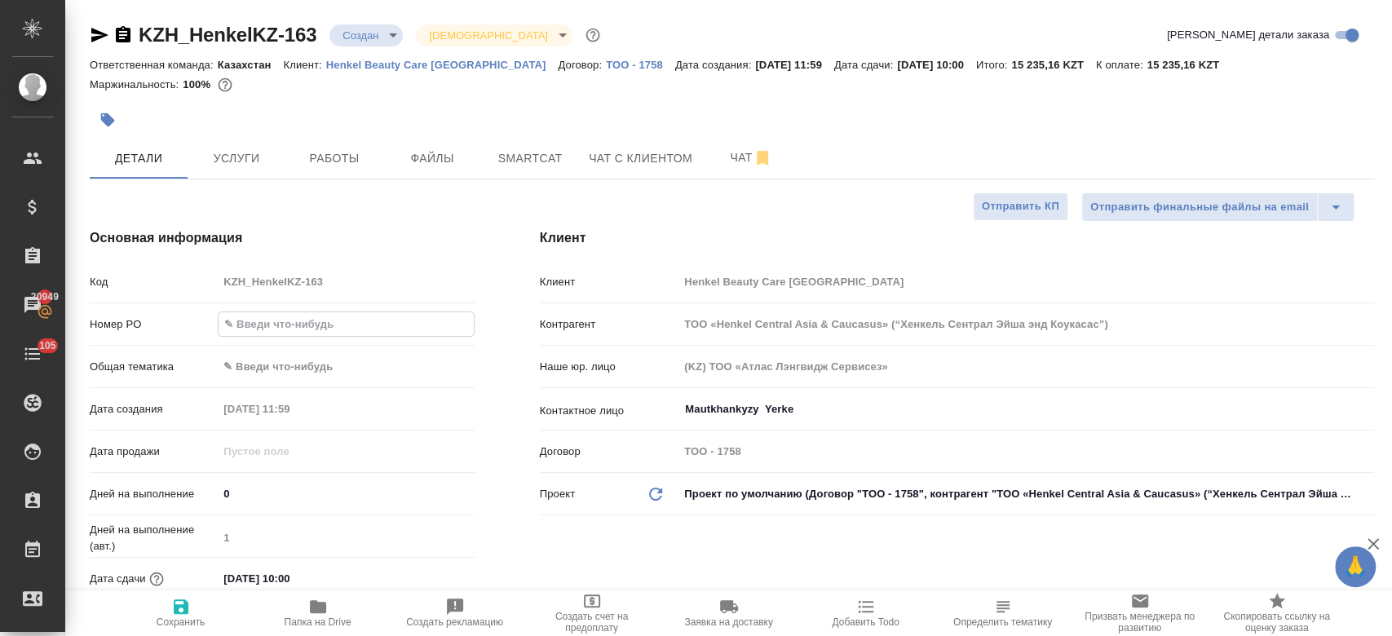
click at [294, 322] on input "text" at bounding box center [346, 324] width 254 height 24
type input "-"
type textarea "x"
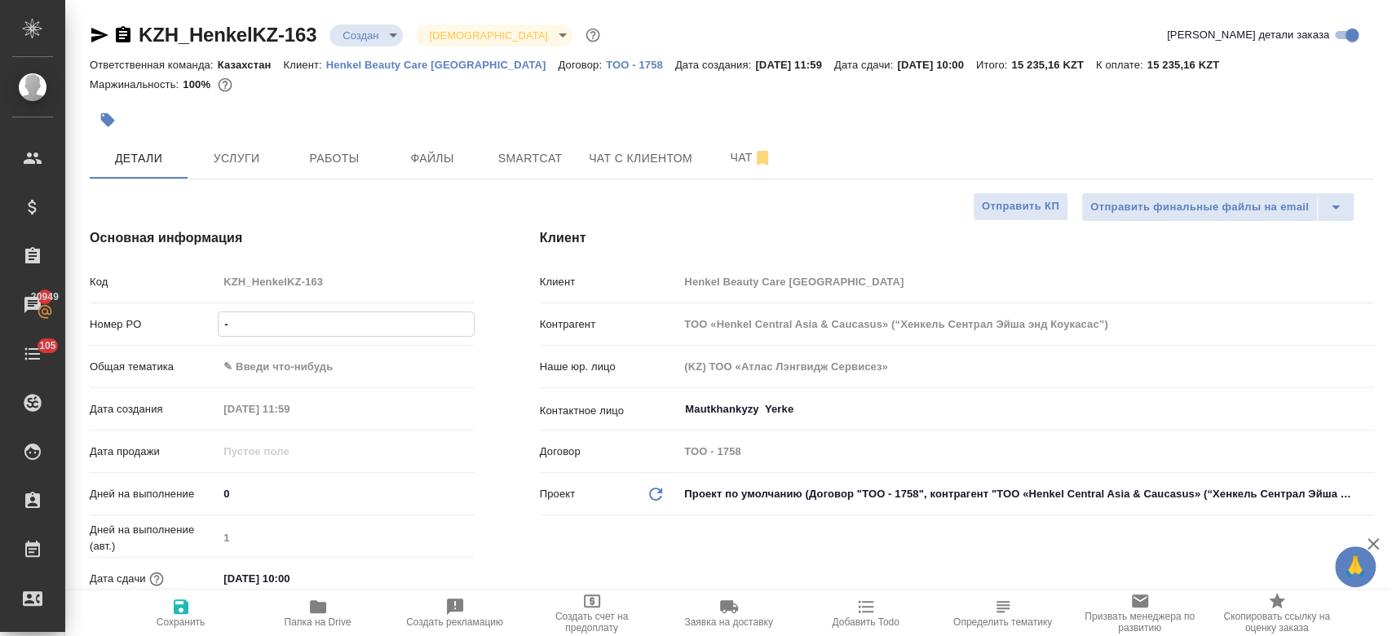
type input "-"
click at [191, 605] on span "Сохранить" at bounding box center [180, 612] width 117 height 31
type textarea "x"
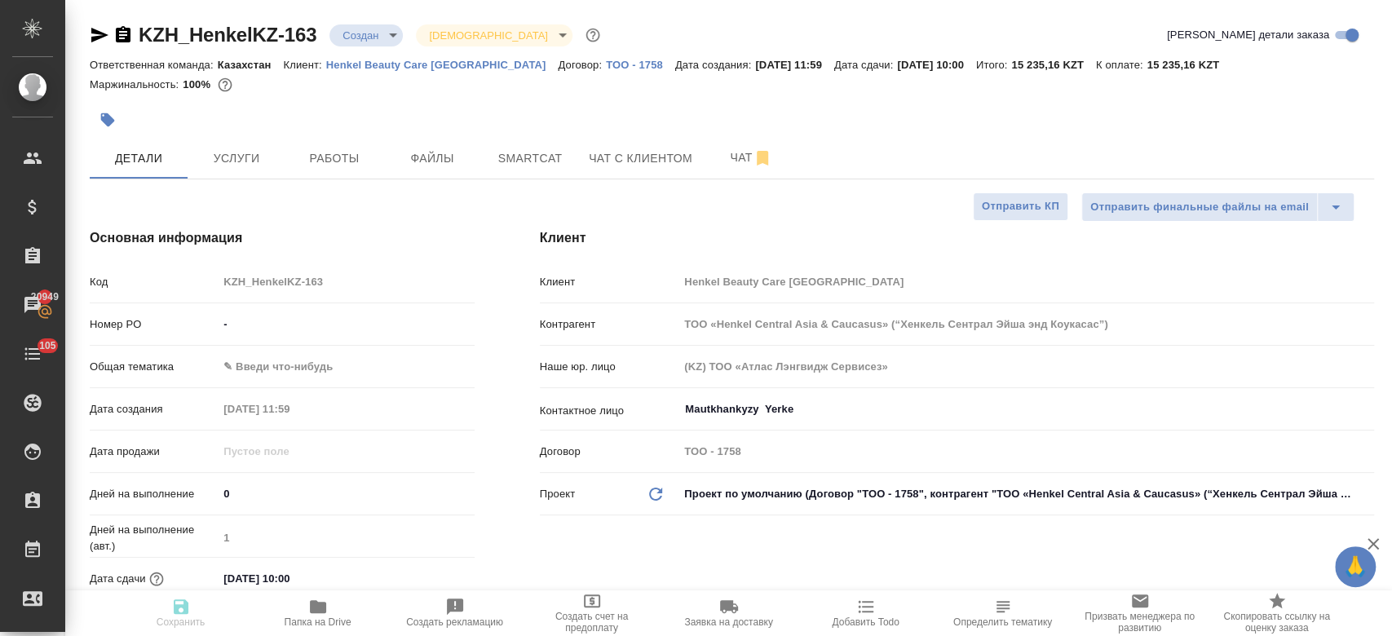
type textarea "x"
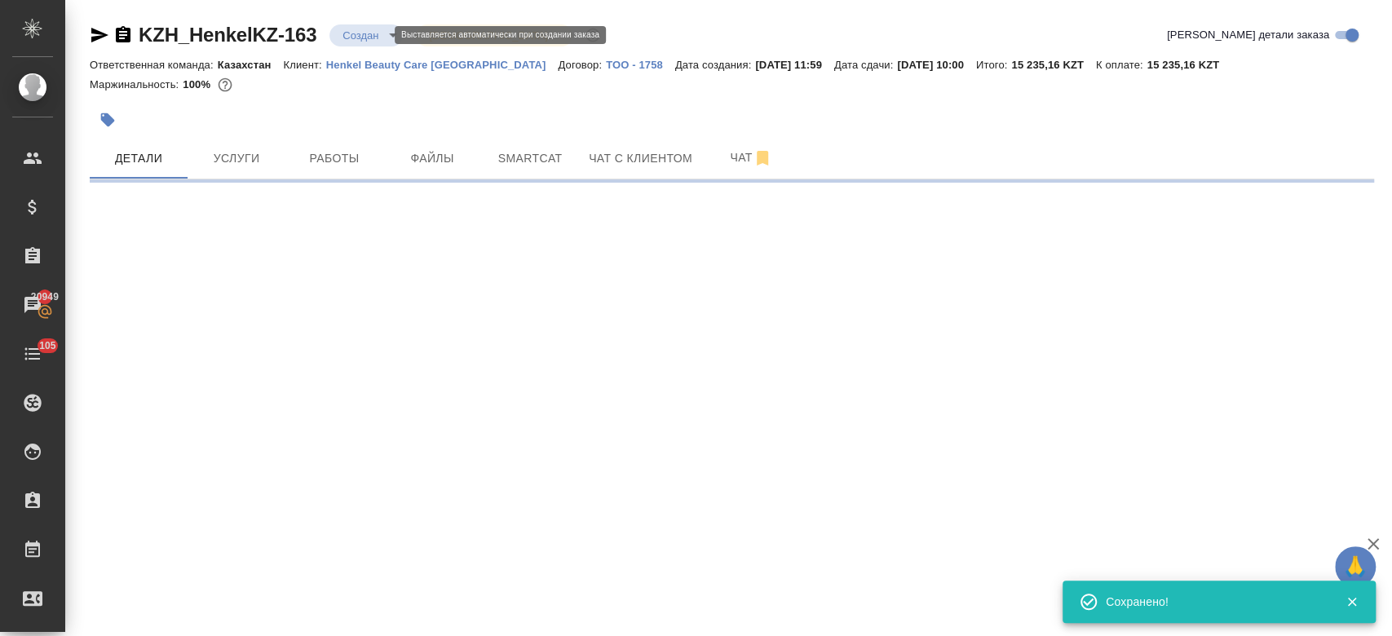
click at [351, 37] on body "🙏 .cls-1 fill:#fff; AWATERA Kosherbayeva Nazerke Клиенты Спецификации Заказы 20…" at bounding box center [696, 318] width 1392 height 636
select select "RU"
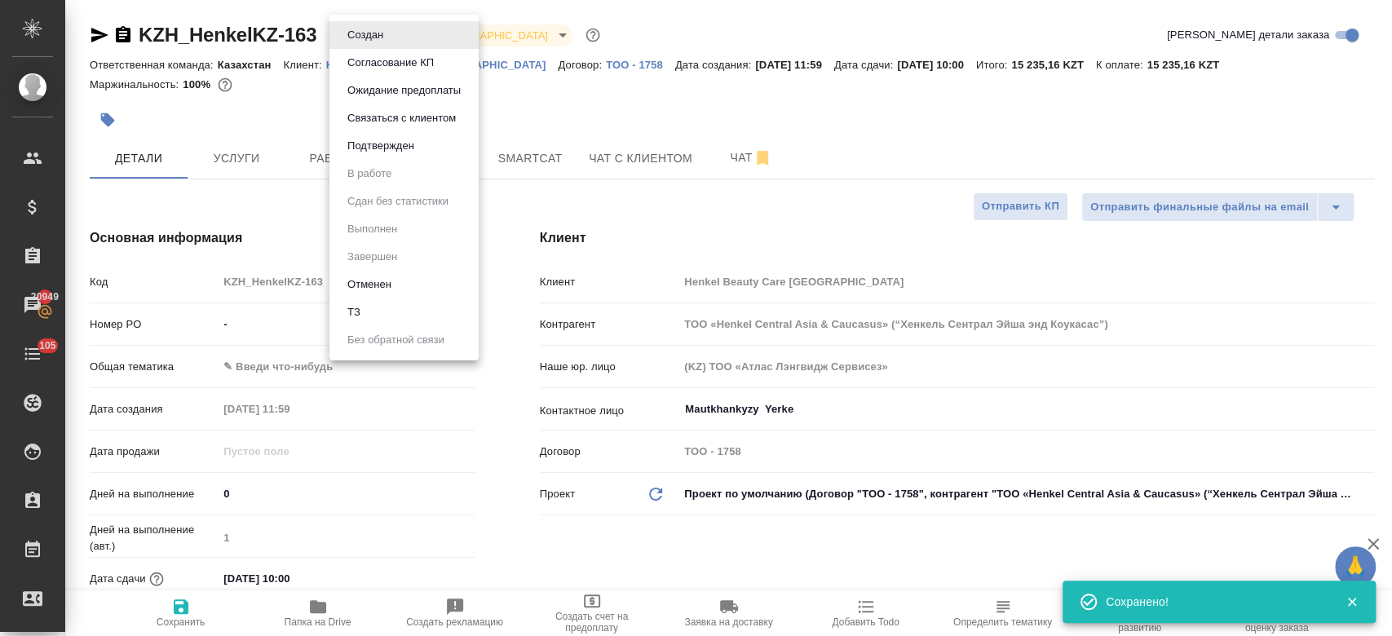
type textarea "x"
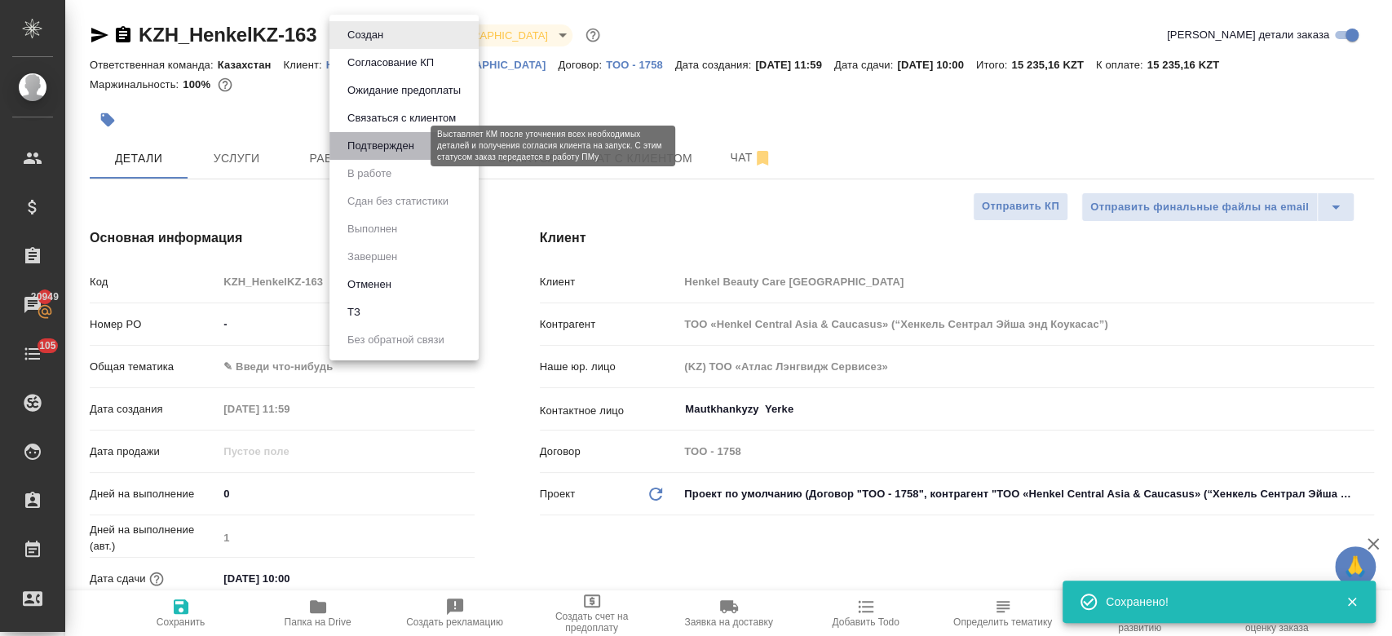
click at [385, 140] on button "Подтвержден" at bounding box center [380, 146] width 77 height 18
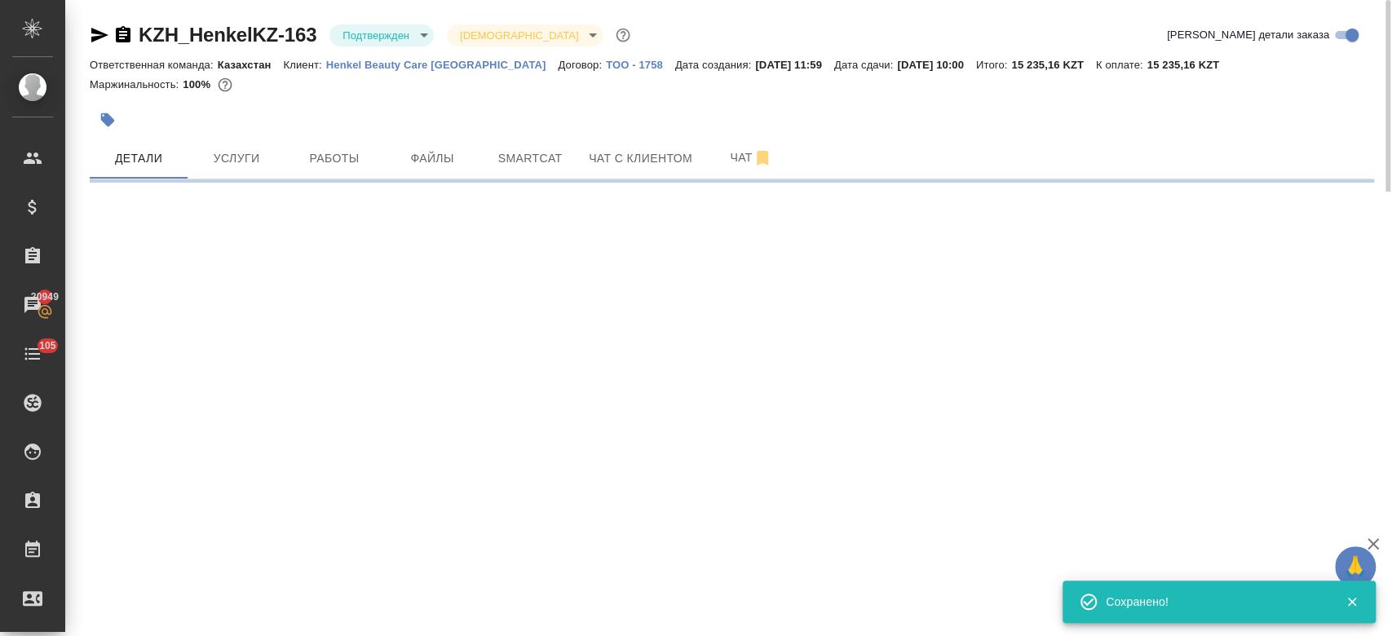
select select "RU"
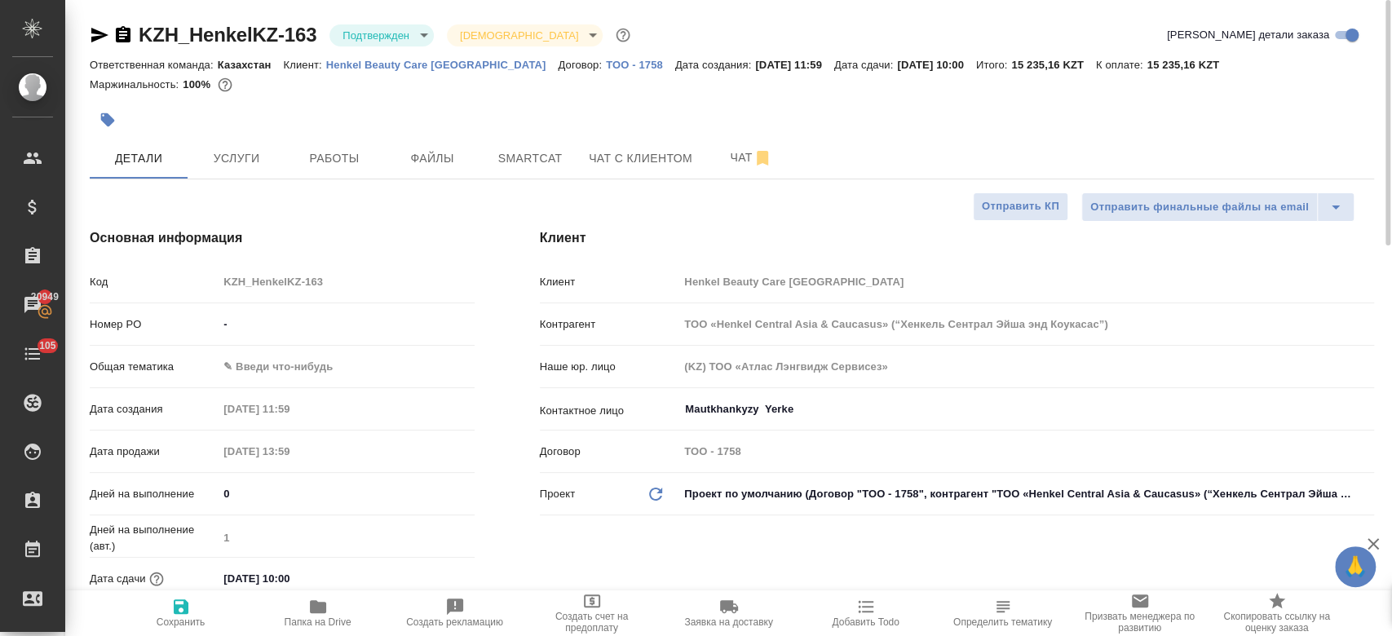
type textarea "x"
click at [99, 29] on icon "button" at bounding box center [100, 35] width 20 height 20
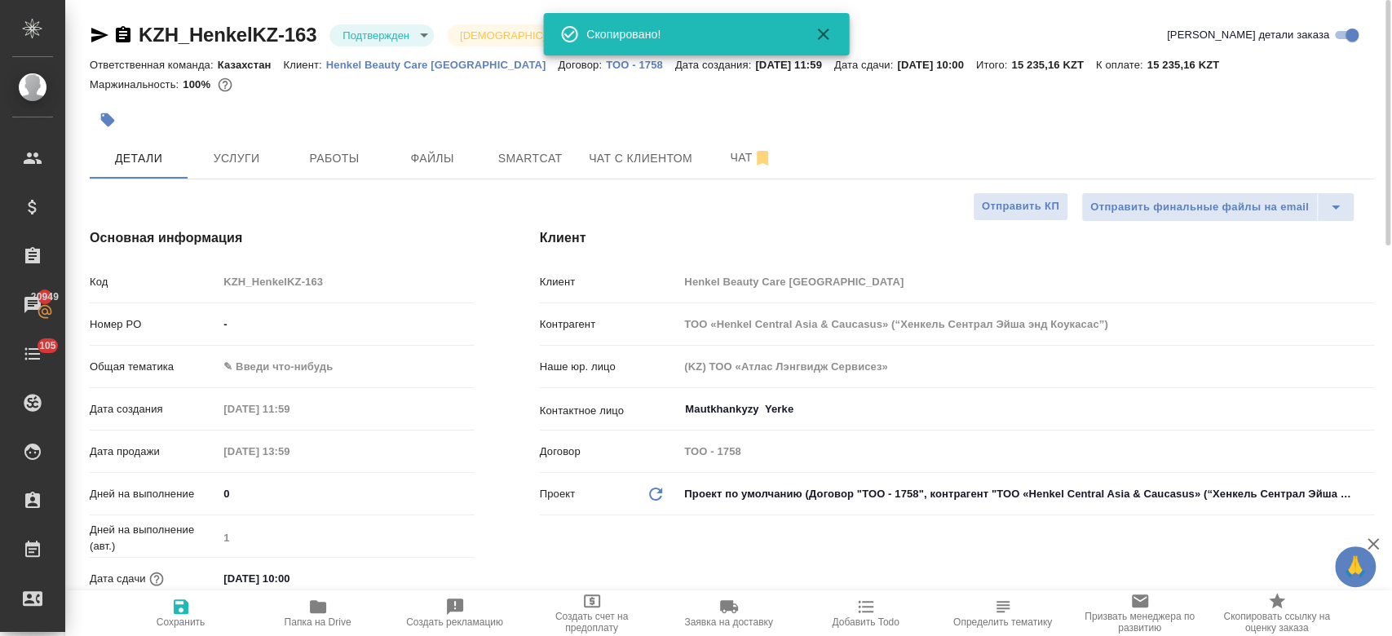
type textarea "x"
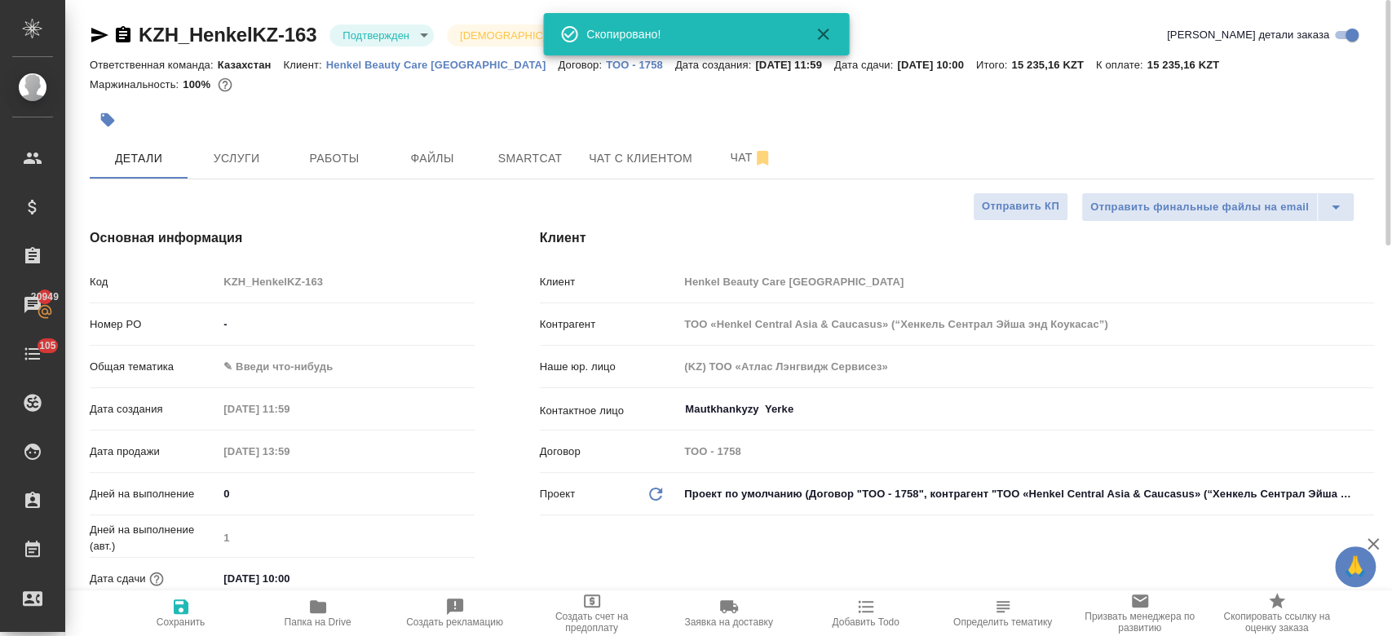
type textarea "x"
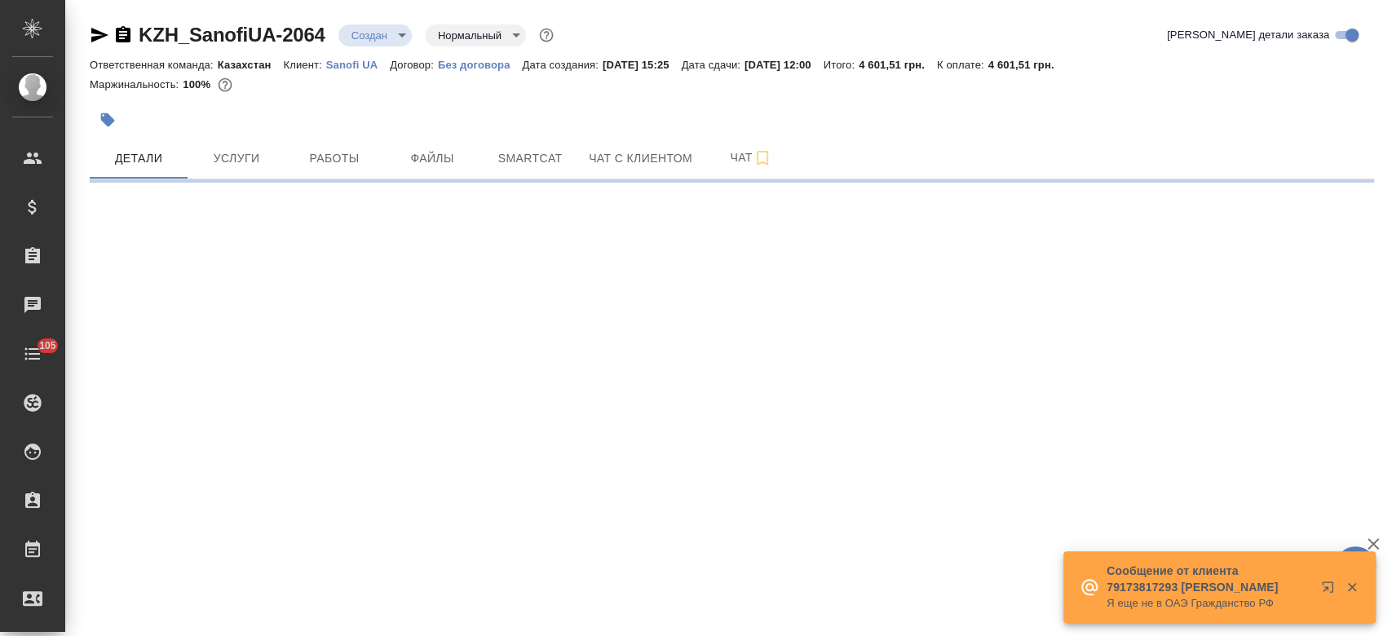
select select "RU"
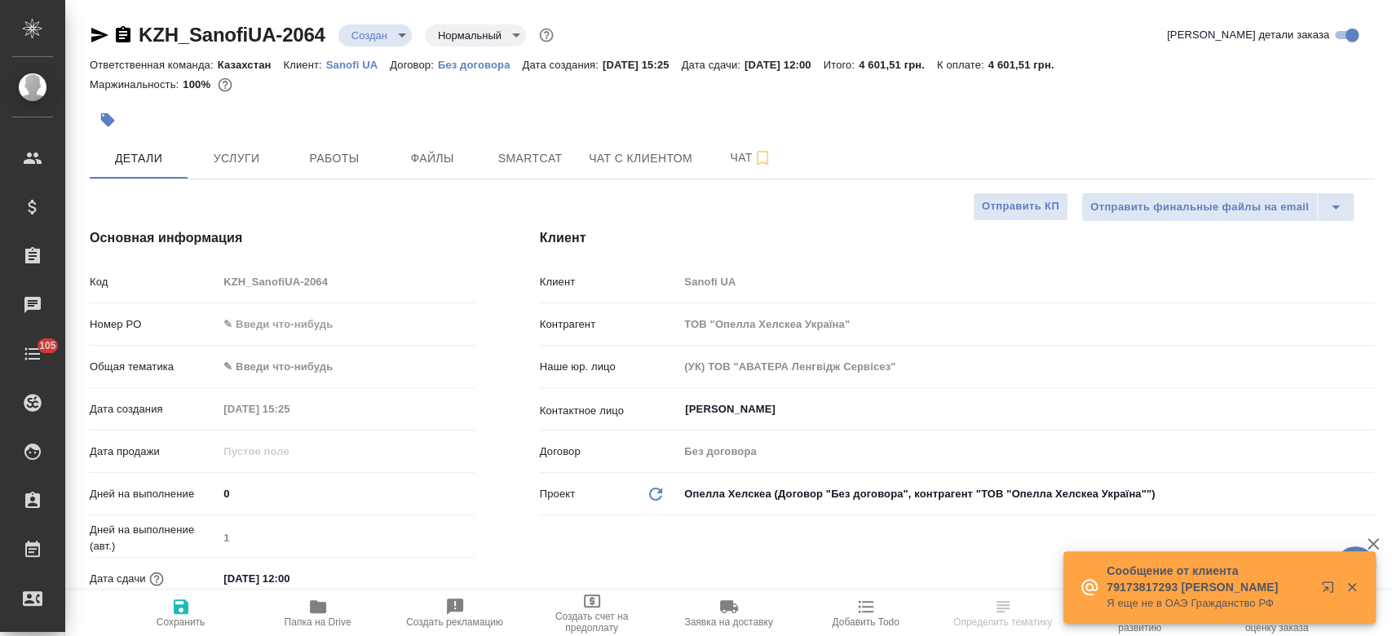
type textarea "x"
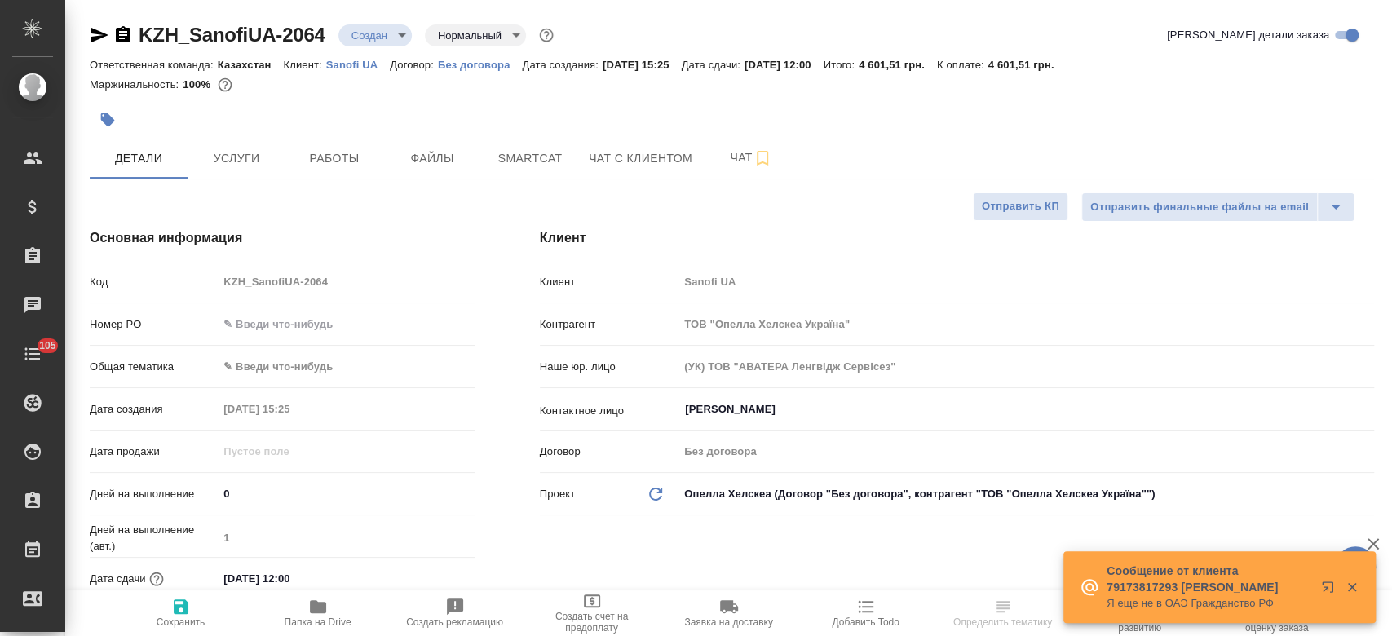
type textarea "x"
click at [101, 34] on icon "button" at bounding box center [99, 35] width 17 height 15
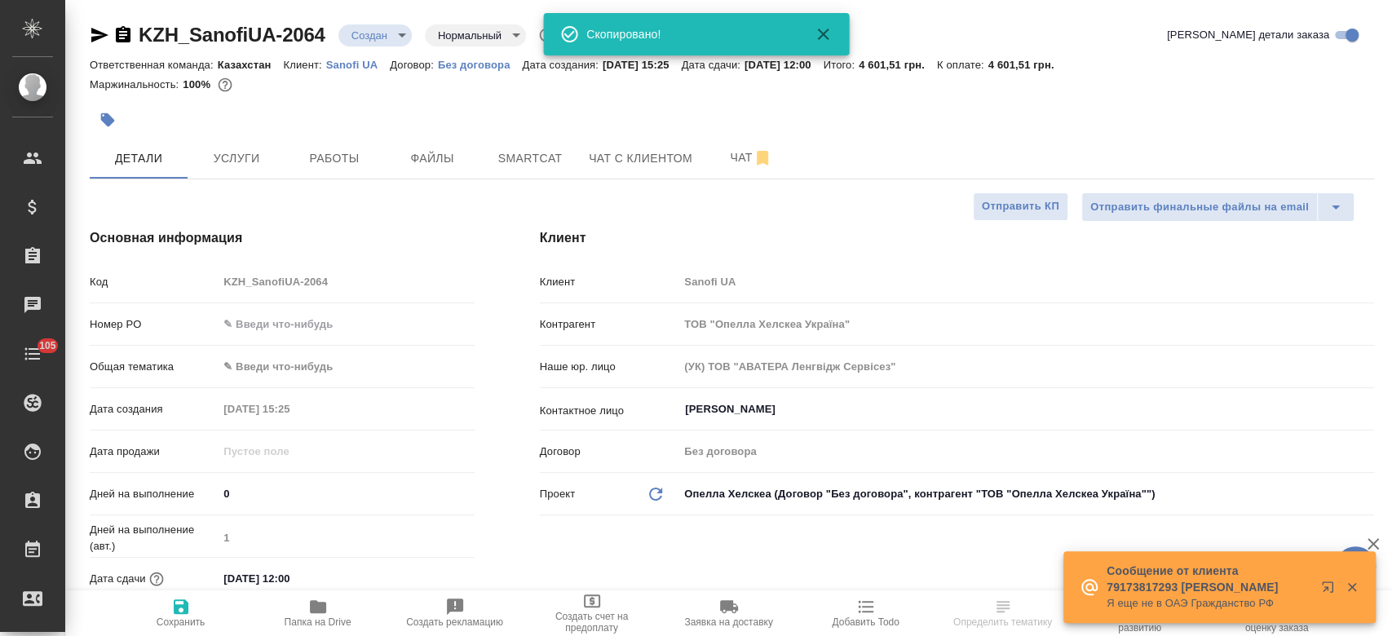
type textarea "x"
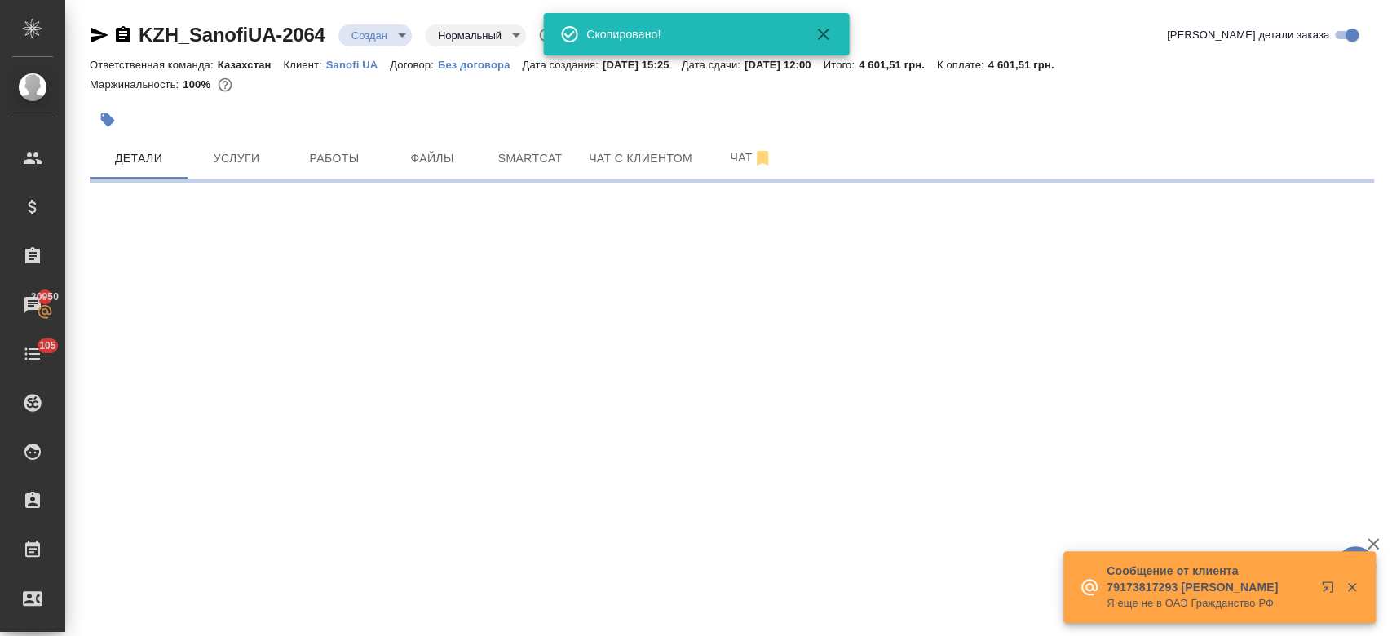
select select "RU"
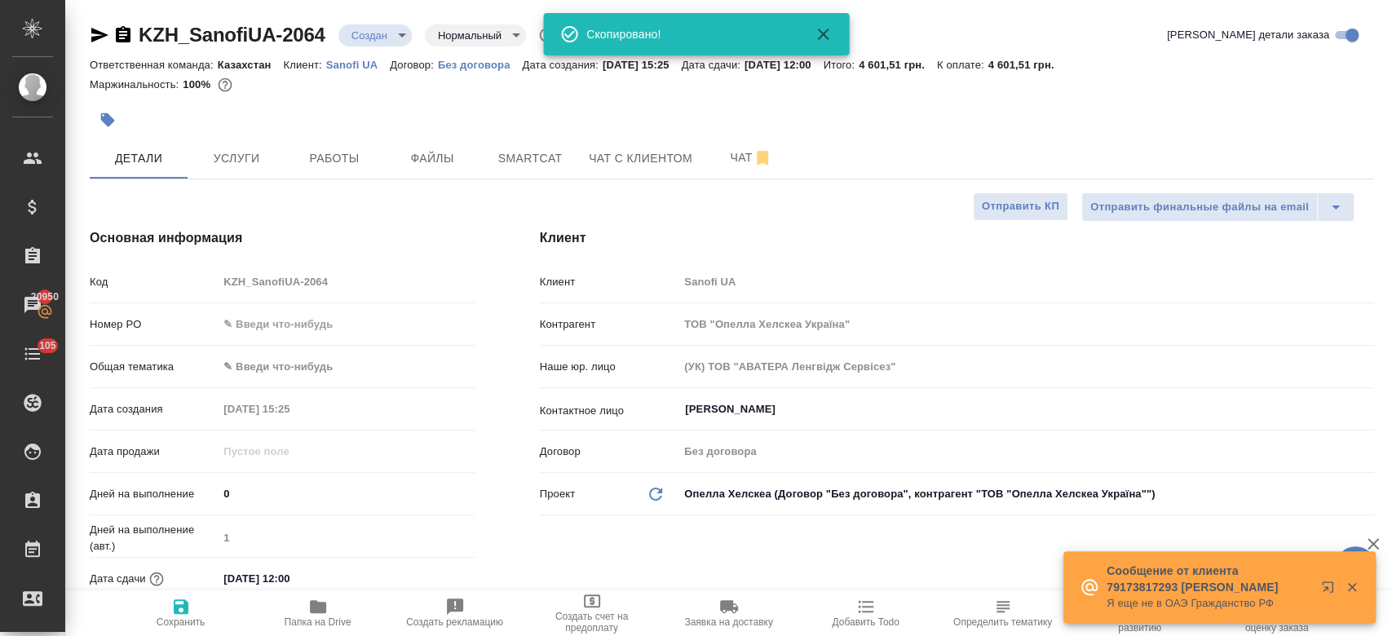
type textarea "x"
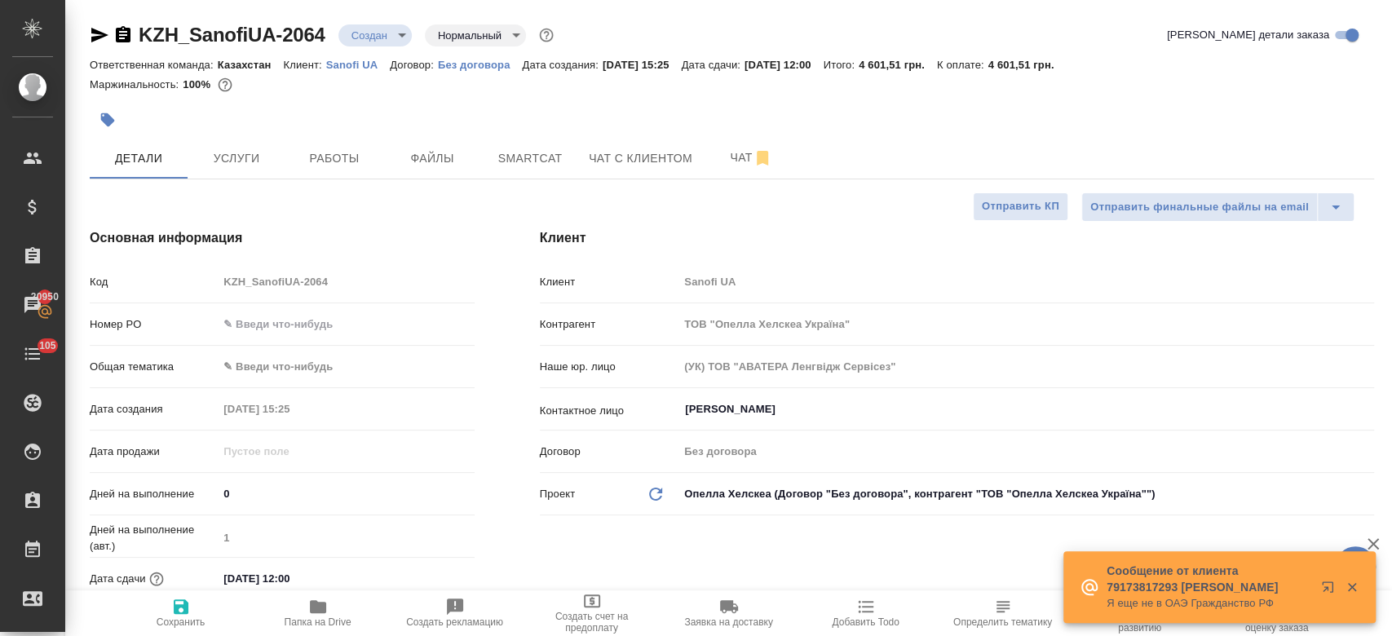
click at [755, 117] on div at bounding box center [518, 120] width 856 height 36
type textarea "x"
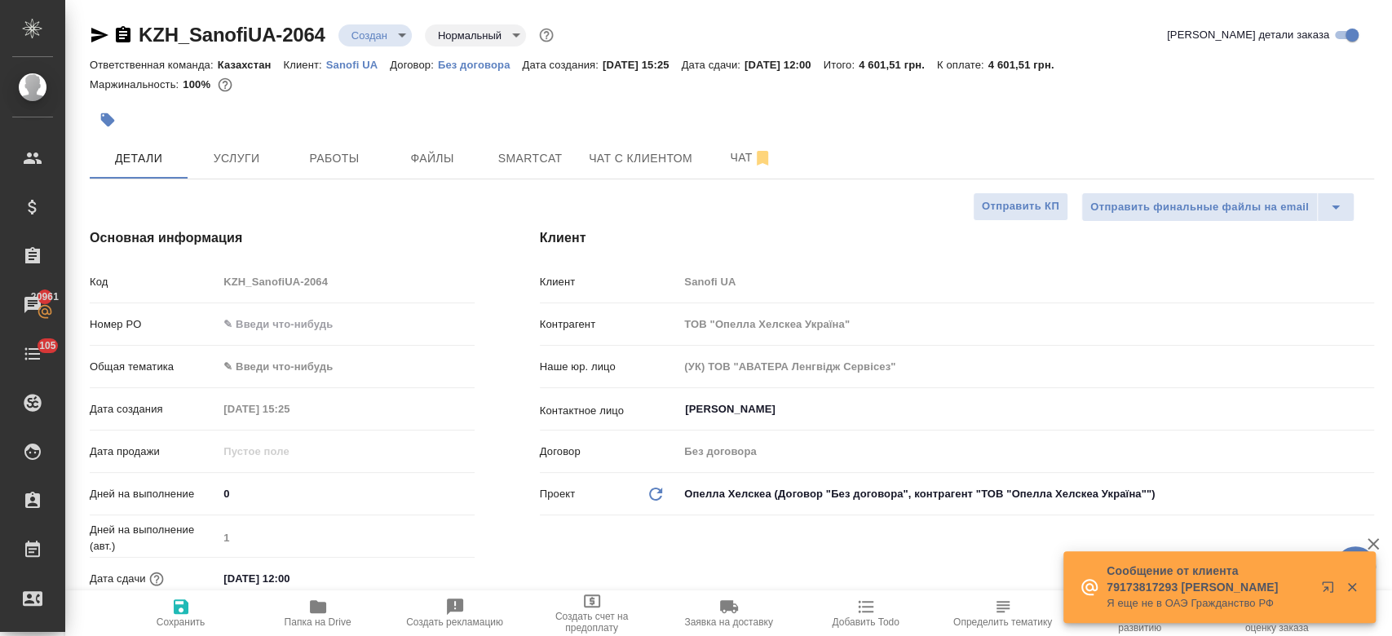
type textarea "x"
click at [738, 170] on button "Чат" at bounding box center [751, 158] width 98 height 41
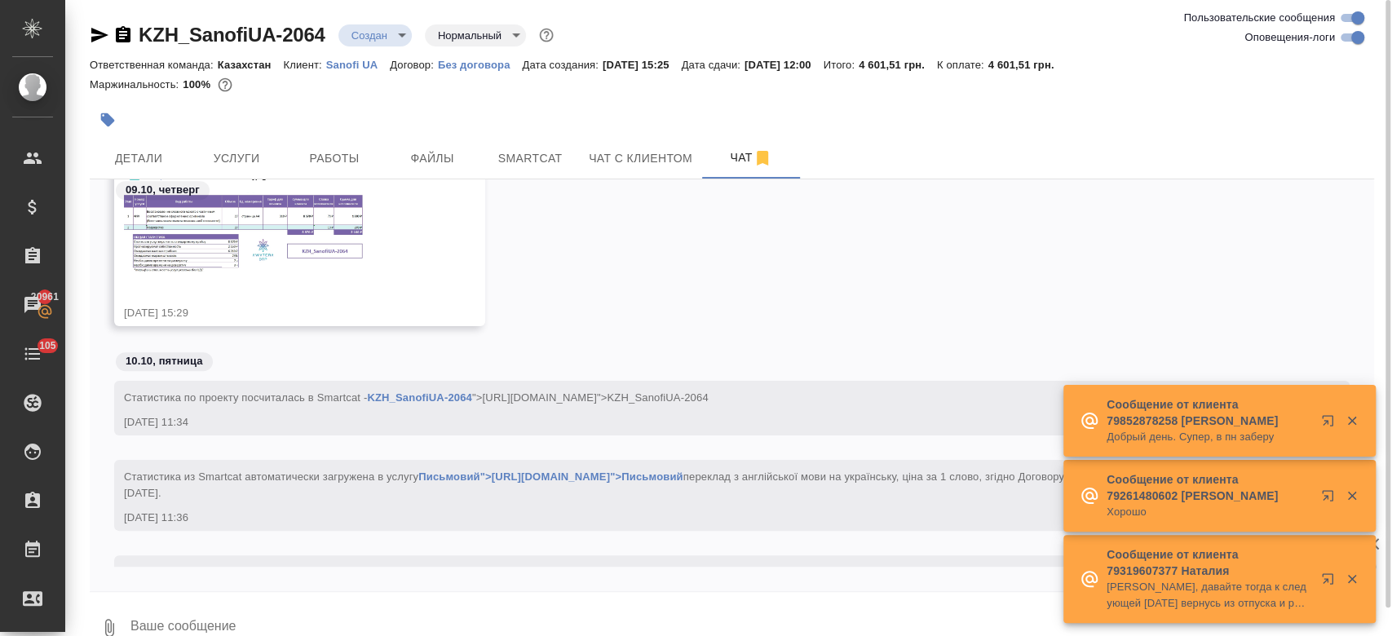
scroll to position [616, 0]
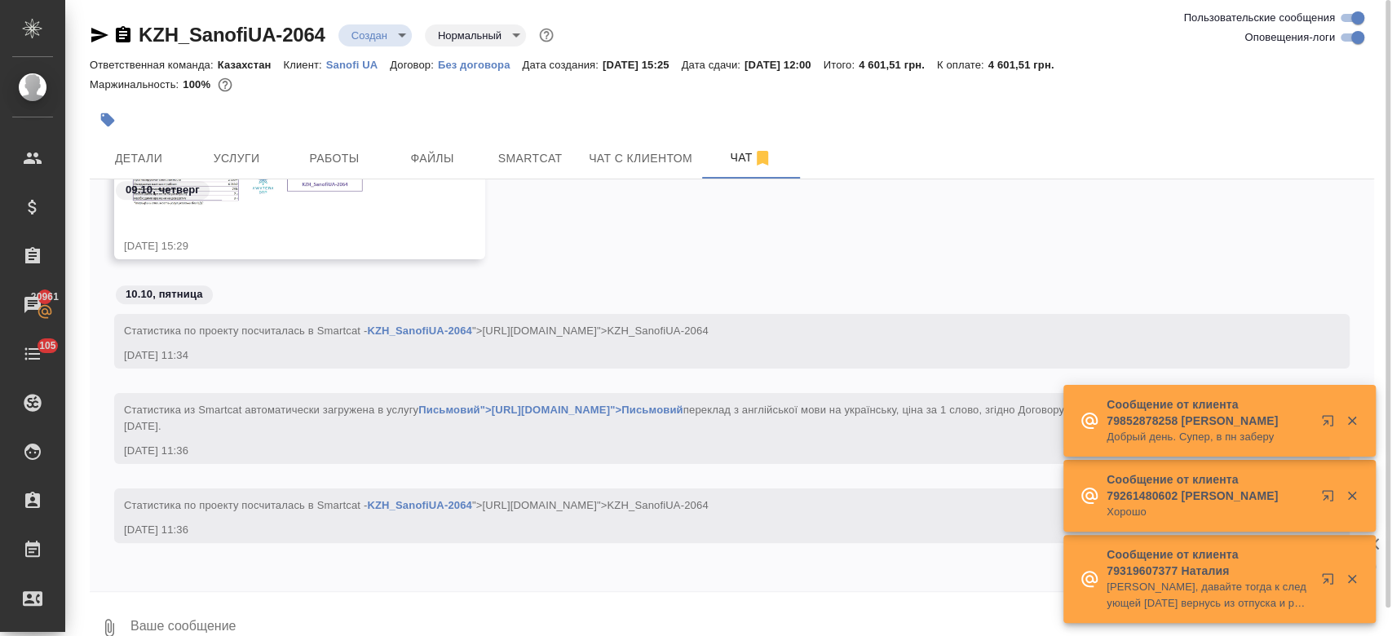
click at [260, 201] on div "09.10, четверг" at bounding box center [732, 194] width 1284 height 30
click at [295, 192] on div "09.10, четверг" at bounding box center [732, 194] width 1284 height 30
click at [263, 196] on div "09.10, четверг" at bounding box center [732, 194] width 1284 height 30
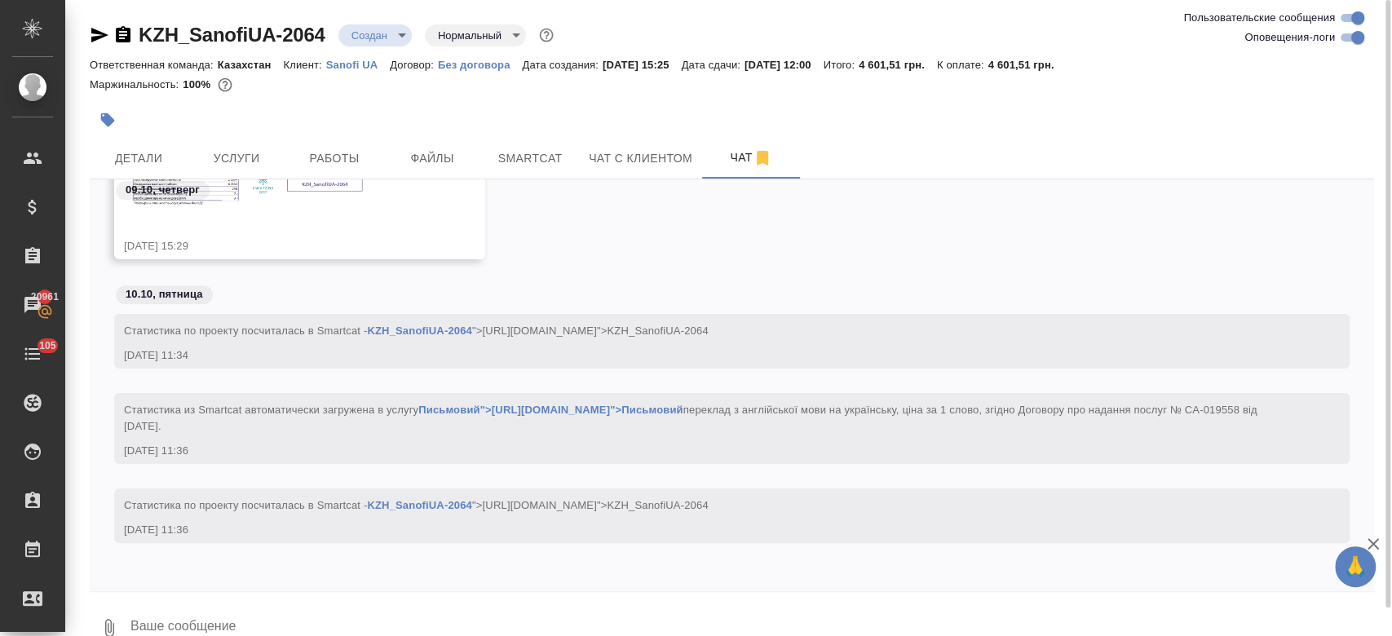
click at [250, 192] on div "09.10, четверг" at bounding box center [732, 194] width 1284 height 30
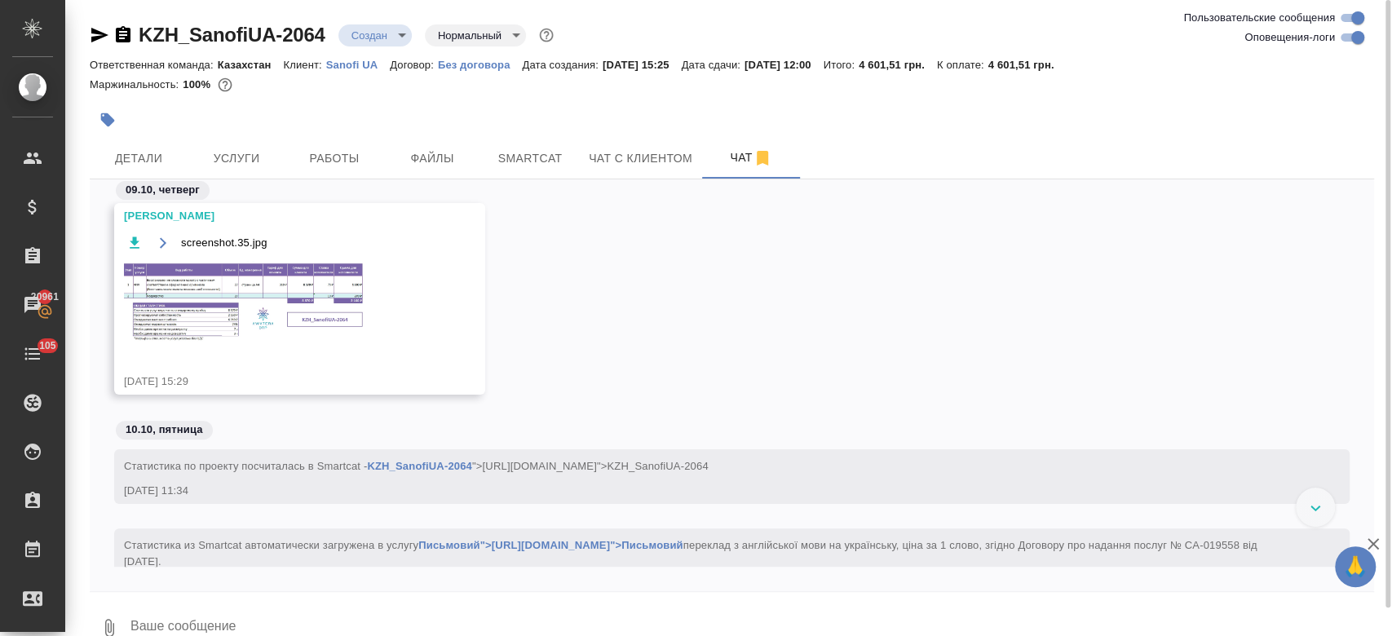
click at [303, 294] on img at bounding box center [246, 303] width 245 height 84
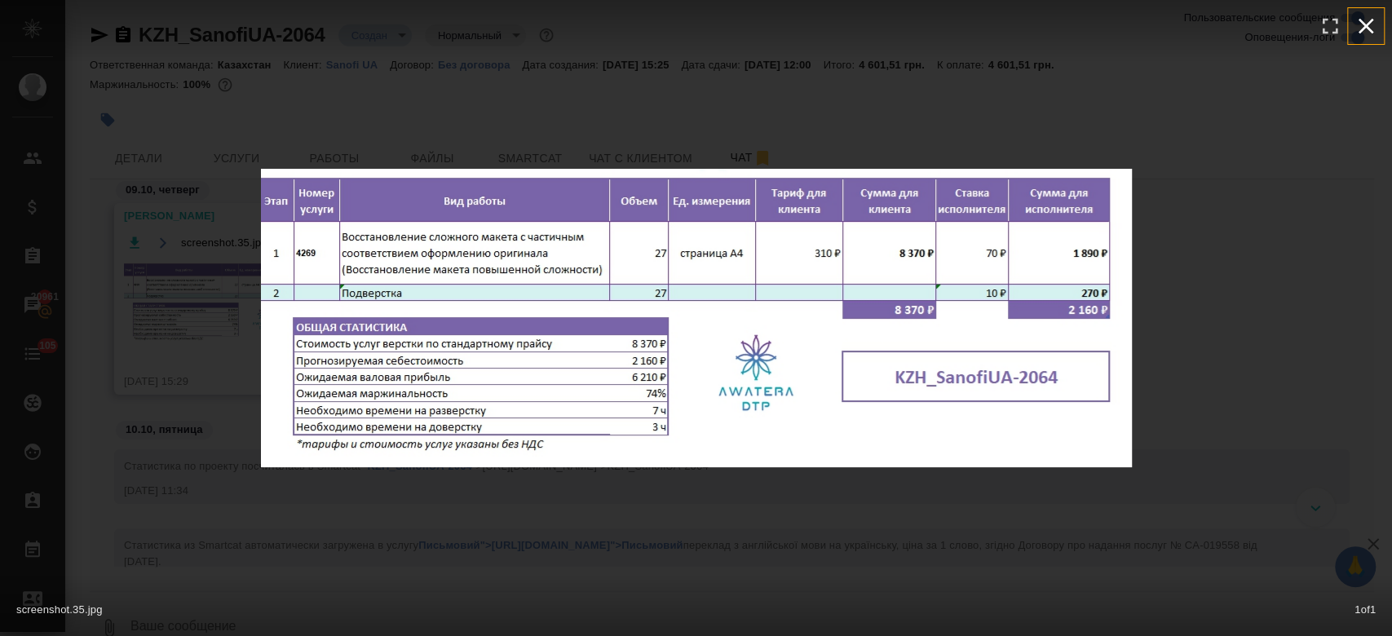
click at [1366, 25] on icon "button" at bounding box center [1365, 26] width 15 height 15
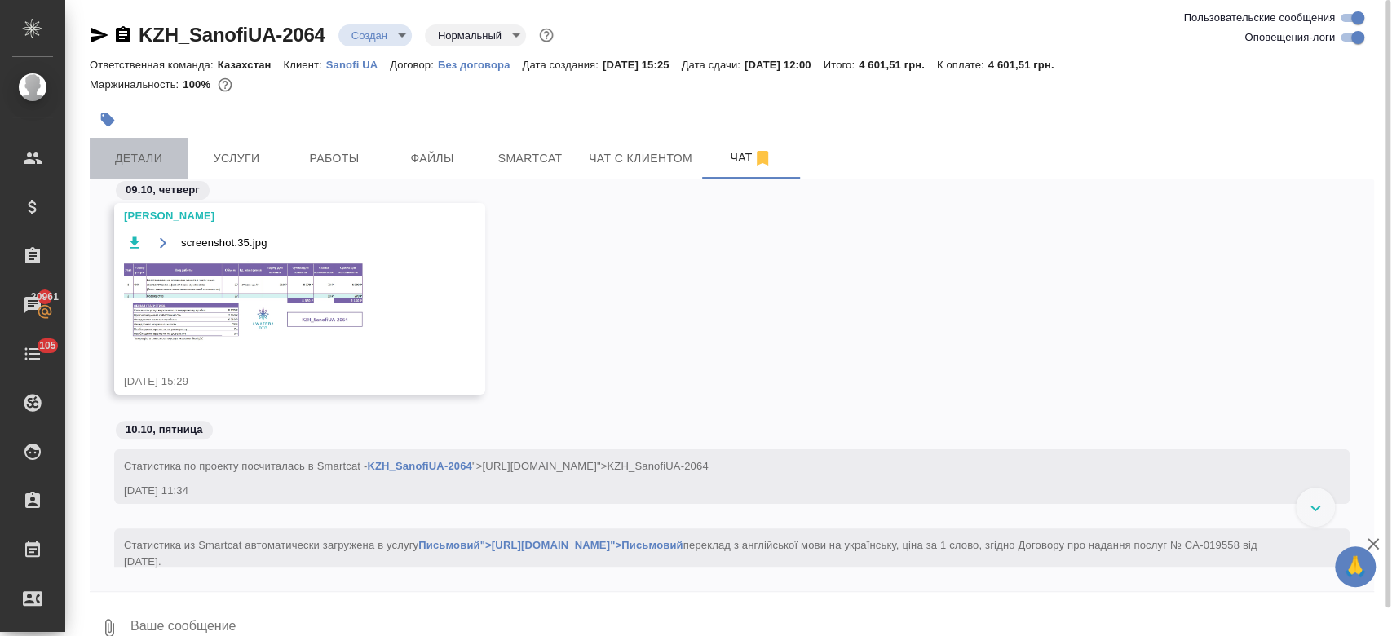
click at [152, 139] on button "Детали" at bounding box center [139, 158] width 98 height 41
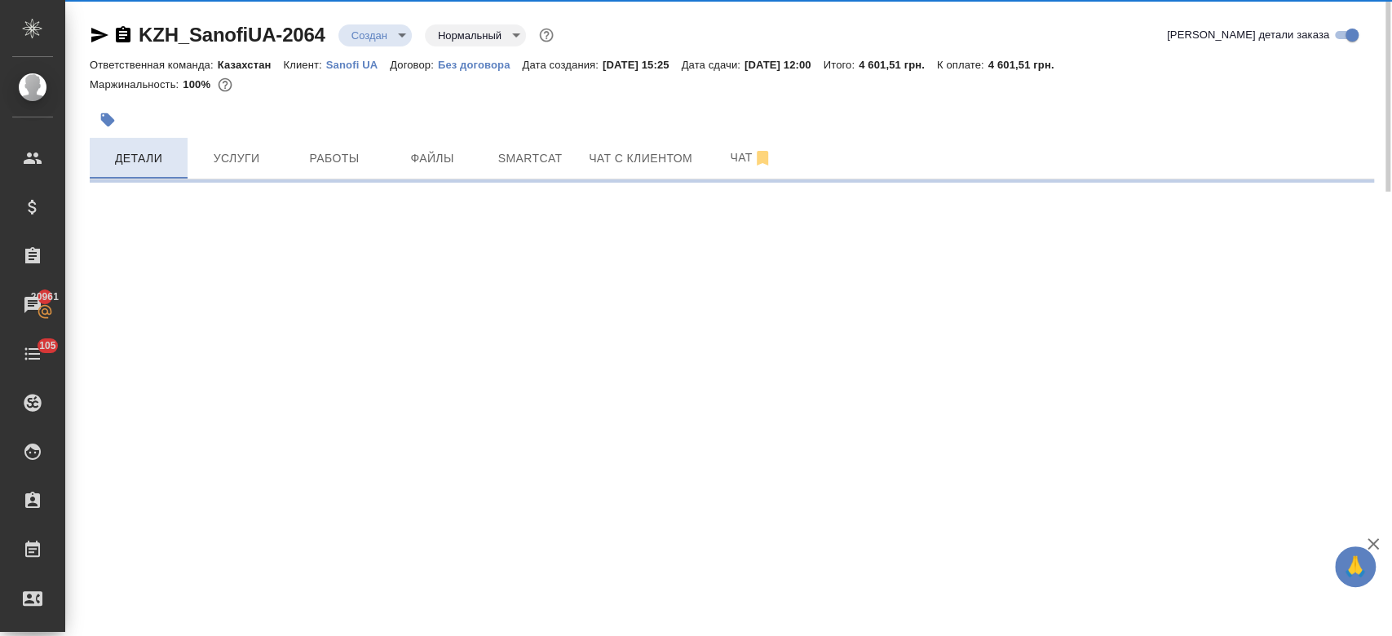
select select "RU"
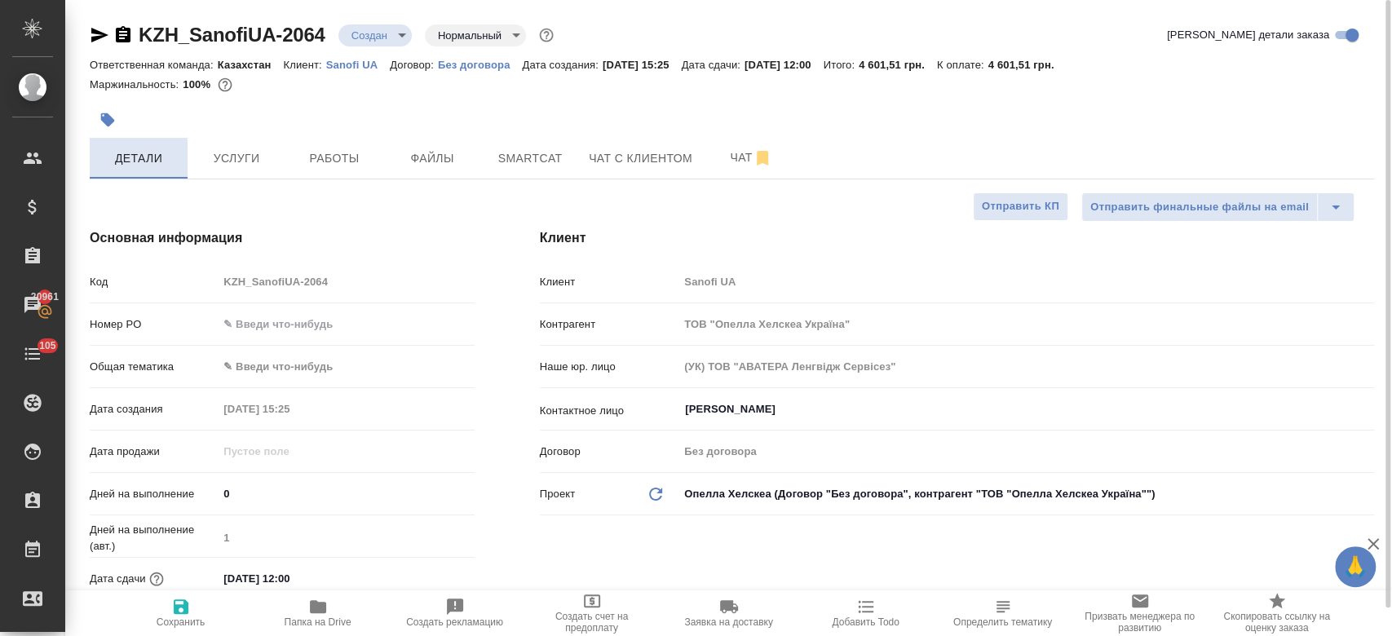
type textarea "x"
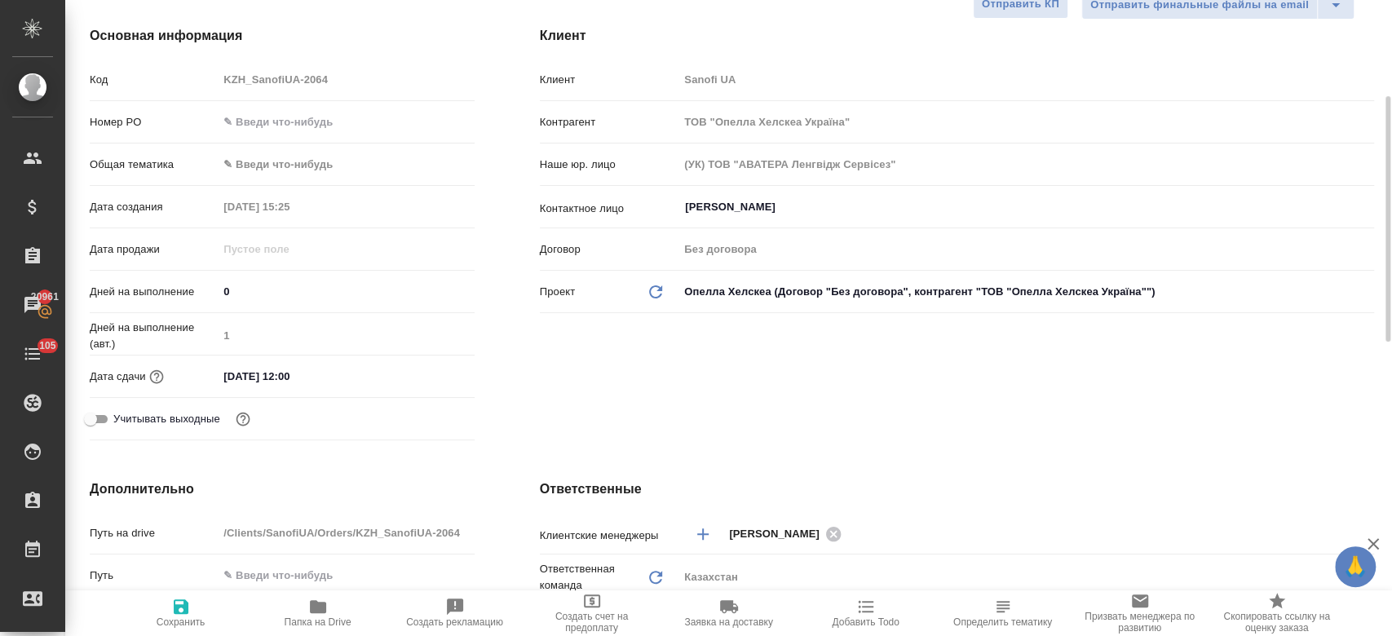
scroll to position [225, 0]
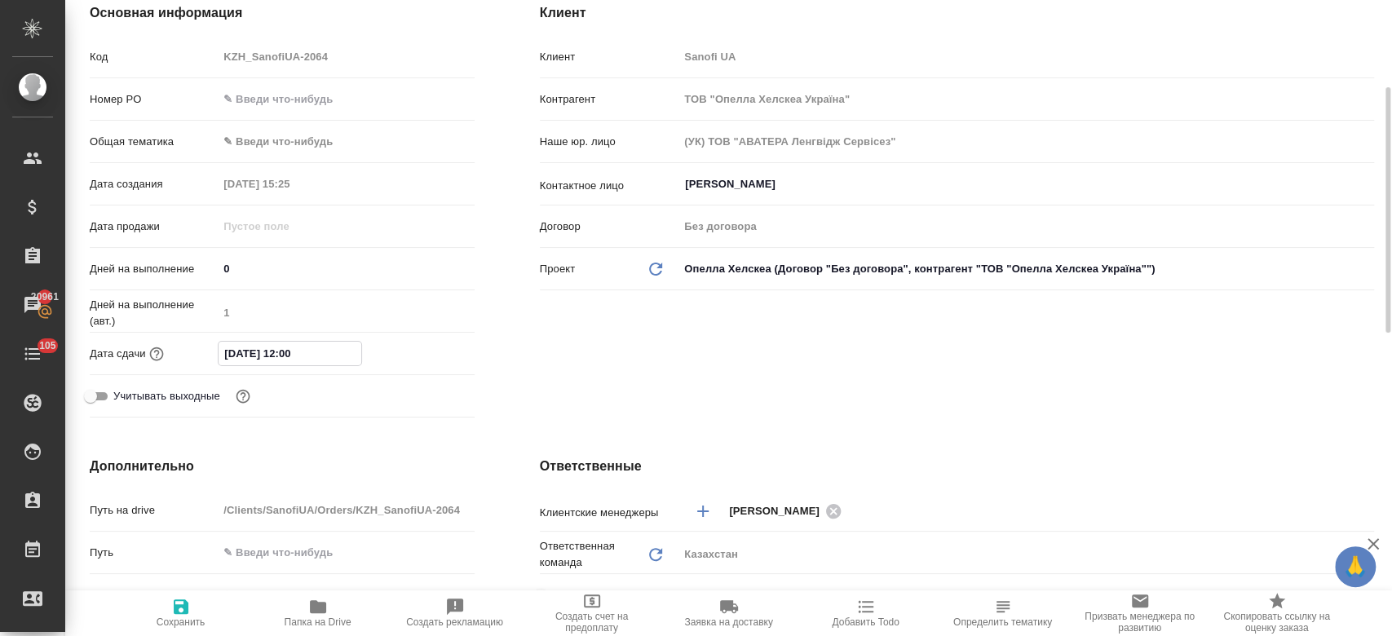
click at [274, 359] on input "16.10.2025 12:00" at bounding box center [290, 354] width 143 height 24
click at [420, 355] on icon "button" at bounding box center [427, 352] width 15 height 16
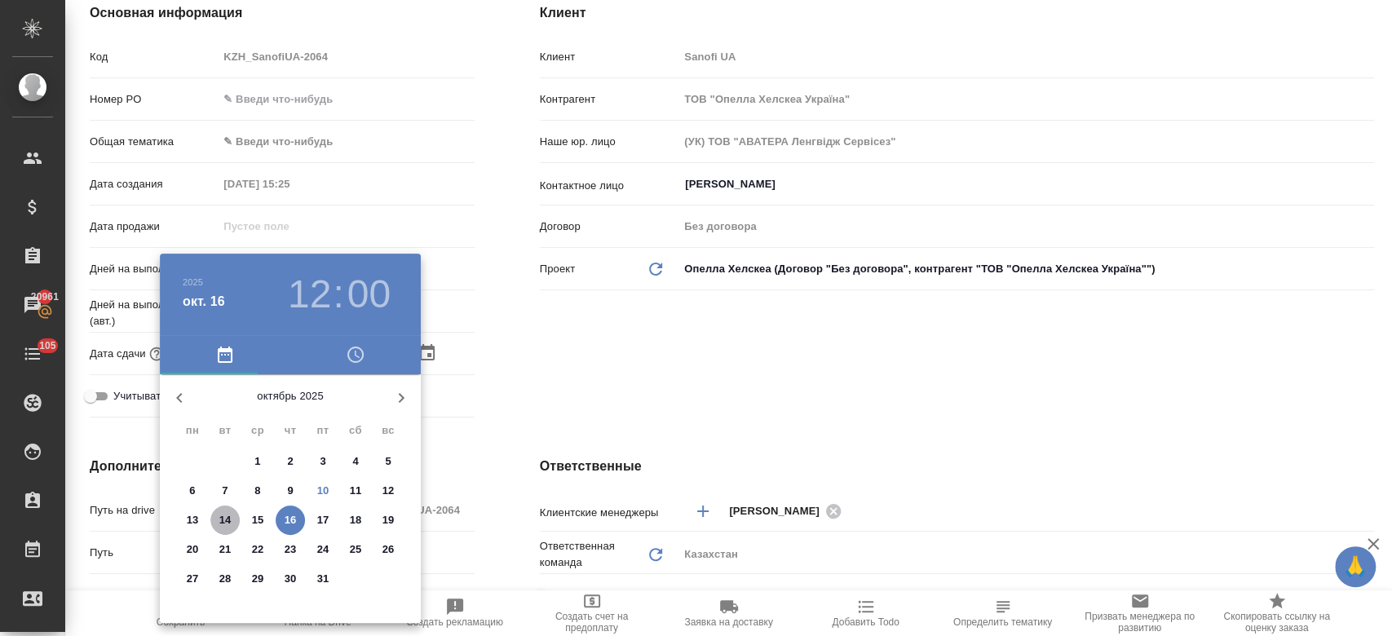
click at [228, 516] on p "14" at bounding box center [225, 520] width 12 height 16
type input "14.10.2025 12:00"
type textarea "x"
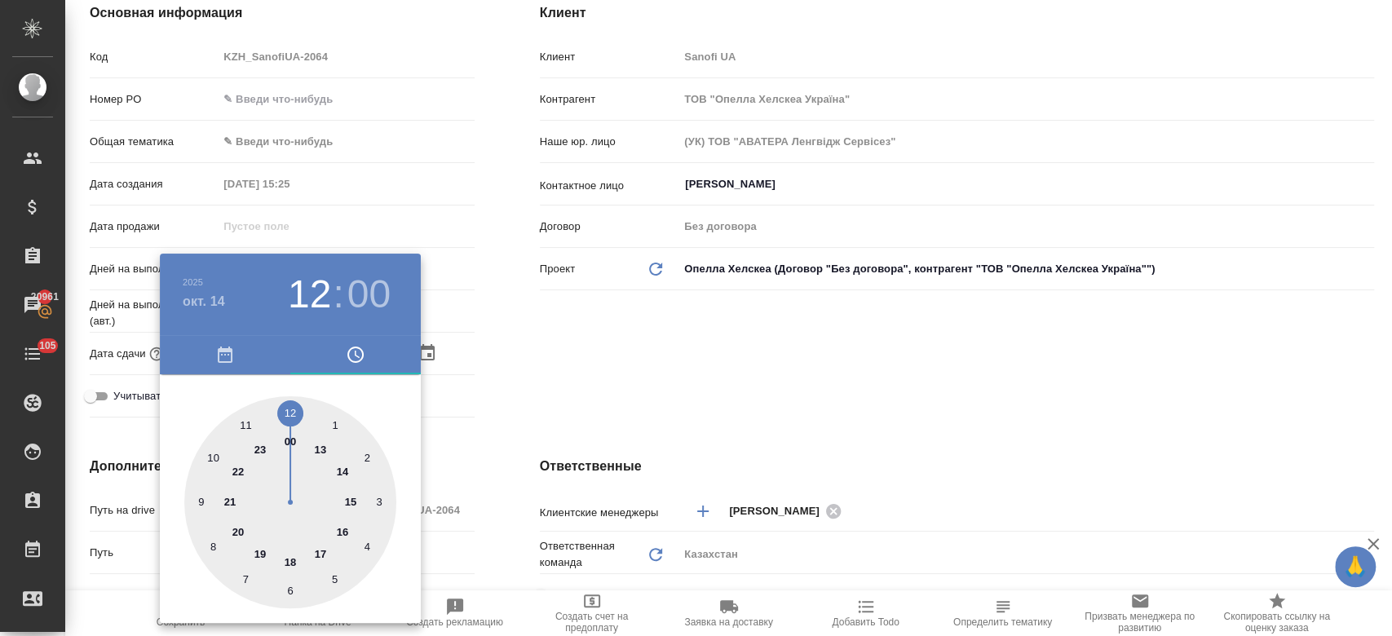
click at [290, 559] on div at bounding box center [290, 502] width 212 height 212
type input "14.10.2025 18:00"
type textarea "x"
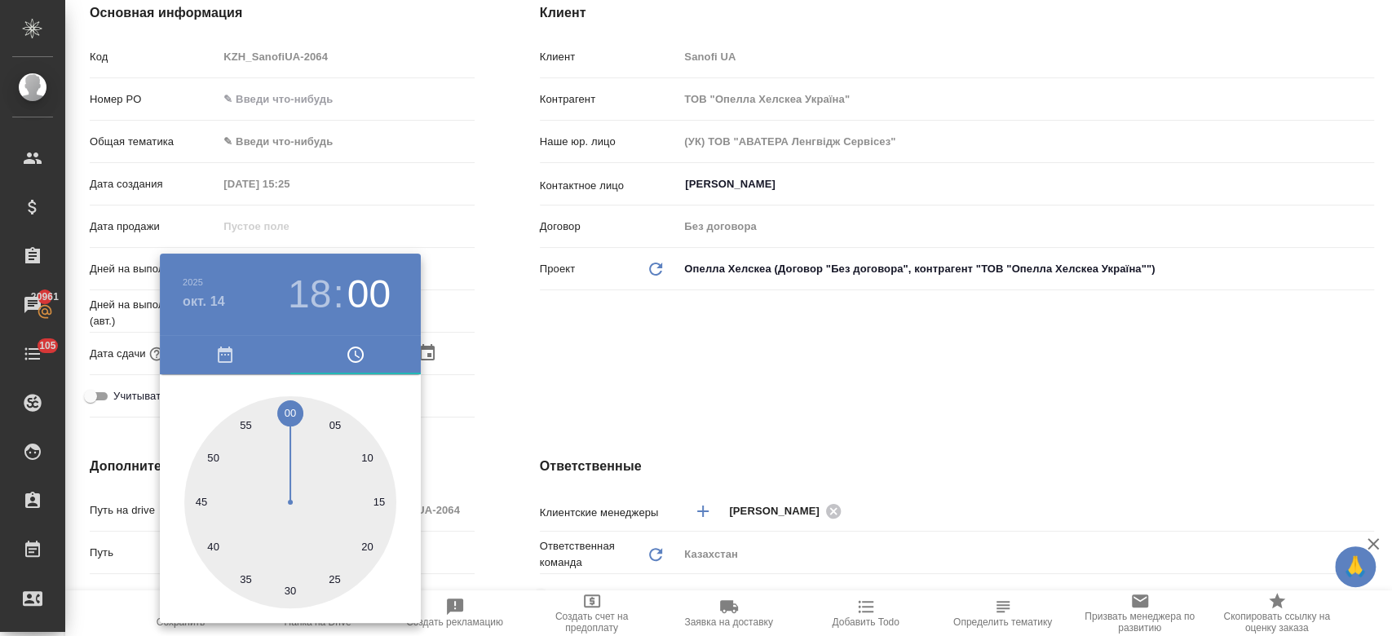
click at [563, 342] on div at bounding box center [696, 318] width 1392 height 636
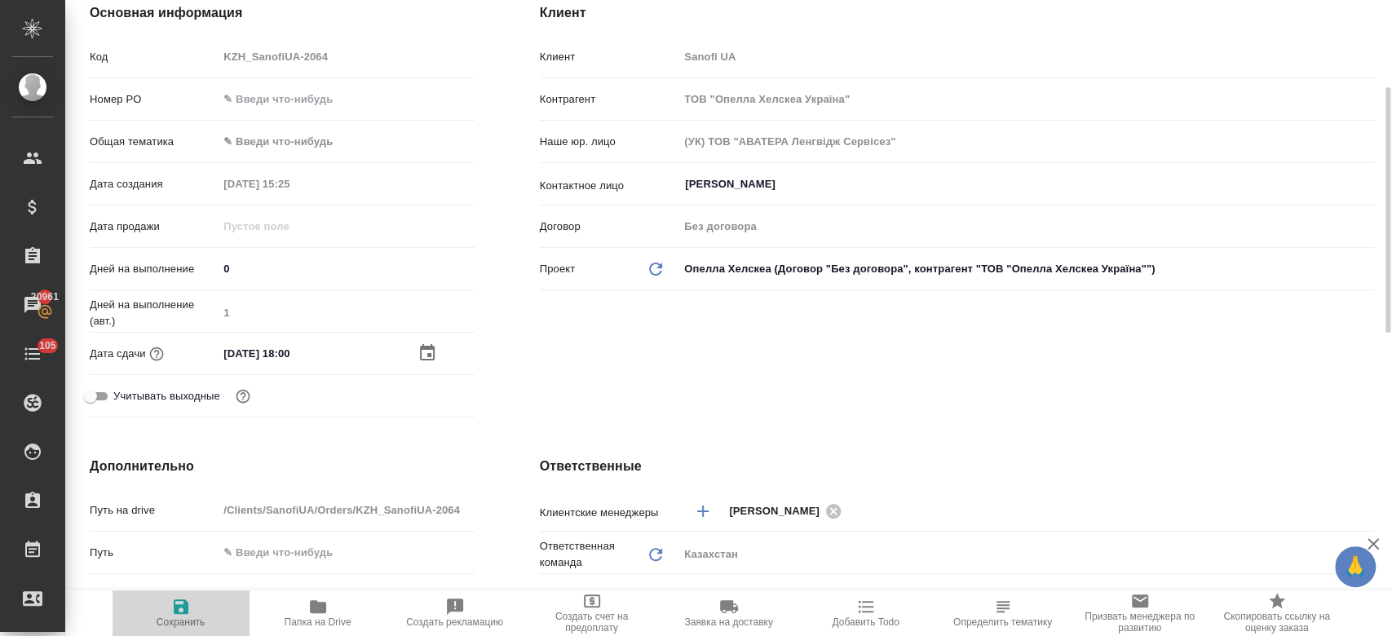
click at [181, 622] on span "Сохранить" at bounding box center [181, 621] width 49 height 11
type textarea "x"
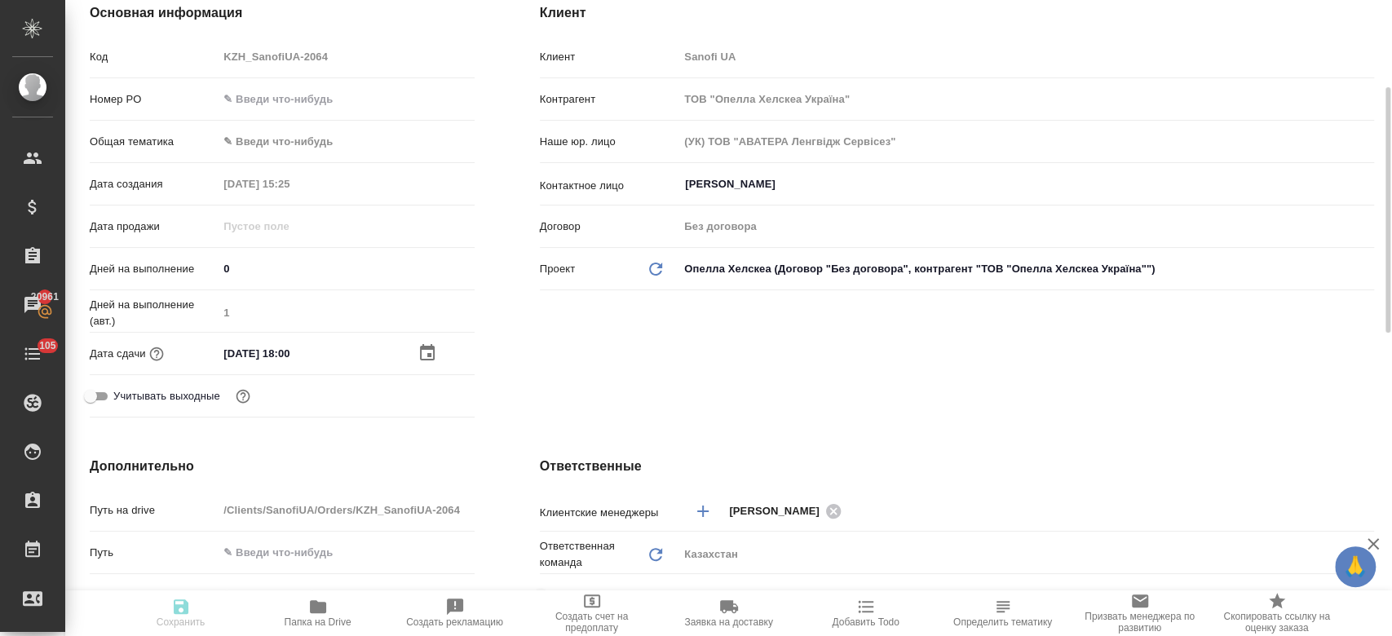
type textarea "x"
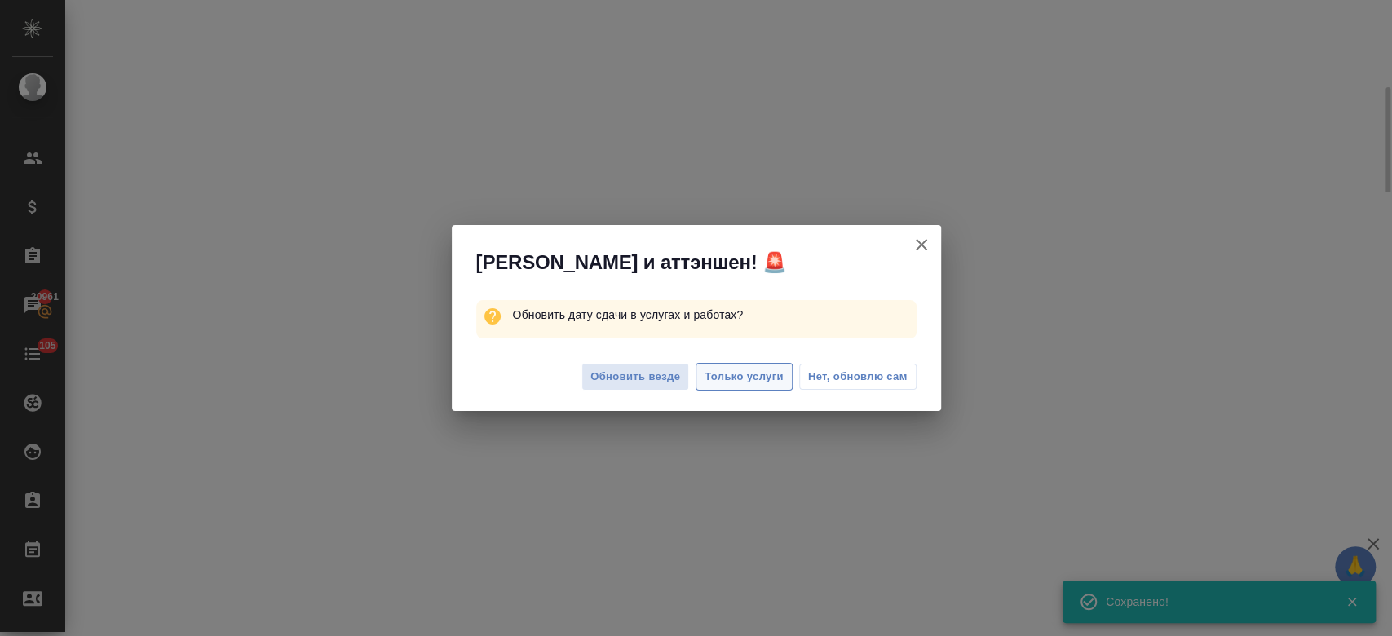
select select "RU"
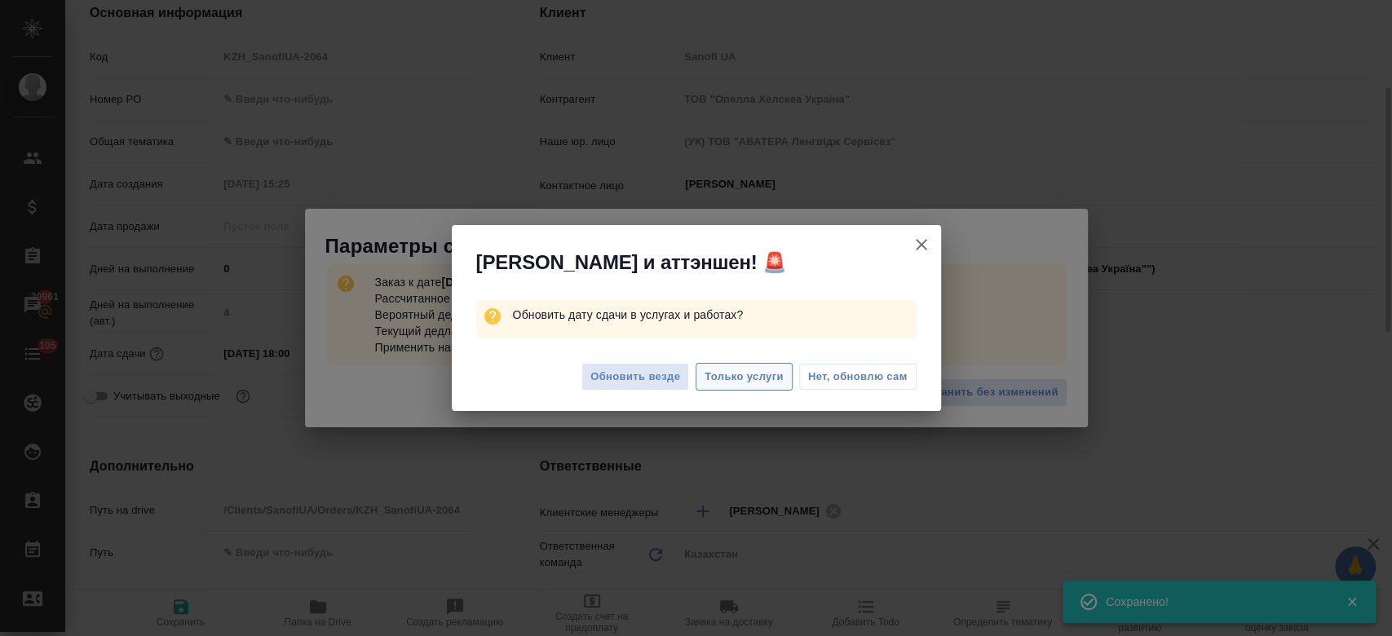
click at [735, 382] on span "Только услуги" at bounding box center [744, 377] width 79 height 19
type textarea "x"
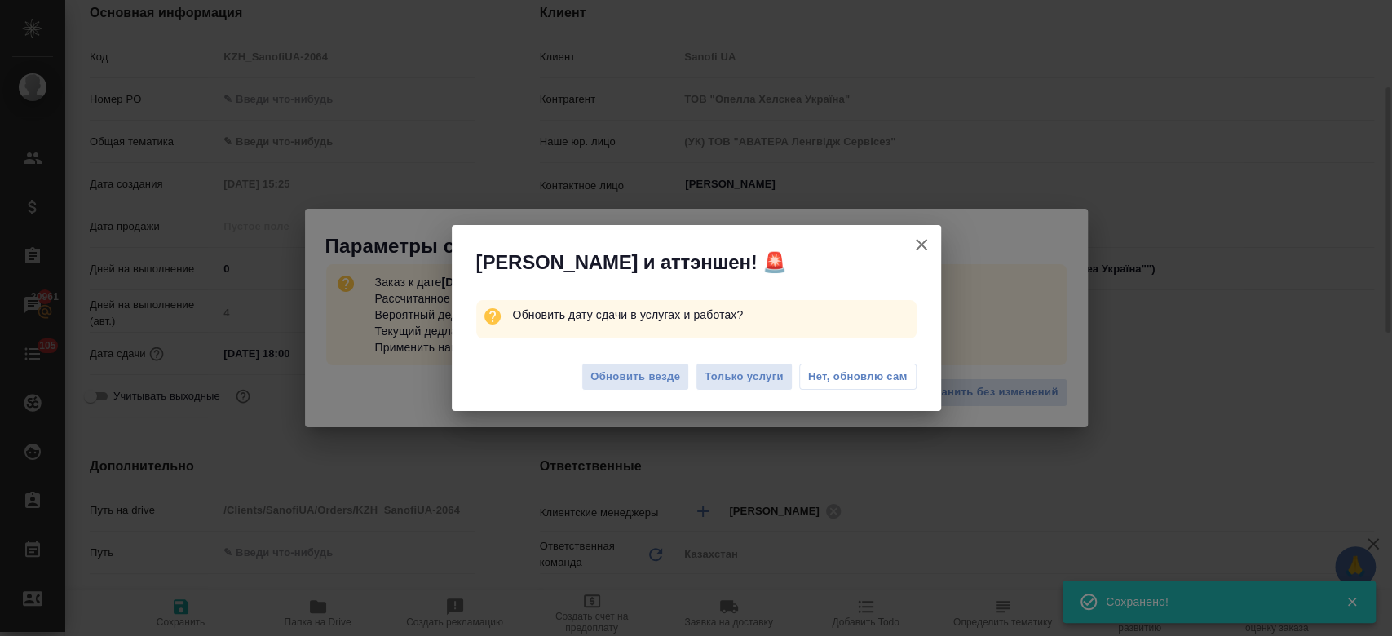
type textarea "x"
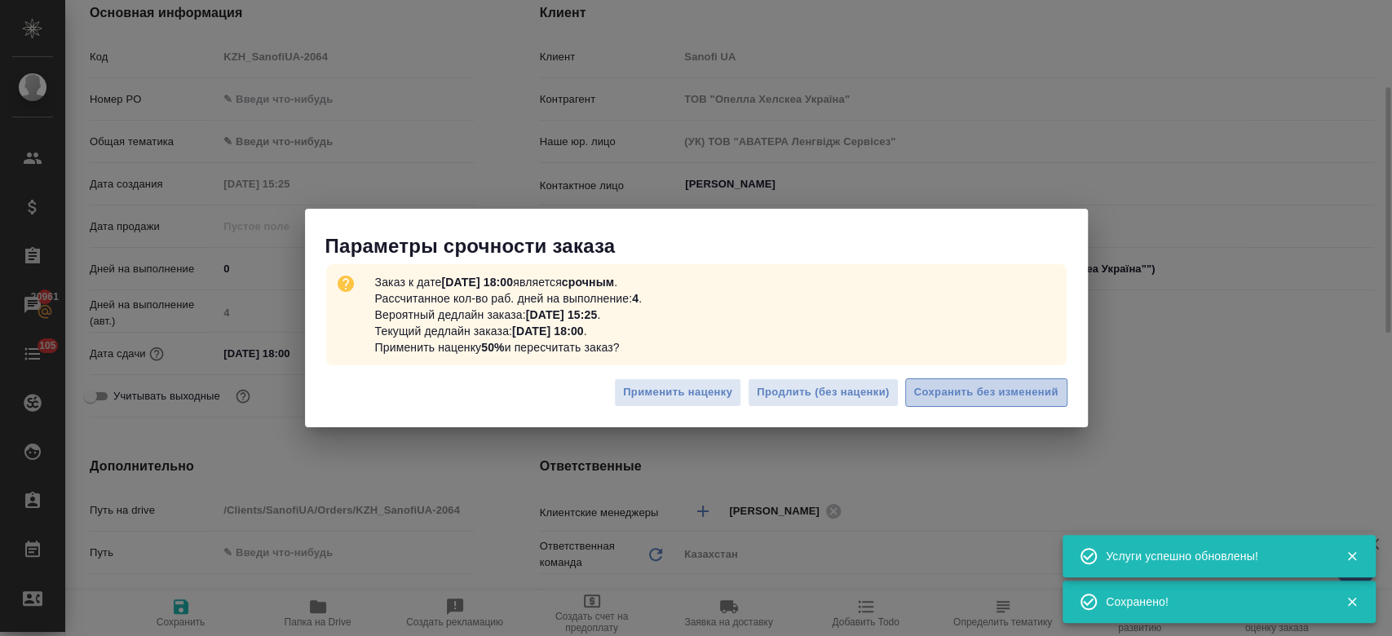
click at [987, 391] on span "Сохранить без изменений" at bounding box center [986, 392] width 144 height 19
type textarea "x"
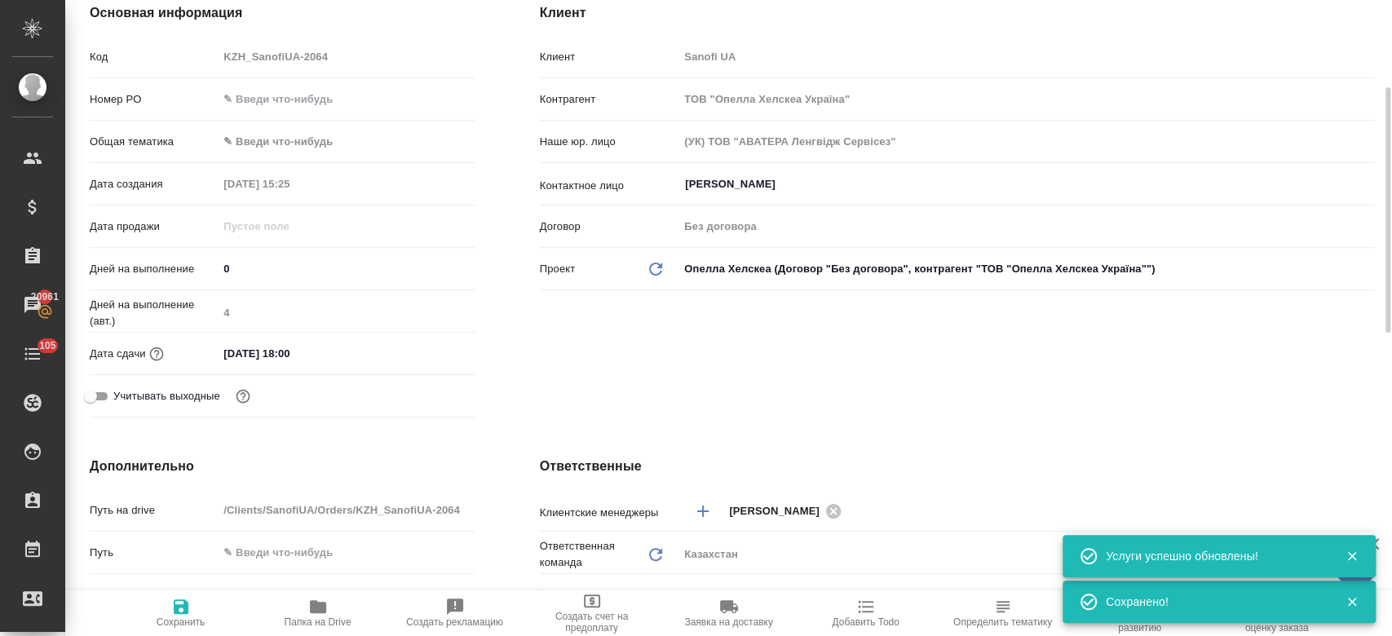
type textarea "x"
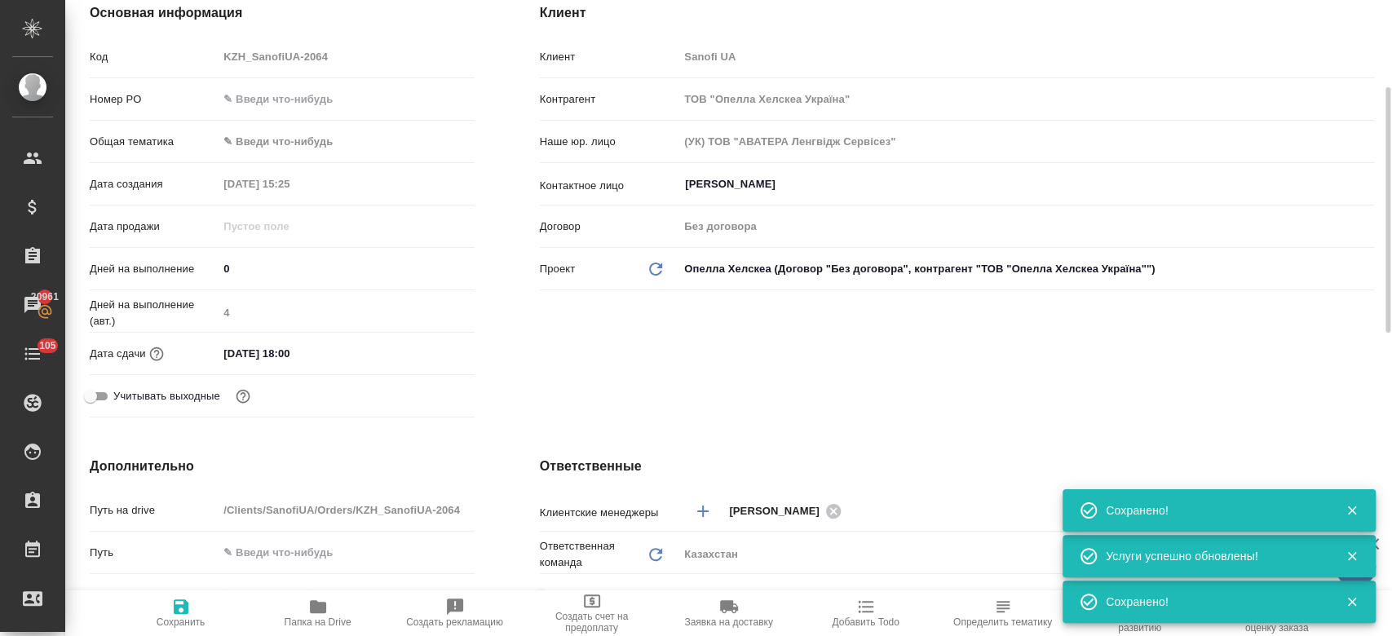
type input "urgent"
select select "RU"
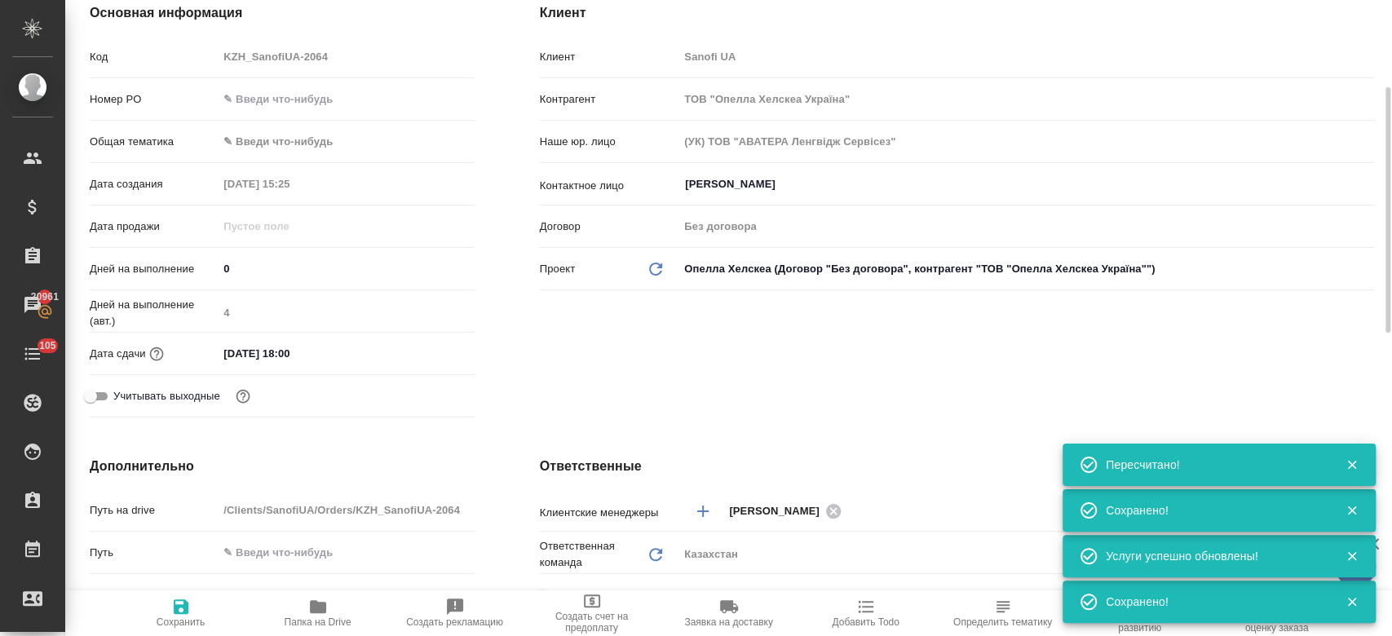
type textarea "x"
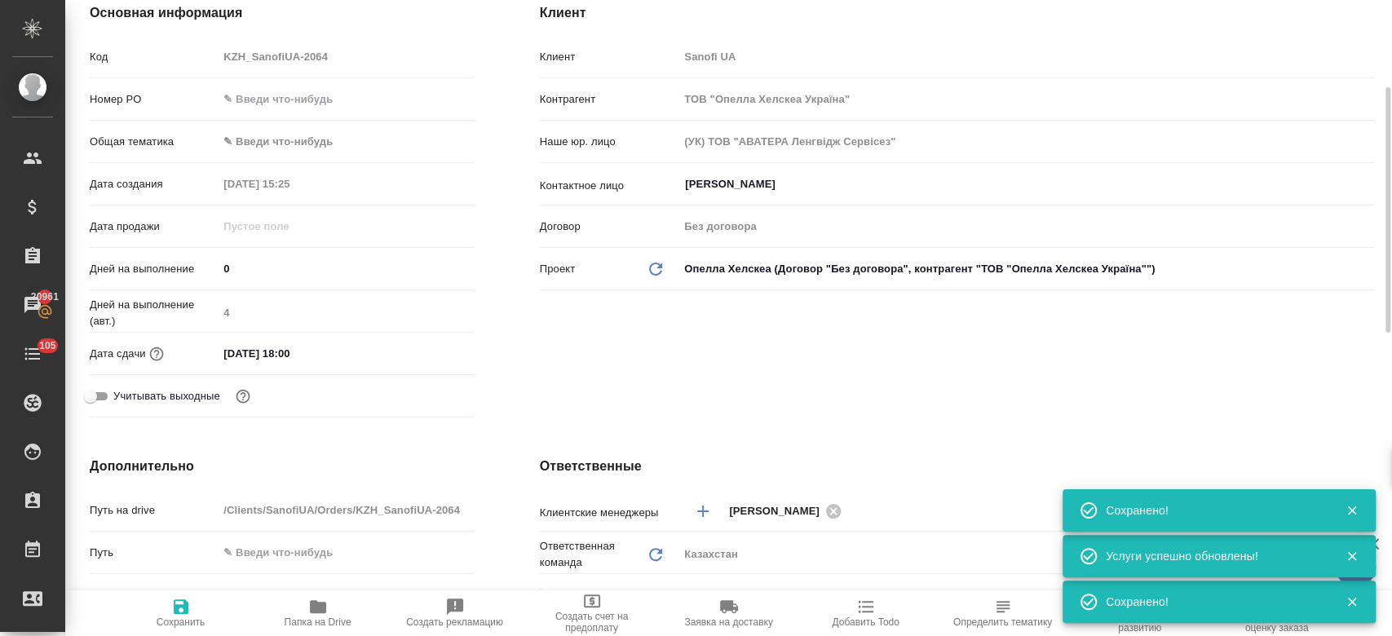
type textarea "x"
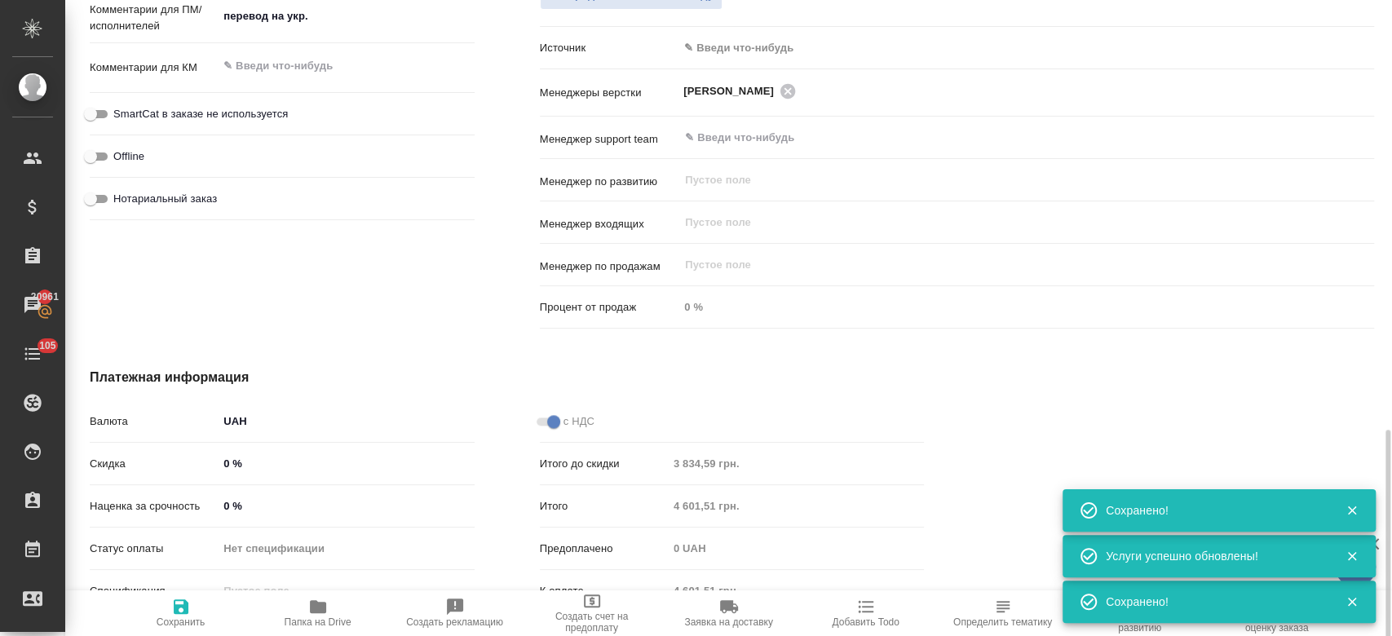
scroll to position [1006, 0]
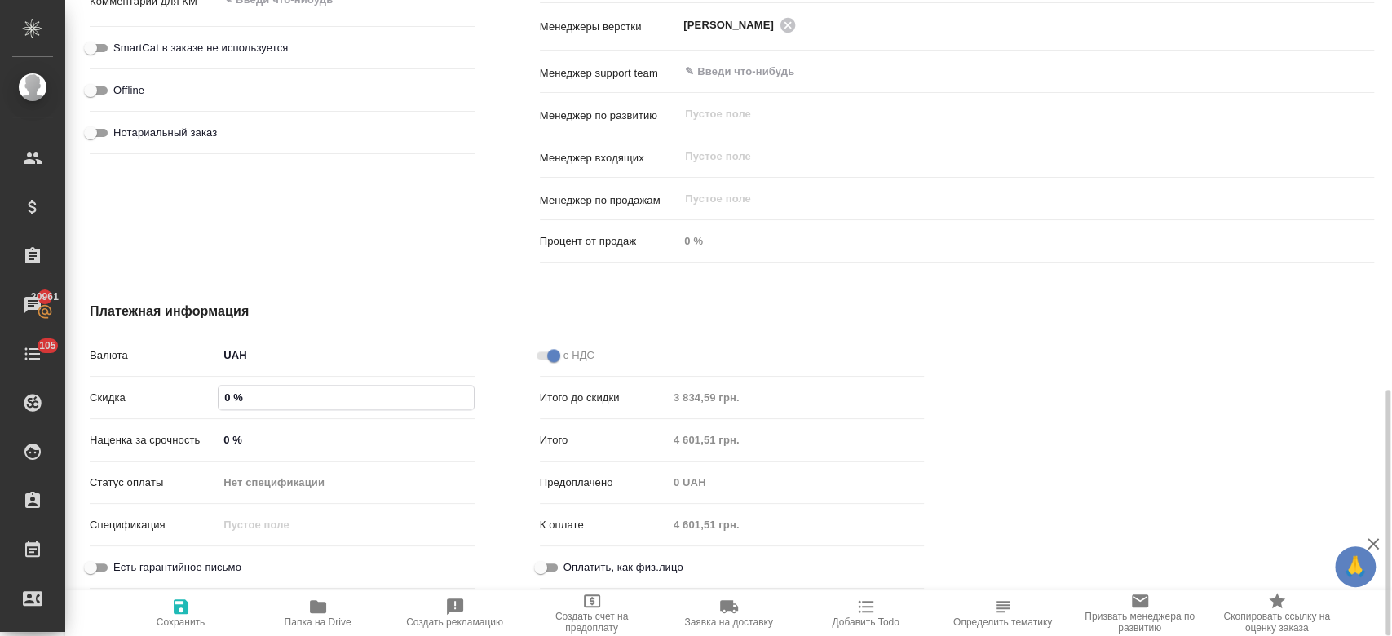
click at [236, 394] on input "0 %" at bounding box center [346, 398] width 254 height 24
type textarea "x"
type input "-"
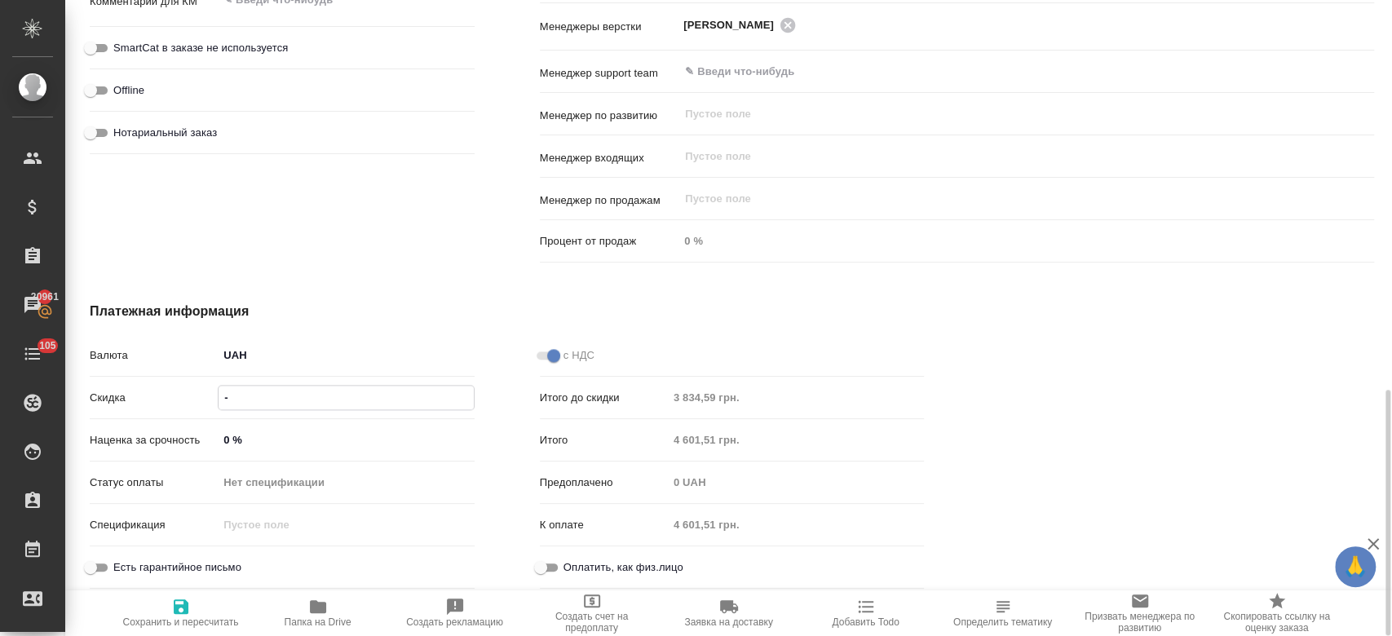
type textarea "x"
type input "-5 %"
type textarea "x"
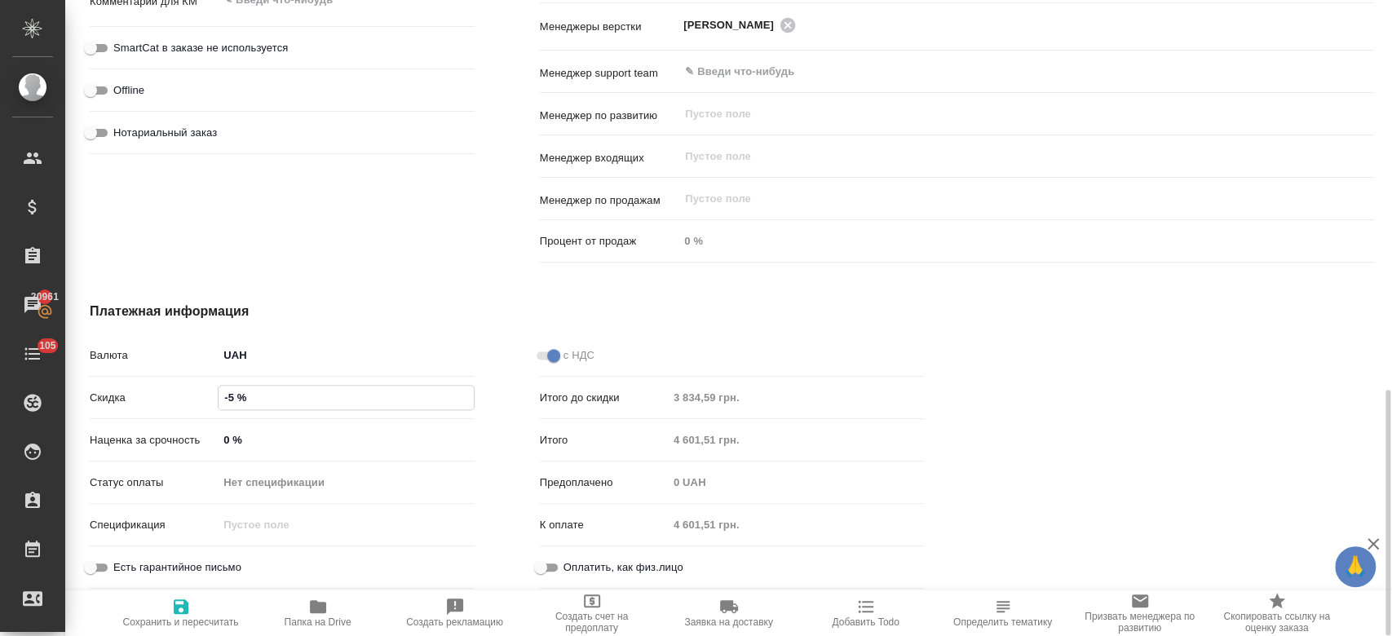
type textarea "x"
type input "-50 %"
type textarea "x"
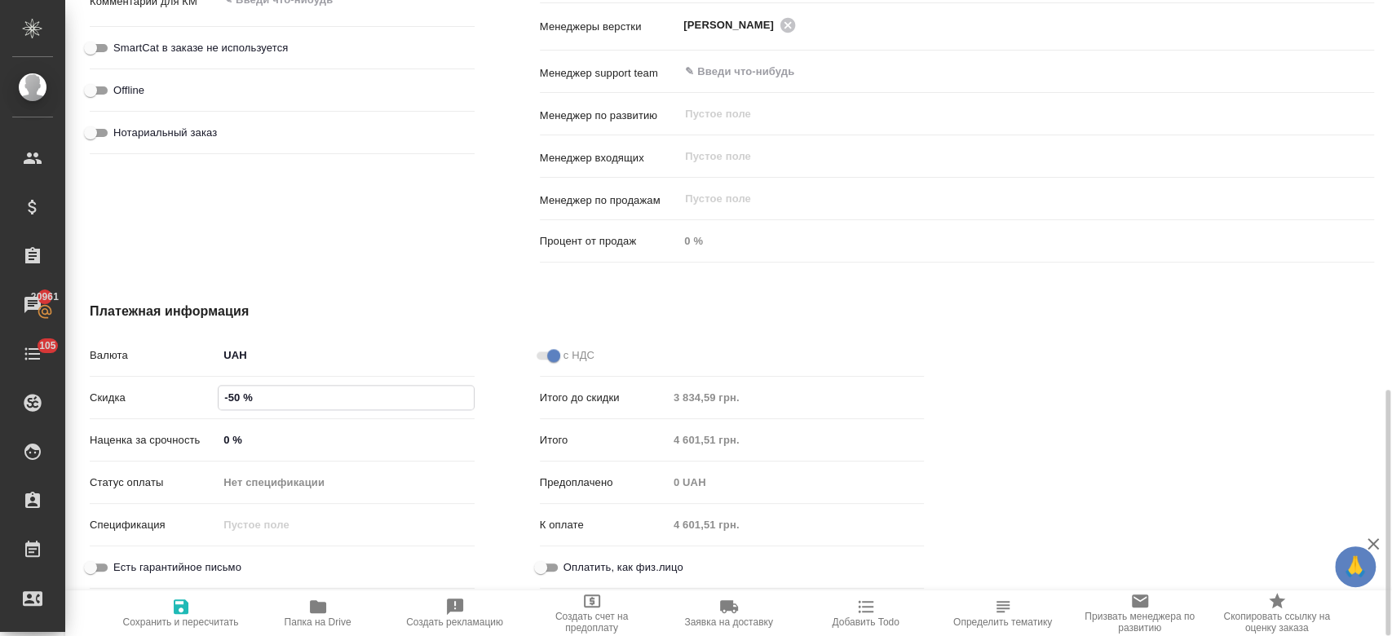
type textarea "x"
type input "-50 %"
click at [176, 615] on icon "button" at bounding box center [181, 607] width 20 height 20
type textarea "x"
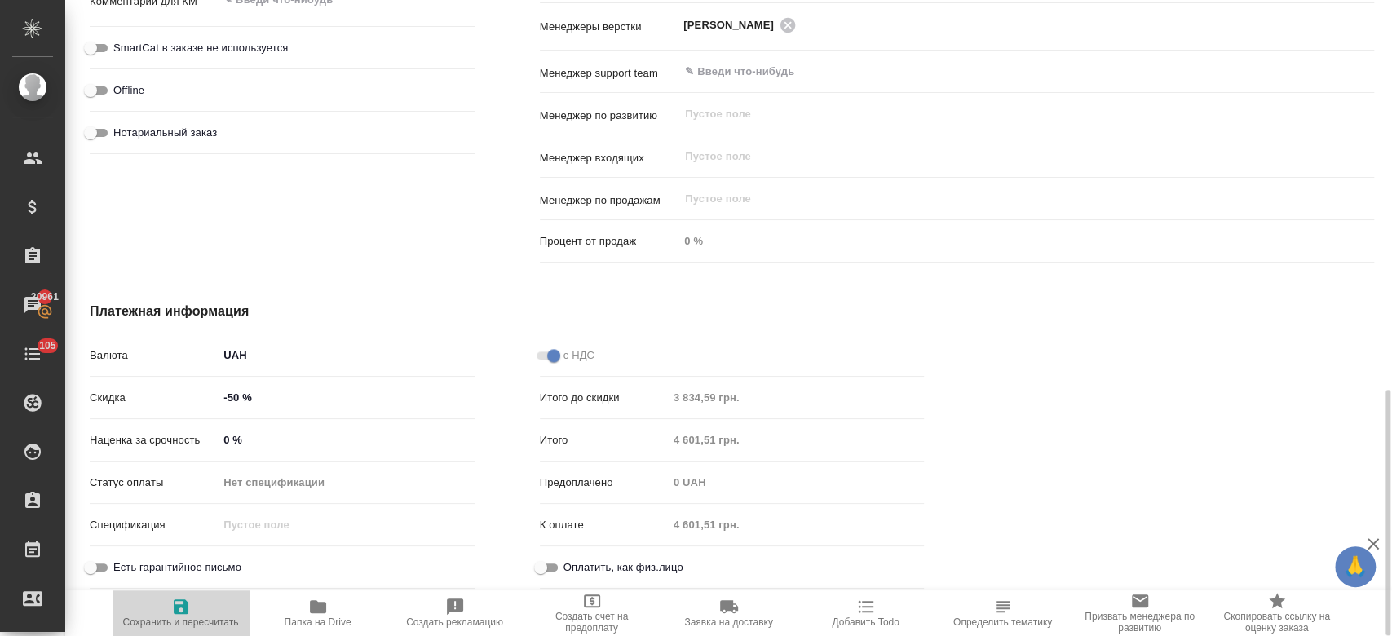
type textarea "x"
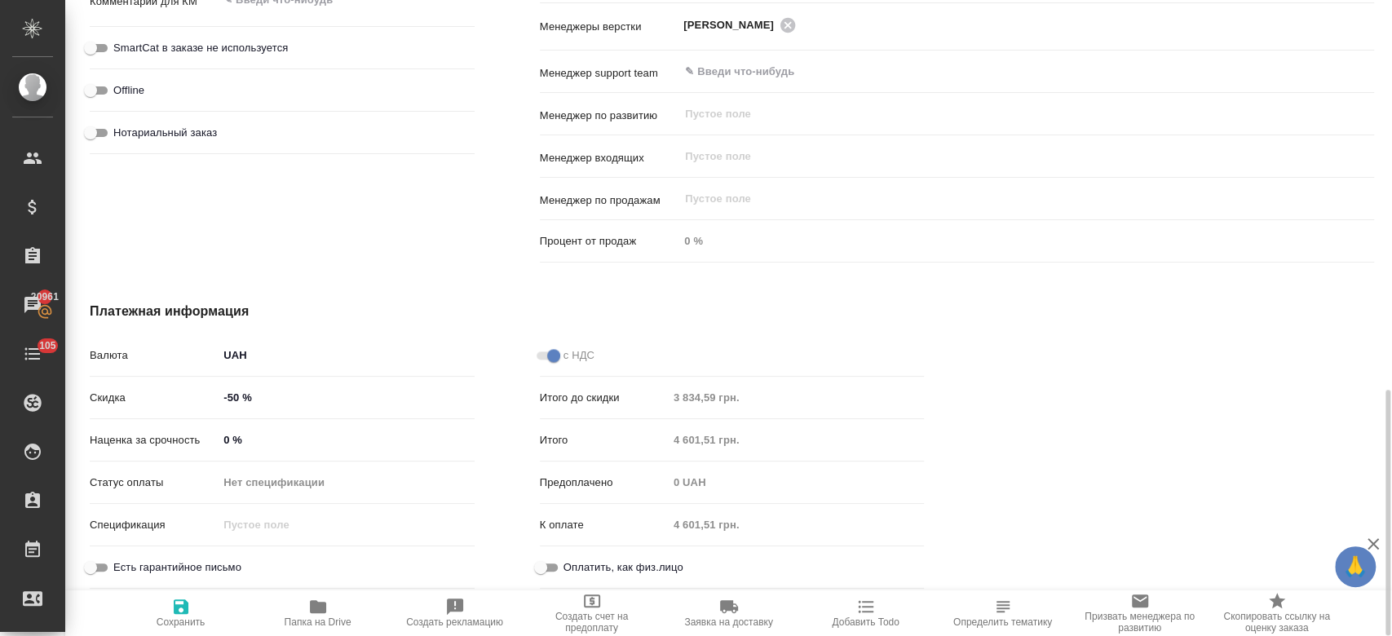
type textarea "x"
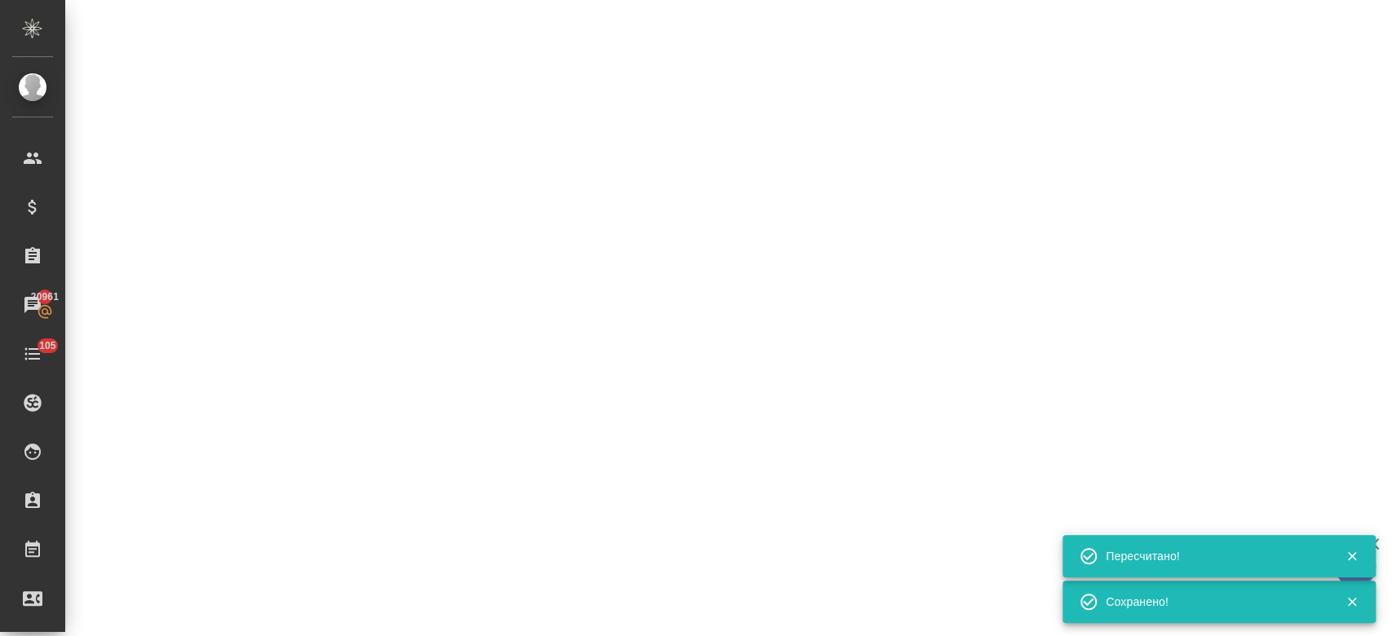
select select "RU"
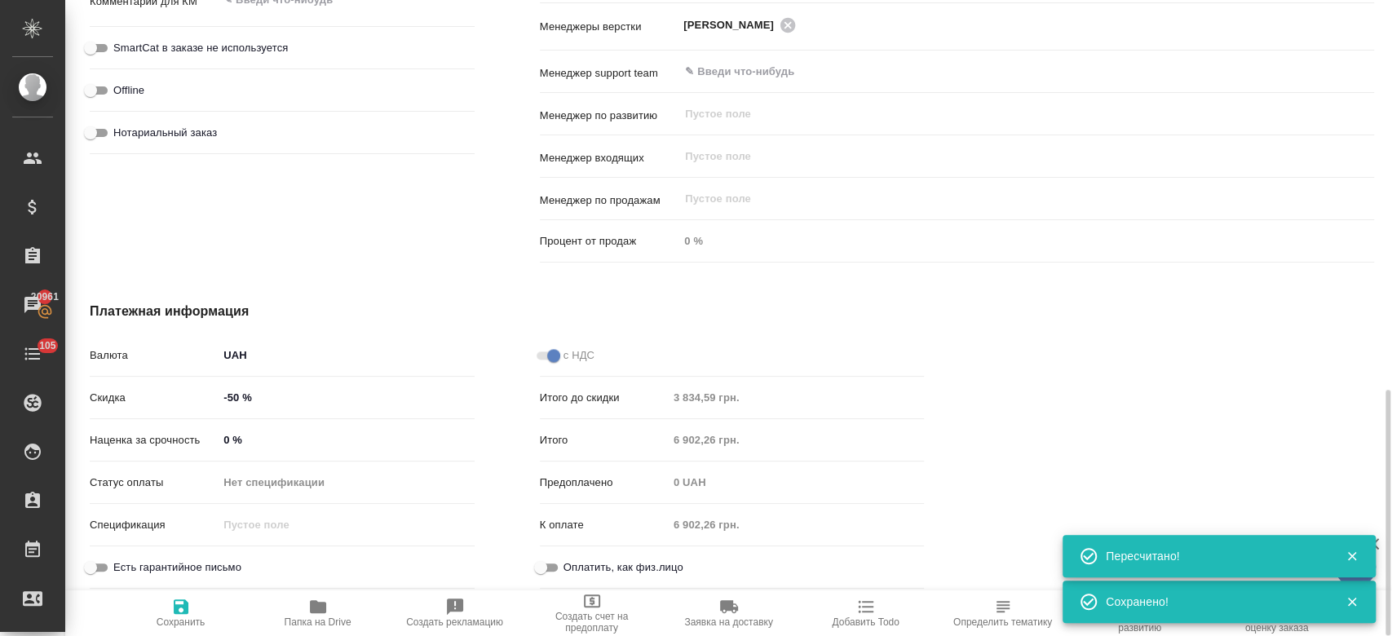
type textarea "x"
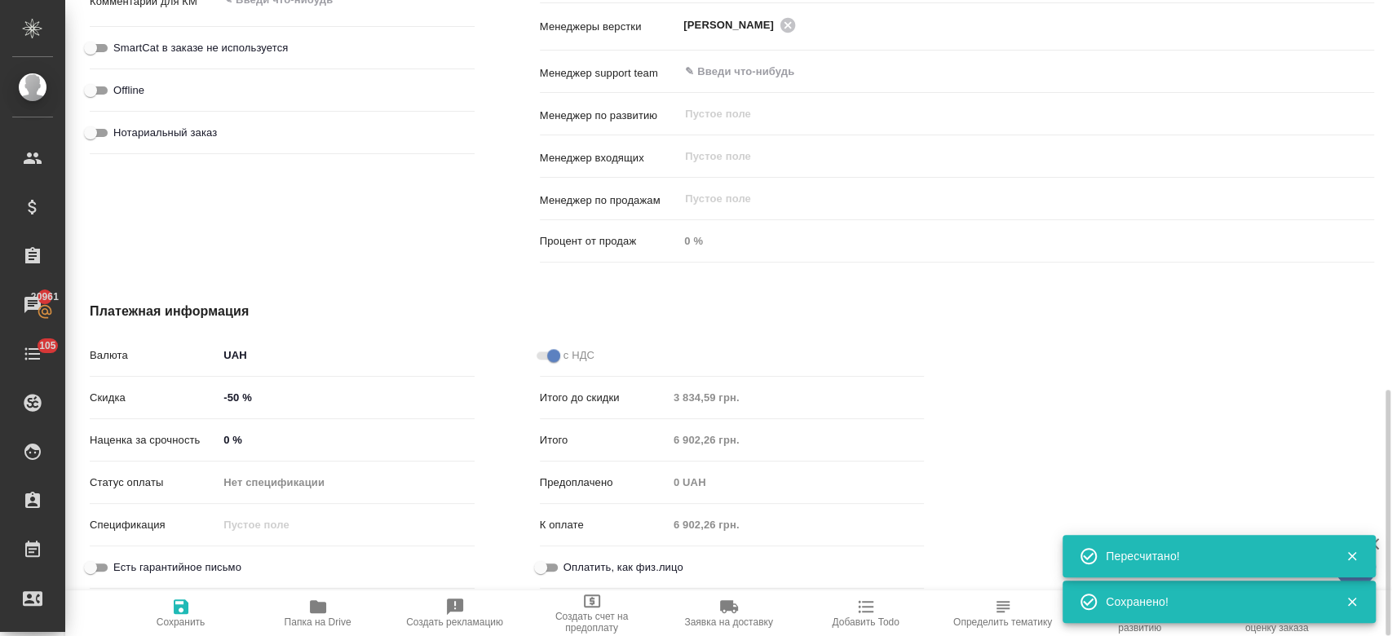
type textarea "x"
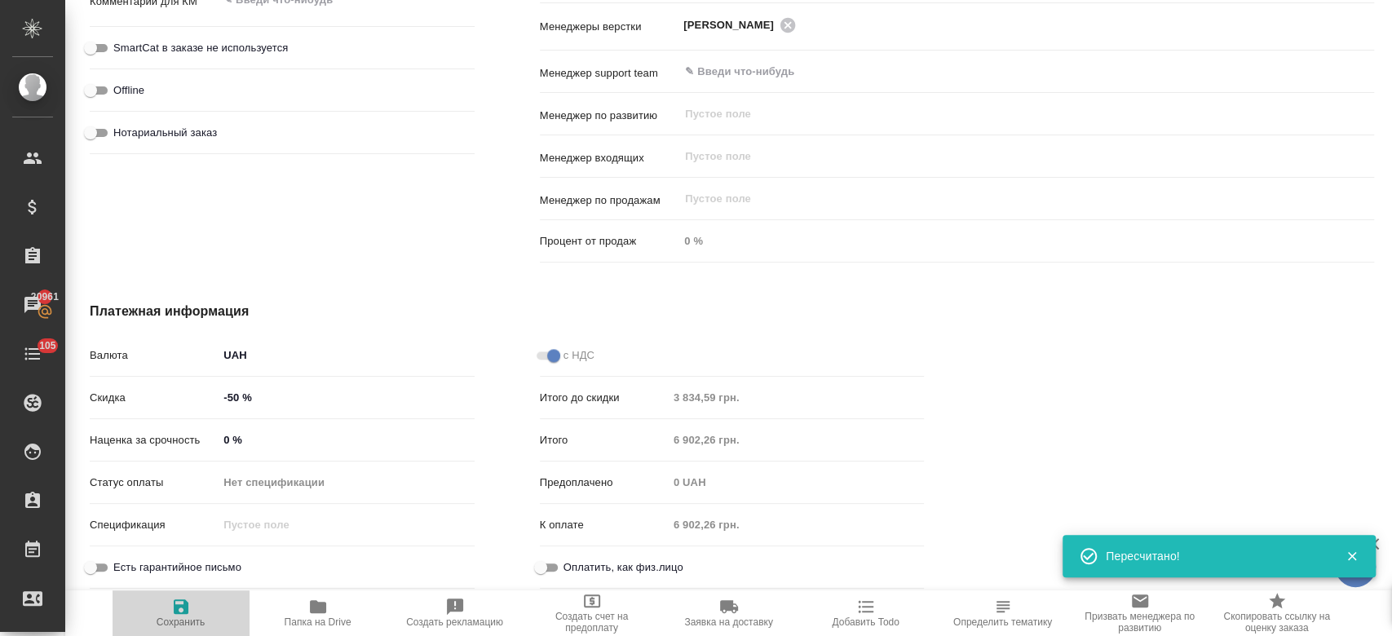
click at [183, 610] on icon "button" at bounding box center [181, 606] width 15 height 15
type textarea "x"
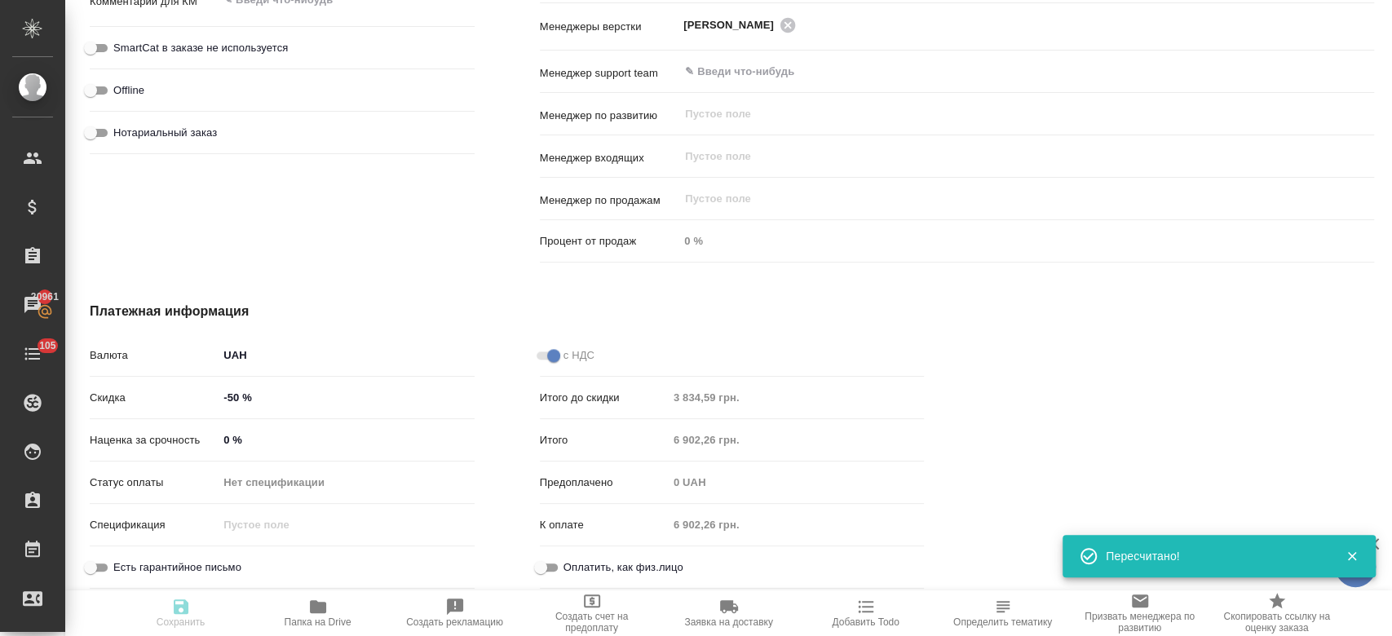
type textarea "x"
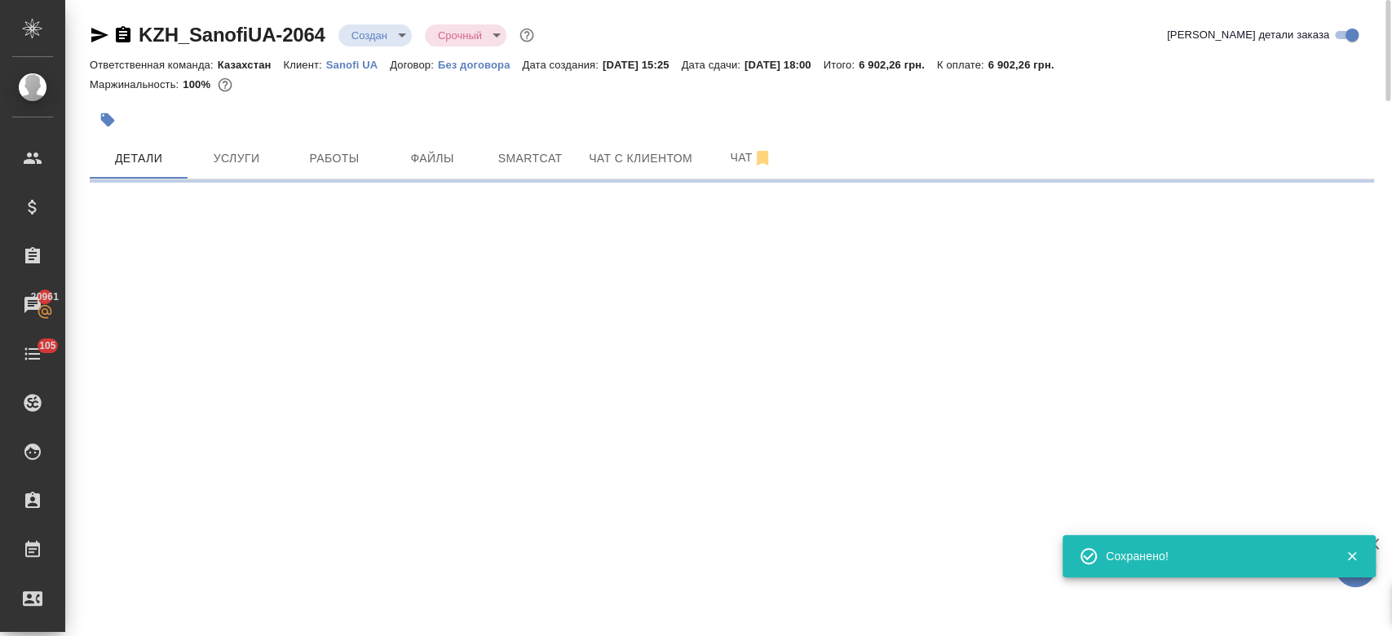
scroll to position [0, 0]
select select "RU"
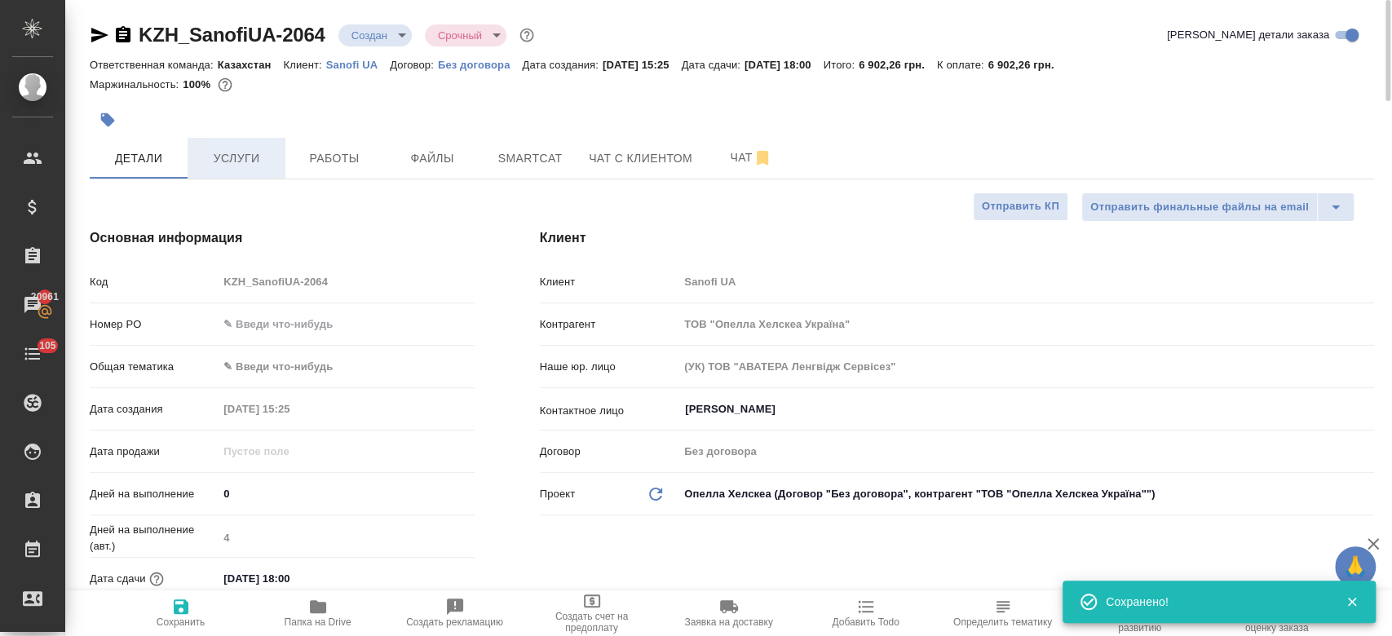
type textarea "x"
click at [241, 160] on span "Услуги" at bounding box center [236, 158] width 78 height 20
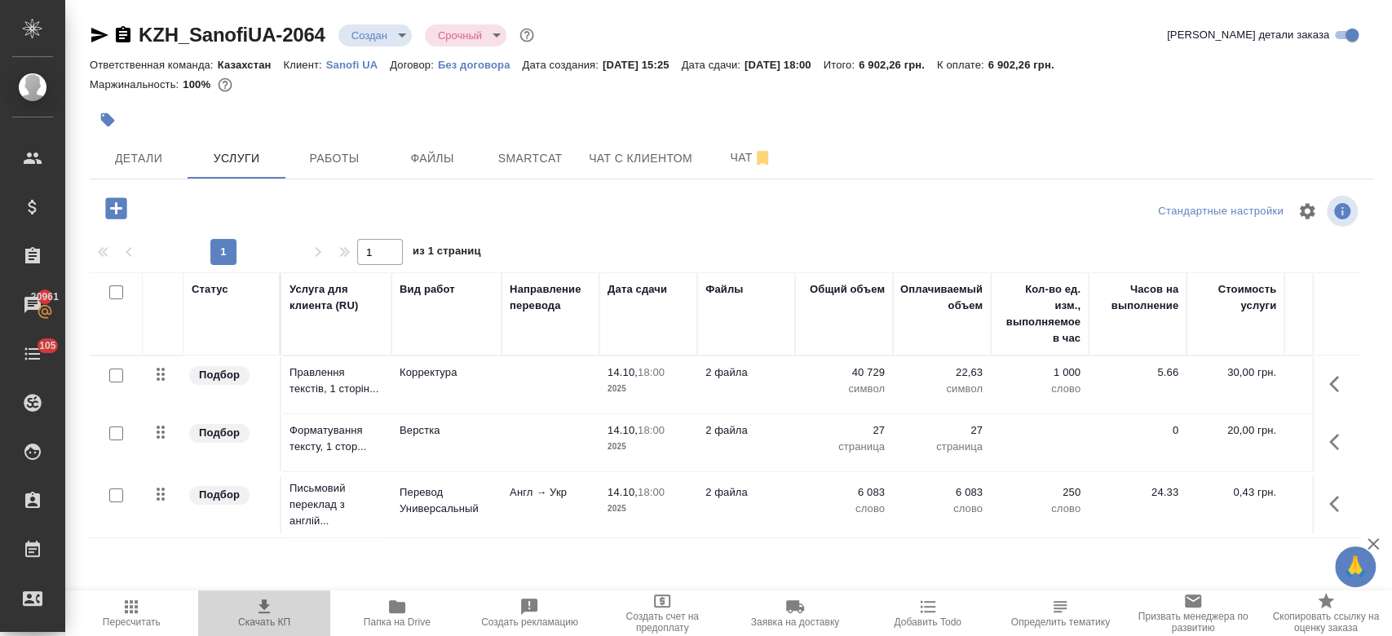
click at [277, 612] on span "Скачать КП" at bounding box center [264, 612] width 113 height 31
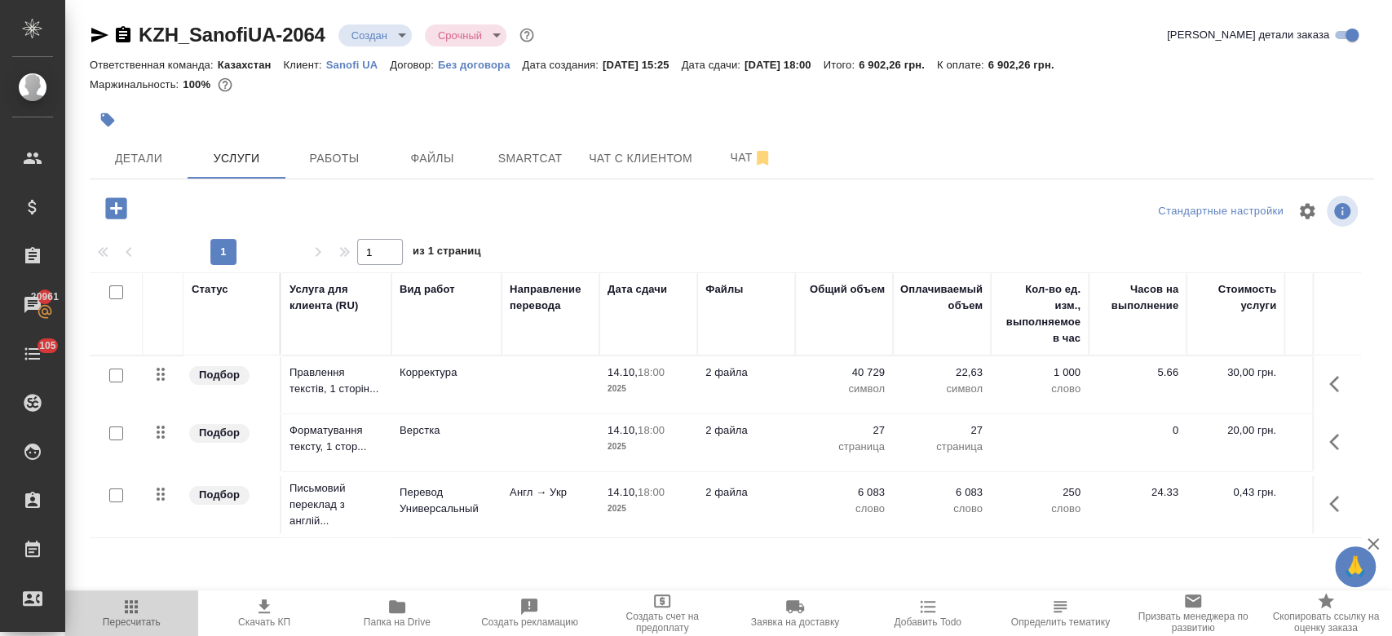
click at [128, 616] on span "Пересчитать" at bounding box center [132, 621] width 58 height 11
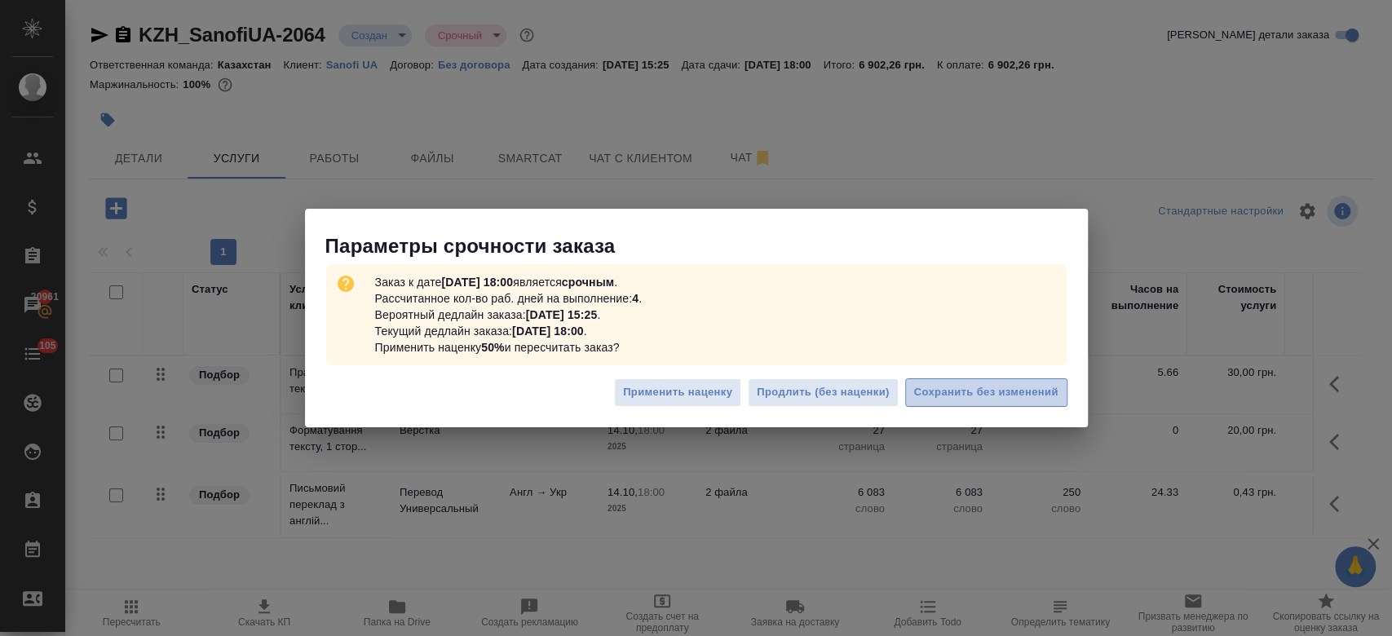
click at [940, 383] on span "Сохранить без изменений" at bounding box center [986, 392] width 144 height 19
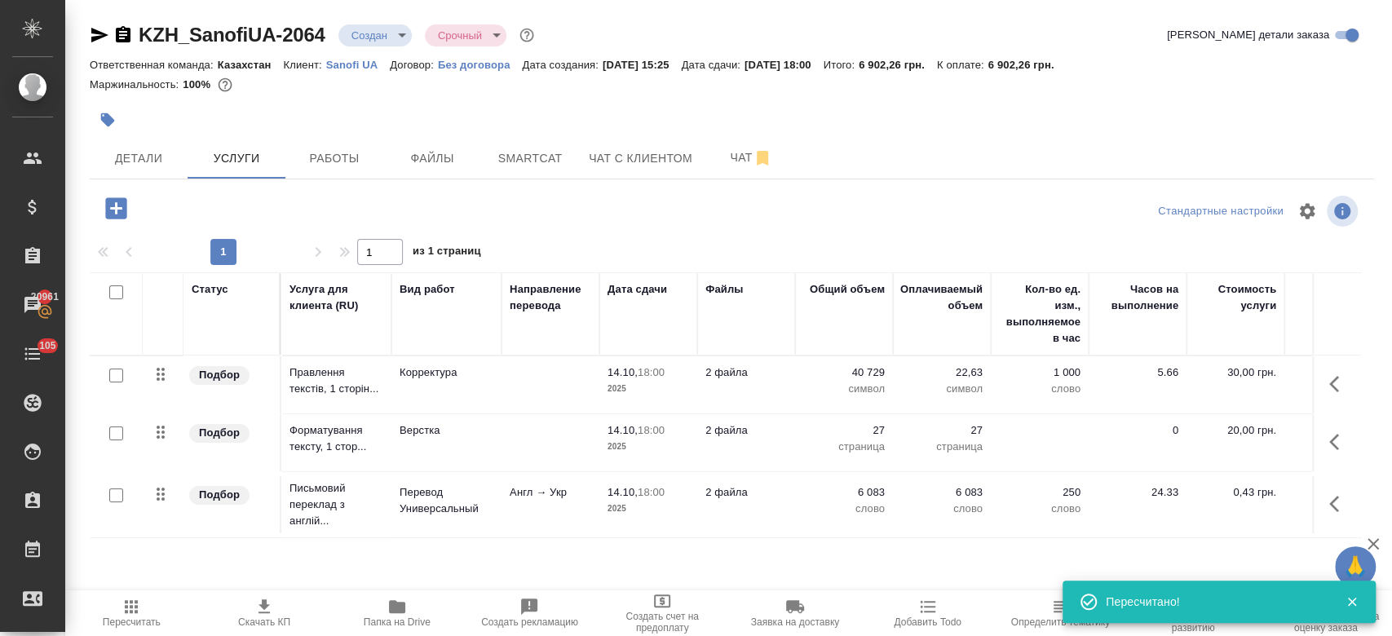
click at [687, 106] on div at bounding box center [518, 120] width 856 height 36
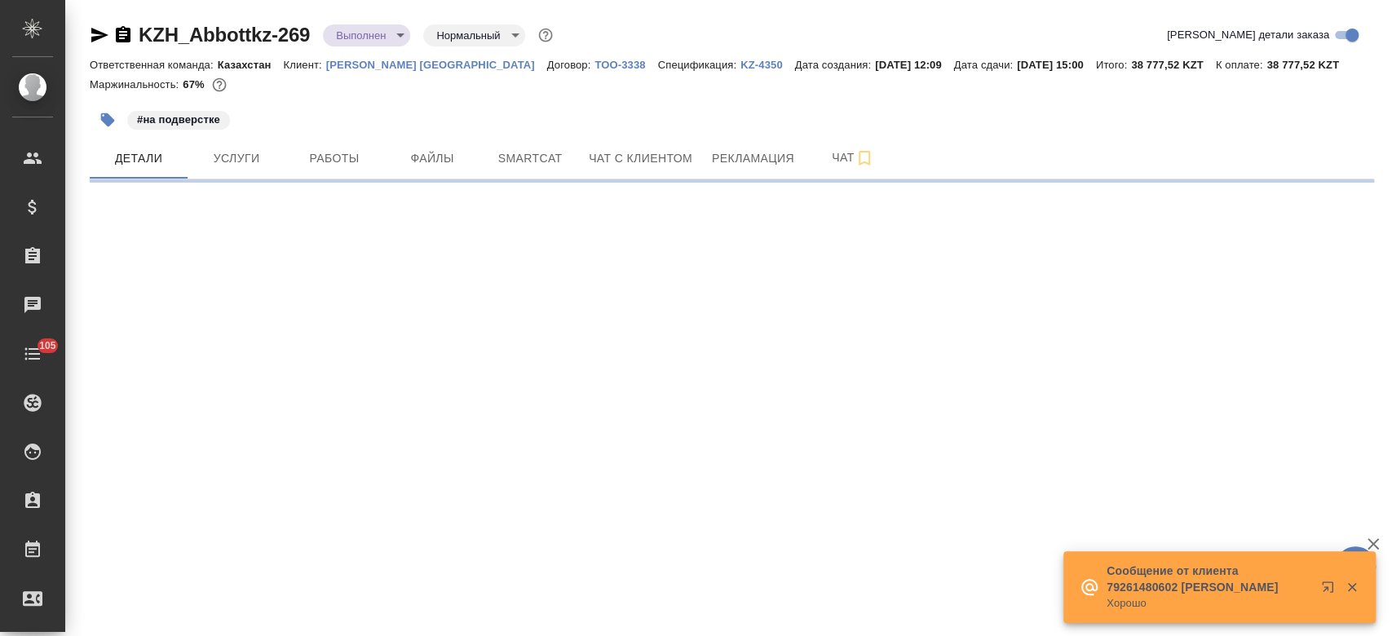
select select "RU"
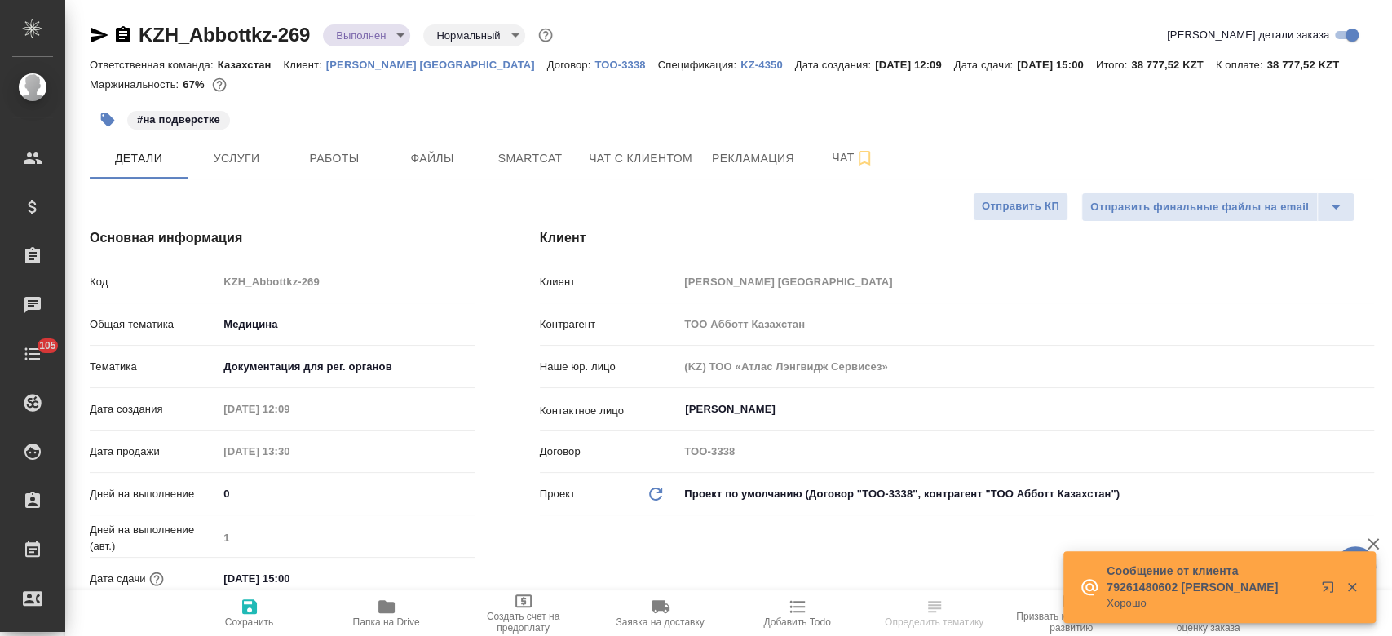
type textarea "x"
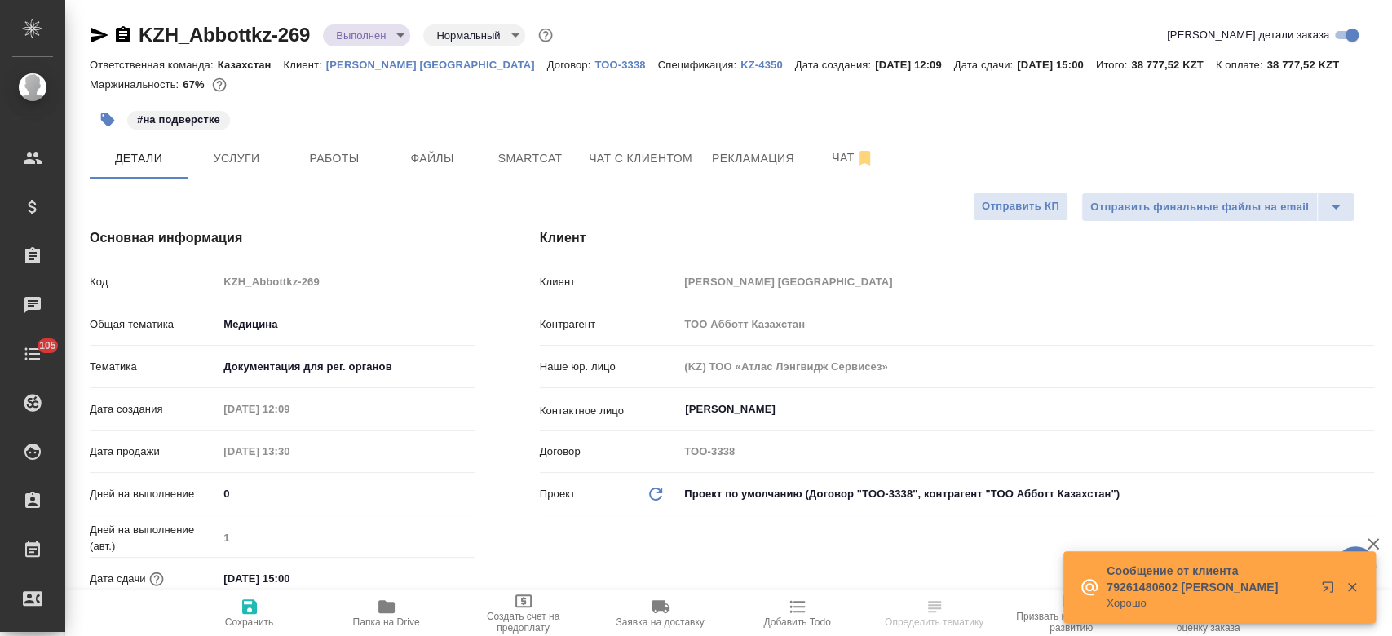
type textarea "x"
click at [740, 68] on p "KZ-4350" at bounding box center [767, 65] width 55 height 12
type textarea "x"
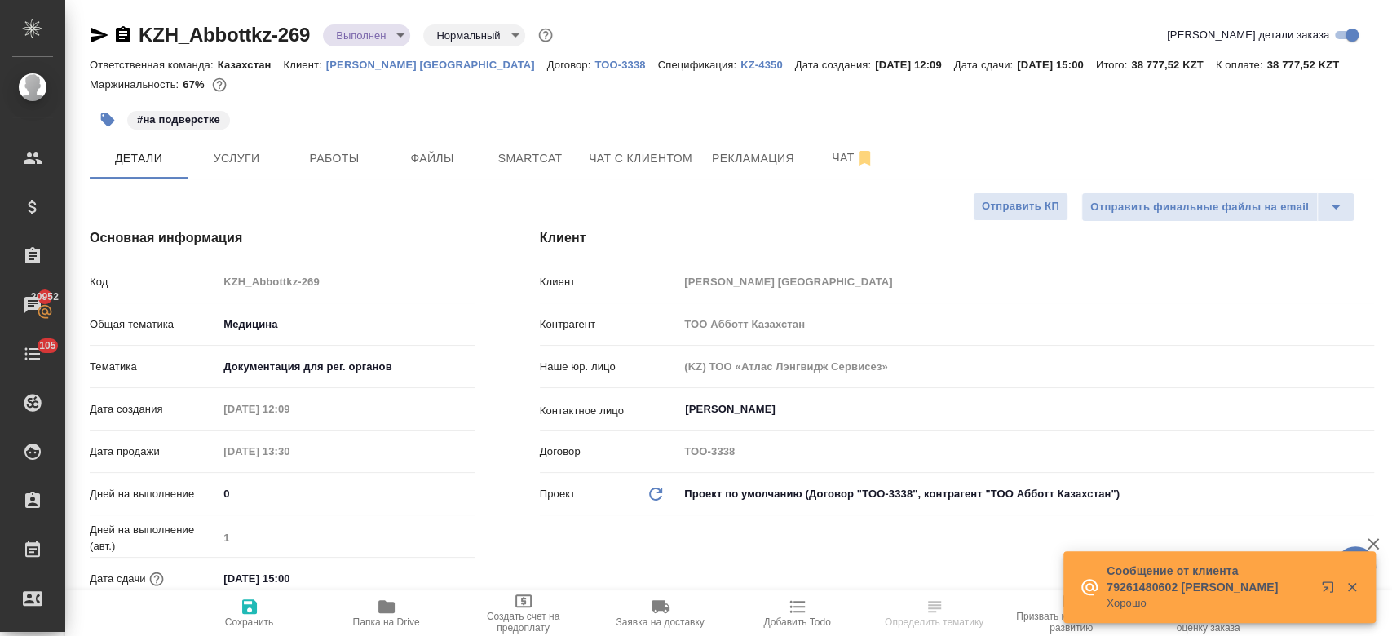
type textarea "x"
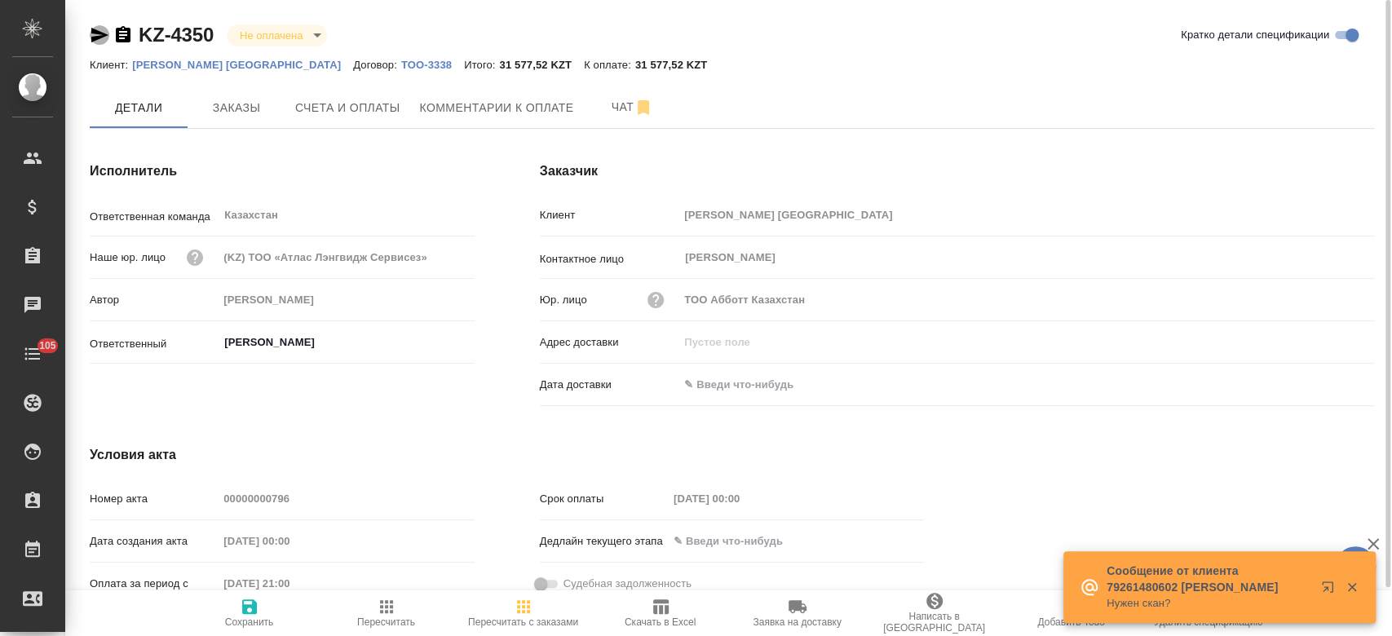
click at [106, 29] on icon "button" at bounding box center [100, 35] width 20 height 20
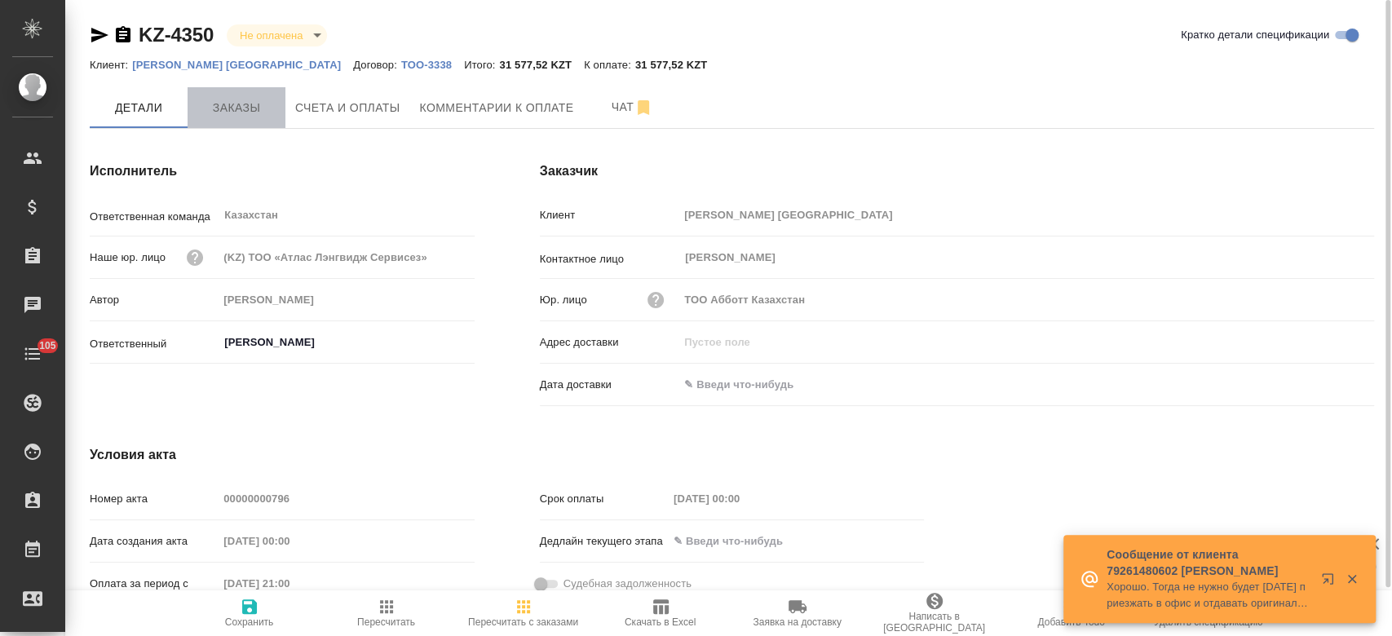
click at [233, 124] on button "Заказы" at bounding box center [237, 107] width 98 height 41
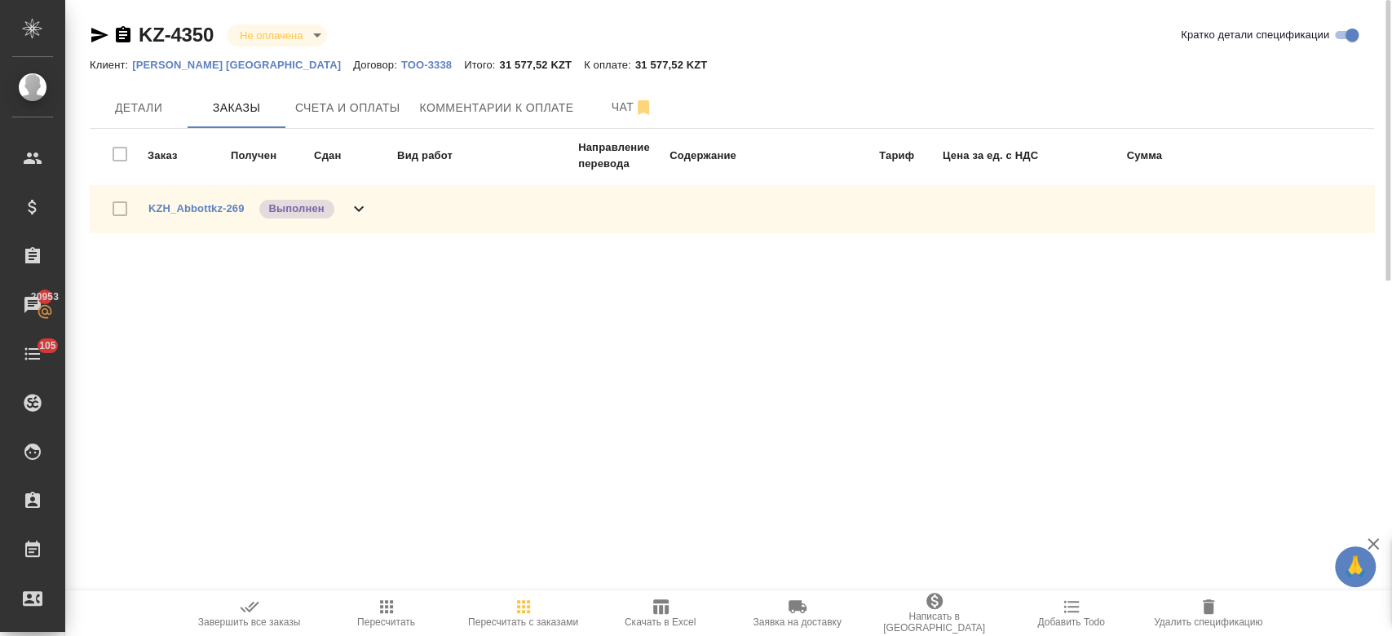
click at [500, 18] on div "KZ-4350 Не оплачена notPayed Кратко детали спецификации Клиент: [PERSON_NAME] […" at bounding box center [732, 140] width 1302 height 280
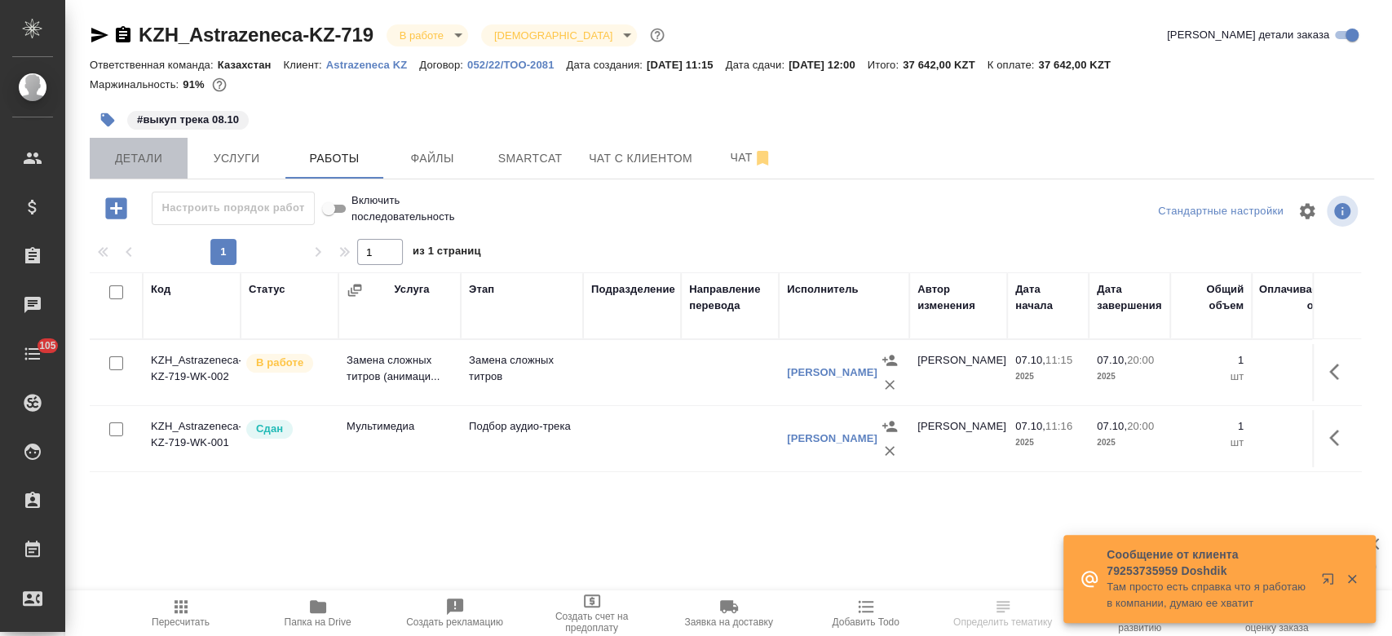
click at [150, 161] on span "Детали" at bounding box center [138, 158] width 78 height 20
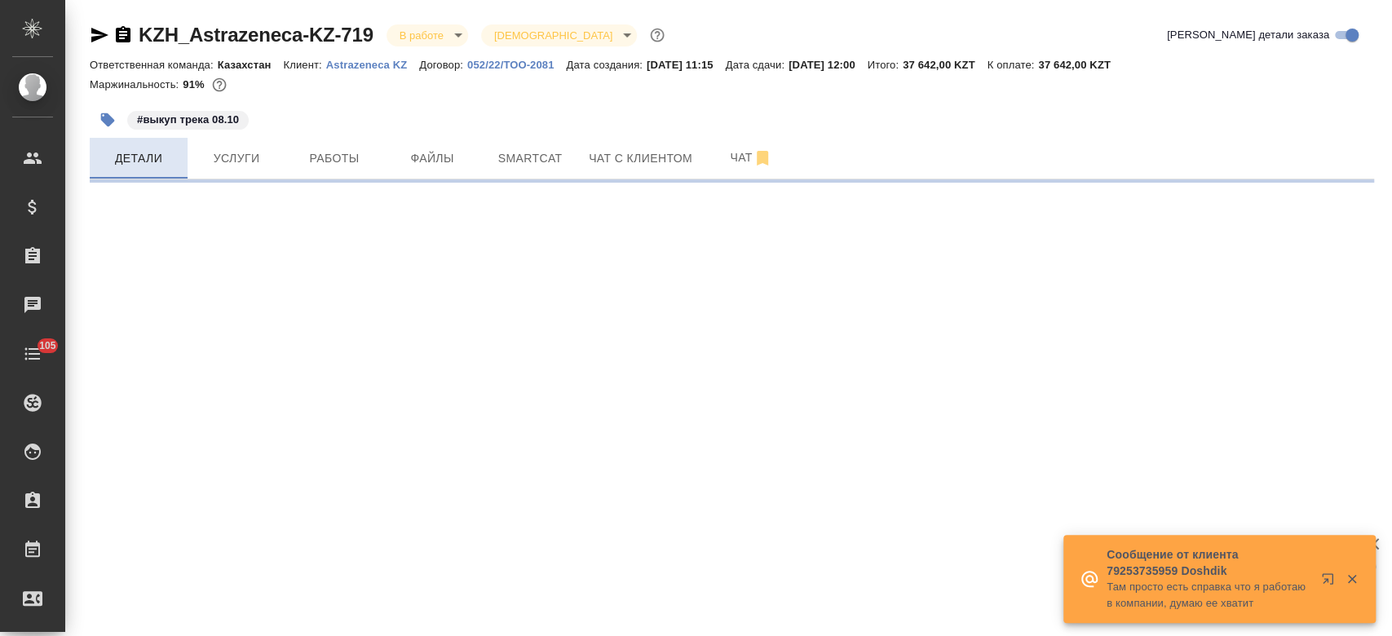
select select "RU"
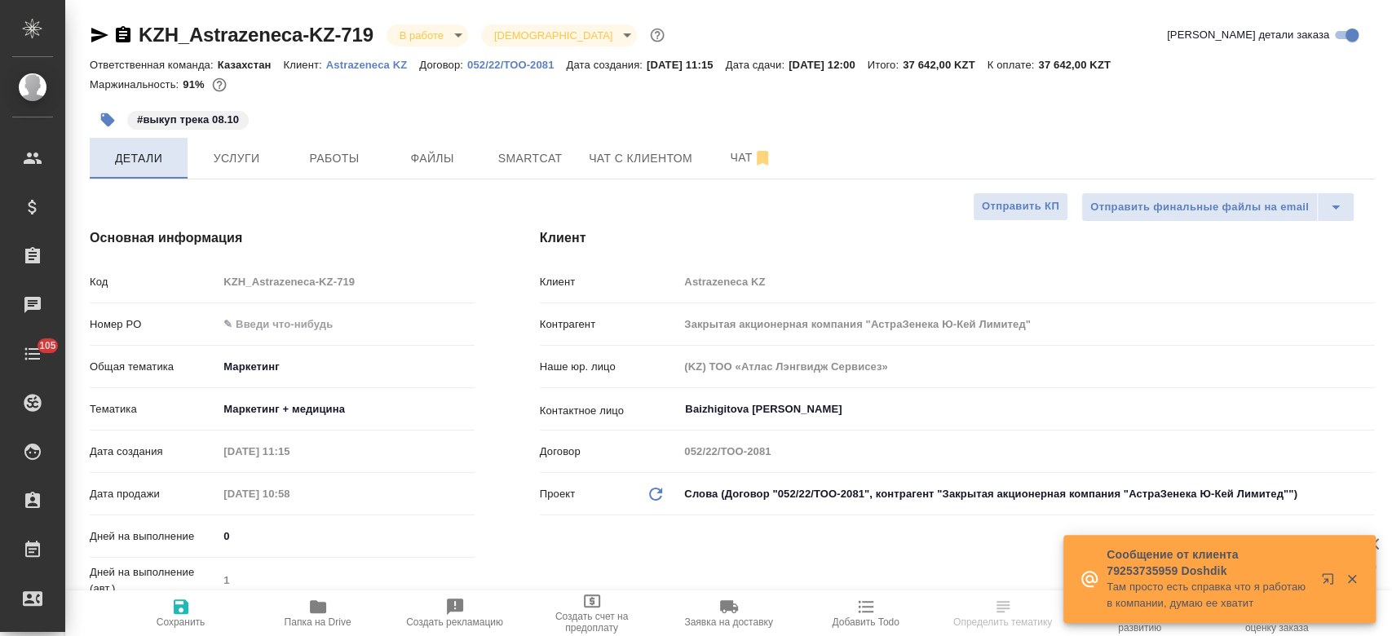
type textarea "x"
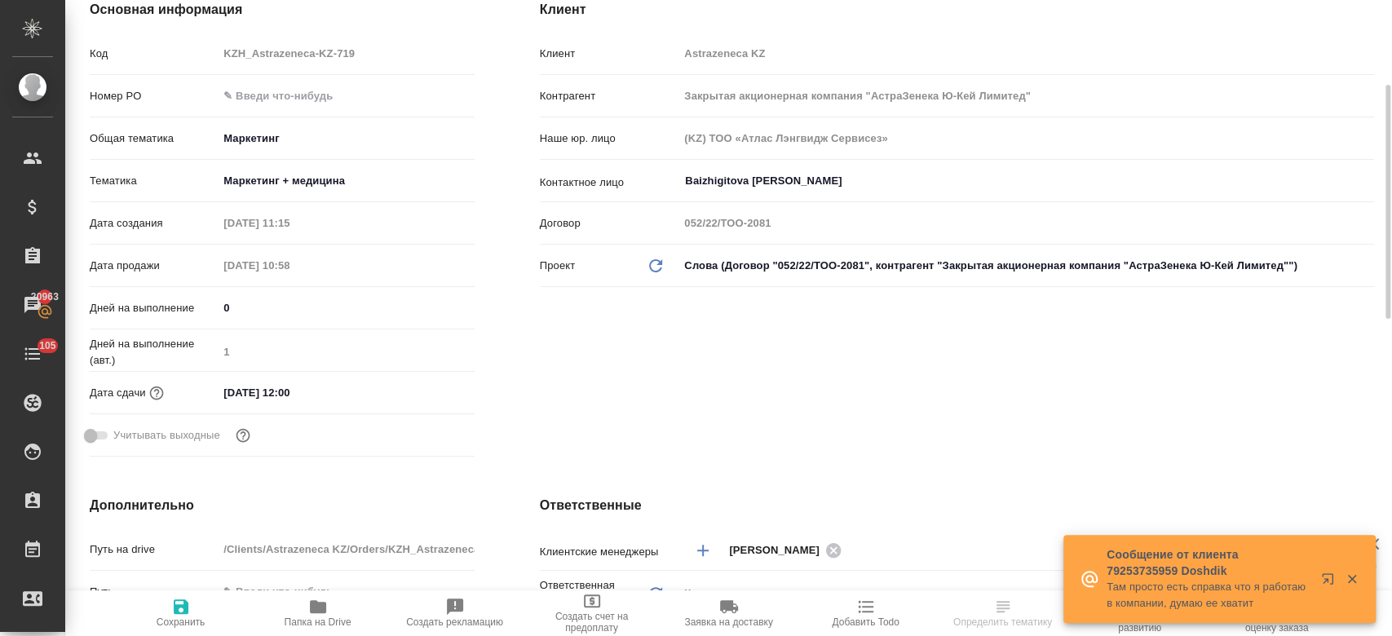
scroll to position [229, 0]
click at [301, 395] on input "[DATE] 12:00" at bounding box center [290, 392] width 143 height 24
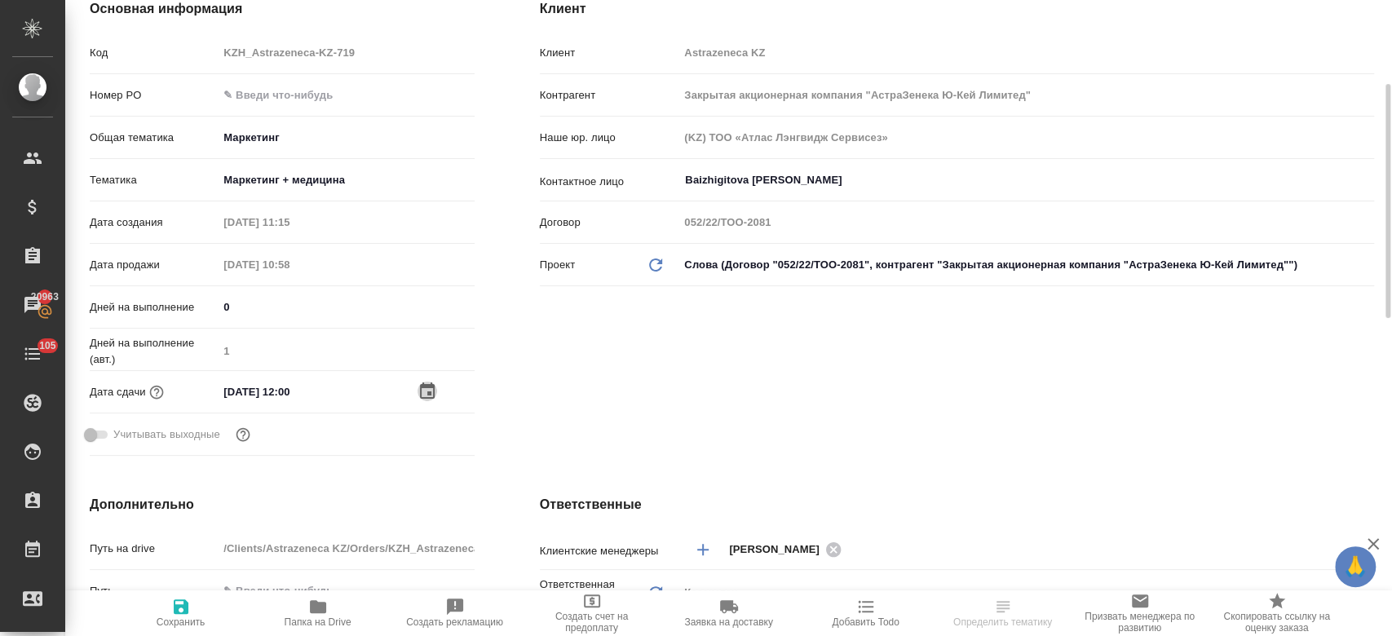
click at [430, 391] on icon "button" at bounding box center [427, 390] width 15 height 16
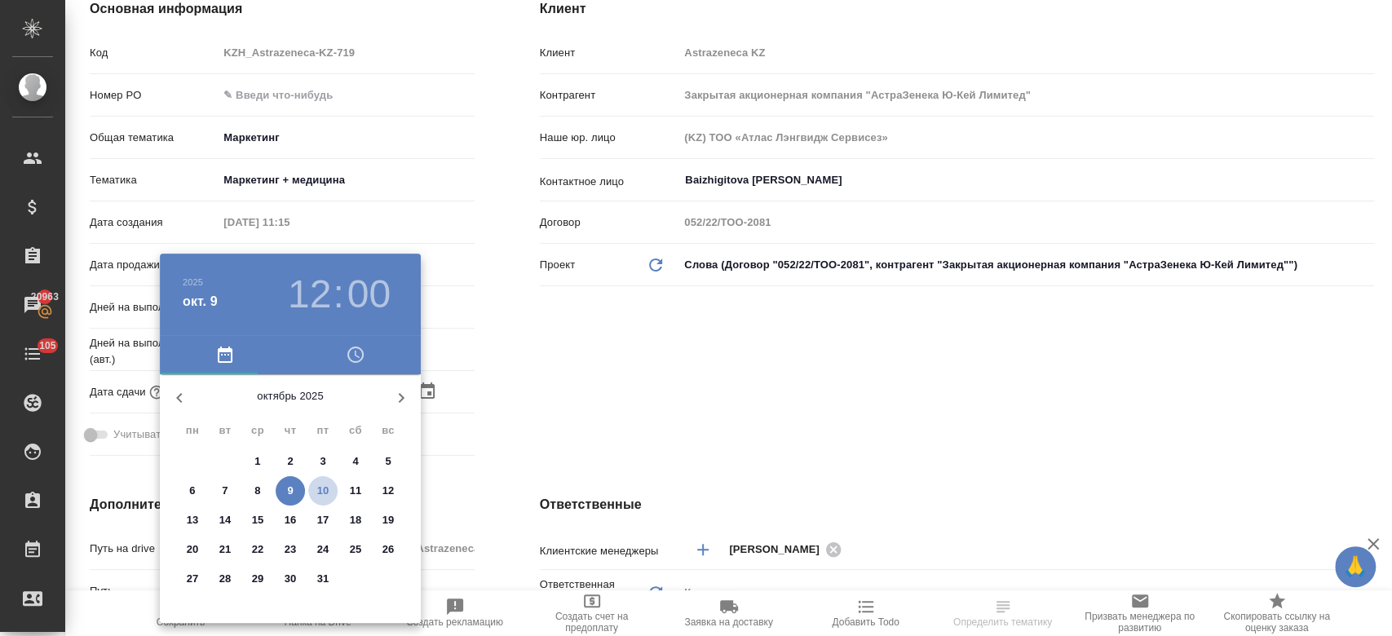
click at [325, 486] on p "10" at bounding box center [323, 491] width 12 height 16
type input "[DATE] 12:00"
type textarea "x"
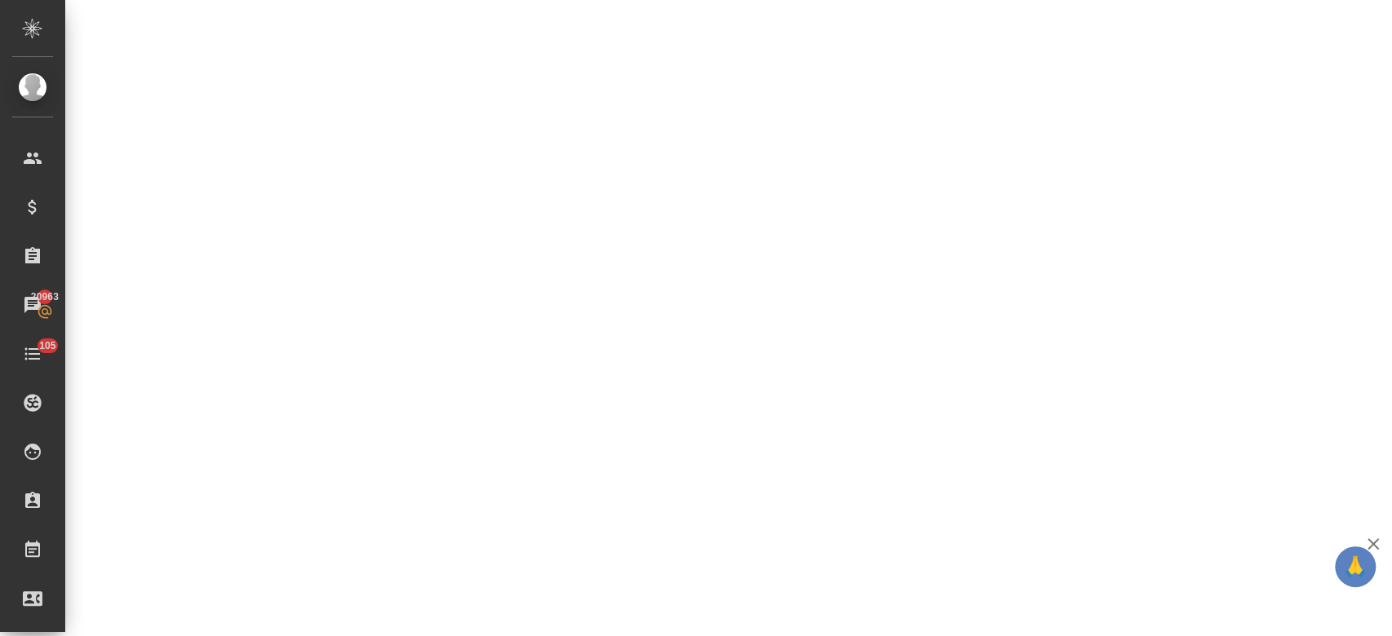
click at [287, 563] on div ".cls-1 fill:#fff; AWATERA Kosherbayeva Nazerke Клиенты Спецификации Заказы 2096…" at bounding box center [696, 318] width 1392 height 636
select select "RU"
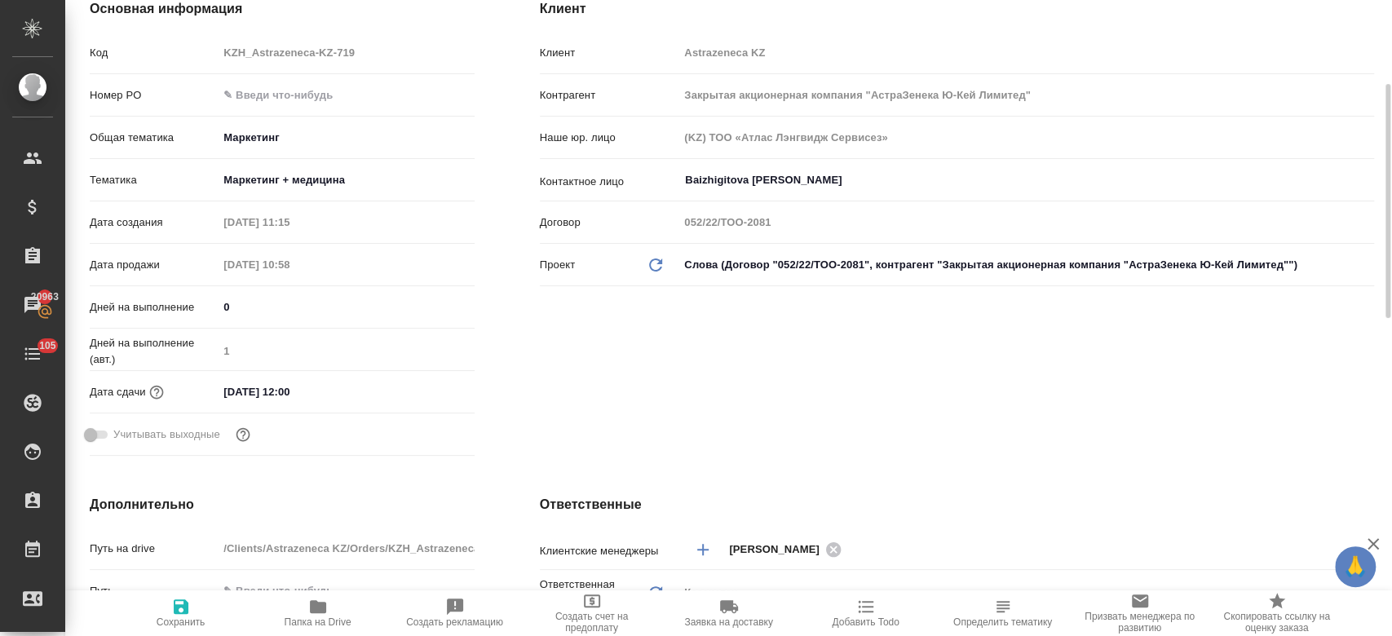
type textarea "x"
drag, startPoint x: 313, startPoint y: 396, endPoint x: 372, endPoint y: 379, distance: 61.2
click at [372, 379] on div "[DATE] 12:00" at bounding box center [346, 391] width 256 height 25
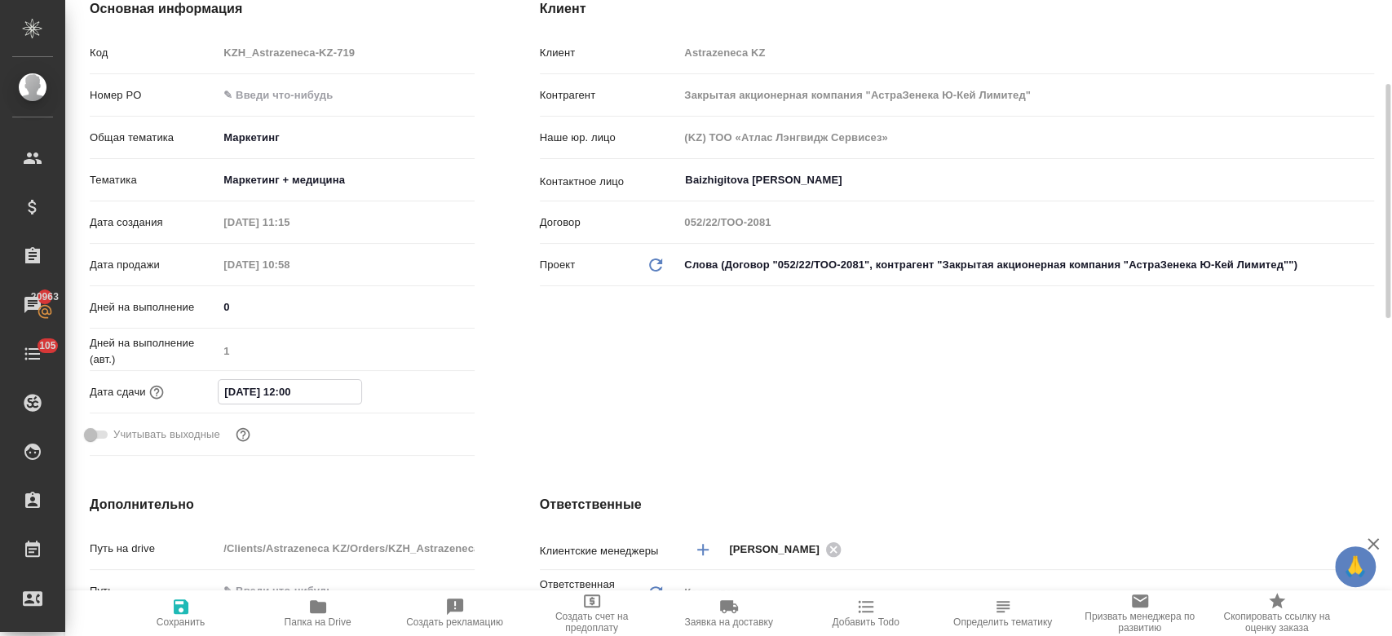
click at [358, 387] on input "[DATE] 12:00" at bounding box center [290, 392] width 143 height 24
click at [427, 396] on icon "button" at bounding box center [427, 390] width 15 height 16
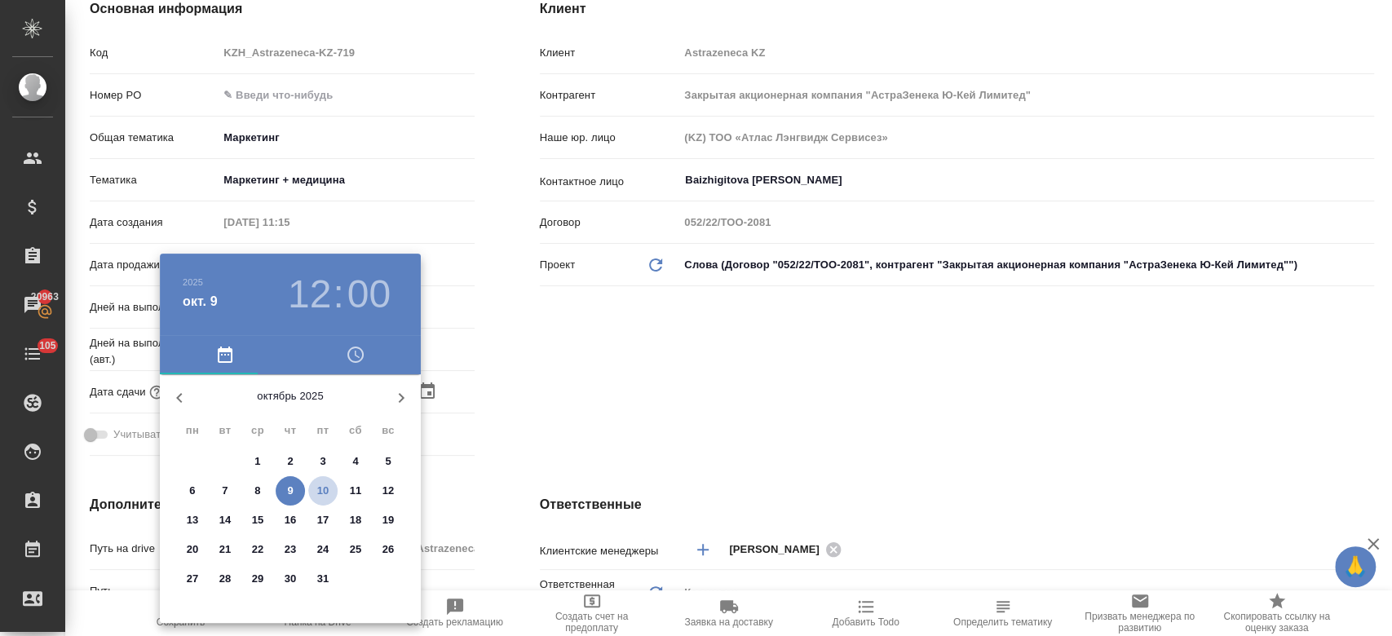
click at [320, 483] on p "10" at bounding box center [323, 491] width 12 height 16
type input "[DATE] 12:00"
type textarea "x"
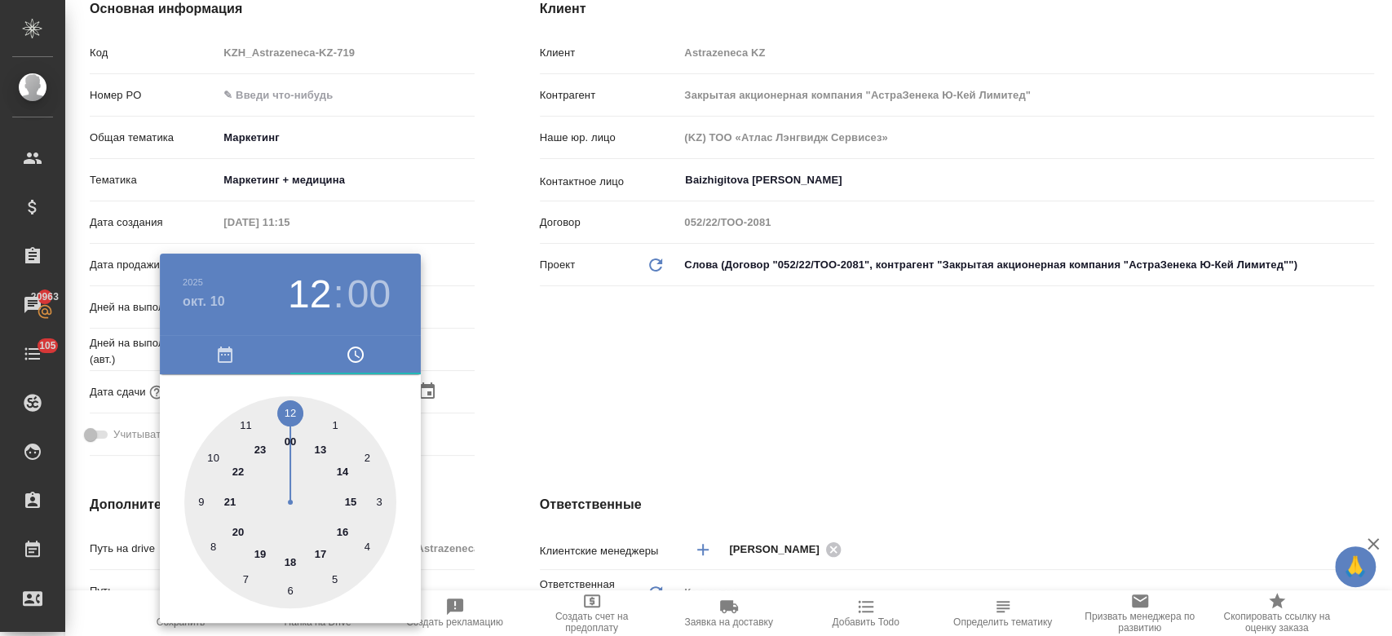
click at [292, 563] on div at bounding box center [290, 502] width 212 height 212
type input "[DATE] 18:00"
type textarea "x"
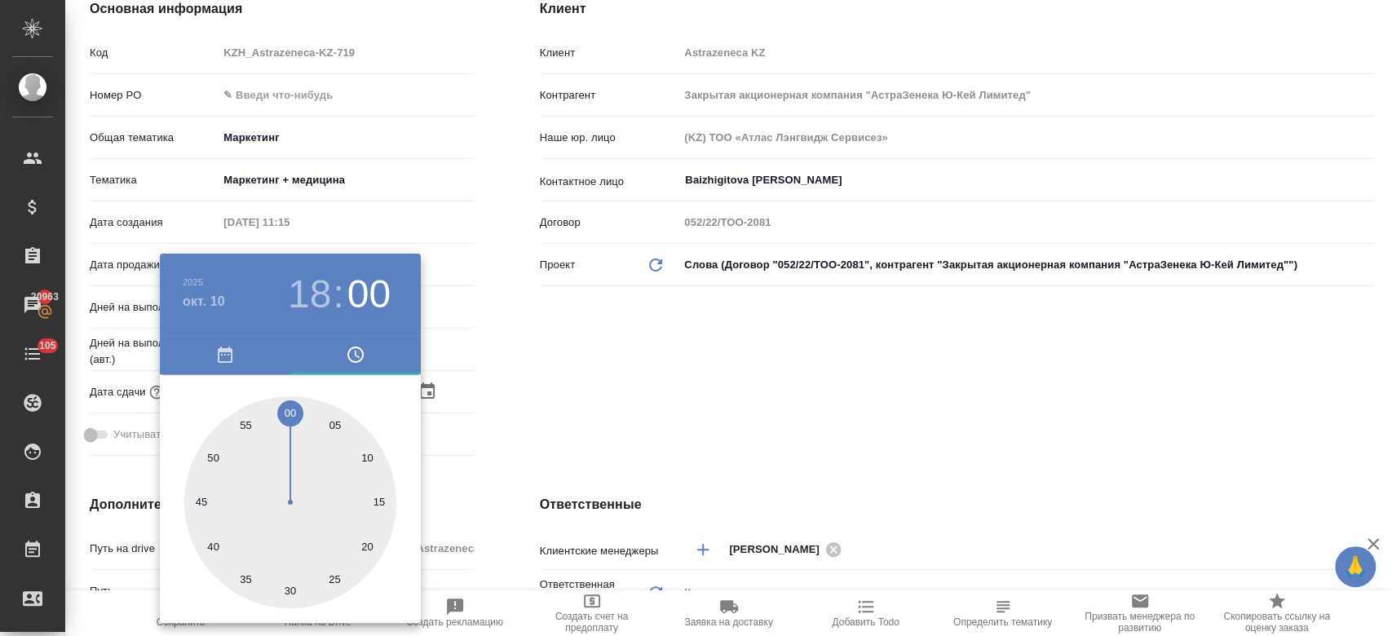
click at [541, 387] on div at bounding box center [696, 318] width 1392 height 636
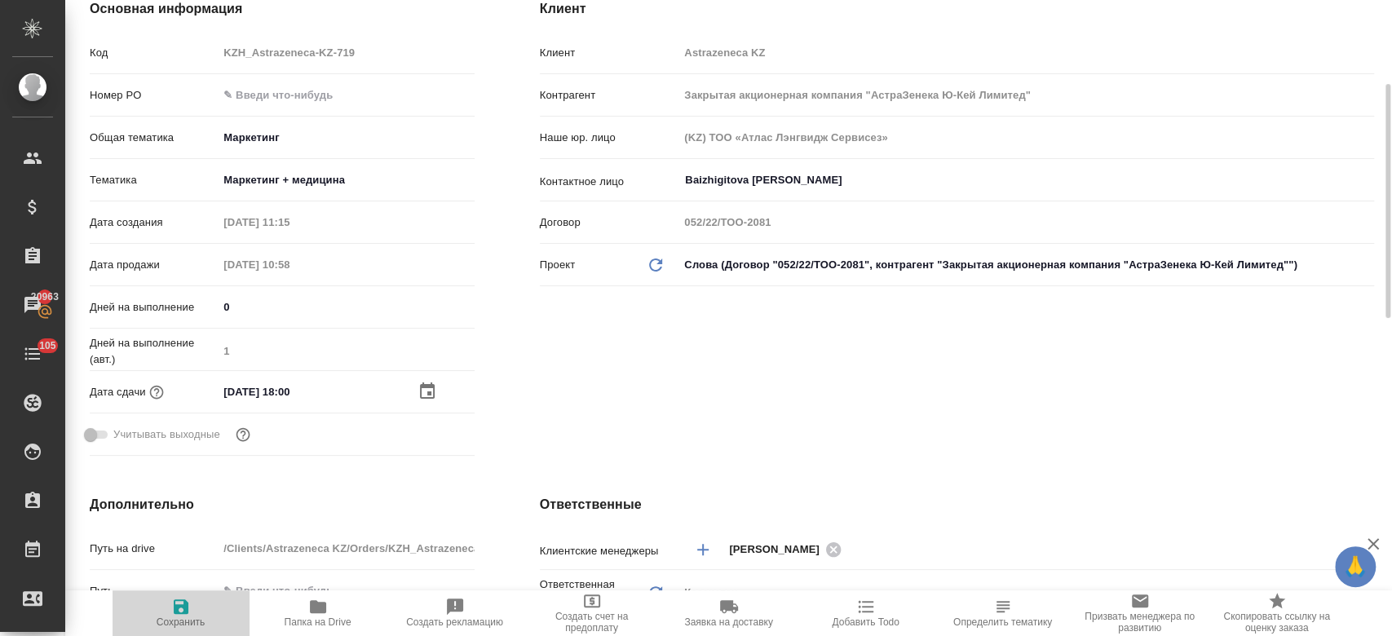
click at [188, 612] on icon "button" at bounding box center [181, 606] width 15 height 15
type textarea "x"
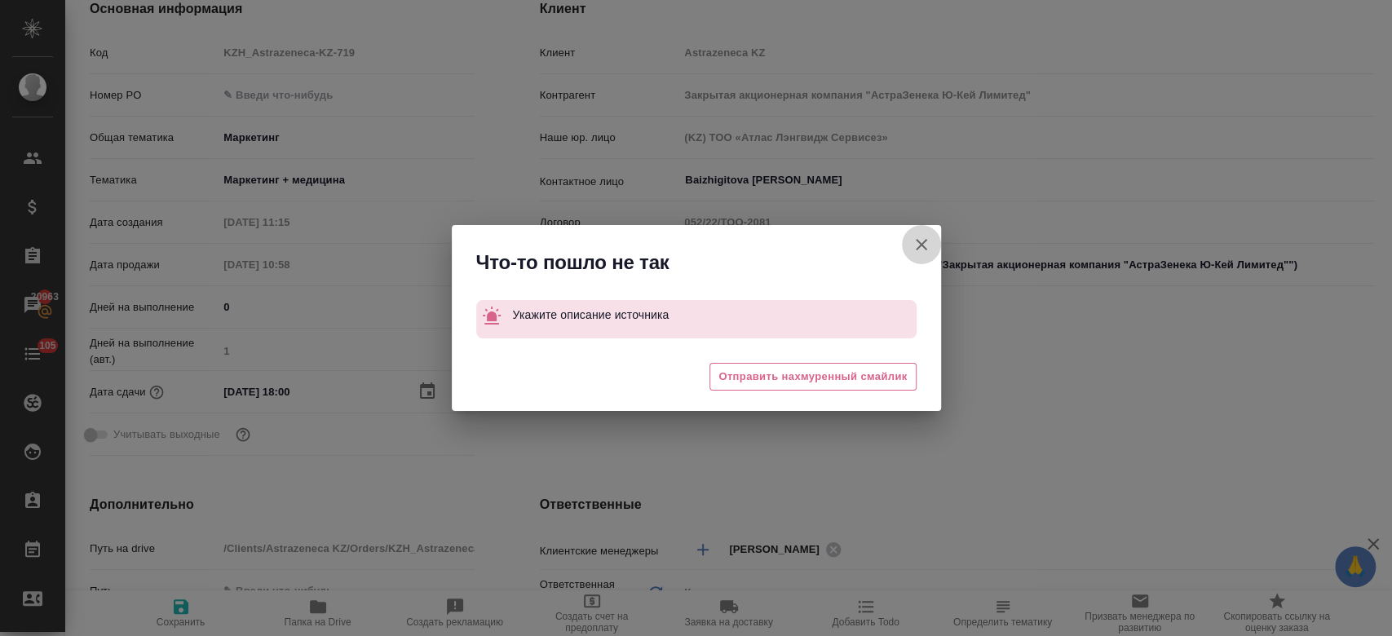
click at [917, 254] on button "Клиент не указал номер" at bounding box center [921, 244] width 39 height 39
type textarea "x"
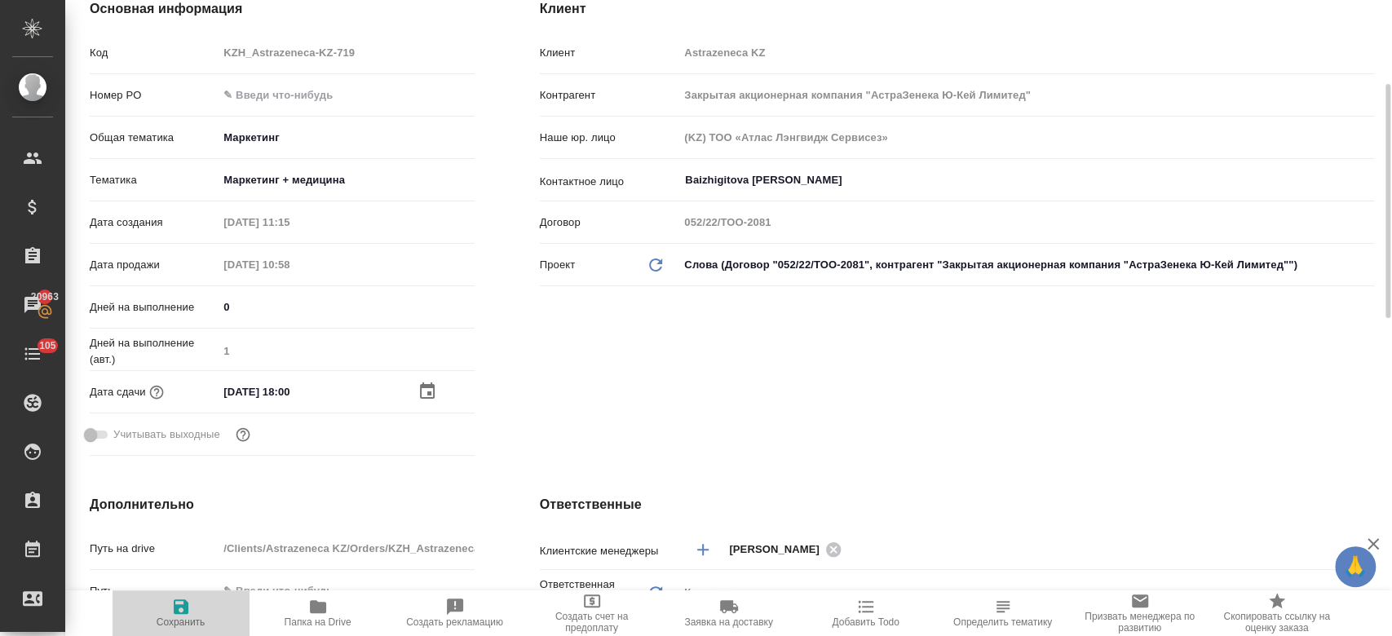
click at [183, 612] on icon "button" at bounding box center [181, 606] width 15 height 15
type textarea "x"
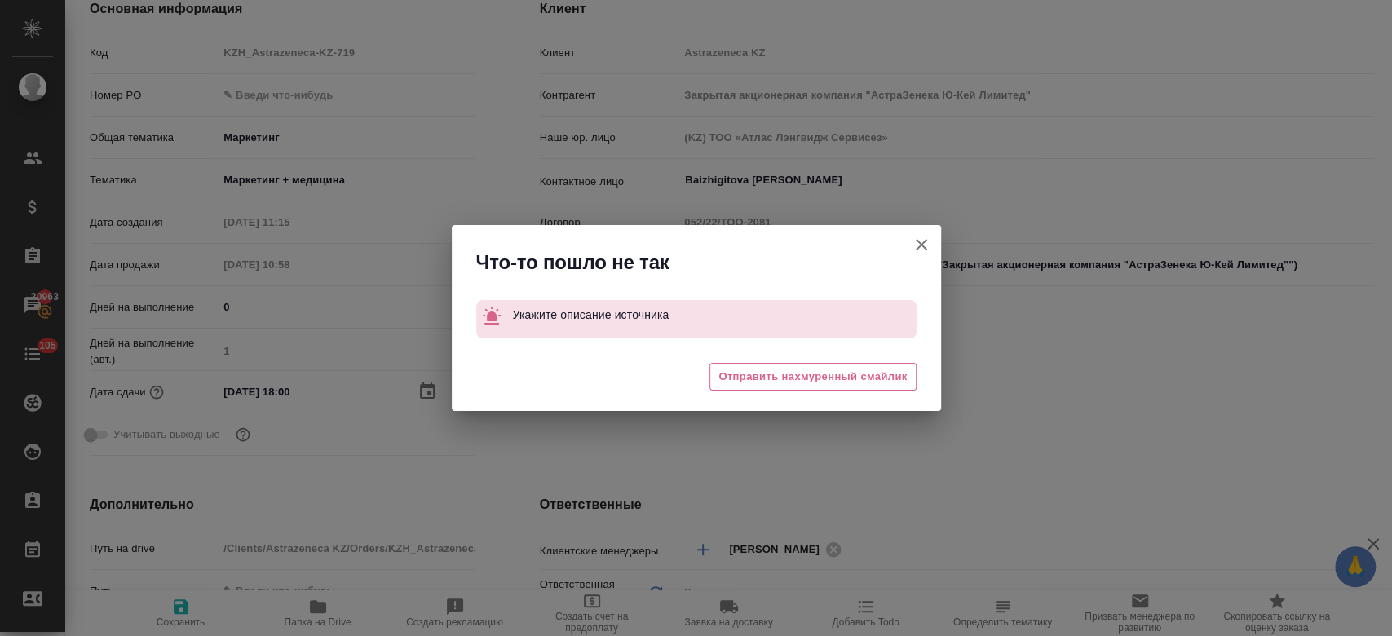
click at [179, 36] on div "Что-то пошло не так Укажите описание источника 🥲 Отправить нахмуренный смайлик" at bounding box center [696, 318] width 1392 height 636
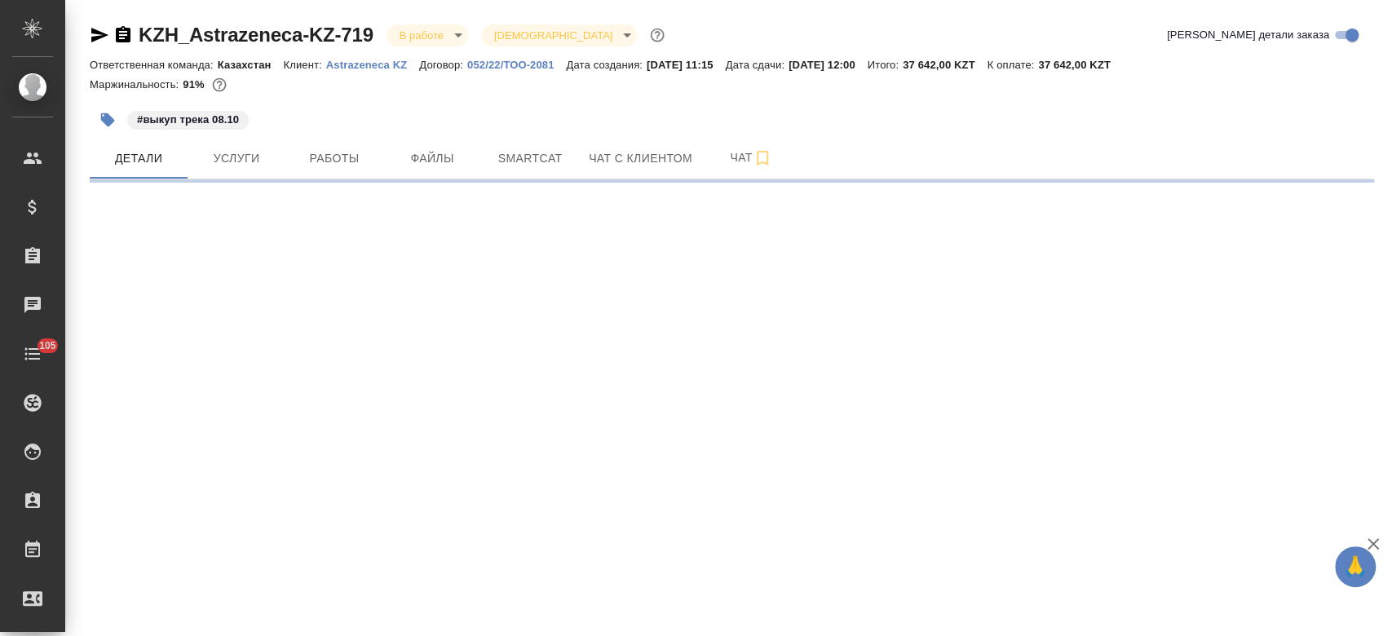
select select "RU"
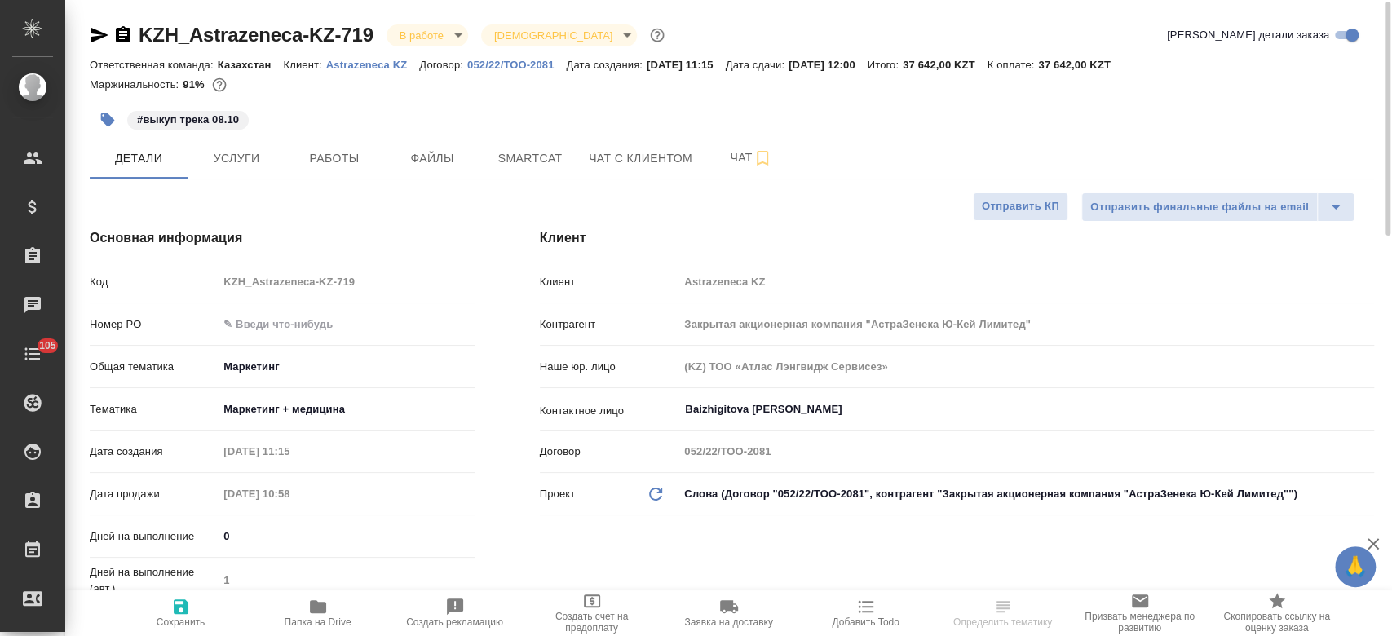
type textarea "x"
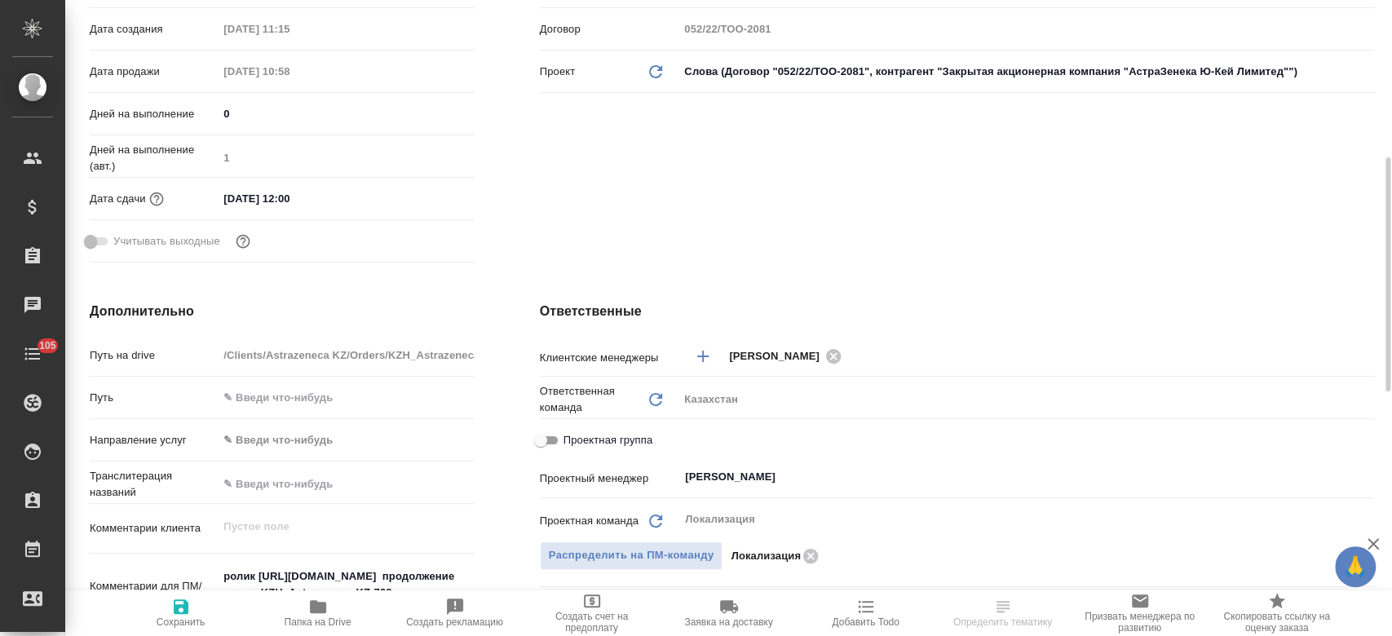
scroll to position [424, 0]
click at [278, 201] on input "[DATE] 12:00" at bounding box center [290, 197] width 143 height 24
click at [435, 187] on icon "button" at bounding box center [427, 197] width 20 height 20
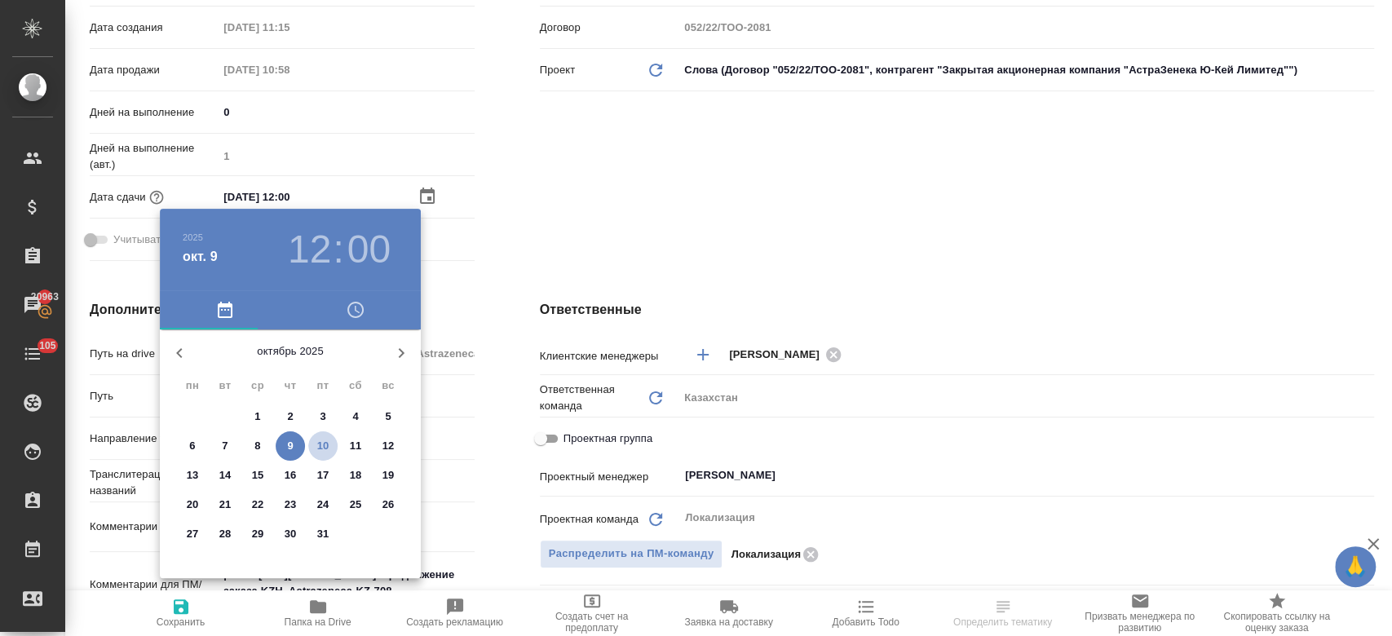
click at [328, 441] on p "10" at bounding box center [323, 446] width 12 height 16
type input "[DATE] 12:00"
type textarea "x"
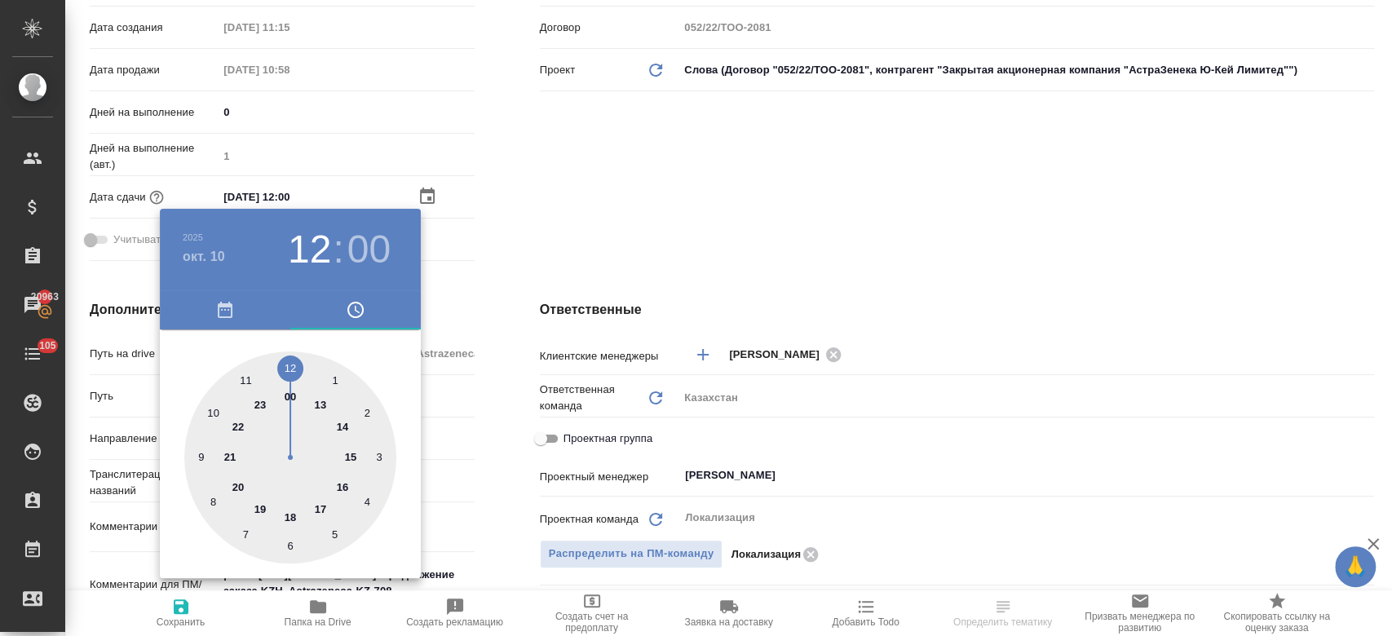
click at [288, 519] on div at bounding box center [290, 457] width 212 height 212
type input "[DATE] 18:00"
type textarea "x"
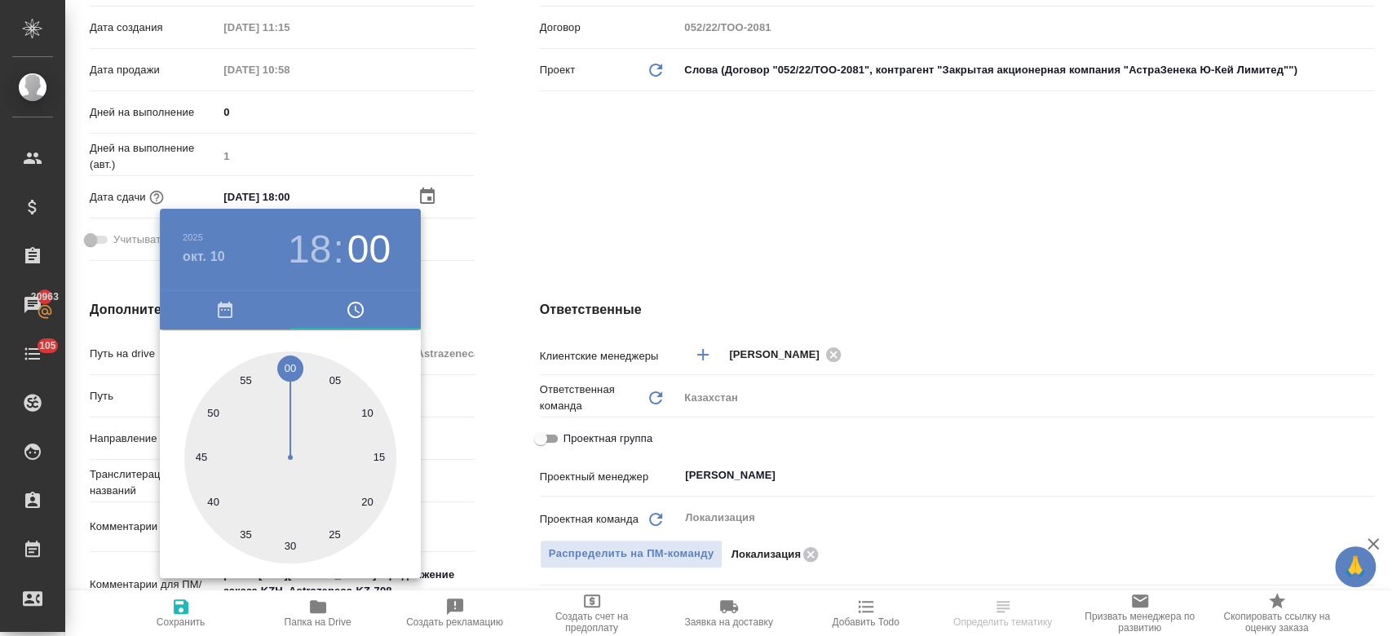
click at [653, 218] on div at bounding box center [696, 318] width 1392 height 636
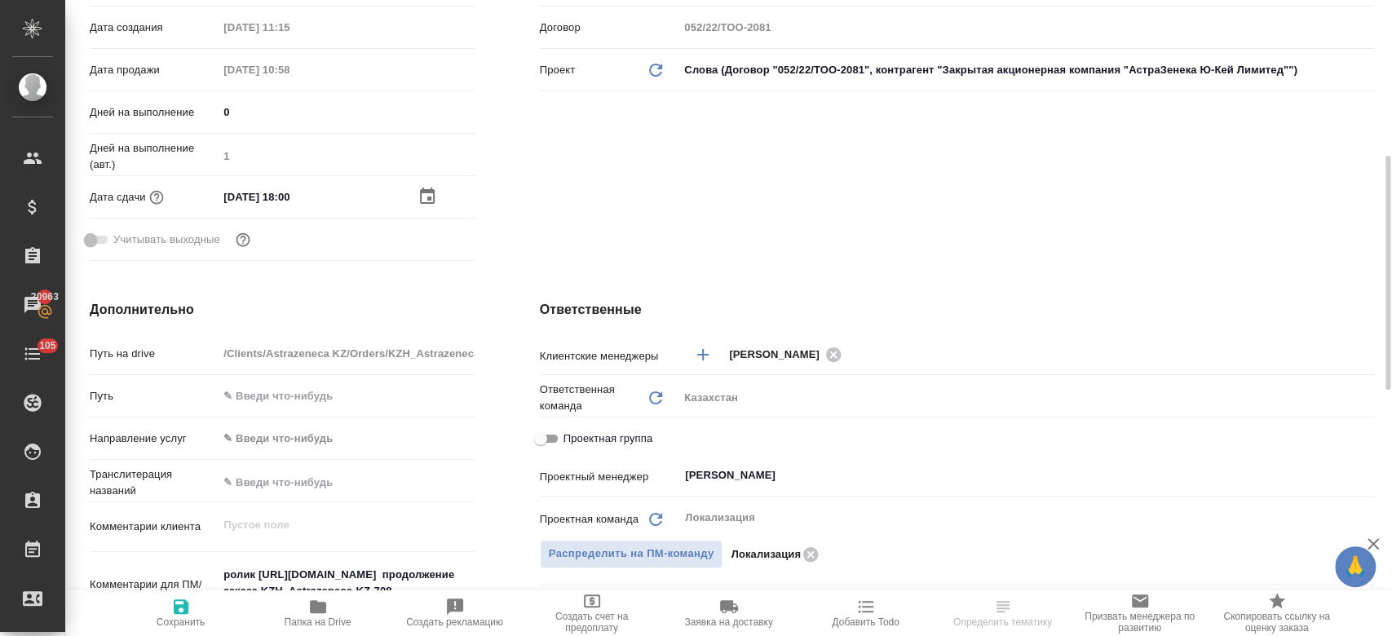
click at [183, 627] on div ".cls-1 fill:#fff; AWATERA Kosherbayeva Nazerke Клиенты Спецификации Заказы 2096…" at bounding box center [696, 318] width 1392 height 636
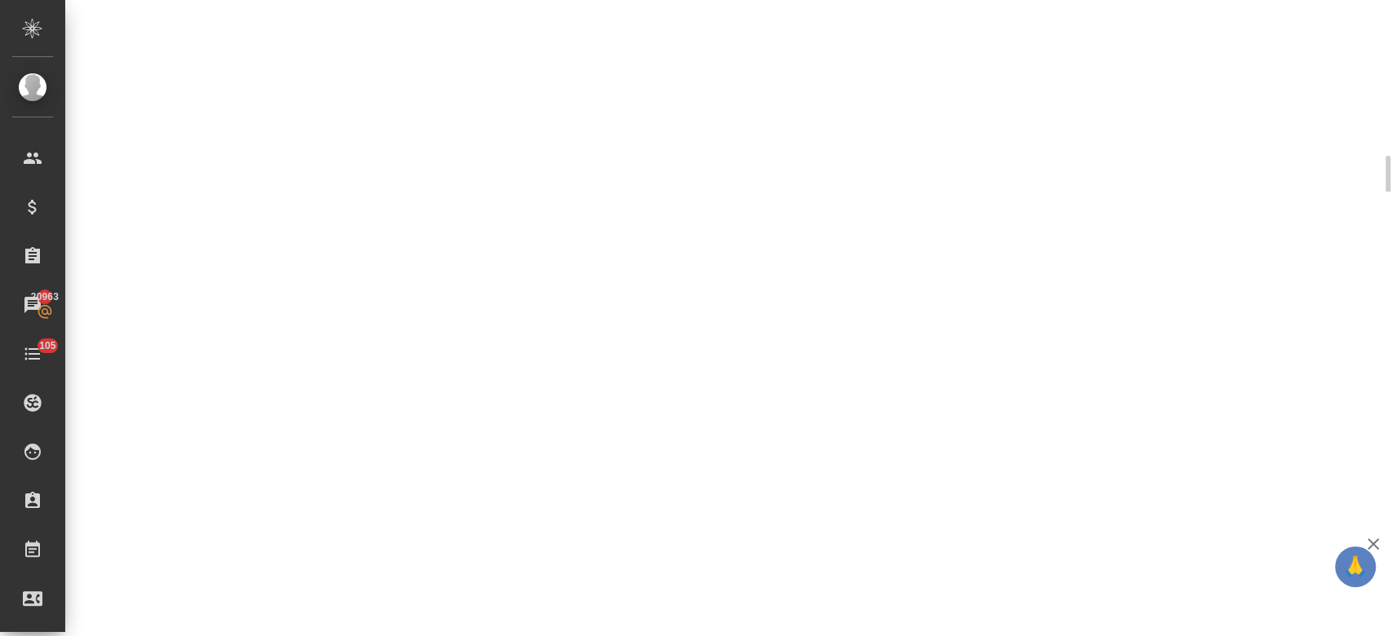
select select "RU"
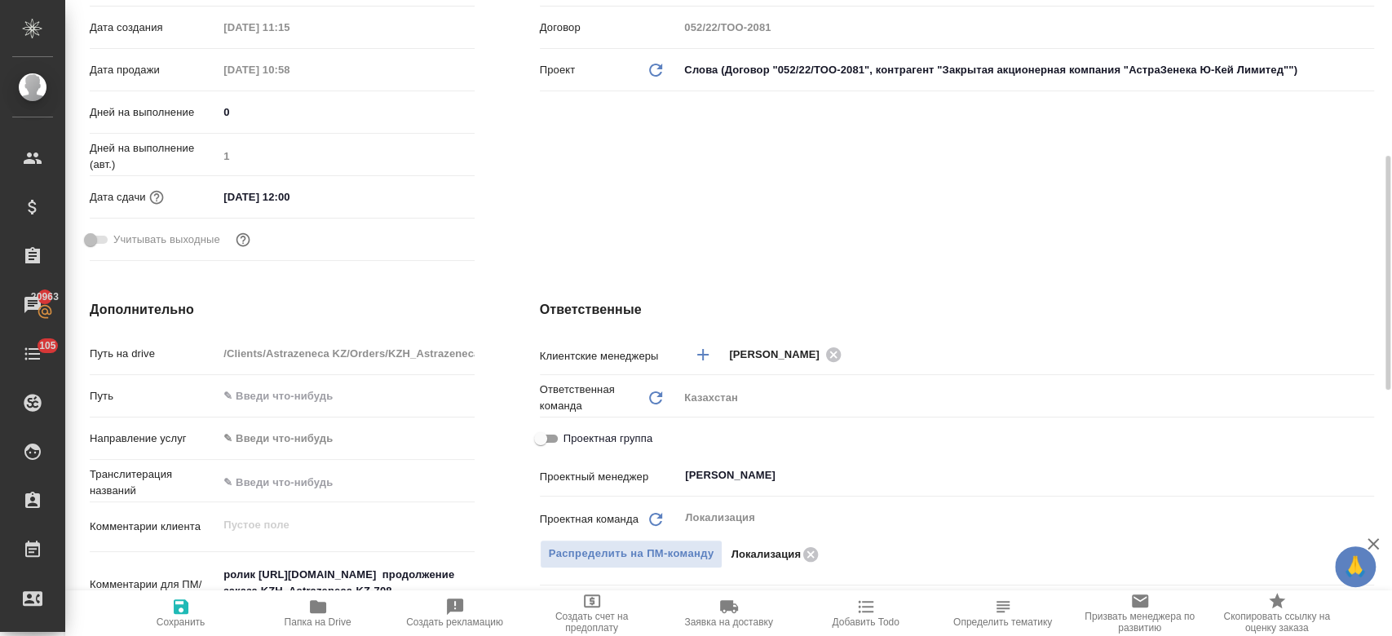
type textarea "x"
click at [278, 207] on input "[DATE] 12:00" at bounding box center [290, 197] width 143 height 24
click at [426, 199] on icon "button" at bounding box center [427, 197] width 20 height 20
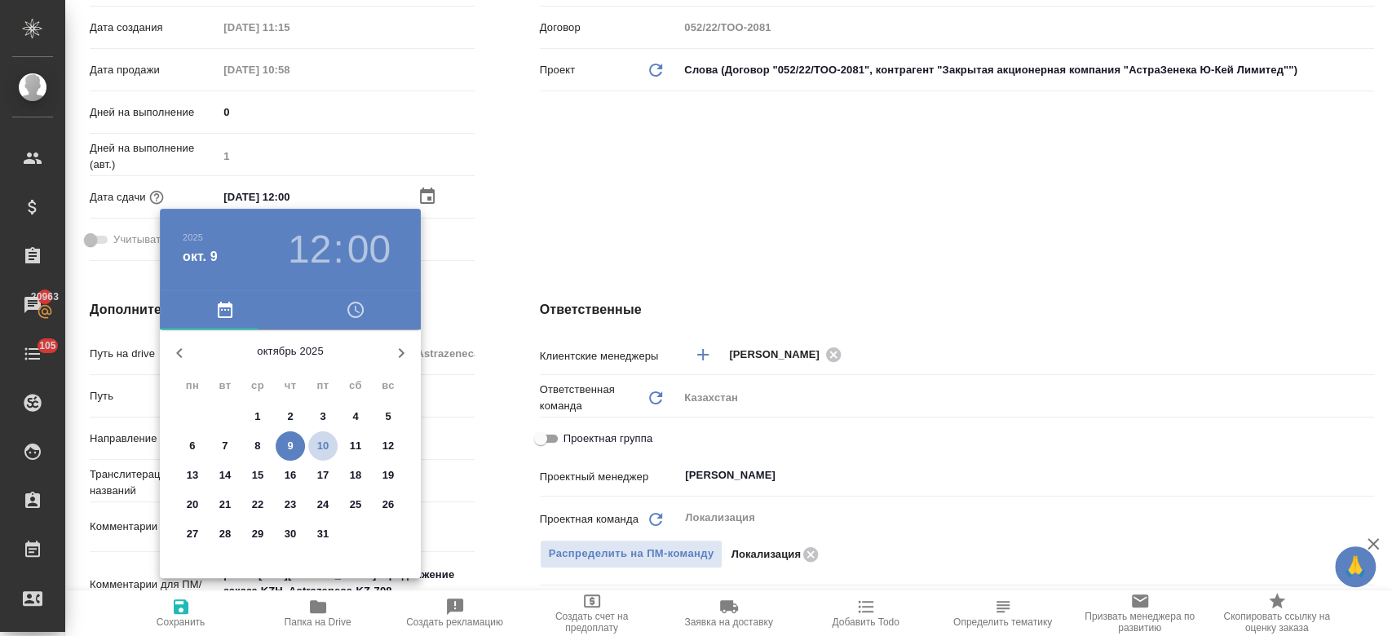
click at [321, 440] on p "10" at bounding box center [323, 446] width 12 height 16
type input "[DATE] 12:00"
type textarea "x"
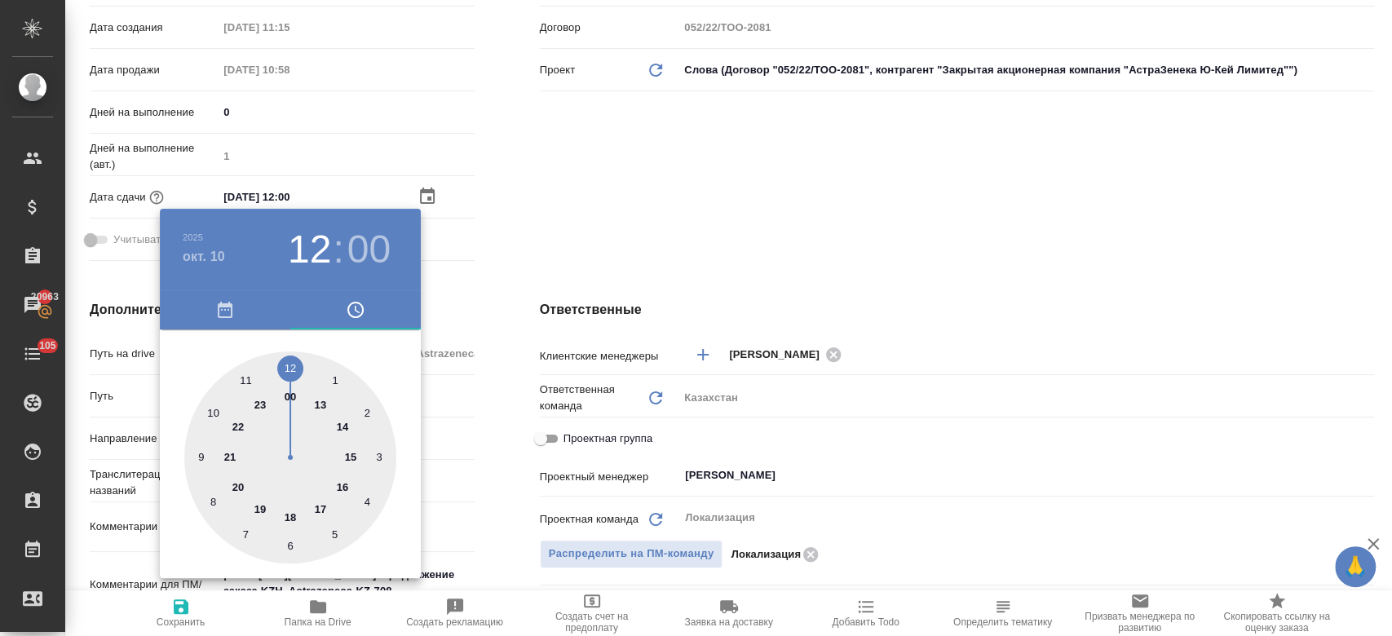
click at [292, 512] on div at bounding box center [290, 457] width 212 height 212
type input "[DATE] 18:00"
type textarea "x"
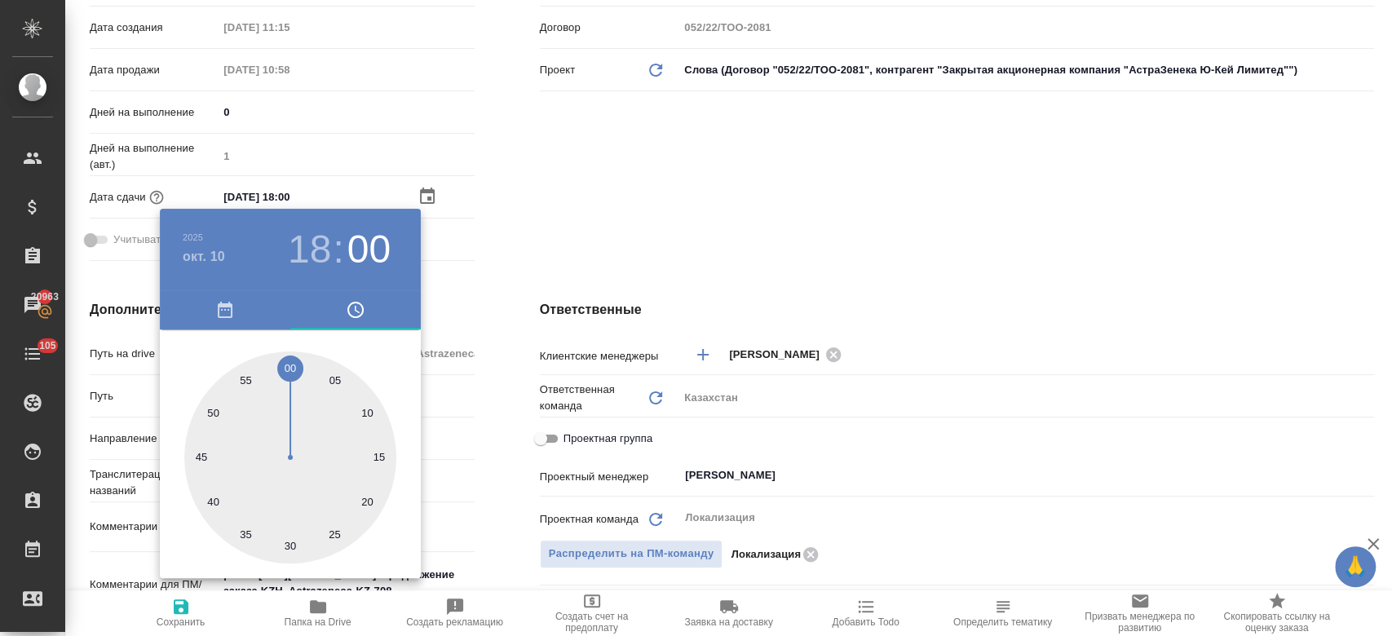
click at [603, 258] on div at bounding box center [696, 318] width 1392 height 636
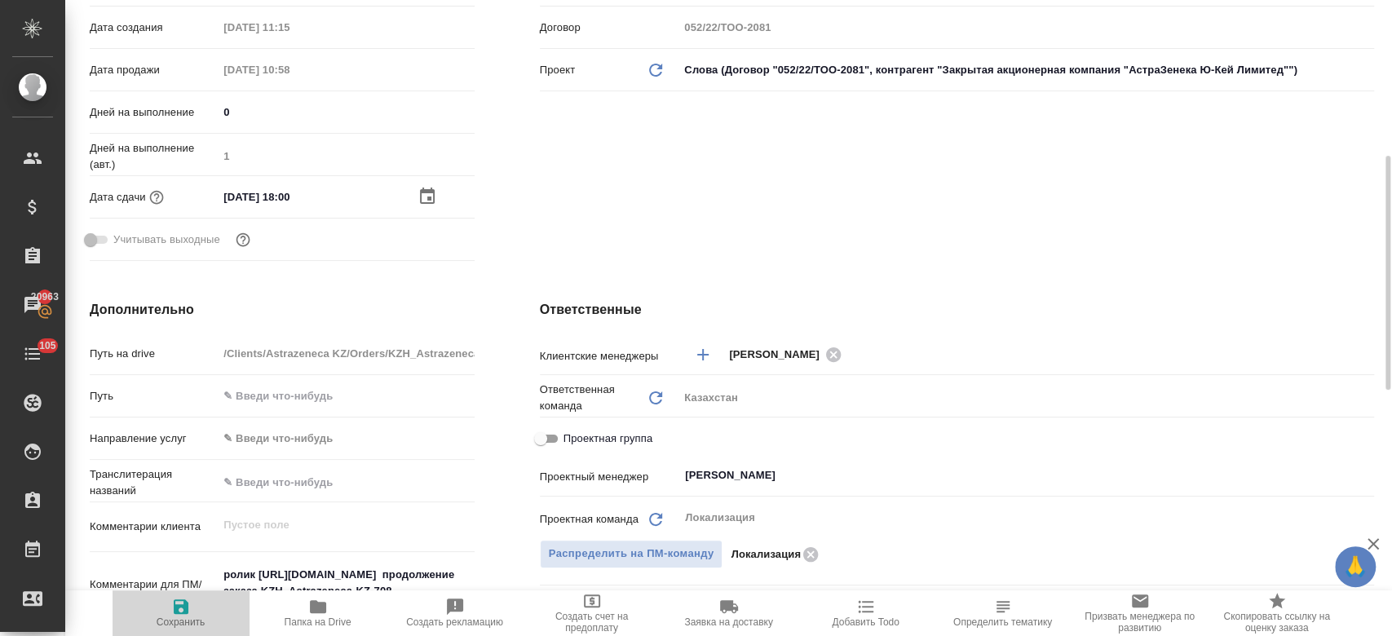
click at [169, 614] on span "Сохранить" at bounding box center [180, 612] width 117 height 31
type textarea "x"
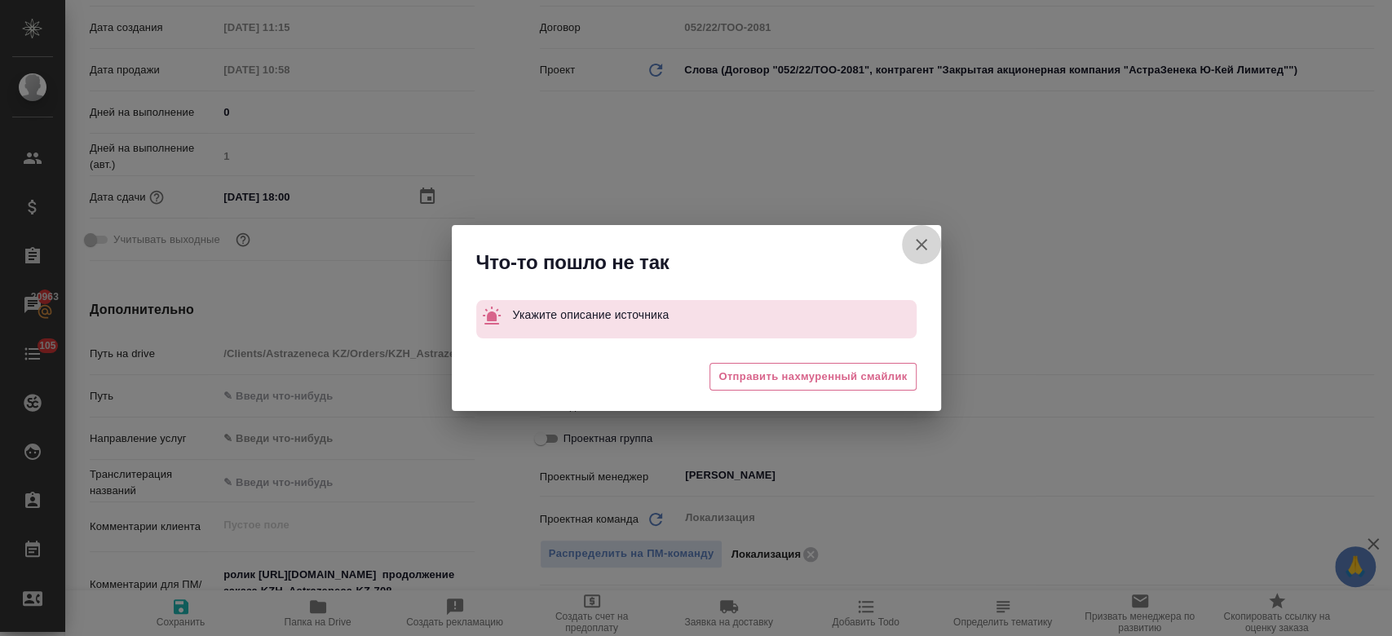
click at [920, 242] on icon "button" at bounding box center [922, 245] width 20 height 20
type textarea "x"
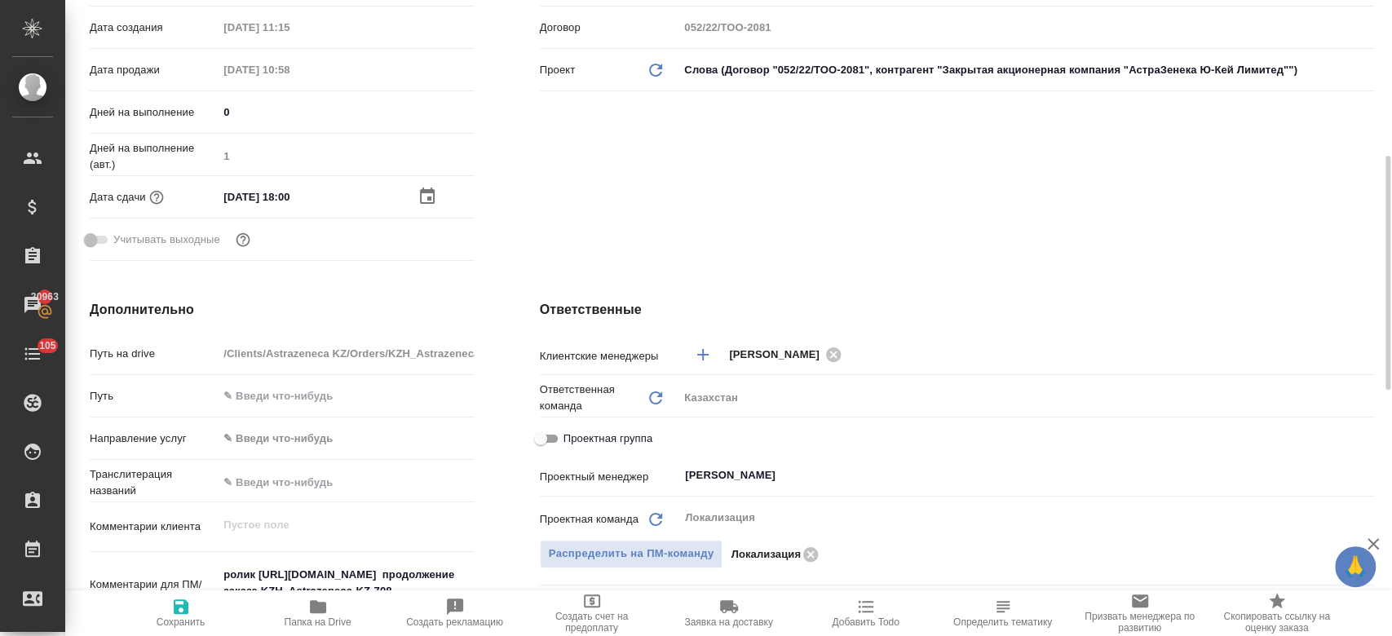
click at [171, 616] on icon "button" at bounding box center [181, 607] width 20 height 20
type textarea "x"
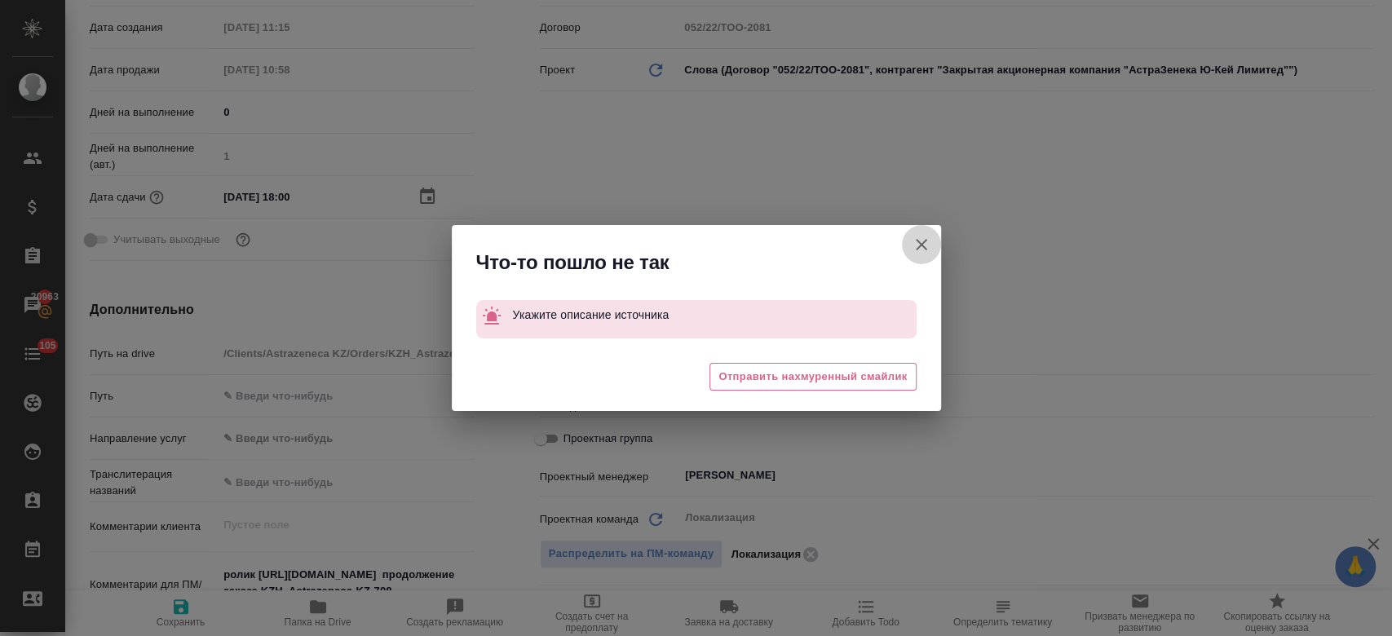
click at [922, 245] on icon "button" at bounding box center [921, 244] width 11 height 11
type textarea "x"
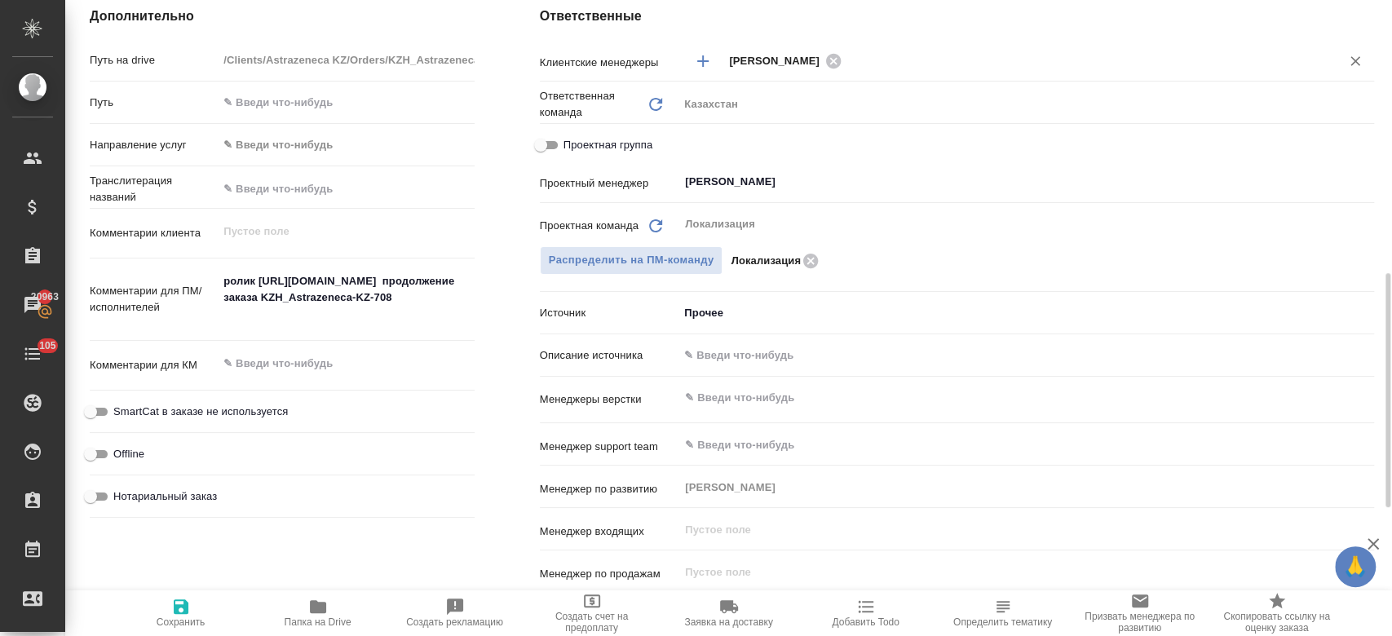
scroll to position [724, 0]
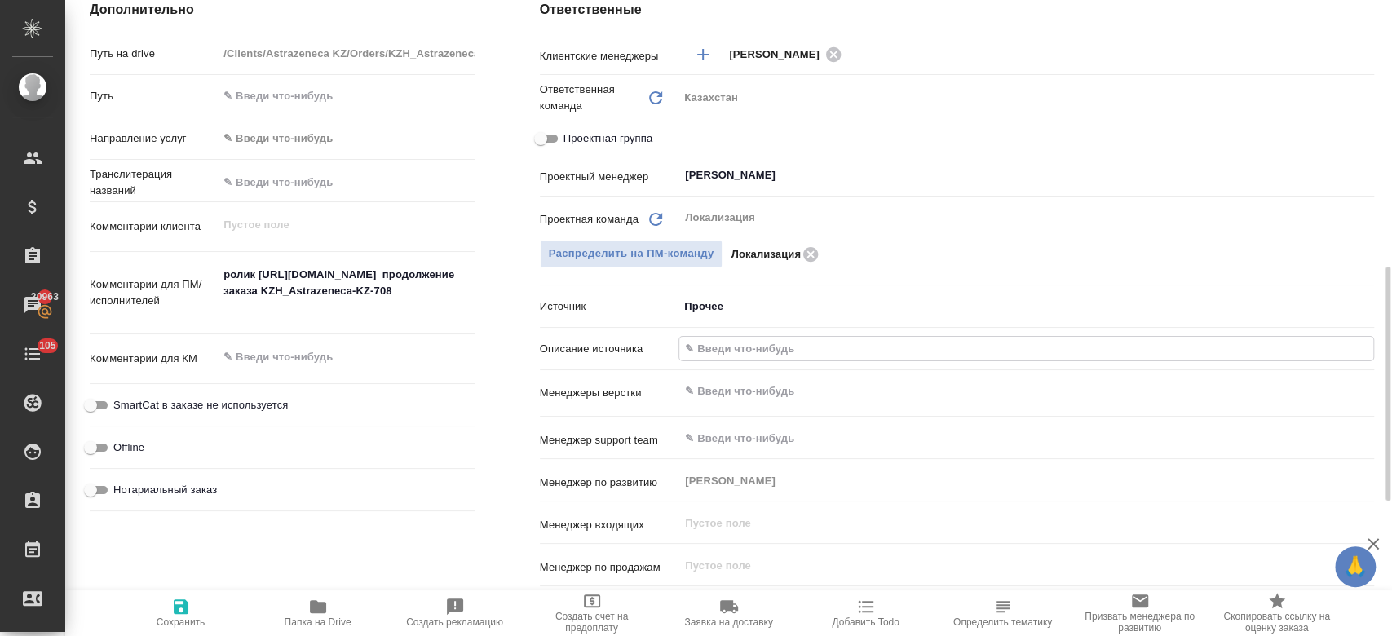
click at [750, 353] on input "text" at bounding box center [1026, 349] width 694 height 24
type input "прочее"
type textarea "x"
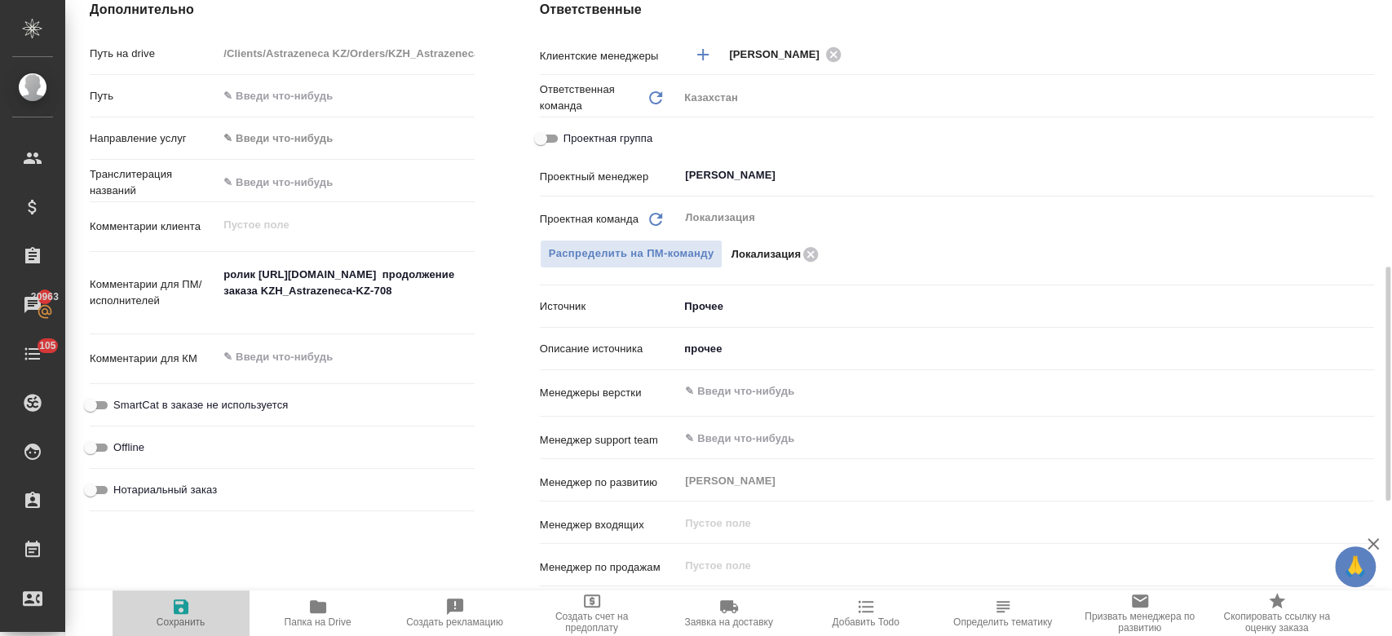
click at [198, 619] on span "Сохранить" at bounding box center [181, 621] width 49 height 11
type textarea "x"
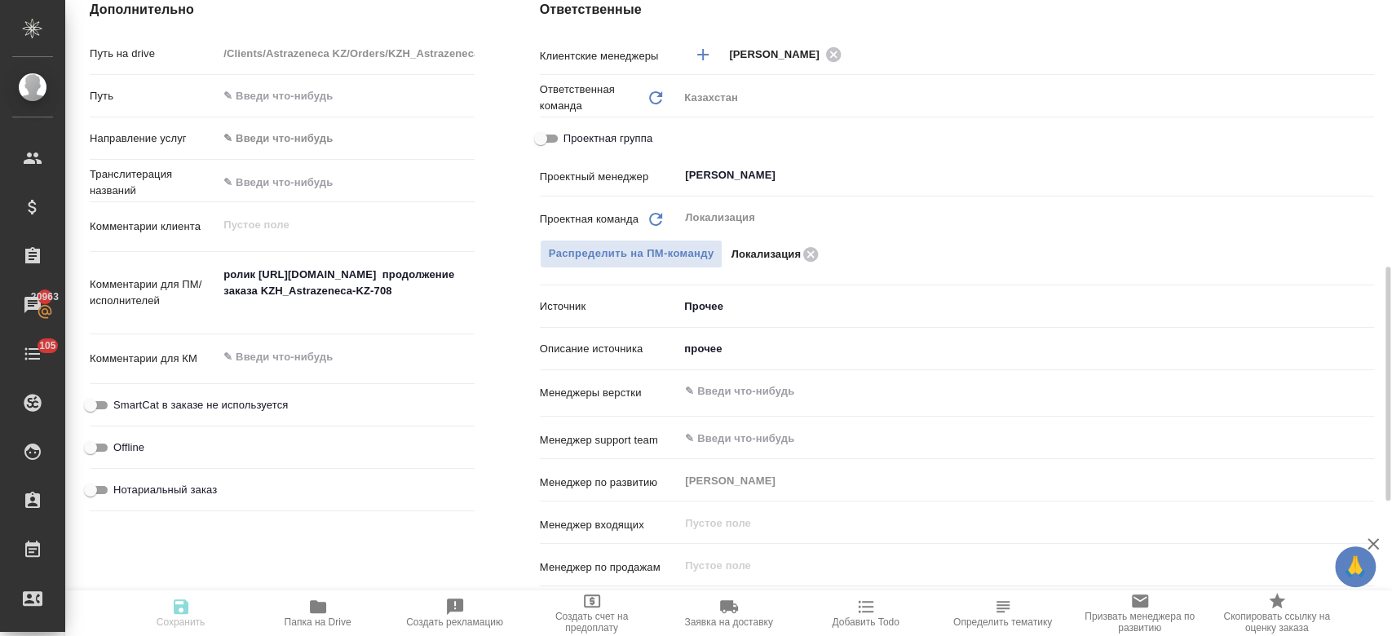
type textarea "x"
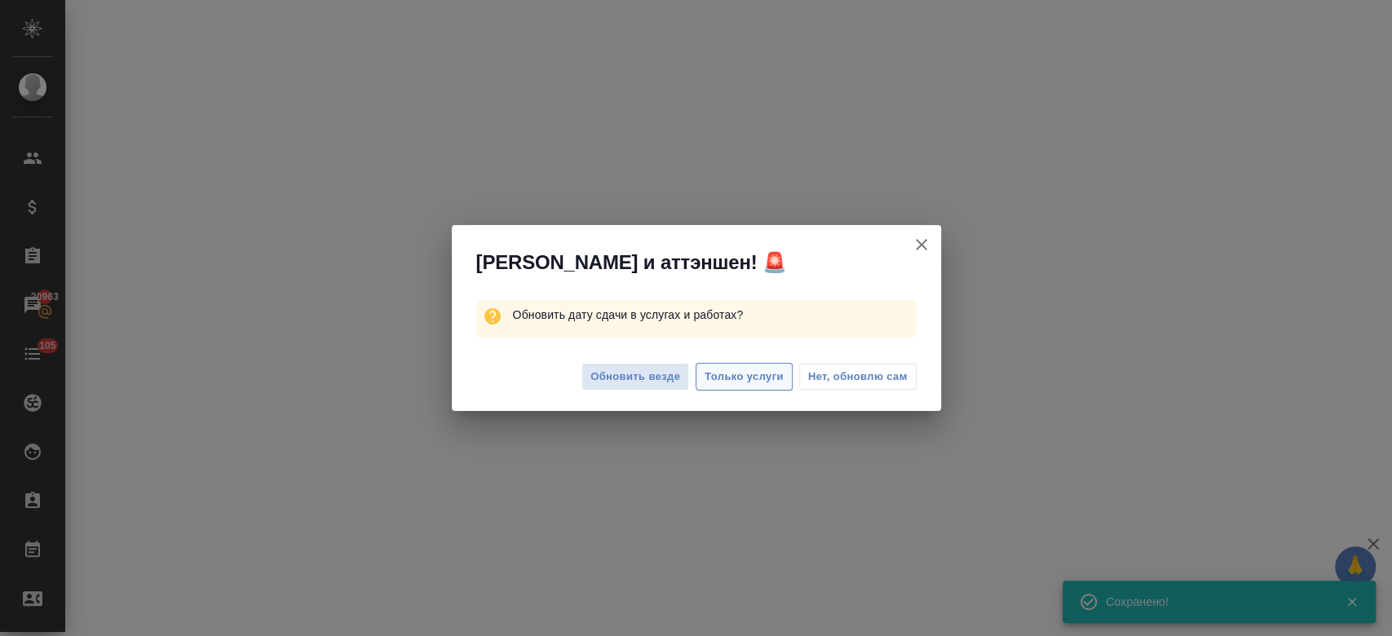
select select "RU"
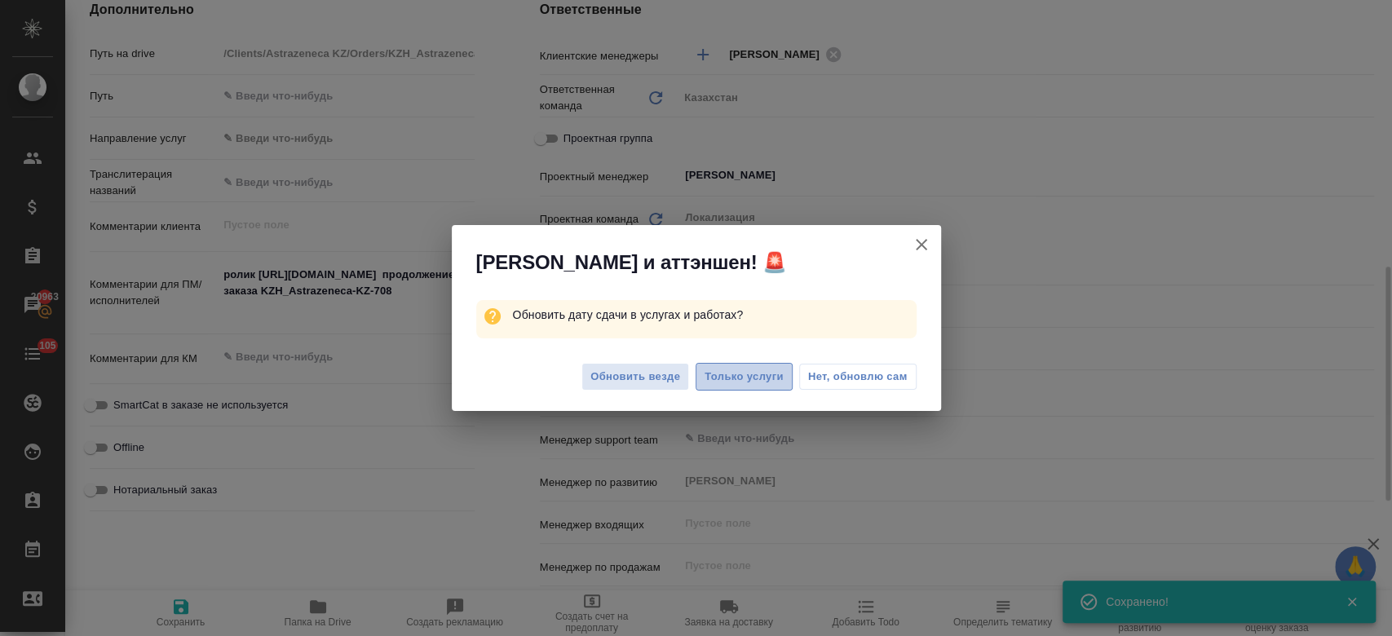
click at [753, 382] on span "Только услуги" at bounding box center [744, 377] width 79 height 19
type textarea "x"
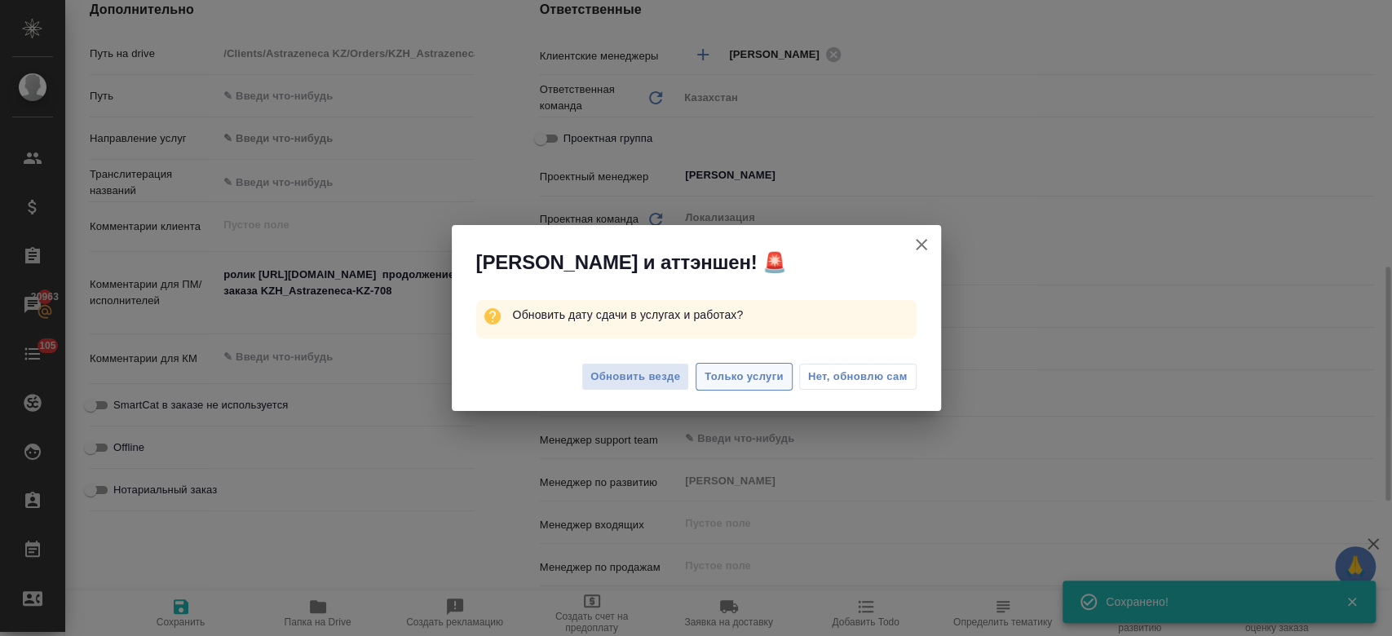
type textarea "x"
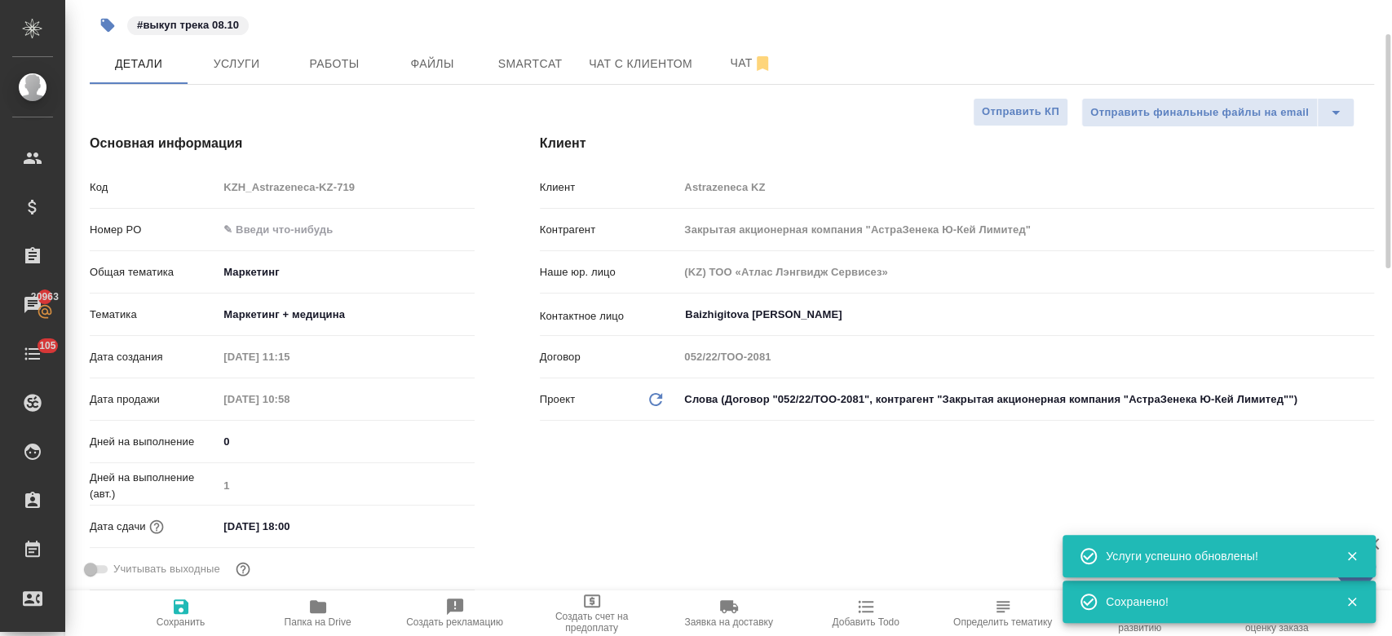
scroll to position [0, 0]
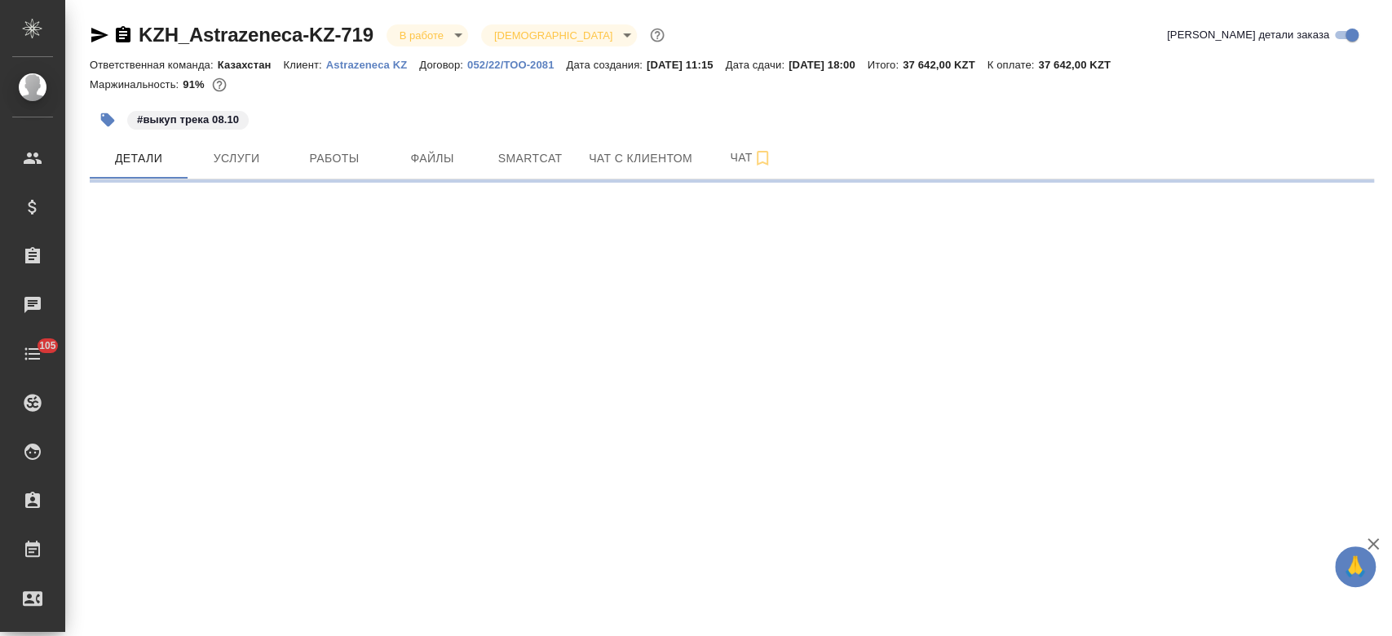
select select "RU"
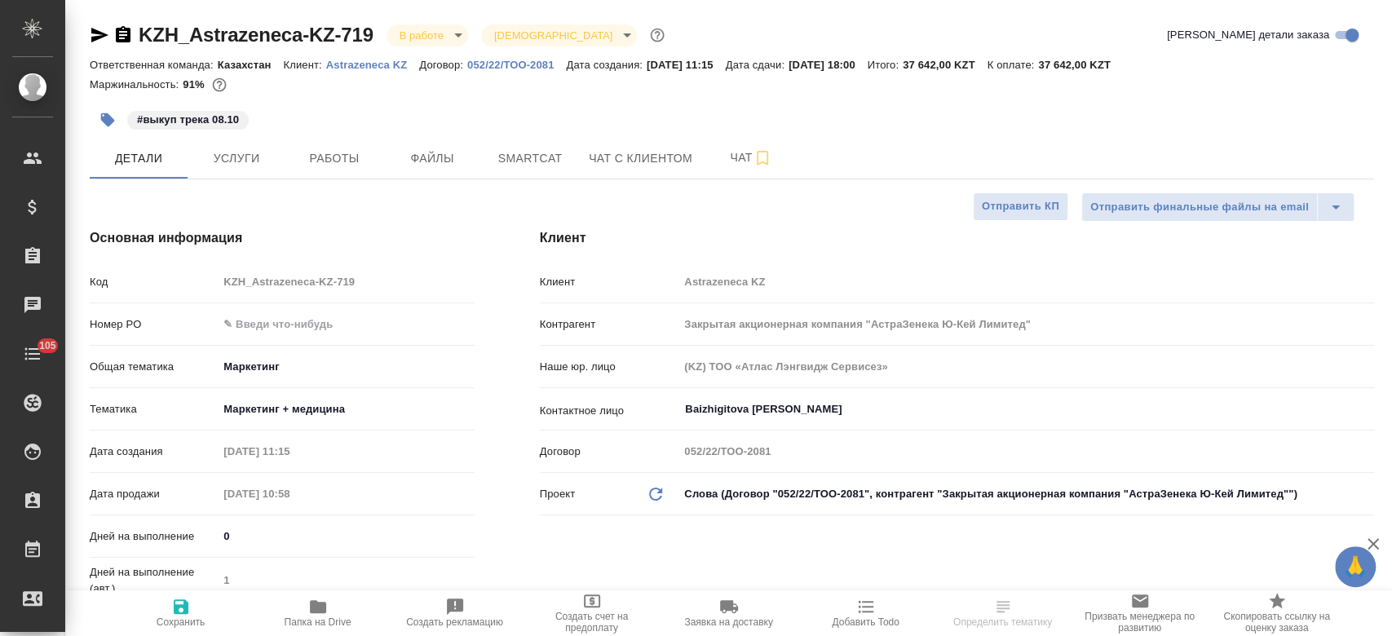
type textarea "x"
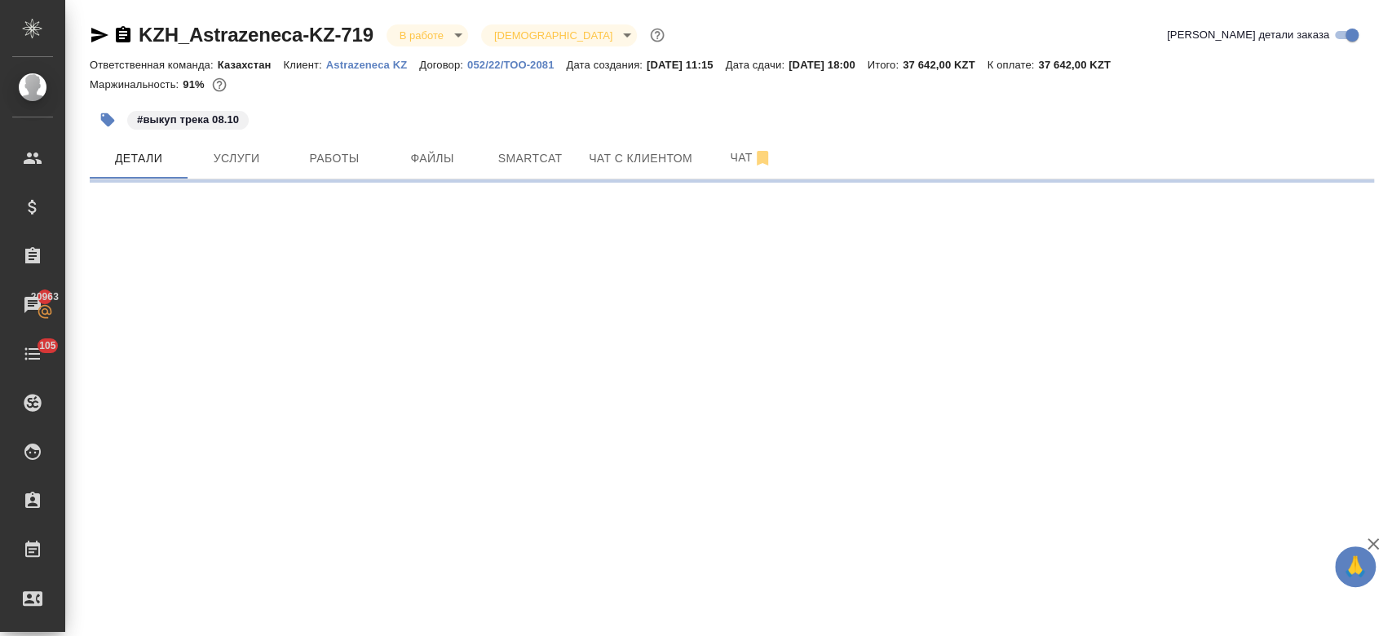
select select "RU"
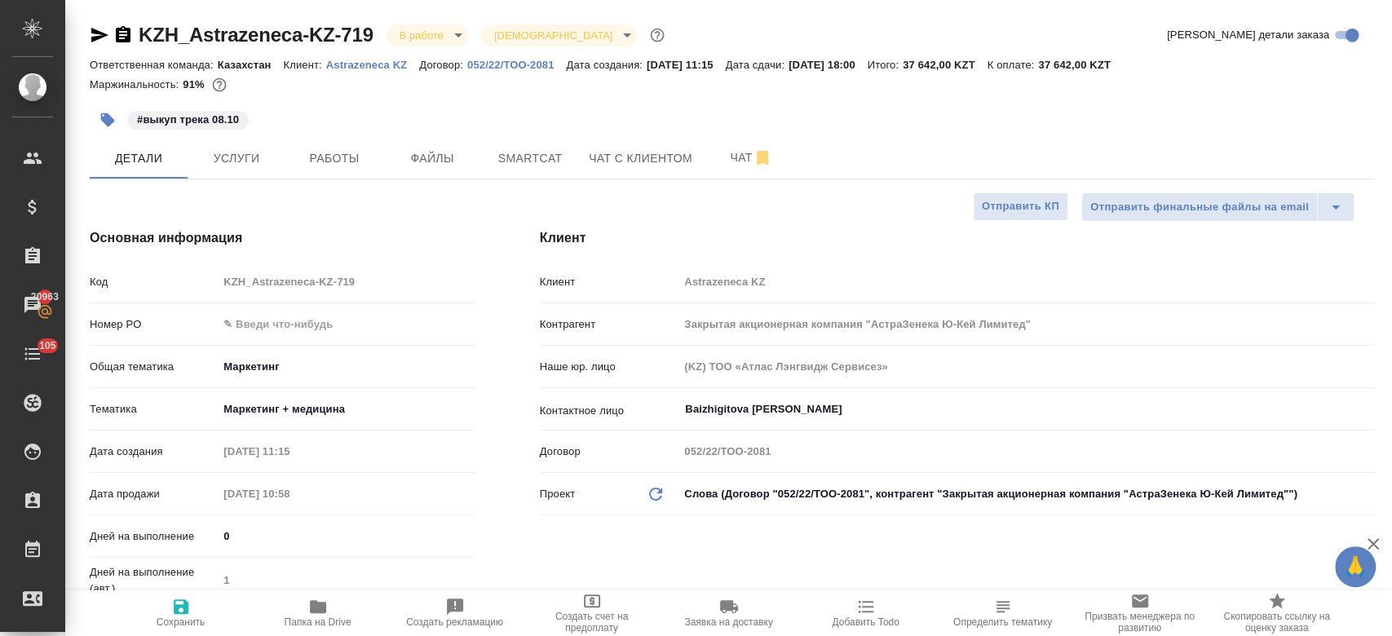
type textarea "x"
